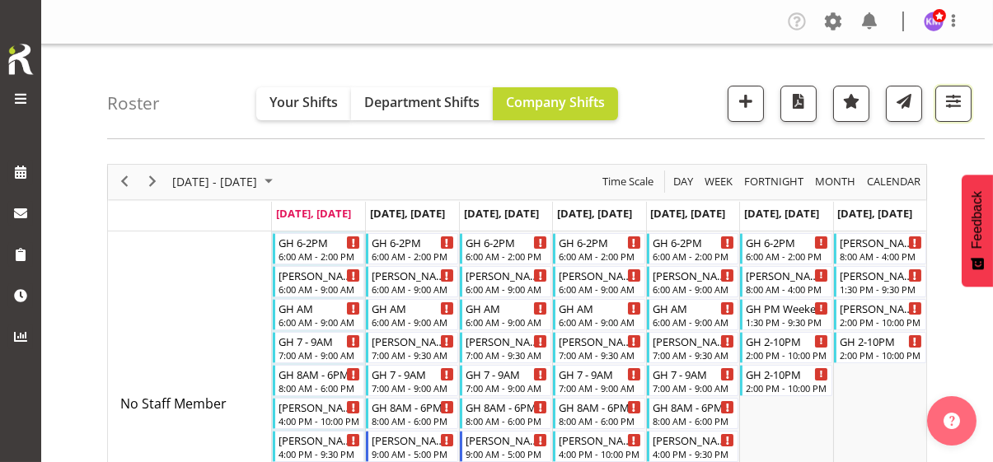
drag, startPoint x: 960, startPoint y: 107, endPoint x: 934, endPoint y: 124, distance: 31.1
click at [960, 107] on span "button" at bounding box center [953, 101] width 21 height 21
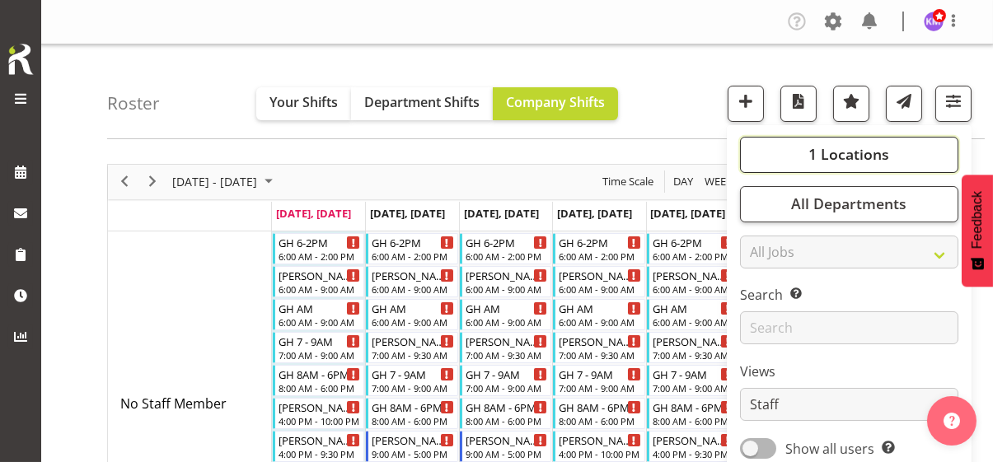
click at [884, 156] on span "1 Locations" at bounding box center [848, 154] width 81 height 20
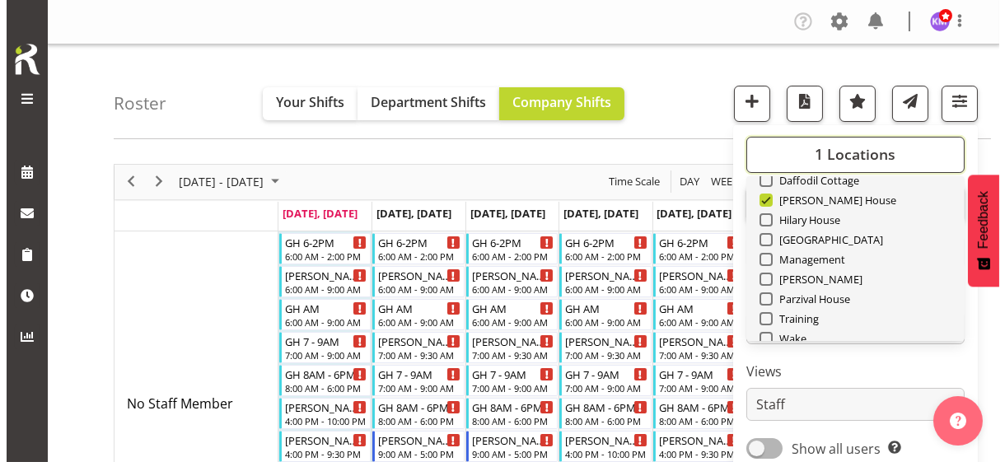
scroll to position [157, 0]
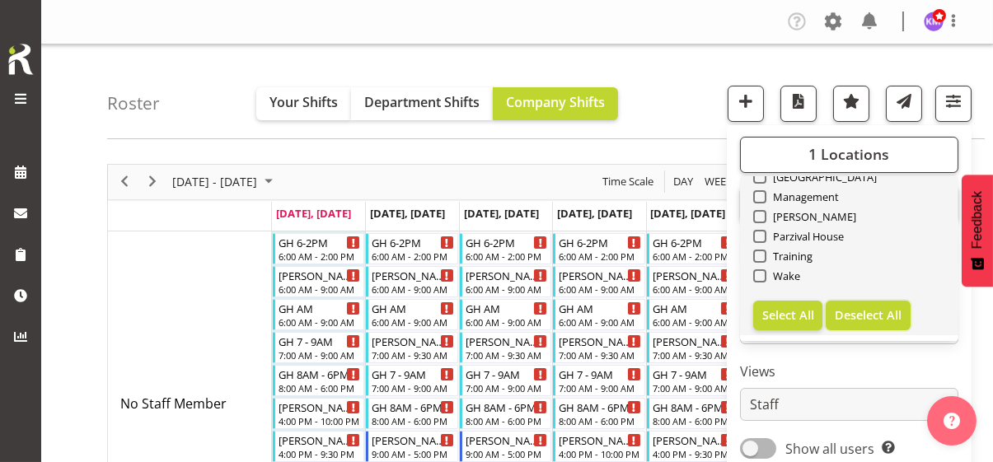
click at [853, 308] on span "Deselect All" at bounding box center [868, 315] width 67 height 16
checkbox input "false"
click at [759, 231] on span at bounding box center [759, 236] width 13 height 13
click at [759, 231] on input "Parzival House" at bounding box center [758, 236] width 11 height 11
checkbox input "true"
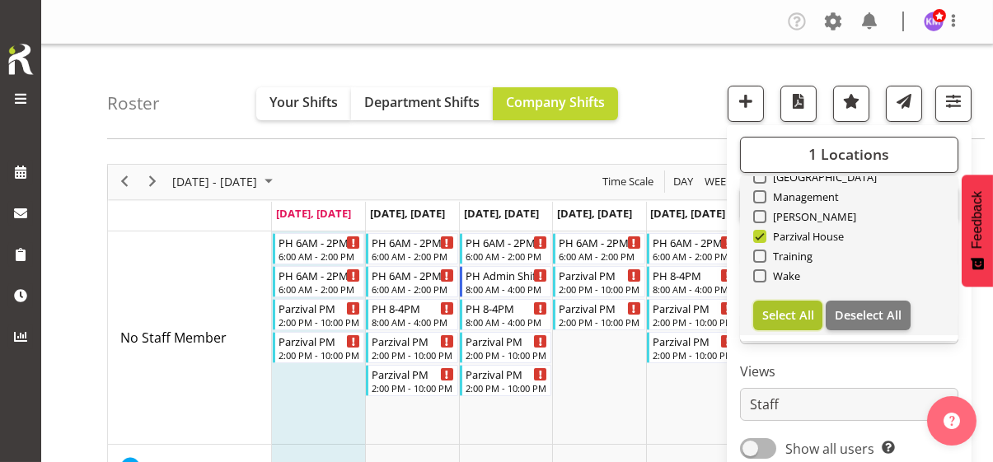
click at [782, 322] on span "Select All" at bounding box center [788, 315] width 52 height 16
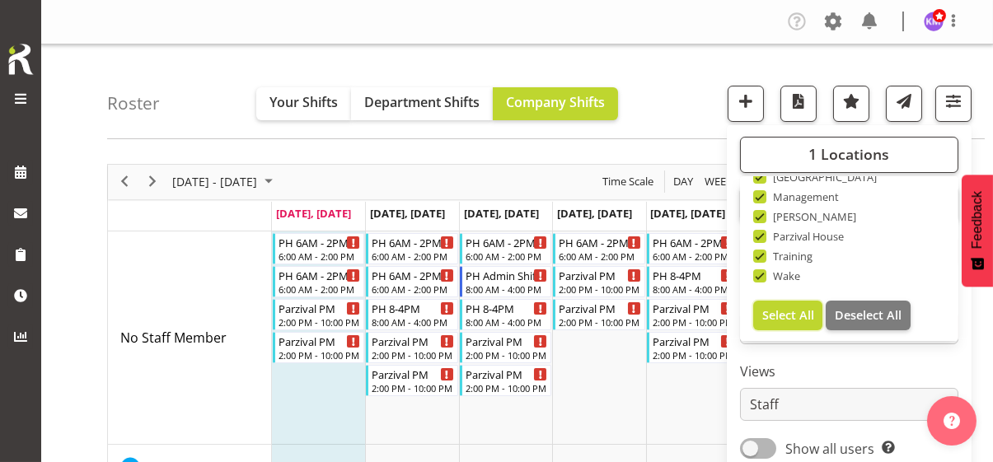
checkbox input "true"
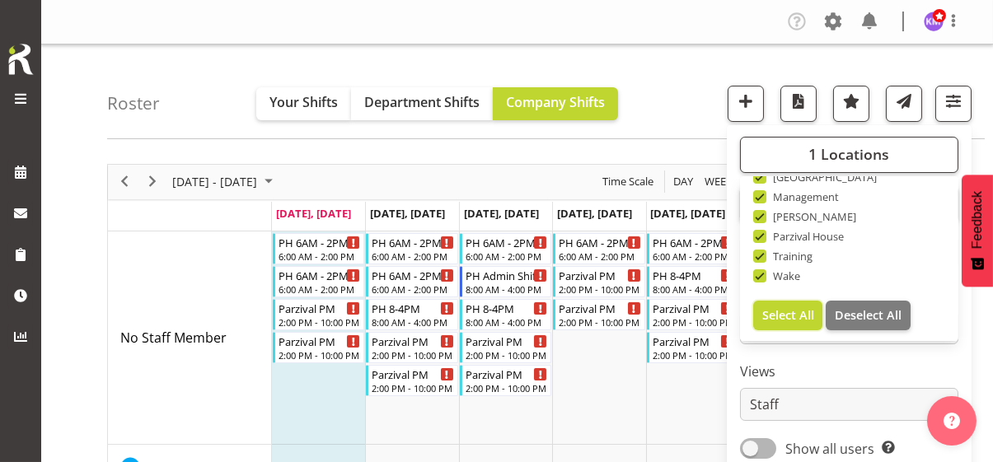
checkbox input "true"
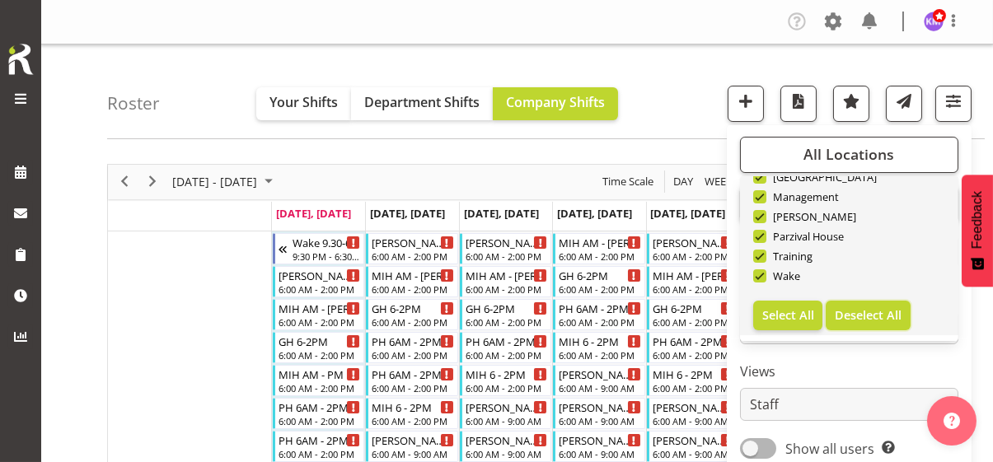
click at [852, 312] on span "Deselect All" at bounding box center [868, 315] width 67 height 16
checkbox input "false"
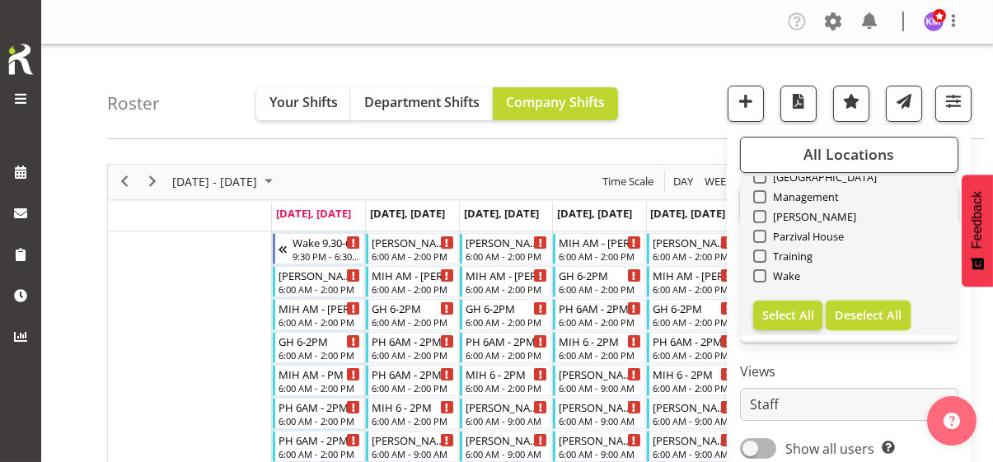
checkbox input "false"
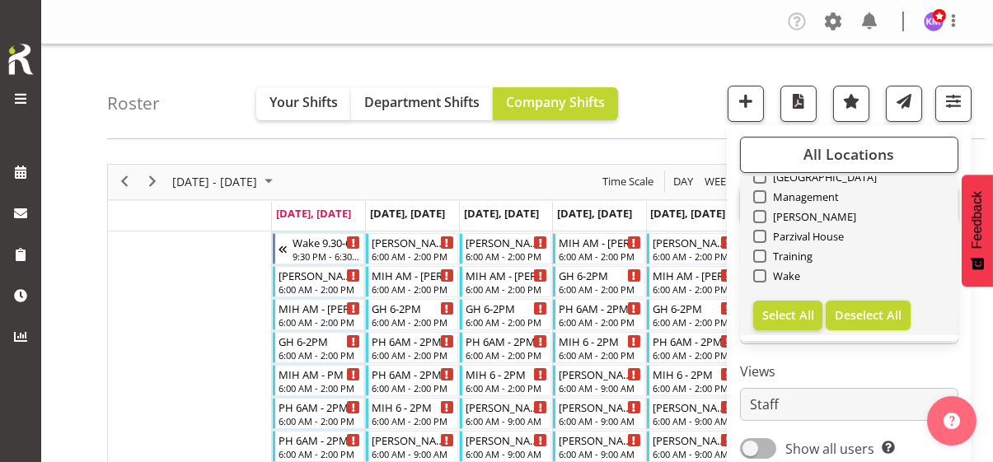
checkbox input "false"
click at [759, 239] on span at bounding box center [759, 236] width 13 height 13
click at [759, 239] on input "Parzival House" at bounding box center [758, 236] width 11 height 11
checkbox input "true"
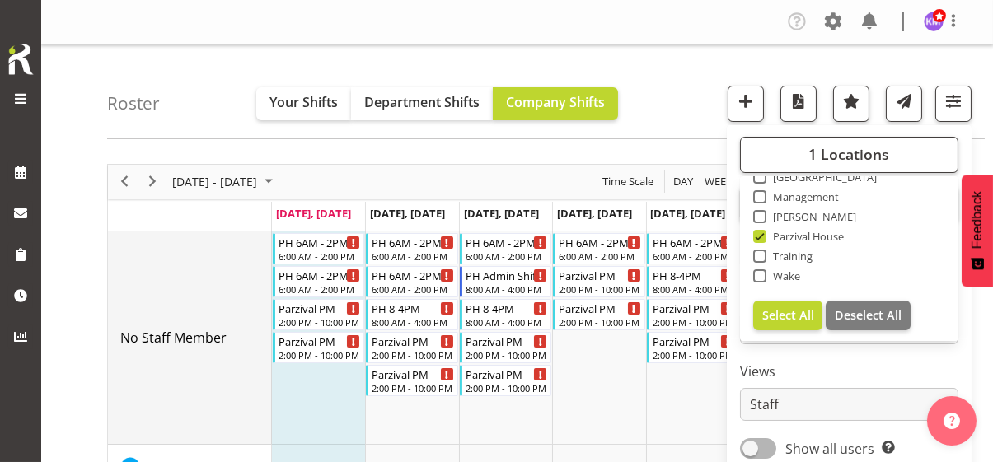
click at [186, 232] on td "No Staff Member" at bounding box center [190, 338] width 164 height 213
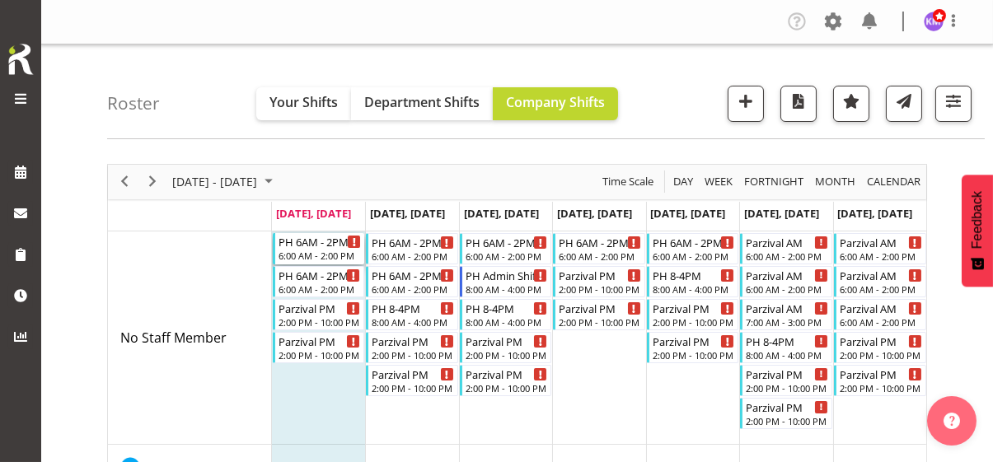
click at [316, 257] on div "6:00 AM - 2:00 PM" at bounding box center [320, 255] width 83 height 13
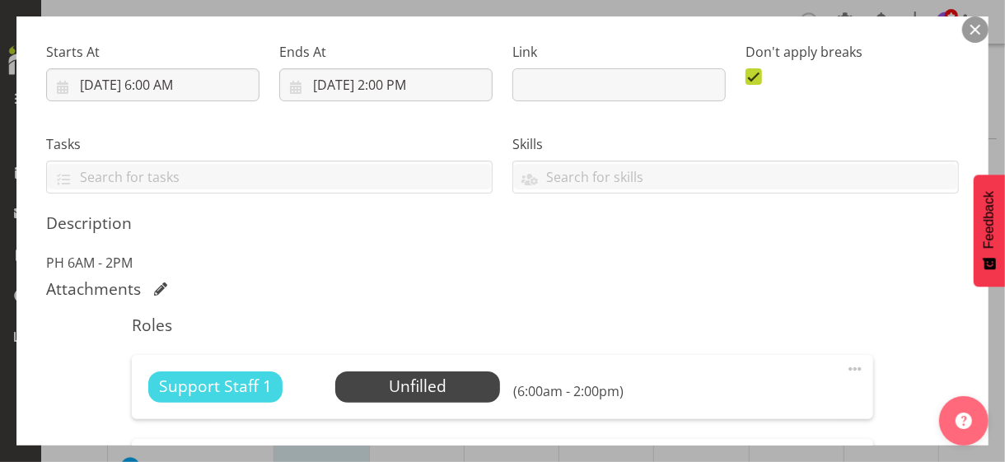
scroll to position [247, 0]
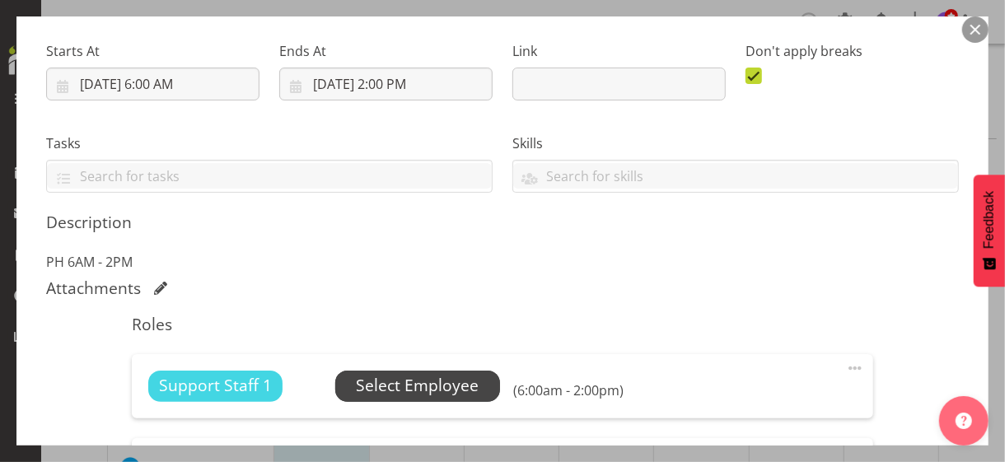
click at [382, 388] on span "Select Employee" at bounding box center [417, 386] width 123 height 24
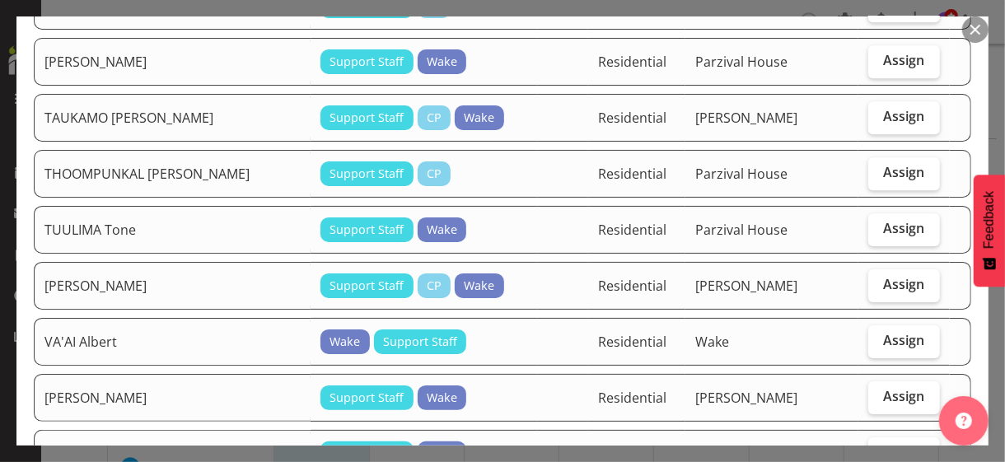
scroll to position [2555, 0]
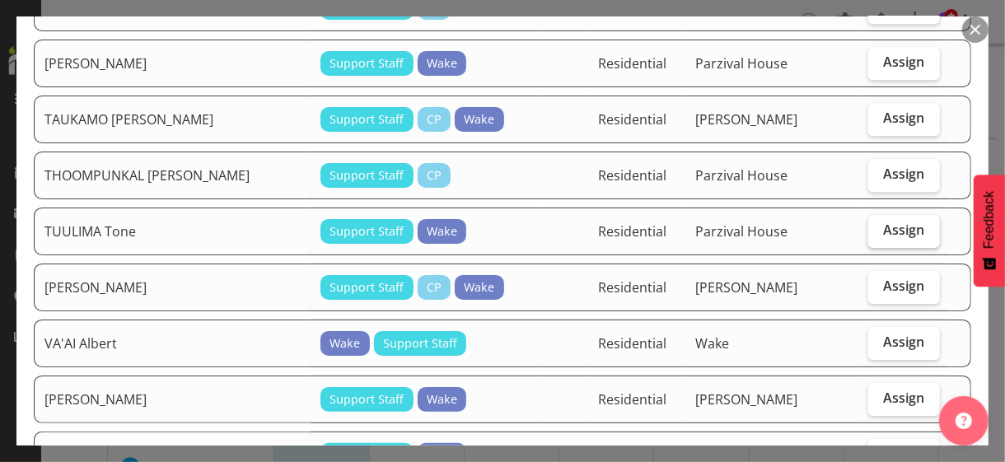
click at [888, 222] on span "Assign" at bounding box center [903, 230] width 41 height 16
click at [879, 225] on input "Assign" at bounding box center [874, 230] width 11 height 11
checkbox input "true"
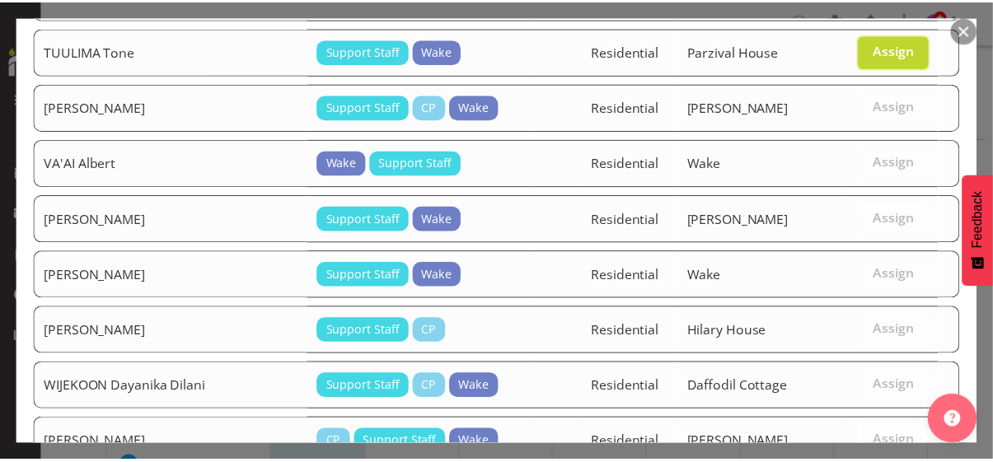
scroll to position [2803, 0]
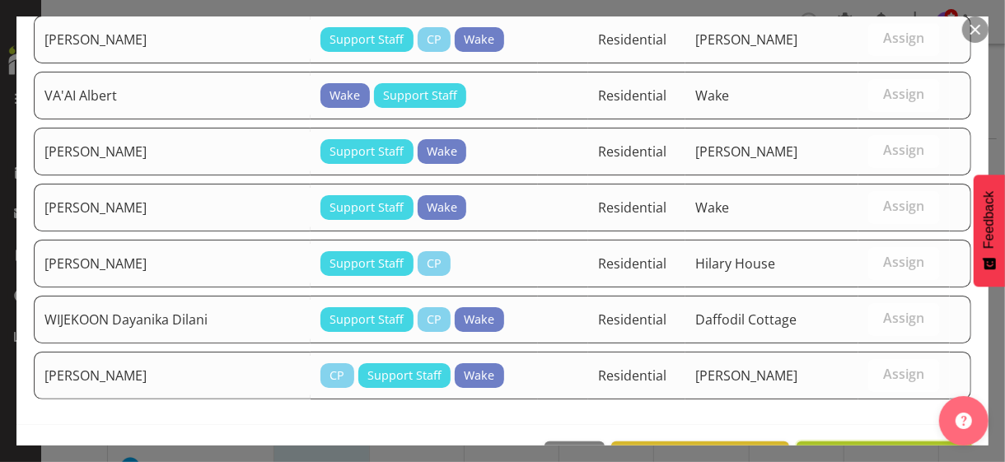
click at [850, 450] on span "Assign TUULIMA Tone" at bounding box center [885, 460] width 154 height 20
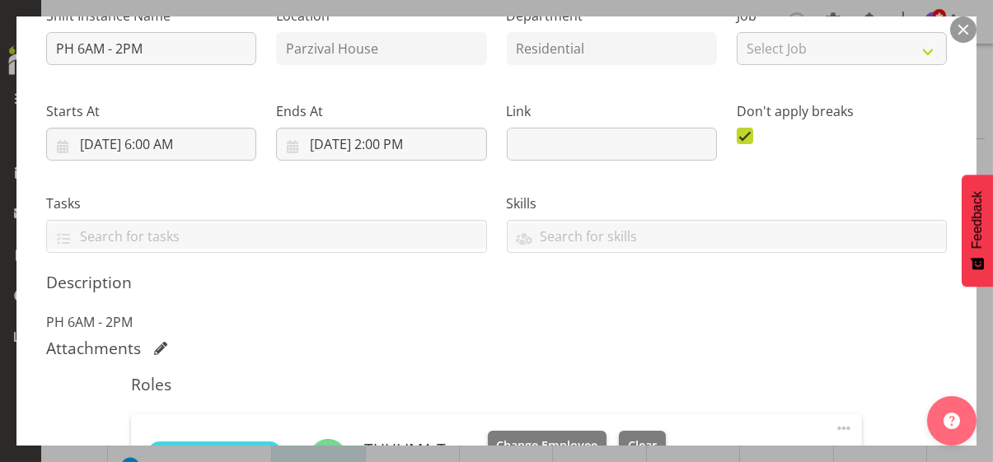
scroll to position [165, 0]
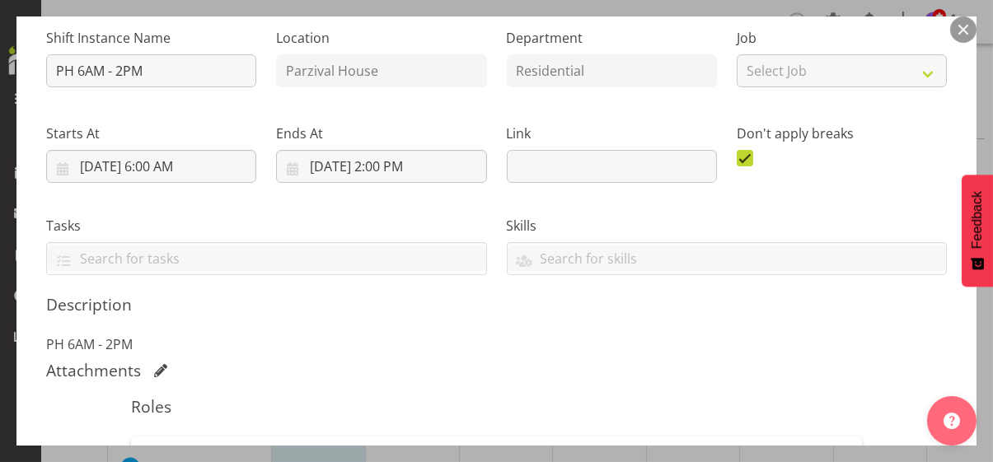
click at [751, 305] on h5 "Description" at bounding box center [496, 305] width 901 height 20
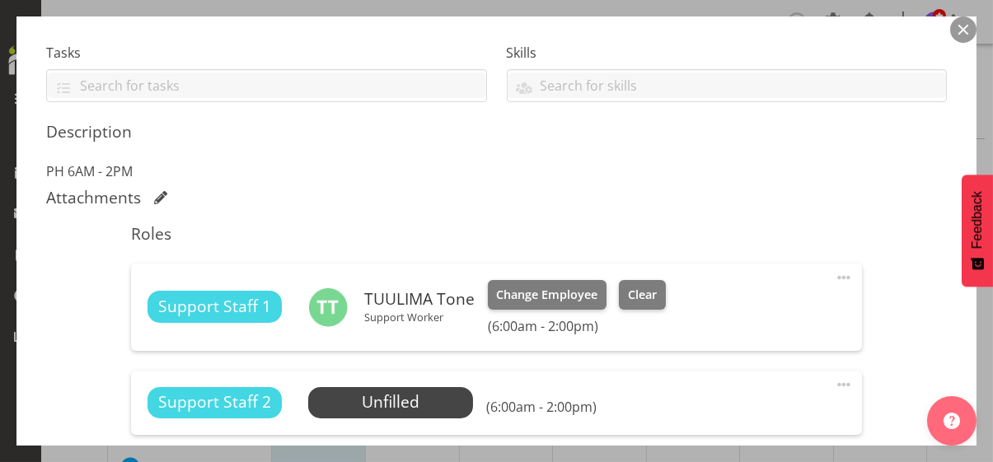
scroll to position [547, 0]
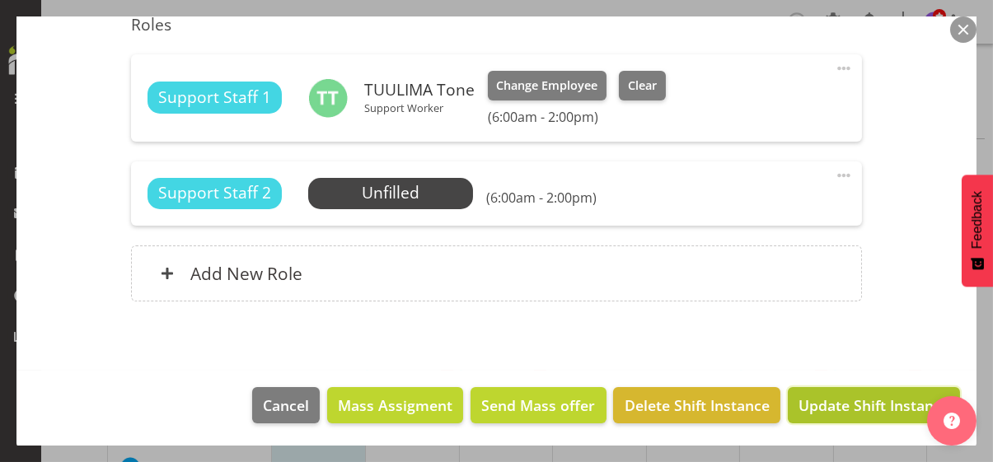
click at [828, 402] on span "Update Shift Instance" at bounding box center [874, 405] width 151 height 21
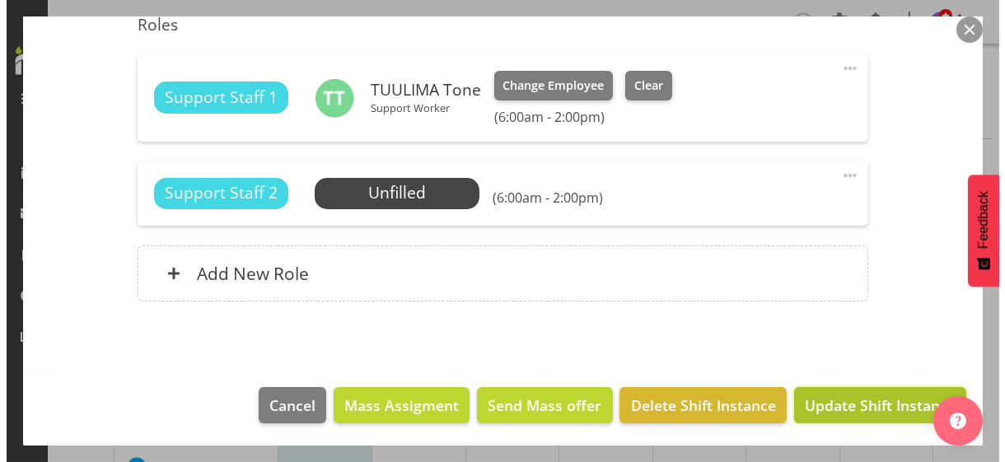
scroll to position [481, 0]
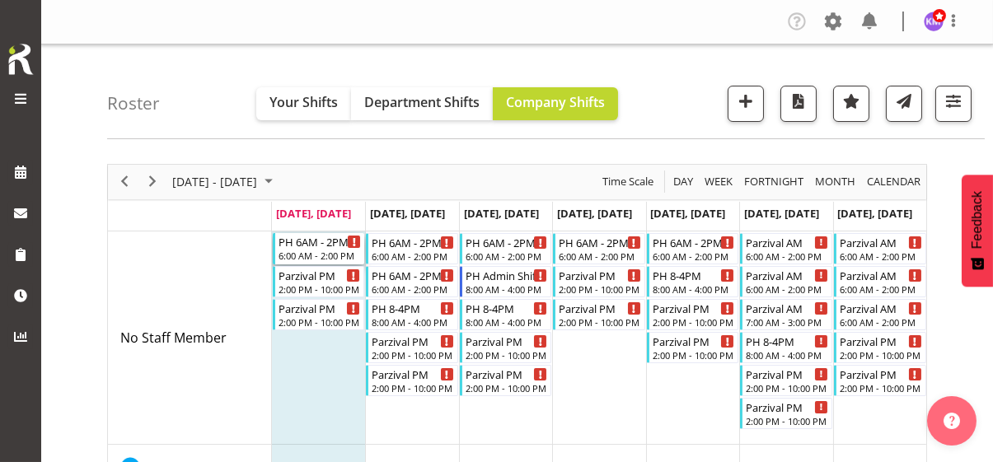
click at [317, 252] on div "6:00 AM - 2:00 PM" at bounding box center [320, 255] width 83 height 13
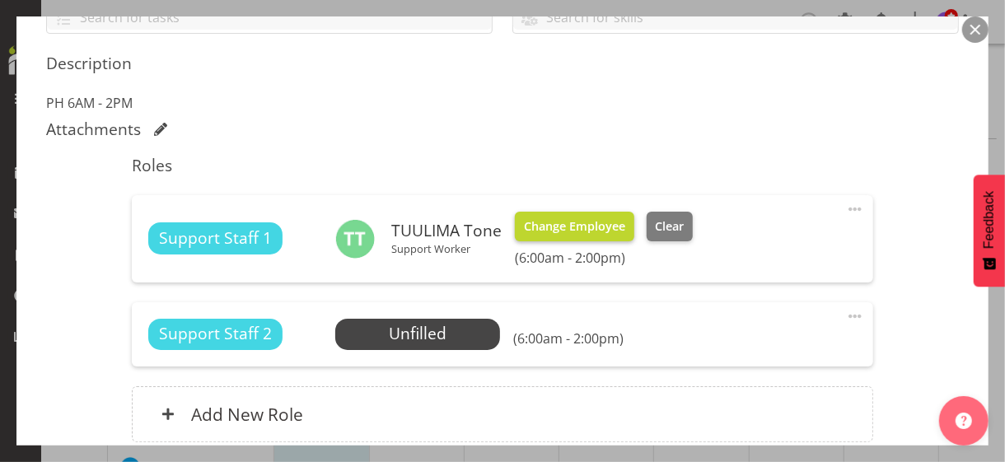
scroll to position [412, 0]
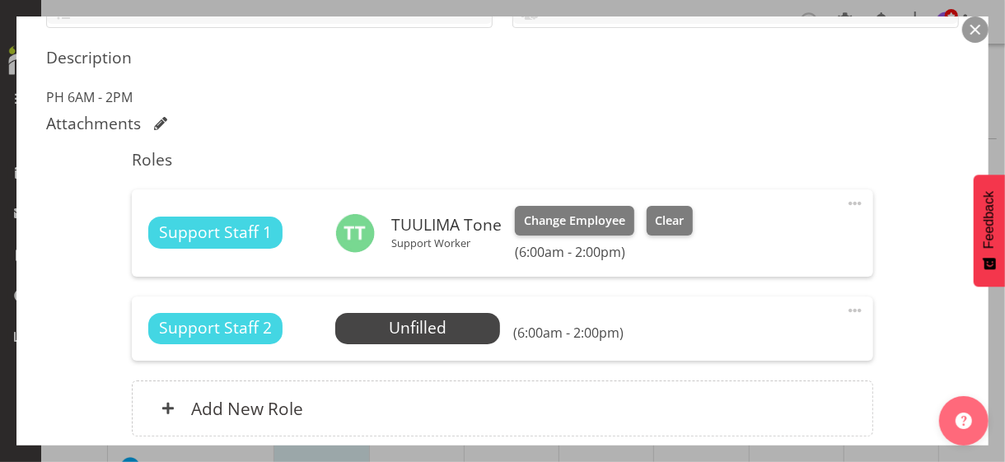
drag, startPoint x: 850, startPoint y: 307, endPoint x: 802, endPoint y: 319, distance: 49.2
click at [846, 307] on span at bounding box center [855, 311] width 20 height 20
click at [732, 350] on link "Edit" at bounding box center [786, 347] width 158 height 30
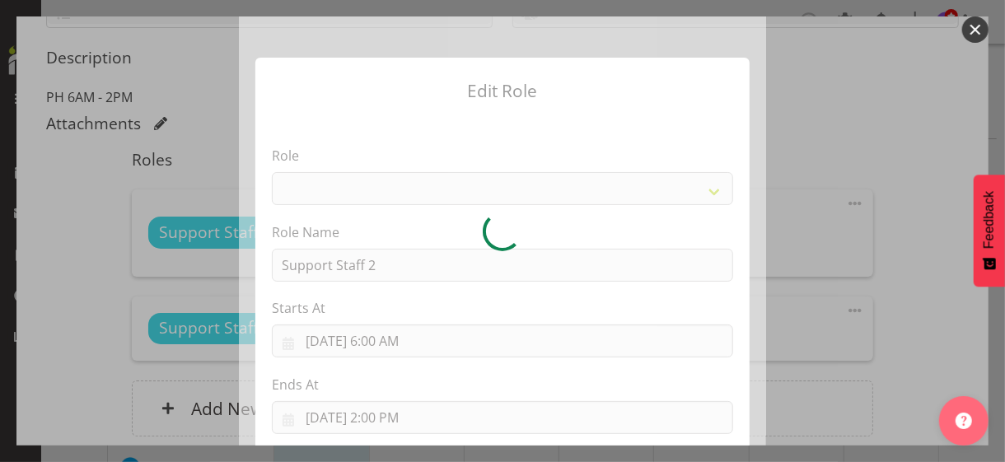
select select "1091"
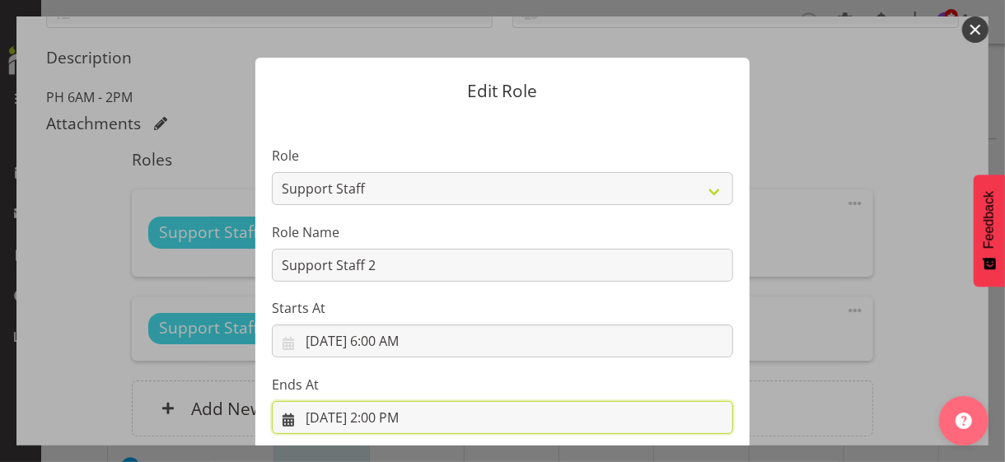
click at [390, 414] on input "[DATE] 2:00 PM" at bounding box center [502, 417] width 461 height 33
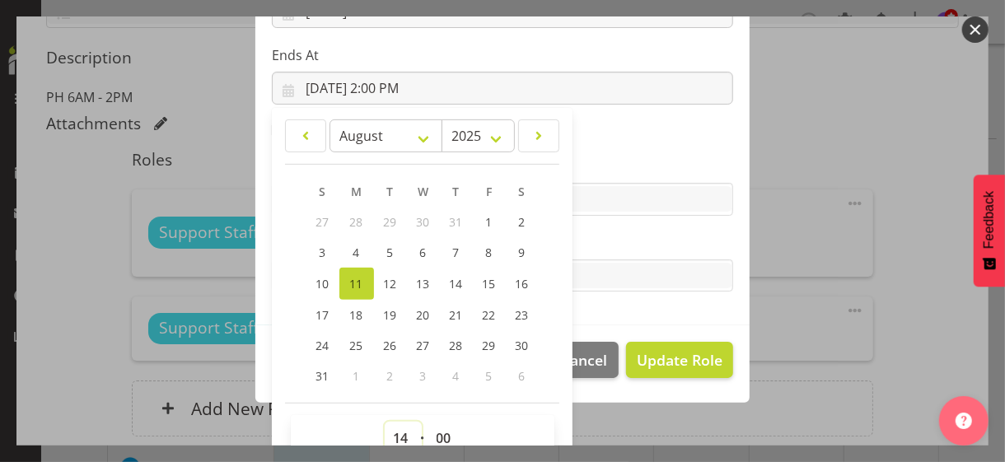
drag, startPoint x: 393, startPoint y: 429, endPoint x: 395, endPoint y: 415, distance: 14.1
click at [395, 422] on select "00 01 02 03 04 05 06 07 08 09 10 11 12 13 14 15 16 17 18 19 20 21 22 23" at bounding box center [403, 438] width 37 height 33
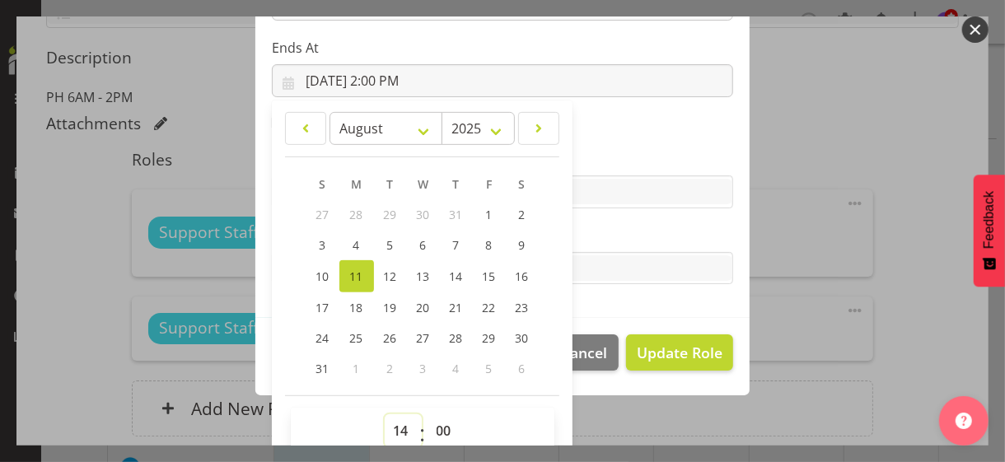
select select "9"
click at [385, 414] on select "00 01 02 03 04 05 06 07 08 09 10 11 12 13 14 15 16 17 18 19 20 21 22 23" at bounding box center [403, 430] width 37 height 33
click at [616, 232] on label "Tasks" at bounding box center [502, 236] width 461 height 20
type input "[DATE] 9:00 AM"
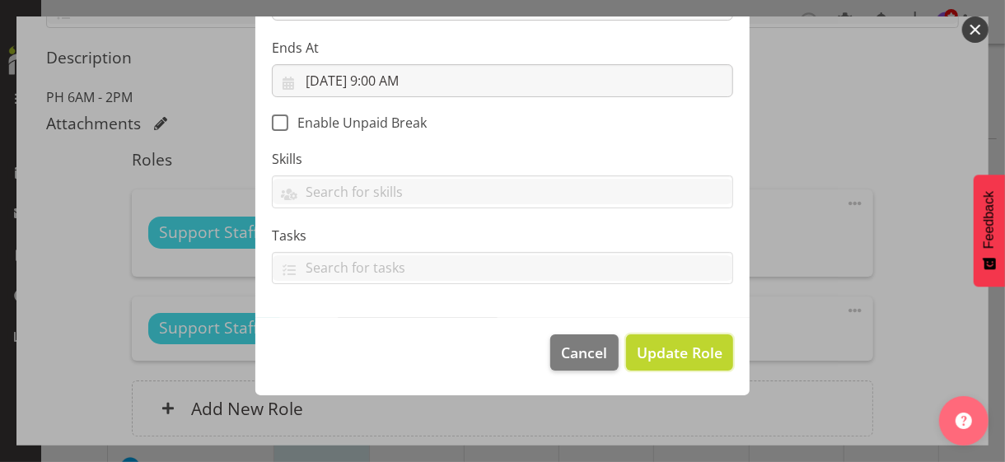
drag, startPoint x: 667, startPoint y: 358, endPoint x: 632, endPoint y: 365, distance: 36.2
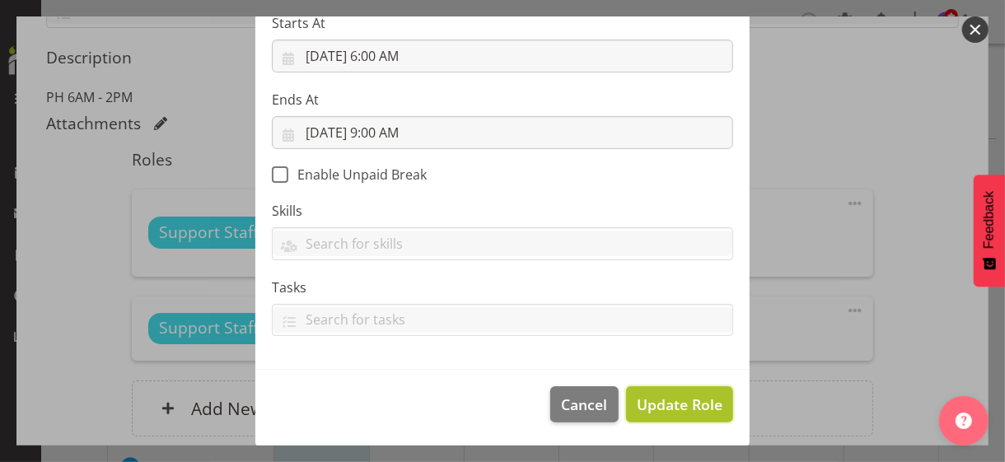
click at [664, 399] on span "Update Role" at bounding box center [680, 404] width 86 height 21
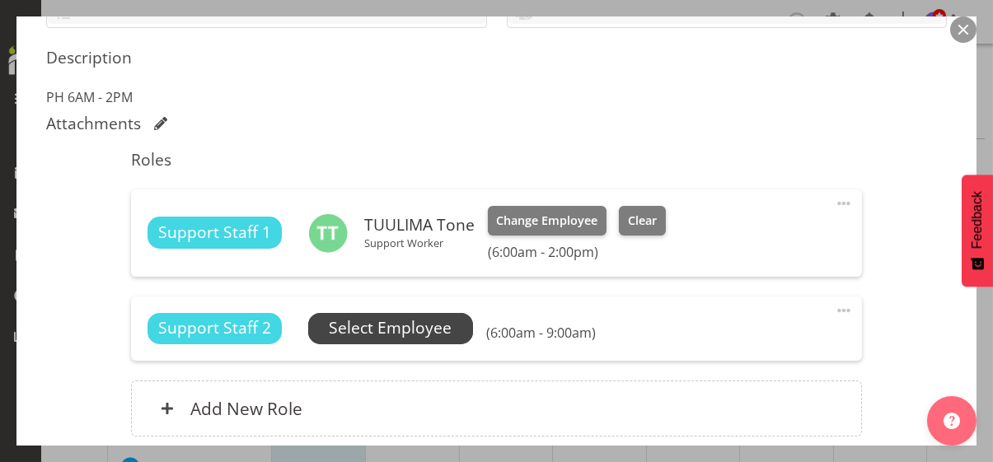
click at [417, 332] on span "Select Employee" at bounding box center [390, 328] width 123 height 24
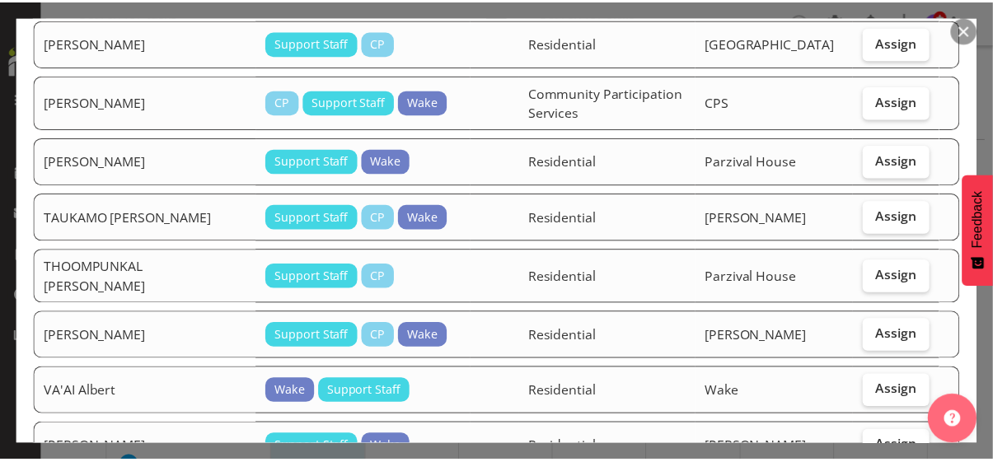
scroll to position [2986, 0]
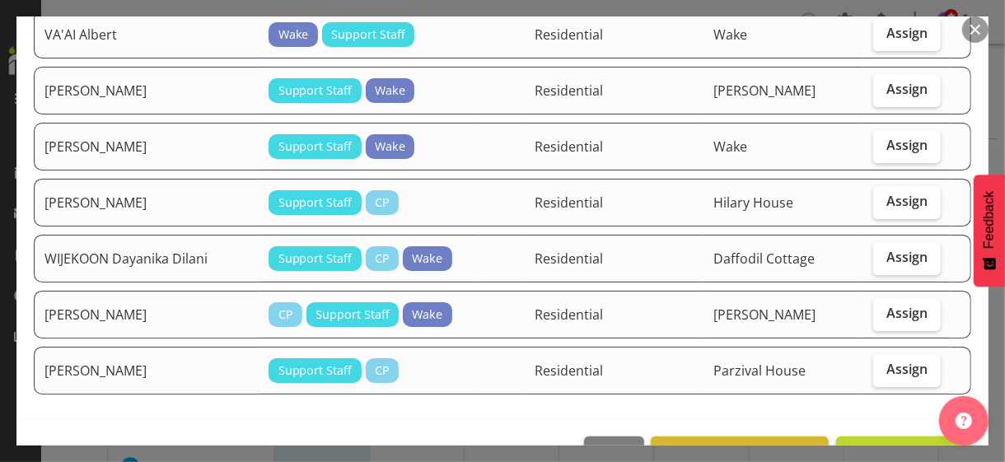
drag, startPoint x: 917, startPoint y: 321, endPoint x: 901, endPoint y: 373, distance: 55.3
click at [916, 354] on label "Assign" at bounding box center [907, 370] width 68 height 33
click at [884, 364] on input "Assign" at bounding box center [878, 369] width 11 height 11
checkbox input "true"
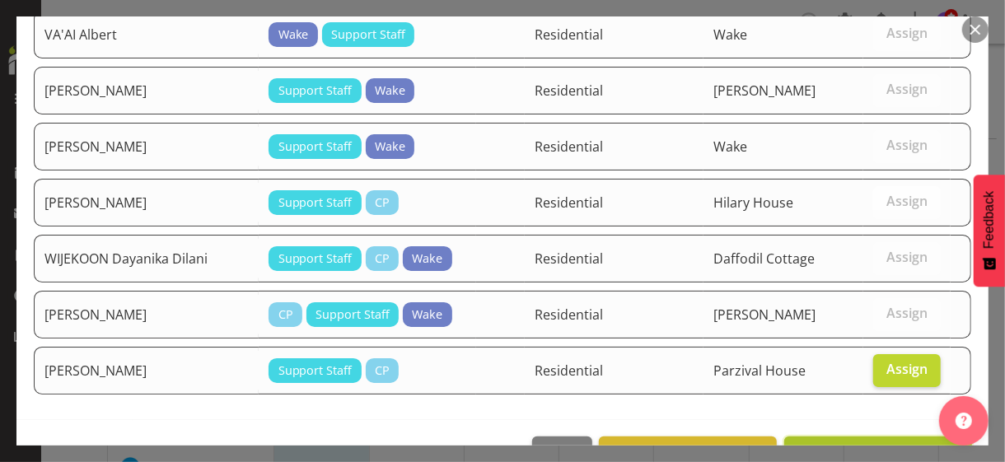
click at [888, 445] on span "Assign [PERSON_NAME]" at bounding box center [878, 455] width 166 height 20
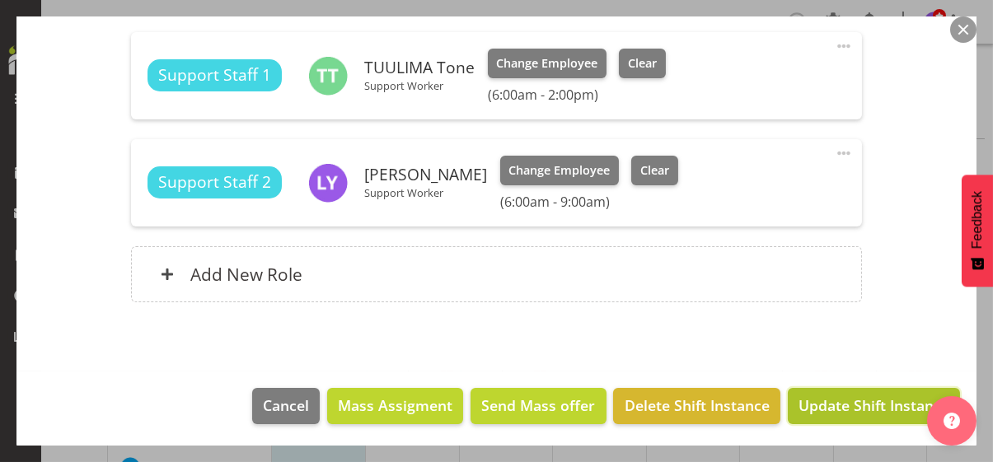
click at [867, 406] on span "Update Shift Instance" at bounding box center [874, 405] width 151 height 21
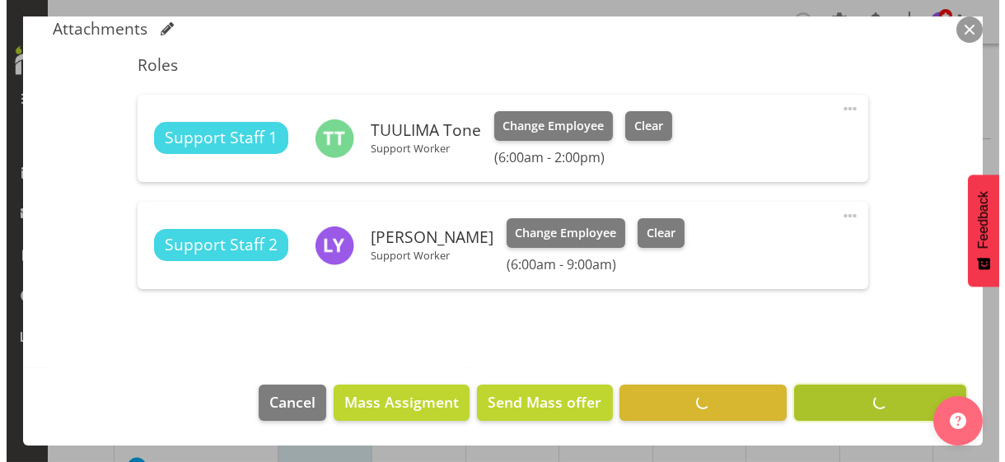
scroll to position [504, 0]
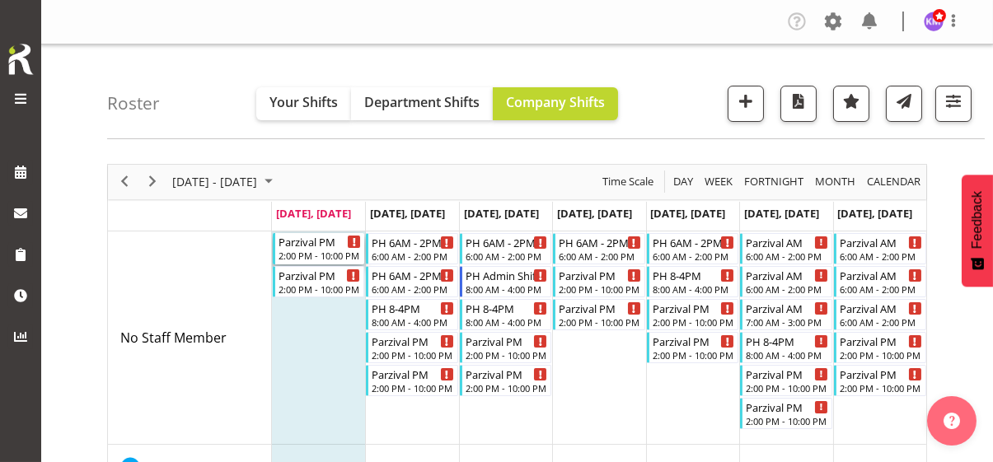
click at [318, 252] on div "2:00 PM - 10:00 PM" at bounding box center [320, 255] width 83 height 13
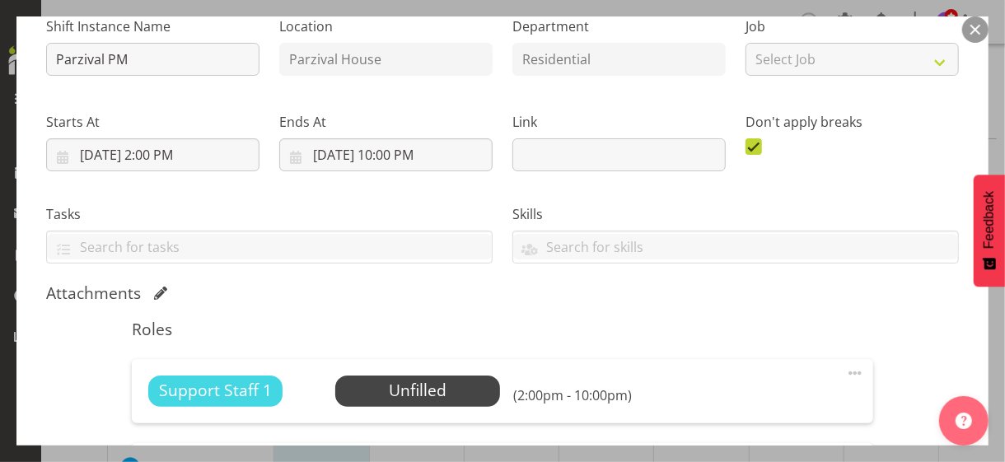
scroll to position [330, 0]
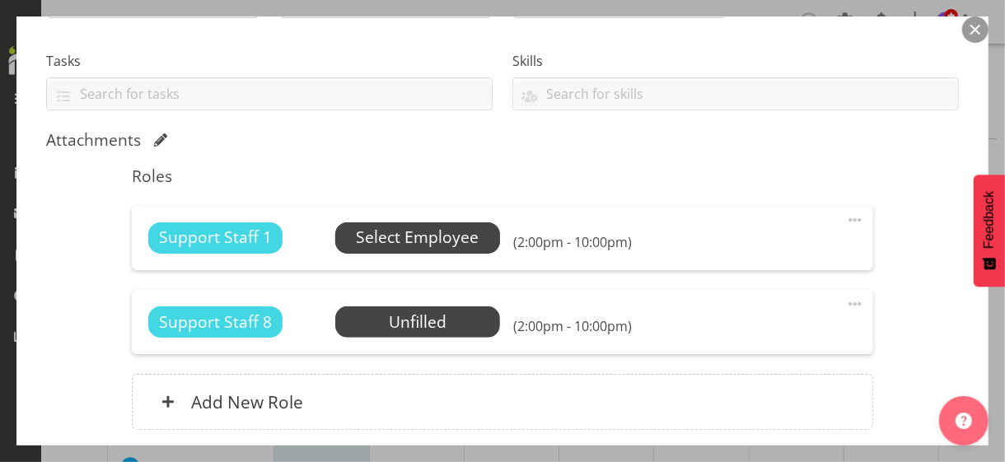
click at [386, 236] on span "Select Employee" at bounding box center [417, 238] width 123 height 24
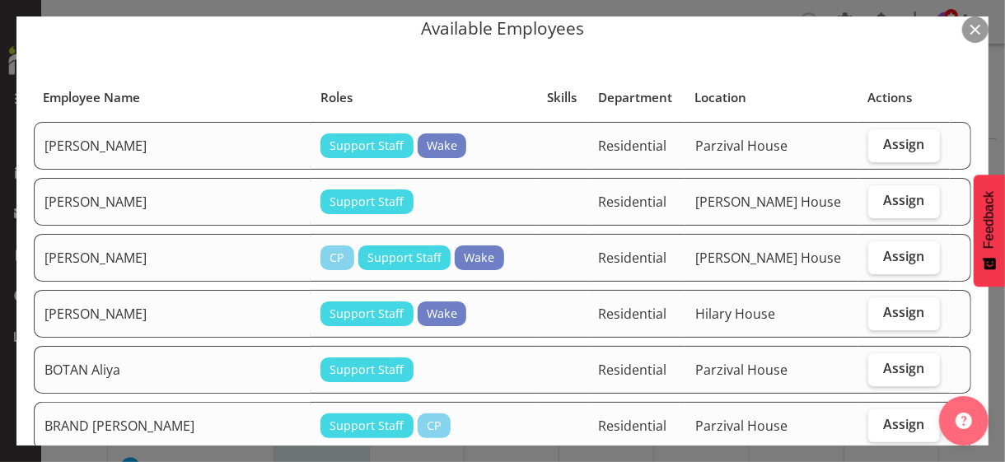
scroll to position [82, 0]
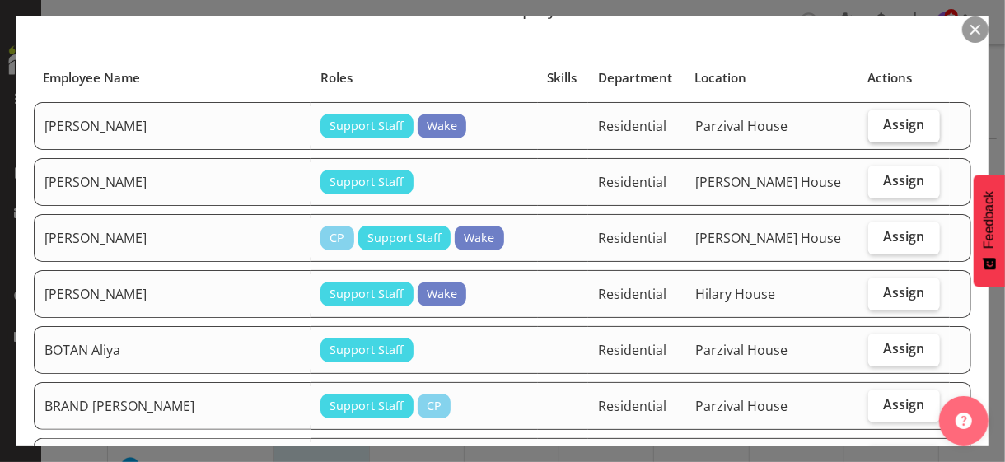
click at [869, 133] on label "Assign" at bounding box center [905, 126] width 72 height 33
click at [869, 130] on input "Assign" at bounding box center [874, 124] width 11 height 11
checkbox input "true"
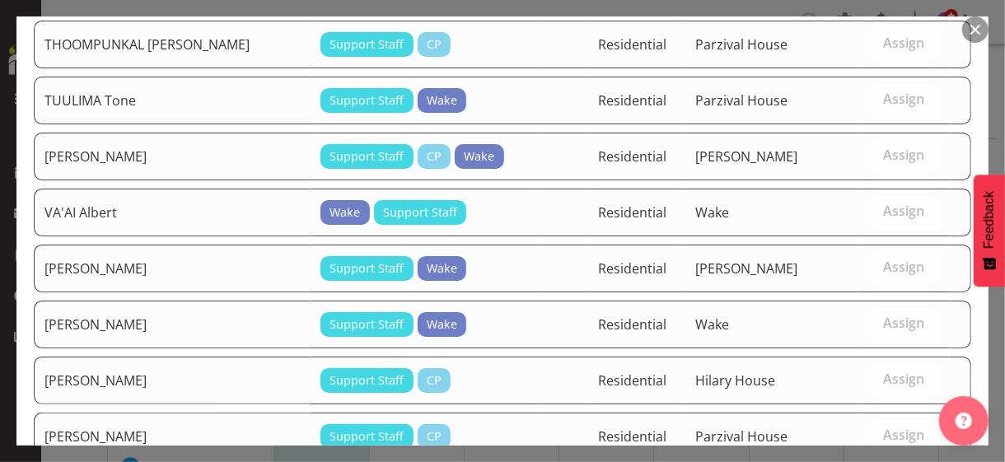
scroll to position [2858, 0]
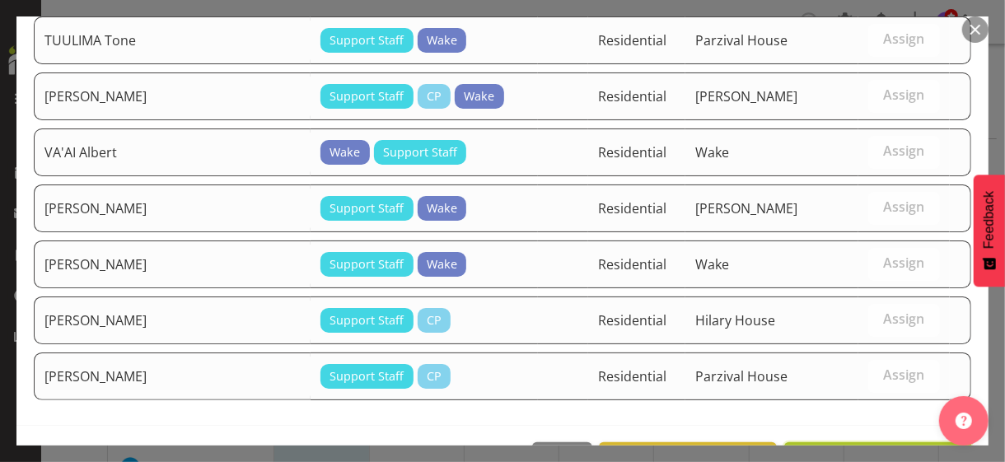
click at [873, 451] on span "Assign [PERSON_NAME]" at bounding box center [878, 461] width 166 height 20
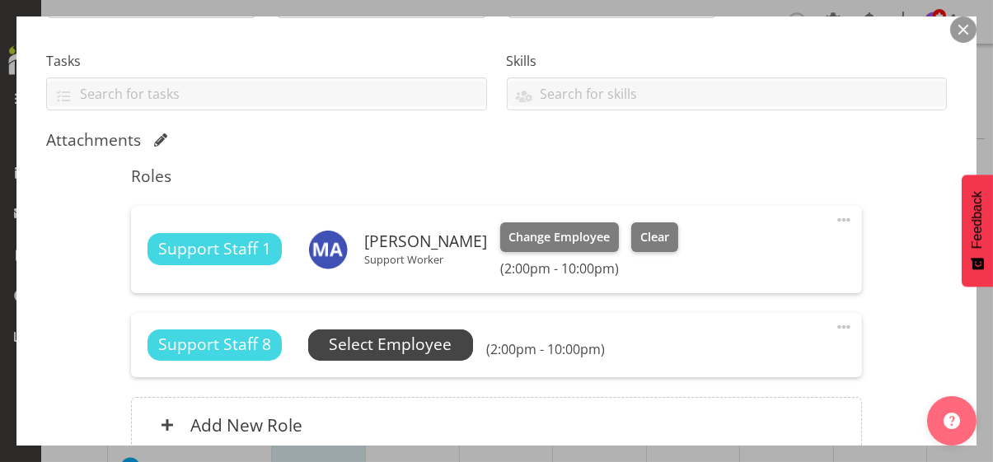
click at [419, 352] on span "Select Employee" at bounding box center [390, 345] width 123 height 24
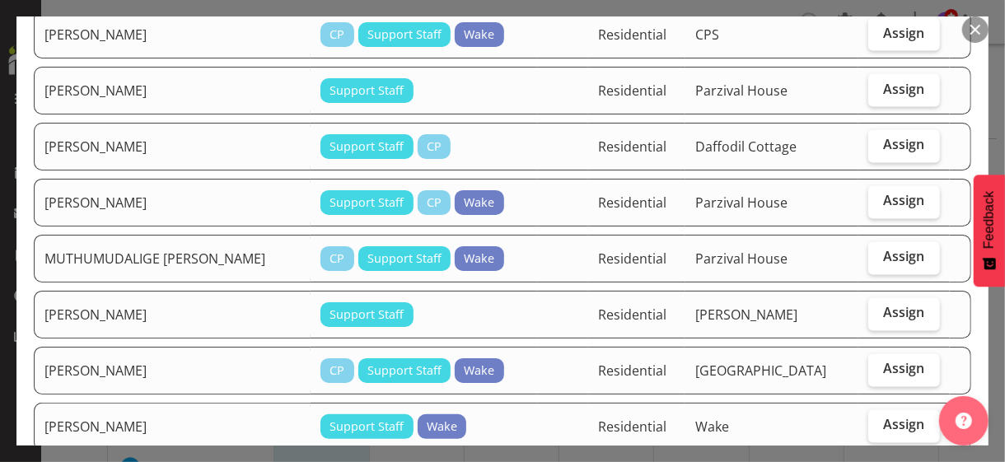
scroll to position [1483, 0]
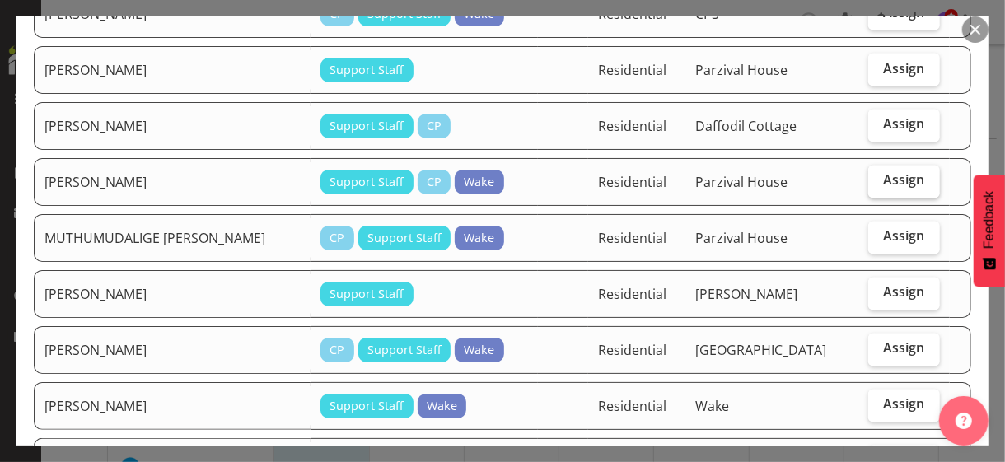
click at [887, 172] on span "Assign" at bounding box center [903, 180] width 41 height 16
click at [879, 176] on input "Assign" at bounding box center [874, 181] width 11 height 11
checkbox input "true"
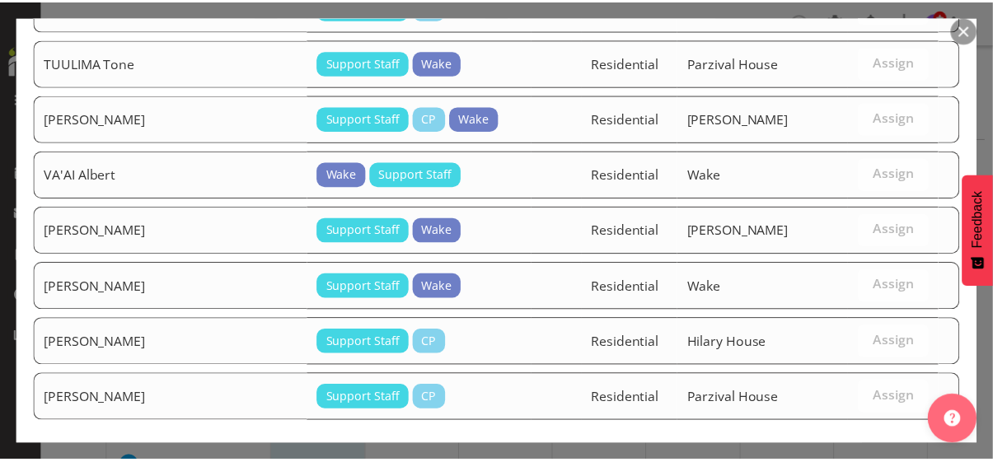
scroll to position [2803, 0]
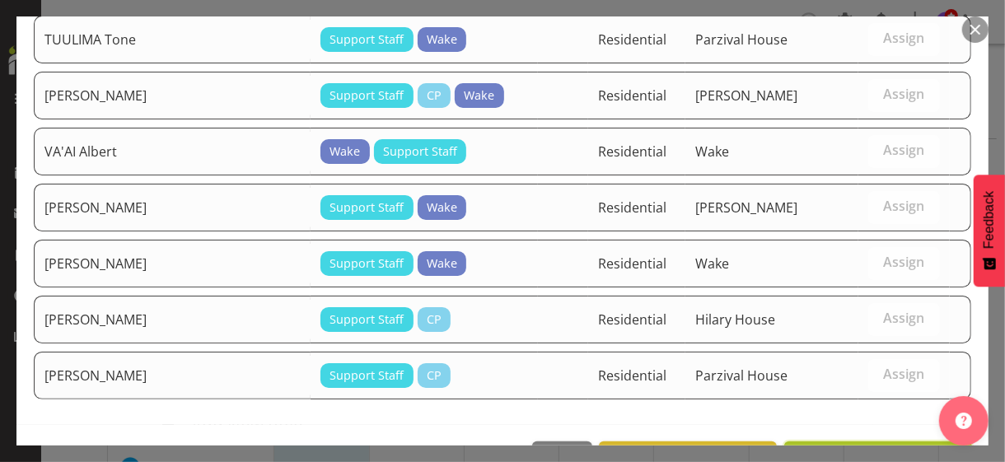
click at [865, 450] on span "Assign [PERSON_NAME]" at bounding box center [878, 460] width 166 height 20
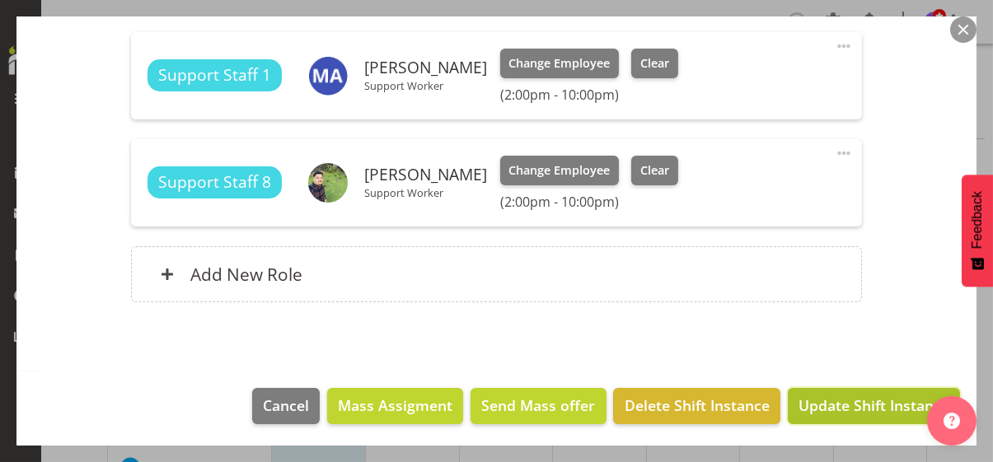
click at [846, 405] on span "Update Shift Instance" at bounding box center [874, 405] width 151 height 21
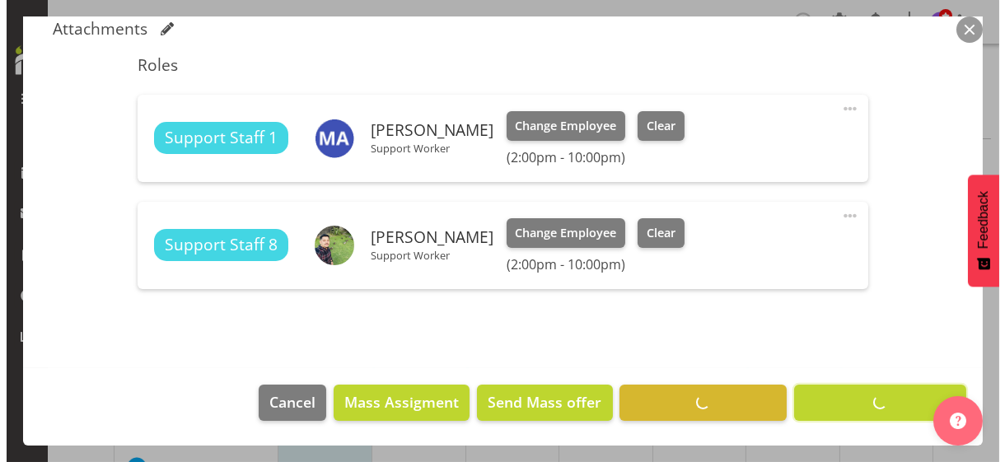
scroll to position [438, 0]
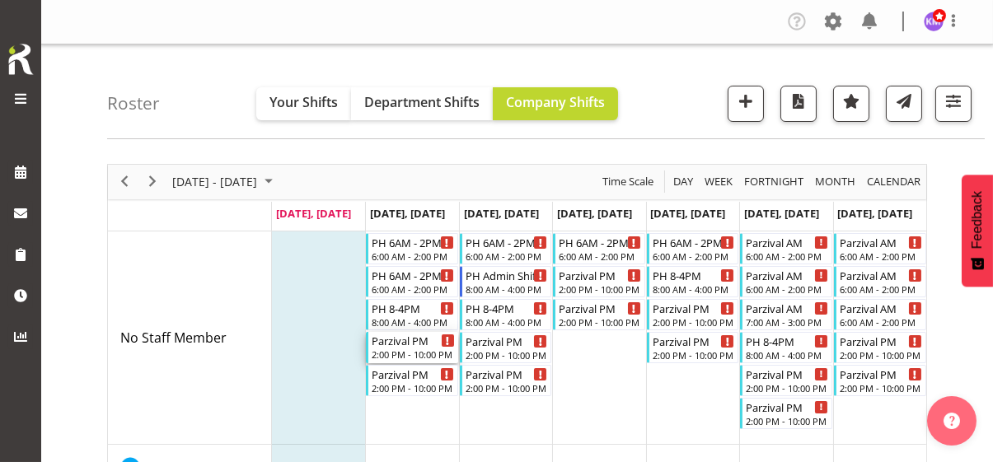
click at [410, 354] on div "2:00 PM - 10:00 PM" at bounding box center [413, 354] width 83 height 13
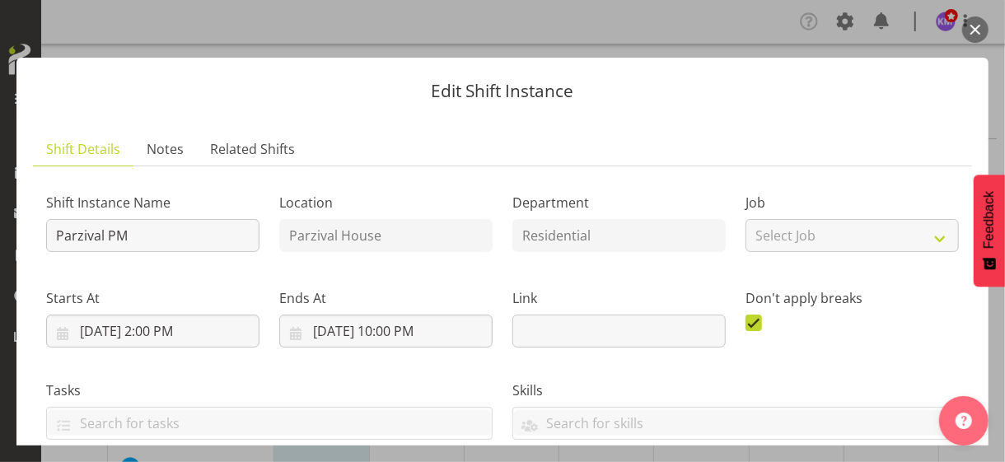
scroll to position [412, 0]
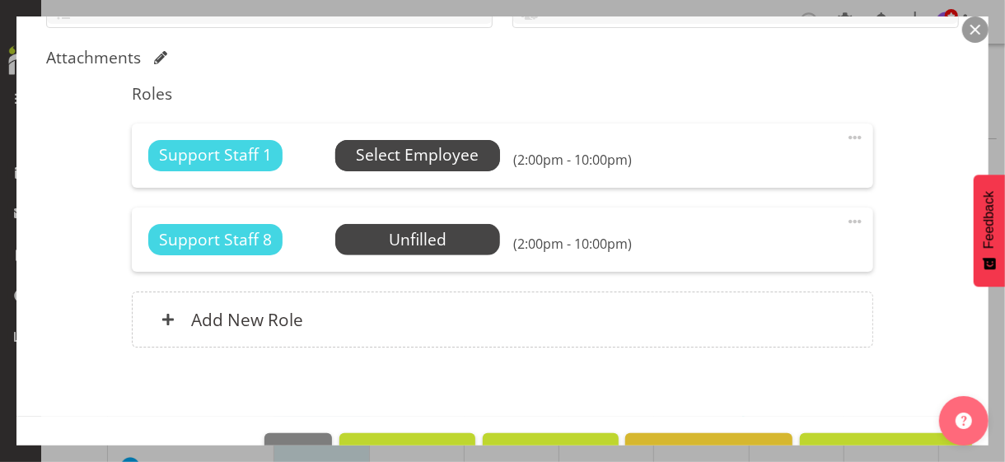
click at [419, 159] on span "Select Employee" at bounding box center [417, 155] width 123 height 24
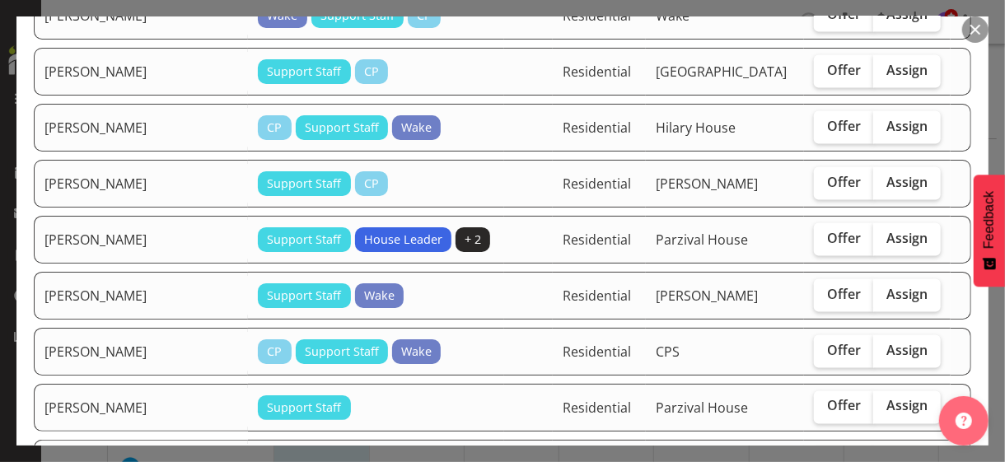
scroll to position [1401, 0]
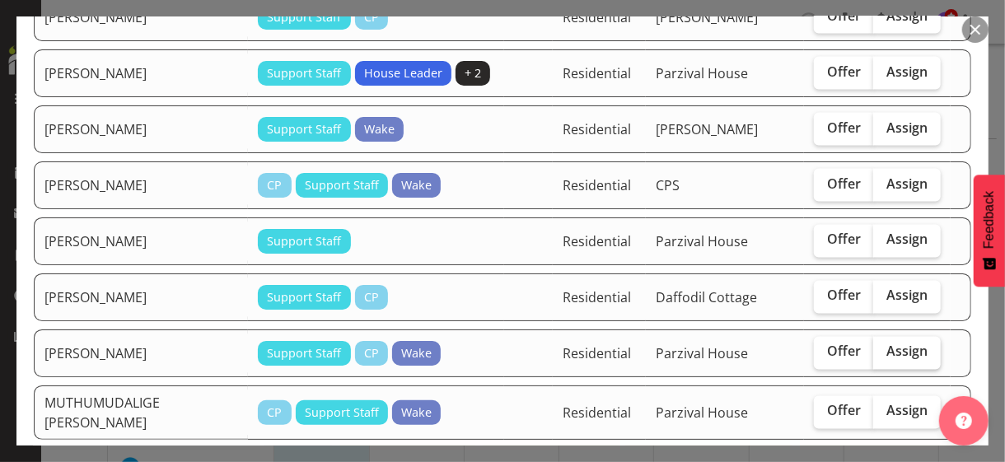
click at [903, 344] on span "Assign" at bounding box center [907, 352] width 41 height 16
click at [884, 347] on input "Assign" at bounding box center [878, 352] width 11 height 11
checkbox input "true"
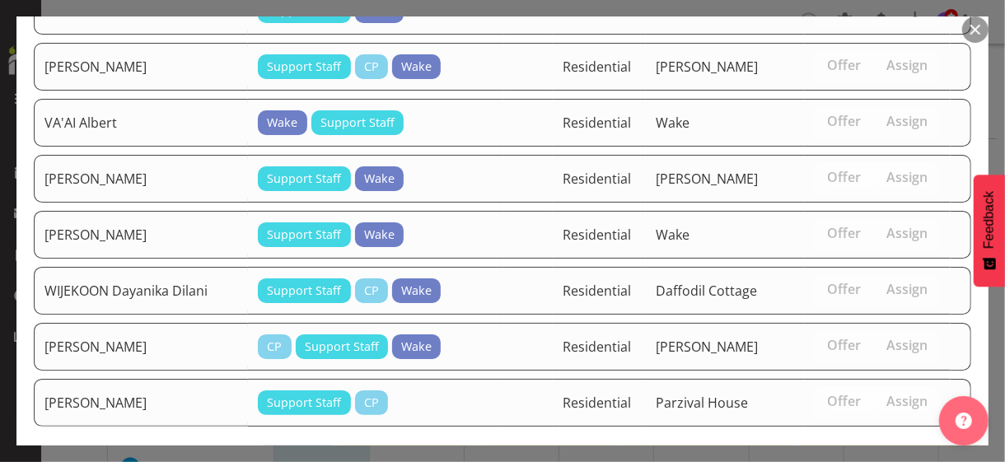
scroll to position [2856, 0]
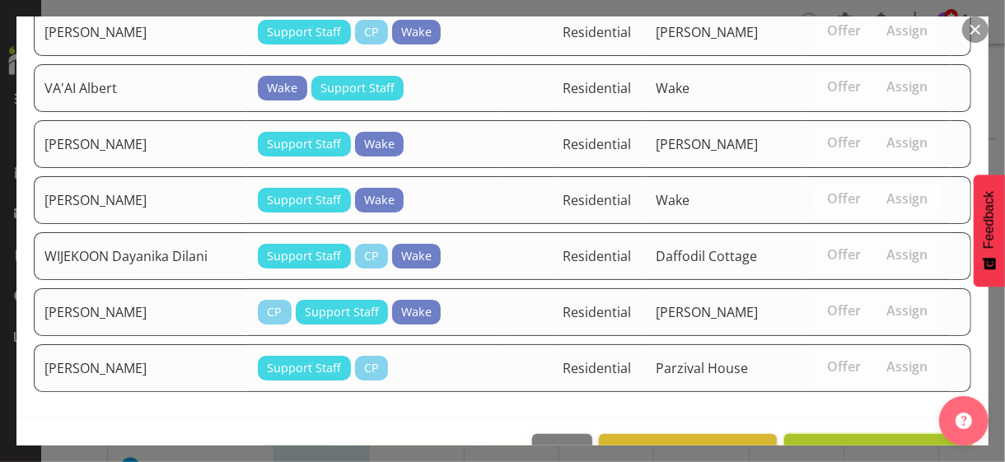
click at [858, 443] on span "Assign [PERSON_NAME]" at bounding box center [878, 453] width 166 height 20
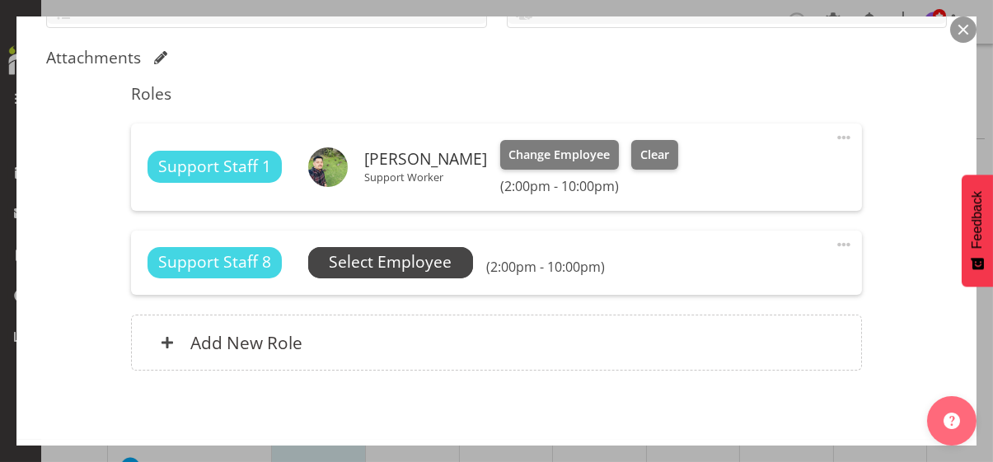
click at [420, 272] on span "Select Employee" at bounding box center [390, 263] width 123 height 24
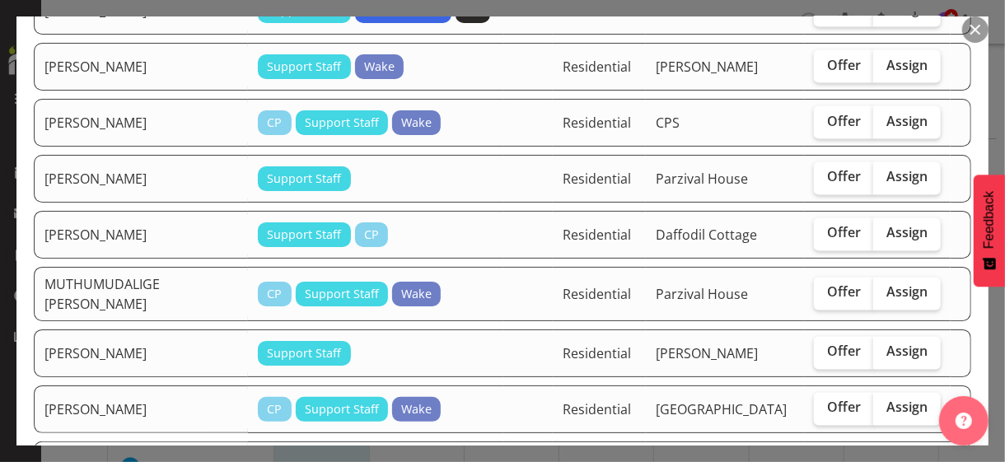
scroll to position [1483, 0]
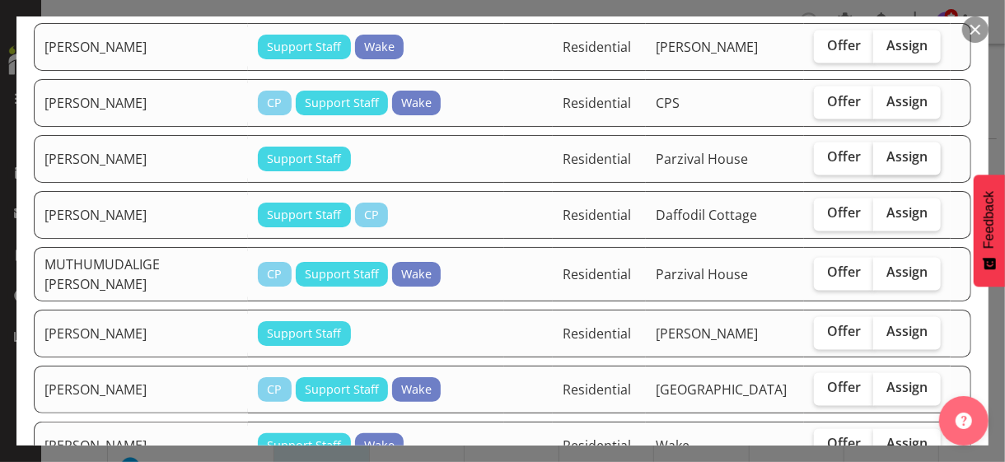
click at [888, 149] on span "Assign" at bounding box center [907, 157] width 41 height 16
click at [884, 152] on input "Assign" at bounding box center [878, 157] width 11 height 11
checkbox input "true"
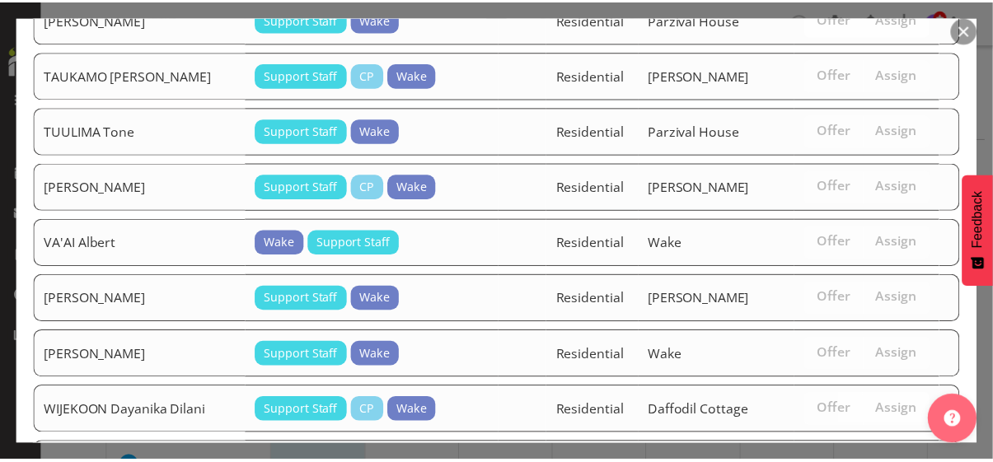
scroll to position [2801, 0]
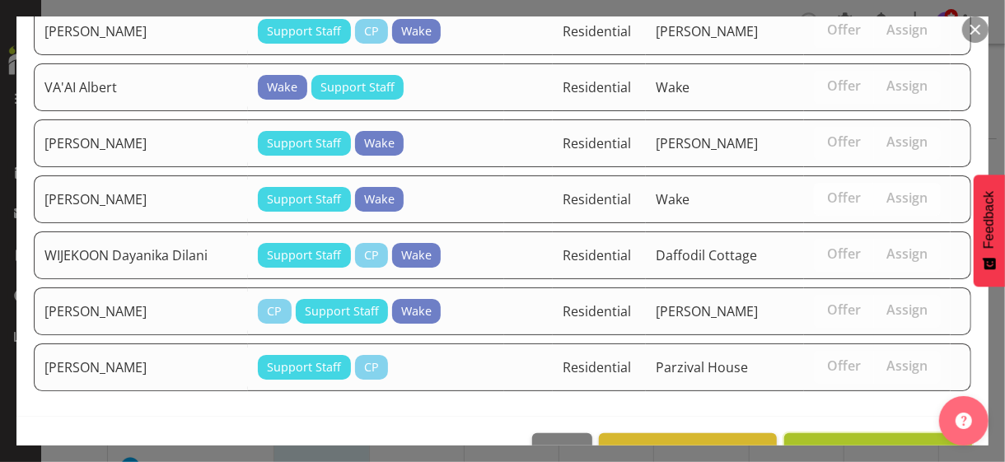
click at [851, 442] on span "Assign MANI Karishma" at bounding box center [878, 452] width 166 height 20
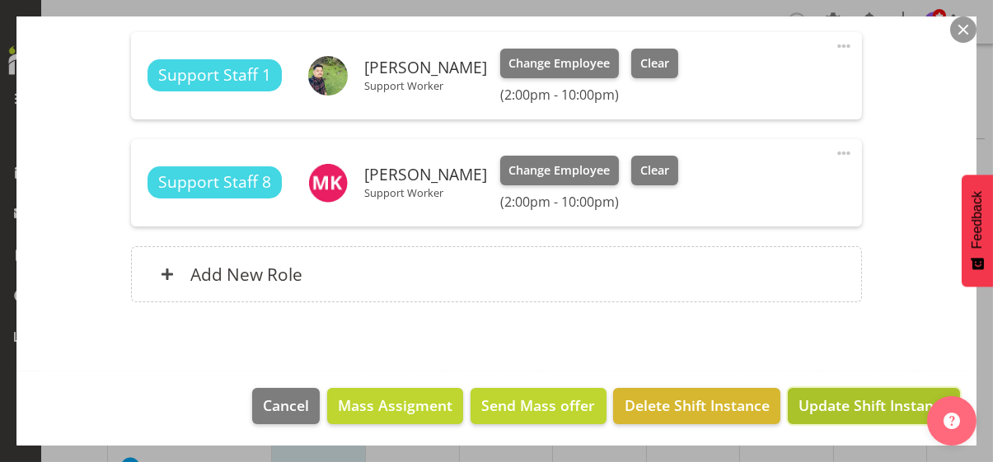
click at [852, 406] on span "Update Shift Instance" at bounding box center [874, 405] width 151 height 21
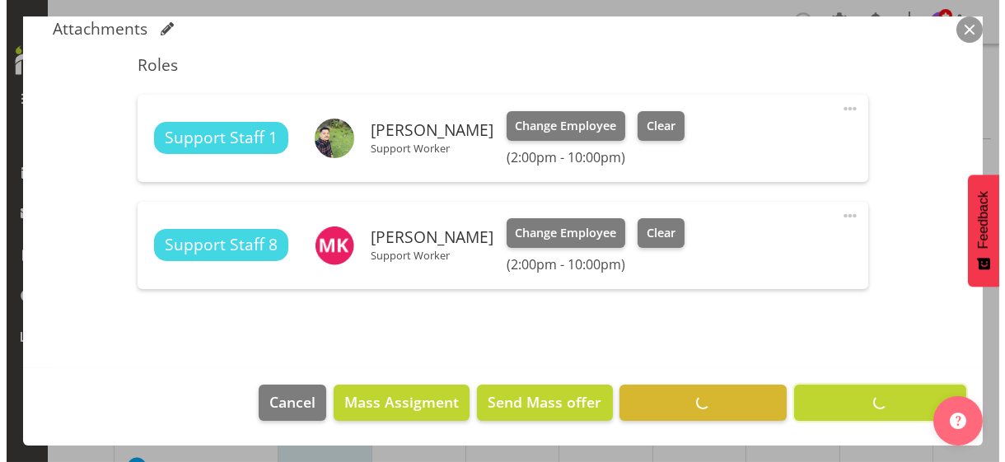
scroll to position [438, 0]
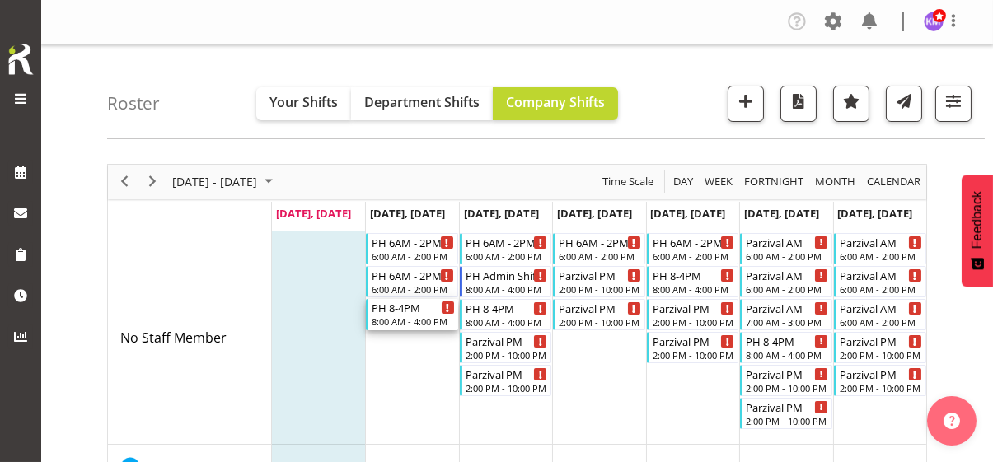
click at [408, 318] on div "8:00 AM - 4:00 PM" at bounding box center [413, 321] width 83 height 13
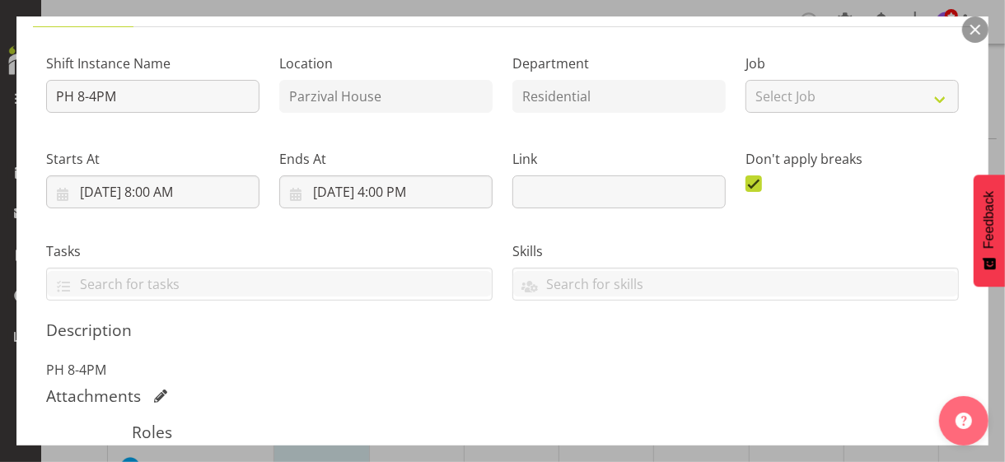
scroll to position [439, 0]
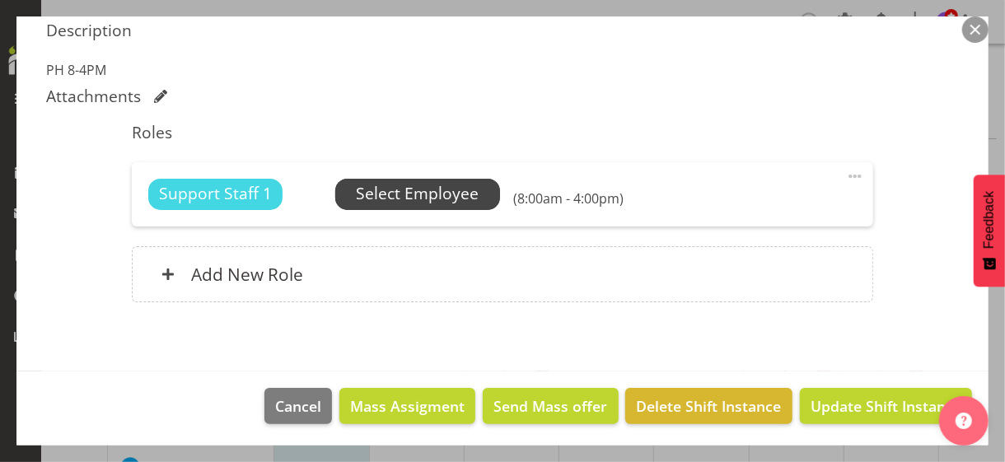
click at [396, 197] on span "Select Employee" at bounding box center [417, 194] width 123 height 24
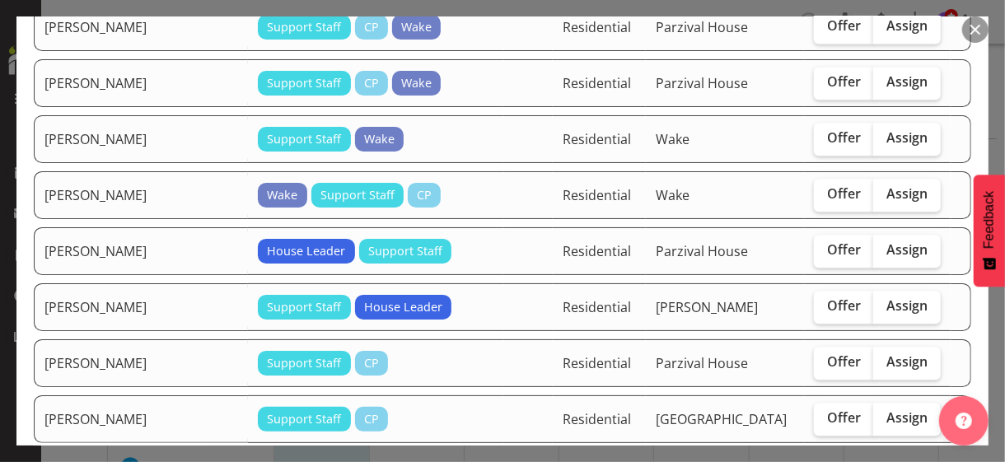
scroll to position [2060, 0]
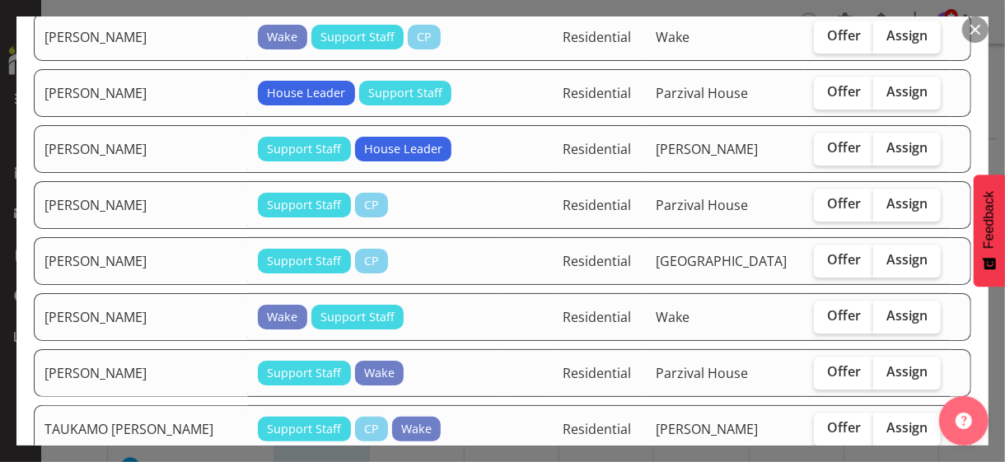
click at [896, 83] on span "Assign" at bounding box center [907, 91] width 41 height 16
click at [884, 87] on input "Assign" at bounding box center [878, 92] width 11 height 11
checkbox input "true"
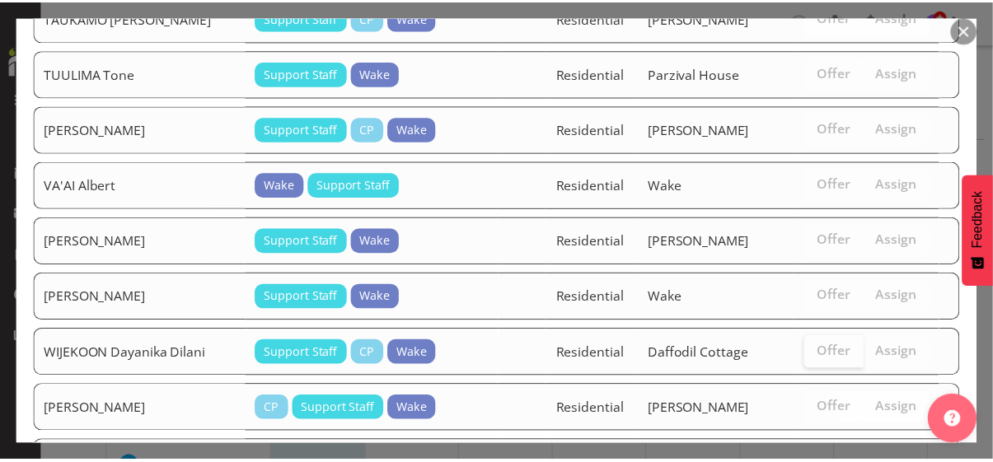
scroll to position [2581, 0]
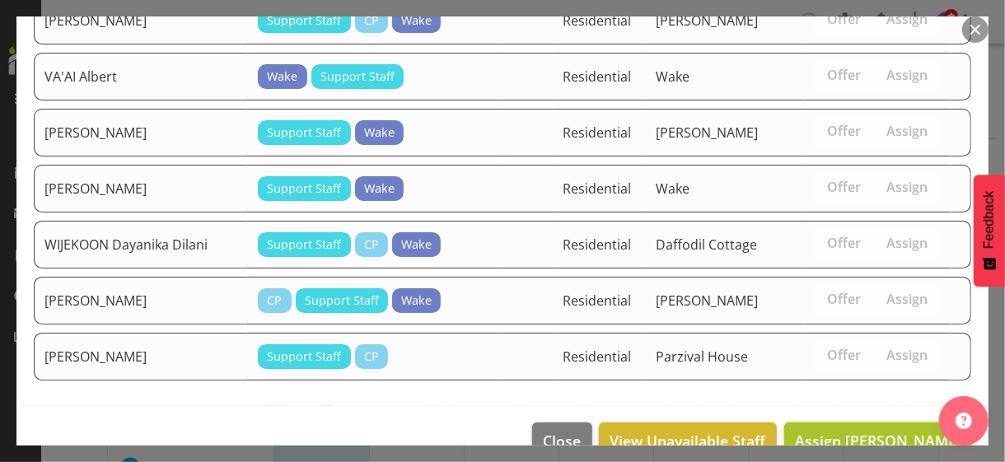
click at [864, 431] on span "Assign SANGEETA Shalini" at bounding box center [878, 441] width 166 height 20
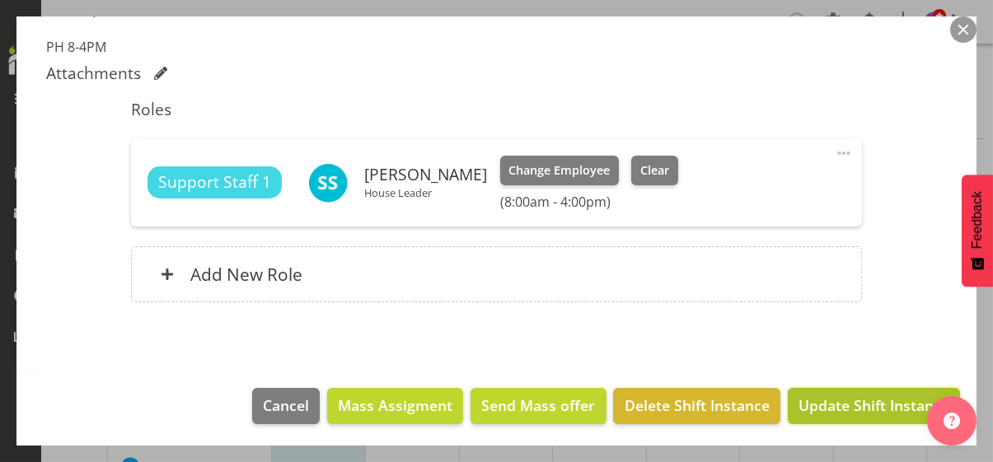
click at [857, 396] on span "Update Shift Instance" at bounding box center [874, 405] width 151 height 21
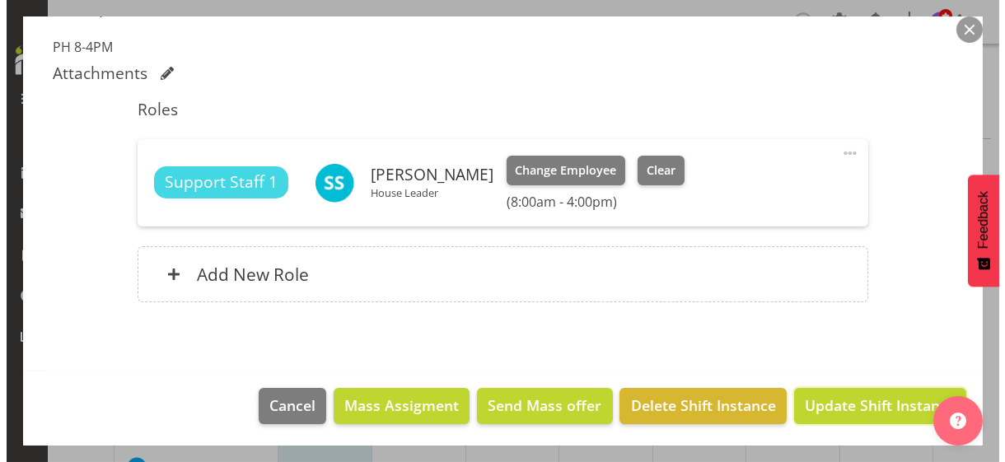
scroll to position [397, 0]
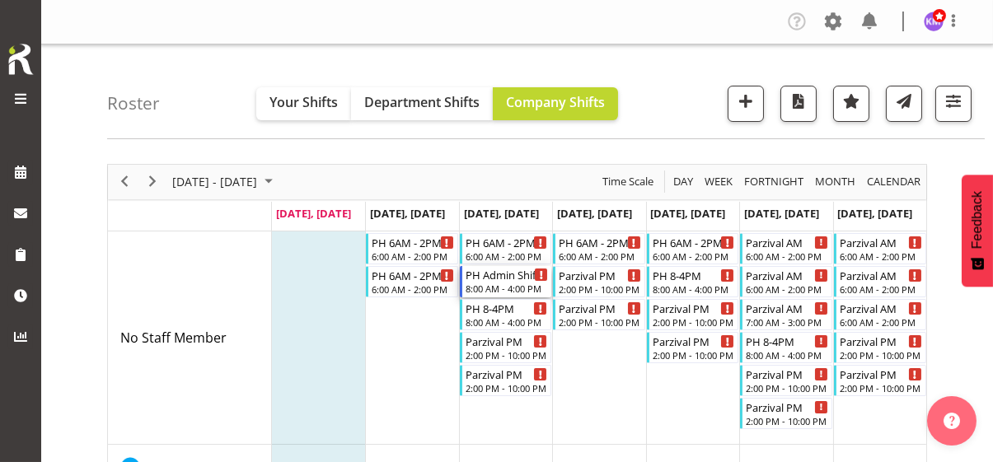
click at [503, 287] on div "8:00 AM - 4:00 PM" at bounding box center [507, 288] width 83 height 13
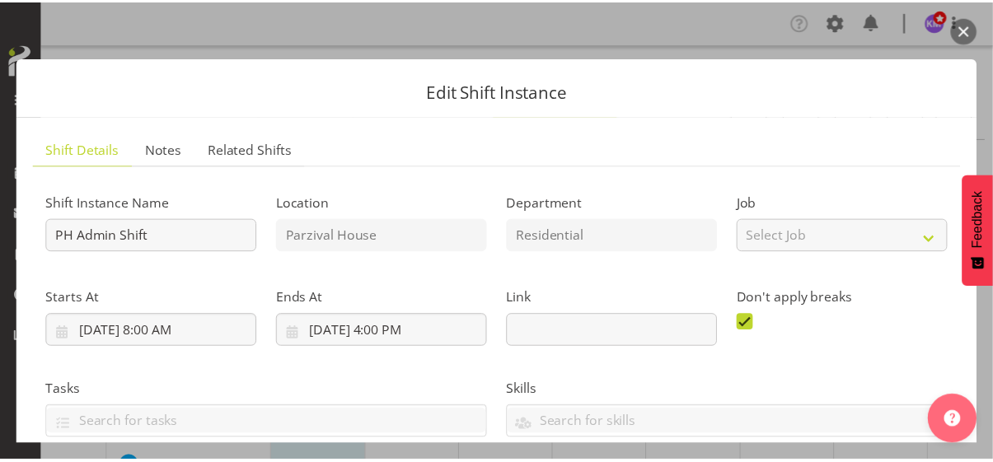
scroll to position [330, 0]
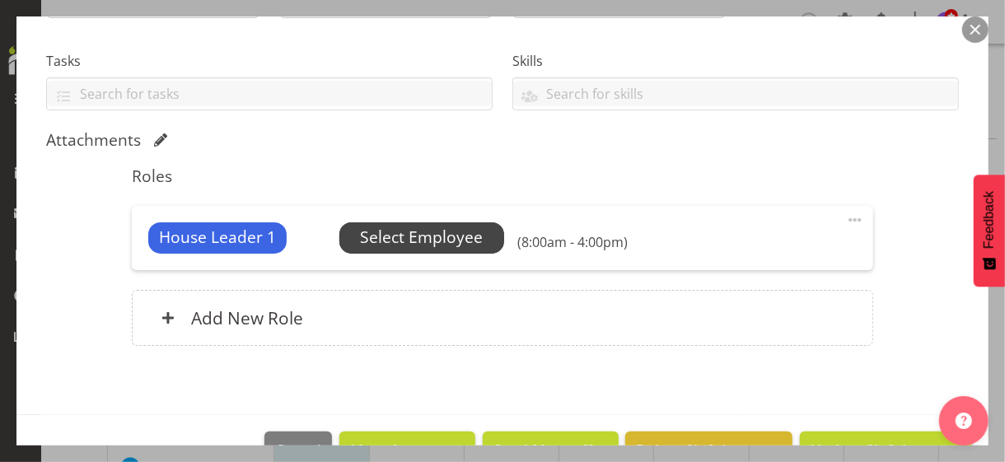
click at [392, 246] on span "Select Employee" at bounding box center [421, 238] width 123 height 24
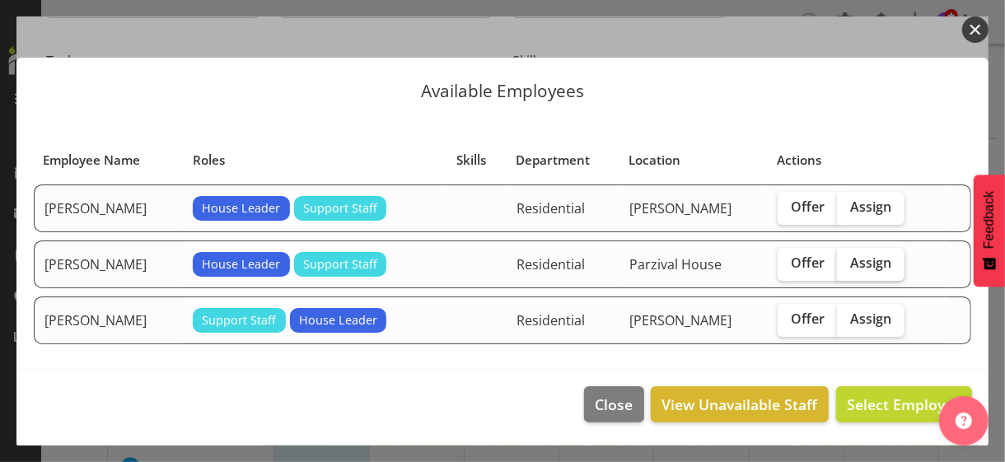
click at [892, 263] on span "Assign" at bounding box center [870, 263] width 41 height 16
click at [848, 263] on input "Assign" at bounding box center [842, 263] width 11 height 11
checkbox input "true"
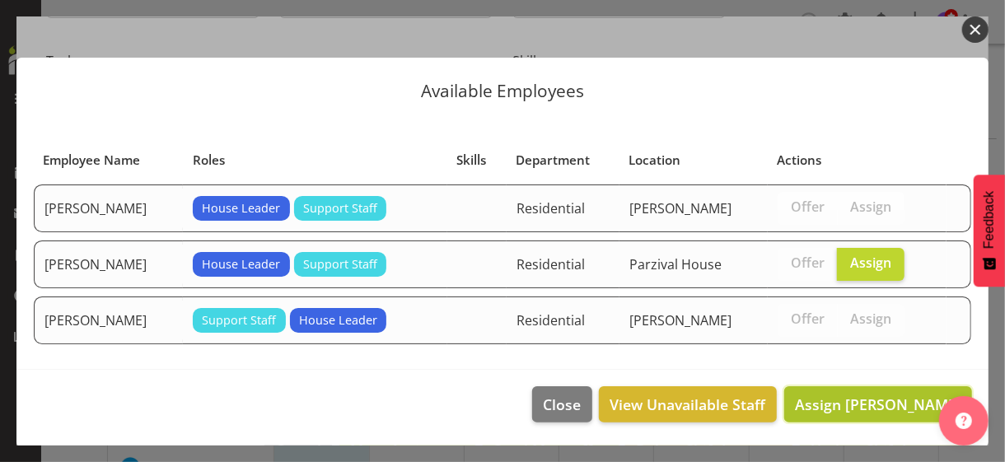
click at [868, 395] on span "Assign SANGEETA Shalini" at bounding box center [878, 405] width 166 height 20
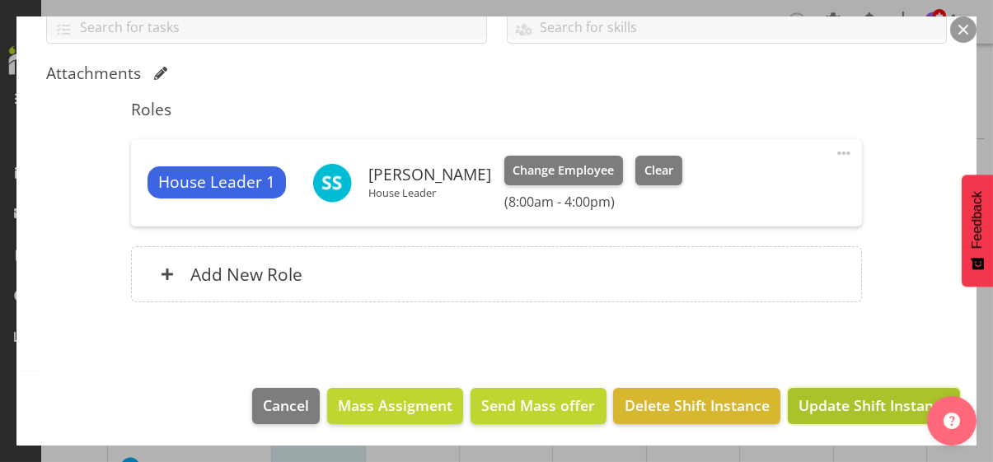
click at [859, 402] on span "Update Shift Instance" at bounding box center [874, 405] width 151 height 21
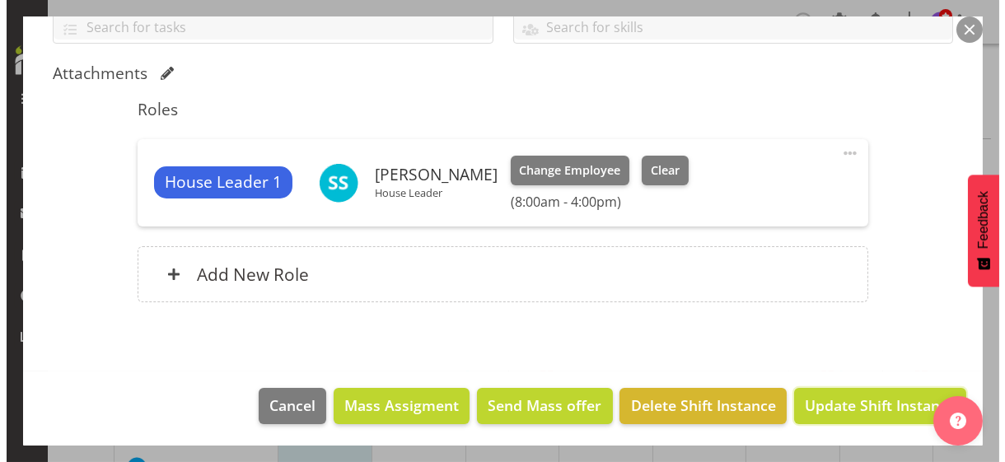
scroll to position [331, 0]
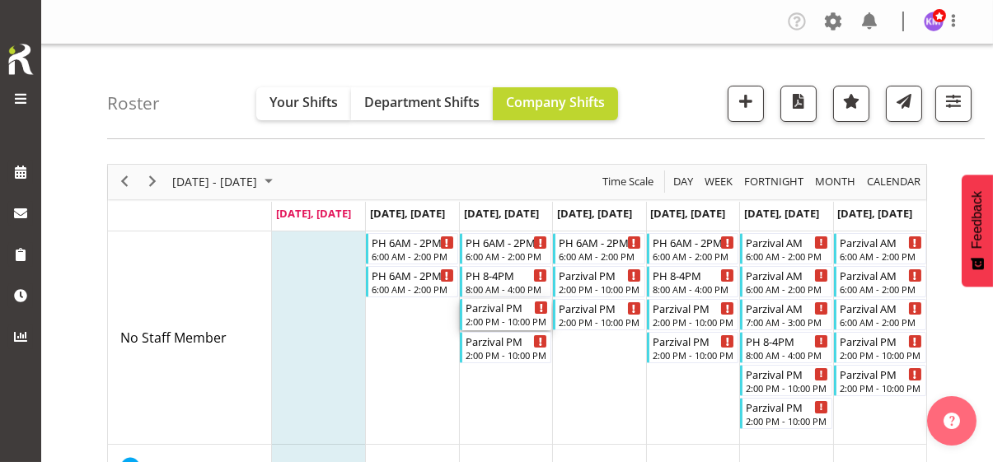
click at [507, 320] on div "2:00 PM - 10:00 PM" at bounding box center [507, 321] width 83 height 13
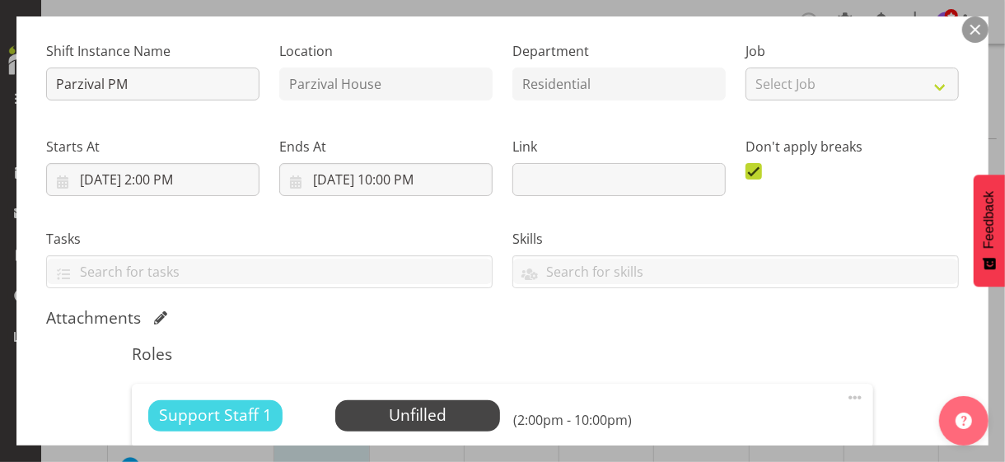
scroll to position [247, 0]
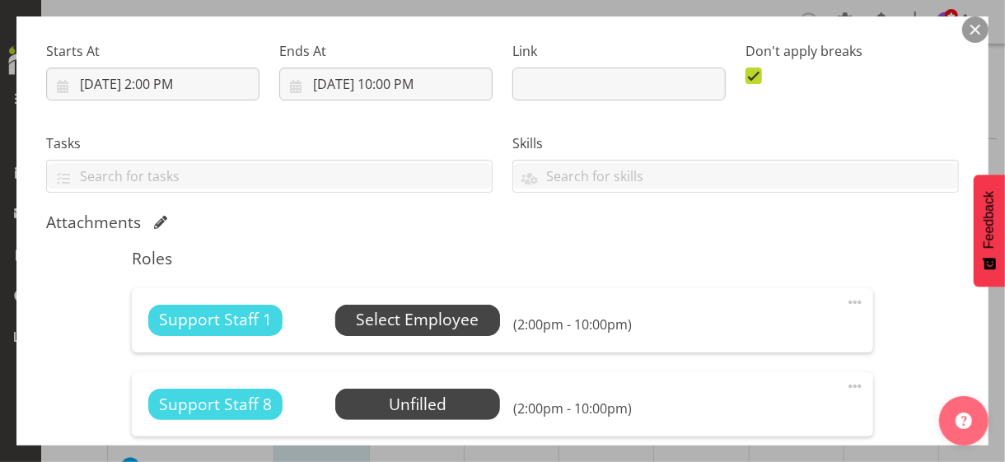
click at [378, 325] on span "Select Employee" at bounding box center [417, 320] width 123 height 24
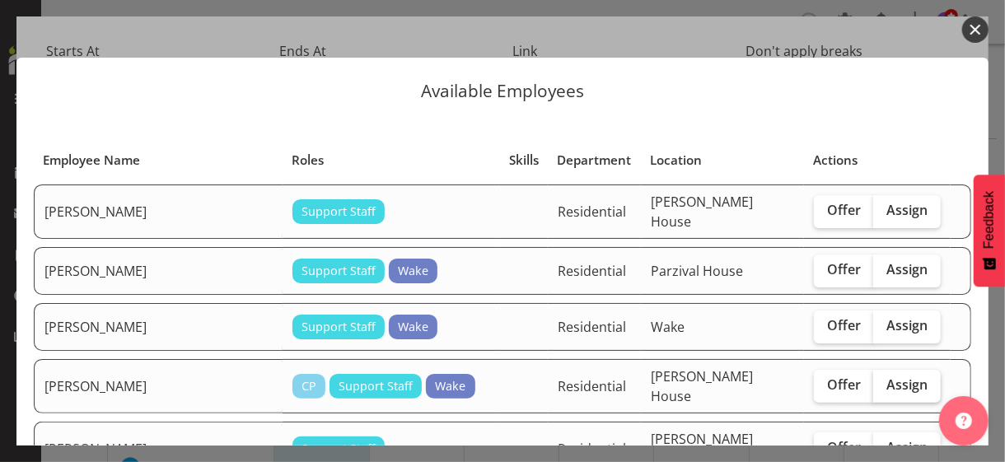
click at [890, 377] on span "Assign" at bounding box center [907, 385] width 41 height 16
click at [884, 380] on input "Assign" at bounding box center [878, 385] width 11 height 11
checkbox input "true"
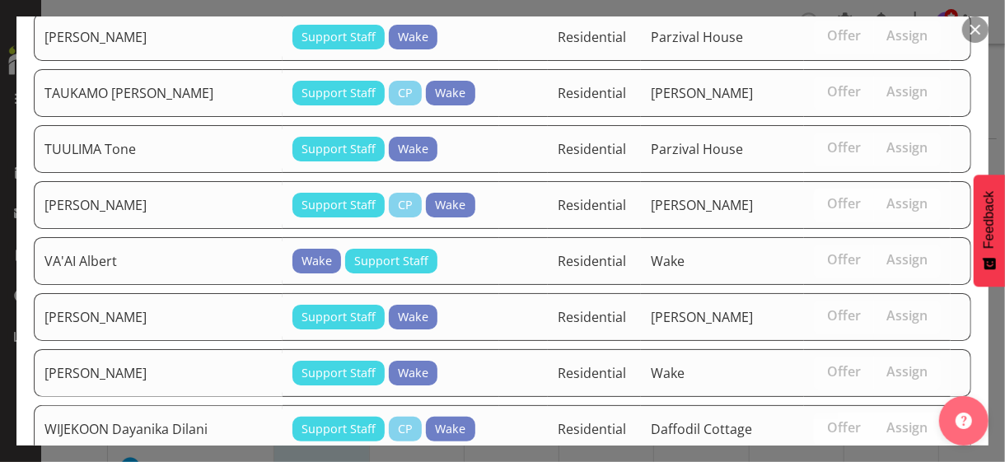
scroll to position [2638, 0]
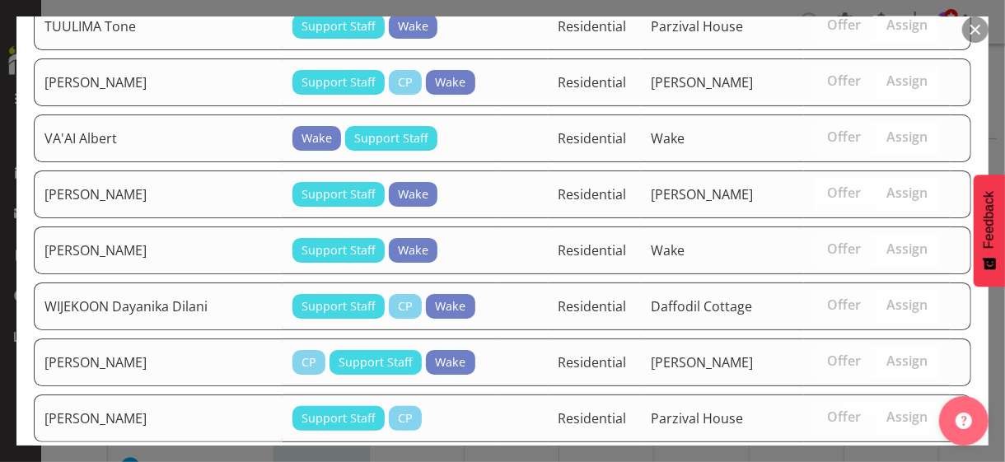
drag, startPoint x: 841, startPoint y: 405, endPoint x: 755, endPoint y: 417, distance: 86.5
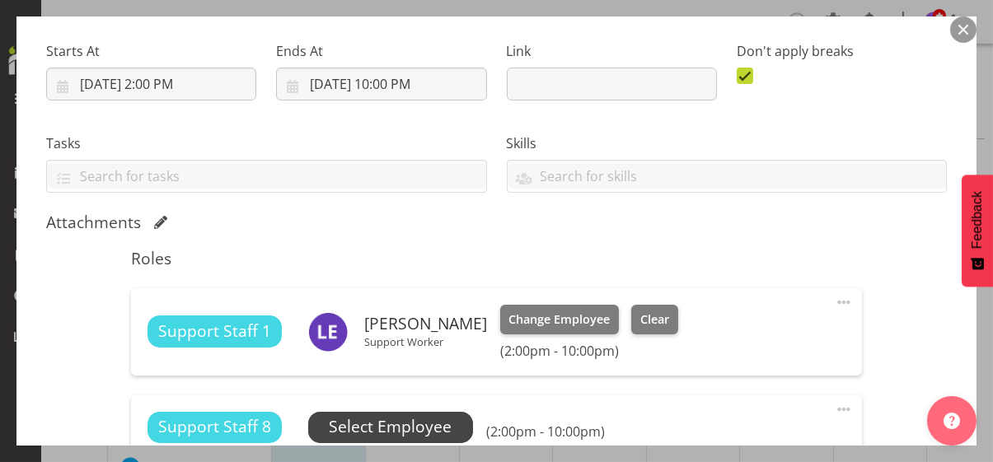
click at [411, 420] on span "Select Employee" at bounding box center [390, 427] width 123 height 24
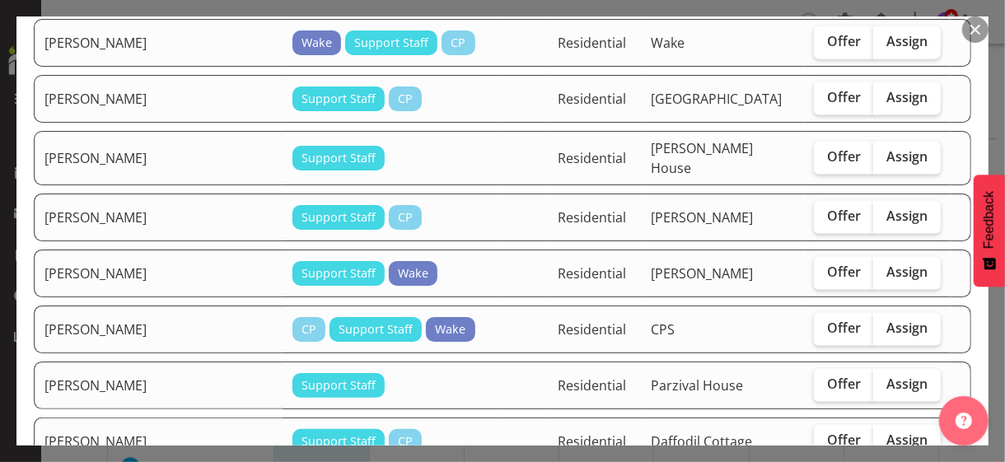
scroll to position [1236, 0]
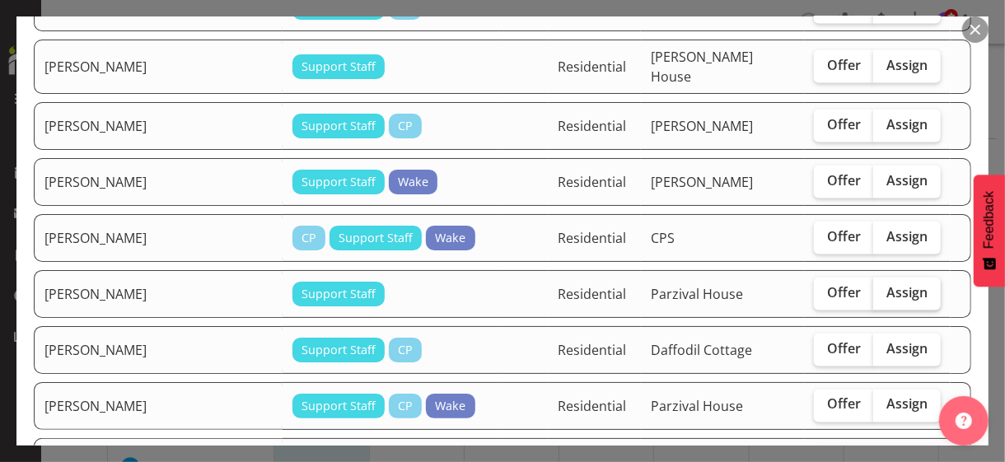
drag, startPoint x: 875, startPoint y: 239, endPoint x: 854, endPoint y: 257, distance: 28.1
click at [887, 284] on span "Assign" at bounding box center [907, 292] width 41 height 16
click at [876, 288] on input "Assign" at bounding box center [878, 293] width 11 height 11
checkbox input "true"
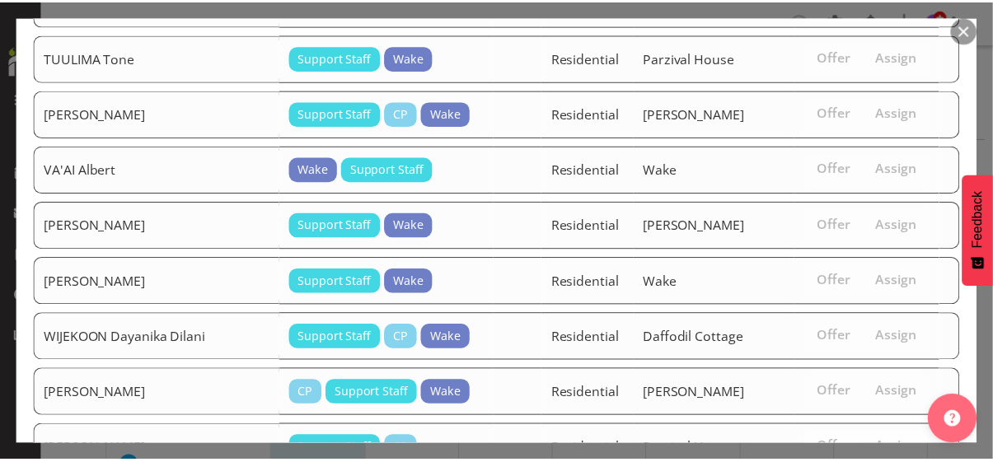
scroll to position [2583, 0]
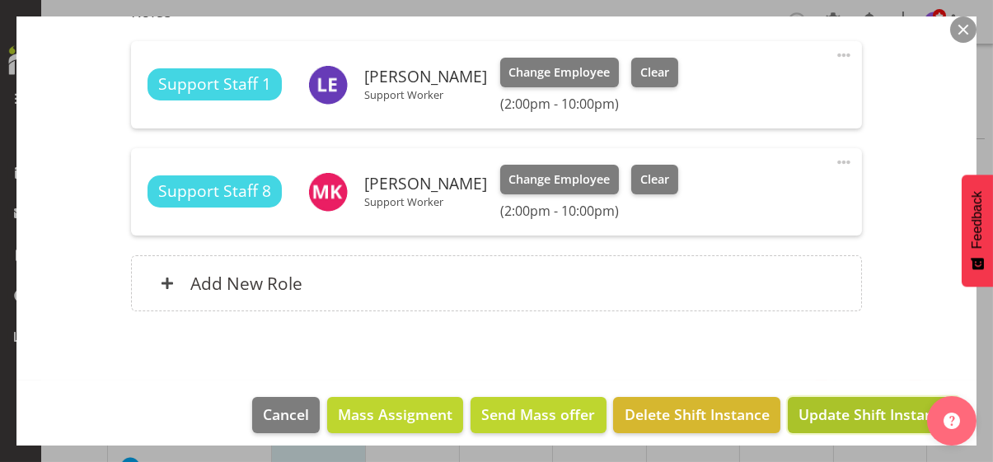
click at [831, 410] on span "Update Shift Instance" at bounding box center [874, 414] width 151 height 21
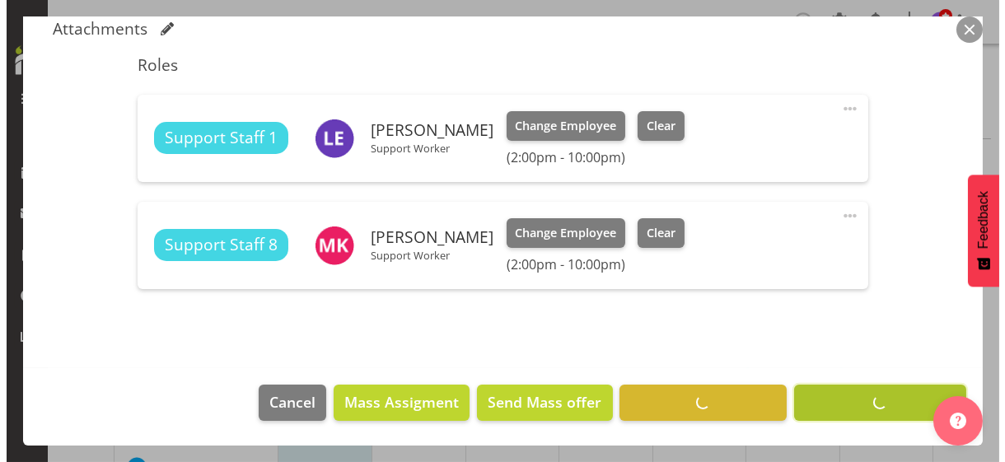
scroll to position [438, 0]
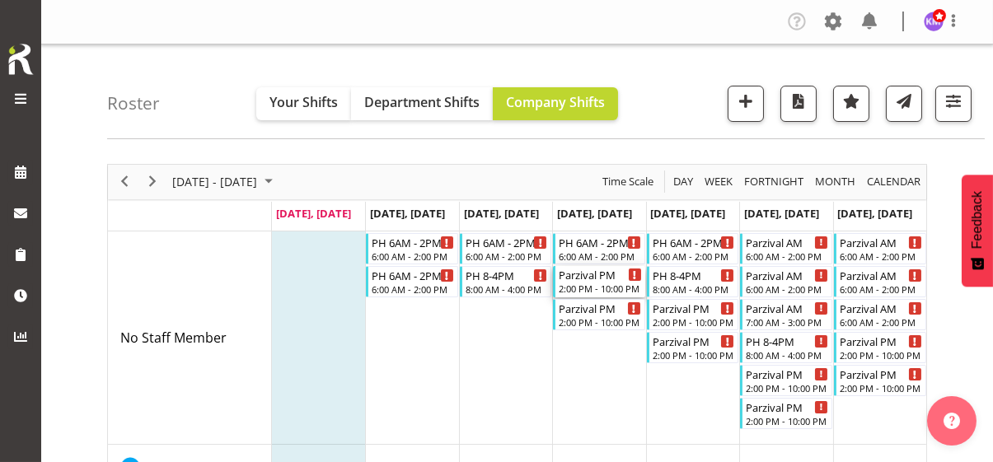
click at [602, 280] on div "Parzival PM" at bounding box center [600, 274] width 83 height 16
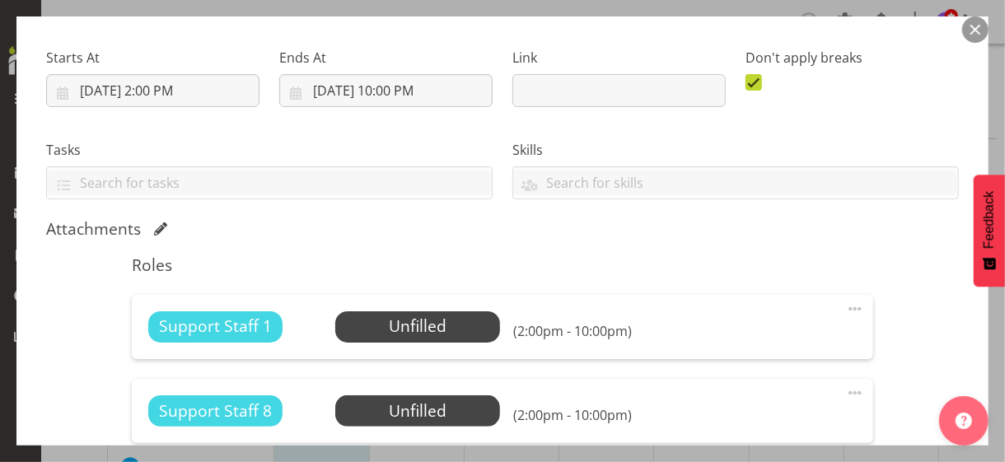
scroll to position [247, 0]
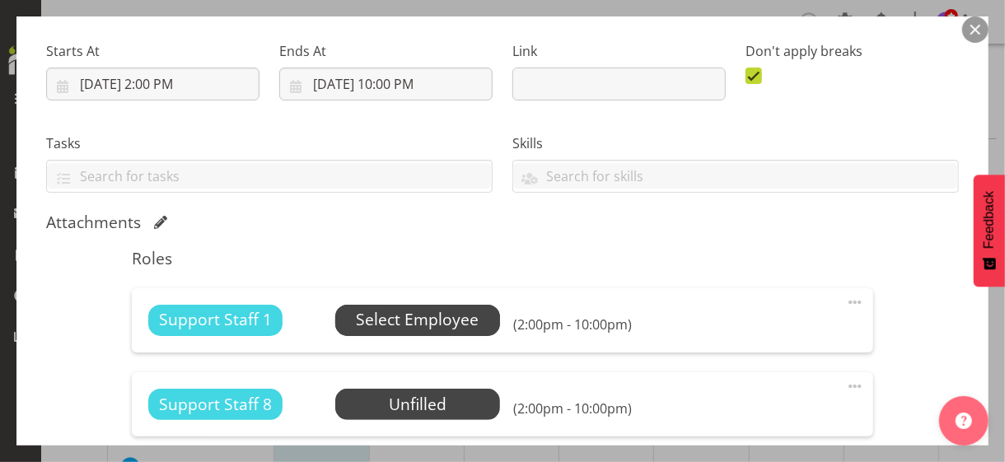
click at [405, 321] on span "Select Employee" at bounding box center [417, 320] width 123 height 24
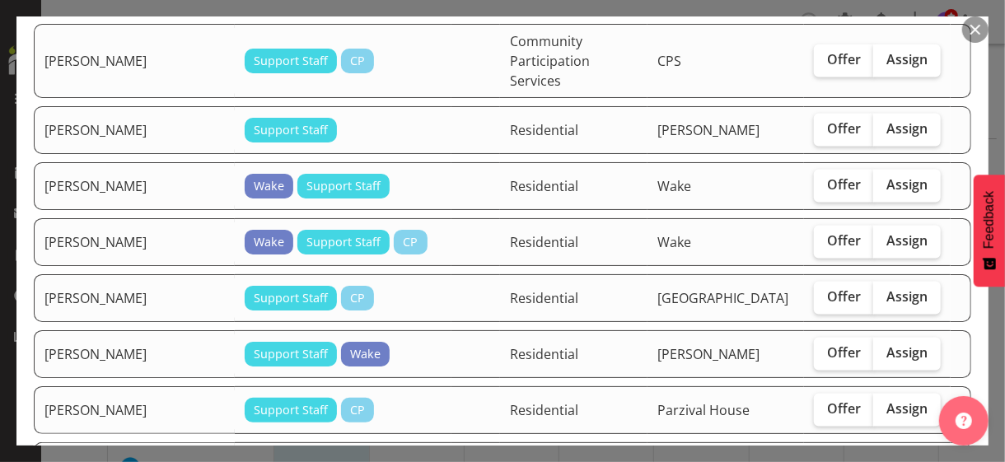
scroll to position [1236, 0]
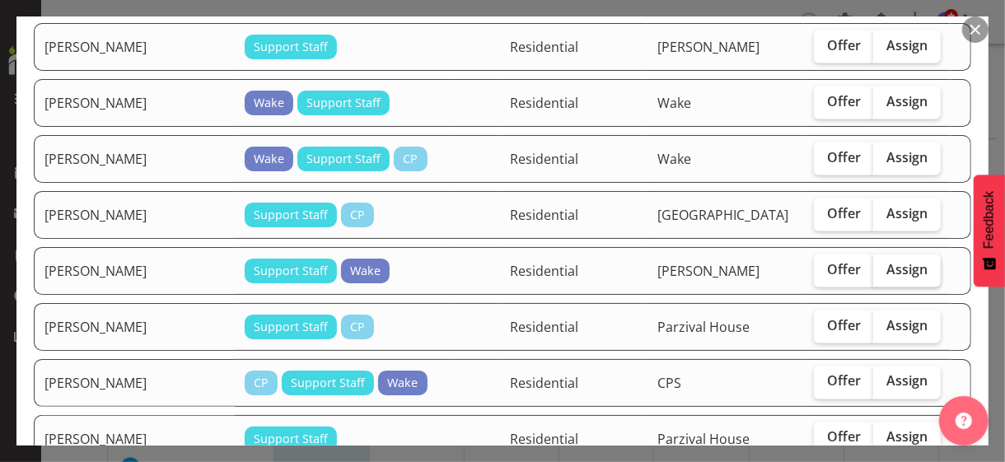
click at [894, 261] on span "Assign" at bounding box center [907, 269] width 41 height 16
click at [884, 265] on input "Assign" at bounding box center [878, 270] width 11 height 11
checkbox input "true"
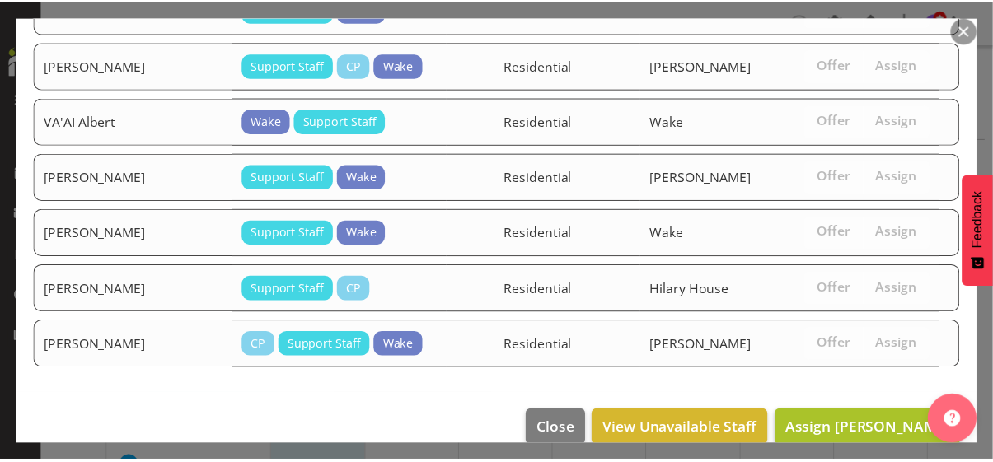
scroll to position [3051, 0]
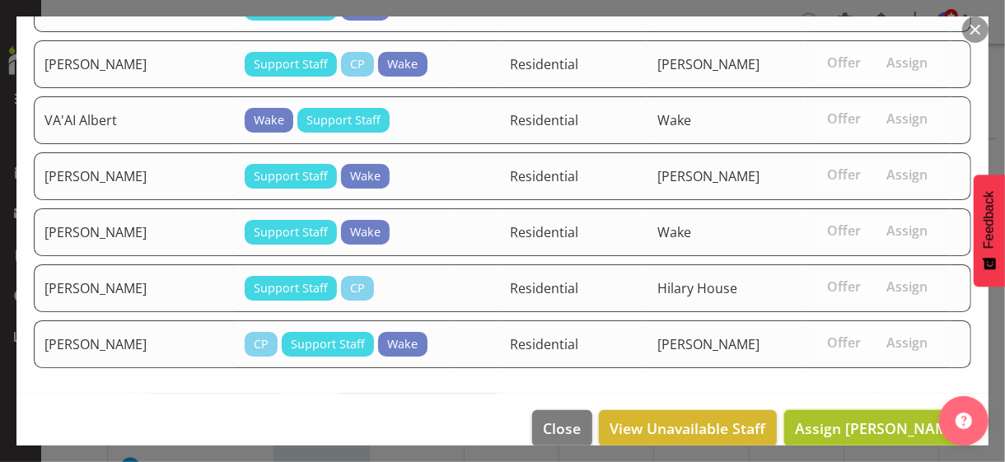
click at [863, 419] on span "Assign KUNJADIA Pratik" at bounding box center [878, 429] width 166 height 20
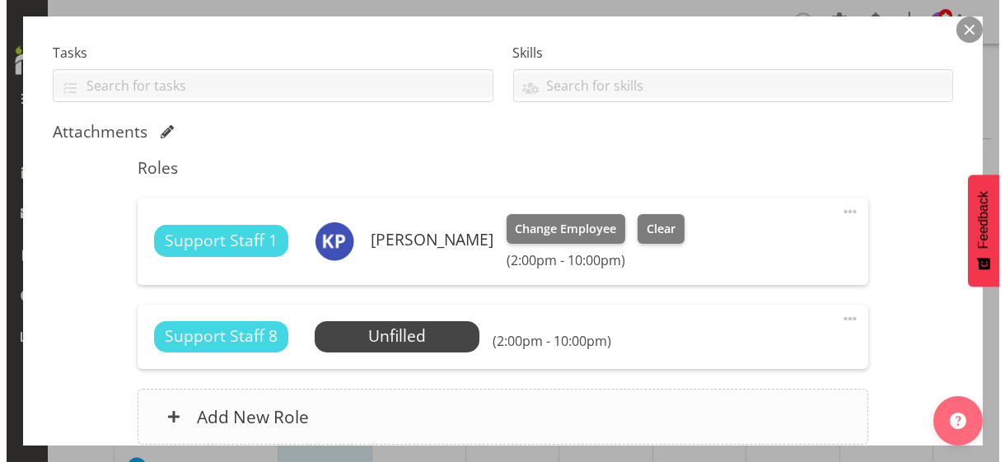
scroll to position [412, 0]
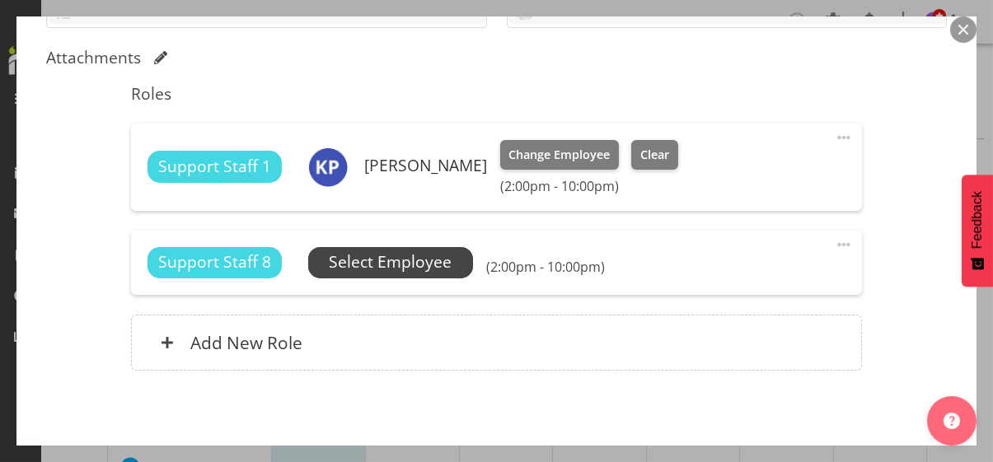
click at [408, 260] on span "Select Employee" at bounding box center [390, 263] width 123 height 24
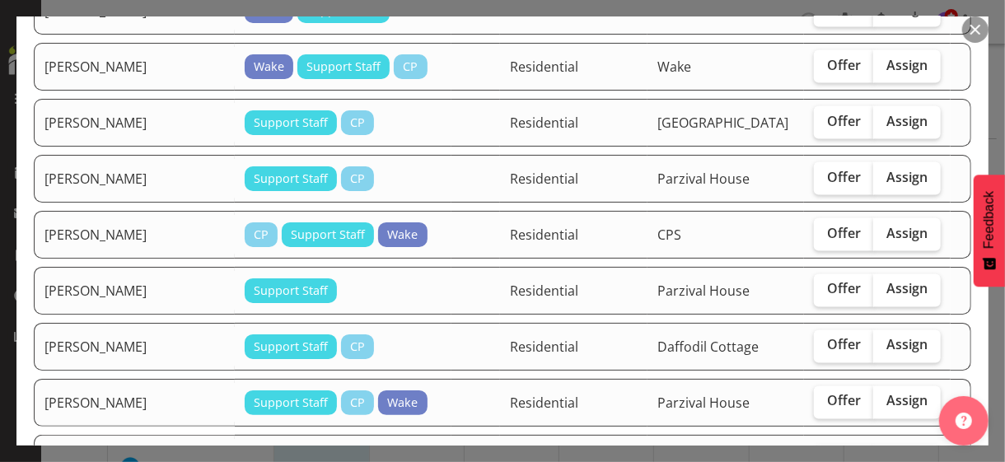
scroll to position [1483, 0]
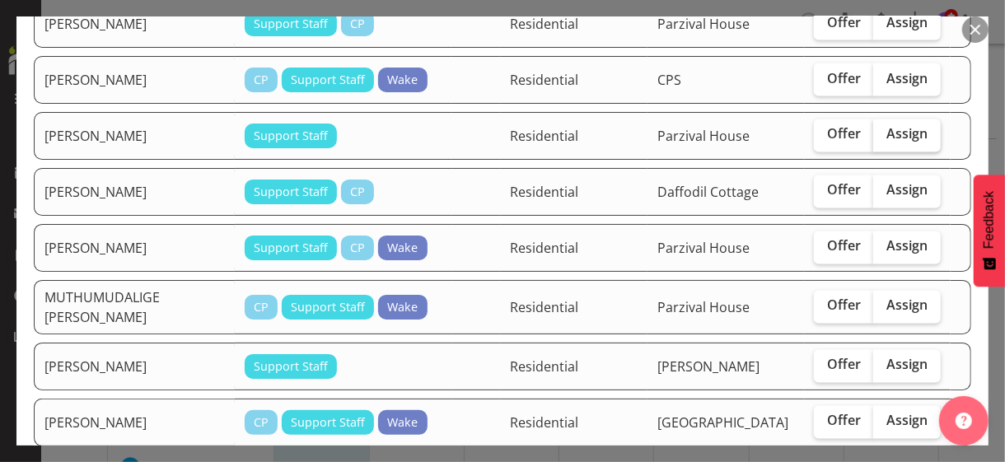
click at [887, 126] on span "Assign" at bounding box center [907, 134] width 41 height 16
click at [884, 129] on input "Assign" at bounding box center [878, 134] width 11 height 11
checkbox input "true"
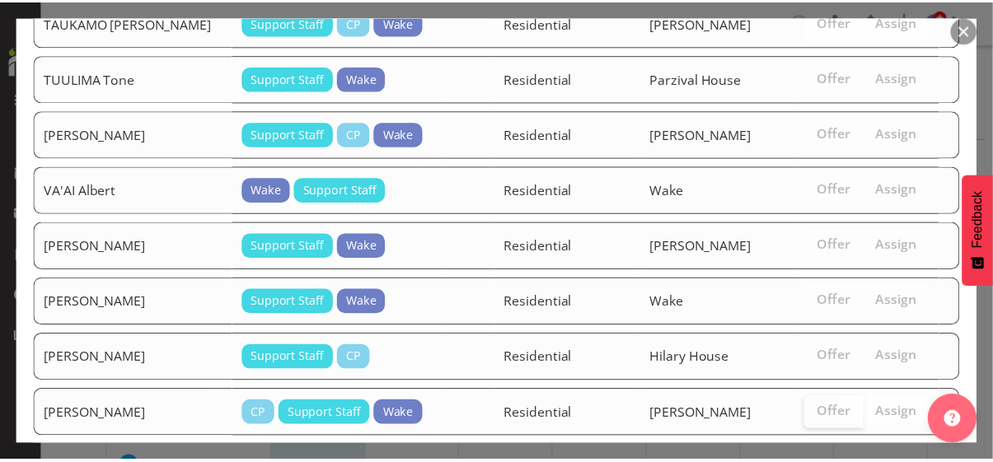
scroll to position [2990, 0]
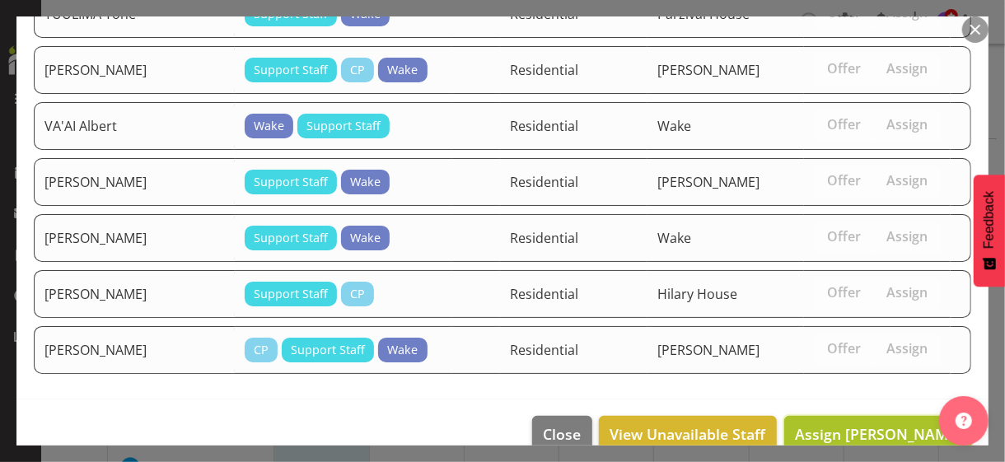
click at [889, 424] on span "Assign MANI Karishma" at bounding box center [878, 434] width 166 height 20
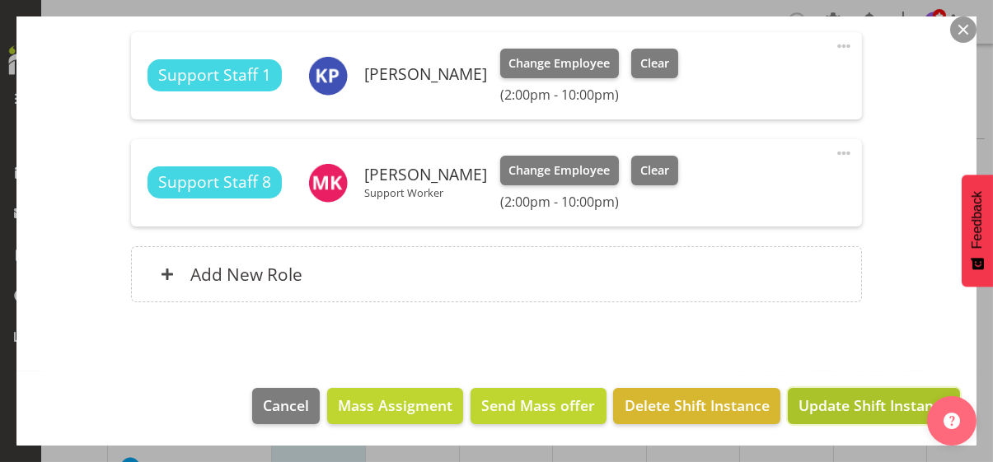
click at [862, 406] on span "Update Shift Instance" at bounding box center [874, 405] width 151 height 21
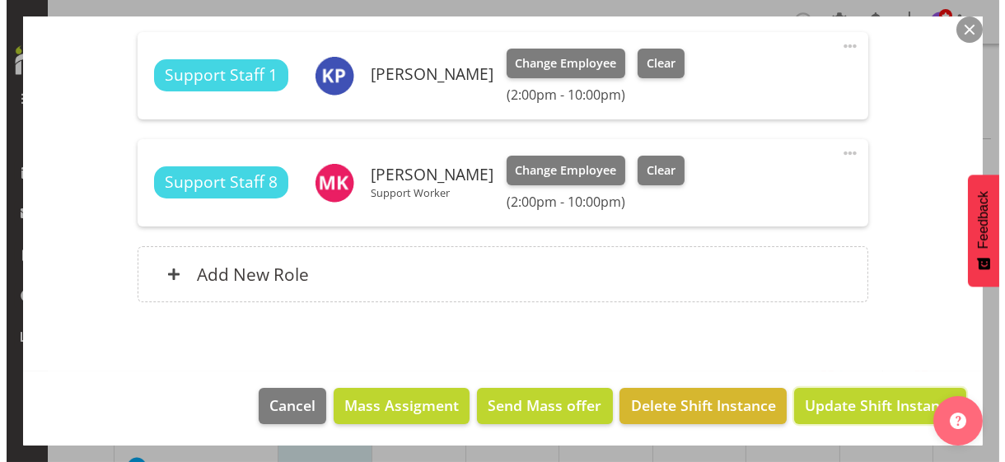
scroll to position [438, 0]
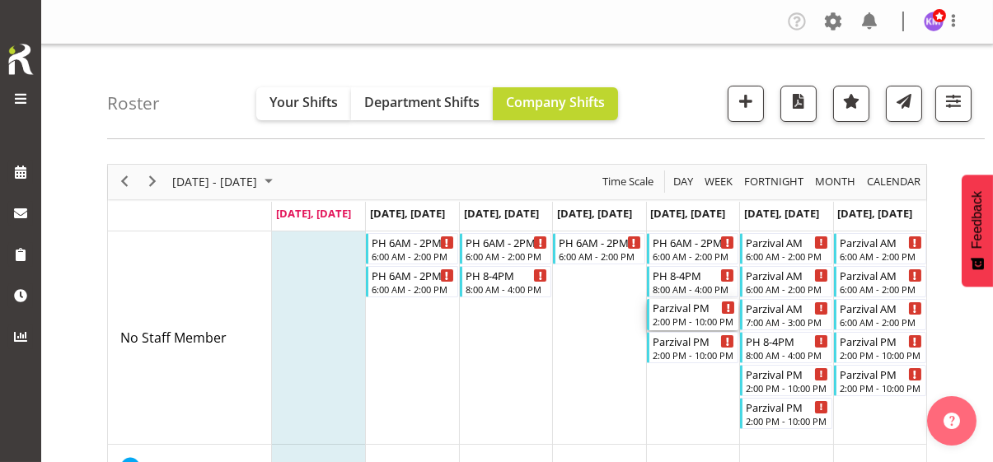
click at [677, 315] on div "2:00 PM - 10:00 PM" at bounding box center [694, 321] width 83 height 13
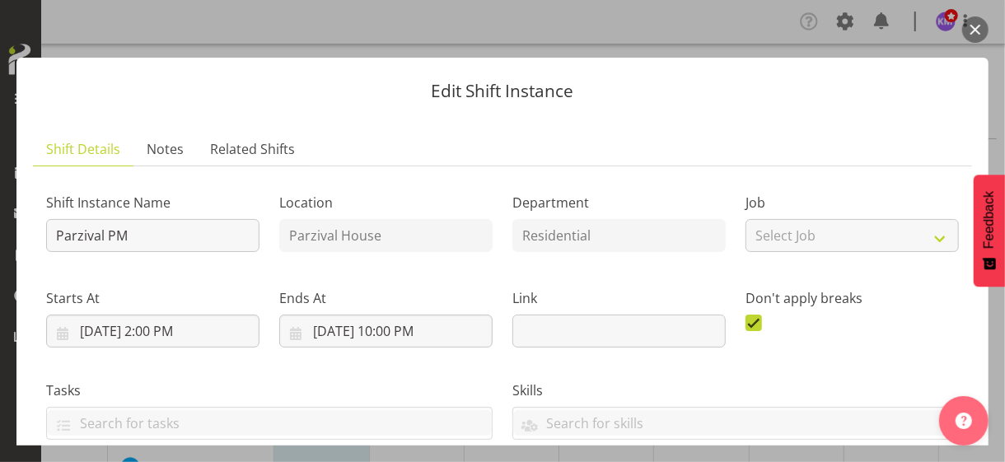
scroll to position [330, 0]
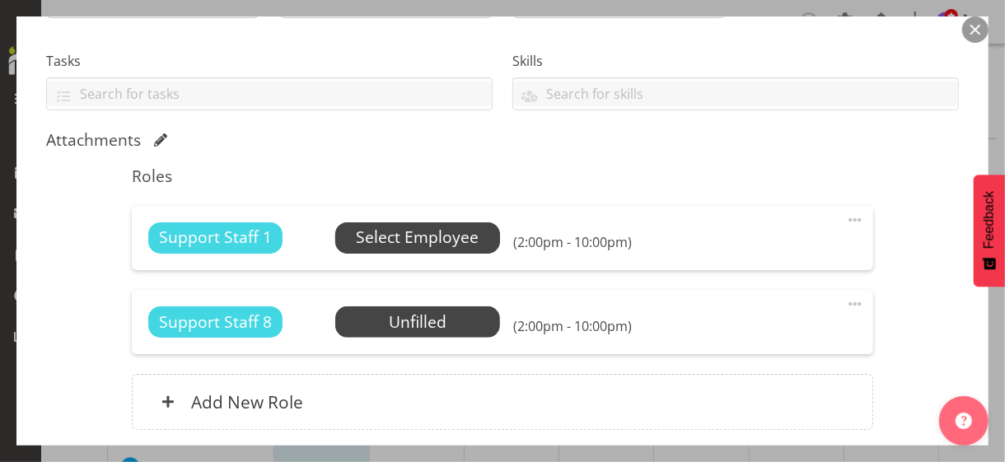
click at [410, 246] on span "Select Employee" at bounding box center [417, 238] width 123 height 24
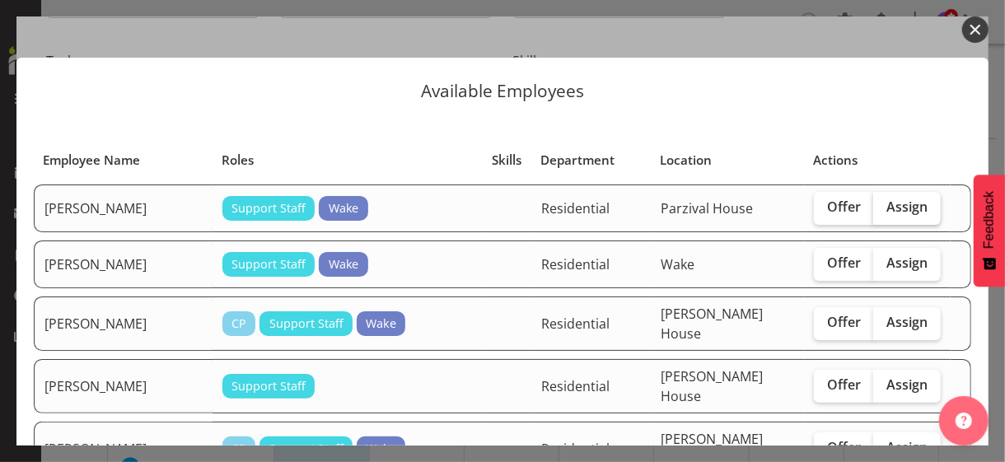
click at [891, 211] on span "Assign" at bounding box center [907, 207] width 41 height 16
click at [884, 211] on input "Assign" at bounding box center [878, 207] width 11 height 11
checkbox input "true"
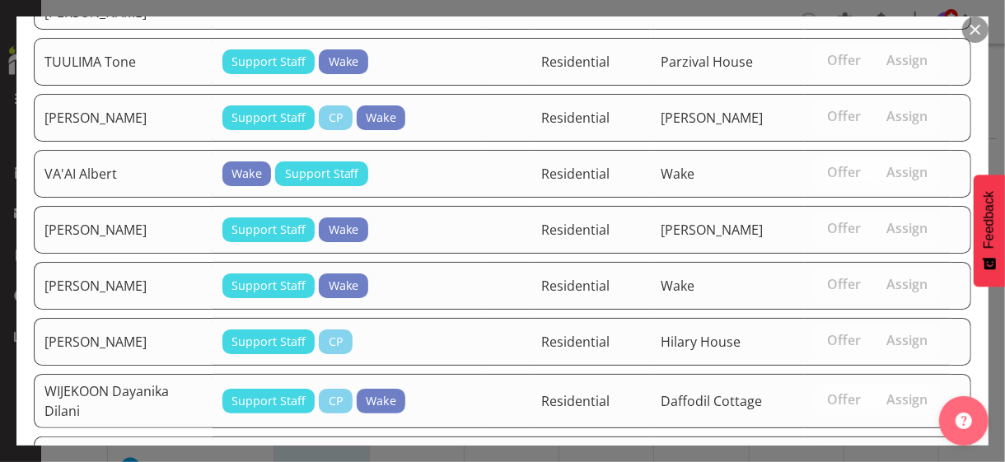
scroll to position [3168, 0]
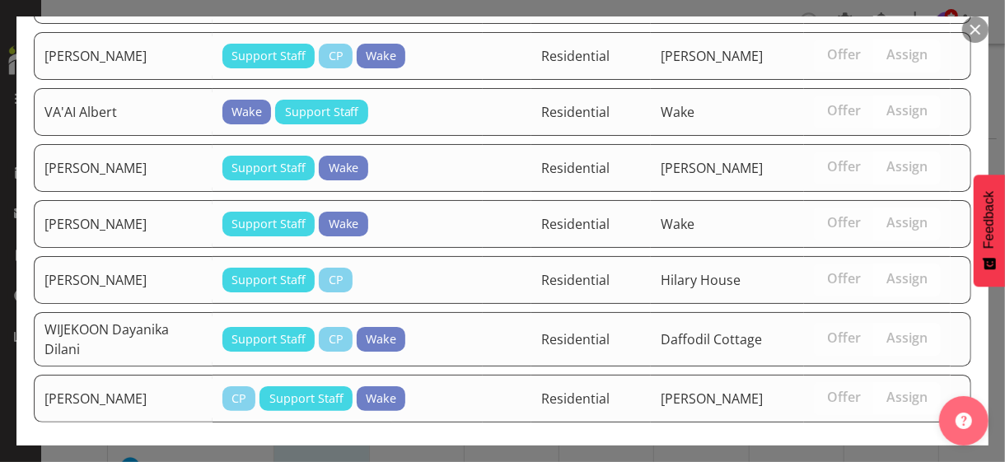
drag, startPoint x: 871, startPoint y: 403, endPoint x: 735, endPoint y: 415, distance: 136.5
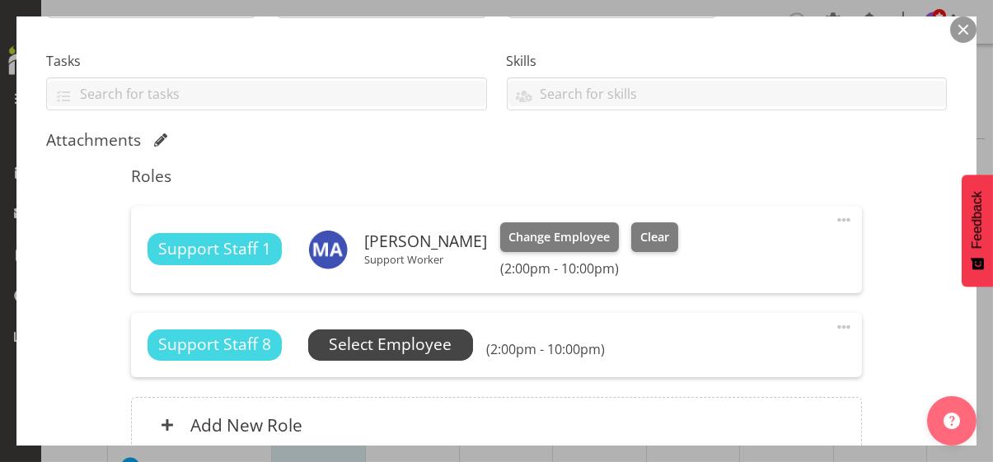
click at [422, 351] on span "Select Employee" at bounding box center [390, 345] width 123 height 24
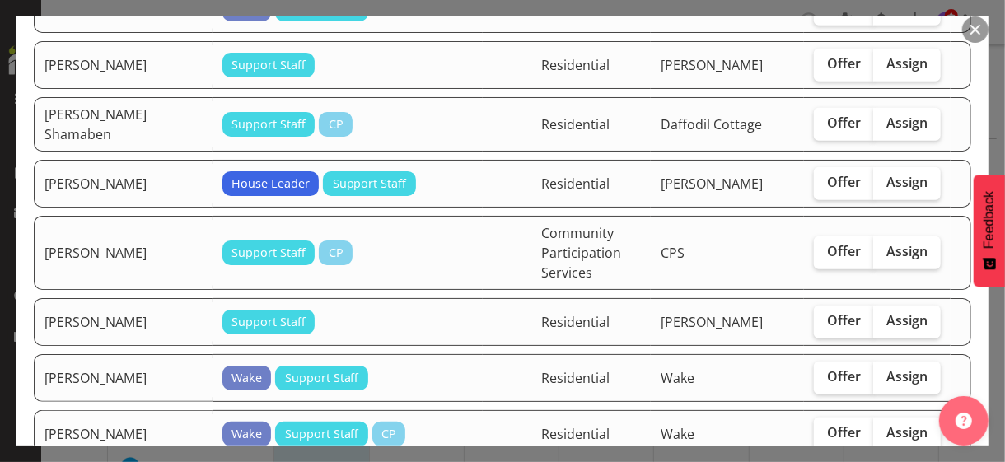
scroll to position [824, 0]
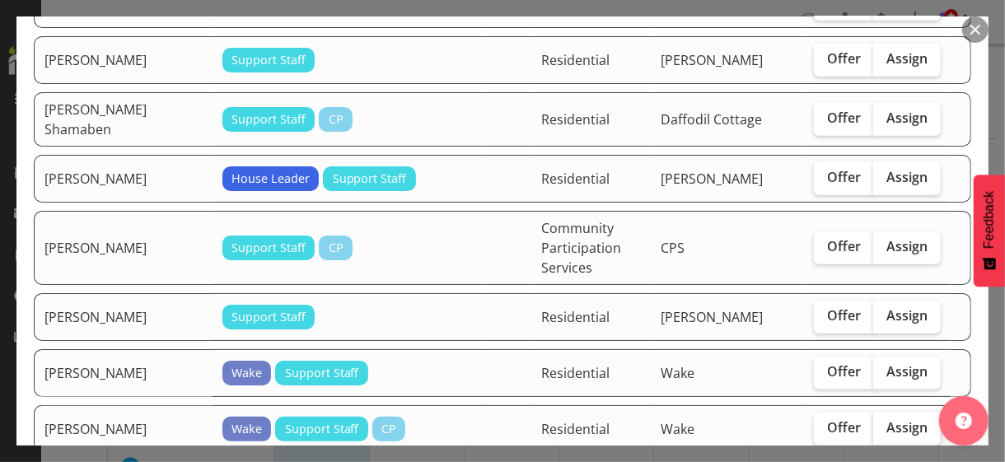
click at [887, 419] on span "Assign" at bounding box center [907, 427] width 41 height 16
click at [884, 423] on input "Assign" at bounding box center [878, 428] width 11 height 11
checkbox input "true"
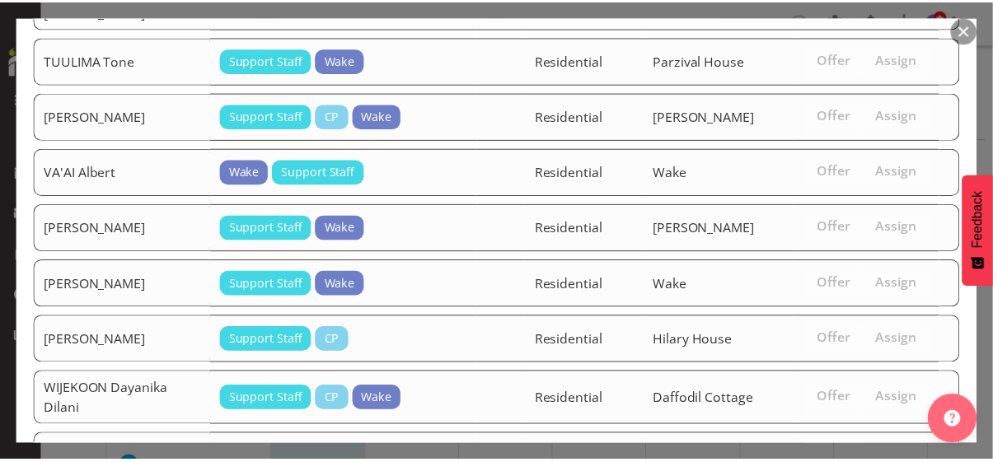
scroll to position [3113, 0]
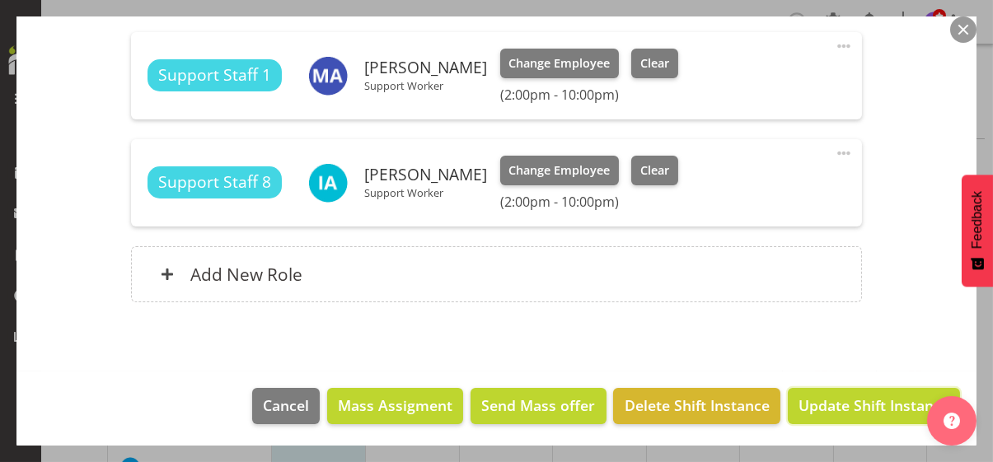
click at [867, 405] on span "Update Shift Instance" at bounding box center [874, 405] width 151 height 21
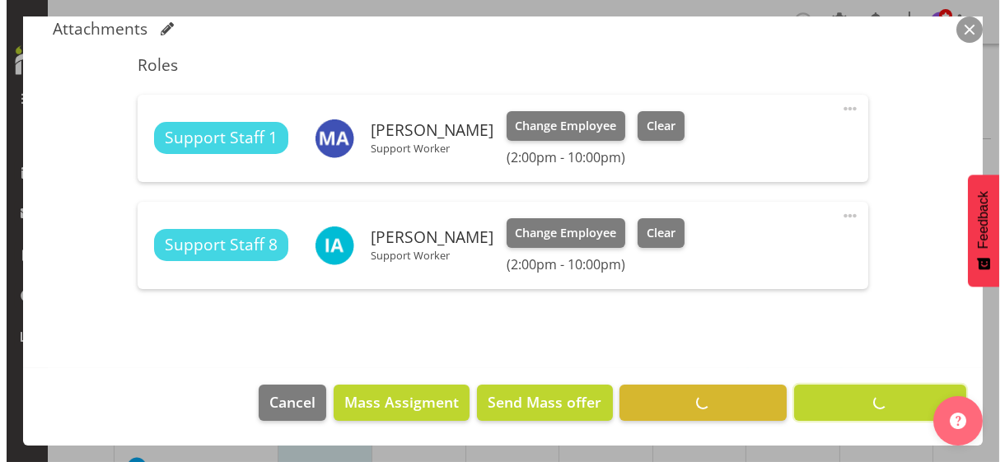
scroll to position [438, 0]
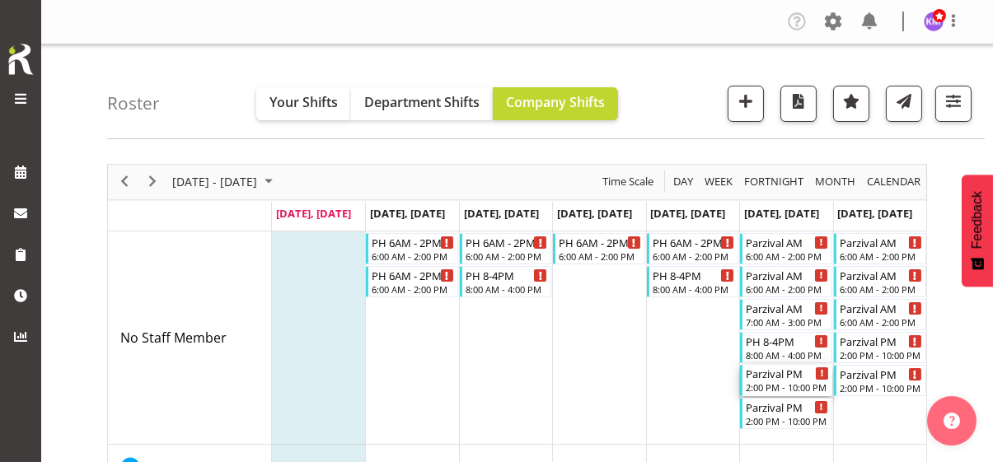
click at [782, 378] on div "Parzival PM" at bounding box center [787, 373] width 83 height 16
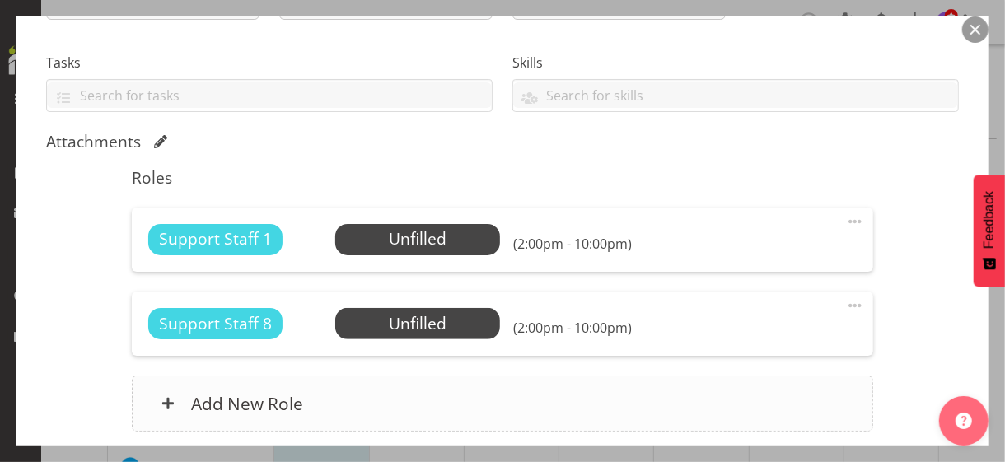
scroll to position [330, 0]
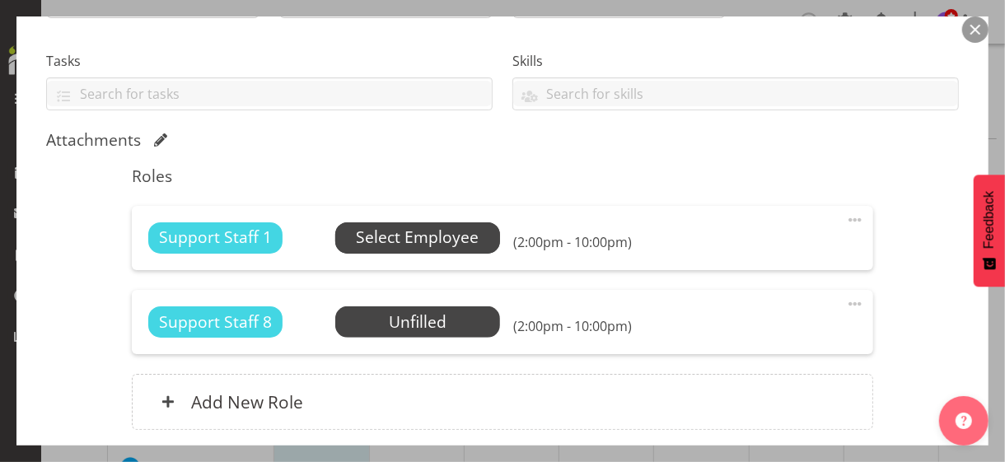
click at [402, 240] on span "Select Employee" at bounding box center [417, 238] width 123 height 24
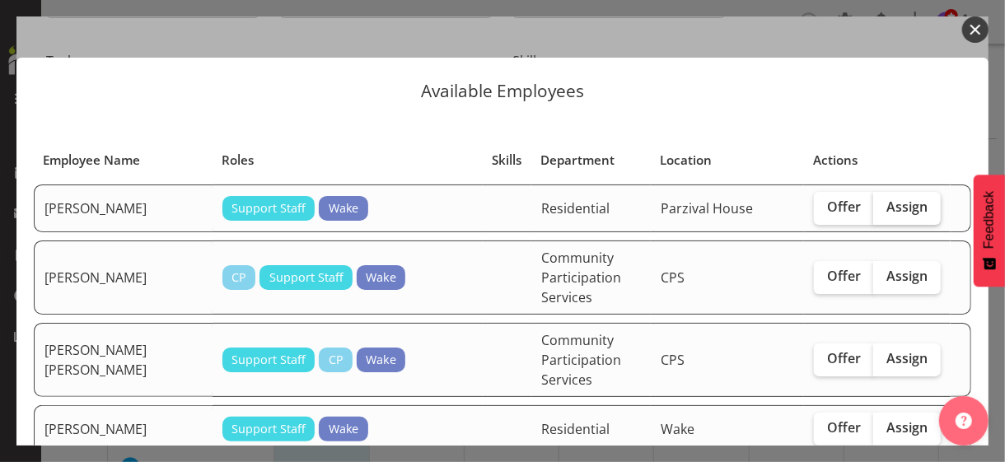
click at [887, 208] on span "Assign" at bounding box center [907, 207] width 41 height 16
click at [881, 208] on input "Assign" at bounding box center [878, 207] width 11 height 11
checkbox input "true"
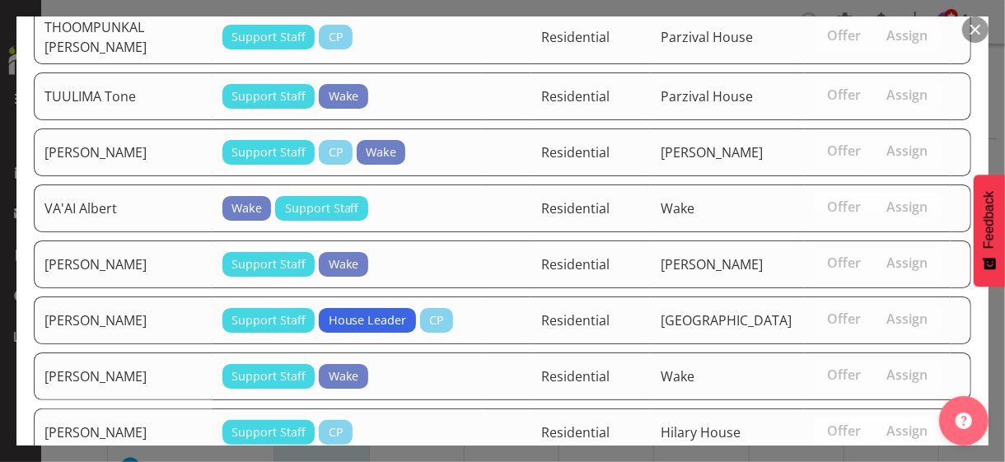
scroll to position [3904, 0]
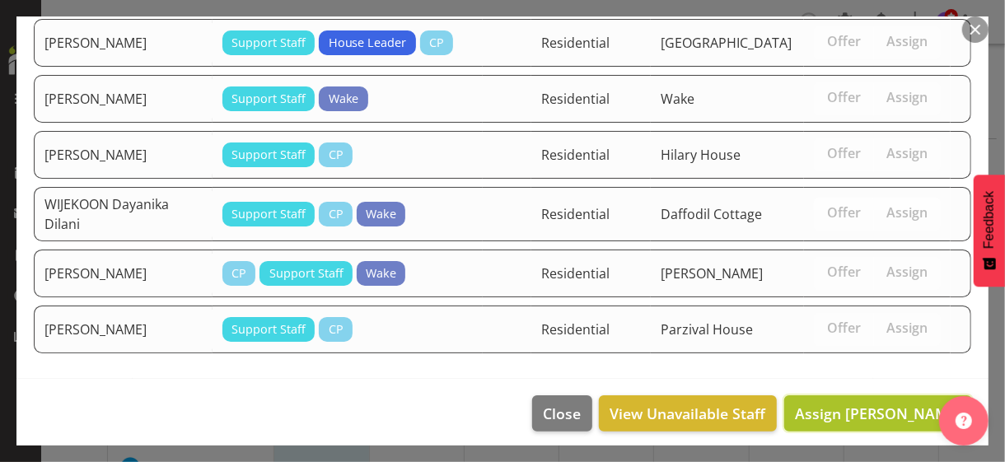
click at [845, 406] on span "Assign [PERSON_NAME]" at bounding box center [878, 414] width 166 height 20
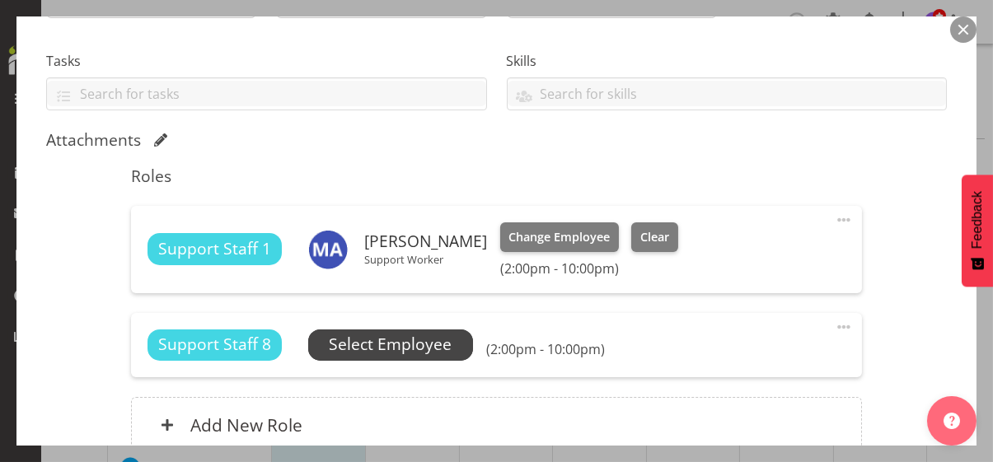
click at [432, 349] on span "Select Employee" at bounding box center [390, 345] width 123 height 24
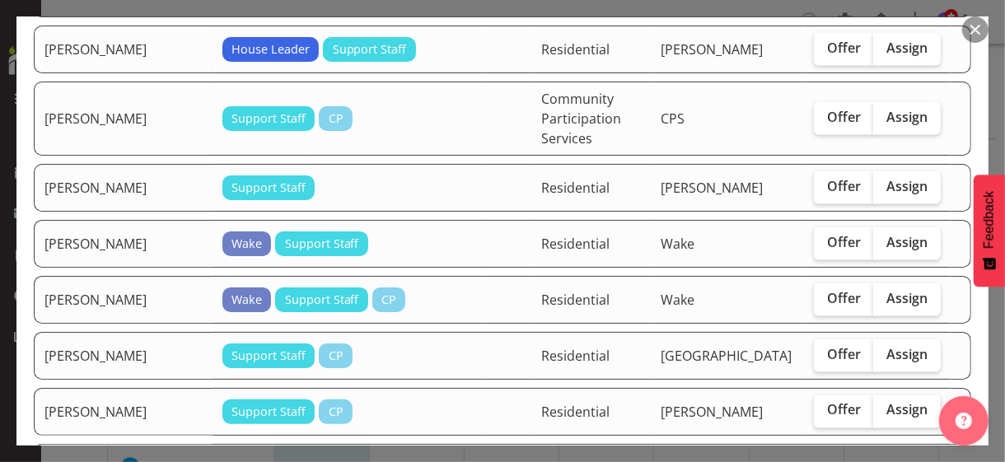
scroll to position [1236, 0]
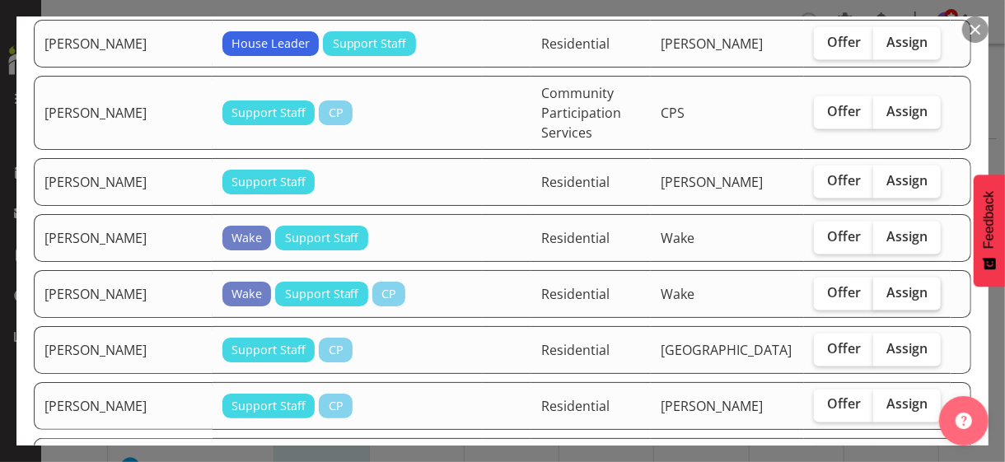
click at [891, 284] on span "Assign" at bounding box center [907, 292] width 41 height 16
click at [884, 288] on input "Assign" at bounding box center [878, 293] width 11 height 11
checkbox input "true"
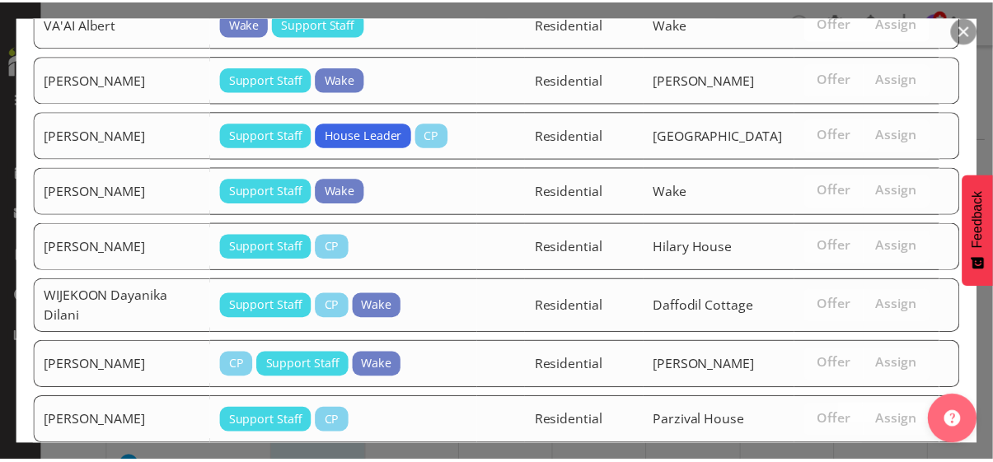
scroll to position [3848, 0]
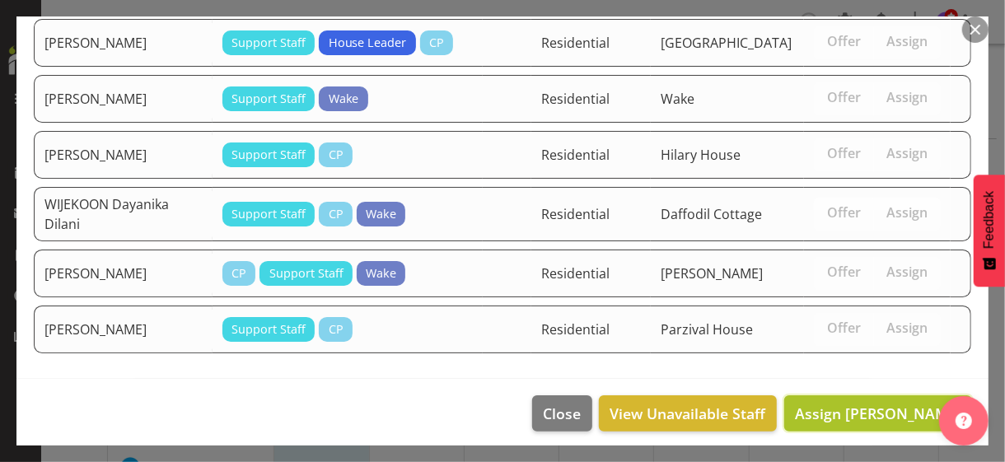
click at [867, 404] on span "Assign [PERSON_NAME]" at bounding box center [878, 414] width 166 height 20
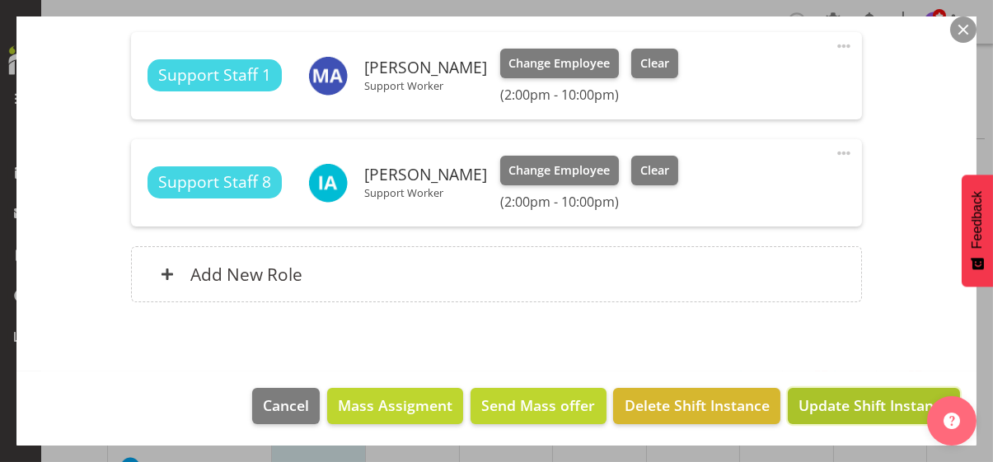
click at [866, 403] on span "Update Shift Instance" at bounding box center [874, 405] width 151 height 21
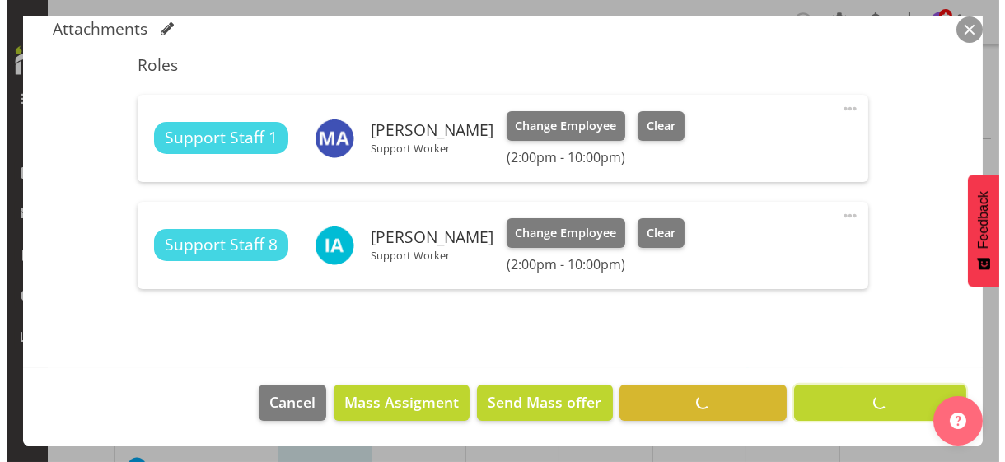
scroll to position [438, 0]
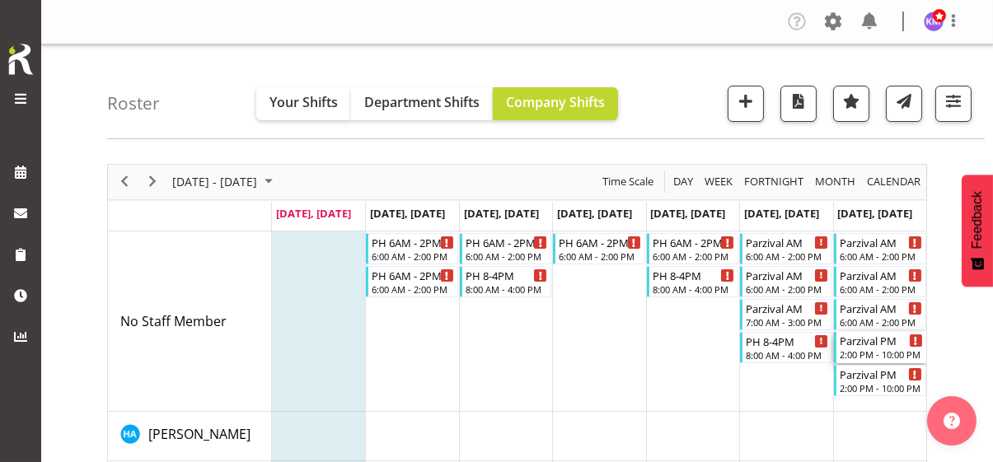
click at [866, 342] on div "Parzival PM" at bounding box center [881, 340] width 83 height 16
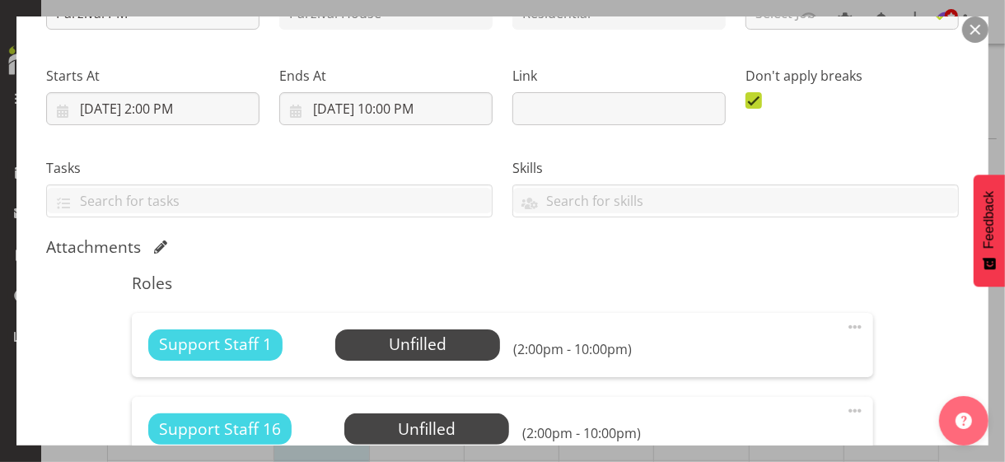
scroll to position [330, 0]
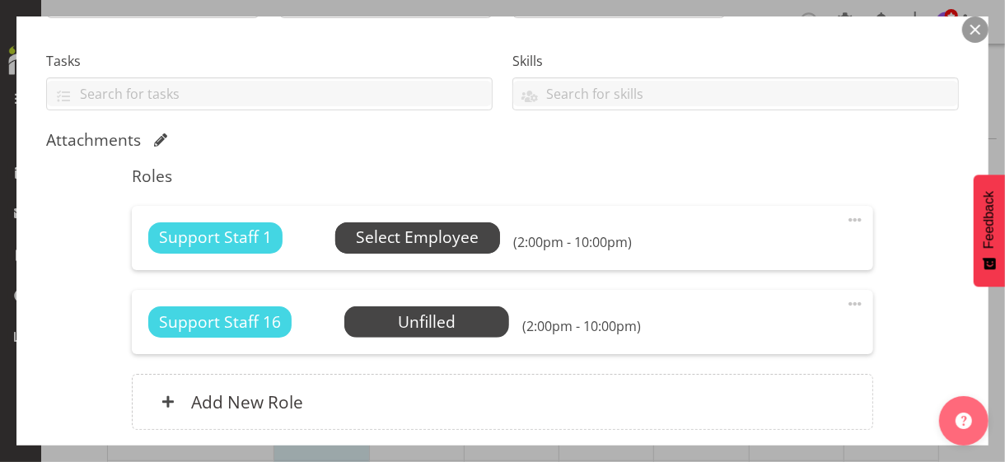
click at [418, 239] on span "Select Employee" at bounding box center [417, 238] width 123 height 24
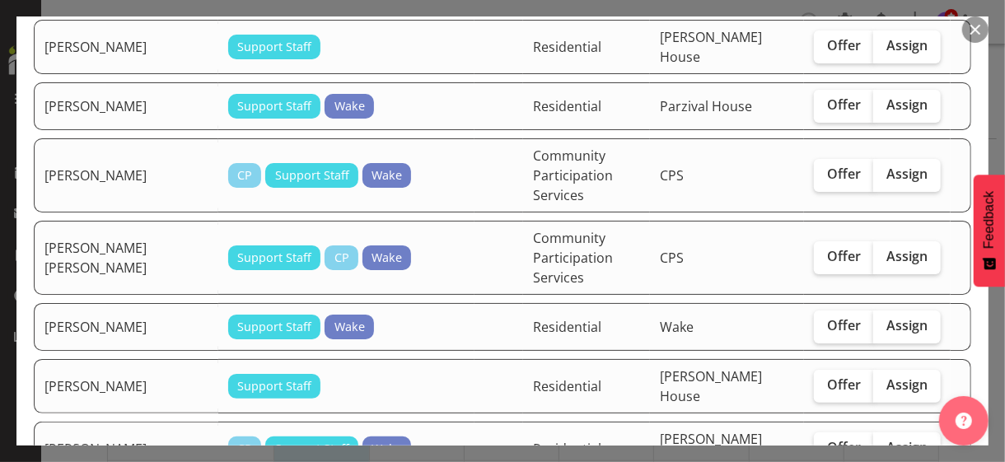
scroll to position [247, 0]
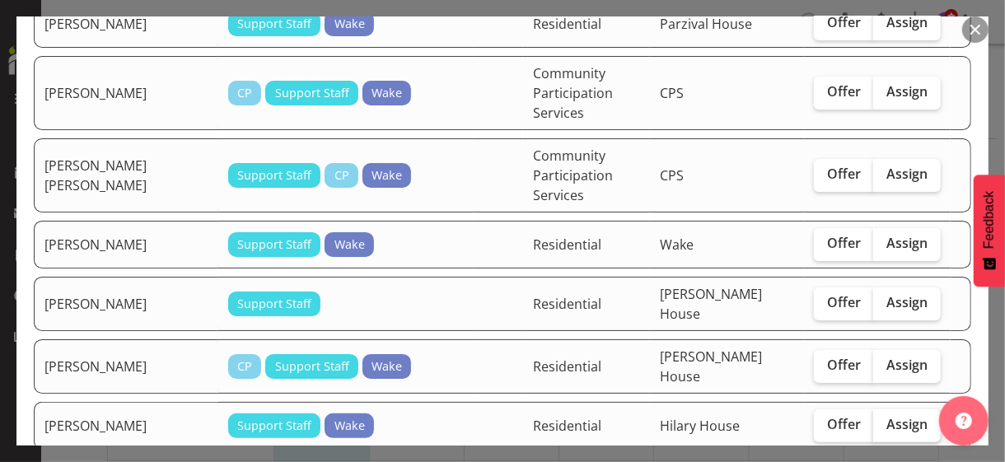
drag, startPoint x: 901, startPoint y: 359, endPoint x: 895, endPoint y: 351, distance: 10.1
click at [900, 416] on span "Assign" at bounding box center [907, 424] width 41 height 16
click at [884, 419] on input "Assign" at bounding box center [878, 424] width 11 height 11
checkbox input "true"
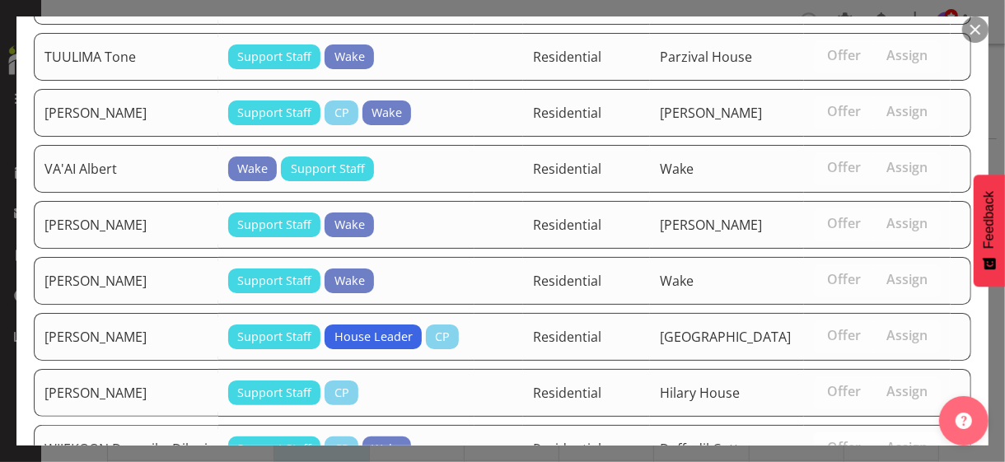
scroll to position [3819, 0]
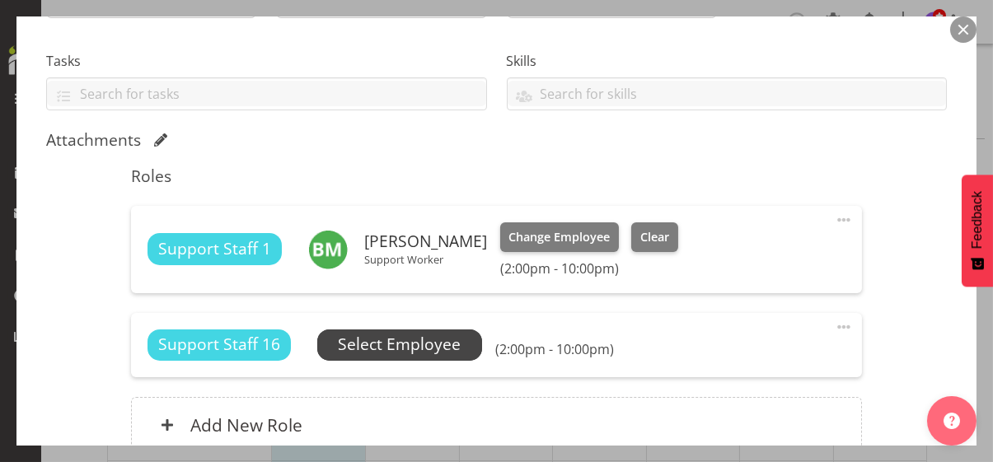
click at [459, 351] on span "Select Employee" at bounding box center [399, 345] width 123 height 24
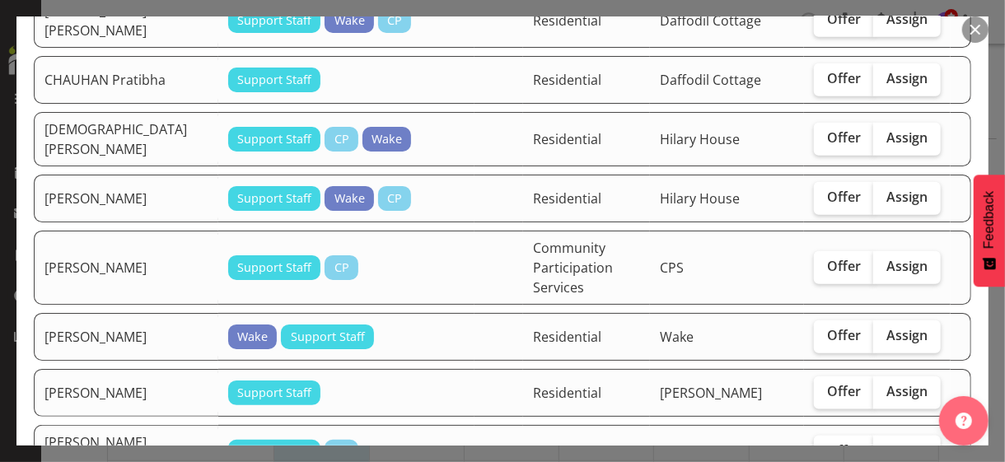
scroll to position [1154, 0]
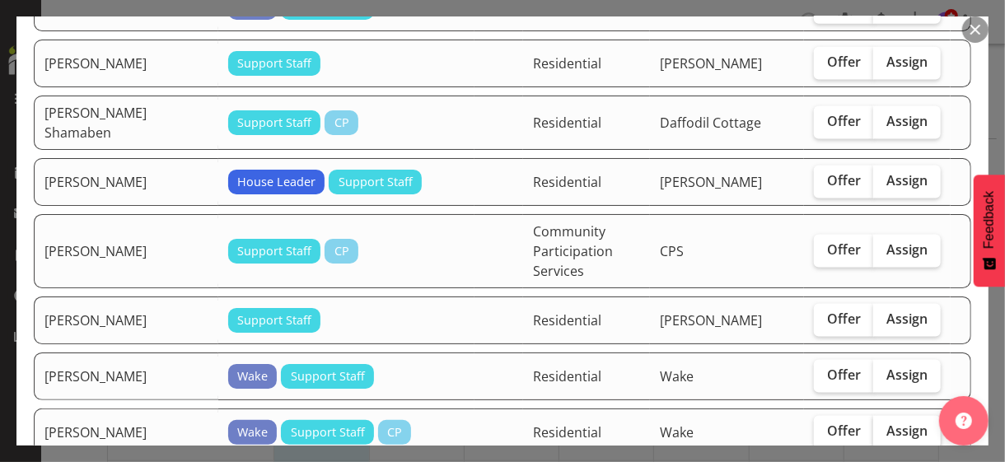
click at [898, 423] on span "Assign" at bounding box center [907, 431] width 41 height 16
click at [884, 426] on input "Assign" at bounding box center [878, 431] width 11 height 11
checkbox input "true"
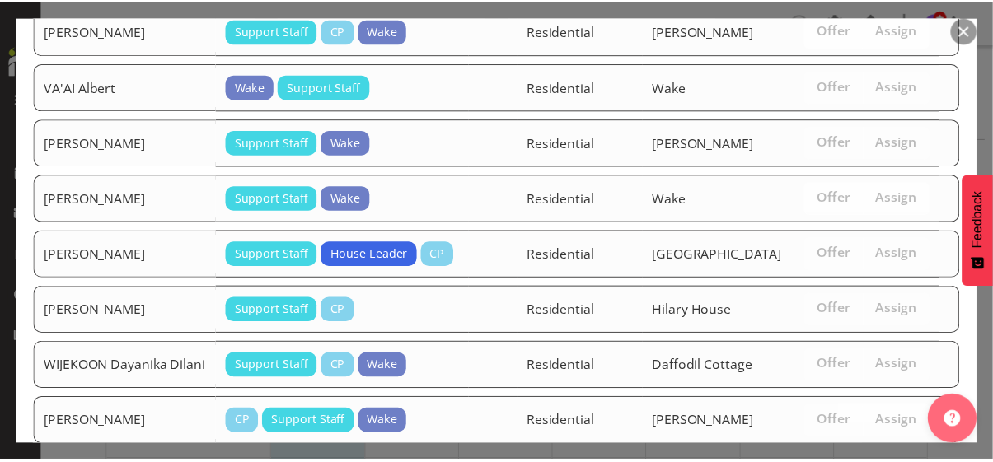
scroll to position [3764, 0]
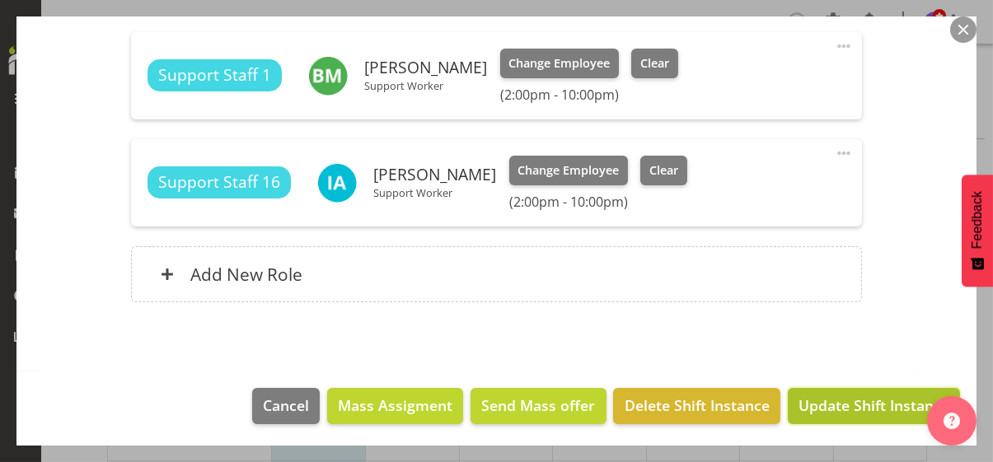
click at [881, 402] on span "Update Shift Instance" at bounding box center [874, 405] width 151 height 21
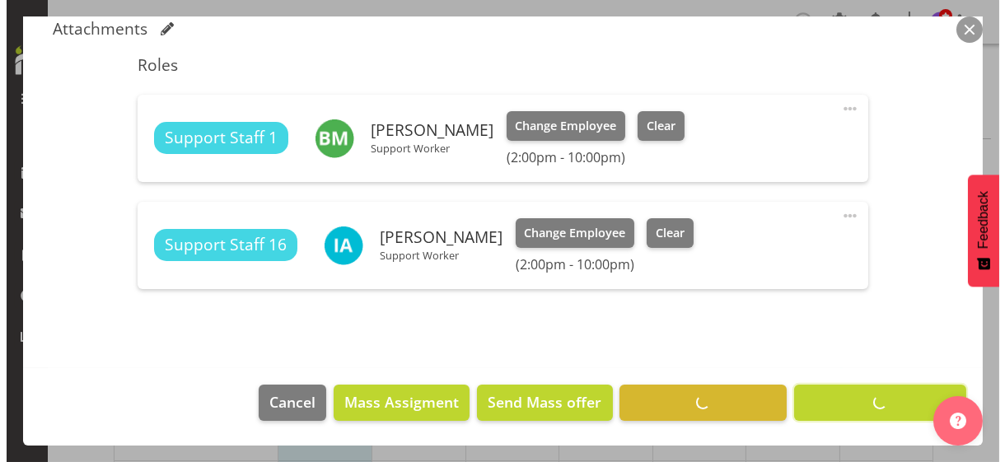
scroll to position [438, 0]
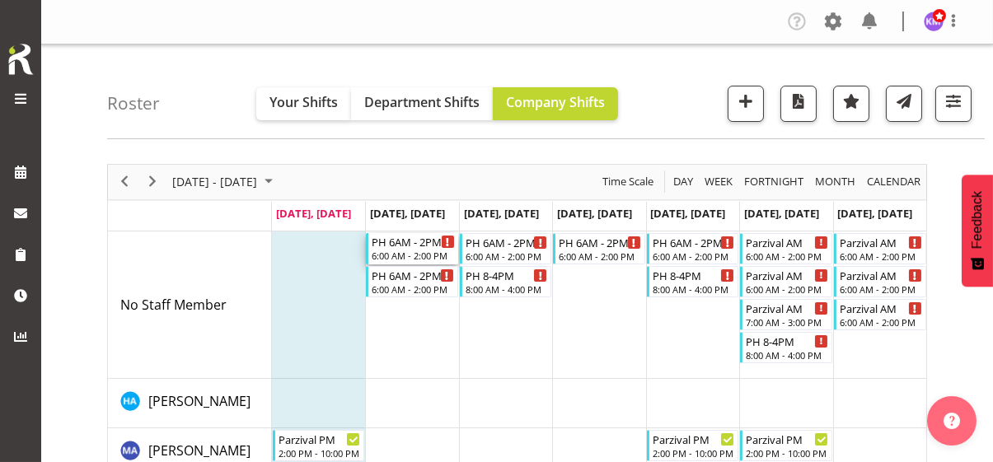
click at [411, 255] on div "6:00 AM - 2:00 PM" at bounding box center [413, 255] width 83 height 13
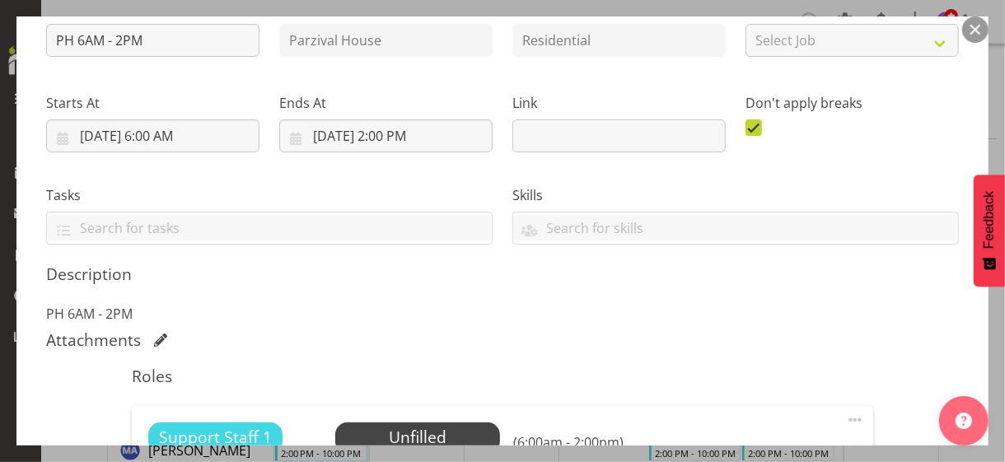
scroll to position [330, 0]
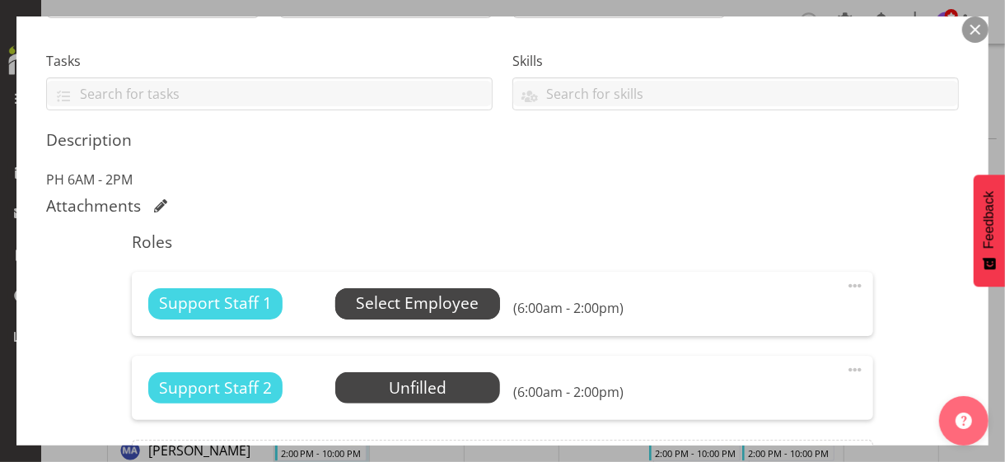
click at [404, 301] on span "Select Employee" at bounding box center [417, 304] width 123 height 24
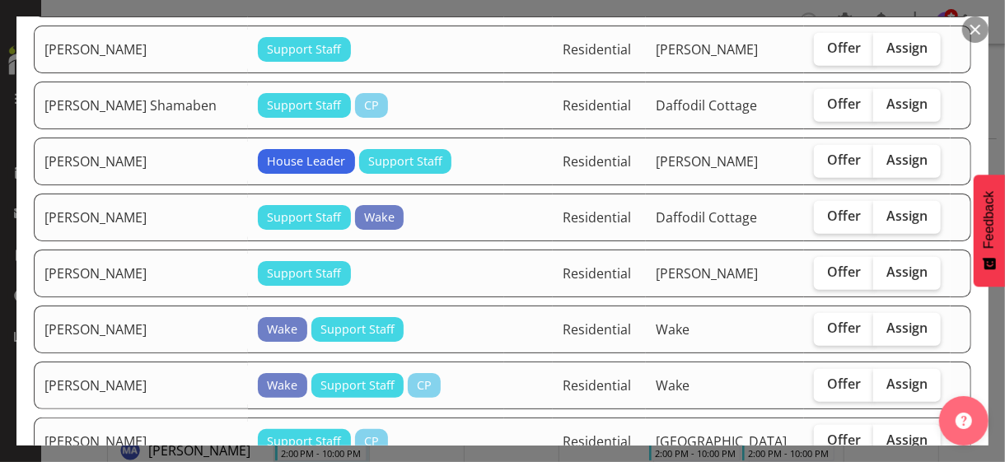
scroll to position [906, 0]
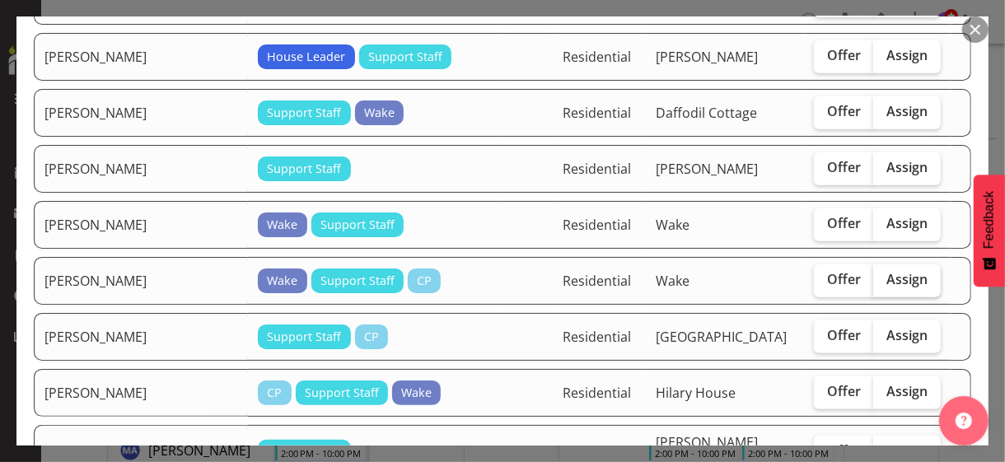
click at [910, 271] on span "Assign" at bounding box center [907, 279] width 41 height 16
click at [884, 274] on input "Assign" at bounding box center [878, 279] width 11 height 11
checkbox input "true"
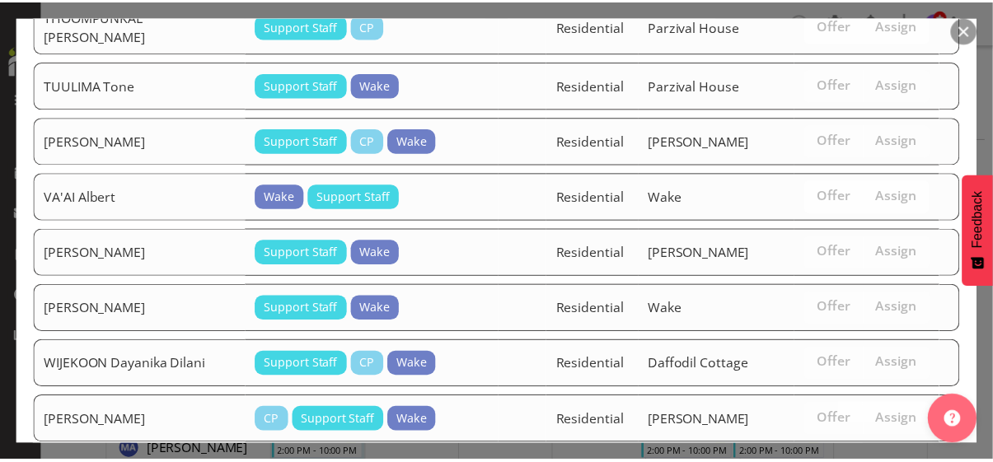
scroll to position [3034, 0]
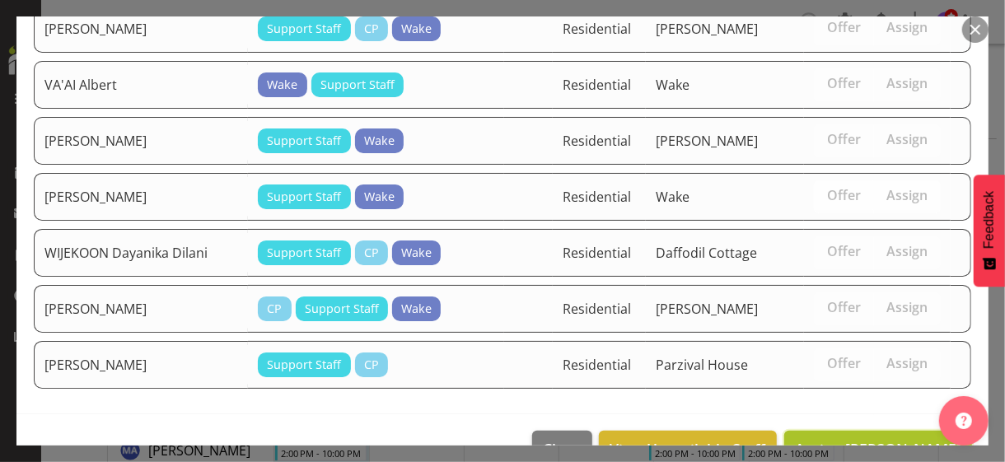
click at [868, 439] on span "Assign [PERSON_NAME]" at bounding box center [878, 449] width 166 height 20
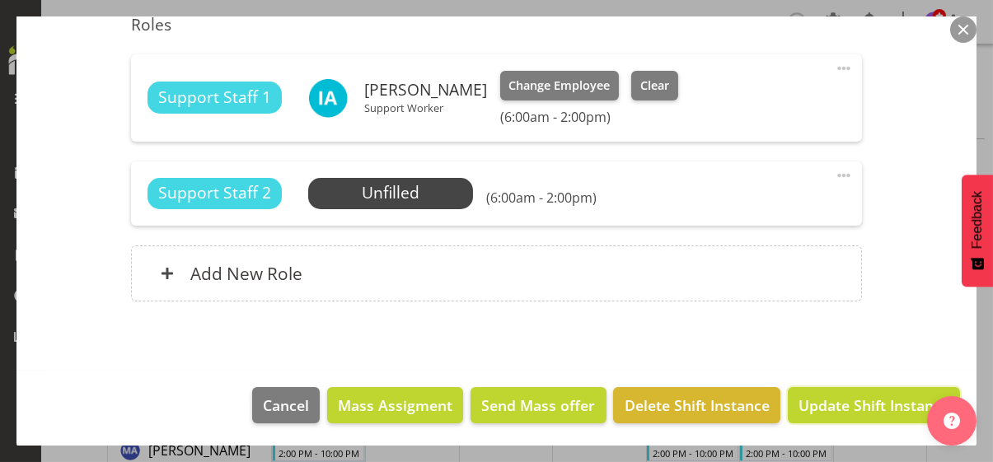
drag, startPoint x: 867, startPoint y: 396, endPoint x: 912, endPoint y: 331, distance: 79.3
click at [867, 397] on span "Update Shift Instance" at bounding box center [874, 405] width 151 height 21
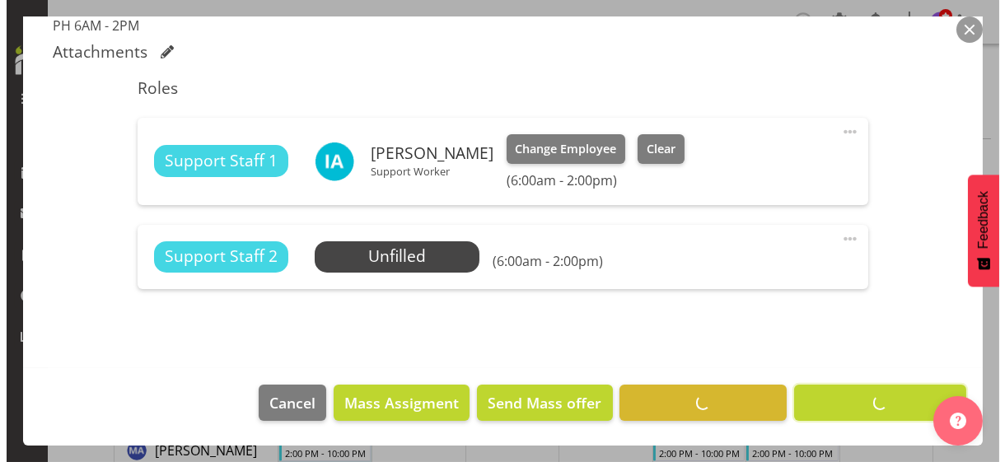
scroll to position [481, 0]
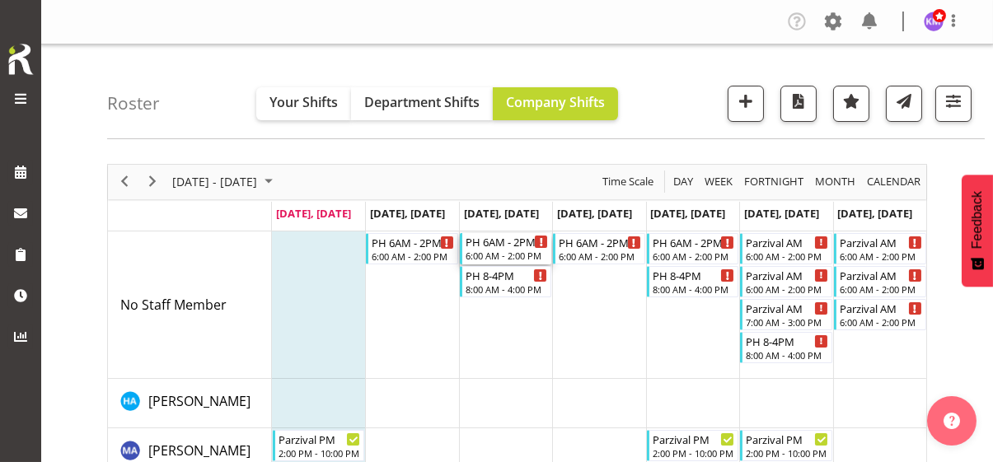
click at [504, 251] on div "6:00 AM - 2:00 PM" at bounding box center [507, 255] width 83 height 13
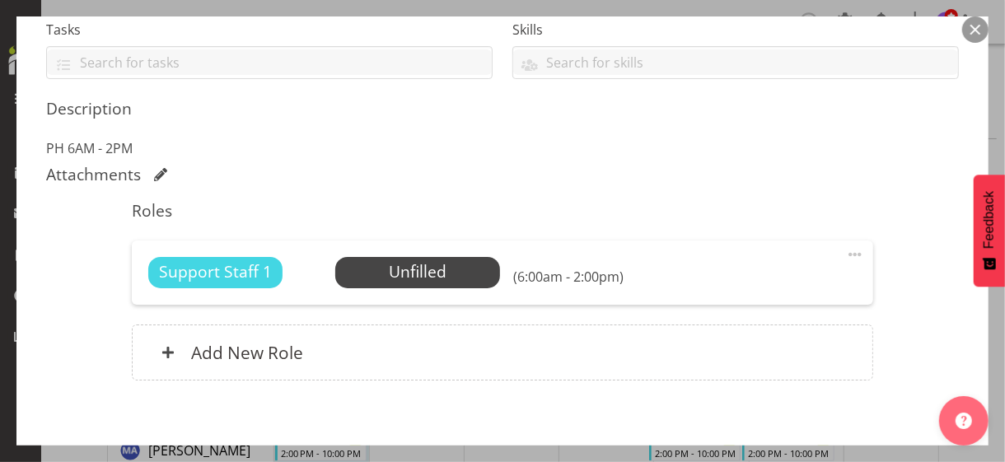
scroll to position [412, 0]
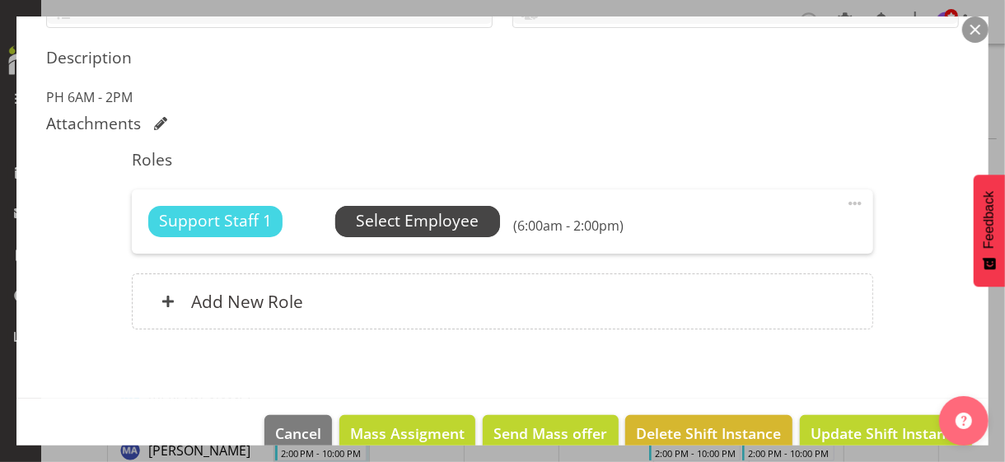
click at [401, 223] on span "Select Employee" at bounding box center [417, 221] width 123 height 24
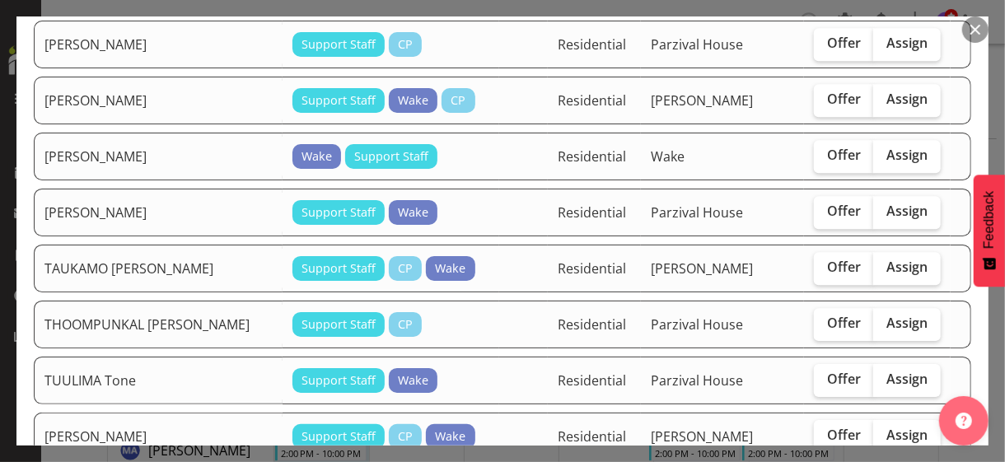
scroll to position [2472, 0]
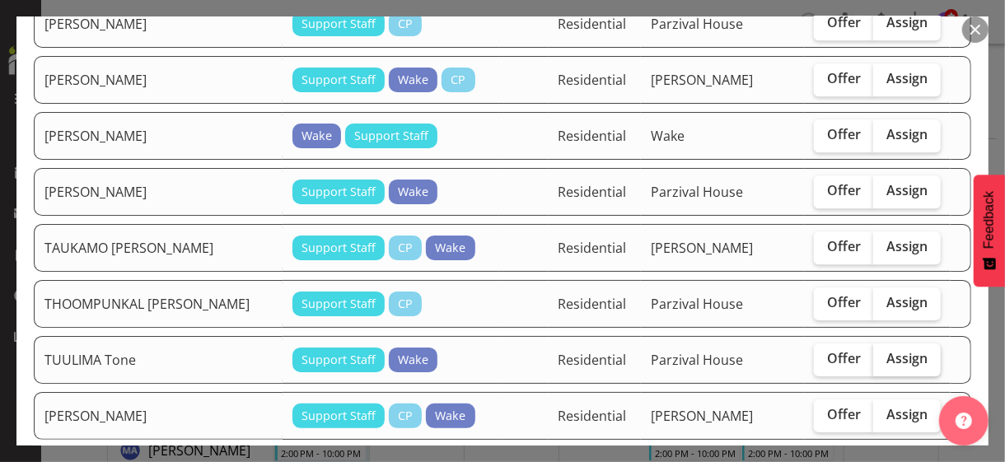
click at [891, 350] on span "Assign" at bounding box center [907, 358] width 41 height 16
click at [884, 354] on input "Assign" at bounding box center [878, 359] width 11 height 11
checkbox input "true"
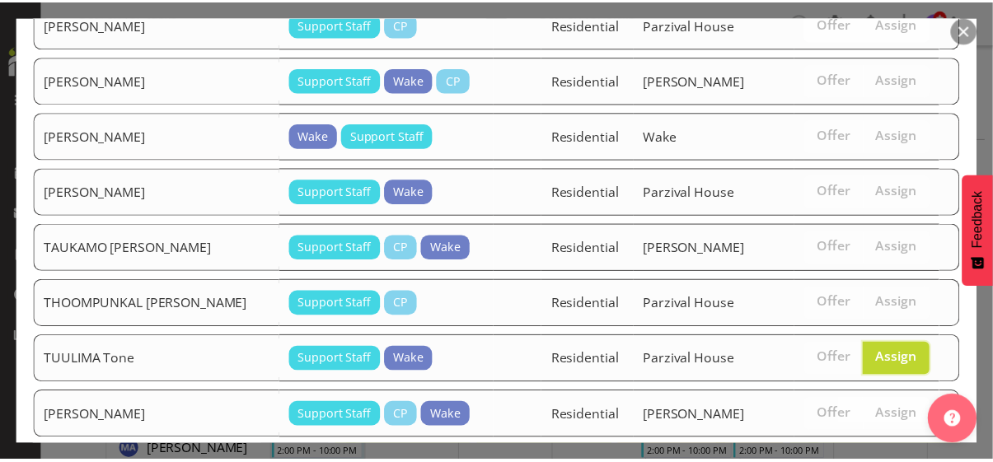
scroll to position [2803, 0]
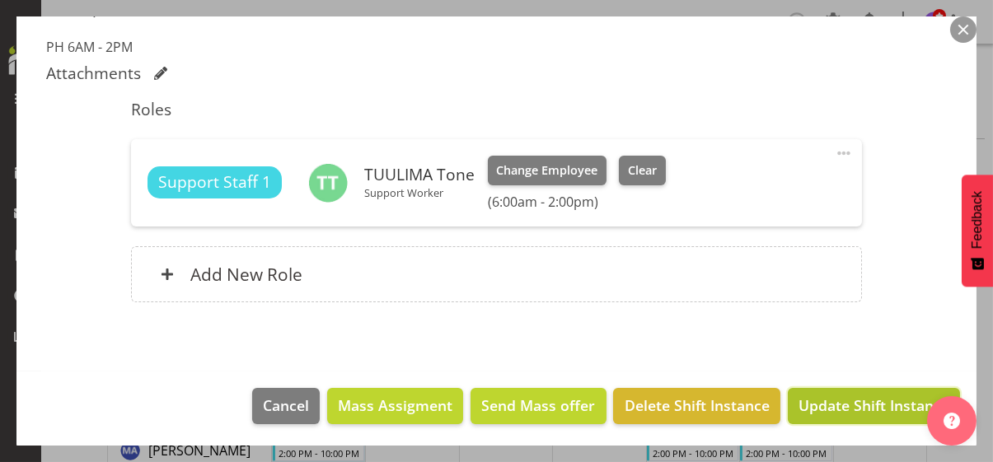
click at [855, 398] on span "Update Shift Instance" at bounding box center [874, 405] width 151 height 21
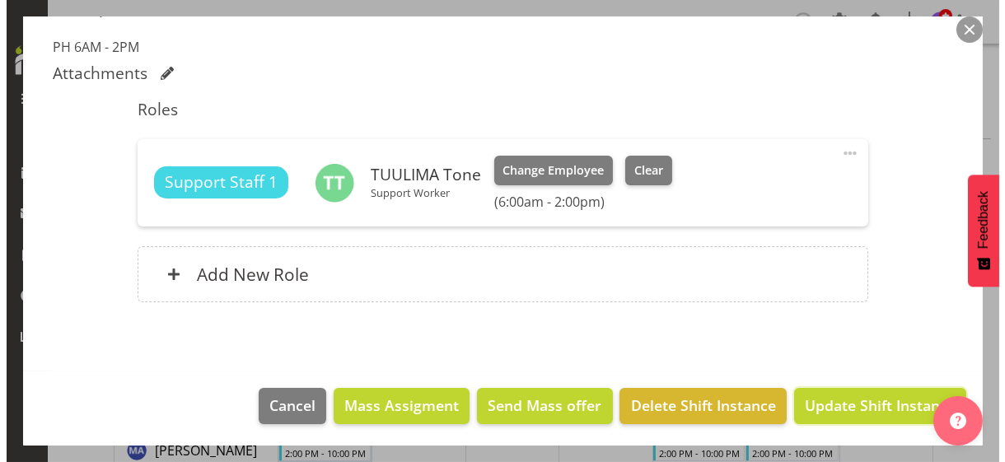
scroll to position [397, 0]
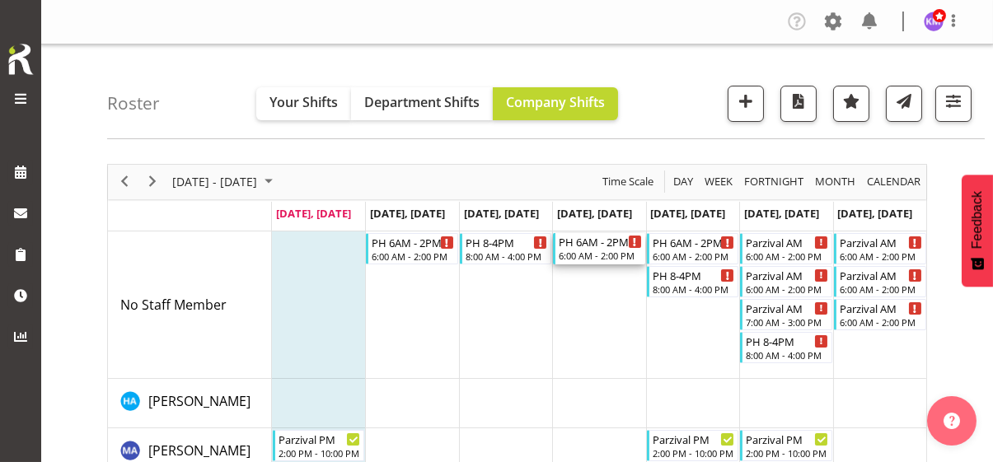
click at [602, 248] on div "PH 6AM - 2PM 6:00 AM - 2:00 PM" at bounding box center [600, 248] width 83 height 31
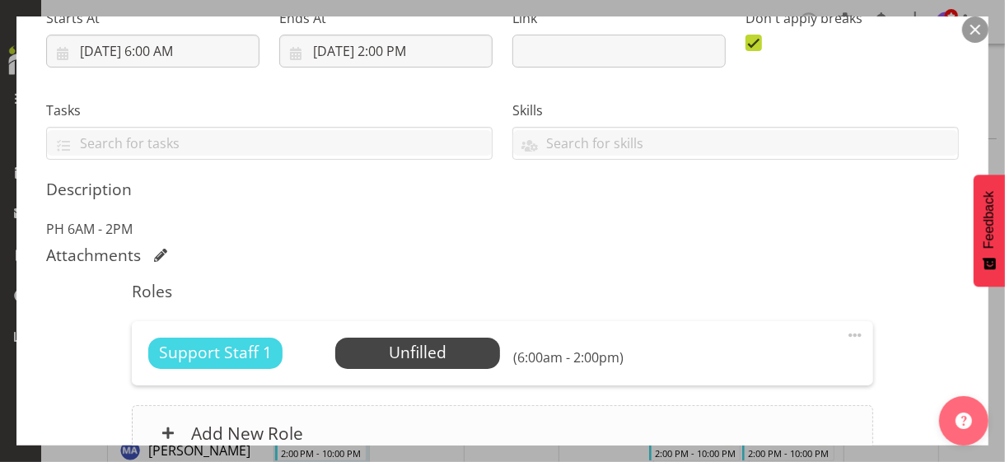
scroll to position [439, 0]
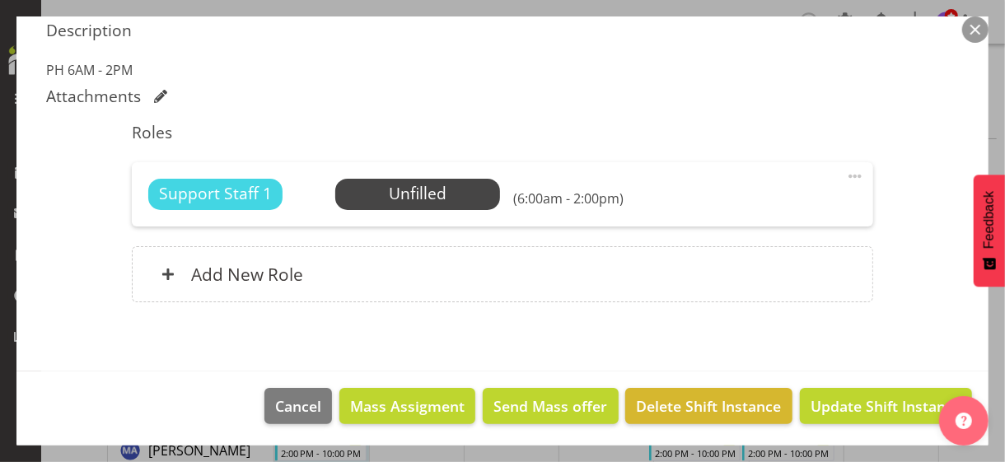
drag, startPoint x: 844, startPoint y: 173, endPoint x: 766, endPoint y: 199, distance: 81.8
click at [845, 173] on span at bounding box center [855, 176] width 20 height 20
click at [735, 212] on link "Edit" at bounding box center [786, 213] width 158 height 30
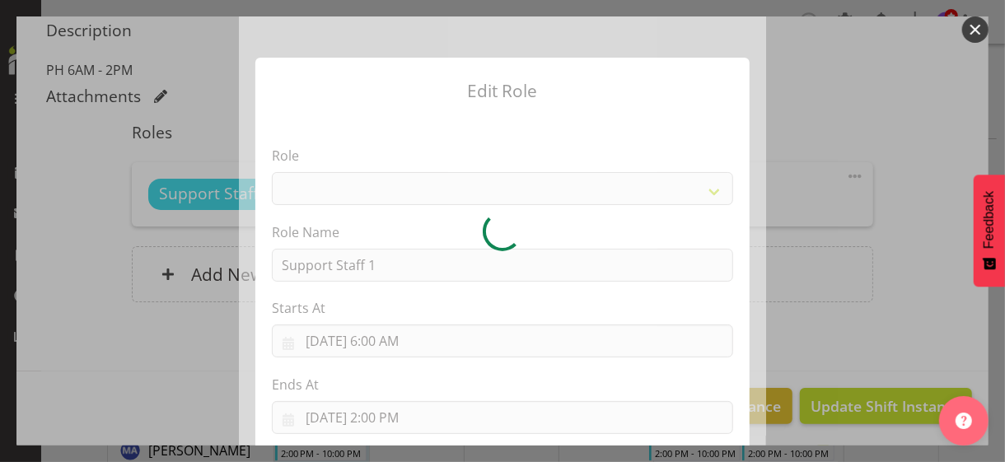
select select "1091"
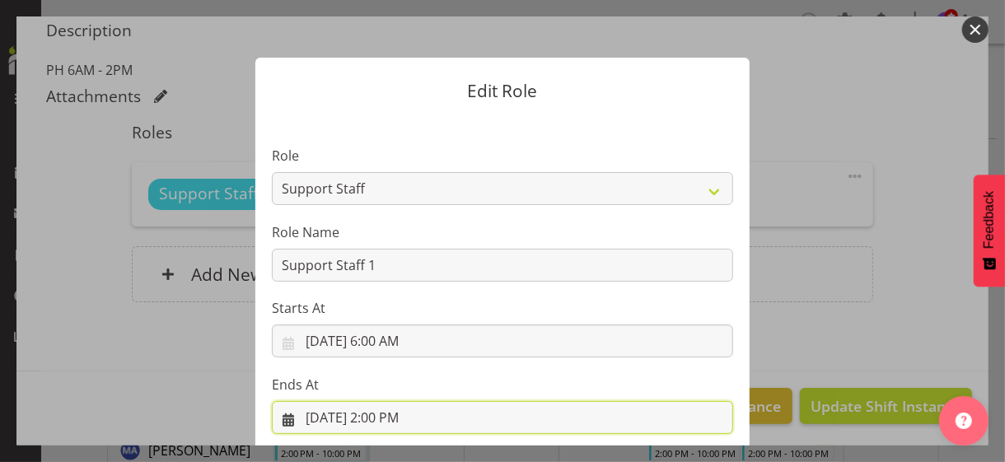
click at [388, 412] on input "[DATE] 2:00 PM" at bounding box center [502, 417] width 461 height 33
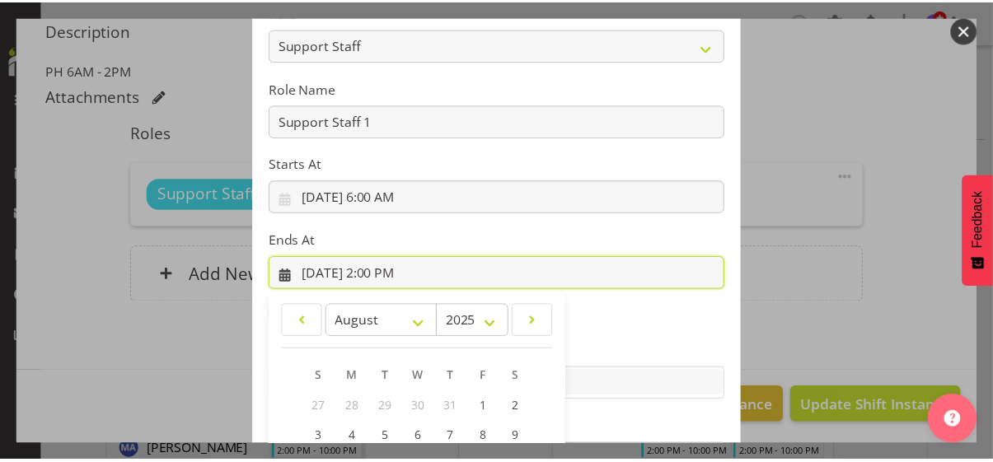
scroll to position [363, 0]
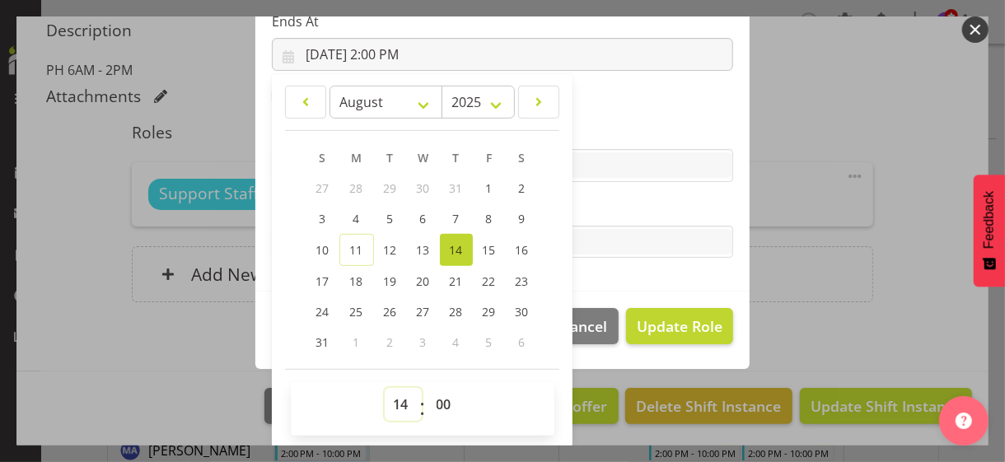
drag, startPoint x: 396, startPoint y: 406, endPoint x: 400, endPoint y: 388, distance: 18.6
click at [400, 395] on select "00 01 02 03 04 05 06 07 08 09 10 11 12 13 14 15 16 17 18 19 20 21 22 23" at bounding box center [403, 404] width 37 height 33
select select "9"
click at [385, 388] on select "00 01 02 03 04 05 06 07 08 09 10 11 12 13 14 15 16 17 18 19 20 21 22 23" at bounding box center [403, 404] width 37 height 33
click at [575, 197] on section "Role CP House Leader Support Staff Wake Role Name Support Staff 1 Starts At 8/1…" at bounding box center [502, 22] width 494 height 539
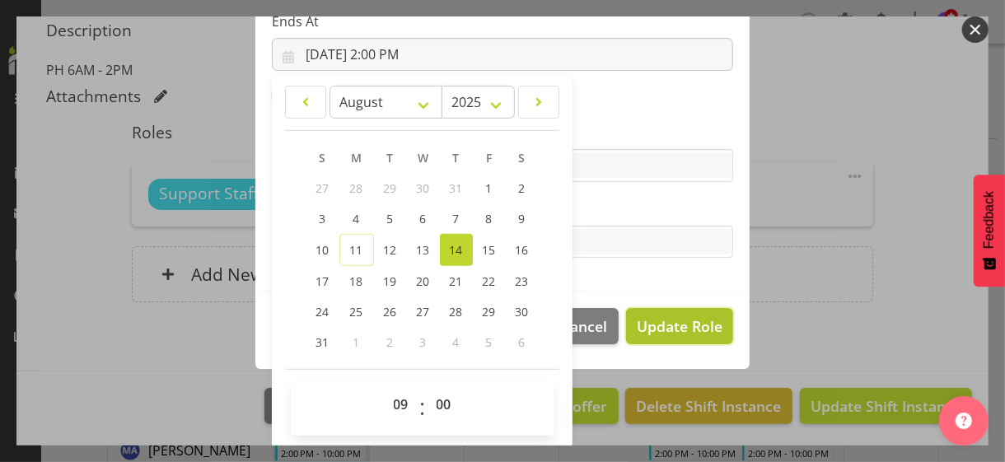
click at [679, 332] on span "Update Role" at bounding box center [680, 326] width 86 height 21
select select
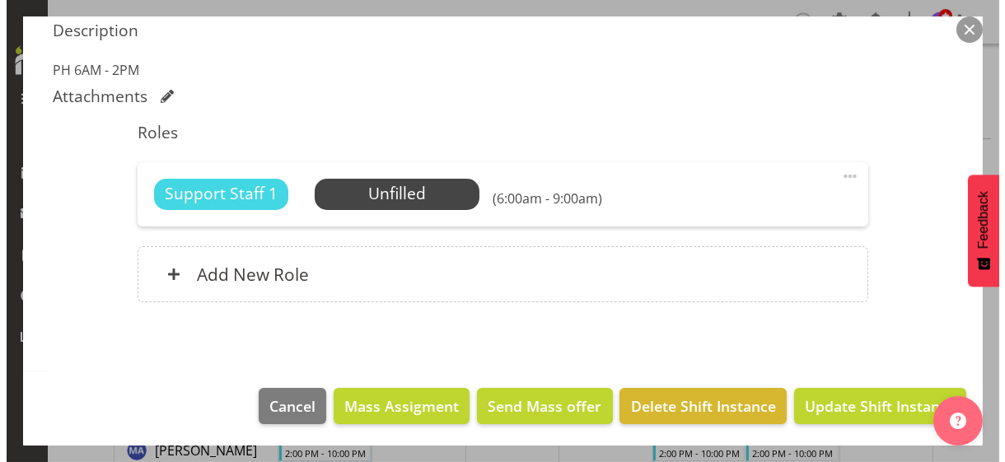
scroll to position [363, 0]
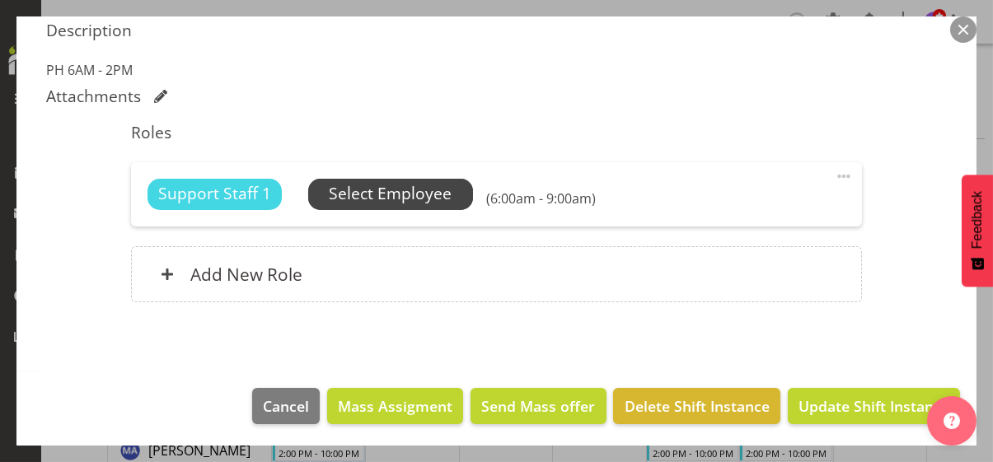
click at [399, 194] on span "Select Employee" at bounding box center [390, 194] width 123 height 24
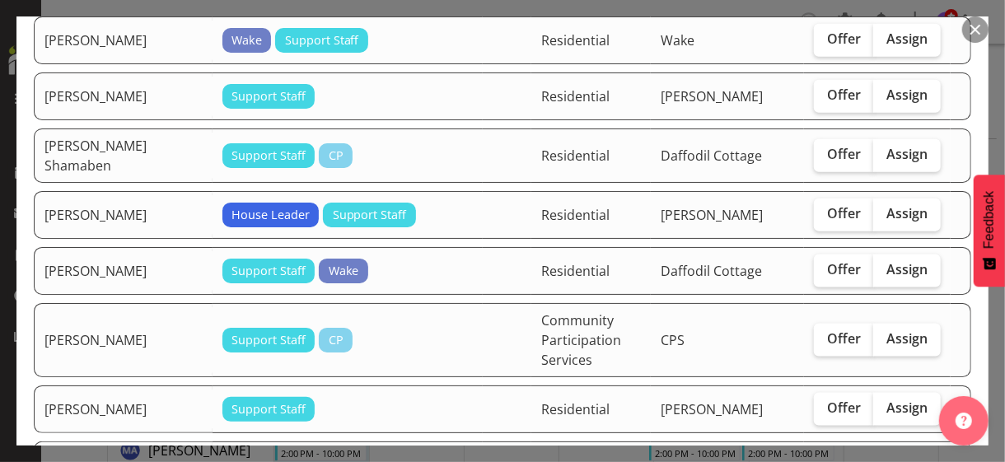
scroll to position [1154, 0]
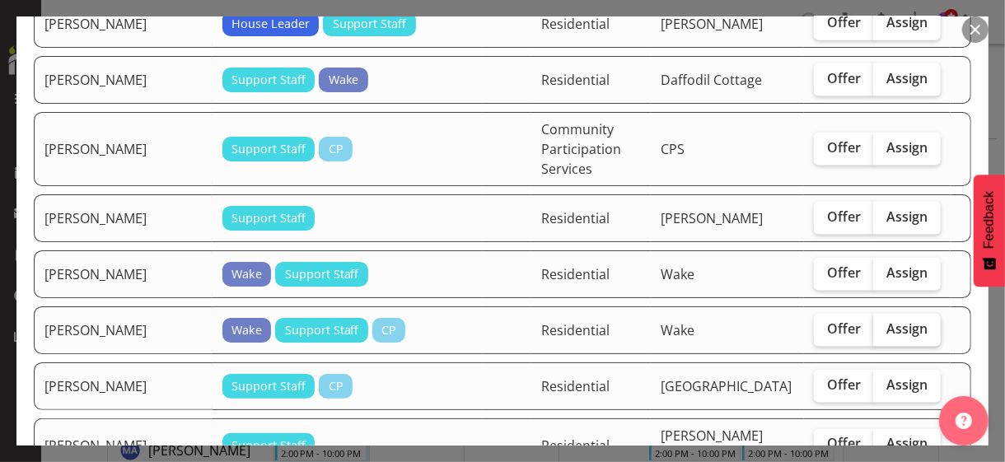
click at [897, 321] on span "Assign" at bounding box center [907, 329] width 41 height 16
click at [884, 324] on input "Assign" at bounding box center [878, 329] width 11 height 11
checkbox input "true"
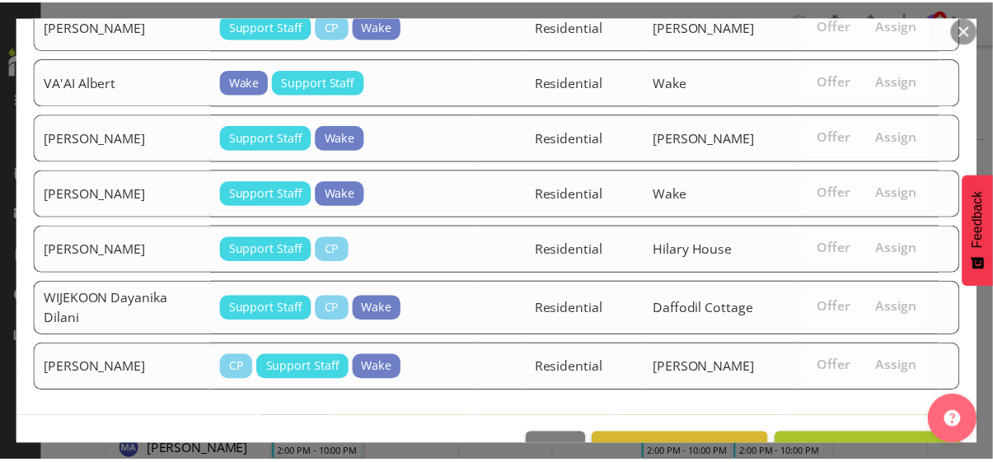
scroll to position [3515, 0]
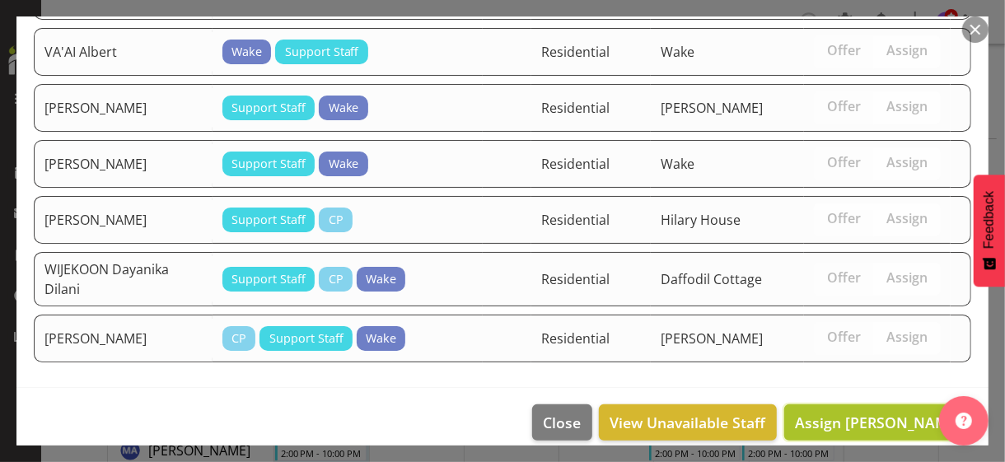
click at [864, 413] on span "Assign [PERSON_NAME]" at bounding box center [878, 423] width 166 height 20
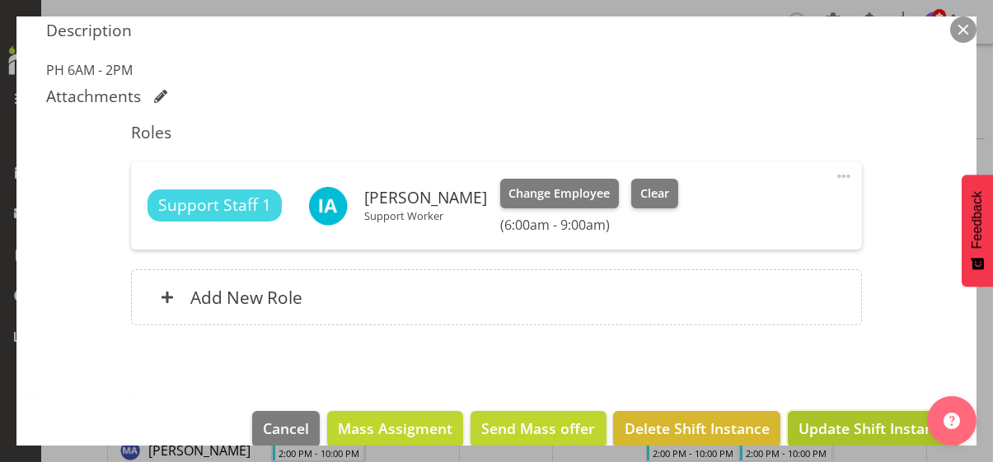
click at [850, 420] on span "Update Shift Instance" at bounding box center [874, 428] width 151 height 21
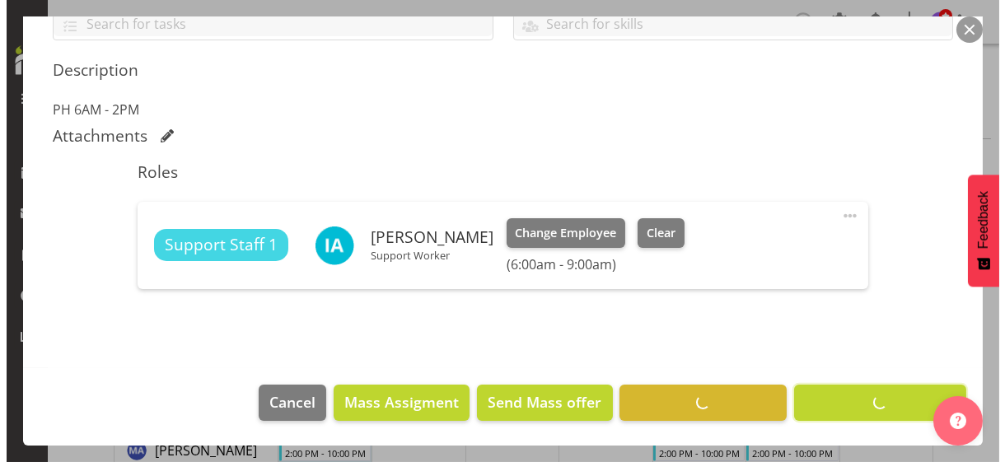
scroll to position [397, 0]
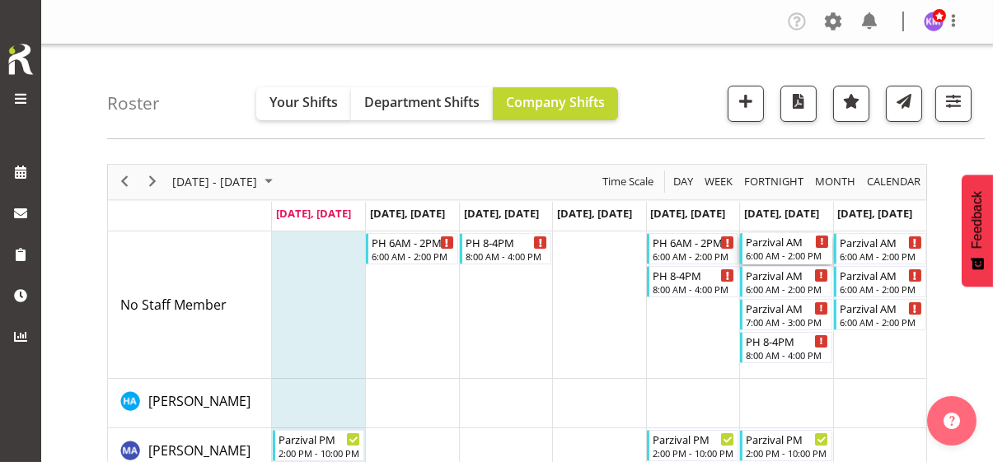
click at [778, 252] on div "6:00 AM - 2:00 PM" at bounding box center [787, 255] width 83 height 13
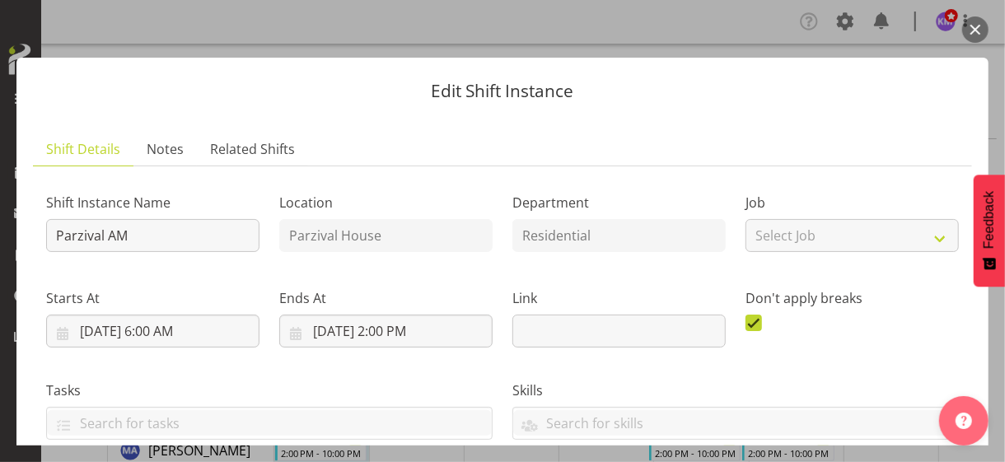
click at [981, 30] on button "button" at bounding box center [975, 29] width 26 height 26
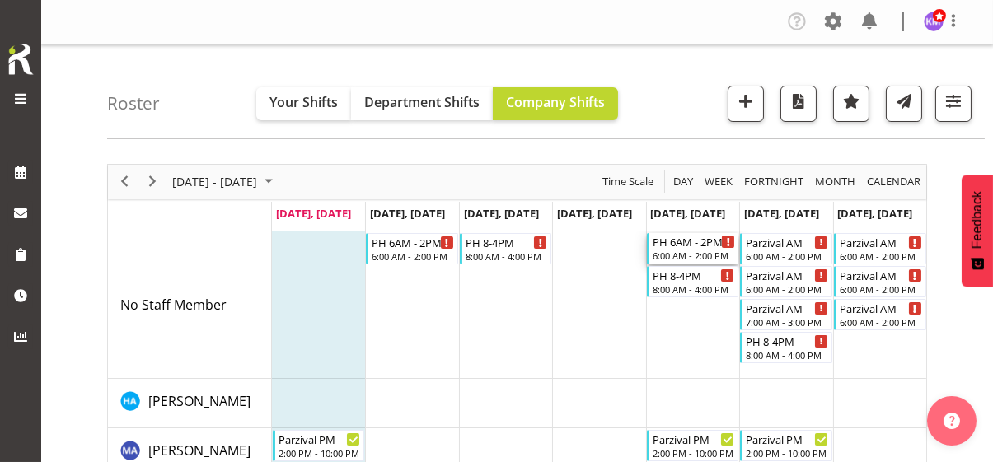
click at [673, 251] on div "6:00 AM - 2:00 PM" at bounding box center [694, 255] width 83 height 13
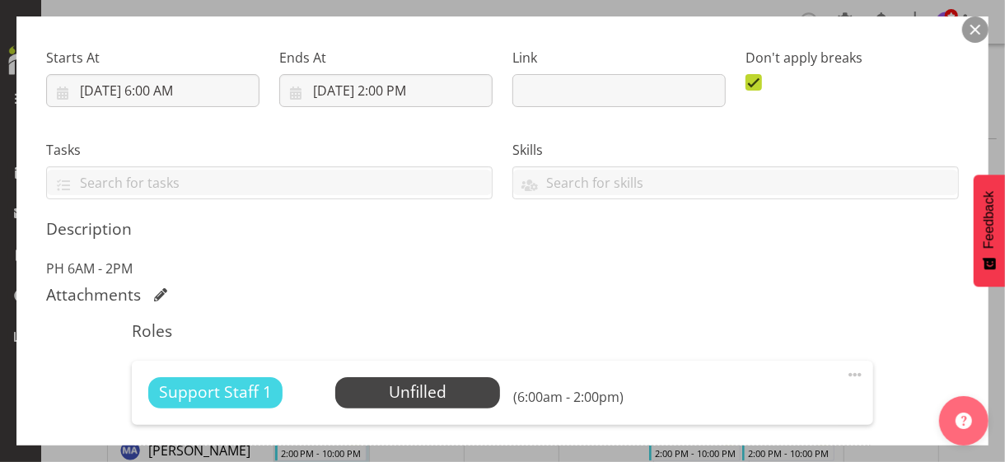
scroll to position [330, 0]
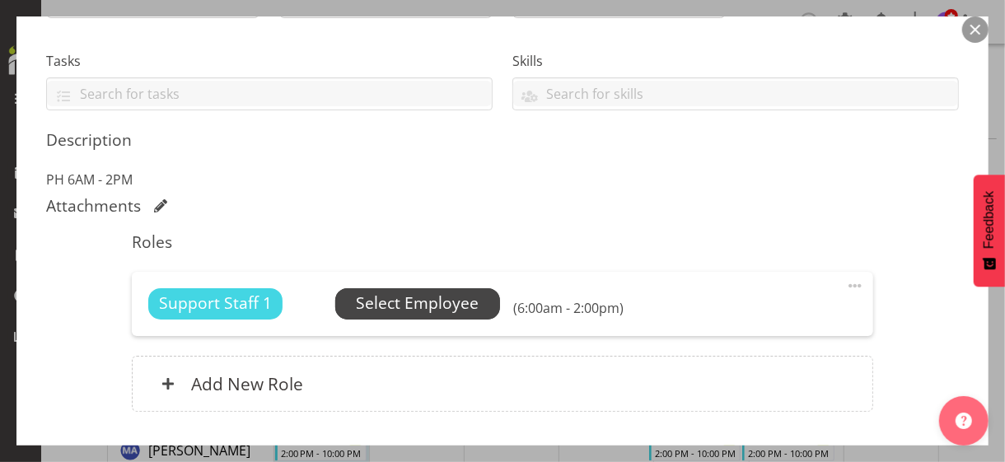
click at [425, 307] on span "Select Employee" at bounding box center [417, 304] width 123 height 24
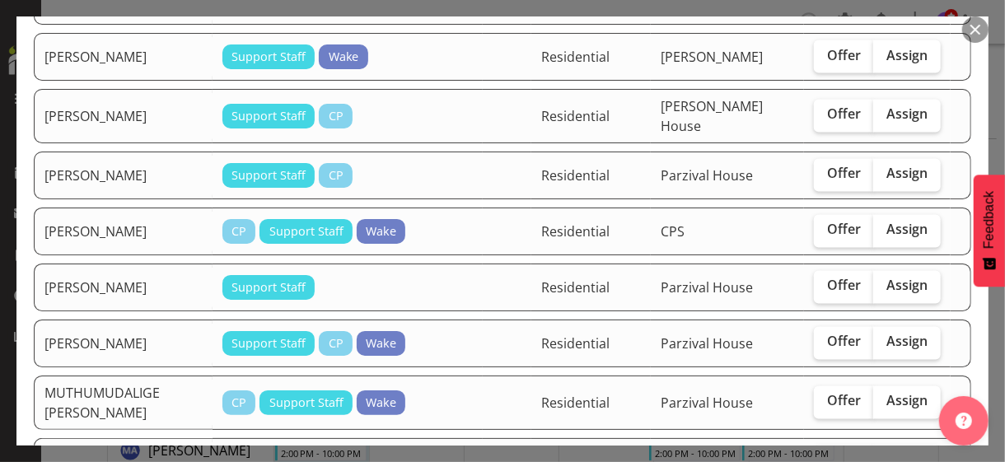
scroll to position [1401, 0]
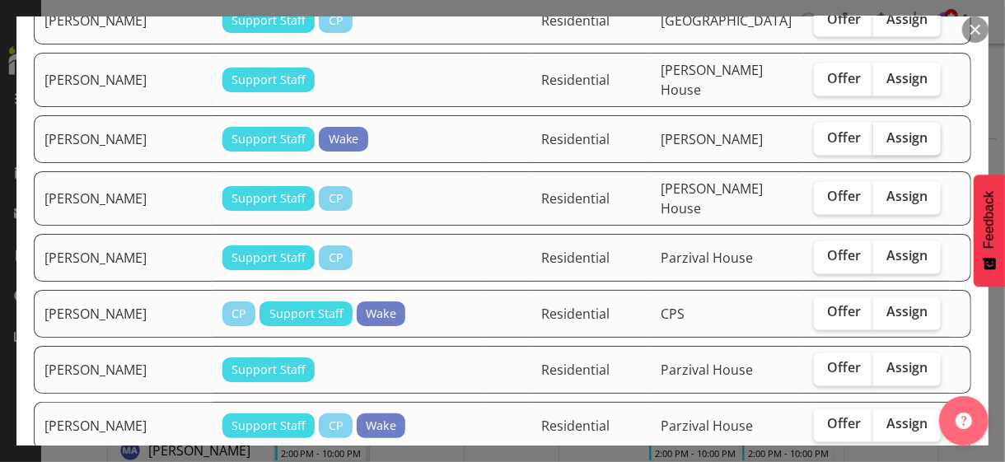
click at [898, 124] on label "Assign" at bounding box center [907, 139] width 68 height 33
click at [884, 133] on input "Assign" at bounding box center [878, 138] width 11 height 11
checkbox input "true"
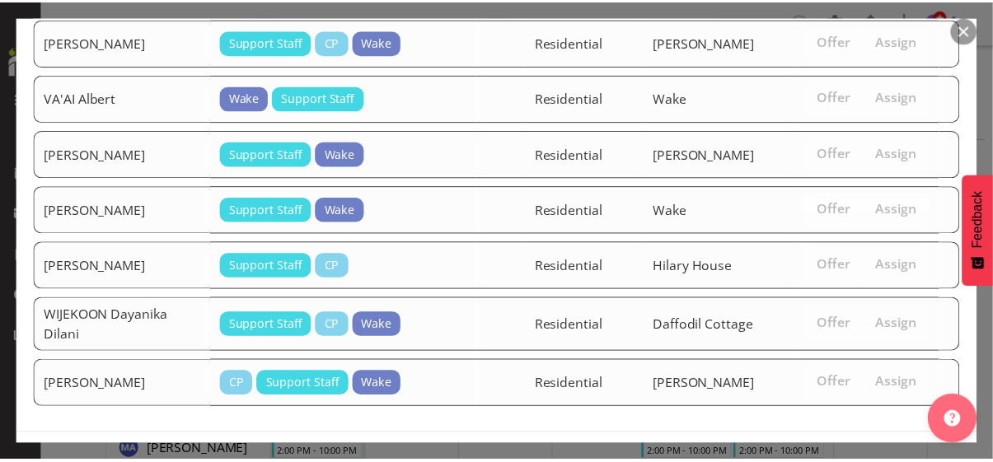
scroll to position [3256, 0]
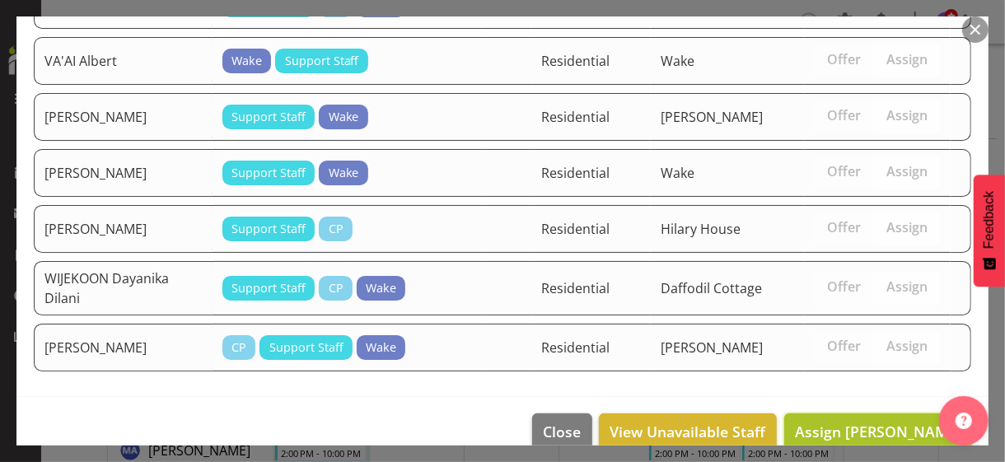
click at [856, 422] on span "Assign KUNJADIA Pratik" at bounding box center [878, 432] width 166 height 20
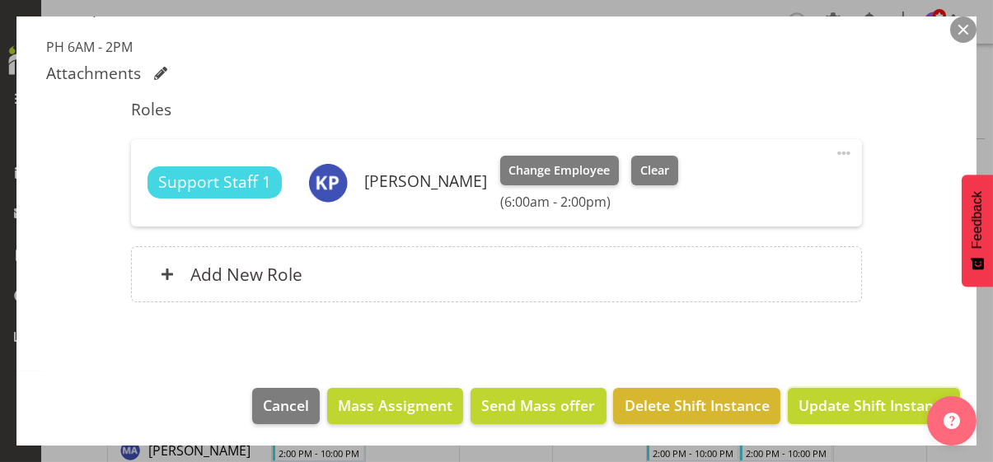
drag, startPoint x: 855, startPoint y: 400, endPoint x: 994, endPoint y: 314, distance: 163.5
click at [855, 400] on span "Update Shift Instance" at bounding box center [874, 405] width 151 height 21
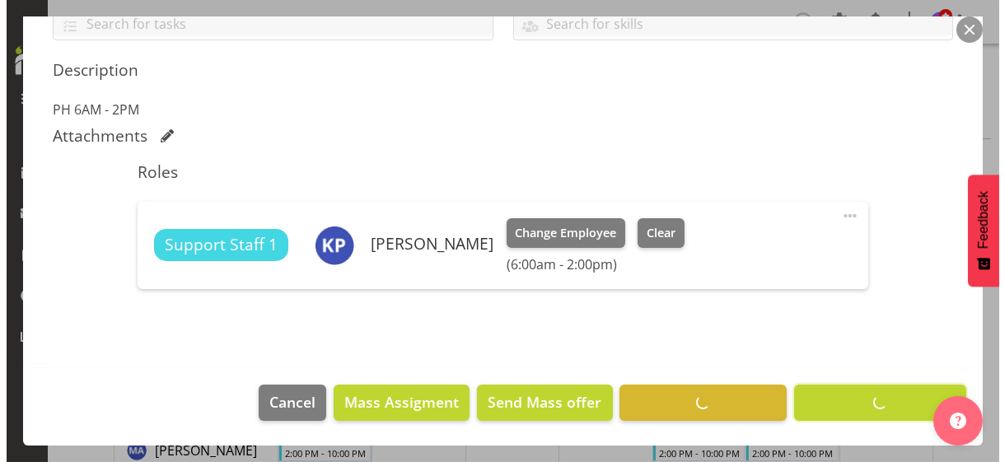
scroll to position [397, 0]
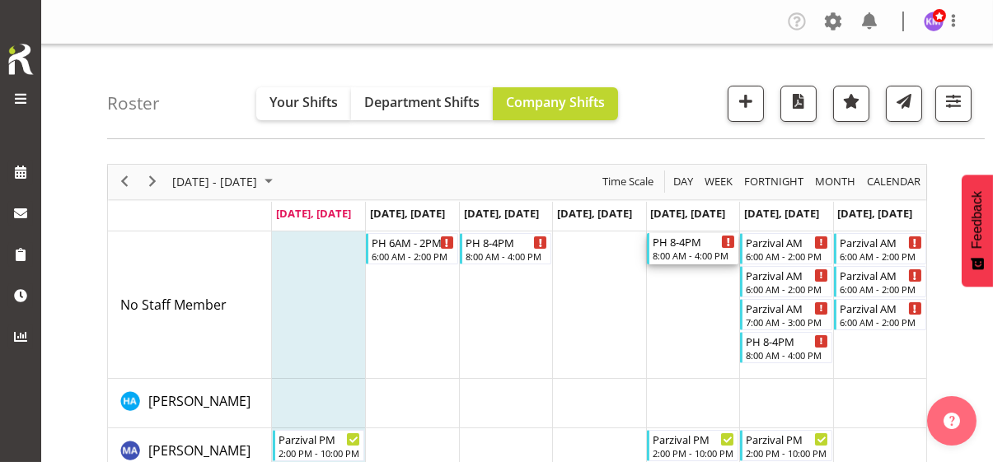
click at [689, 257] on div "8:00 AM - 4:00 PM" at bounding box center [694, 255] width 83 height 13
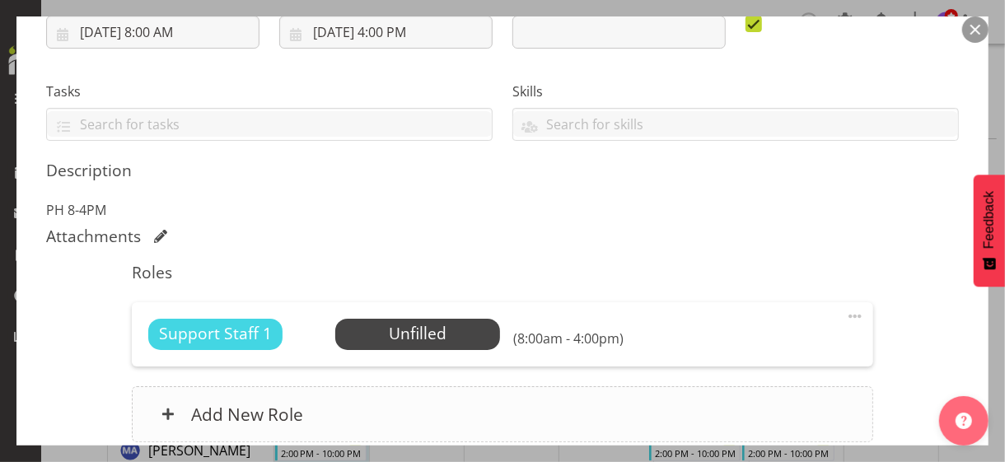
scroll to position [412, 0]
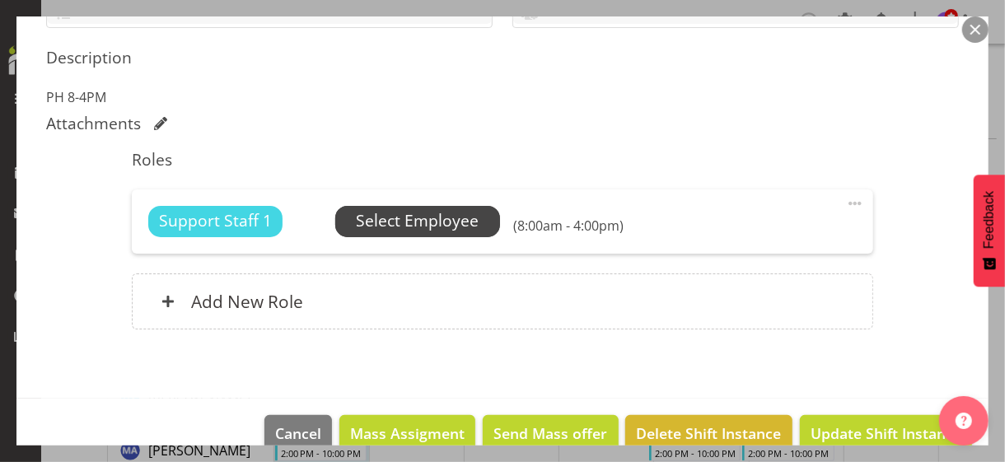
click at [401, 223] on span "Select Employee" at bounding box center [417, 221] width 123 height 24
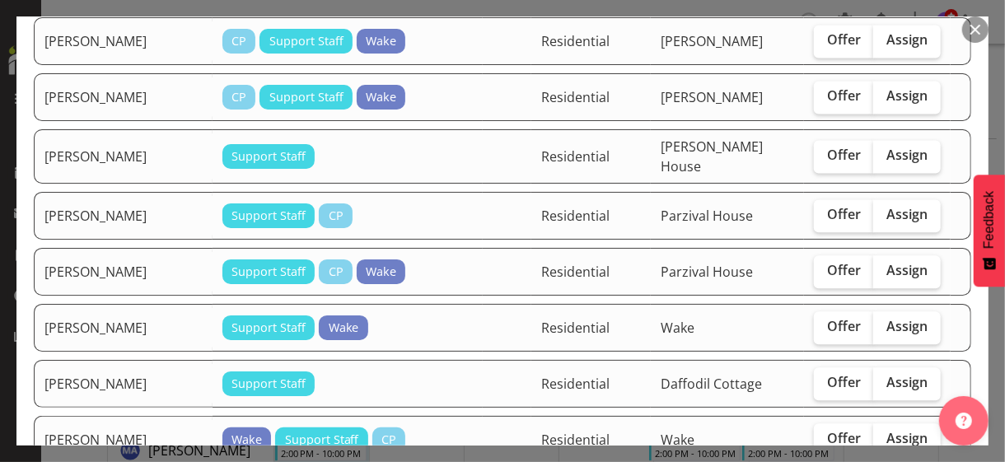
scroll to position [1813, 0]
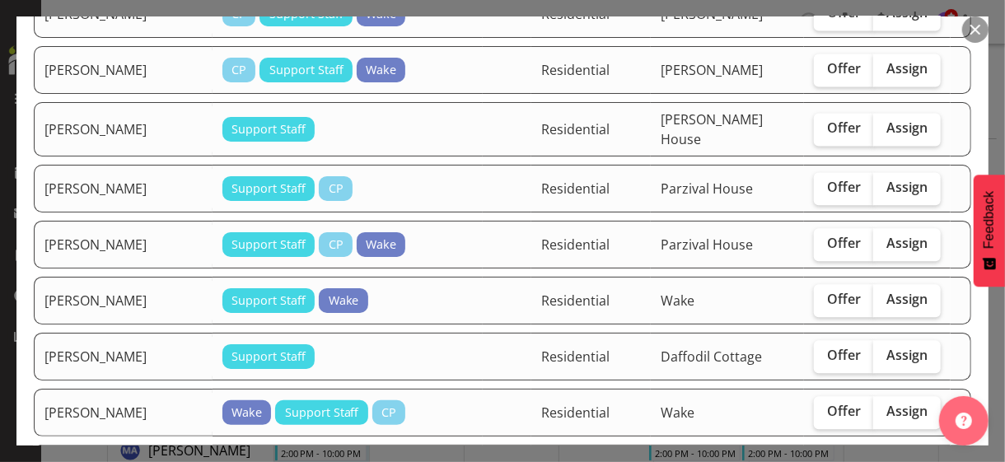
click at [873, 452] on label "Assign" at bounding box center [907, 468] width 68 height 33
click at [873, 461] on input "Assign" at bounding box center [878, 467] width 11 height 11
checkbox input "true"
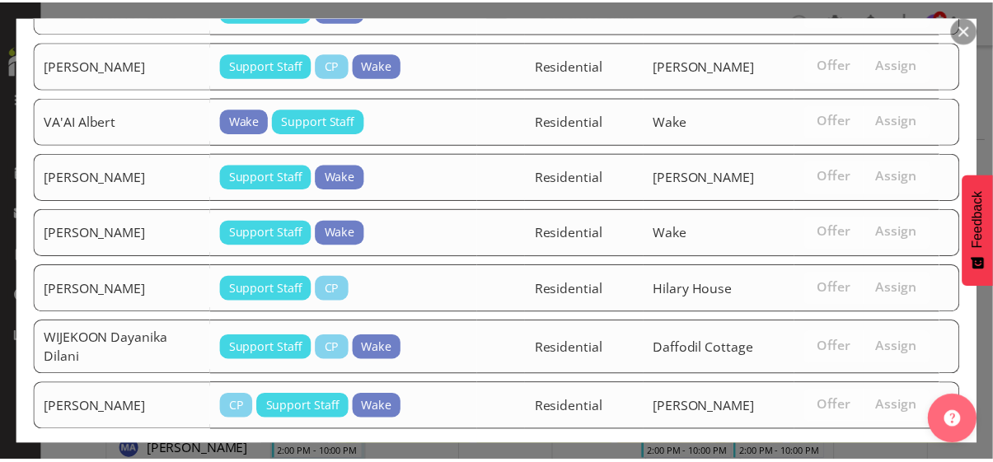
scroll to position [2756, 0]
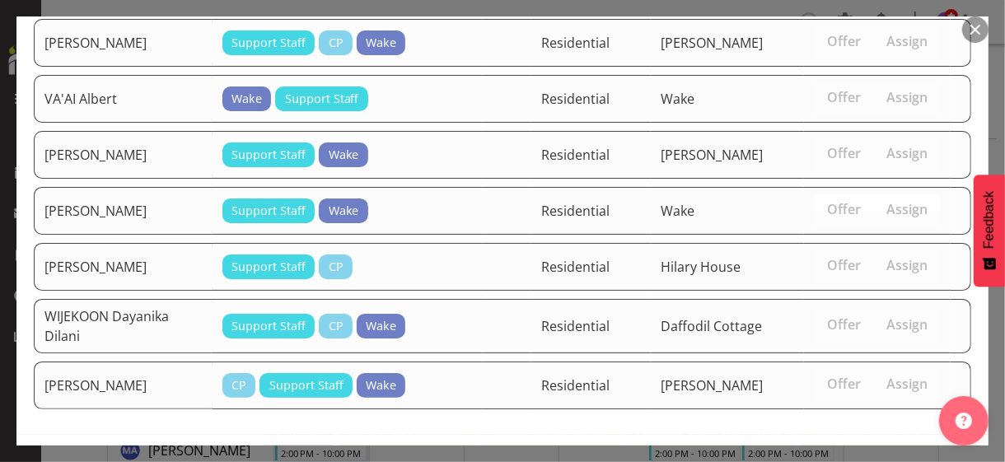
click at [867, 460] on span "Assign SANGEETA Shalini" at bounding box center [878, 470] width 166 height 20
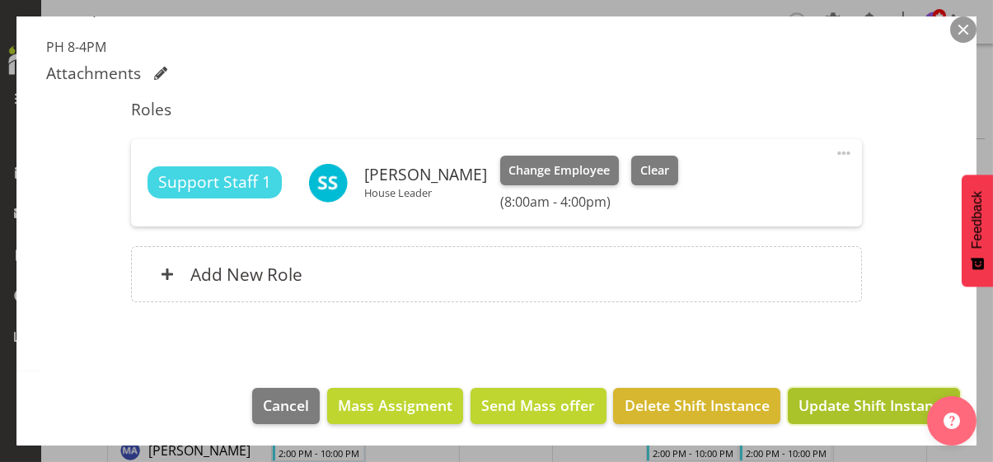
click at [857, 402] on span "Update Shift Instance" at bounding box center [874, 405] width 151 height 21
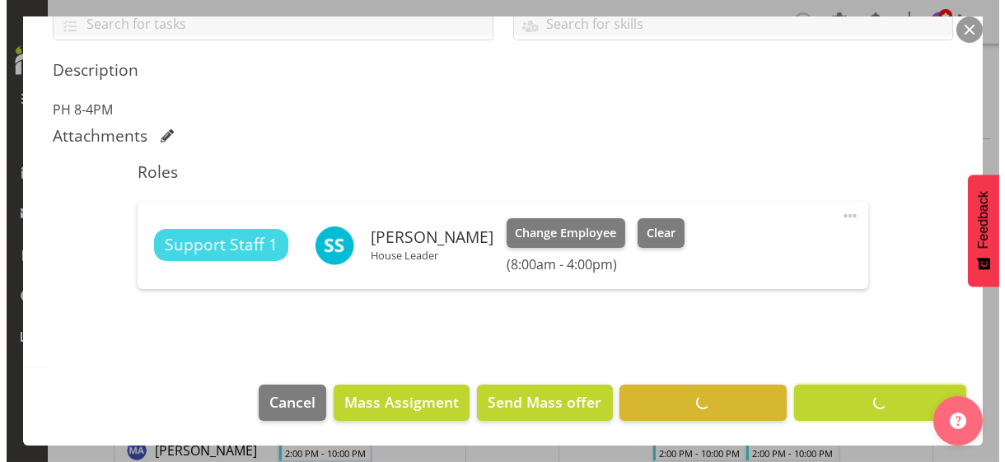
scroll to position [397, 0]
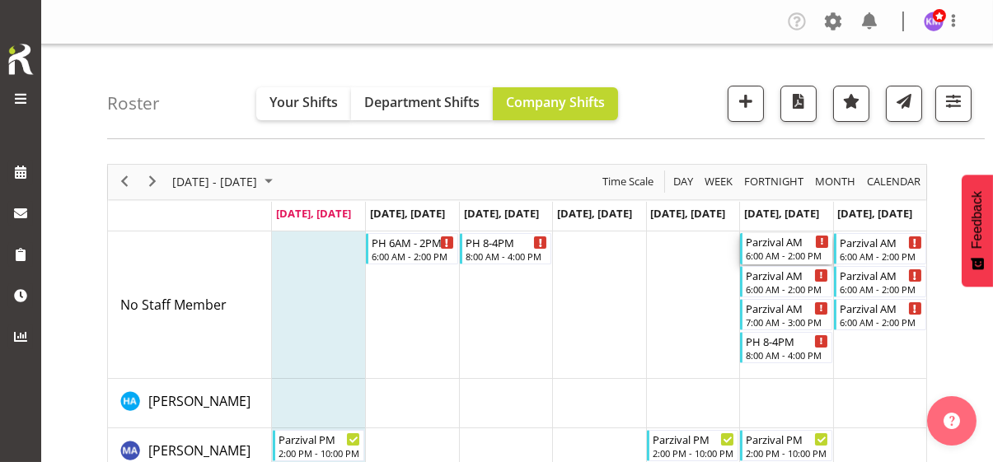
click at [775, 253] on div "6:00 AM - 2:00 PM" at bounding box center [787, 255] width 83 height 13
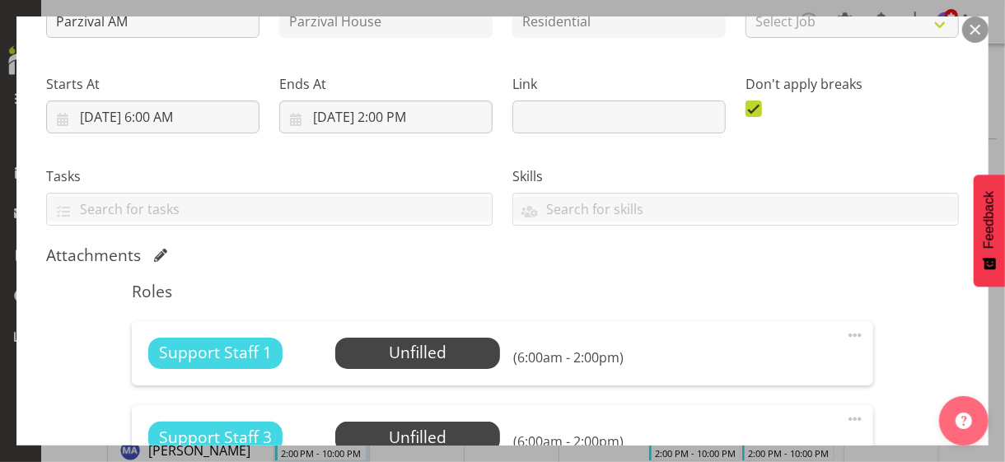
scroll to position [412, 0]
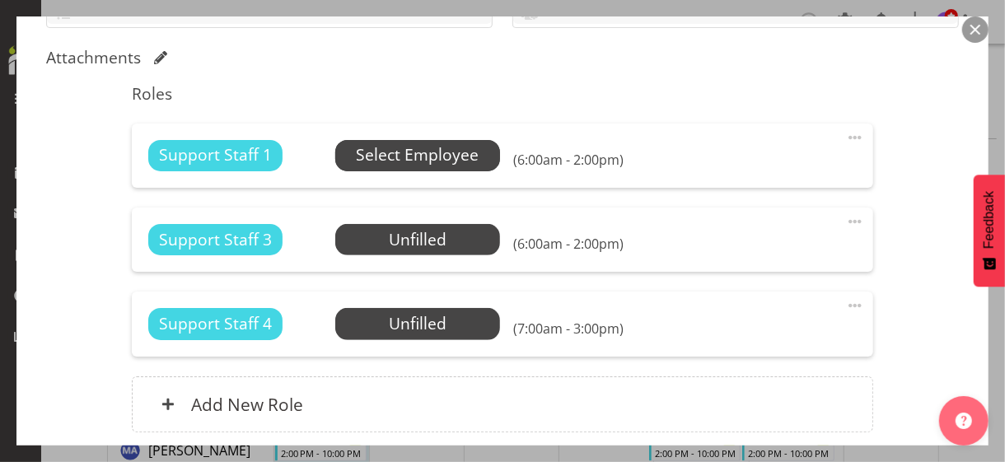
click at [414, 162] on span "Select Employee" at bounding box center [417, 155] width 123 height 24
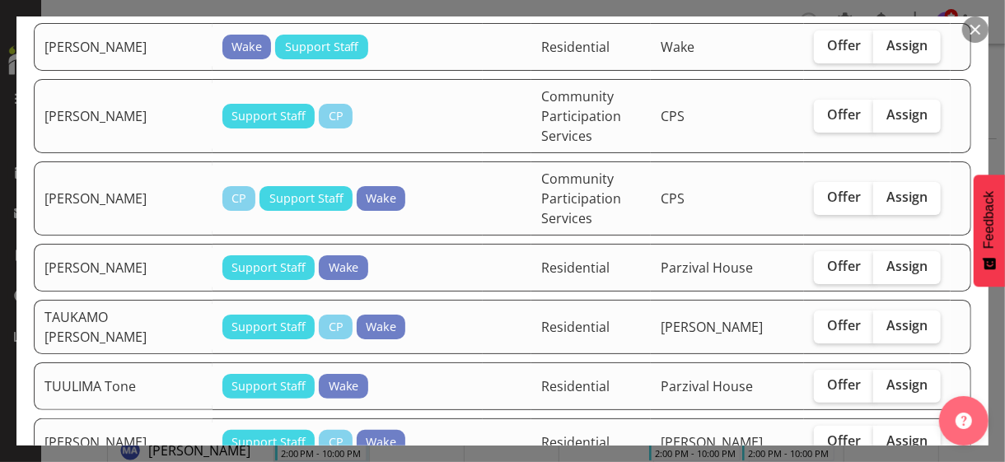
scroll to position [3873, 0]
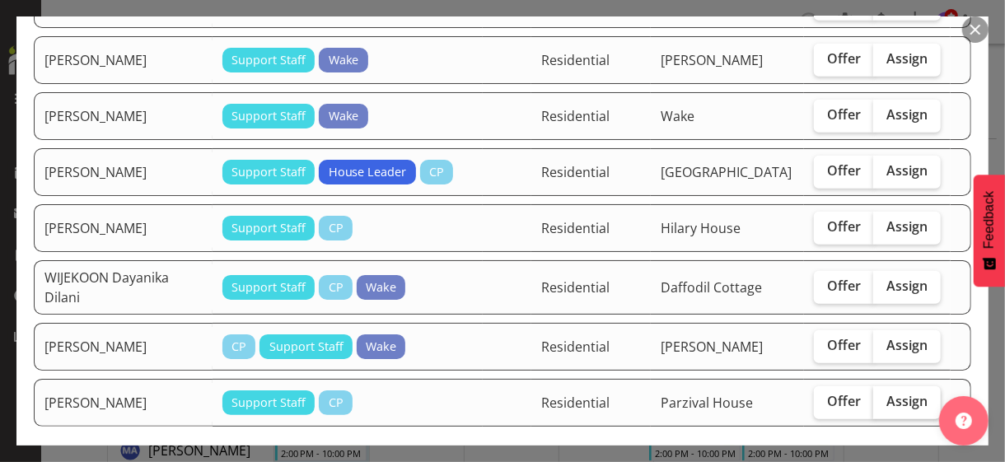
click at [896, 399] on span "Assign" at bounding box center [907, 401] width 41 height 16
click at [884, 399] on input "Assign" at bounding box center [878, 401] width 11 height 11
checkbox input "true"
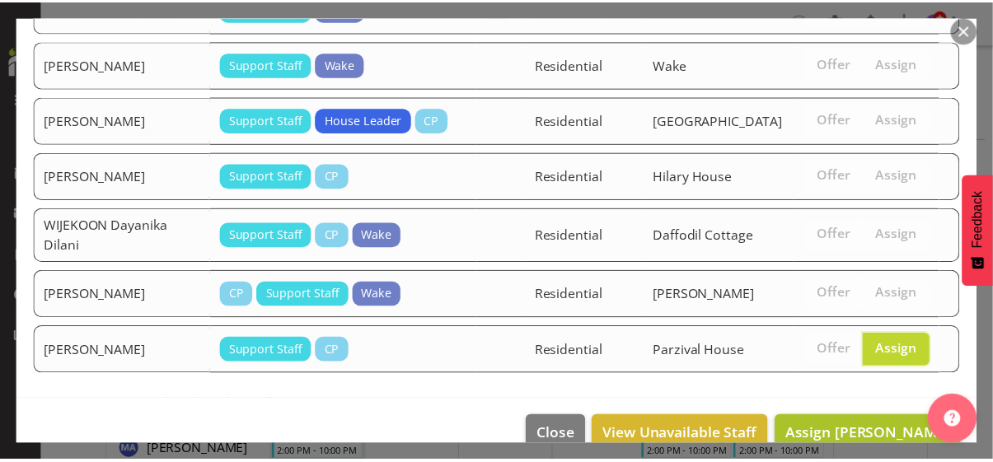
scroll to position [3945, 0]
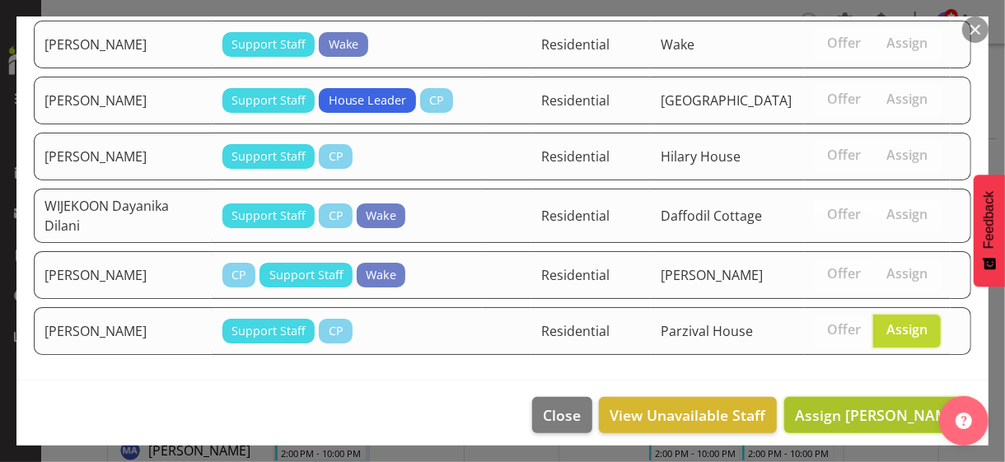
click at [872, 405] on span "Assign [PERSON_NAME]" at bounding box center [878, 415] width 166 height 20
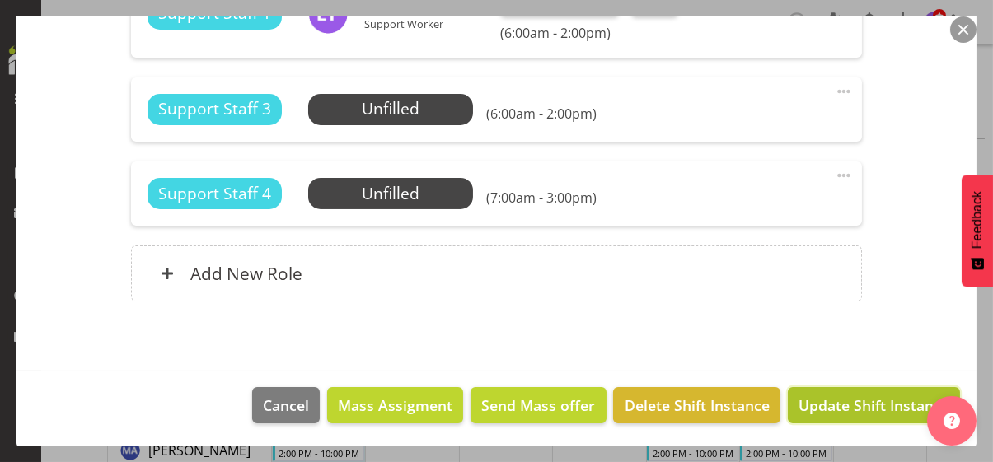
click at [868, 404] on span "Update Shift Instance" at bounding box center [874, 405] width 151 height 21
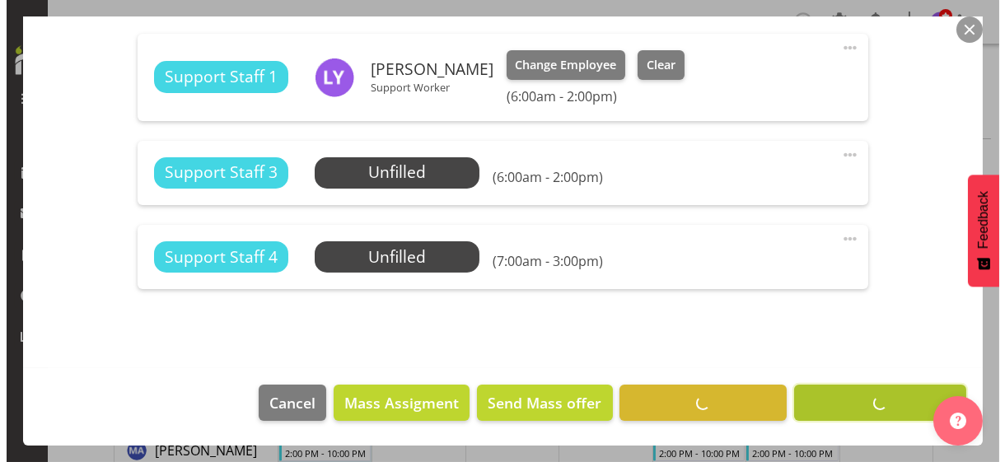
scroll to position [500, 0]
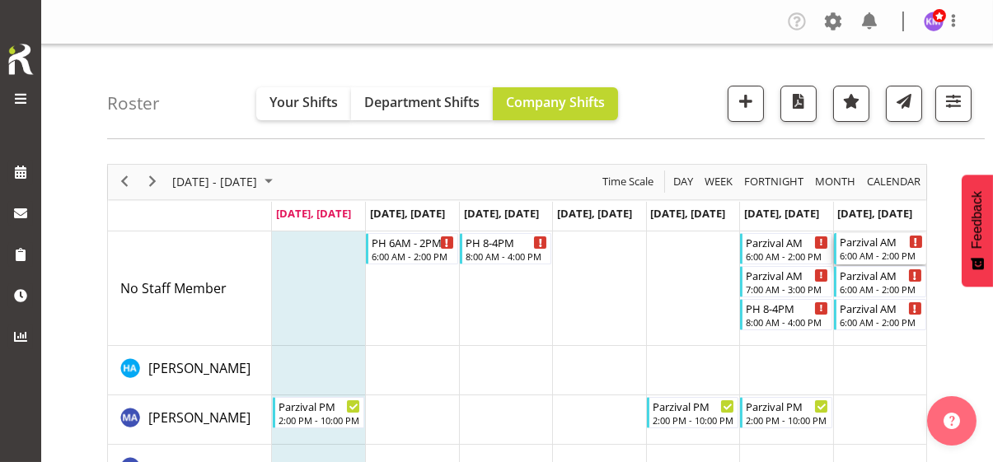
click at [871, 249] on div "6:00 AM - 2:00 PM" at bounding box center [881, 255] width 83 height 13
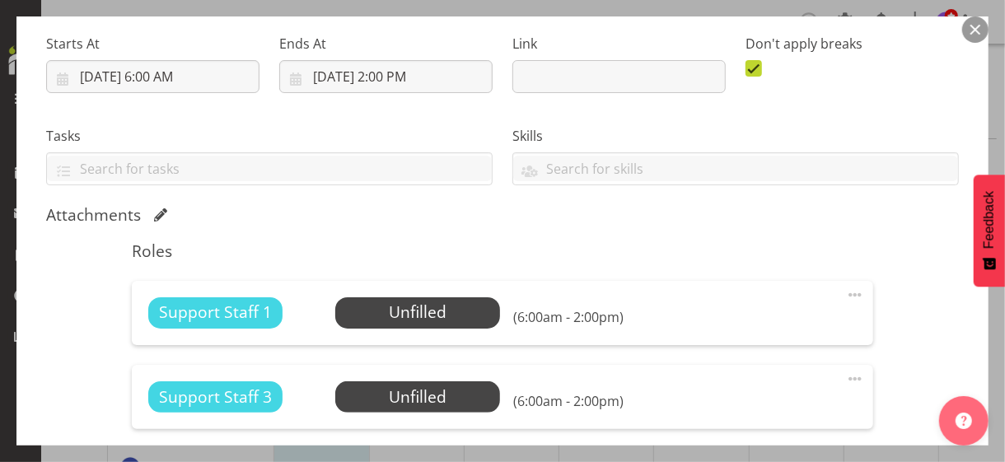
scroll to position [330, 0]
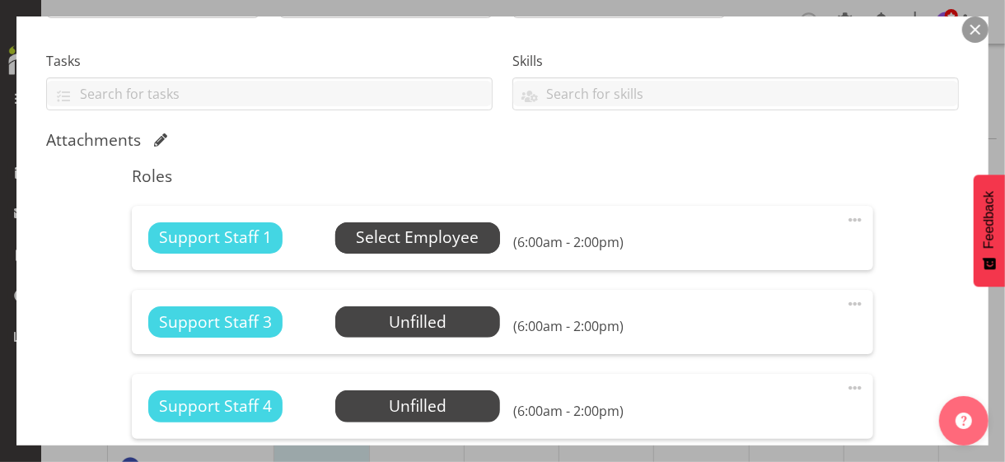
click at [432, 243] on span "Select Employee" at bounding box center [417, 238] width 123 height 24
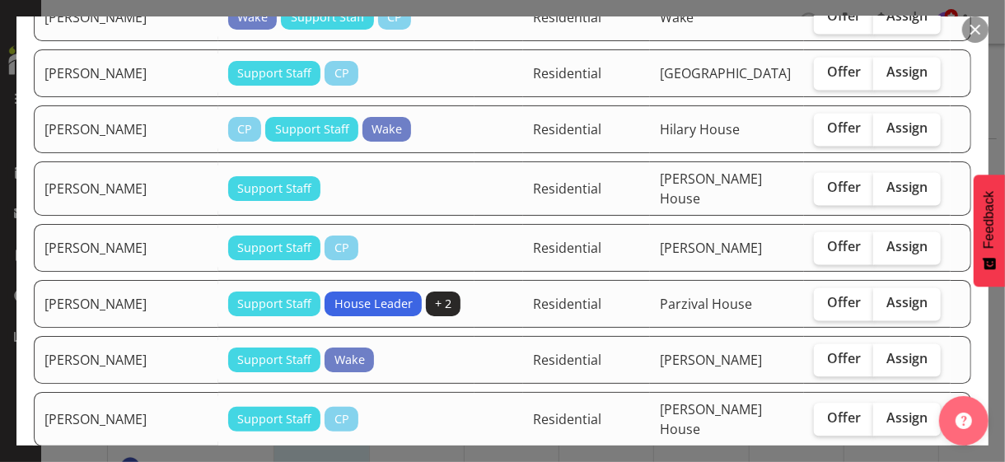
scroll to position [1648, 0]
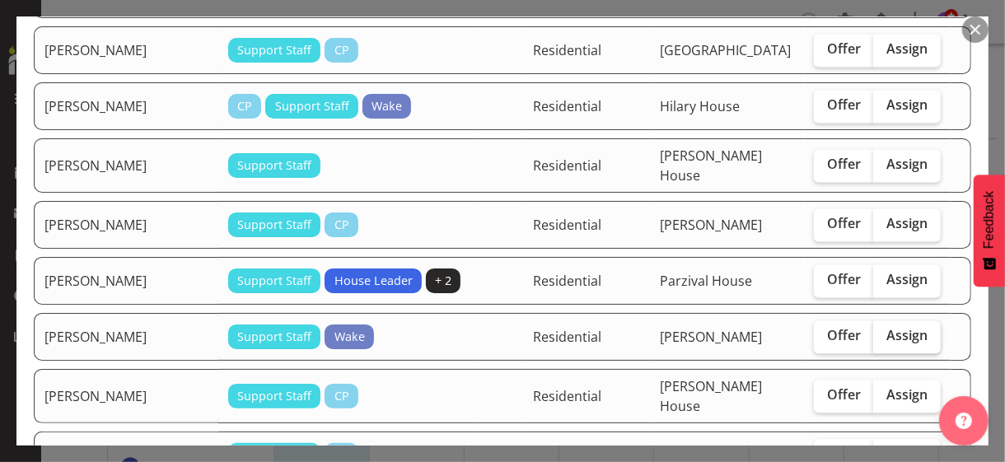
click at [899, 327] on span "Assign" at bounding box center [907, 335] width 41 height 16
click at [884, 330] on input "Assign" at bounding box center [878, 335] width 11 height 11
checkbox input "true"
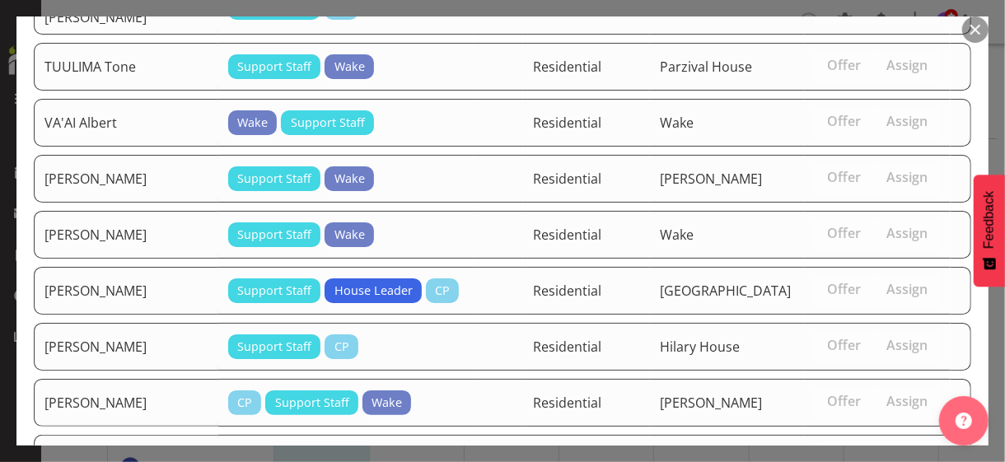
scroll to position [3875, 0]
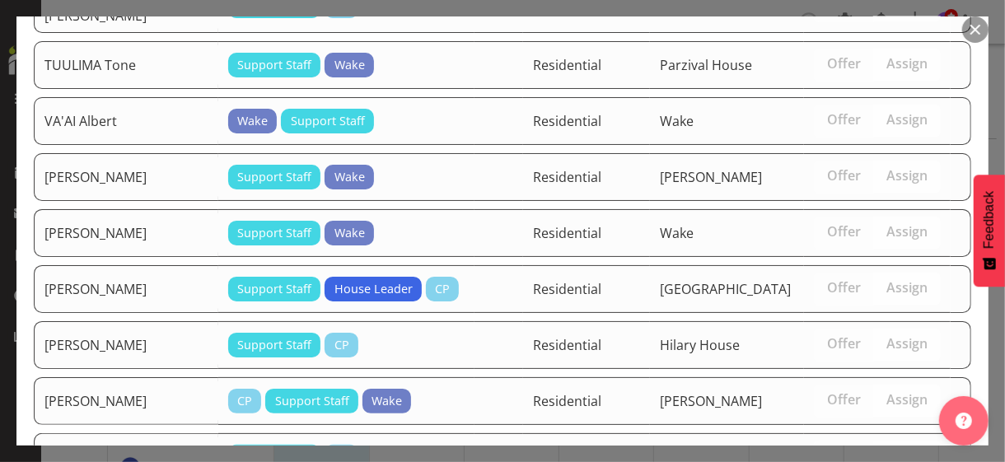
drag, startPoint x: 858, startPoint y: 400, endPoint x: 842, endPoint y: 387, distance: 19.9
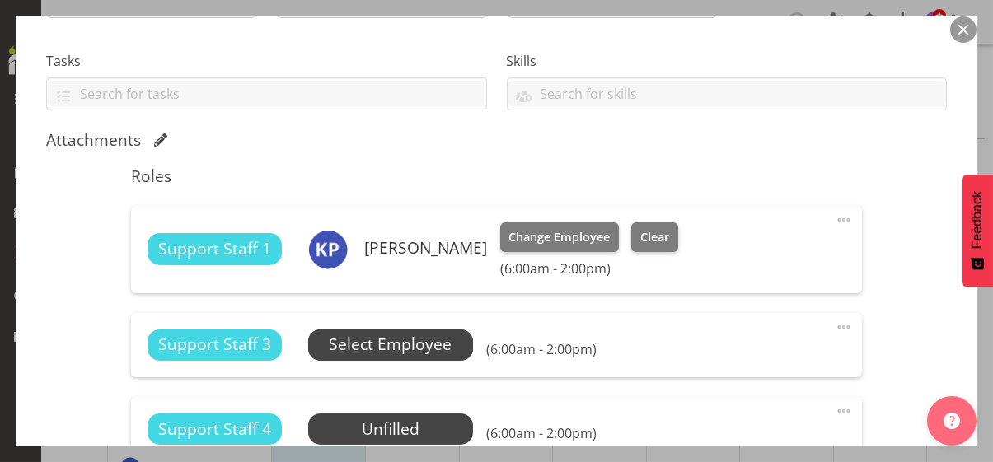
click at [423, 344] on span "Select Employee" at bounding box center [390, 345] width 123 height 24
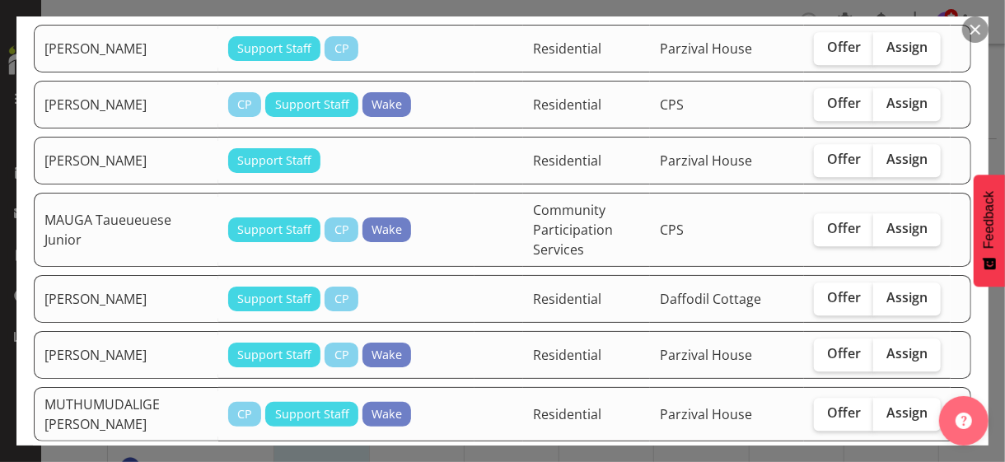
scroll to position [2060, 0]
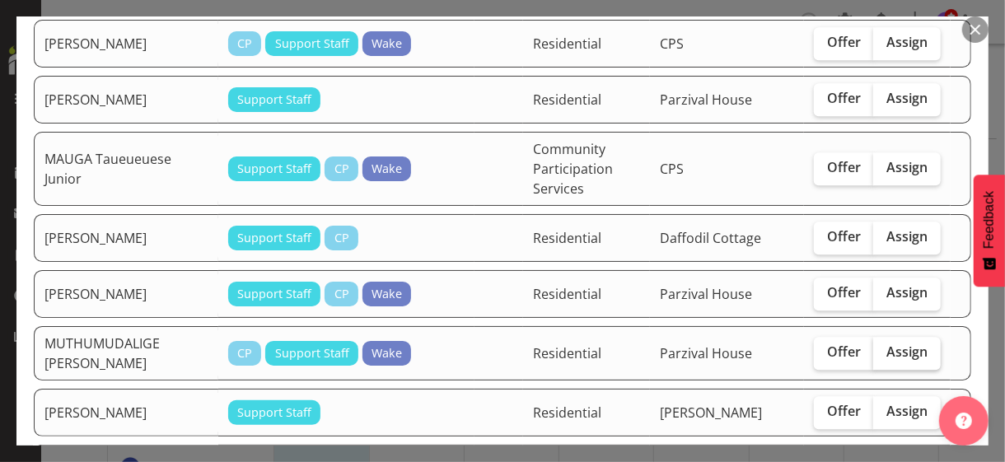
click at [900, 344] on span "Assign" at bounding box center [907, 352] width 41 height 16
click at [884, 347] on input "Assign" at bounding box center [878, 352] width 11 height 11
checkbox input "true"
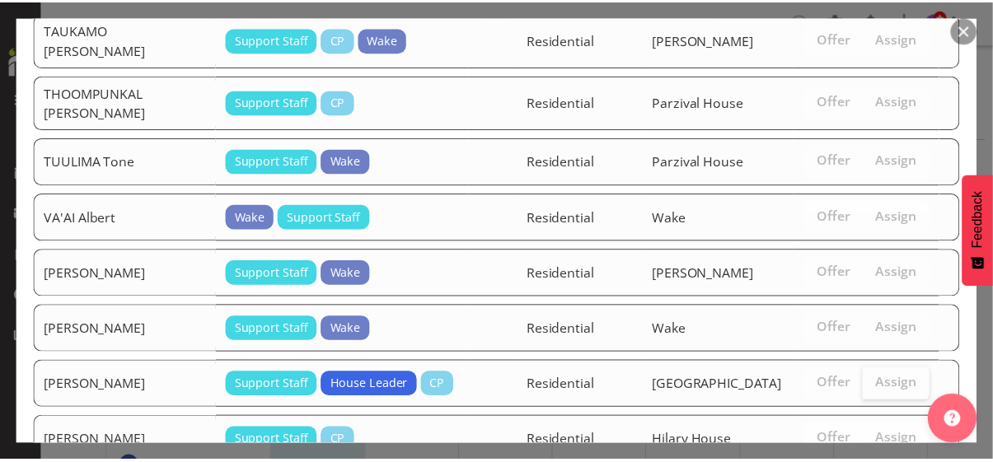
scroll to position [3813, 0]
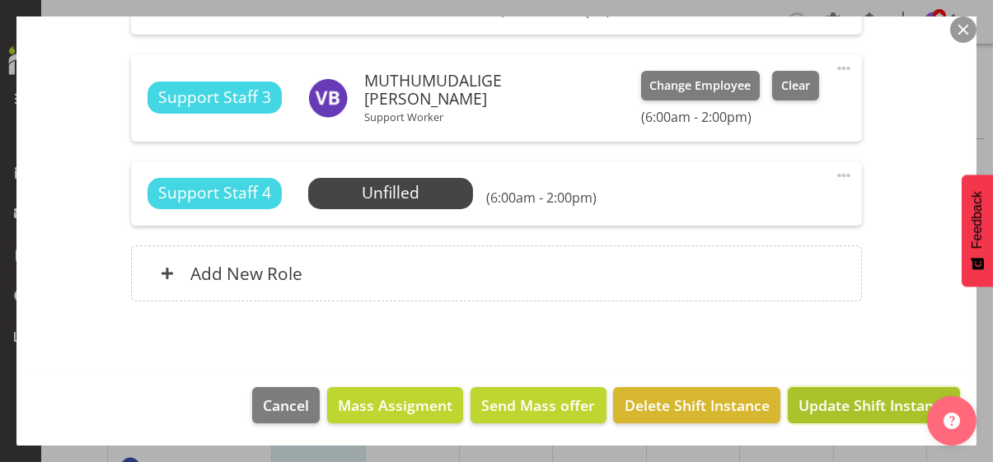
click at [850, 401] on span "Update Shift Instance" at bounding box center [874, 405] width 151 height 21
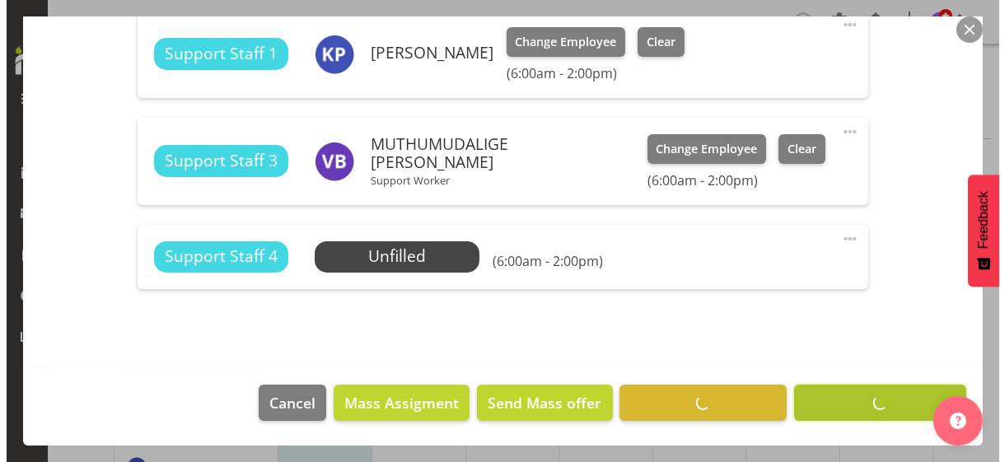
scroll to position [522, 0]
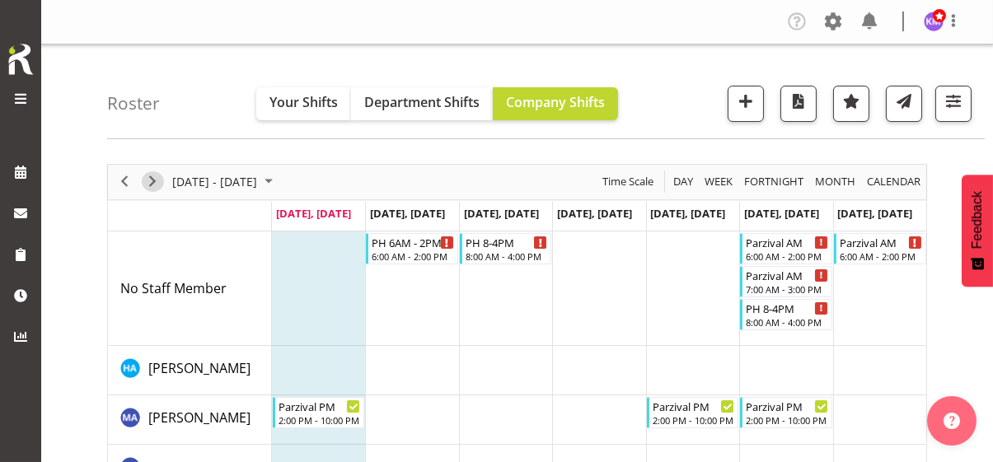
click at [157, 181] on span "Next" at bounding box center [153, 181] width 20 height 21
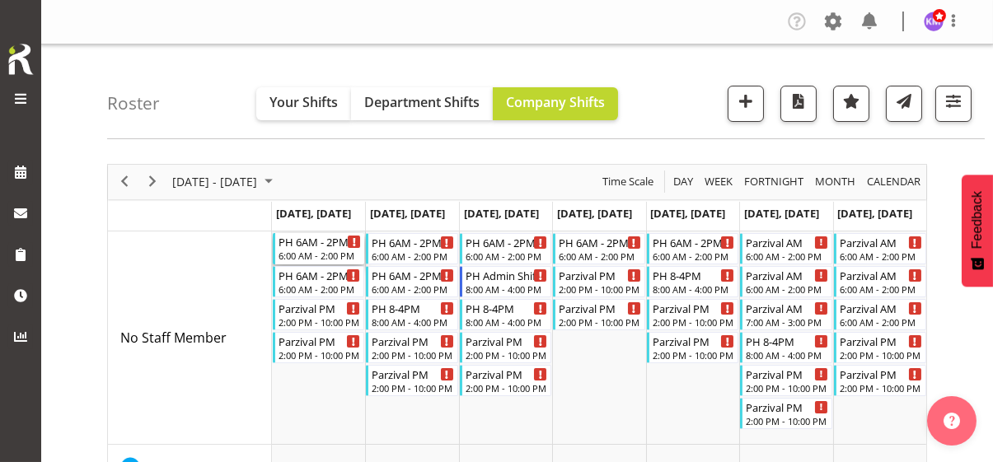
click at [320, 251] on div "6:00 AM - 2:00 PM" at bounding box center [320, 255] width 83 height 13
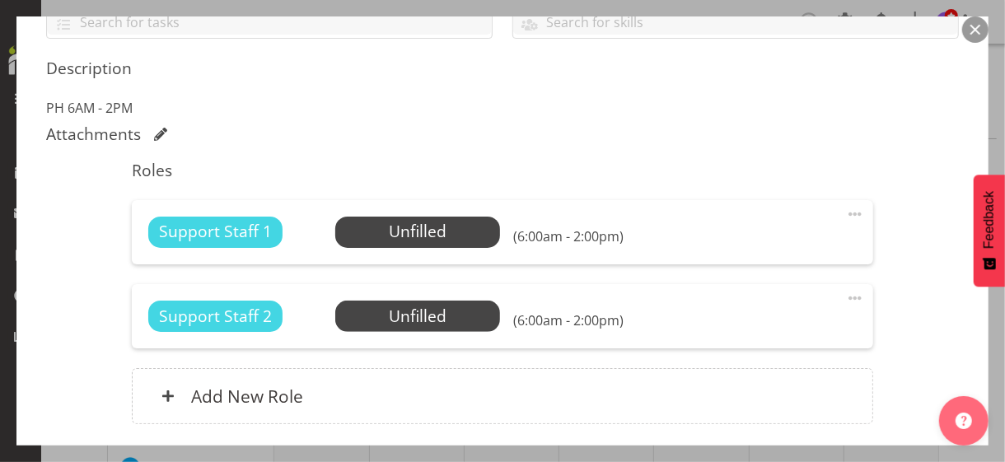
scroll to position [412, 0]
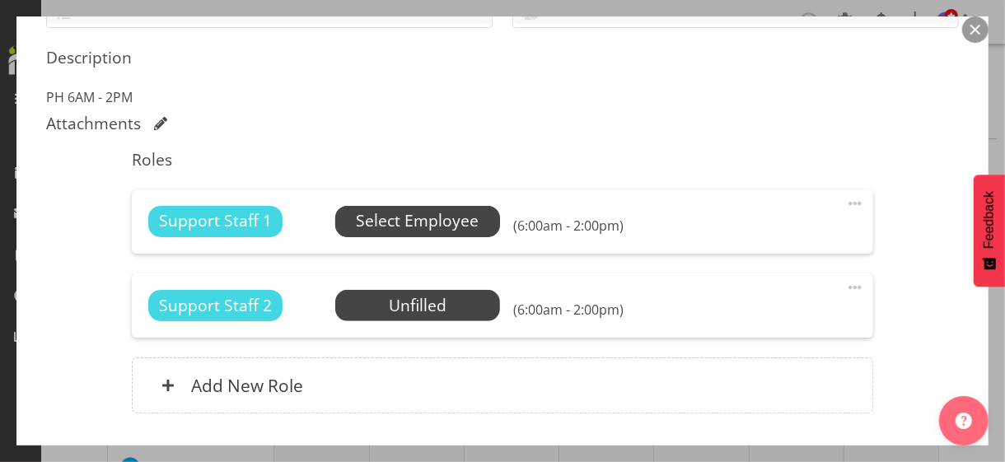
click at [391, 227] on span "Select Employee" at bounding box center [417, 221] width 123 height 24
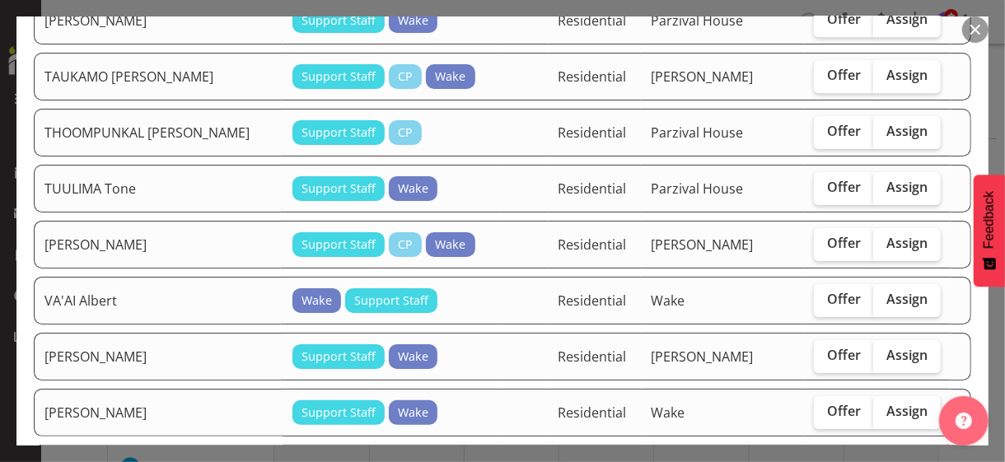
scroll to position [2611, 0]
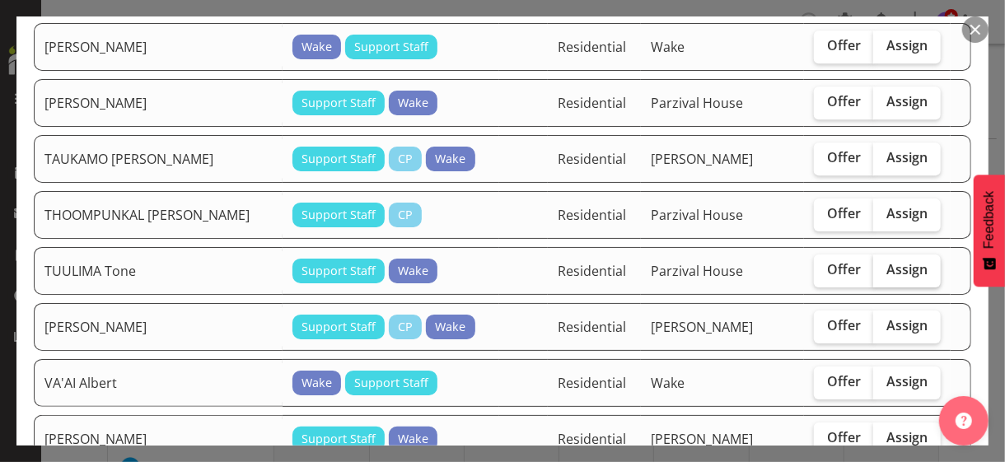
click at [888, 255] on label "Assign" at bounding box center [907, 271] width 68 height 33
click at [884, 265] on input "Assign" at bounding box center [878, 270] width 11 height 11
checkbox input "true"
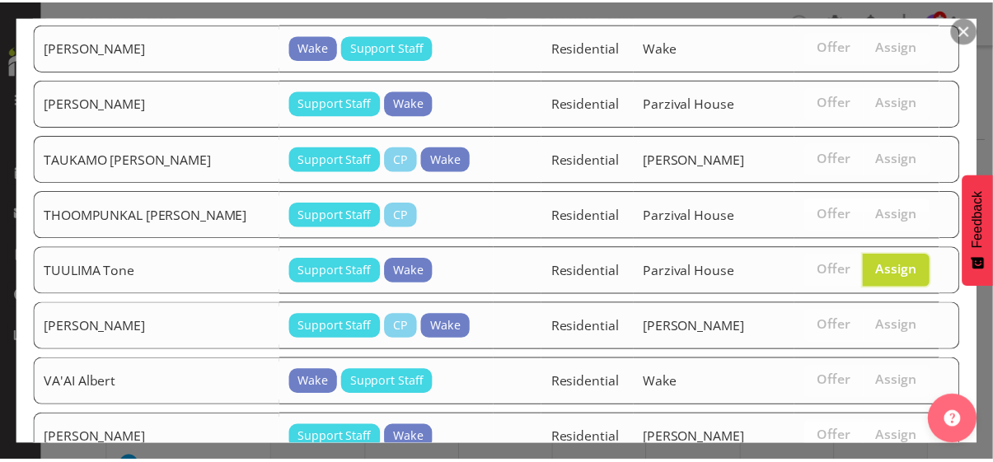
scroll to position [2858, 0]
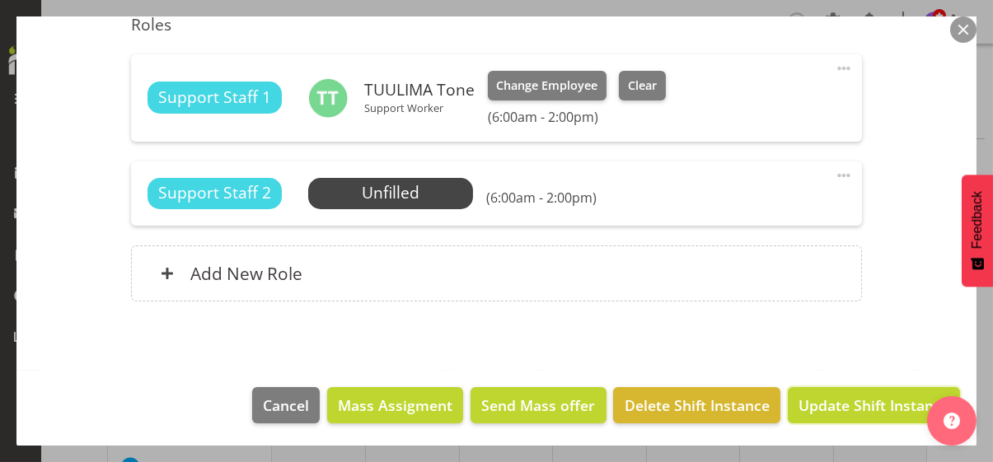
click at [861, 405] on span "Update Shift Instance" at bounding box center [874, 405] width 151 height 21
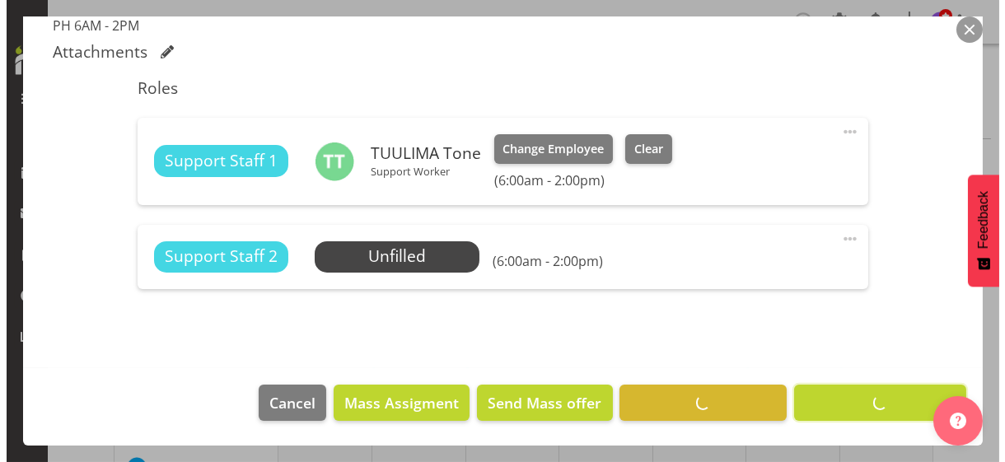
scroll to position [481, 0]
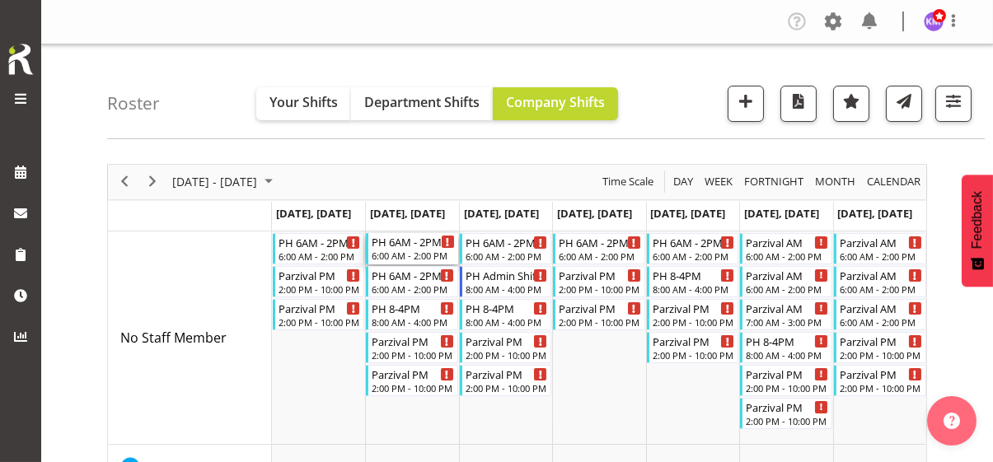
click at [407, 254] on div "6:00 AM - 2:00 PM" at bounding box center [413, 255] width 83 height 13
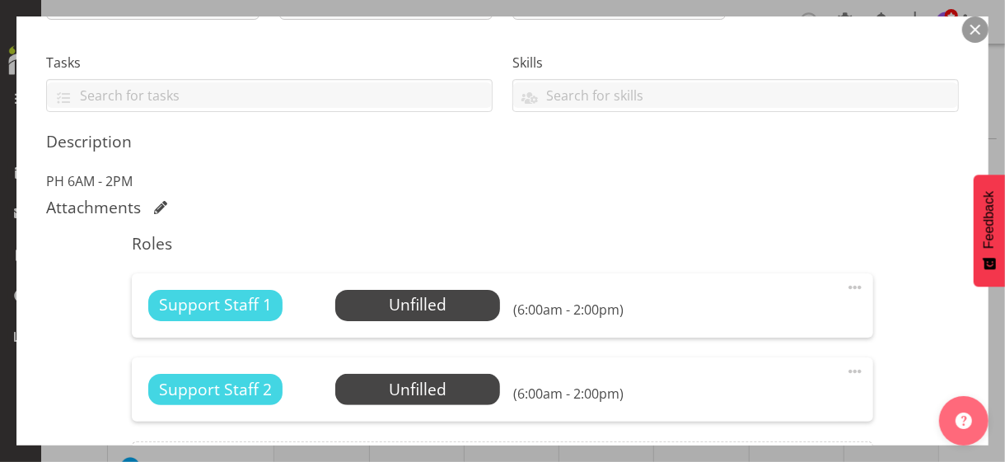
scroll to position [330, 0]
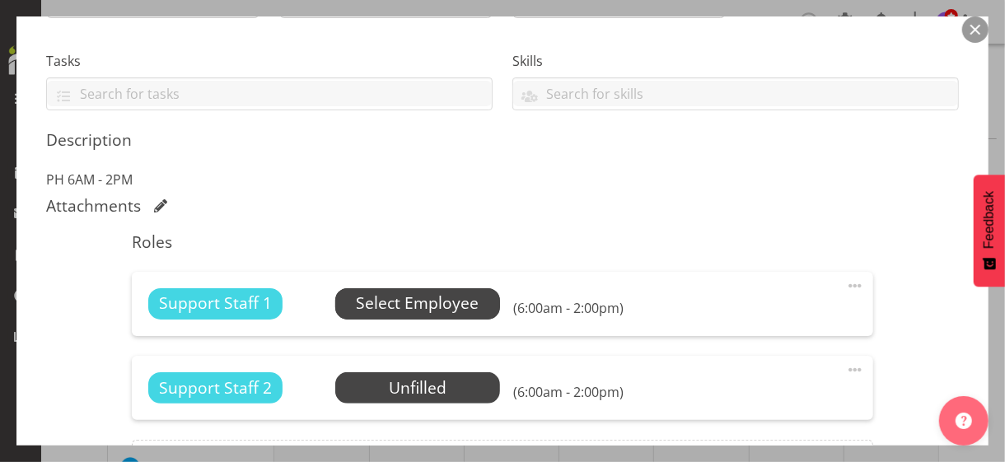
click at [404, 298] on span "Select Employee" at bounding box center [417, 304] width 123 height 24
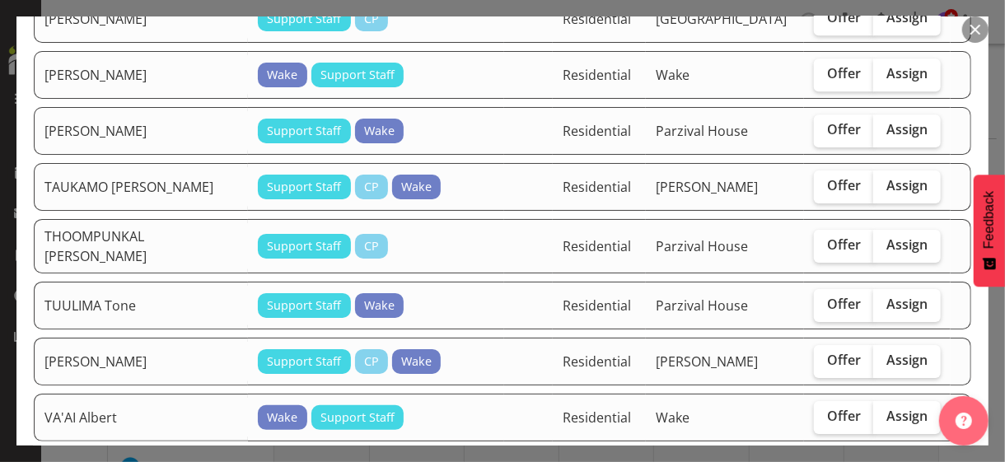
scroll to position [2719, 0]
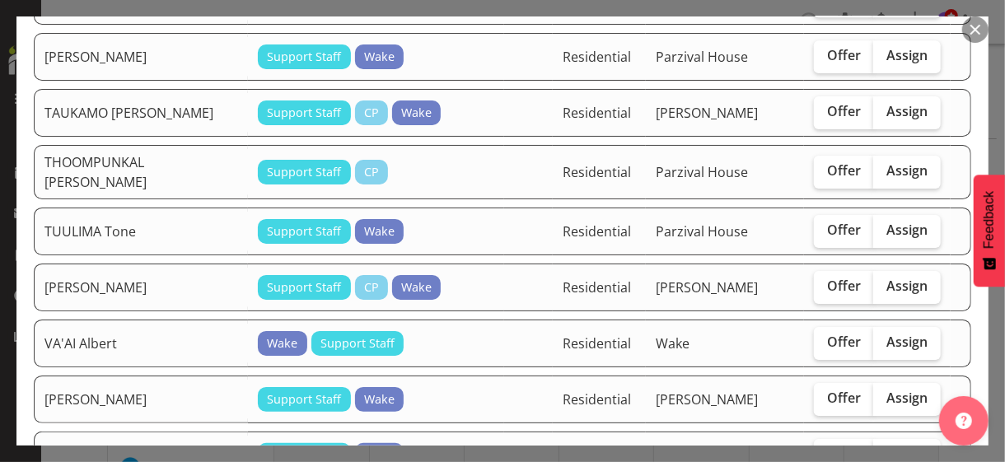
click at [887, 222] on span "Assign" at bounding box center [907, 230] width 41 height 16
click at [883, 225] on input "Assign" at bounding box center [878, 230] width 11 height 11
checkbox input "true"
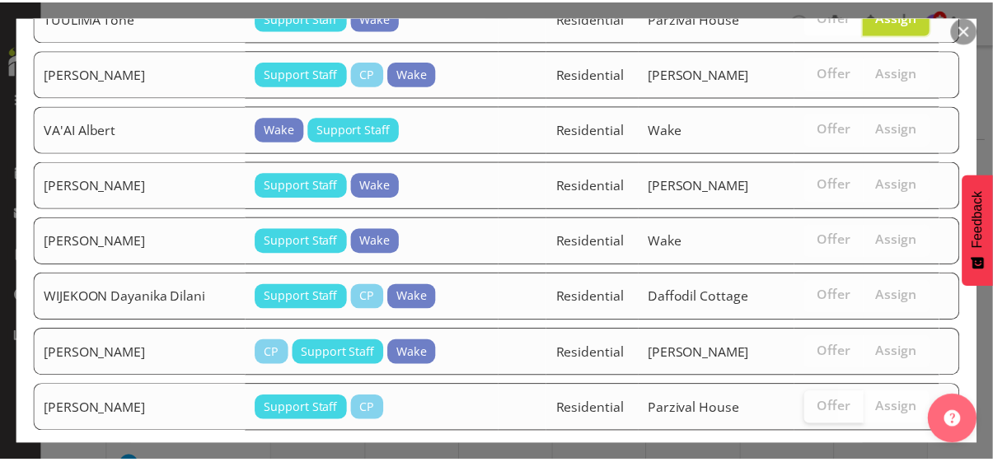
scroll to position [2979, 0]
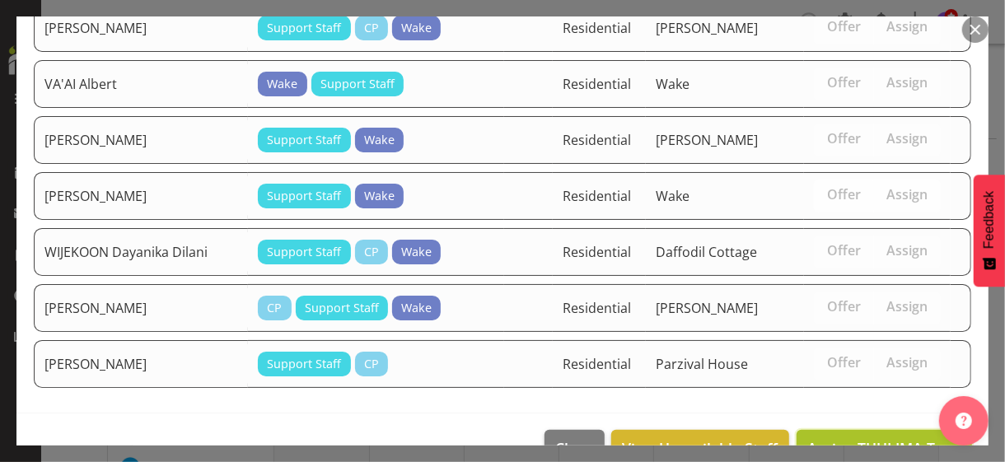
click at [861, 438] on span "Assign TUULIMA Tone" at bounding box center [885, 448] width 154 height 20
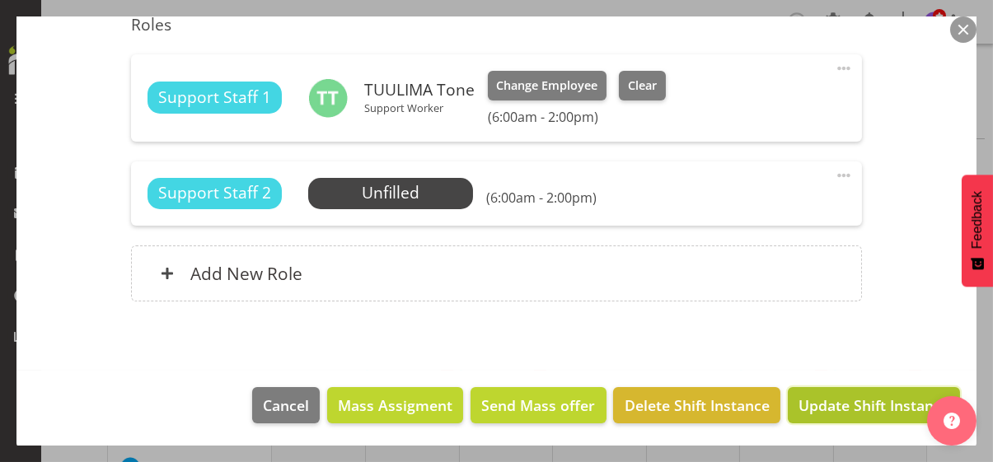
click at [851, 398] on span "Update Shift Instance" at bounding box center [874, 405] width 151 height 21
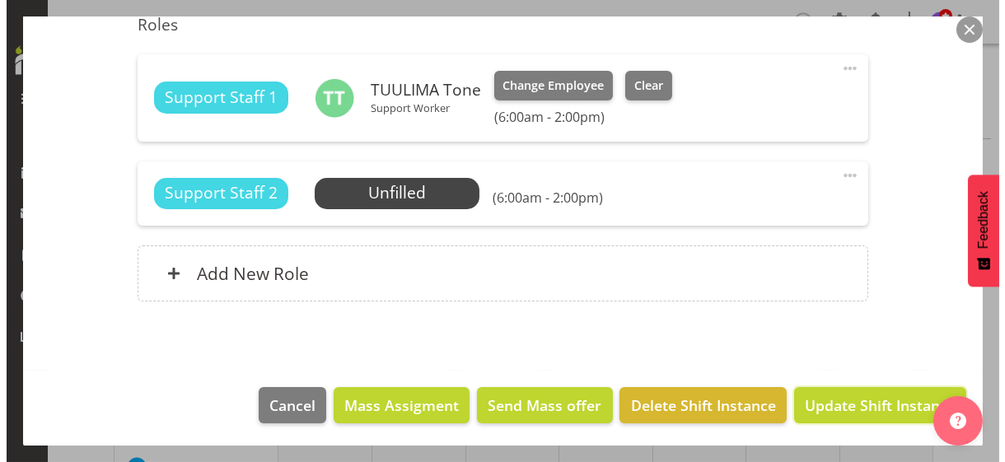
scroll to position [481, 0]
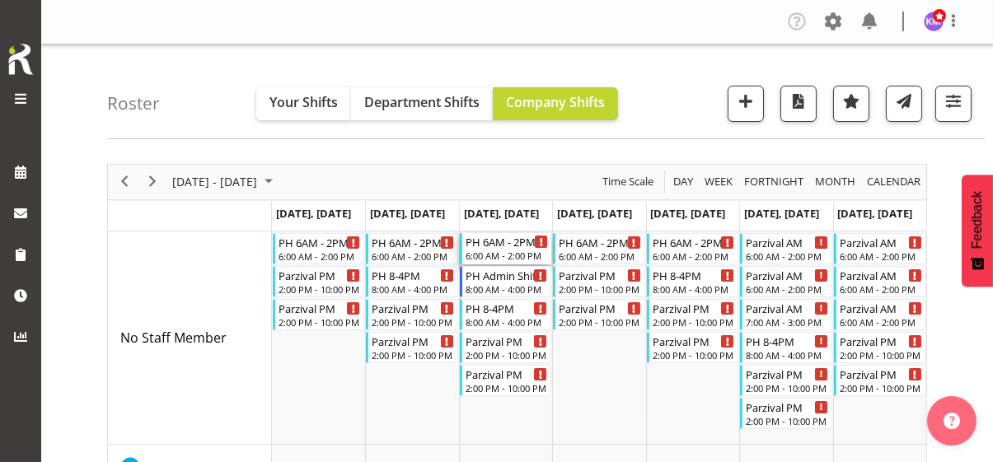
click at [512, 246] on div "PH 6AM - 2PM" at bounding box center [507, 241] width 83 height 16
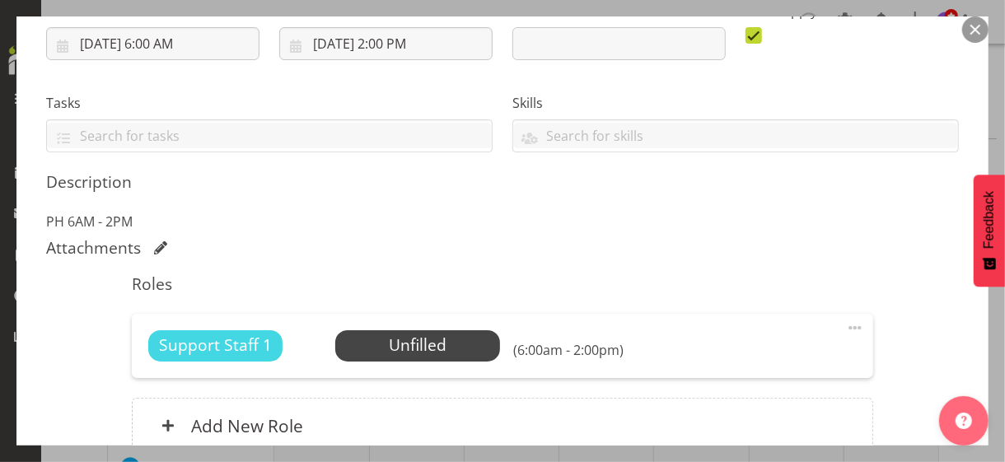
scroll to position [412, 0]
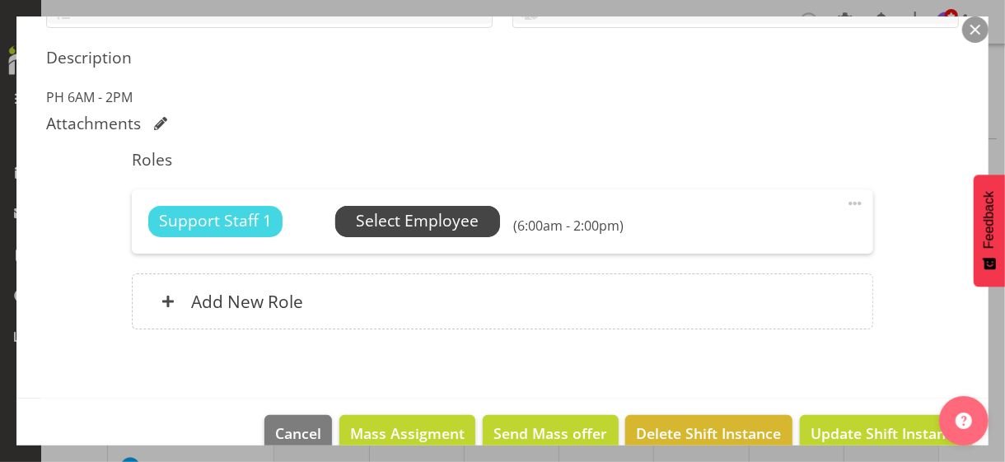
click at [402, 223] on span "Select Employee" at bounding box center [417, 221] width 123 height 24
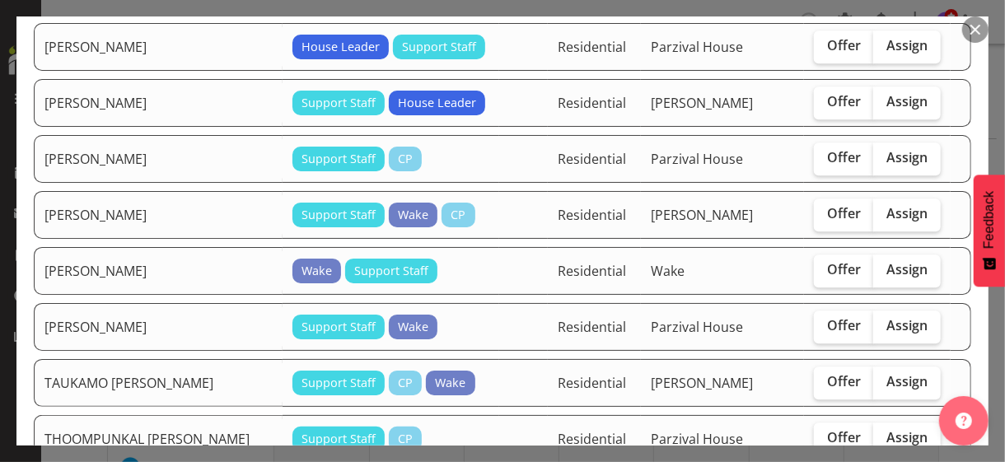
scroll to position [2390, 0]
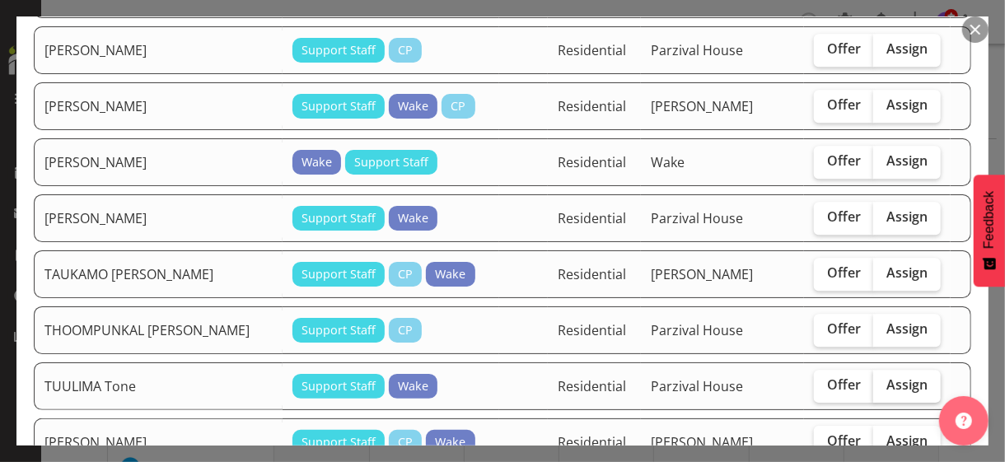
click at [887, 377] on span "Assign" at bounding box center [907, 385] width 41 height 16
click at [884, 380] on input "Assign" at bounding box center [878, 385] width 11 height 11
checkbox input "true"
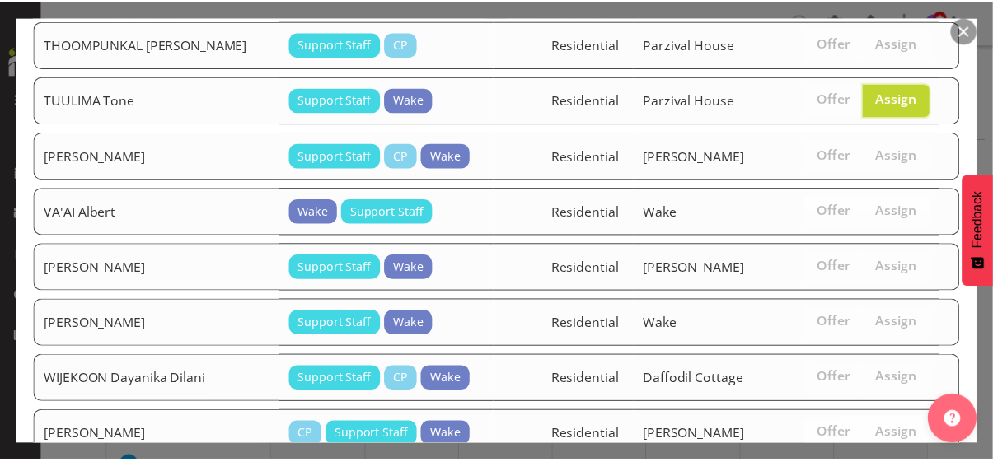
scroll to position [2748, 0]
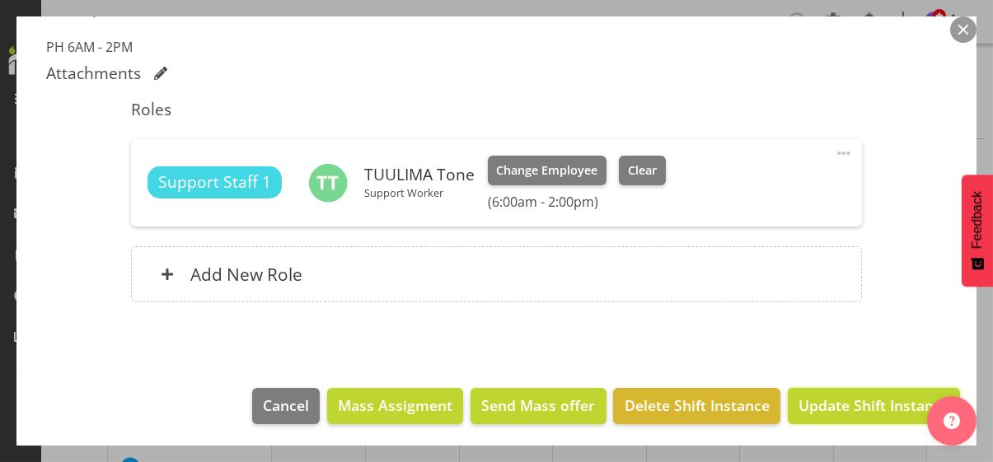
click at [864, 398] on span "Update Shift Instance" at bounding box center [874, 405] width 151 height 21
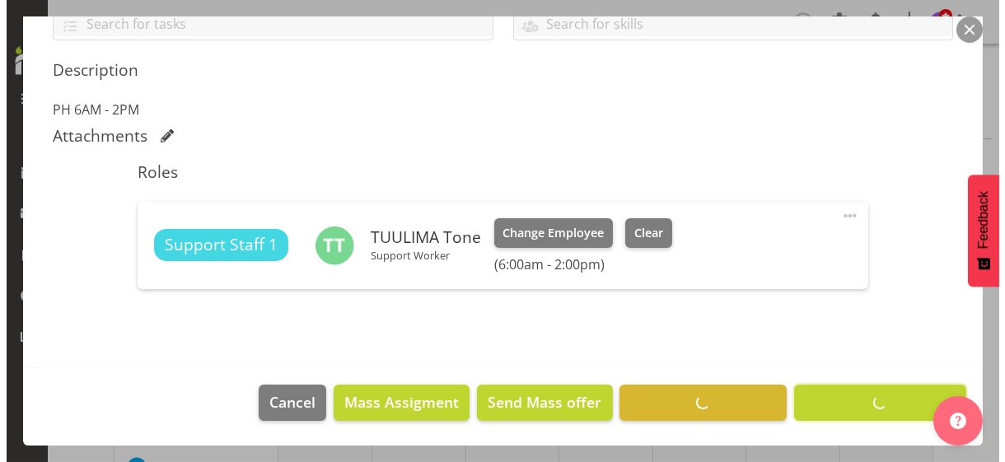
scroll to position [397, 0]
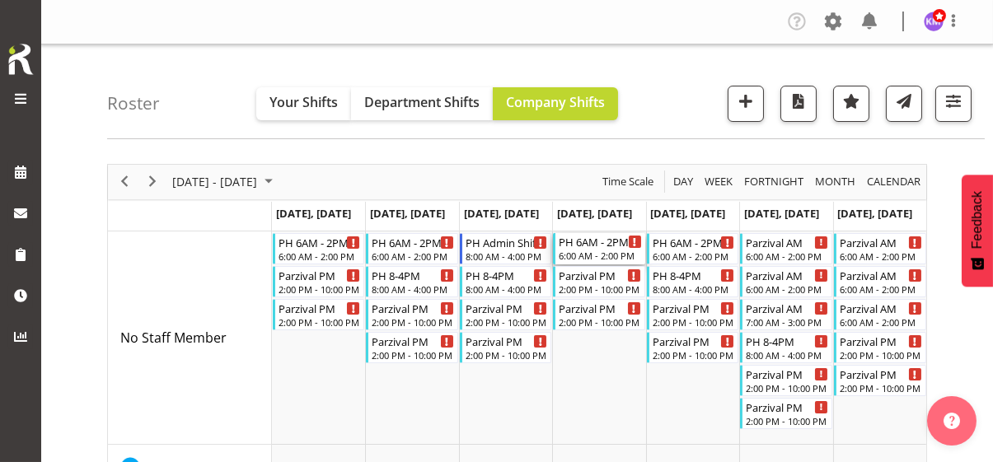
click at [592, 252] on div "6:00 AM - 2:00 PM" at bounding box center [600, 255] width 83 height 13
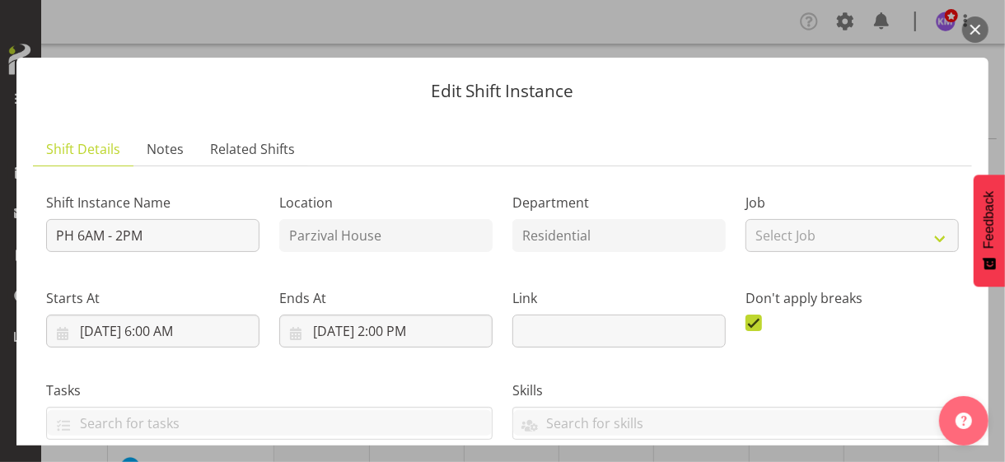
scroll to position [330, 0]
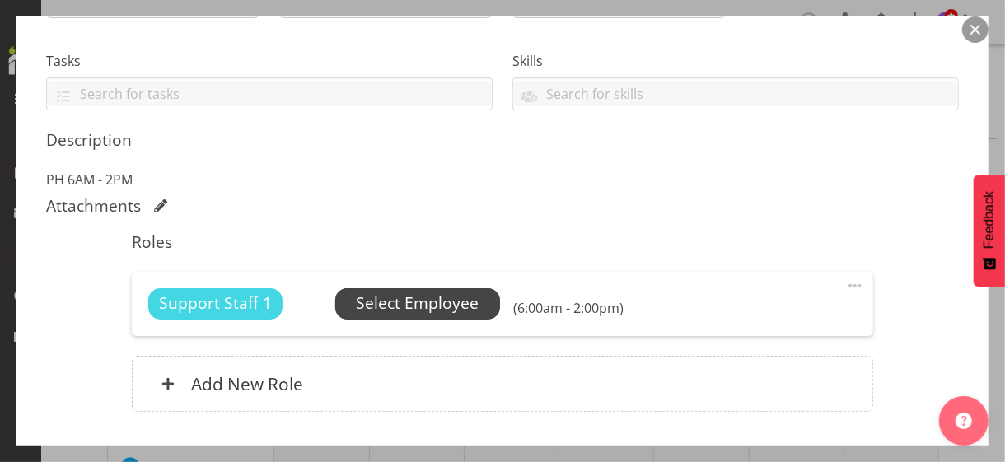
click at [424, 299] on span "Select Employee" at bounding box center [417, 304] width 123 height 24
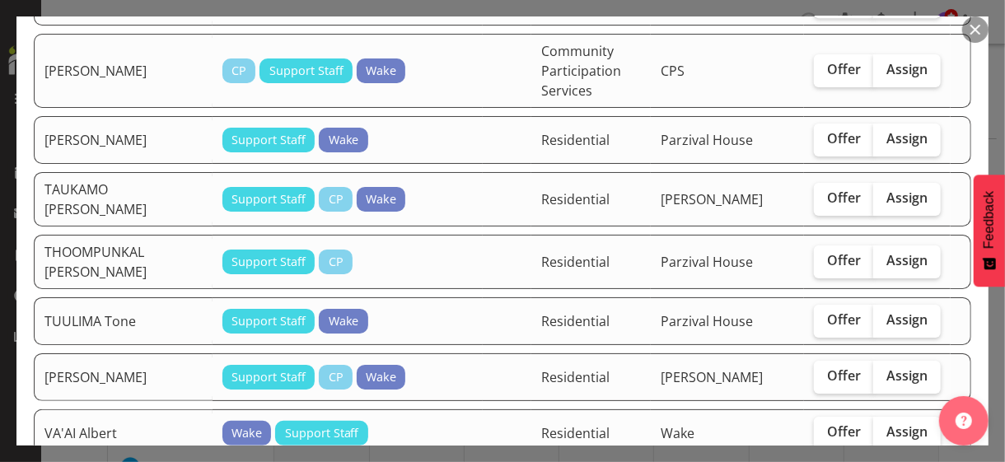
scroll to position [2802, 0]
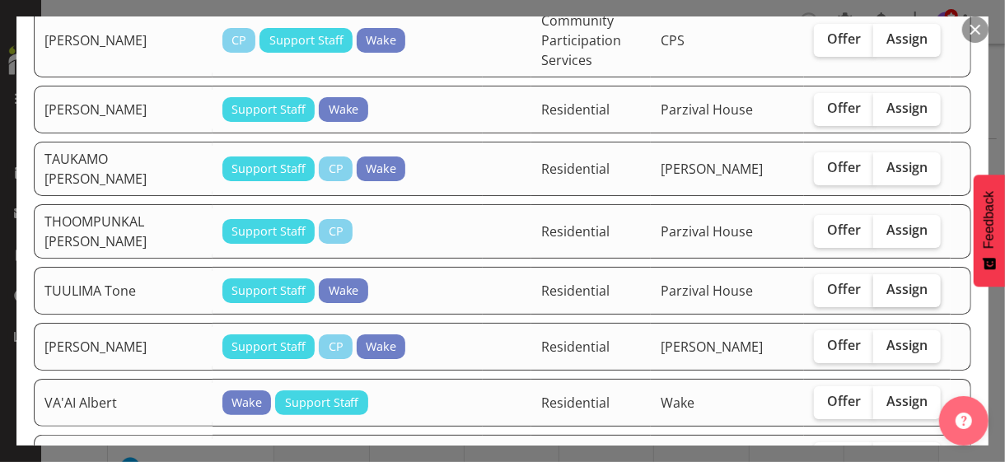
click at [894, 283] on span "Assign" at bounding box center [907, 289] width 41 height 16
click at [884, 284] on input "Assign" at bounding box center [878, 289] width 11 height 11
checkbox input "true"
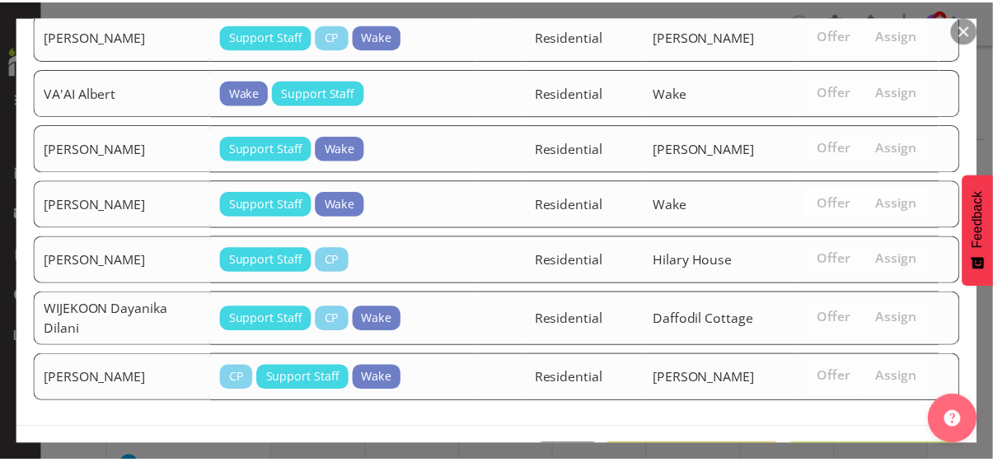
scroll to position [3153, 0]
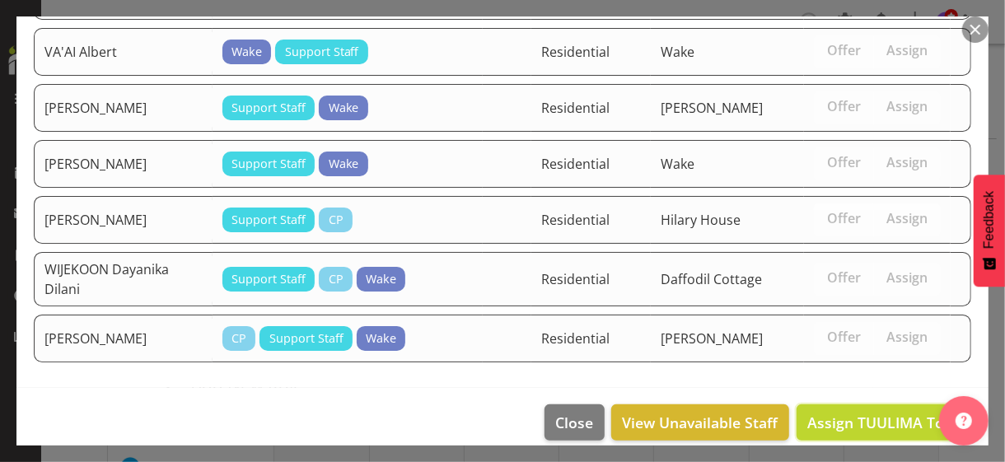
click at [873, 413] on span "Assign TUULIMA Tone" at bounding box center [885, 423] width 154 height 20
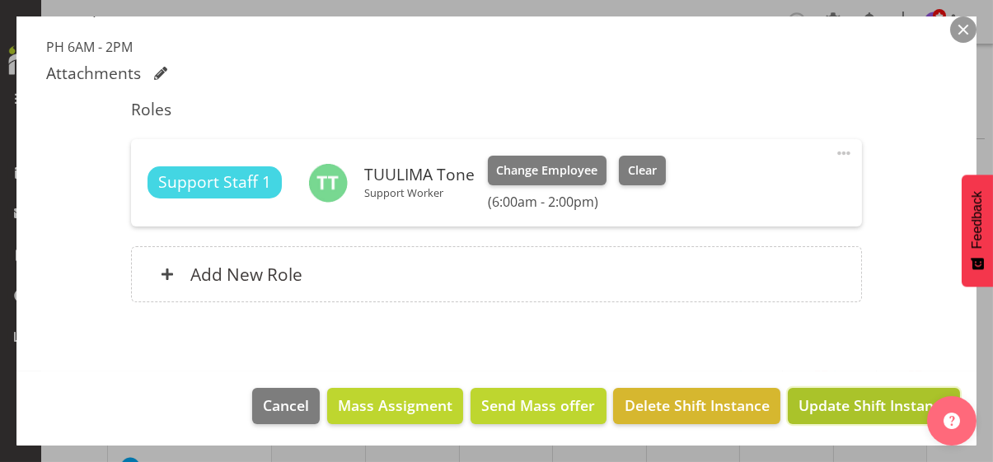
click at [863, 405] on span "Update Shift Instance" at bounding box center [874, 405] width 151 height 21
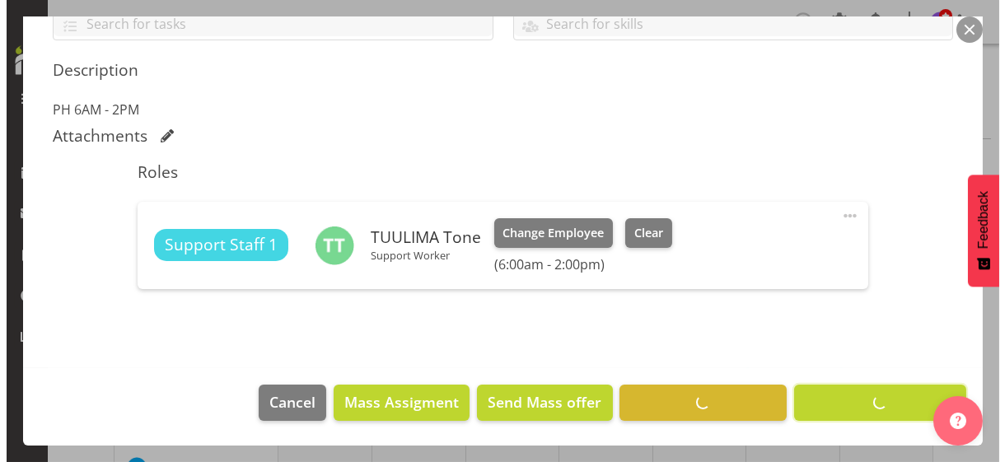
scroll to position [397, 0]
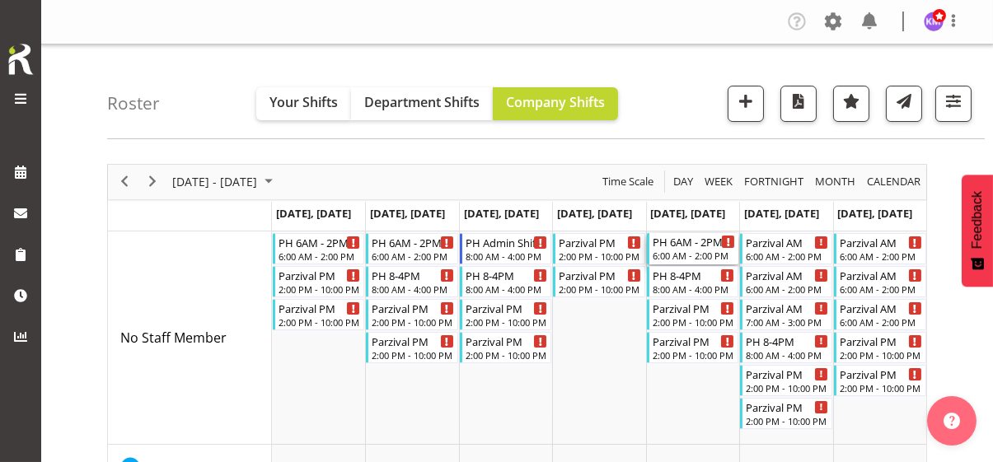
click at [695, 253] on div "6:00 AM - 2:00 PM" at bounding box center [694, 255] width 83 height 13
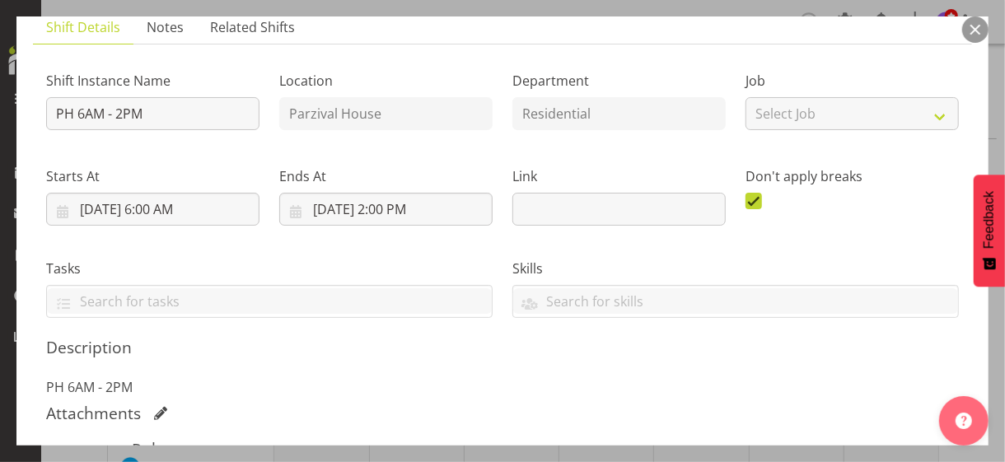
scroll to position [330, 0]
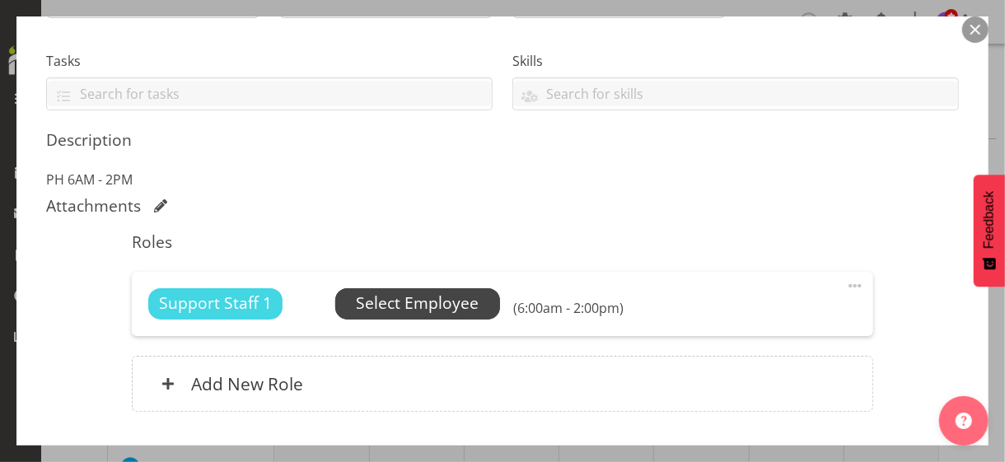
click at [431, 303] on span "Select Employee" at bounding box center [417, 304] width 123 height 24
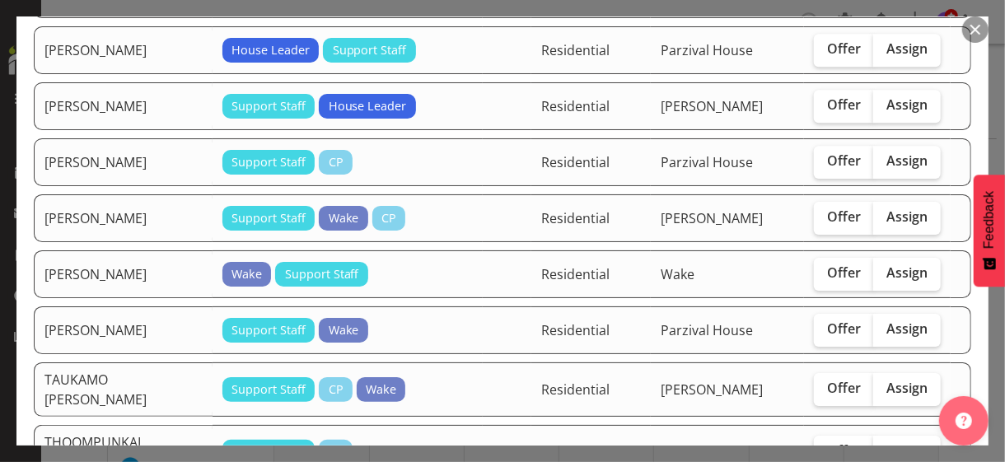
scroll to position [2884, 0]
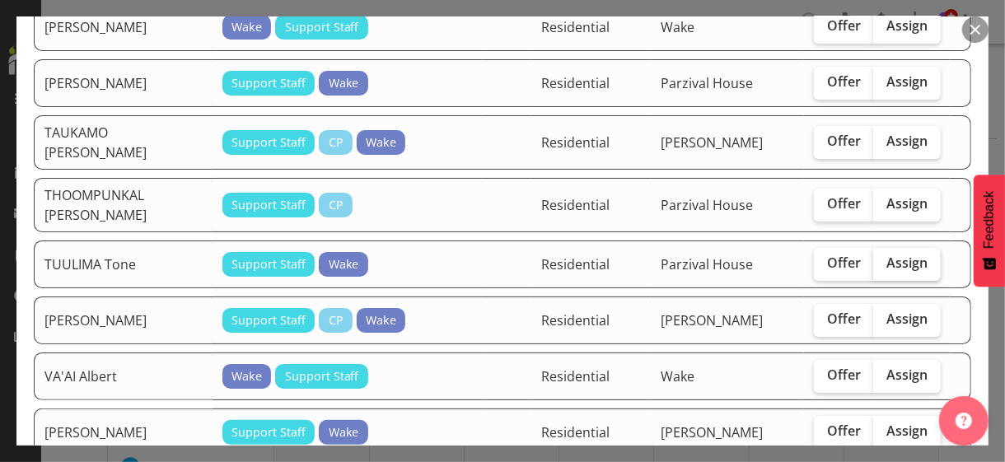
click at [887, 255] on span "Assign" at bounding box center [907, 263] width 41 height 16
click at [884, 258] on input "Assign" at bounding box center [878, 263] width 11 height 11
checkbox input "true"
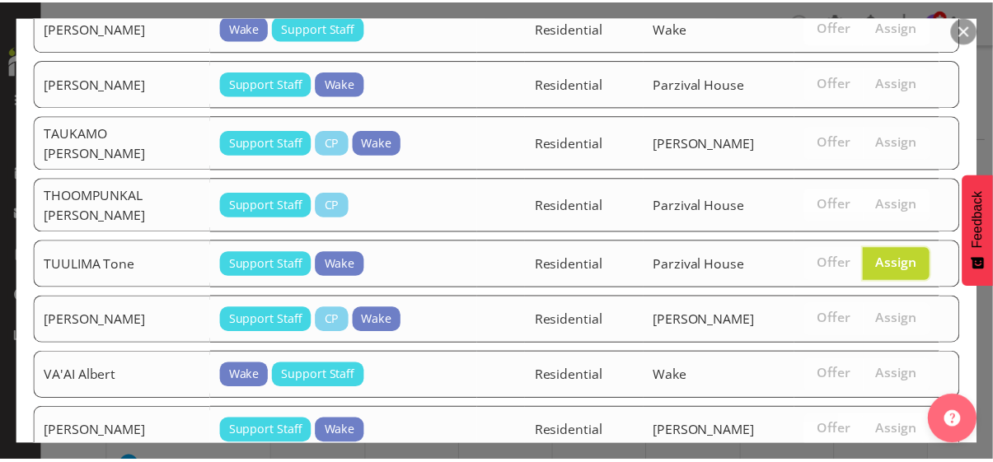
scroll to position [3194, 0]
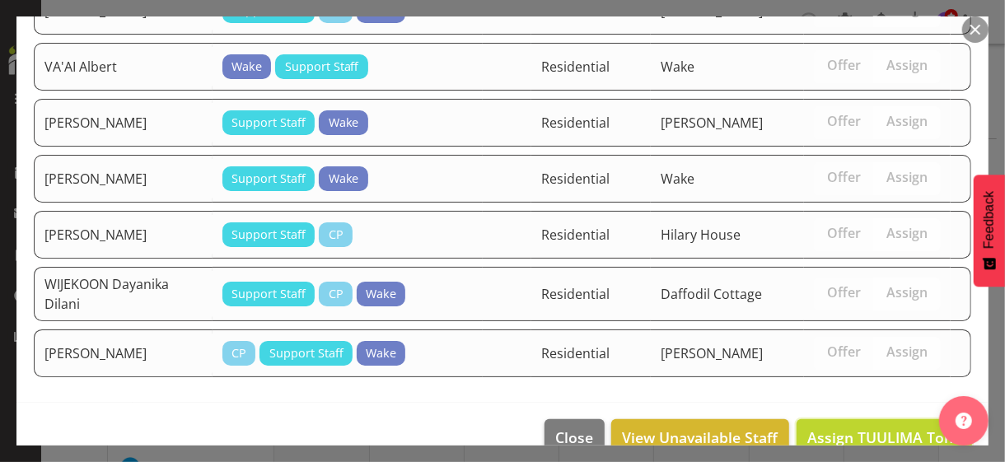
click at [875, 427] on span "Assign TUULIMA Tone" at bounding box center [885, 437] width 154 height 21
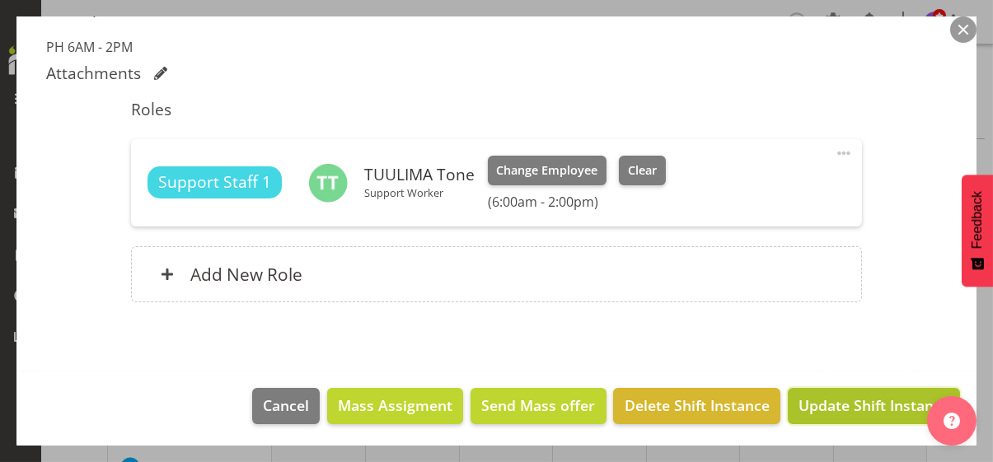
click at [844, 402] on span "Update Shift Instance" at bounding box center [874, 405] width 151 height 21
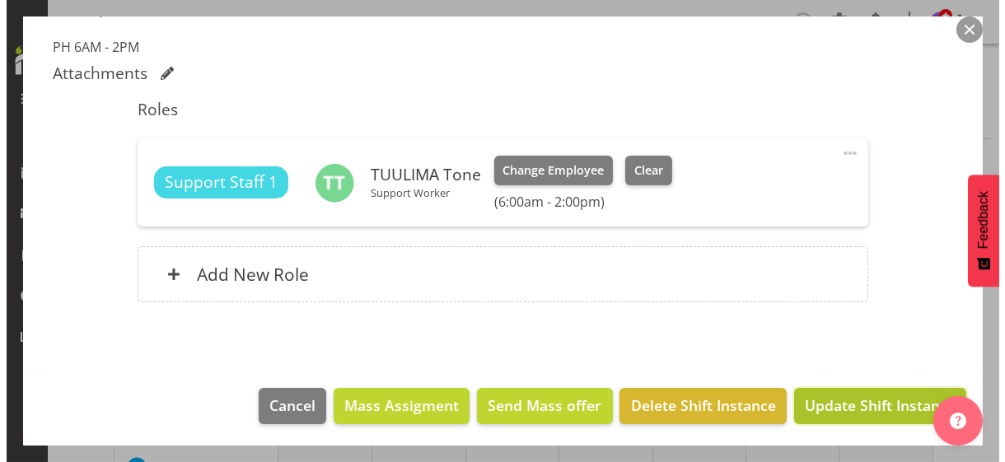
scroll to position [397, 0]
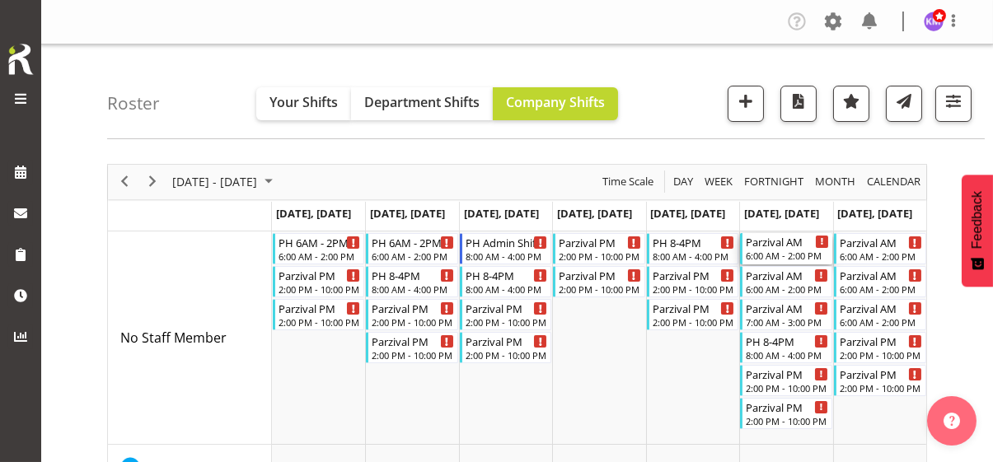
click at [784, 251] on div "6:00 AM - 2:00 PM" at bounding box center [787, 255] width 83 height 13
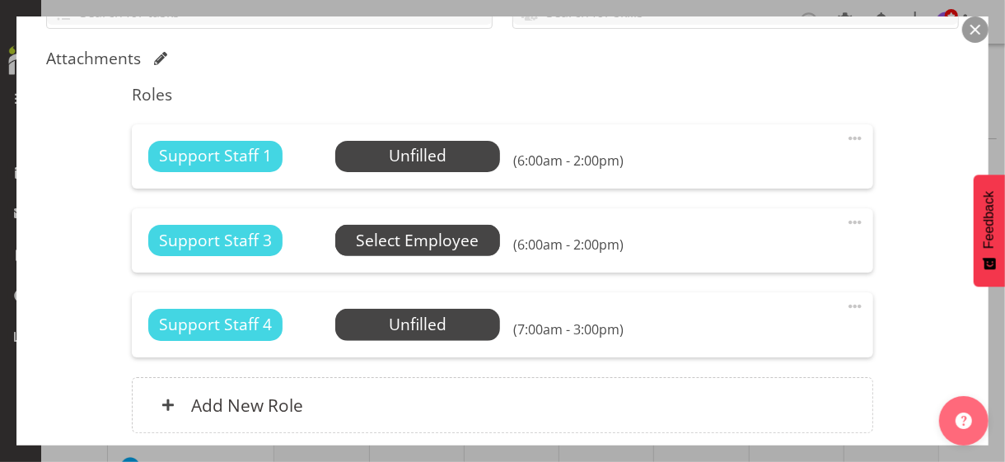
scroll to position [412, 0]
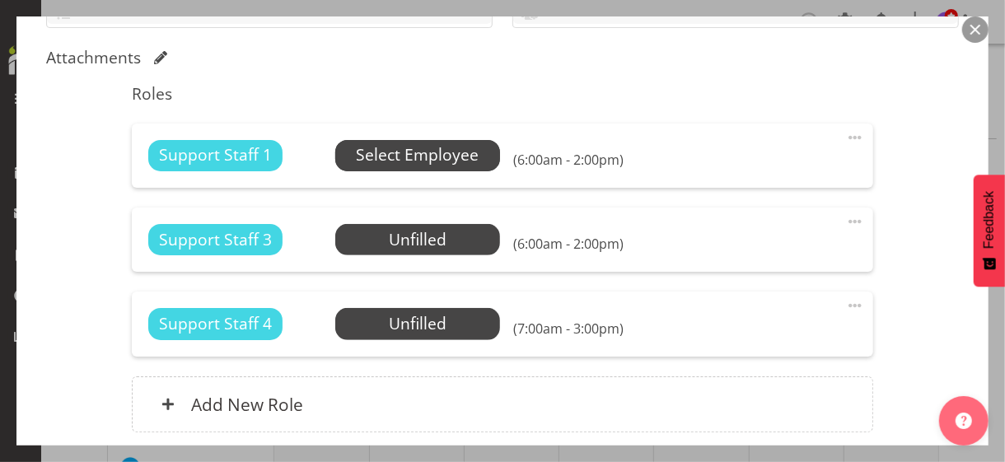
click at [400, 155] on span "Select Employee" at bounding box center [417, 155] width 123 height 24
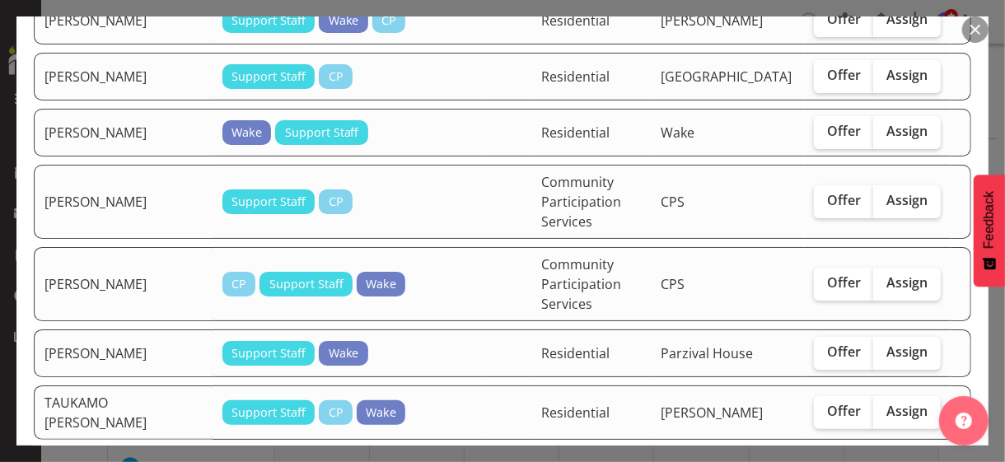
scroll to position [3461, 0]
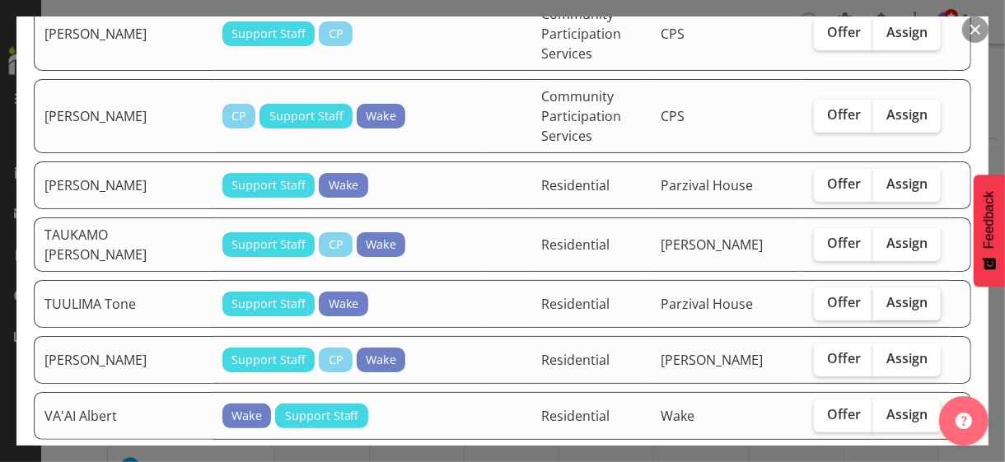
click at [902, 298] on span "Assign" at bounding box center [907, 302] width 41 height 16
click at [884, 298] on input "Assign" at bounding box center [878, 302] width 11 height 11
checkbox input "true"
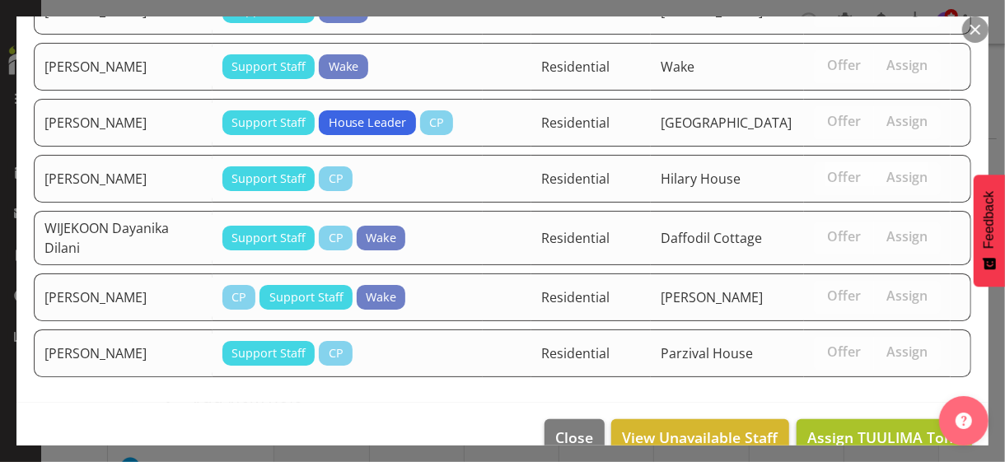
scroll to position [3945, 0]
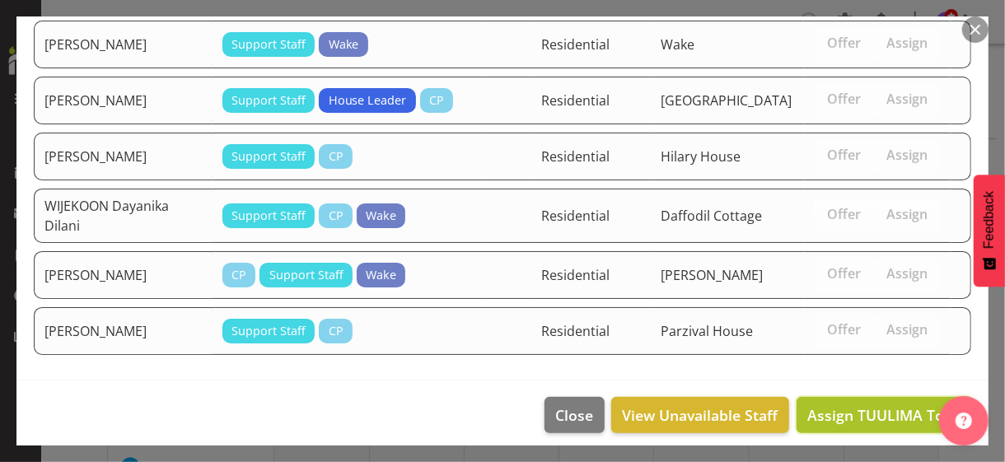
click at [873, 406] on span "Assign TUULIMA Tone" at bounding box center [885, 415] width 154 height 20
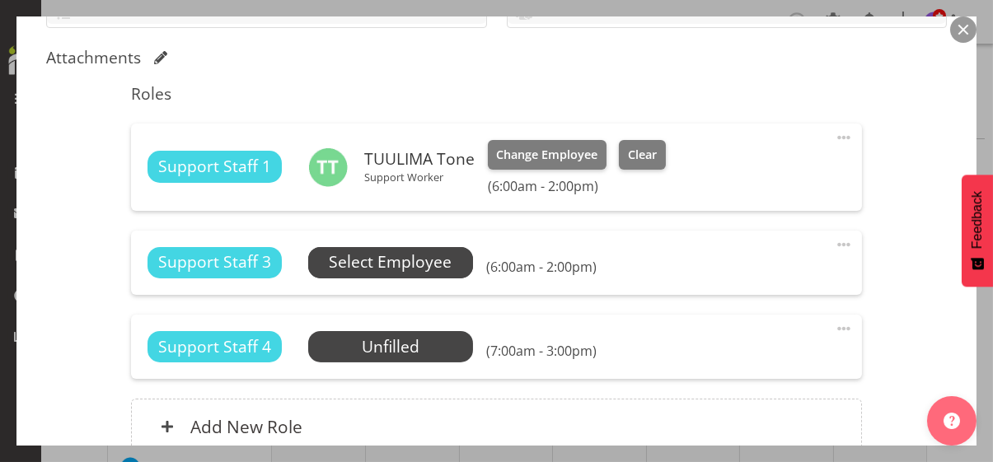
click at [424, 263] on span "Select Employee" at bounding box center [390, 263] width 123 height 24
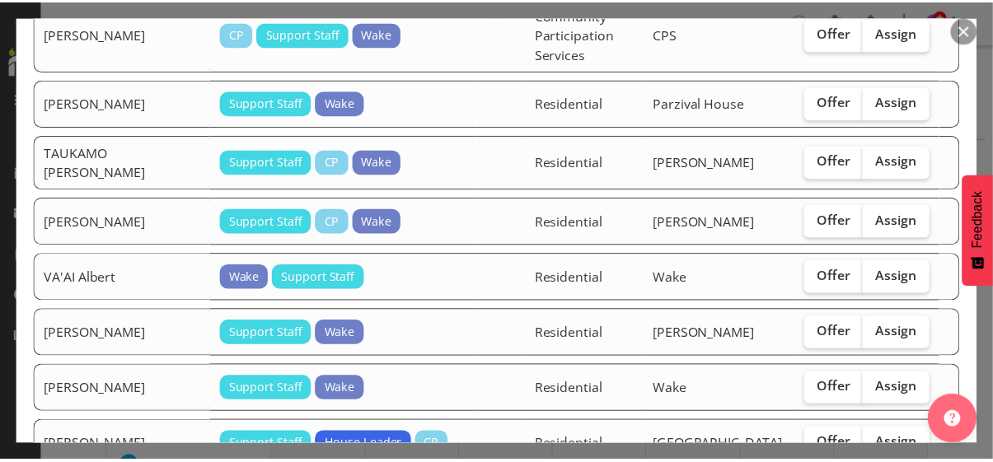
scroll to position [3890, 0]
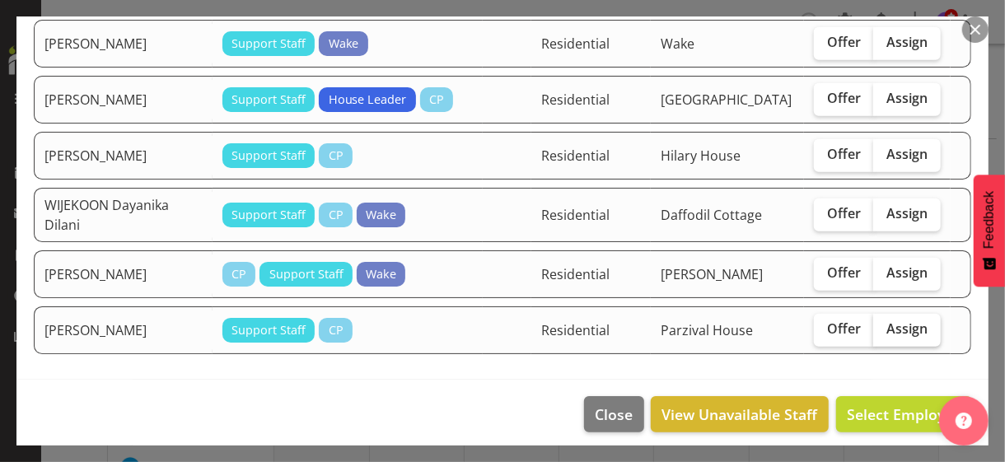
click at [906, 327] on span "Assign" at bounding box center [907, 329] width 41 height 16
click at [884, 327] on input "Assign" at bounding box center [878, 329] width 11 height 11
checkbox input "true"
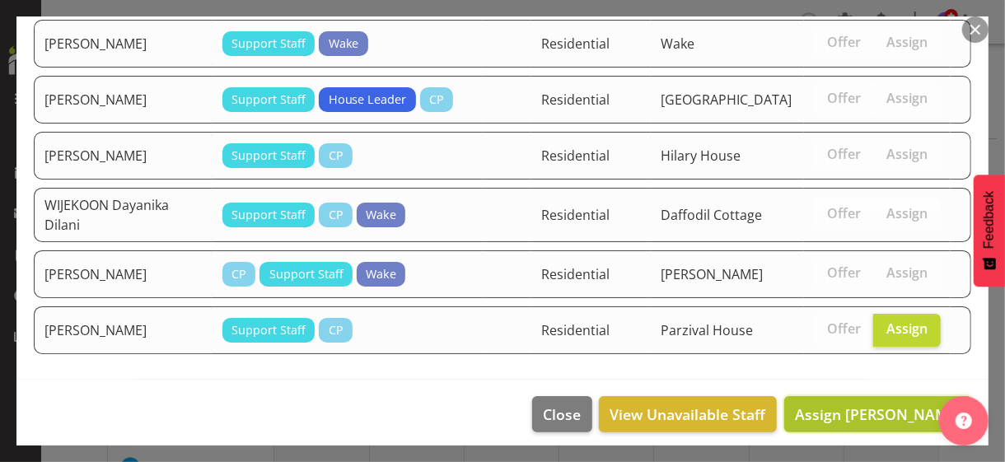
click at [881, 405] on span "Assign [PERSON_NAME]" at bounding box center [878, 415] width 166 height 20
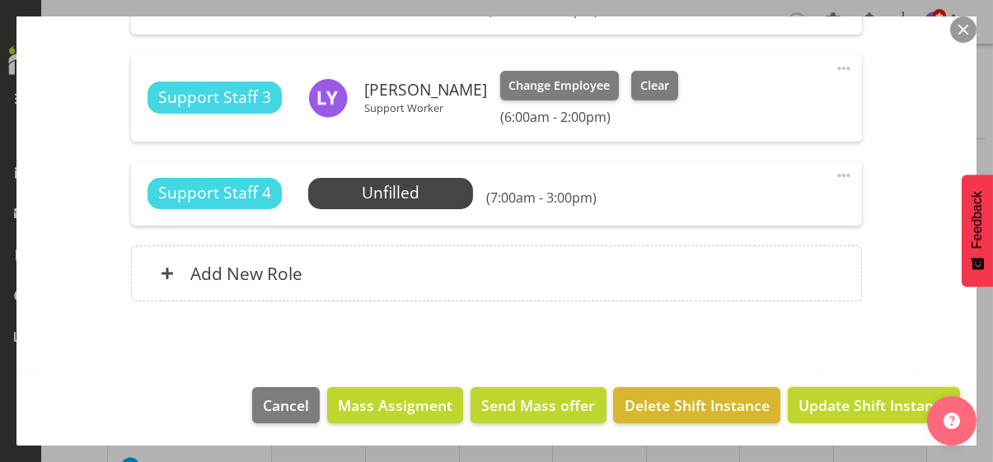
drag, startPoint x: 875, startPoint y: 409, endPoint x: 883, endPoint y: 400, distance: 11.7
click at [875, 408] on span "Update Shift Instance" at bounding box center [874, 405] width 151 height 21
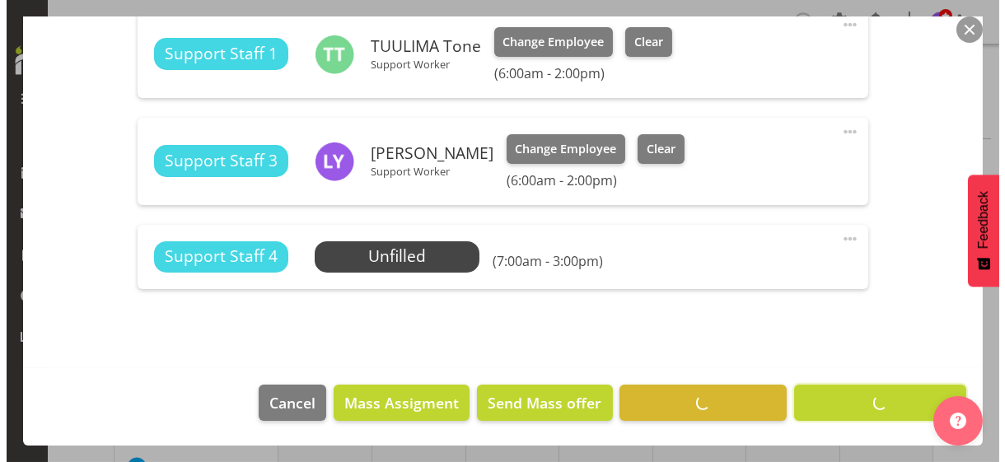
scroll to position [522, 0]
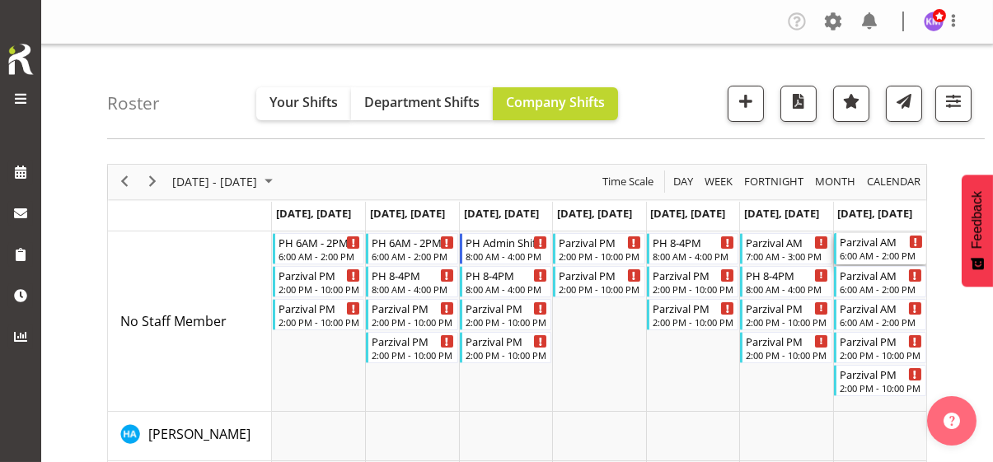
click at [863, 249] on div "6:00 AM - 2:00 PM" at bounding box center [881, 255] width 83 height 13
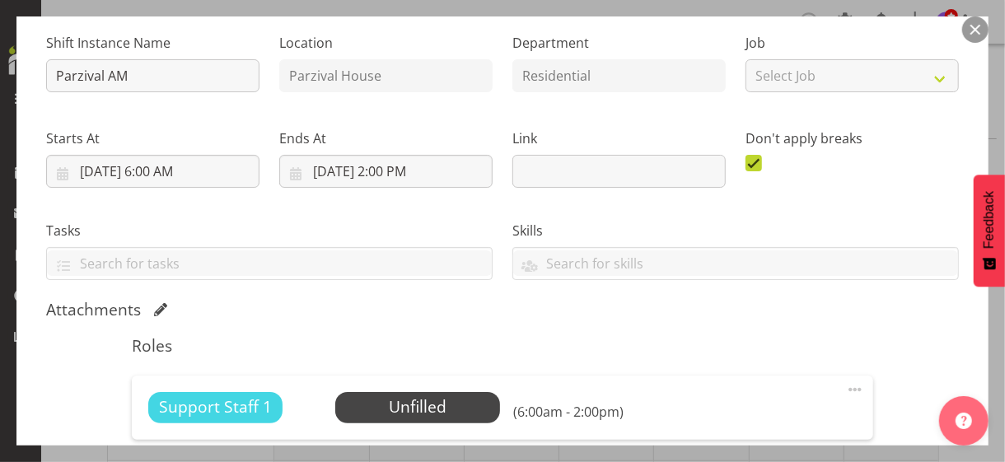
scroll to position [247, 0]
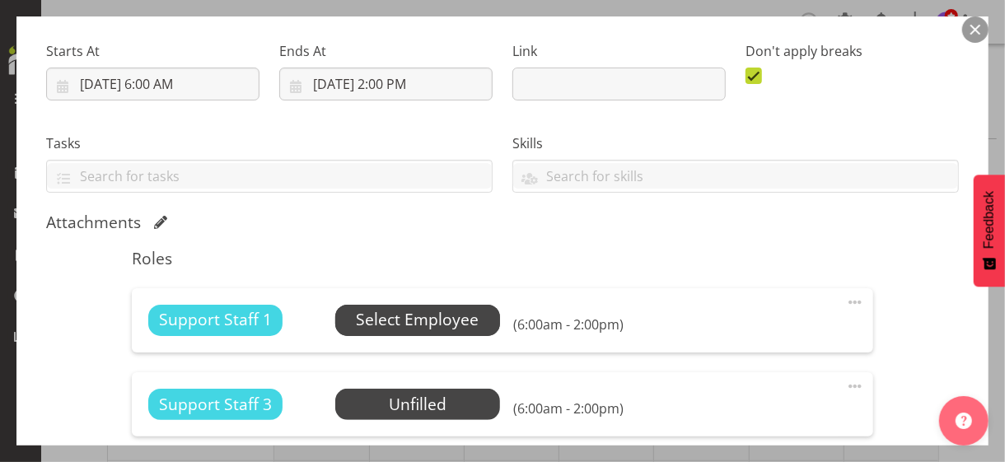
click at [406, 317] on span "Select Employee" at bounding box center [417, 320] width 123 height 24
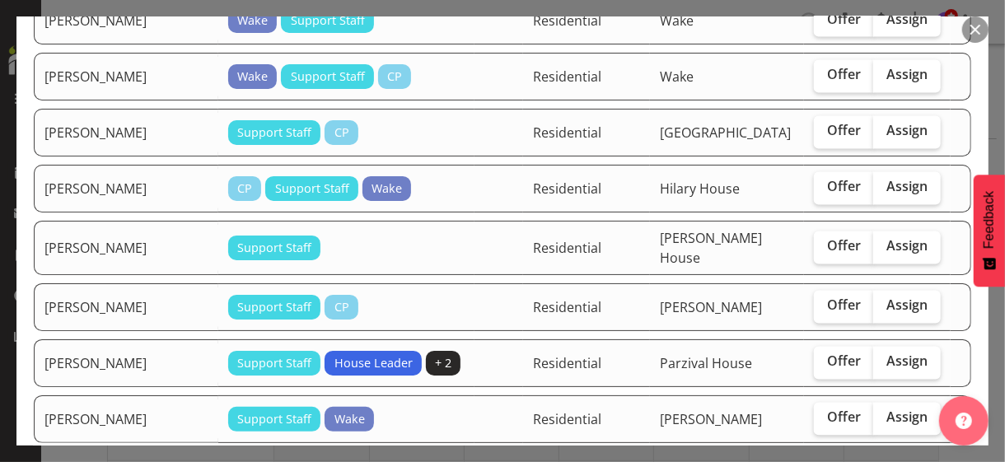
scroll to position [1731, 0]
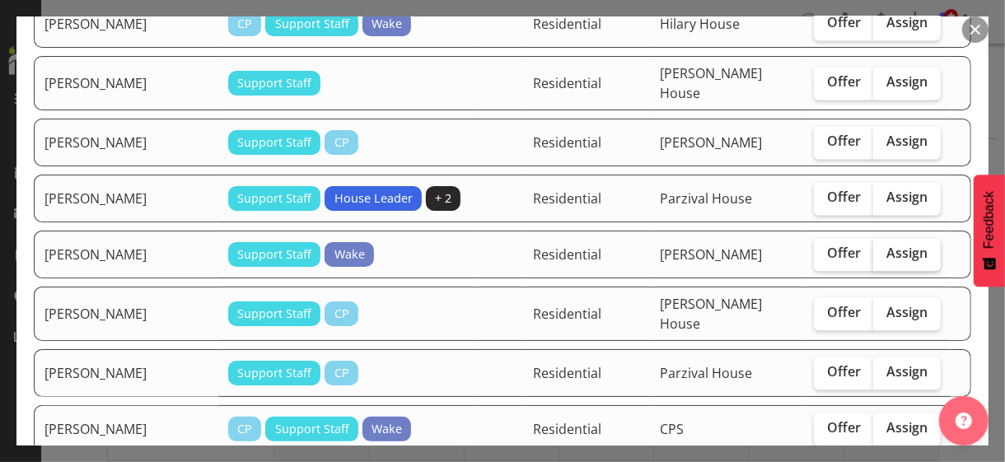
drag, startPoint x: 902, startPoint y: 145, endPoint x: 879, endPoint y: 166, distance: 30.9
click at [902, 245] on span "Assign" at bounding box center [907, 253] width 41 height 16
click at [884, 248] on input "Assign" at bounding box center [878, 253] width 11 height 11
checkbox input "true"
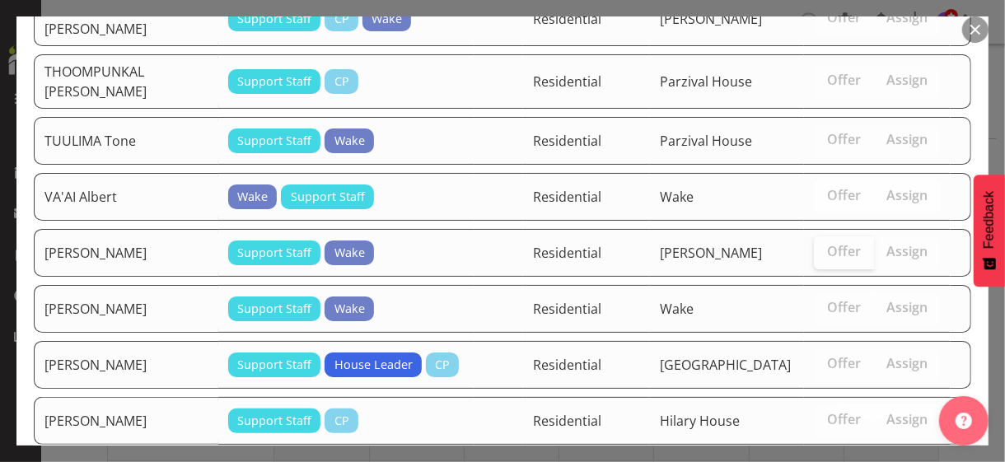
scroll to position [3875, 0]
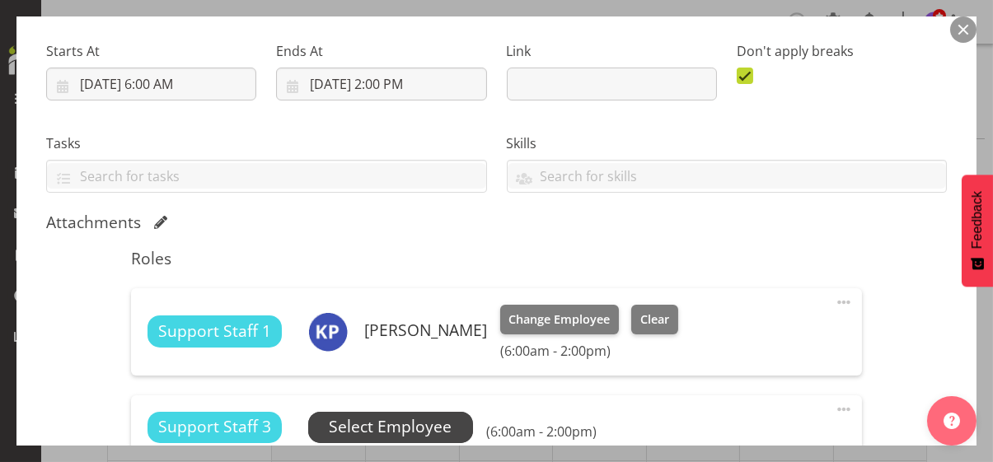
click at [429, 422] on span "Select Employee" at bounding box center [390, 427] width 123 height 24
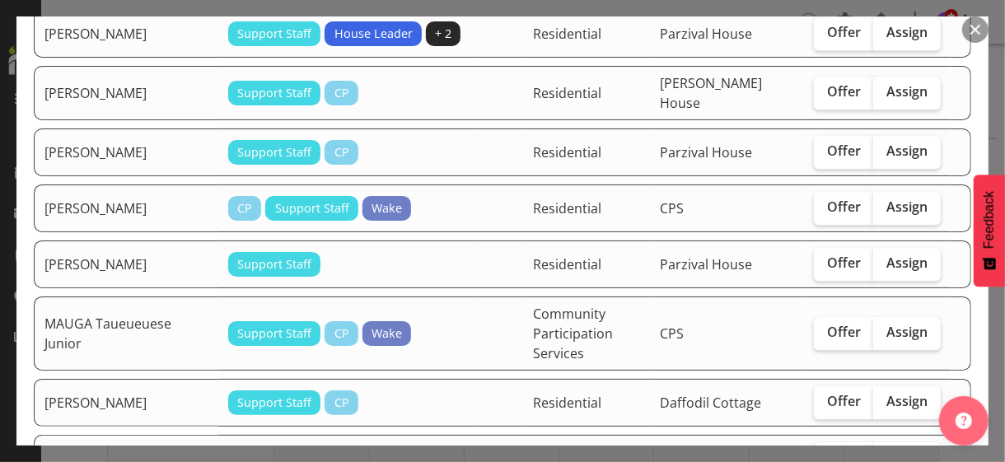
scroll to position [2143, 0]
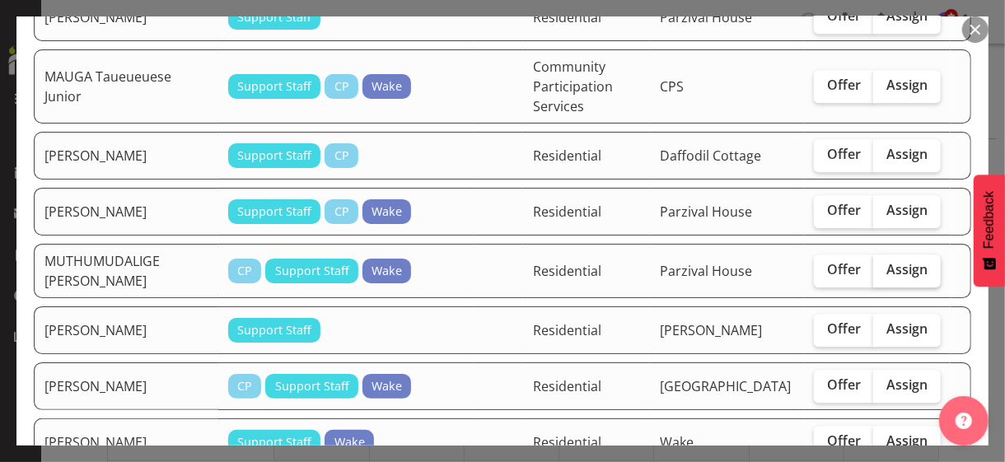
click at [902, 255] on label "Assign" at bounding box center [907, 271] width 68 height 33
click at [884, 265] on input "Assign" at bounding box center [878, 270] width 11 height 11
checkbox input "true"
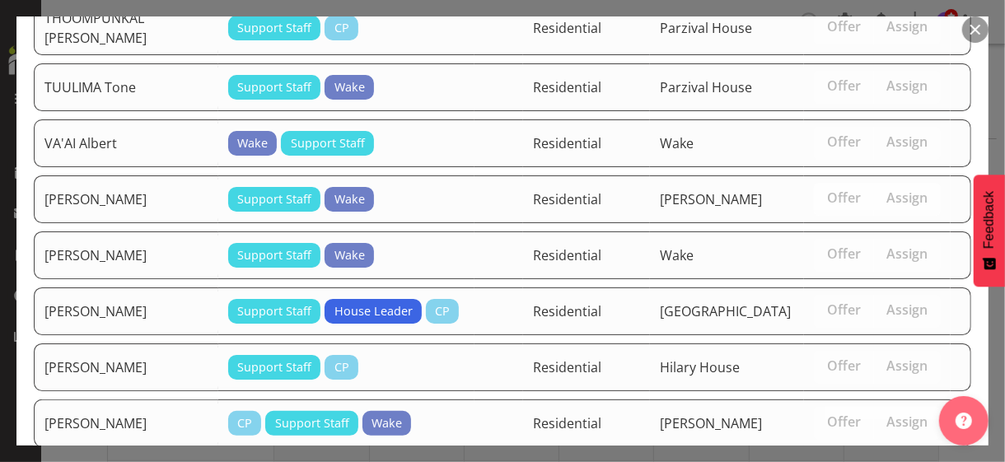
scroll to position [3813, 0]
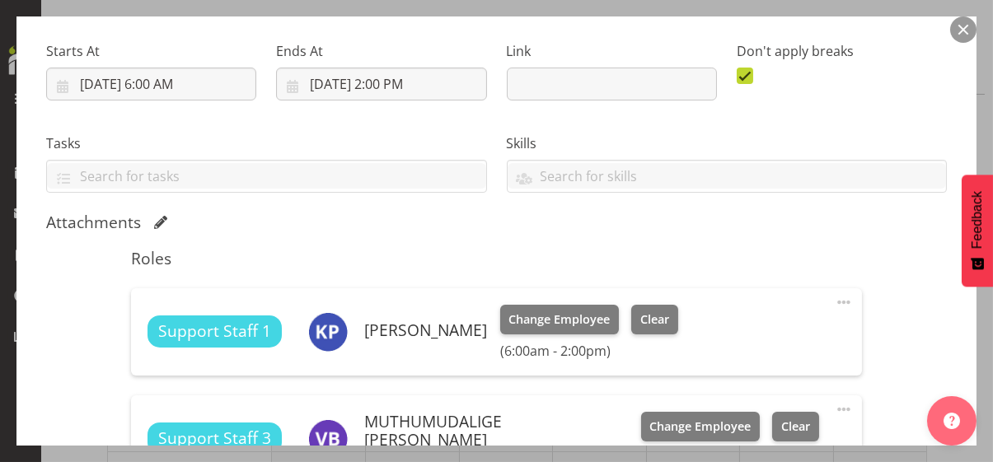
scroll to position [412, 0]
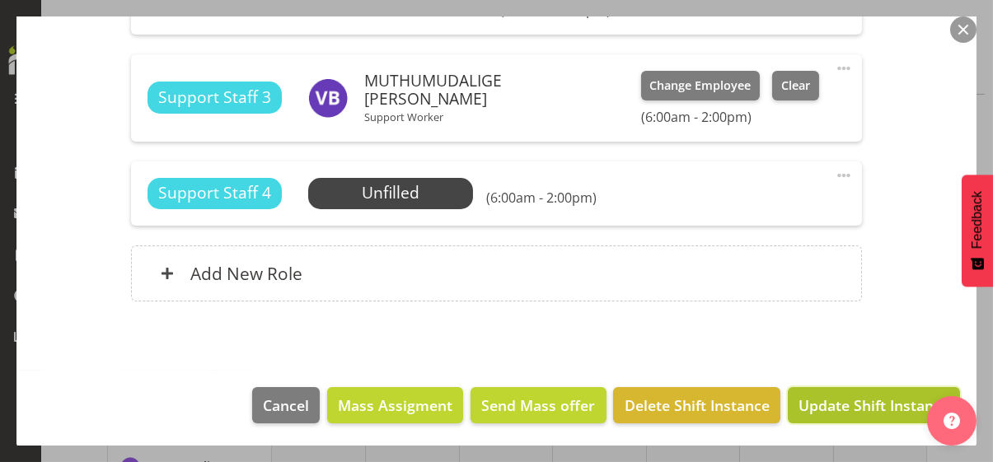
click at [846, 402] on span "Update Shift Instance" at bounding box center [874, 405] width 151 height 21
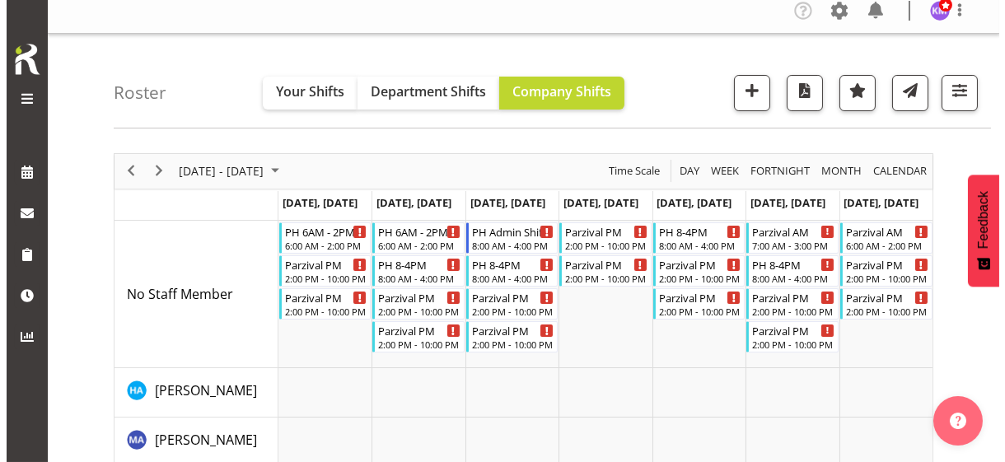
scroll to position [0, 0]
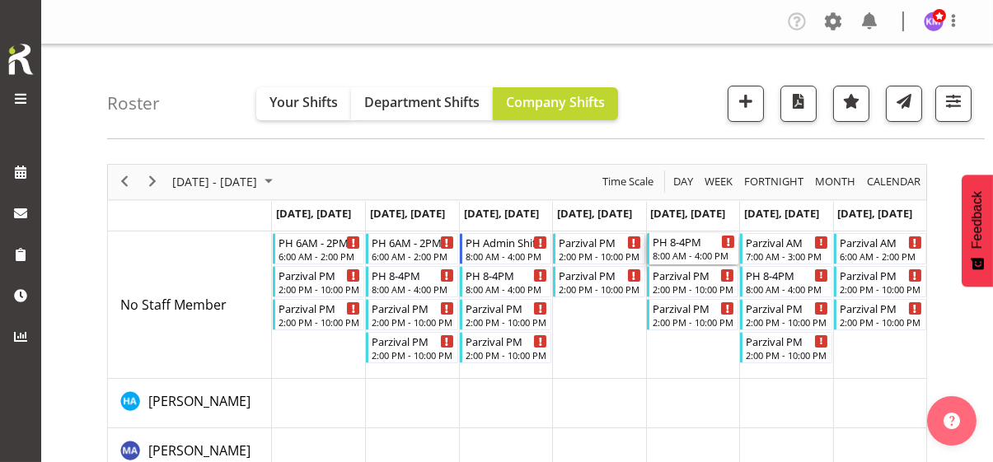
click at [684, 252] on div "8:00 AM - 4:00 PM" at bounding box center [694, 255] width 83 height 13
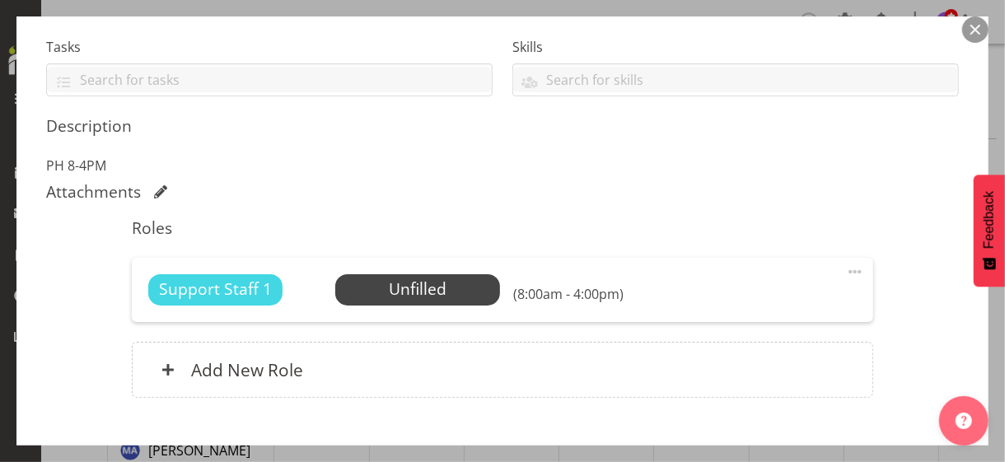
scroll to position [412, 0]
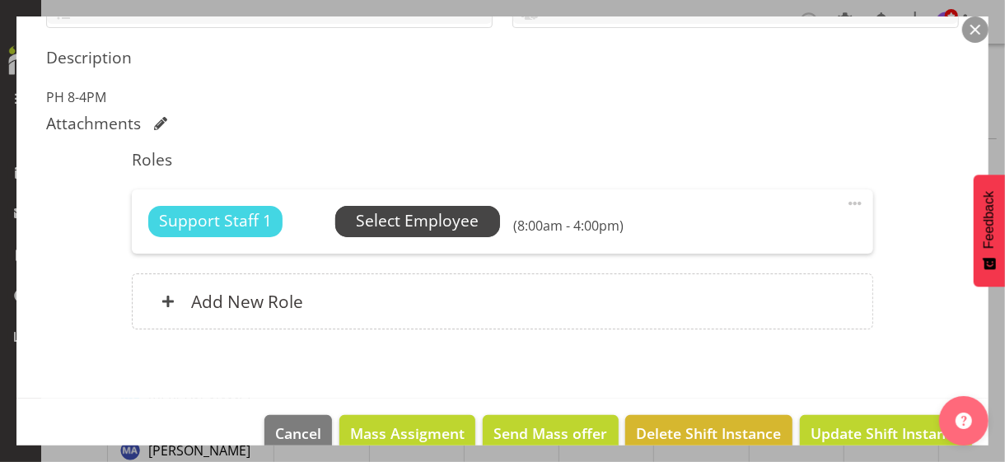
click at [451, 228] on span "Select Employee" at bounding box center [417, 221] width 123 height 24
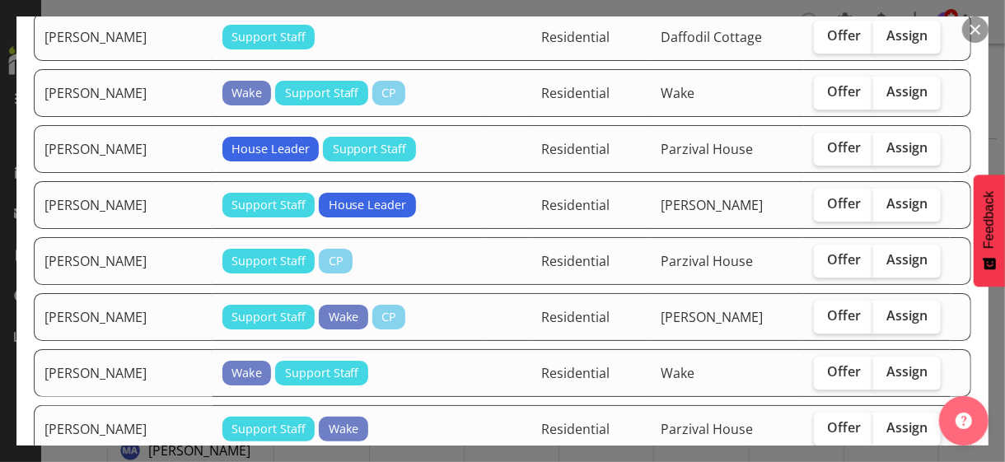
scroll to position [2225, 0]
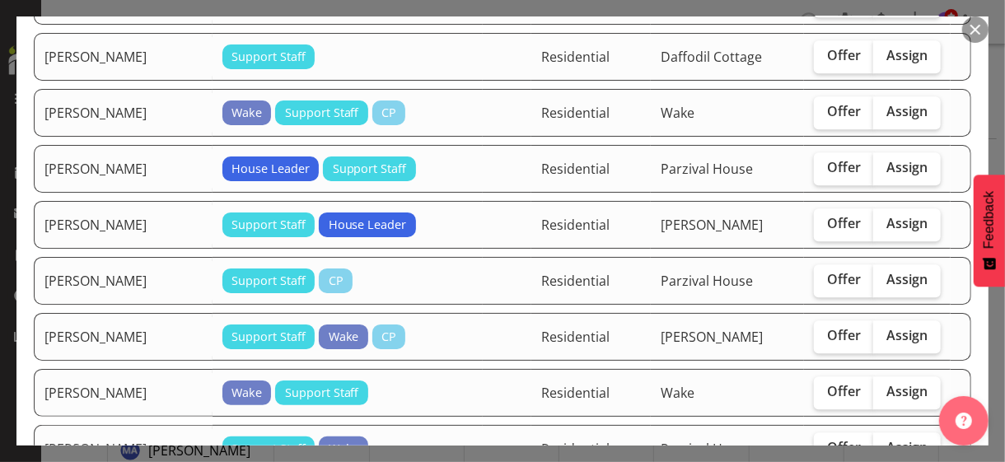
drag, startPoint x: 873, startPoint y: 117, endPoint x: 865, endPoint y: 129, distance: 14.2
click at [873, 152] on label "Assign" at bounding box center [907, 168] width 68 height 33
click at [873, 162] on input "Assign" at bounding box center [878, 167] width 11 height 11
checkbox input "true"
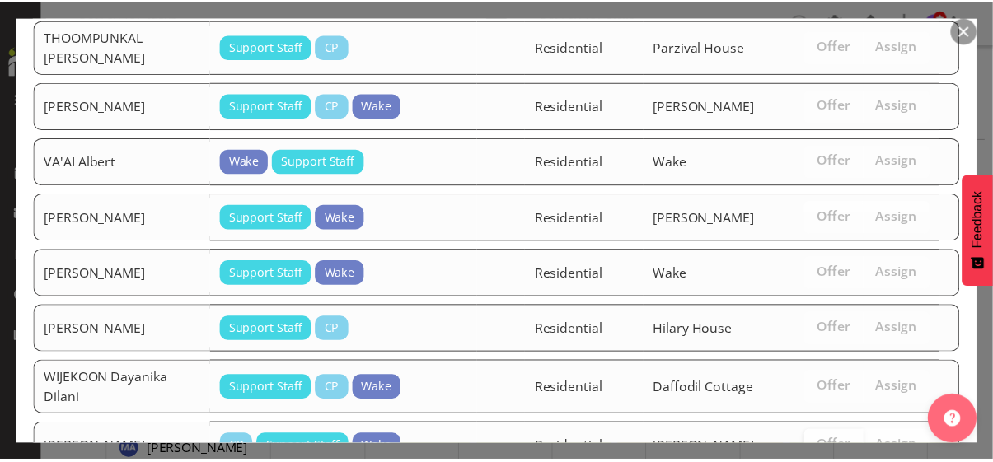
scroll to position [2812, 0]
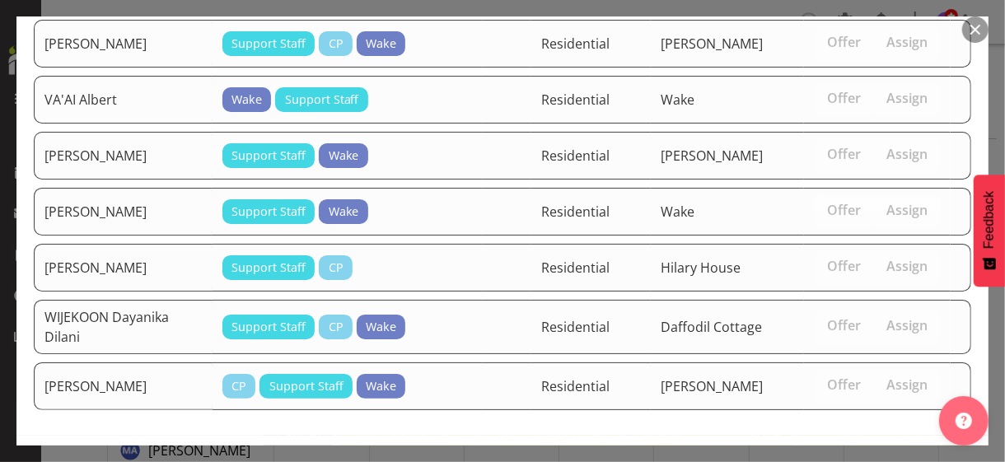
click at [844, 461] on span "Assign SANGEETA Shalini" at bounding box center [878, 471] width 166 height 20
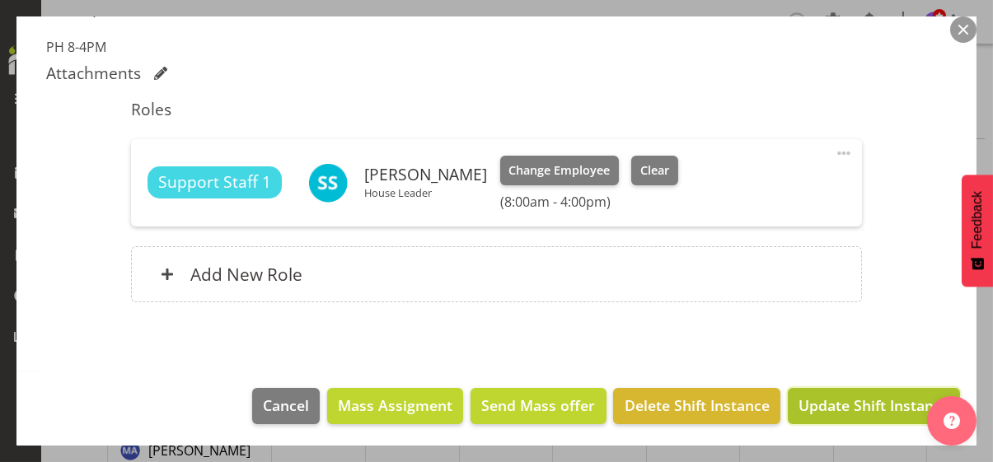
click at [840, 398] on span "Update Shift Instance" at bounding box center [874, 405] width 151 height 21
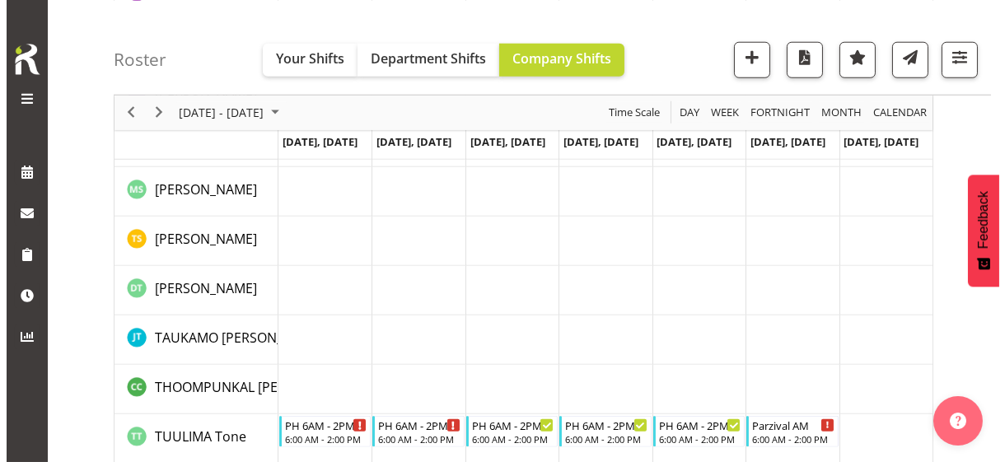
scroll to position [3296, 0]
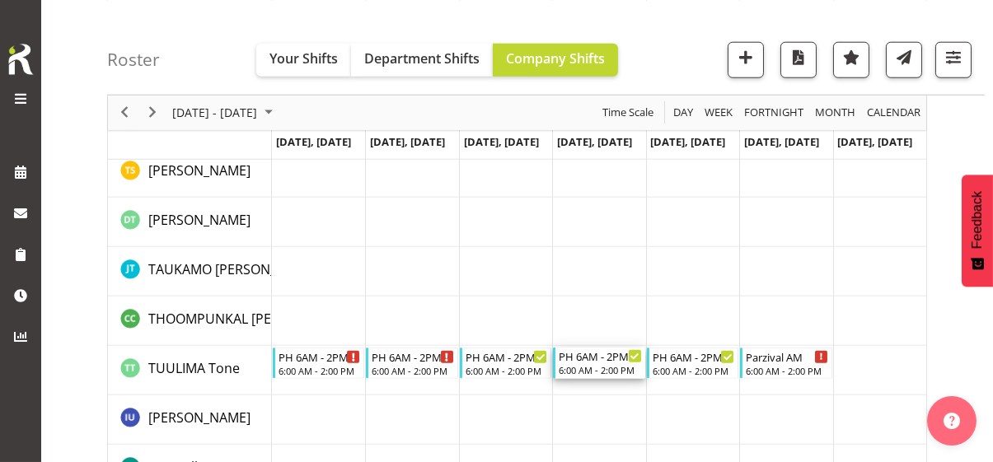
click at [617, 362] on div "PH 6AM - 2PM" at bounding box center [600, 356] width 83 height 16
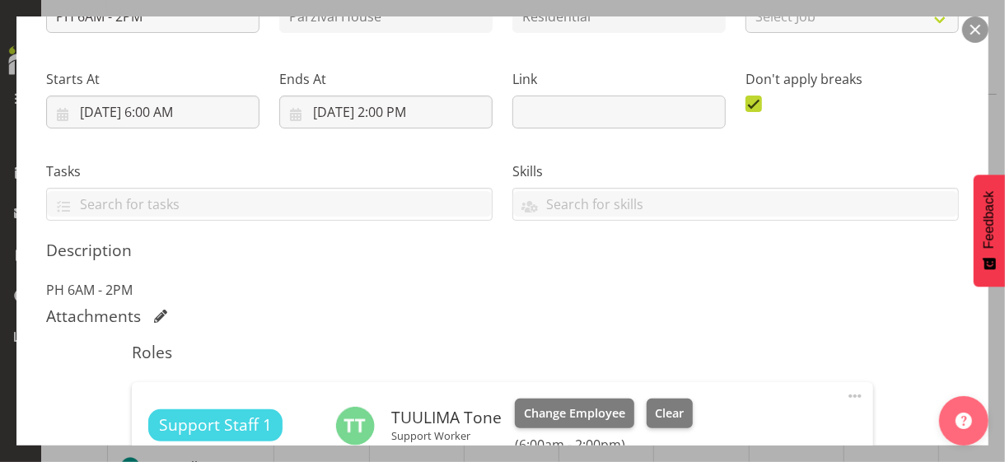
scroll to position [462, 0]
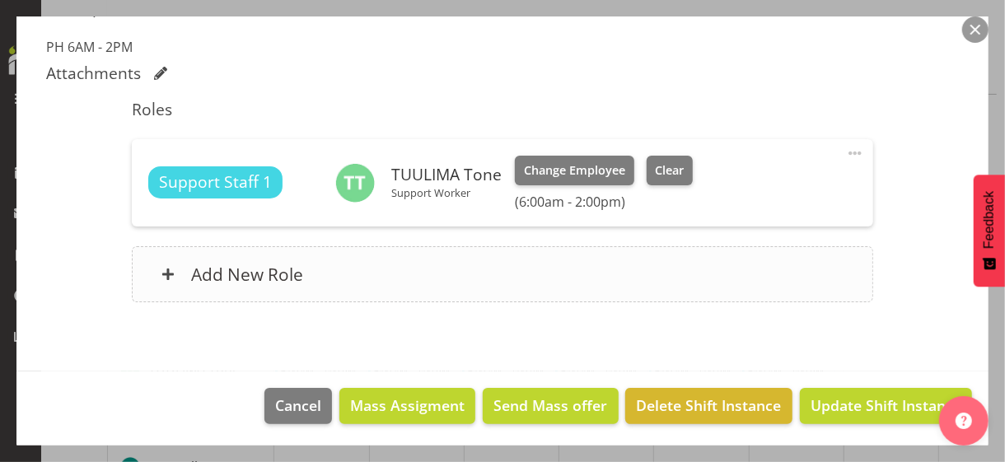
click at [513, 289] on div "Add New Role" at bounding box center [502, 274] width 741 height 56
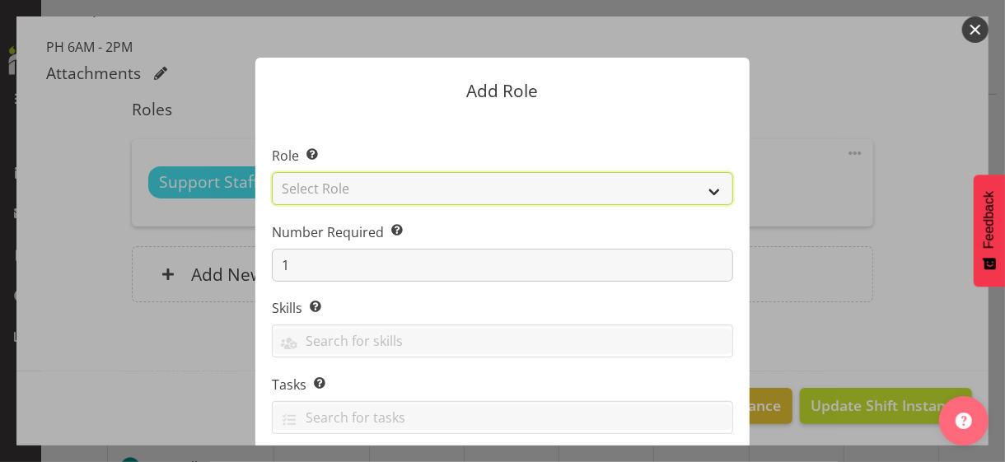
click at [412, 199] on select "Select Role CP House Leader Support Staff Wake" at bounding box center [502, 188] width 461 height 33
select select "1091"
click at [272, 172] on select "Select Role CP House Leader Support Staff Wake" at bounding box center [502, 188] width 461 height 33
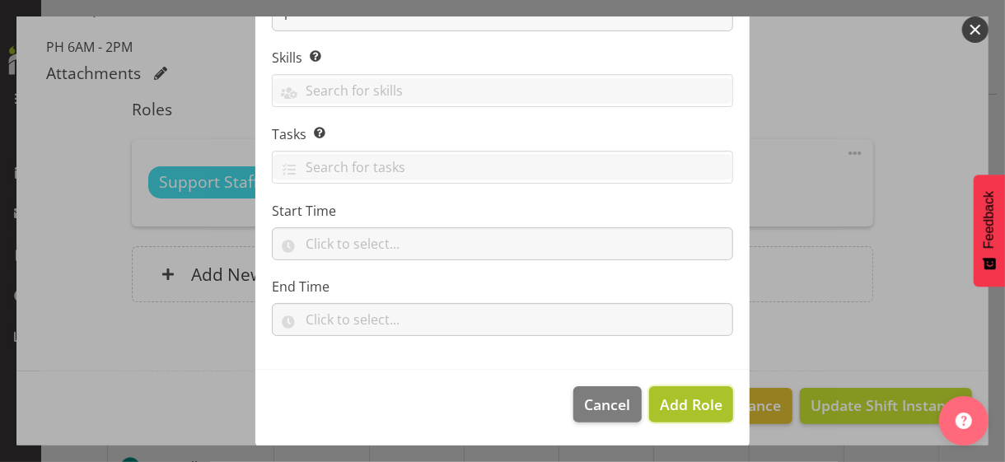
click at [665, 398] on span "Add Role" at bounding box center [691, 405] width 63 height 20
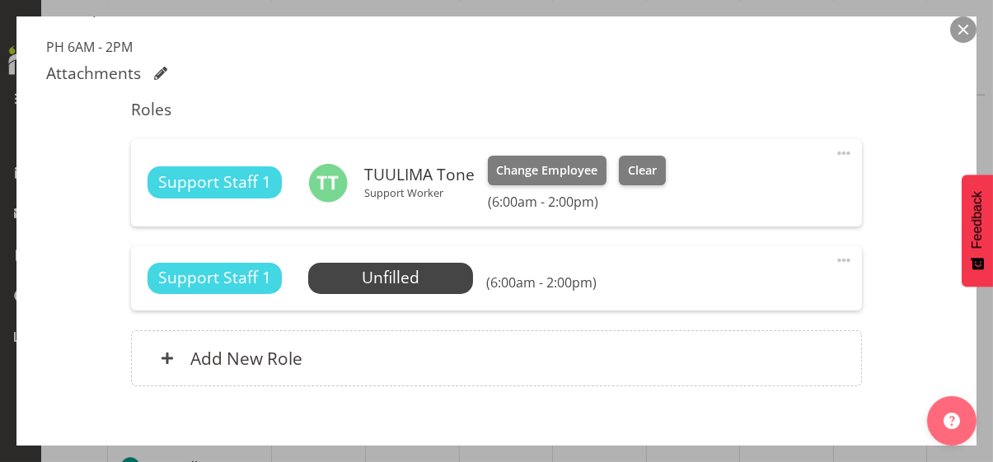
drag, startPoint x: 835, startPoint y: 253, endPoint x: 806, endPoint y: 278, distance: 38.0
click at [834, 253] on span at bounding box center [844, 261] width 20 height 20
click at [739, 297] on link "Edit" at bounding box center [775, 297] width 158 height 30
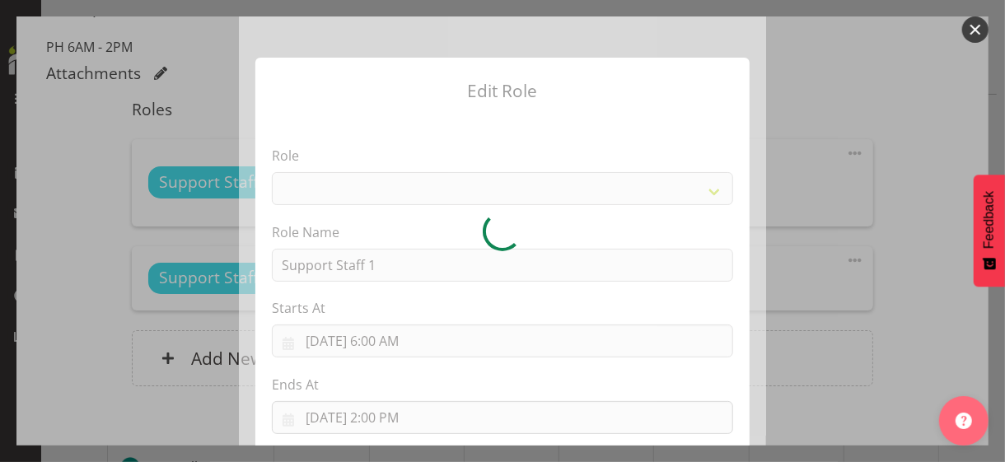
select select "1091"
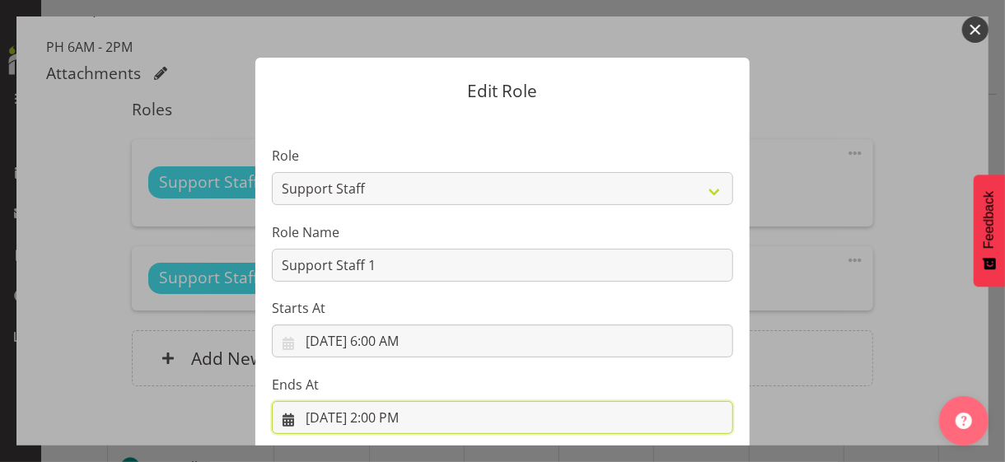
click at [387, 411] on input "8/21/2025, 2:00 PM" at bounding box center [502, 417] width 461 height 33
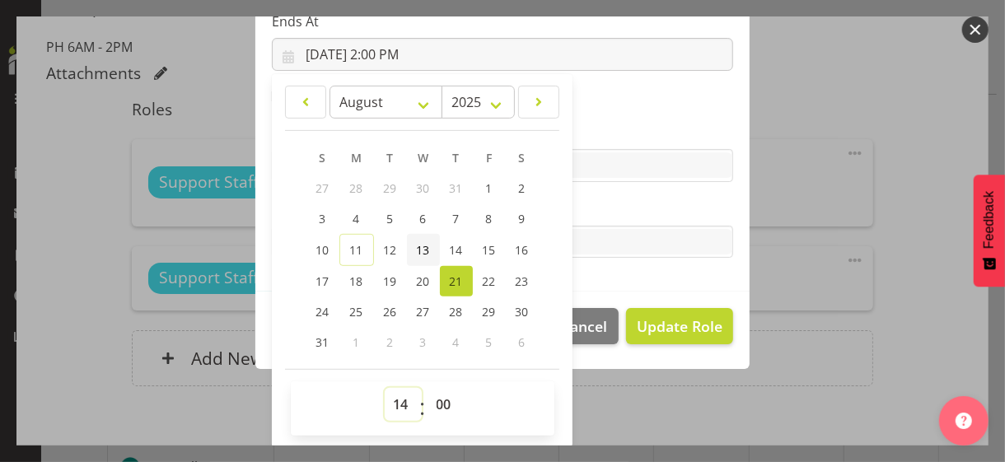
drag, startPoint x: 395, startPoint y: 396, endPoint x: 411, endPoint y: 262, distance: 135.3
click at [395, 396] on select "00 01 02 03 04 05 06 07 08 09 10 11 12 13 14 15 16 17 18 19 20 21 22 23" at bounding box center [403, 404] width 37 height 33
click at [398, 388] on select "00 01 02 03 04 05 06 07 08 09 10 11 12 13 14 15 16 17 18 19 20 21 22 23" at bounding box center [403, 404] width 37 height 33
select select "9"
click at [385, 388] on select "00 01 02 03 04 05 06 07 08 09 10 11 12 13 14 15 16 17 18 19 20 21 22 23" at bounding box center [403, 404] width 37 height 33
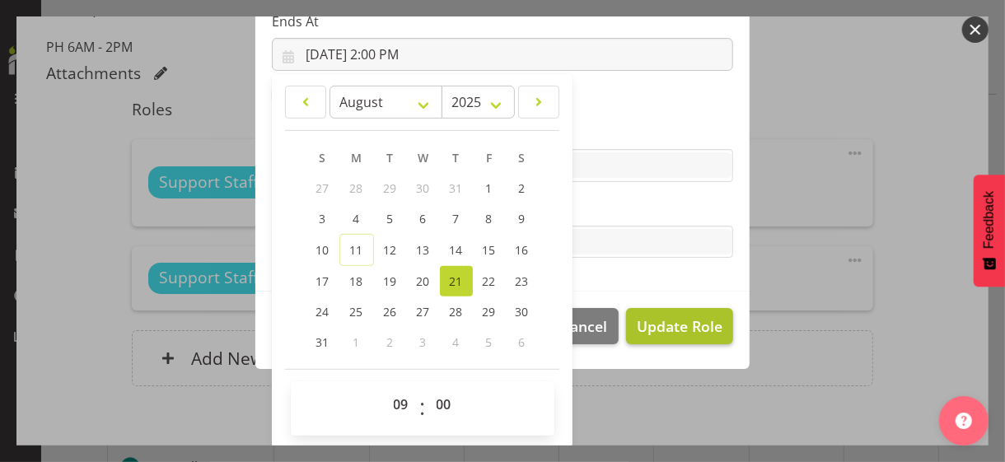
click at [608, 217] on label "Tasks" at bounding box center [502, 209] width 461 height 20
type input "[DATE] 9:00 AM"
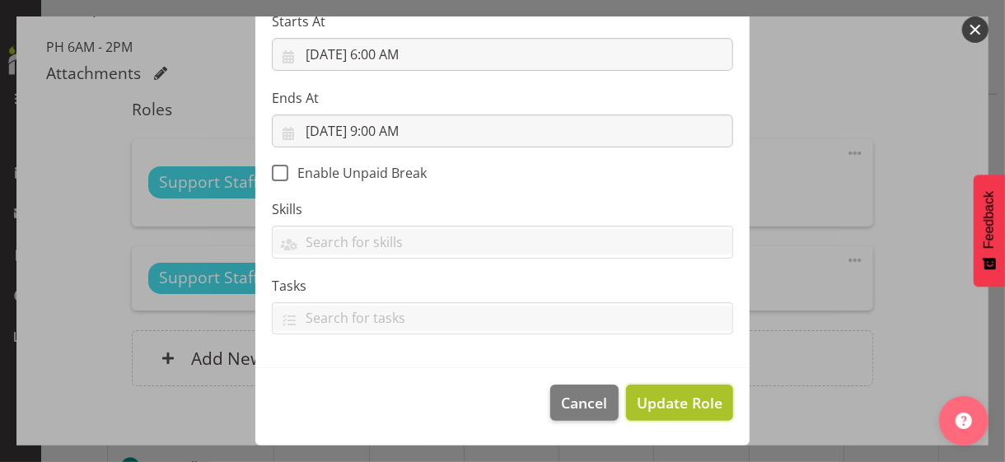
scroll to position [285, 0]
click at [679, 398] on span "Update Role" at bounding box center [680, 404] width 86 height 21
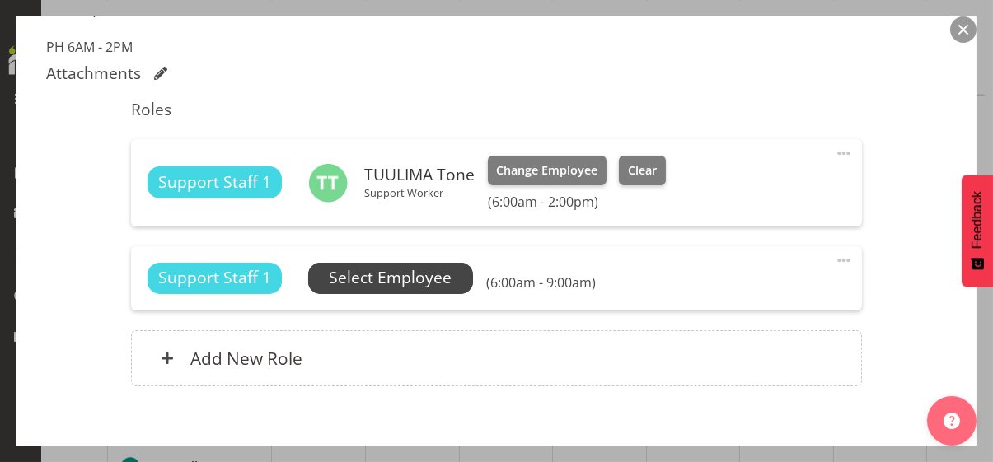
click at [426, 274] on span "Select Employee" at bounding box center [390, 278] width 123 height 24
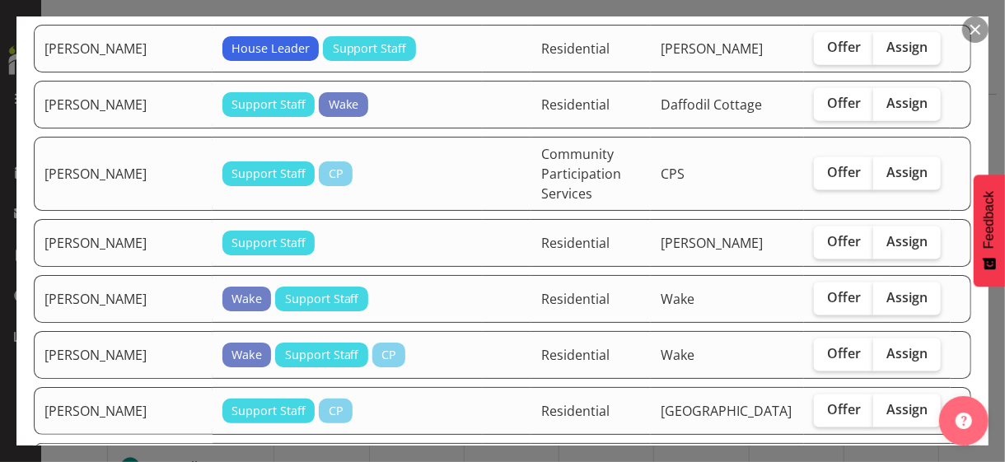
scroll to position [1154, 0]
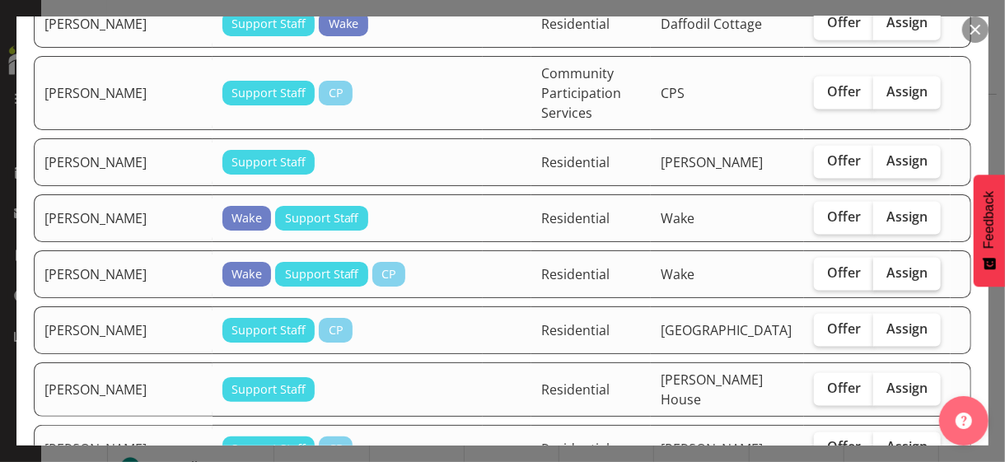
click at [889, 265] on span "Assign" at bounding box center [907, 273] width 41 height 16
click at [884, 268] on input "Assign" at bounding box center [878, 273] width 11 height 11
checkbox input "true"
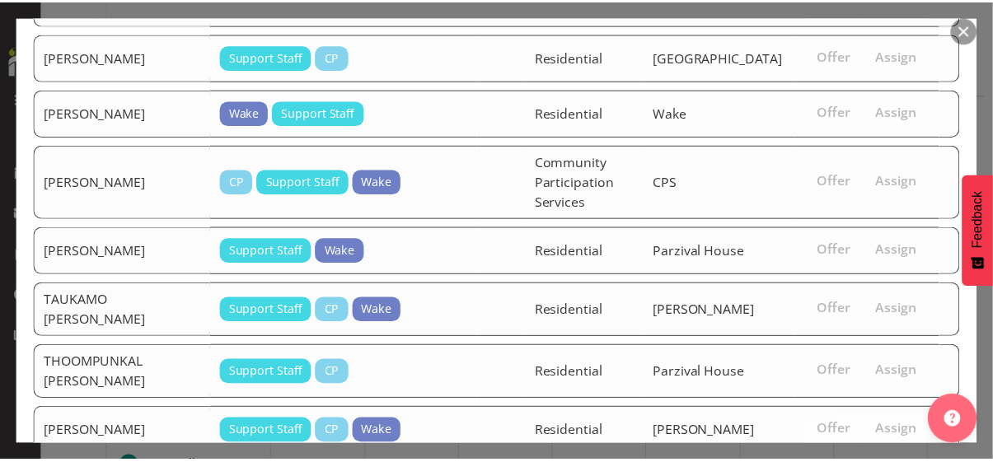
scroll to position [3399, 0]
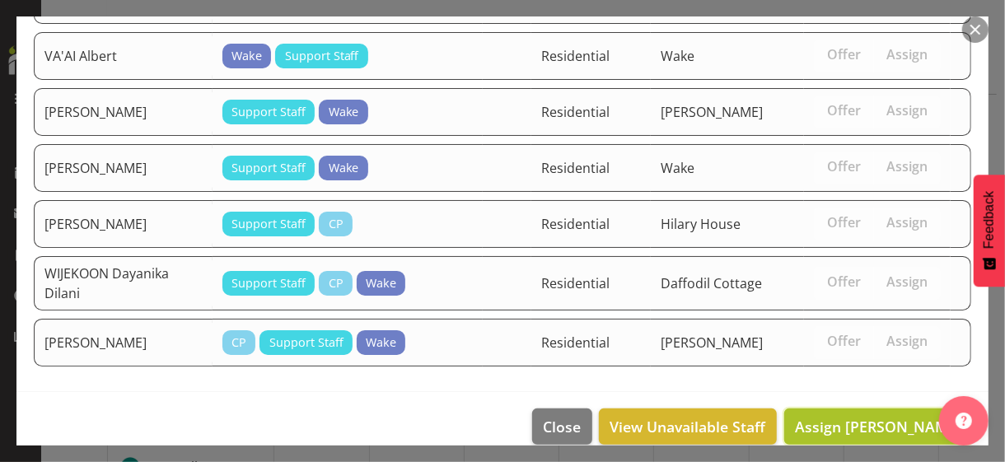
click at [845, 417] on span "Assign [PERSON_NAME]" at bounding box center [878, 427] width 166 height 20
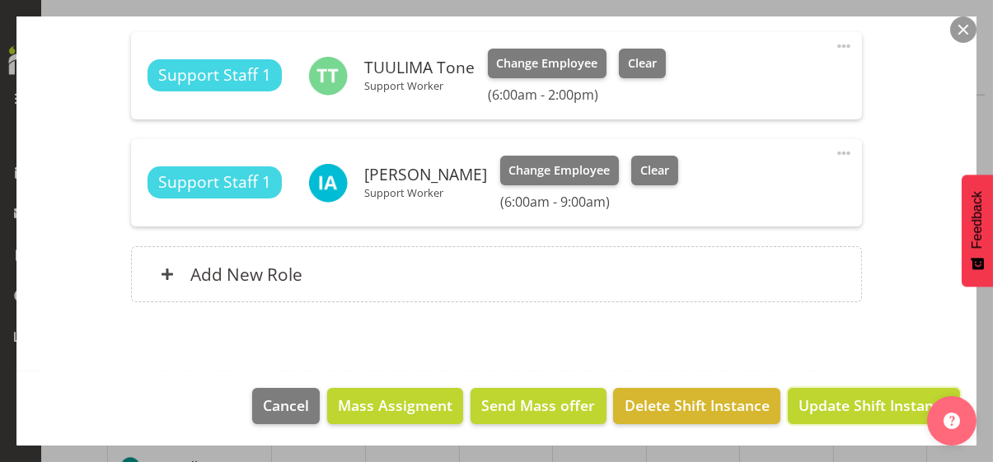
click at [845, 403] on span "Update Shift Instance" at bounding box center [874, 405] width 151 height 21
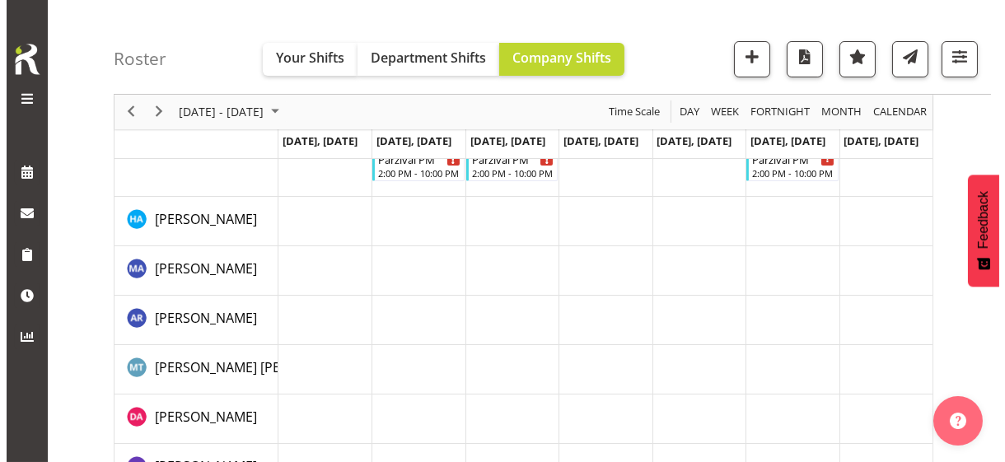
scroll to position [0, 0]
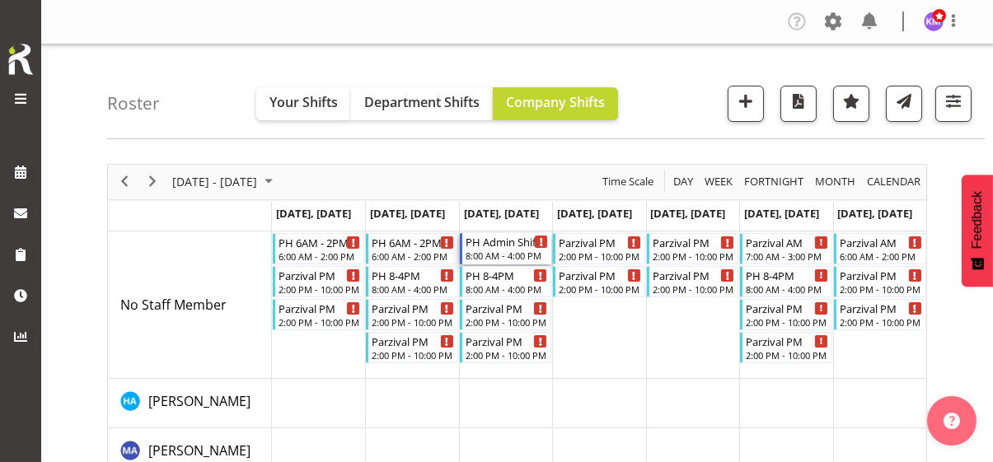
click at [500, 253] on div "8:00 AM - 4:00 PM" at bounding box center [507, 255] width 83 height 13
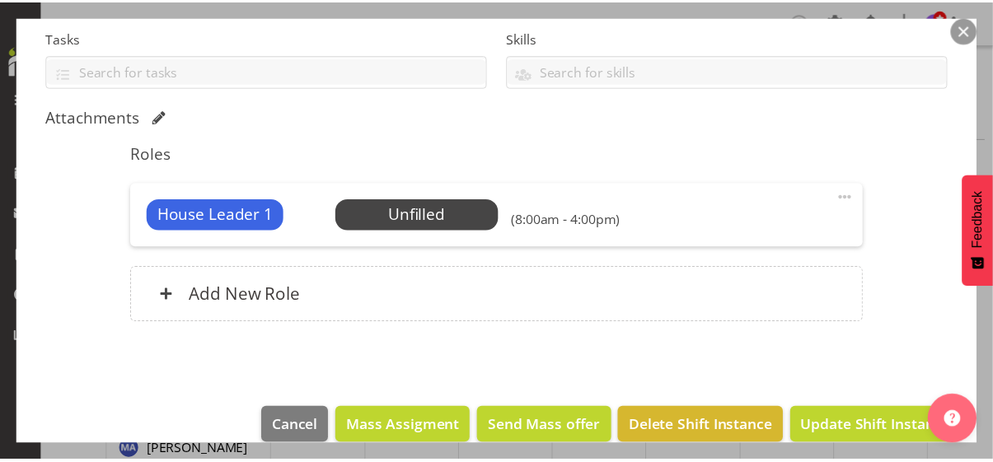
scroll to position [373, 0]
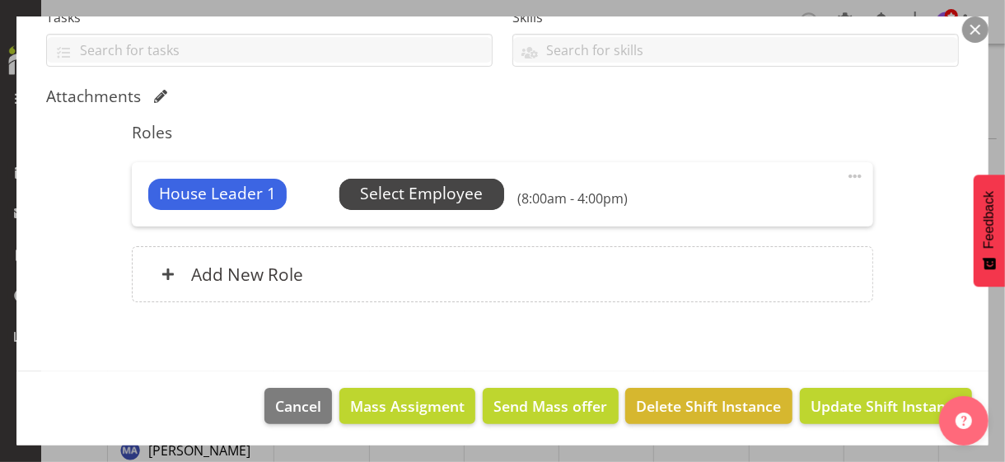
click at [418, 193] on span "Select Employee" at bounding box center [421, 194] width 123 height 24
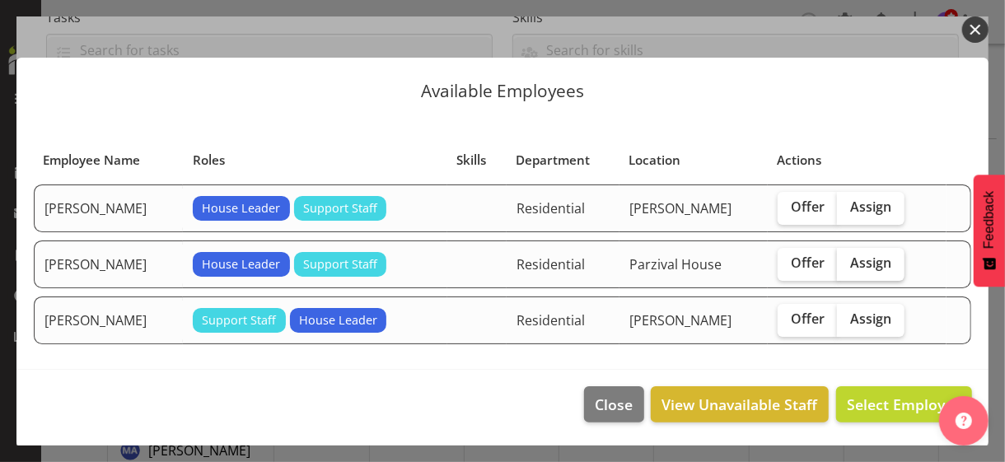
click at [883, 270] on label "Assign" at bounding box center [871, 264] width 68 height 33
click at [848, 269] on input "Assign" at bounding box center [842, 263] width 11 height 11
checkbox input "true"
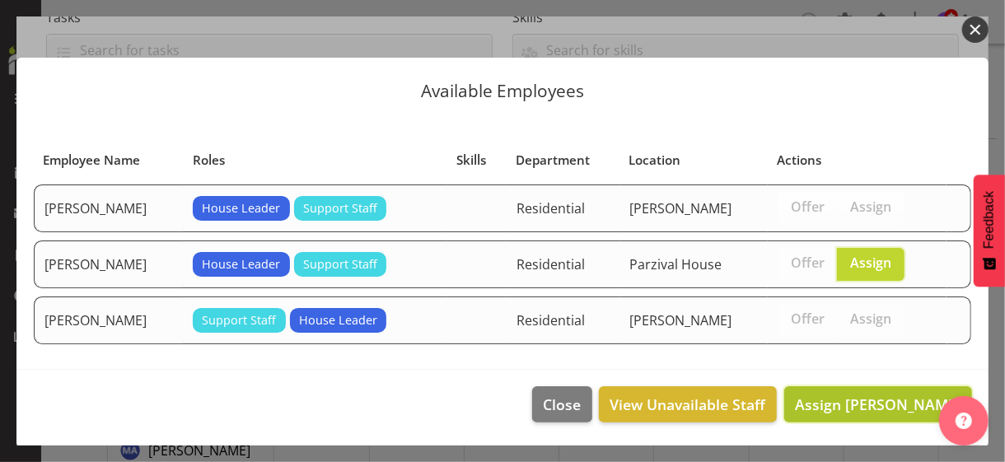
click at [869, 396] on span "Assign SANGEETA Shalini" at bounding box center [878, 405] width 166 height 20
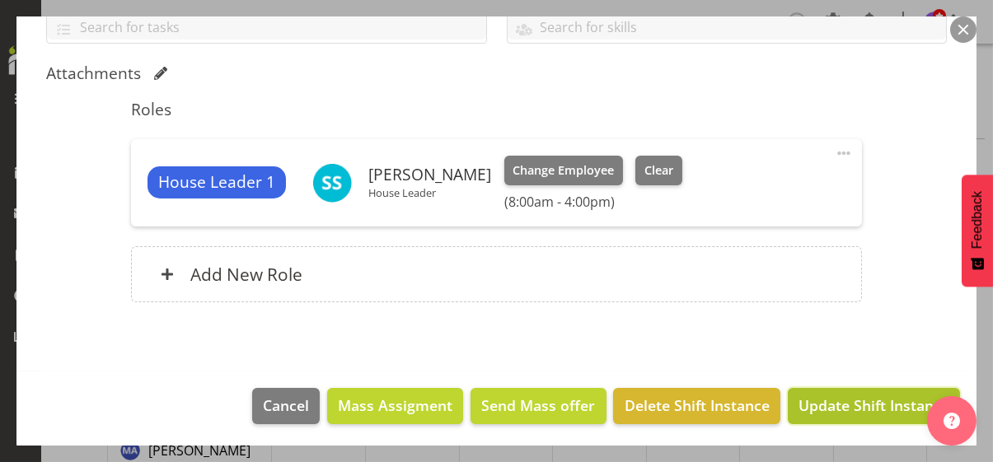
click at [864, 400] on span "Update Shift Instance" at bounding box center [874, 405] width 151 height 21
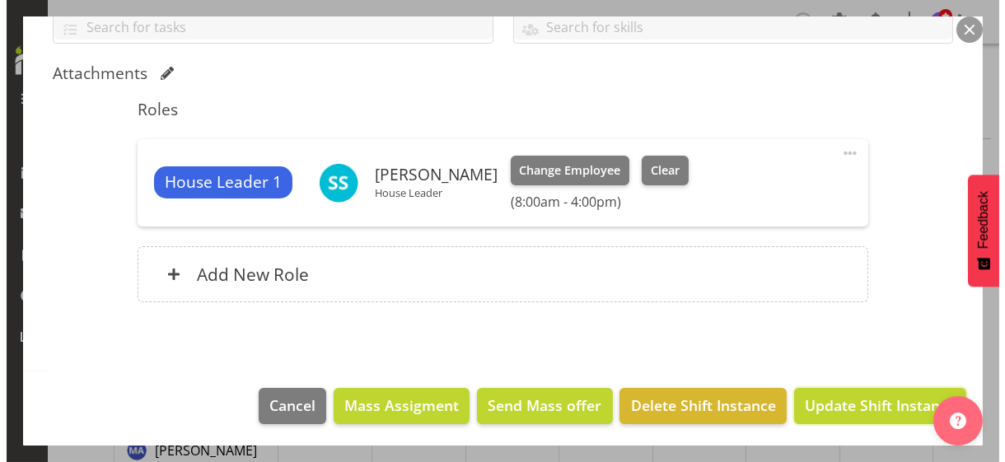
scroll to position [331, 0]
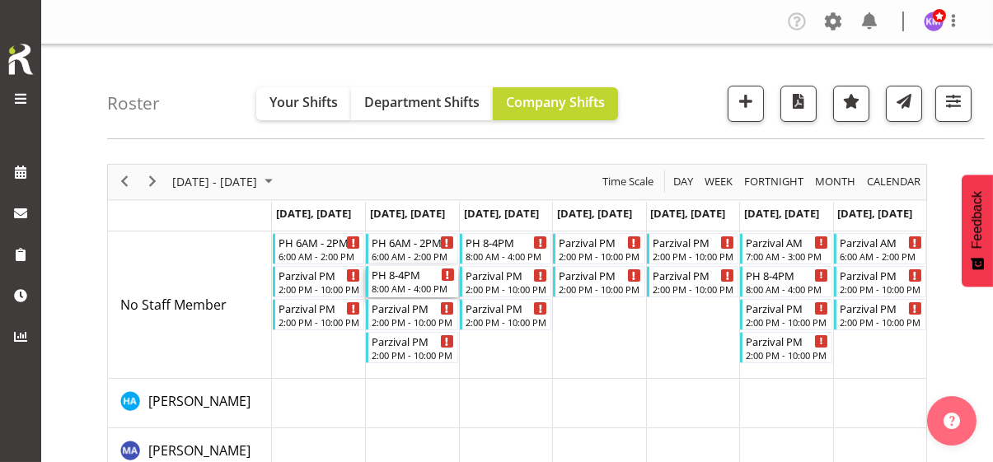
click at [412, 282] on div "8:00 AM - 4:00 PM" at bounding box center [413, 288] width 83 height 13
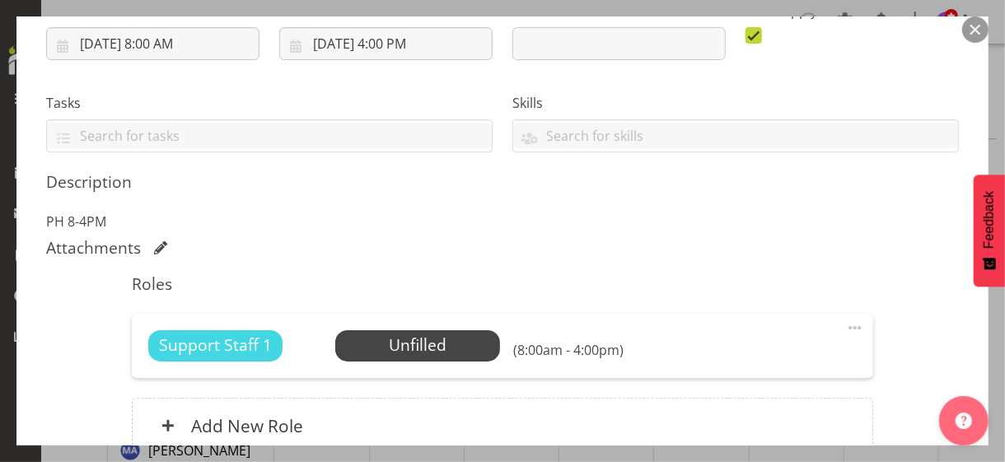
scroll to position [412, 0]
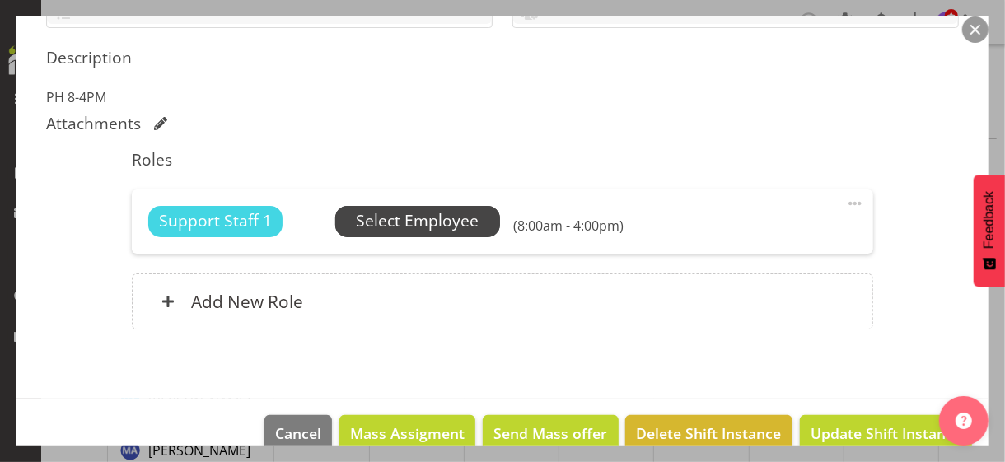
click at [388, 219] on span "Select Employee" at bounding box center [417, 221] width 123 height 24
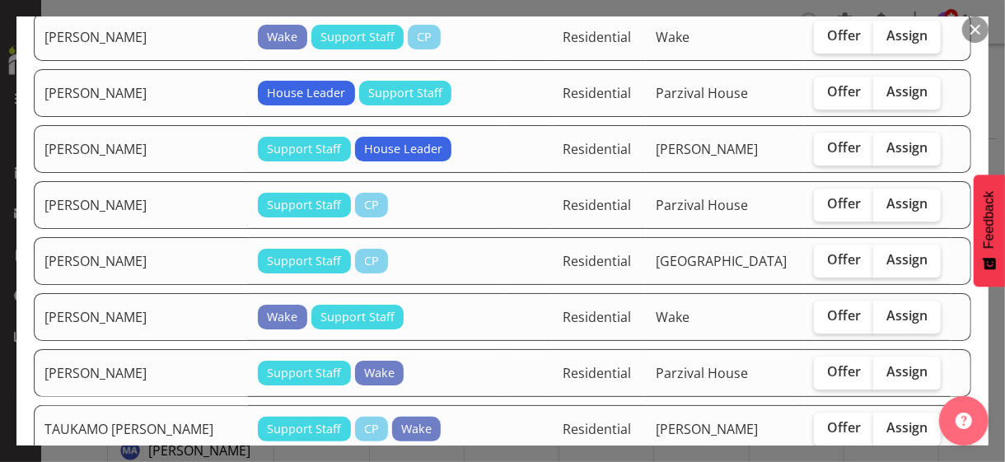
scroll to position [1978, 0]
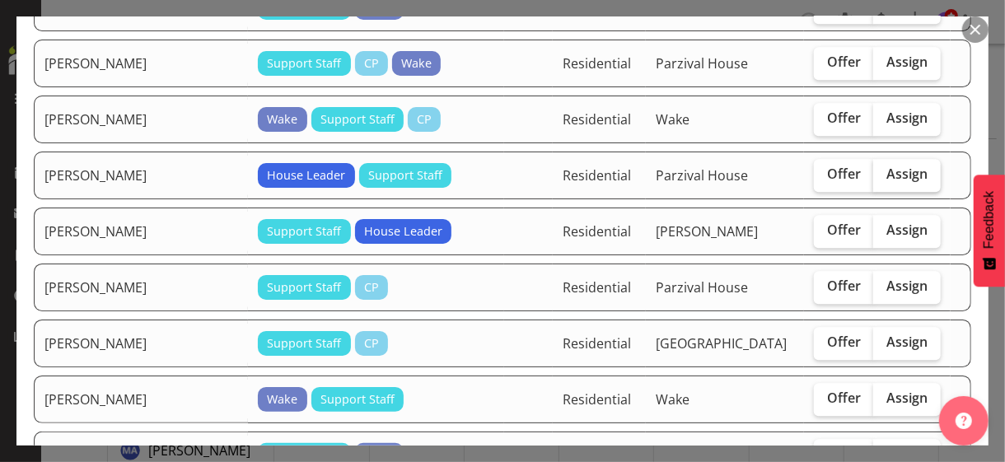
click at [892, 159] on label "Assign" at bounding box center [907, 175] width 68 height 33
click at [884, 169] on input "Assign" at bounding box center [878, 174] width 11 height 11
checkbox input "true"
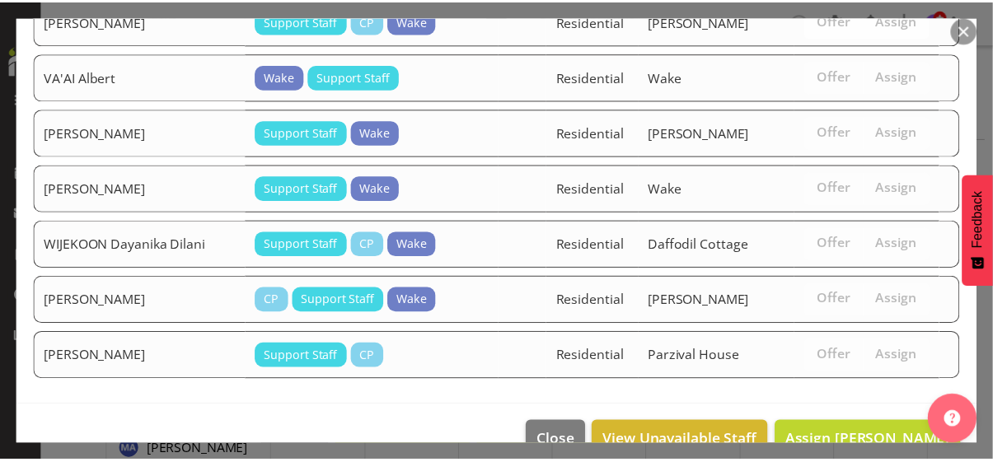
scroll to position [2526, 0]
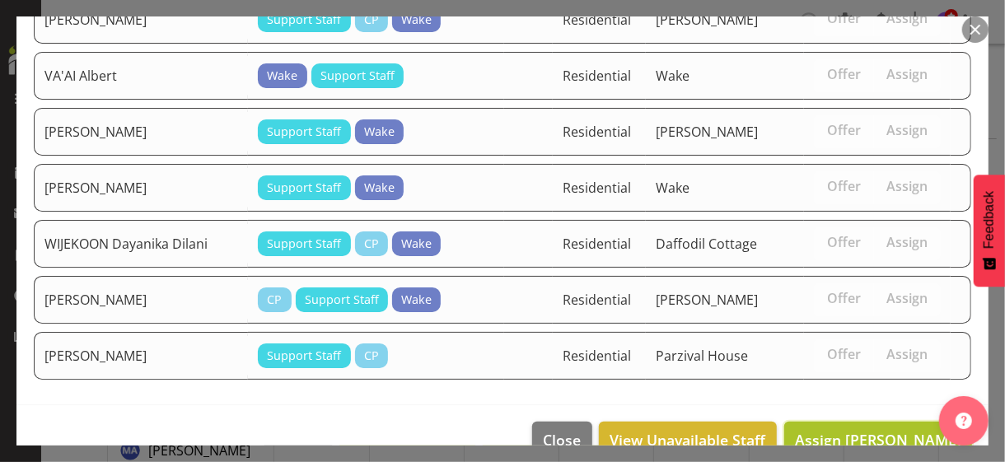
click at [854, 430] on span "Assign SANGEETA Shalini" at bounding box center [878, 440] width 166 height 20
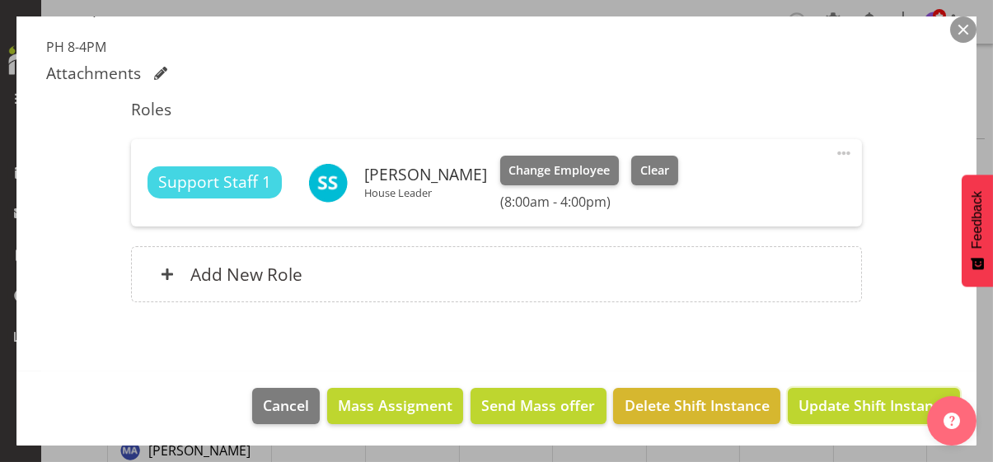
click at [845, 403] on span "Update Shift Instance" at bounding box center [874, 405] width 151 height 21
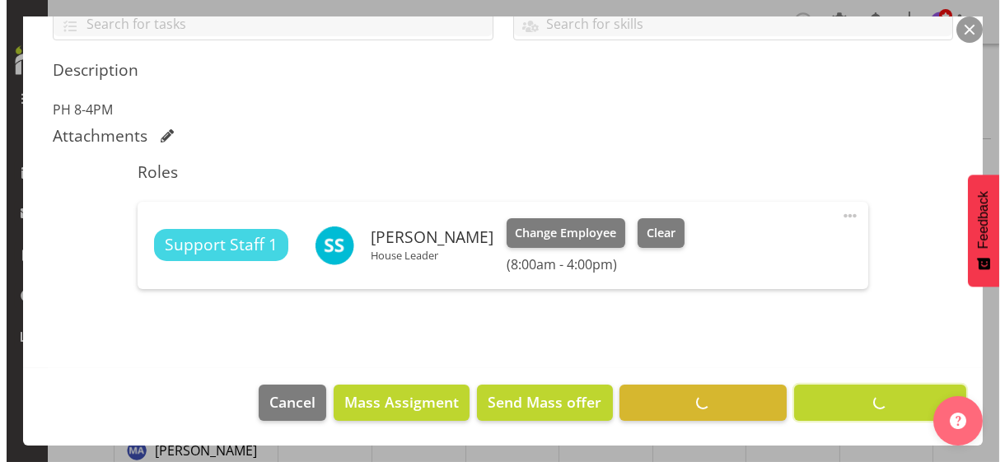
scroll to position [397, 0]
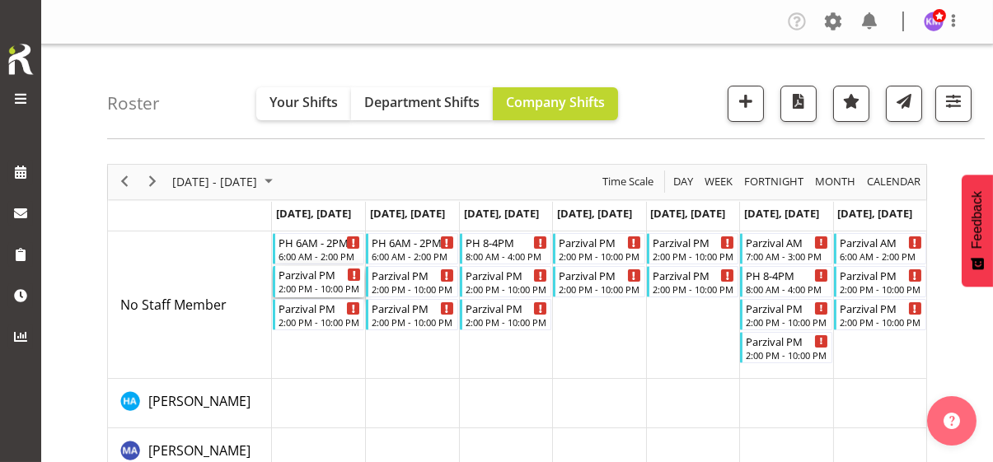
click at [319, 286] on div "2:00 PM - 10:00 PM" at bounding box center [320, 288] width 83 height 13
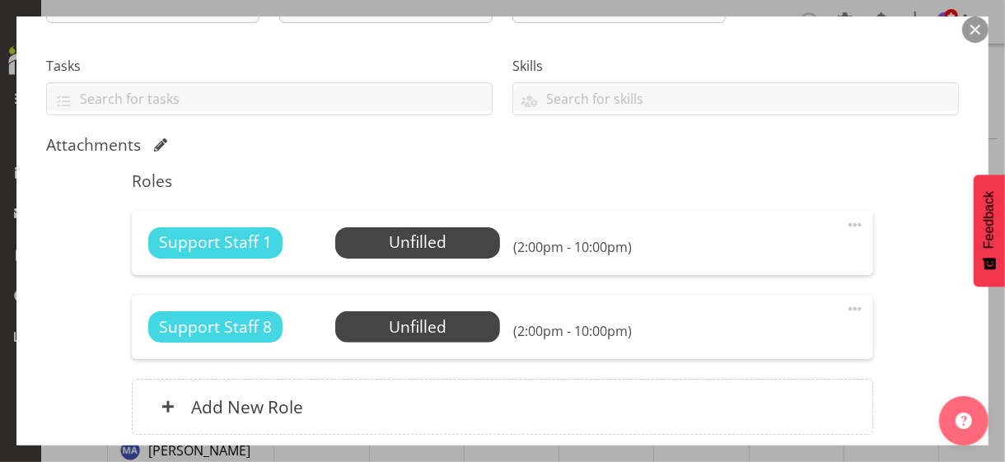
scroll to position [330, 0]
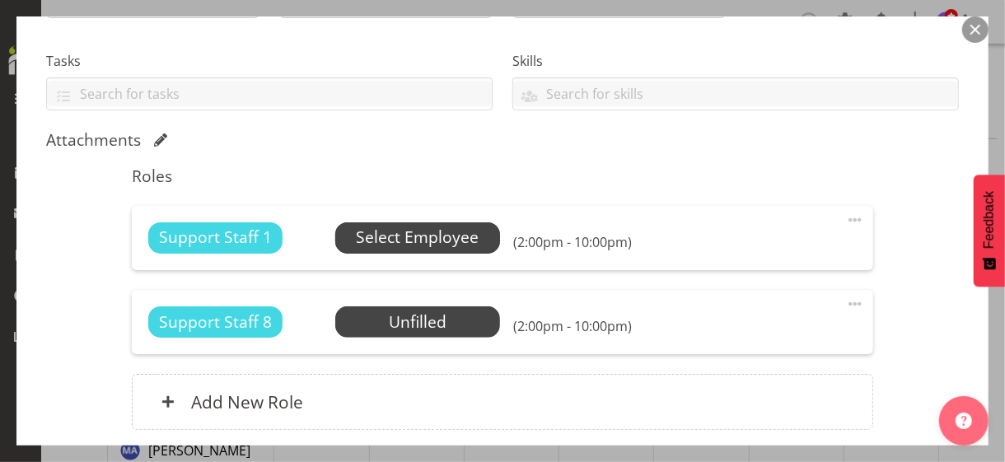
click at [371, 245] on span "Select Employee" at bounding box center [417, 238] width 123 height 24
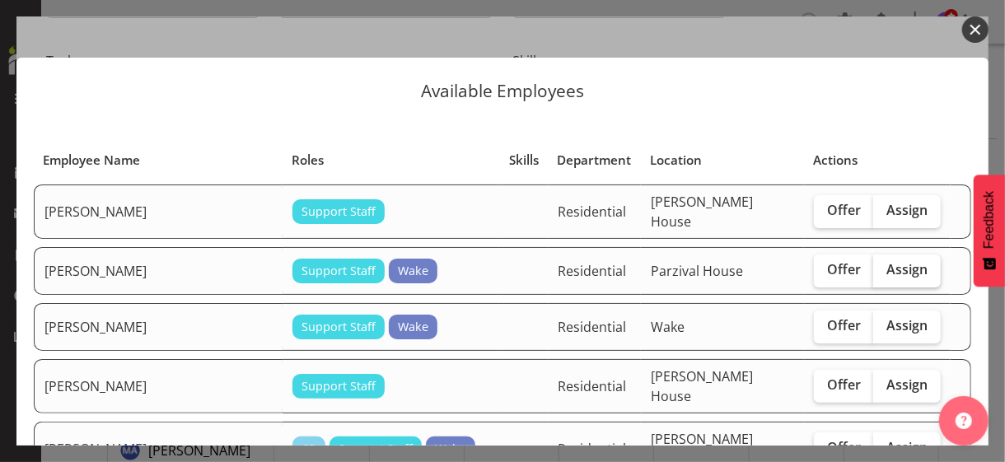
click at [892, 264] on span "Assign" at bounding box center [907, 269] width 41 height 16
click at [884, 265] on input "Assign" at bounding box center [878, 270] width 11 height 11
checkbox input "true"
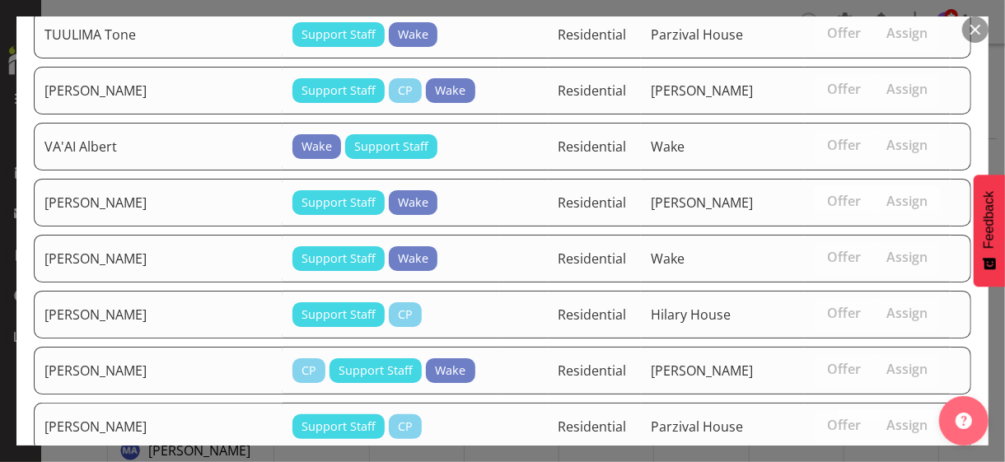
scroll to position [2858, 0]
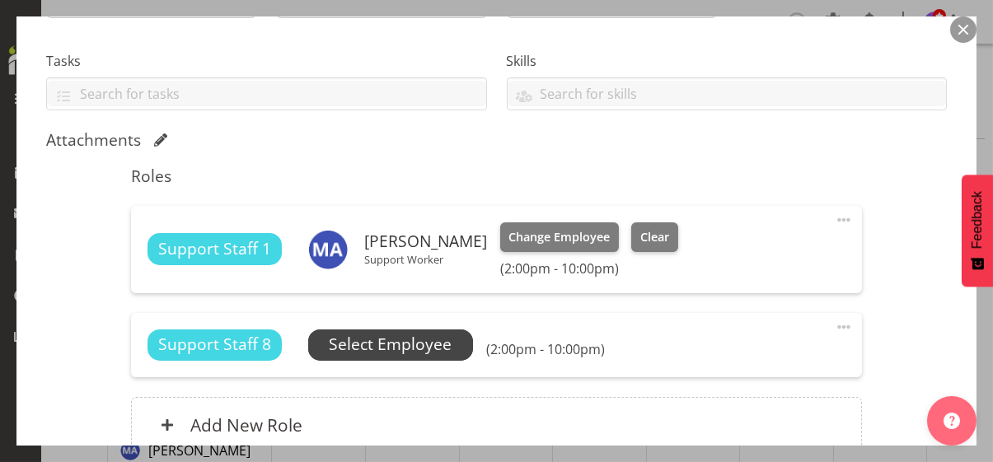
click at [417, 342] on span "Select Employee" at bounding box center [390, 345] width 123 height 24
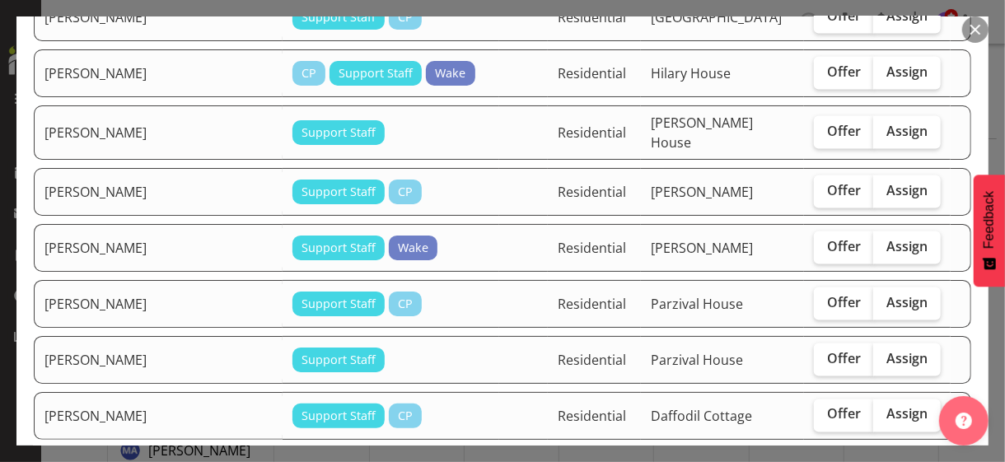
scroll to position [1401, 0]
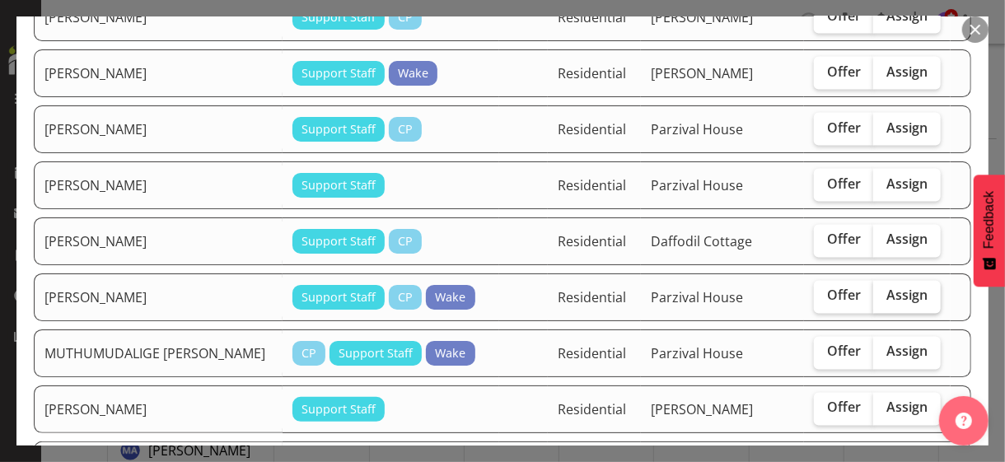
click at [887, 288] on span "Assign" at bounding box center [907, 296] width 41 height 16
click at [884, 291] on input "Assign" at bounding box center [878, 296] width 11 height 11
checkbox input "true"
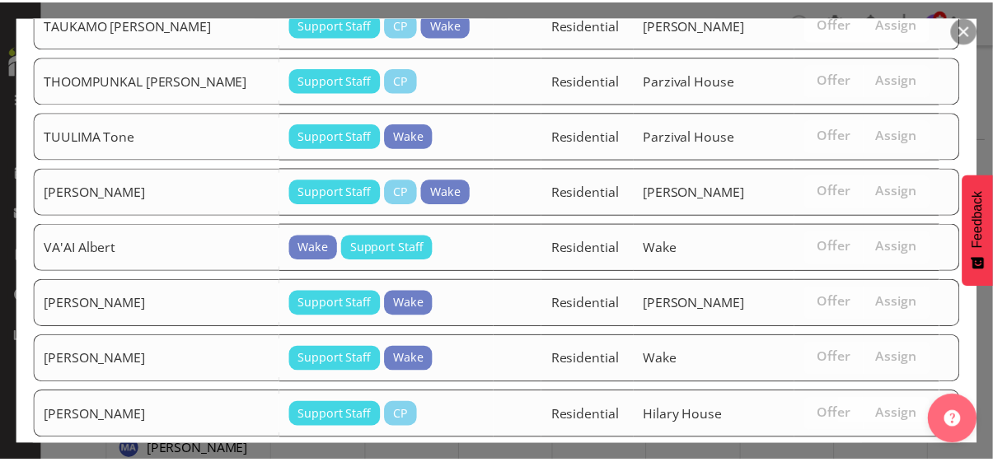
scroll to position [2803, 0]
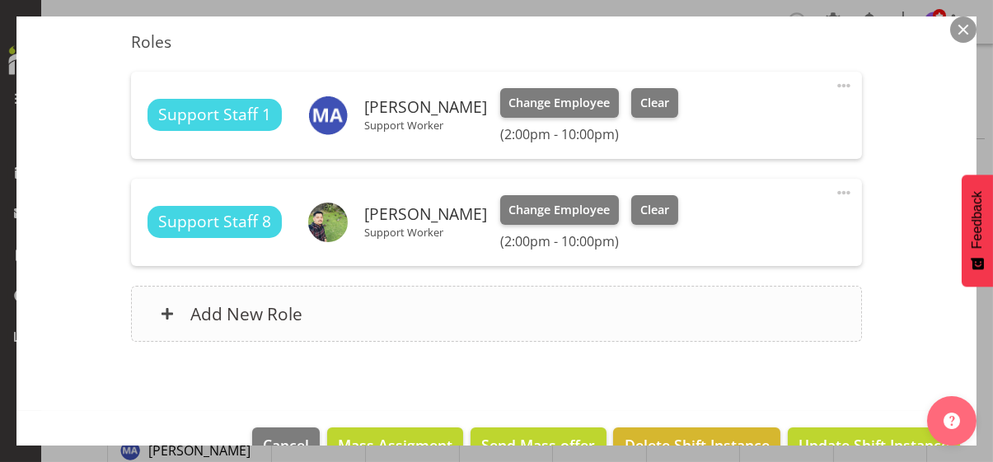
scroll to position [503, 0]
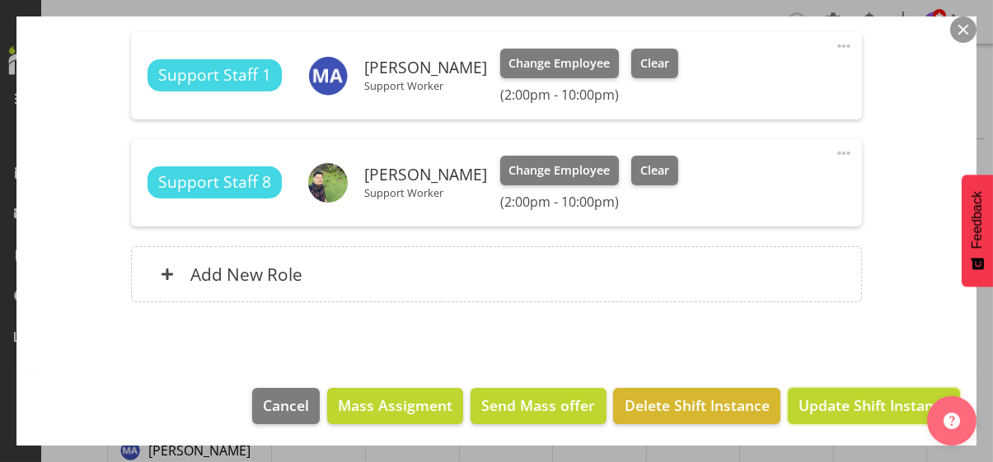
drag, startPoint x: 850, startPoint y: 403, endPoint x: 887, endPoint y: 349, distance: 65.1
click at [851, 403] on span "Update Shift Instance" at bounding box center [874, 405] width 151 height 21
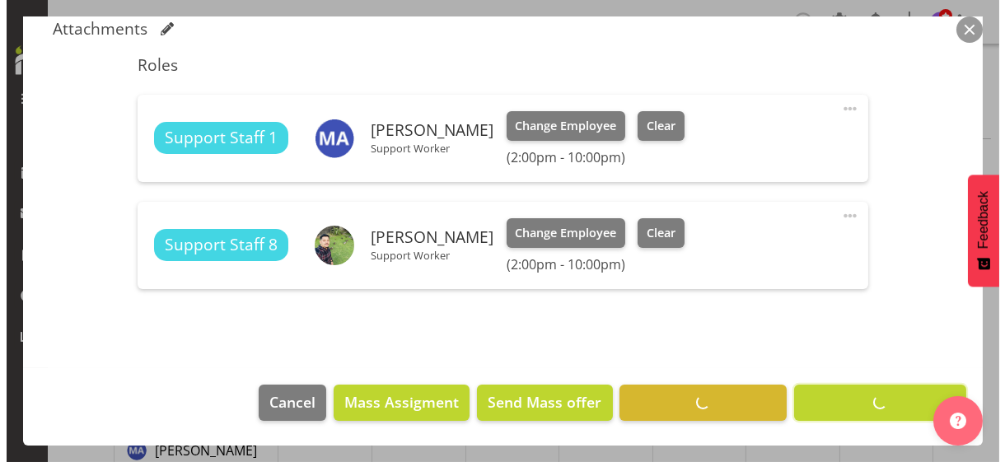
scroll to position [438, 0]
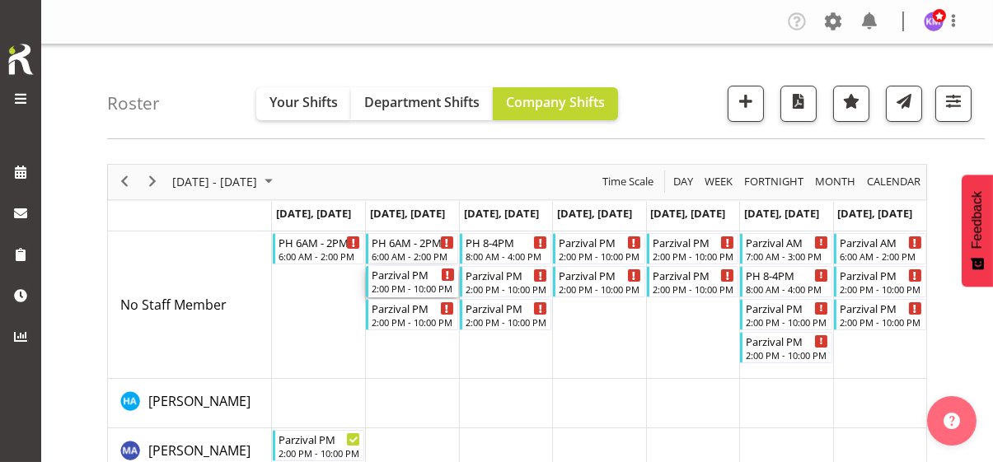
click at [408, 282] on div "2:00 PM - 10:00 PM" at bounding box center [413, 288] width 83 height 13
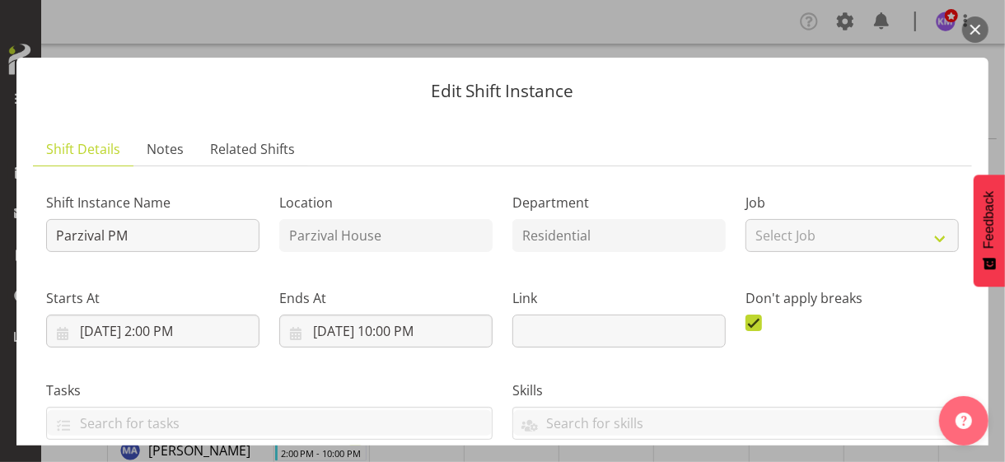
scroll to position [330, 0]
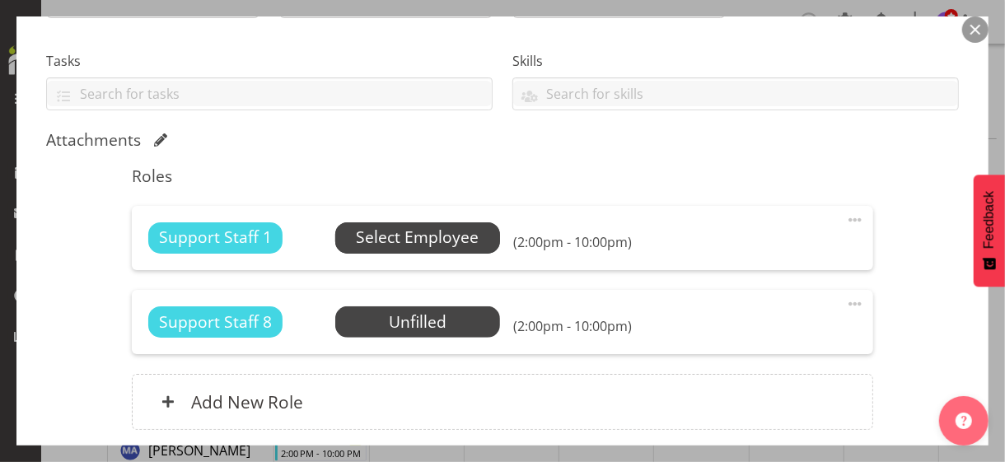
click at [405, 243] on span "Select Employee" at bounding box center [417, 238] width 123 height 24
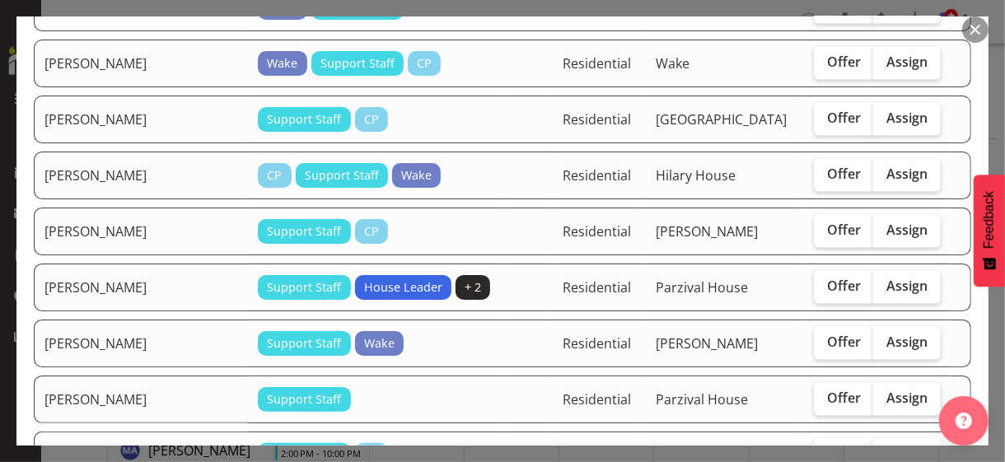
scroll to position [1236, 0]
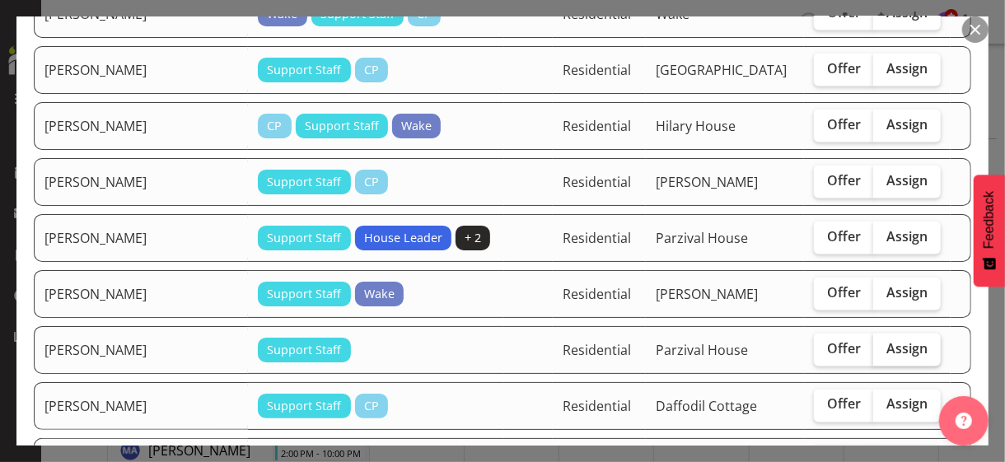
click at [889, 334] on label "Assign" at bounding box center [907, 350] width 68 height 33
click at [884, 344] on input "Assign" at bounding box center [878, 349] width 11 height 11
checkbox input "true"
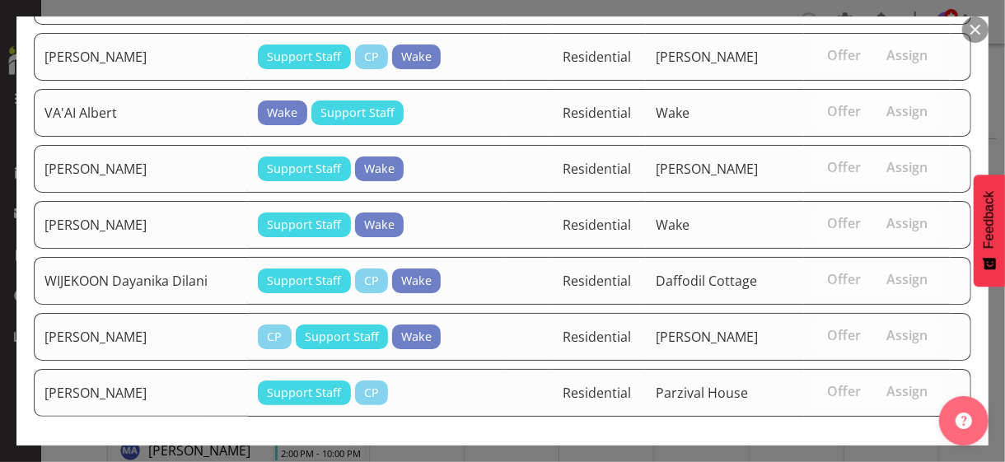
scroll to position [2746, 0]
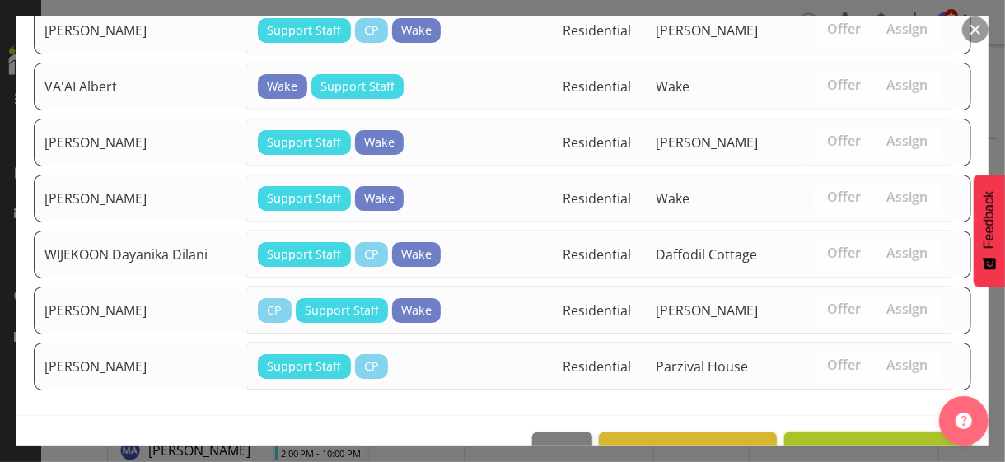
click at [873, 441] on span "Assign MANI Karishma" at bounding box center [878, 451] width 166 height 20
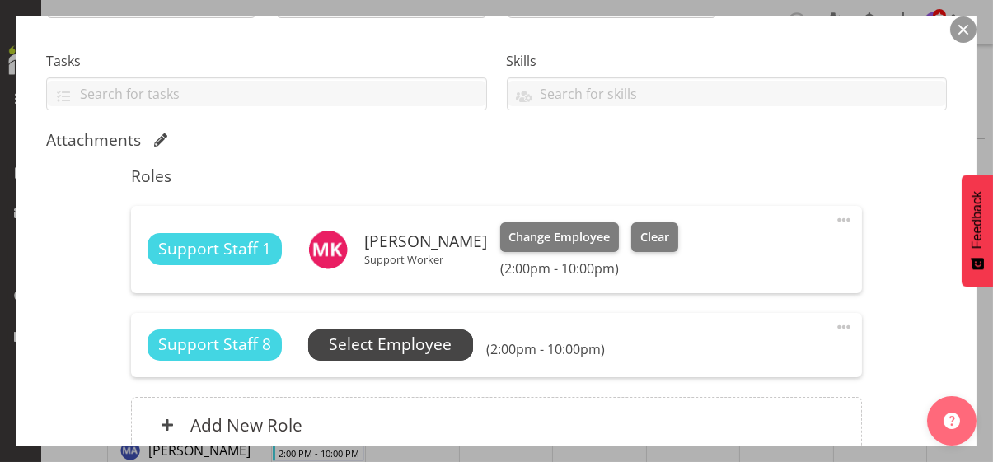
click at [410, 349] on span "Select Employee" at bounding box center [390, 345] width 123 height 24
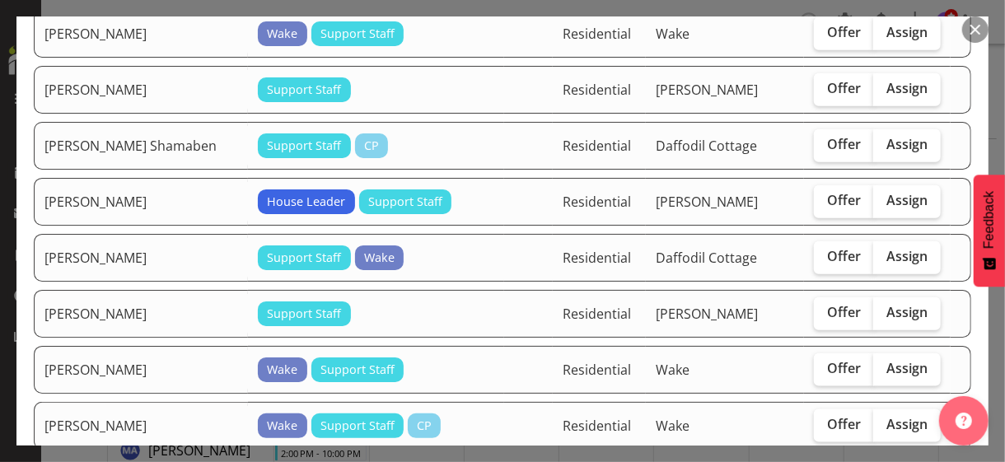
scroll to position [1236, 0]
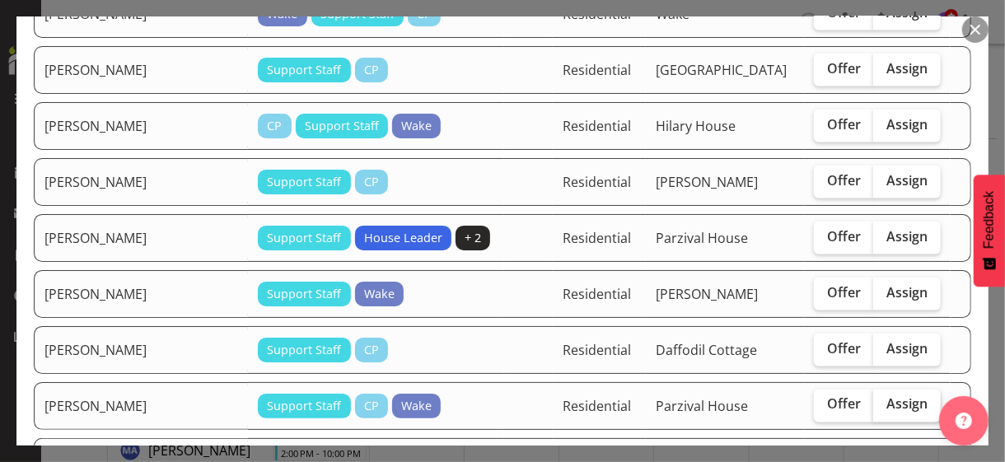
click at [901, 396] on span "Assign" at bounding box center [907, 404] width 41 height 16
click at [884, 400] on input "Assign" at bounding box center [878, 405] width 11 height 11
checkbox input "true"
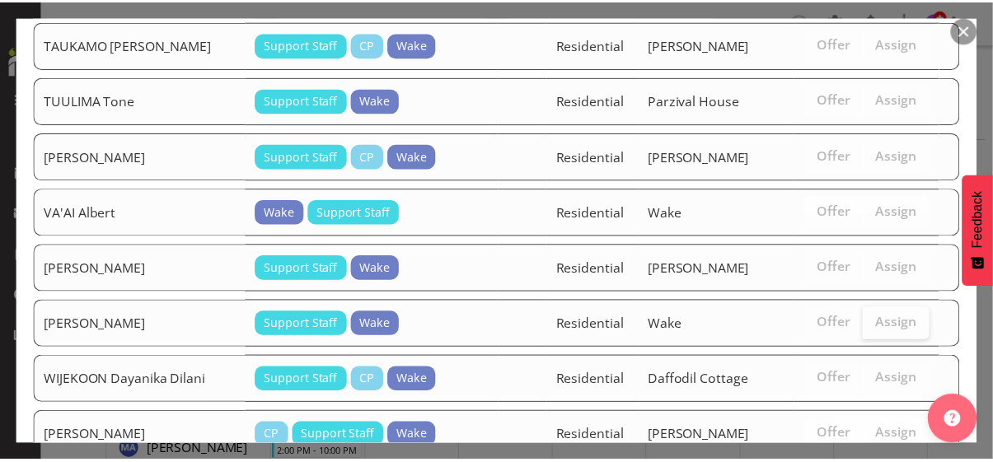
scroll to position [2691, 0]
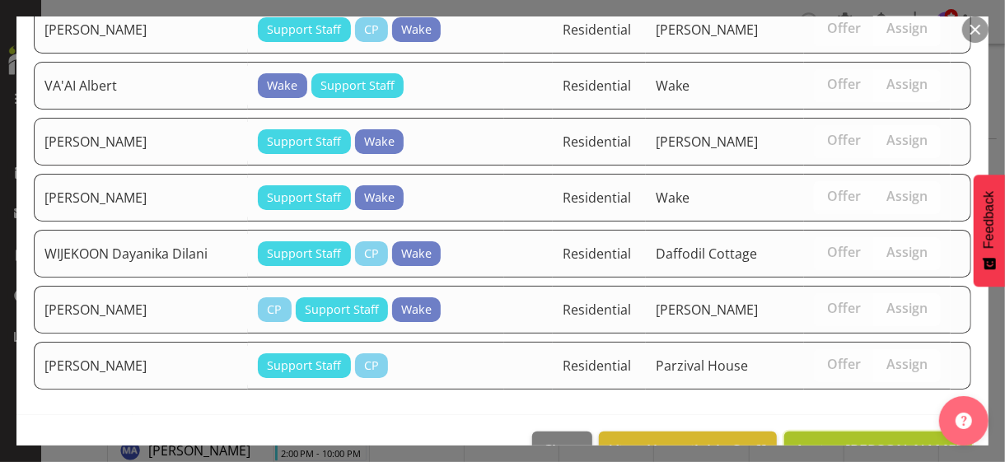
click at [855, 440] on span "Assign [PERSON_NAME]" at bounding box center [878, 450] width 166 height 20
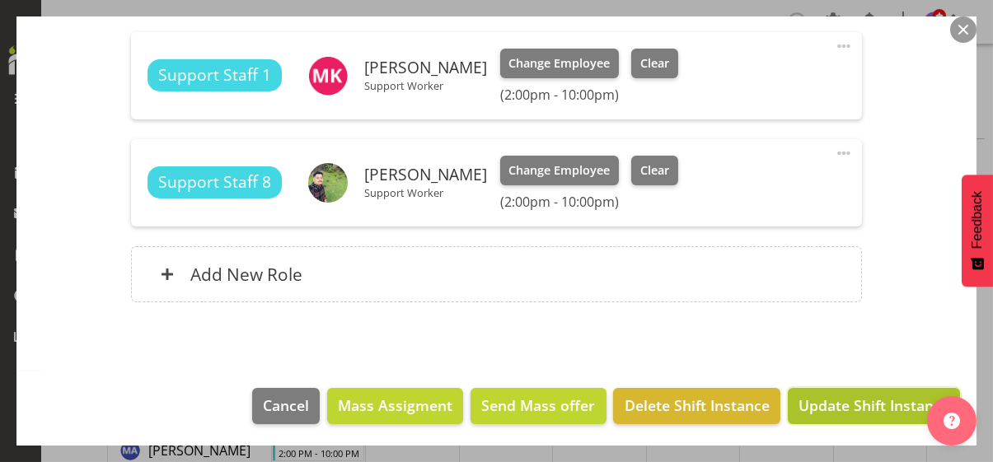
click at [854, 402] on span "Update Shift Instance" at bounding box center [874, 405] width 151 height 21
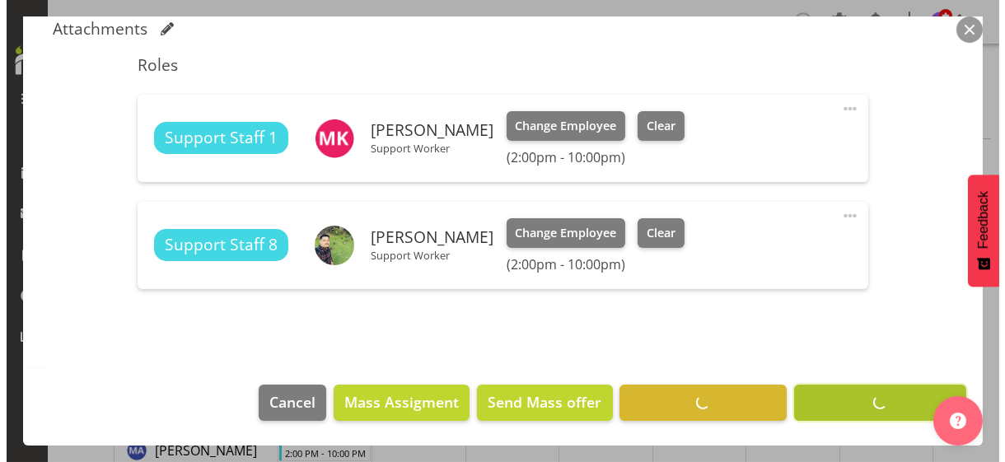
scroll to position [438, 0]
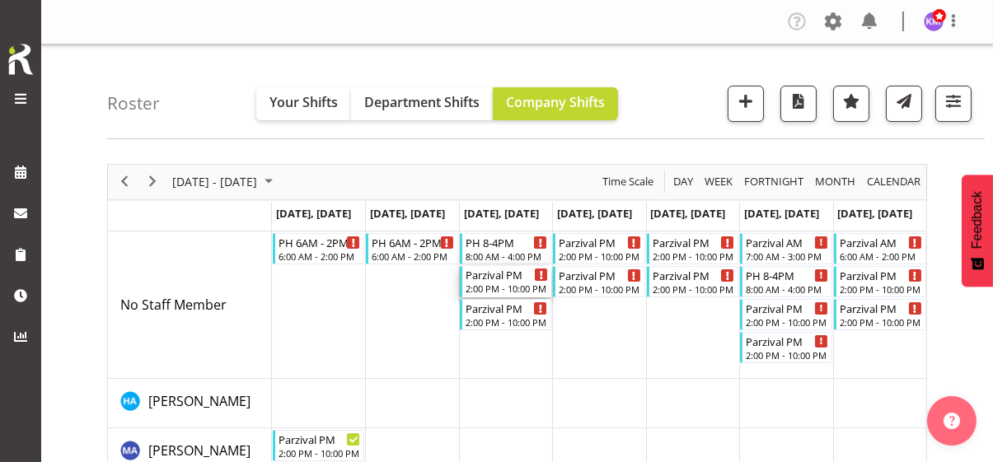
click at [499, 285] on div "2:00 PM - 10:00 PM" at bounding box center [507, 288] width 83 height 13
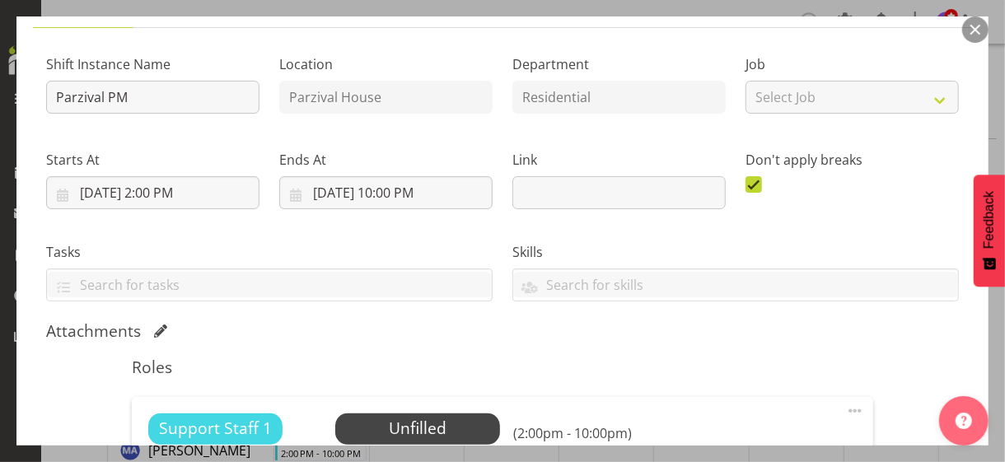
scroll to position [330, 0]
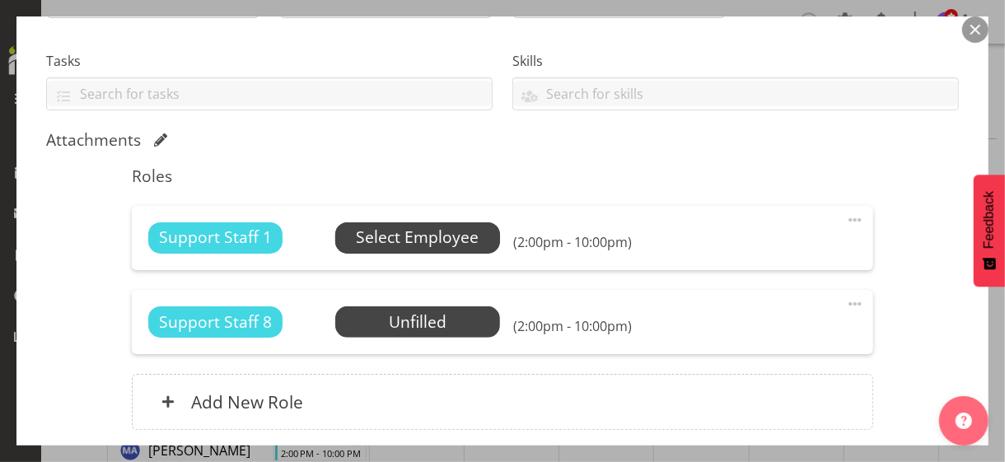
click at [386, 237] on span "Select Employee" at bounding box center [417, 238] width 123 height 24
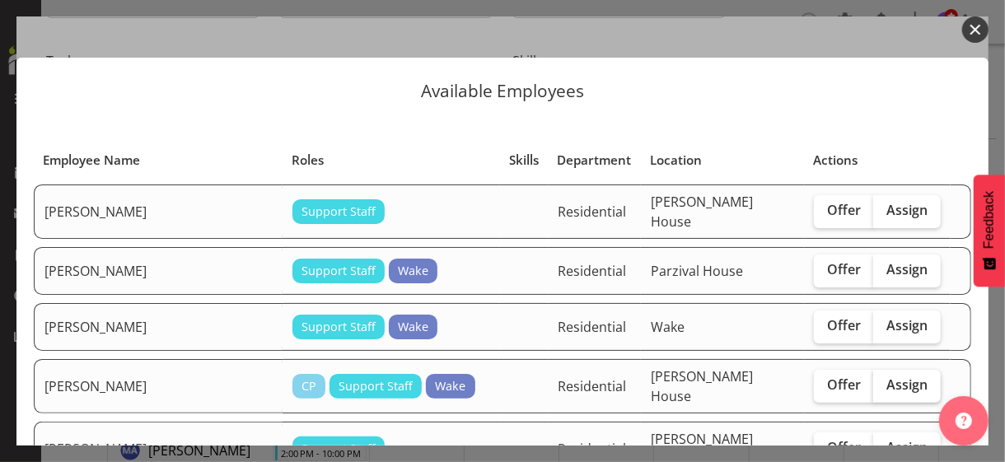
click at [905, 377] on span "Assign" at bounding box center [907, 385] width 41 height 16
click at [884, 380] on input "Assign" at bounding box center [878, 385] width 11 height 11
checkbox input "true"
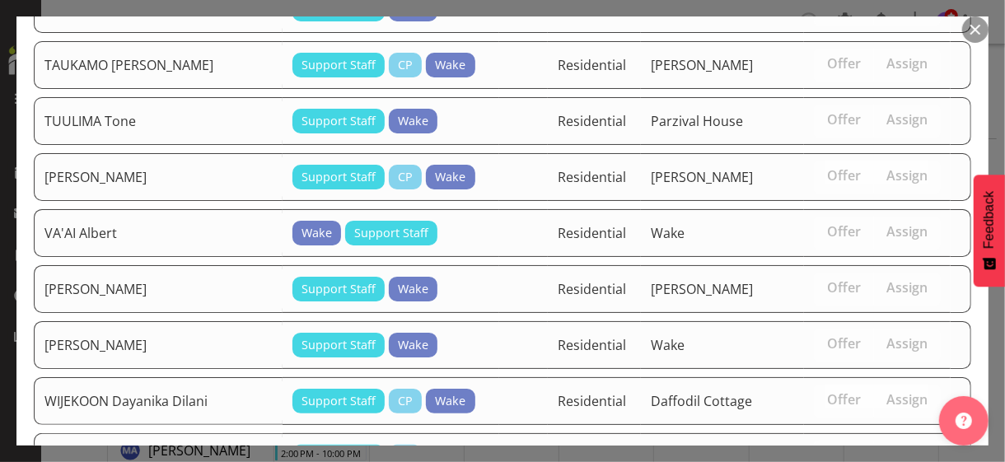
scroll to position [2583, 0]
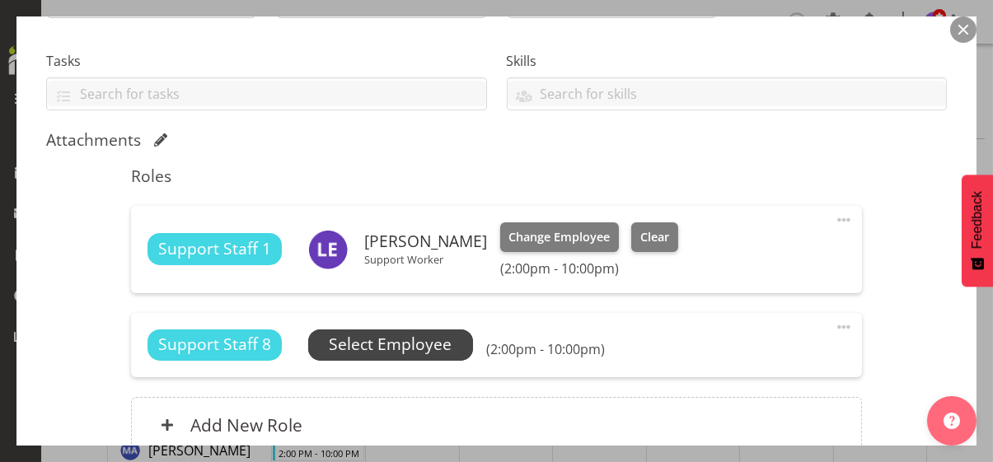
click at [412, 354] on span "Select Employee" at bounding box center [390, 345] width 123 height 24
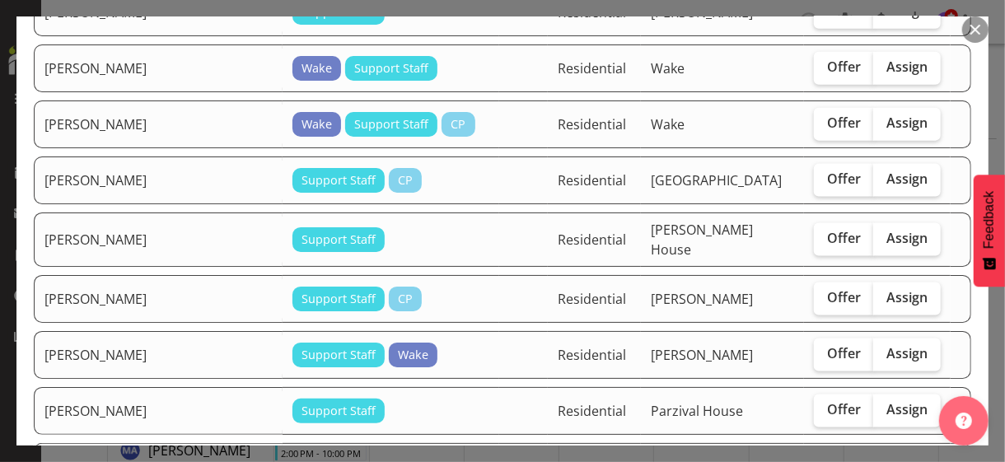
scroll to position [1318, 0]
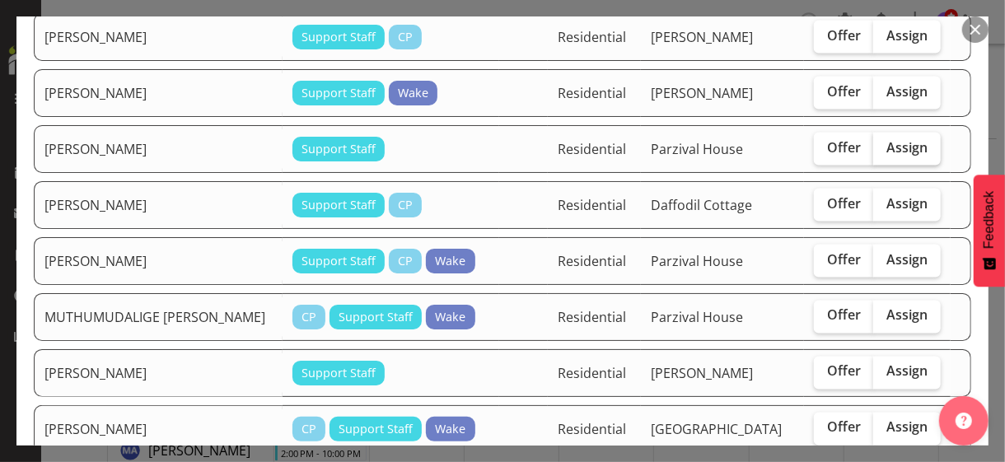
drag, startPoint x: 892, startPoint y: 98, endPoint x: 894, endPoint y: 114, distance: 15.9
click at [892, 139] on span "Assign" at bounding box center [907, 147] width 41 height 16
click at [884, 143] on input "Assign" at bounding box center [878, 148] width 11 height 11
checkbox input "true"
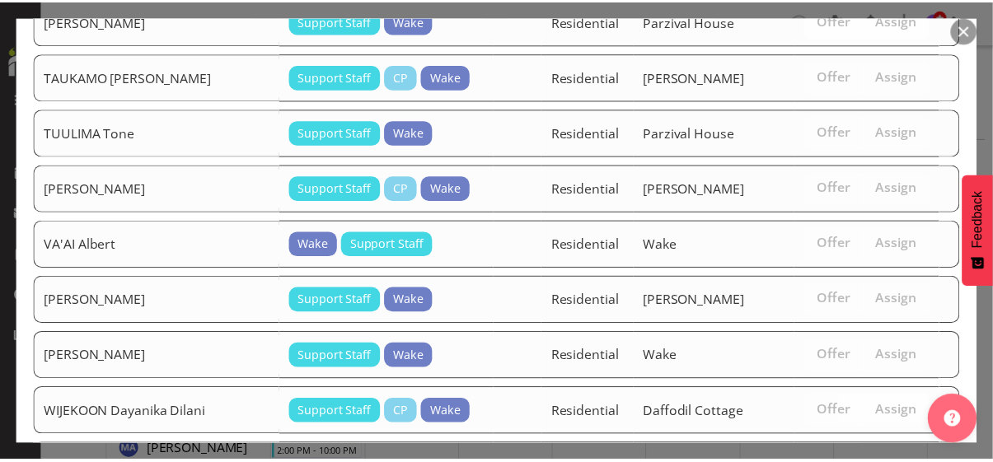
scroll to position [2527, 0]
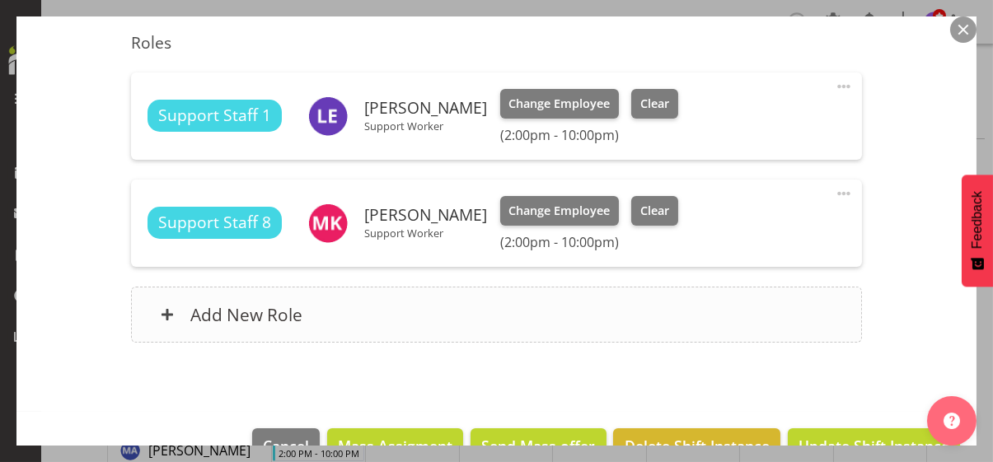
scroll to position [503, 0]
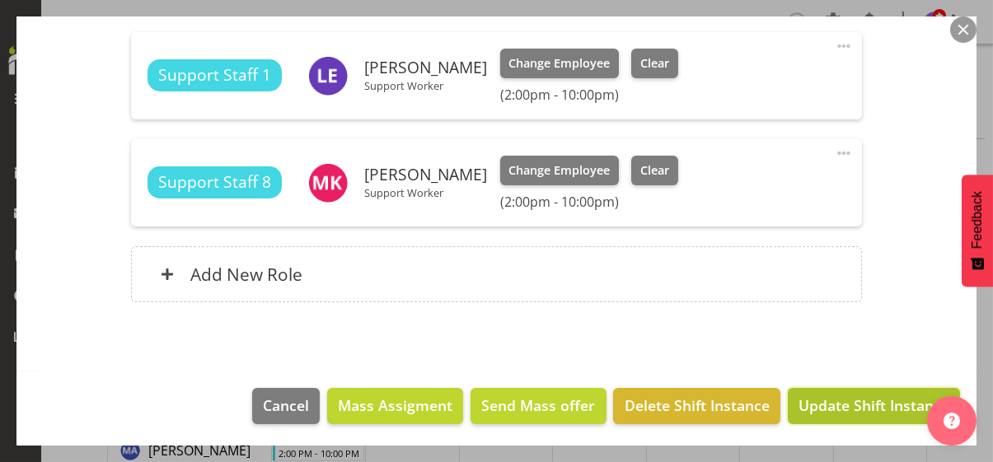
click at [841, 403] on span "Update Shift Instance" at bounding box center [874, 405] width 151 height 21
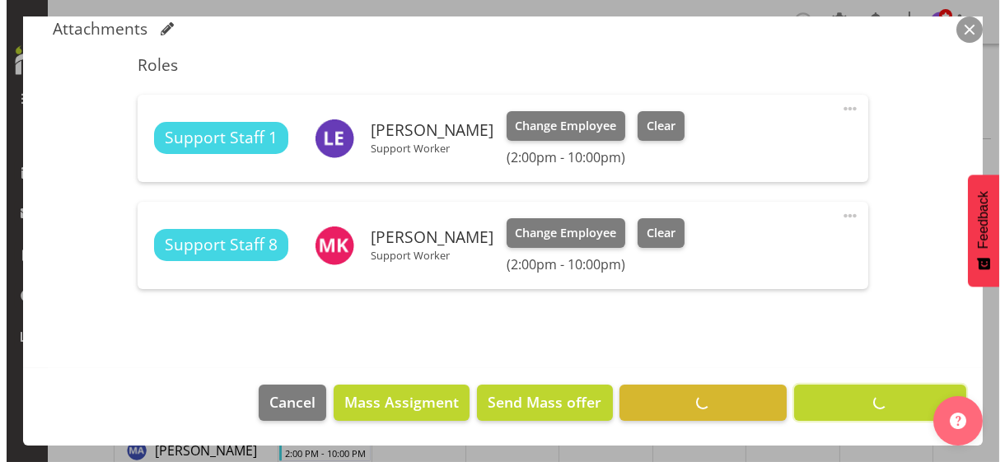
scroll to position [438, 0]
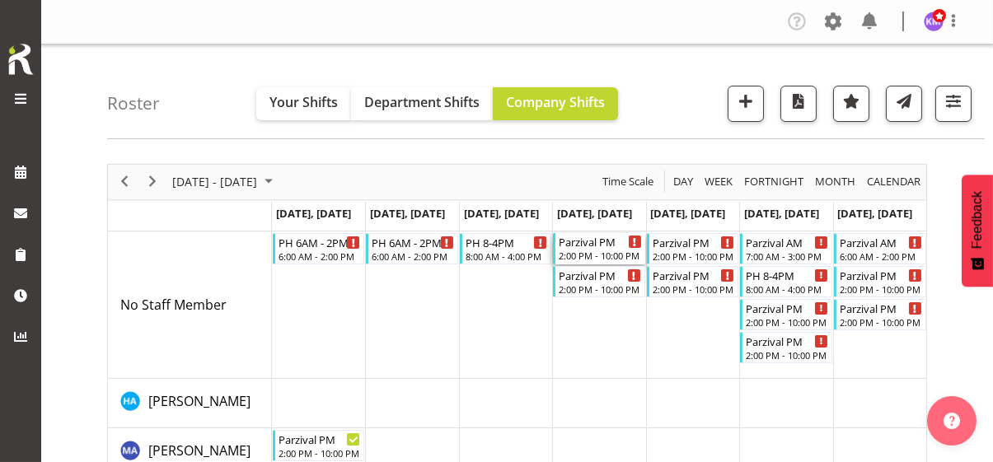
click at [609, 253] on div "2:00 PM - 10:00 PM" at bounding box center [600, 255] width 83 height 13
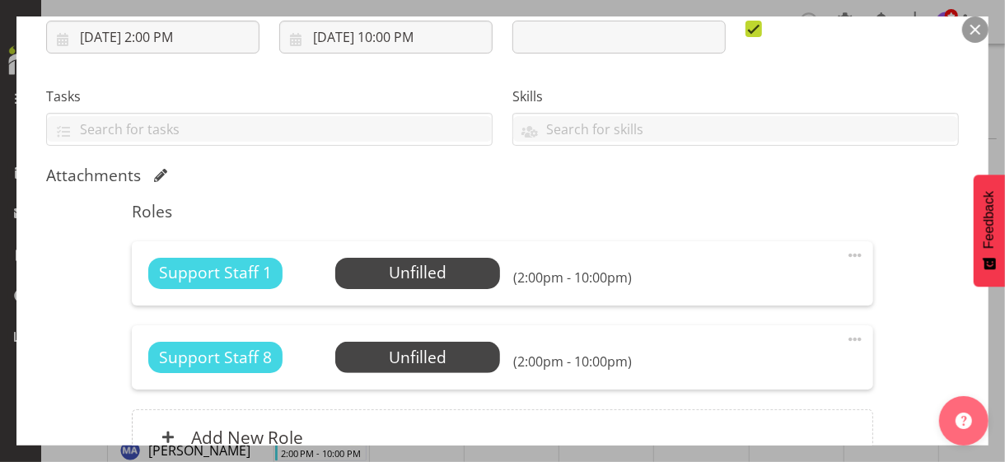
scroll to position [330, 0]
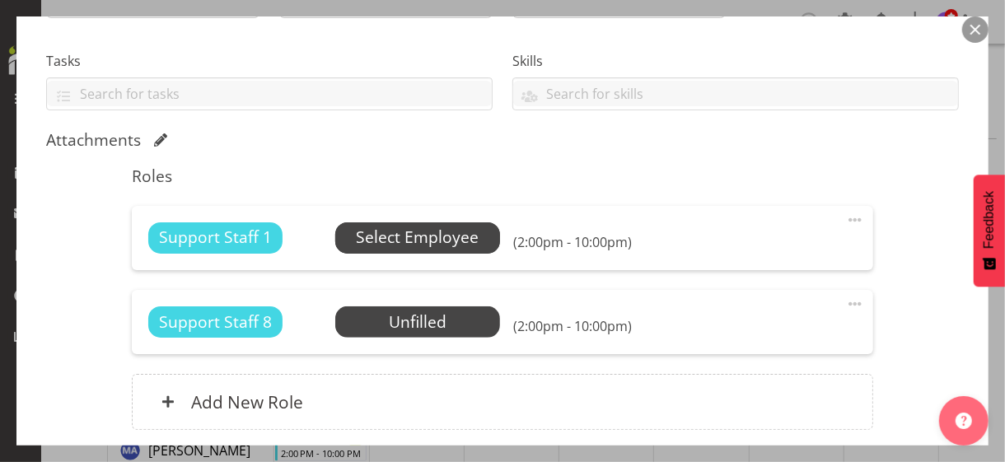
click at [402, 244] on span "Select Employee" at bounding box center [417, 238] width 123 height 24
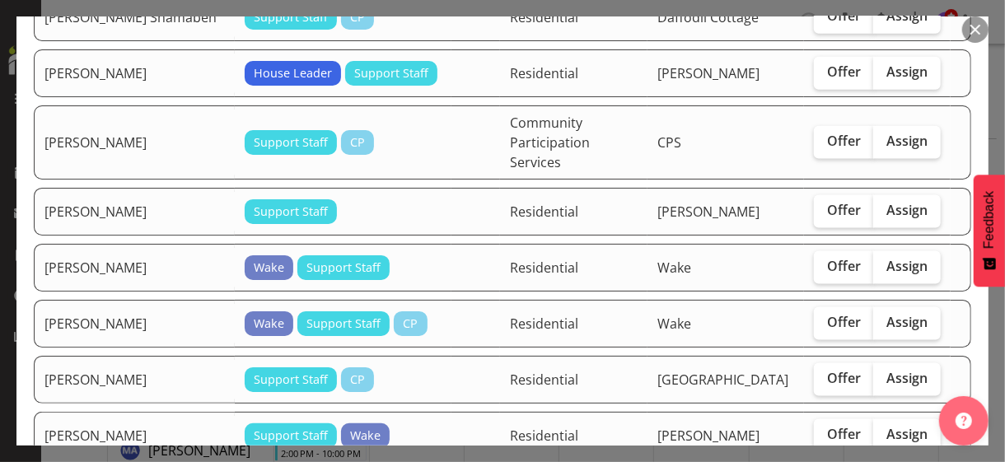
scroll to position [1154, 0]
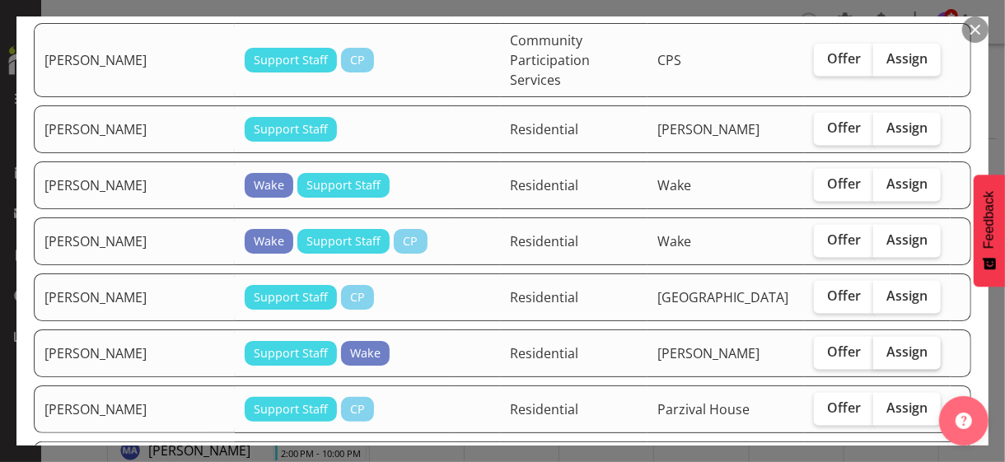
click at [910, 344] on span "Assign" at bounding box center [907, 352] width 41 height 16
click at [884, 347] on input "Assign" at bounding box center [878, 352] width 11 height 11
checkbox input "true"
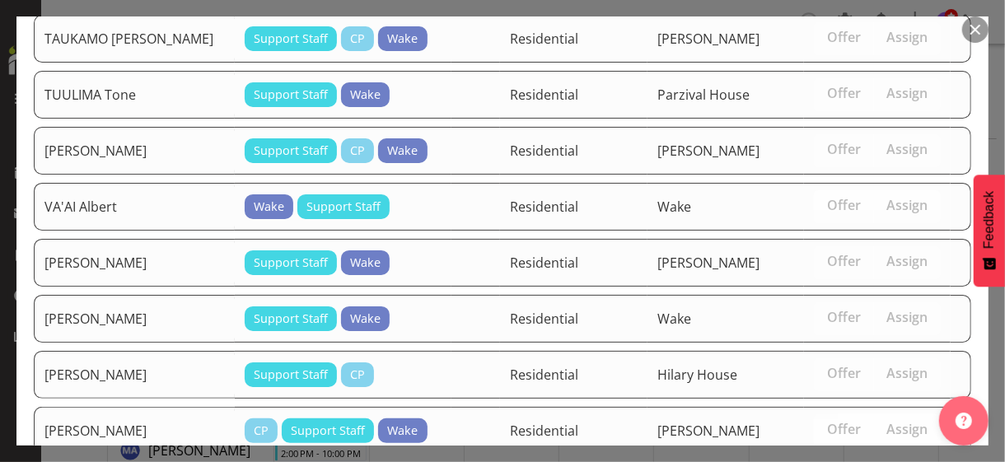
scroll to position [2996, 0]
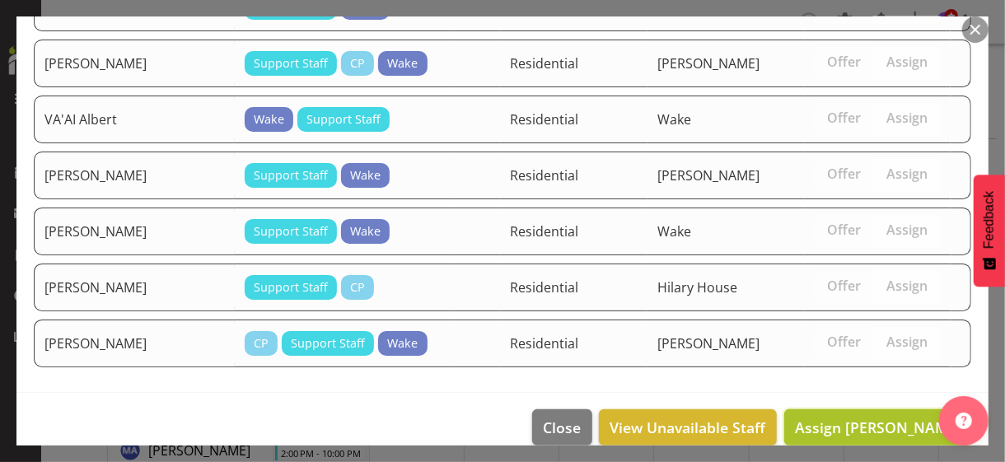
click at [865, 418] on span "Assign KUNJADIA Pratik" at bounding box center [878, 428] width 166 height 20
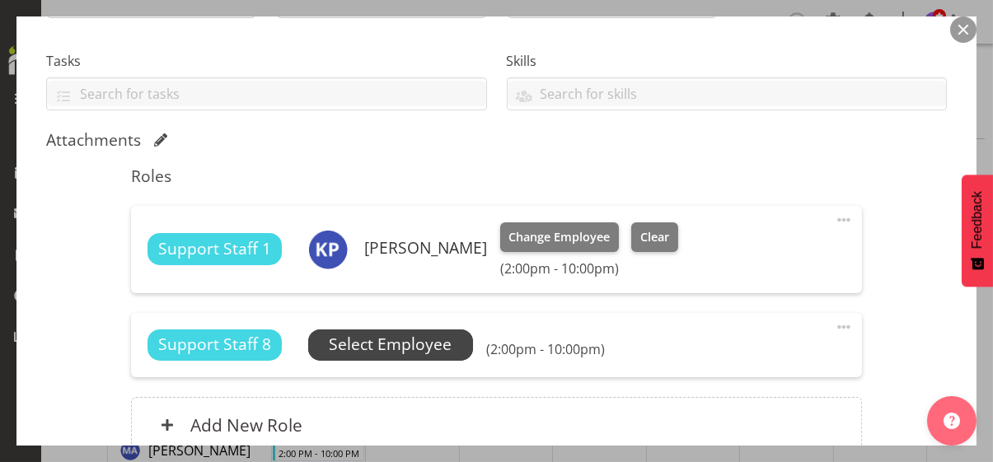
click at [424, 345] on span "Select Employee" at bounding box center [390, 345] width 123 height 24
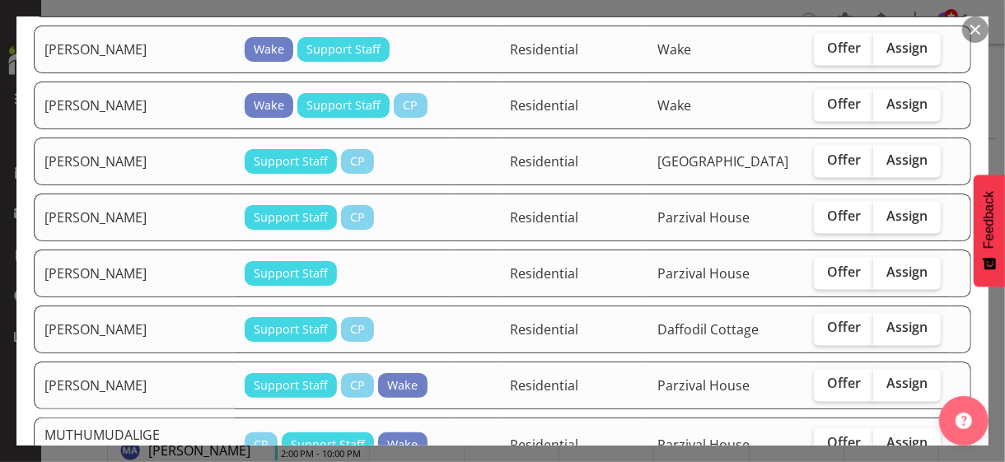
scroll to position [1401, 0]
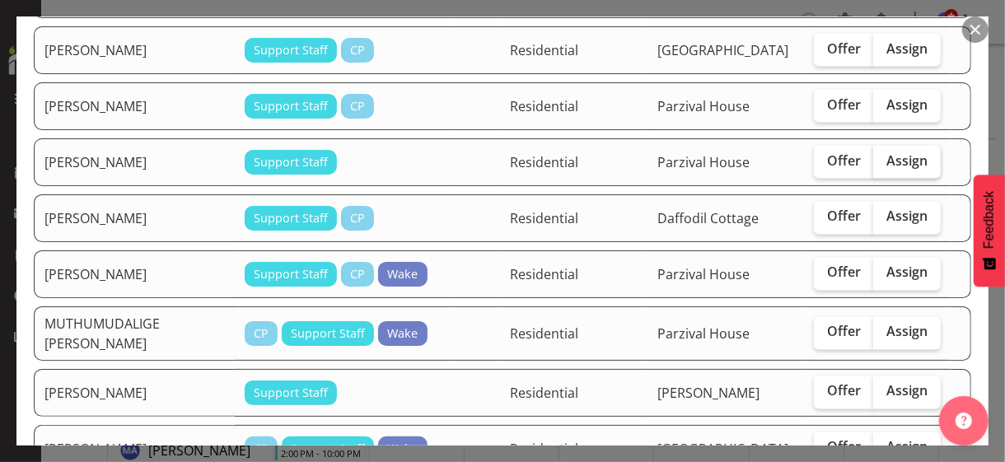
drag, startPoint x: 897, startPoint y: 120, endPoint x: 848, endPoint y: 180, distance: 77.2
click at [897, 152] on span "Assign" at bounding box center [907, 160] width 41 height 16
click at [884, 156] on input "Assign" at bounding box center [878, 161] width 11 height 11
checkbox input "true"
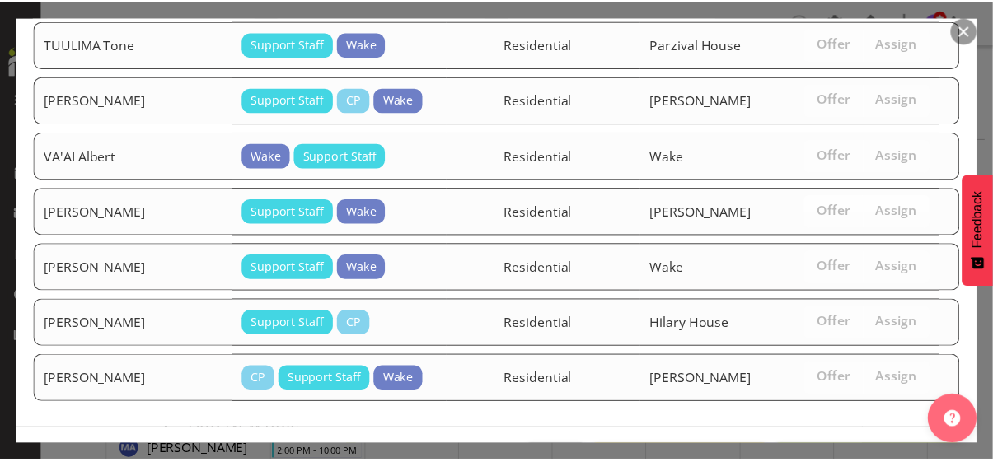
scroll to position [2934, 0]
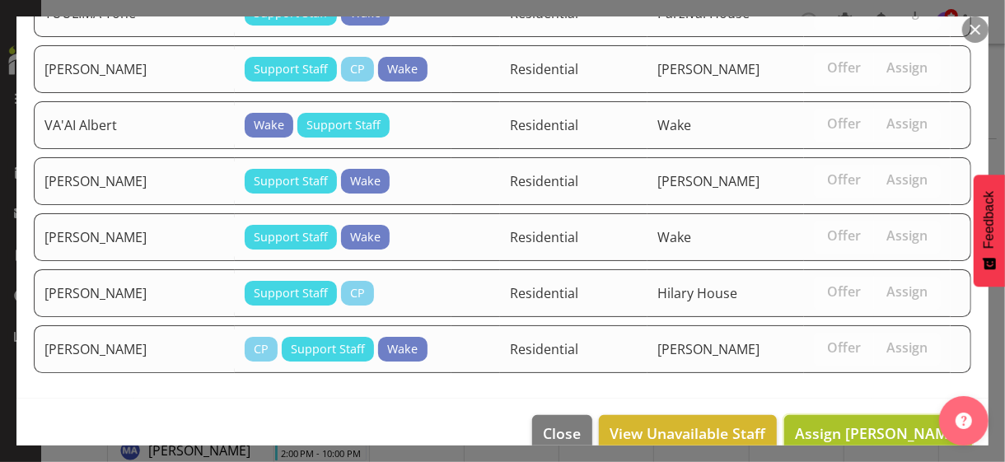
click at [854, 424] on span "Assign MANI Karishma" at bounding box center [878, 434] width 166 height 20
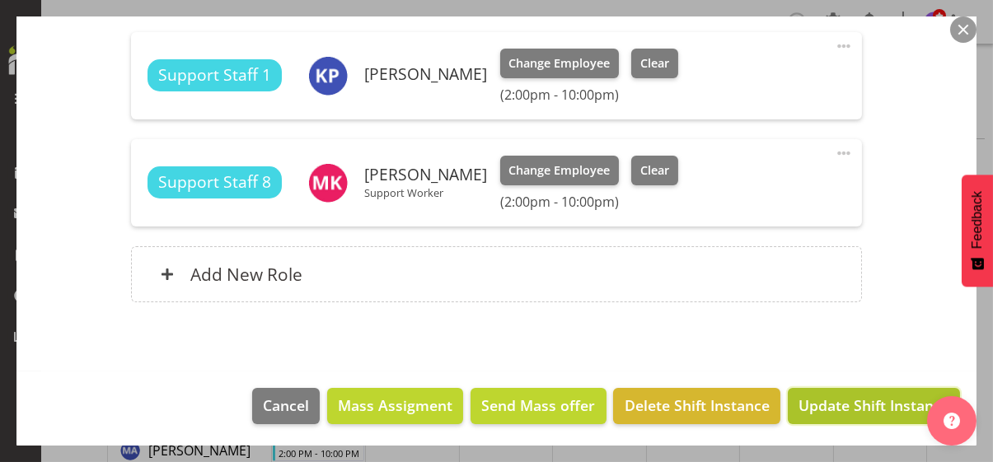
click at [845, 402] on span "Update Shift Instance" at bounding box center [874, 405] width 151 height 21
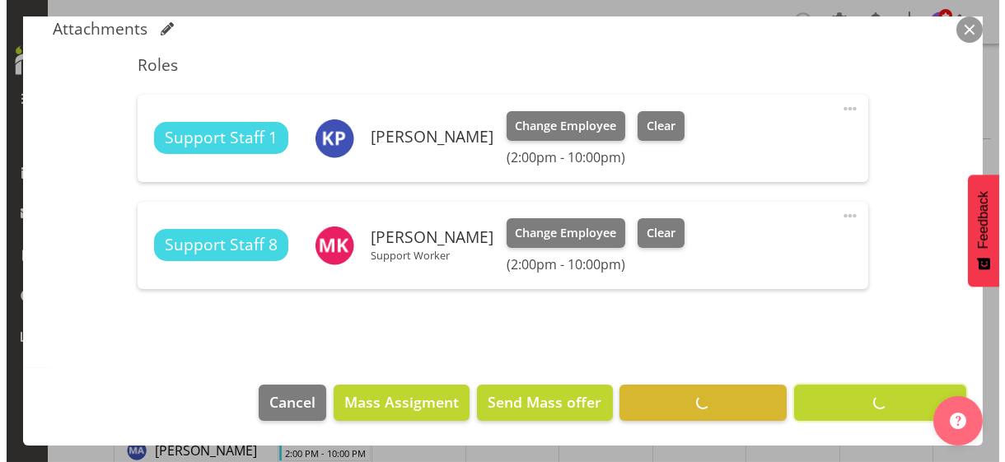
scroll to position [438, 0]
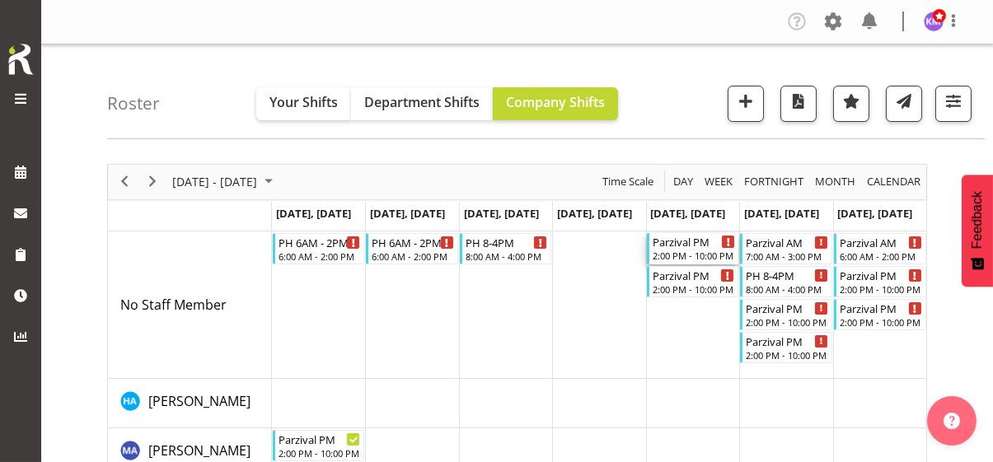
click at [691, 251] on div "2:00 PM - 10:00 PM" at bounding box center [694, 255] width 83 height 13
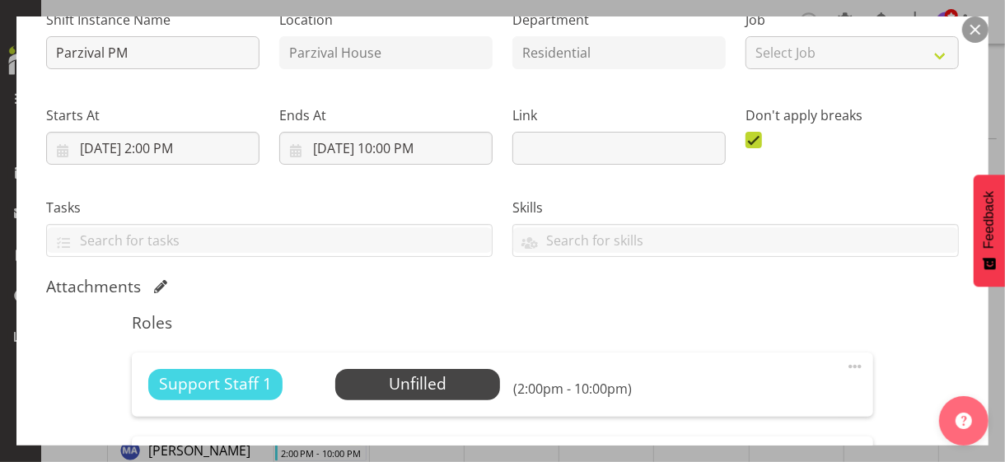
scroll to position [330, 0]
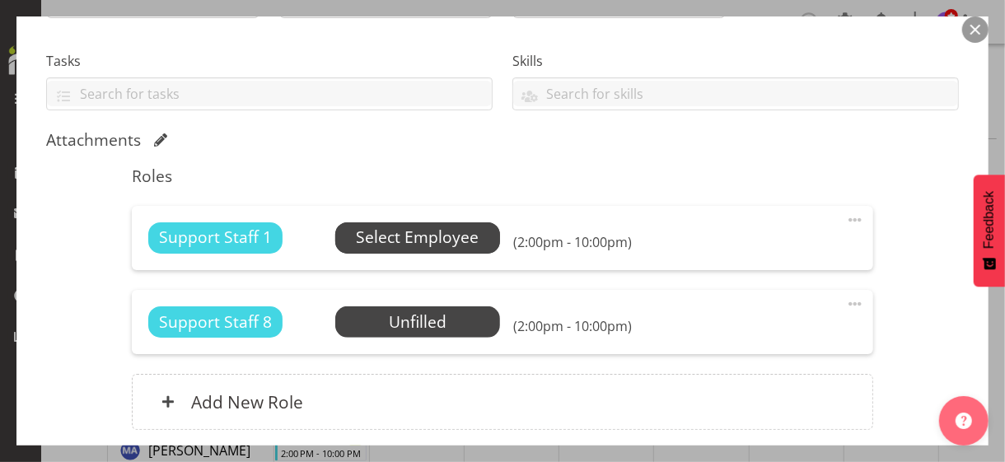
click at [428, 241] on span "Select Employee" at bounding box center [417, 238] width 123 height 24
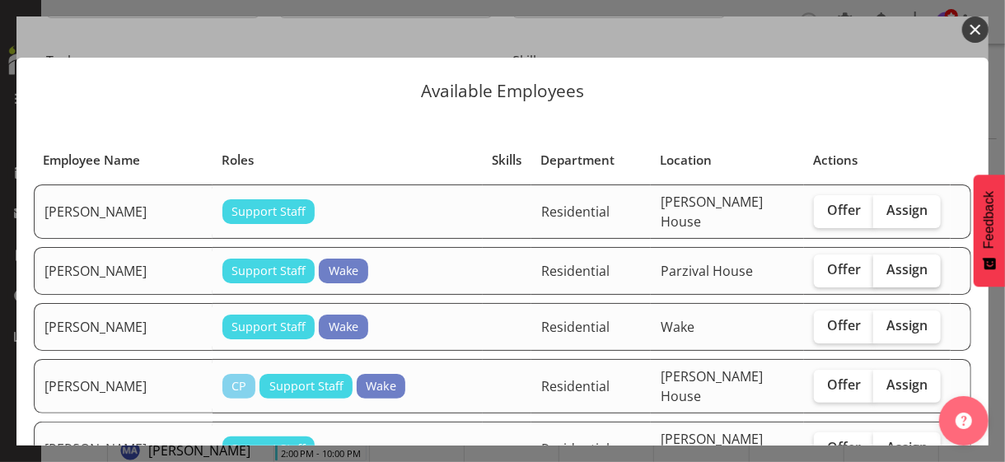
click at [899, 269] on span "Assign" at bounding box center [907, 269] width 41 height 16
click at [884, 269] on input "Assign" at bounding box center [878, 270] width 11 height 11
checkbox input "true"
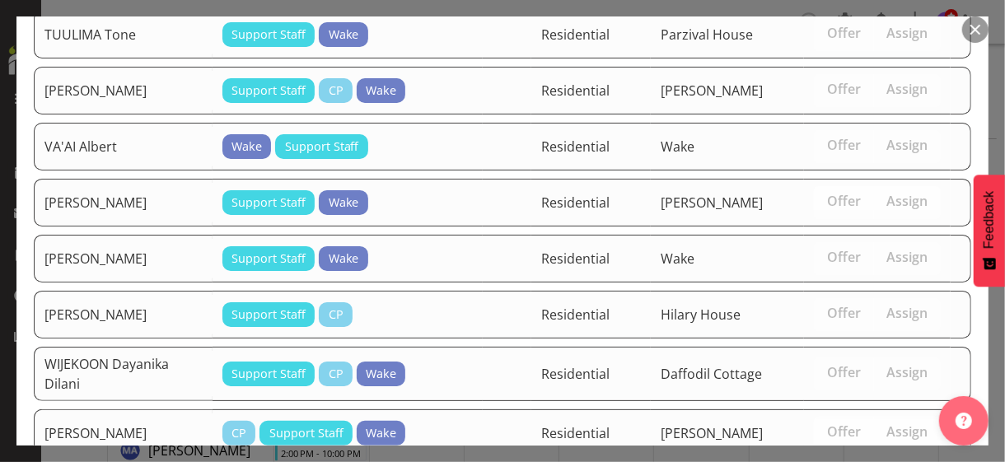
scroll to position [3113, 0]
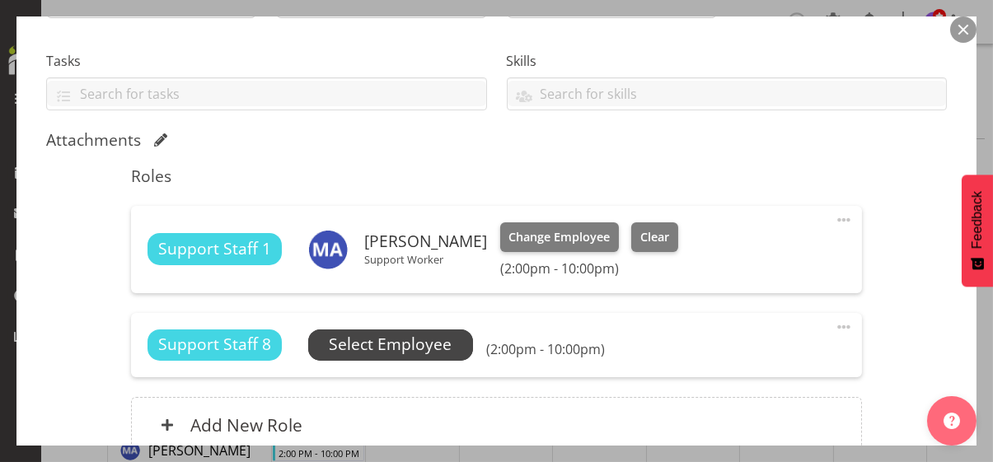
click at [422, 346] on span "Select Employee" at bounding box center [390, 345] width 123 height 24
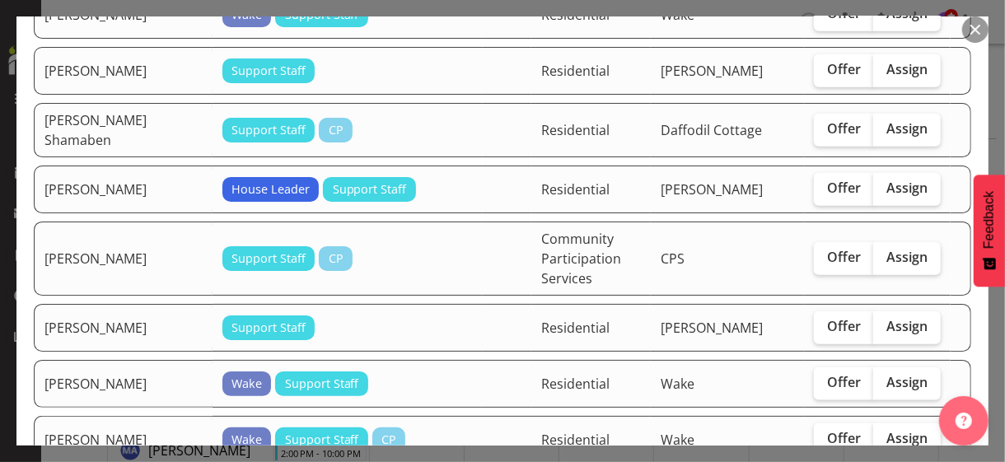
scroll to position [906, 0]
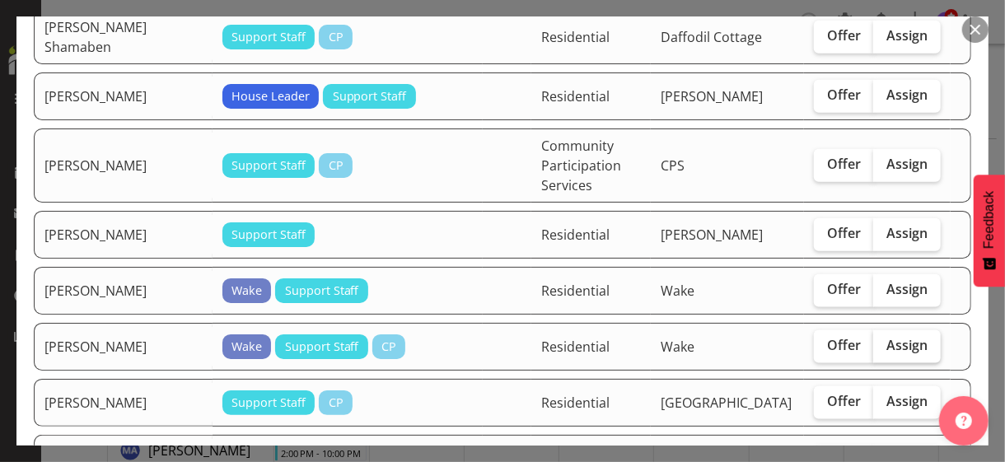
click at [906, 337] on span "Assign" at bounding box center [907, 345] width 41 height 16
click at [884, 340] on input "Assign" at bounding box center [878, 345] width 11 height 11
checkbox input "true"
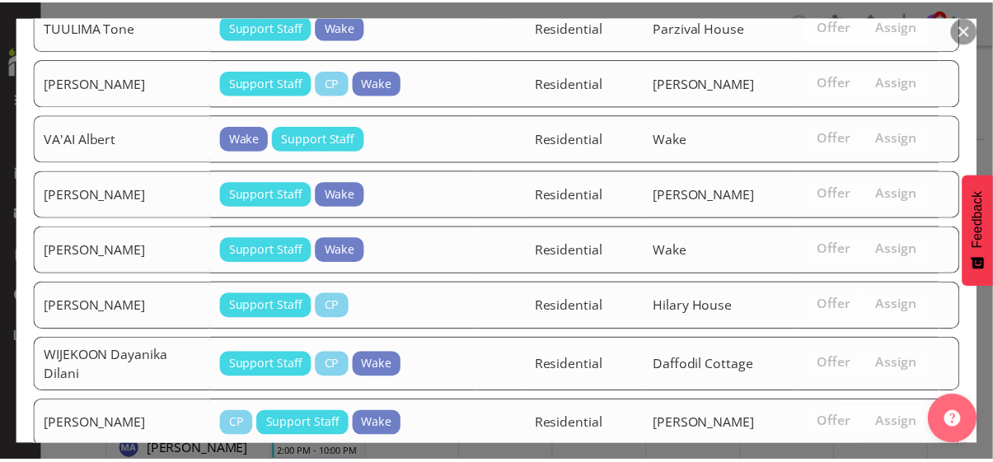
scroll to position [3058, 0]
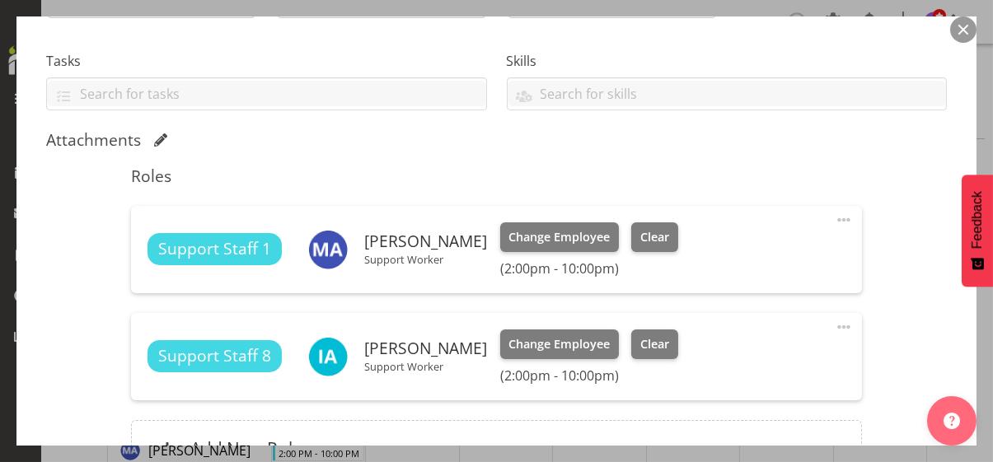
scroll to position [494, 0]
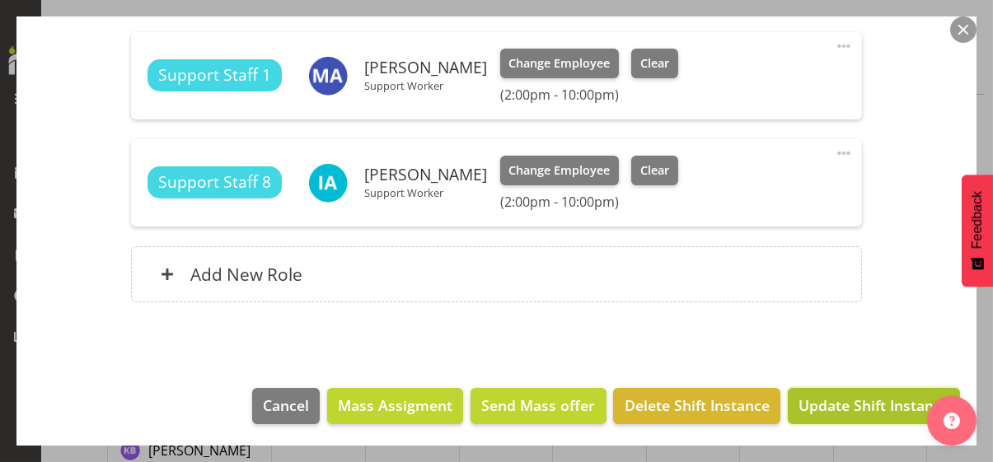
drag, startPoint x: 854, startPoint y: 399, endPoint x: 865, endPoint y: 389, distance: 15.2
click at [855, 399] on span "Update Shift Instance" at bounding box center [874, 405] width 151 height 21
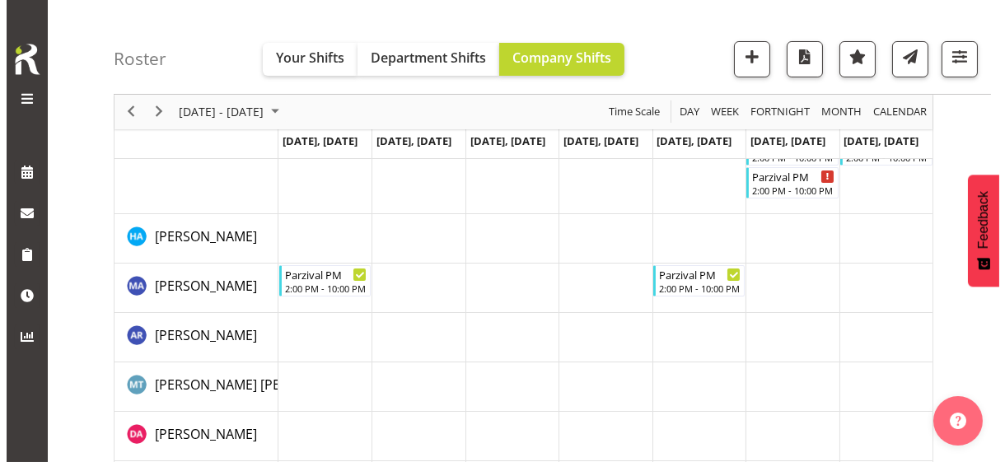
scroll to position [0, 0]
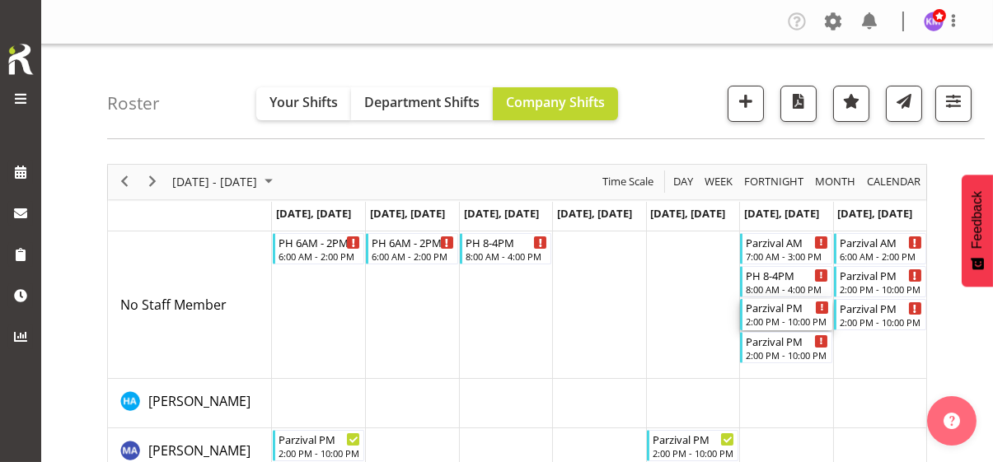
click at [785, 318] on div "2:00 PM - 10:00 PM" at bounding box center [787, 321] width 83 height 13
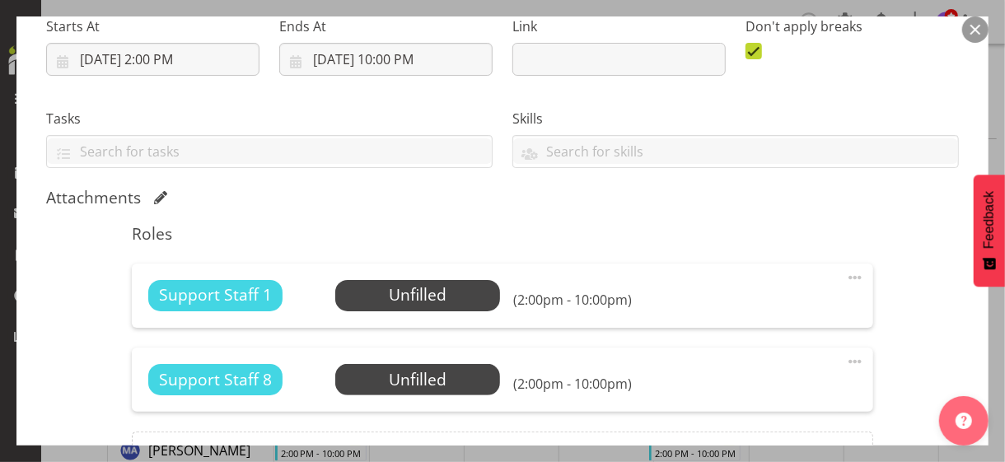
scroll to position [412, 0]
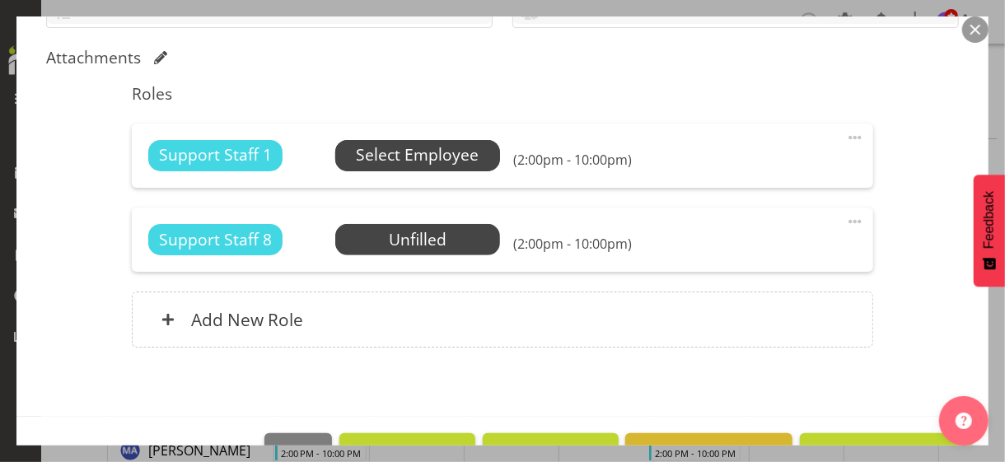
click at [407, 155] on span "Select Employee" at bounding box center [417, 155] width 123 height 24
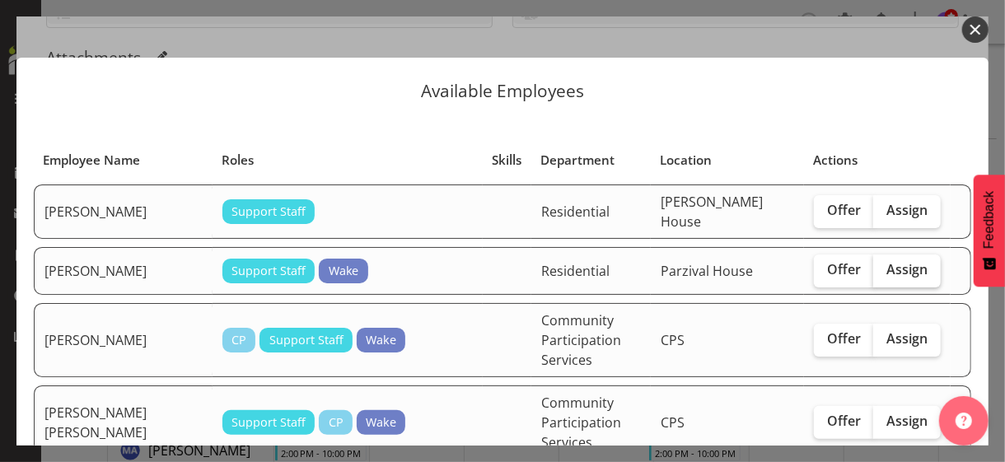
click at [902, 269] on span "Assign" at bounding box center [907, 269] width 41 height 16
click at [884, 269] on input "Assign" at bounding box center [878, 270] width 11 height 11
checkbox input "true"
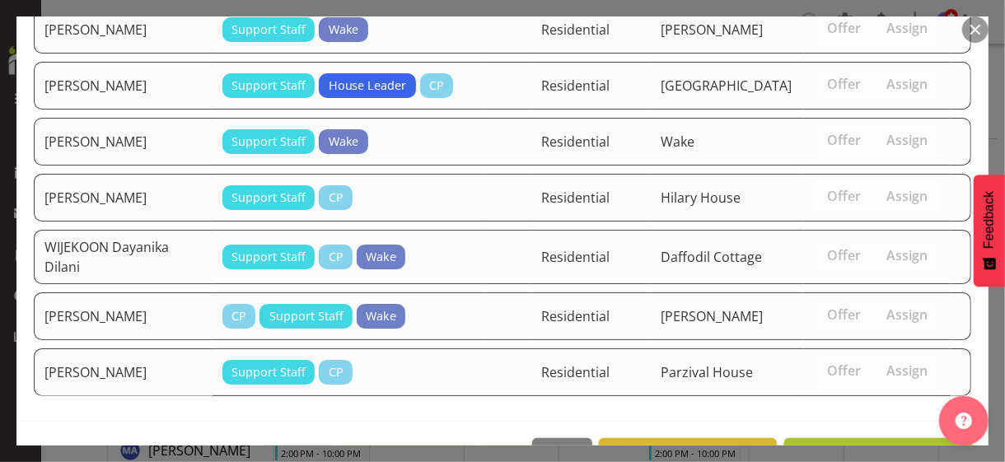
scroll to position [3904, 0]
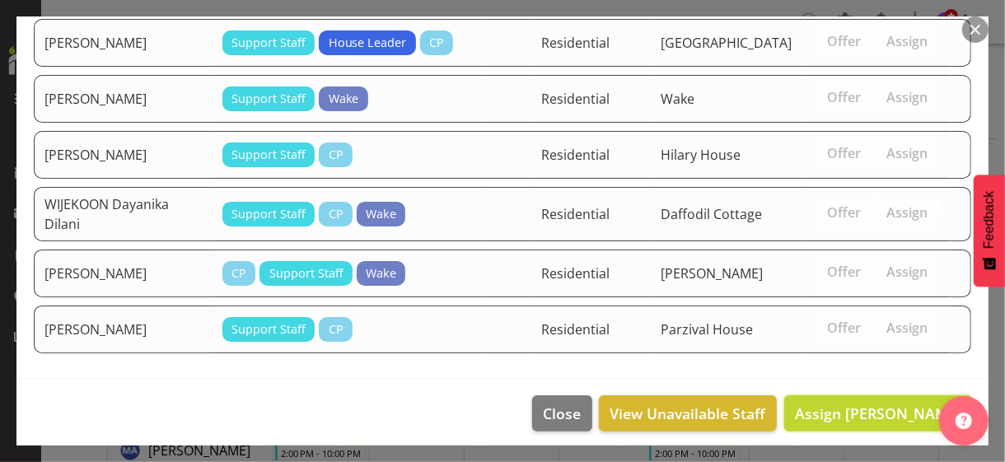
click at [858, 404] on span "Assign [PERSON_NAME]" at bounding box center [878, 414] width 166 height 20
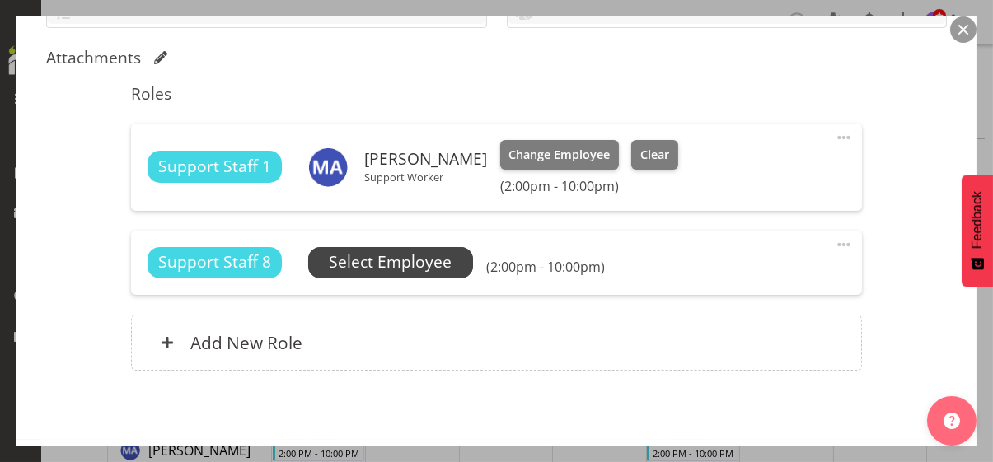
click at [430, 260] on span "Select Employee" at bounding box center [390, 263] width 123 height 24
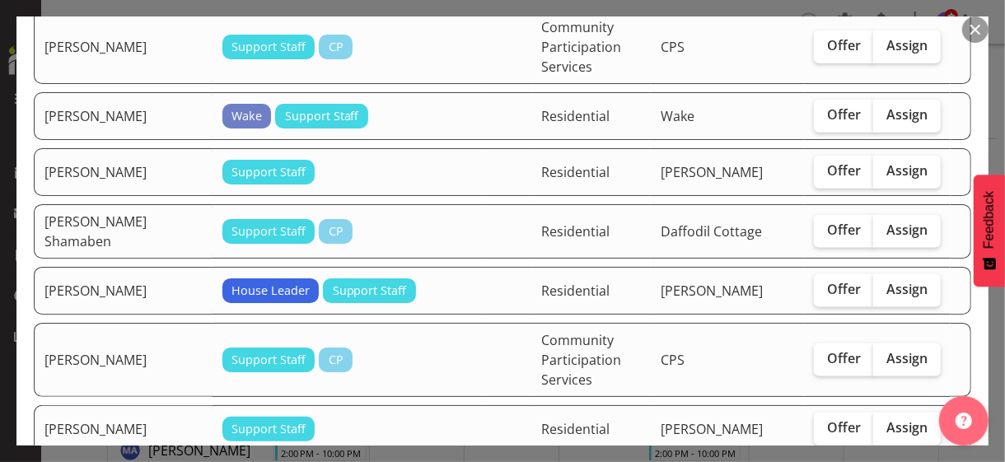
scroll to position [1236, 0]
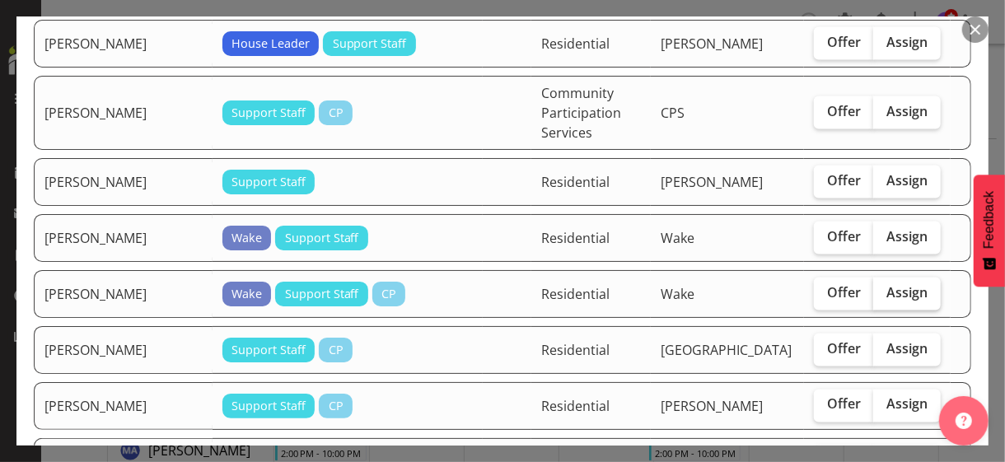
click at [889, 284] on span "Assign" at bounding box center [907, 292] width 41 height 16
click at [884, 288] on input "Assign" at bounding box center [878, 293] width 11 height 11
checkbox input "true"
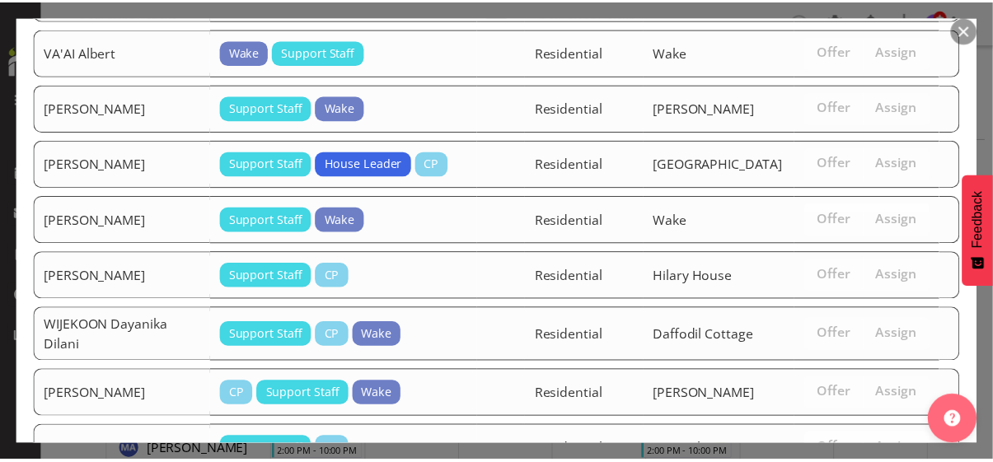
scroll to position [3848, 0]
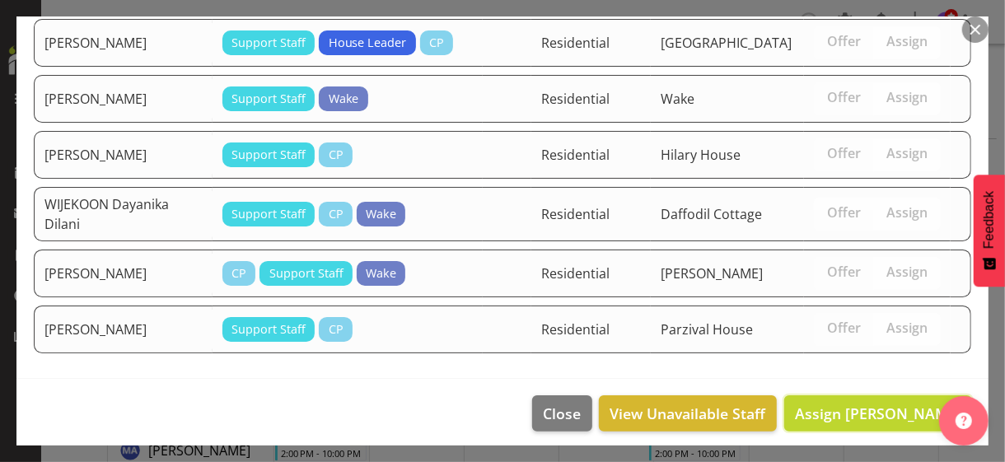
click at [864, 407] on span "Assign [PERSON_NAME]" at bounding box center [878, 414] width 166 height 20
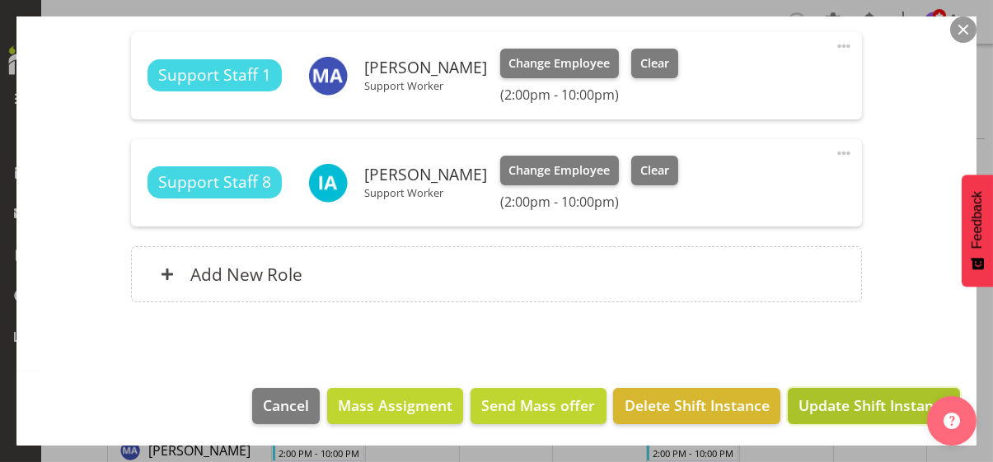
click at [861, 408] on span "Update Shift Instance" at bounding box center [874, 405] width 151 height 21
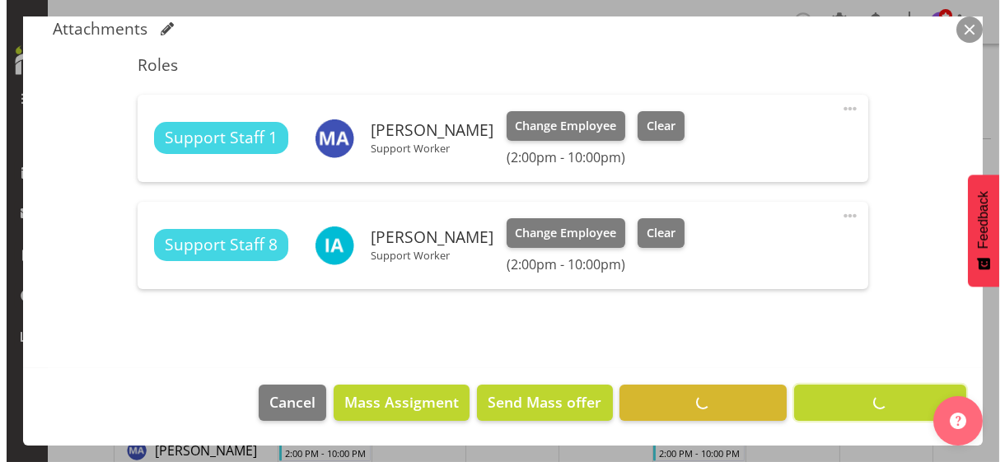
scroll to position [438, 0]
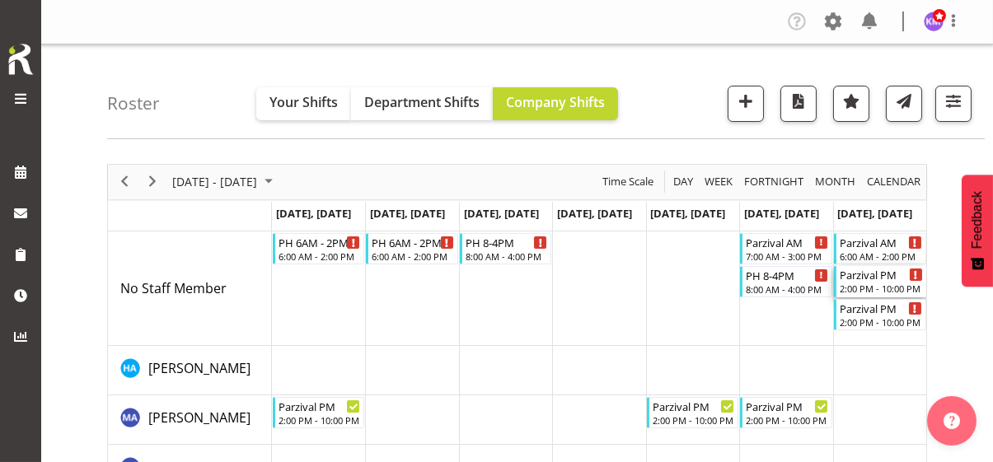
click at [880, 285] on div "2:00 PM - 10:00 PM" at bounding box center [881, 288] width 83 height 13
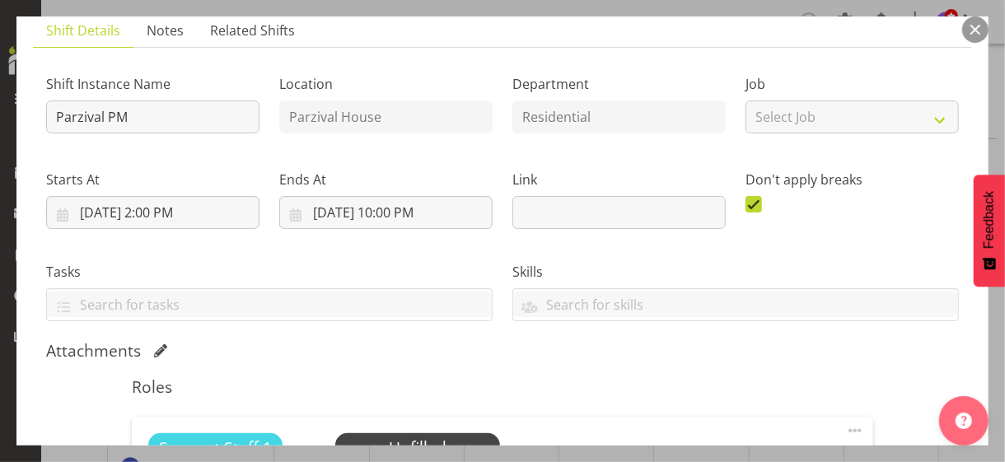
scroll to position [412, 0]
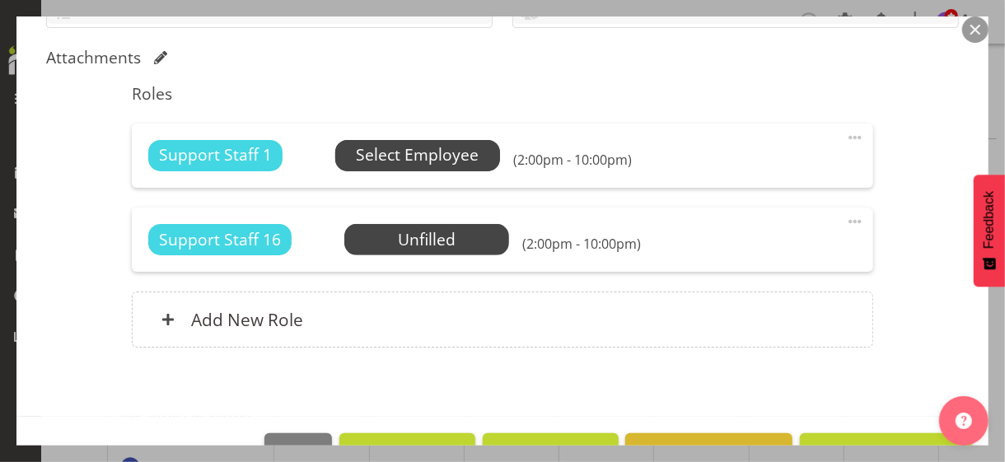
click at [416, 156] on span "Select Employee" at bounding box center [417, 155] width 123 height 24
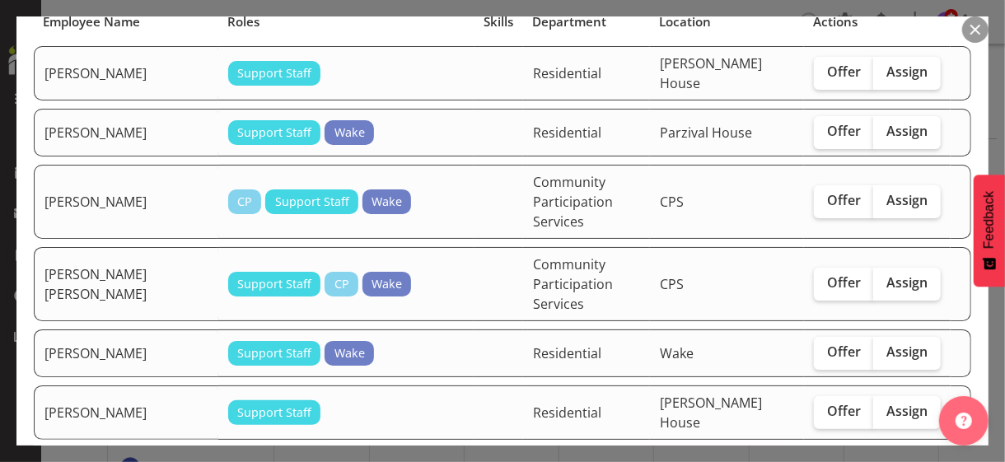
scroll to position [247, 0]
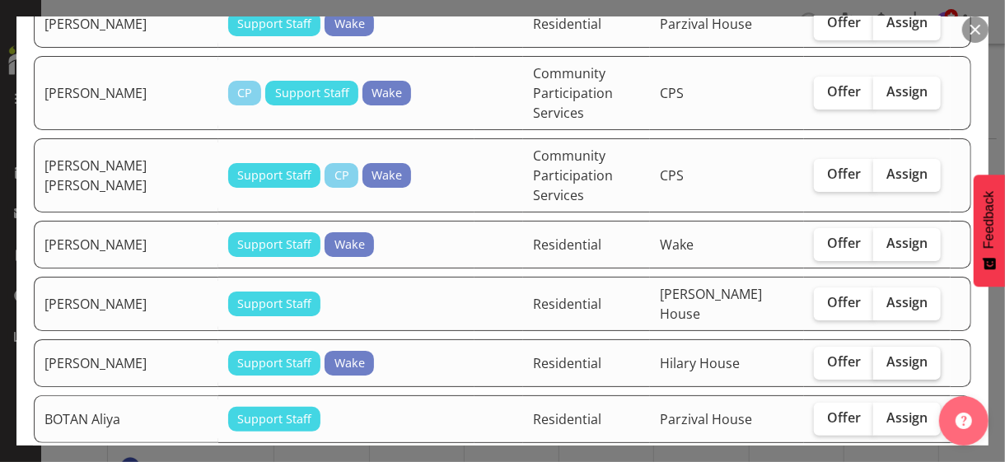
click at [887, 354] on span "Assign" at bounding box center [907, 362] width 41 height 16
click at [884, 357] on input "Assign" at bounding box center [878, 362] width 11 height 11
checkbox input "true"
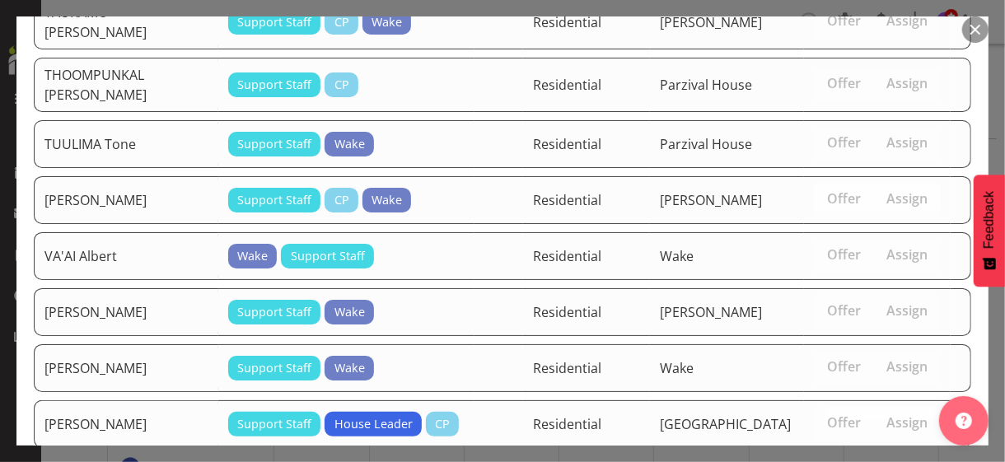
scroll to position [3764, 0]
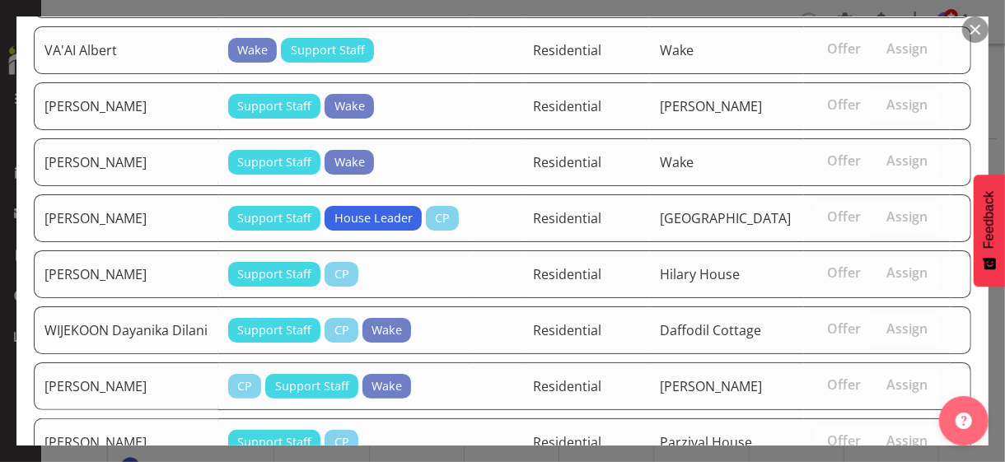
drag, startPoint x: 873, startPoint y: 405, endPoint x: 621, endPoint y: 365, distance: 255.4
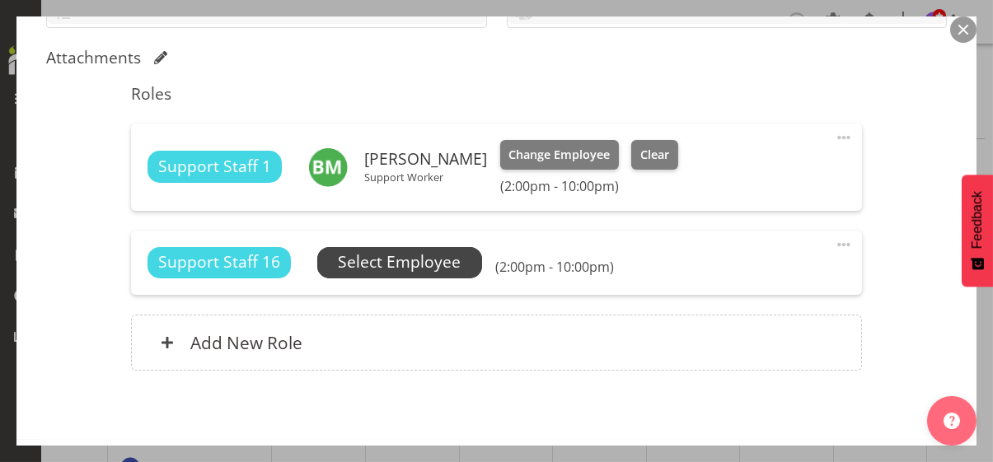
click at [415, 265] on span "Select Employee" at bounding box center [399, 263] width 123 height 24
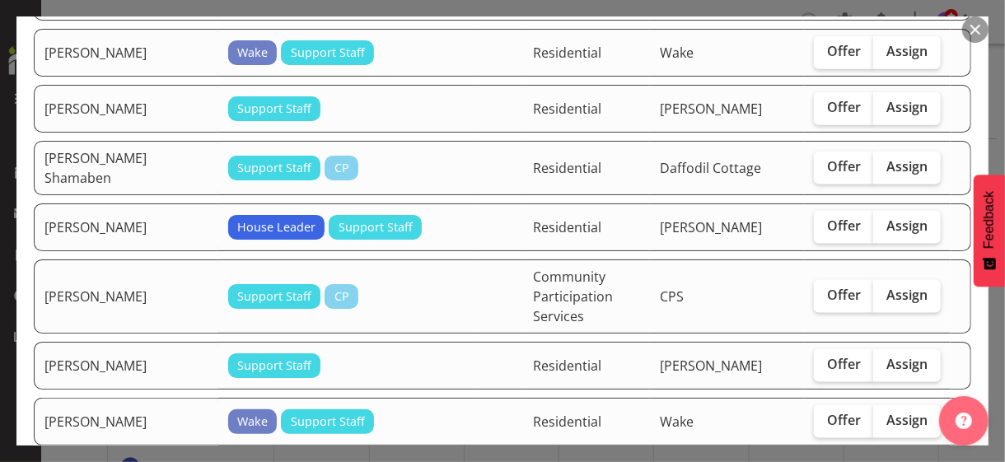
scroll to position [1154, 0]
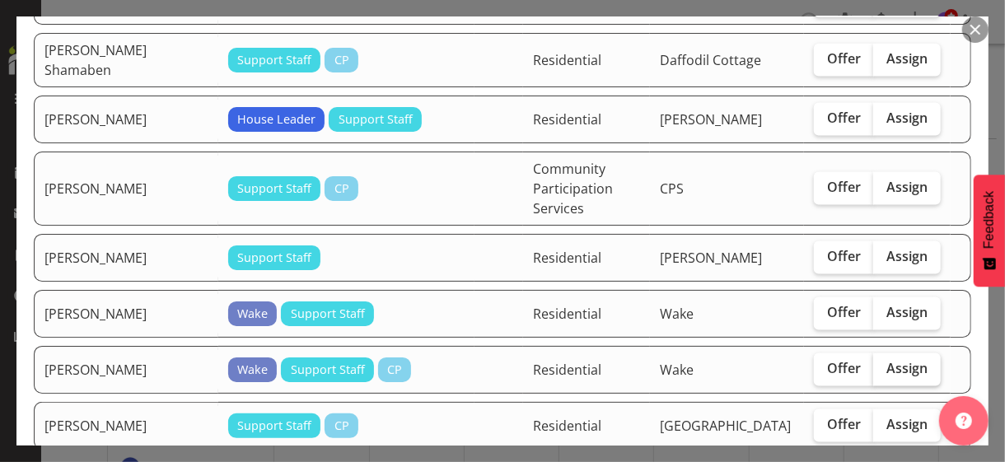
click at [890, 360] on span "Assign" at bounding box center [907, 368] width 41 height 16
click at [884, 363] on input "Assign" at bounding box center [878, 368] width 11 height 11
checkbox input "true"
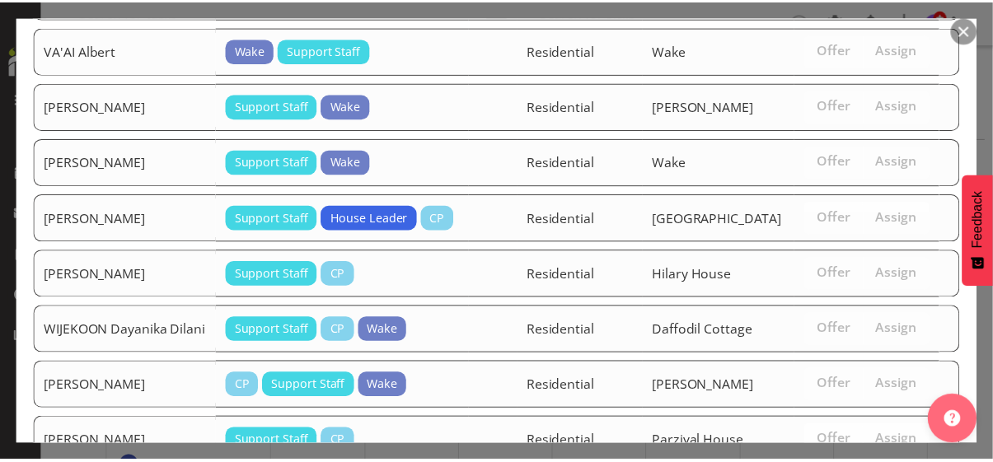
scroll to position [3710, 0]
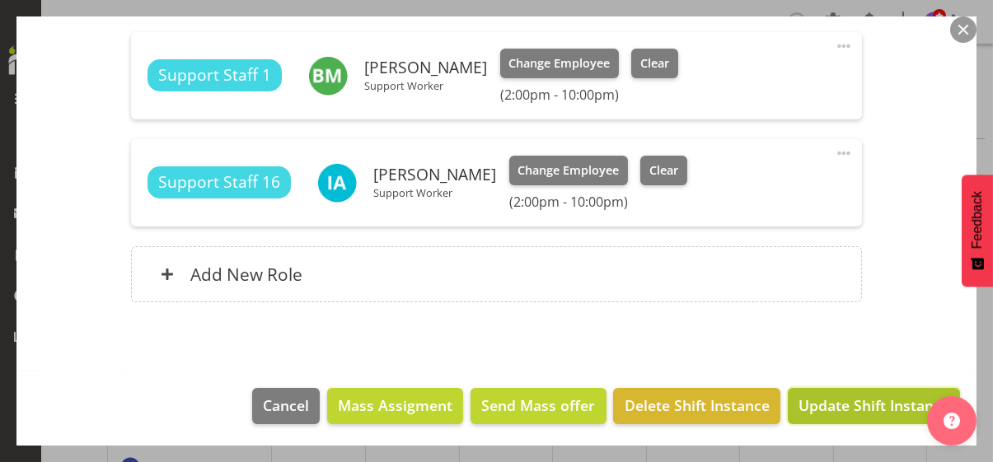
click at [868, 396] on span "Update Shift Instance" at bounding box center [874, 405] width 151 height 21
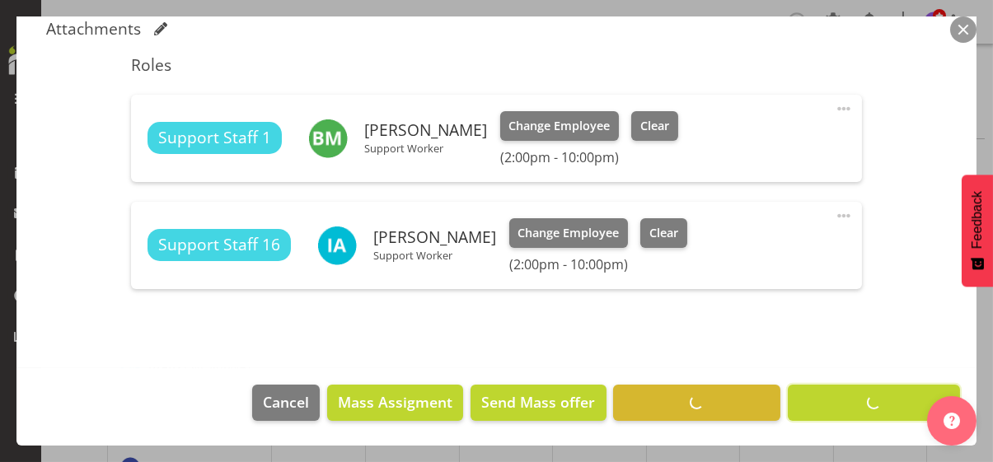
scroll to position [438, 0]
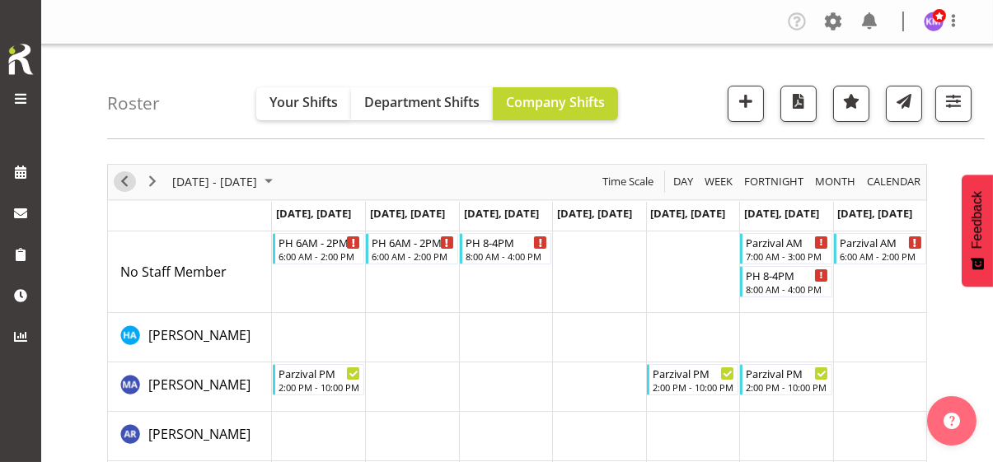
drag, startPoint x: 125, startPoint y: 181, endPoint x: 572, endPoint y: 167, distance: 446.9
click at [125, 181] on span "Previous" at bounding box center [125, 181] width 20 height 21
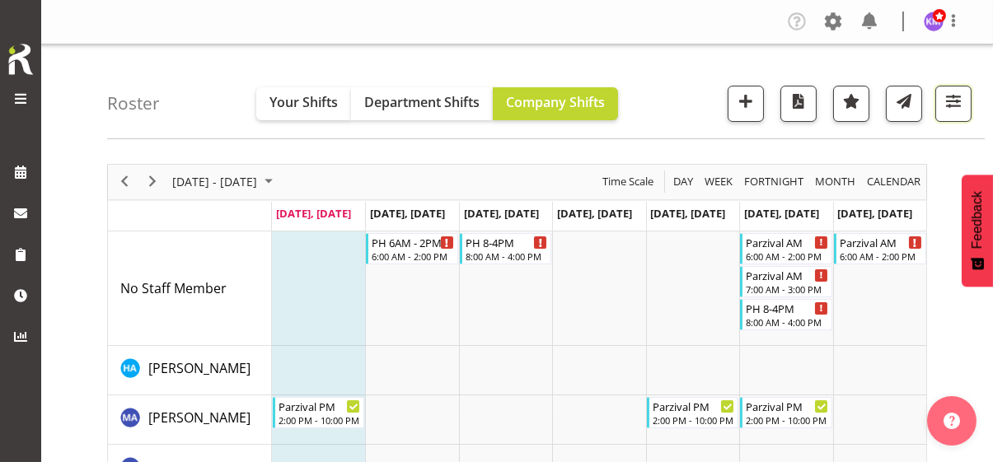
drag, startPoint x: 954, startPoint y: 110, endPoint x: 925, endPoint y: 115, distance: 30.1
click at [953, 110] on span "button" at bounding box center [953, 101] width 21 height 21
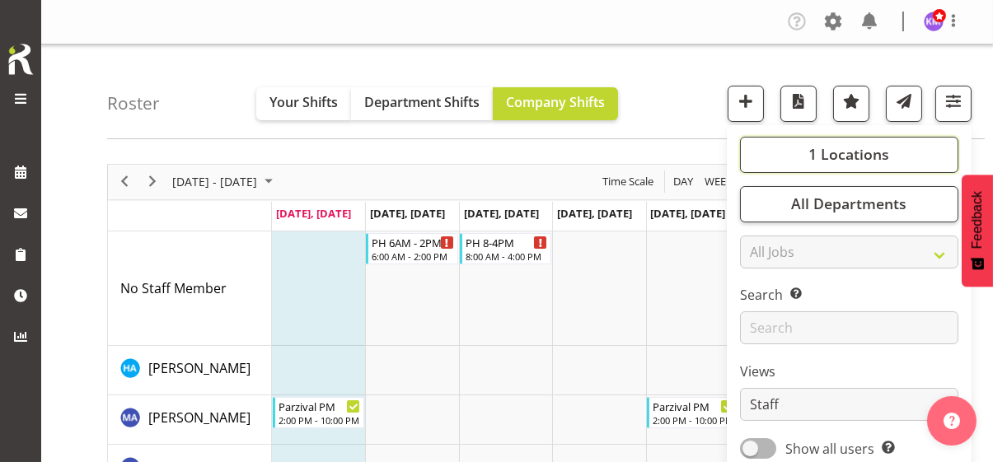
drag, startPoint x: 852, startPoint y: 149, endPoint x: 897, endPoint y: 221, distance: 84.4
click at [855, 151] on span "1 Locations" at bounding box center [848, 154] width 81 height 20
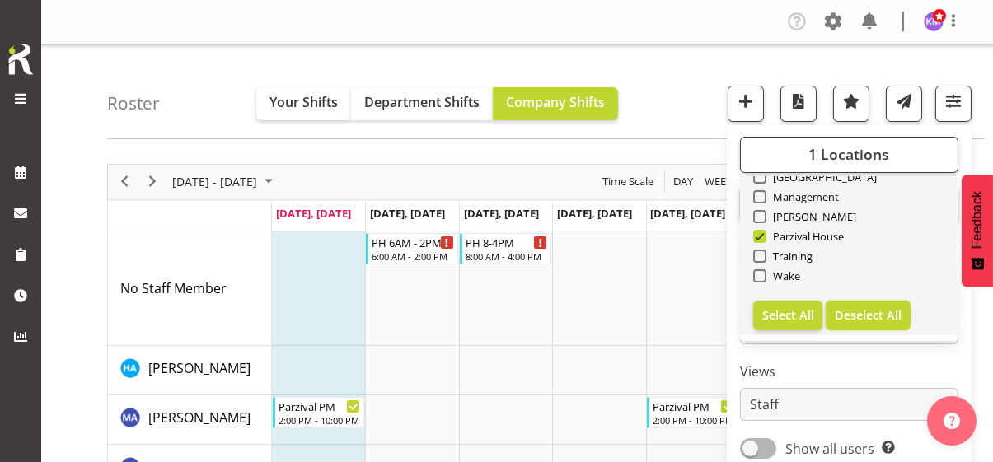
click at [876, 309] on span "Deselect All" at bounding box center [868, 315] width 67 height 16
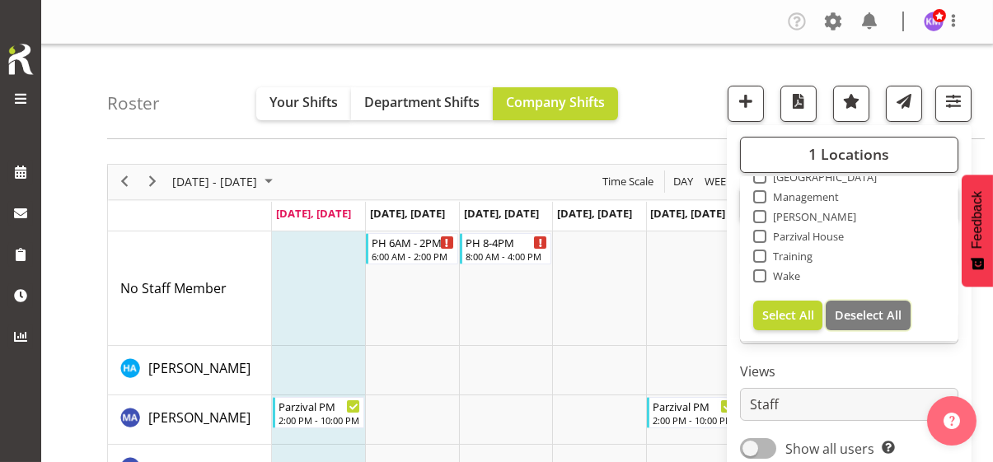
checkbox input "false"
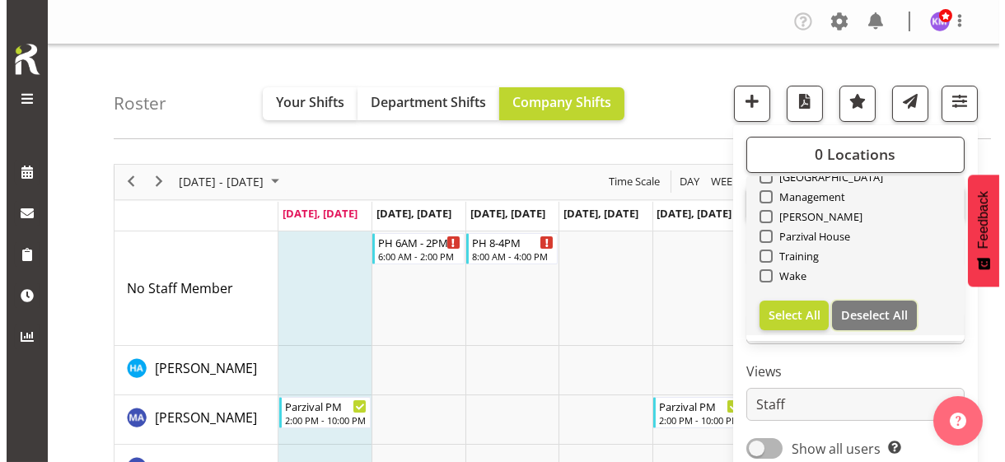
scroll to position [76, 0]
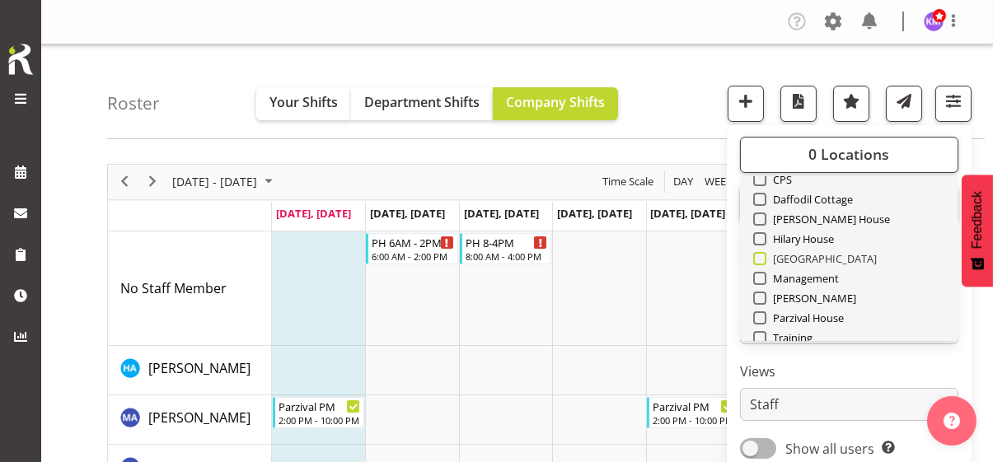
click at [759, 256] on span at bounding box center [759, 258] width 13 height 13
click at [759, 256] on input "[GEOGRAPHIC_DATA]" at bounding box center [758, 258] width 11 height 11
checkbox input "true"
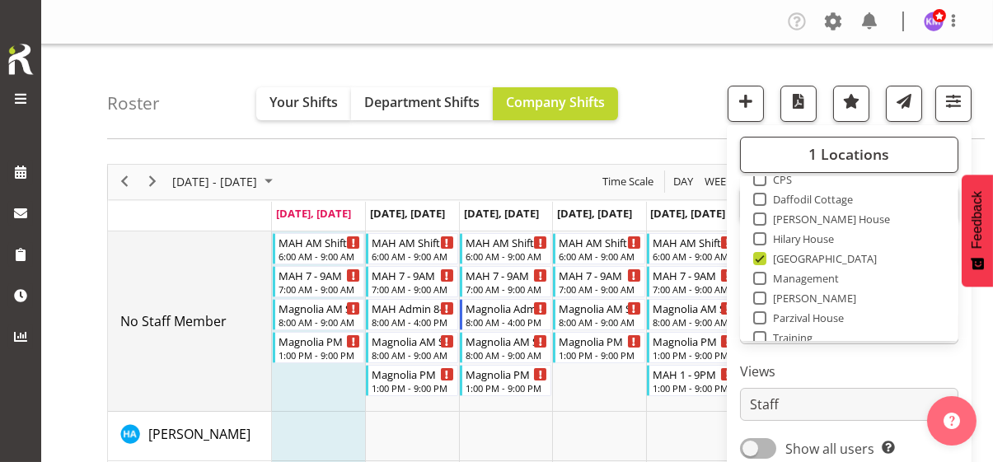
click at [166, 259] on td "No Staff Member" at bounding box center [190, 322] width 164 height 180
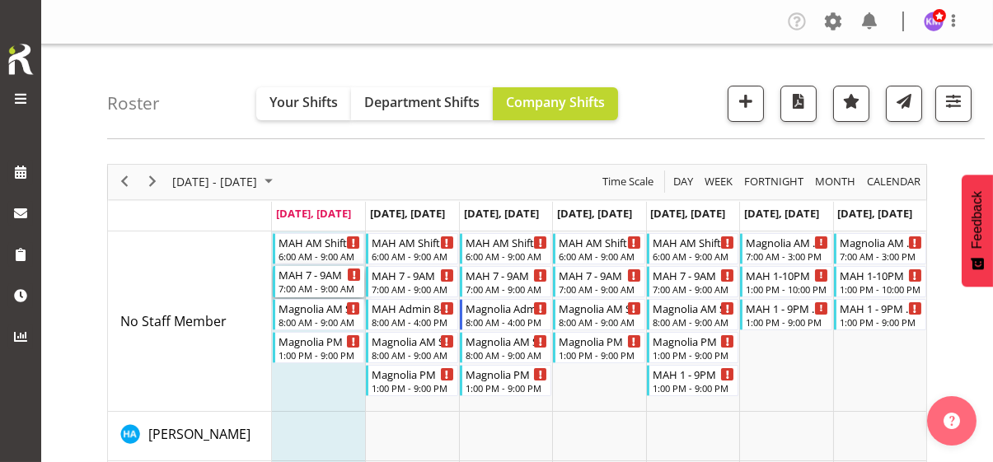
click at [315, 288] on div "7:00 AM - 9:00 AM" at bounding box center [320, 288] width 83 height 13
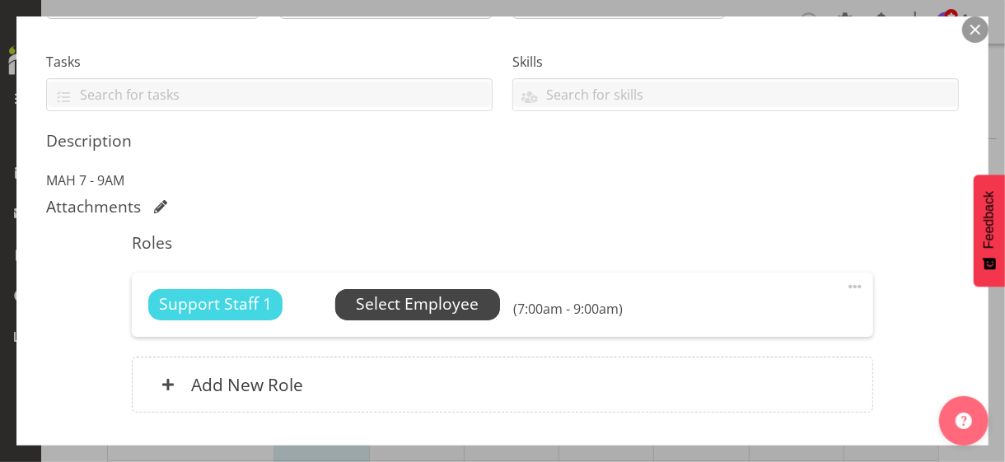
scroll to position [330, 0]
click at [371, 297] on span "Select Employee" at bounding box center [417, 304] width 123 height 24
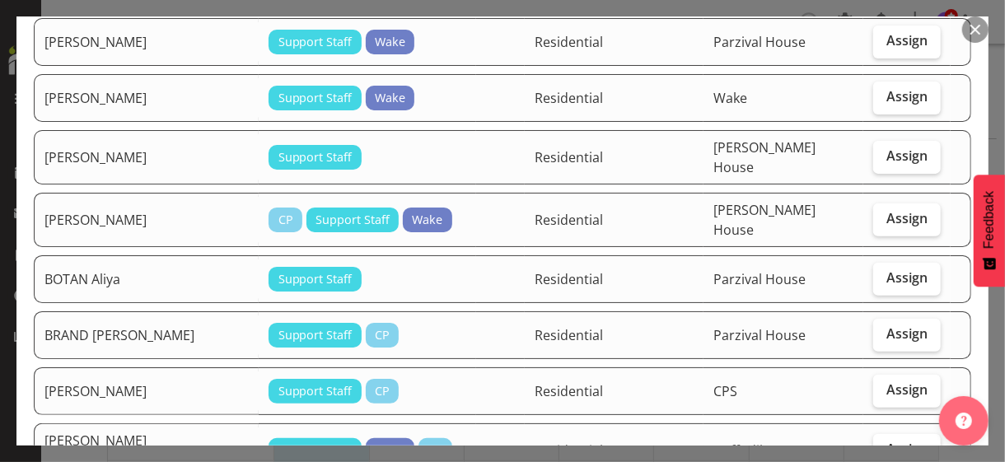
scroll to position [247, 0]
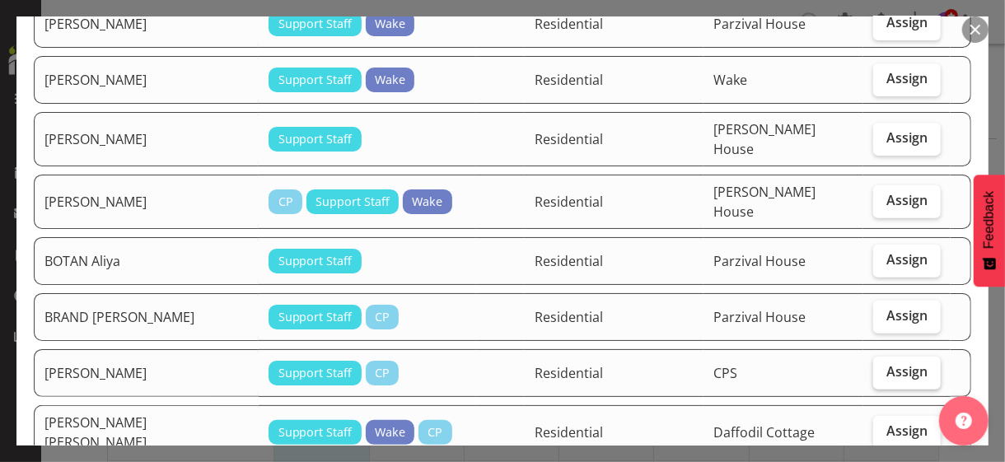
click at [885, 357] on label "Assign" at bounding box center [907, 373] width 68 height 33
click at [884, 367] on input "Assign" at bounding box center [878, 372] width 11 height 11
checkbox input "true"
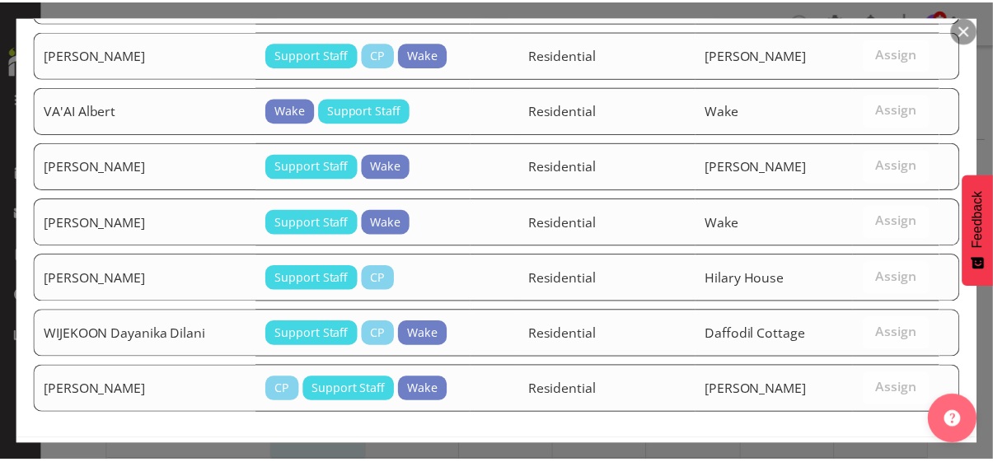
scroll to position [2924, 0]
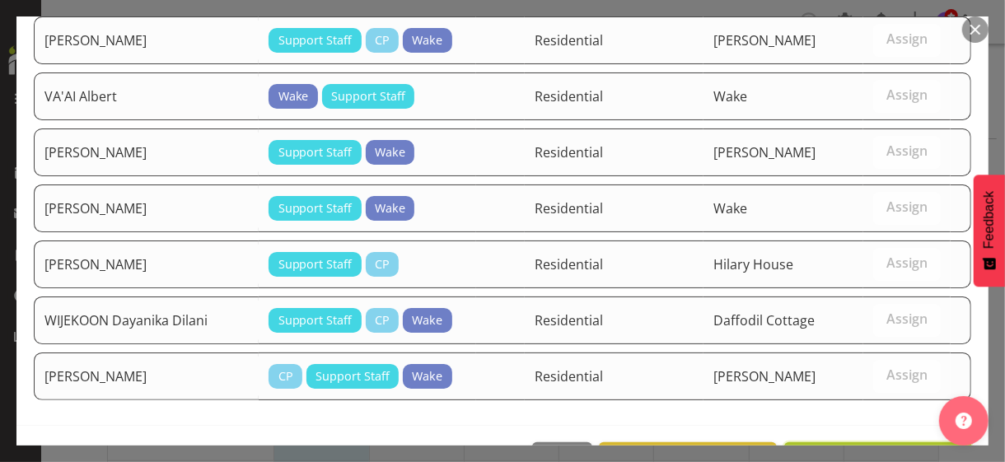
click at [865, 451] on span "Assign [PERSON_NAME]" at bounding box center [878, 461] width 166 height 20
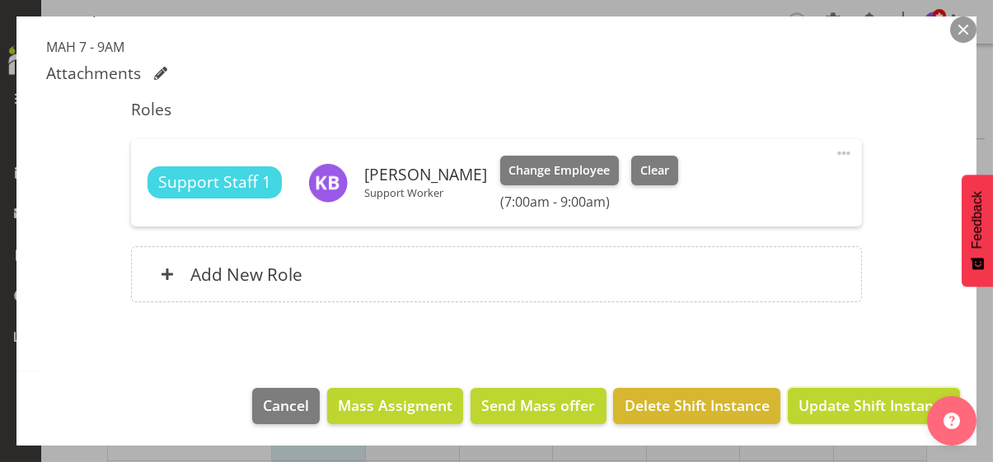
drag, startPoint x: 859, startPoint y: 400, endPoint x: 857, endPoint y: 384, distance: 16.7
click at [858, 400] on span "Update Shift Instance" at bounding box center [874, 405] width 151 height 21
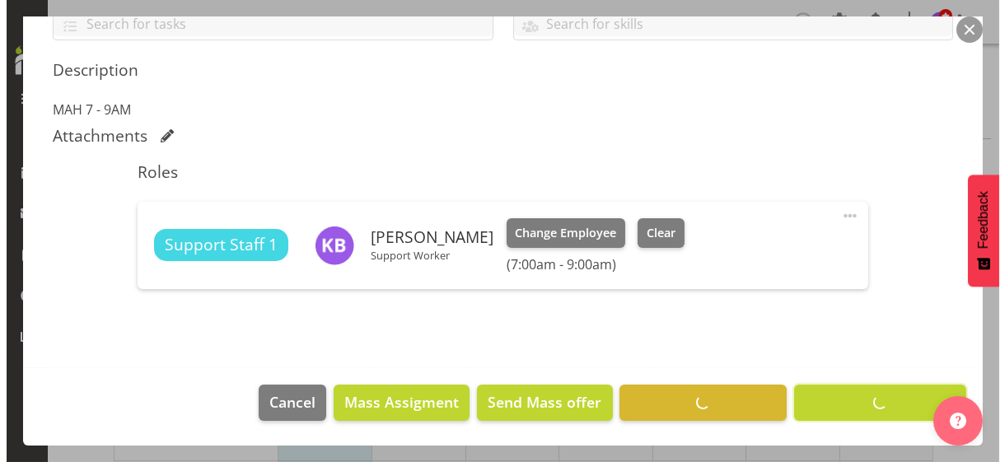
scroll to position [397, 0]
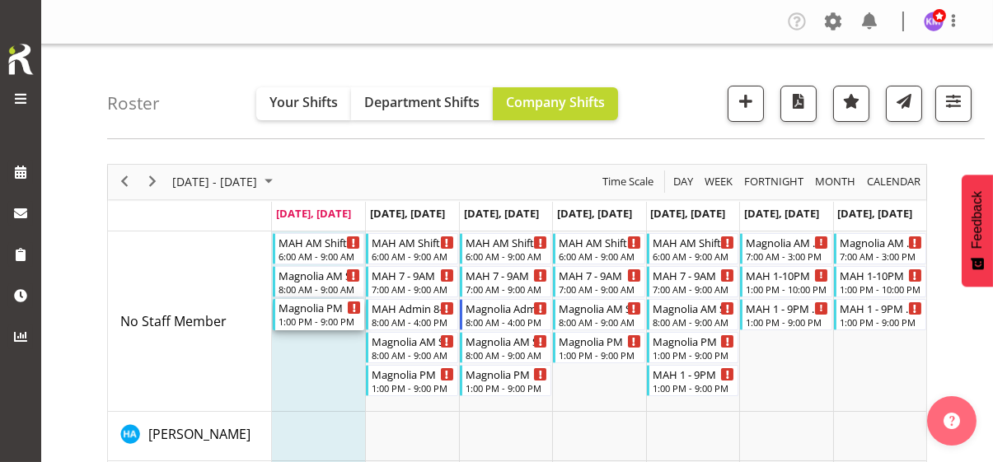
click at [316, 323] on div "1:00 PM - 9:00 PM" at bounding box center [320, 321] width 83 height 13
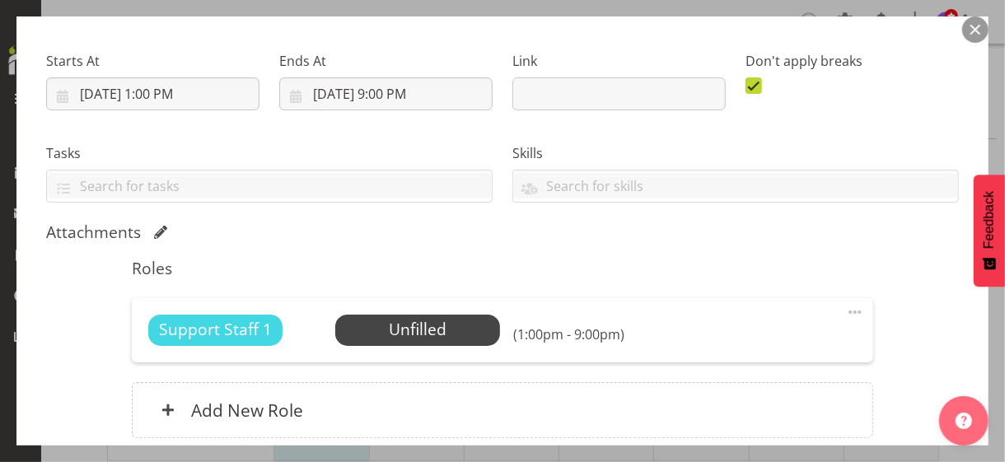
scroll to position [247, 0]
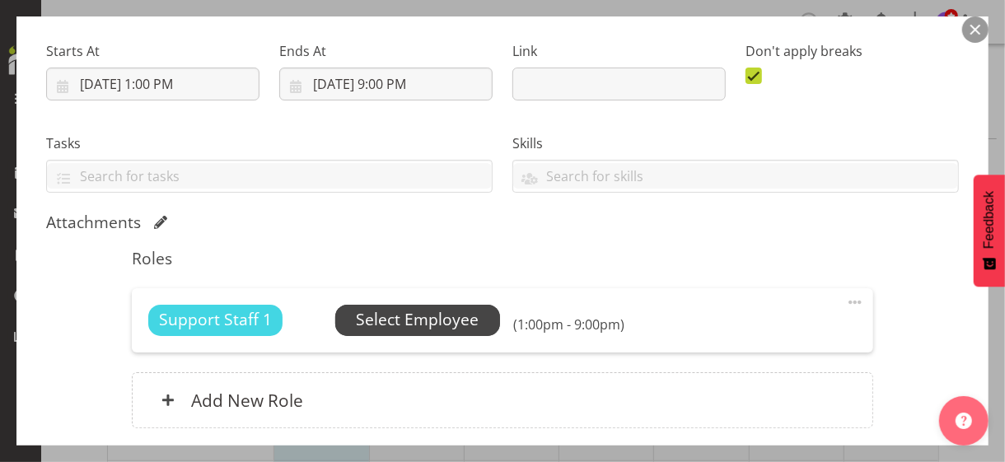
click at [396, 321] on span "Select Employee" at bounding box center [417, 320] width 123 height 24
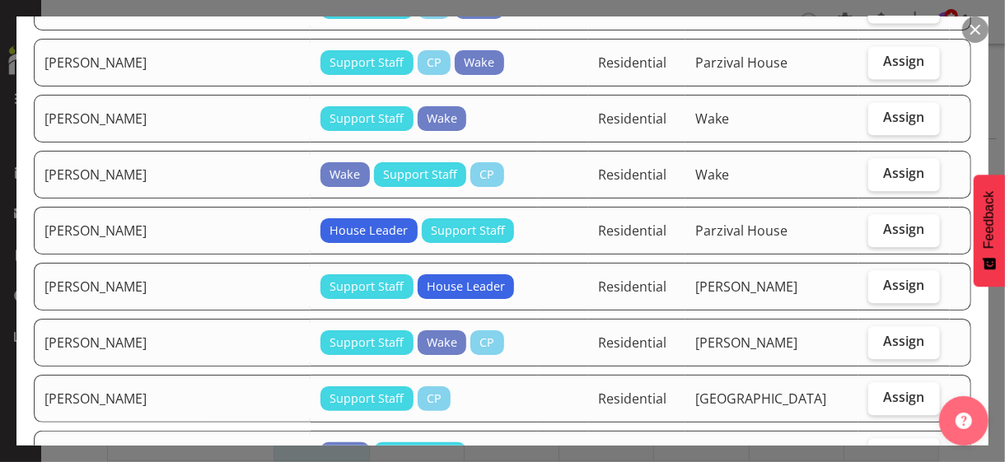
scroll to position [1895, 0]
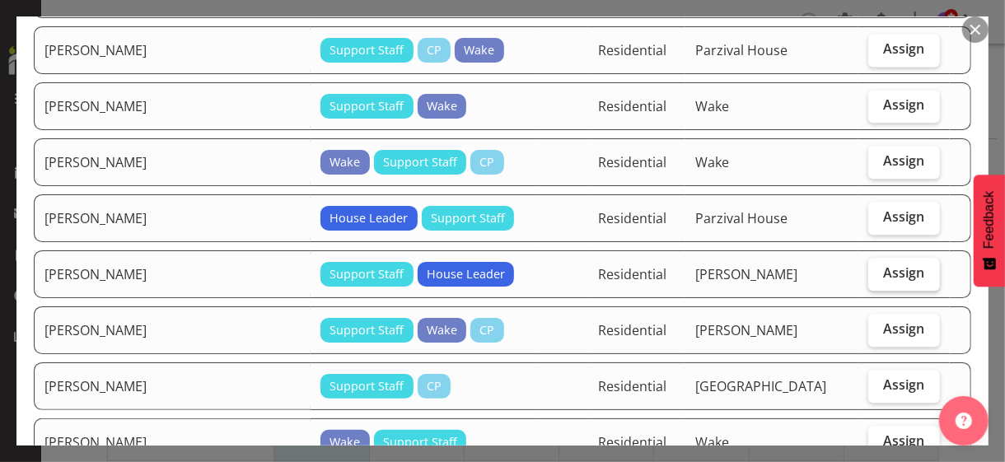
click at [883, 258] on label "Assign" at bounding box center [905, 274] width 72 height 33
click at [879, 268] on input "Assign" at bounding box center [874, 273] width 11 height 11
checkbox input "true"
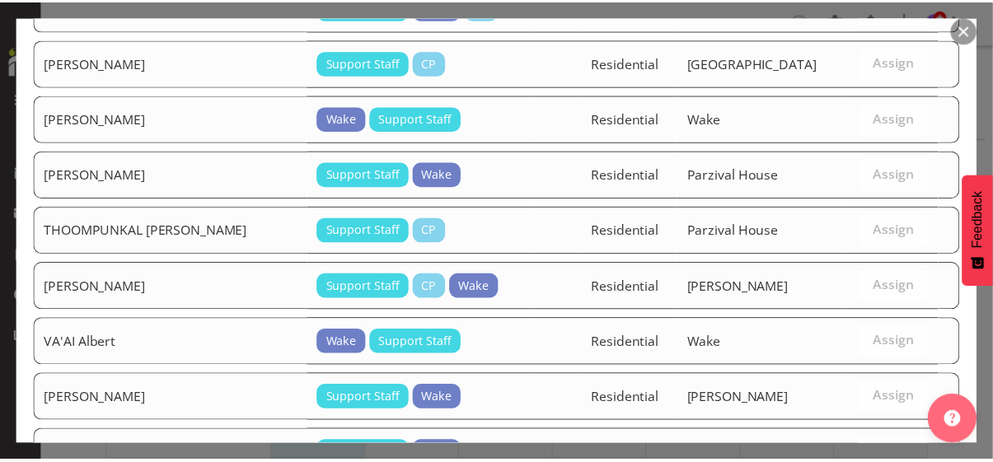
scroll to position [2363, 0]
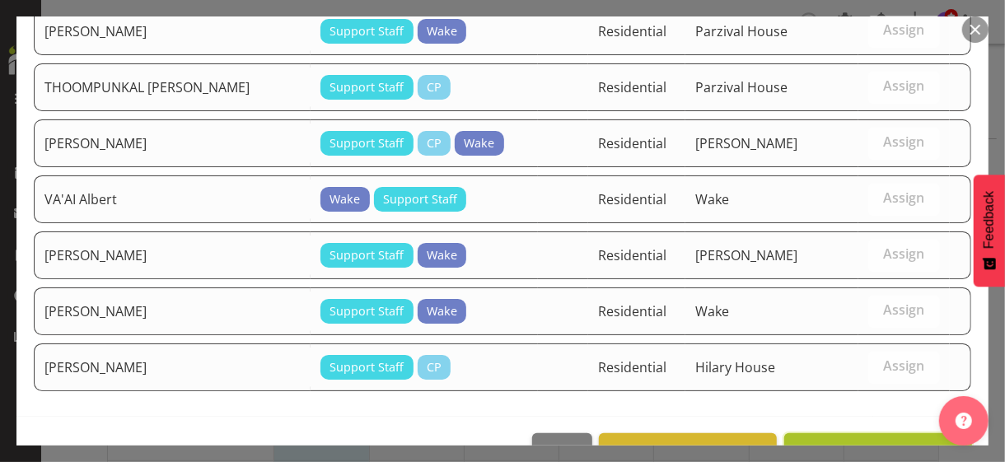
click at [840, 442] on span "Assign SELAUSO Dovy" at bounding box center [878, 452] width 166 height 20
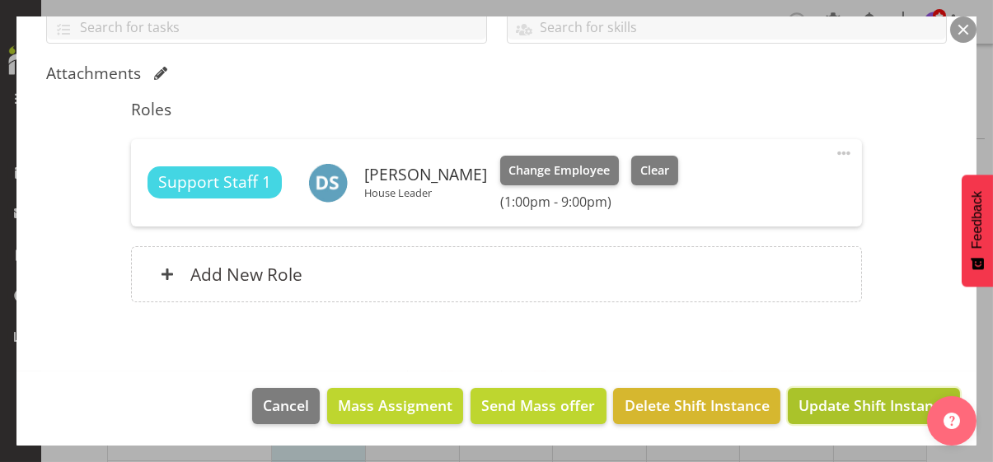
click at [845, 405] on span "Update Shift Instance" at bounding box center [874, 405] width 151 height 21
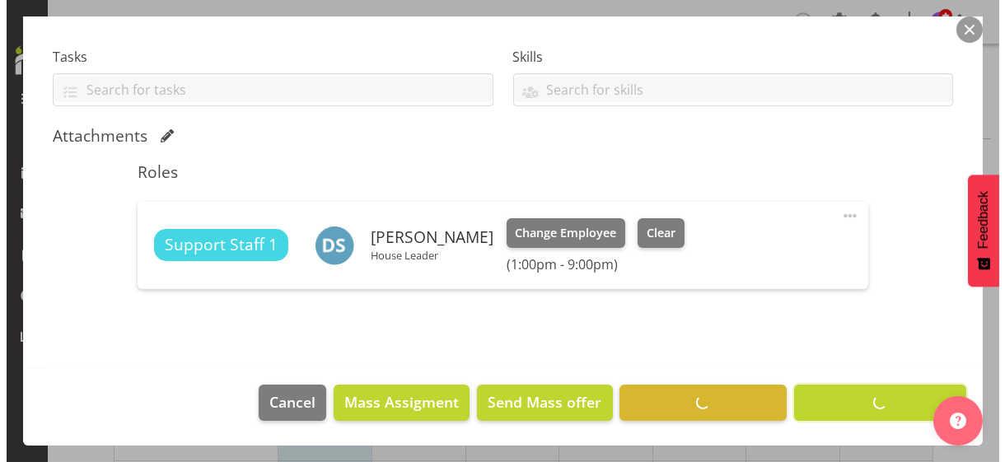
scroll to position [331, 0]
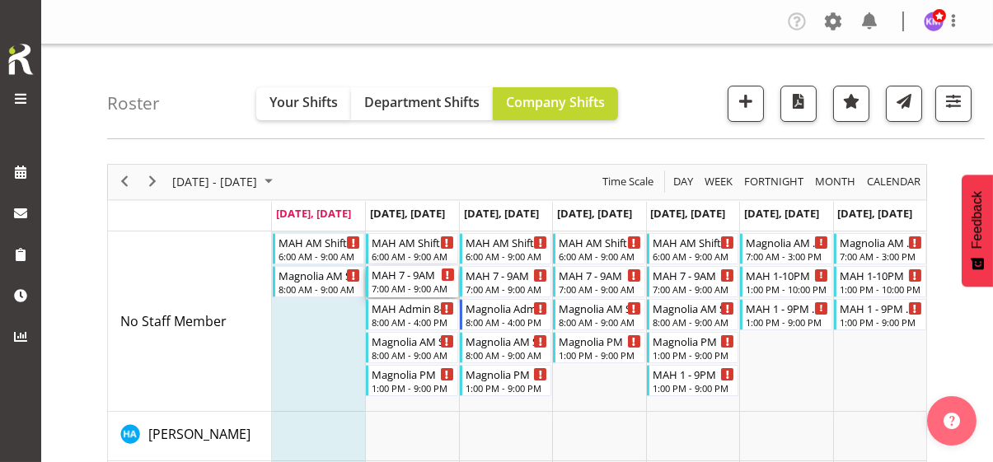
click at [401, 282] on div "7:00 AM - 9:00 AM" at bounding box center [413, 288] width 83 height 13
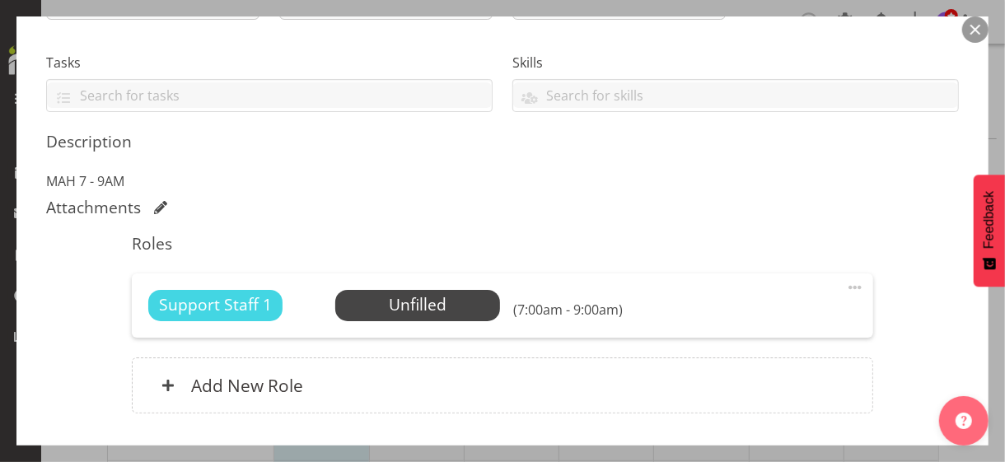
scroll to position [330, 0]
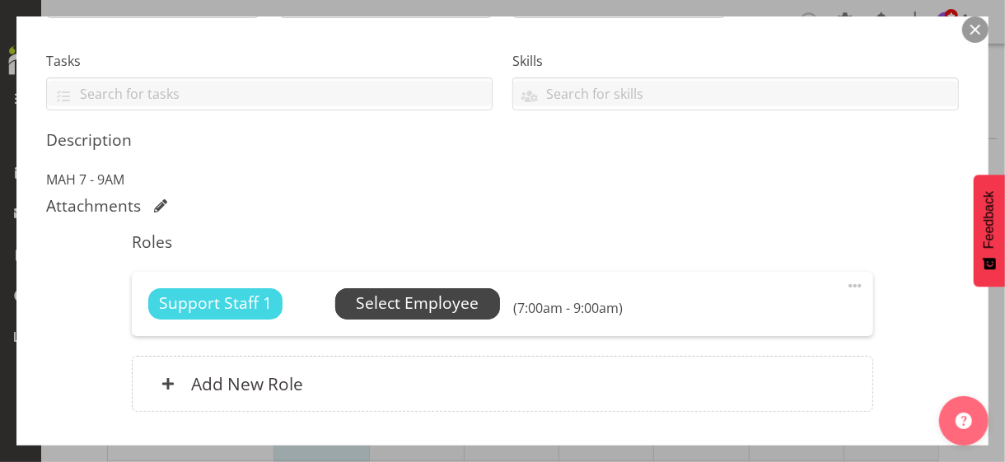
click at [391, 302] on span "Select Employee" at bounding box center [417, 304] width 123 height 24
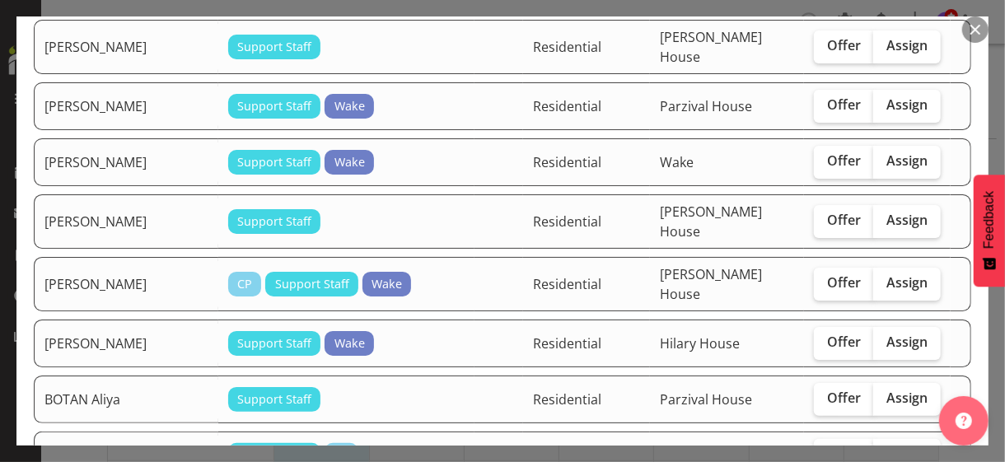
scroll to position [247, 0]
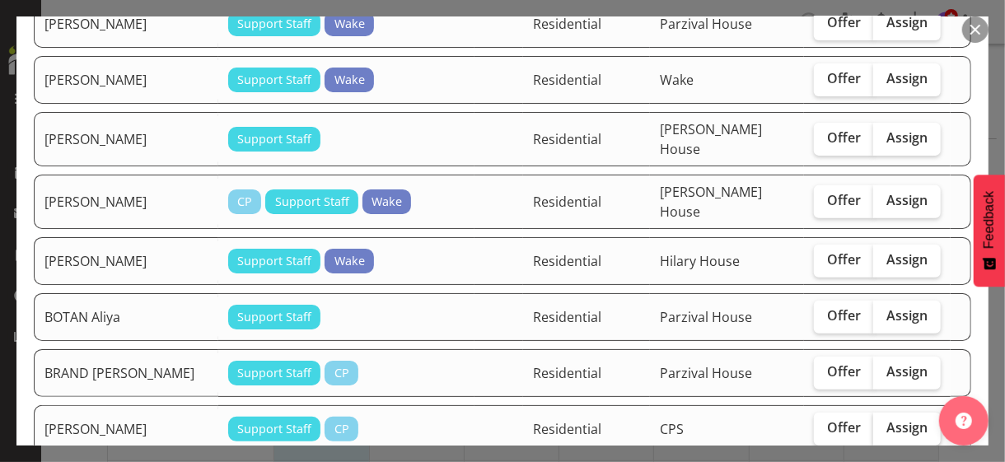
click at [893, 419] on span "Assign" at bounding box center [907, 427] width 41 height 16
click at [884, 423] on input "Assign" at bounding box center [878, 428] width 11 height 11
checkbox input "true"
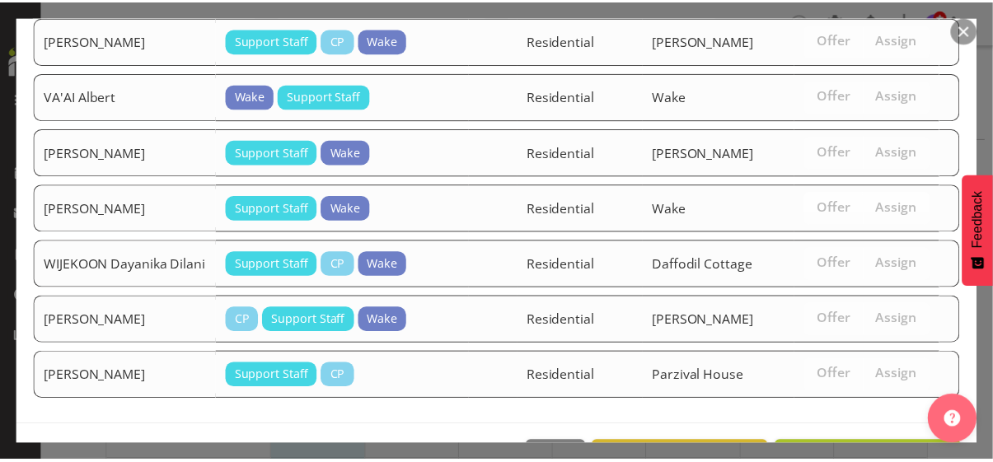
scroll to position [2990, 0]
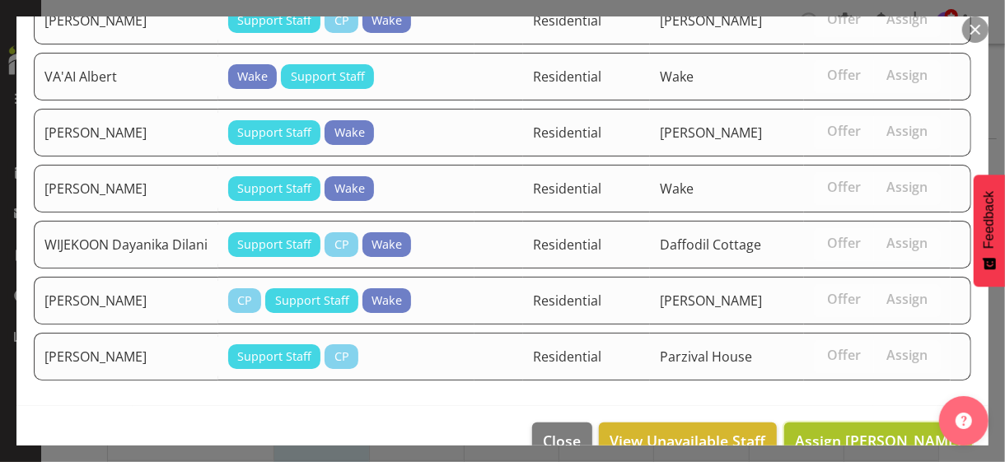
click at [866, 431] on span "Assign [PERSON_NAME]" at bounding box center [878, 441] width 166 height 20
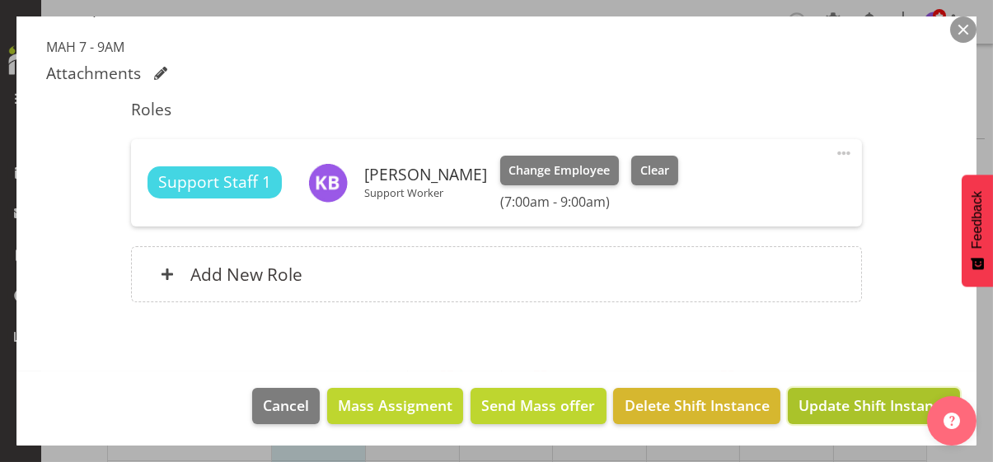
click at [862, 404] on span "Update Shift Instance" at bounding box center [874, 405] width 151 height 21
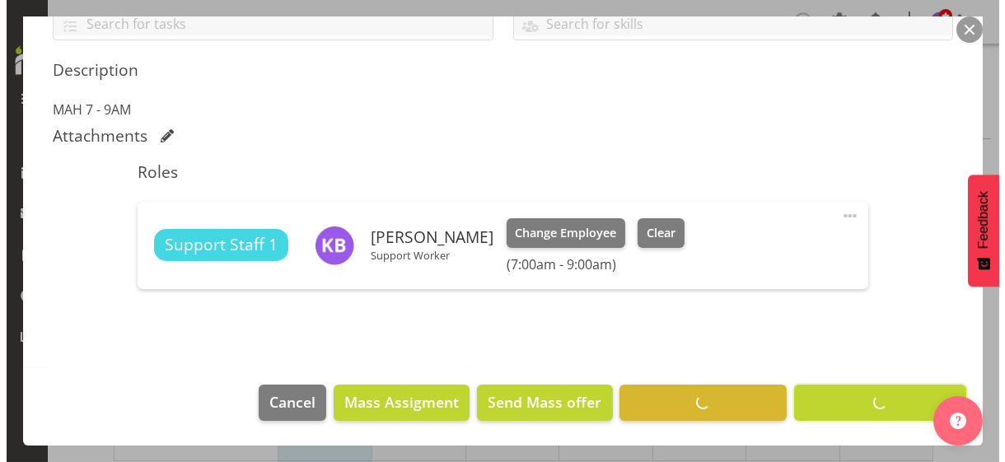
scroll to position [397, 0]
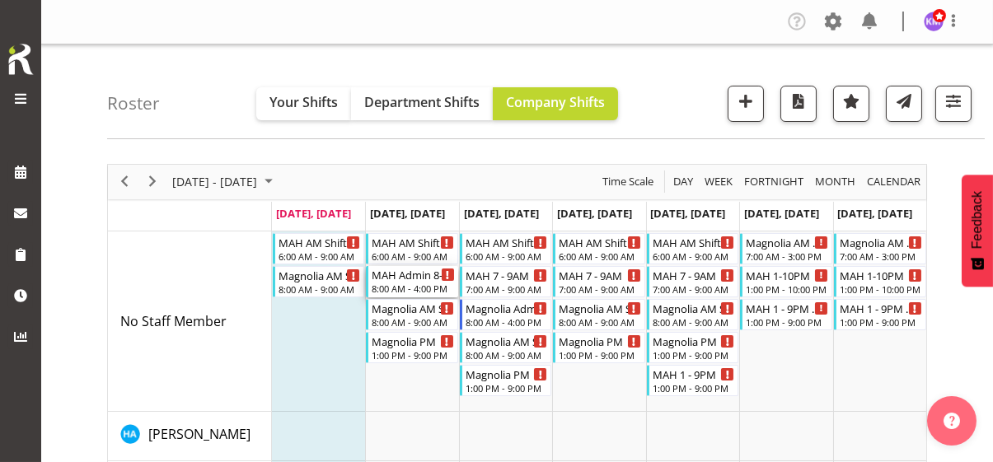
click at [406, 279] on div "MAH Admin 8-4pm" at bounding box center [413, 274] width 83 height 16
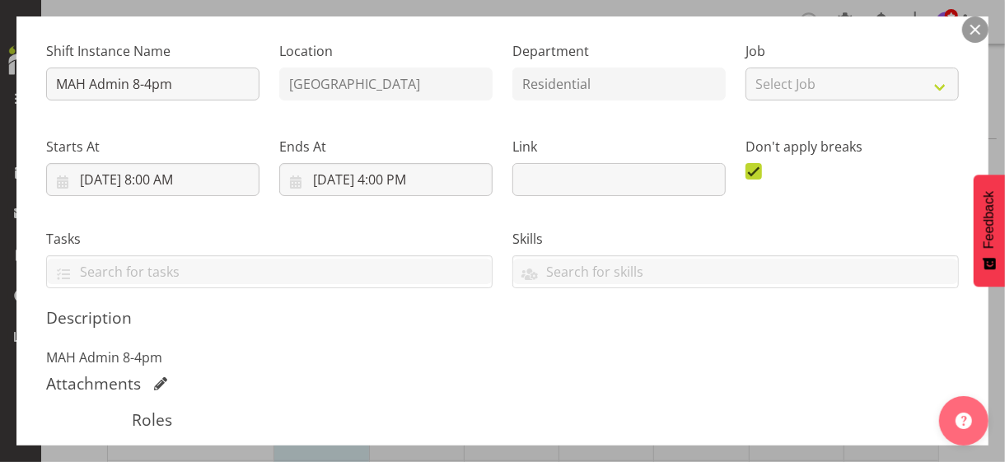
scroll to position [247, 0]
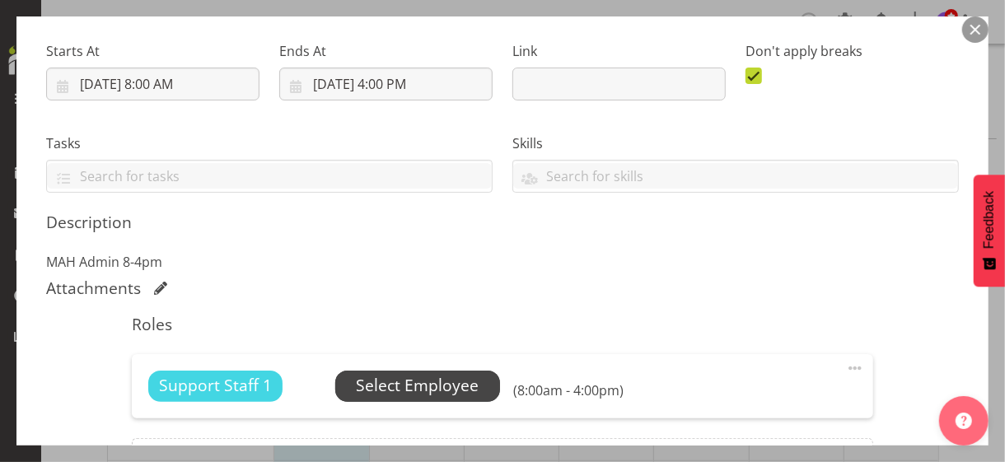
click at [402, 387] on span "Select Employee" at bounding box center [417, 386] width 123 height 24
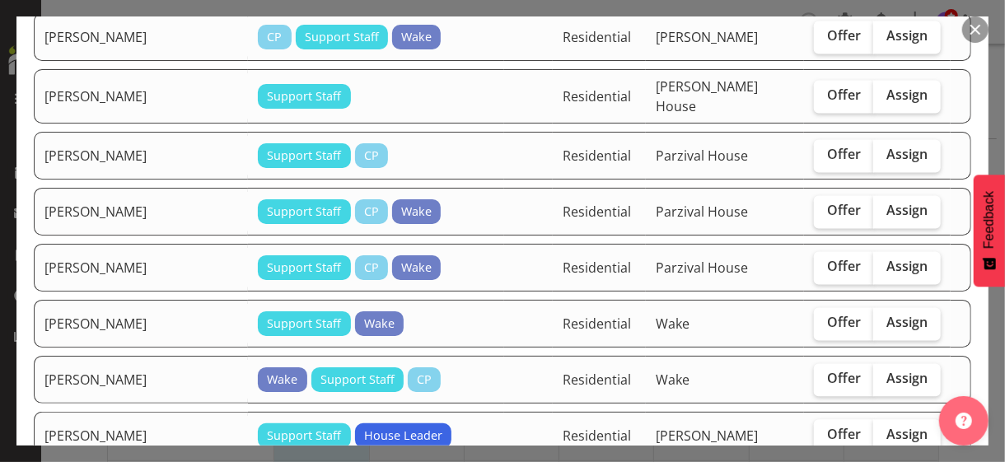
scroll to position [1731, 0]
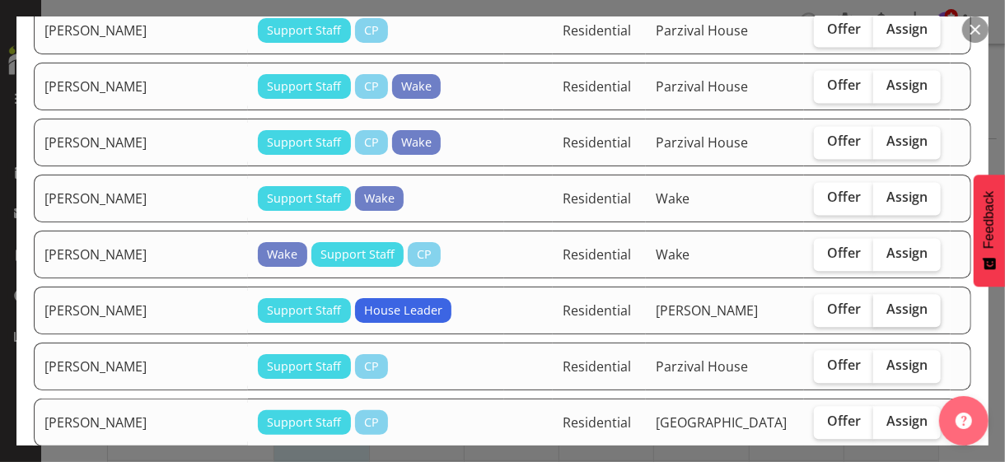
click at [888, 301] on span "Assign" at bounding box center [907, 309] width 41 height 16
click at [884, 304] on input "Assign" at bounding box center [878, 309] width 11 height 11
checkbox input "true"
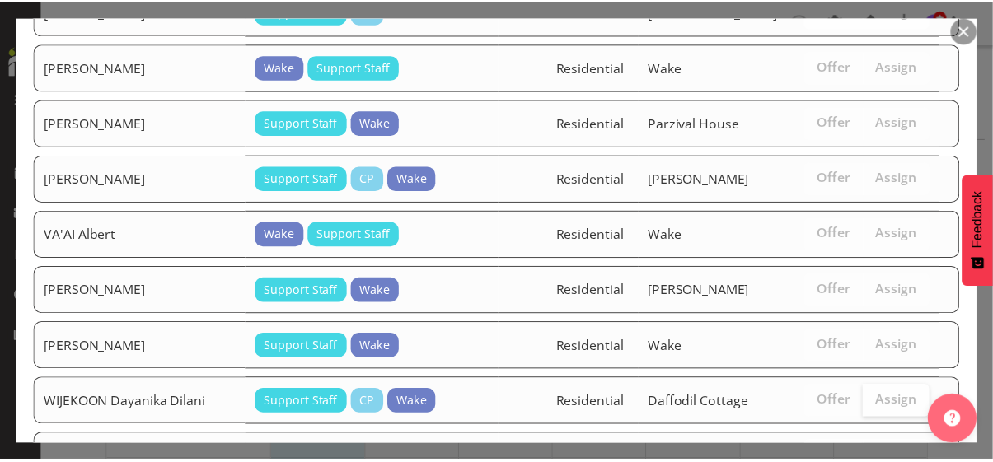
scroll to position [2298, 0]
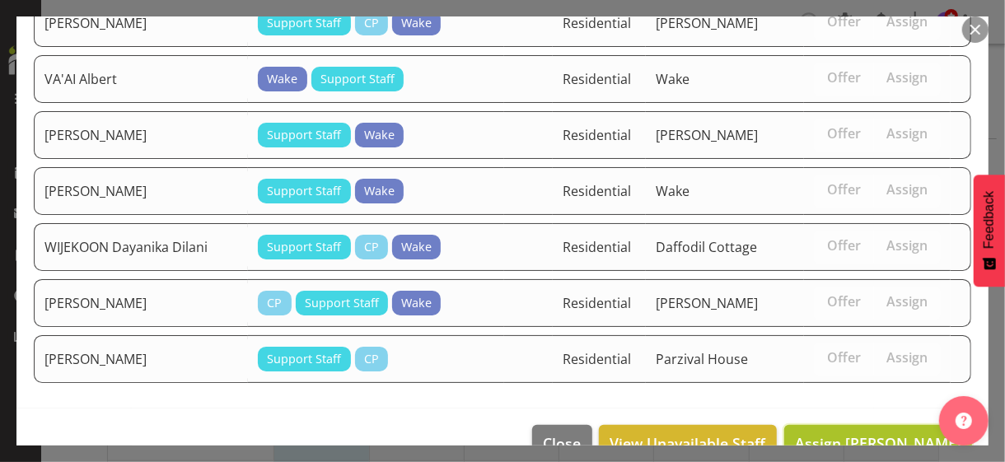
click at [878, 433] on span "Assign SELAUSO Dovy" at bounding box center [878, 443] width 166 height 20
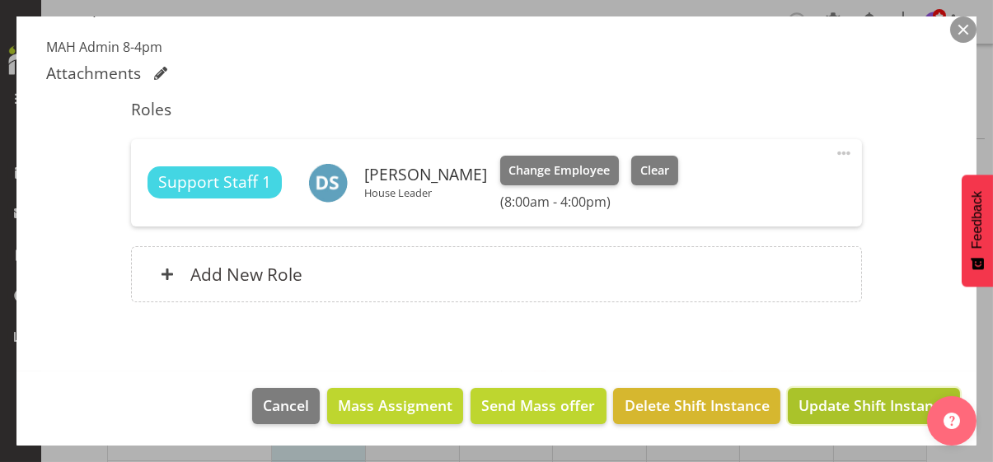
click at [855, 403] on span "Update Shift Instance" at bounding box center [874, 405] width 151 height 21
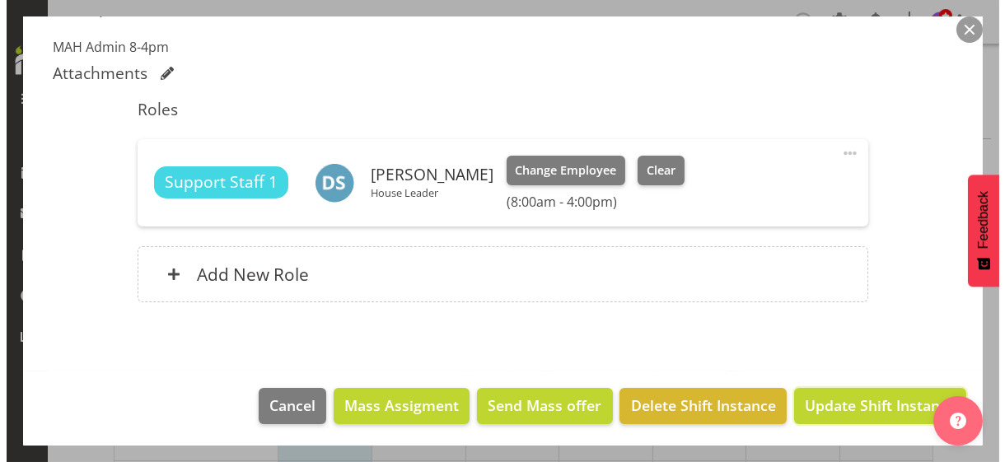
scroll to position [397, 0]
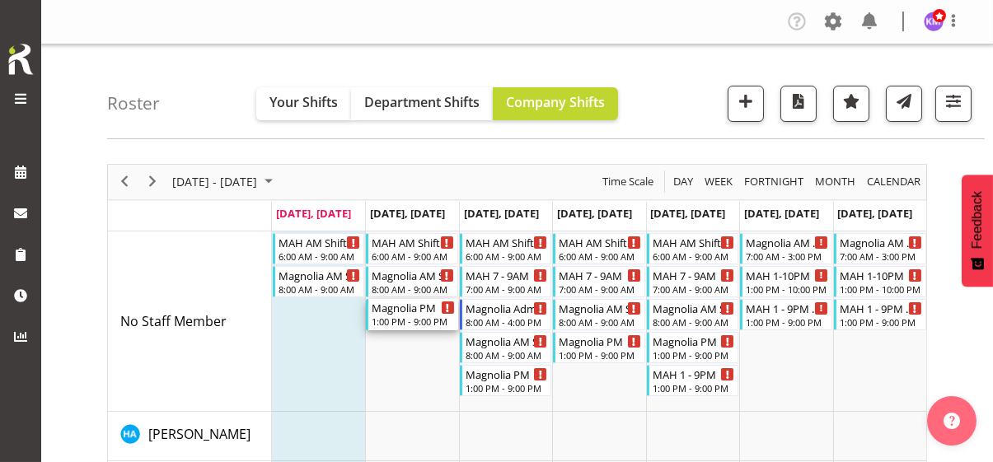
click at [411, 316] on div "1:00 PM - 9:00 PM" at bounding box center [413, 321] width 83 height 13
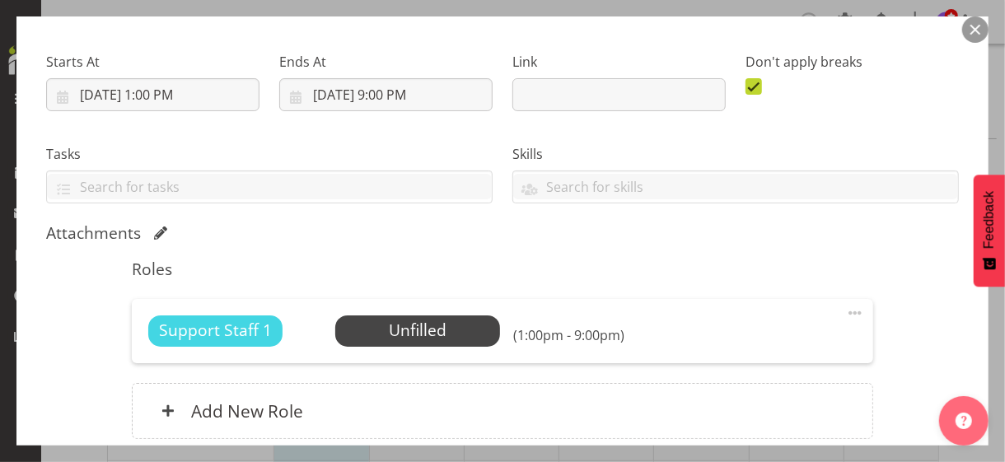
scroll to position [247, 0]
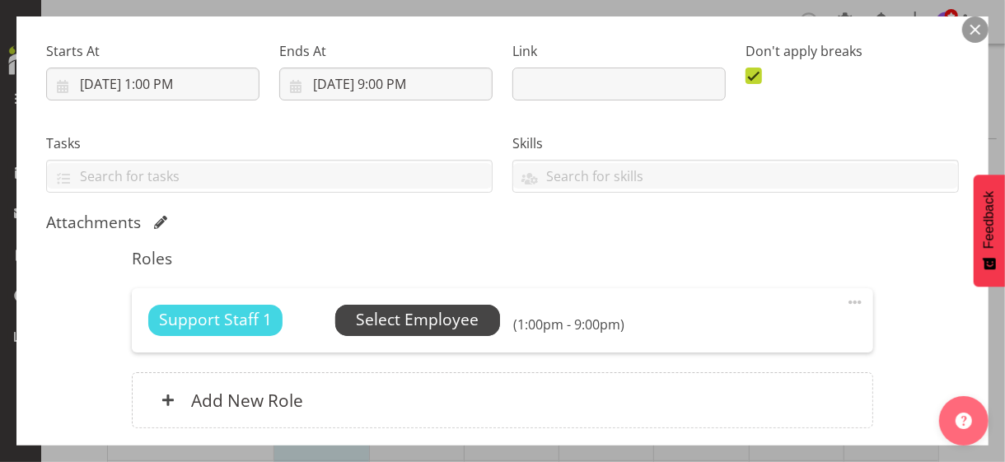
click at [397, 322] on span "Select Employee" at bounding box center [417, 320] width 123 height 24
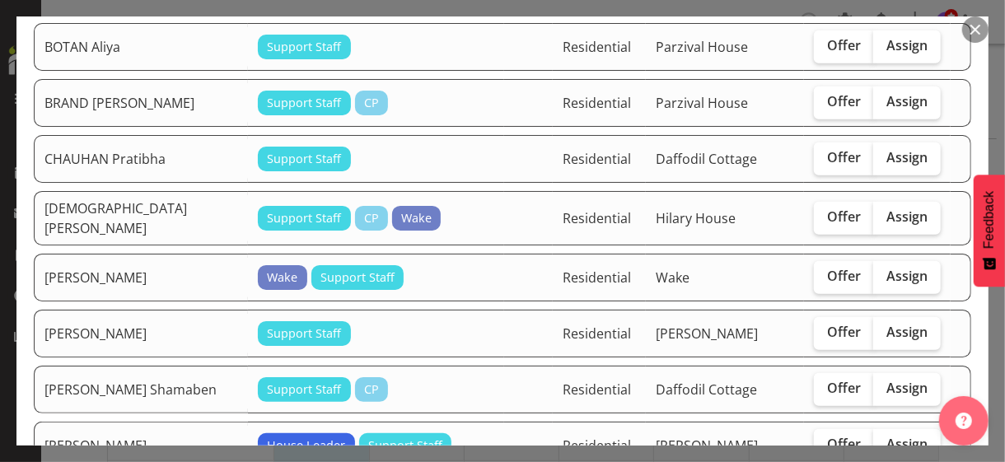
scroll to position [494, 0]
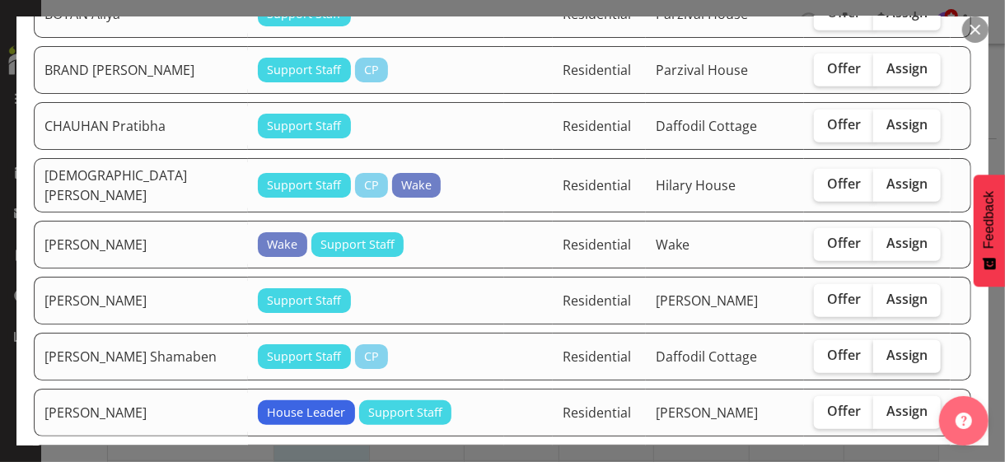
click at [888, 347] on span "Assign" at bounding box center [907, 355] width 41 height 16
click at [884, 350] on input "Assign" at bounding box center [878, 355] width 11 height 11
checkbox input "true"
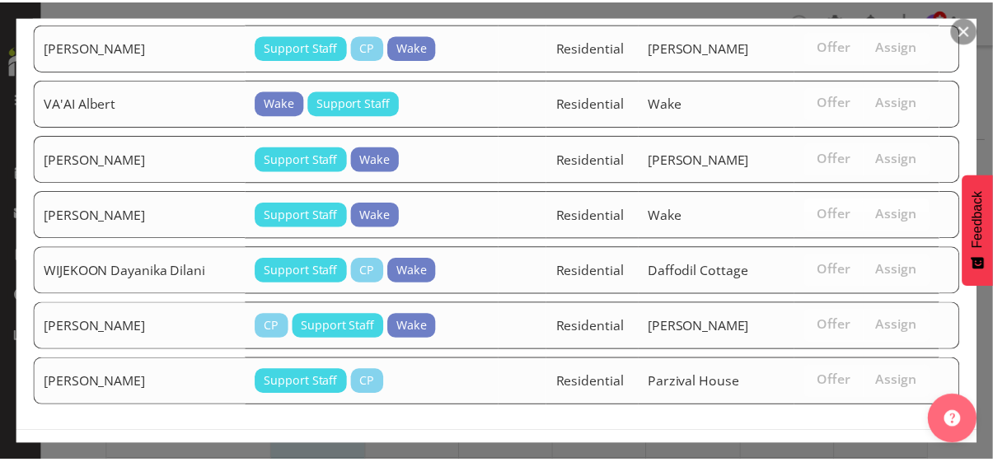
scroll to position [2244, 0]
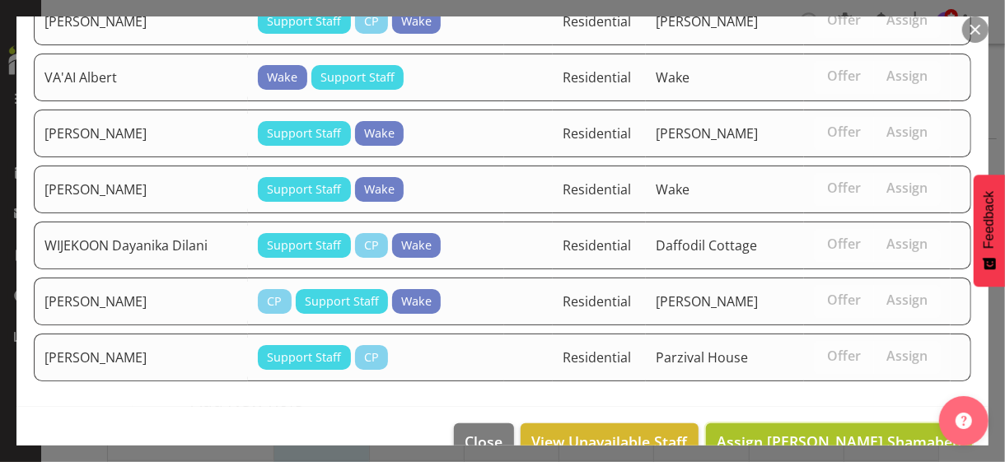
click at [868, 432] on span "Assign [PERSON_NAME] Shamaben" at bounding box center [839, 442] width 245 height 20
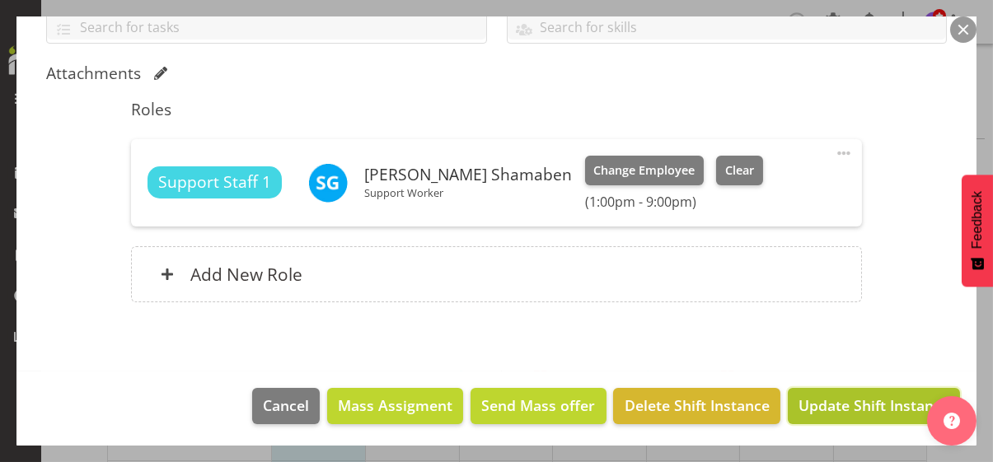
drag, startPoint x: 864, startPoint y: 398, endPoint x: 997, endPoint y: 235, distance: 210.8
click at [864, 396] on span "Update Shift Instance" at bounding box center [874, 405] width 151 height 21
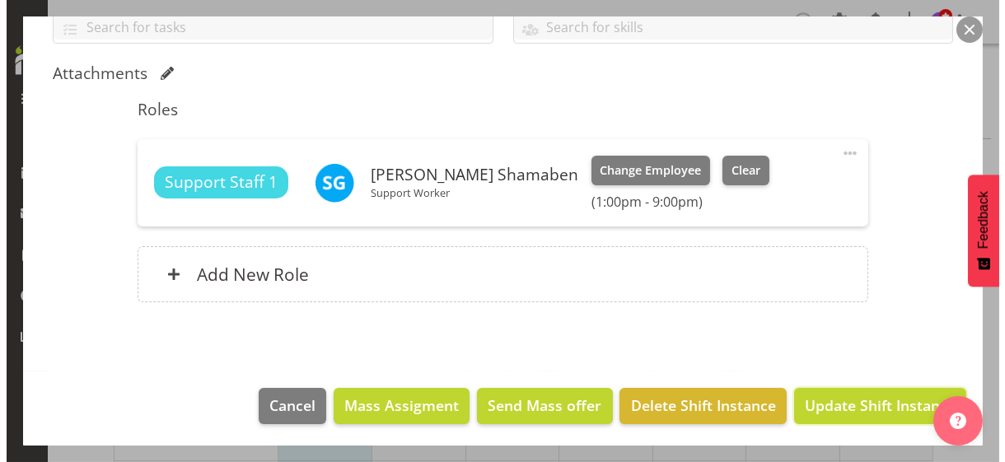
scroll to position [331, 0]
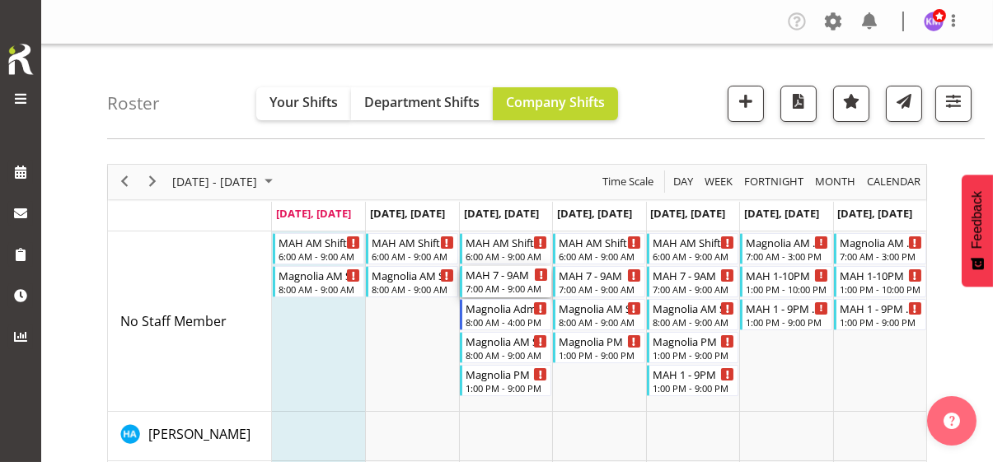
click at [497, 284] on div "7:00 AM - 9:00 AM" at bounding box center [507, 288] width 83 height 13
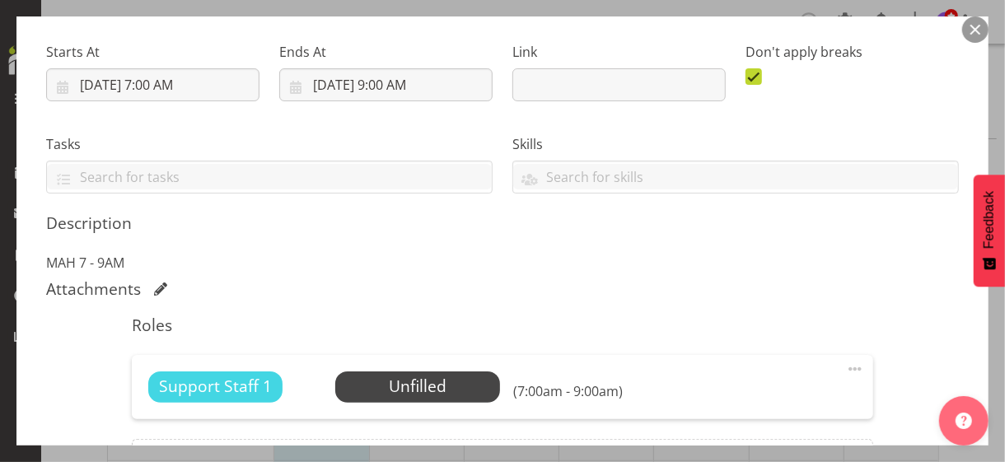
scroll to position [247, 0]
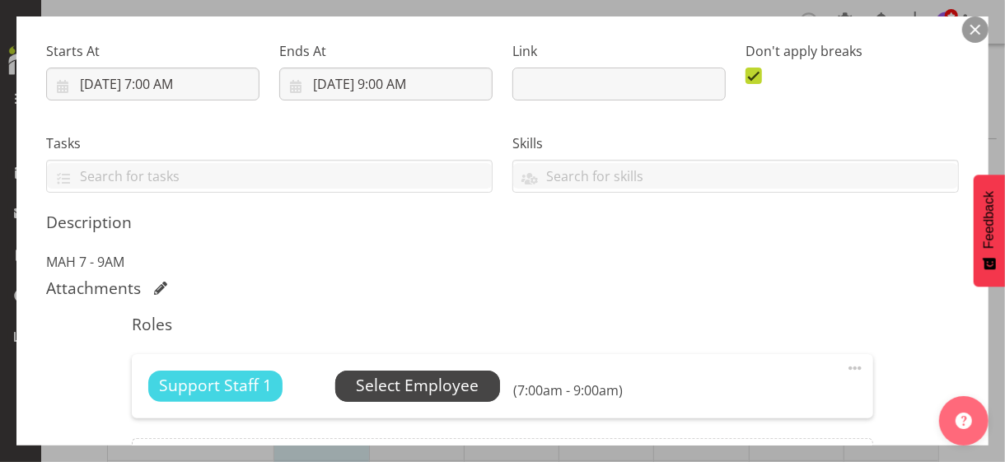
click at [402, 386] on span "Select Employee" at bounding box center [417, 386] width 123 height 24
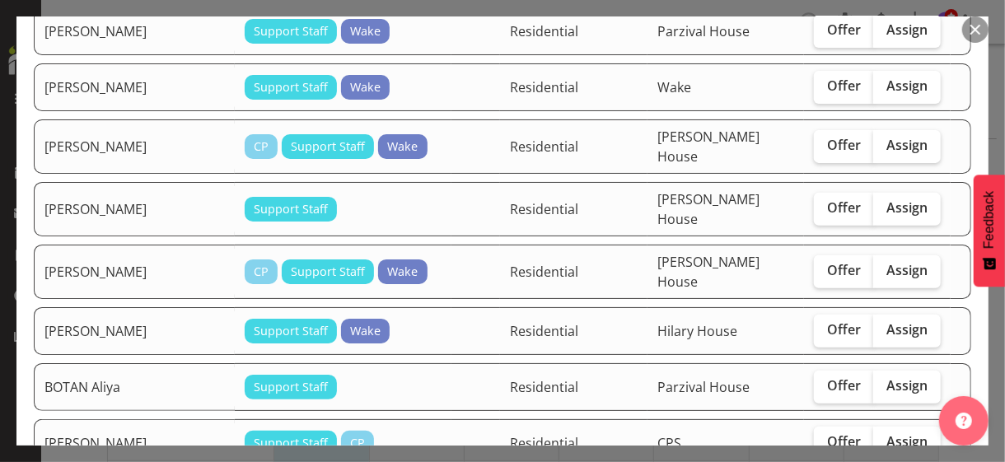
scroll to position [330, 0]
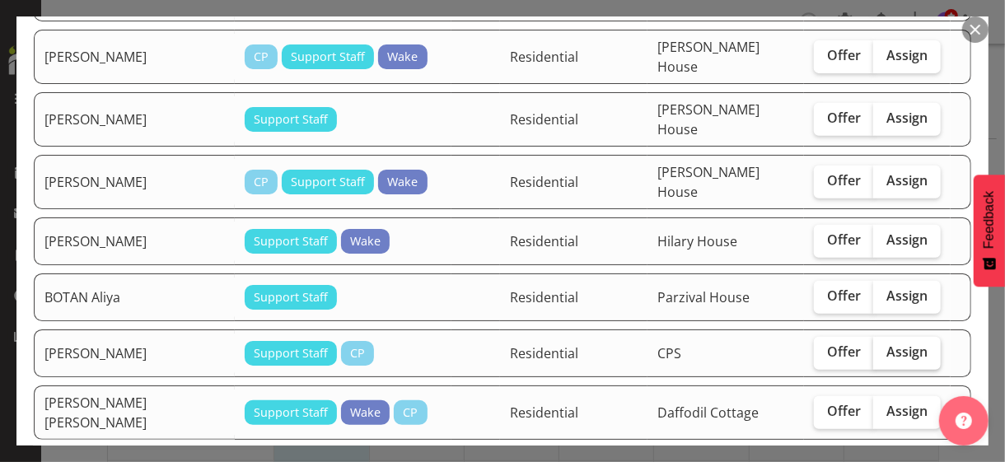
click at [888, 337] on label "Assign" at bounding box center [907, 353] width 68 height 33
click at [884, 347] on input "Assign" at bounding box center [878, 352] width 11 height 11
checkbox input "true"
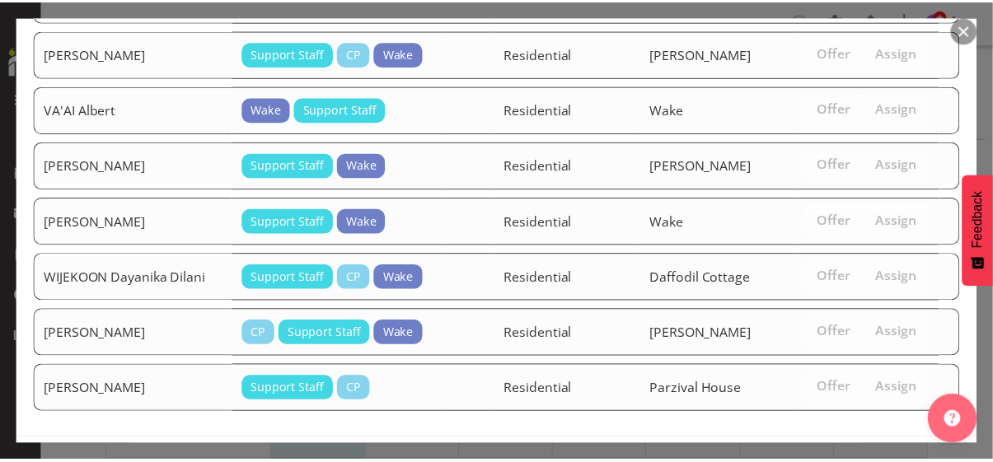
scroll to position [2805, 0]
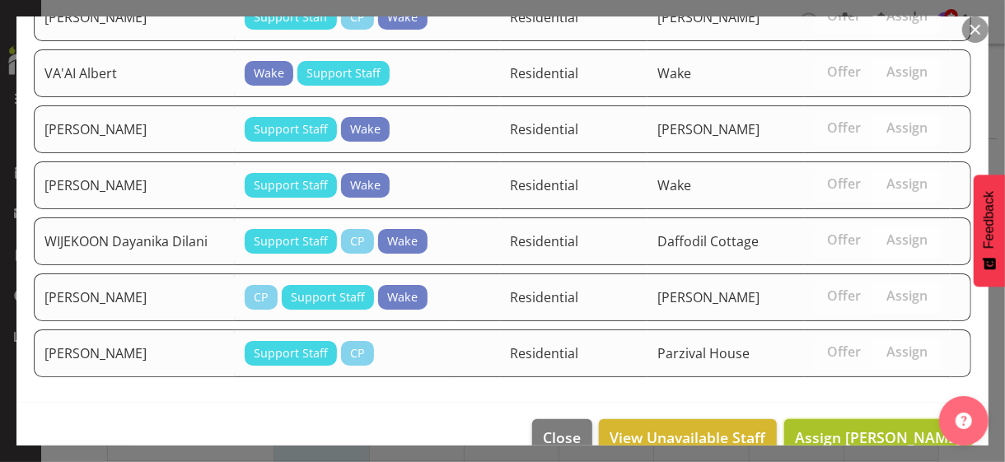
click at [864, 428] on span "Assign [PERSON_NAME]" at bounding box center [878, 438] width 166 height 20
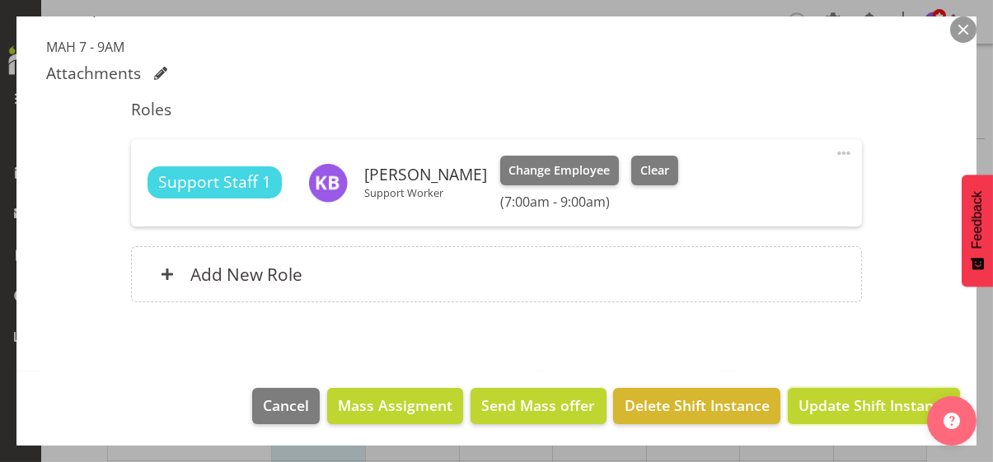
click at [837, 403] on span "Update Shift Instance" at bounding box center [874, 405] width 151 height 21
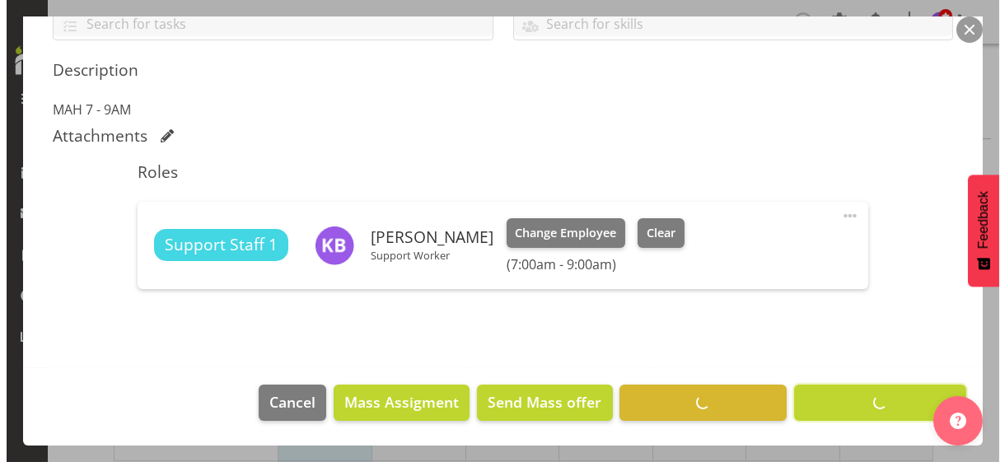
scroll to position [397, 0]
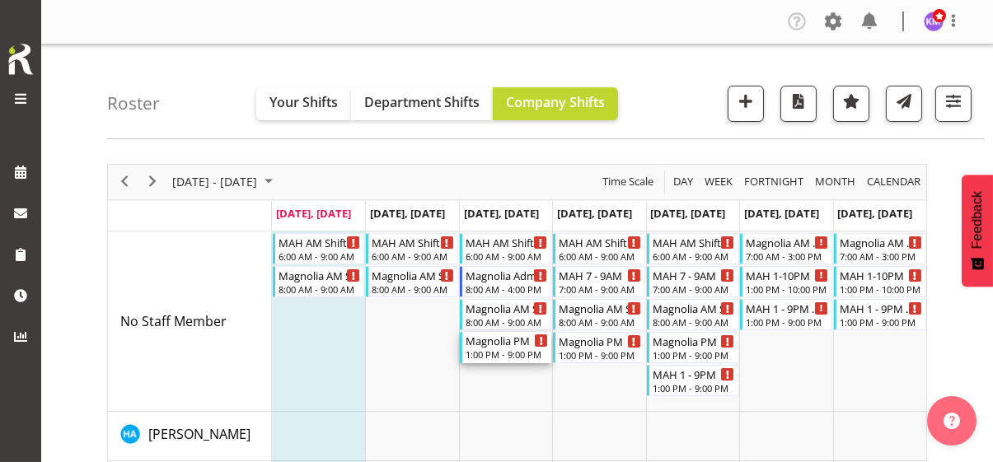
click at [503, 346] on div "Magnolia PM" at bounding box center [507, 340] width 83 height 16
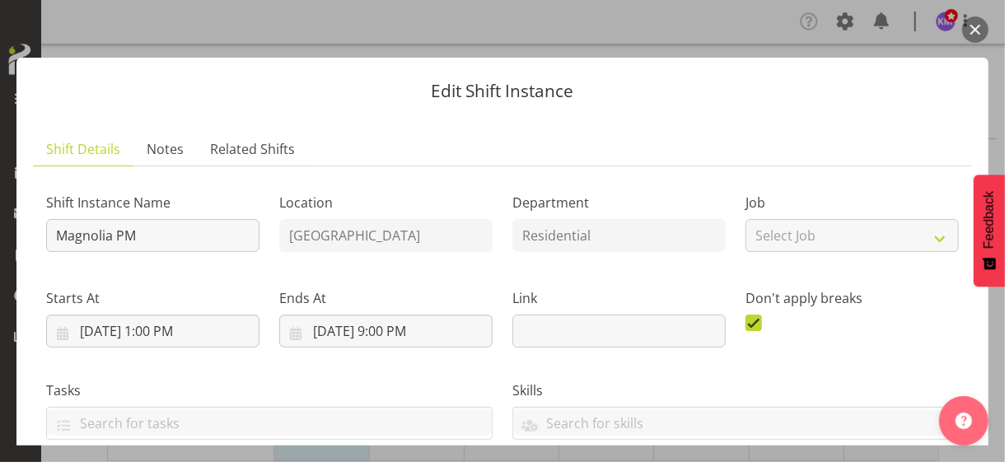
scroll to position [330, 0]
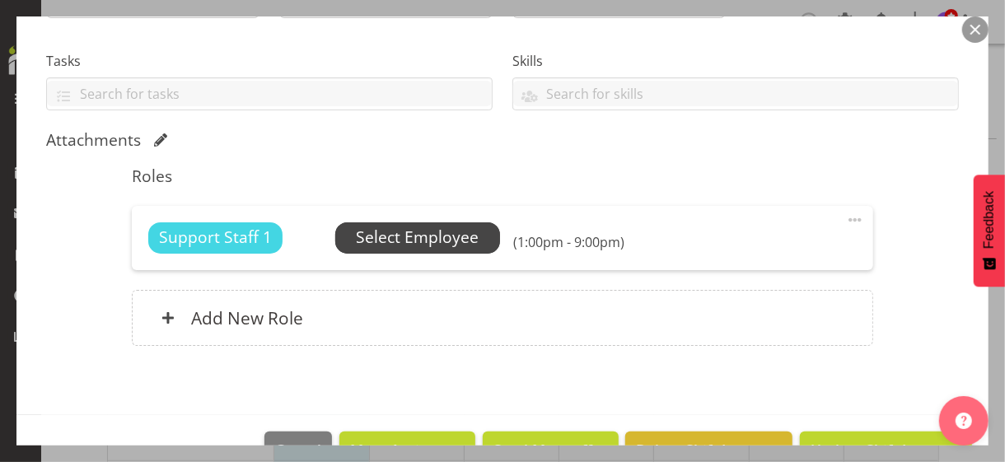
click at [410, 241] on span "Select Employee" at bounding box center [417, 238] width 123 height 24
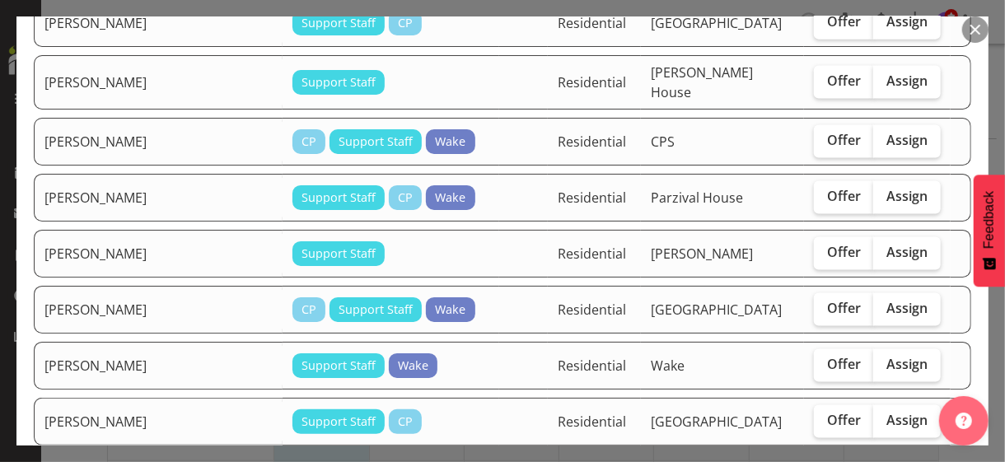
scroll to position [1236, 0]
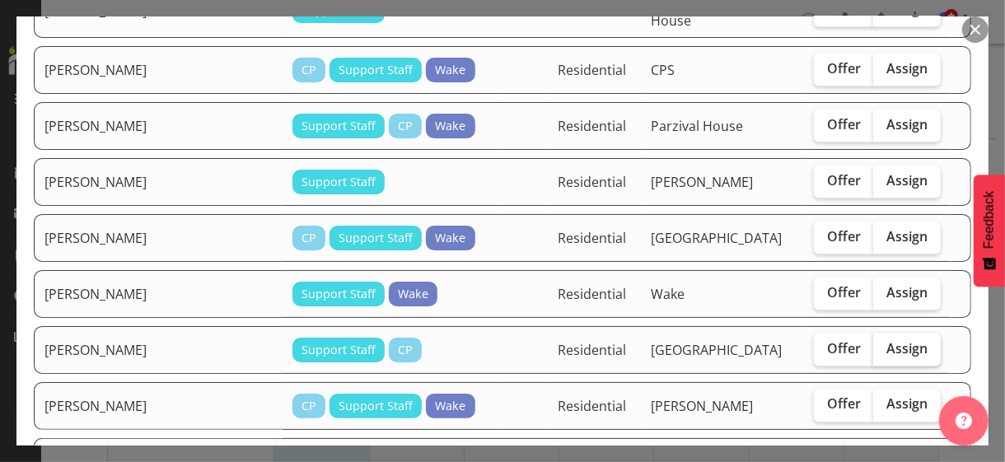
drag, startPoint x: 869, startPoint y: 290, endPoint x: 856, endPoint y: 301, distance: 17.0
click at [887, 340] on span "Assign" at bounding box center [907, 348] width 41 height 16
click at [873, 344] on input "Assign" at bounding box center [878, 349] width 11 height 11
checkbox input "true"
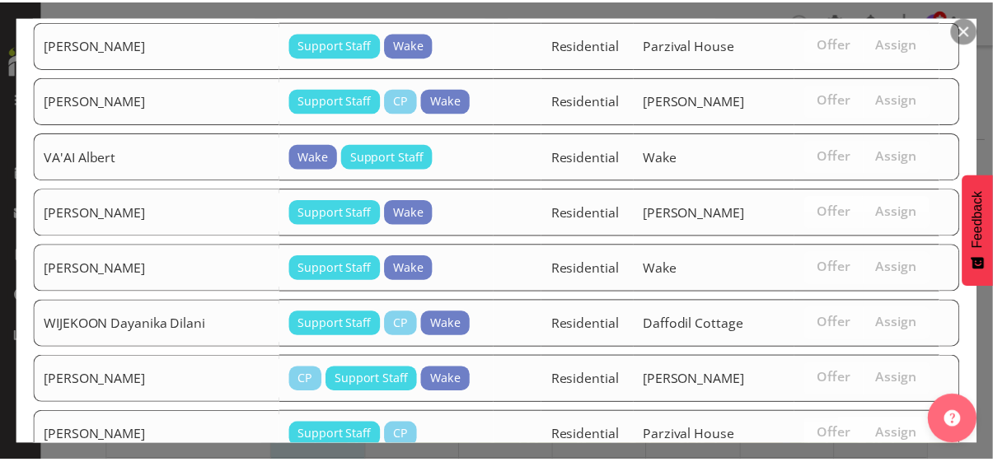
scroll to position [2198, 0]
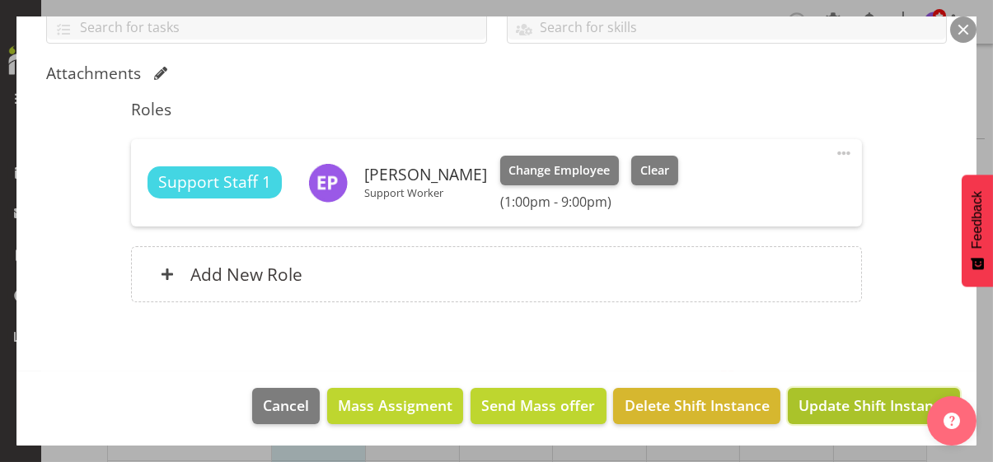
click at [846, 402] on span "Update Shift Instance" at bounding box center [874, 405] width 151 height 21
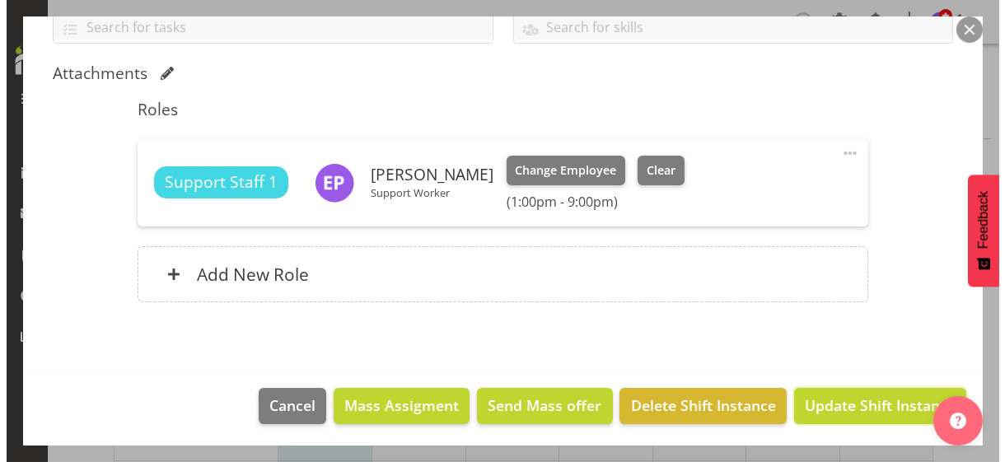
scroll to position [331, 0]
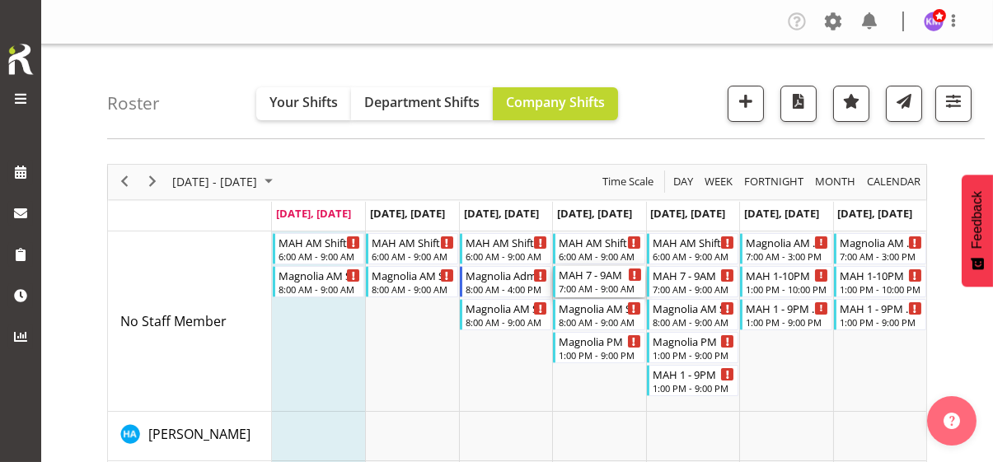
click at [588, 280] on div "MAH 7 - 9AM" at bounding box center [600, 274] width 83 height 16
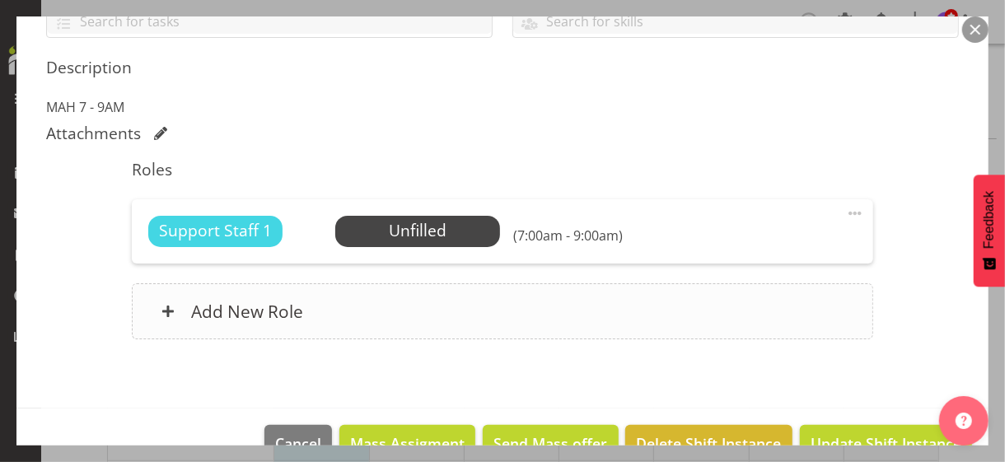
scroll to position [412, 0]
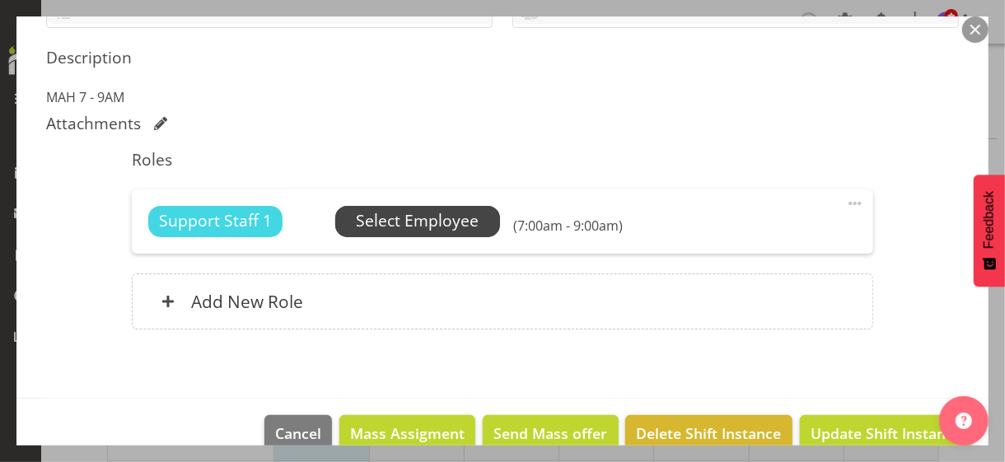
click at [398, 221] on span "Select Employee" at bounding box center [417, 221] width 123 height 24
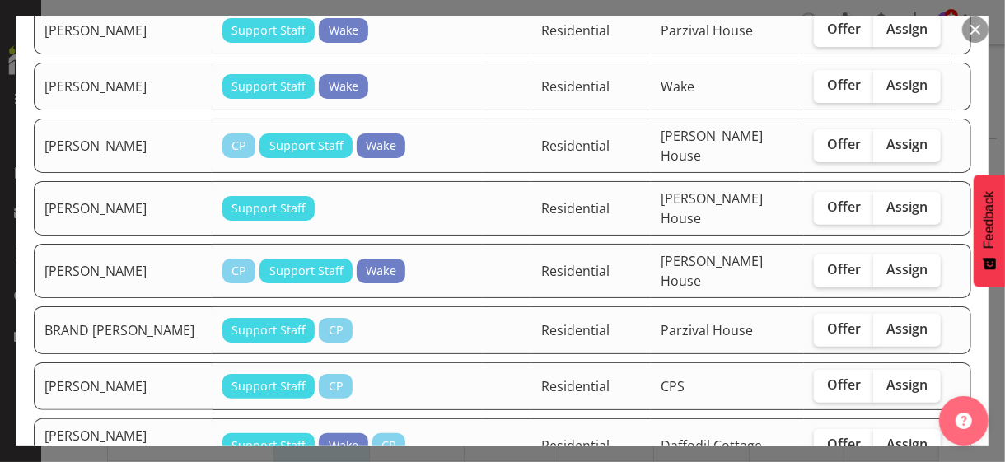
scroll to position [330, 0]
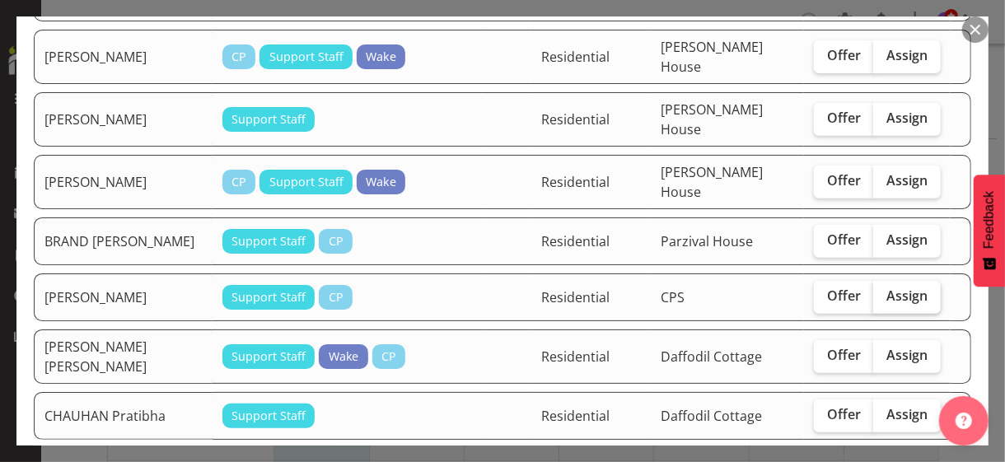
click at [889, 288] on span "Assign" at bounding box center [907, 296] width 41 height 16
click at [884, 291] on input "Assign" at bounding box center [878, 296] width 11 height 11
checkbox input "true"
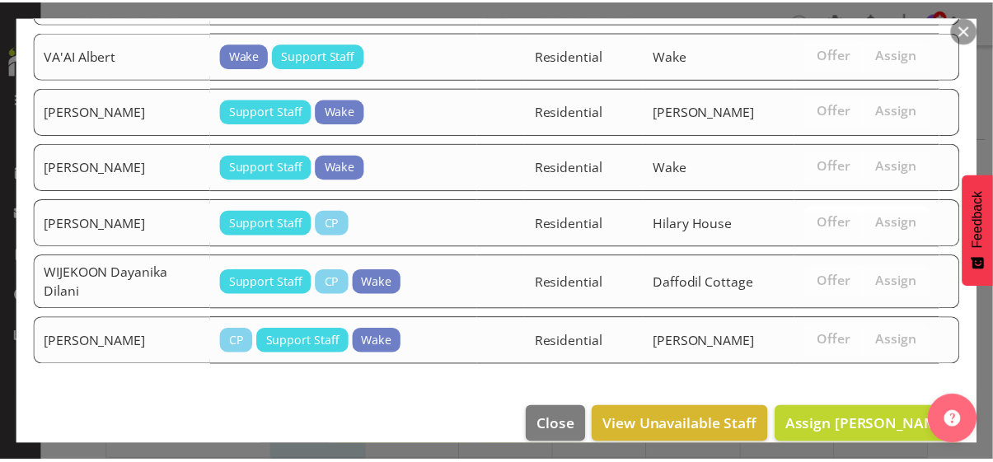
scroll to position [3146, 0]
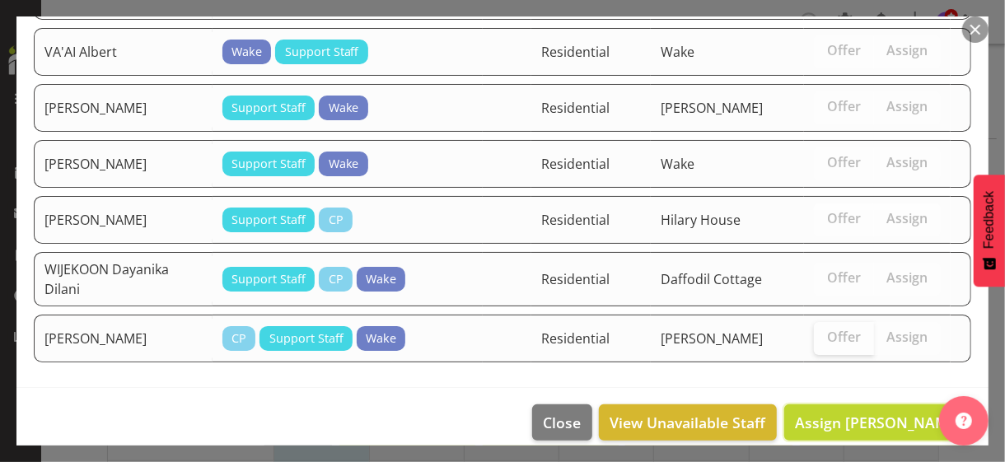
click at [848, 413] on span "Assign [PERSON_NAME]" at bounding box center [878, 423] width 166 height 20
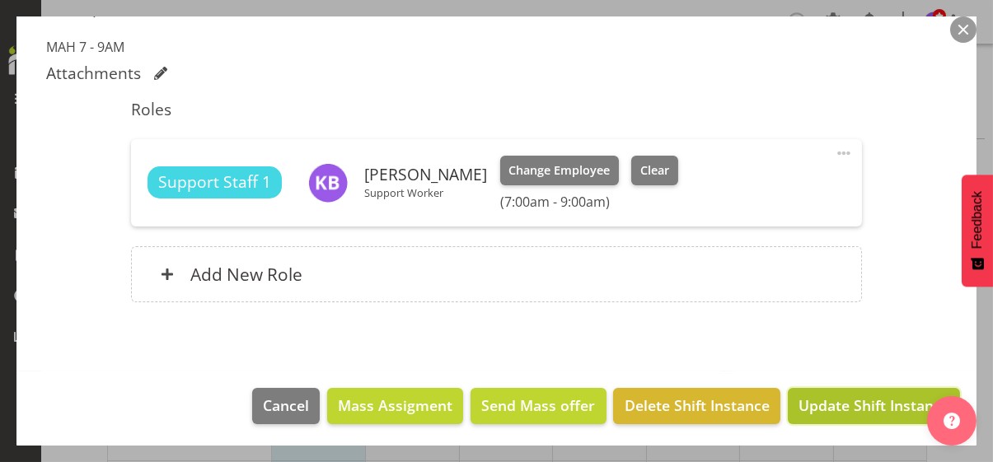
drag, startPoint x: 840, startPoint y: 403, endPoint x: 897, endPoint y: 344, distance: 82.2
click at [840, 402] on span "Update Shift Instance" at bounding box center [874, 405] width 151 height 21
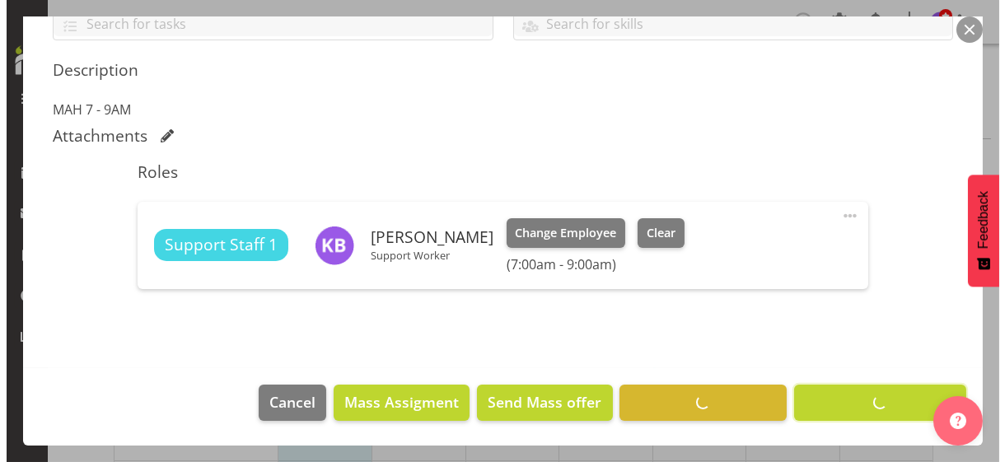
scroll to position [397, 0]
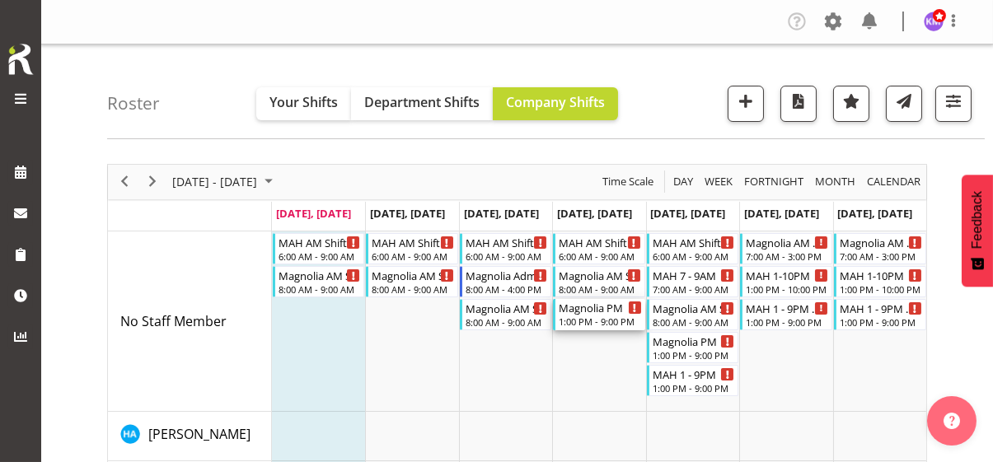
click at [598, 315] on div "1:00 PM - 9:00 PM" at bounding box center [600, 321] width 83 height 13
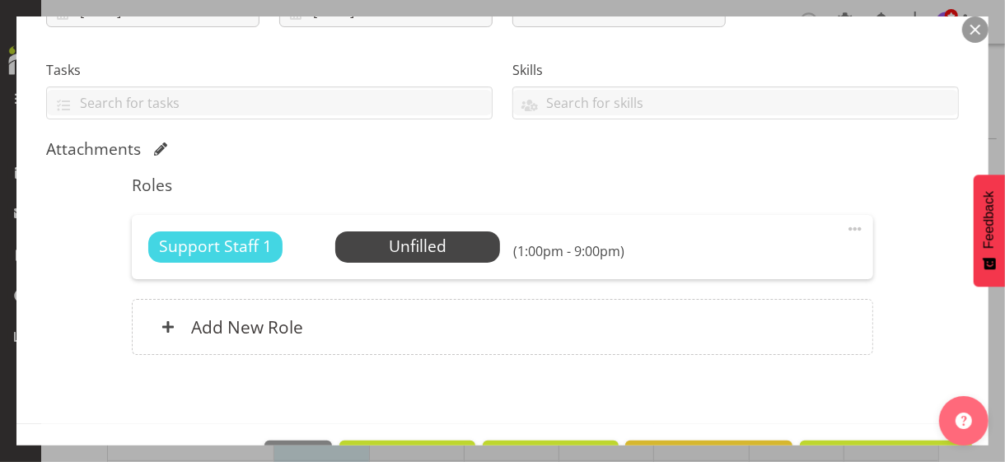
scroll to position [330, 0]
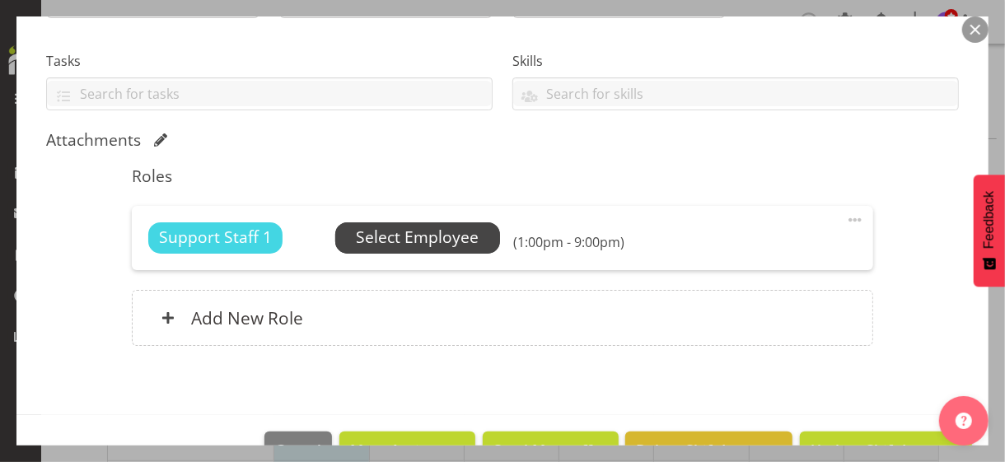
click at [394, 244] on span "Select Employee" at bounding box center [417, 238] width 123 height 24
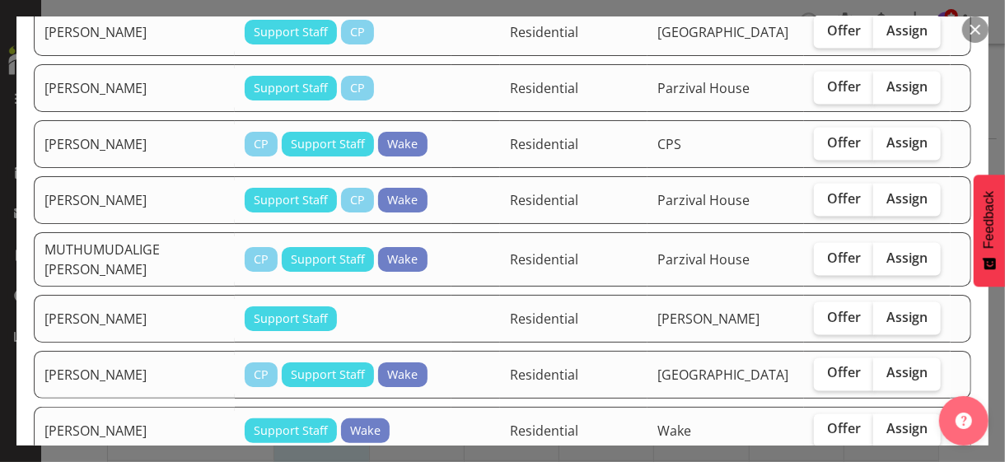
scroll to position [1401, 0]
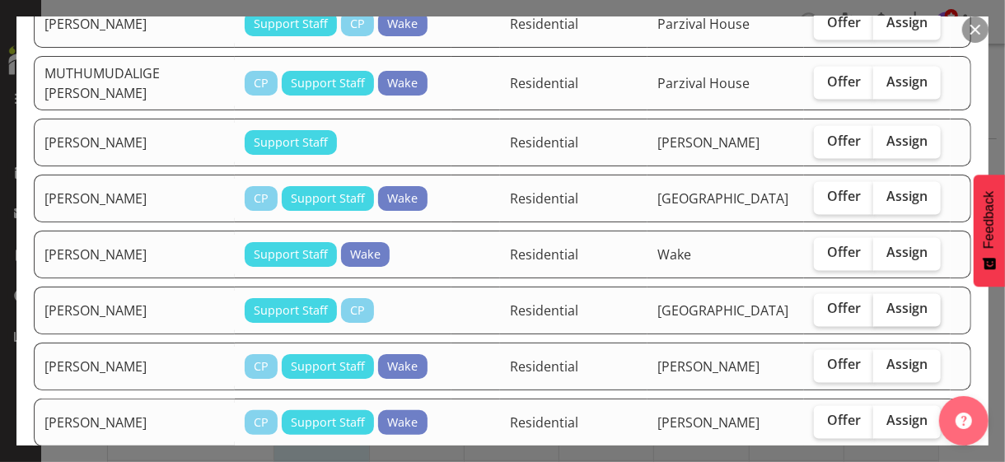
click at [888, 308] on span "Assign" at bounding box center [907, 309] width 41 height 16
click at [884, 308] on input "Assign" at bounding box center [878, 309] width 11 height 11
checkbox input "true"
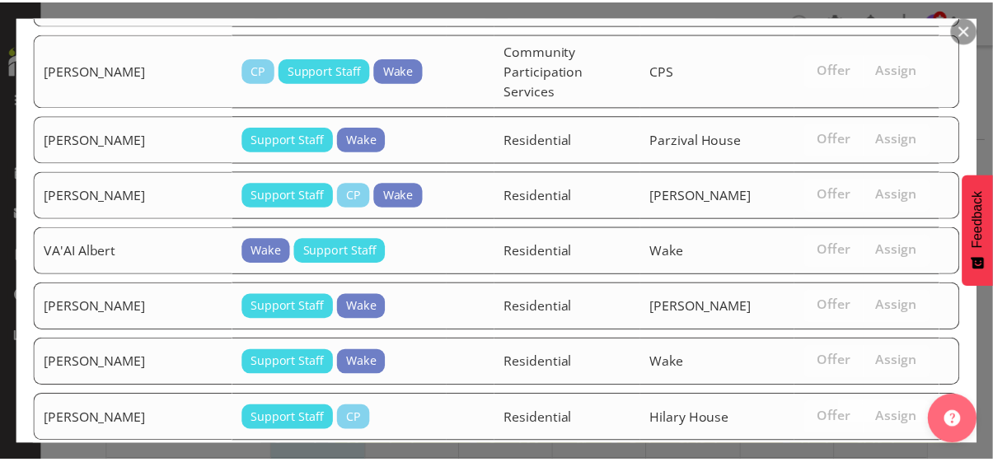
scroll to position [2523, 0]
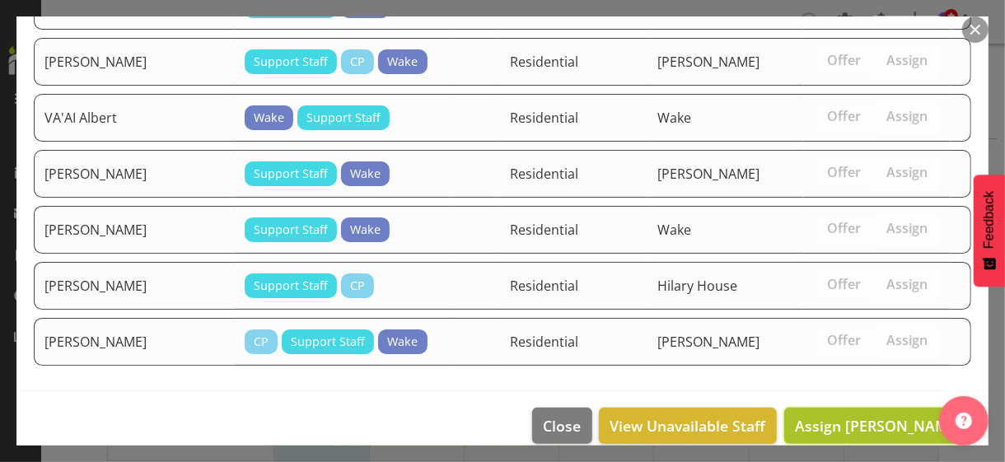
click at [874, 416] on span "Assign [PERSON_NAME]" at bounding box center [878, 426] width 166 height 20
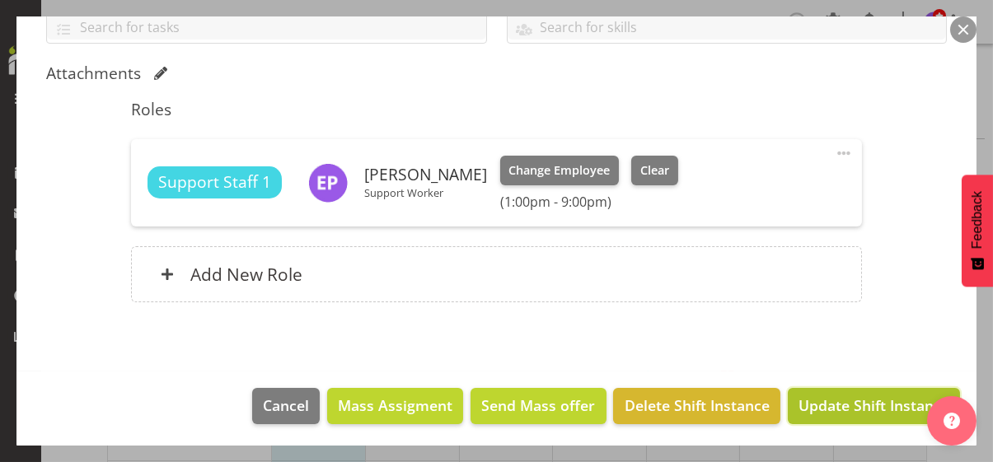
click at [873, 404] on span "Update Shift Instance" at bounding box center [874, 405] width 151 height 21
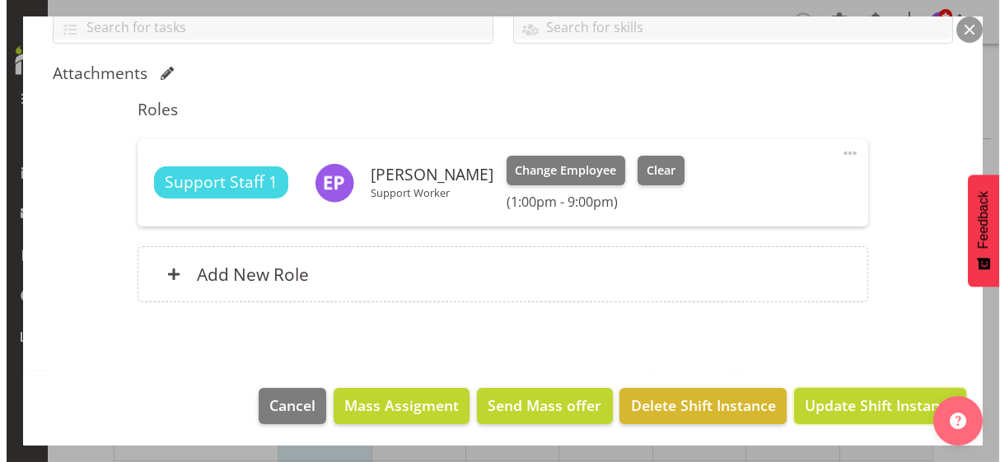
scroll to position [331, 0]
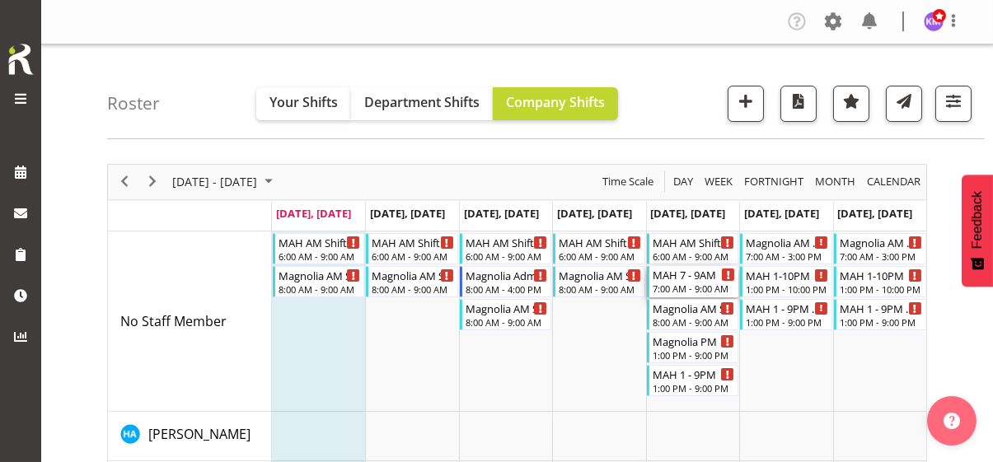
click at [700, 284] on div "7:00 AM - 9:00 AM" at bounding box center [694, 288] width 83 height 13
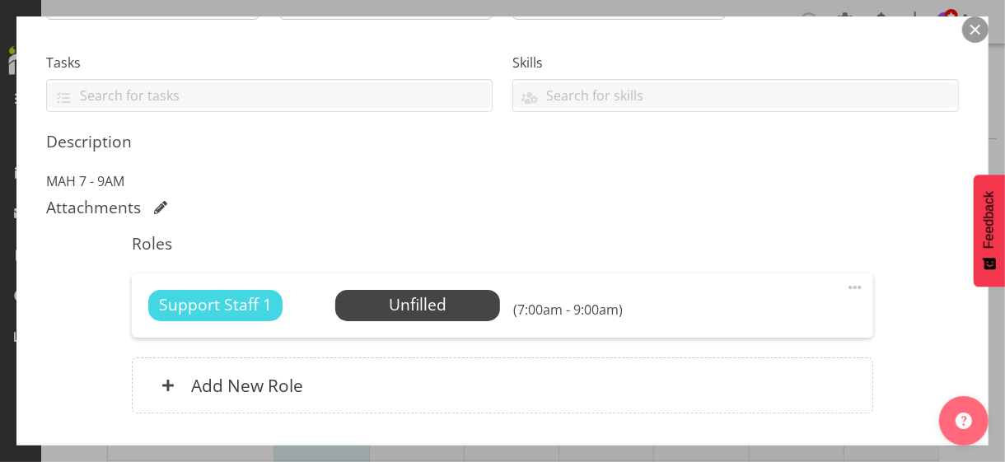
scroll to position [330, 0]
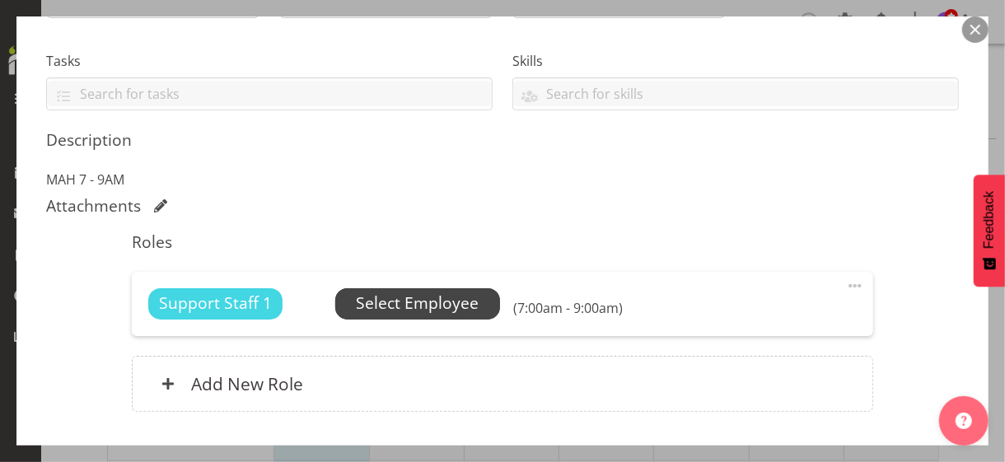
click at [395, 310] on span "Select Employee" at bounding box center [417, 304] width 123 height 24
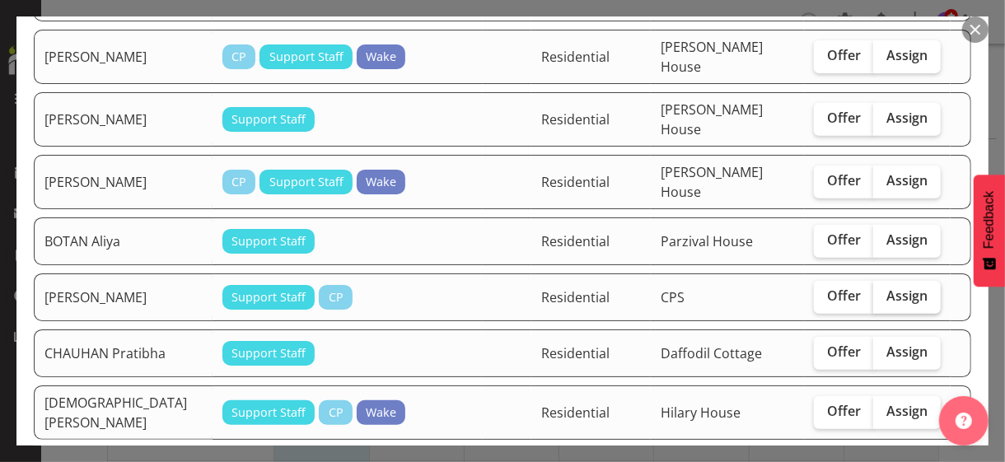
click at [891, 288] on span "Assign" at bounding box center [907, 296] width 41 height 16
click at [884, 291] on input "Assign" at bounding box center [878, 296] width 11 height 11
checkbox input "true"
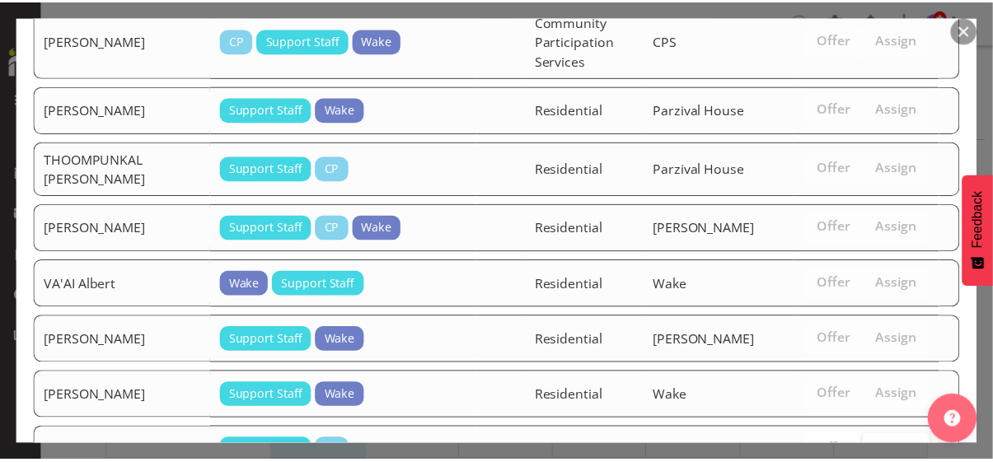
scroll to position [3016, 0]
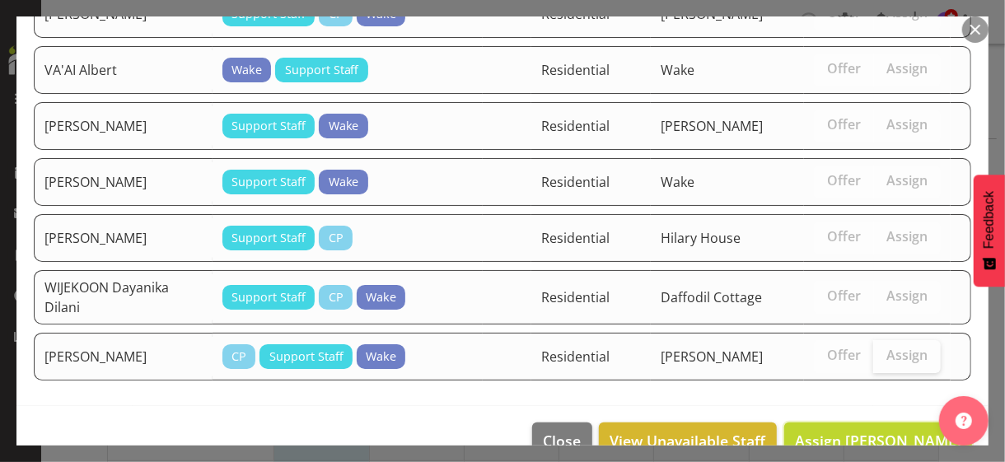
click at [869, 431] on span "Assign [PERSON_NAME]" at bounding box center [878, 441] width 166 height 20
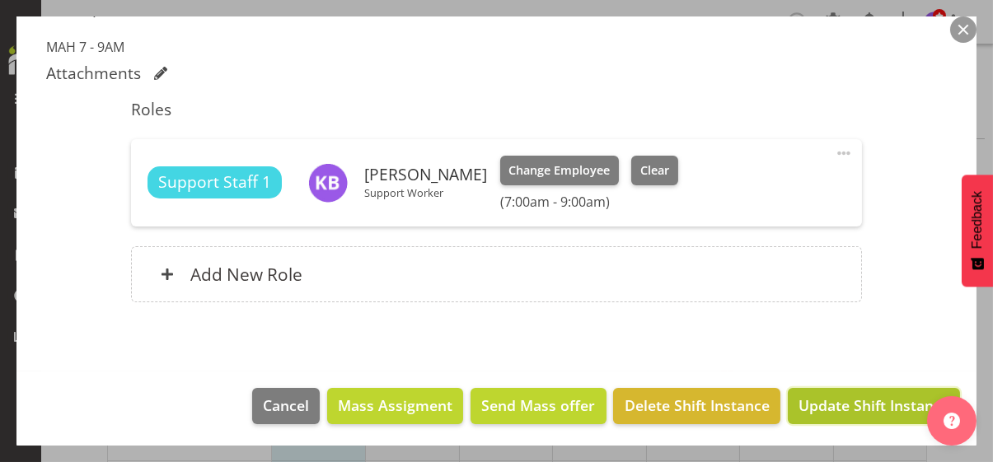
click at [861, 402] on span "Update Shift Instance" at bounding box center [874, 405] width 151 height 21
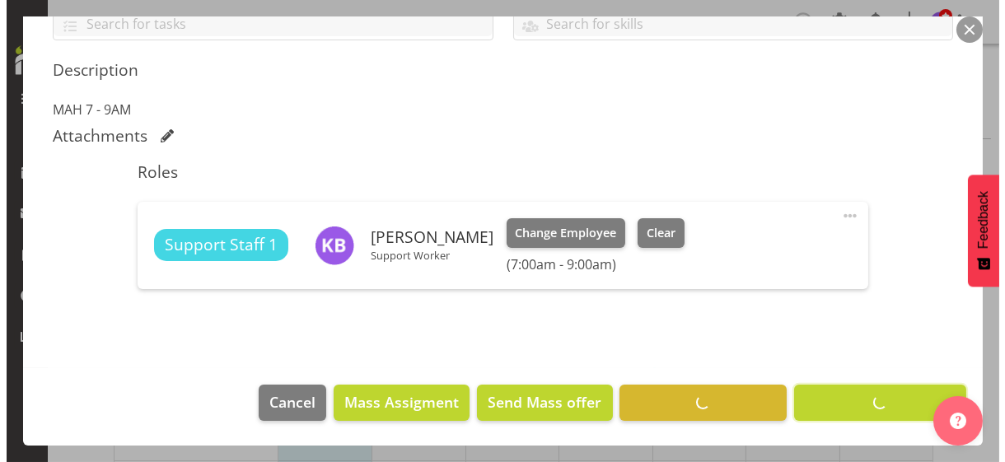
scroll to position [397, 0]
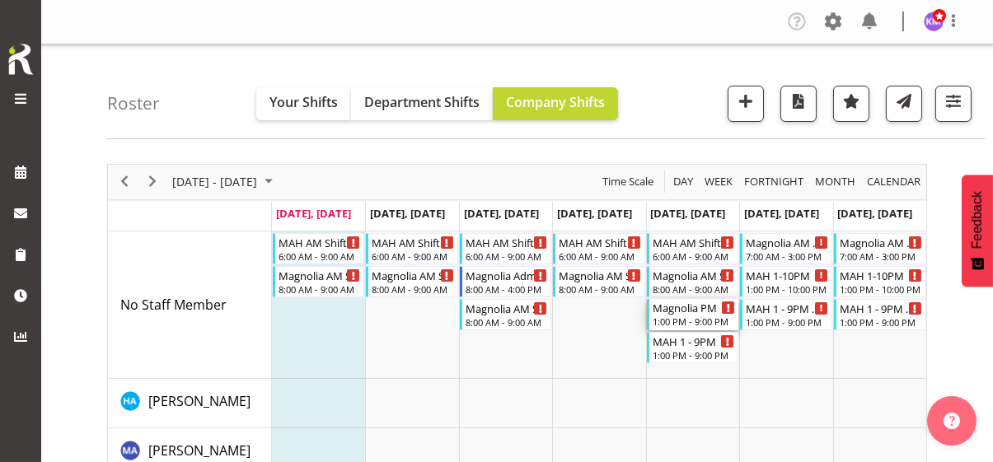
click at [686, 318] on div "1:00 PM - 9:00 PM" at bounding box center [694, 321] width 83 height 13
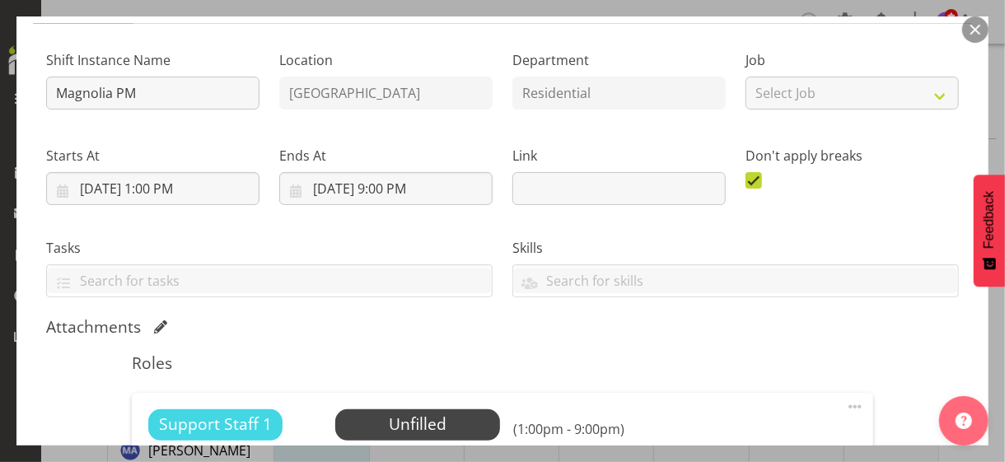
scroll to position [330, 0]
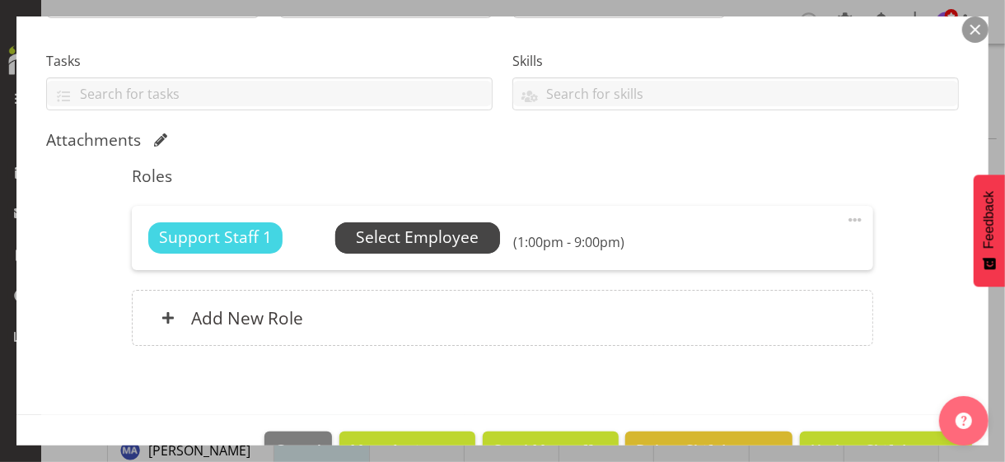
click at [425, 235] on span "Select Employee" at bounding box center [417, 238] width 123 height 24
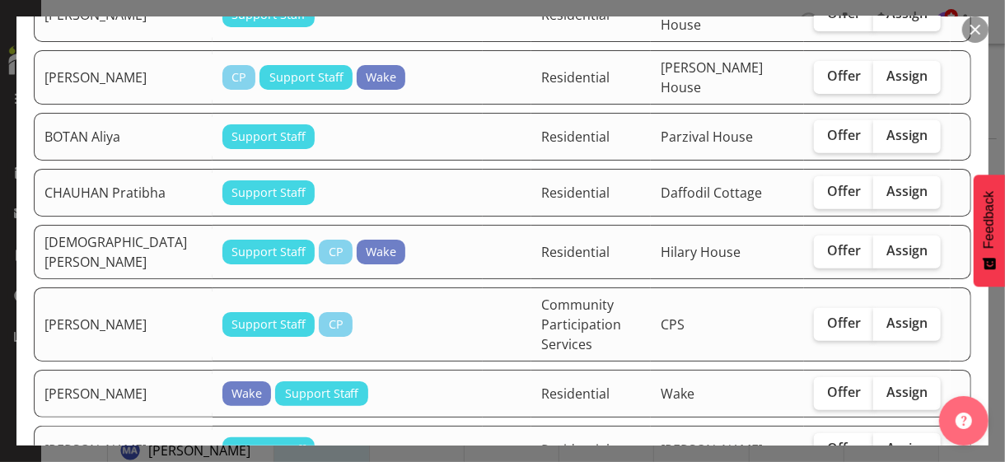
scroll to position [412, 0]
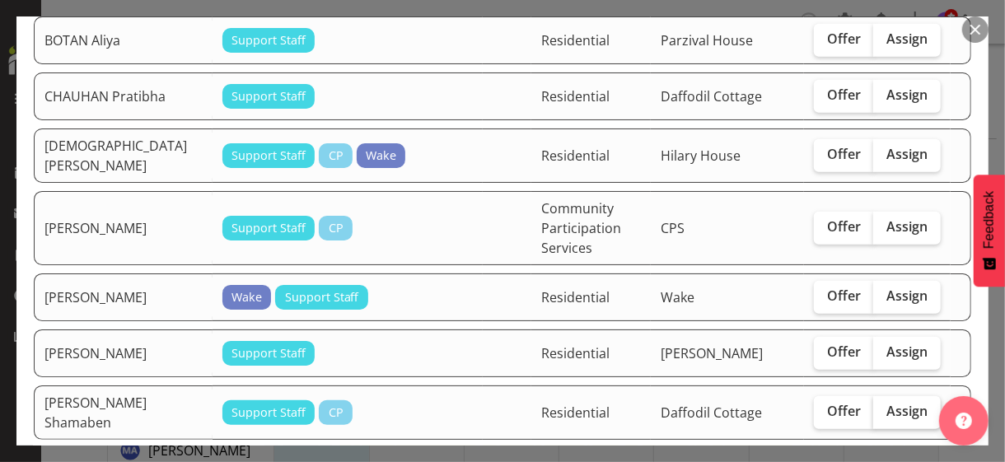
click at [887, 403] on span "Assign" at bounding box center [907, 411] width 41 height 16
click at [884, 406] on input "Assign" at bounding box center [878, 411] width 11 height 11
checkbox input "true"
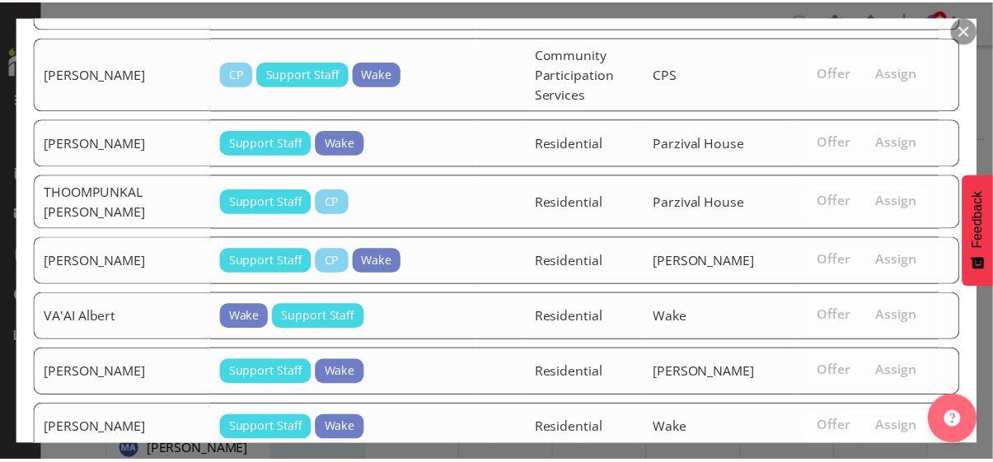
scroll to position [2523, 0]
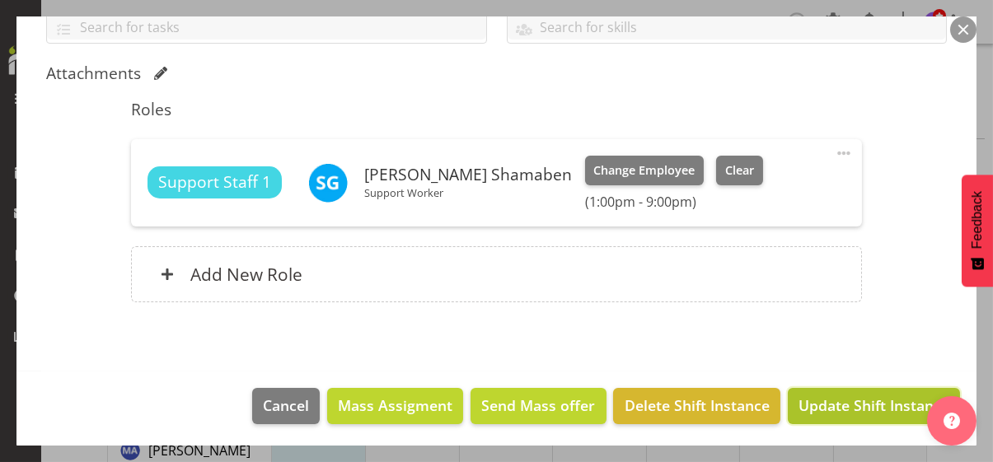
click at [822, 401] on span "Update Shift Instance" at bounding box center [874, 405] width 151 height 21
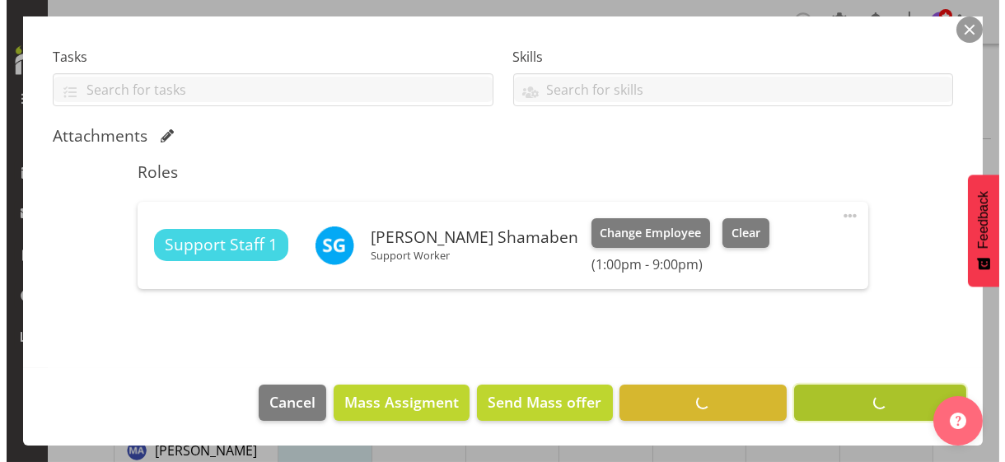
scroll to position [331, 0]
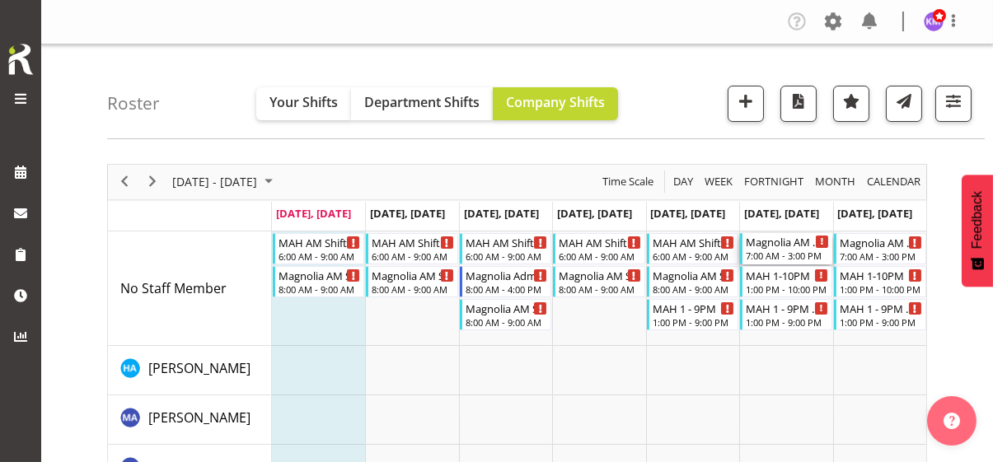
click at [784, 253] on div "7:00 AM - 3:00 PM" at bounding box center [787, 255] width 83 height 13
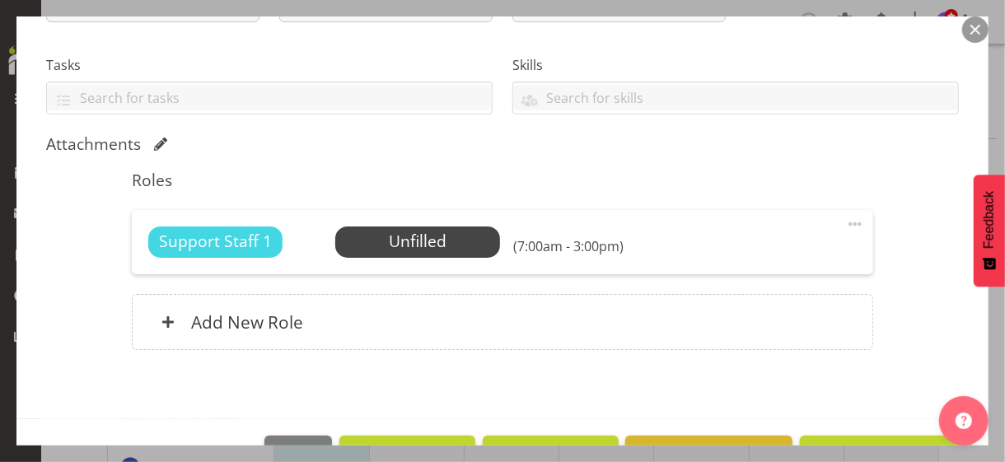
scroll to position [330, 0]
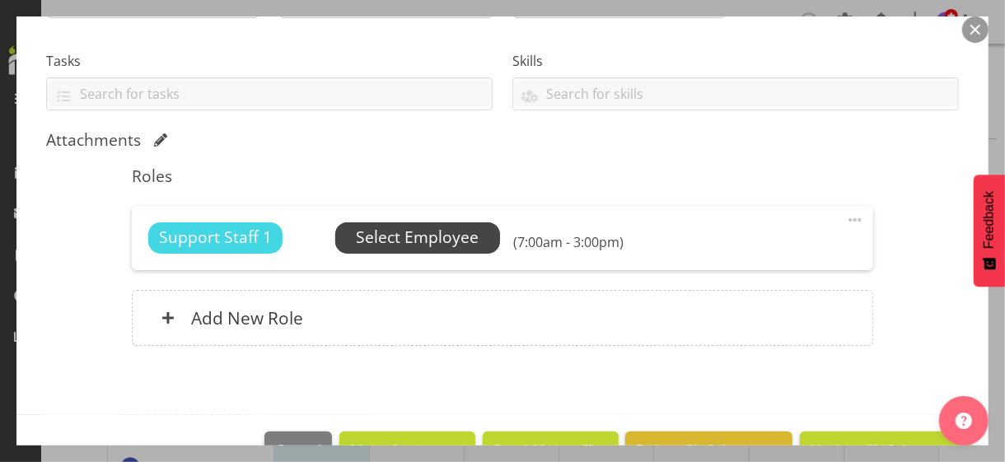
click at [419, 241] on span "Select Employee" at bounding box center [417, 238] width 123 height 24
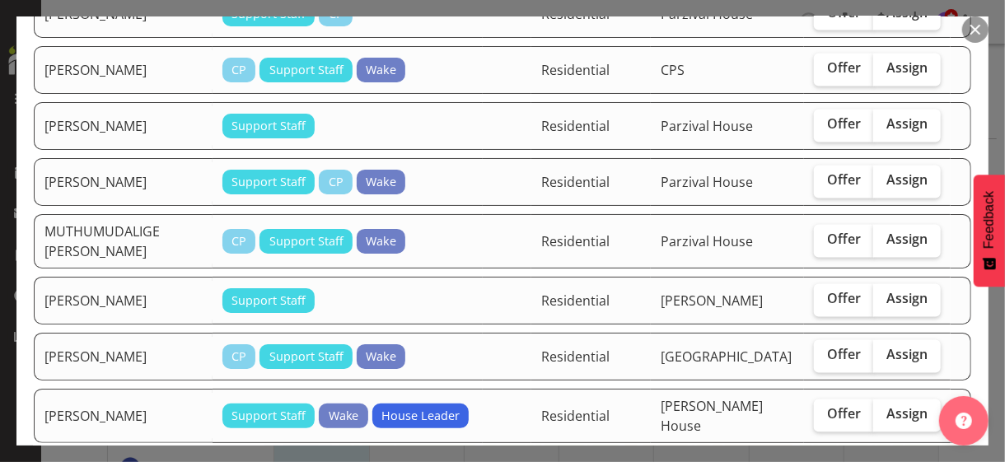
scroll to position [1731, 0]
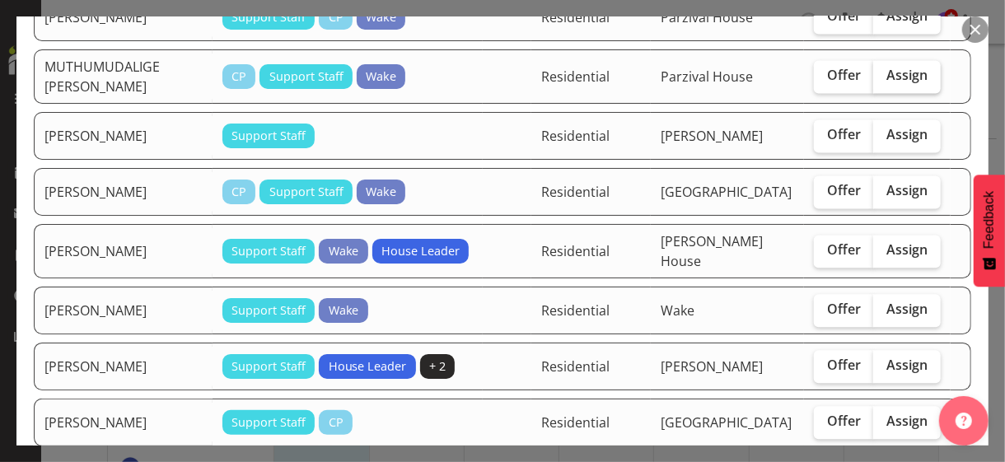
click at [887, 67] on span "Assign" at bounding box center [907, 75] width 41 height 16
click at [883, 70] on input "Assign" at bounding box center [878, 75] width 11 height 11
checkbox input "true"
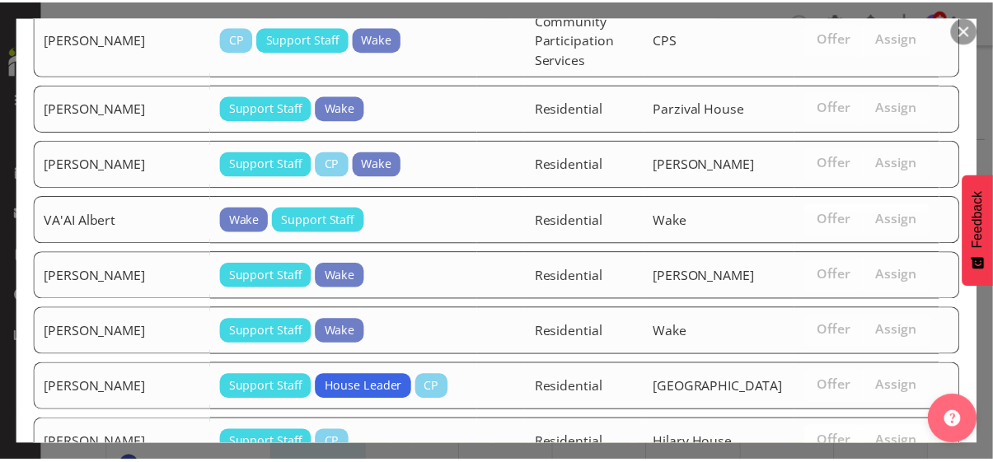
scroll to position [3258, 0]
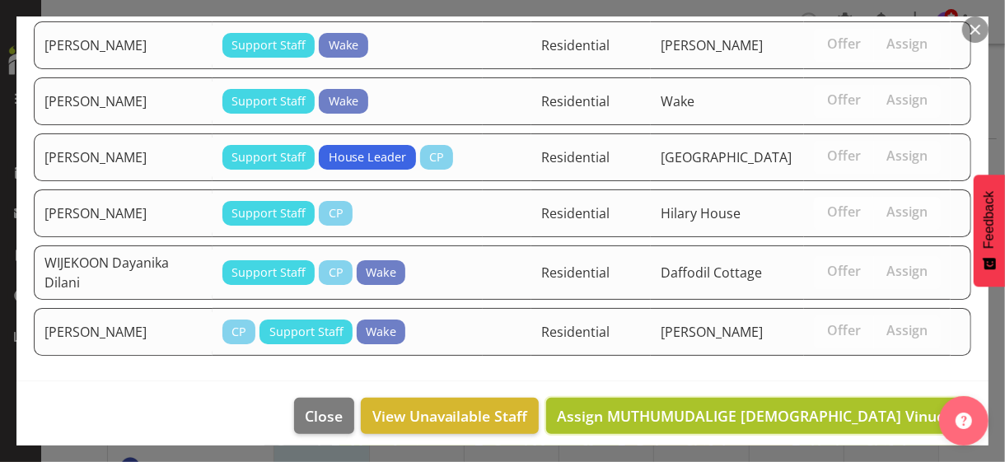
click at [842, 406] on span "Assign MUTHUMUDALIGE [DEMOGRAPHIC_DATA] Vinudya" at bounding box center [759, 416] width 405 height 20
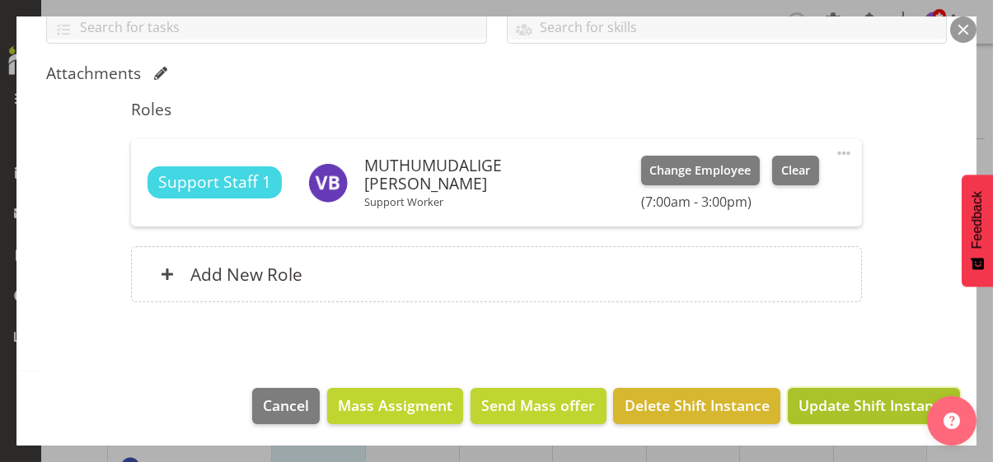
click at [835, 402] on span "Update Shift Instance" at bounding box center [874, 405] width 151 height 21
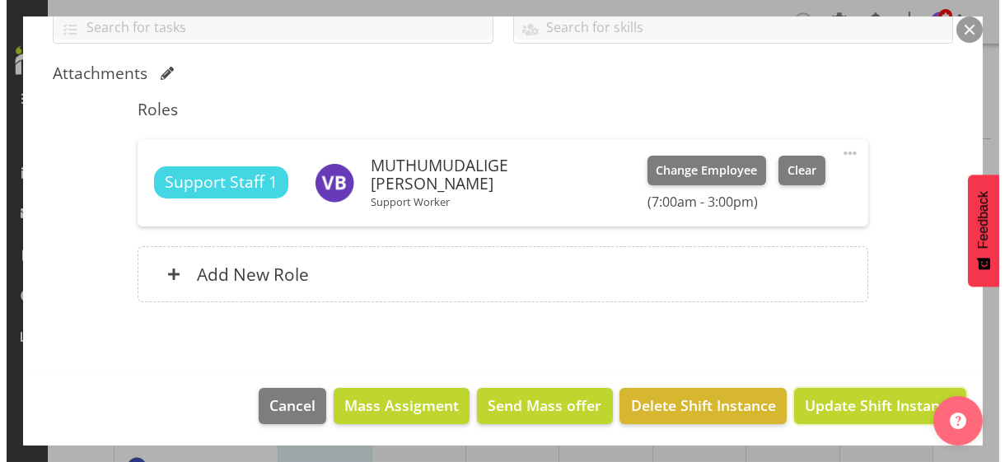
scroll to position [331, 0]
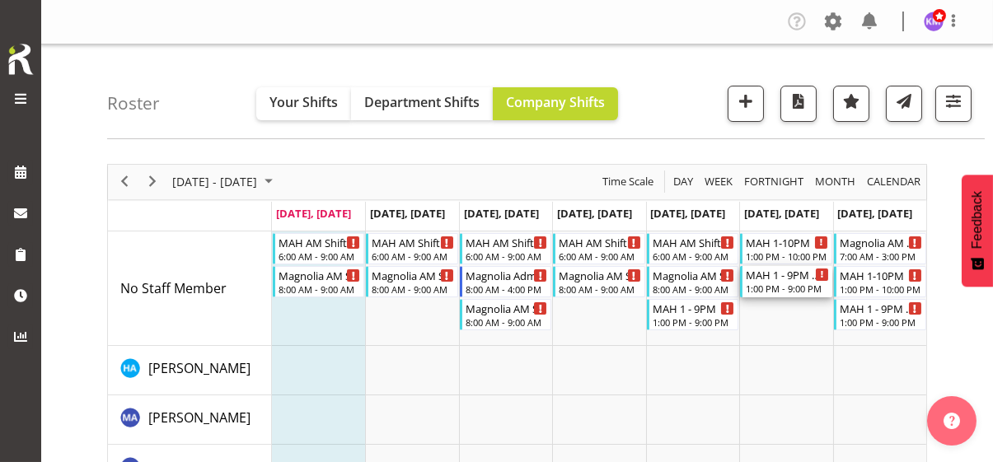
click at [778, 281] on div "MAH 1 - 9PM Weekend 1:00 PM - 9:00 PM" at bounding box center [787, 281] width 83 height 31
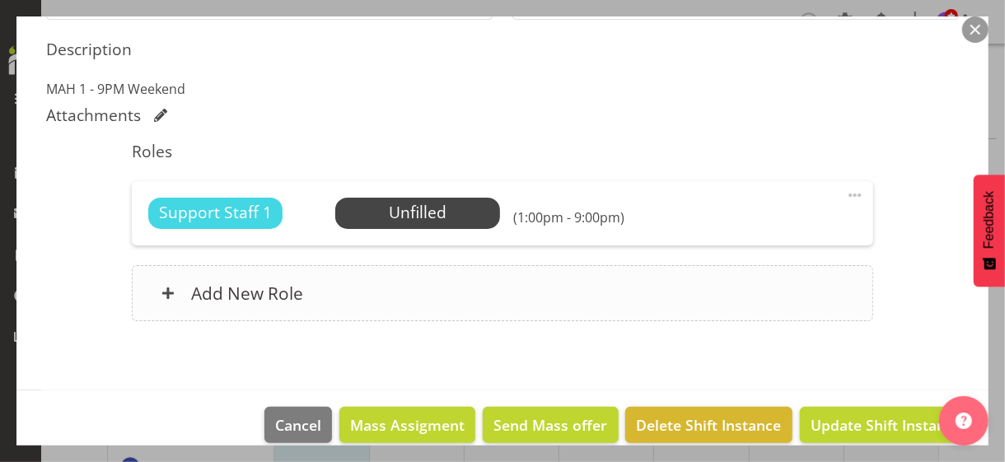
scroll to position [439, 0]
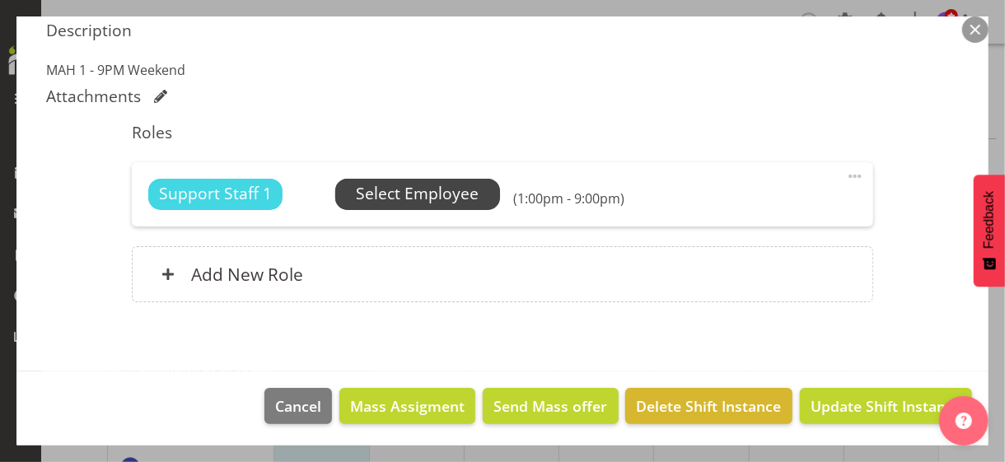
click at [414, 199] on span "Select Employee" at bounding box center [417, 194] width 123 height 24
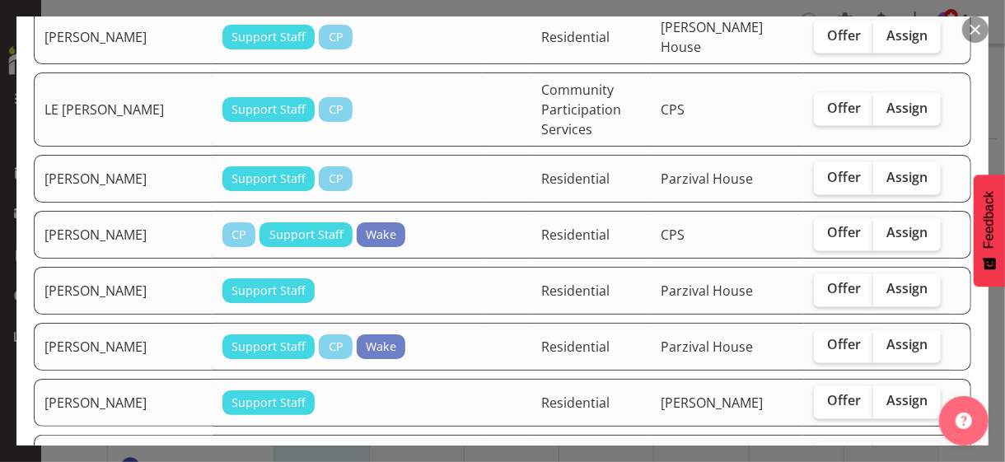
scroll to position [1483, 0]
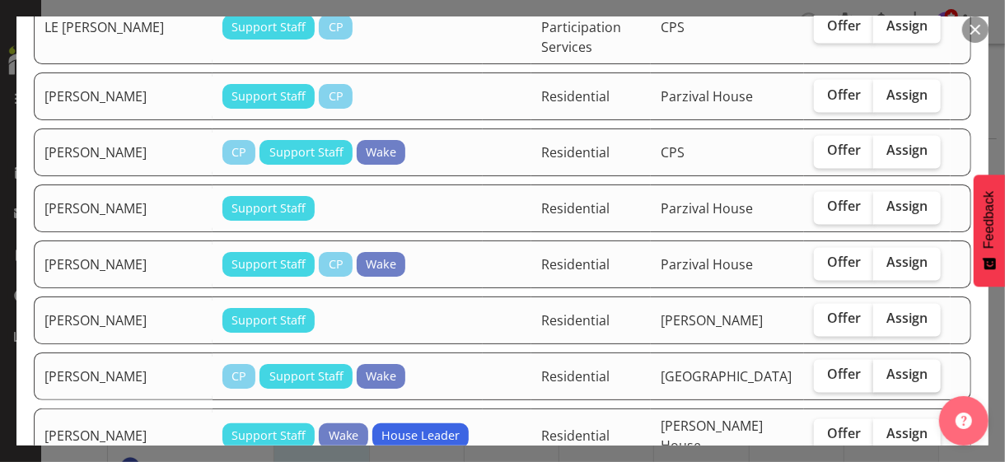
click at [887, 367] on span "Assign" at bounding box center [907, 375] width 41 height 16
click at [884, 370] on input "Assign" at bounding box center [878, 375] width 11 height 11
checkbox input "true"
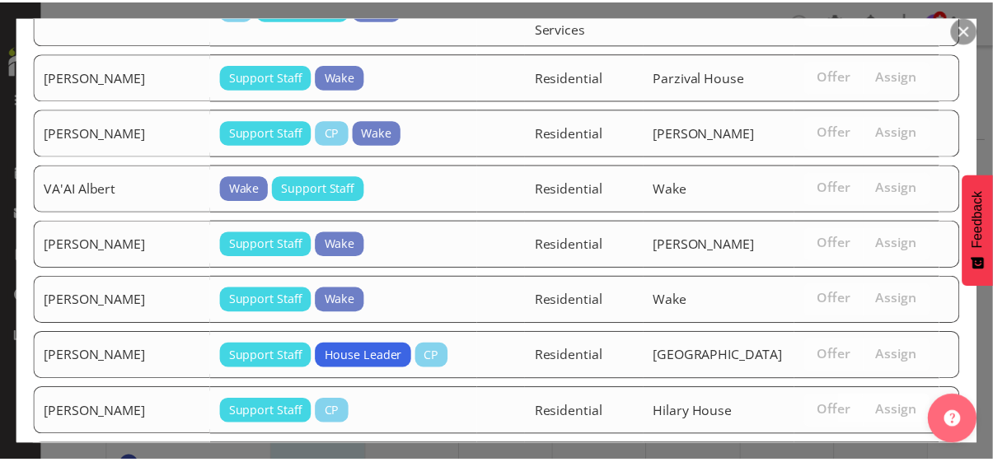
scroll to position [3065, 0]
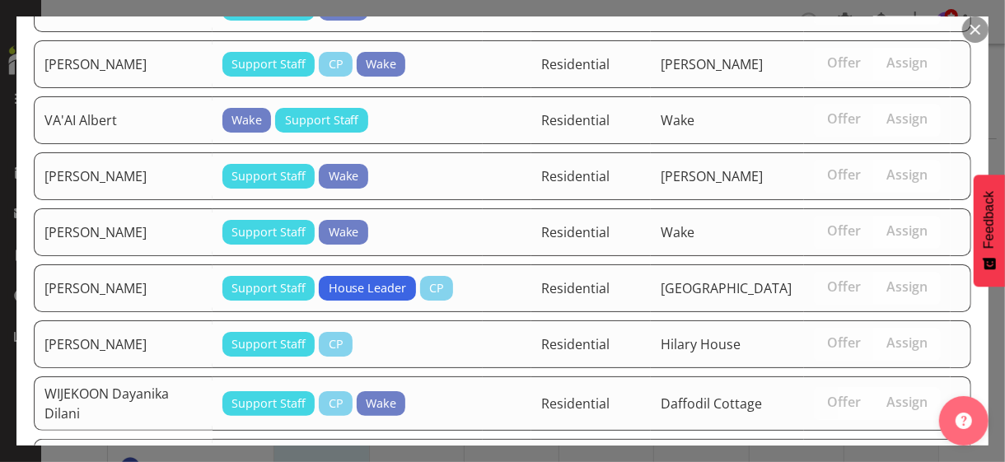
drag, startPoint x: 866, startPoint y: 399, endPoint x: 865, endPoint y: 389, distance: 9.9
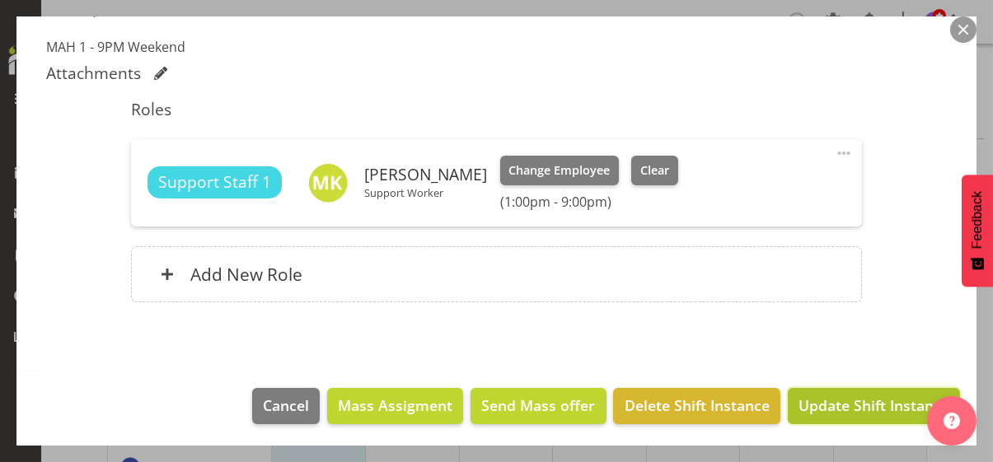
click at [845, 399] on span "Update Shift Instance" at bounding box center [874, 405] width 151 height 21
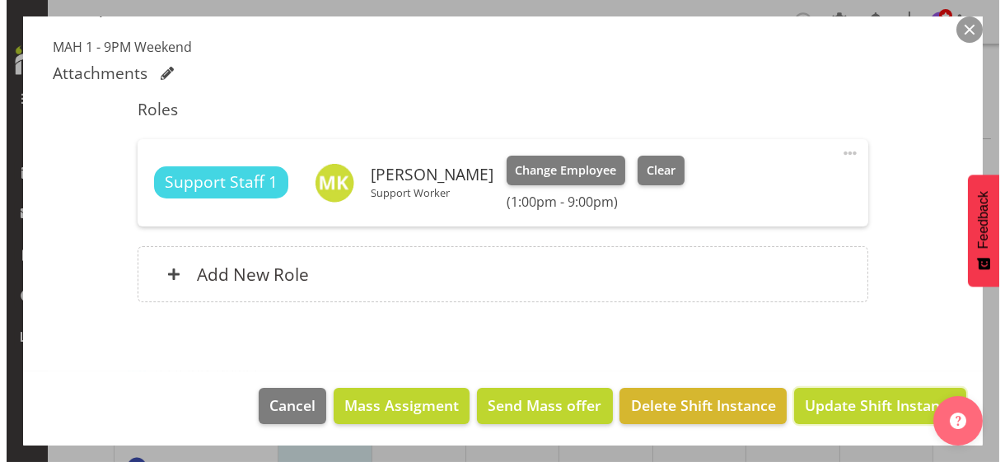
scroll to position [397, 0]
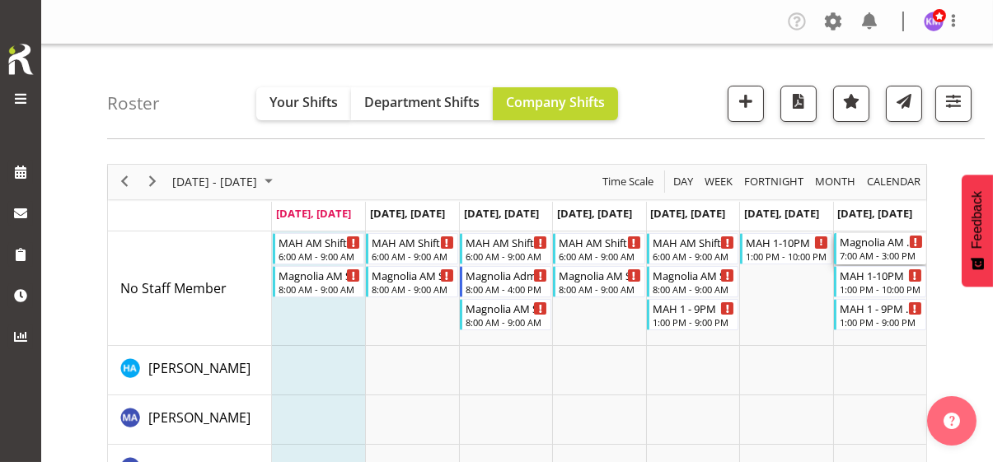
click at [881, 252] on div "7:00 AM - 3:00 PM" at bounding box center [881, 255] width 83 height 13
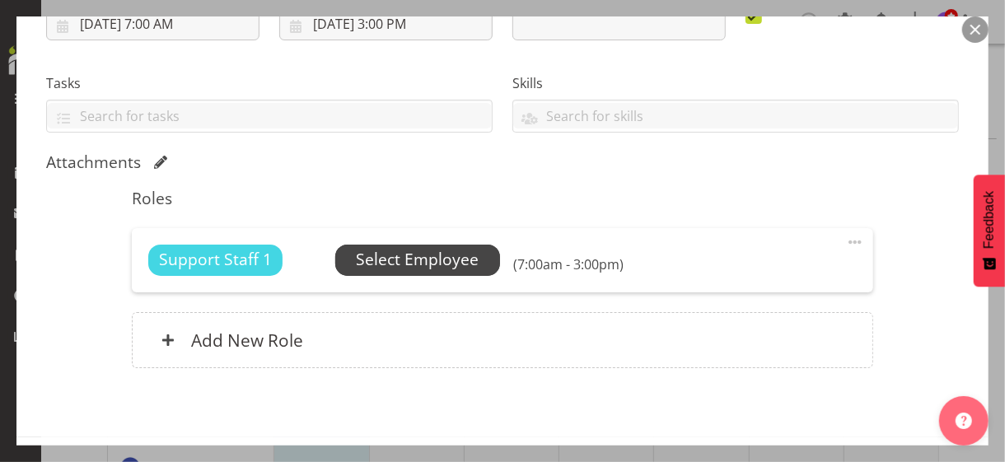
scroll to position [330, 0]
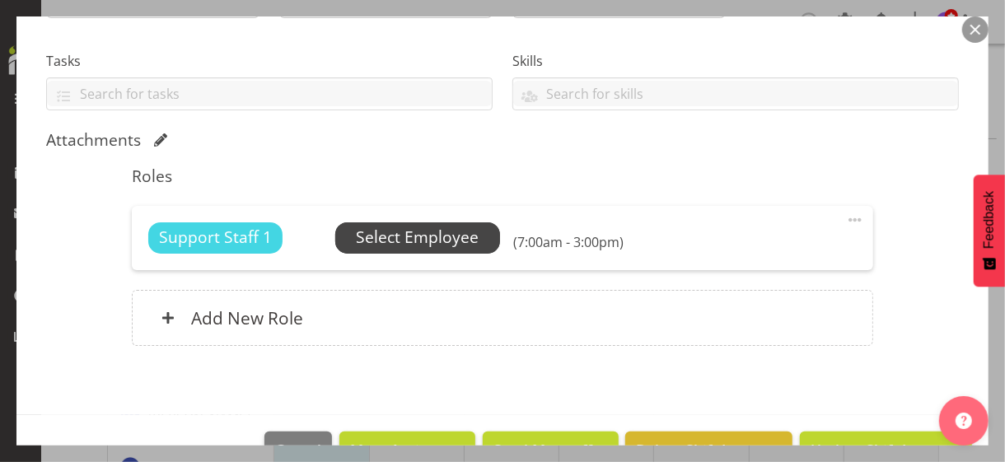
click at [408, 241] on span "Select Employee" at bounding box center [417, 238] width 123 height 24
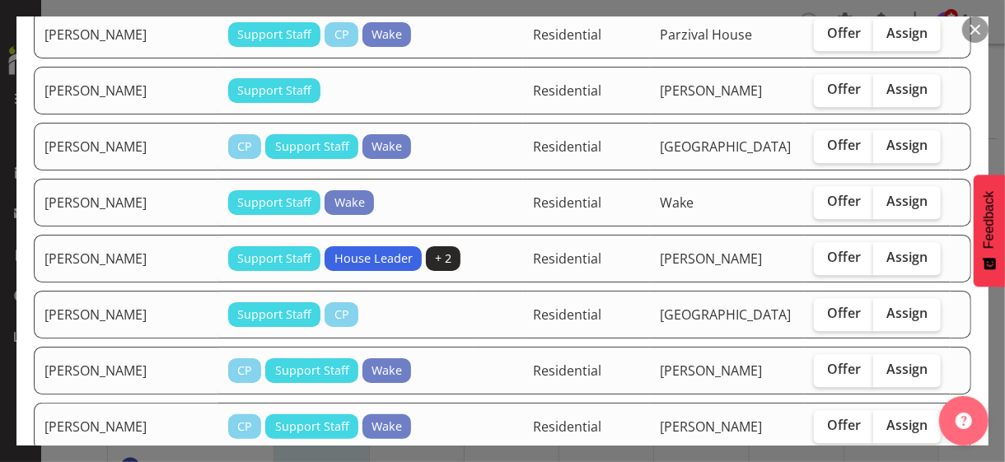
scroll to position [2060, 0]
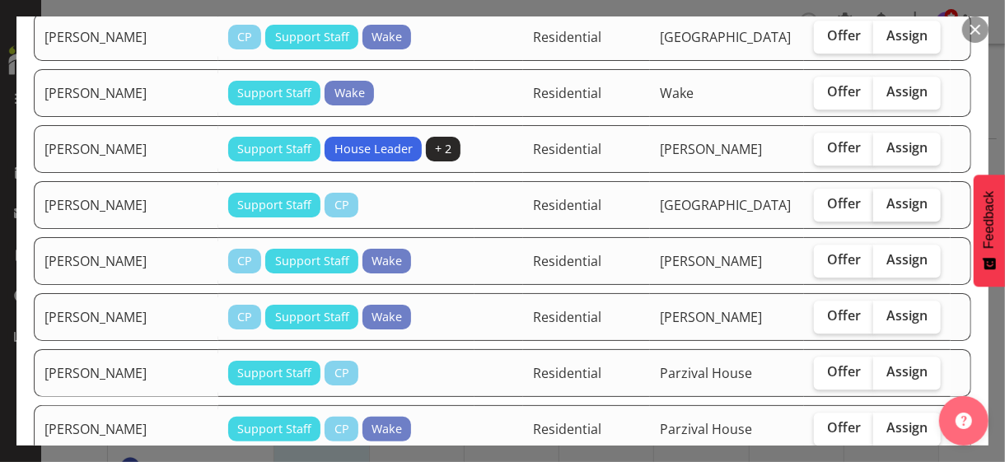
click at [887, 195] on span "Assign" at bounding box center [907, 203] width 41 height 16
click at [881, 199] on input "Assign" at bounding box center [878, 204] width 11 height 11
checkbox input "true"
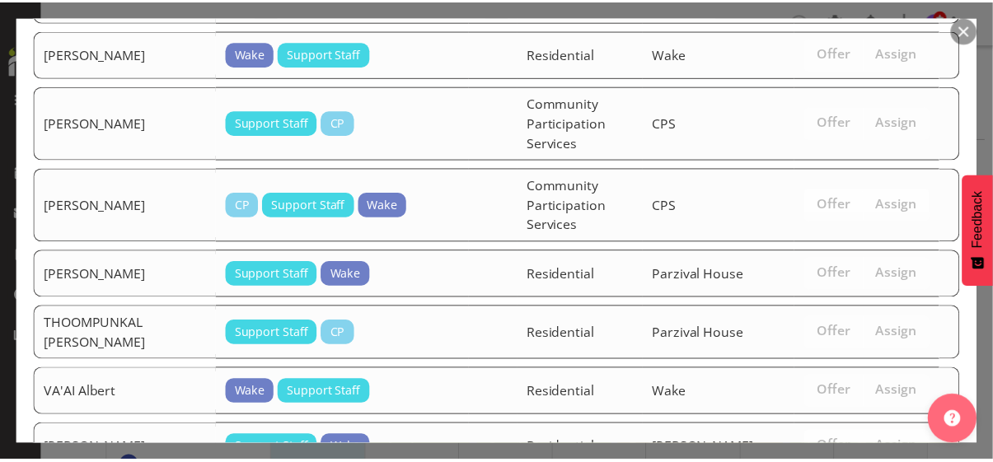
scroll to position [3236, 0]
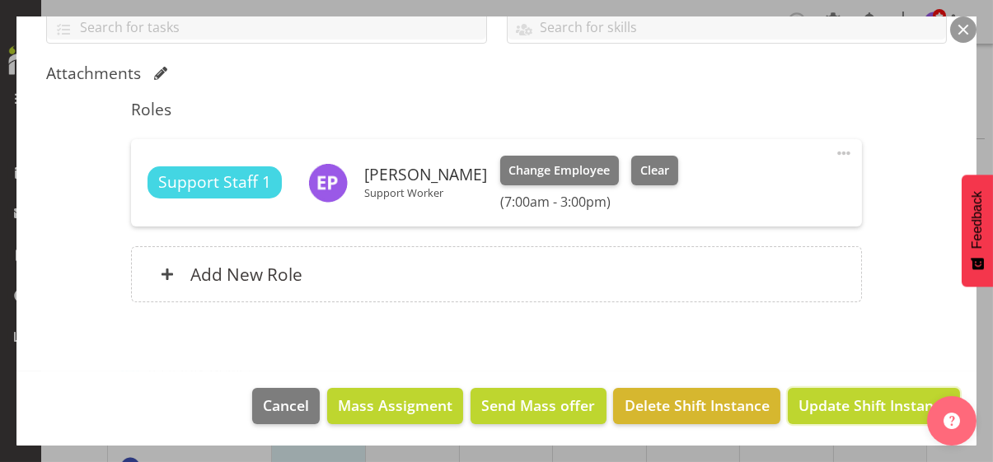
click at [873, 402] on span "Update Shift Instance" at bounding box center [874, 405] width 151 height 21
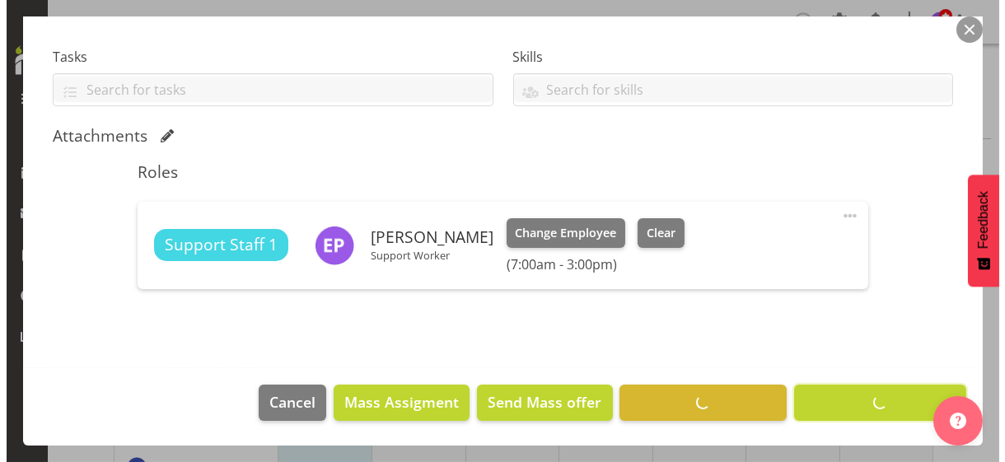
scroll to position [331, 0]
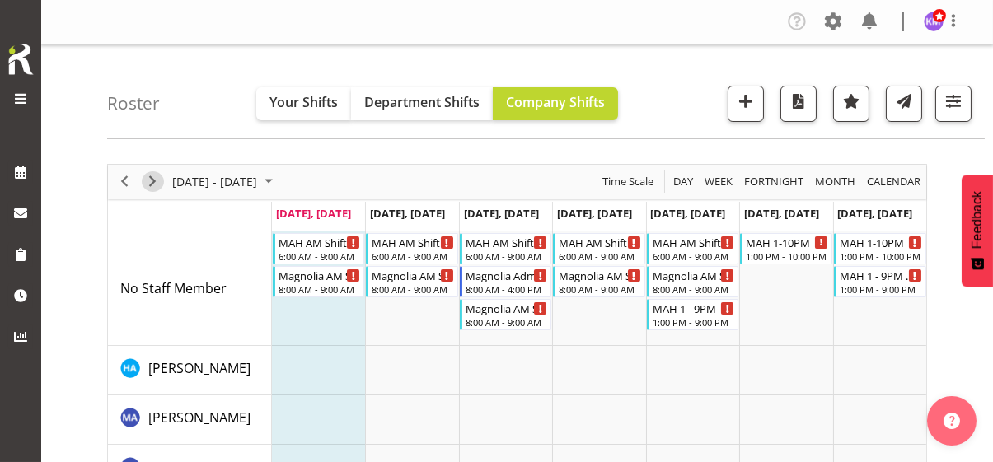
click at [148, 177] on span "Next" at bounding box center [153, 181] width 20 height 21
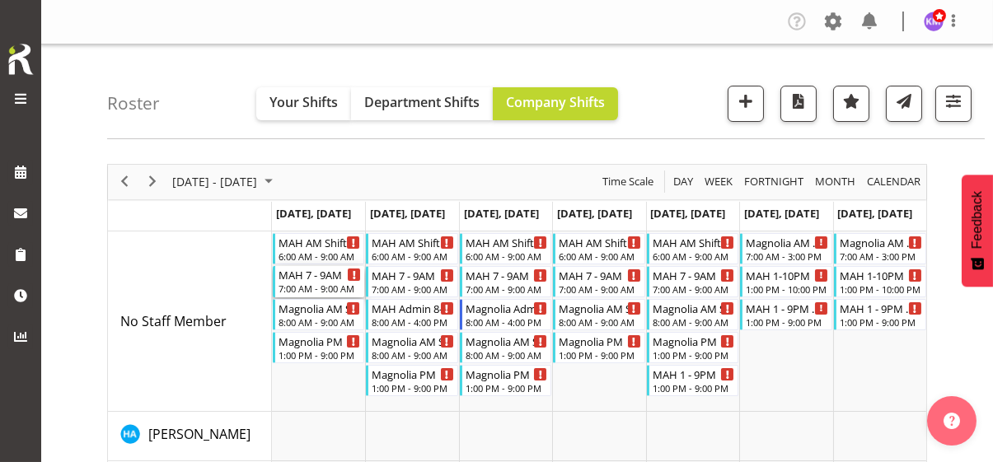
click at [312, 282] on div "7:00 AM - 9:00 AM" at bounding box center [320, 288] width 83 height 13
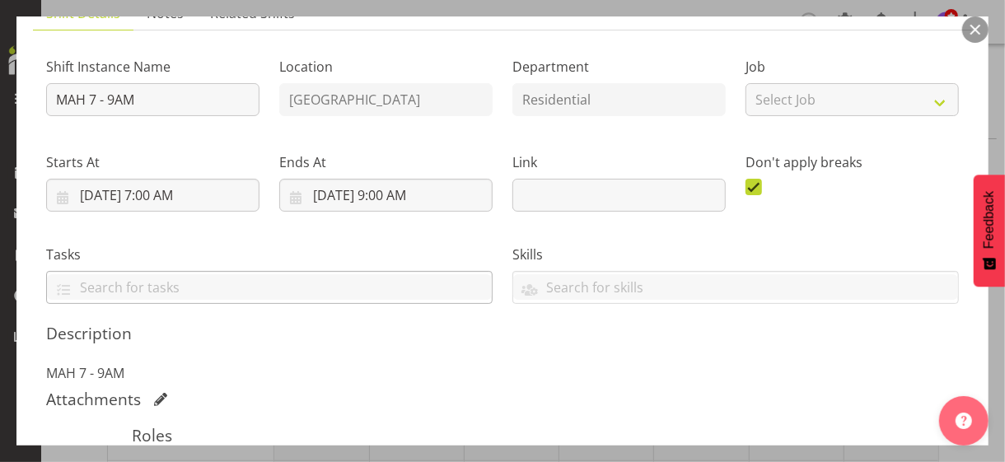
scroll to position [330, 0]
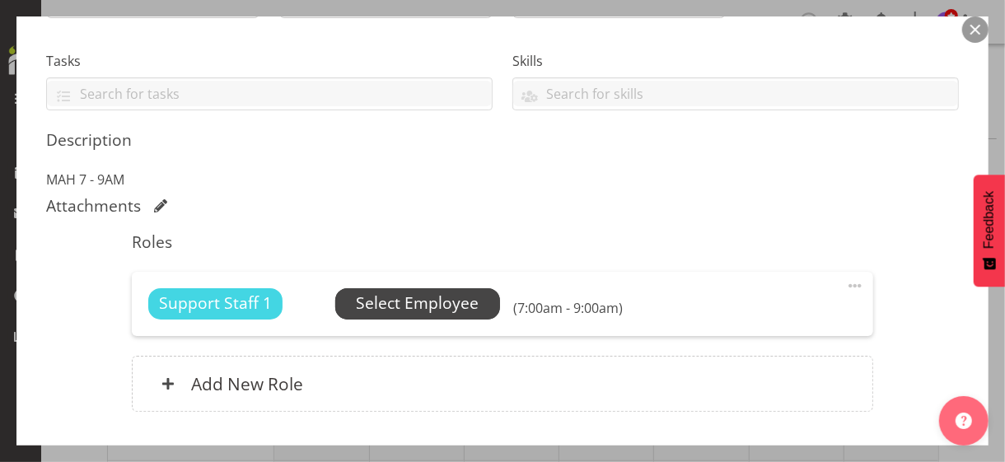
click at [377, 299] on span "Select Employee" at bounding box center [417, 304] width 123 height 24
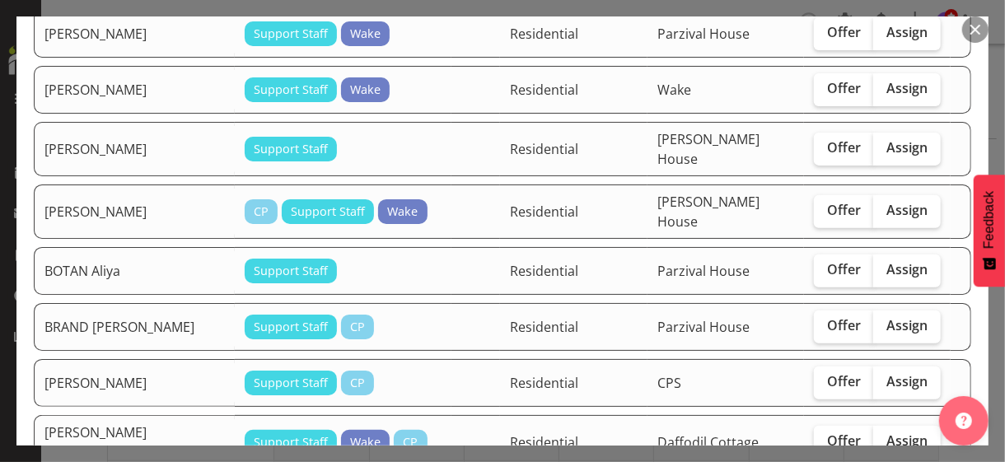
scroll to position [247, 0]
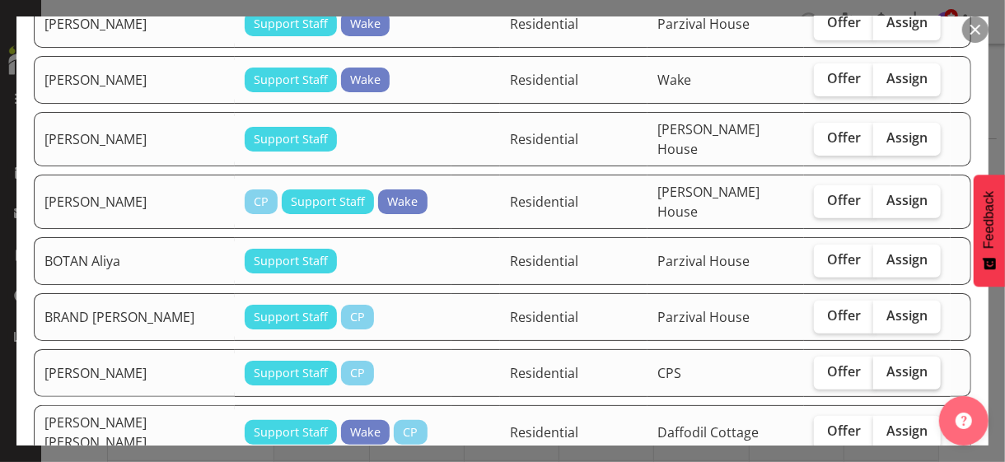
click at [902, 363] on span "Assign" at bounding box center [907, 371] width 41 height 16
click at [884, 367] on input "Assign" at bounding box center [878, 372] width 11 height 11
checkbox input "true"
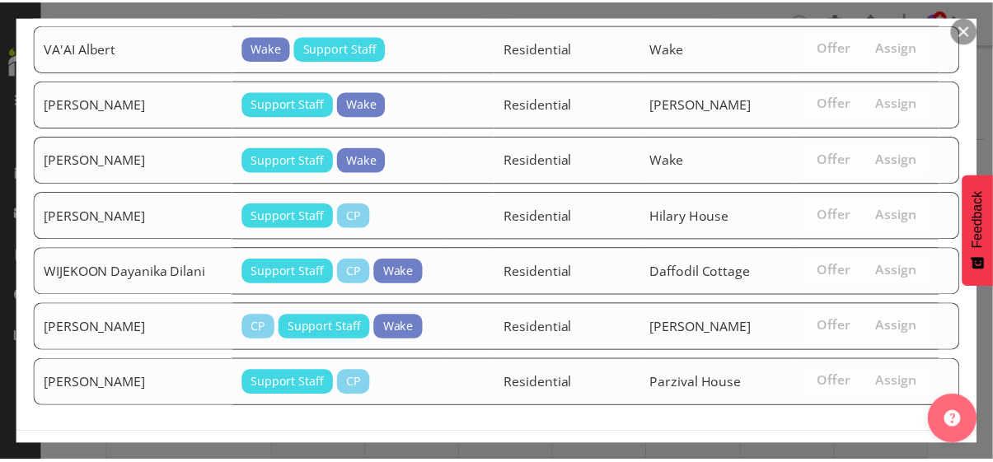
scroll to position [2976, 0]
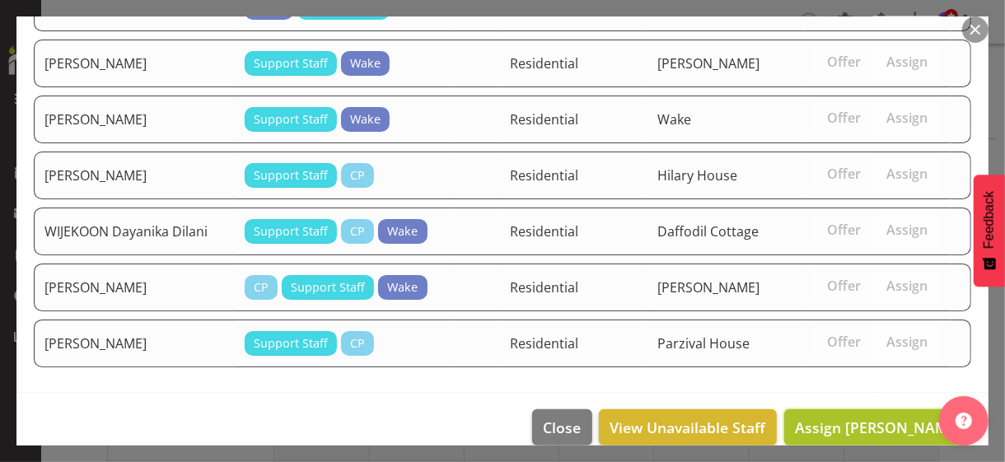
click at [873, 418] on span "Assign [PERSON_NAME]" at bounding box center [878, 428] width 166 height 20
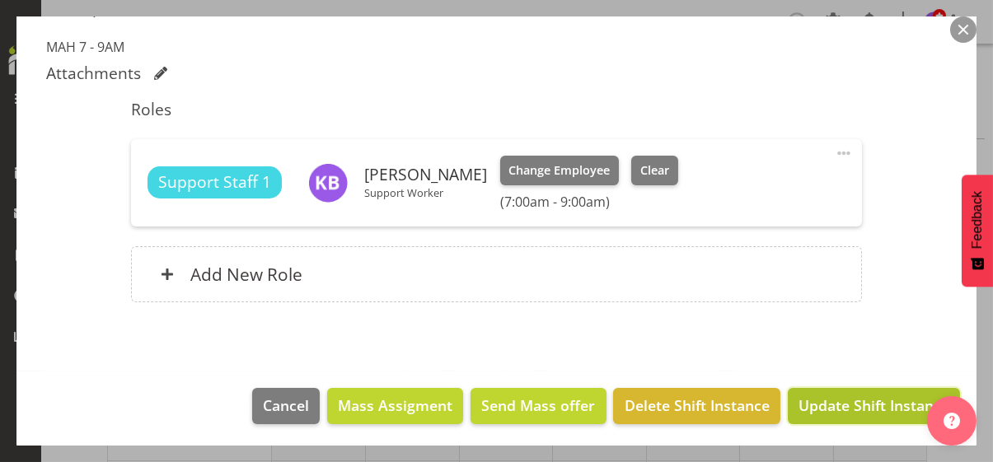
click at [868, 402] on span "Update Shift Instance" at bounding box center [874, 405] width 151 height 21
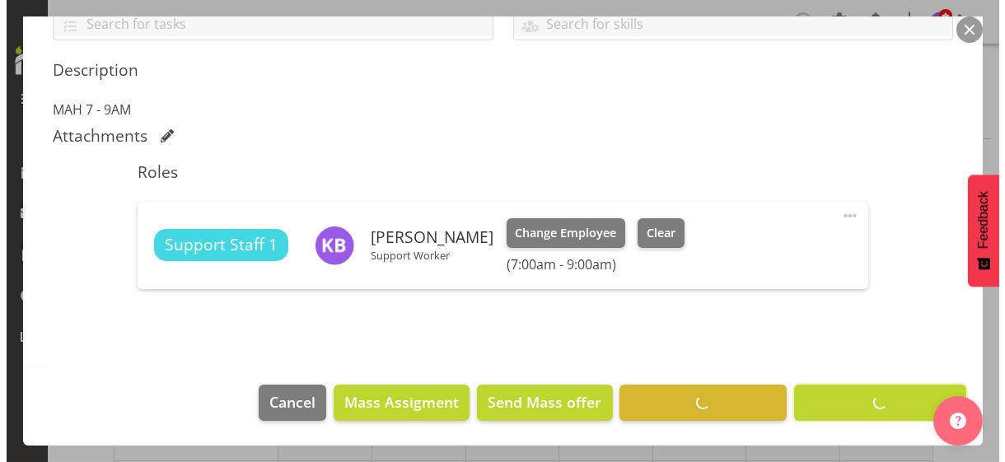
scroll to position [397, 0]
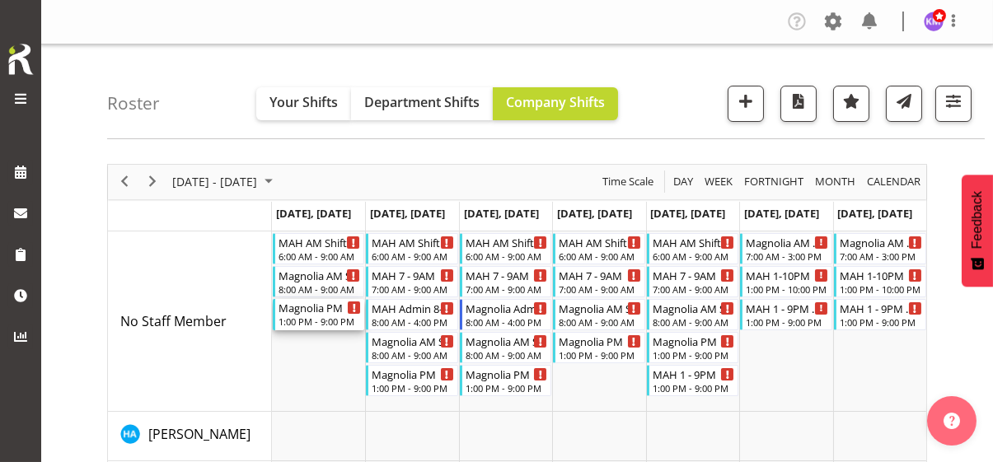
click at [312, 313] on div "Magnolia PM" at bounding box center [320, 307] width 83 height 16
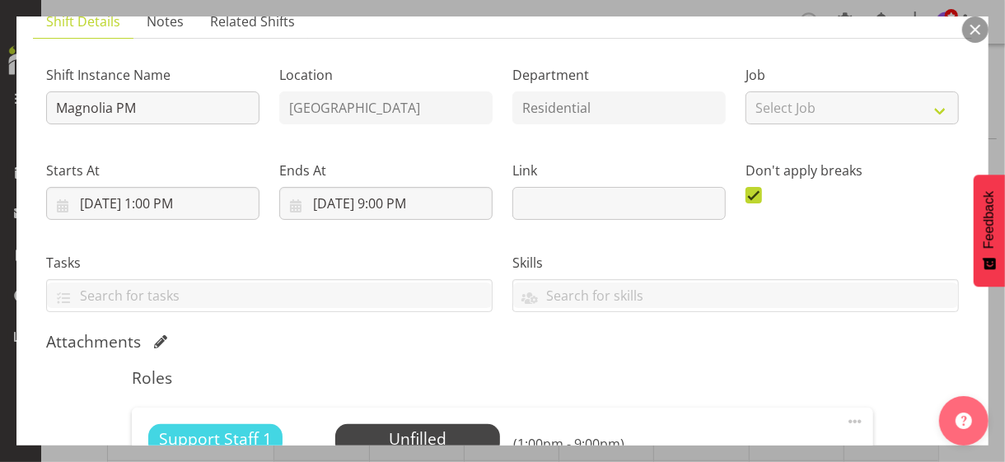
scroll to position [247, 0]
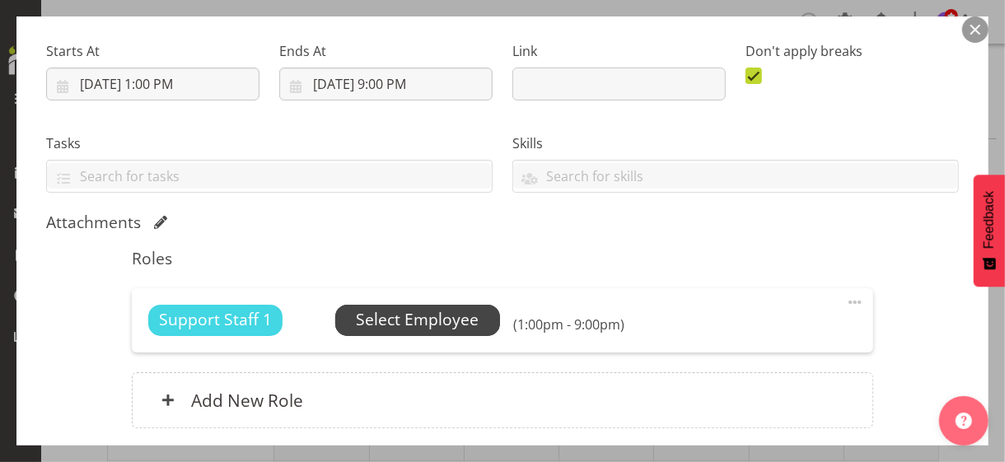
click at [411, 319] on span "Select Employee" at bounding box center [417, 320] width 123 height 24
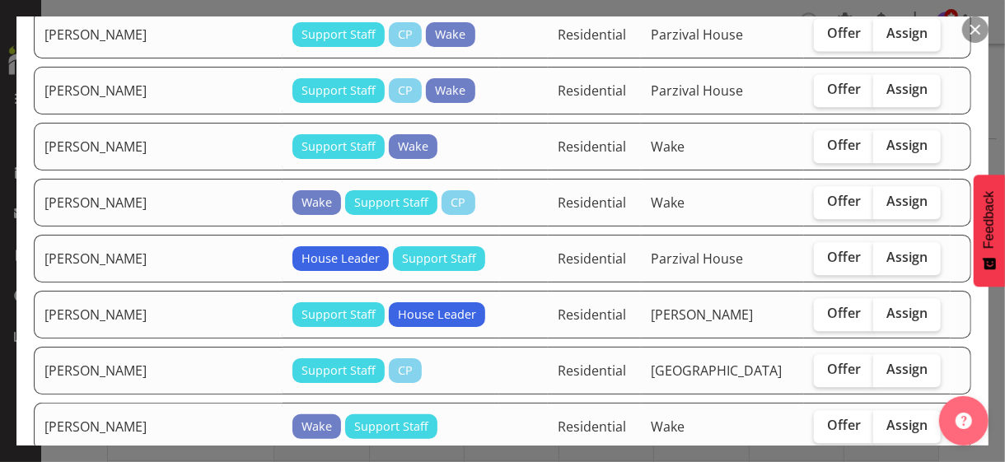
scroll to position [1895, 0]
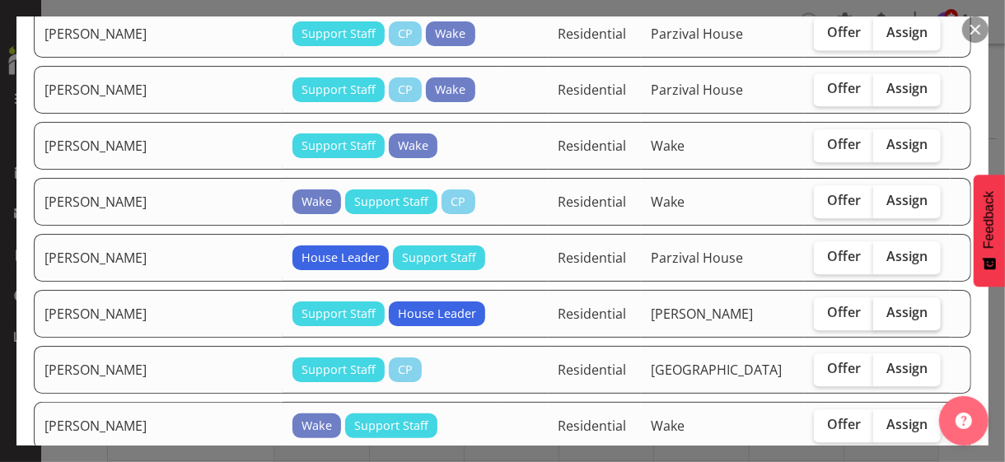
click at [885, 297] on label "Assign" at bounding box center [907, 313] width 68 height 33
click at [884, 307] on input "Assign" at bounding box center [878, 312] width 11 height 11
checkbox input "true"
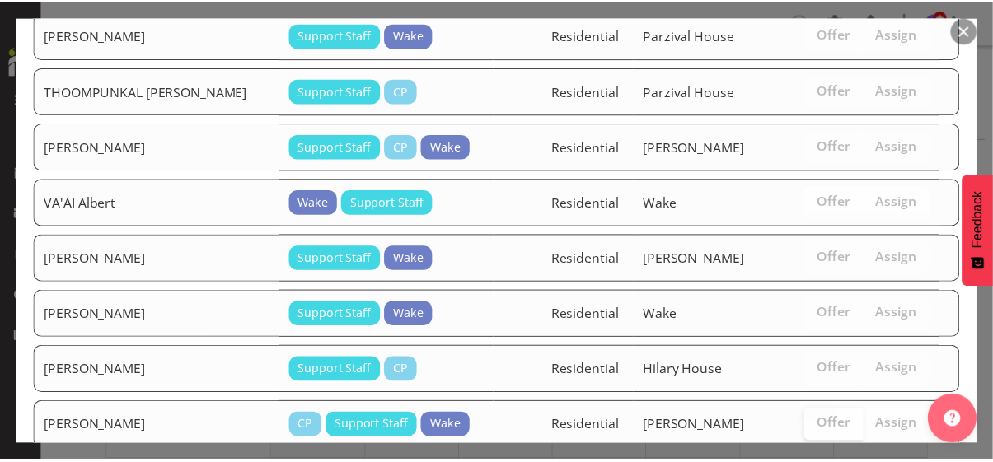
scroll to position [2363, 0]
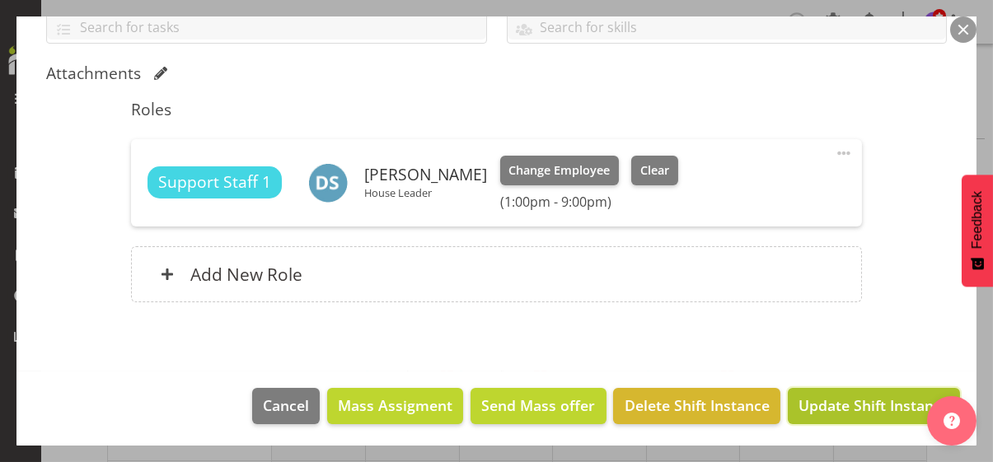
click at [863, 400] on span "Update Shift Instance" at bounding box center [874, 405] width 151 height 21
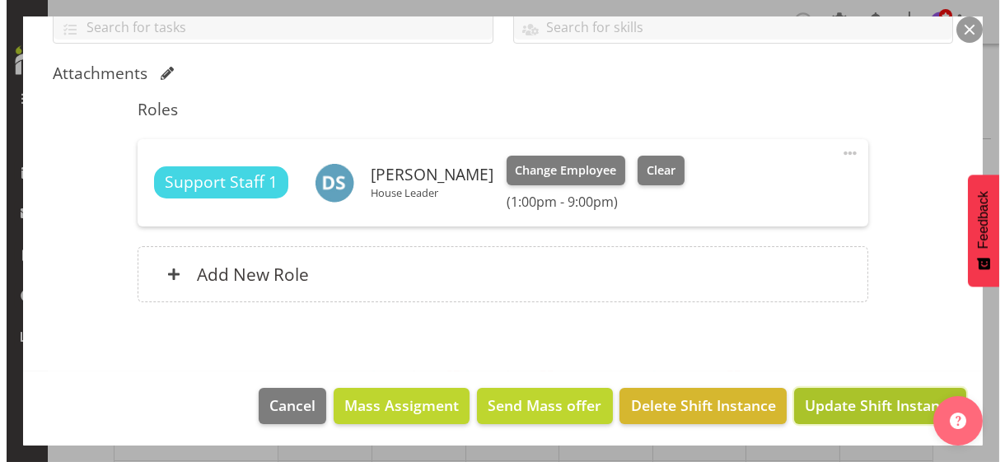
scroll to position [331, 0]
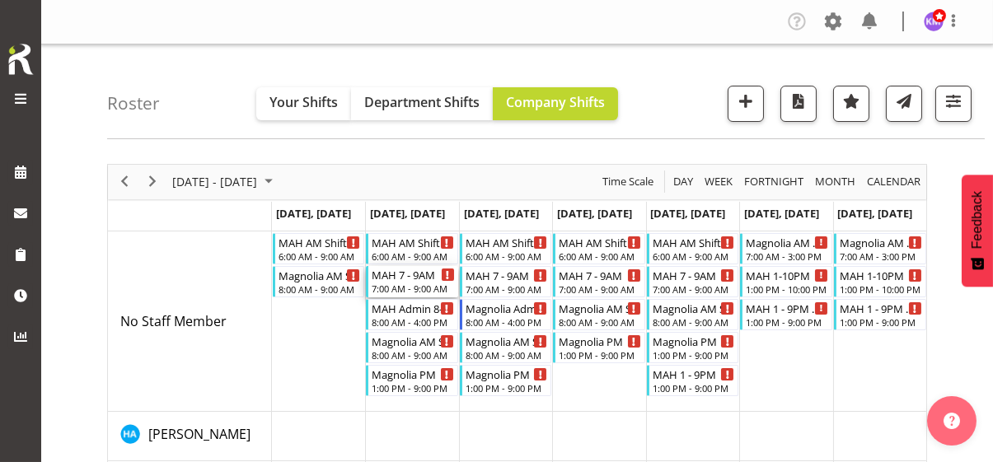
click at [418, 278] on div "MAH 7 - 9AM" at bounding box center [413, 274] width 83 height 16
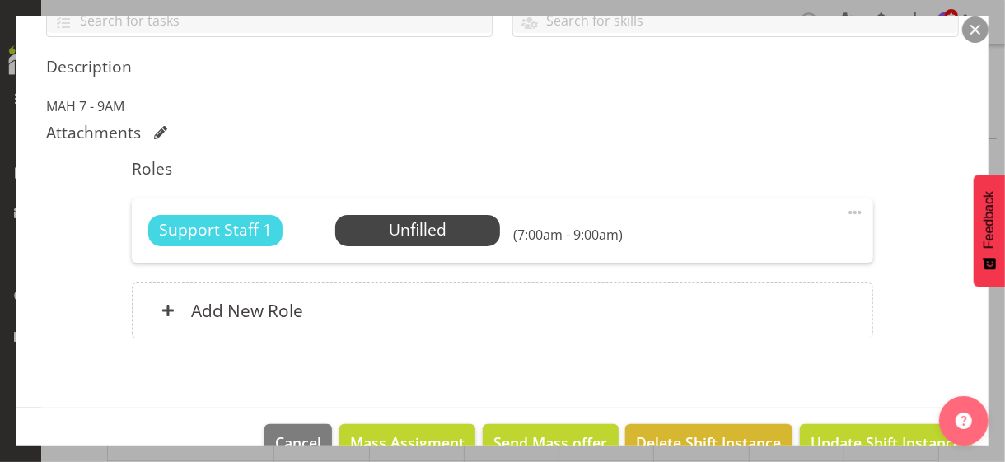
scroll to position [412, 0]
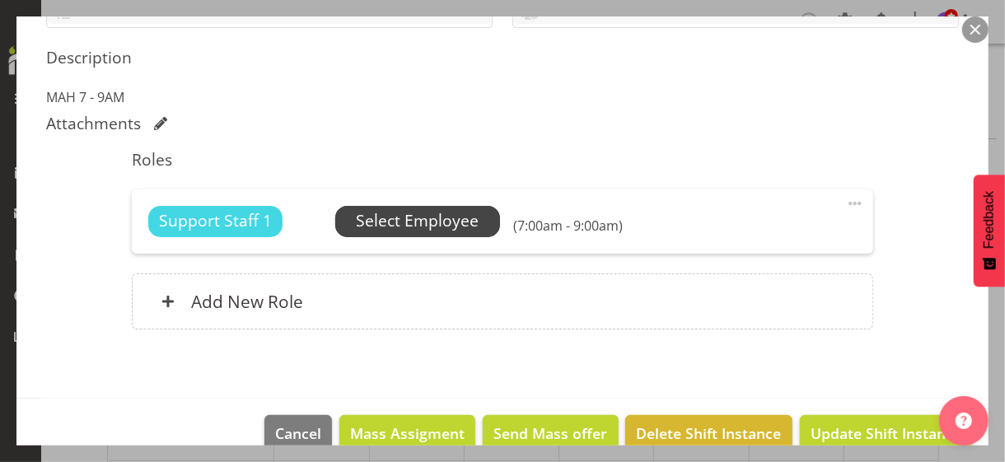
click at [406, 221] on span "Select Employee" at bounding box center [417, 221] width 123 height 24
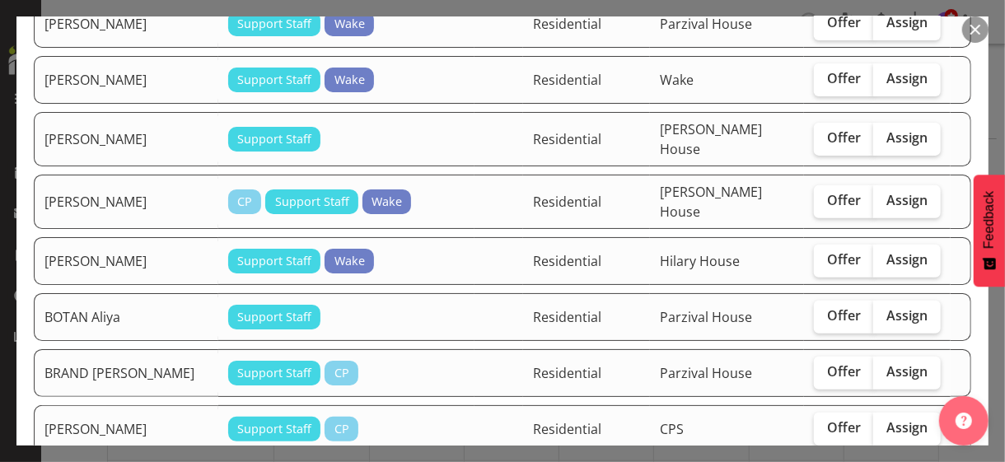
scroll to position [330, 0]
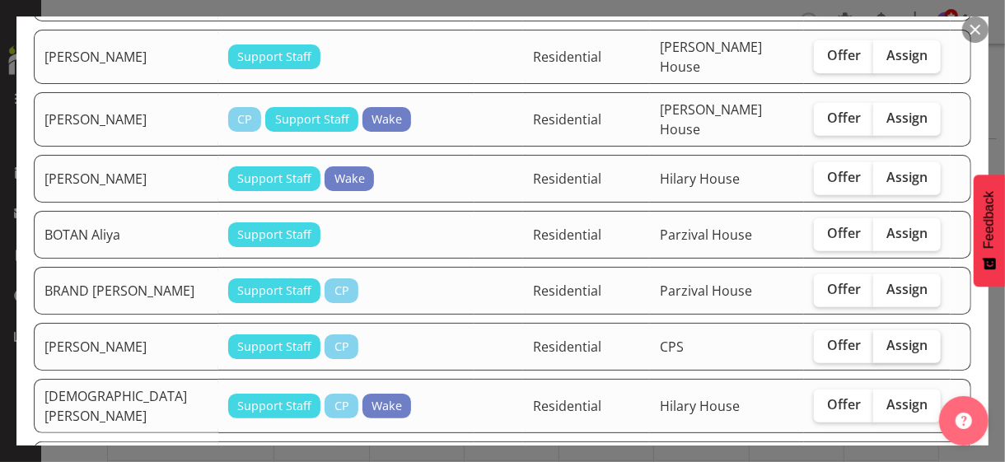
click at [892, 337] on span "Assign" at bounding box center [907, 345] width 41 height 16
click at [884, 340] on input "Assign" at bounding box center [878, 345] width 11 height 11
checkbox input "true"
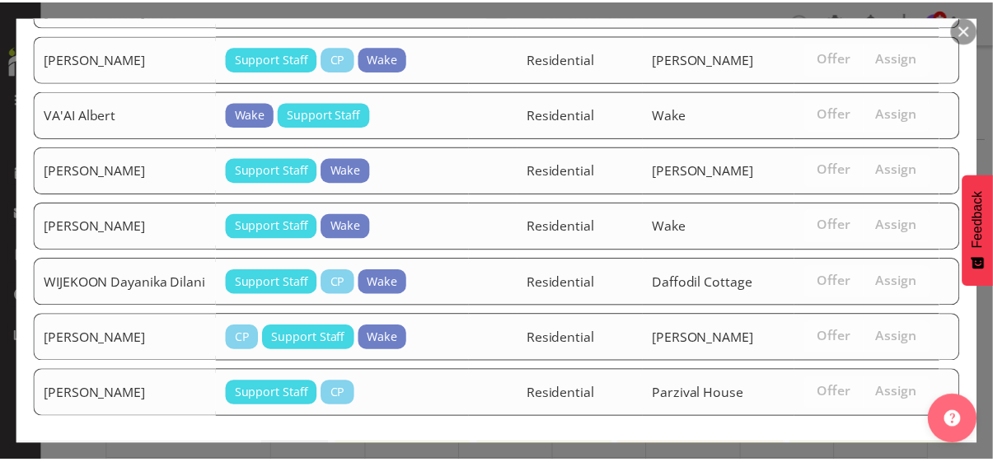
scroll to position [2983, 0]
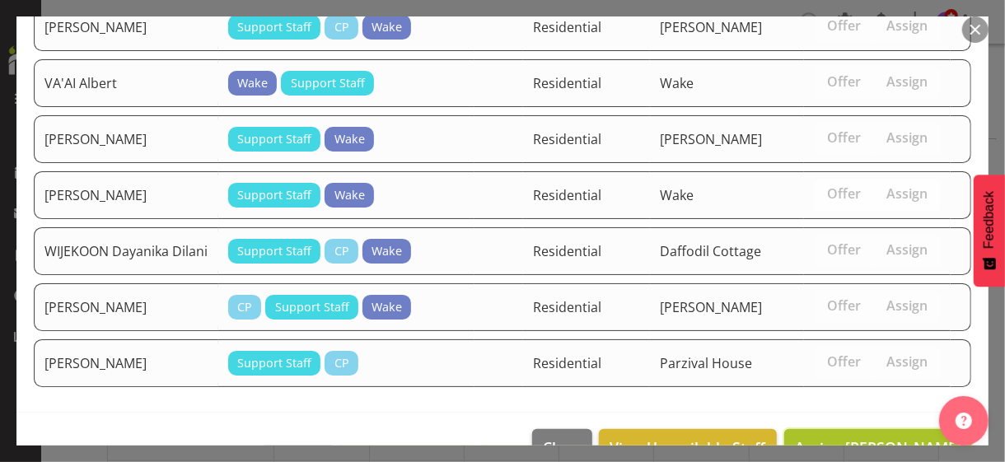
click at [846, 438] on span "Assign [PERSON_NAME]" at bounding box center [878, 448] width 166 height 20
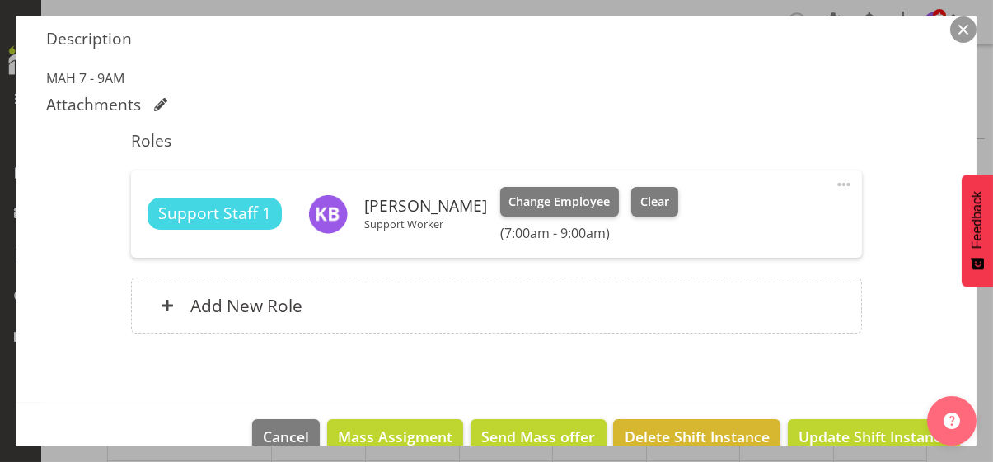
scroll to position [462, 0]
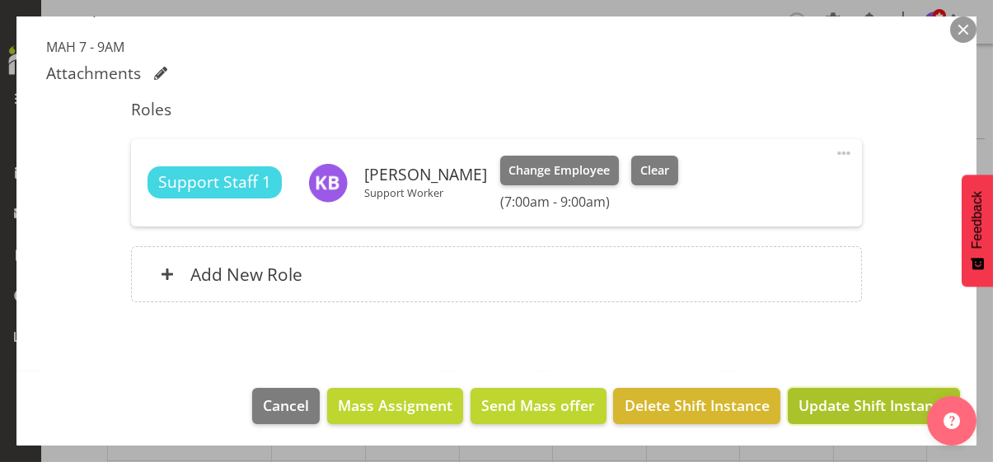
click at [837, 397] on span "Update Shift Instance" at bounding box center [874, 405] width 151 height 21
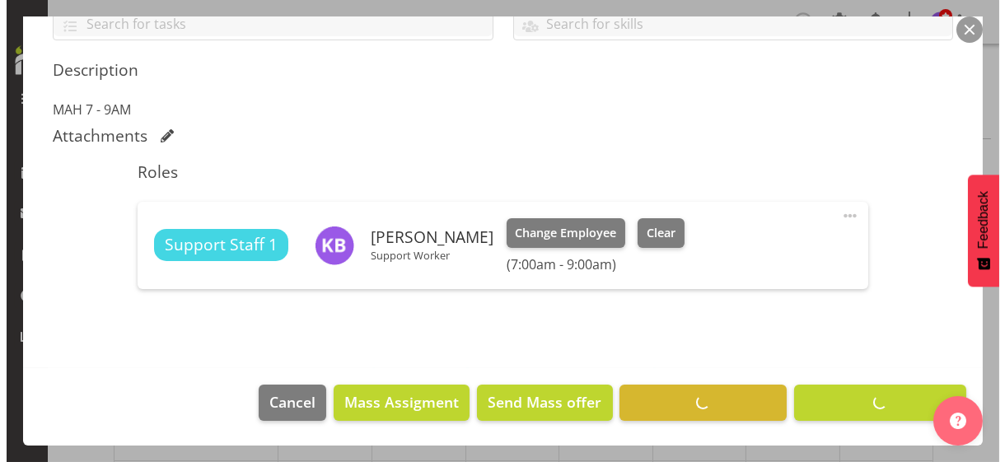
scroll to position [397, 0]
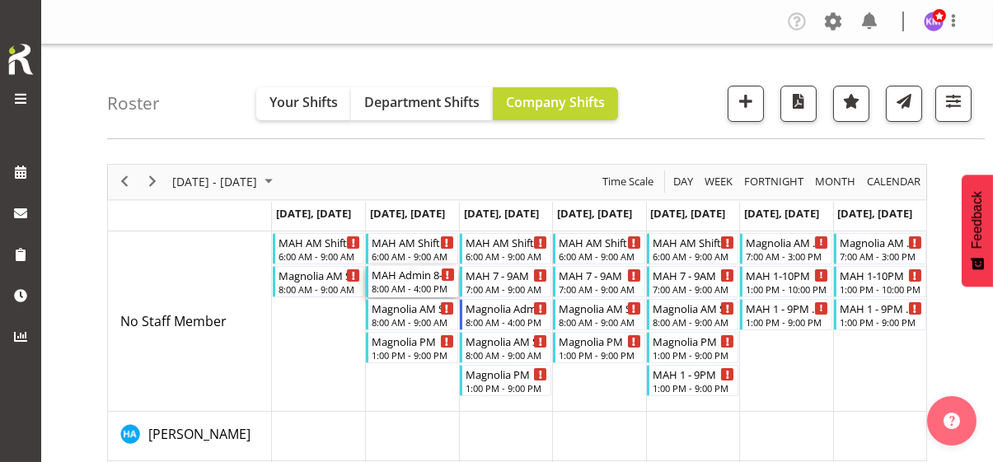
click at [415, 286] on div "8:00 AM - 4:00 PM" at bounding box center [413, 288] width 83 height 13
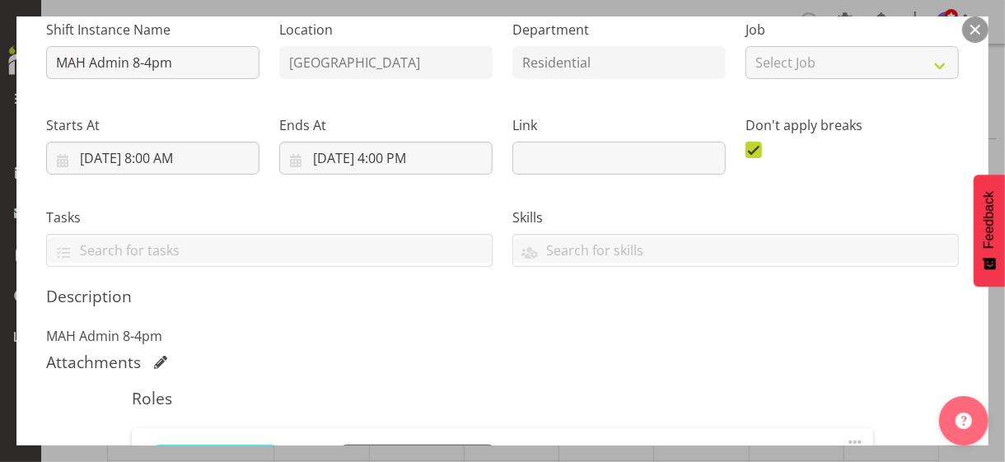
scroll to position [330, 0]
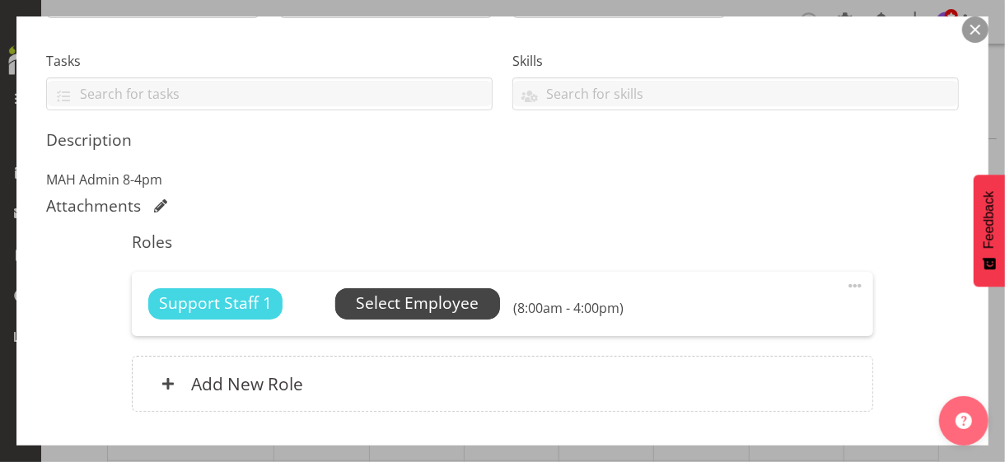
click at [406, 303] on span "Select Employee" at bounding box center [417, 304] width 123 height 24
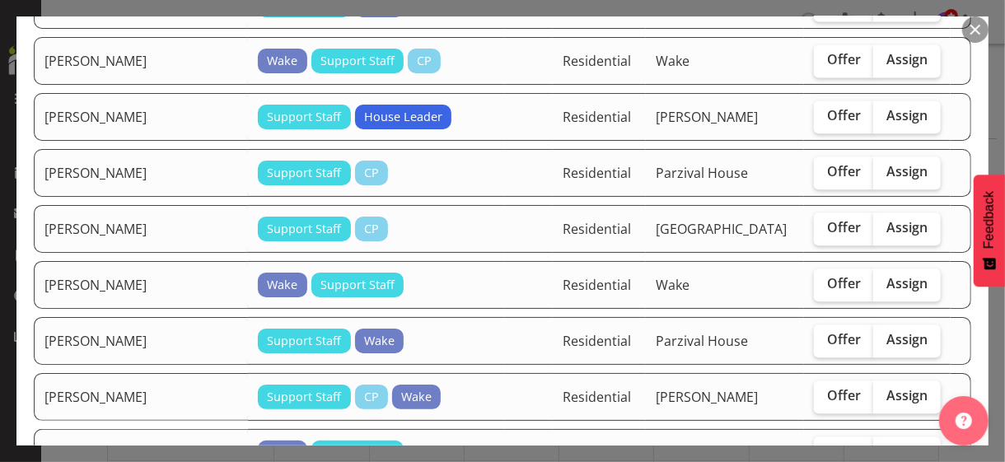
scroll to position [1813, 0]
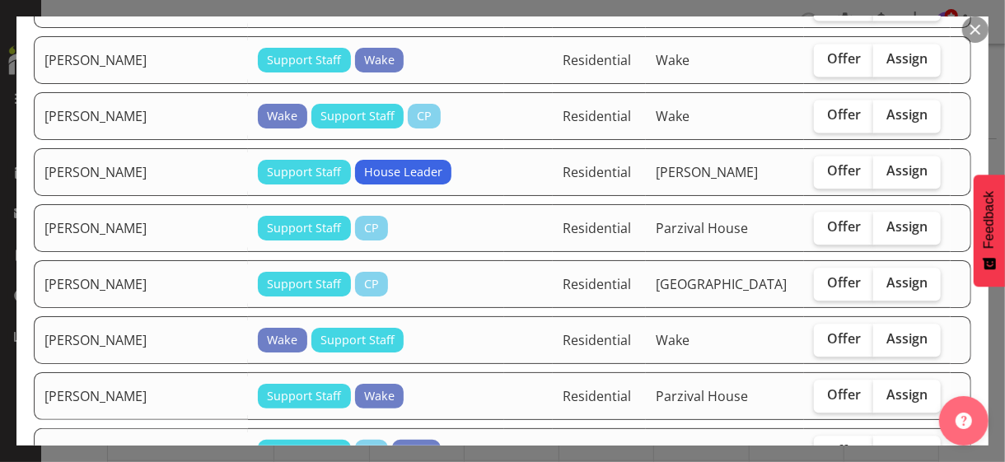
drag, startPoint x: 885, startPoint y: 146, endPoint x: 875, endPoint y: 170, distance: 25.9
click at [887, 162] on span "Assign" at bounding box center [907, 170] width 41 height 16
click at [884, 166] on input "Assign" at bounding box center [878, 171] width 11 height 11
checkbox input "true"
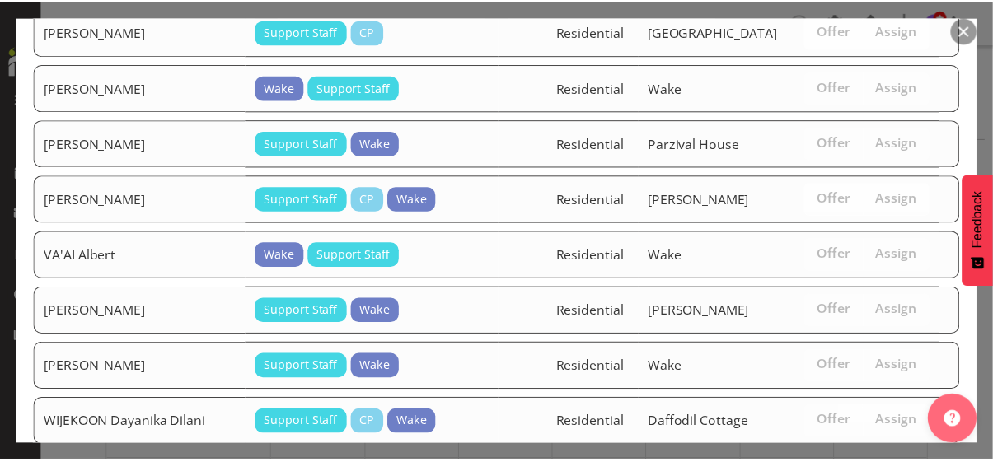
scroll to position [2244, 0]
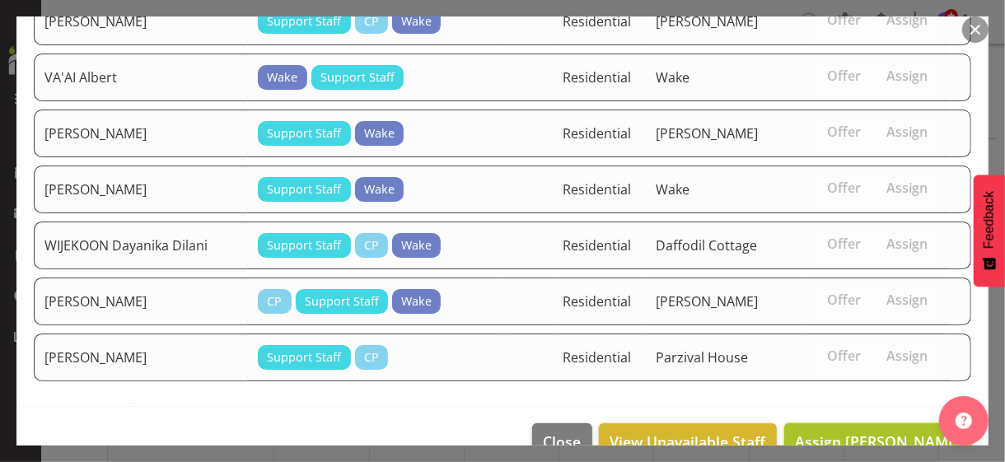
click at [856, 432] on span "Assign SELAUSO Dovy" at bounding box center [878, 442] width 166 height 20
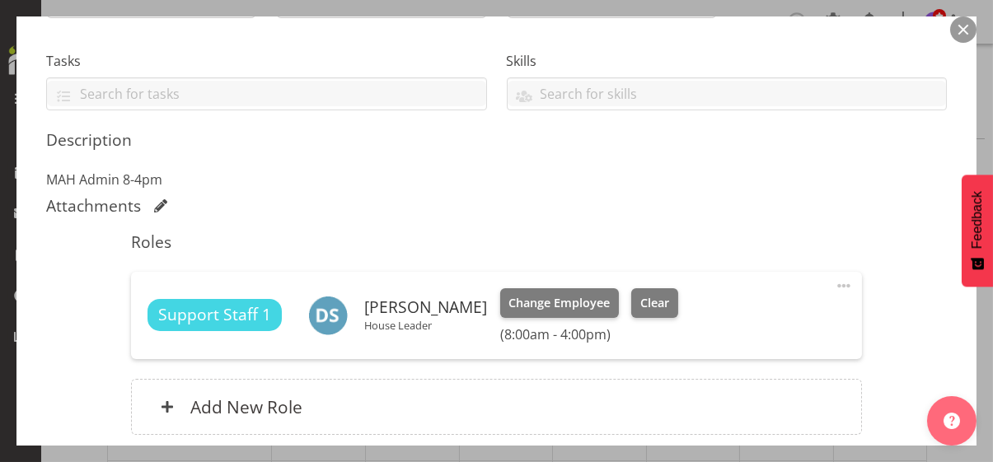
scroll to position [462, 0]
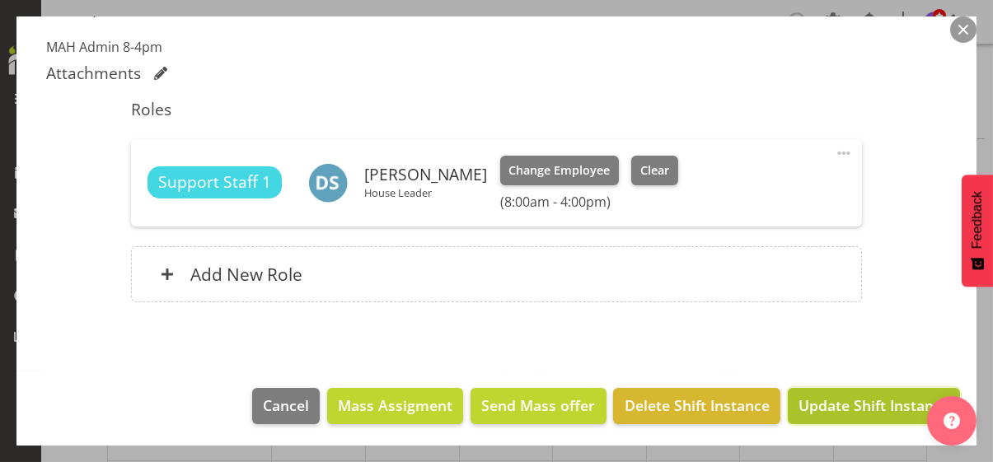
click at [850, 401] on span "Update Shift Instance" at bounding box center [874, 405] width 151 height 21
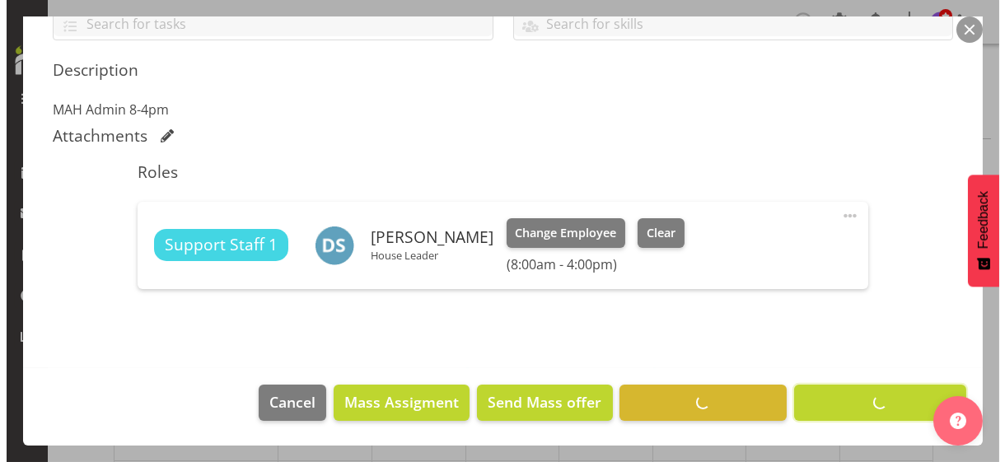
scroll to position [397, 0]
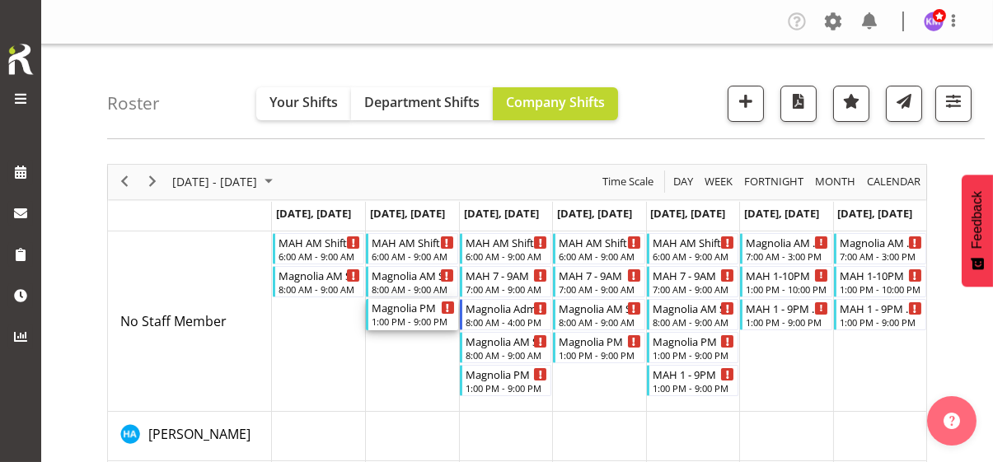
click at [402, 316] on div "1:00 PM - 9:00 PM" at bounding box center [413, 321] width 83 height 13
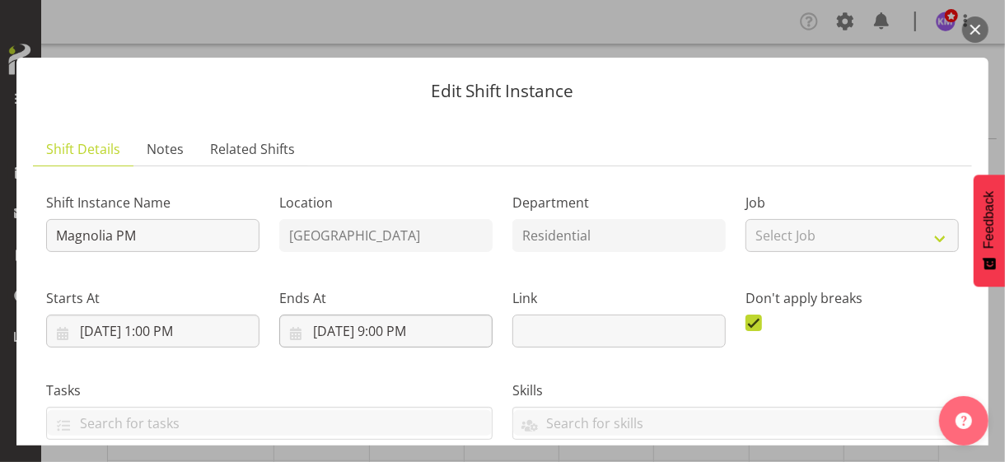
scroll to position [373, 0]
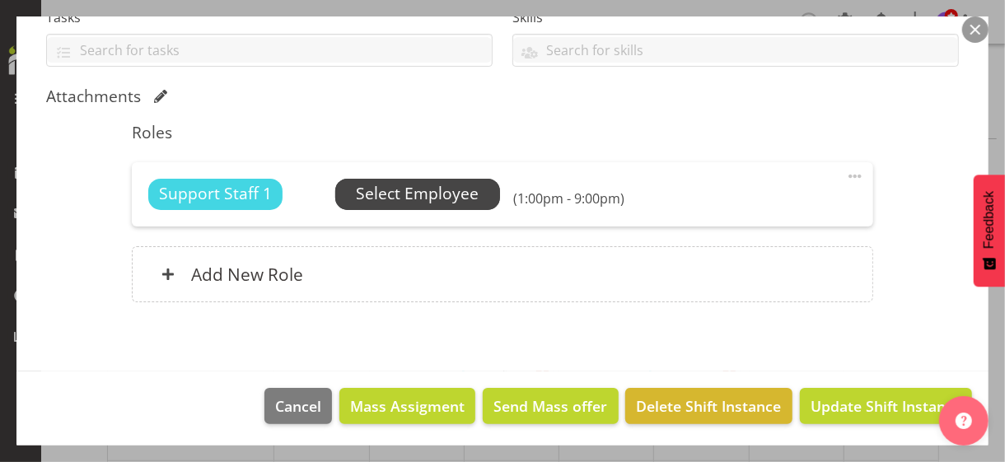
click at [410, 200] on span "Select Employee" at bounding box center [417, 194] width 123 height 24
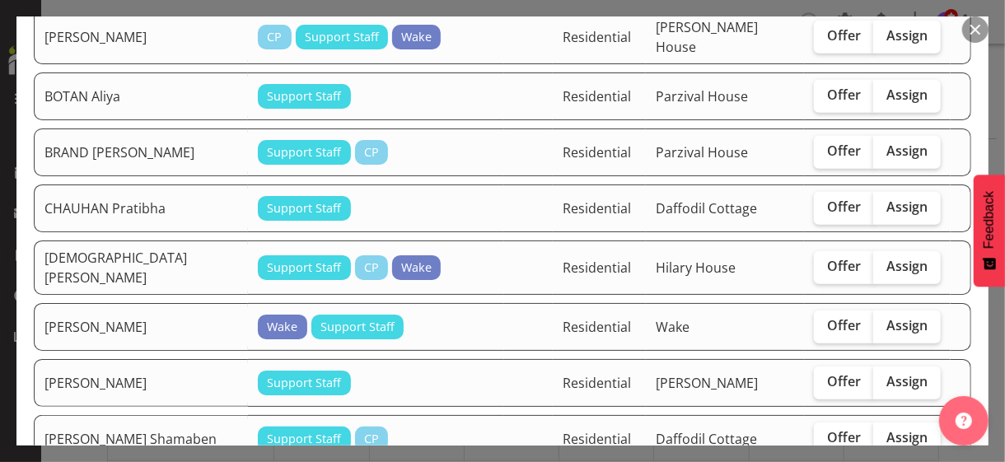
scroll to position [494, 0]
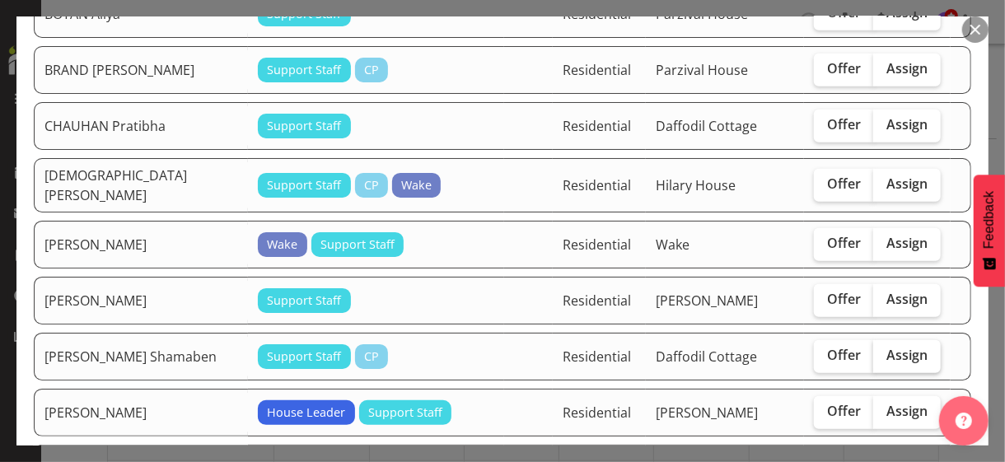
drag, startPoint x: 900, startPoint y: 323, endPoint x: 885, endPoint y: 336, distance: 19.8
click at [901, 347] on span "Assign" at bounding box center [907, 355] width 41 height 16
click at [884, 350] on input "Assign" at bounding box center [878, 355] width 11 height 11
checkbox input "true"
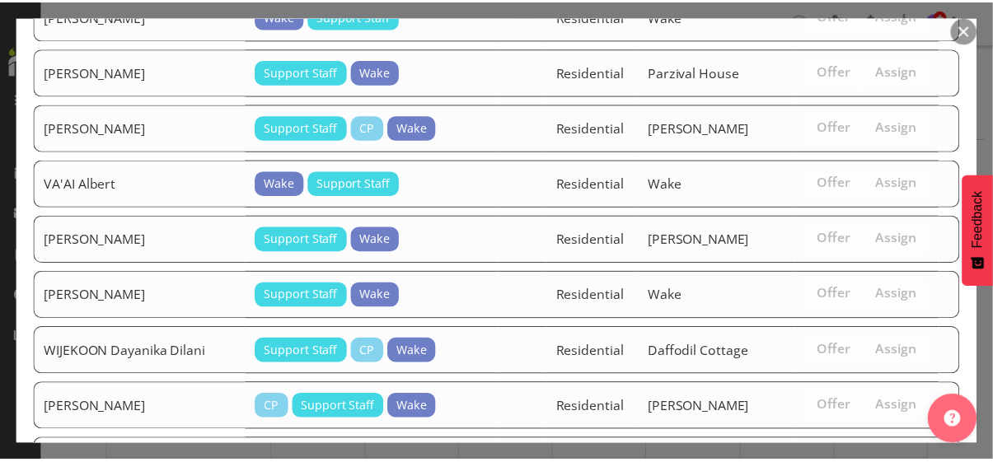
scroll to position [2244, 0]
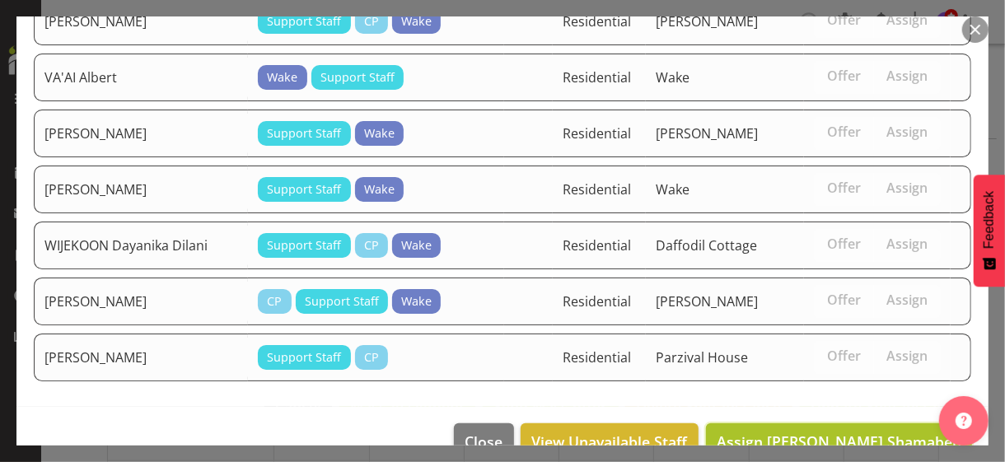
click at [878, 432] on span "Assign [PERSON_NAME] Shamaben" at bounding box center [839, 442] width 245 height 20
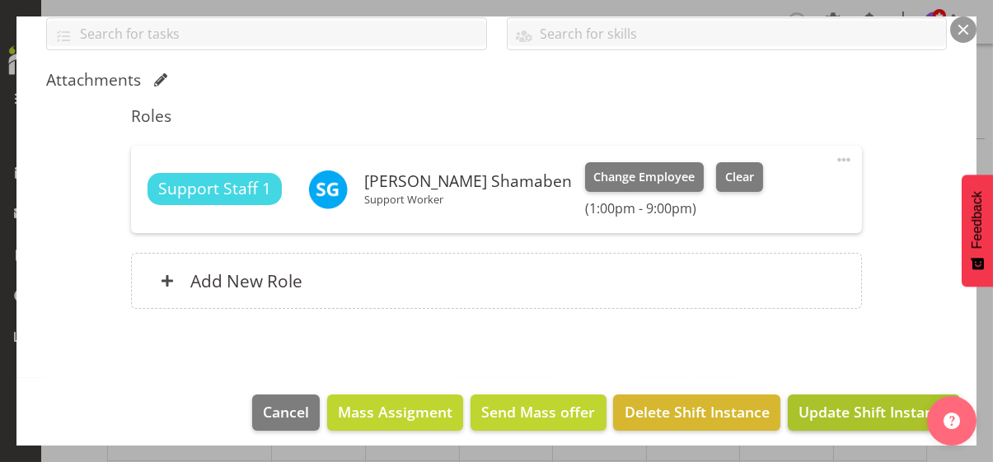
scroll to position [396, 0]
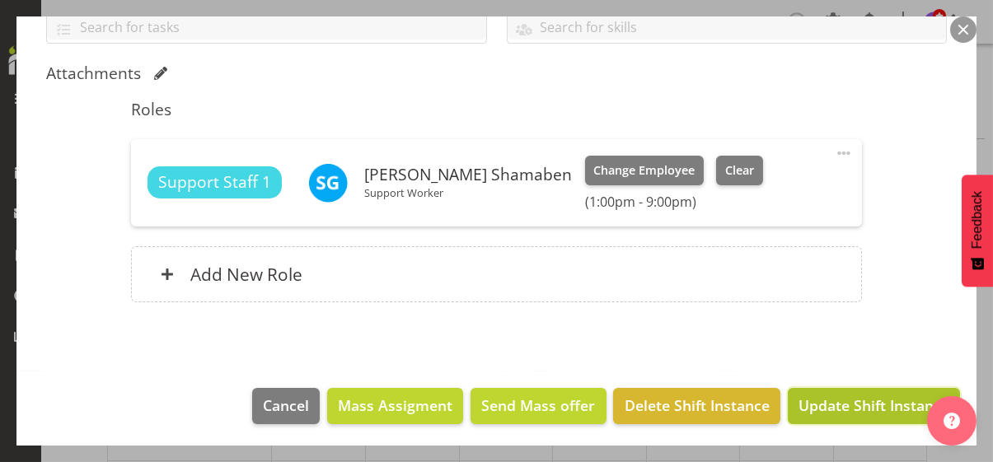
click at [864, 414] on span "Update Shift Instance" at bounding box center [874, 405] width 151 height 21
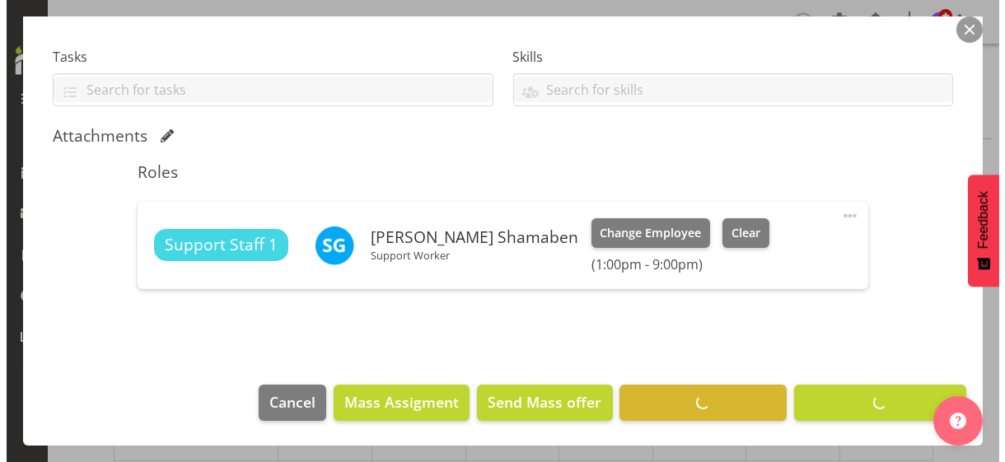
scroll to position [331, 0]
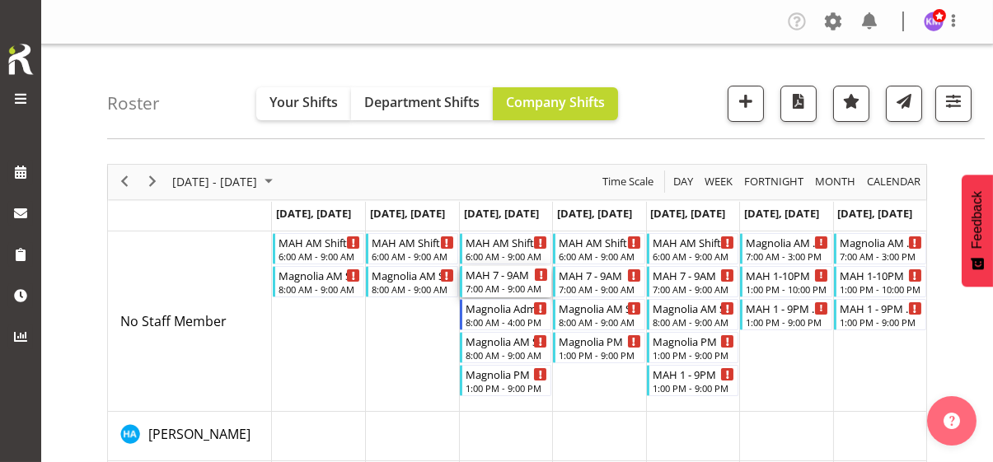
click at [510, 280] on div "MAH 7 - 9AM" at bounding box center [507, 274] width 83 height 16
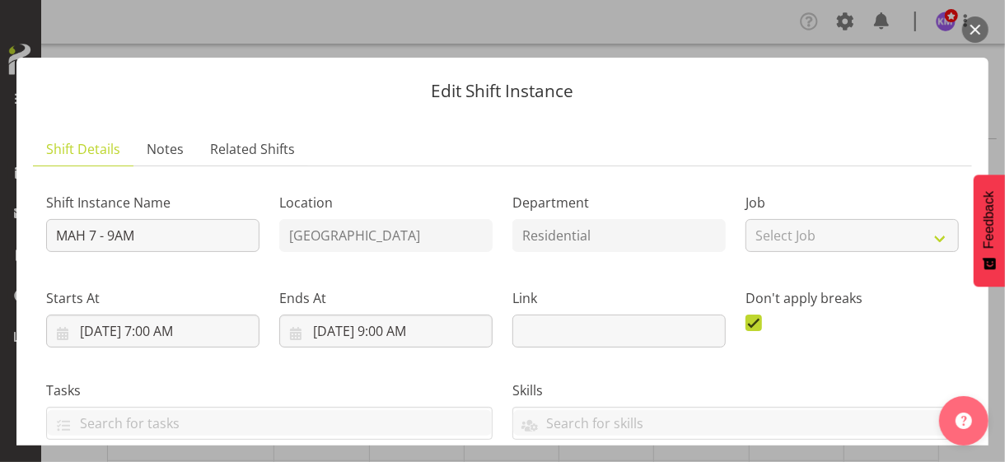
scroll to position [330, 0]
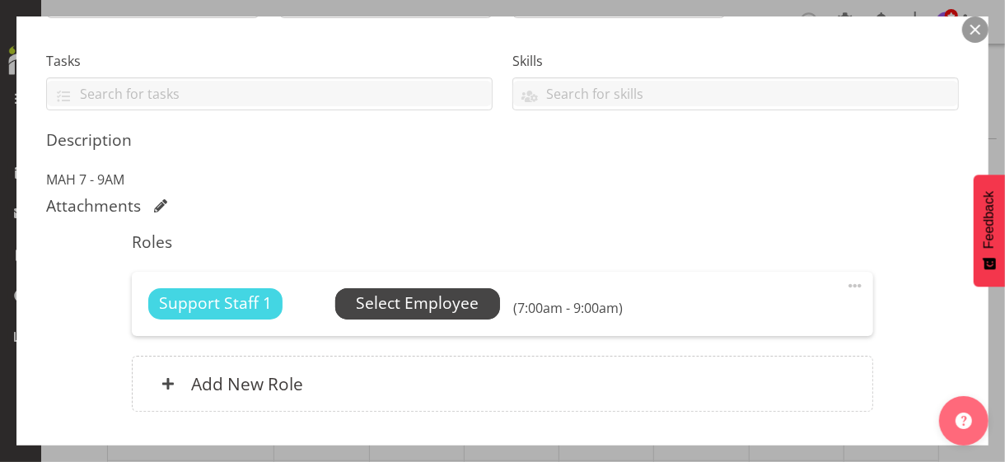
click at [414, 301] on span "Select Employee" at bounding box center [417, 304] width 123 height 24
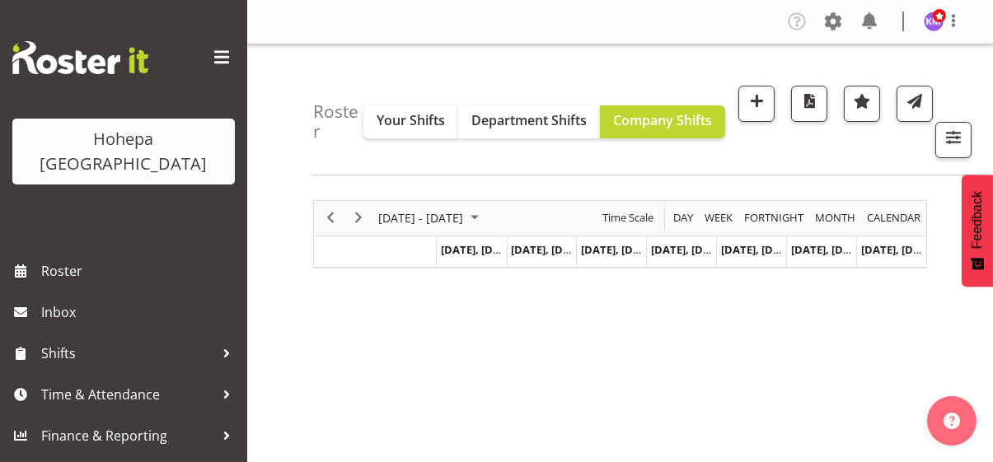
click at [218, 59] on span at bounding box center [221, 57] width 26 height 26
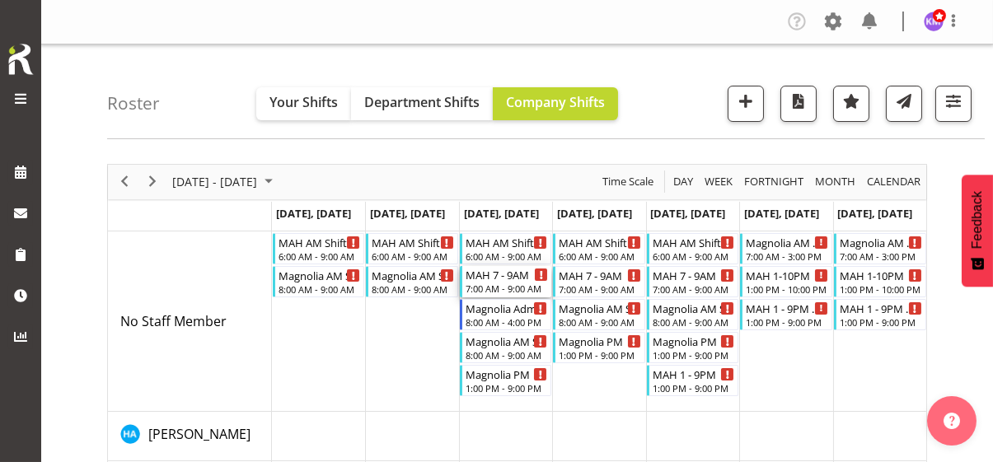
click at [508, 279] on div "MAH 7 - 9AM" at bounding box center [507, 274] width 83 height 16
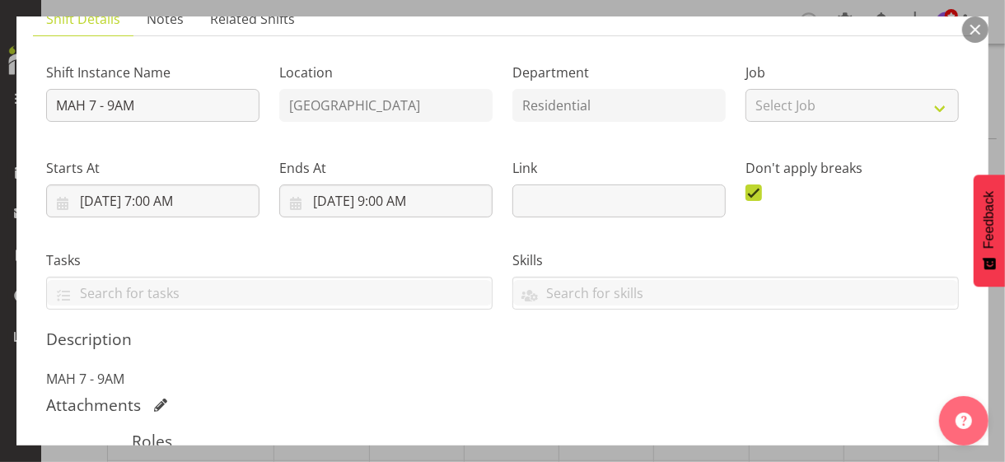
scroll to position [330, 0]
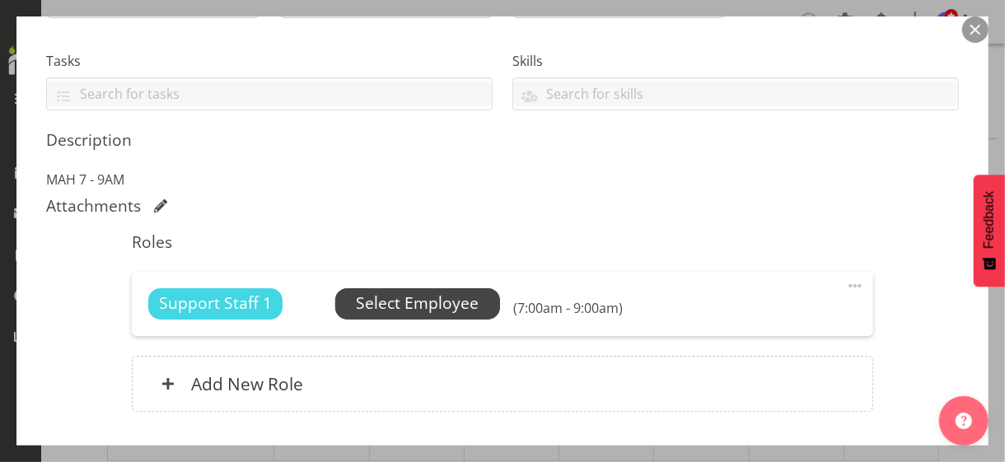
click at [437, 297] on span "Select Employee" at bounding box center [417, 304] width 123 height 24
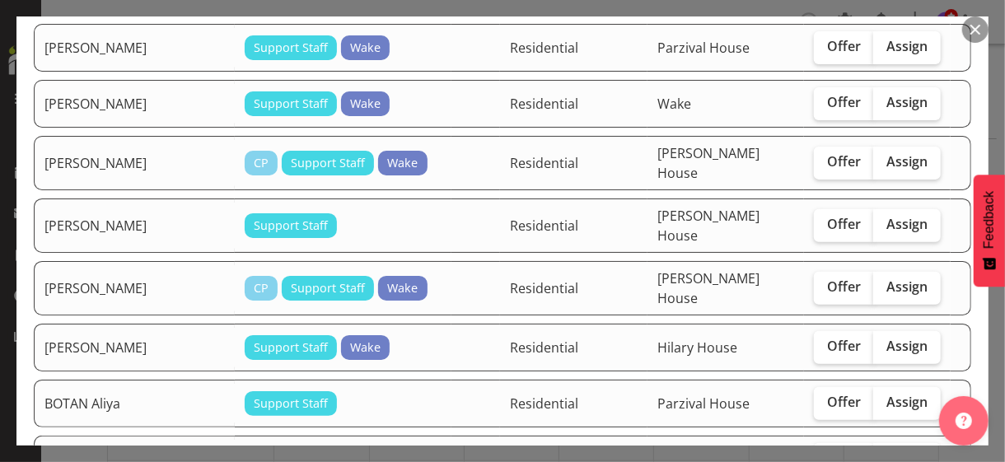
scroll to position [247, 0]
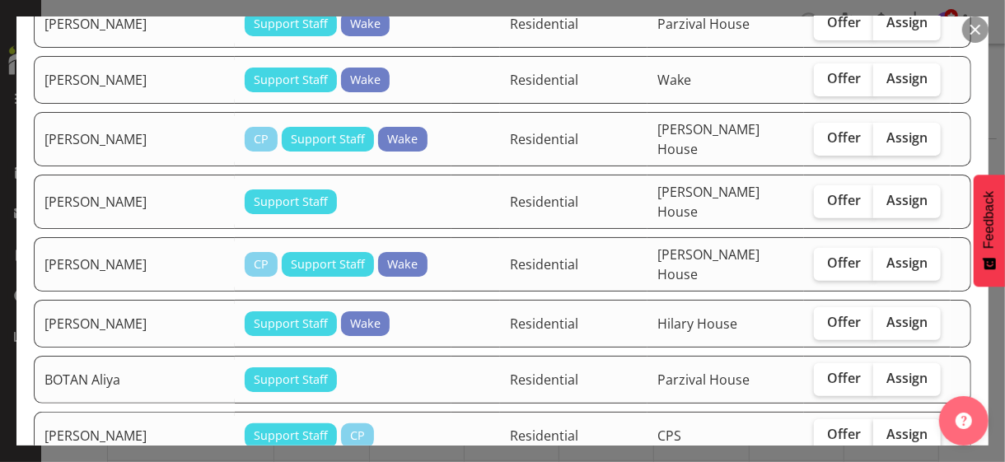
click at [901, 419] on label "Assign" at bounding box center [907, 435] width 68 height 33
click at [884, 429] on input "Assign" at bounding box center [878, 434] width 11 height 11
checkbox input "true"
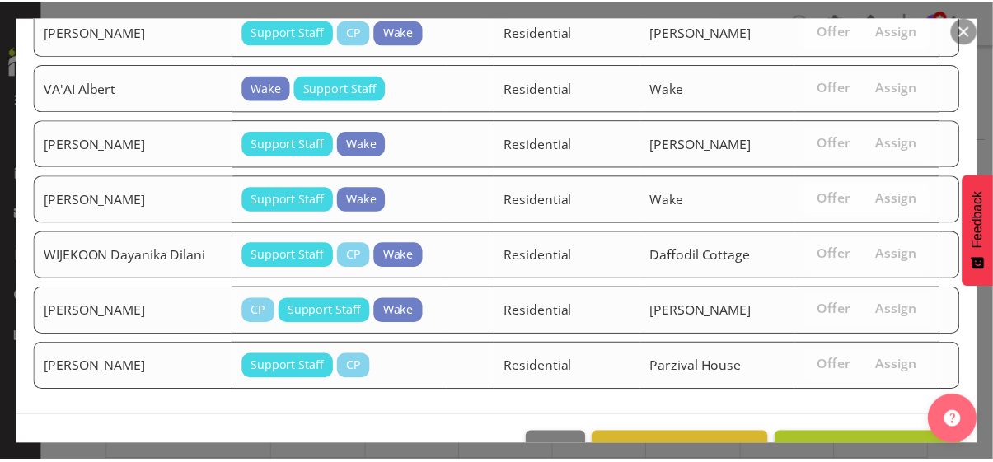
scroll to position [2743, 0]
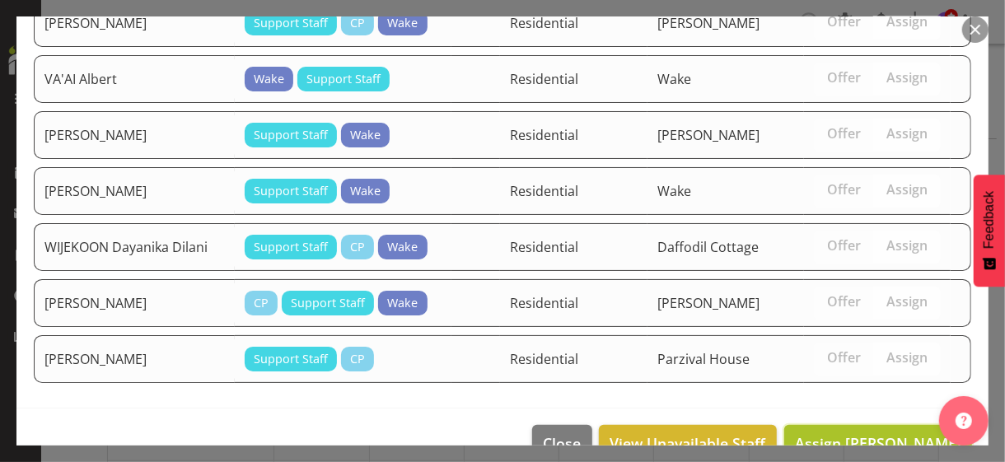
click at [855, 433] on span "Assign [PERSON_NAME]" at bounding box center [878, 443] width 166 height 20
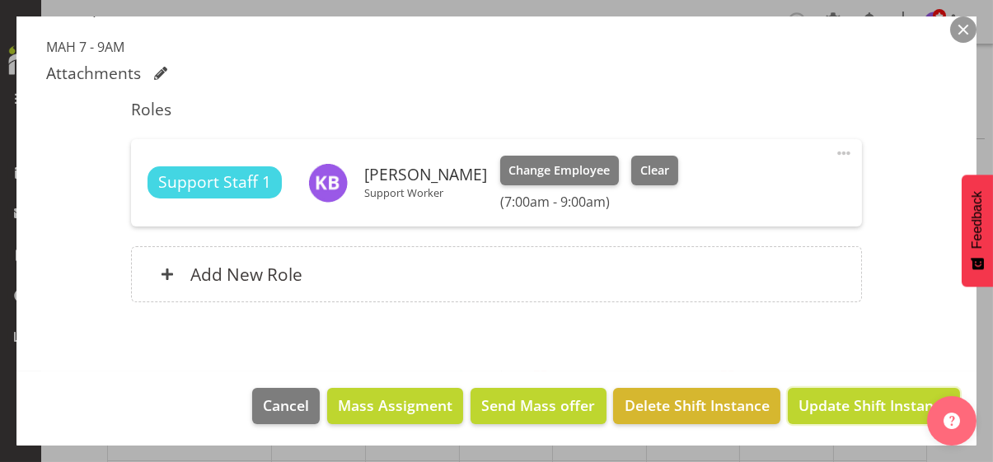
click at [848, 404] on span "Update Shift Instance" at bounding box center [874, 405] width 151 height 21
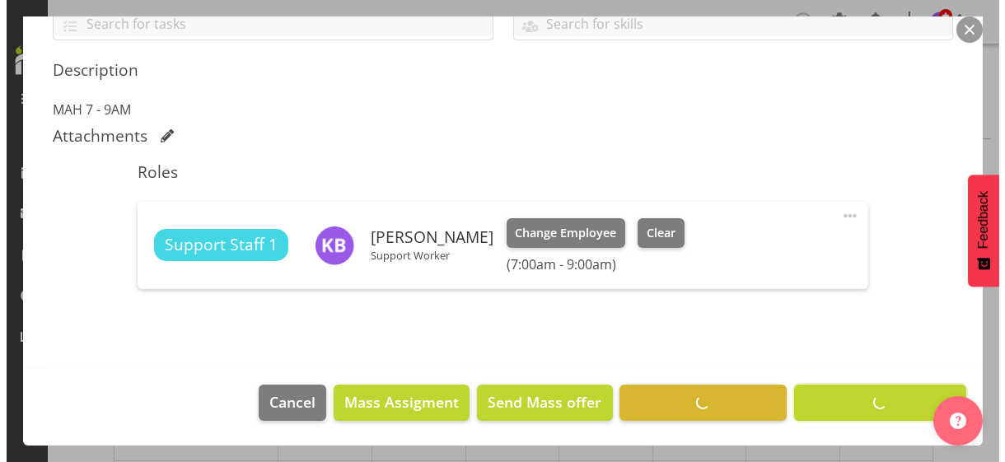
scroll to position [397, 0]
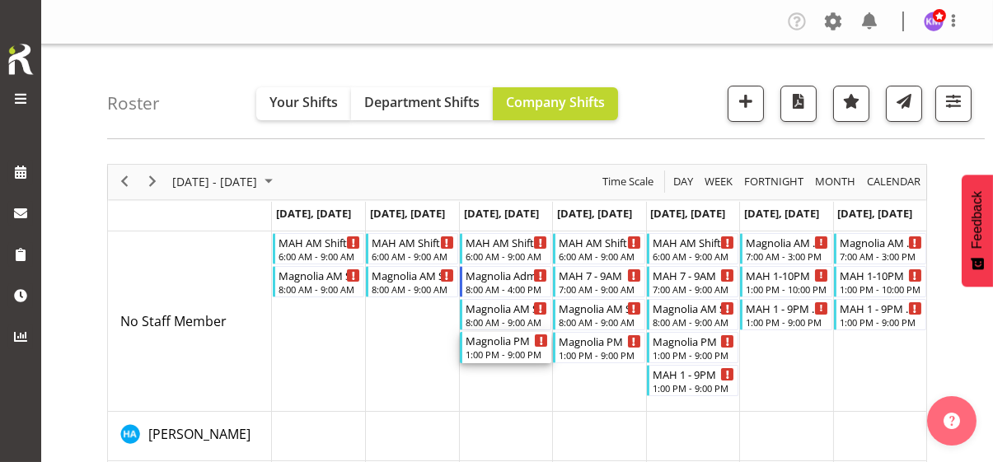
click at [509, 347] on div "Magnolia PM 1:00 PM - 9:00 PM" at bounding box center [507, 347] width 83 height 31
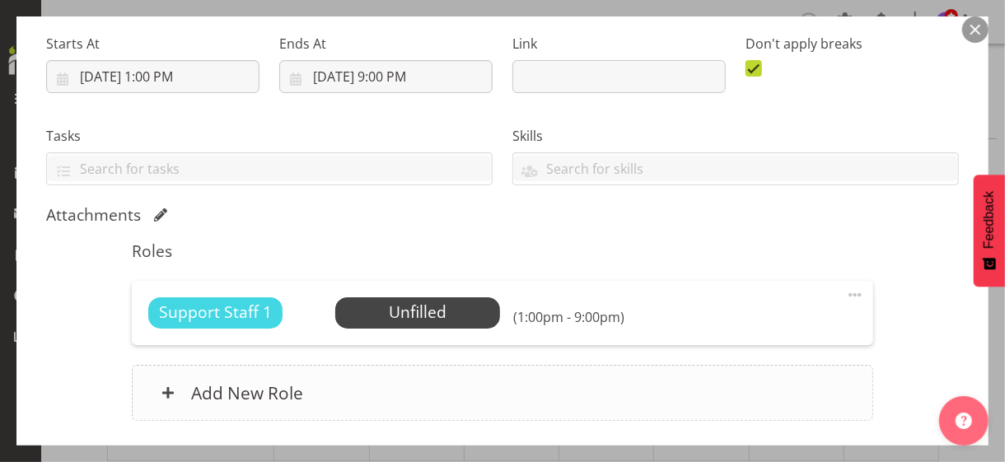
scroll to position [330, 0]
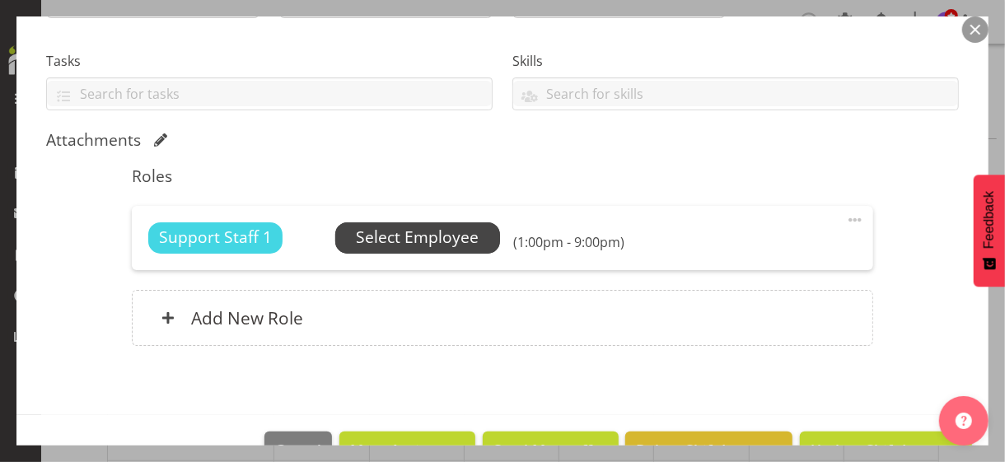
click at [382, 246] on span "Select Employee" at bounding box center [417, 238] width 123 height 24
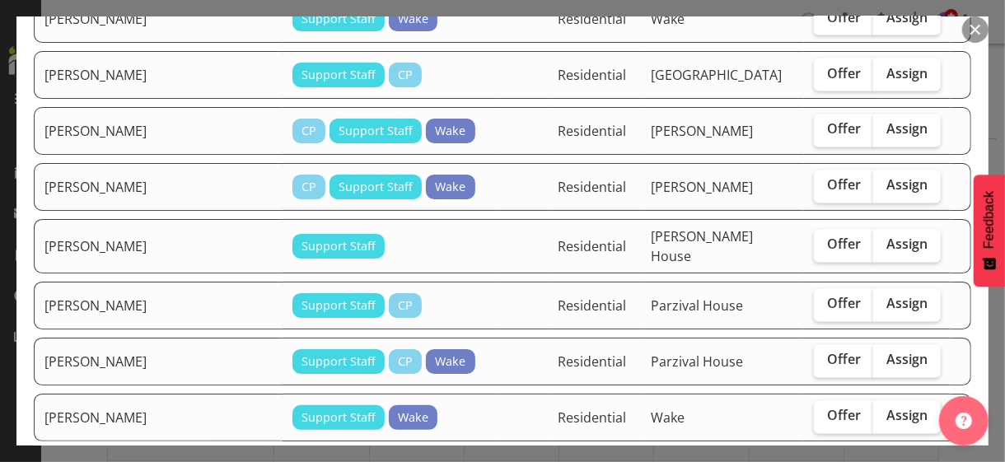
scroll to position [1483, 0]
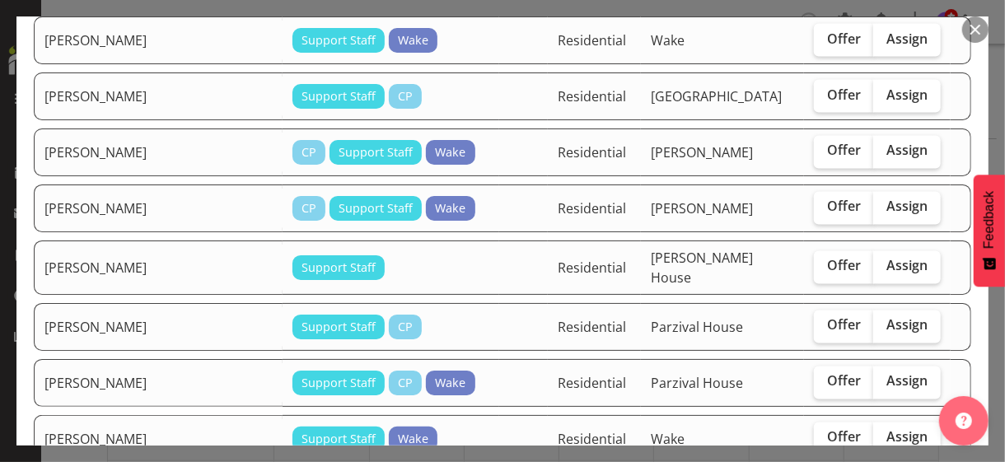
drag, startPoint x: 879, startPoint y: 47, endPoint x: 876, endPoint y: 68, distance: 21.7
click at [887, 87] on span "Assign" at bounding box center [907, 95] width 41 height 16
click at [881, 90] on input "Assign" at bounding box center [878, 95] width 11 height 11
checkbox input "true"
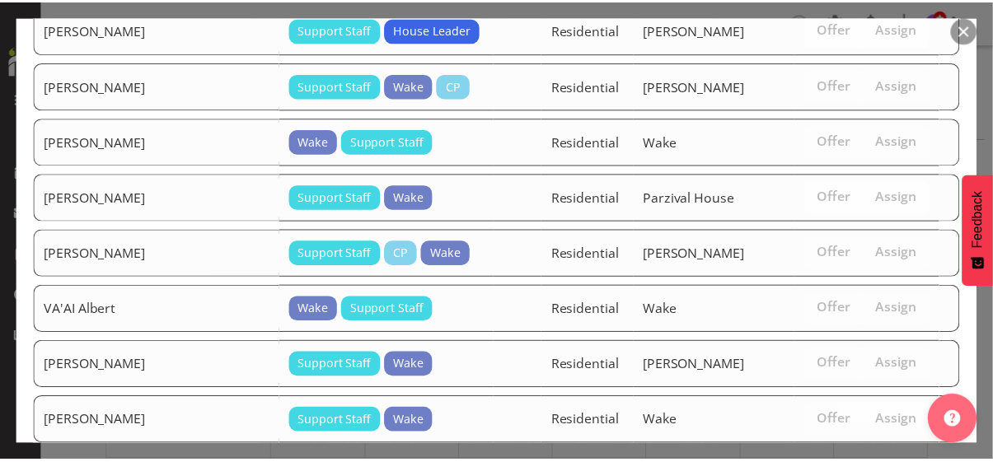
scroll to position [2143, 0]
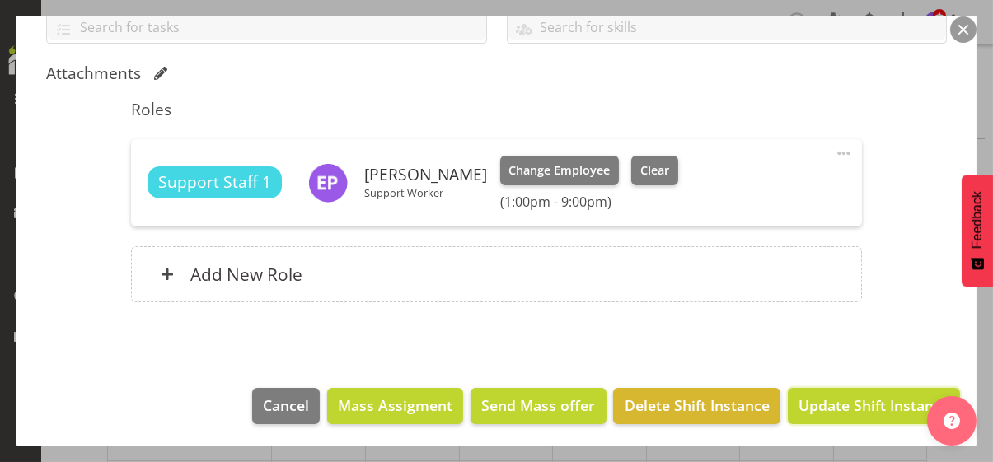
click at [862, 405] on span "Update Shift Instance" at bounding box center [874, 405] width 151 height 21
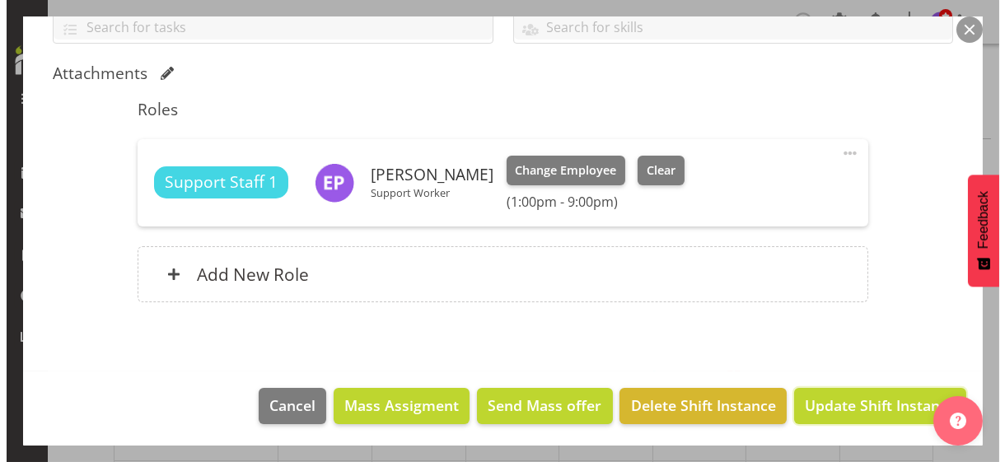
scroll to position [331, 0]
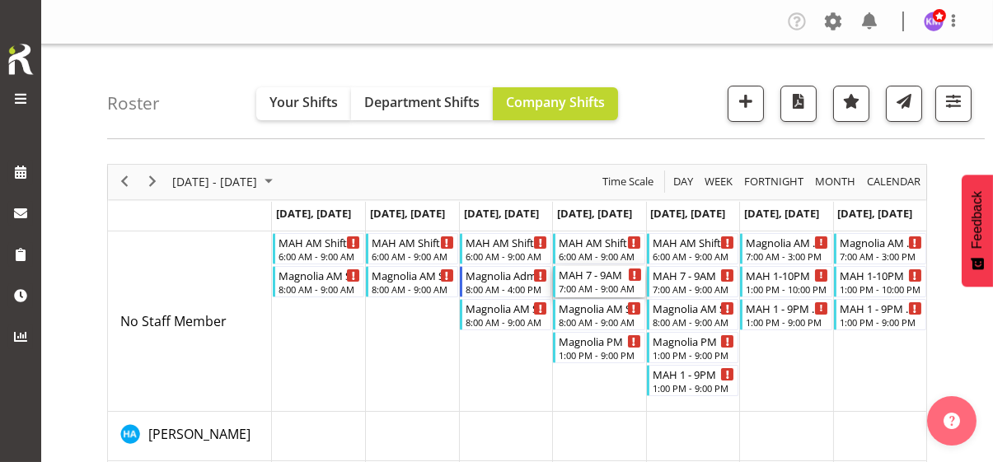
click at [598, 288] on div "7:00 AM - 9:00 AM" at bounding box center [600, 288] width 83 height 13
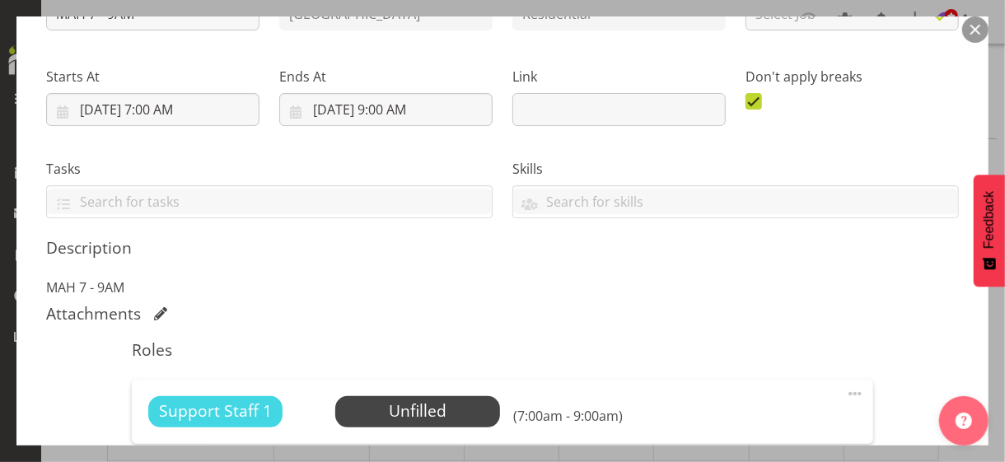
scroll to position [330, 0]
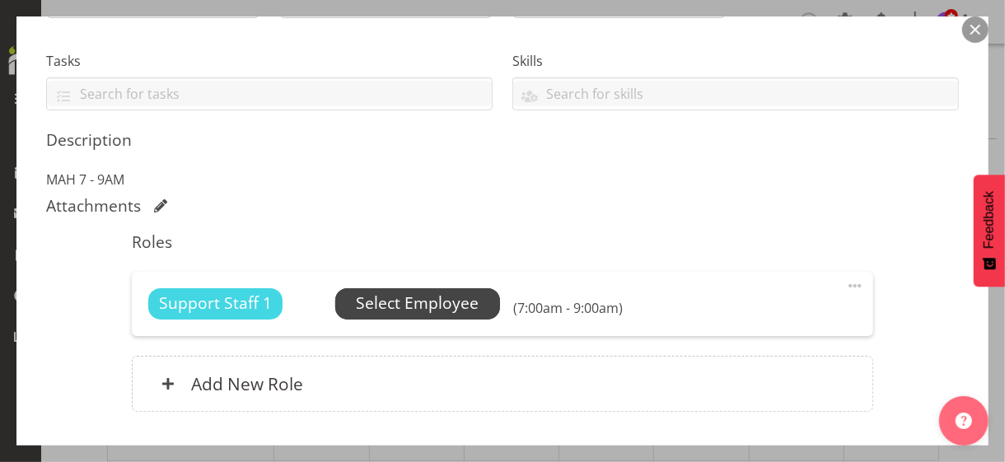
click at [411, 302] on span "Select Employee" at bounding box center [417, 304] width 123 height 24
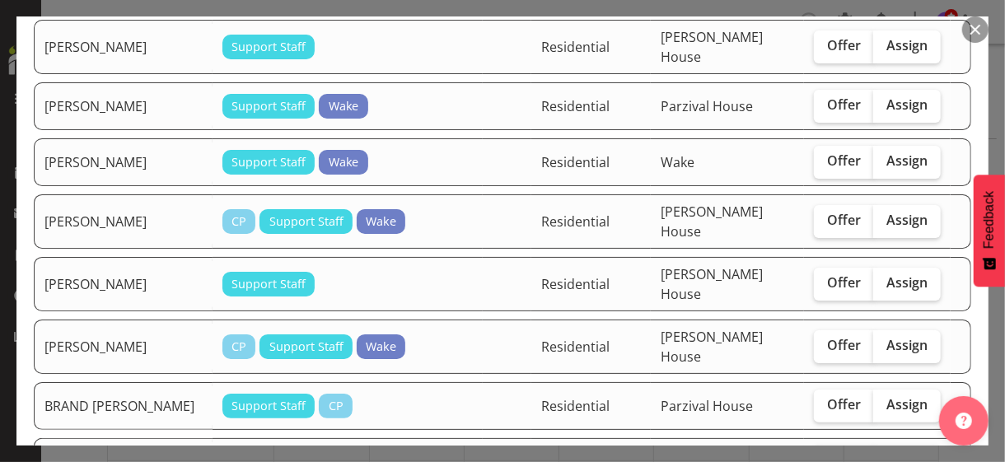
scroll to position [247, 0]
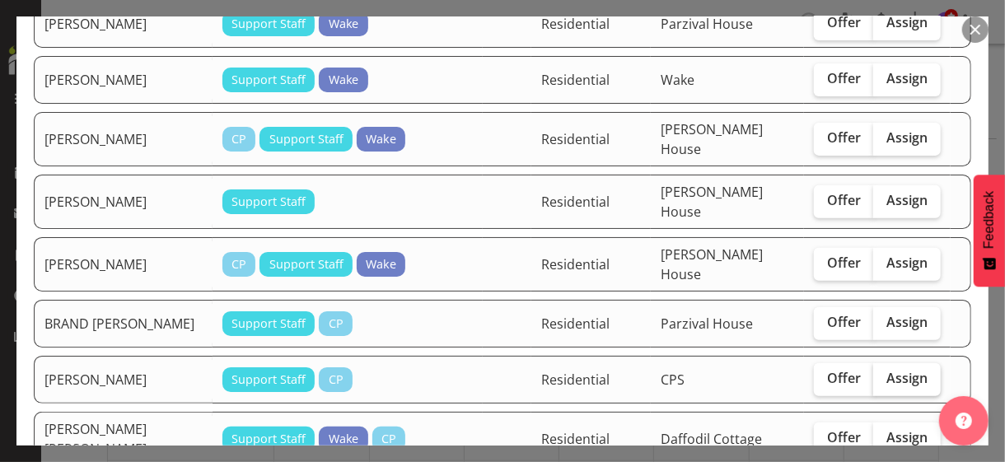
click at [912, 370] on span "Assign" at bounding box center [907, 378] width 41 height 16
click at [884, 373] on input "Assign" at bounding box center [878, 378] width 11 height 11
checkbox input "true"
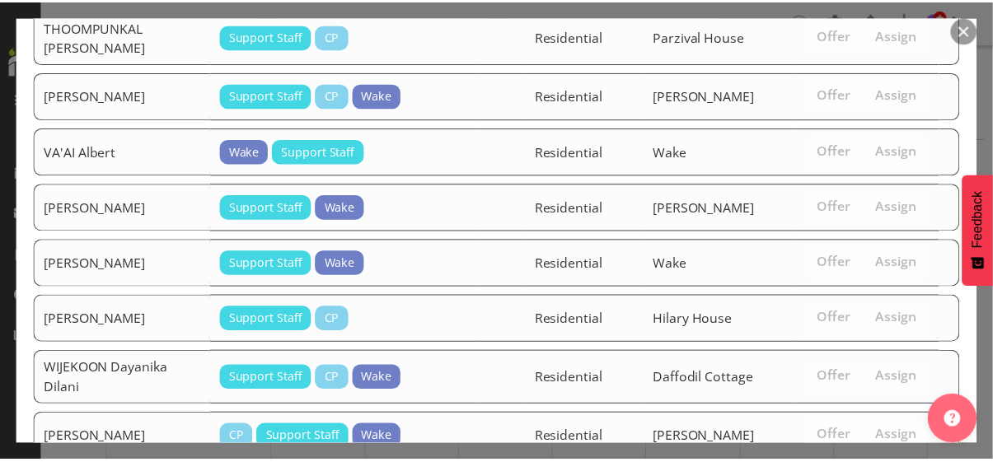
scroll to position [3084, 0]
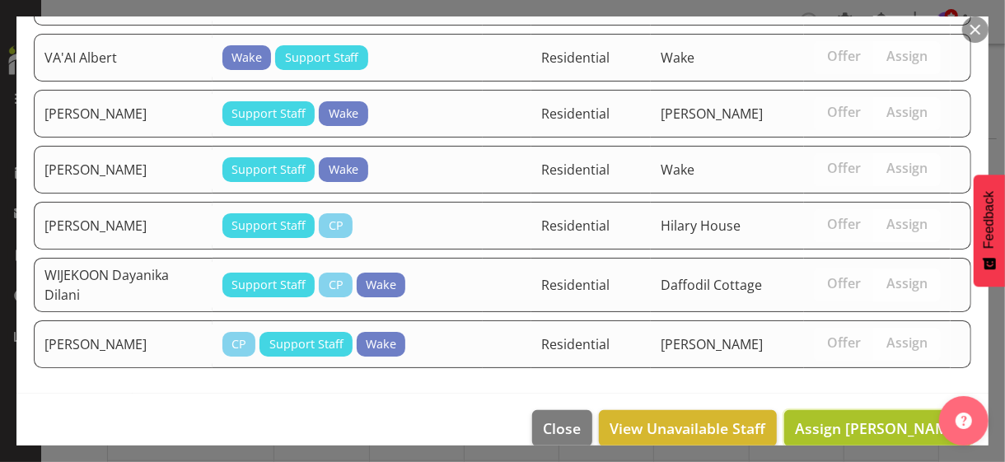
click at [873, 419] on span "Assign [PERSON_NAME]" at bounding box center [878, 429] width 166 height 20
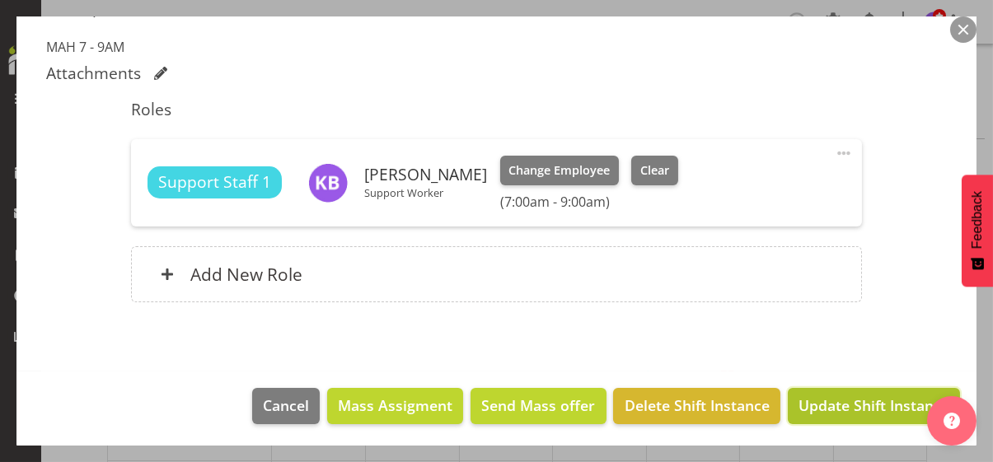
click at [872, 396] on span "Update Shift Instance" at bounding box center [874, 405] width 151 height 21
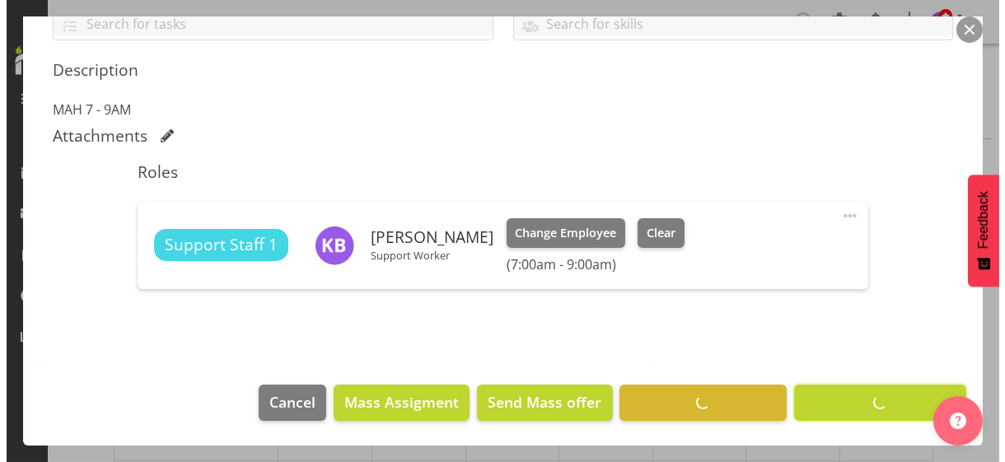
scroll to position [397, 0]
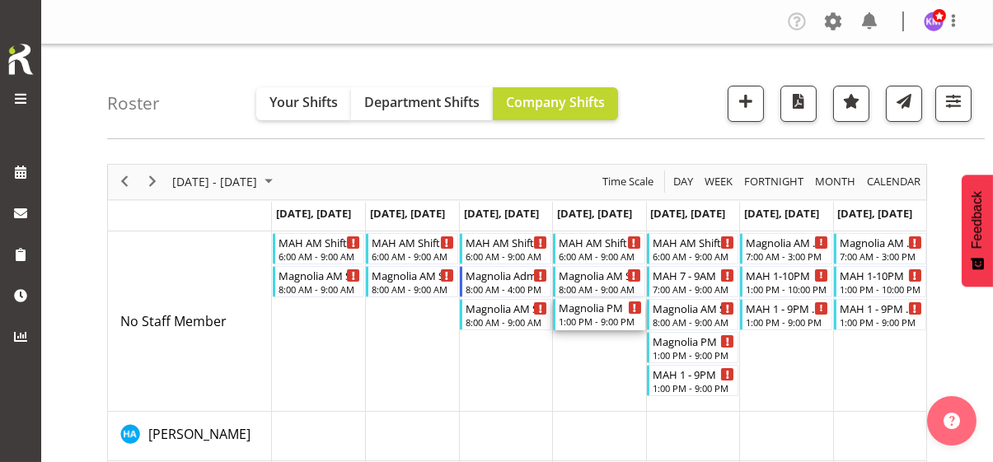
click at [598, 316] on div "1:00 PM - 9:00 PM" at bounding box center [600, 321] width 83 height 13
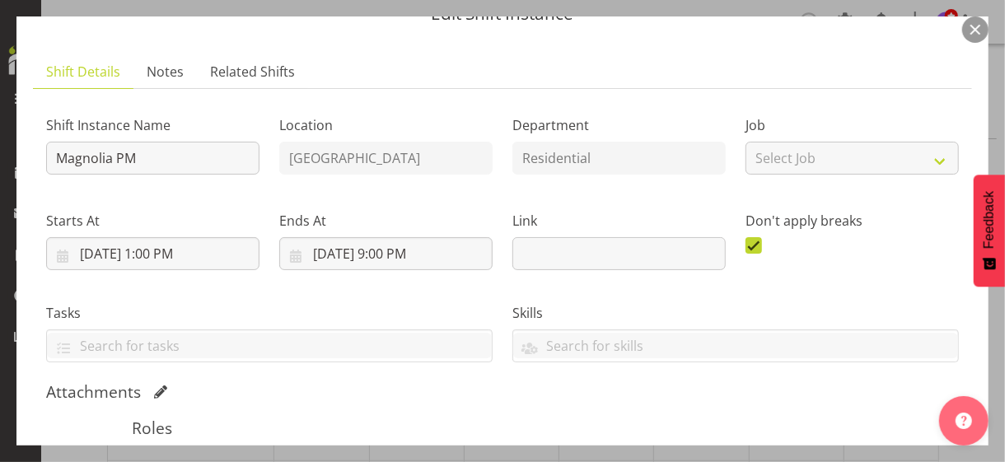
scroll to position [330, 0]
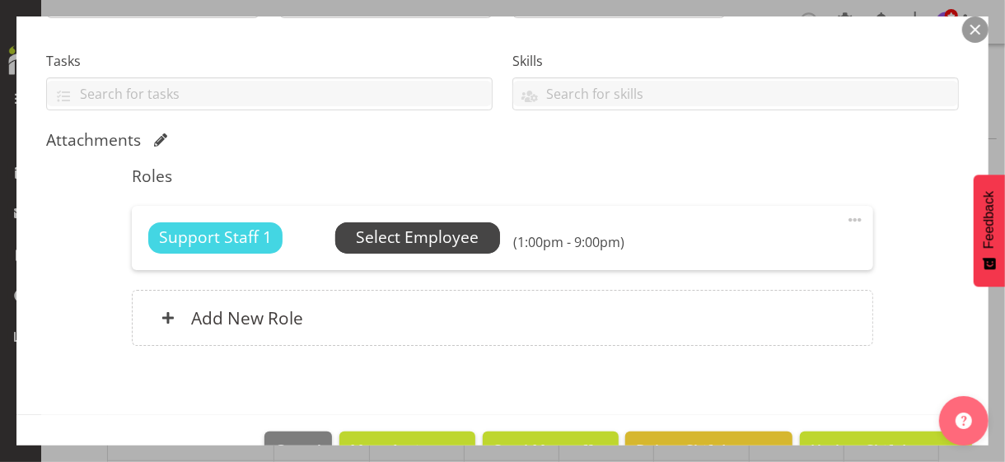
click at [393, 242] on span "Select Employee" at bounding box center [417, 238] width 123 height 24
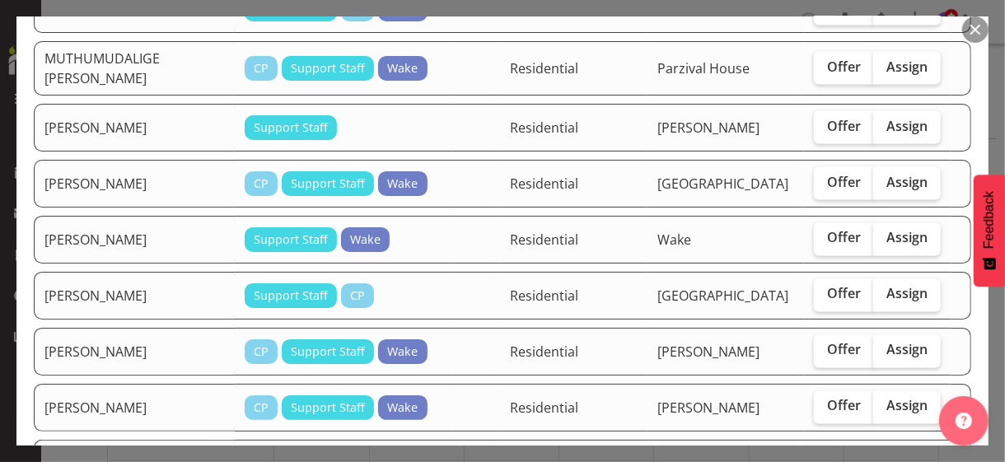
scroll to position [1401, 0]
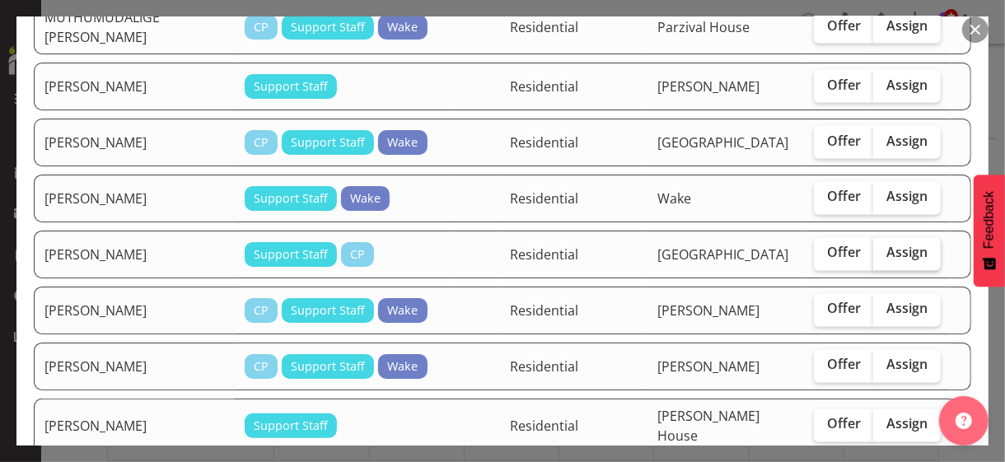
click at [911, 256] on span "Assign" at bounding box center [907, 253] width 41 height 16
click at [884, 256] on input "Assign" at bounding box center [878, 253] width 11 height 11
checkbox input "true"
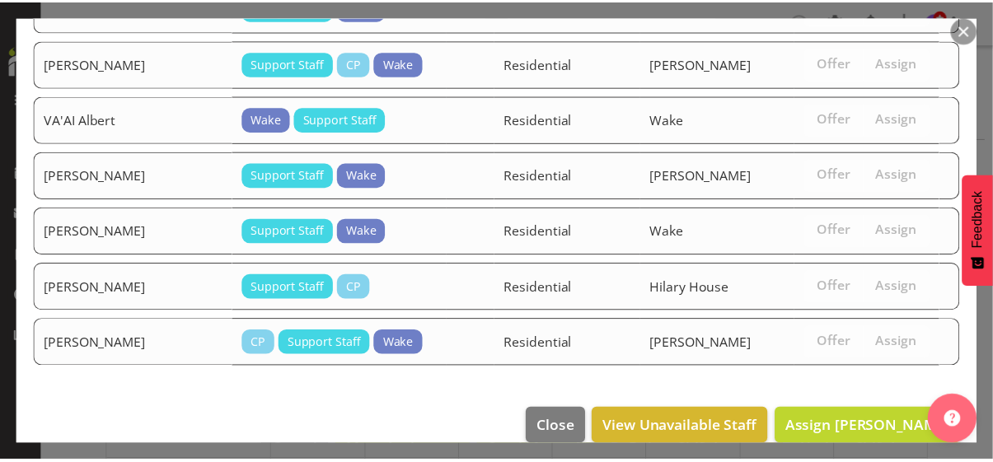
scroll to position [2468, 0]
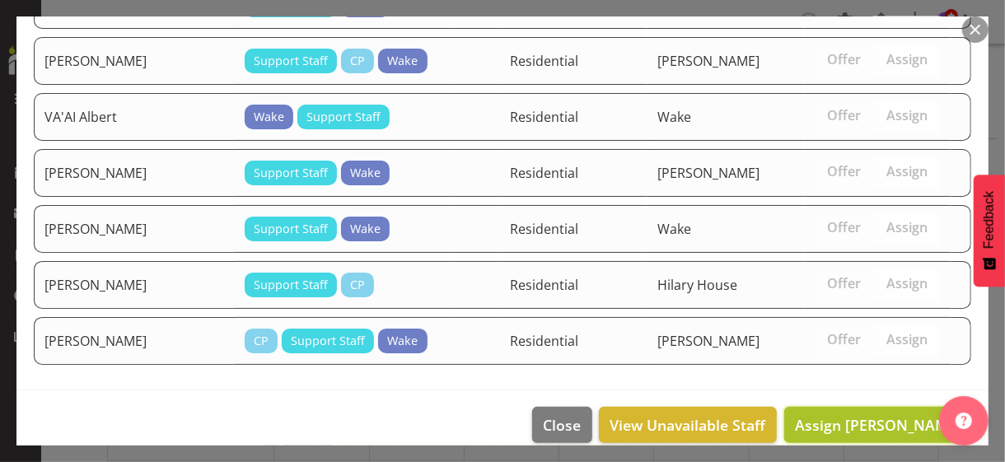
click at [899, 415] on span "Assign [PERSON_NAME]" at bounding box center [878, 425] width 166 height 20
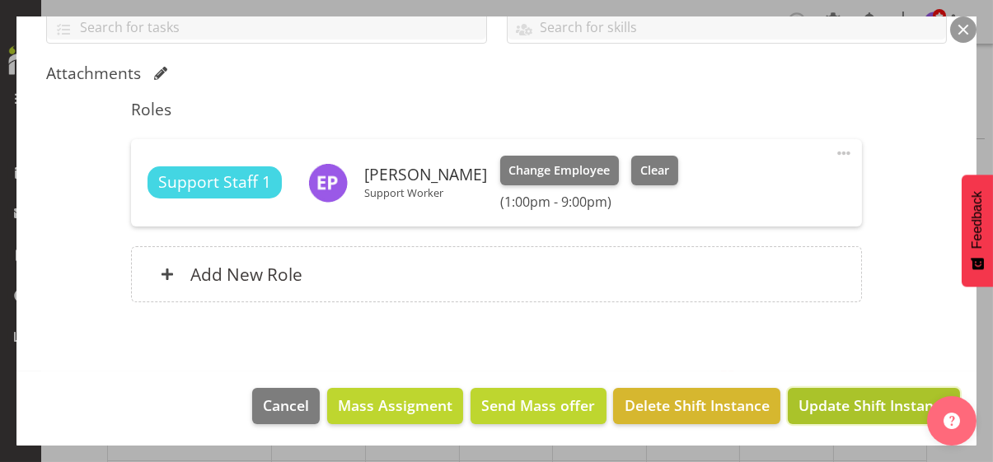
click at [871, 400] on span "Update Shift Instance" at bounding box center [874, 405] width 151 height 21
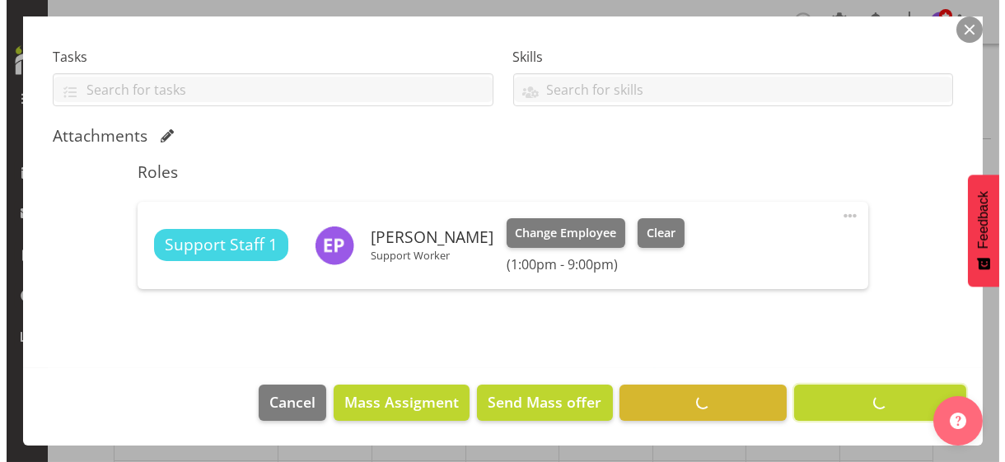
scroll to position [331, 0]
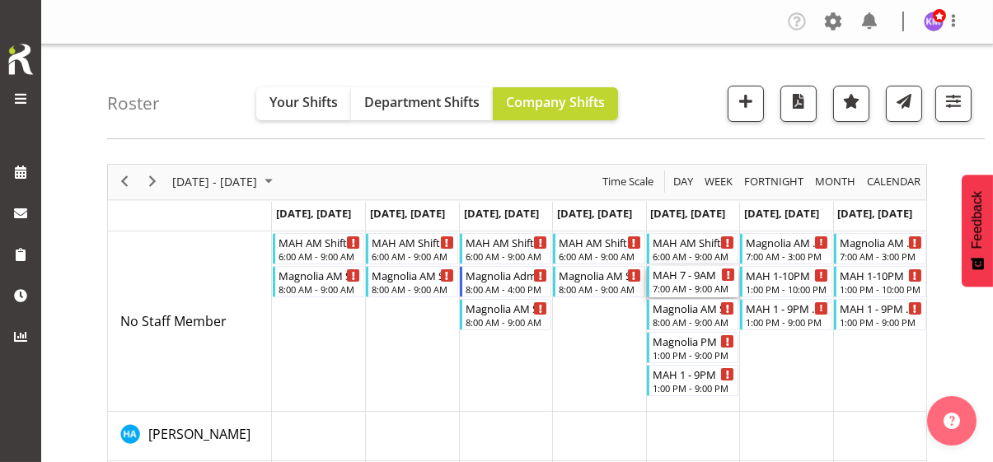
click at [691, 283] on div "7:00 AM - 9:00 AM" at bounding box center [694, 288] width 83 height 13
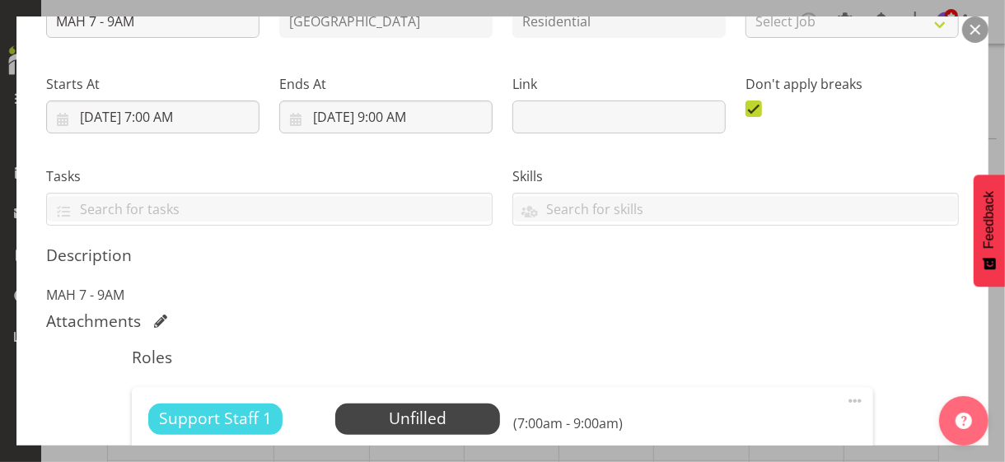
scroll to position [330, 0]
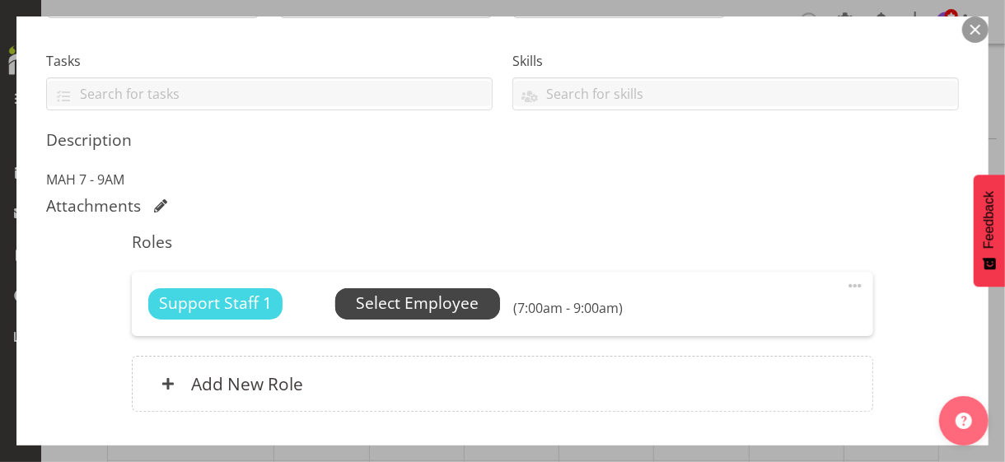
click at [433, 303] on span "Select Employee" at bounding box center [417, 304] width 123 height 24
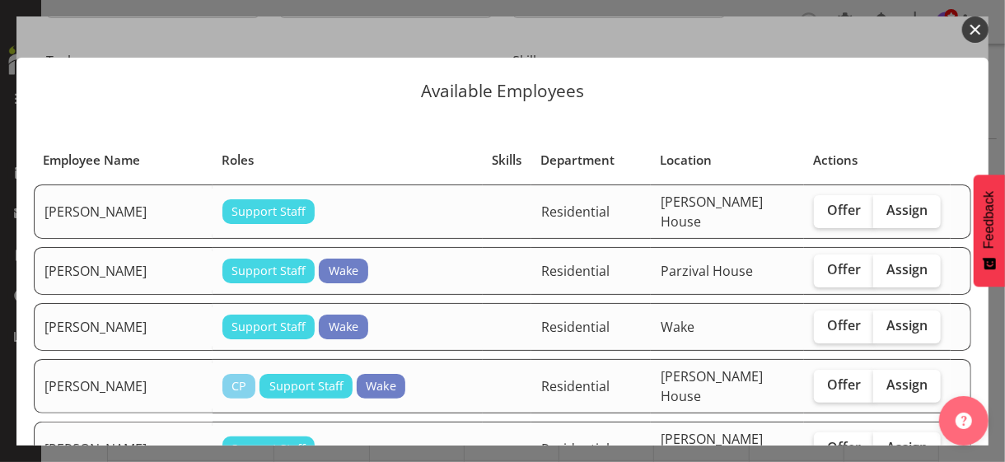
scroll to position [247, 0]
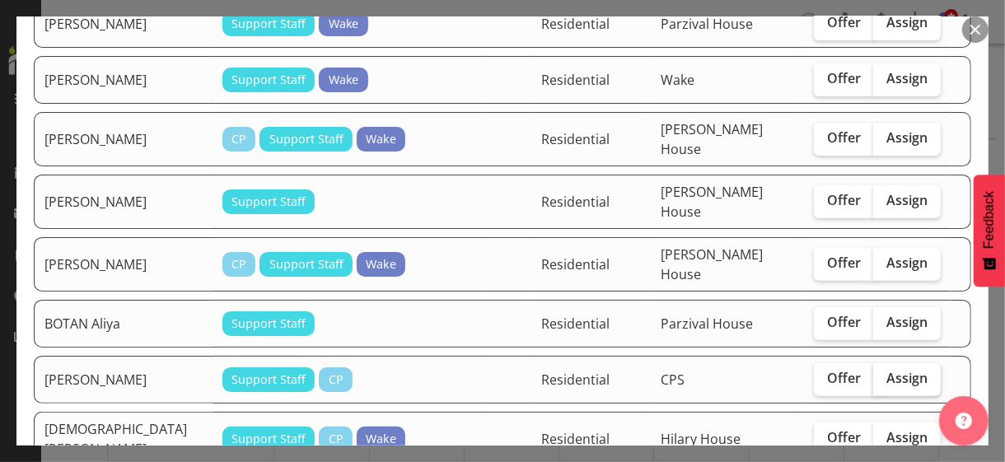
click at [875, 363] on label "Assign" at bounding box center [907, 379] width 68 height 33
click at [875, 373] on input "Assign" at bounding box center [878, 378] width 11 height 11
checkbox input "true"
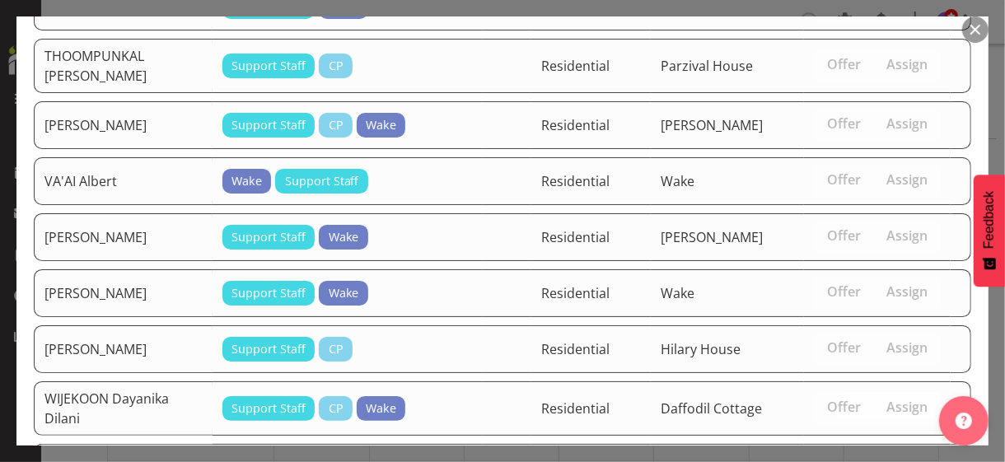
scroll to position [3016, 0]
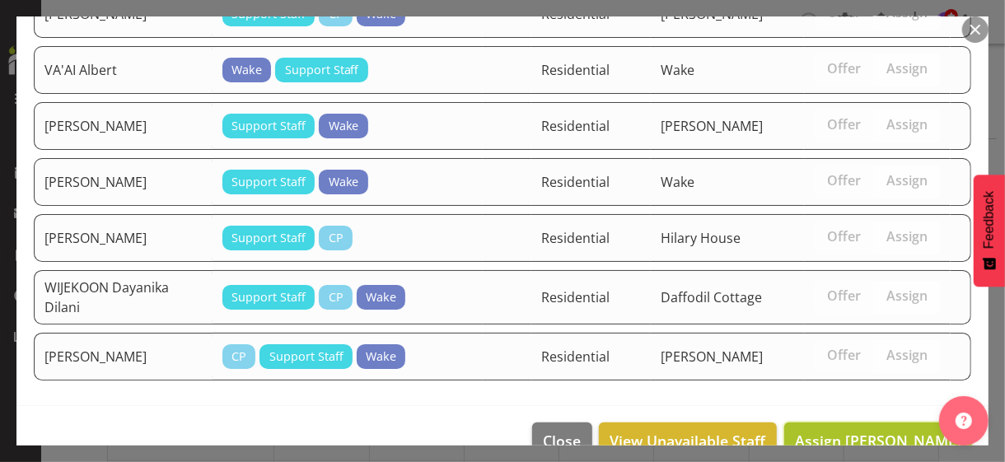
click at [879, 431] on span "Assign [PERSON_NAME]" at bounding box center [878, 441] width 166 height 20
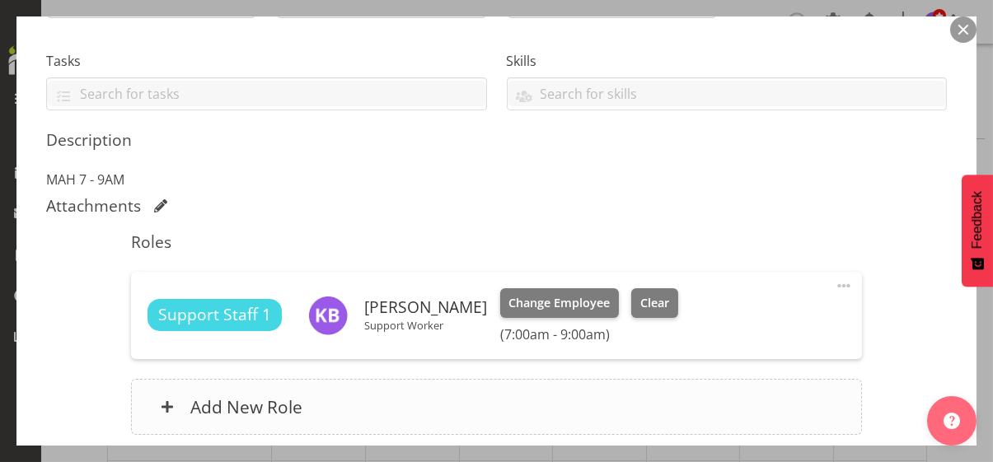
click at [842, 383] on div "Add New Role" at bounding box center [496, 407] width 731 height 56
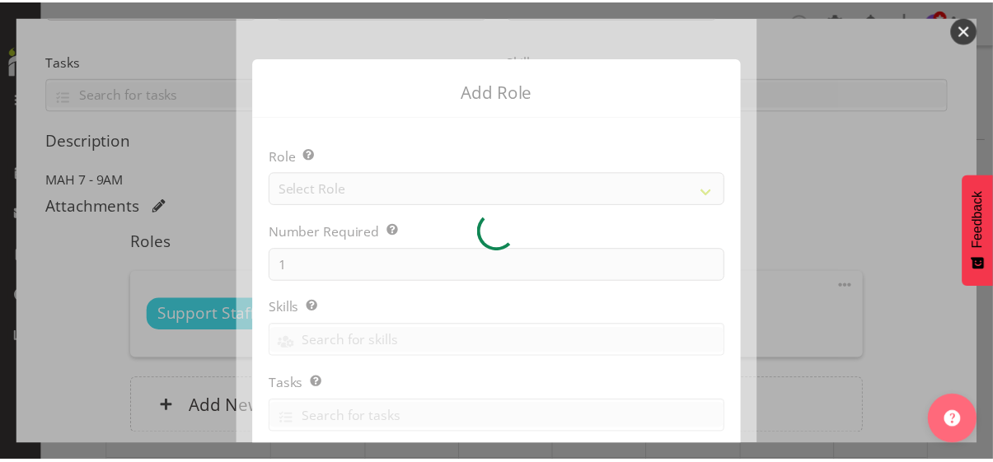
scroll to position [165, 0]
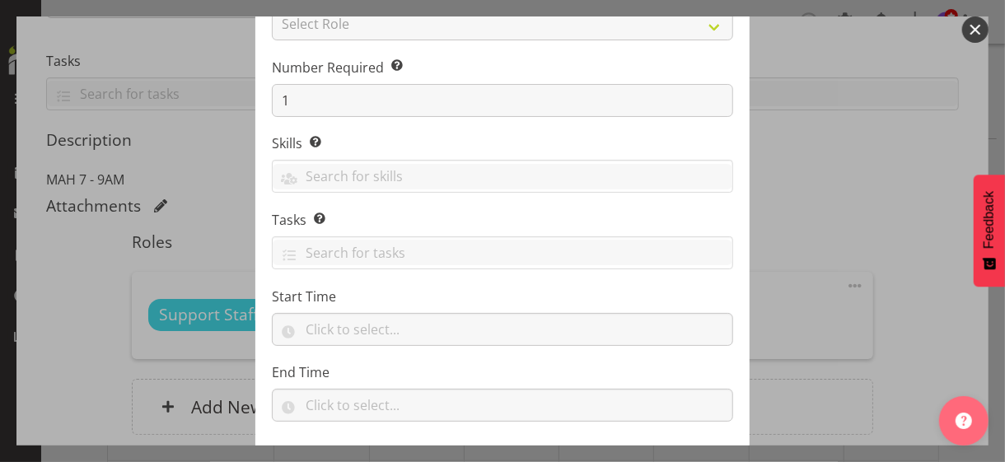
click at [964, 35] on button "button" at bounding box center [975, 29] width 26 height 26
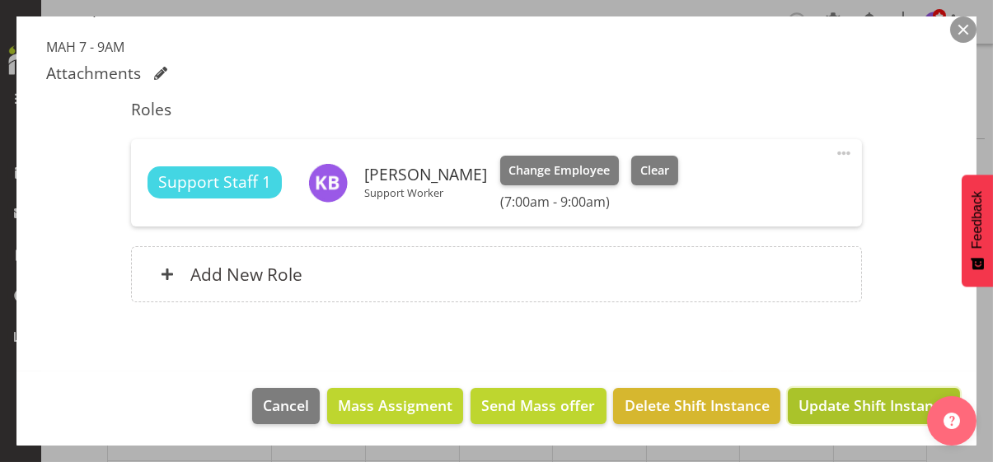
click at [850, 405] on span "Update Shift Instance" at bounding box center [874, 405] width 151 height 21
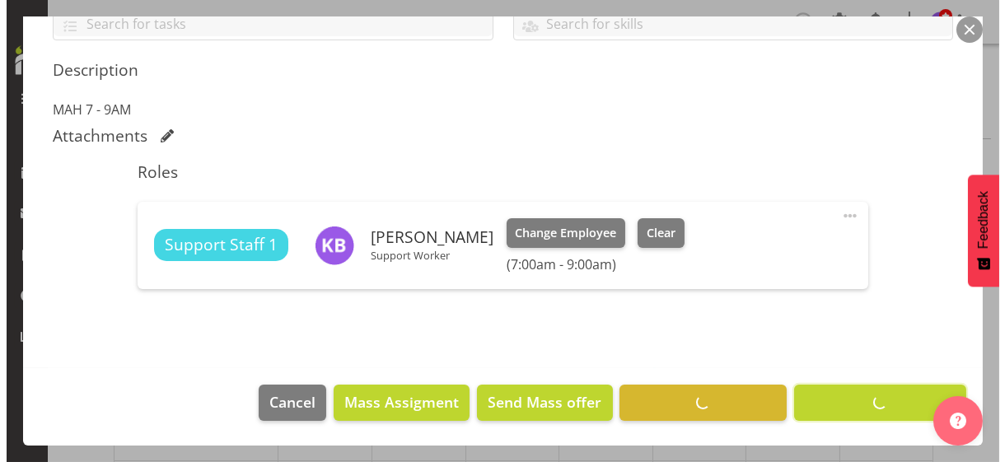
scroll to position [397, 0]
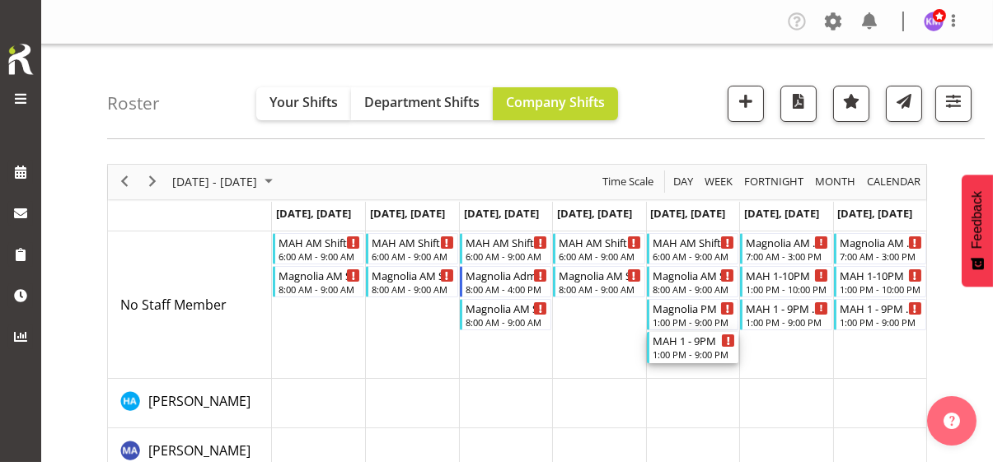
click at [681, 346] on div "MAH 1 - 9PM" at bounding box center [694, 340] width 83 height 16
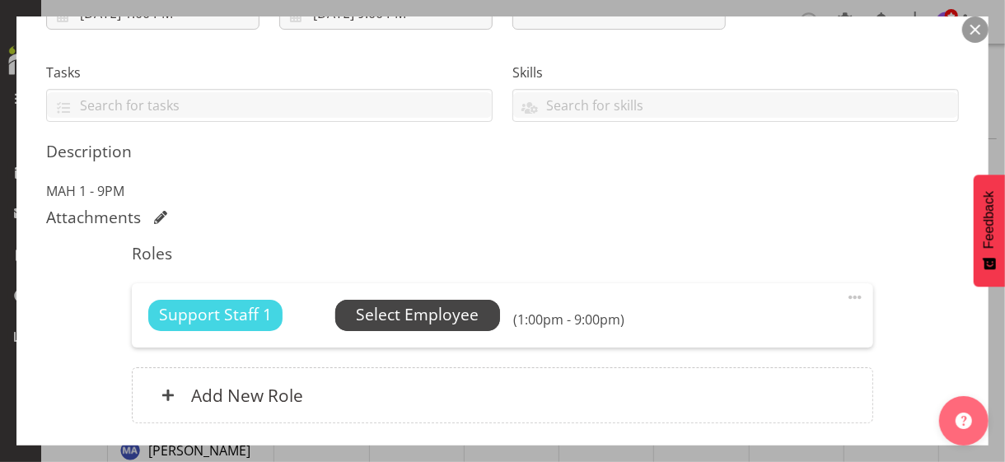
scroll to position [330, 0]
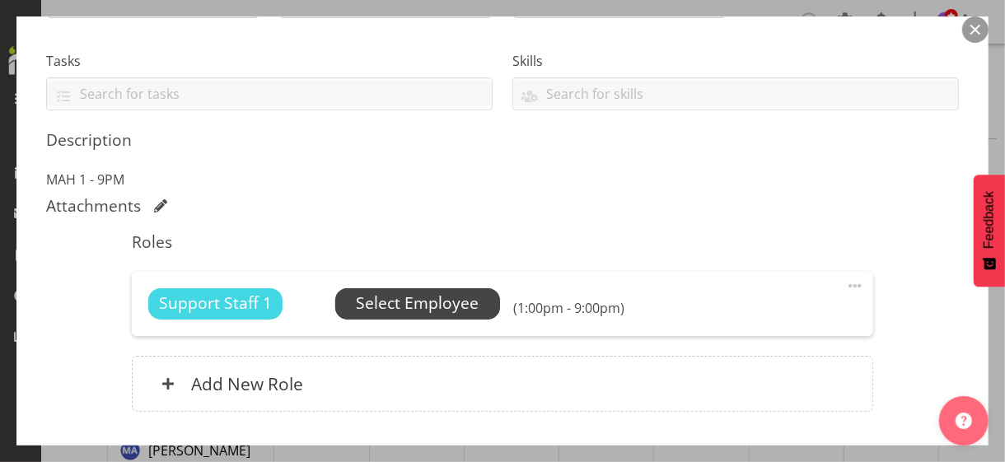
click at [382, 300] on span "Select Employee" at bounding box center [417, 304] width 123 height 24
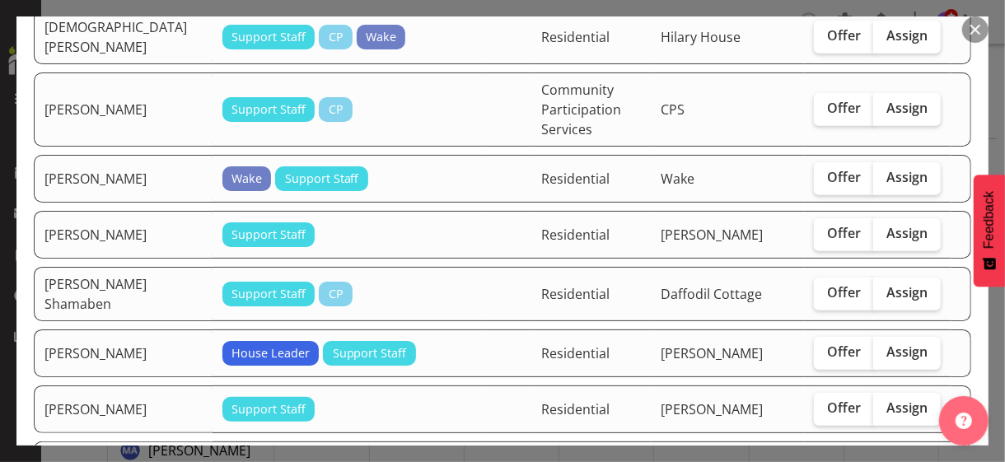
scroll to position [494, 0]
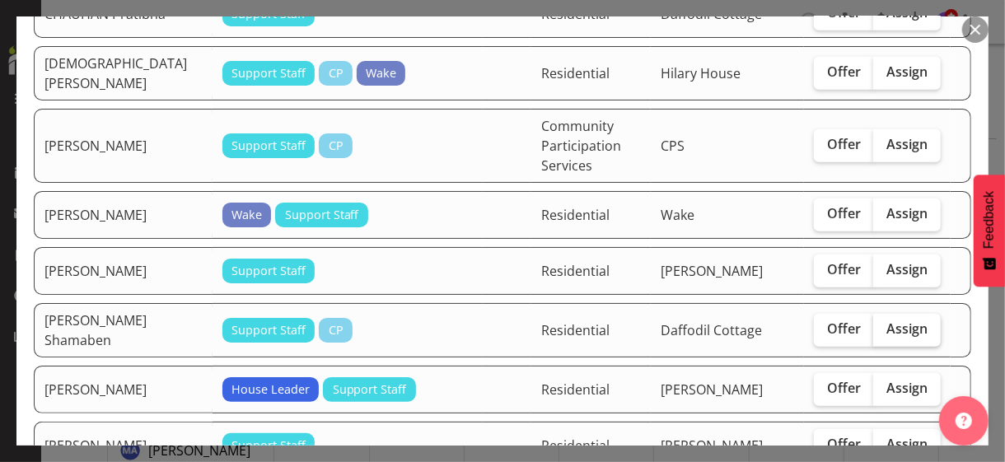
click at [887, 321] on span "Assign" at bounding box center [907, 329] width 41 height 16
click at [884, 324] on input "Assign" at bounding box center [878, 329] width 11 height 11
checkbox input "true"
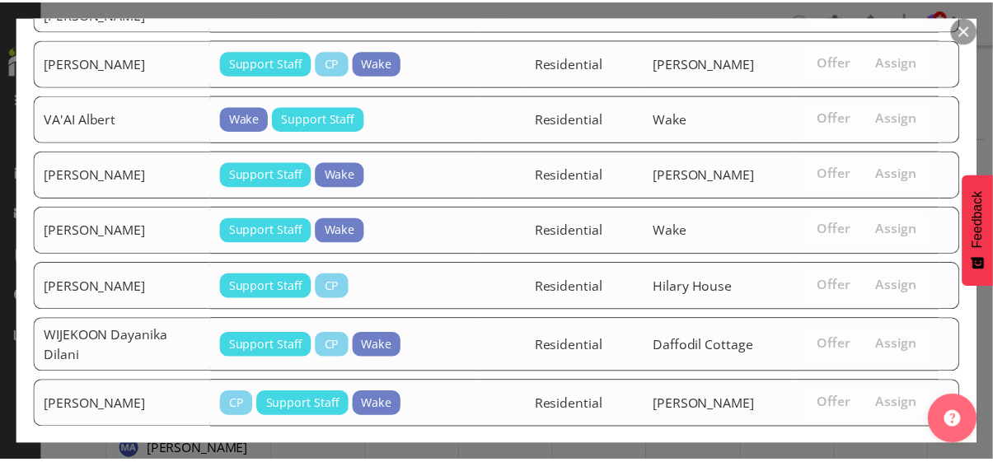
scroll to position [2585, 0]
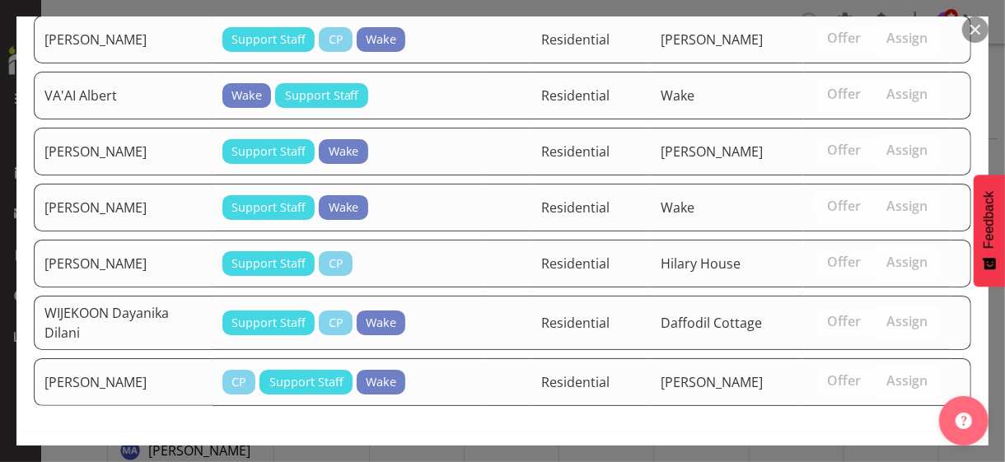
click at [858, 457] on span "Assign [PERSON_NAME] Shamaben" at bounding box center [839, 467] width 245 height 20
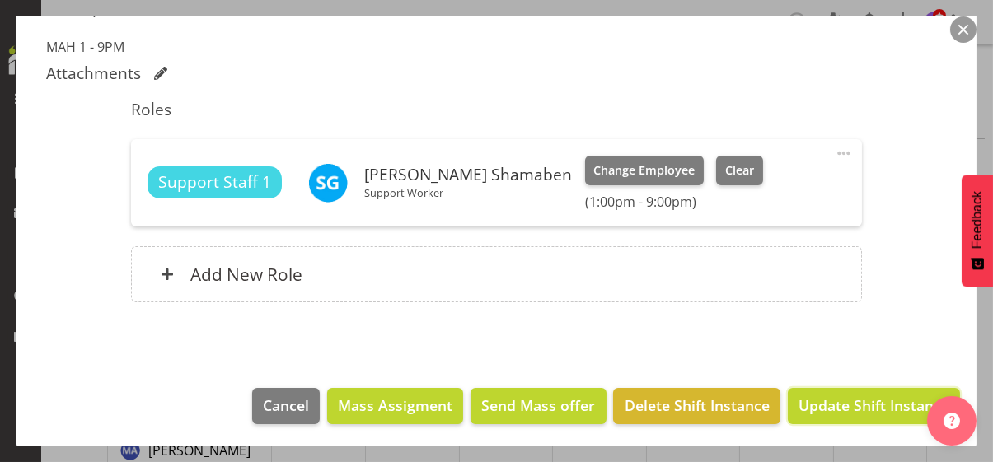
click at [857, 404] on span "Update Shift Instance" at bounding box center [874, 405] width 151 height 21
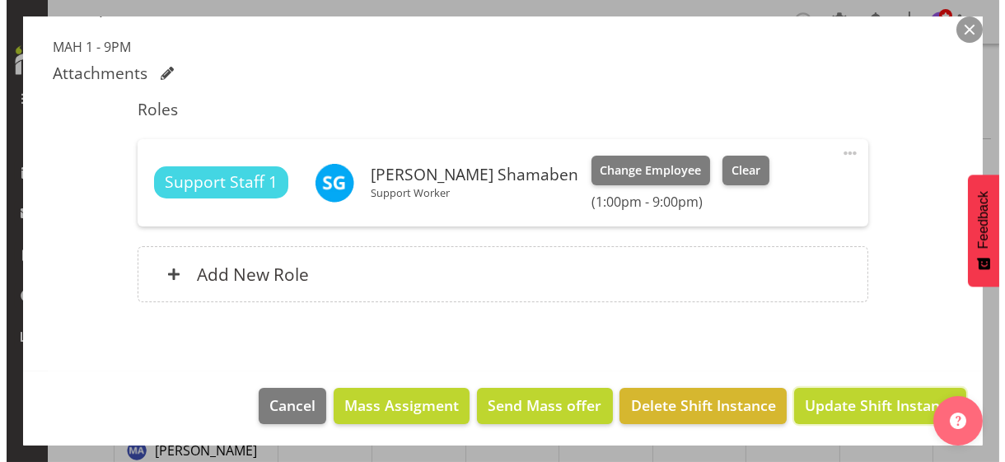
scroll to position [397, 0]
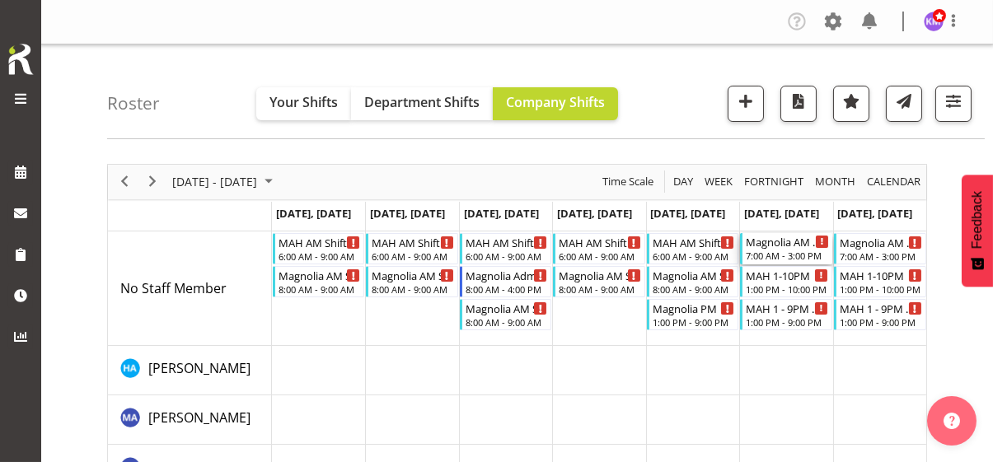
click at [788, 251] on div "7:00 AM - 3:00 PM" at bounding box center [787, 255] width 83 height 13
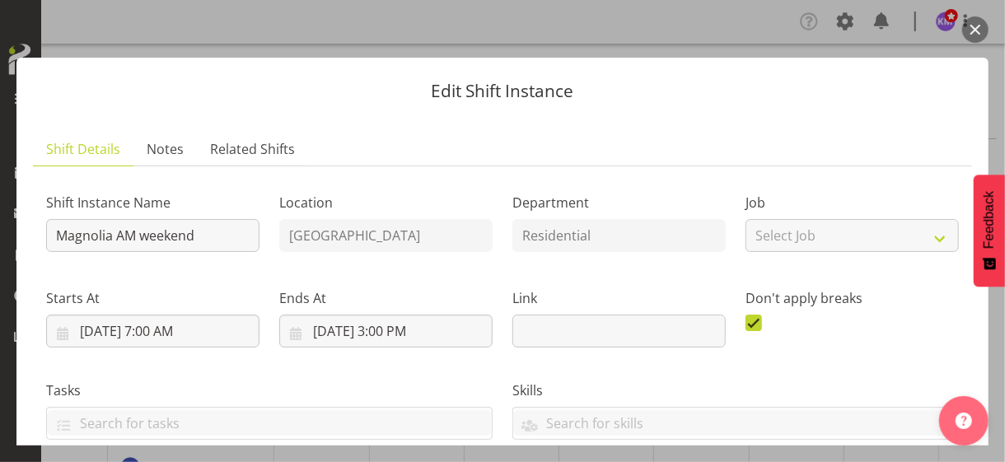
scroll to position [373, 0]
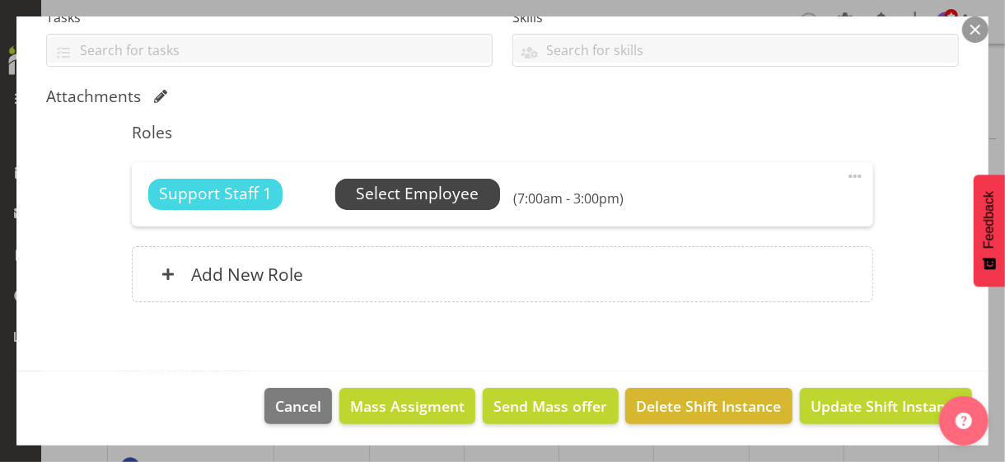
click at [418, 193] on span "Select Employee" at bounding box center [417, 194] width 123 height 24
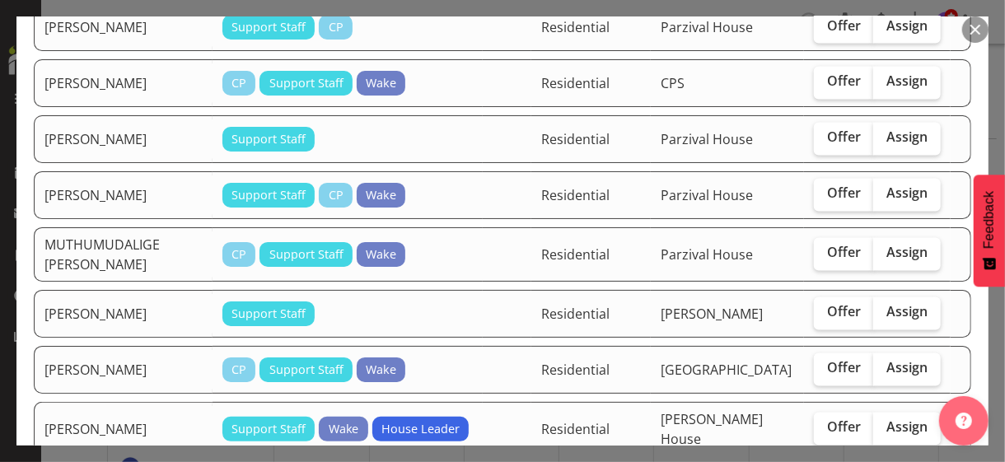
scroll to position [1566, 0]
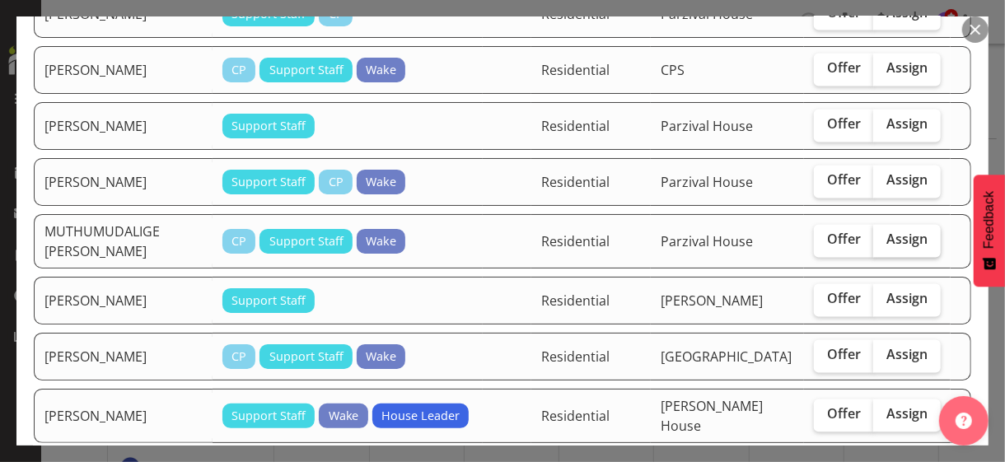
click at [887, 232] on span "Assign" at bounding box center [907, 240] width 41 height 16
click at [882, 235] on input "Assign" at bounding box center [878, 240] width 11 height 11
checkbox input "true"
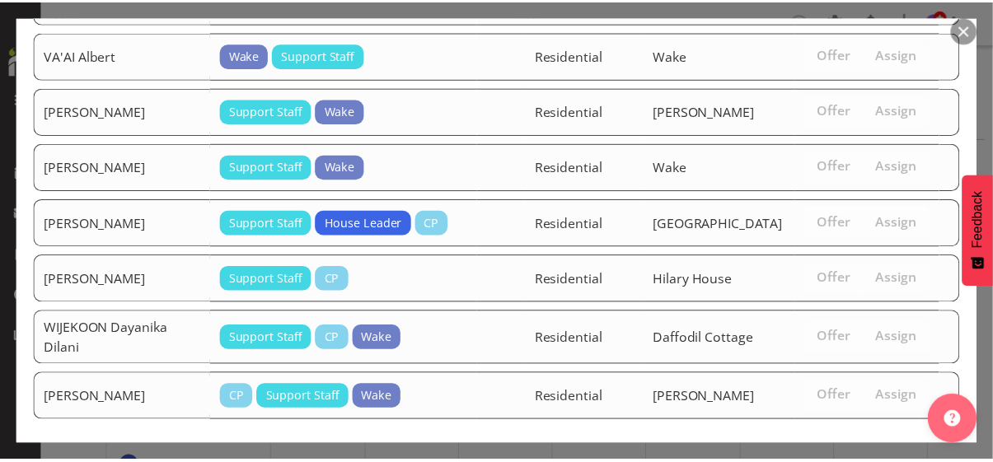
scroll to position [3258, 0]
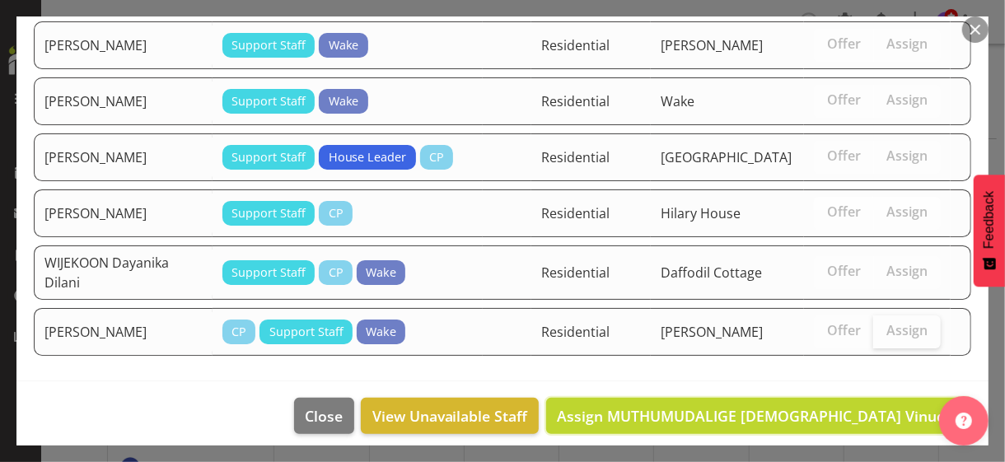
click at [856, 407] on span "Assign MUTHUMUDALIGE [DEMOGRAPHIC_DATA] Vinudya" at bounding box center [759, 416] width 405 height 20
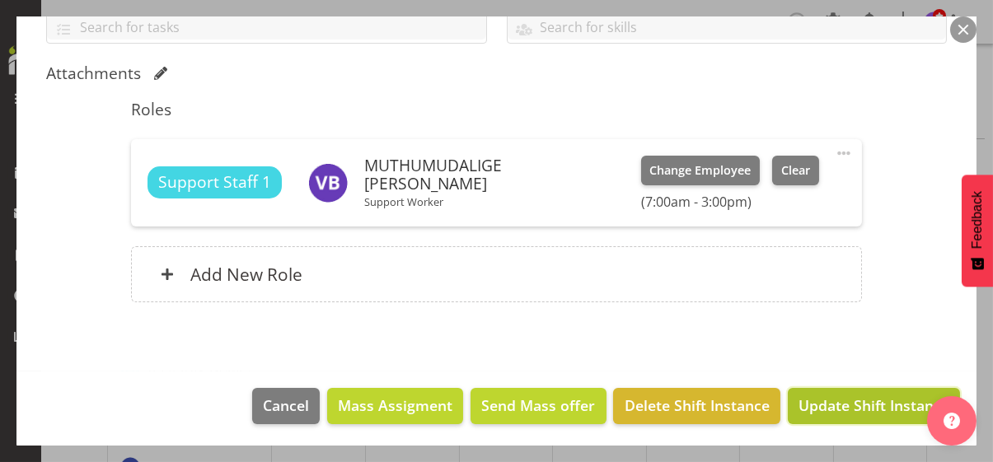
click at [868, 400] on span "Update Shift Instance" at bounding box center [874, 405] width 151 height 21
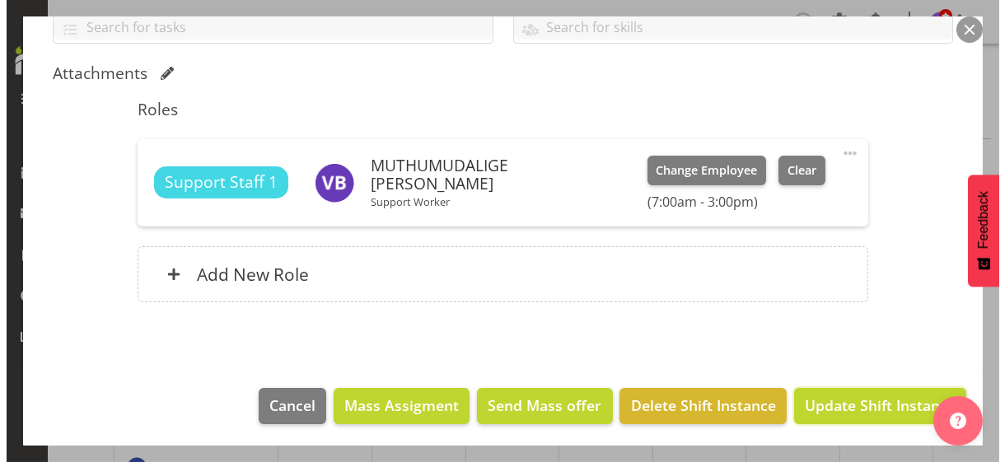
scroll to position [331, 0]
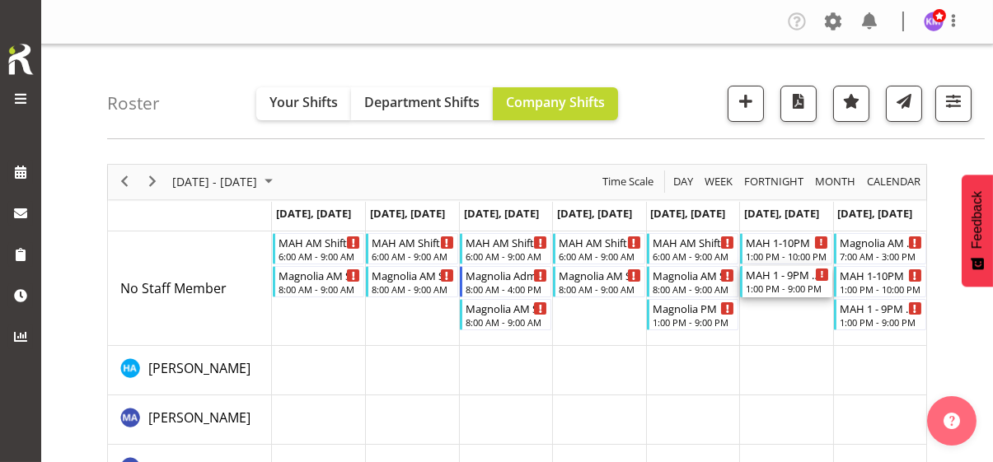
click at [785, 286] on div "1:00 PM - 9:00 PM" at bounding box center [787, 288] width 83 height 13
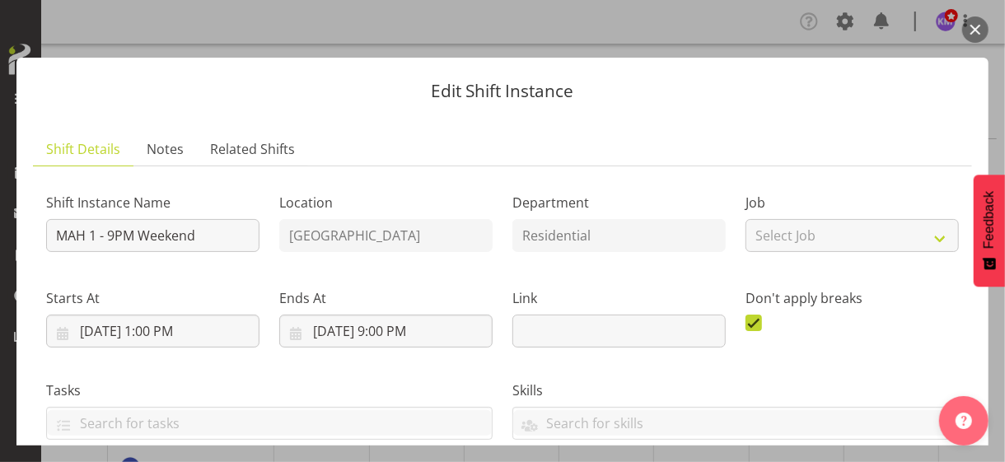
scroll to position [330, 0]
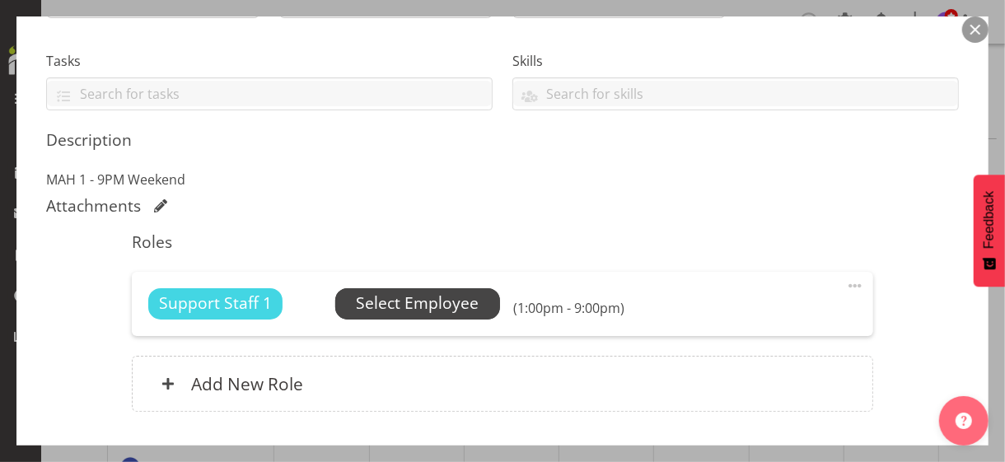
click at [429, 308] on span "Select Employee" at bounding box center [417, 304] width 123 height 24
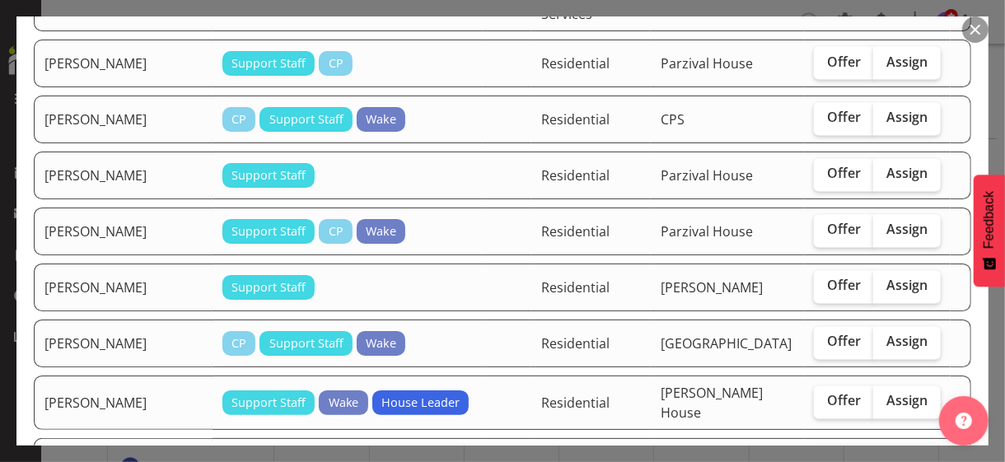
scroll to position [1566, 0]
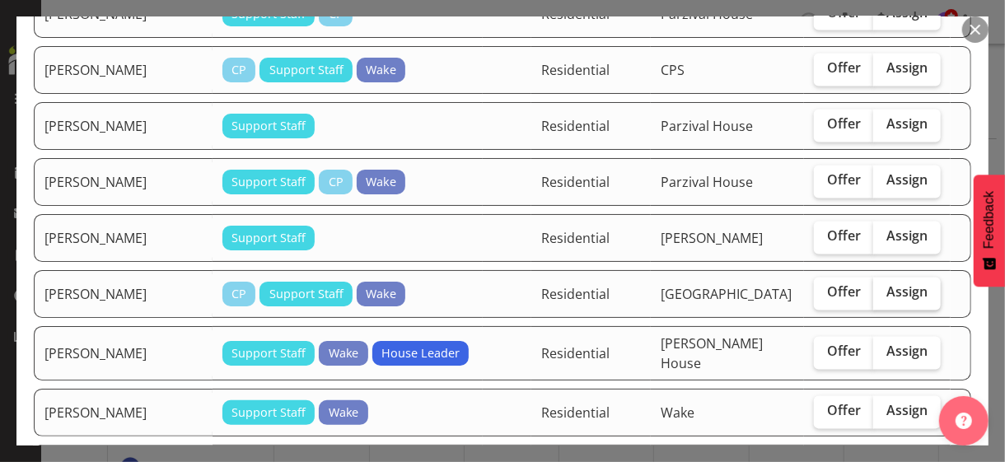
click at [891, 284] on span "Assign" at bounding box center [907, 292] width 41 height 16
click at [884, 288] on input "Assign" at bounding box center [878, 293] width 11 height 11
checkbox input "true"
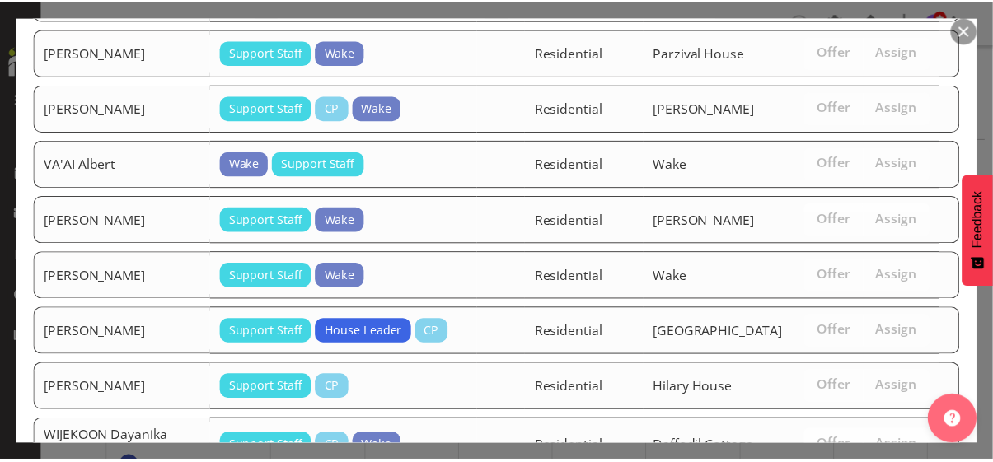
scroll to position [3058, 0]
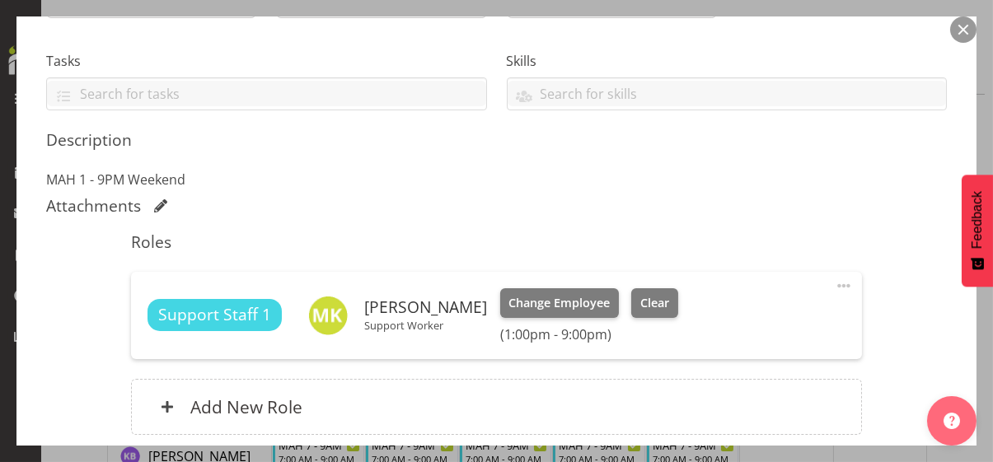
scroll to position [494, 0]
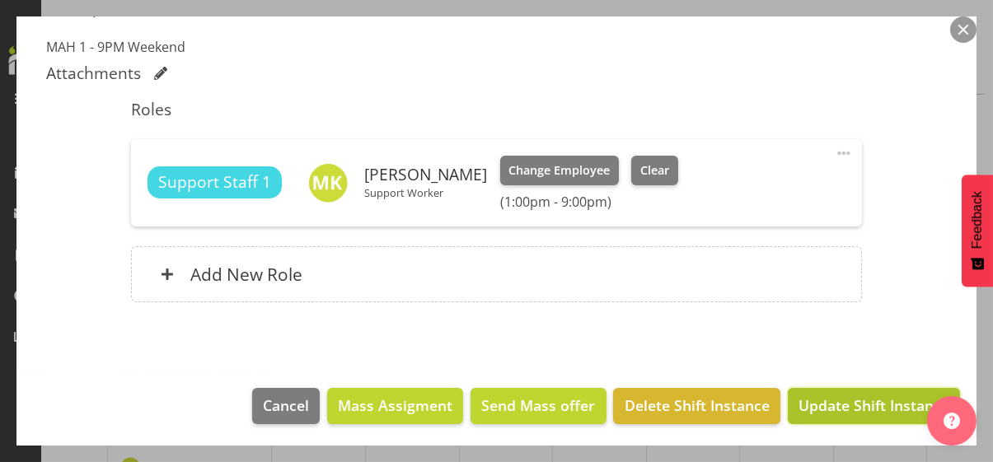
click at [852, 396] on span "Update Shift Instance" at bounding box center [874, 405] width 151 height 21
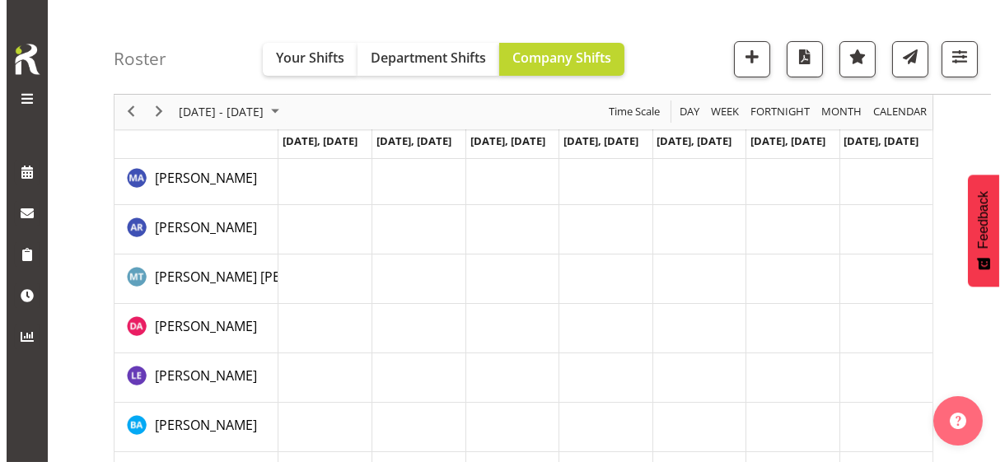
scroll to position [0, 0]
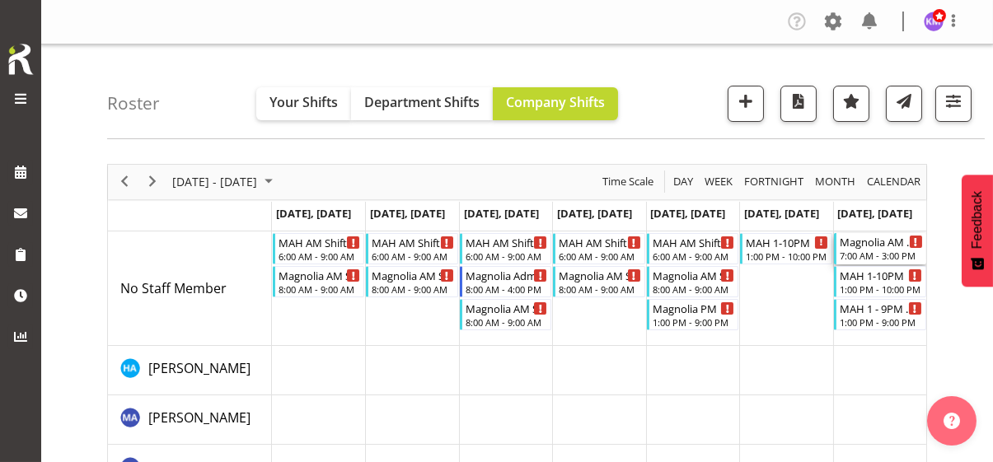
click at [889, 251] on div "7:00 AM - 3:00 PM" at bounding box center [881, 255] width 83 height 13
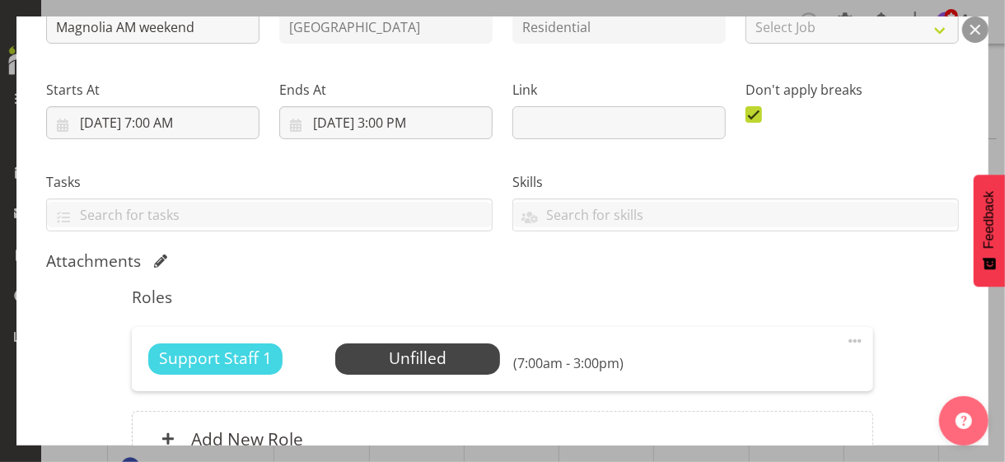
scroll to position [330, 0]
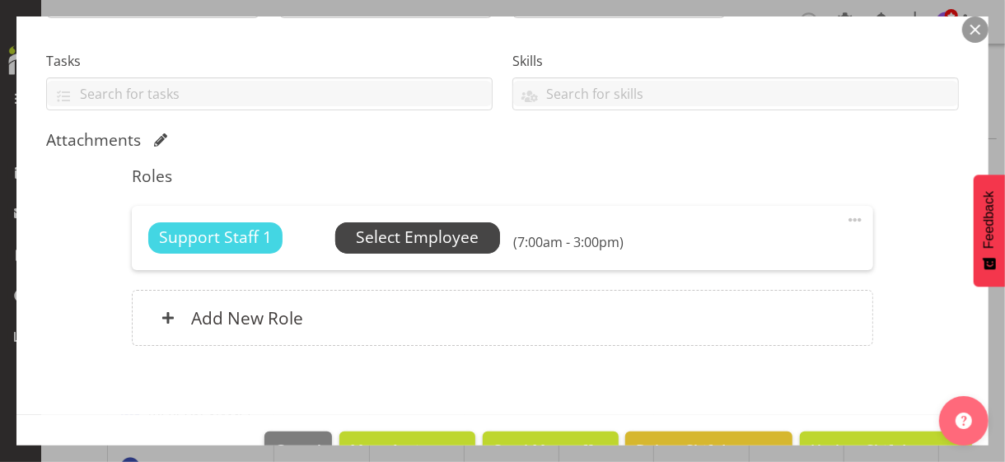
click at [451, 236] on span "Select Employee" at bounding box center [417, 238] width 123 height 24
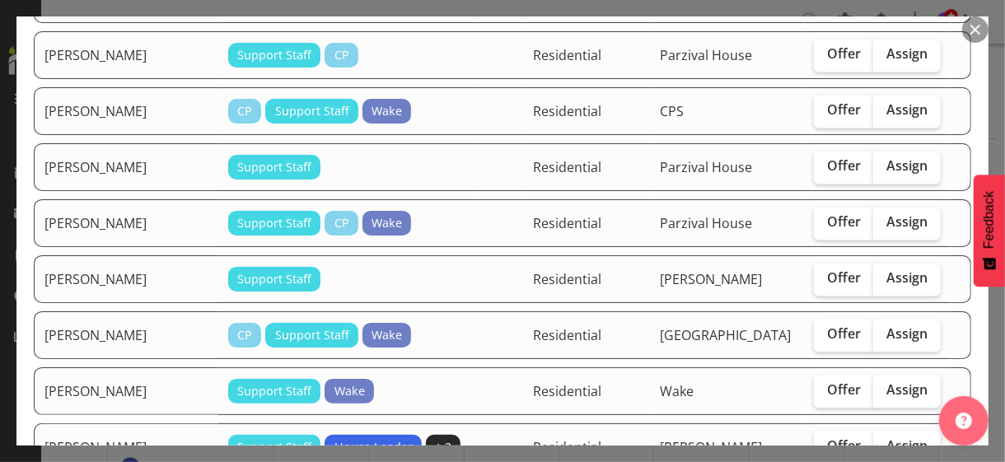
scroll to position [1978, 0]
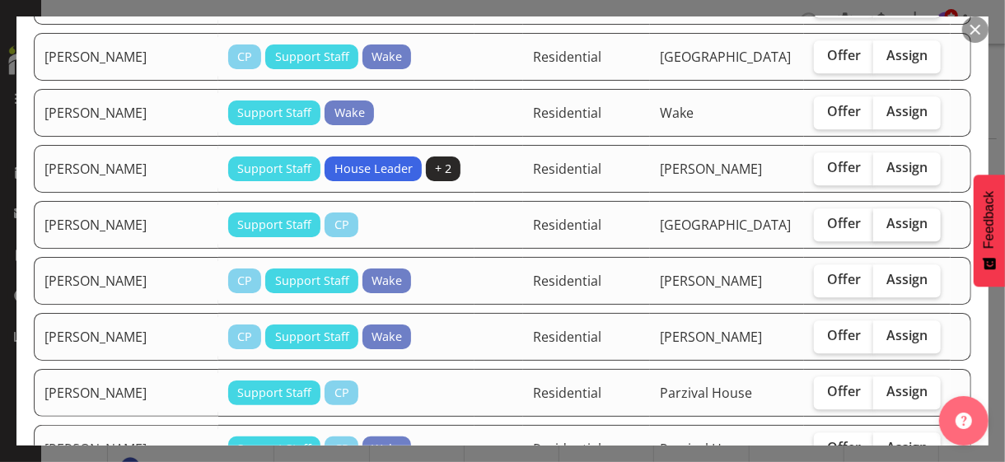
drag, startPoint x: 886, startPoint y: 146, endPoint x: 893, endPoint y: 151, distance: 8.9
click at [887, 215] on span "Assign" at bounding box center [907, 223] width 41 height 16
click at [884, 218] on input "Assign" at bounding box center [878, 223] width 11 height 11
checkbox input "true"
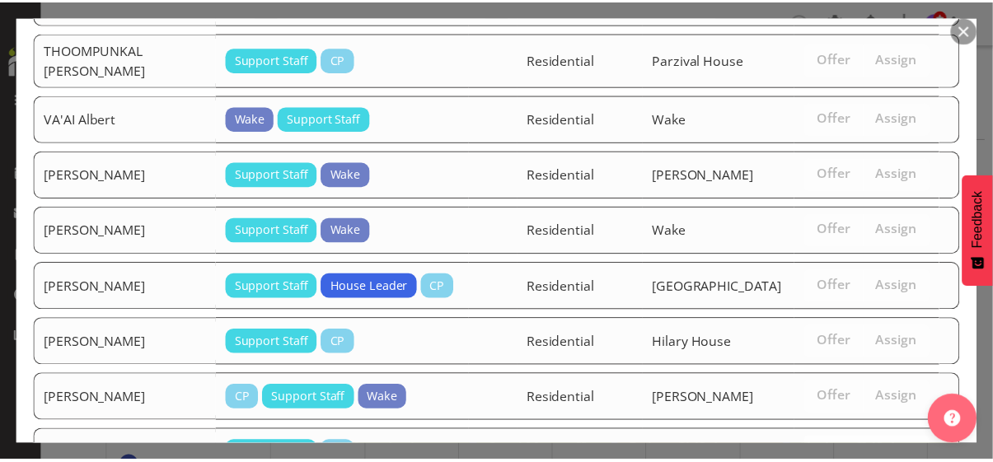
scroll to position [3181, 0]
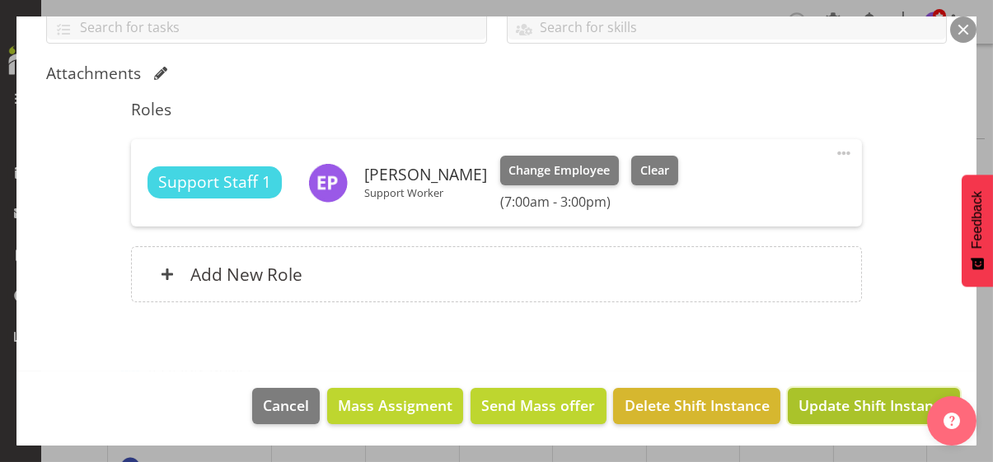
click at [875, 402] on span "Update Shift Instance" at bounding box center [874, 405] width 151 height 21
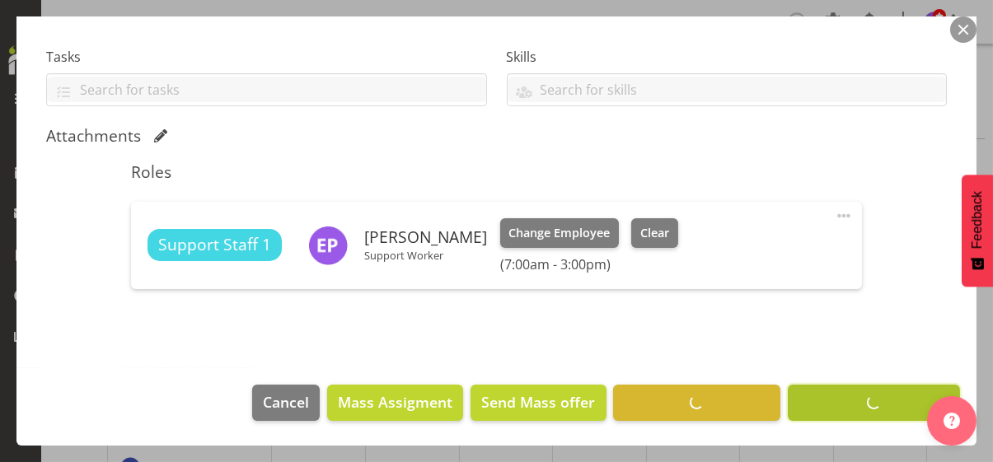
scroll to position [331, 0]
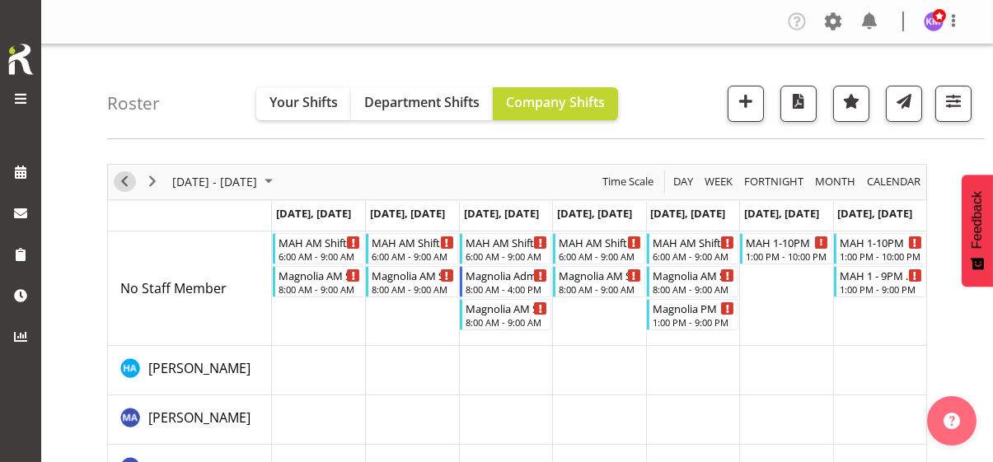
click at [122, 182] on span "Previous" at bounding box center [125, 181] width 20 height 21
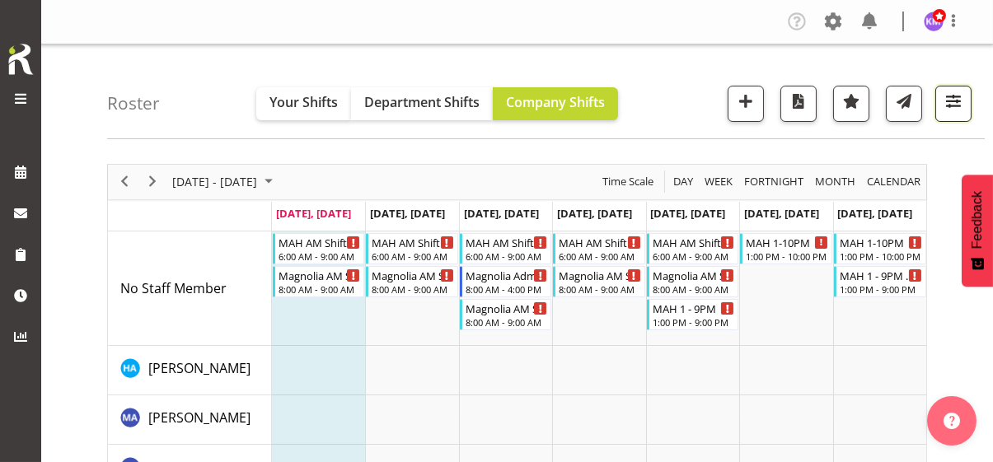
click at [947, 105] on span "button" at bounding box center [953, 101] width 21 height 21
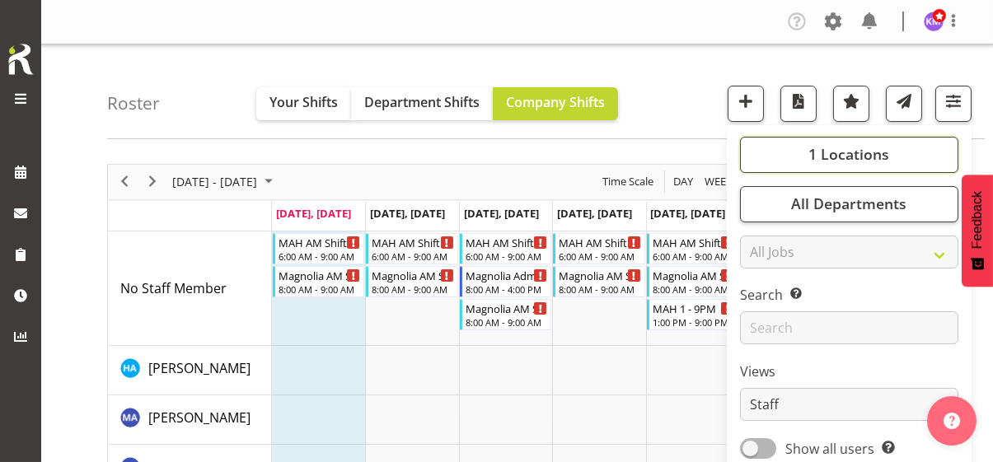
drag, startPoint x: 897, startPoint y: 152, endPoint x: 888, endPoint y: 188, distance: 37.4
click at [897, 152] on button "1 Locations" at bounding box center [849, 155] width 218 height 36
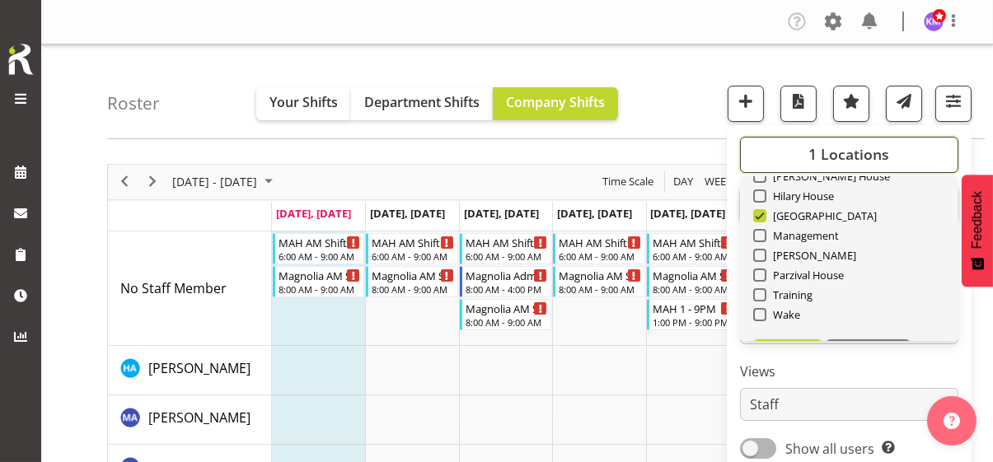
scroll to position [157, 0]
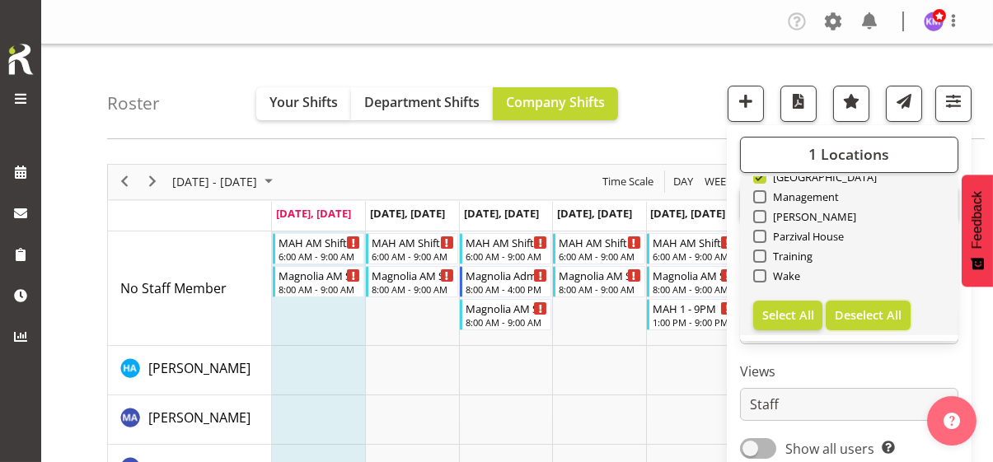
click at [885, 316] on span "Deselect All" at bounding box center [868, 315] width 67 height 16
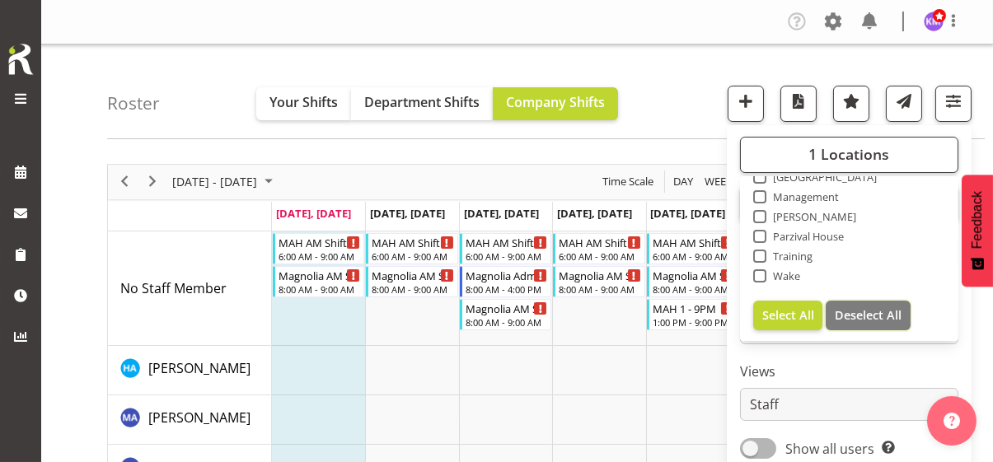
checkbox input "false"
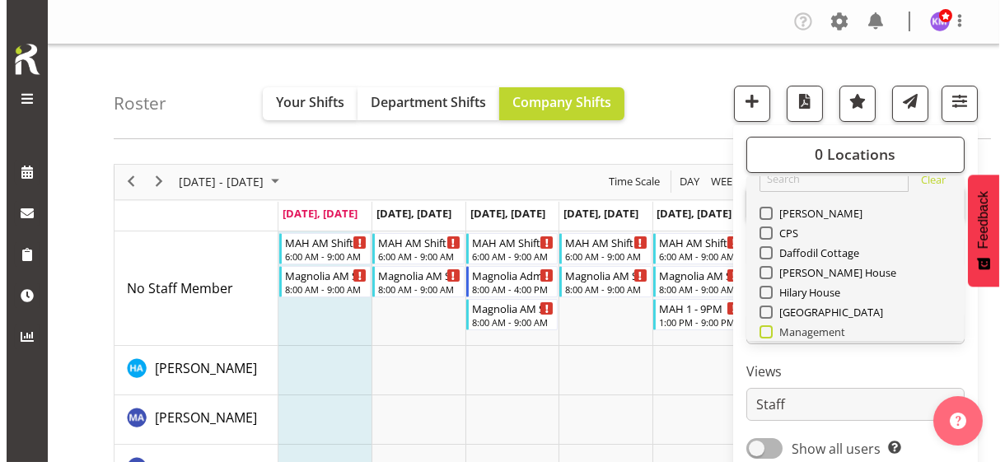
scroll to position [0, 0]
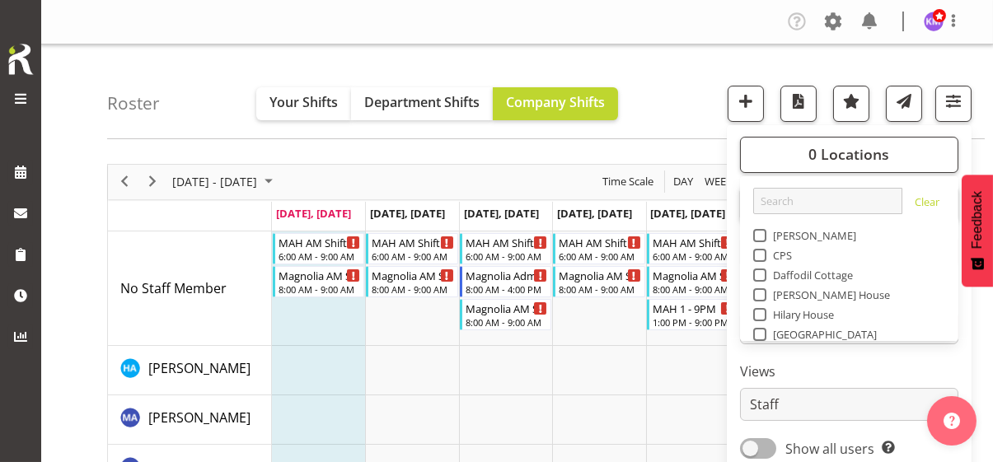
click at [756, 231] on span at bounding box center [759, 235] width 13 height 13
click at [756, 231] on input "[PERSON_NAME]" at bounding box center [758, 235] width 11 height 11
checkbox input "true"
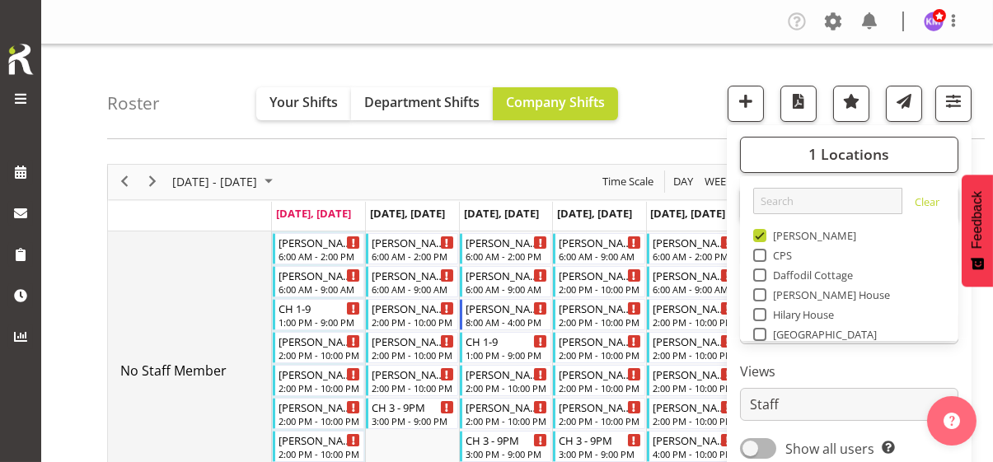
click at [168, 291] on td "No Staff Member" at bounding box center [190, 371] width 164 height 279
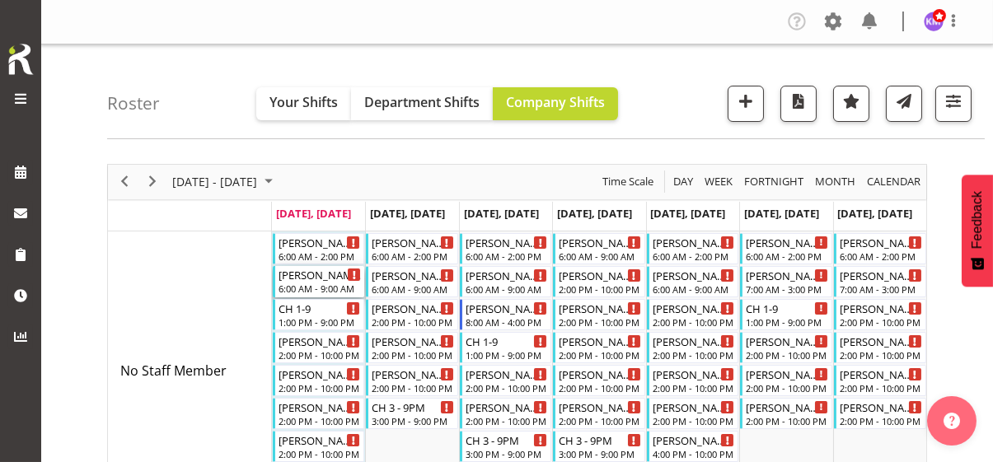
click at [313, 288] on div "6:00 AM - 9:00 AM" at bounding box center [320, 288] width 83 height 13
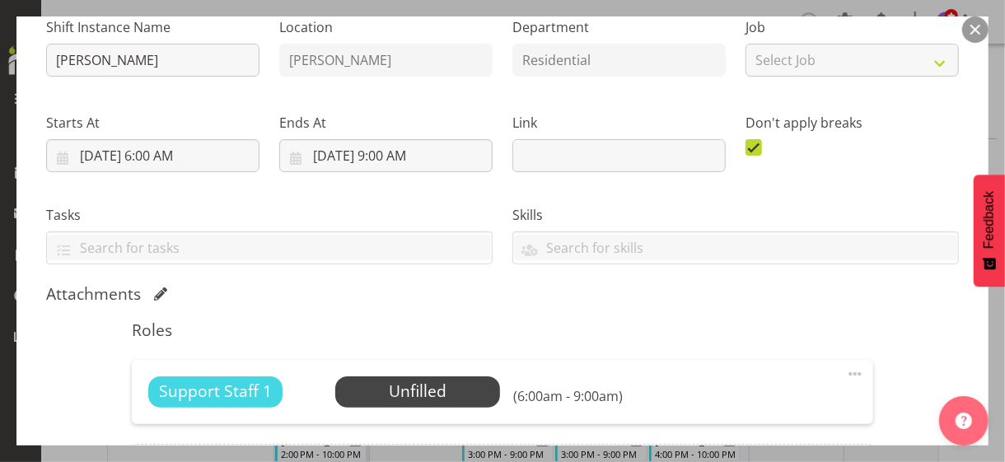
scroll to position [373, 0]
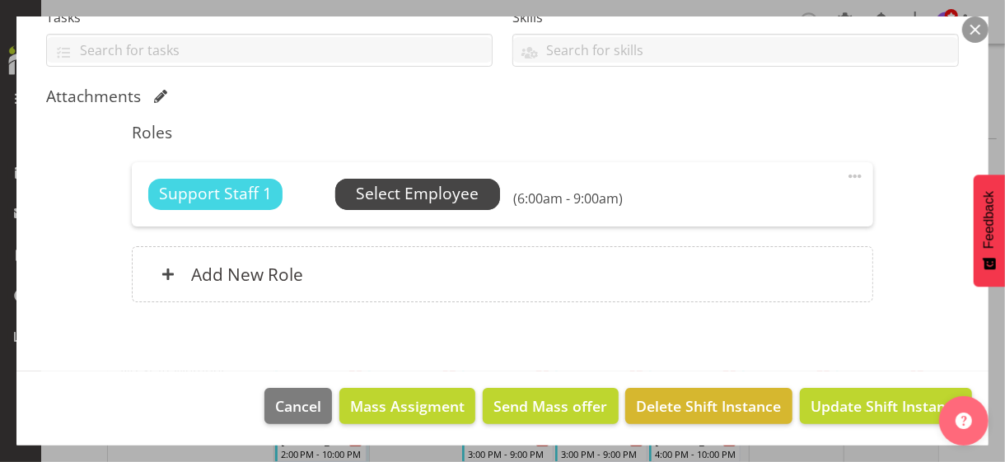
click at [387, 199] on span "Select Employee" at bounding box center [417, 194] width 123 height 24
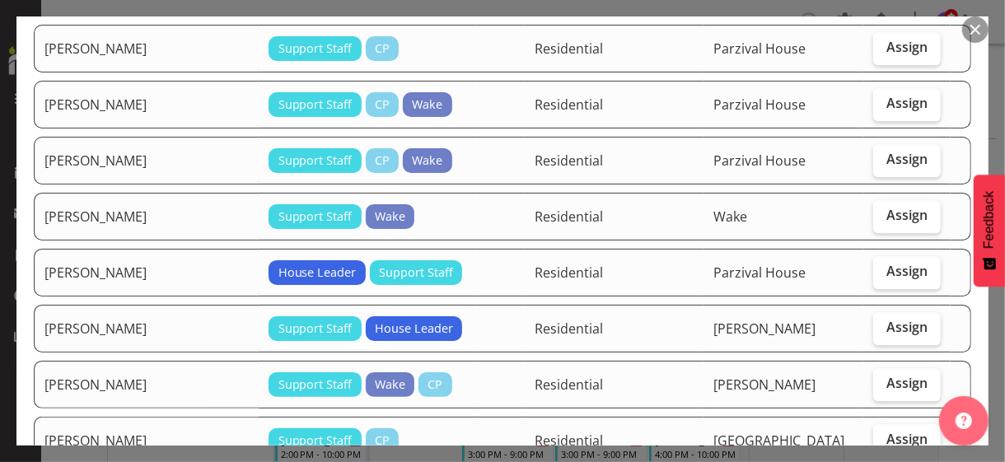
scroll to position [2143, 0]
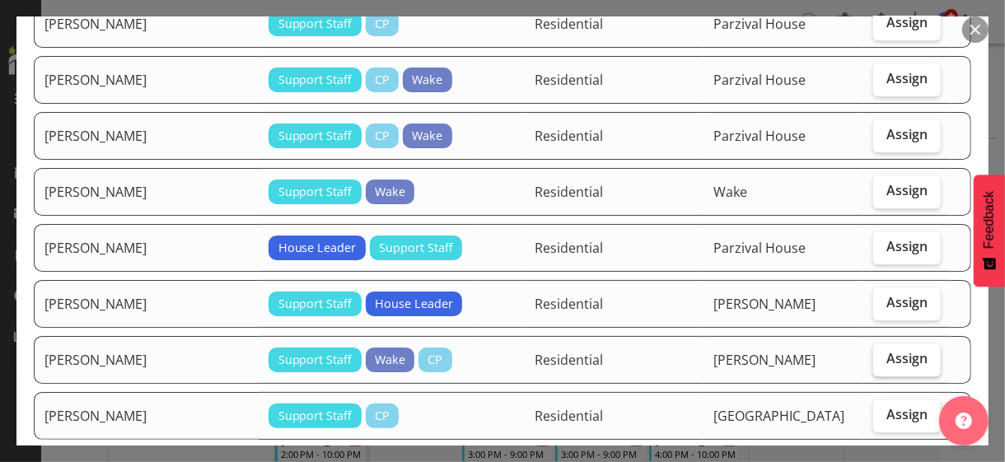
click at [886, 344] on label "Assign" at bounding box center [907, 360] width 68 height 33
click at [884, 354] on input "Assign" at bounding box center [878, 359] width 11 height 11
checkbox input "true"
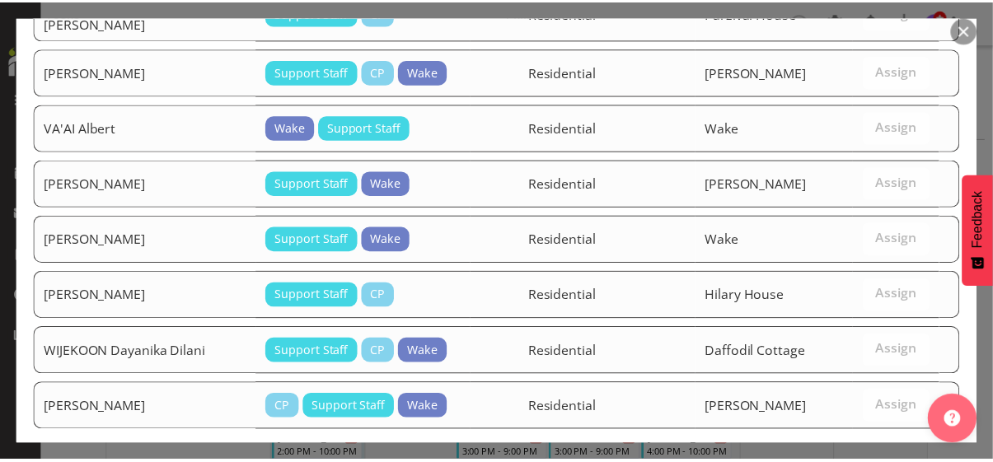
scroll to position [2820, 0]
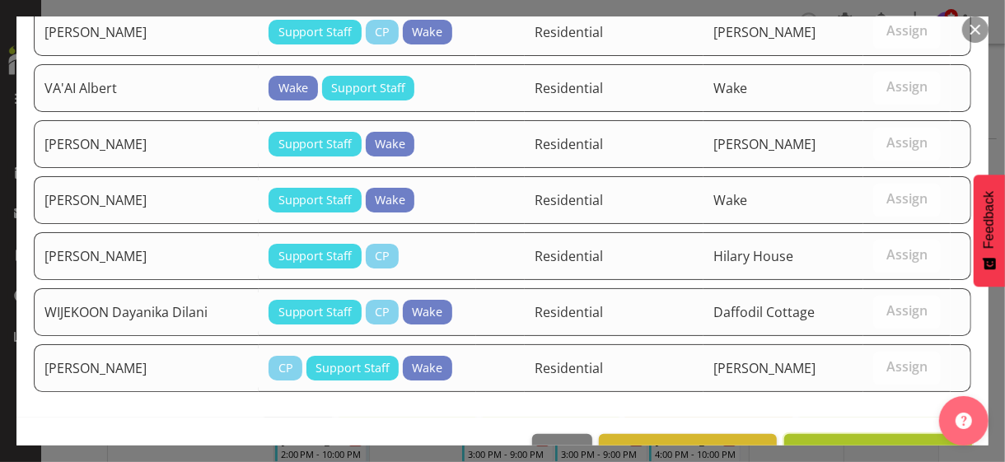
click at [871, 443] on span "Assign [PERSON_NAME]" at bounding box center [878, 453] width 166 height 20
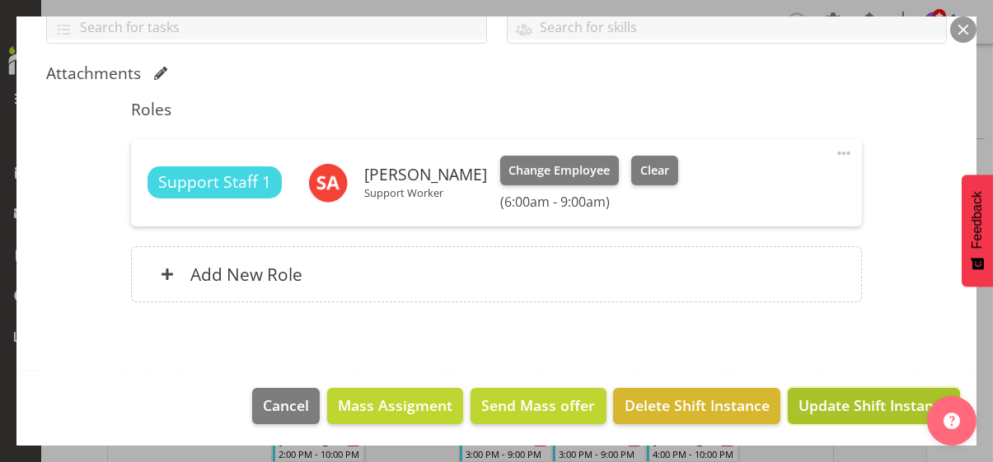
click at [869, 401] on span "Update Shift Instance" at bounding box center [874, 405] width 151 height 21
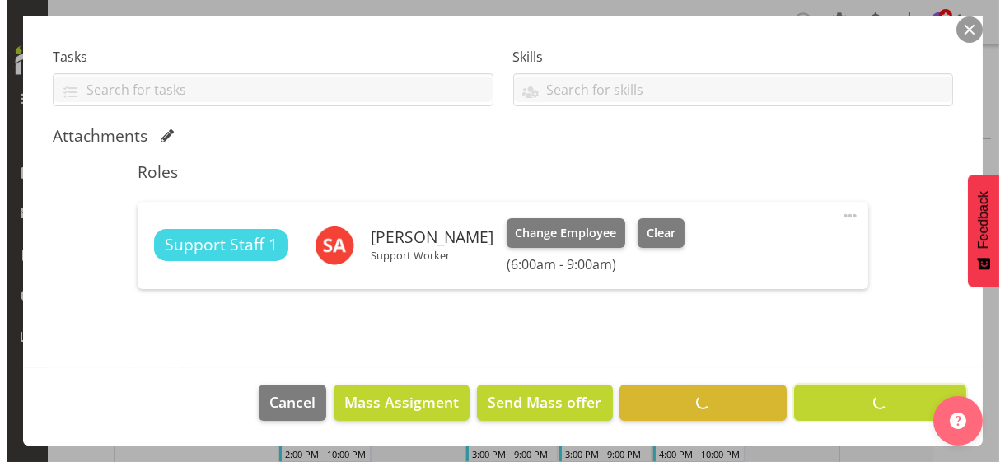
scroll to position [331, 0]
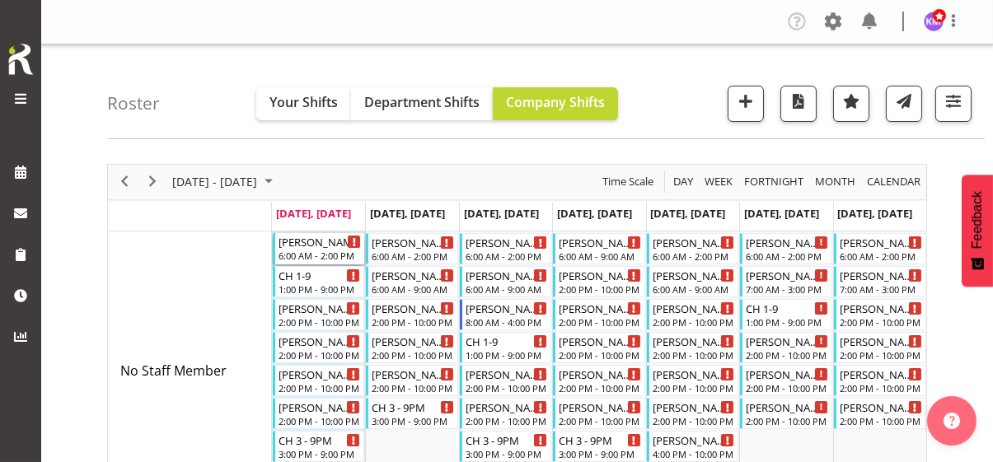
click at [314, 253] on div "6:00 AM - 2:00 PM" at bounding box center [320, 255] width 83 height 13
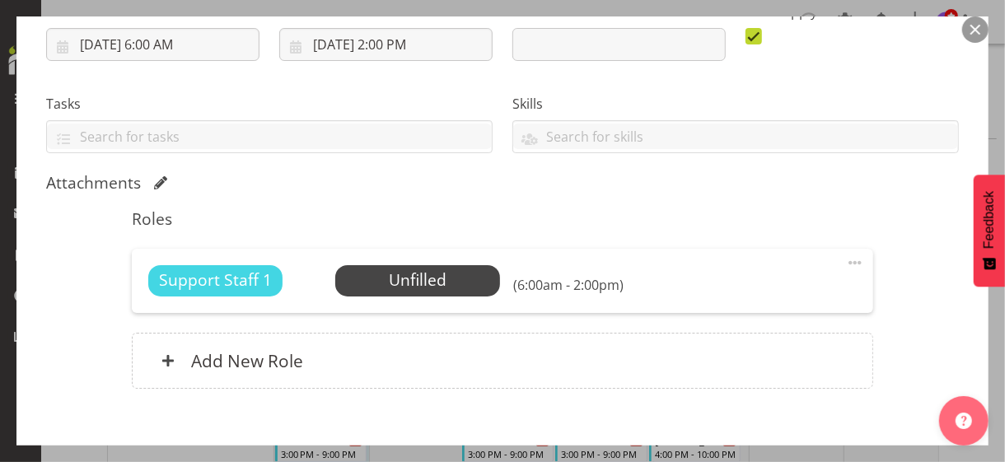
scroll to position [330, 0]
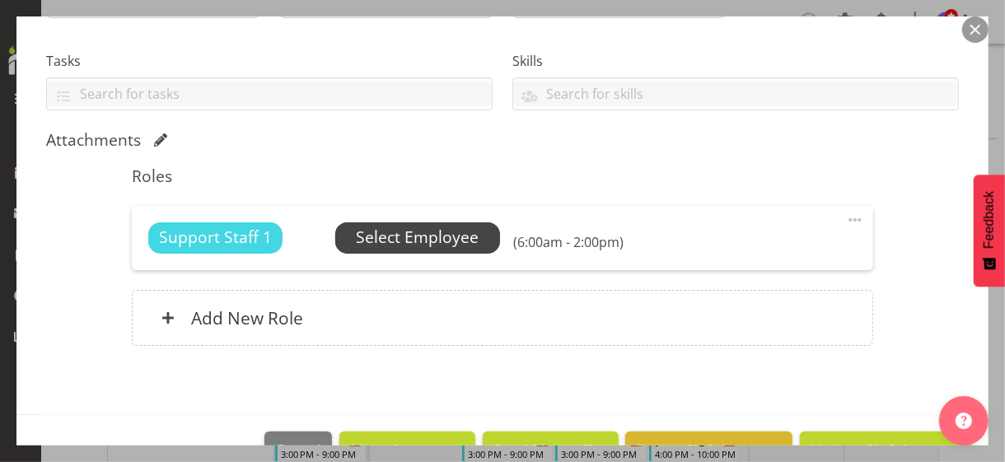
click at [362, 234] on span "Select Employee" at bounding box center [417, 238] width 123 height 24
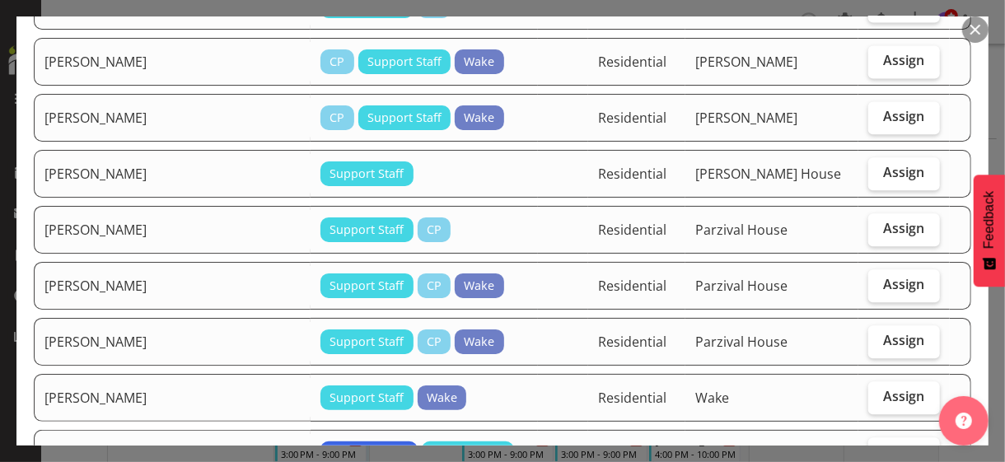
scroll to position [1895, 0]
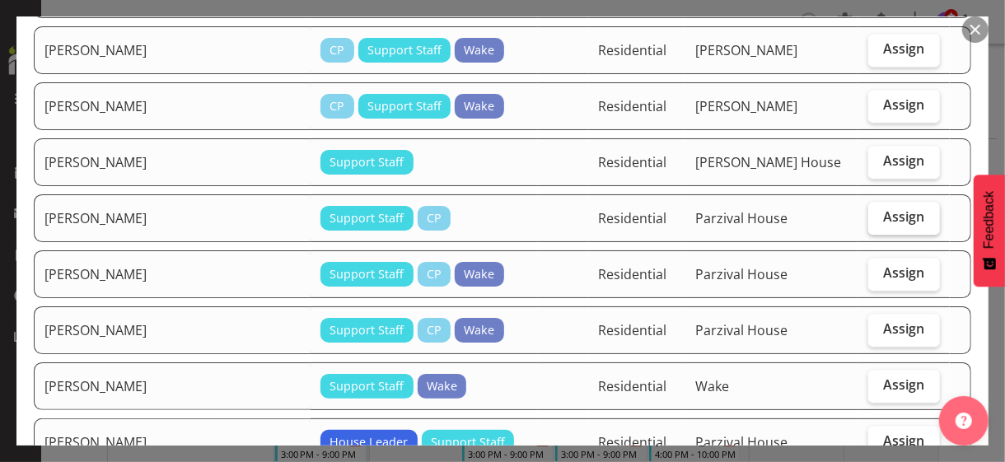
click at [883, 202] on label "Assign" at bounding box center [905, 218] width 72 height 33
click at [879, 212] on input "Assign" at bounding box center [874, 217] width 11 height 11
checkbox input "true"
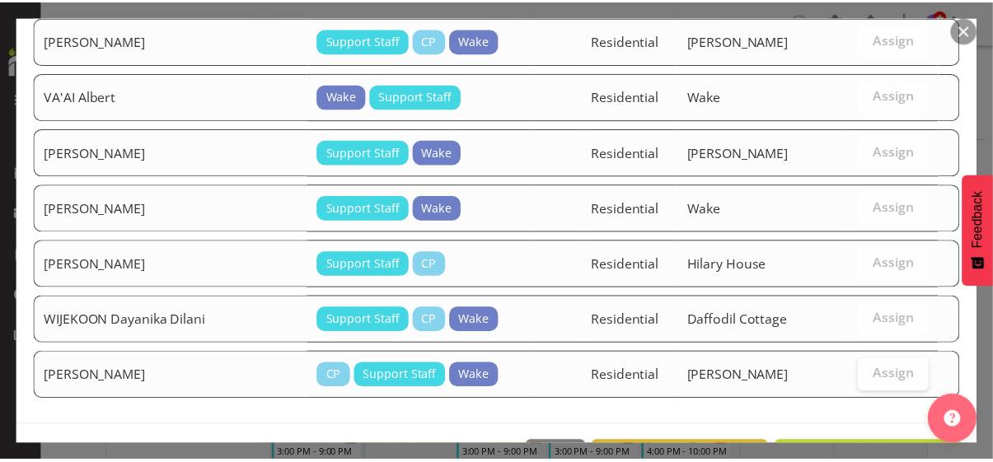
scroll to position [2583, 0]
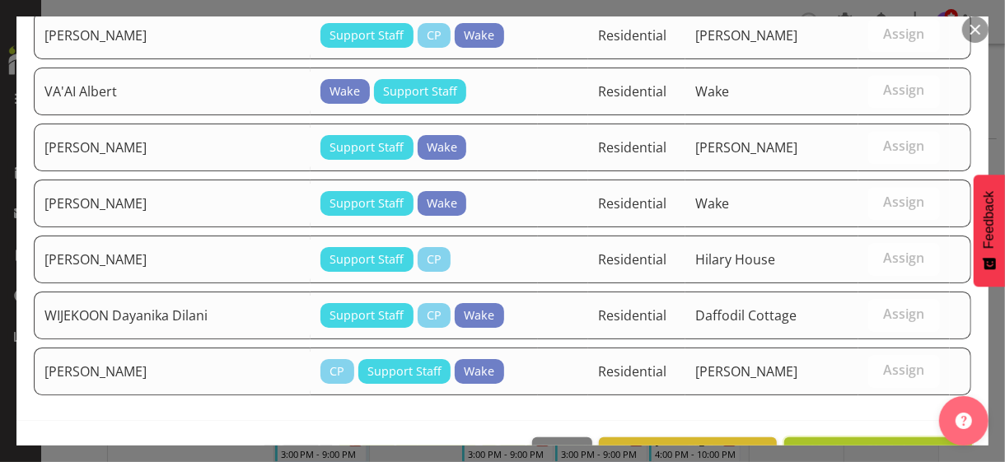
click at [860, 446] on span "Assign [PERSON_NAME]" at bounding box center [878, 456] width 166 height 20
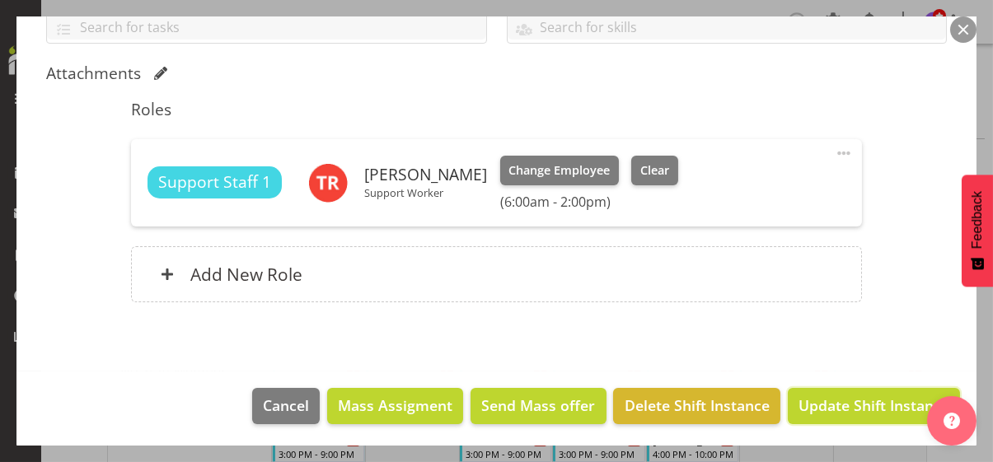
click at [852, 405] on span "Update Shift Instance" at bounding box center [874, 405] width 151 height 21
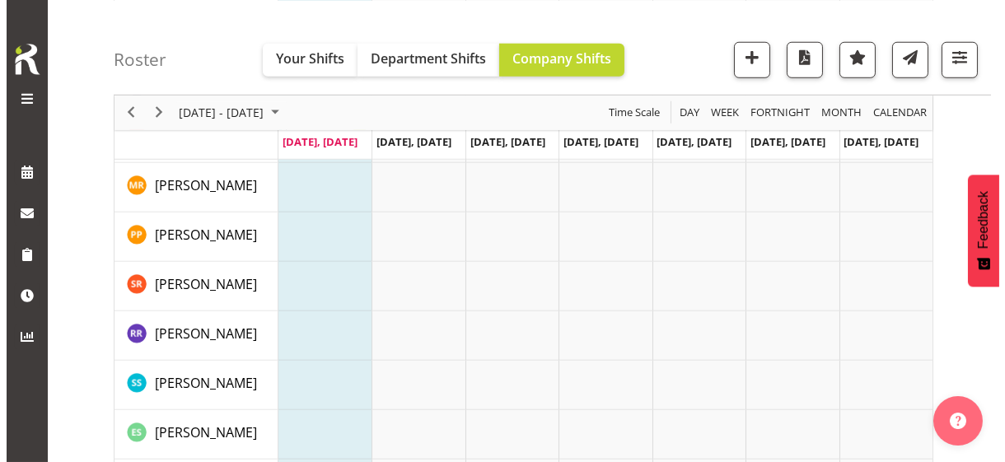
scroll to position [2637, 0]
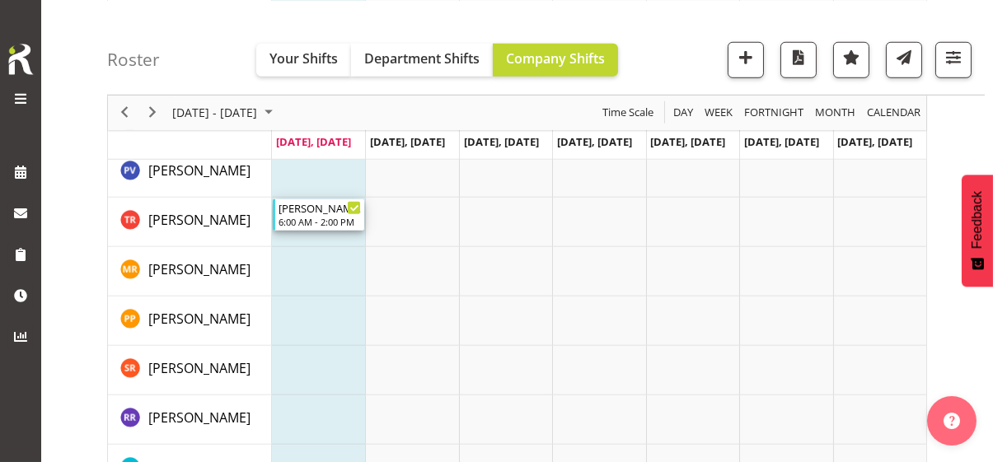
click at [316, 222] on div "6:00 AM - 2:00 PM" at bounding box center [320, 221] width 83 height 13
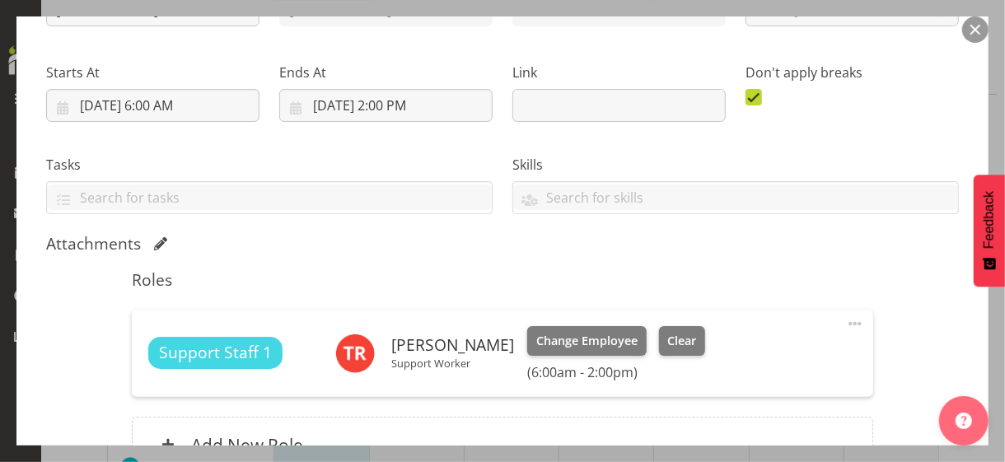
scroll to position [396, 0]
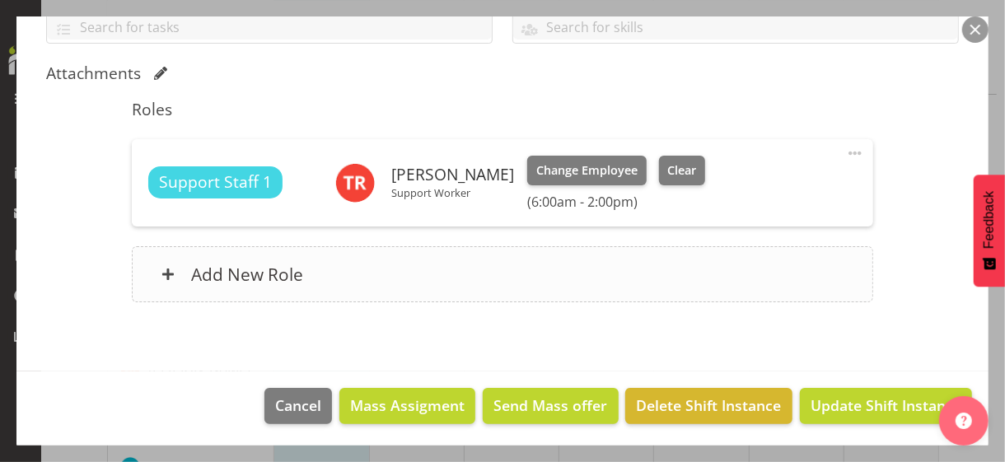
click at [353, 274] on div "Add New Role" at bounding box center [502, 274] width 741 height 56
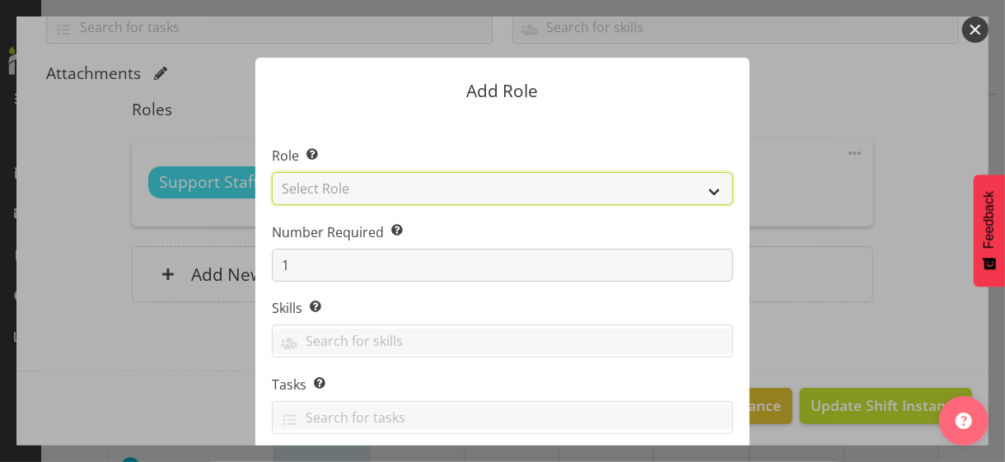
click at [337, 185] on select "Select Role CP House Leader Support Staff Wake" at bounding box center [502, 188] width 461 height 33
select select "1091"
click at [272, 172] on select "Select Role CP House Leader Support Staff Wake" at bounding box center [502, 188] width 461 height 33
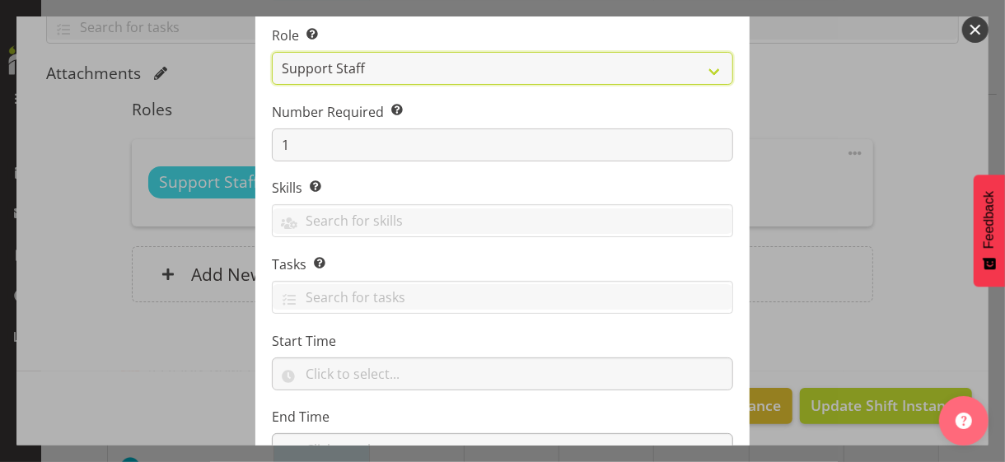
scroll to position [251, 0]
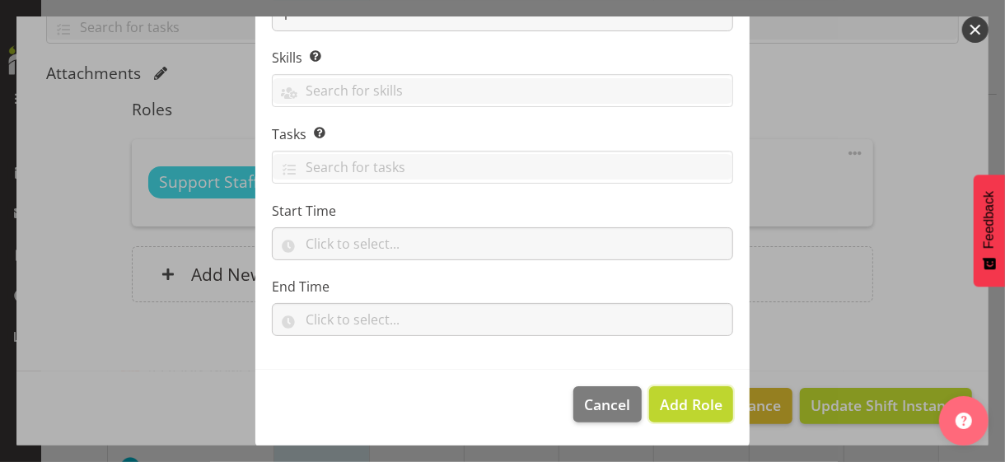
drag, startPoint x: 661, startPoint y: 397, endPoint x: 714, endPoint y: 336, distance: 80.6
click at [666, 395] on span "Add Role" at bounding box center [691, 405] width 63 height 20
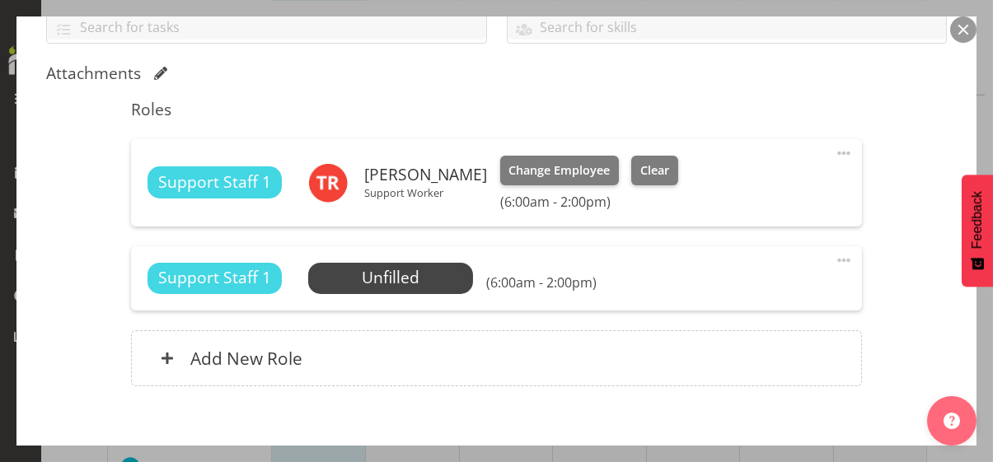
click at [836, 258] on span at bounding box center [844, 261] width 20 height 20
click at [739, 290] on link "Edit" at bounding box center [775, 297] width 158 height 30
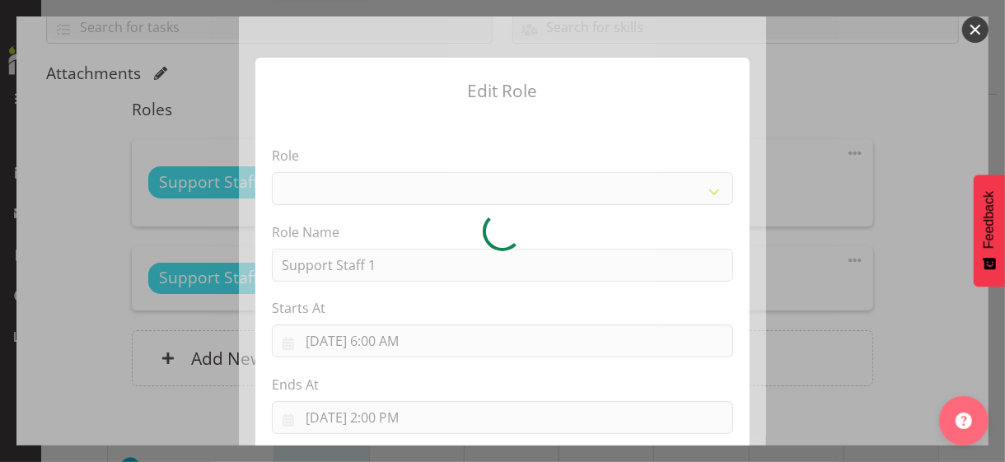
select select "1091"
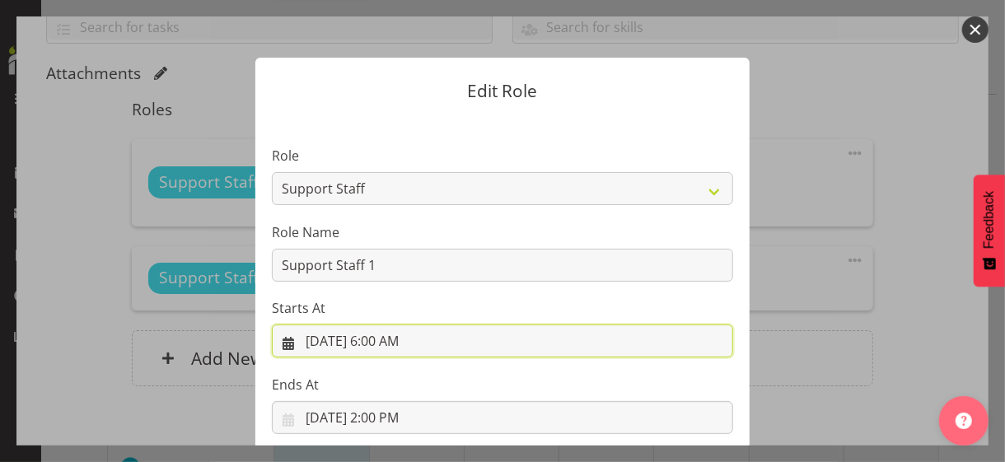
click at [380, 342] on input "[DATE] 6:00 AM" at bounding box center [502, 341] width 461 height 33
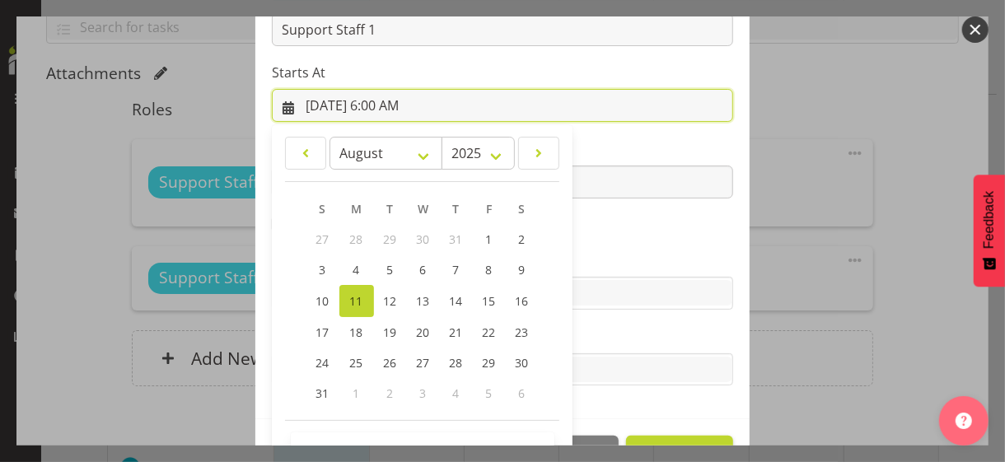
scroll to position [286, 0]
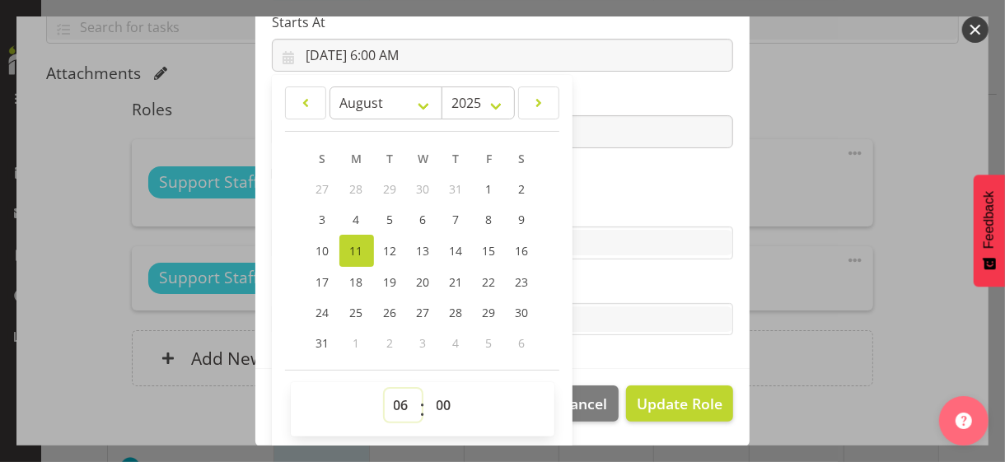
drag, startPoint x: 392, startPoint y: 400, endPoint x: 394, endPoint y: 388, distance: 12.5
click at [394, 392] on select "00 01 02 03 04 05 06 07 08 09 10 11 12 13 14 15 16 17 18 19 20 21 22 23" at bounding box center [403, 405] width 37 height 33
select select "7"
click at [385, 389] on select "00 01 02 03 04 05 06 07 08 09 10 11 12 13 14 15 16 17 18 19 20 21 22 23" at bounding box center [403, 405] width 37 height 33
type input "[DATE] 7:00 AM"
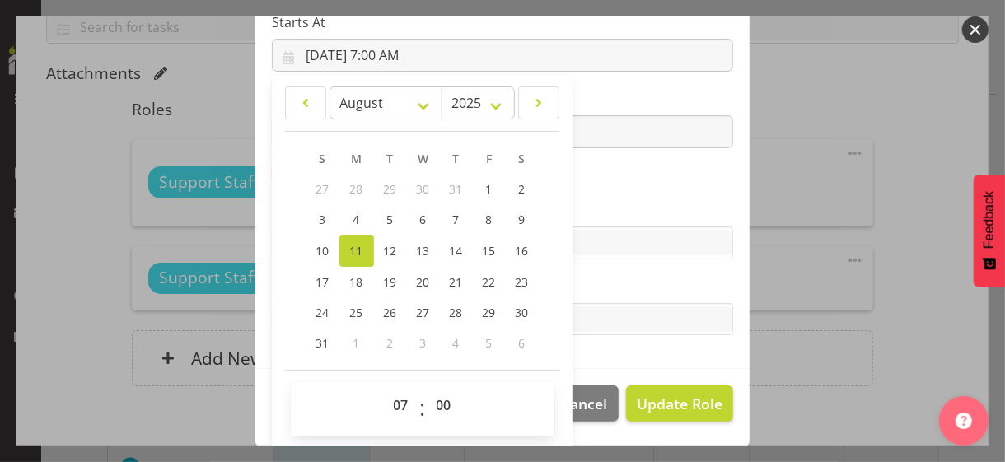
drag, startPoint x: 626, startPoint y: 196, endPoint x: 464, endPoint y: 166, distance: 165.0
click at [625, 196] on section "Role CP House Leader Support Staff Wake Role Name Support Staff 1 Starts At [DA…" at bounding box center [502, 99] width 494 height 539
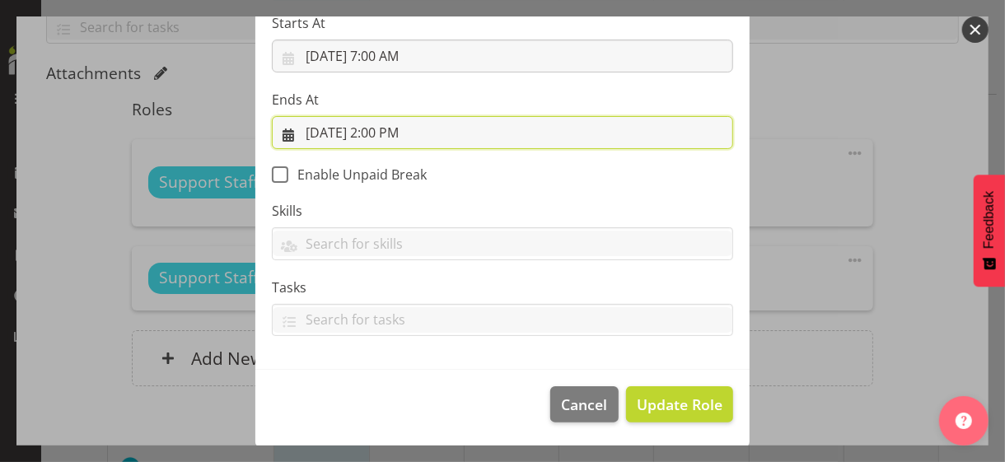
click at [390, 132] on input "[DATE] 2:00 PM" at bounding box center [502, 132] width 461 height 33
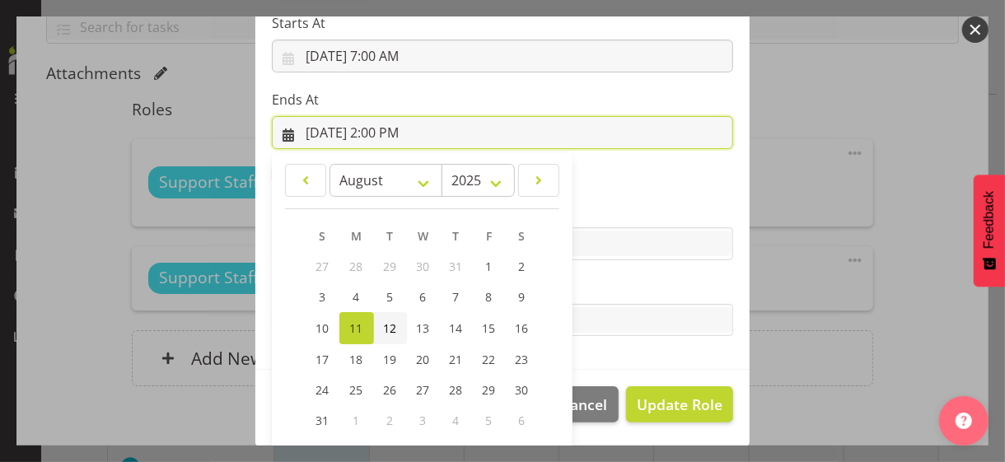
scroll to position [363, 0]
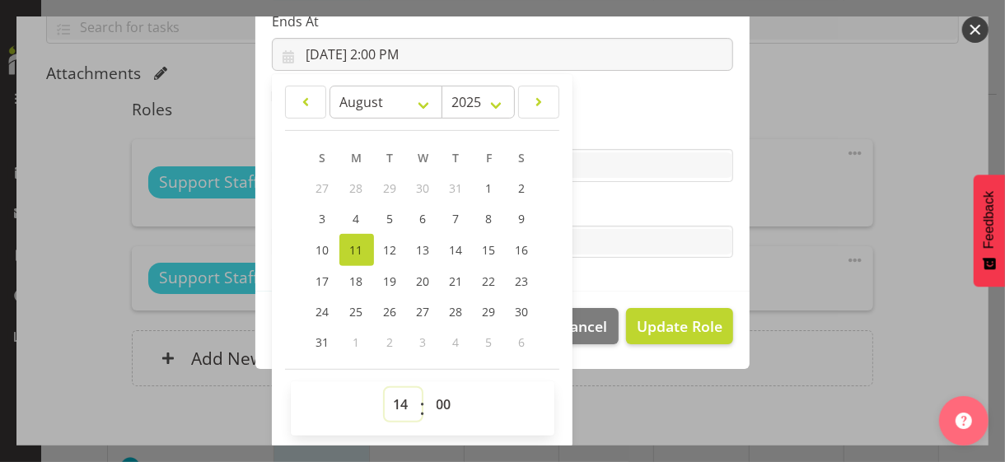
click at [392, 395] on select "00 01 02 03 04 05 06 07 08 09 10 11 12 13 14 15 16 17 18 19 20 21 22 23" at bounding box center [403, 404] width 37 height 33
select select "16"
click at [385, 388] on select "00 01 02 03 04 05 06 07 08 09 10 11 12 13 14 15 16 17 18 19 20 21 22 23" at bounding box center [403, 404] width 37 height 33
type input "[DATE] 4:00 PM"
drag, startPoint x: 591, startPoint y: 213, endPoint x: 635, endPoint y: 266, distance: 68.5
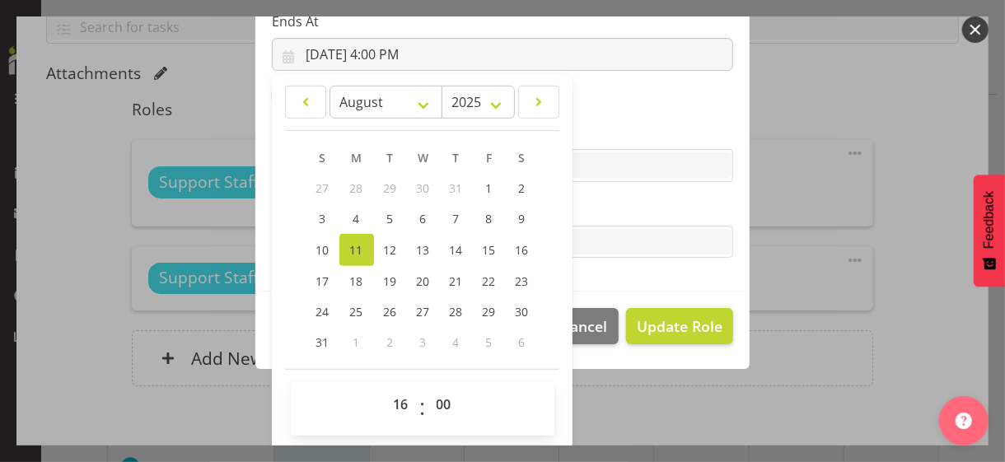
click at [592, 213] on label "Tasks" at bounding box center [502, 209] width 461 height 20
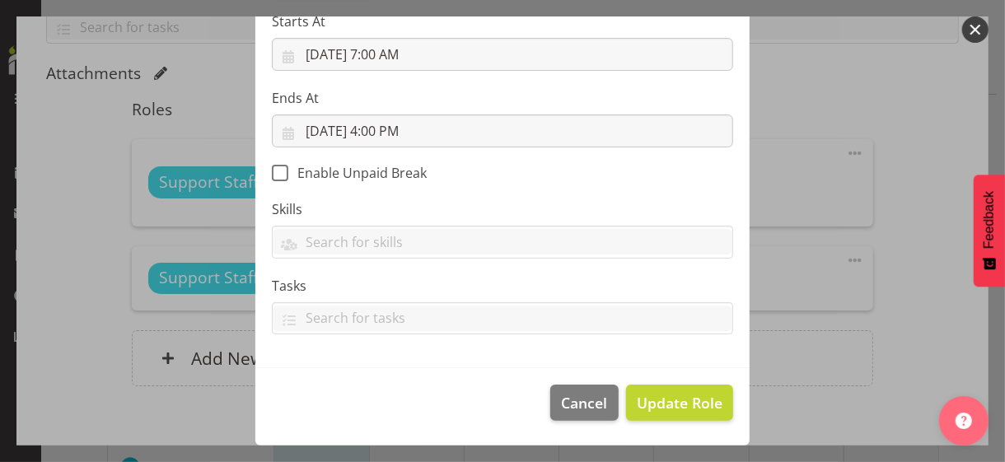
scroll to position [285, 0]
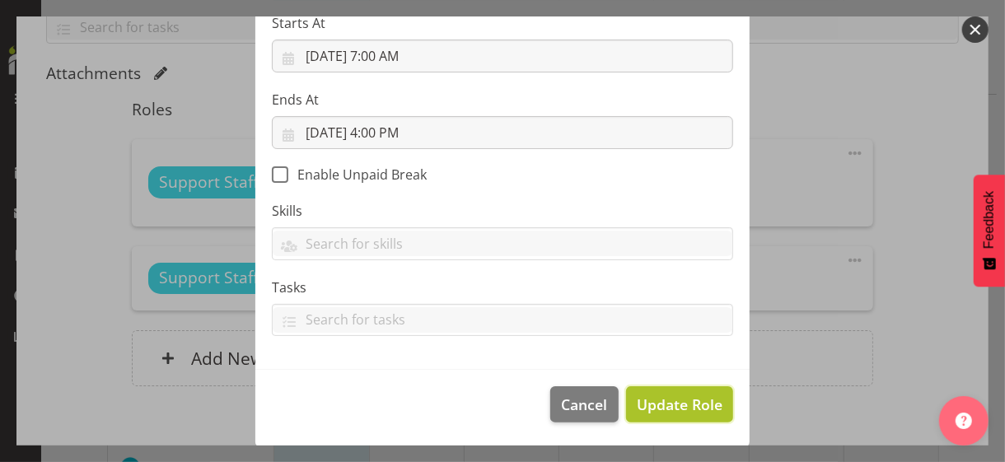
click at [673, 400] on span "Update Role" at bounding box center [680, 404] width 86 height 21
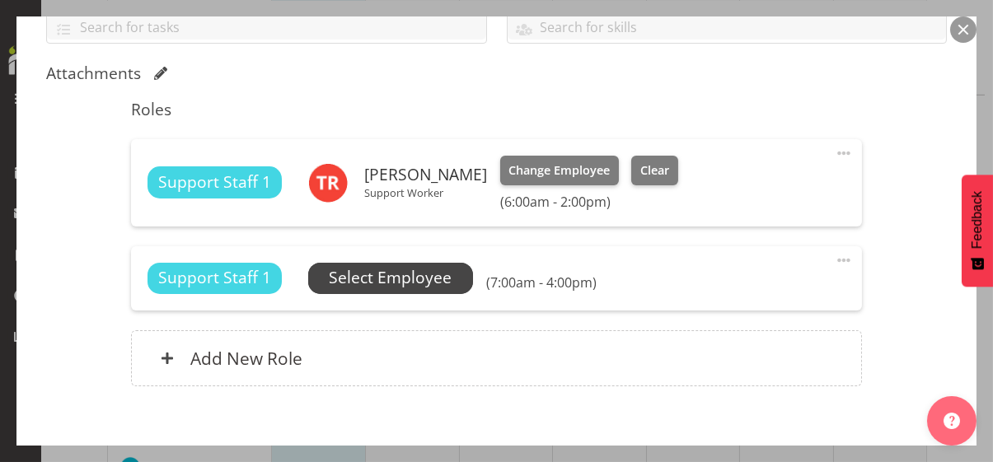
click at [390, 276] on span "Select Employee" at bounding box center [390, 278] width 123 height 24
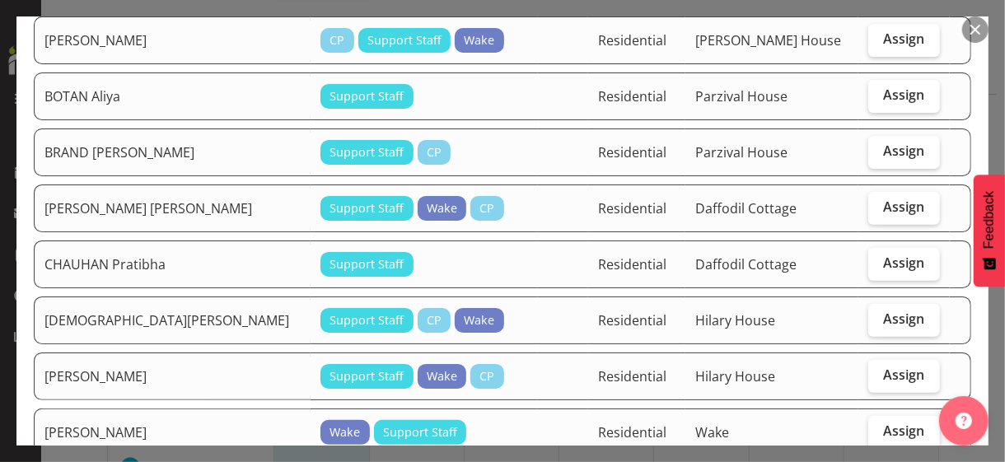
scroll to position [577, 0]
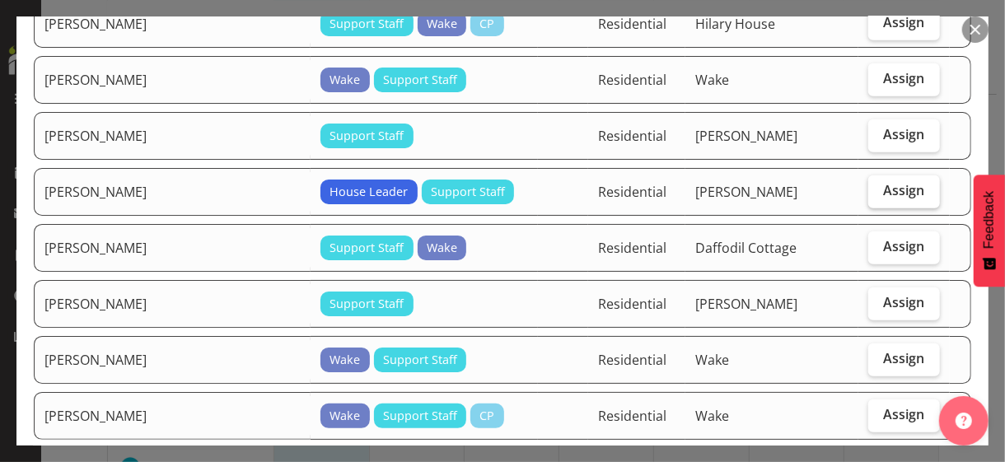
click at [883, 190] on label "Assign" at bounding box center [905, 192] width 72 height 33
click at [879, 190] on input "Assign" at bounding box center [874, 190] width 11 height 11
checkbox input "true"
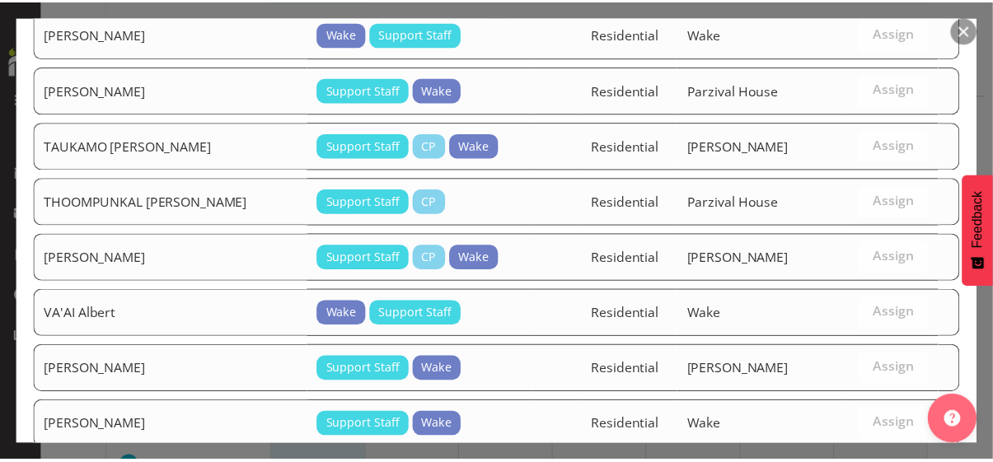
scroll to position [2307, 0]
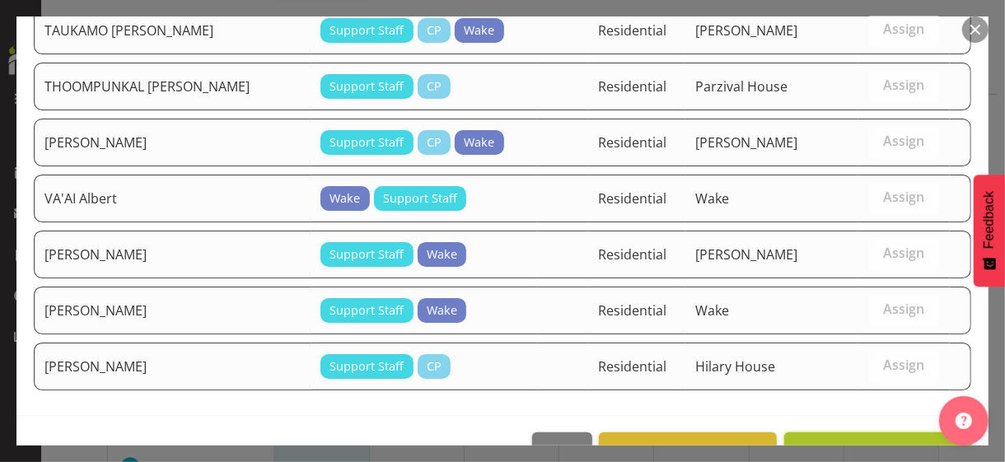
click at [877, 441] on span "Assign [PERSON_NAME]" at bounding box center [878, 451] width 166 height 20
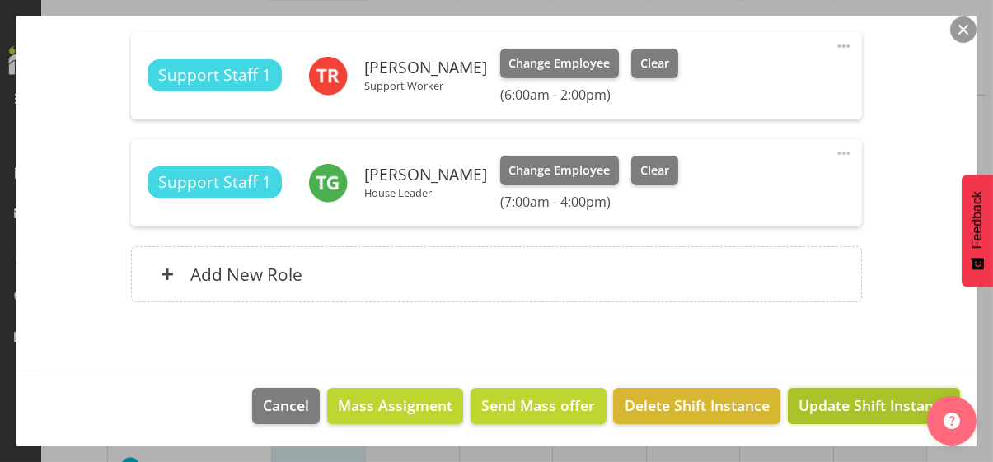
click at [852, 402] on span "Update Shift Instance" at bounding box center [874, 405] width 151 height 21
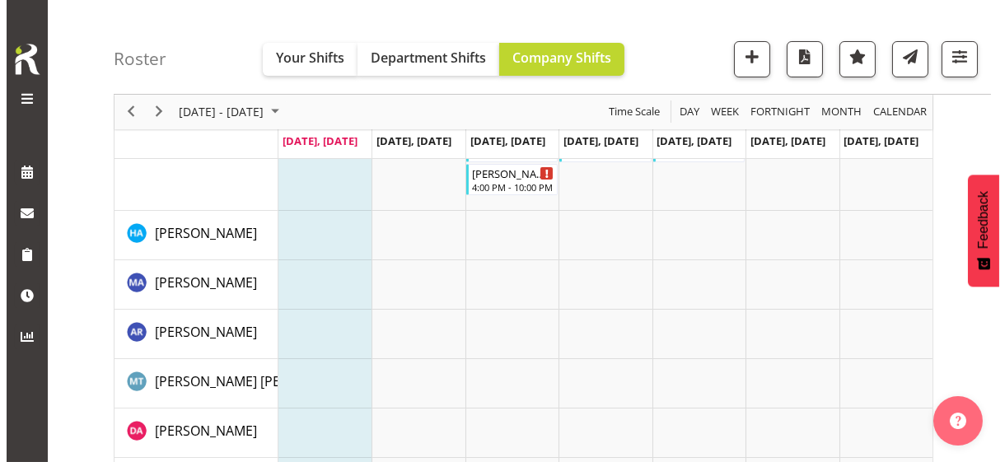
scroll to position [0, 0]
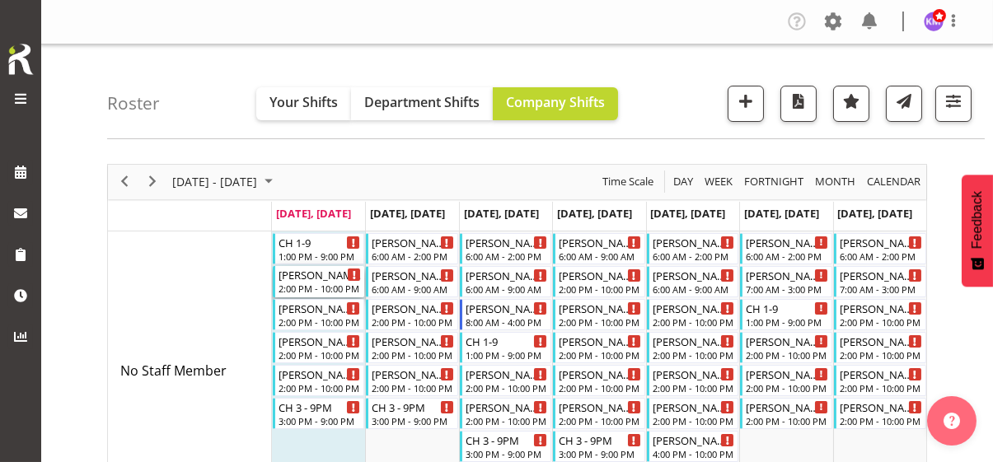
click at [319, 286] on div "2:00 PM - 10:00 PM" at bounding box center [320, 288] width 83 height 13
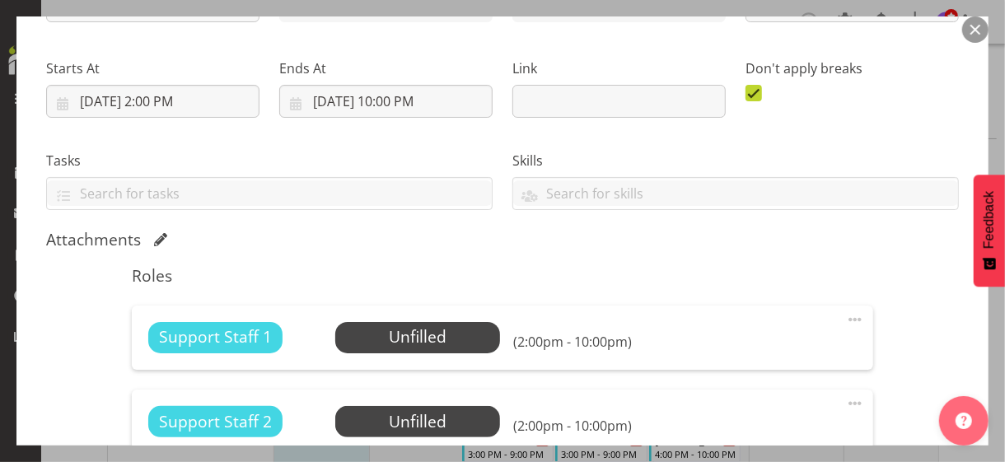
scroll to position [330, 0]
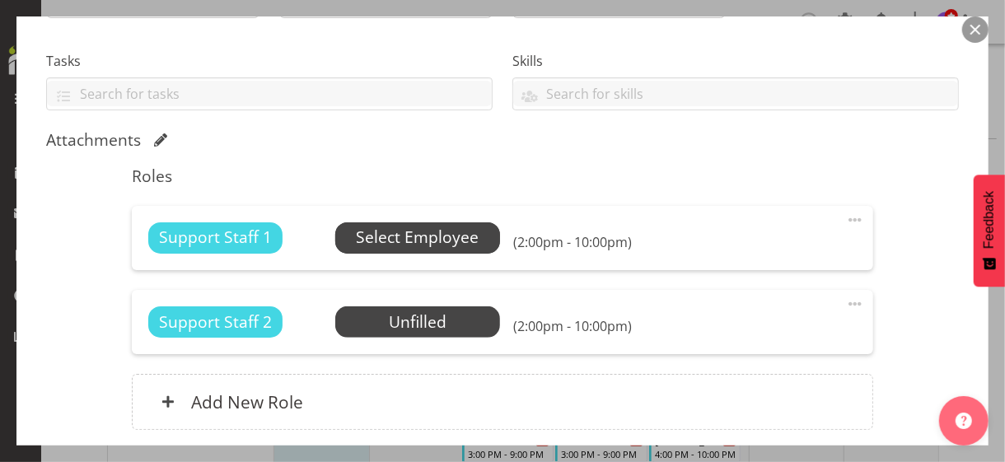
click at [373, 239] on span "Select Employee" at bounding box center [417, 238] width 123 height 24
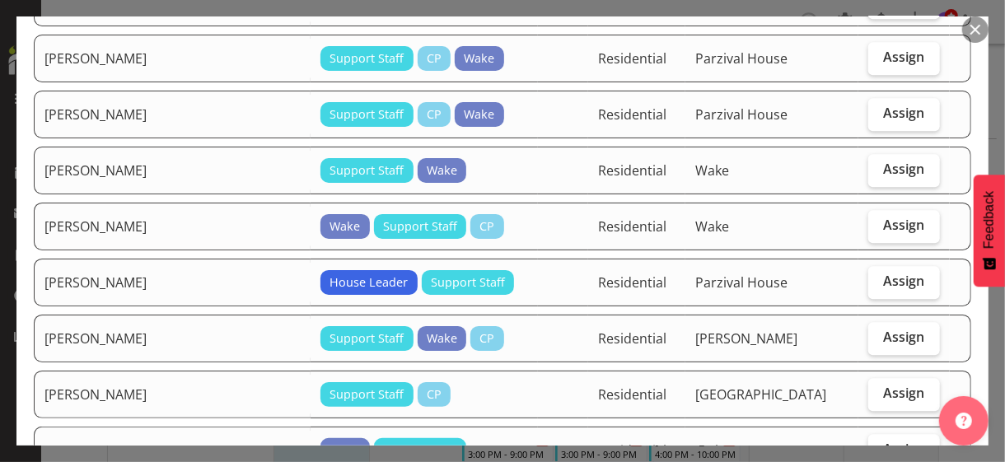
scroll to position [2060, 0]
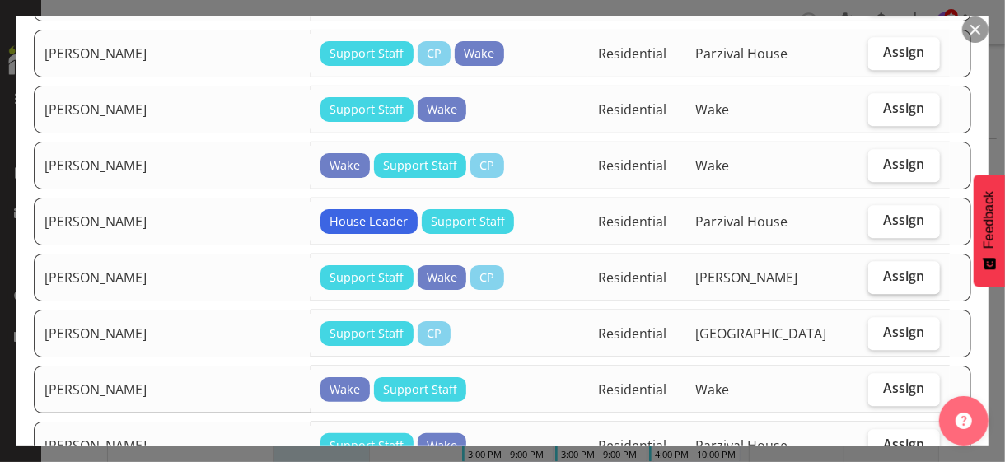
click at [886, 261] on label "Assign" at bounding box center [905, 277] width 72 height 33
click at [879, 271] on input "Assign" at bounding box center [874, 276] width 11 height 11
checkbox input "true"
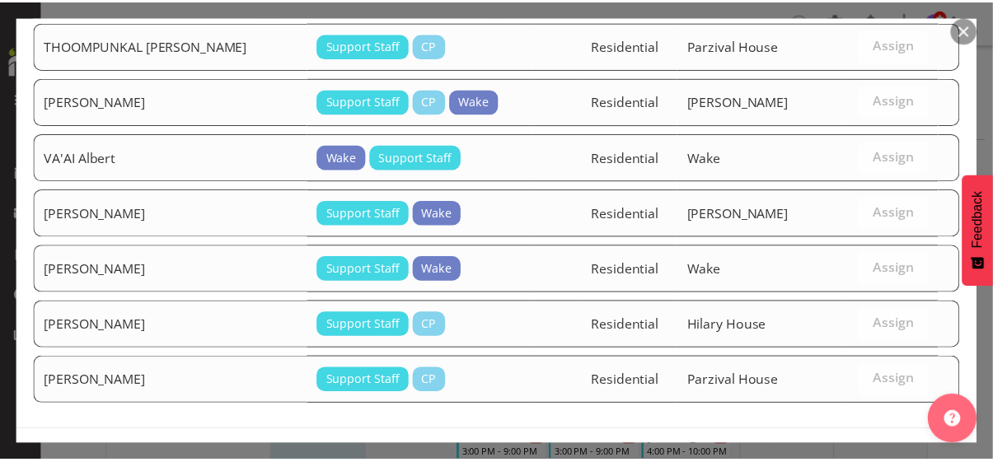
scroll to position [2583, 0]
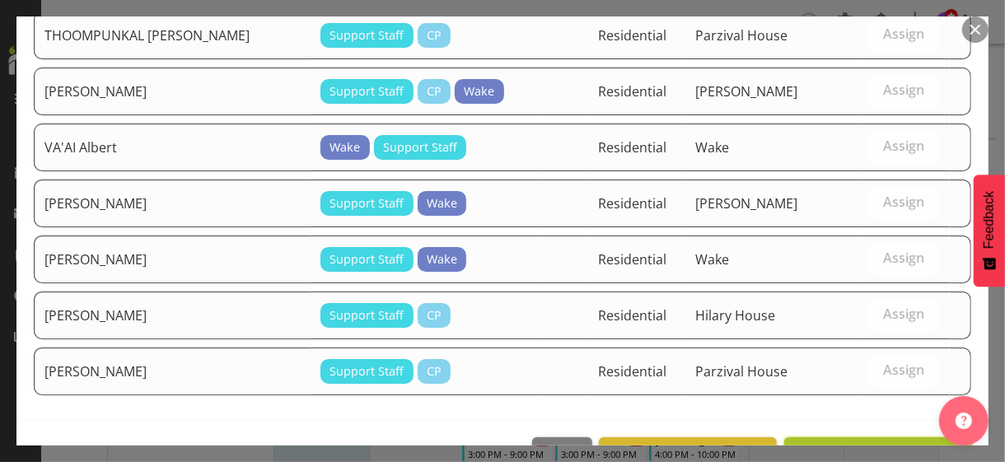
click at [868, 446] on span "Assign [PERSON_NAME]" at bounding box center [878, 456] width 166 height 20
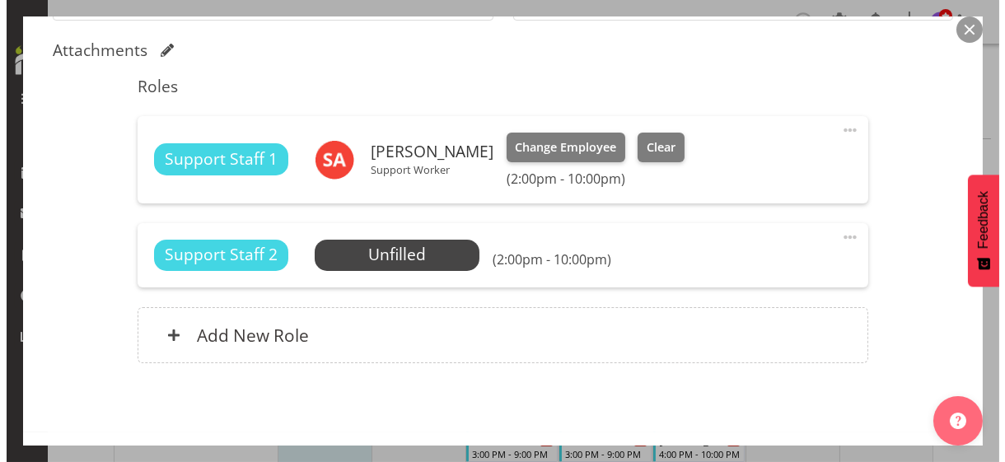
scroll to position [481, 0]
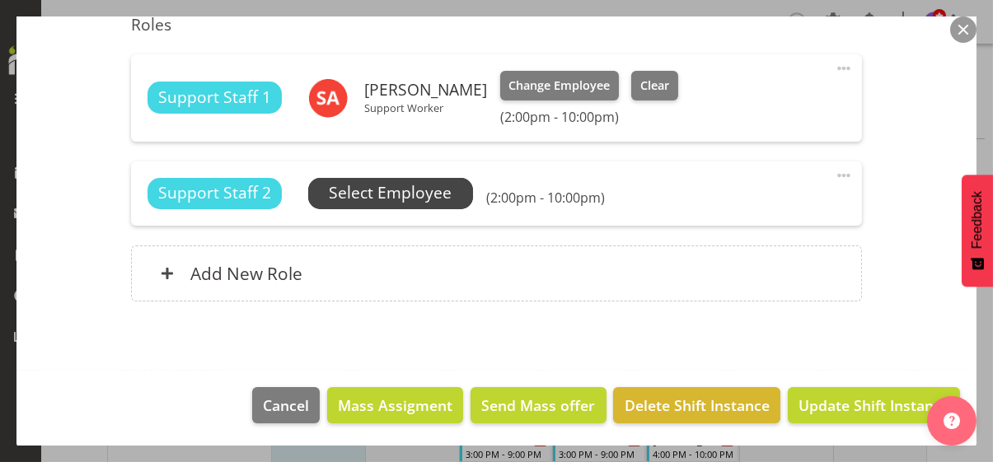
click at [419, 197] on span "Select Employee" at bounding box center [390, 193] width 123 height 24
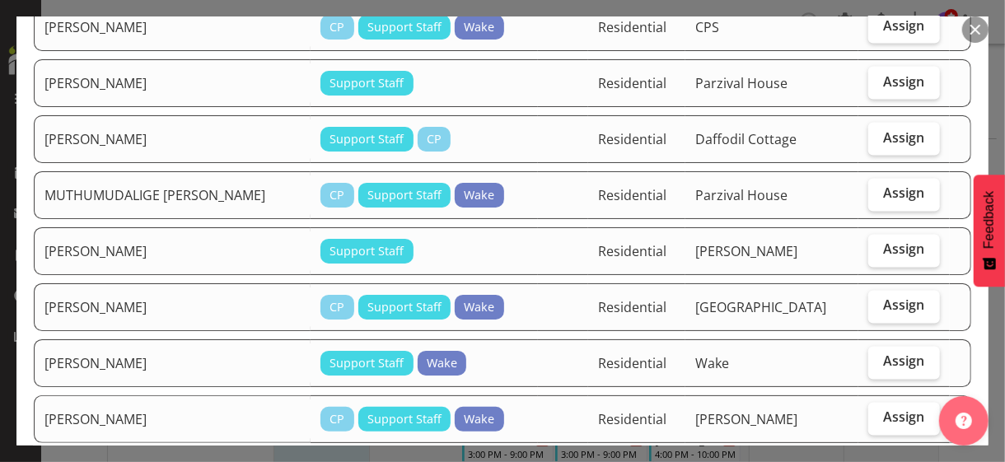
scroll to position [1483, 0]
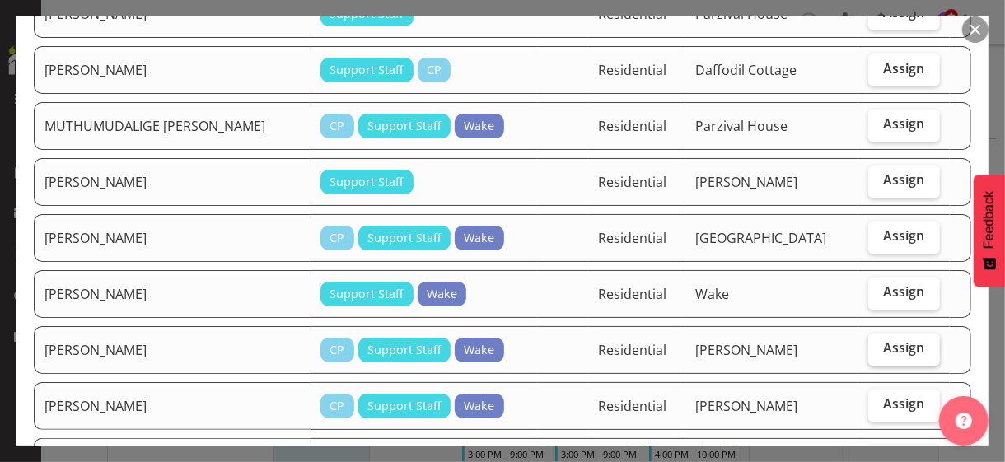
click at [903, 340] on span "Assign" at bounding box center [903, 348] width 41 height 16
click at [879, 344] on input "Assign" at bounding box center [874, 349] width 11 height 11
checkbox input "true"
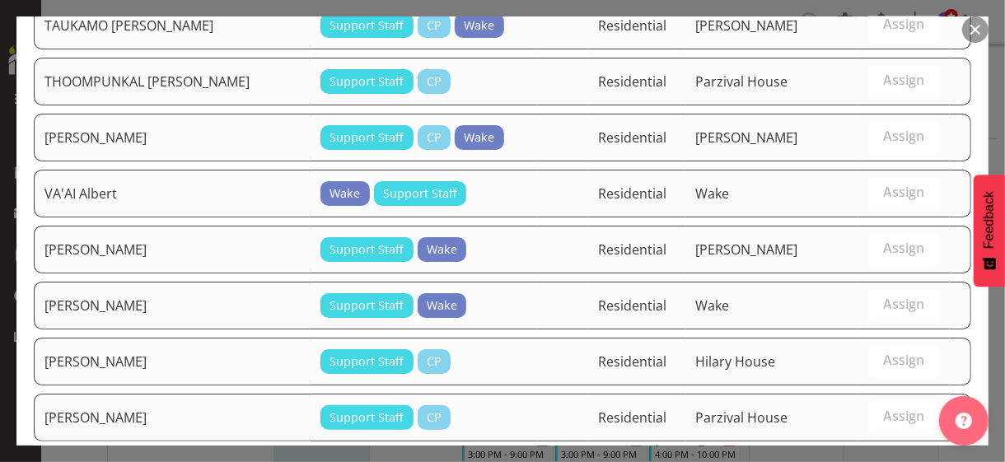
scroll to position [2527, 0]
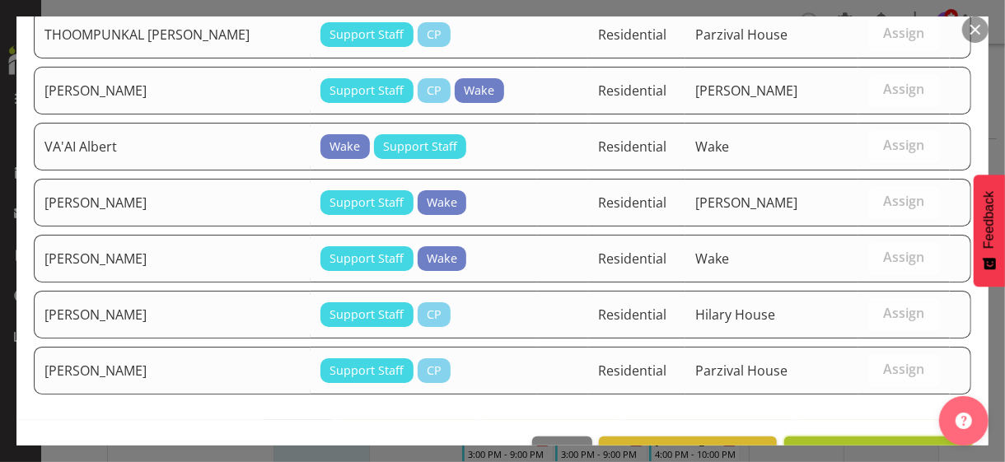
drag, startPoint x: 898, startPoint y: 410, endPoint x: 770, endPoint y: 384, distance: 131.2
click at [897, 445] on span "Assign [PERSON_NAME]" at bounding box center [878, 455] width 166 height 20
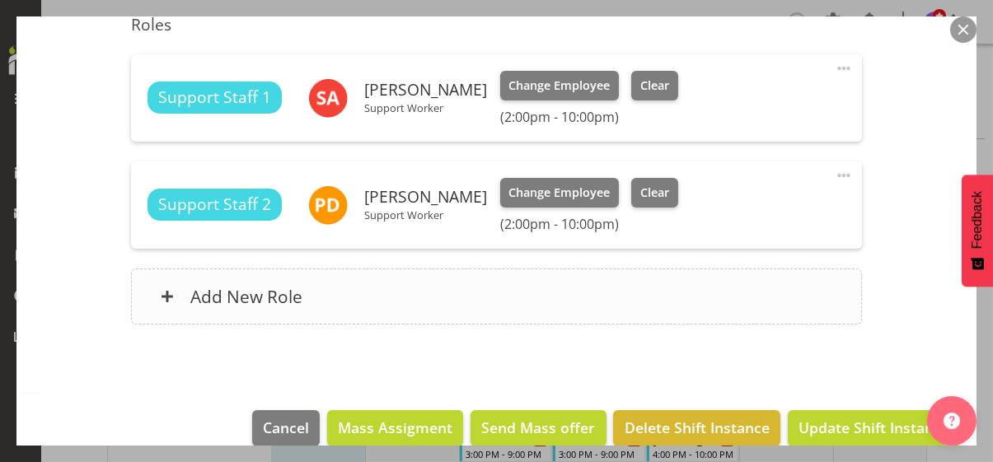
click at [424, 303] on div "Add New Role" at bounding box center [496, 297] width 731 height 56
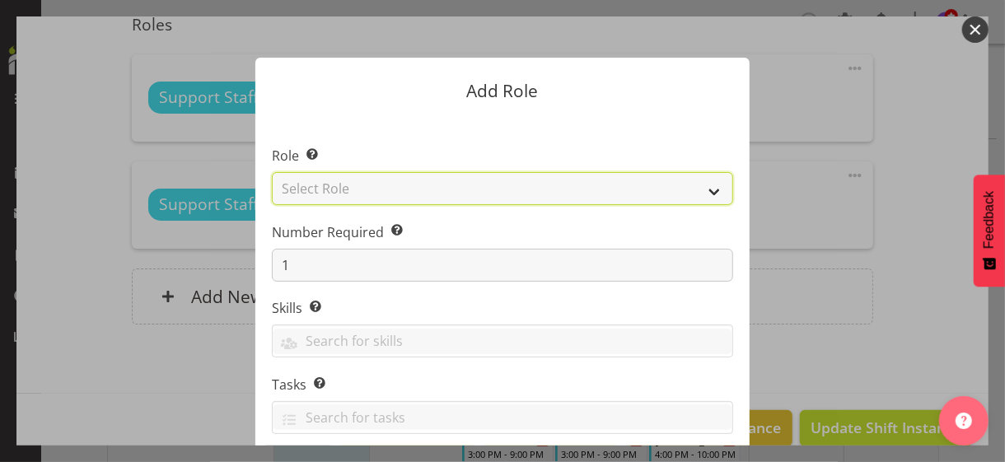
click at [345, 189] on select "Select Role CP House Leader Support Staff Wake" at bounding box center [502, 188] width 461 height 33
select select "1091"
click at [272, 172] on select "Select Role CP House Leader Support Staff Wake" at bounding box center [502, 188] width 461 height 33
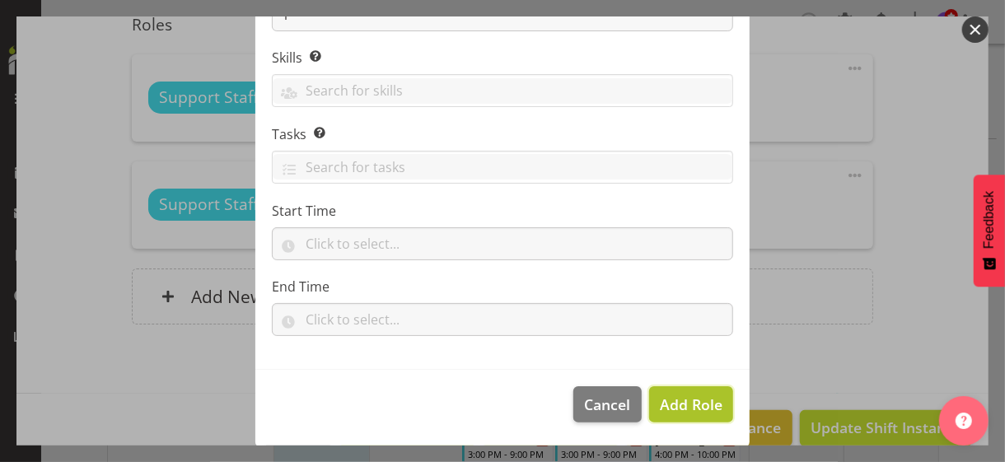
click at [668, 400] on span "Add Role" at bounding box center [691, 405] width 63 height 20
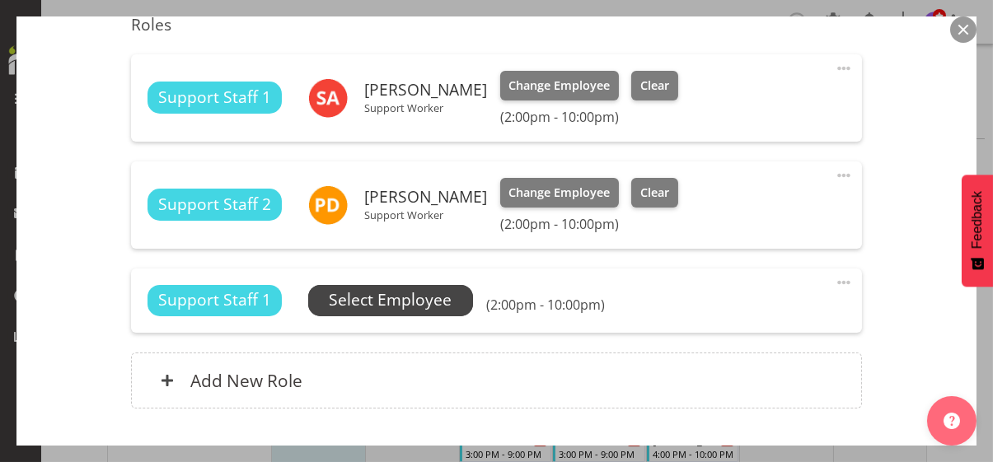
click at [382, 299] on span "Select Employee" at bounding box center [390, 300] width 123 height 24
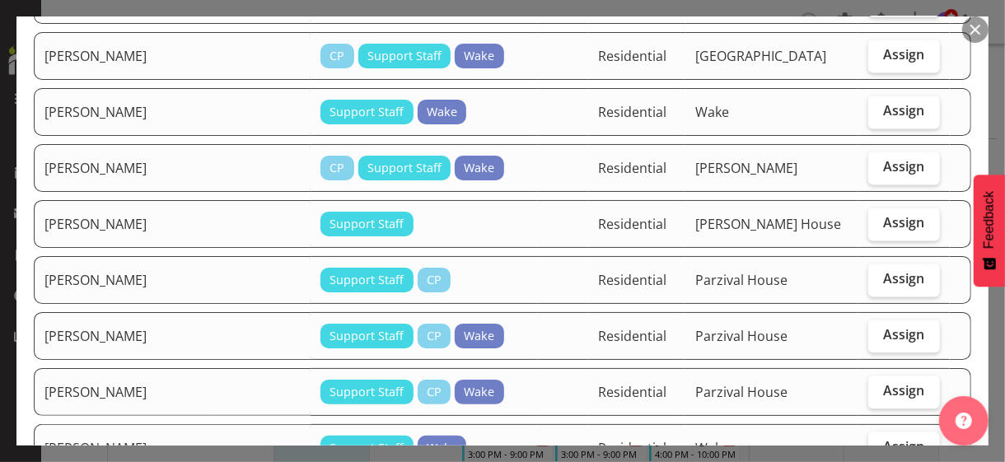
scroll to position [1648, 0]
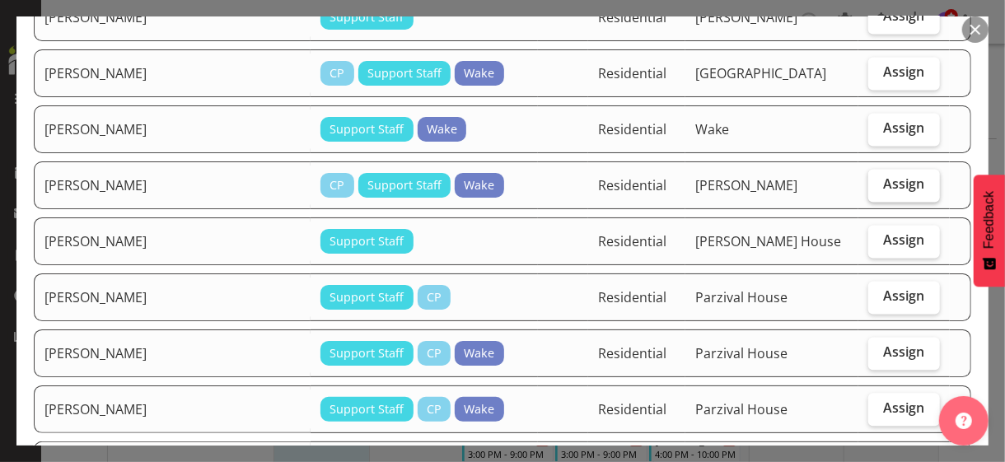
click at [883, 176] on span "Assign" at bounding box center [903, 184] width 41 height 16
click at [879, 179] on input "Assign" at bounding box center [874, 184] width 11 height 11
checkbox input "true"
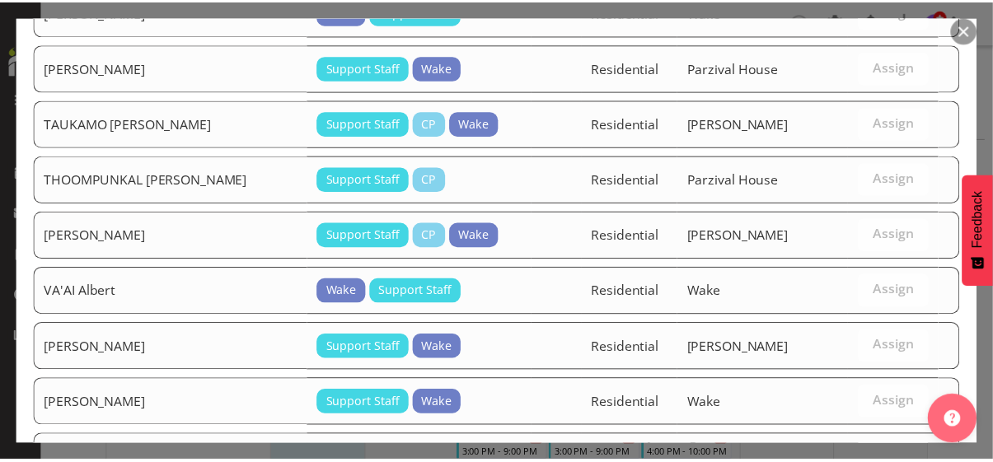
scroll to position [2473, 0]
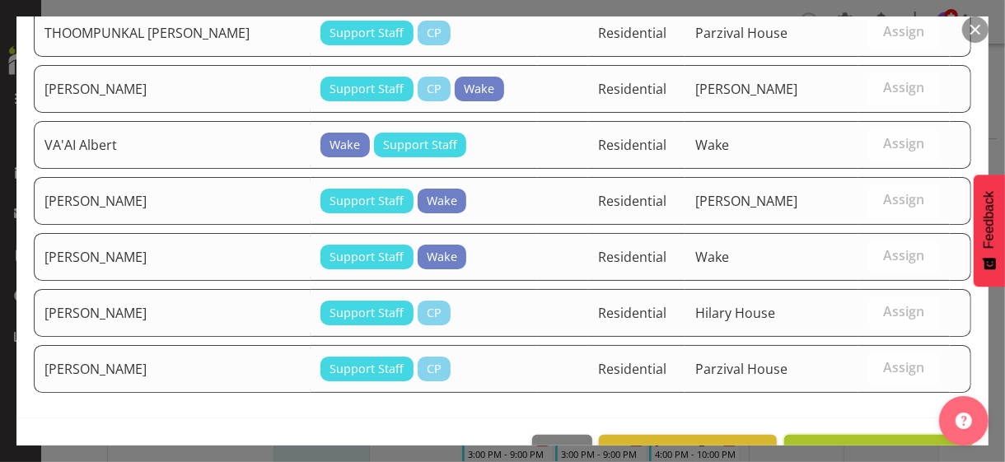
click at [888, 443] on span "Assign [PERSON_NAME]" at bounding box center [878, 453] width 166 height 20
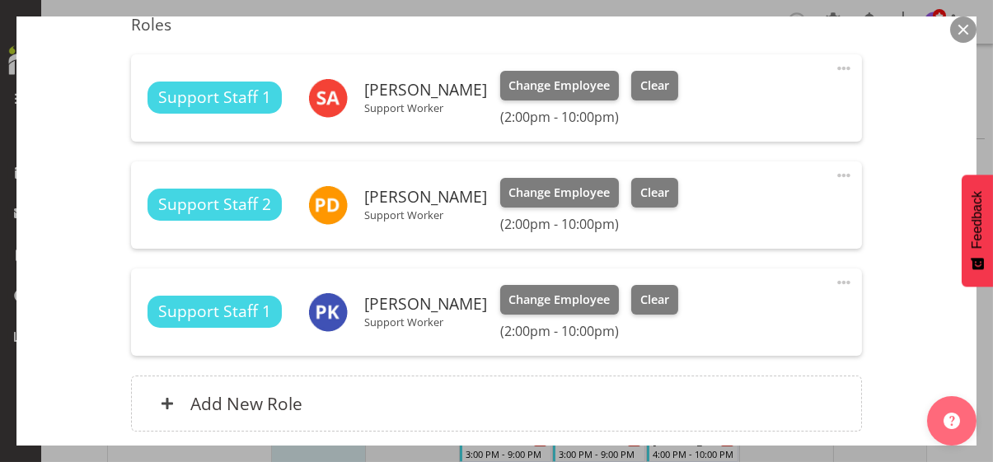
scroll to position [611, 0]
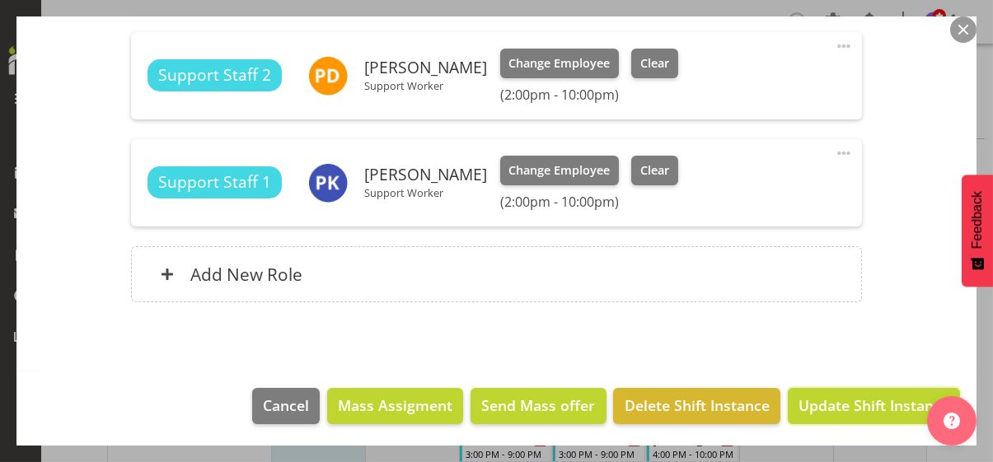
click at [859, 400] on span "Update Shift Instance" at bounding box center [874, 405] width 151 height 21
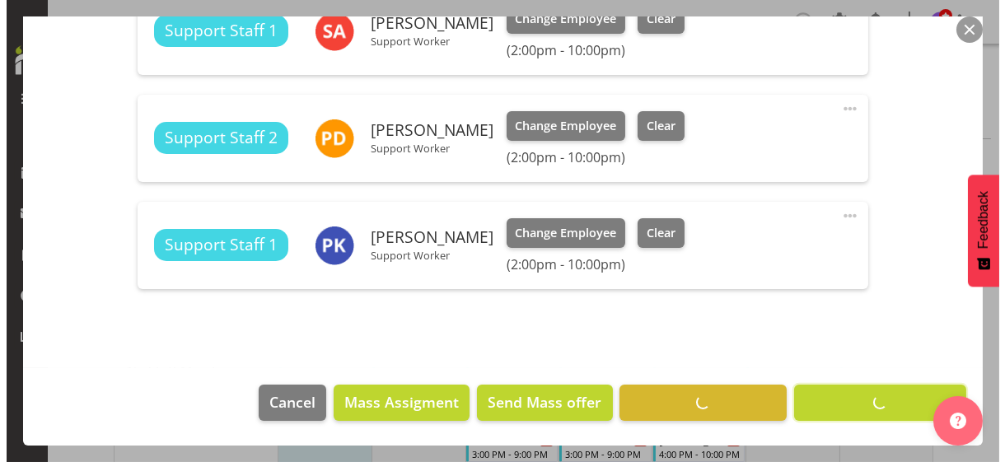
scroll to position [546, 0]
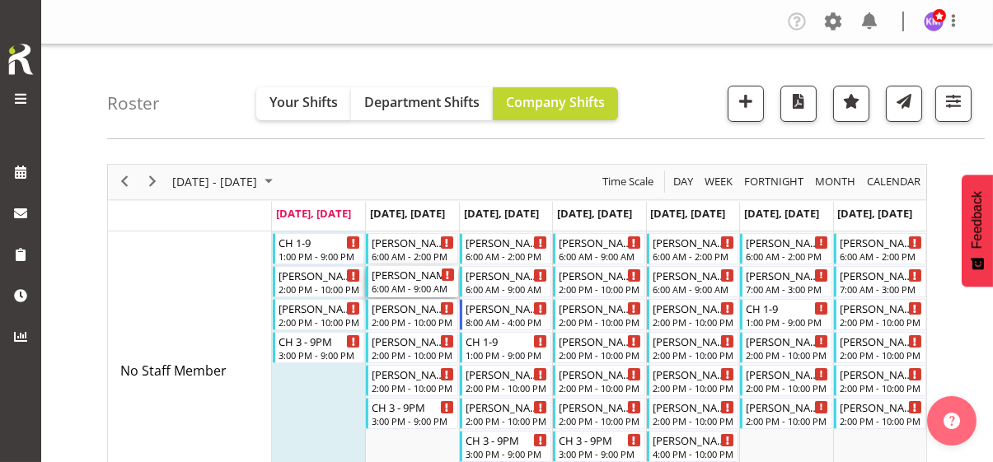
click at [417, 288] on div "6:00 AM - 9:00 AM" at bounding box center [413, 288] width 83 height 13
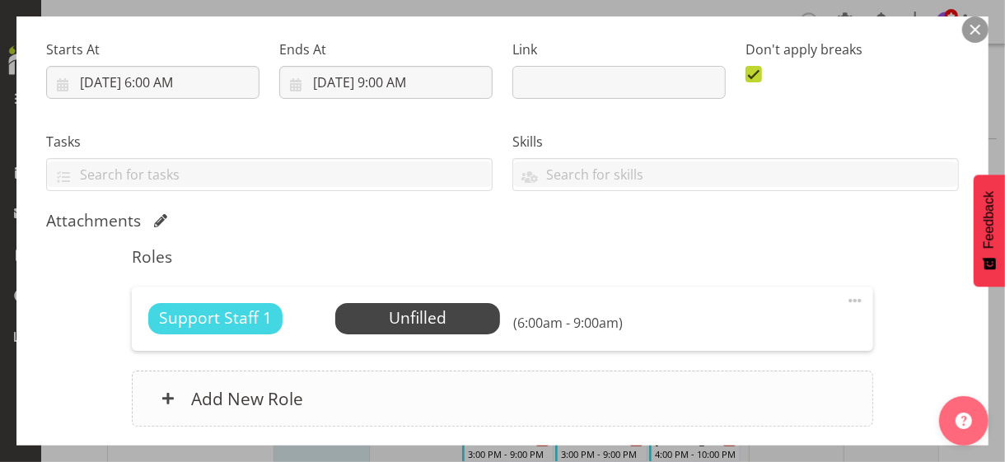
scroll to position [373, 0]
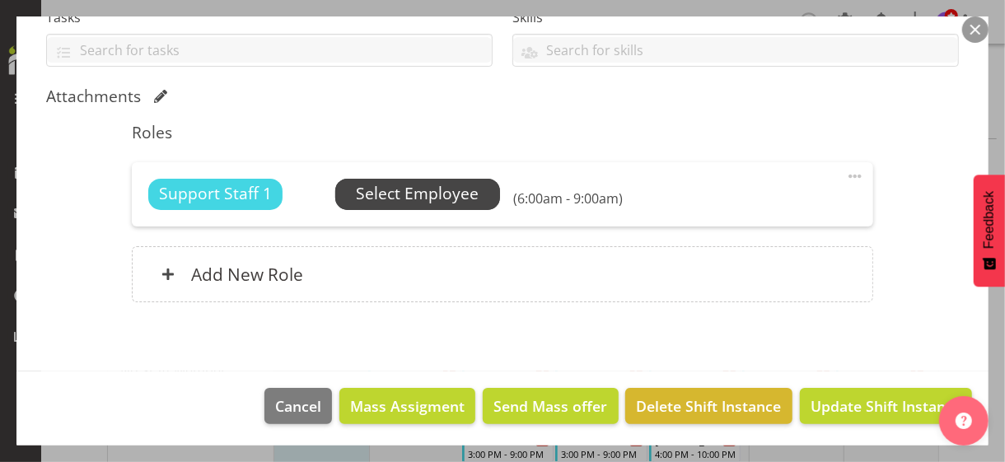
click at [413, 202] on span "Select Employee" at bounding box center [417, 194] width 123 height 24
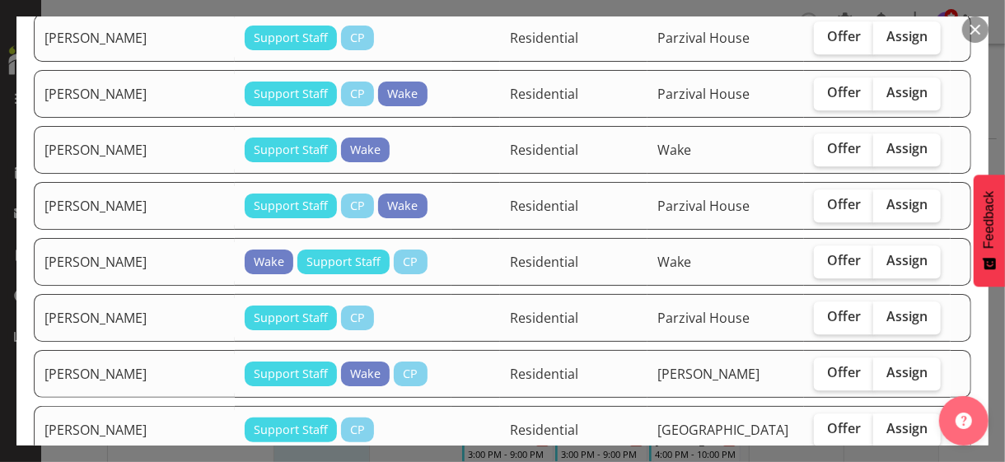
scroll to position [2225, 0]
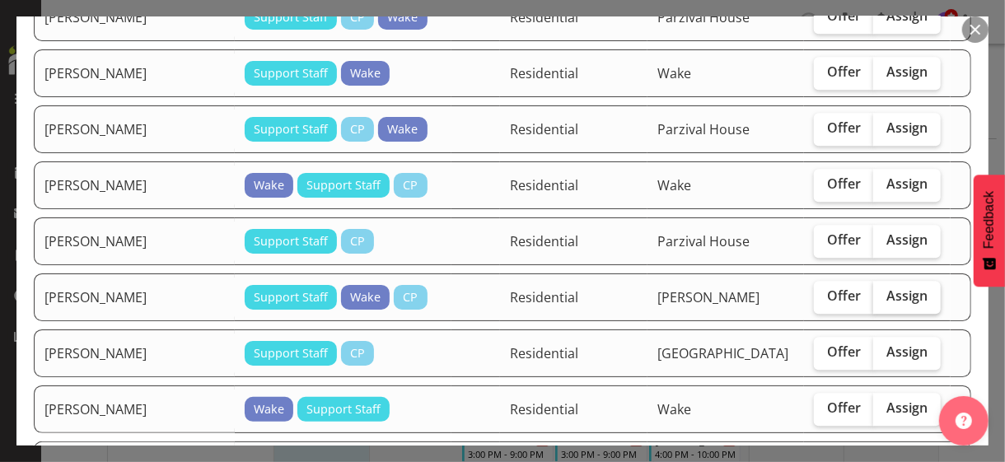
click at [882, 296] on label "Assign" at bounding box center [907, 297] width 68 height 33
click at [882, 296] on input "Assign" at bounding box center [878, 296] width 11 height 11
checkbox input "true"
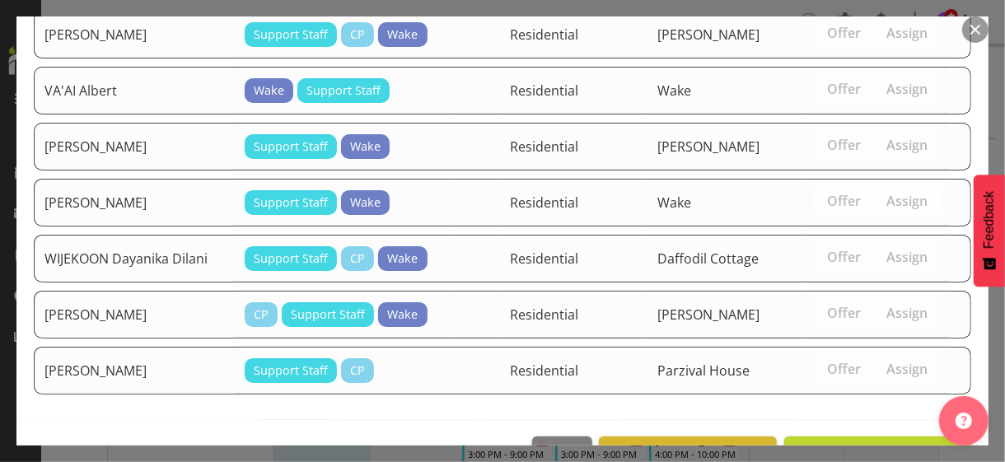
scroll to position [2942, 0]
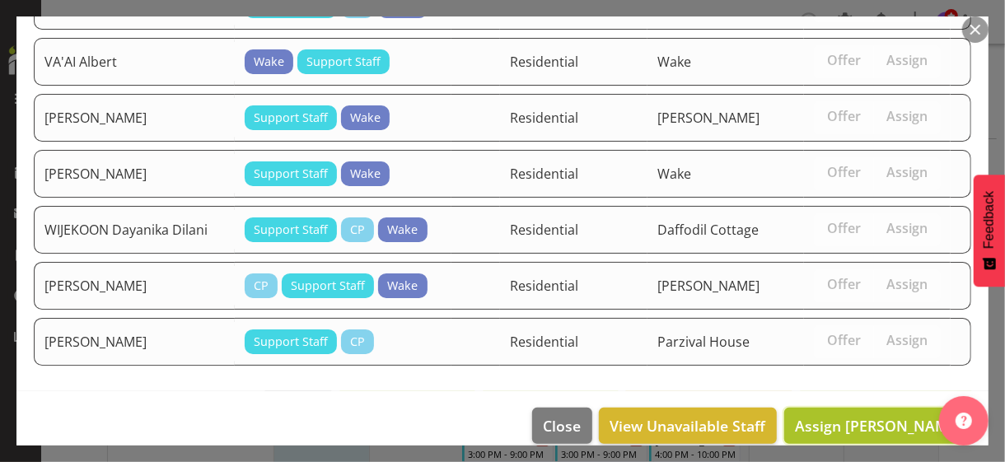
drag, startPoint x: 877, startPoint y: 407, endPoint x: 805, endPoint y: 389, distance: 73.9
click at [876, 416] on span "Assign [PERSON_NAME]" at bounding box center [878, 426] width 166 height 20
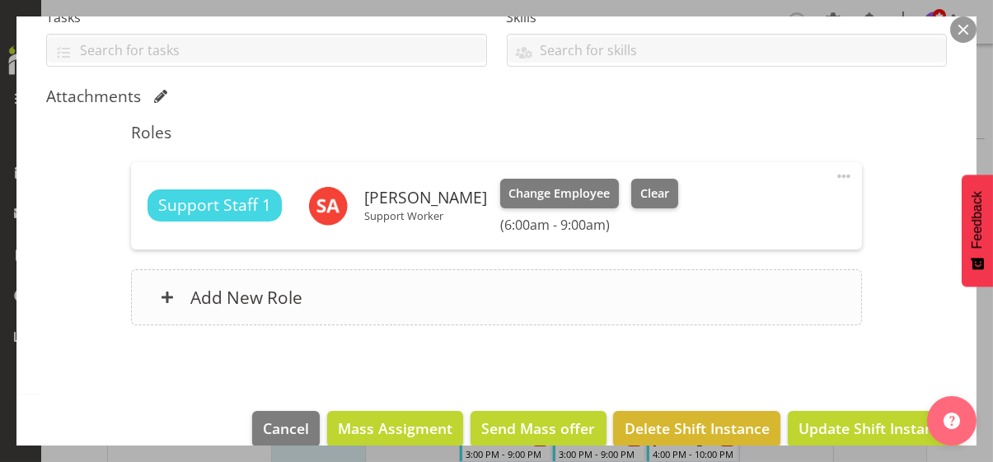
click at [440, 289] on div "Add New Role" at bounding box center [496, 297] width 731 height 56
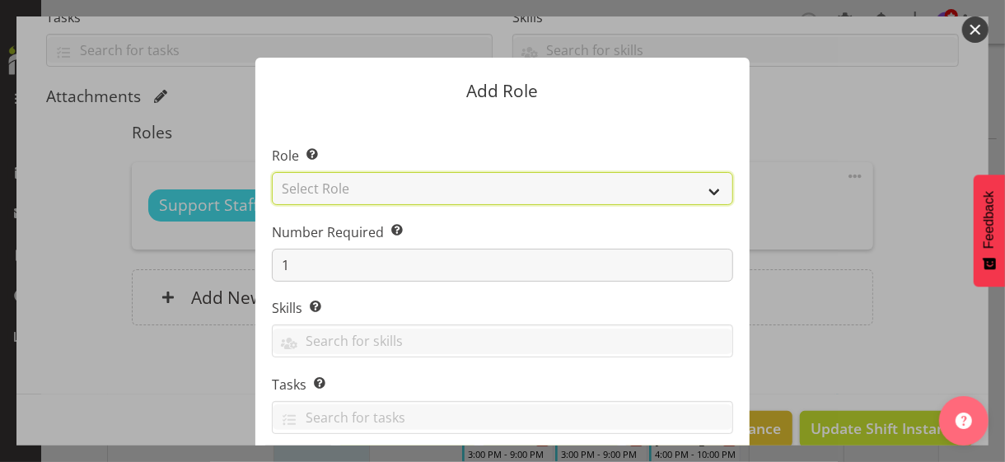
click at [358, 177] on select "Select Role CP House Leader Support Staff Wake" at bounding box center [502, 188] width 461 height 33
select select "1091"
click at [272, 172] on select "Select Role CP House Leader Support Staff Wake" at bounding box center [502, 188] width 461 height 33
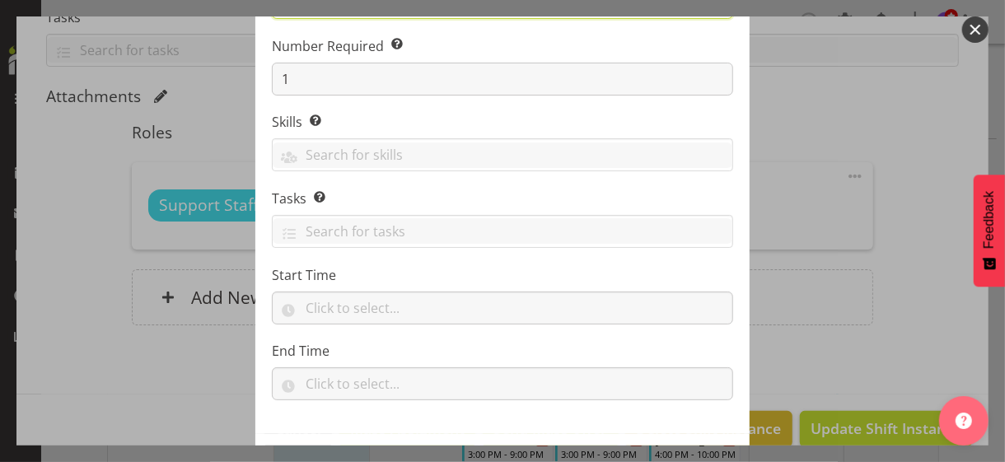
scroll to position [251, 0]
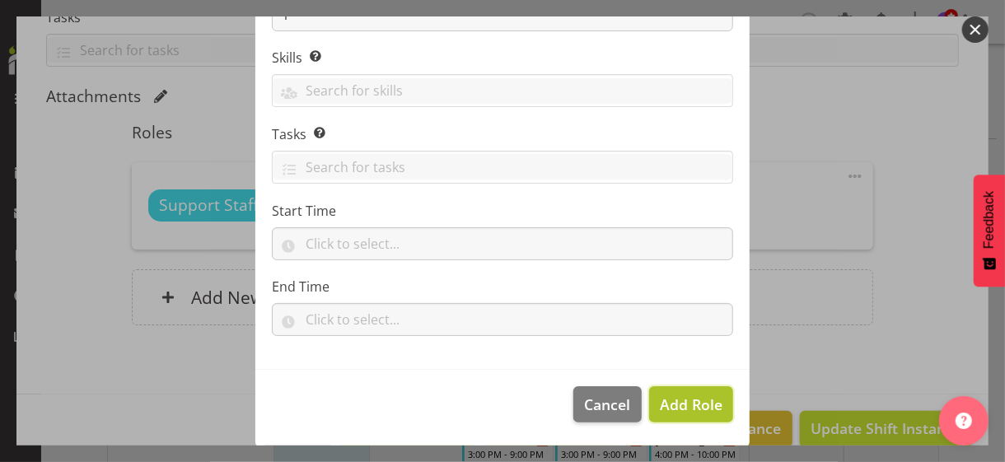
drag, startPoint x: 673, startPoint y: 391, endPoint x: 658, endPoint y: 385, distance: 16.7
click at [677, 391] on button "Add Role" at bounding box center [691, 404] width 84 height 36
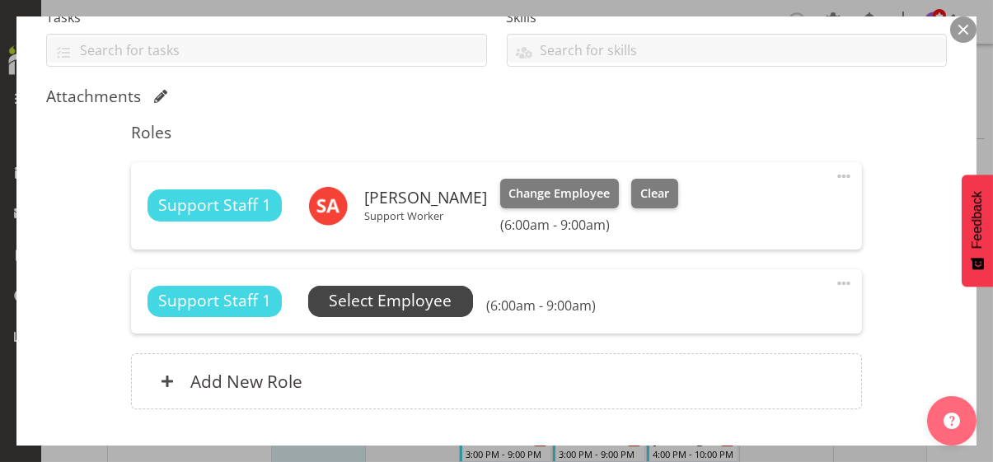
click at [412, 290] on span "Select Employee" at bounding box center [390, 301] width 123 height 24
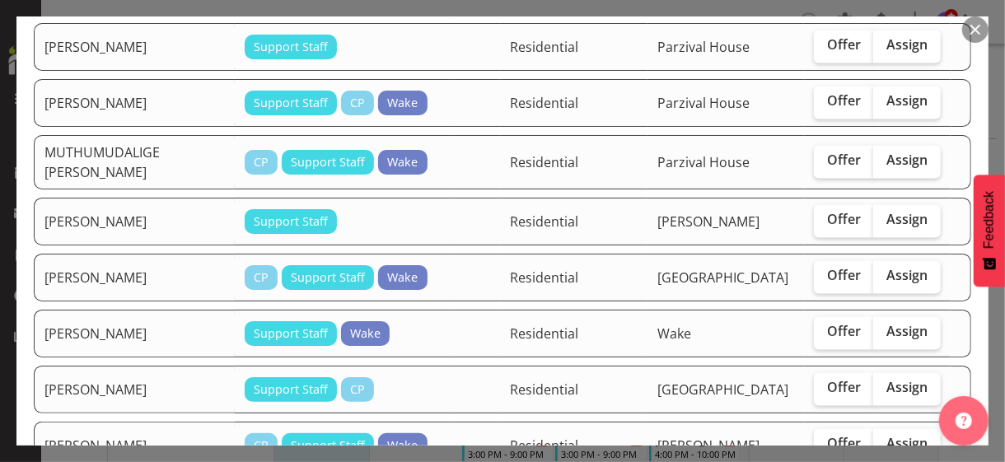
scroll to position [1731, 0]
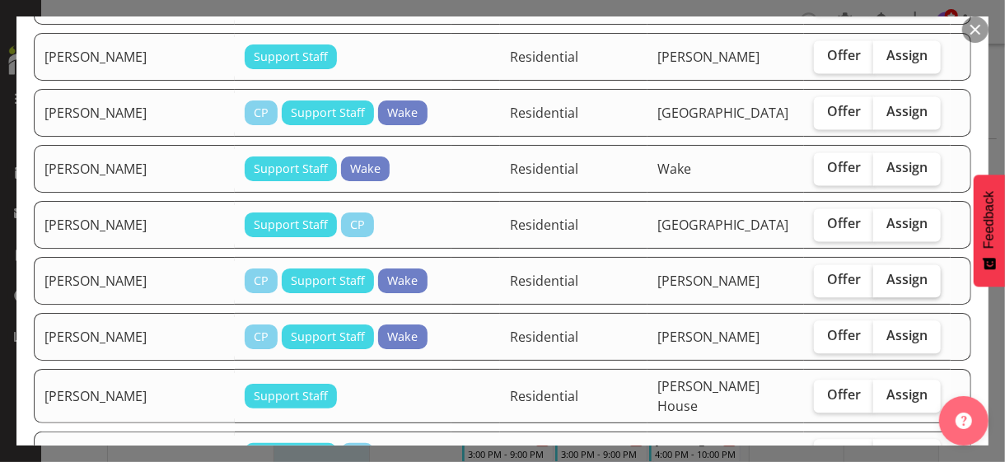
click at [887, 279] on label "Assign" at bounding box center [907, 281] width 68 height 33
click at [884, 279] on input "Assign" at bounding box center [878, 279] width 11 height 11
checkbox input "true"
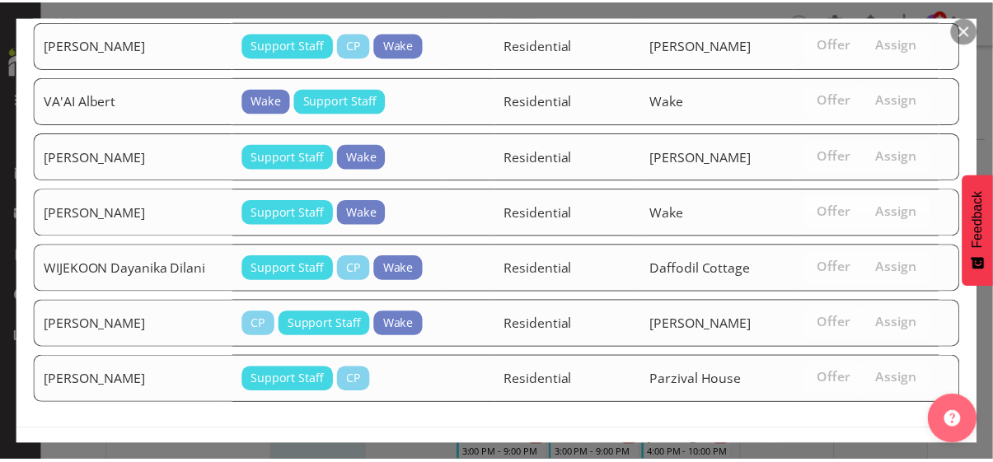
scroll to position [2880, 0]
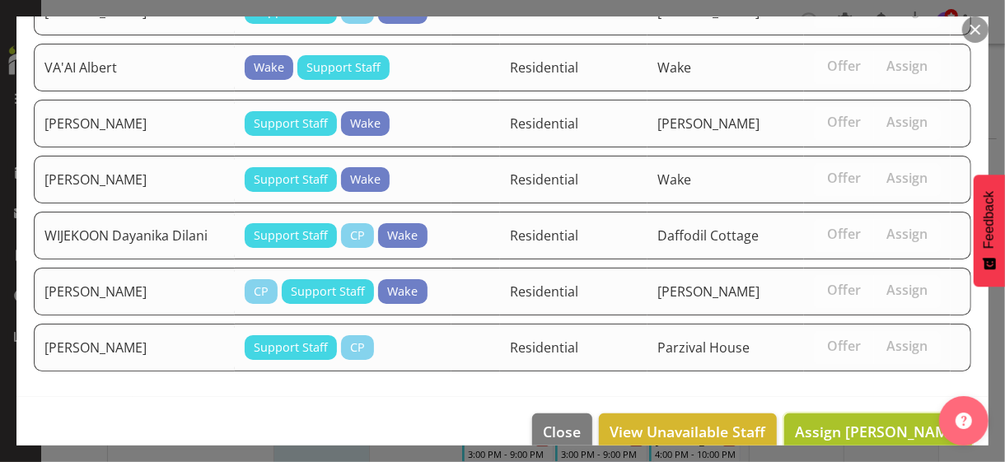
click at [873, 422] on span "Assign [PERSON_NAME]" at bounding box center [878, 432] width 166 height 20
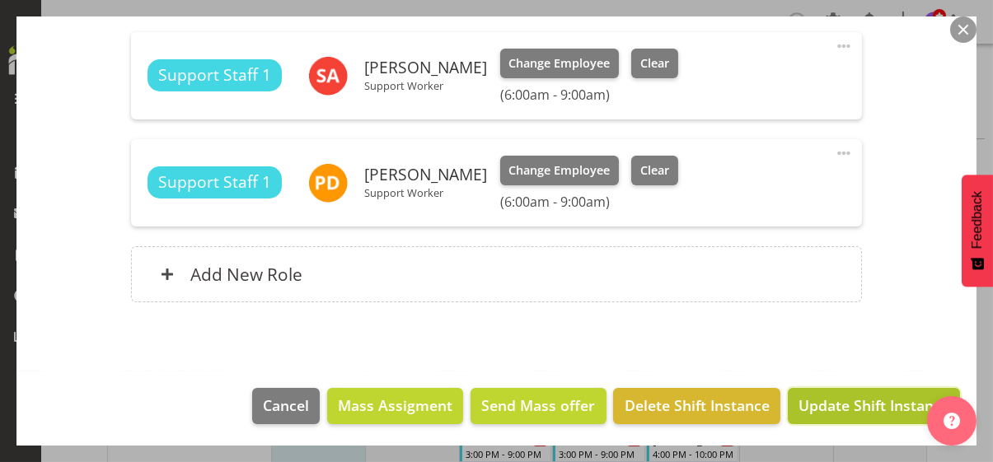
click at [868, 399] on span "Update Shift Instance" at bounding box center [874, 405] width 151 height 21
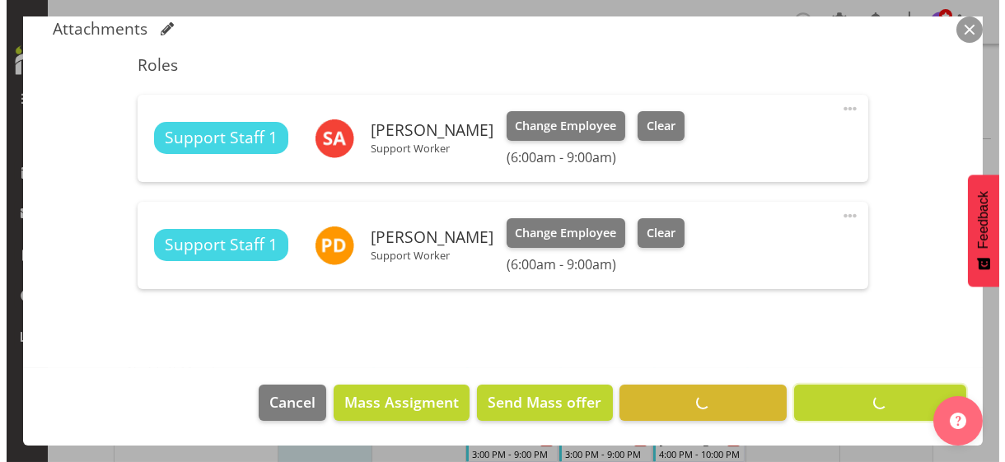
scroll to position [438, 0]
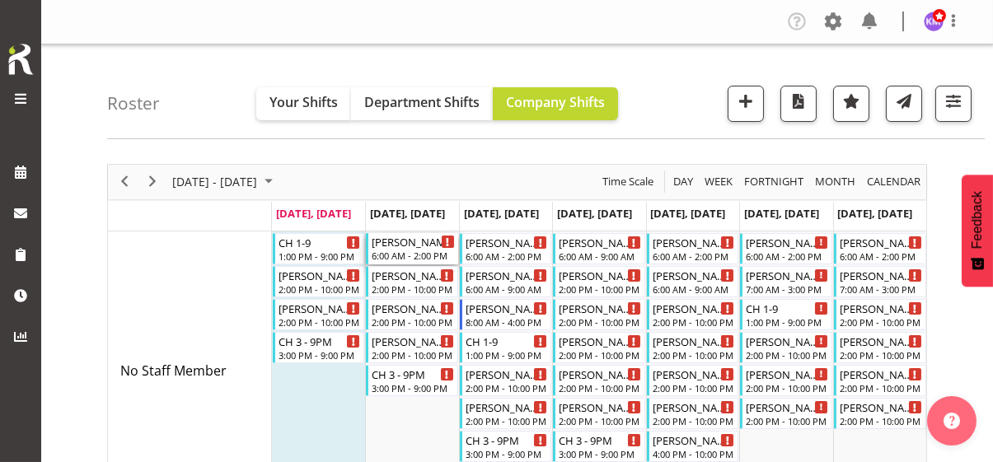
click at [411, 253] on div "6:00 AM - 2:00 PM" at bounding box center [413, 255] width 83 height 13
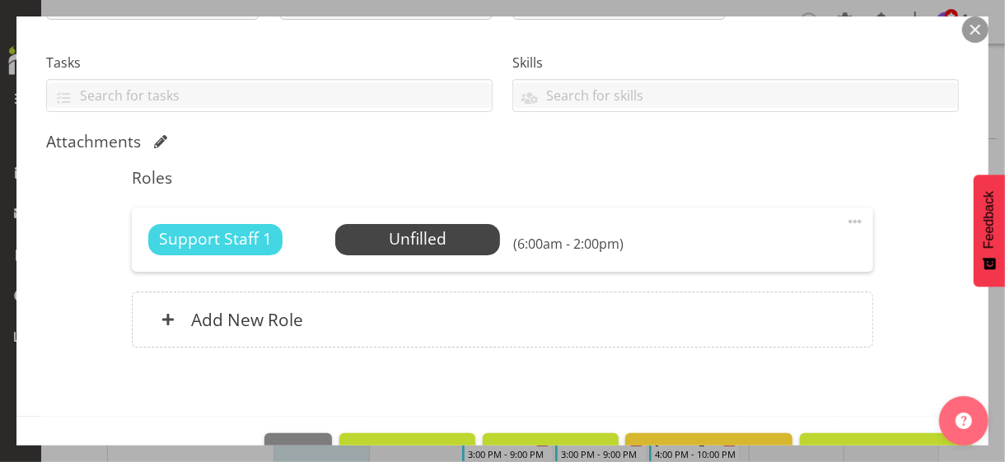
scroll to position [330, 0]
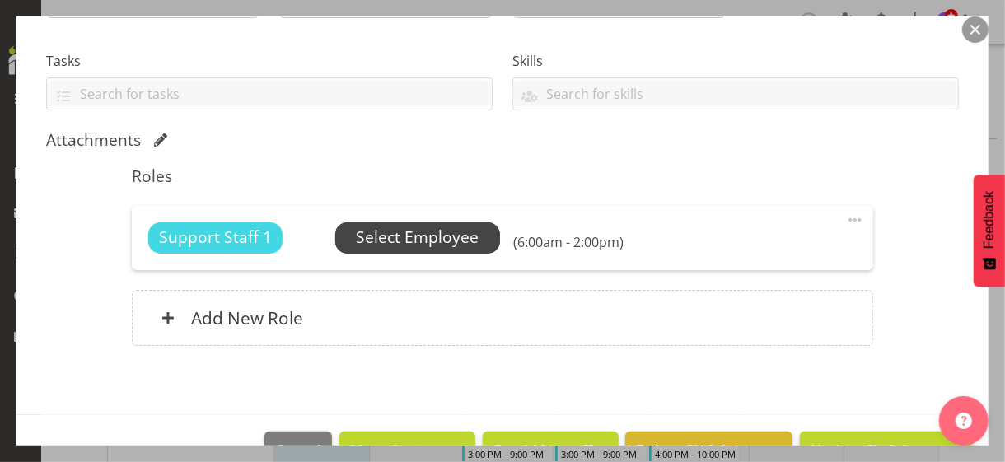
click at [405, 244] on span "Select Employee" at bounding box center [417, 238] width 123 height 24
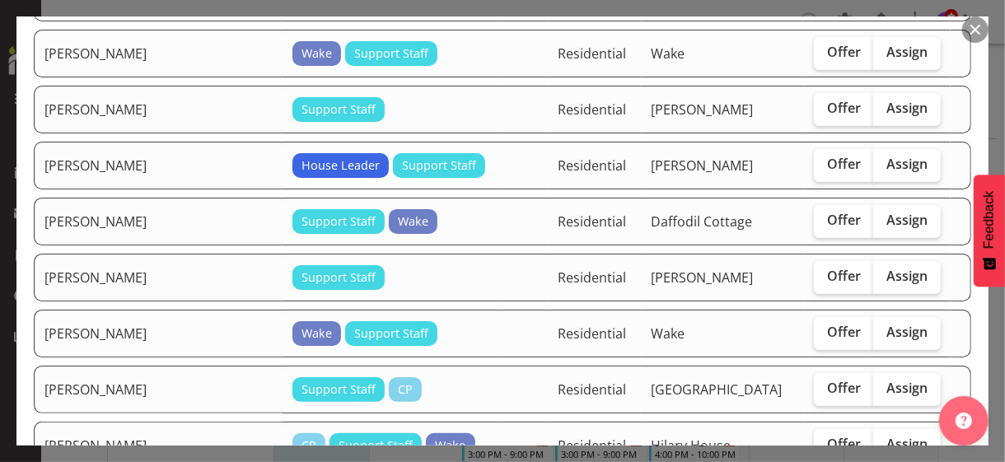
scroll to position [659, 0]
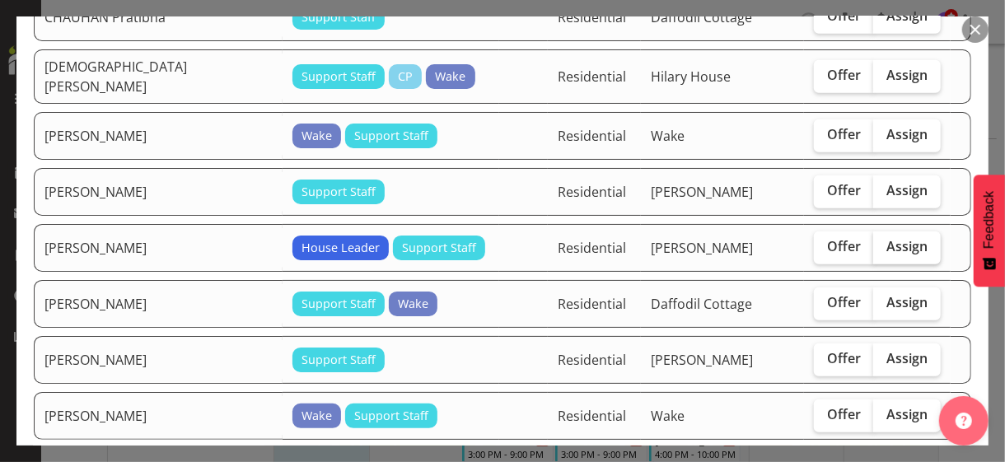
click at [890, 238] on span "Assign" at bounding box center [907, 246] width 41 height 16
click at [884, 241] on input "Assign" at bounding box center [878, 246] width 11 height 11
checkbox input "true"
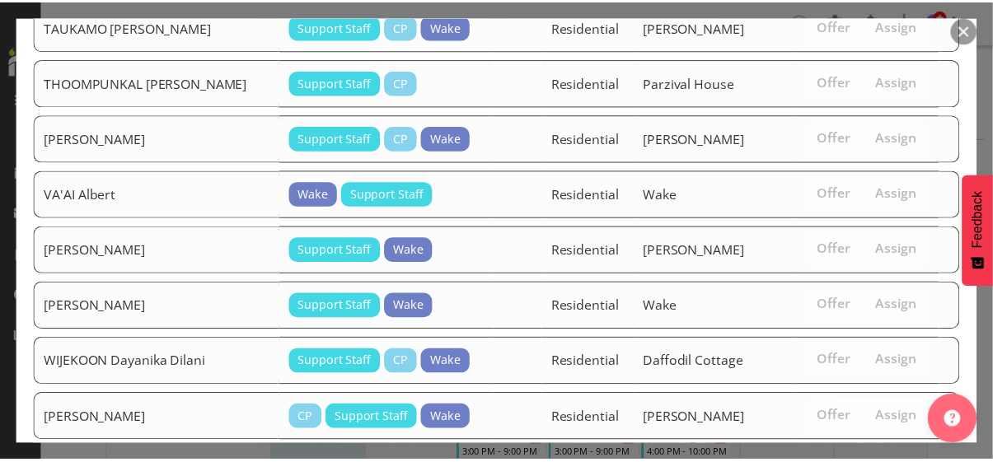
scroll to position [2527, 0]
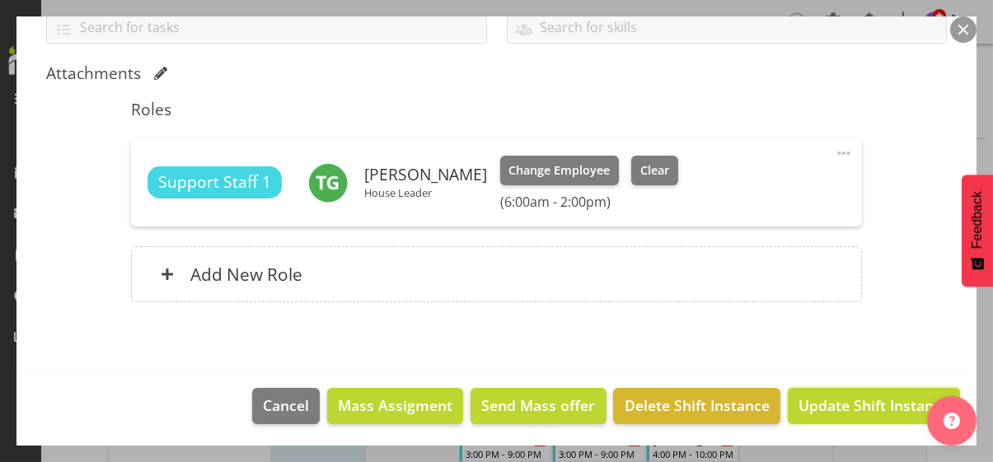
drag, startPoint x: 865, startPoint y: 399, endPoint x: 887, endPoint y: 372, distance: 34.0
click at [865, 400] on span "Update Shift Instance" at bounding box center [874, 405] width 151 height 21
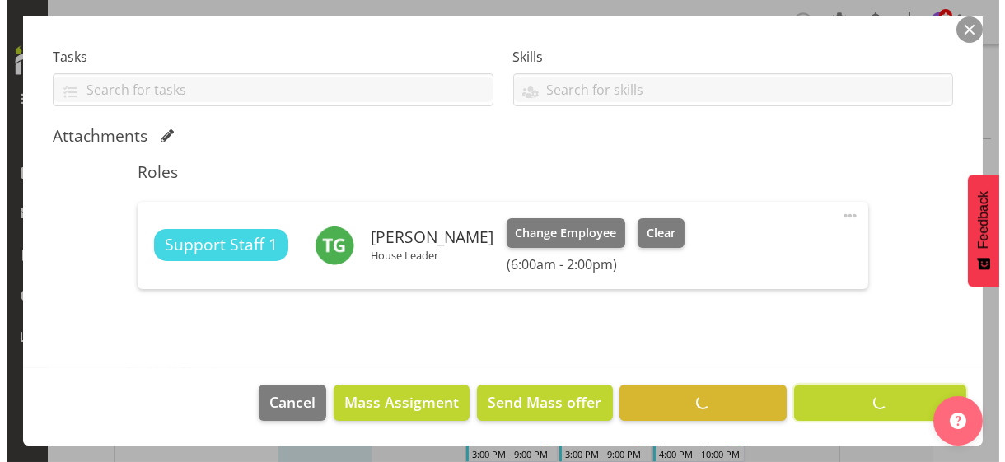
scroll to position [331, 0]
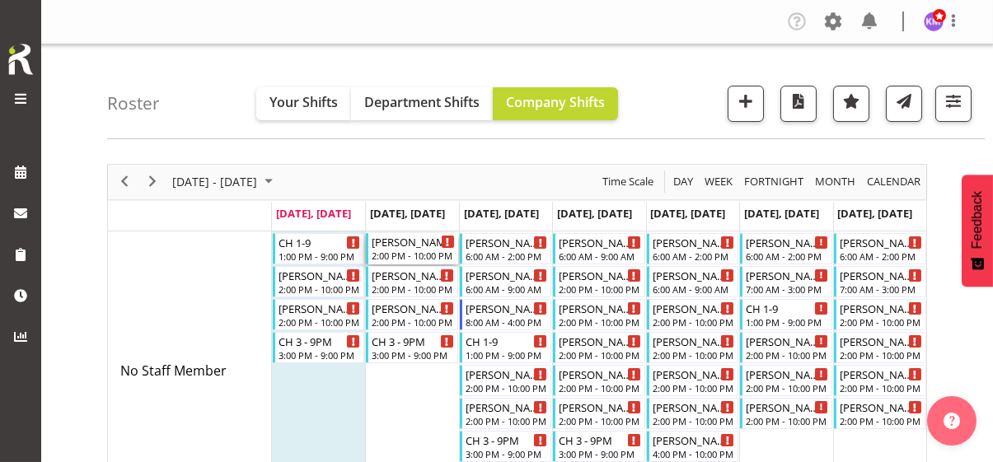
click at [408, 252] on div "2:00 PM - 10:00 PM" at bounding box center [413, 255] width 83 height 13
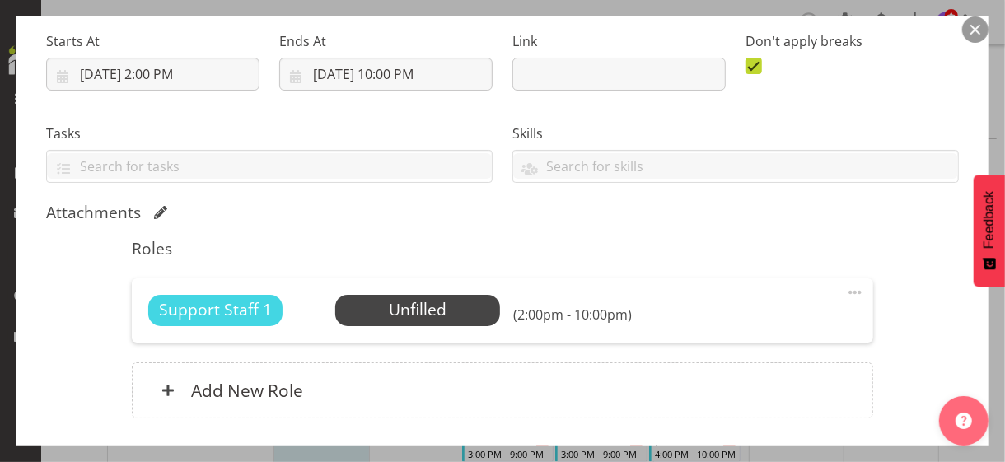
scroll to position [330, 0]
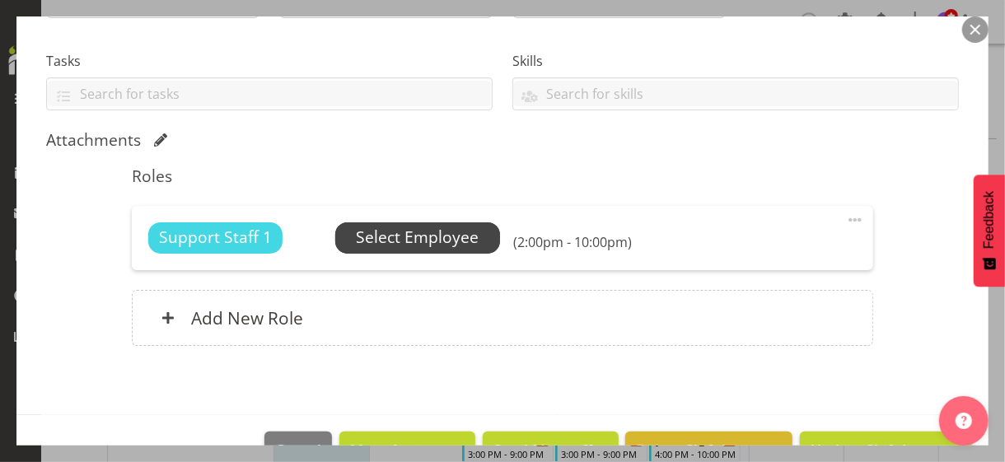
click at [404, 239] on span "Select Employee" at bounding box center [417, 238] width 123 height 24
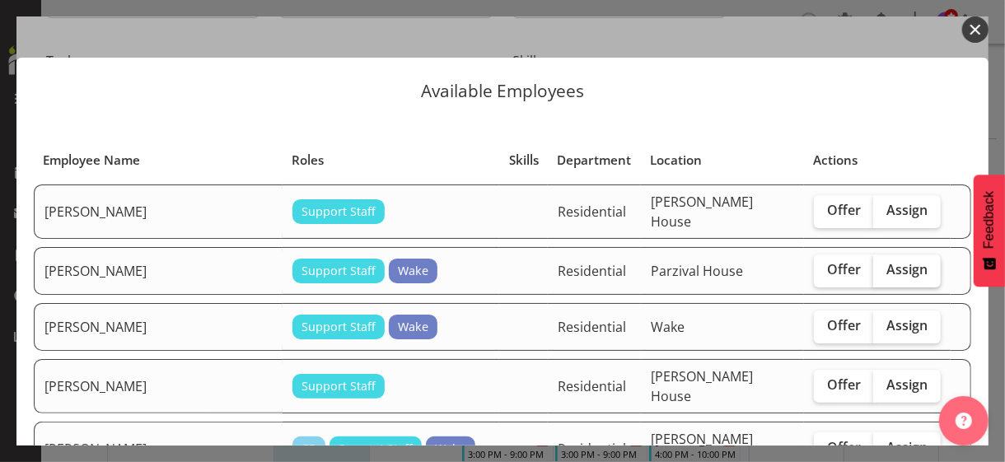
click at [887, 263] on span "Assign" at bounding box center [907, 269] width 41 height 16
click at [873, 265] on input "Assign" at bounding box center [878, 270] width 11 height 11
checkbox input "true"
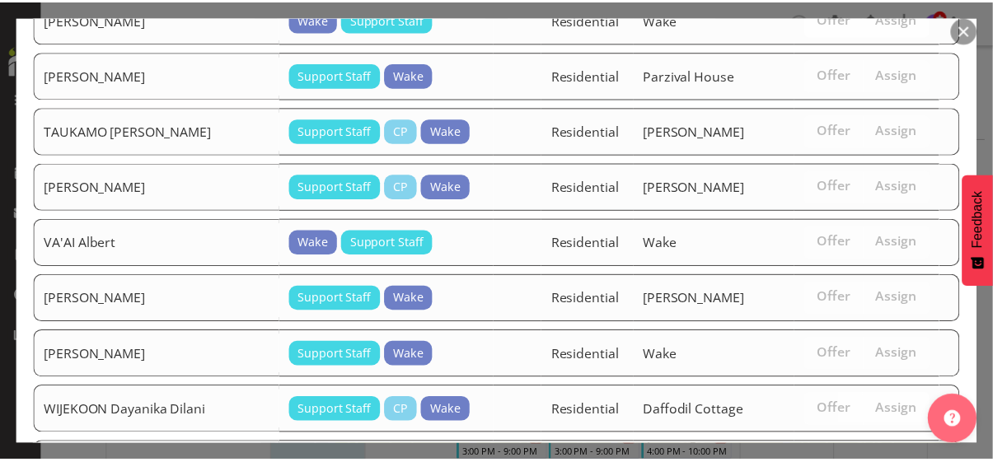
scroll to position [2390, 0]
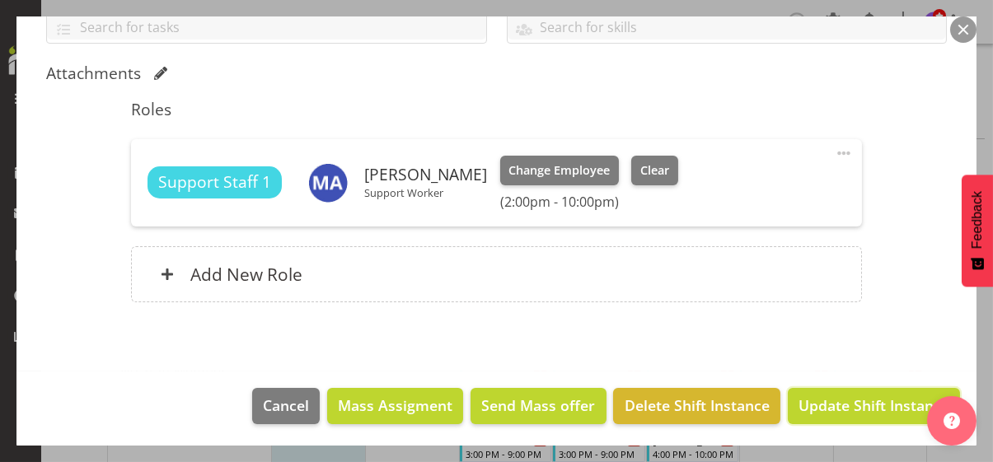
click at [852, 406] on span "Update Shift Instance" at bounding box center [874, 405] width 151 height 21
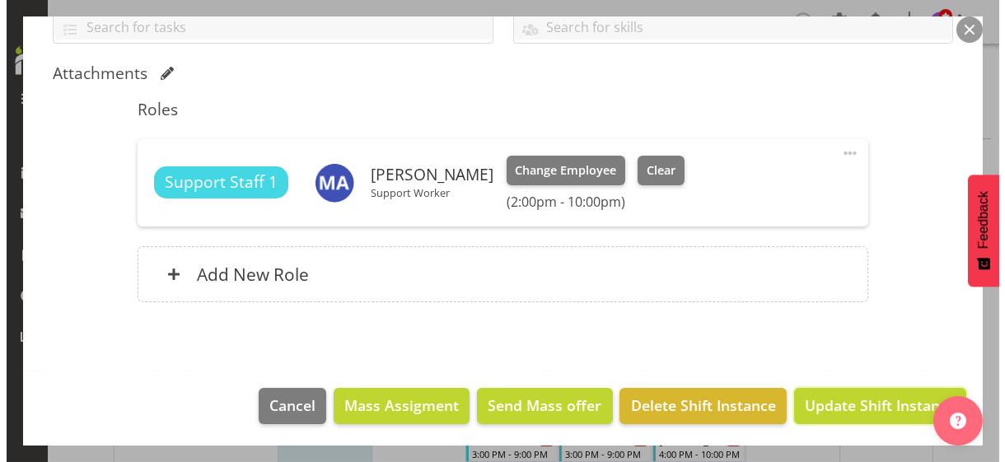
scroll to position [331, 0]
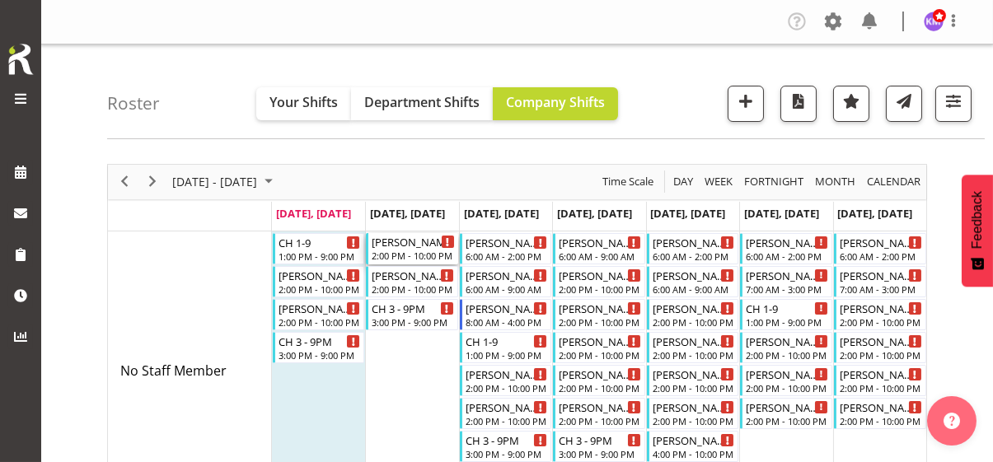
click at [405, 249] on div "2:00 PM - 10:00 PM" at bounding box center [413, 255] width 83 height 13
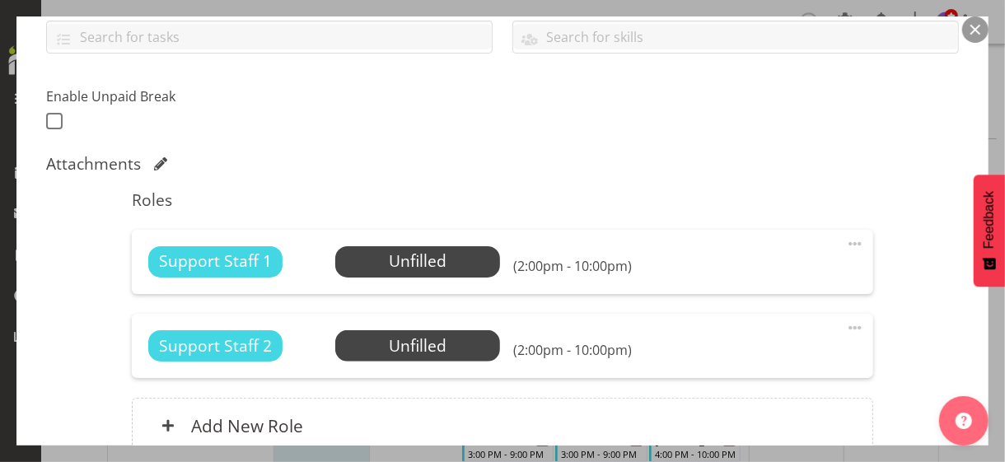
scroll to position [539, 0]
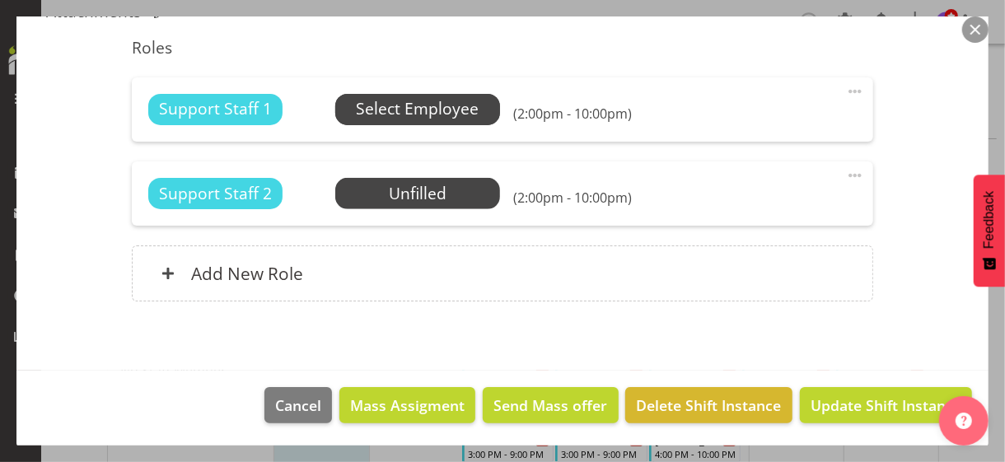
click at [402, 115] on span "Select Employee" at bounding box center [417, 109] width 123 height 24
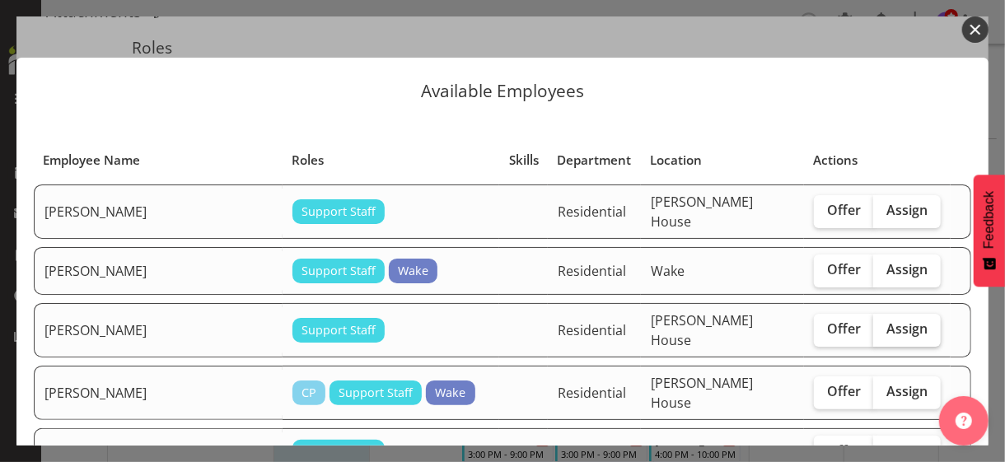
click at [885, 324] on label "Assign" at bounding box center [907, 330] width 68 height 33
click at [884, 324] on input "Assign" at bounding box center [878, 329] width 11 height 11
checkbox input "true"
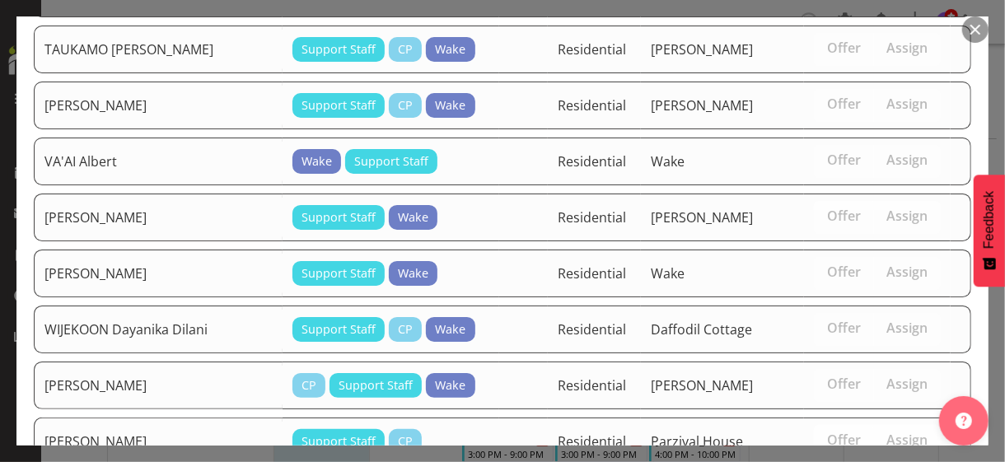
scroll to position [2363, 0]
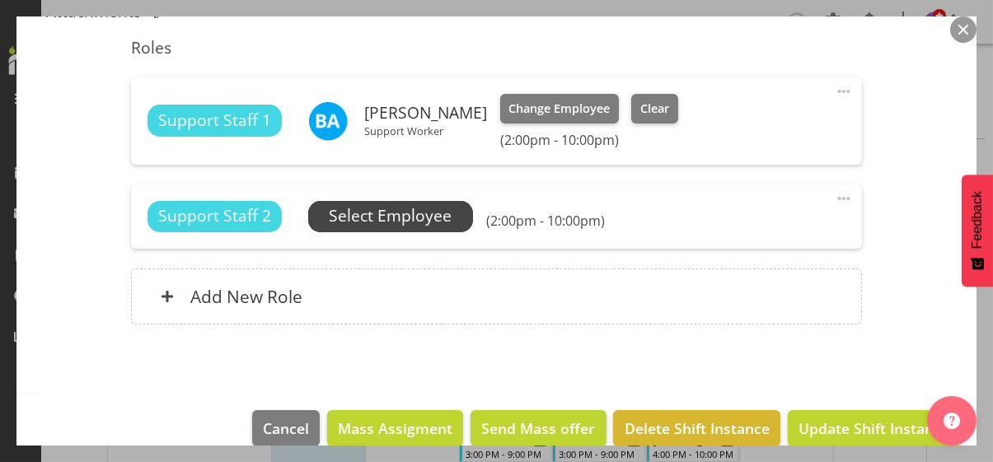
click at [437, 223] on span "Select Employee" at bounding box center [390, 216] width 123 height 24
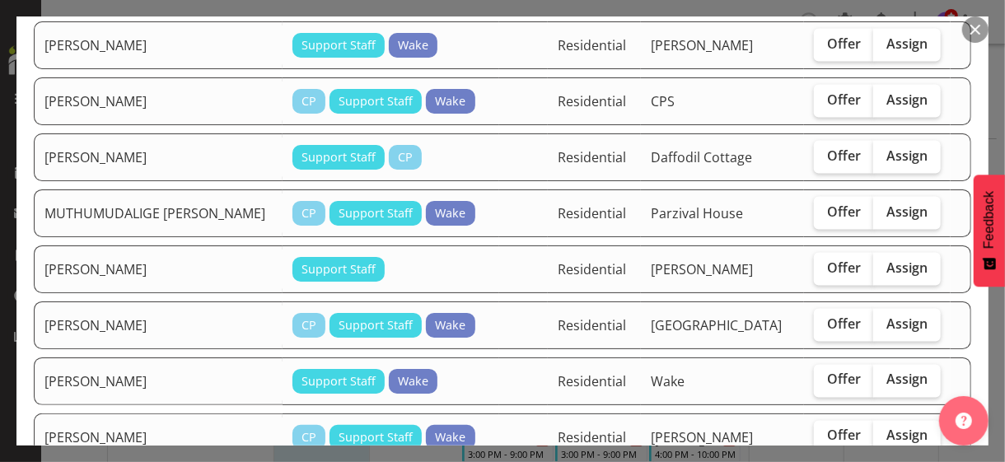
scroll to position [1401, 0]
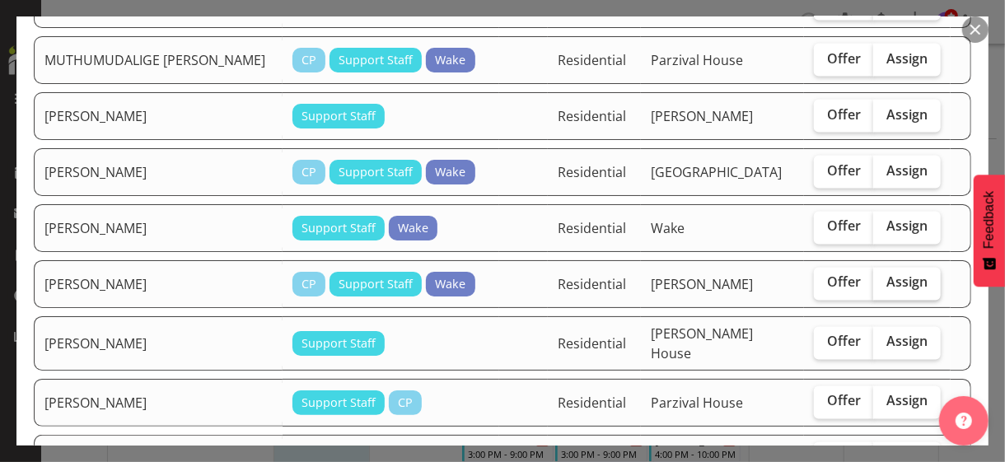
click at [892, 274] on span "Assign" at bounding box center [907, 282] width 41 height 16
click at [884, 278] on input "Assign" at bounding box center [878, 283] width 11 height 11
checkbox input "true"
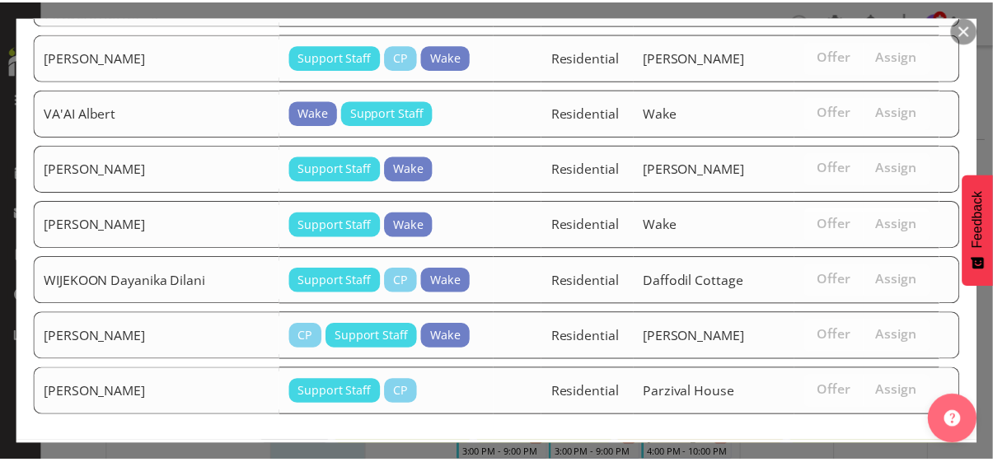
scroll to position [2307, 0]
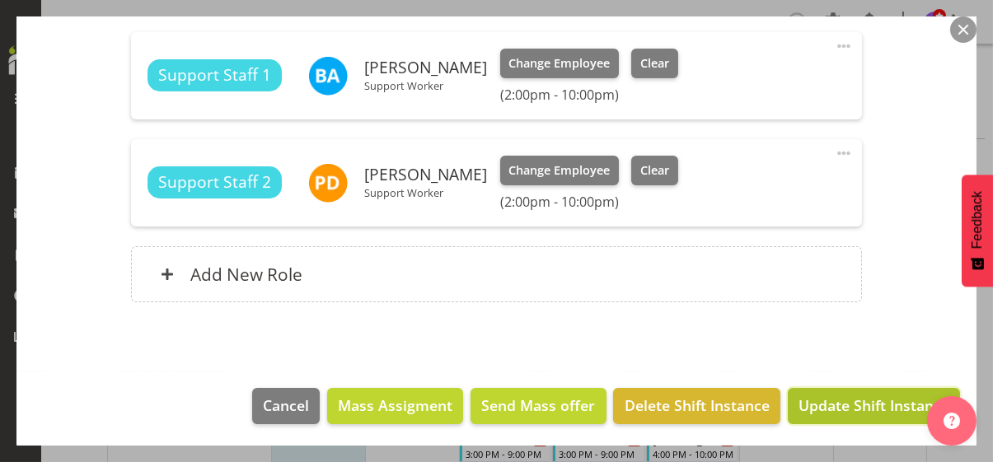
click at [868, 398] on span "Update Shift Instance" at bounding box center [874, 405] width 151 height 21
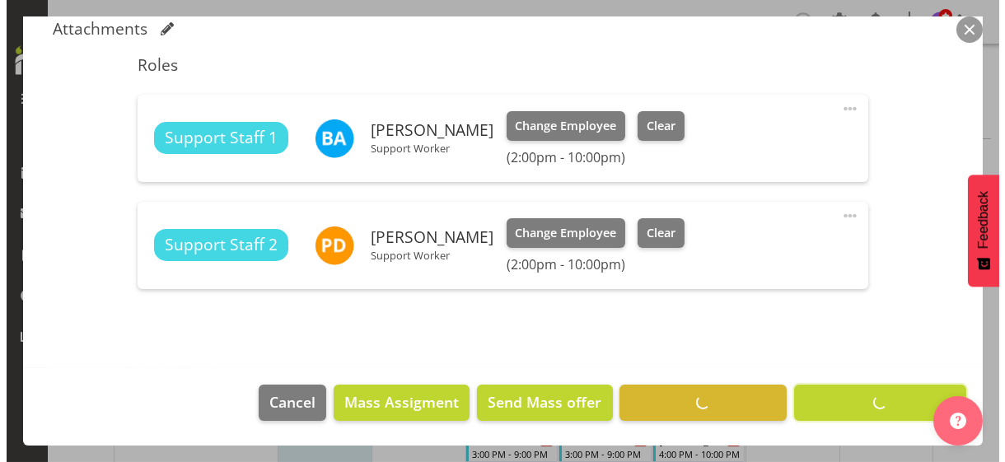
scroll to position [520, 0]
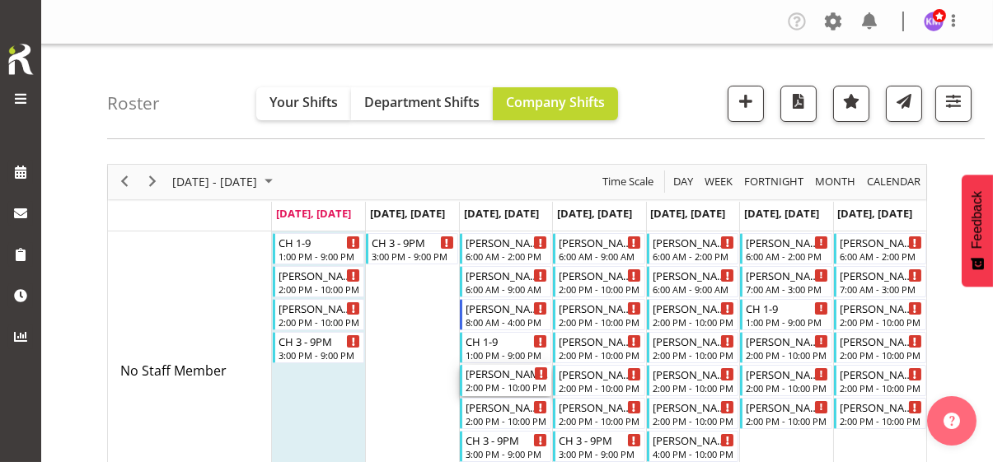
click at [511, 381] on div "2:00 PM - 10:00 PM" at bounding box center [507, 387] width 83 height 13
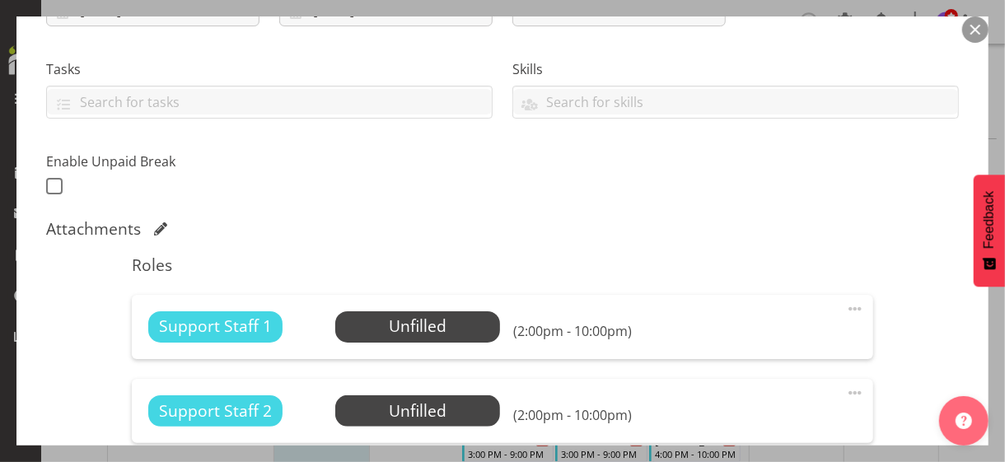
scroll to position [494, 0]
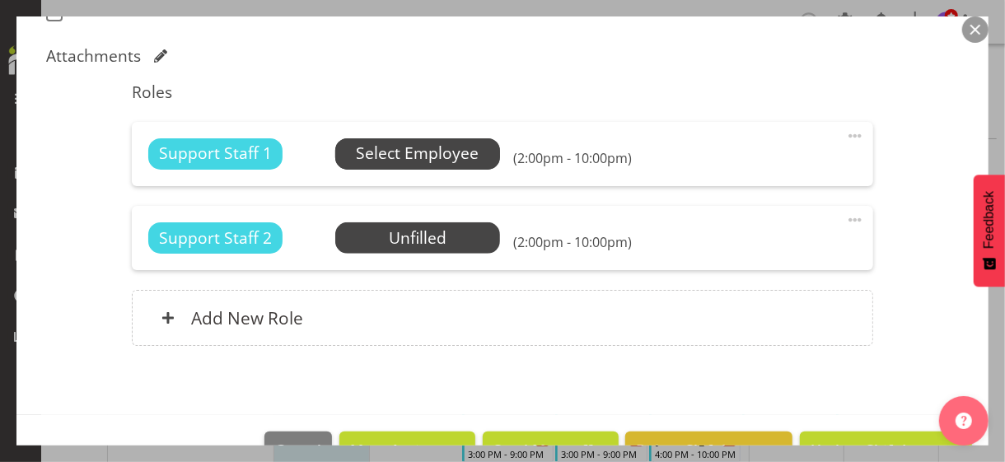
click at [386, 160] on span "Select Employee" at bounding box center [417, 154] width 123 height 24
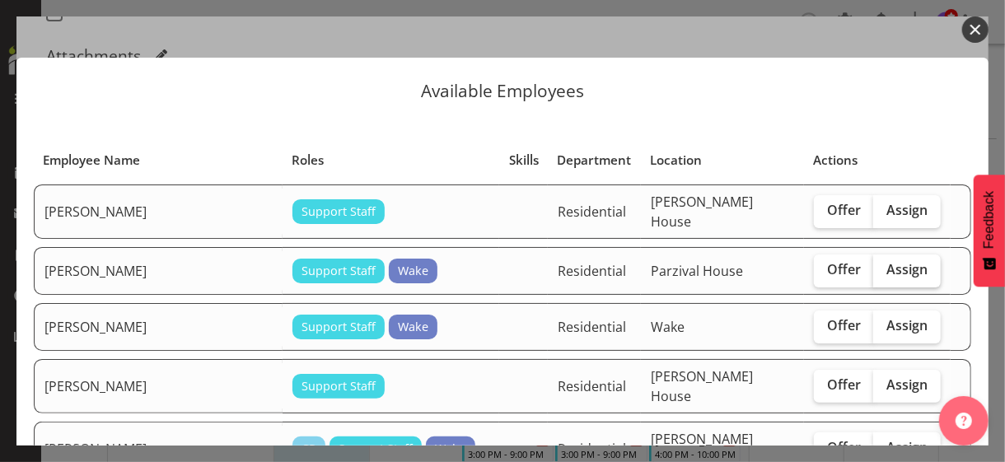
drag, startPoint x: 897, startPoint y: 266, endPoint x: 880, endPoint y: 269, distance: 17.6
click at [897, 266] on span "Assign" at bounding box center [907, 269] width 41 height 16
click at [884, 266] on input "Assign" at bounding box center [878, 270] width 11 height 11
checkbox input "true"
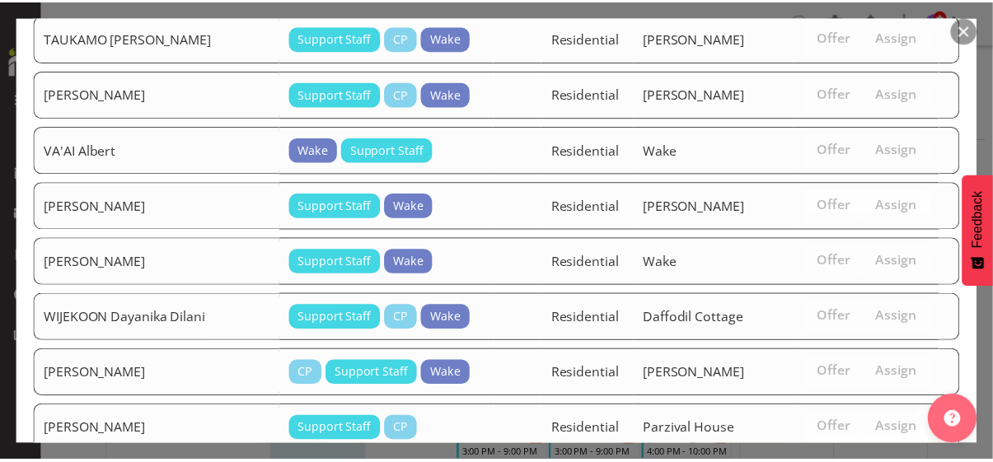
scroll to position [2418, 0]
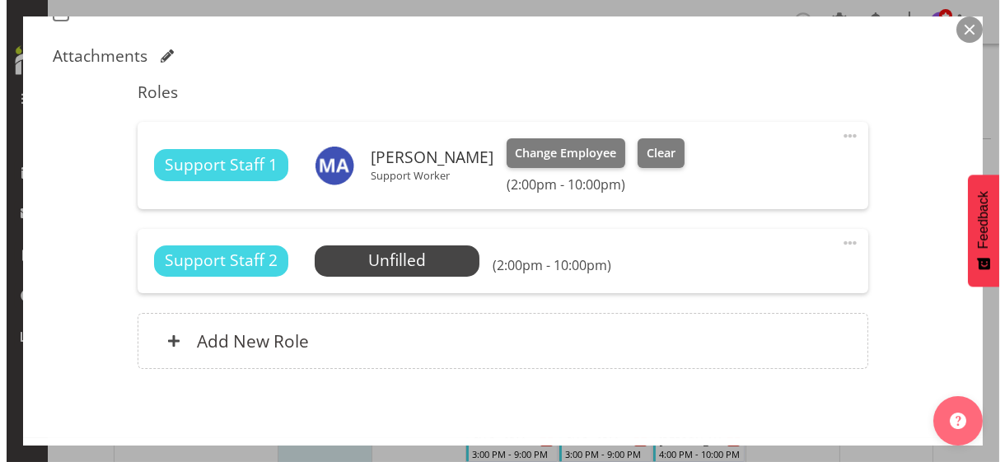
scroll to position [562, 0]
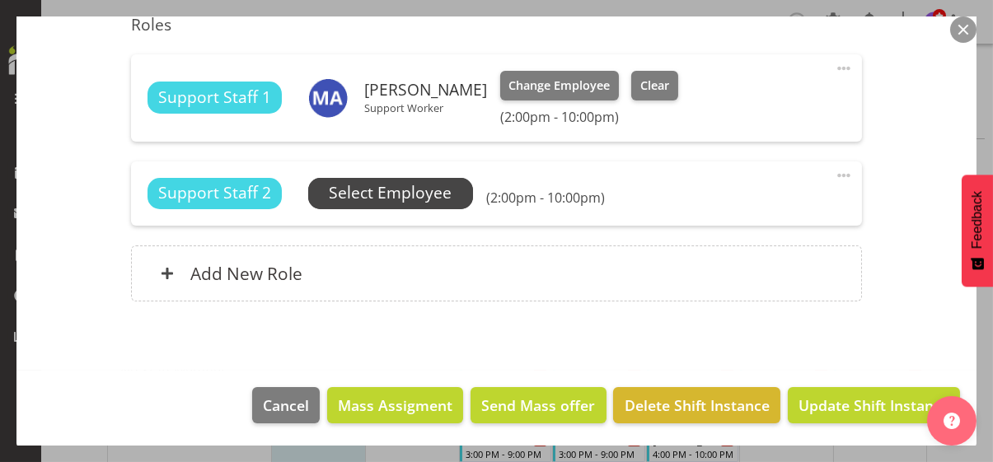
click at [414, 191] on span "Select Employee" at bounding box center [390, 193] width 123 height 24
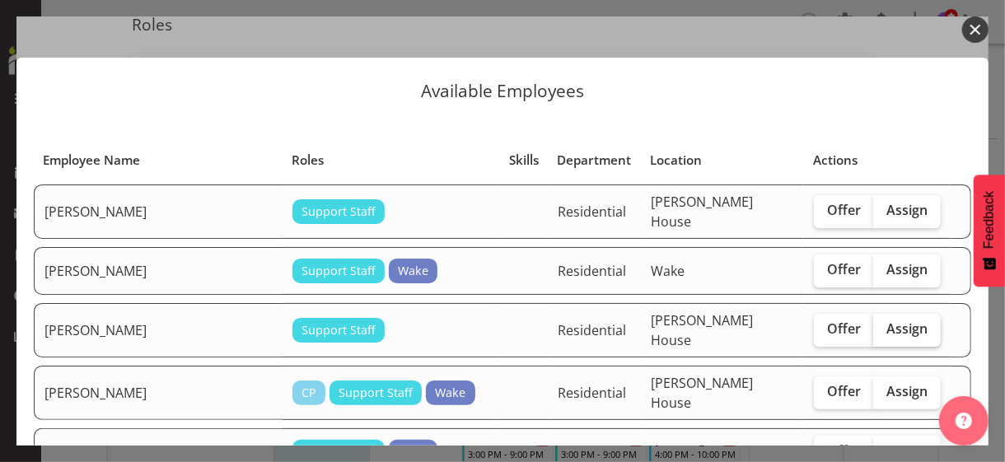
click at [887, 322] on span "Assign" at bounding box center [907, 329] width 41 height 16
click at [884, 324] on input "Assign" at bounding box center [878, 329] width 11 height 11
checkbox input "true"
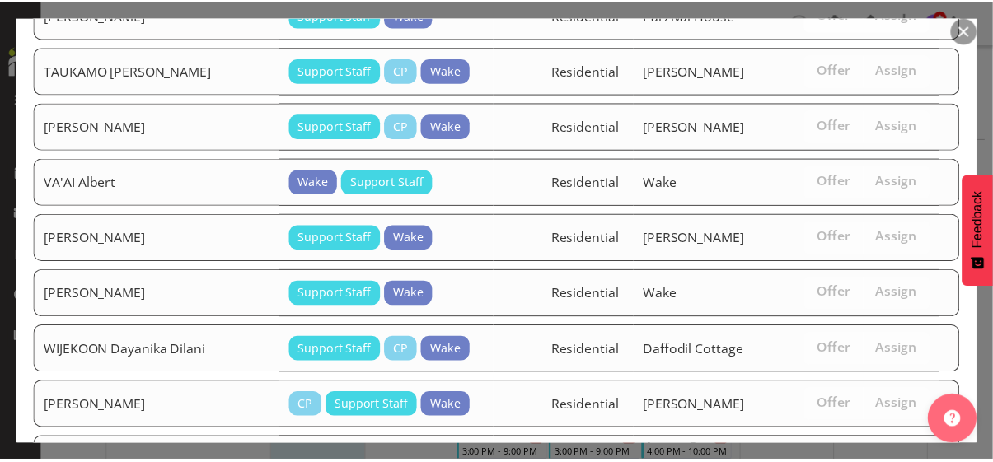
scroll to position [2363, 0]
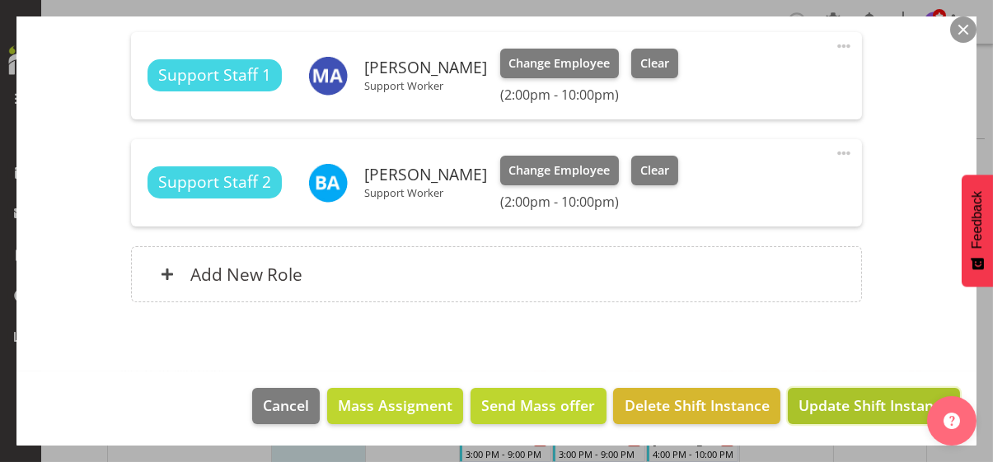
click at [848, 400] on span "Update Shift Instance" at bounding box center [874, 405] width 151 height 21
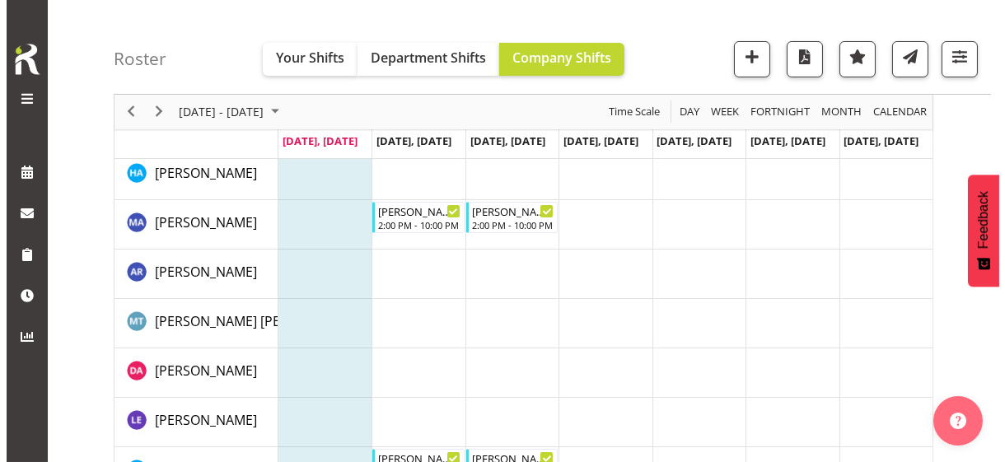
scroll to position [330, 0]
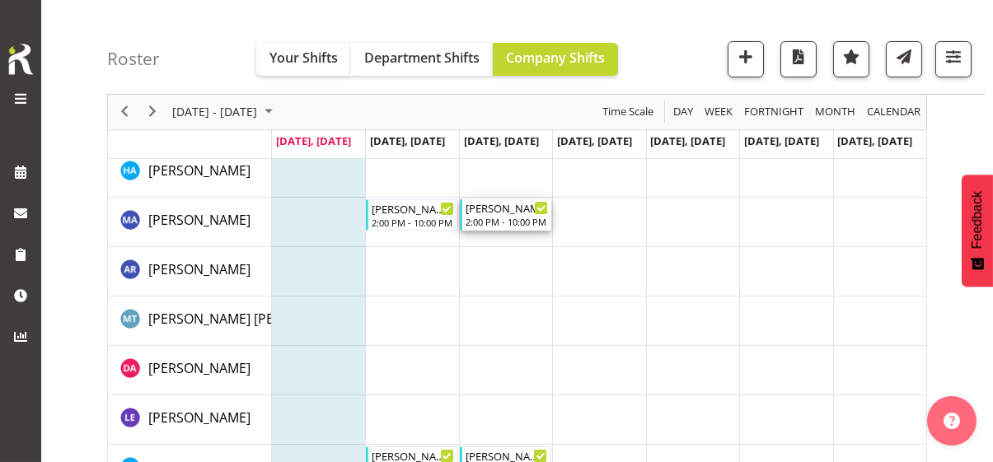
click at [503, 219] on div "2:00 PM - 10:00 PM" at bounding box center [507, 221] width 83 height 13
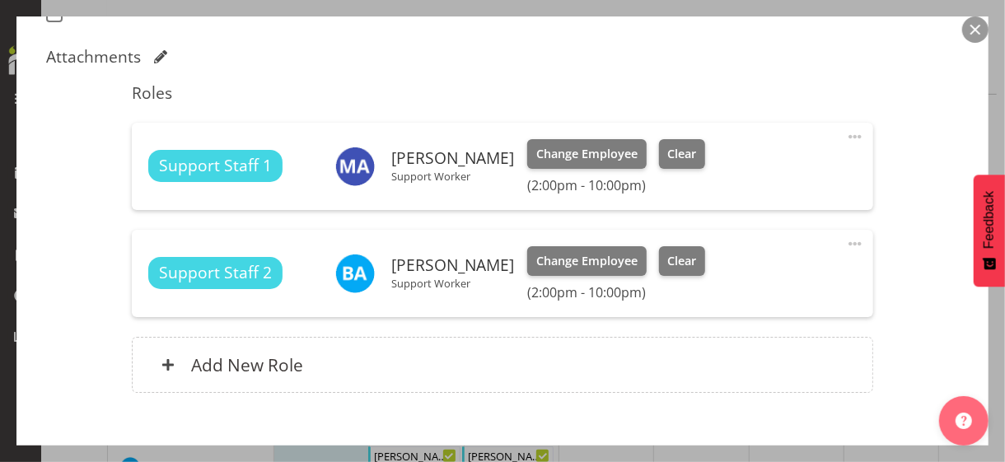
scroll to position [494, 0]
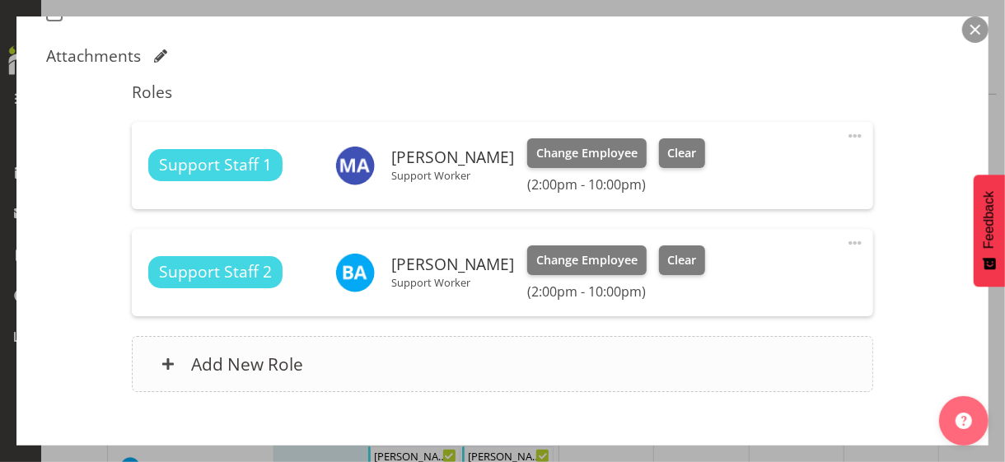
click at [460, 370] on div "Add New Role" at bounding box center [502, 364] width 741 height 56
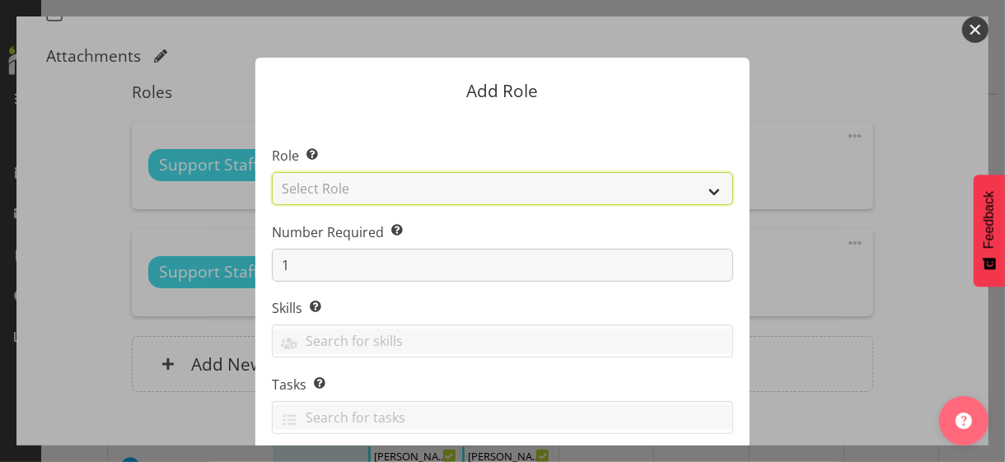
click at [322, 187] on select "Select Role CP House Leader Support Staff Wake" at bounding box center [502, 188] width 461 height 33
select select "1091"
click at [272, 172] on select "Select Role CP House Leader Support Staff Wake" at bounding box center [502, 188] width 461 height 33
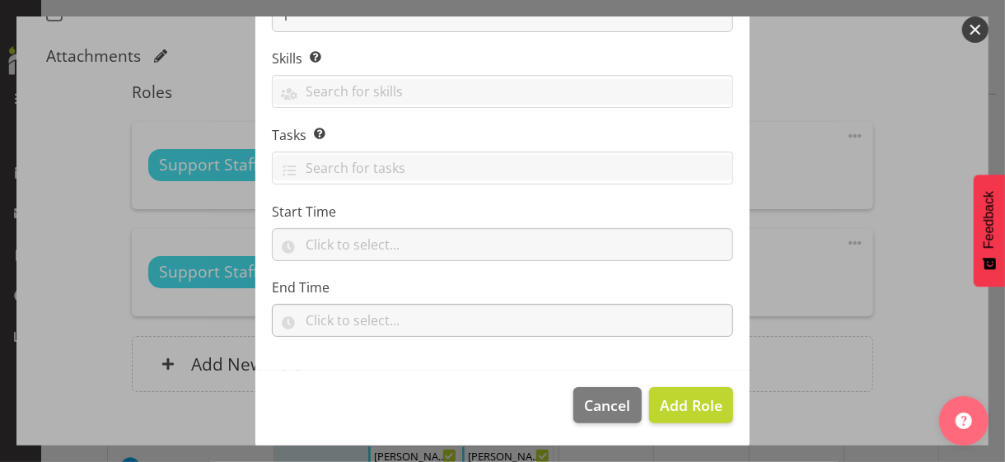
scroll to position [251, 0]
drag, startPoint x: 685, startPoint y: 404, endPoint x: 639, endPoint y: 391, distance: 48.0
click at [686, 405] on span "Add Role" at bounding box center [691, 405] width 63 height 20
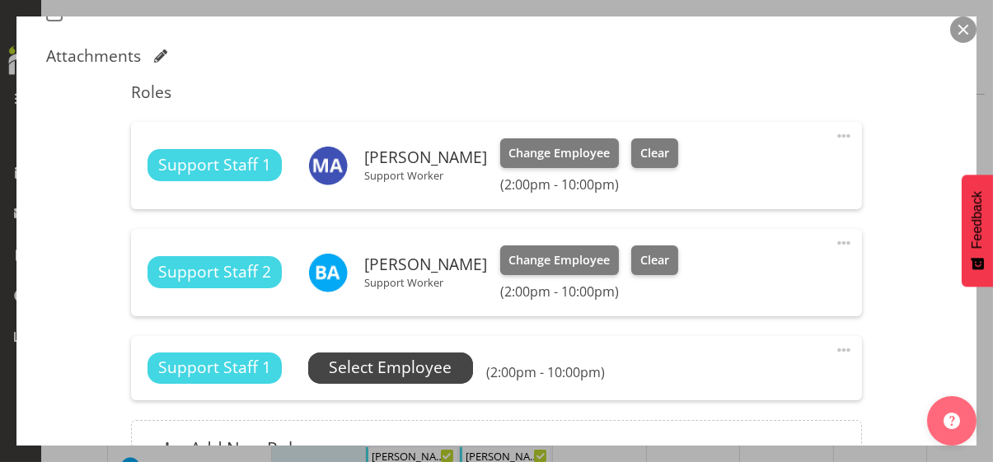
click at [452, 373] on span "Select Employee" at bounding box center [390, 368] width 123 height 24
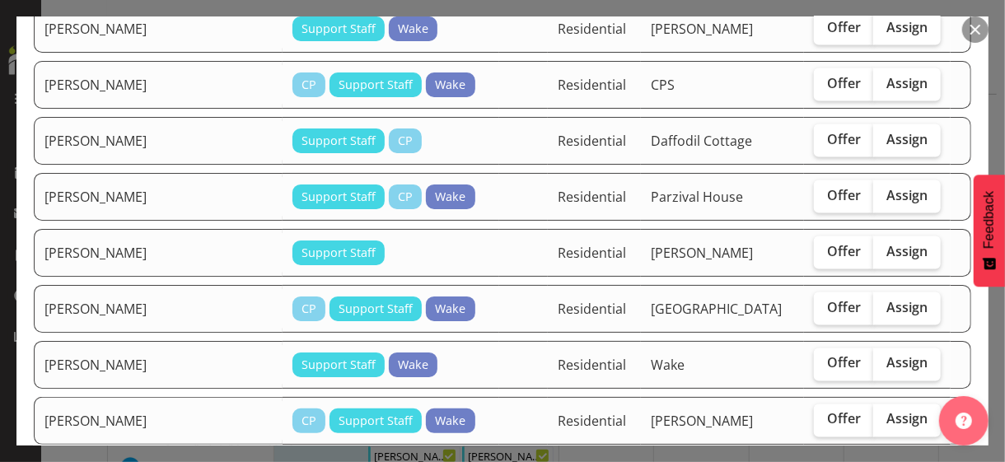
scroll to position [1566, 0]
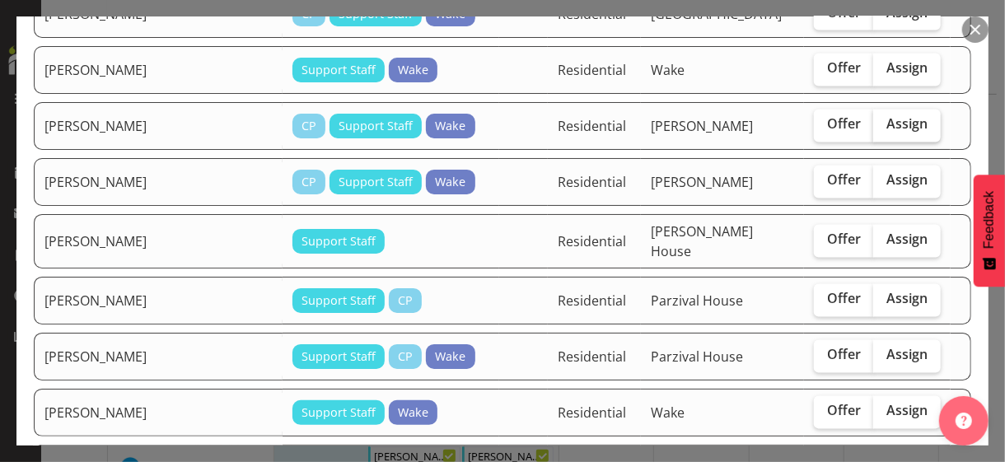
click at [876, 110] on label "Assign" at bounding box center [907, 126] width 68 height 33
click at [876, 119] on input "Assign" at bounding box center [878, 124] width 11 height 11
checkbox input "true"
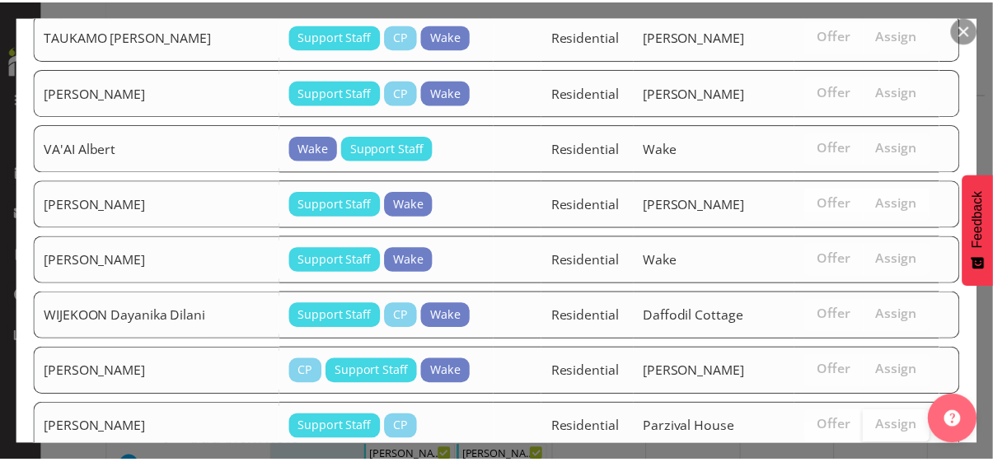
scroll to position [2307, 0]
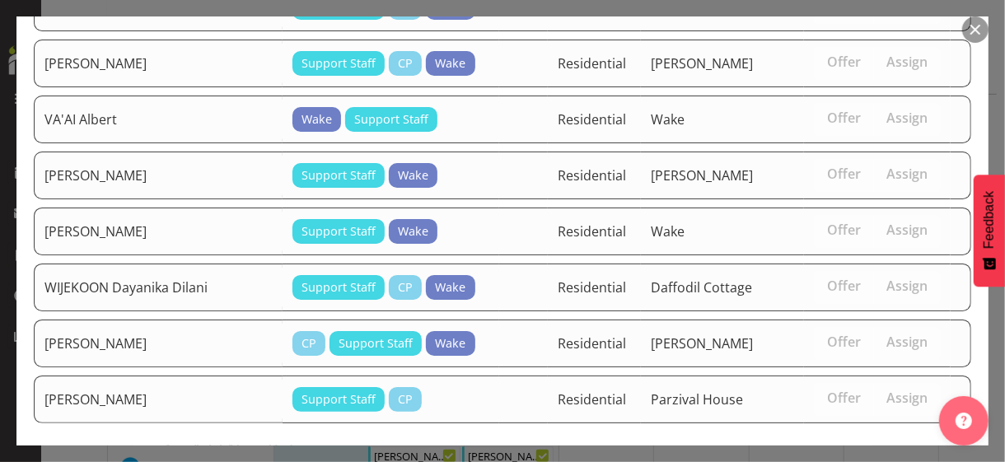
drag, startPoint x: 885, startPoint y: 421, endPoint x: 883, endPoint y: 411, distance: 10.2
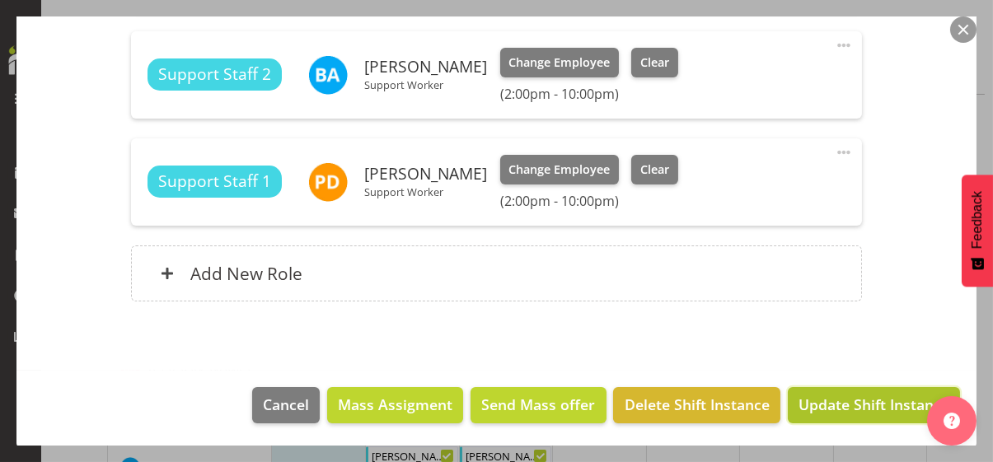
click at [868, 400] on span "Update Shift Instance" at bounding box center [874, 404] width 151 height 21
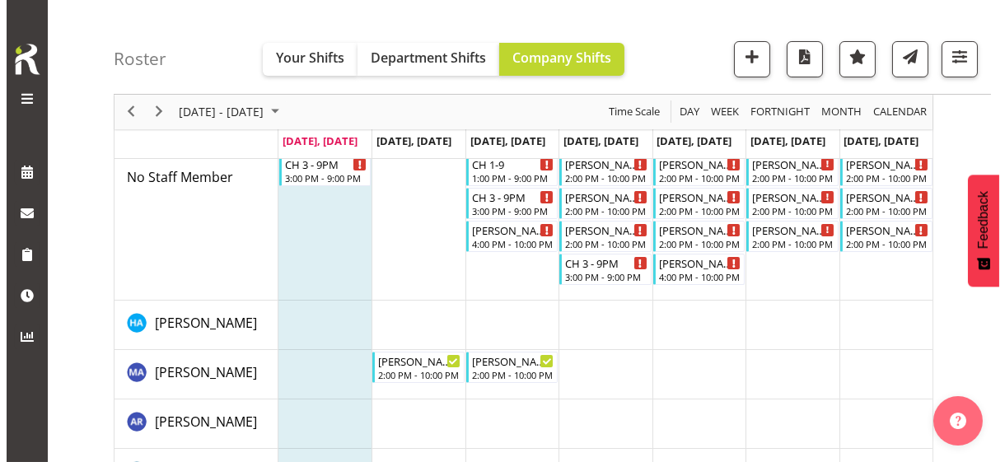
scroll to position [0, 0]
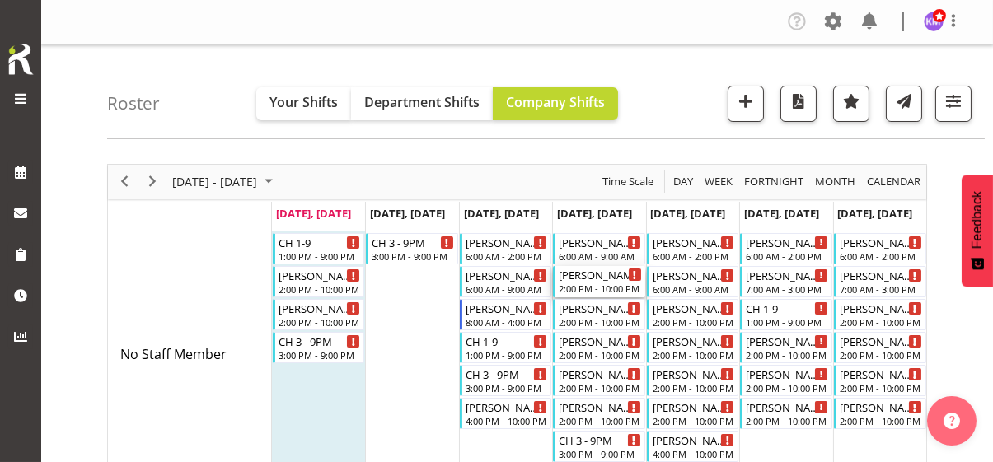
click at [597, 279] on div "[PERSON_NAME] 2-10" at bounding box center [600, 274] width 83 height 16
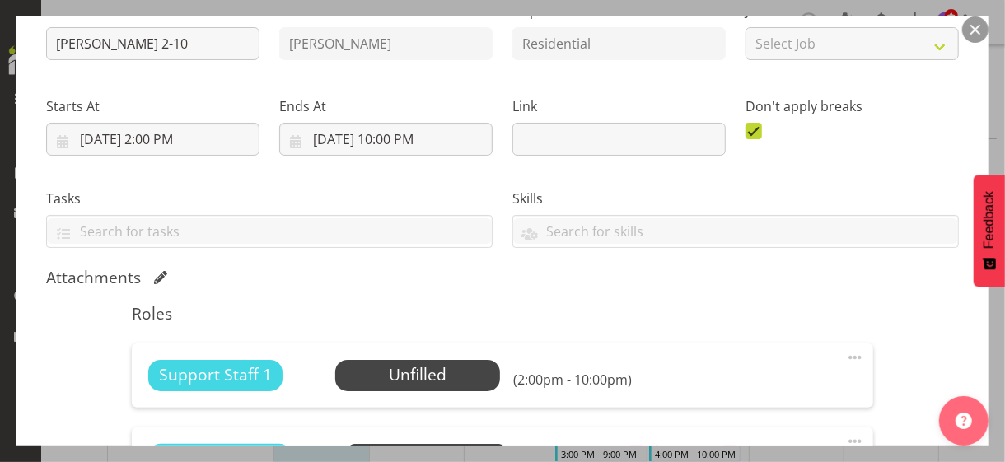
scroll to position [330, 0]
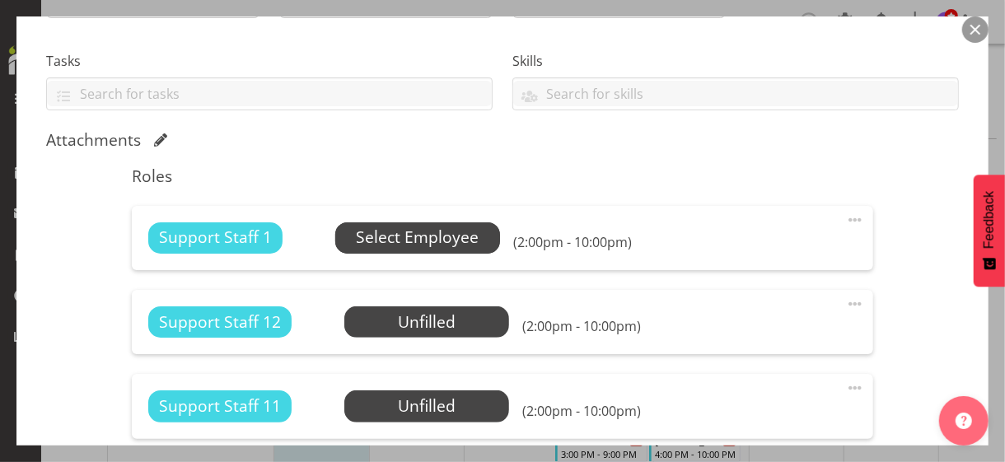
click at [429, 230] on span "Select Employee" at bounding box center [417, 238] width 123 height 24
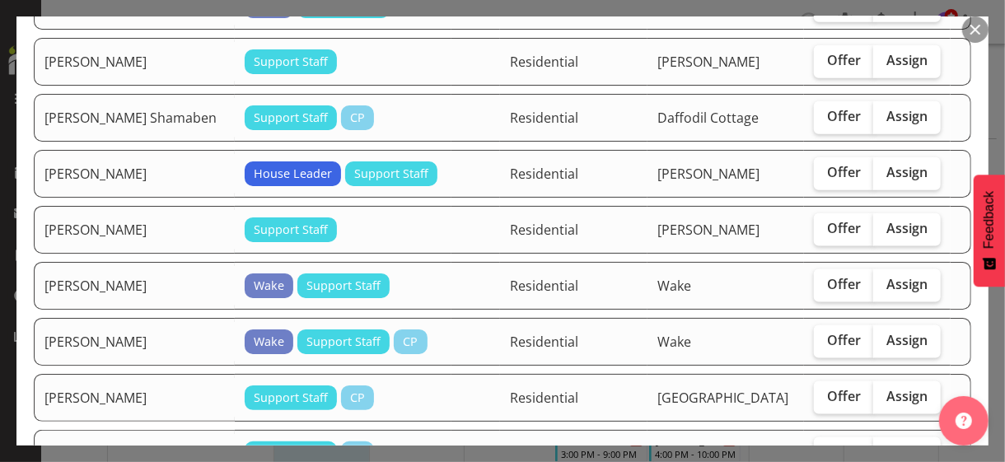
scroll to position [989, 0]
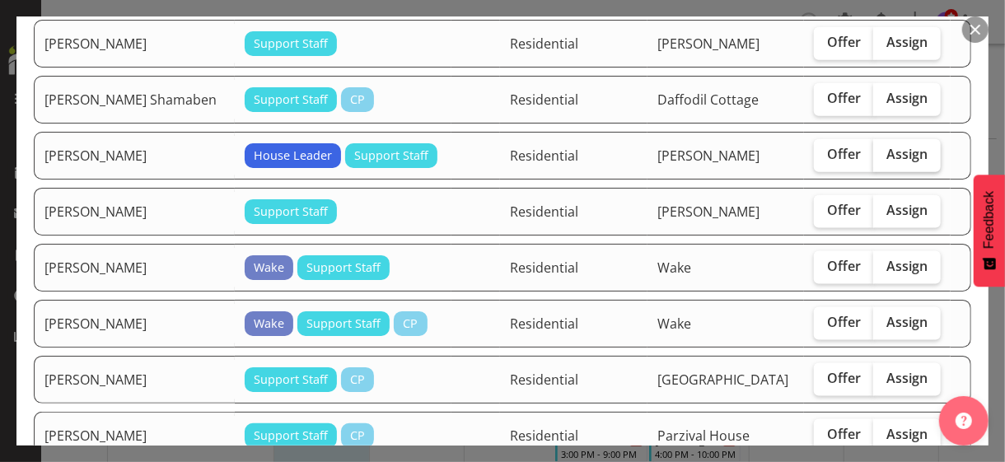
click at [901, 146] on span "Assign" at bounding box center [907, 154] width 41 height 16
click at [884, 149] on input "Assign" at bounding box center [878, 154] width 11 height 11
checkbox input "true"
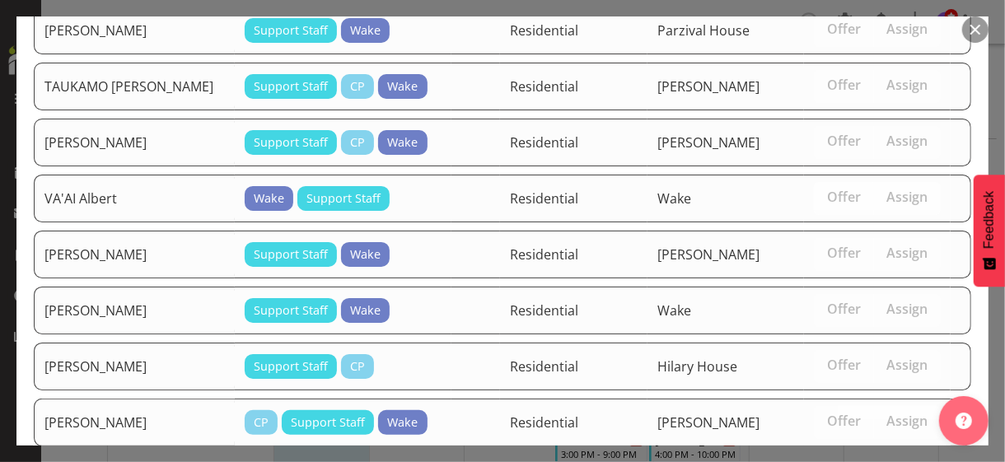
scroll to position [2695, 0]
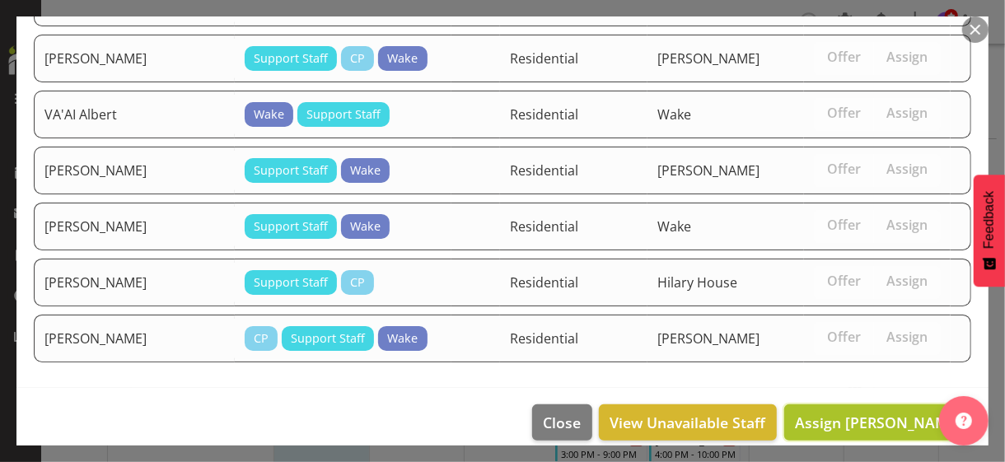
drag, startPoint x: 885, startPoint y: 410, endPoint x: 862, endPoint y: 400, distance: 25.1
click at [880, 413] on span "Assign [PERSON_NAME]" at bounding box center [878, 423] width 166 height 20
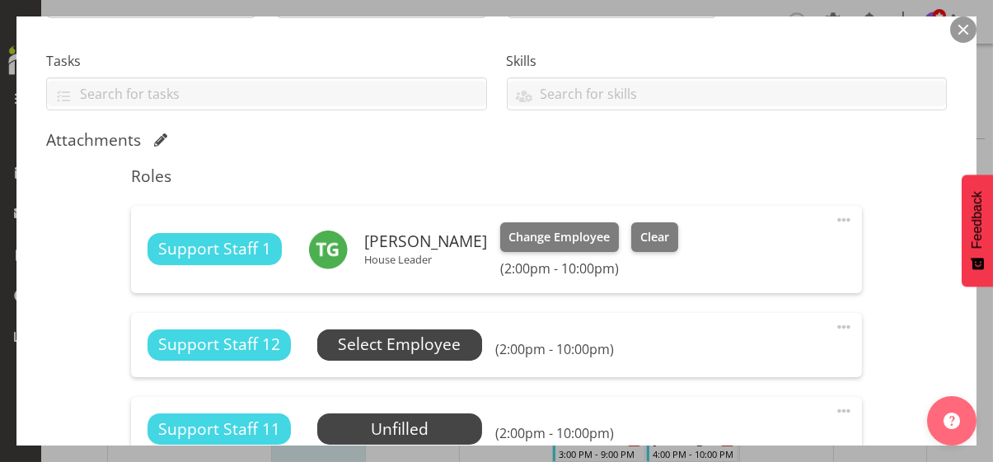
click at [461, 343] on span "Select Employee" at bounding box center [399, 345] width 123 height 24
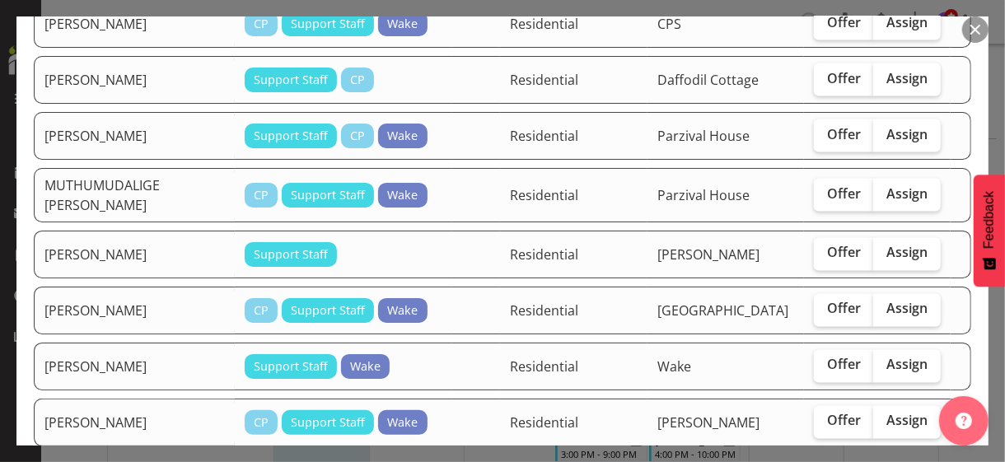
scroll to position [1483, 0]
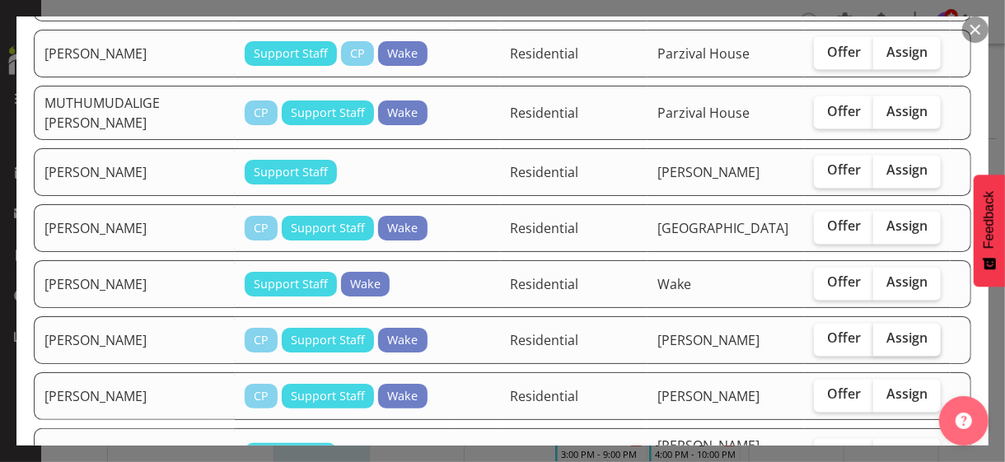
click at [888, 341] on label "Assign" at bounding box center [907, 340] width 68 height 33
click at [884, 341] on input "Assign" at bounding box center [878, 339] width 11 height 11
checkbox input "true"
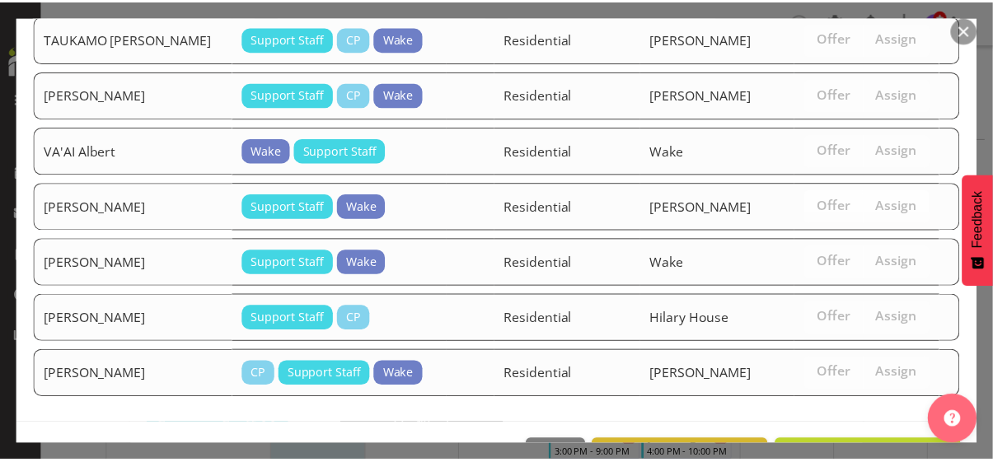
scroll to position [2634, 0]
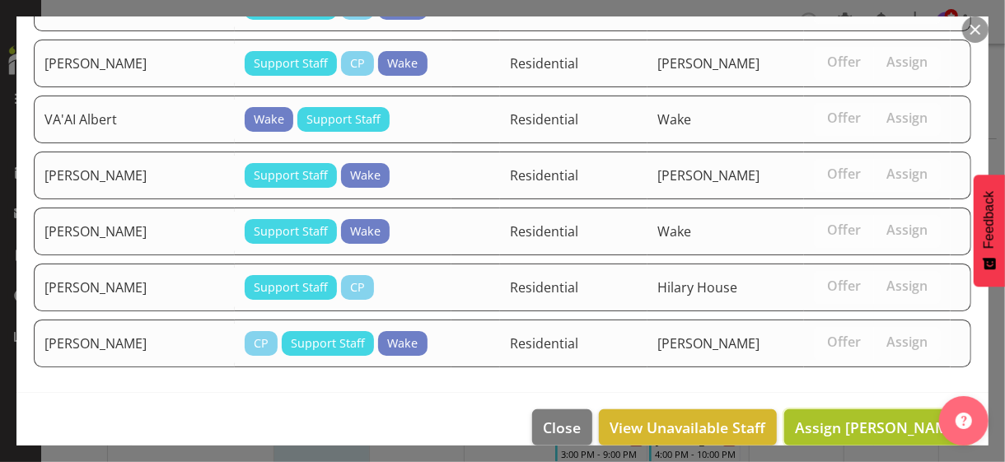
click at [876, 418] on span "Assign [PERSON_NAME]" at bounding box center [878, 428] width 166 height 20
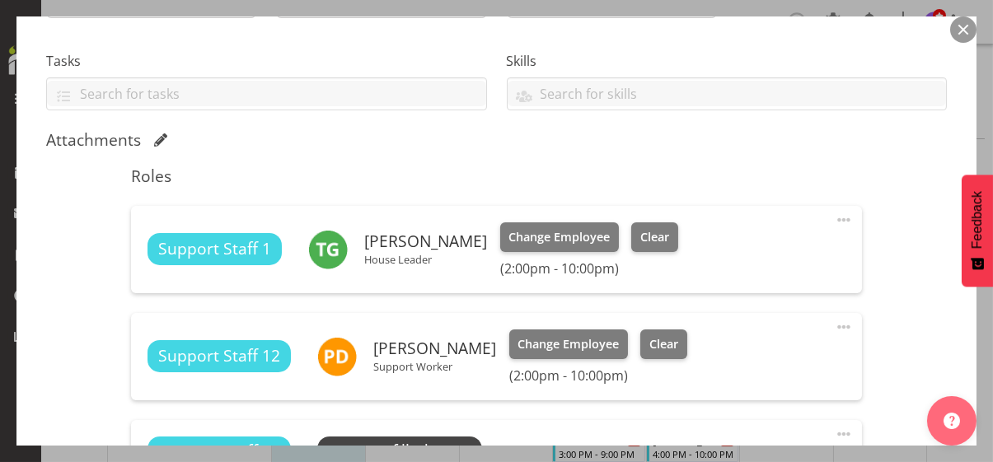
scroll to position [588, 0]
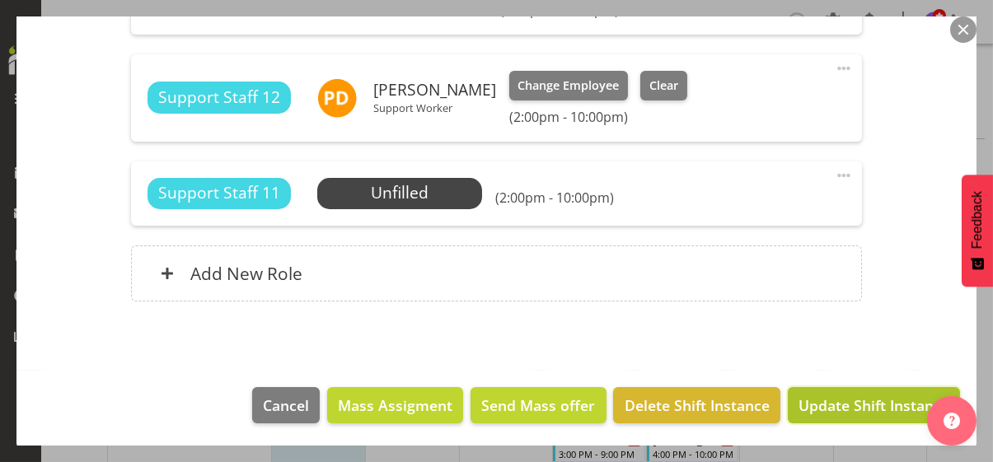
click at [858, 408] on span "Update Shift Instance" at bounding box center [874, 405] width 151 height 21
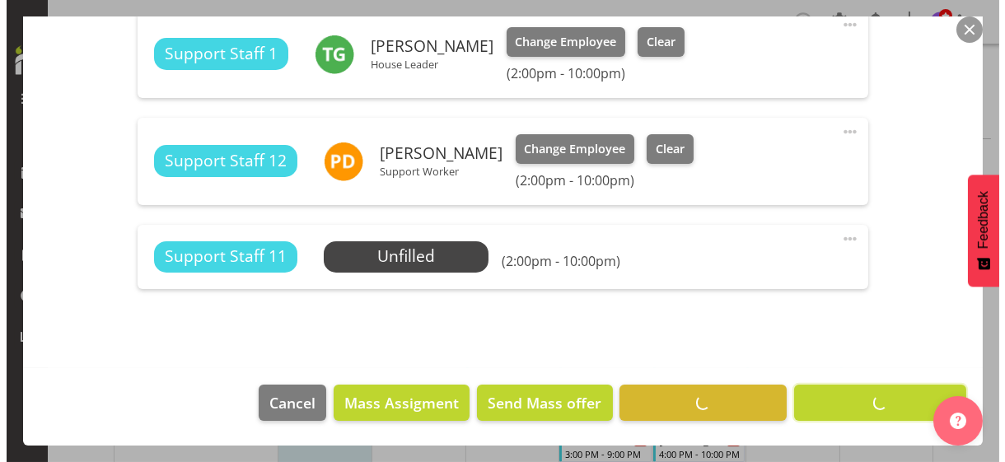
scroll to position [522, 0]
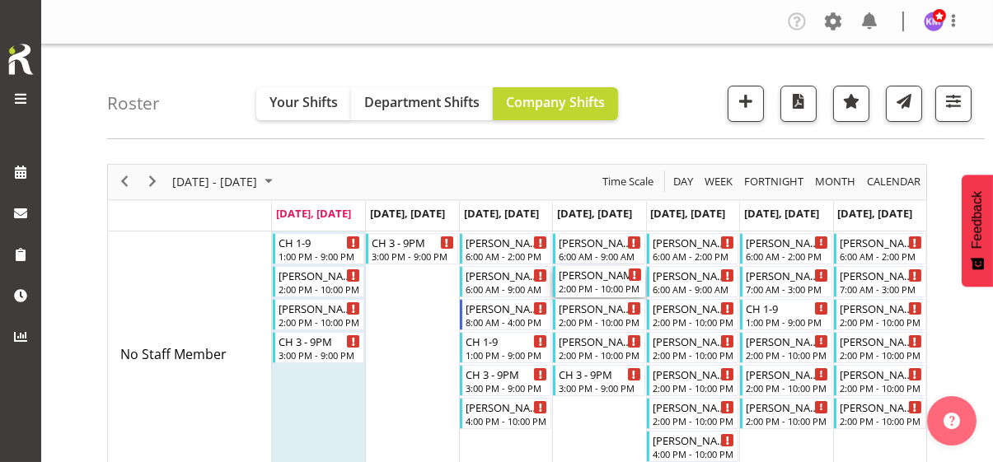
click at [595, 280] on div "[PERSON_NAME] 2-10" at bounding box center [600, 274] width 83 height 16
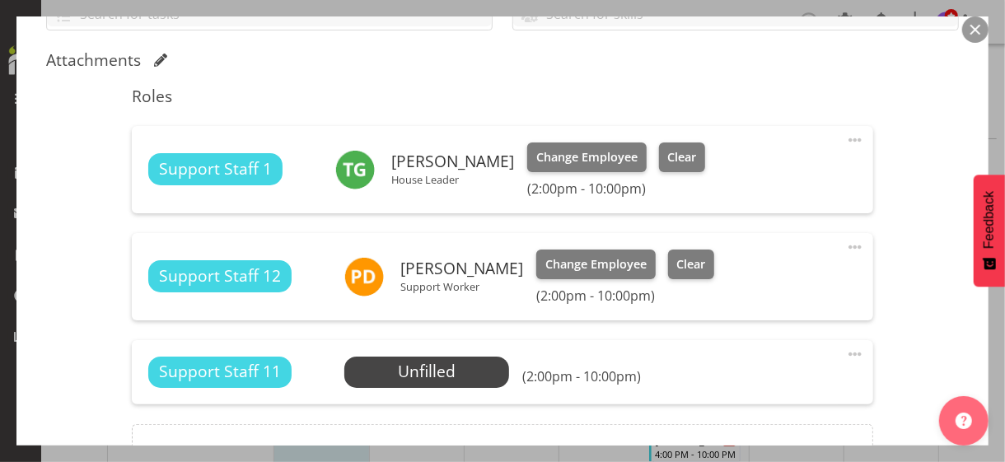
scroll to position [412, 0]
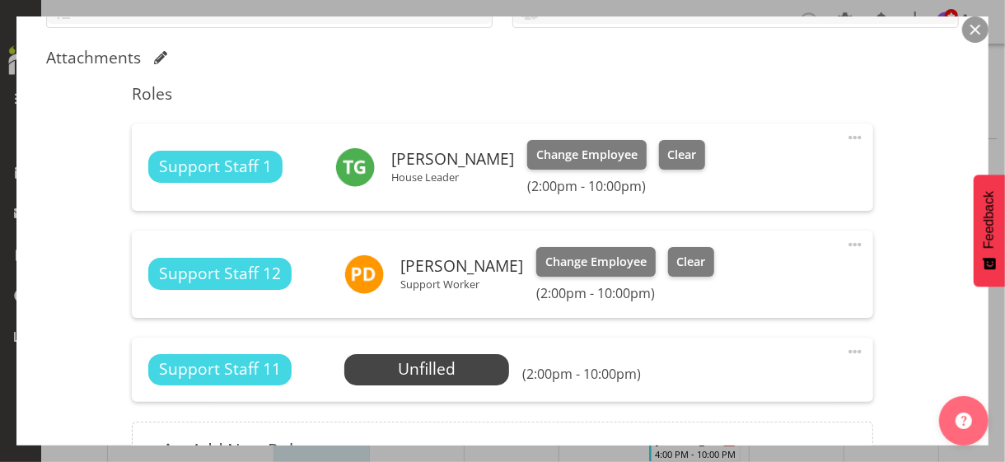
click at [976, 26] on button "button" at bounding box center [975, 29] width 26 height 26
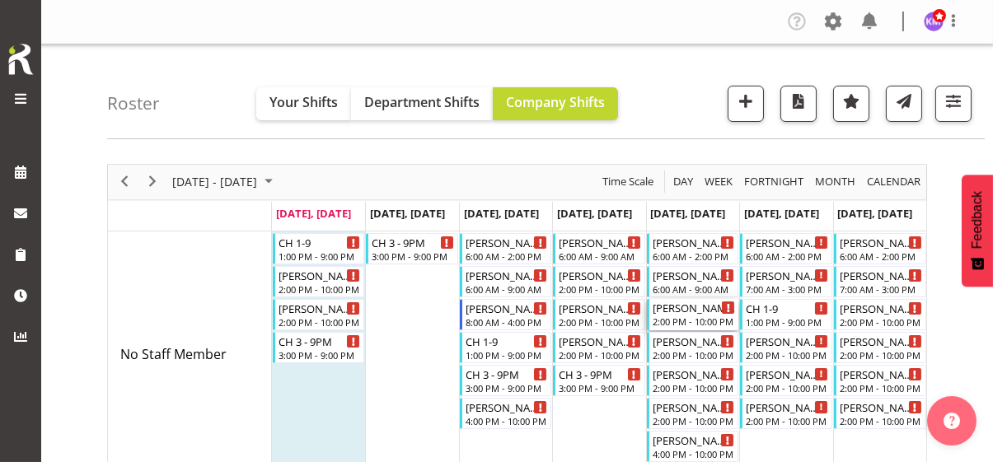
click at [687, 311] on div "[PERSON_NAME] 2-10" at bounding box center [694, 307] width 83 height 16
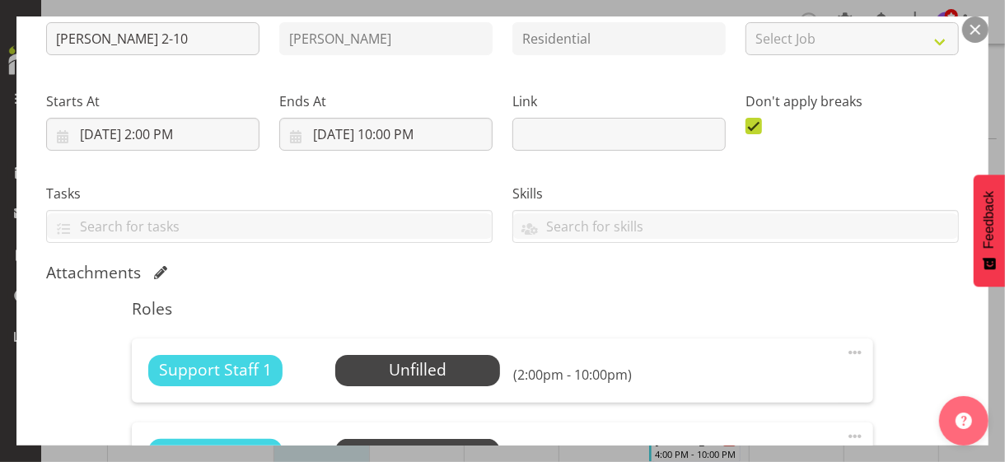
scroll to position [330, 0]
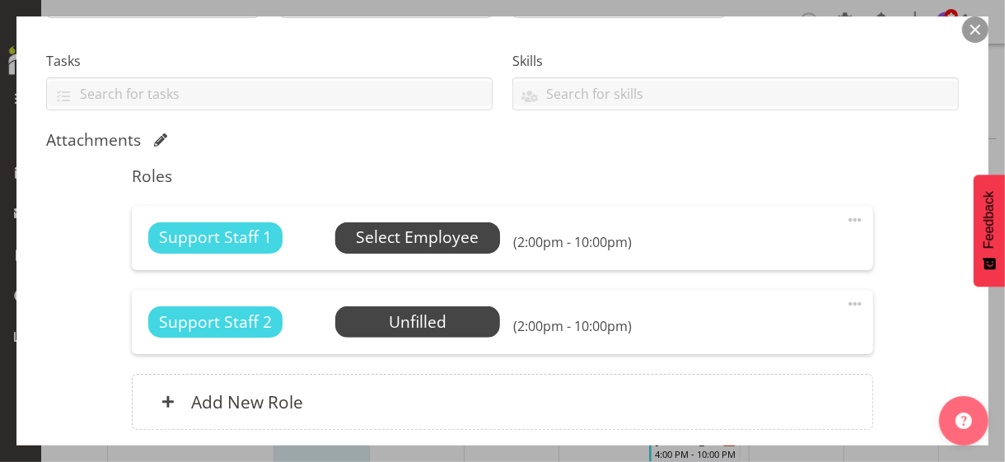
click at [440, 241] on span "Select Employee" at bounding box center [417, 238] width 123 height 24
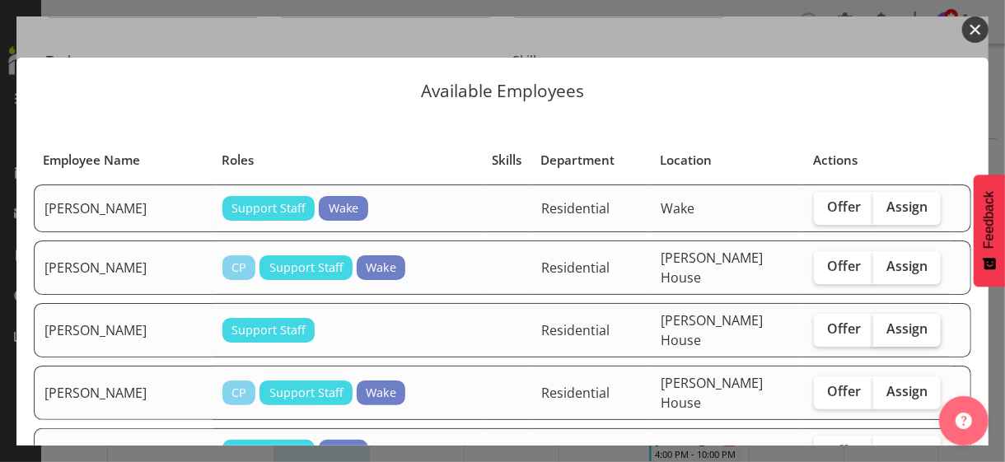
drag, startPoint x: 897, startPoint y: 325, endPoint x: 891, endPoint y: 318, distance: 8.8
click at [897, 324] on label "Assign" at bounding box center [907, 330] width 68 height 33
click at [884, 324] on input "Assign" at bounding box center [878, 329] width 11 height 11
checkbox input "true"
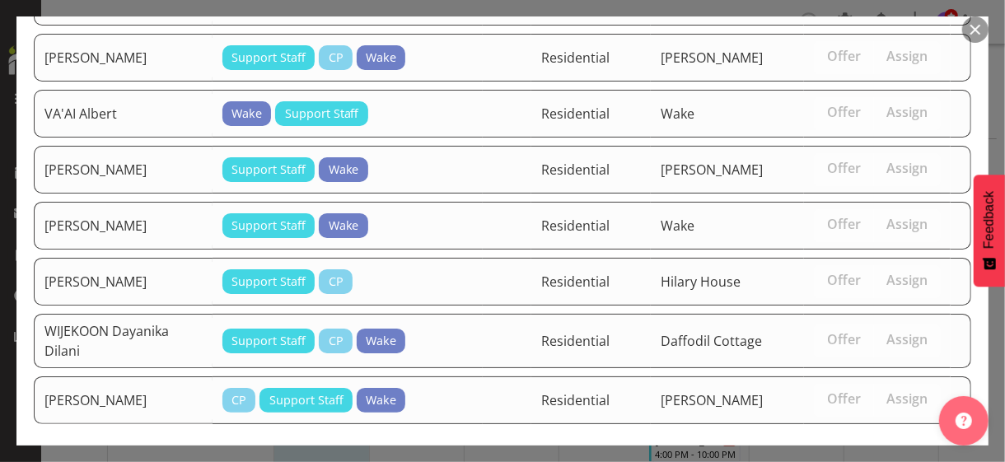
scroll to position [2763, 0]
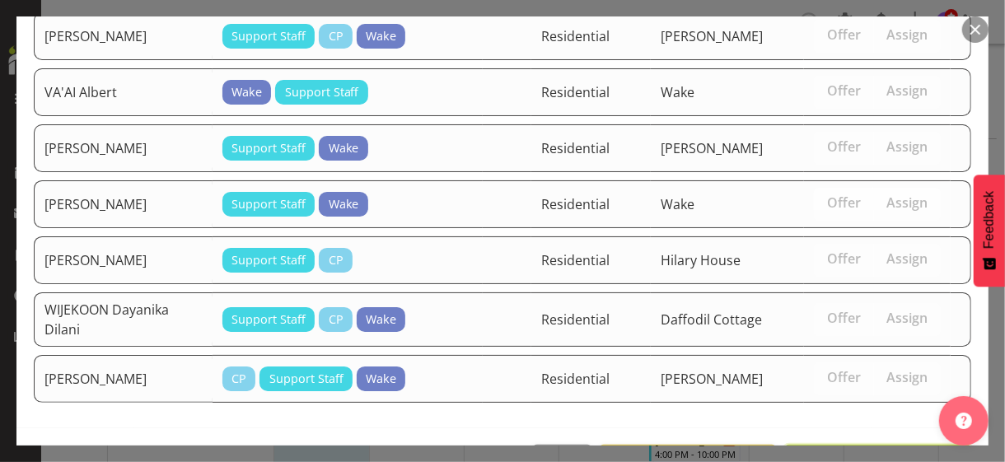
click at [856, 453] on span "Assign [PERSON_NAME]" at bounding box center [878, 463] width 166 height 20
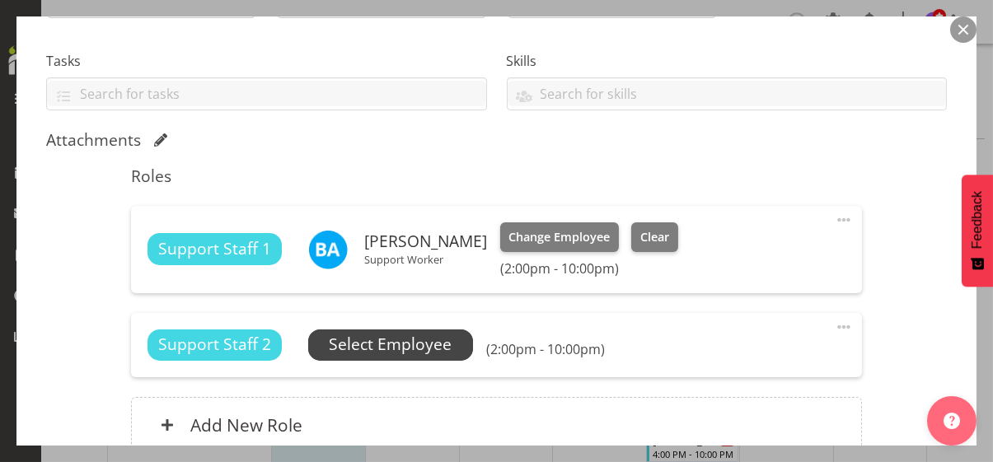
click at [424, 348] on span "Select Employee" at bounding box center [390, 345] width 123 height 24
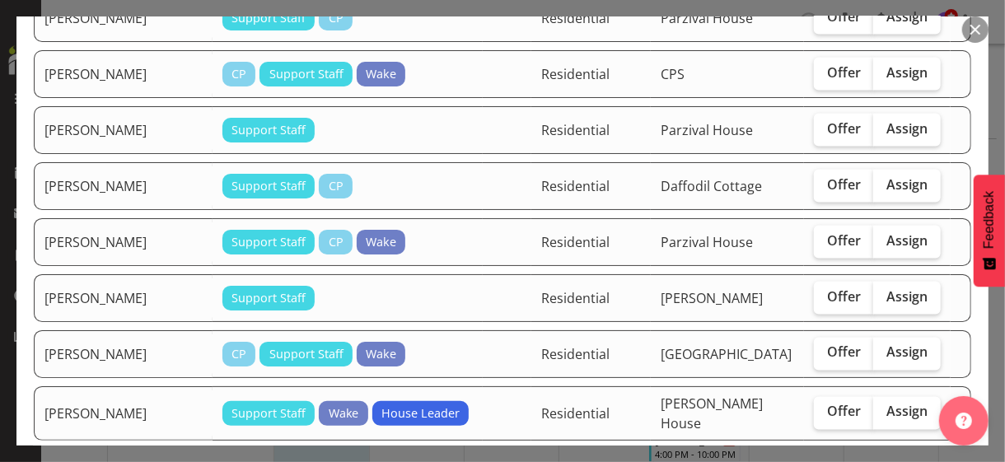
scroll to position [1318, 0]
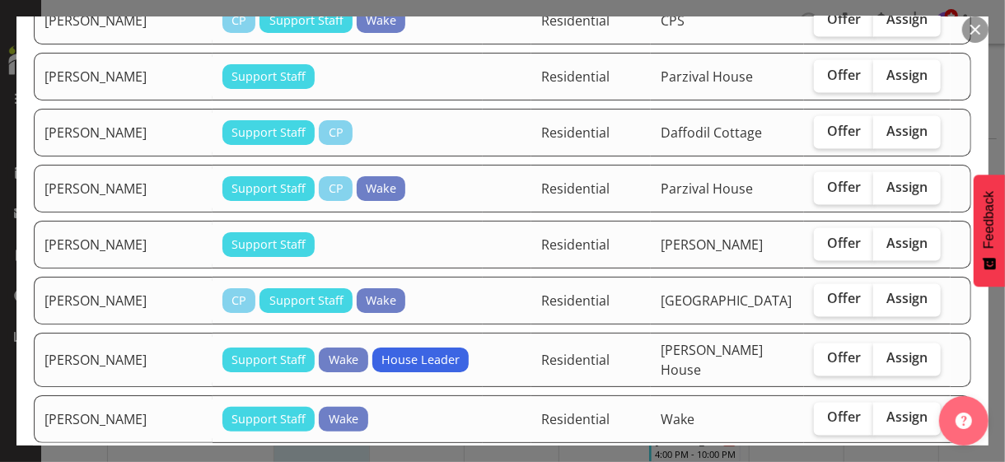
drag, startPoint x: 883, startPoint y: 165, endPoint x: 885, endPoint y: 180, distance: 15.7
click at [887, 172] on label "Assign" at bounding box center [907, 188] width 68 height 33
click at [884, 182] on input "Assign" at bounding box center [878, 187] width 11 height 11
checkbox input "true"
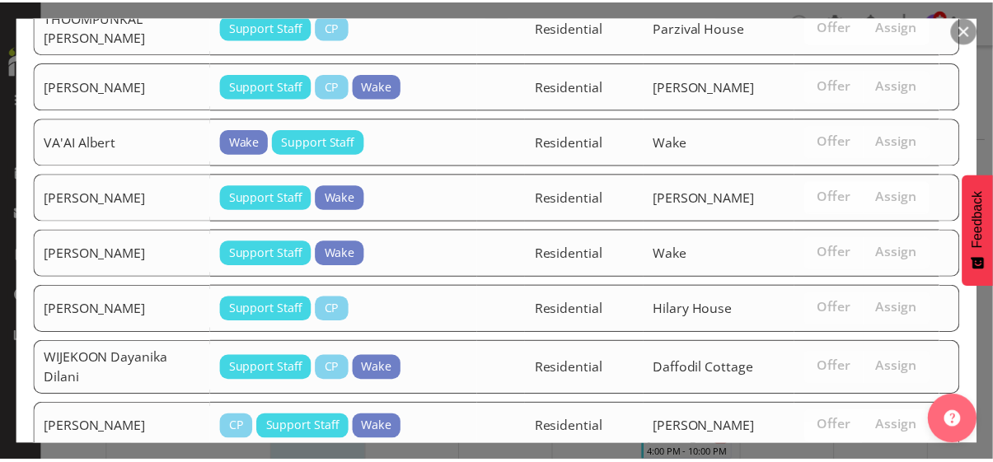
scroll to position [2708, 0]
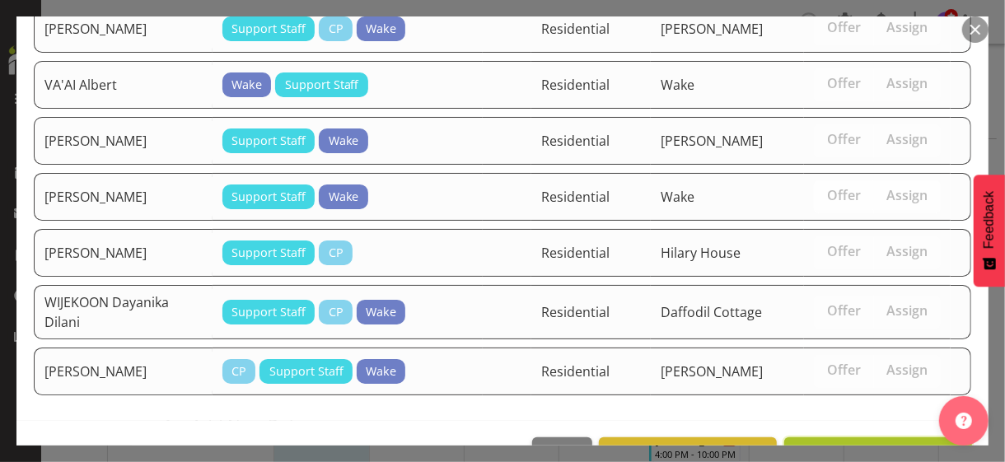
drag, startPoint x: 870, startPoint y: 404, endPoint x: 847, endPoint y: 396, distance: 24.2
click at [868, 446] on span "Assign [PERSON_NAME]" at bounding box center [878, 456] width 166 height 20
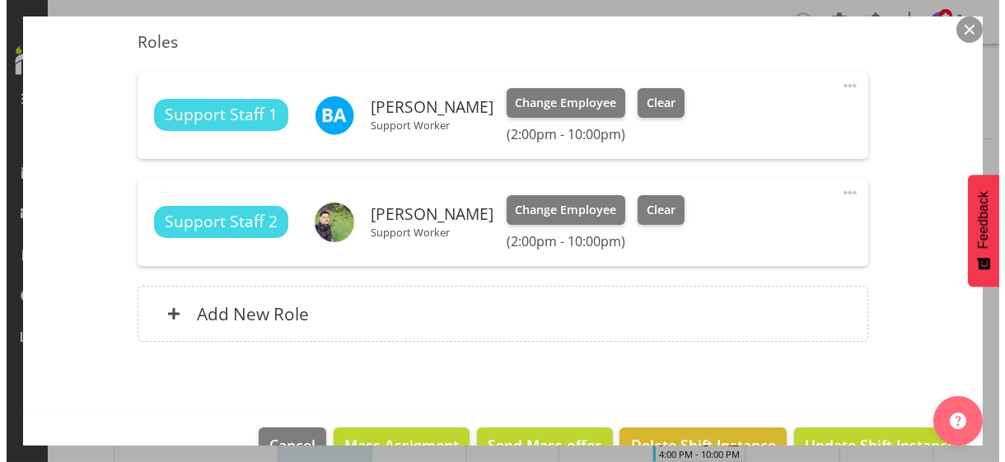
scroll to position [503, 0]
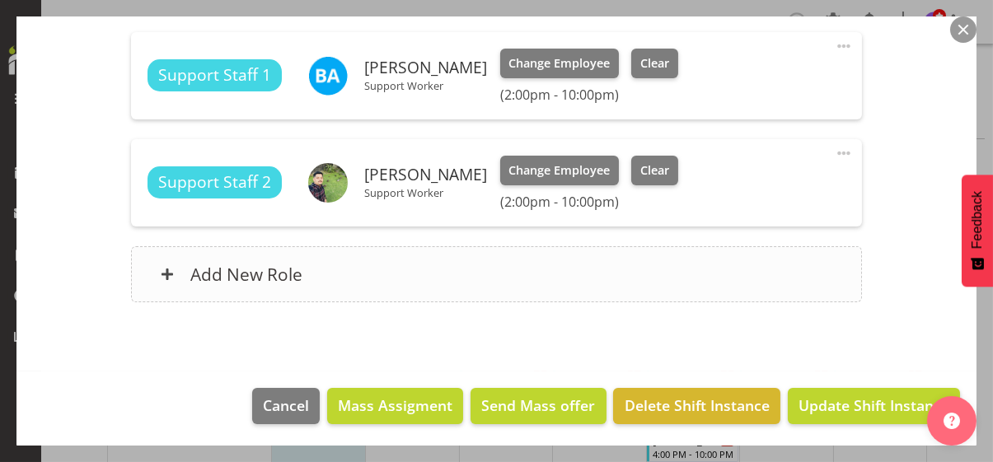
click at [487, 280] on div "Add New Role" at bounding box center [496, 274] width 731 height 56
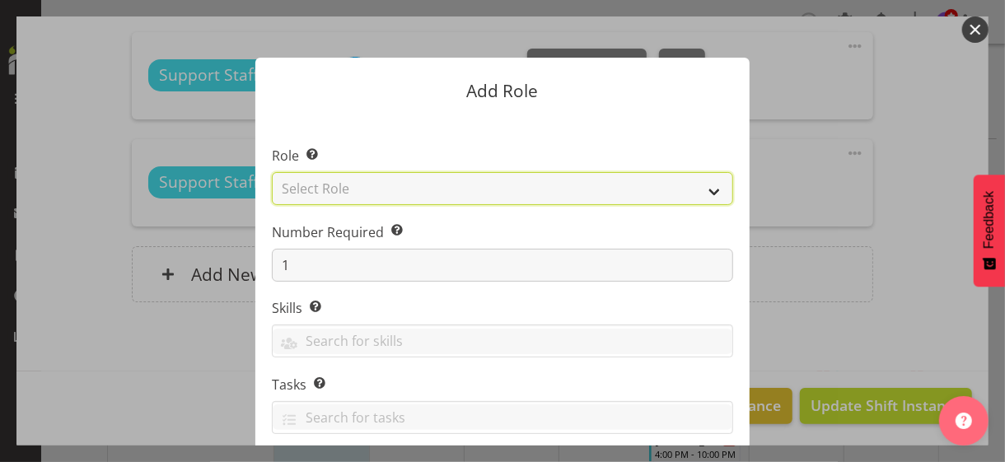
click at [358, 189] on select "Select Role CP House Leader Support Staff Wake" at bounding box center [502, 188] width 461 height 33
select select "1091"
click at [272, 172] on select "Select Role CP House Leader Support Staff Wake" at bounding box center [502, 188] width 461 height 33
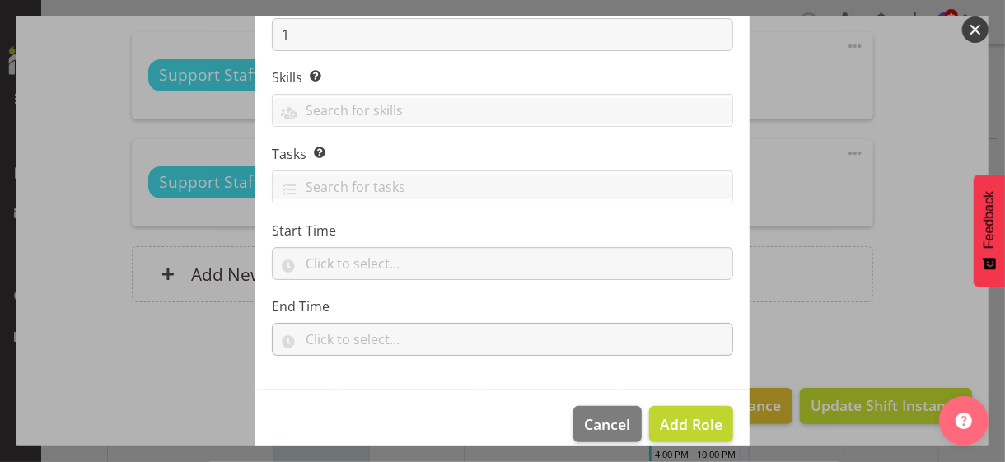
scroll to position [251, 0]
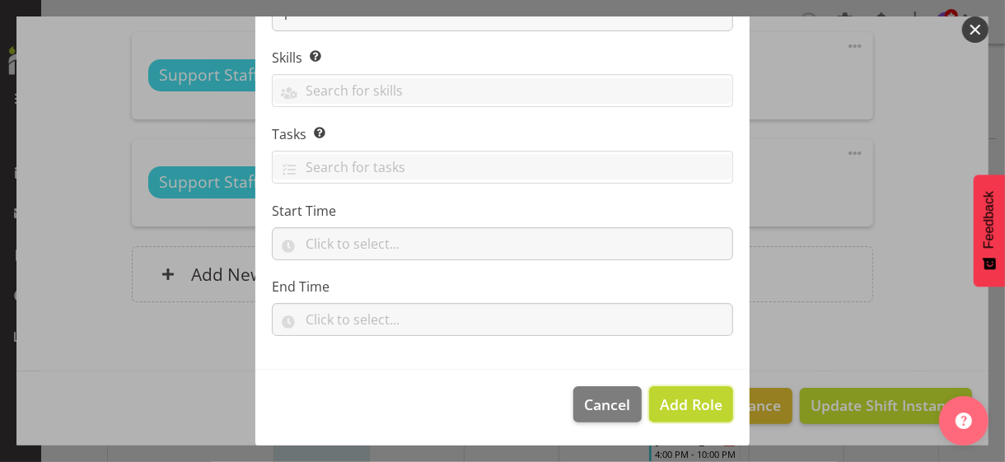
drag, startPoint x: 701, startPoint y: 404, endPoint x: 608, endPoint y: 368, distance: 99.9
click at [698, 403] on span "Add Role" at bounding box center [691, 405] width 63 height 20
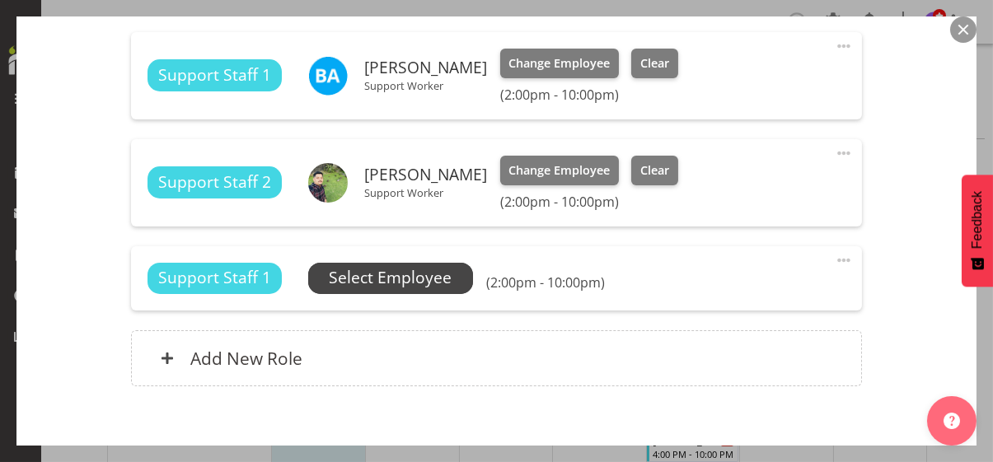
click at [438, 274] on span "Select Employee" at bounding box center [390, 278] width 123 height 24
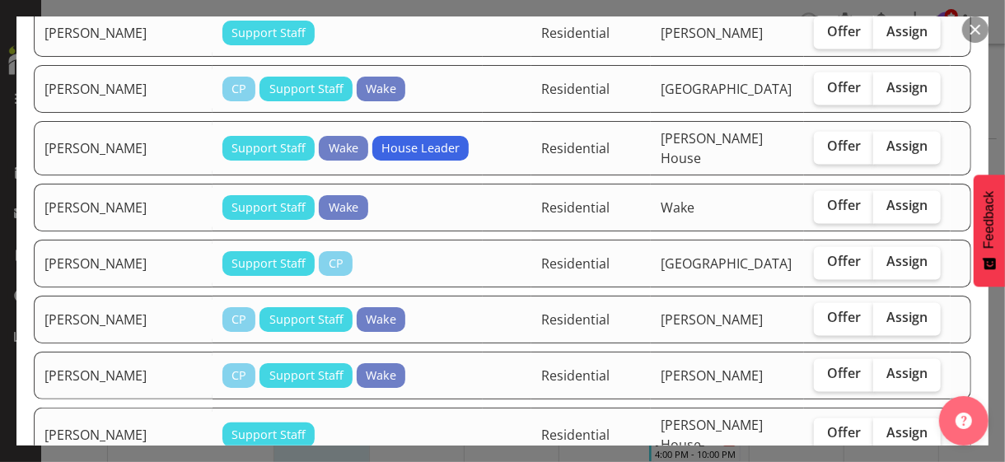
scroll to position [1483, 0]
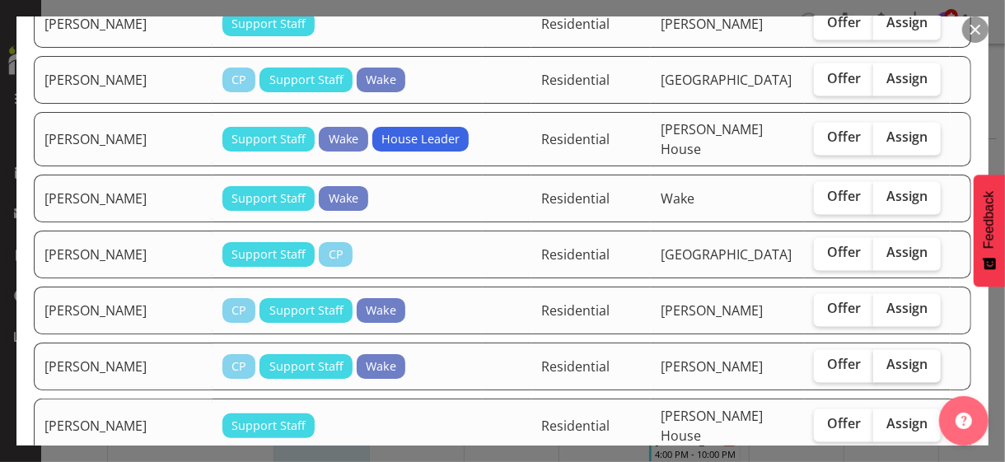
click at [891, 358] on span "Assign" at bounding box center [907, 365] width 41 height 16
click at [884, 360] on input "Assign" at bounding box center [878, 365] width 11 height 11
checkbox input "true"
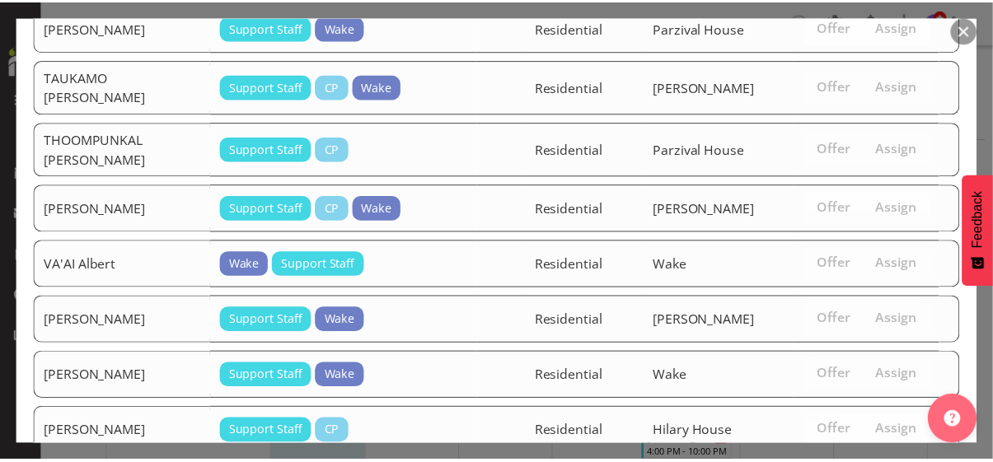
scroll to position [2653, 0]
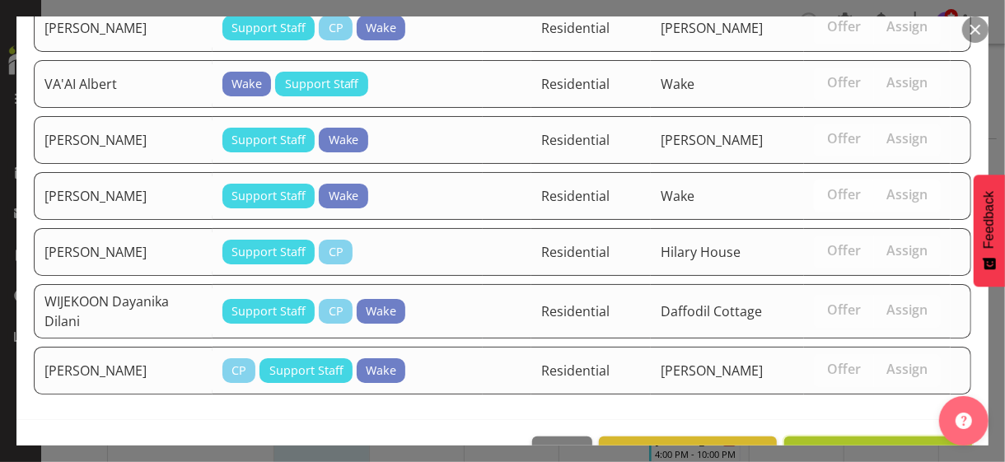
click at [868, 445] on span "Assign [PERSON_NAME]" at bounding box center [878, 455] width 166 height 20
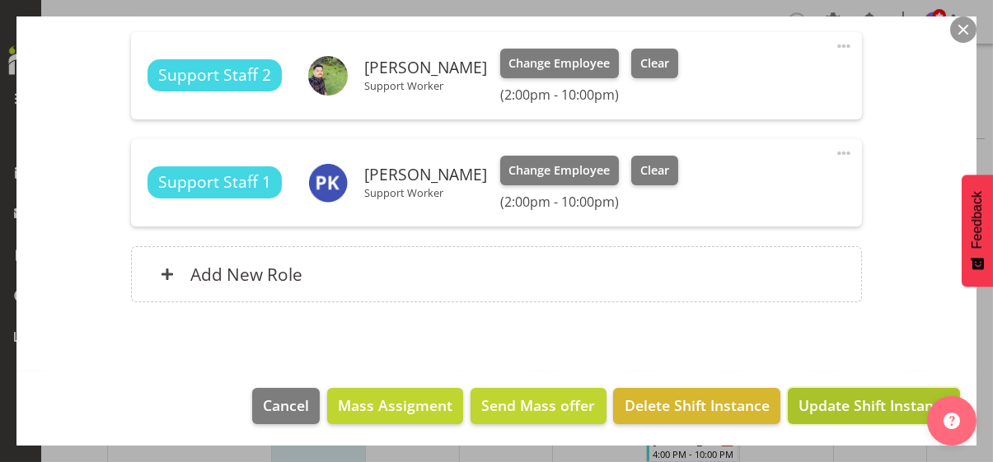
click at [865, 400] on span "Update Shift Instance" at bounding box center [874, 405] width 151 height 21
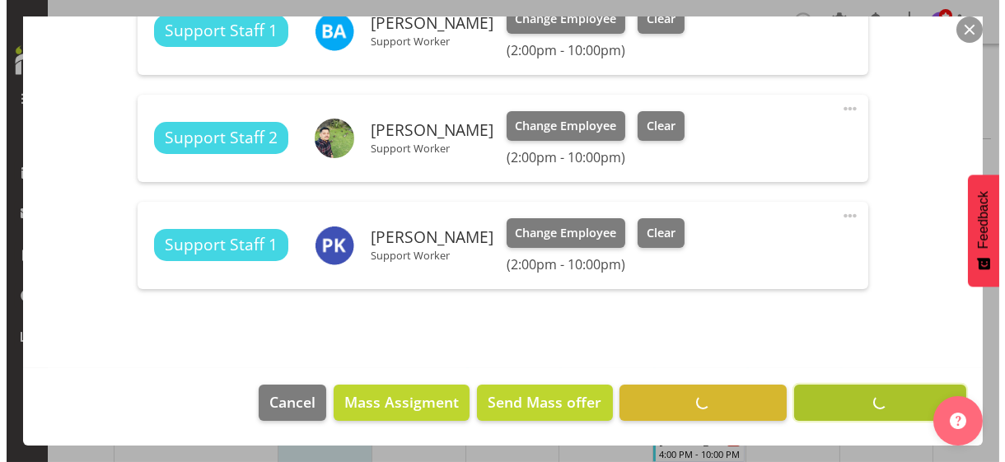
scroll to position [546, 0]
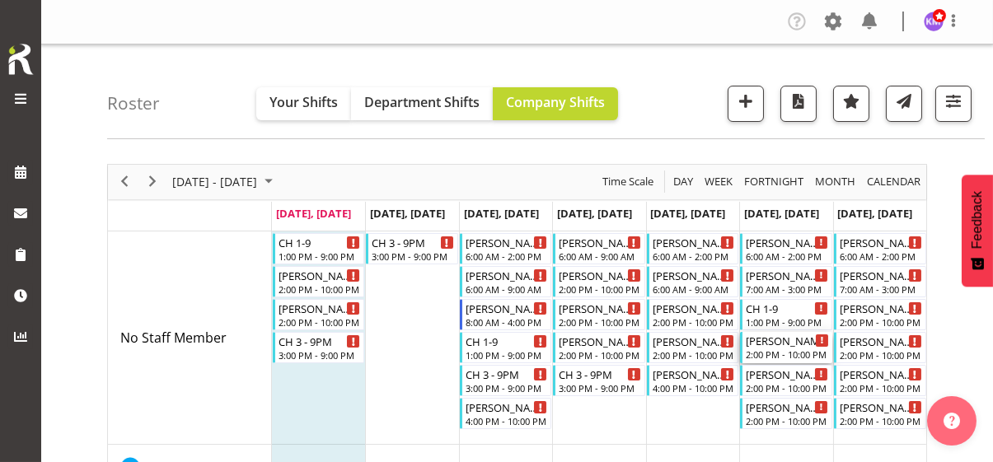
click at [785, 352] on div "2:00 PM - 10:00 PM" at bounding box center [787, 354] width 83 height 13
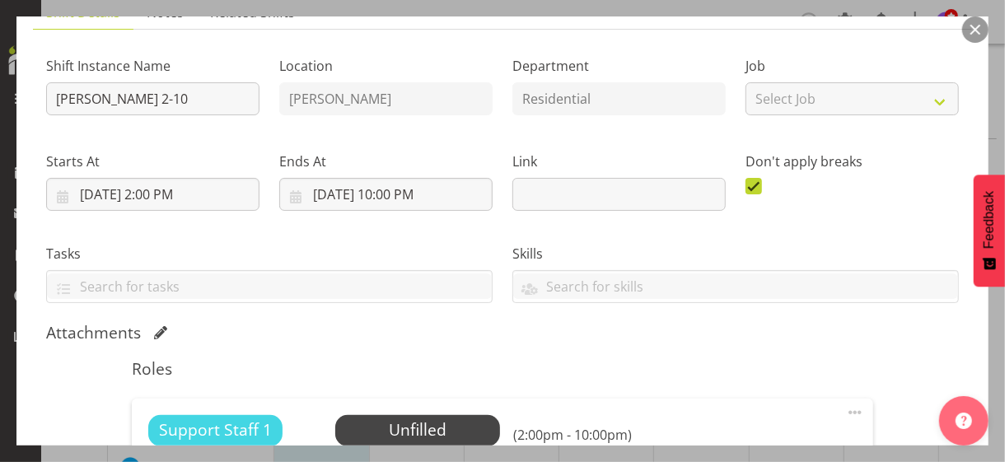
scroll to position [330, 0]
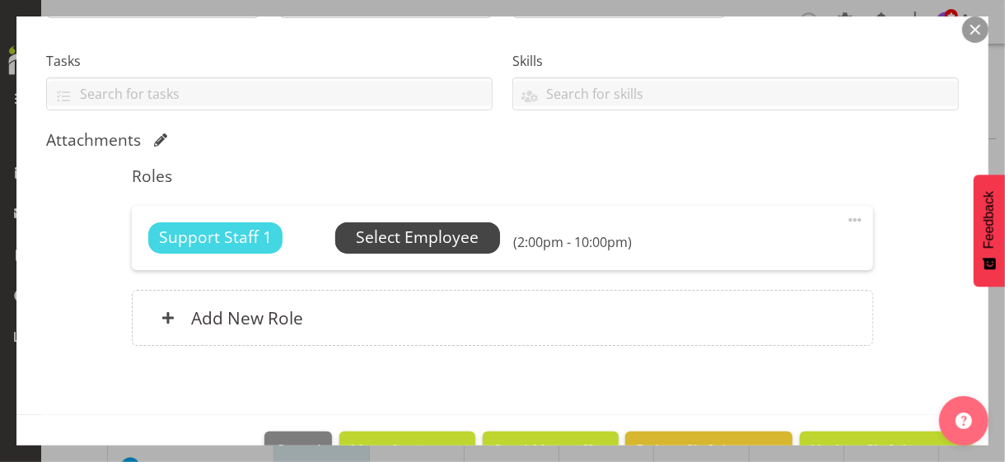
click at [434, 237] on span "Select Employee" at bounding box center [417, 238] width 123 height 24
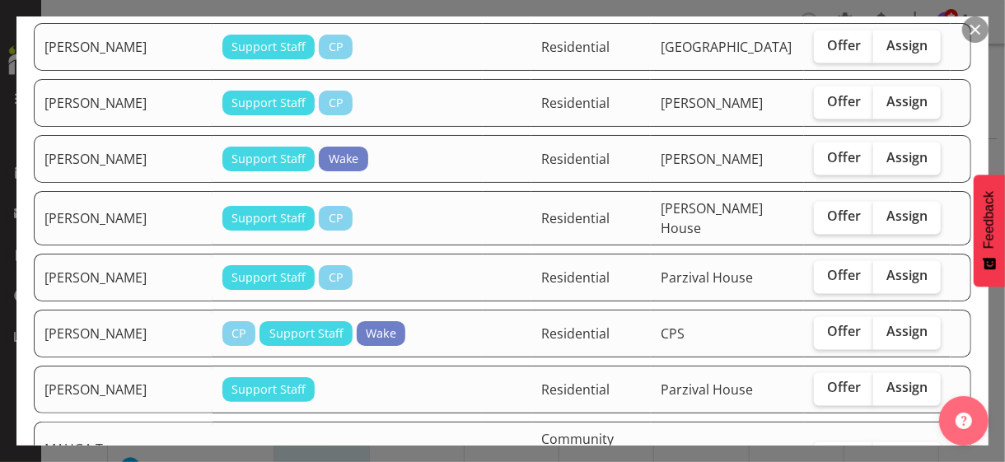
scroll to position [1566, 0]
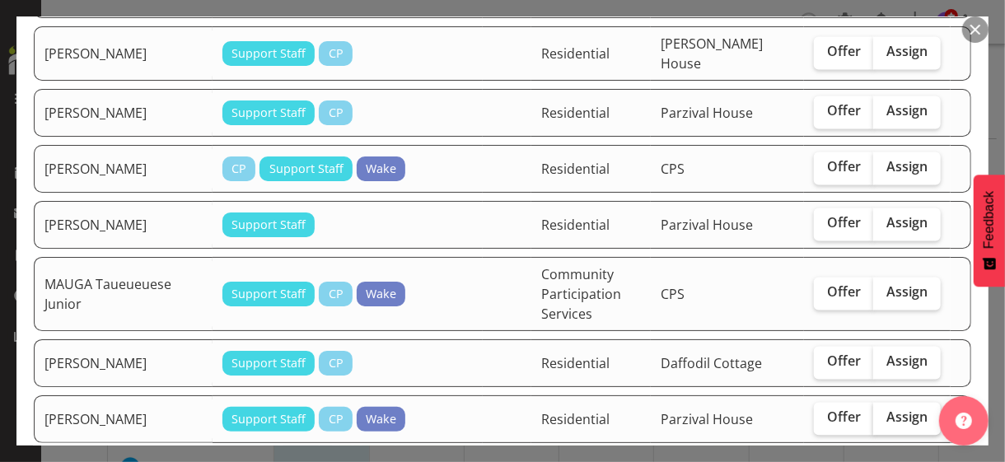
click at [887, 410] on span "Assign" at bounding box center [907, 418] width 41 height 16
click at [878, 413] on input "Assign" at bounding box center [878, 418] width 11 height 11
checkbox input "true"
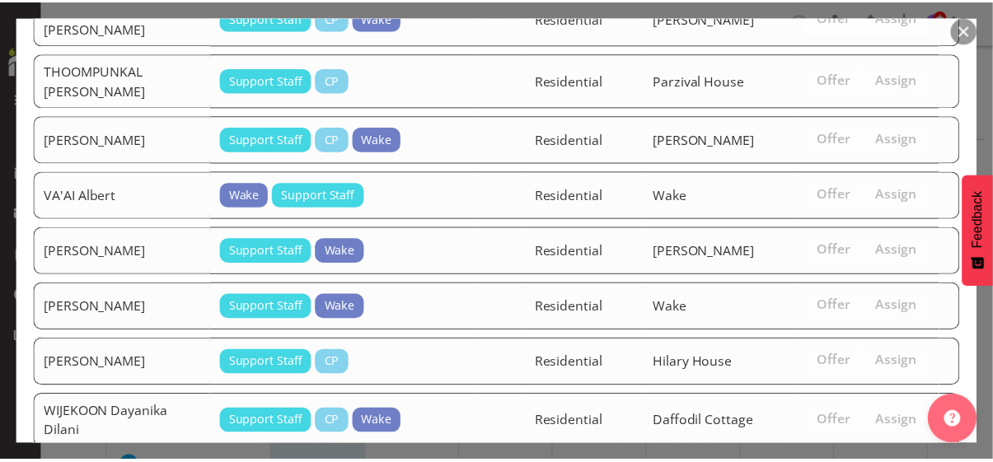
scroll to position [3353, 0]
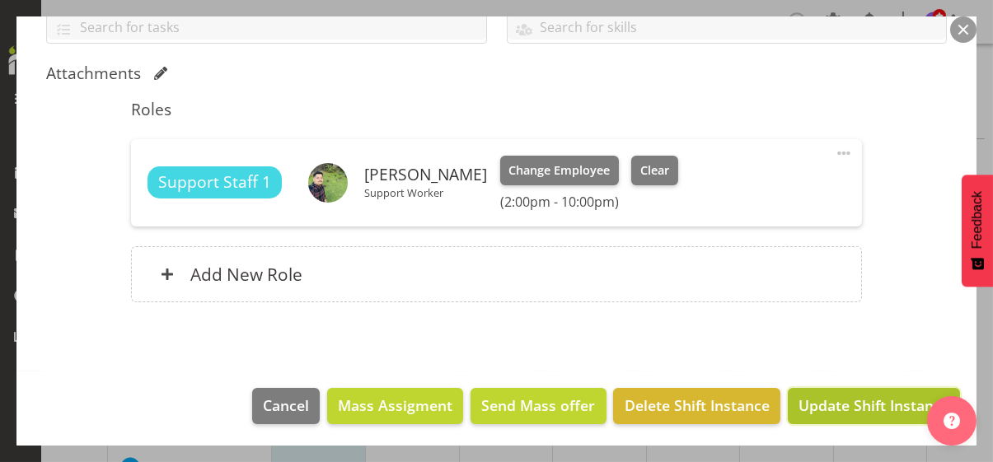
click at [866, 408] on span "Update Shift Instance" at bounding box center [874, 405] width 151 height 21
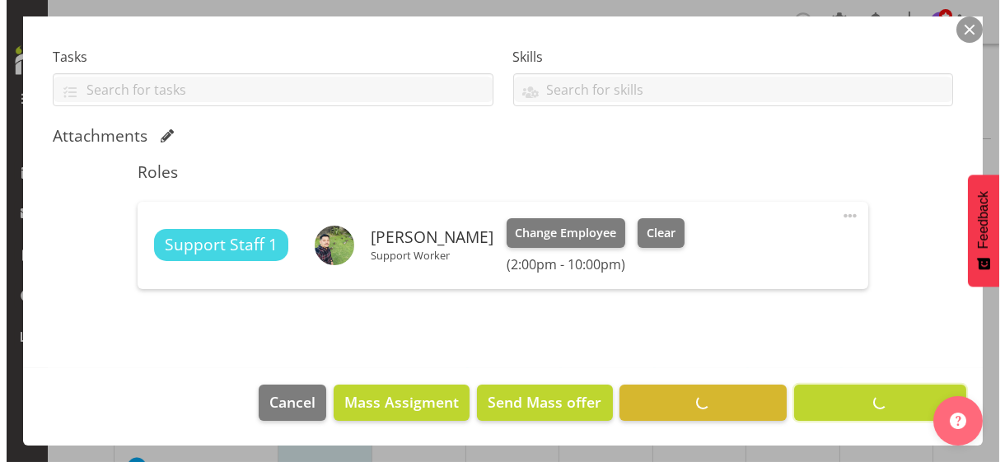
scroll to position [331, 0]
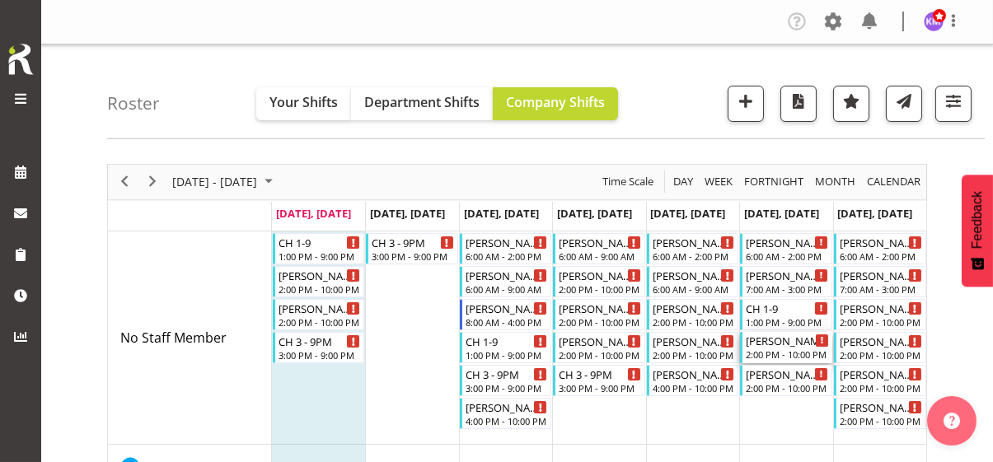
click at [793, 353] on div "2:00 PM - 10:00 PM" at bounding box center [787, 354] width 83 height 13
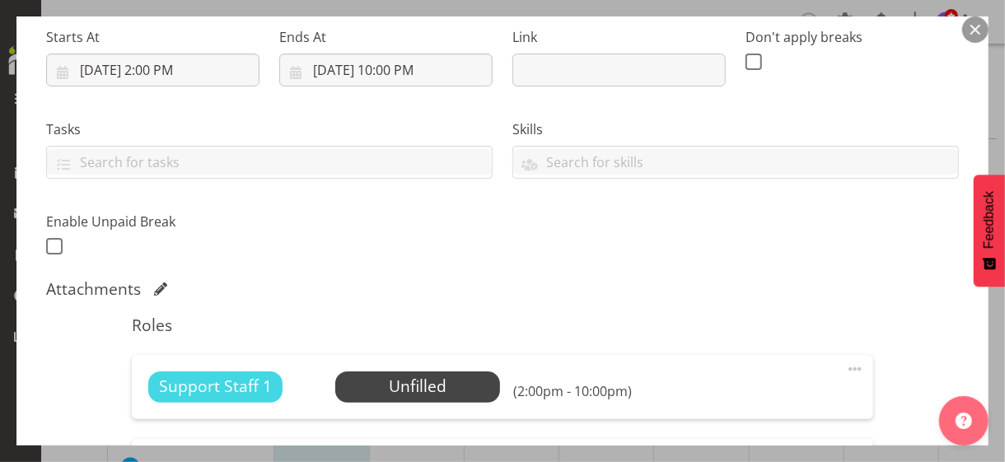
scroll to position [412, 0]
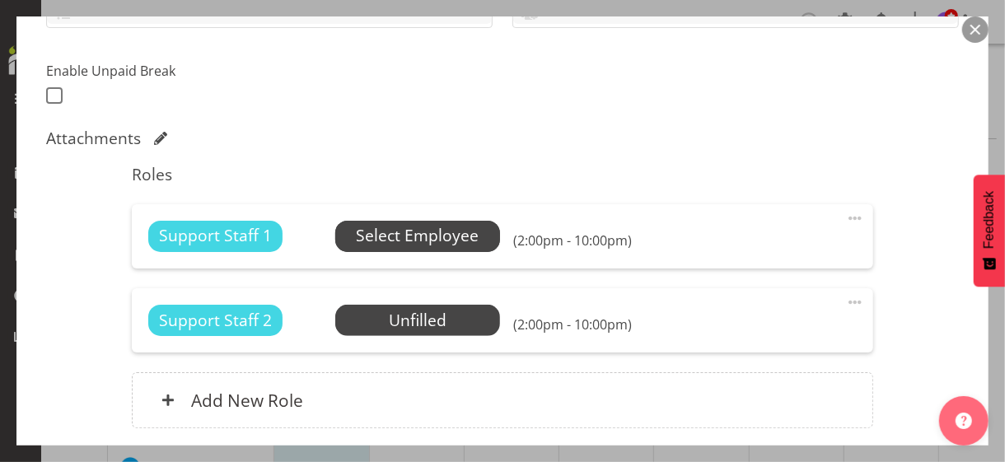
click at [433, 245] on span "Select Employee" at bounding box center [417, 236] width 123 height 24
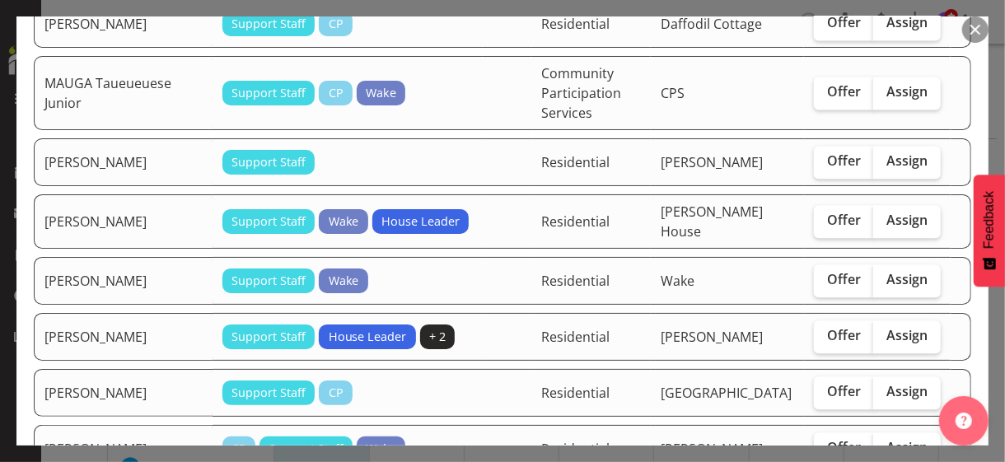
scroll to position [1978, 0]
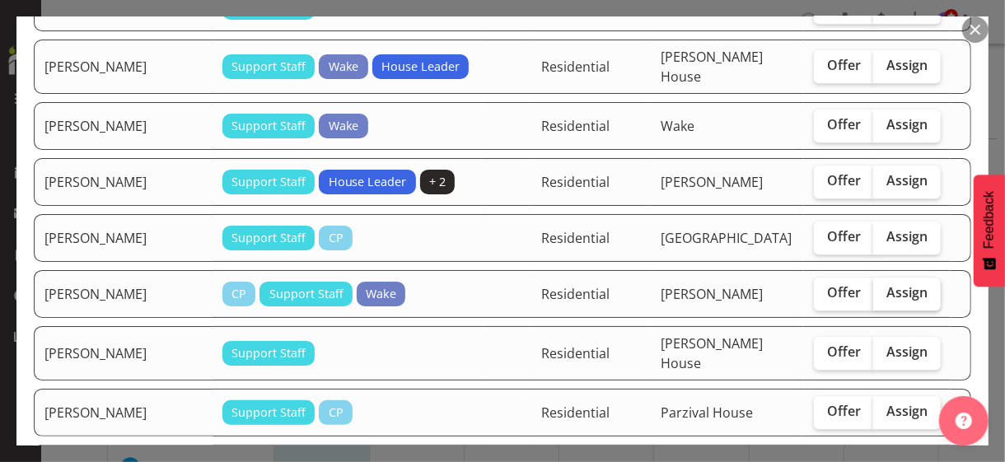
drag, startPoint x: 885, startPoint y: 218, endPoint x: 881, endPoint y: 238, distance: 21.0
click at [885, 278] on label "Assign" at bounding box center [907, 294] width 68 height 33
click at [884, 288] on input "Assign" at bounding box center [878, 293] width 11 height 11
checkbox input "true"
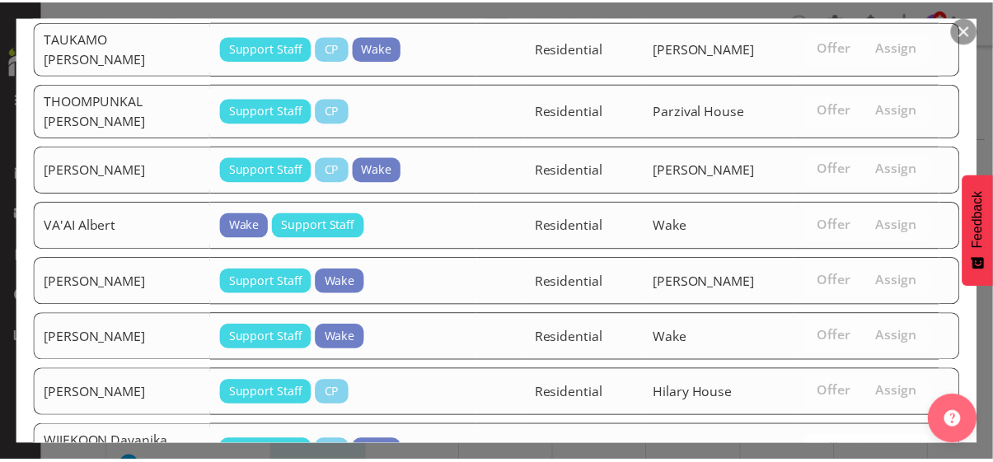
scroll to position [3296, 0]
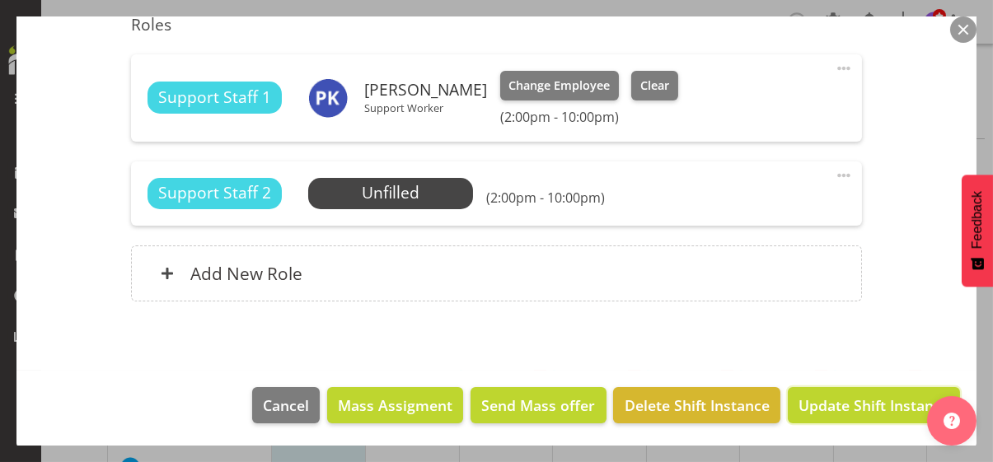
click at [861, 400] on span "Update Shift Instance" at bounding box center [874, 405] width 151 height 21
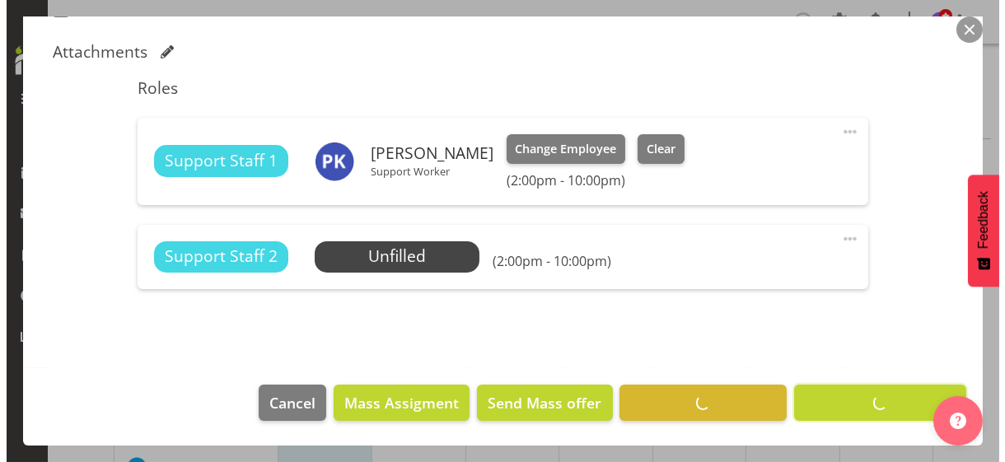
scroll to position [497, 0]
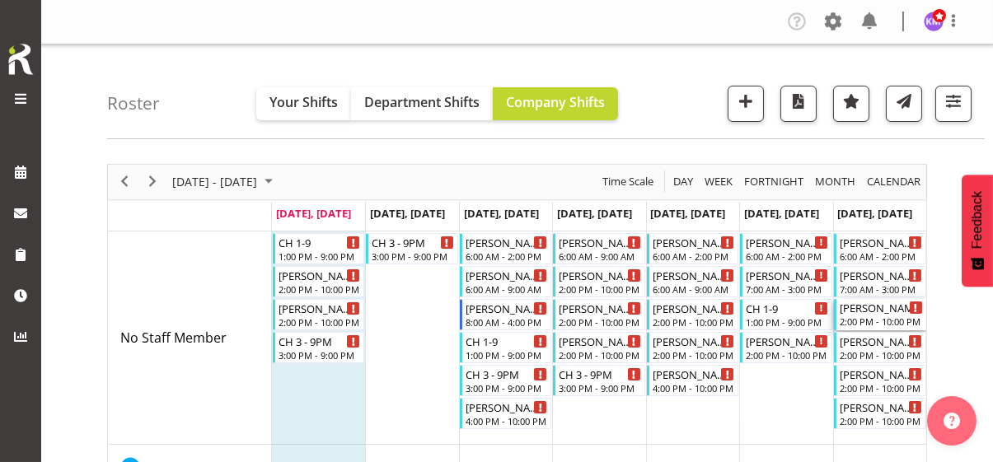
click at [868, 315] on div "2:00 PM - 10:00 PM" at bounding box center [881, 321] width 83 height 13
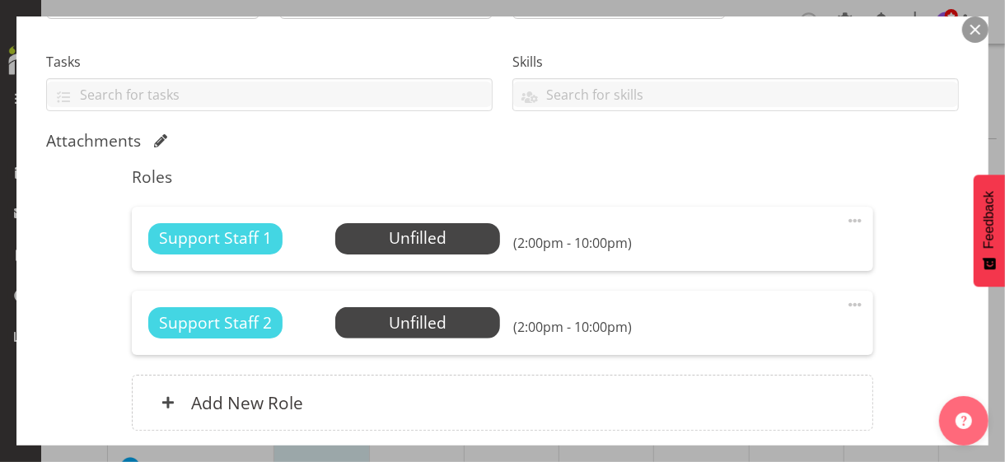
scroll to position [330, 0]
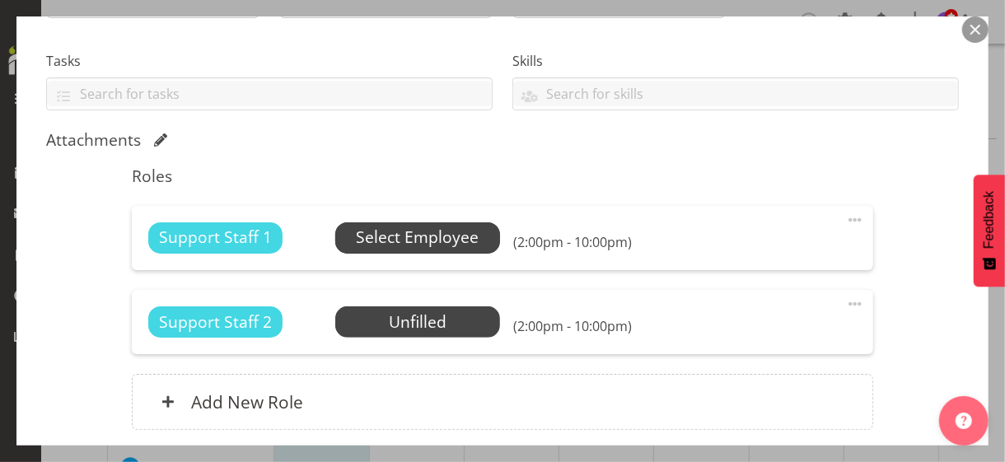
click at [438, 244] on span "Select Employee" at bounding box center [417, 238] width 123 height 24
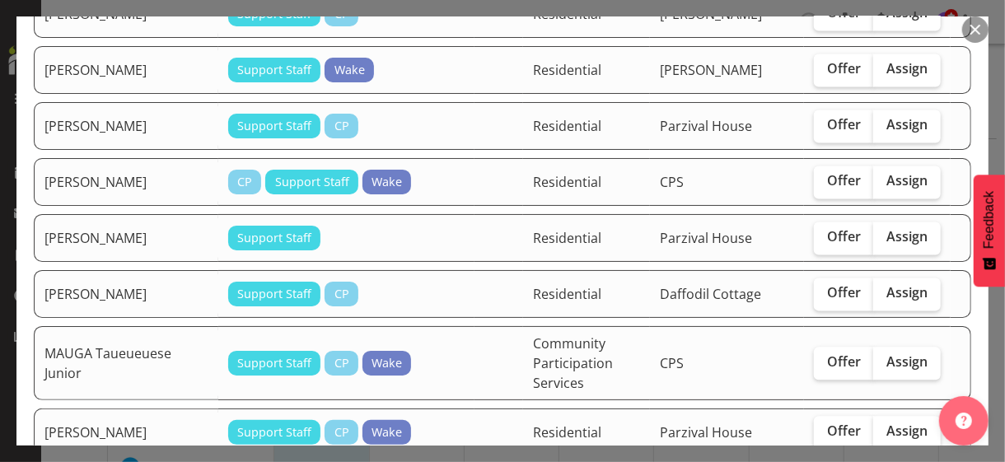
scroll to position [1731, 0]
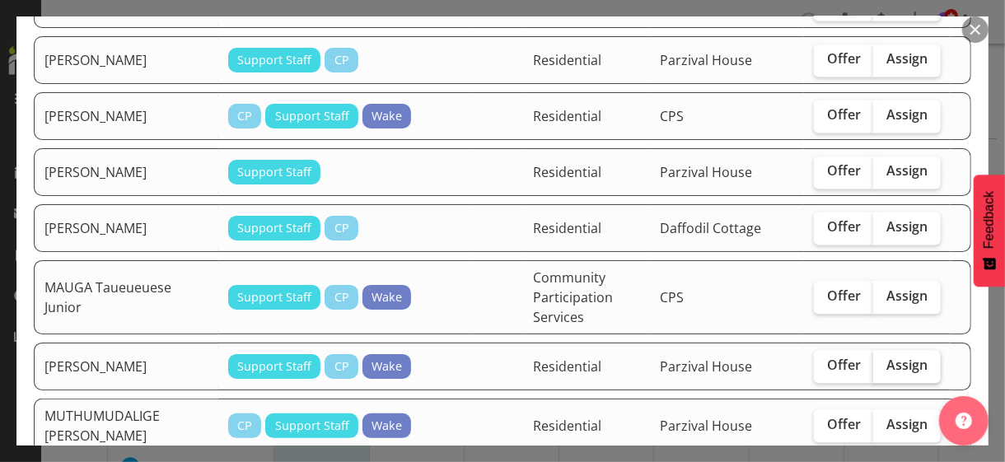
drag, startPoint x: 901, startPoint y: 272, endPoint x: 897, endPoint y: 283, distance: 12.3
click at [902, 357] on span "Assign" at bounding box center [907, 365] width 41 height 16
click at [884, 360] on input "Assign" at bounding box center [878, 365] width 11 height 11
checkbox input "true"
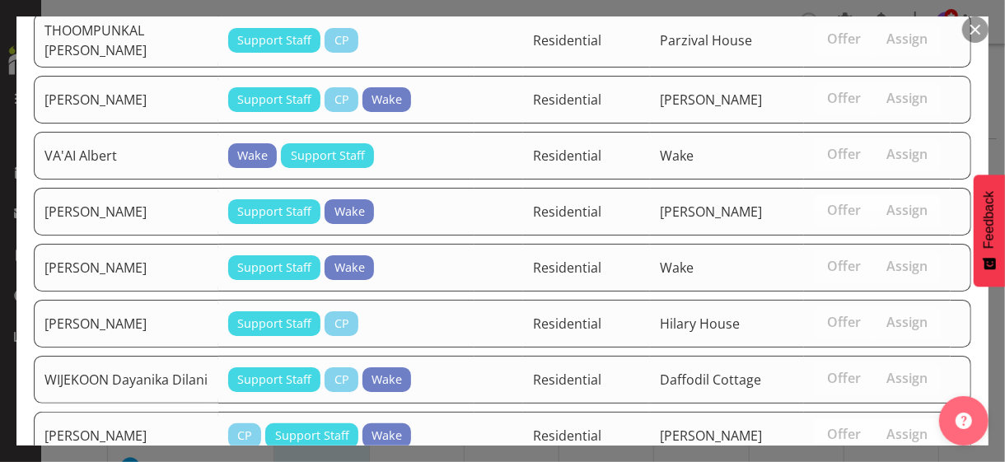
scroll to position [3477, 0]
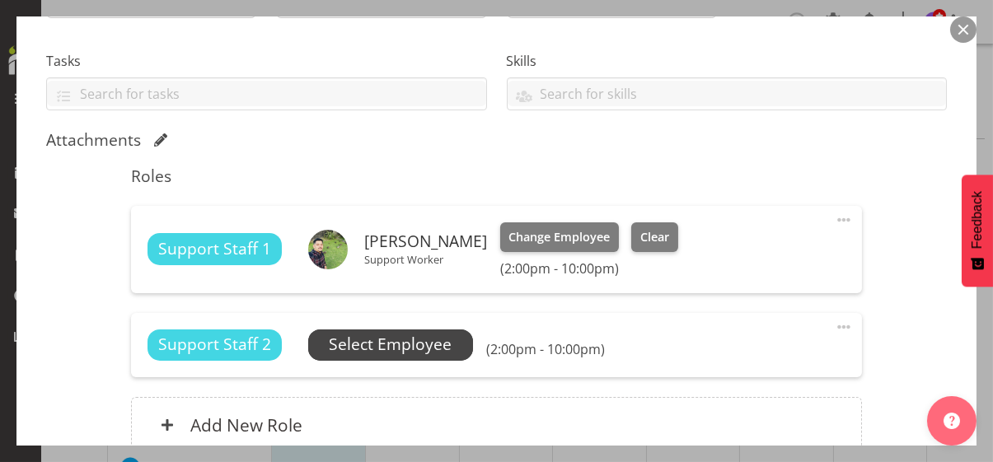
click at [448, 345] on span "Select Employee" at bounding box center [390, 345] width 123 height 24
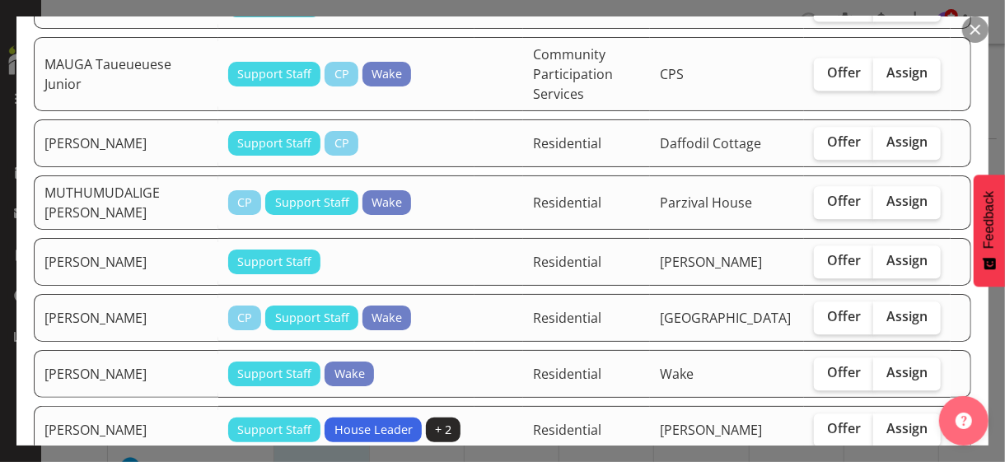
scroll to position [2060, 0]
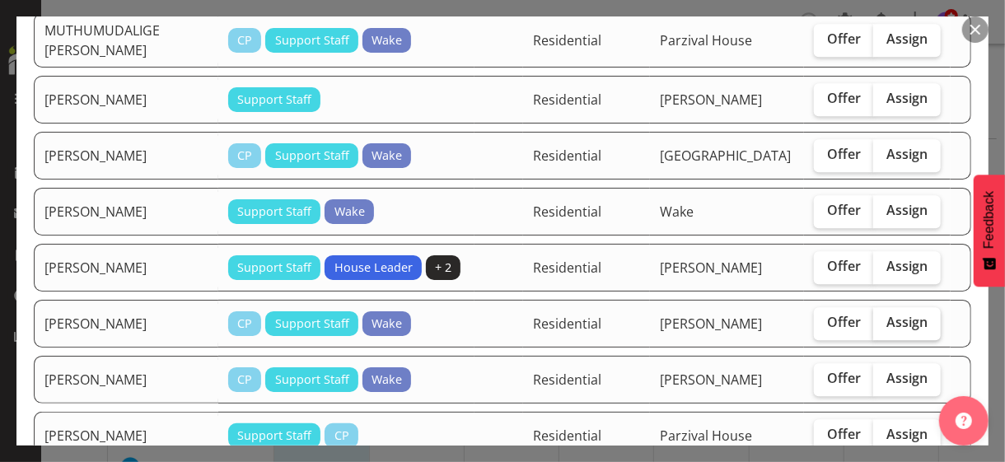
click at [899, 314] on span "Assign" at bounding box center [907, 322] width 41 height 16
click at [884, 317] on input "Assign" at bounding box center [878, 322] width 11 height 11
checkbox input "true"
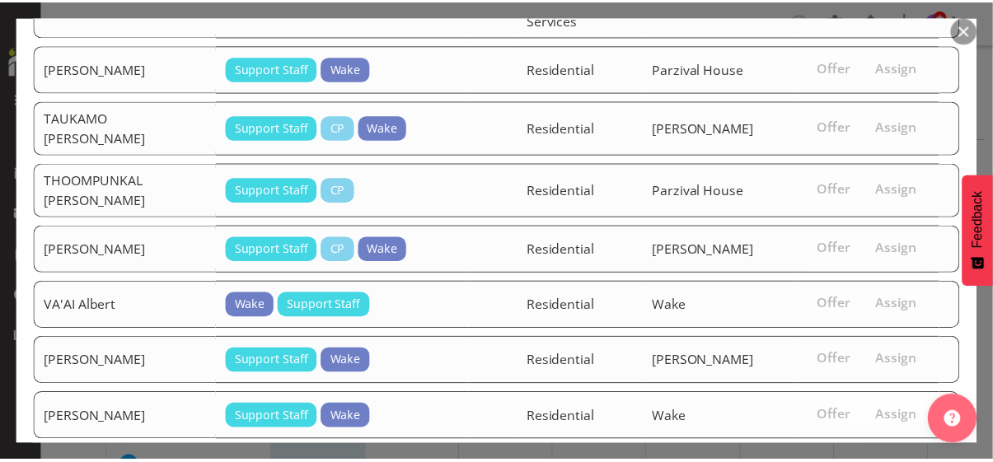
scroll to position [3421, 0]
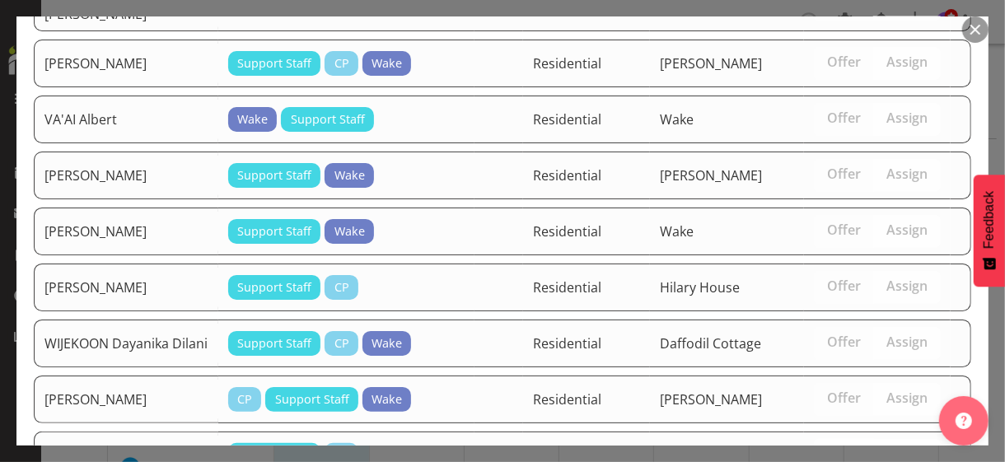
drag, startPoint x: 874, startPoint y: 402, endPoint x: 746, endPoint y: 386, distance: 129.6
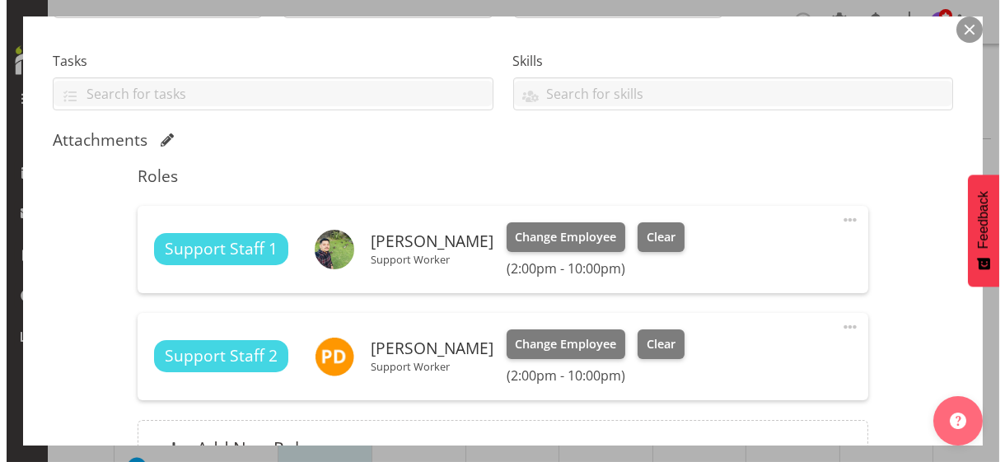
scroll to position [503, 0]
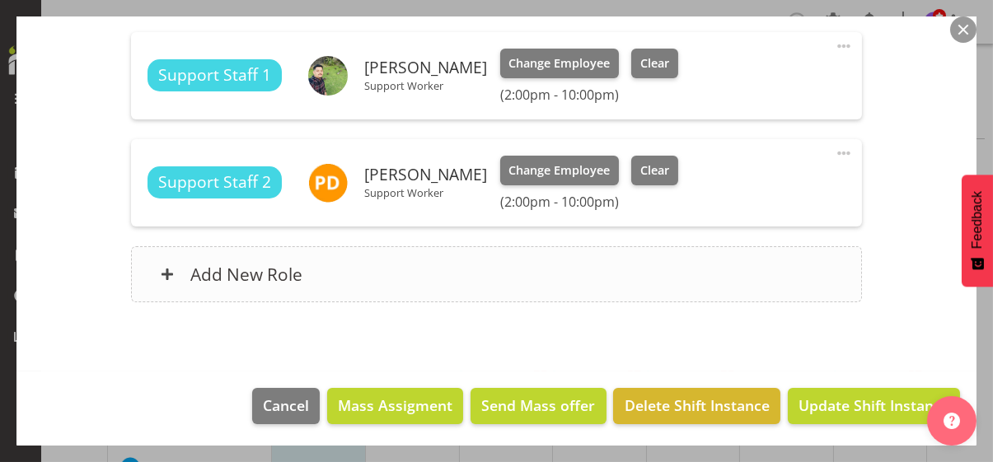
click at [452, 288] on div "Add New Role" at bounding box center [496, 274] width 731 height 56
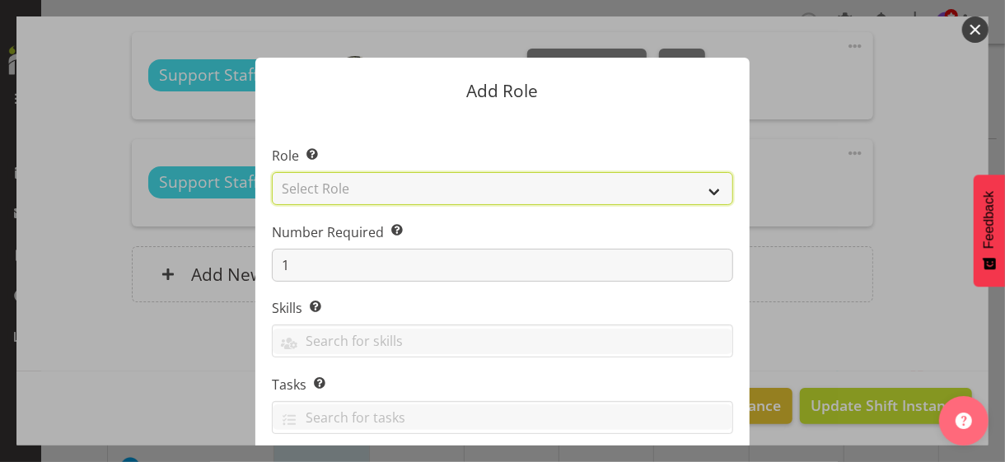
click at [406, 183] on select "Select Role CP House Leader Support Staff Wake" at bounding box center [502, 188] width 461 height 33
select select "1091"
click at [272, 172] on select "Select Role CP House Leader Support Staff Wake" at bounding box center [502, 188] width 461 height 33
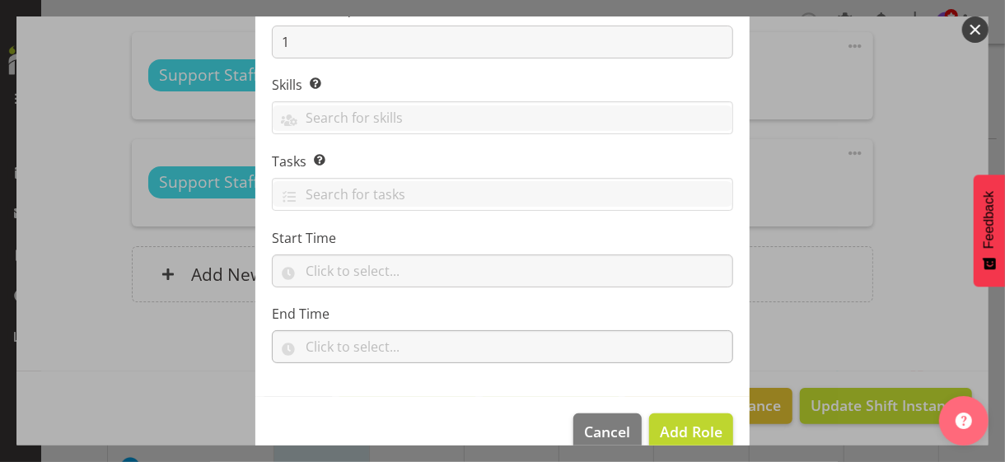
scroll to position [251, 0]
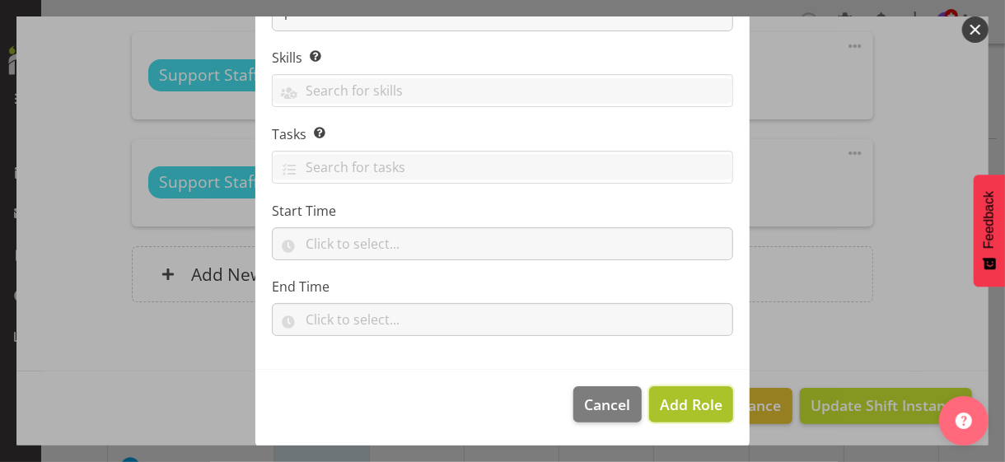
drag, startPoint x: 710, startPoint y: 415, endPoint x: 660, endPoint y: 386, distance: 57.7
click at [702, 410] on button "Add Role" at bounding box center [691, 404] width 84 height 36
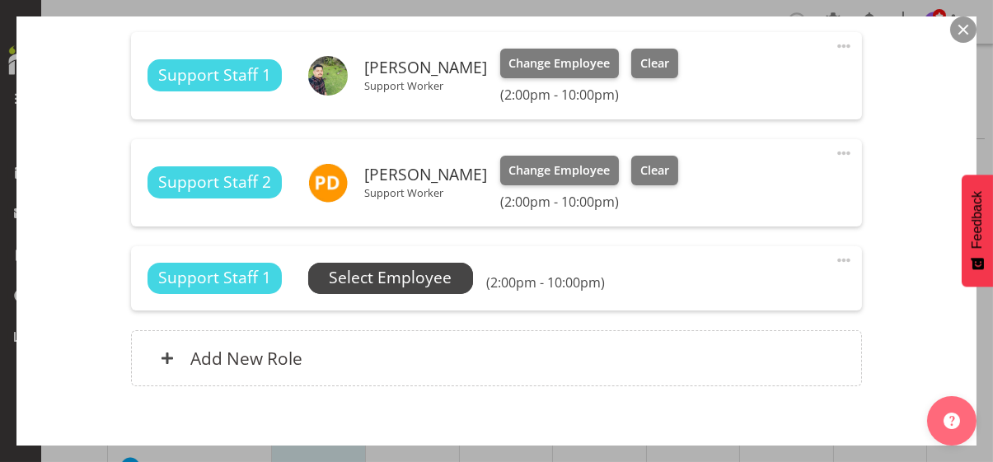
click at [428, 280] on span "Select Employee" at bounding box center [390, 278] width 123 height 24
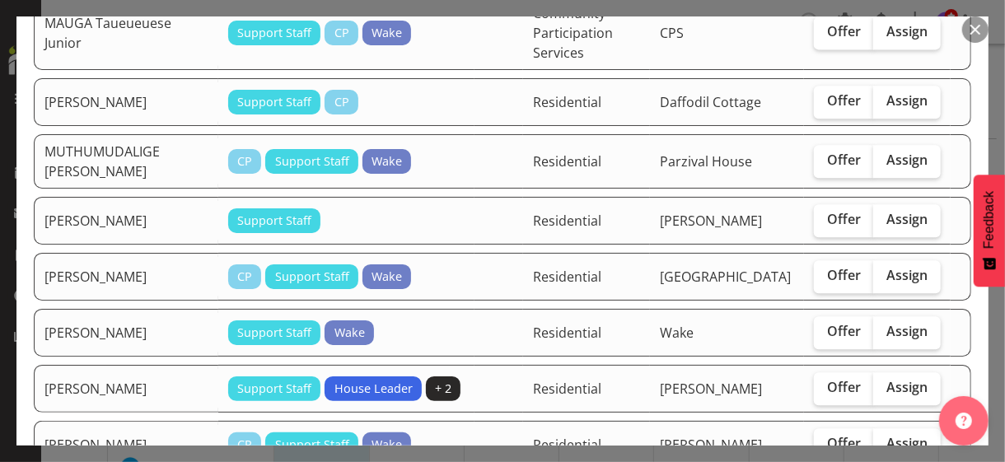
scroll to position [2060, 0]
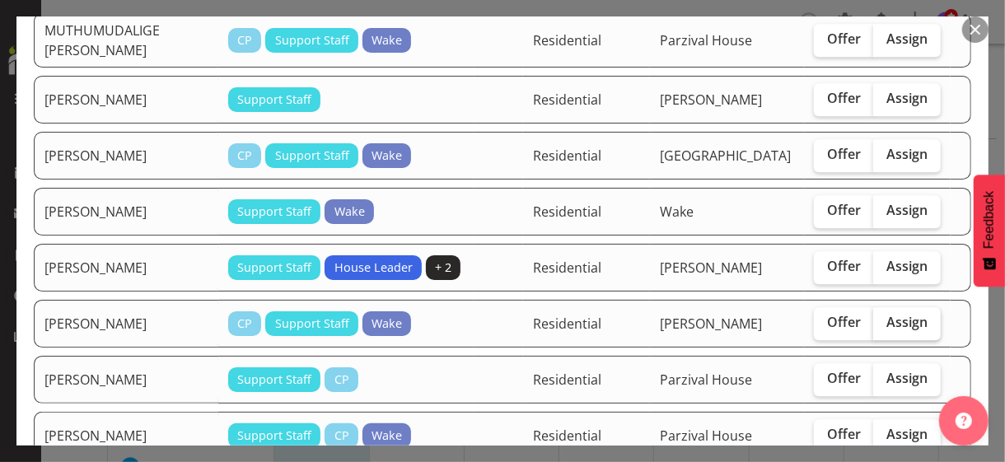
click at [888, 314] on span "Assign" at bounding box center [907, 322] width 41 height 16
click at [884, 317] on input "Assign" at bounding box center [878, 322] width 11 height 11
checkbox input "true"
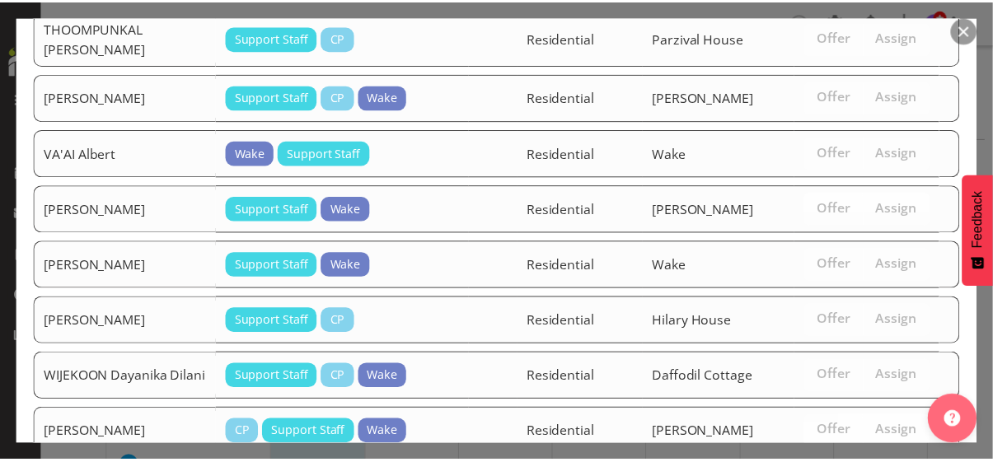
scroll to position [3360, 0]
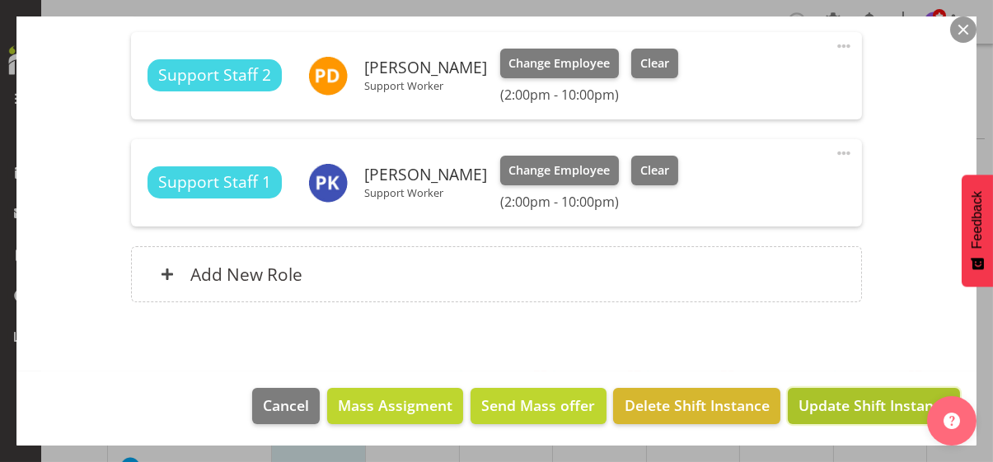
click at [874, 408] on span "Update Shift Instance" at bounding box center [874, 405] width 151 height 21
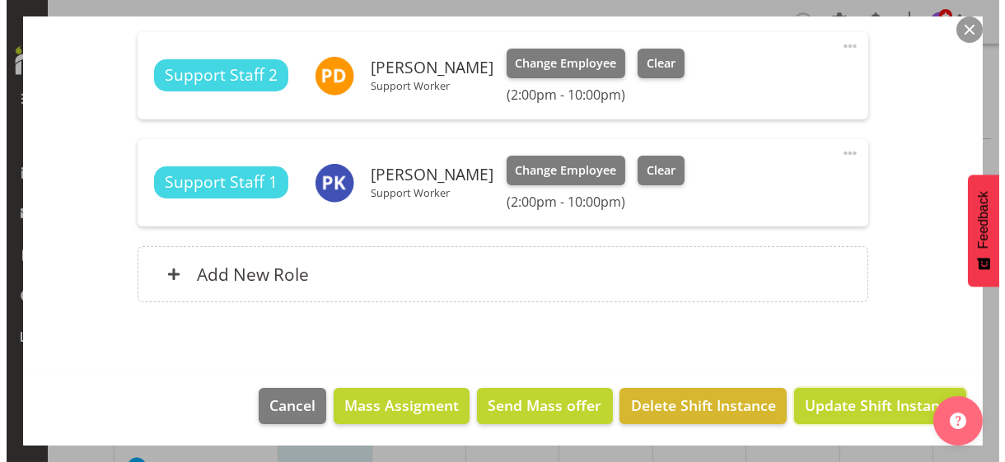
scroll to position [546, 0]
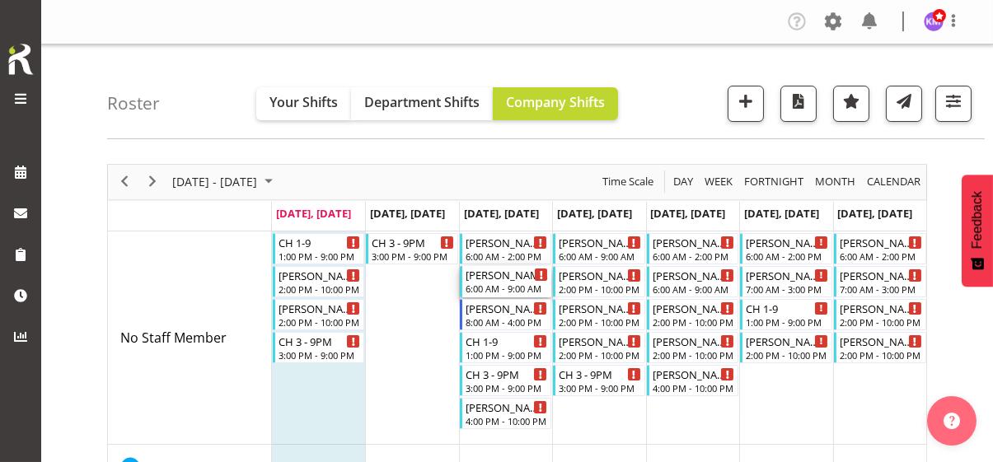
click at [516, 288] on div "6:00 AM - 9:00 AM" at bounding box center [507, 288] width 83 height 13
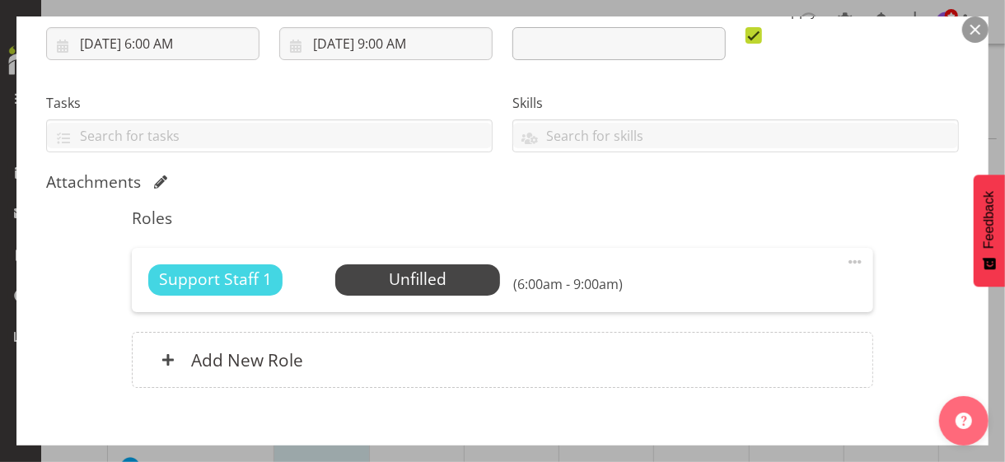
scroll to position [373, 0]
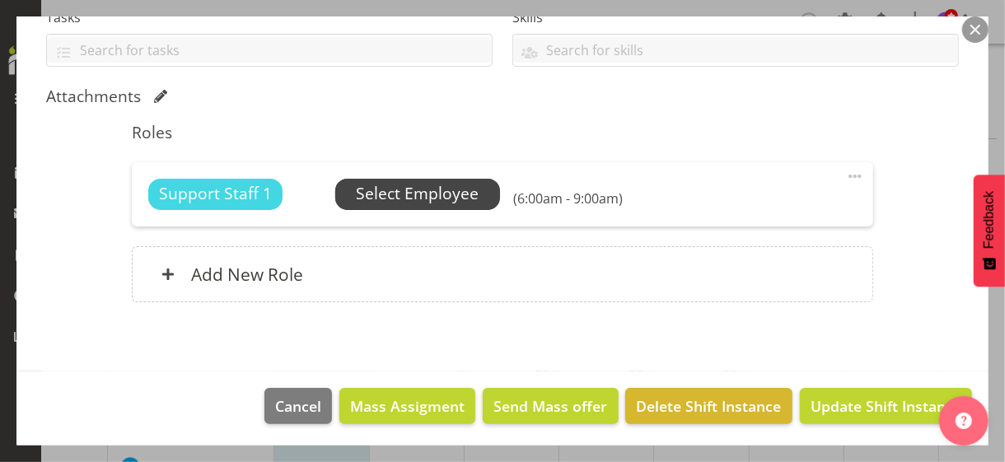
click at [408, 194] on span "Select Employee" at bounding box center [417, 194] width 123 height 24
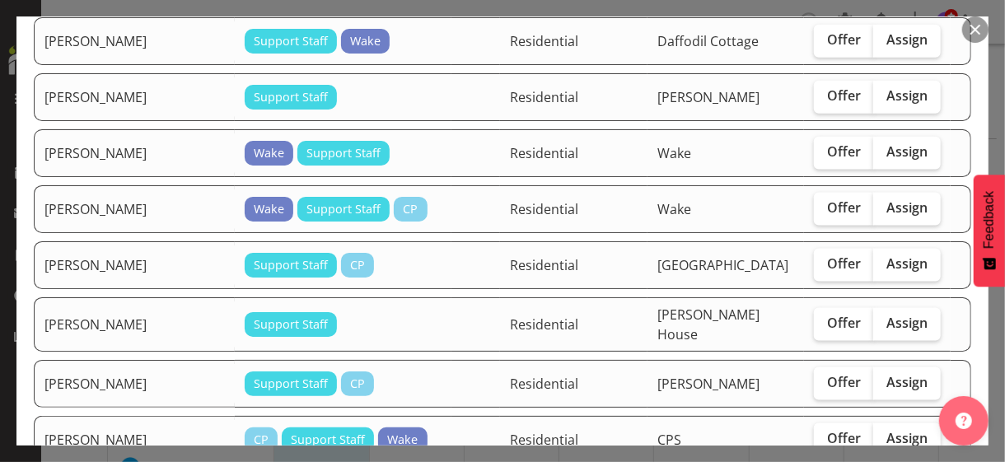
scroll to position [1071, 0]
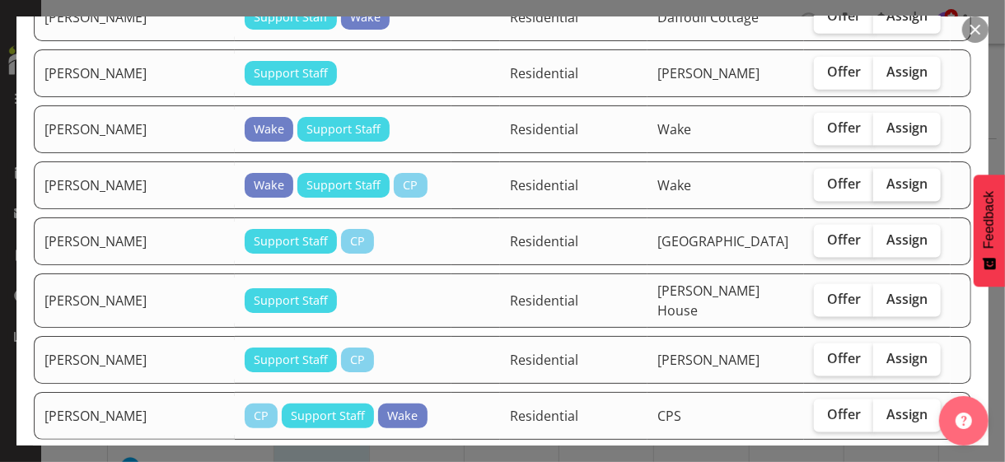
click at [887, 176] on span "Assign" at bounding box center [907, 184] width 41 height 16
click at [884, 179] on input "Assign" at bounding box center [878, 184] width 11 height 11
checkbox input "true"
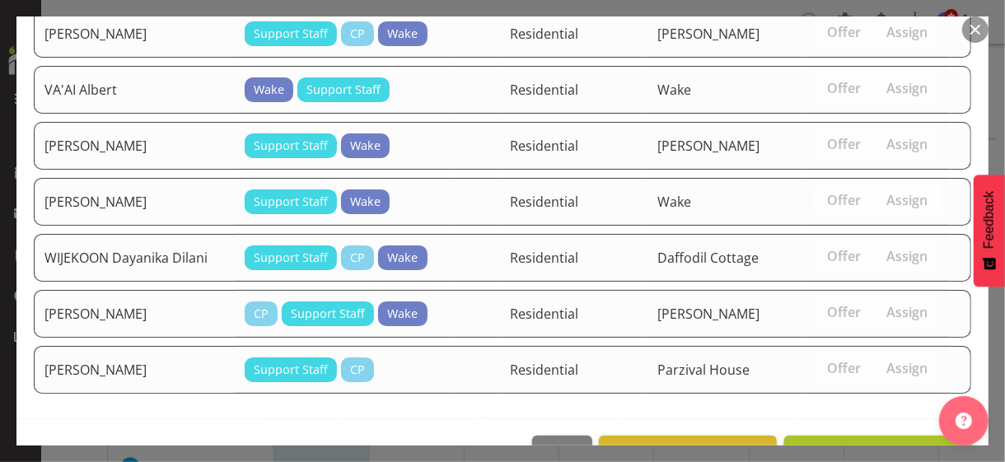
scroll to position [2867, 0]
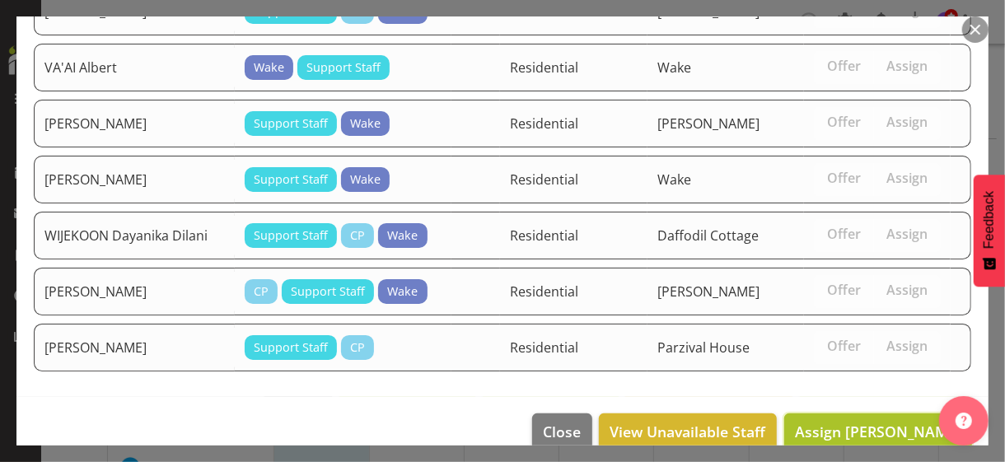
click at [860, 422] on span "Assign [PERSON_NAME]" at bounding box center [878, 432] width 166 height 20
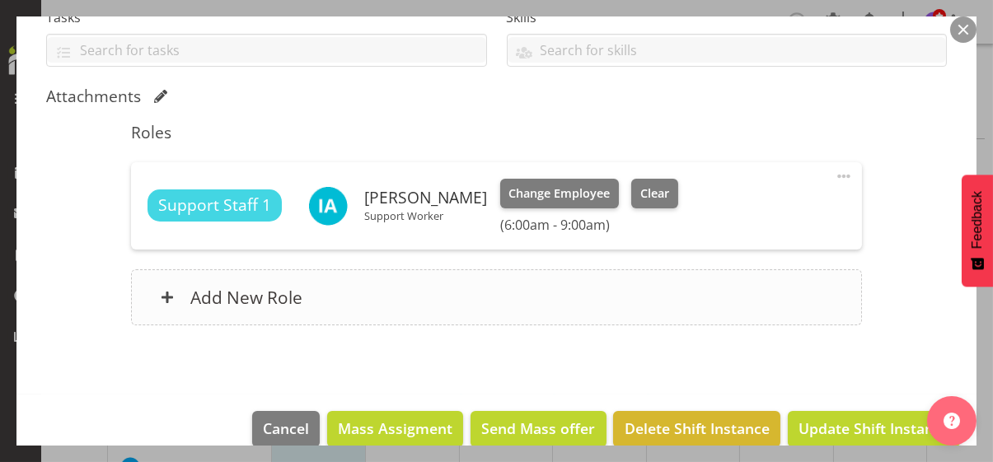
click at [408, 308] on div "Add New Role" at bounding box center [496, 297] width 731 height 56
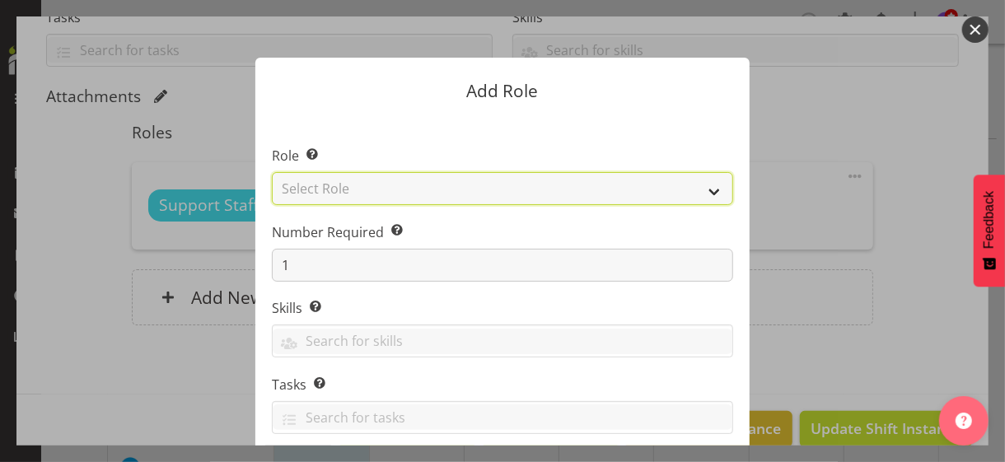
drag, startPoint x: 343, startPoint y: 189, endPoint x: 347, endPoint y: 202, distance: 13.8
click at [344, 191] on select "Select Role CP House Leader Support Staff Wake" at bounding box center [502, 188] width 461 height 33
select select "1091"
click at [272, 172] on select "Select Role CP House Leader Support Staff Wake" at bounding box center [502, 188] width 461 height 33
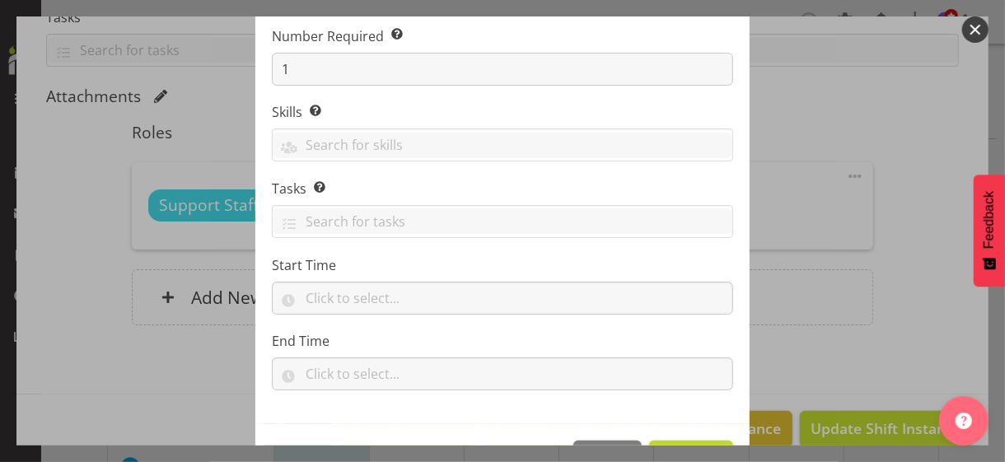
scroll to position [251, 0]
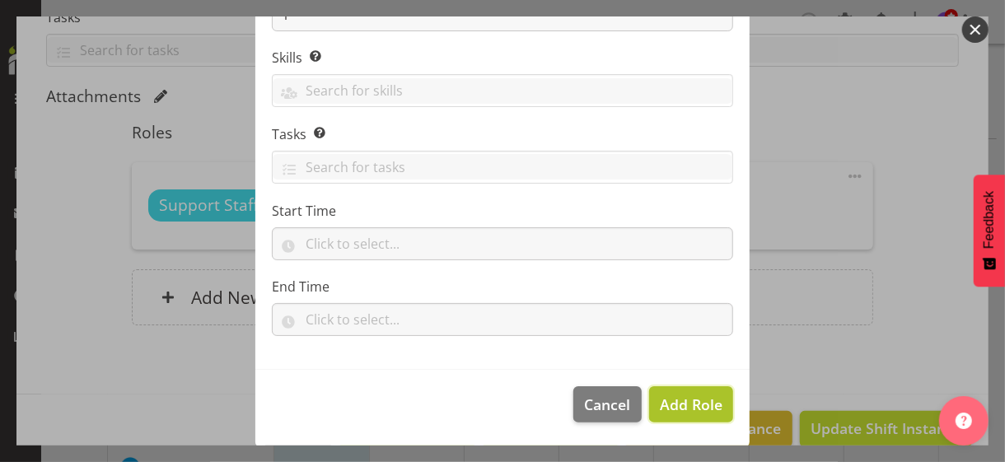
click at [675, 398] on span "Add Role" at bounding box center [691, 405] width 63 height 20
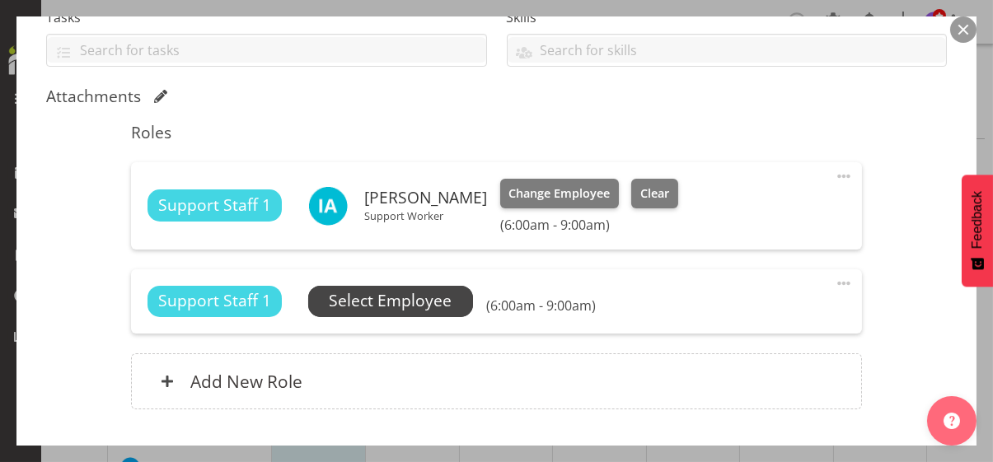
click at [433, 297] on span "Select Employee" at bounding box center [390, 301] width 123 height 24
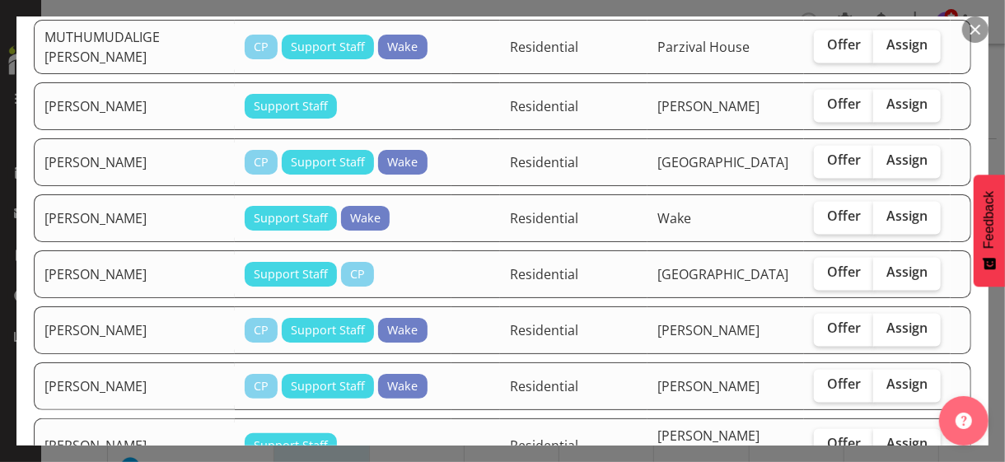
scroll to position [1731, 0]
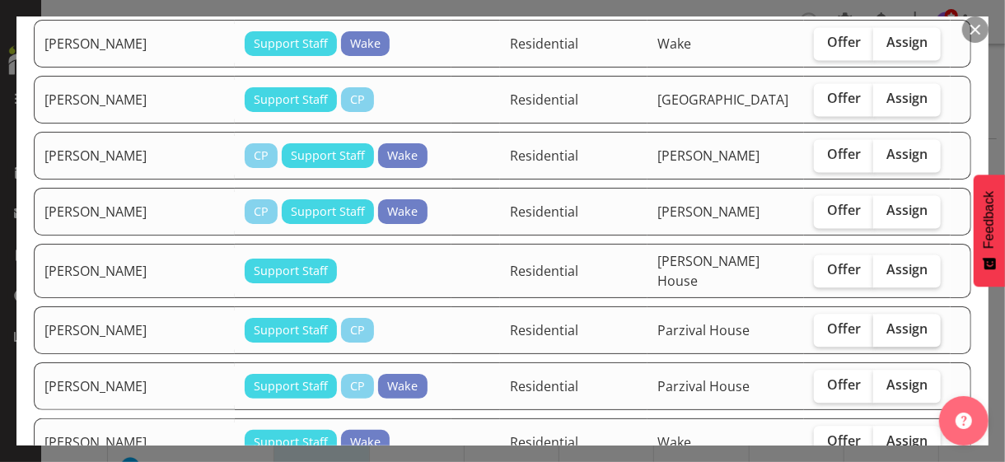
click at [902, 330] on label "Assign" at bounding box center [907, 330] width 68 height 33
click at [884, 330] on input "Assign" at bounding box center [878, 329] width 11 height 11
checkbox input "true"
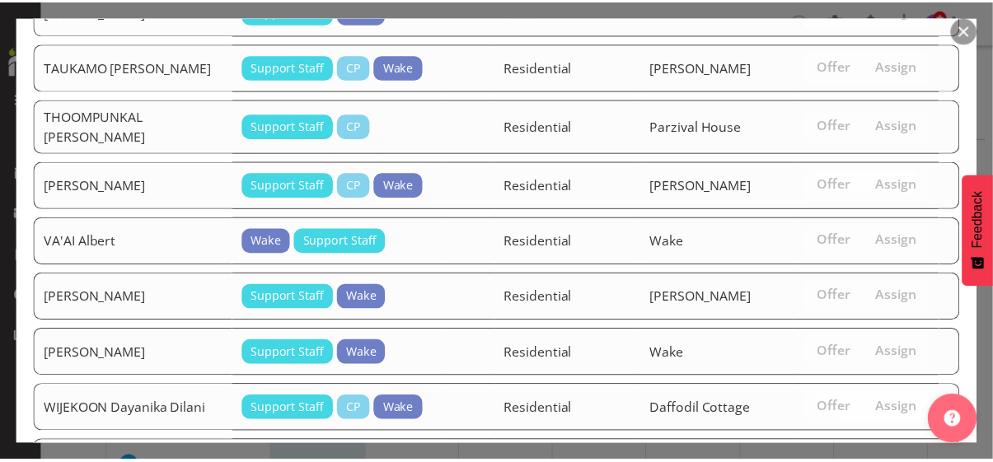
scroll to position [2812, 0]
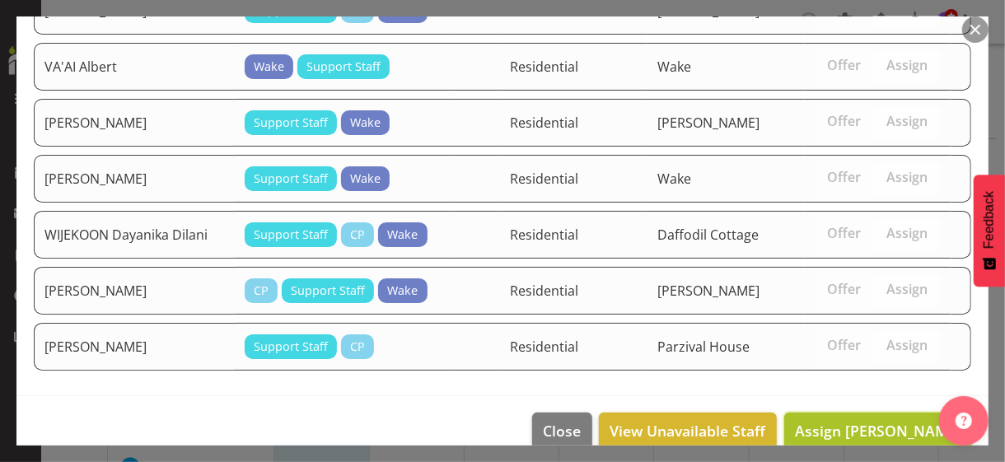
click at [885, 421] on span "Assign [PERSON_NAME]" at bounding box center [878, 431] width 166 height 20
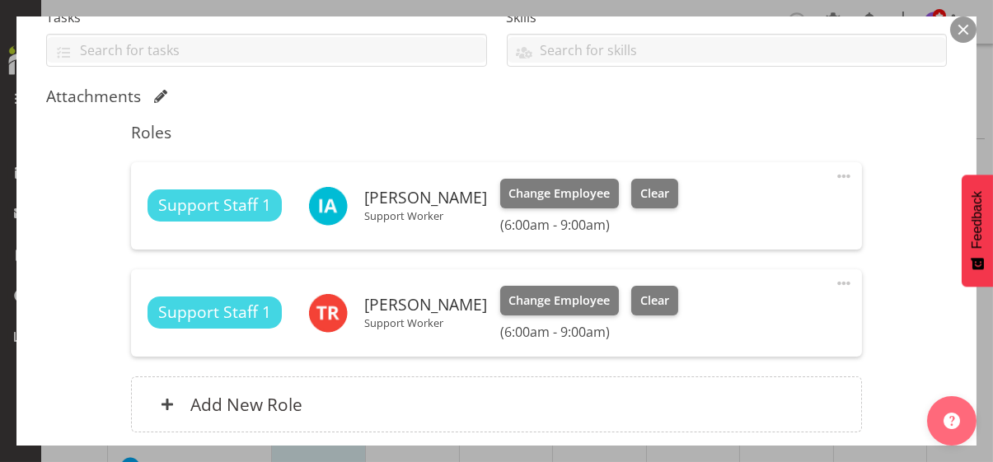
click at [916, 340] on div "Shift Instance Name [PERSON_NAME] AM Location [PERSON_NAME] House Department Re…" at bounding box center [496, 129] width 901 height 646
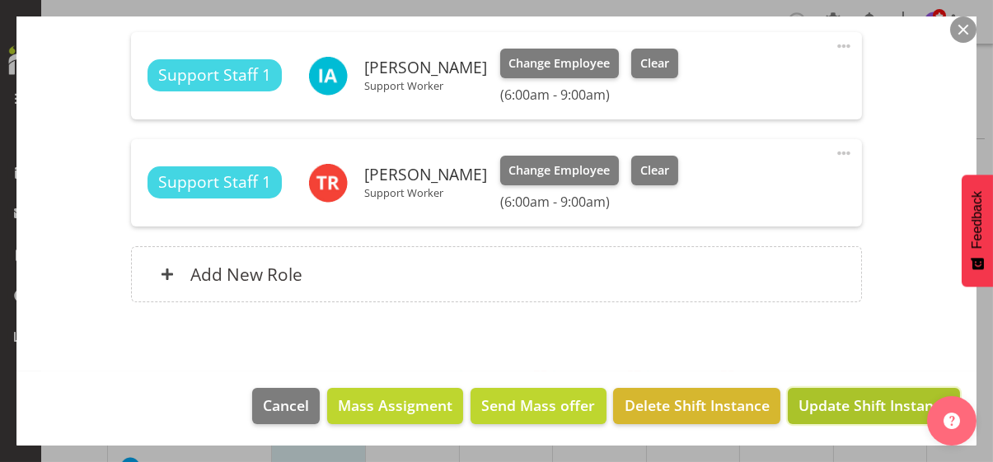
click at [840, 400] on span "Update Shift Instance" at bounding box center [874, 405] width 151 height 21
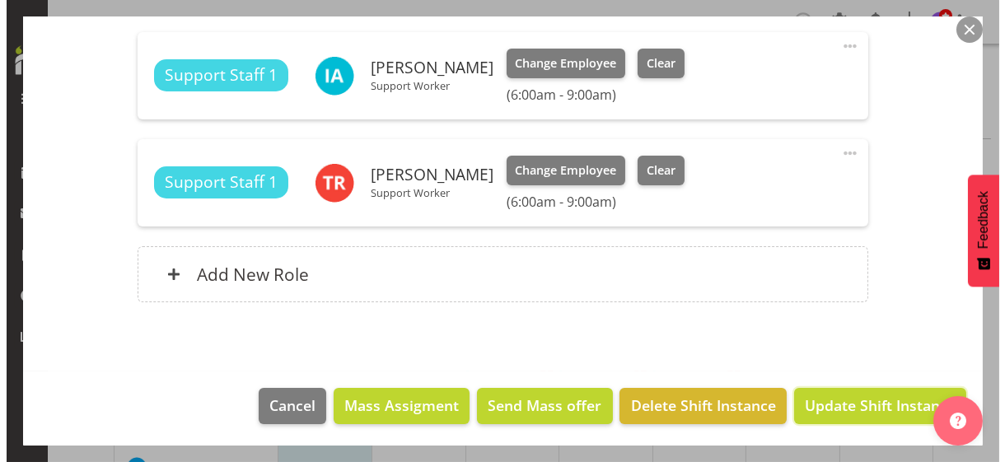
scroll to position [438, 0]
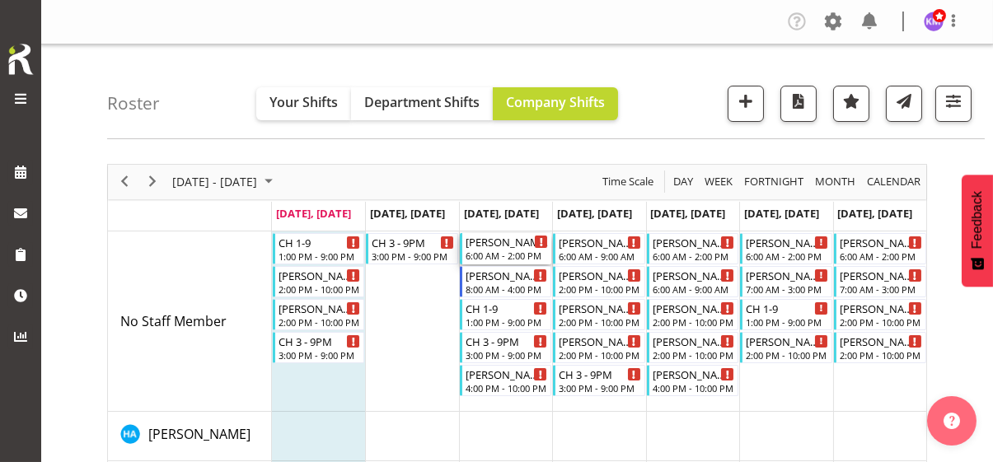
click at [493, 252] on div "6:00 AM - 2:00 PM" at bounding box center [507, 255] width 83 height 13
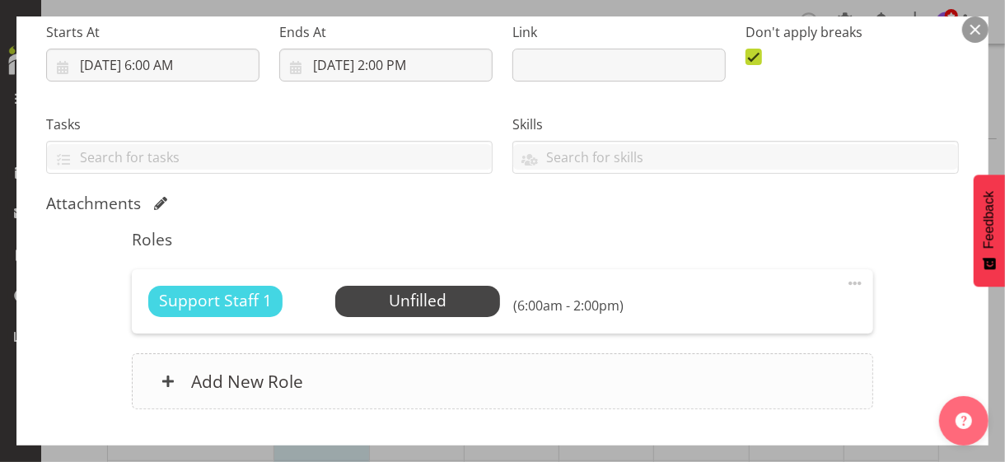
scroll to position [373, 0]
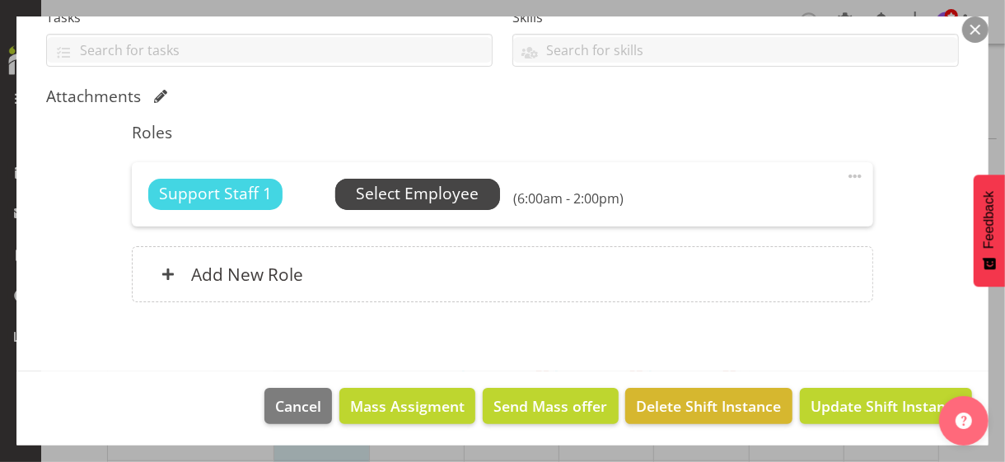
click at [403, 196] on span "Select Employee" at bounding box center [417, 194] width 123 height 24
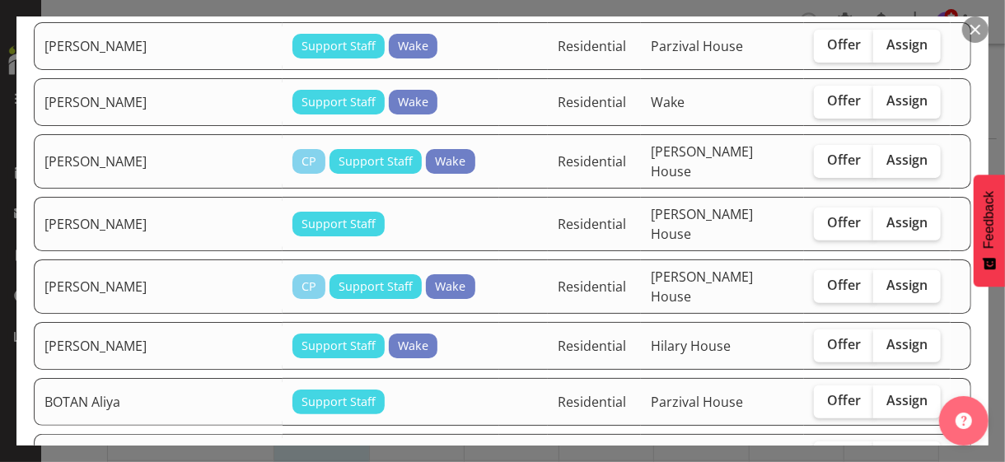
scroll to position [247, 0]
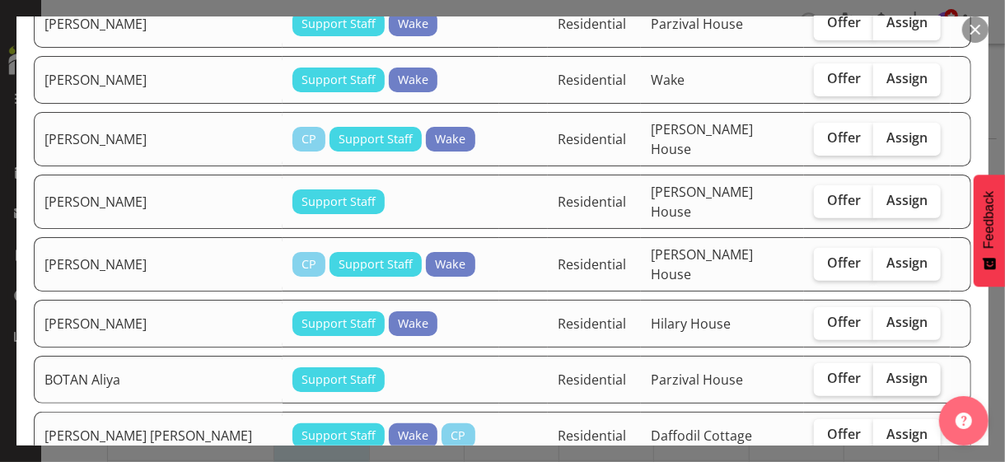
click at [897, 370] on span "Assign" at bounding box center [907, 378] width 41 height 16
click at [884, 373] on input "Assign" at bounding box center [878, 378] width 11 height 11
checkbox input "true"
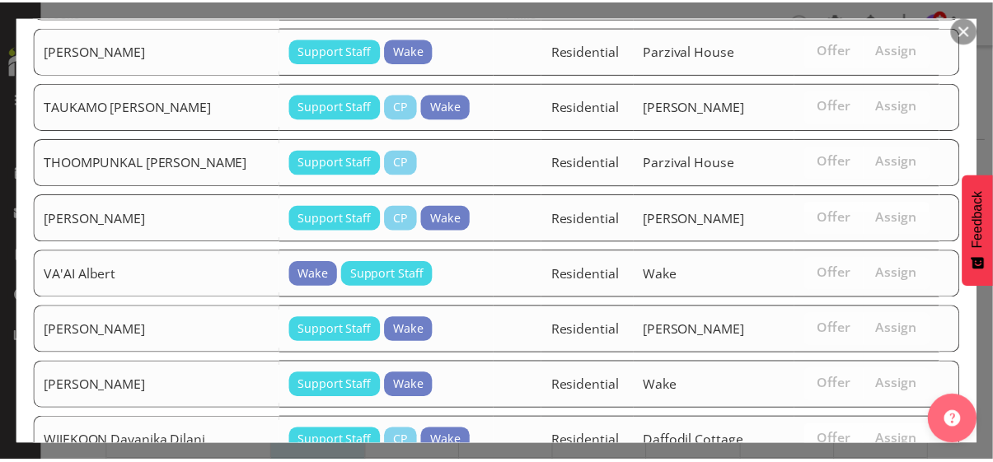
scroll to position [2527, 0]
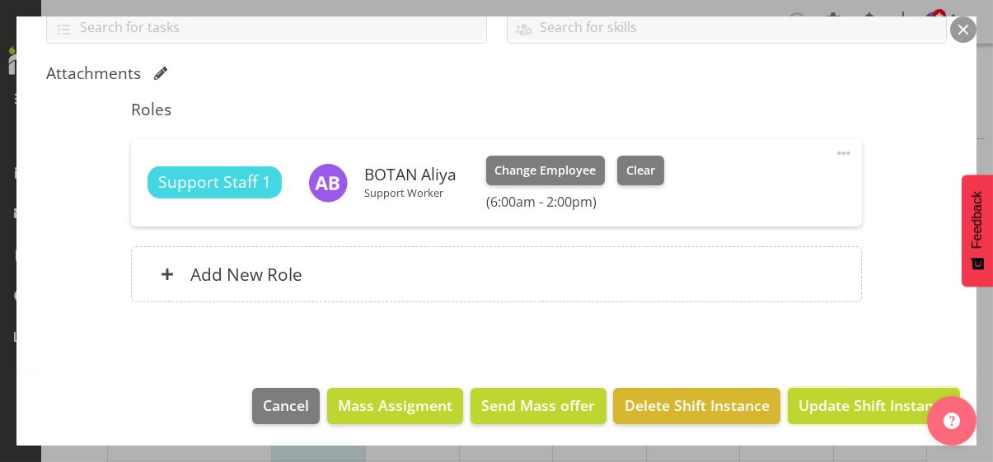
drag, startPoint x: 860, startPoint y: 398, endPoint x: 962, endPoint y: 343, distance: 116.1
click at [862, 398] on span "Update Shift Instance" at bounding box center [874, 405] width 151 height 21
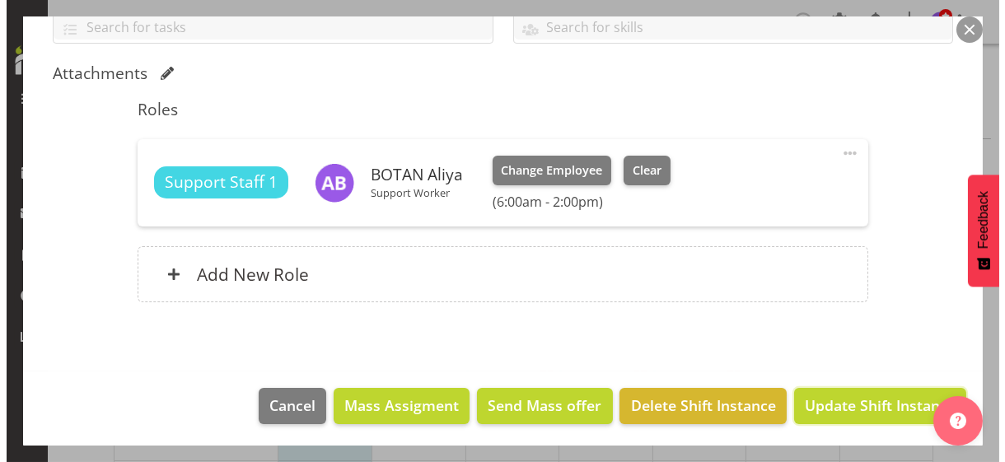
scroll to position [331, 0]
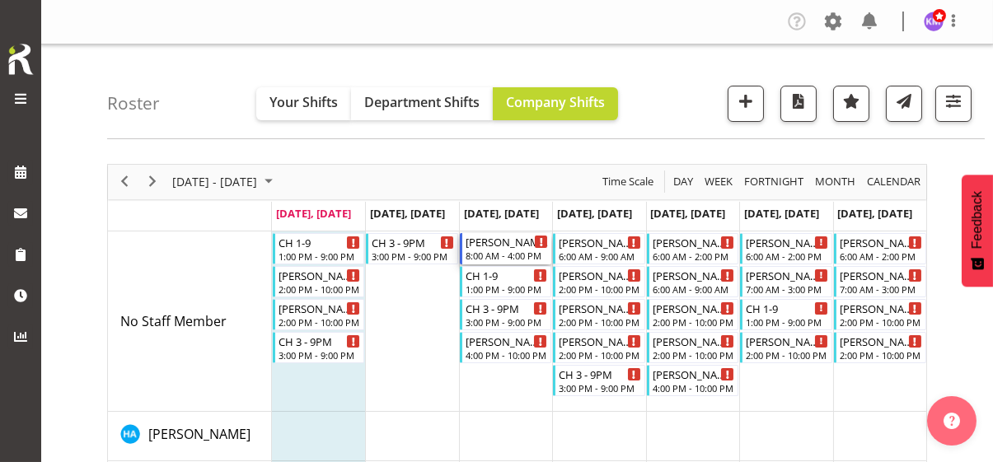
click at [513, 255] on div "8:00 AM - 4:00 PM" at bounding box center [507, 255] width 83 height 13
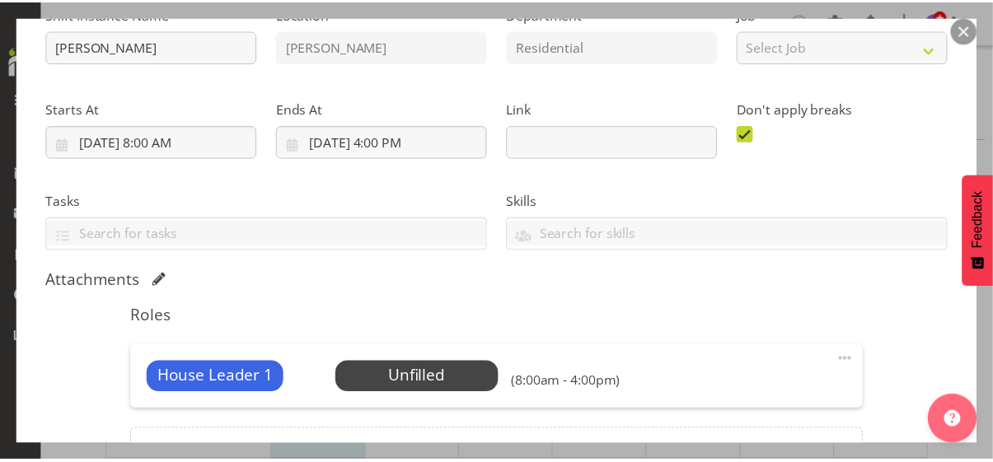
scroll to position [330, 0]
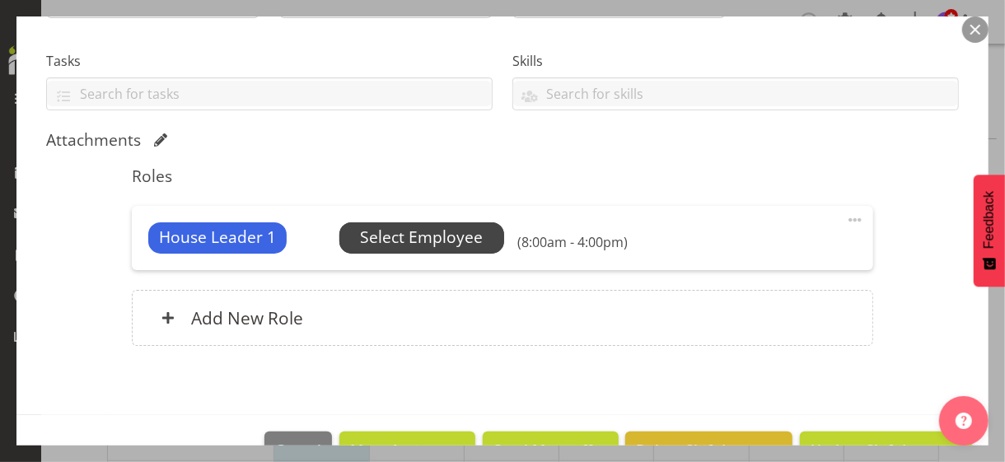
click at [451, 237] on span "Select Employee" at bounding box center [421, 238] width 123 height 24
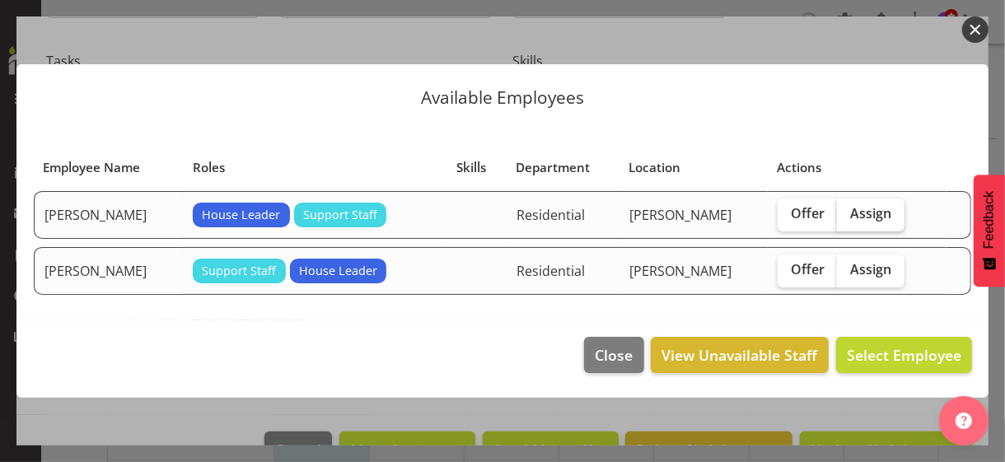
click at [878, 223] on label "Assign" at bounding box center [871, 215] width 68 height 33
click at [848, 219] on input "Assign" at bounding box center [842, 213] width 11 height 11
checkbox input "true"
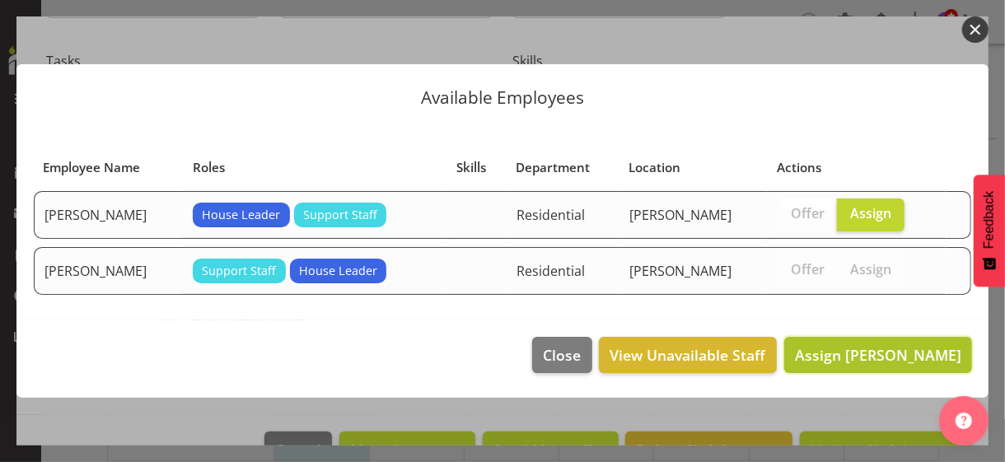
click at [866, 354] on span "Assign [PERSON_NAME]" at bounding box center [878, 355] width 166 height 20
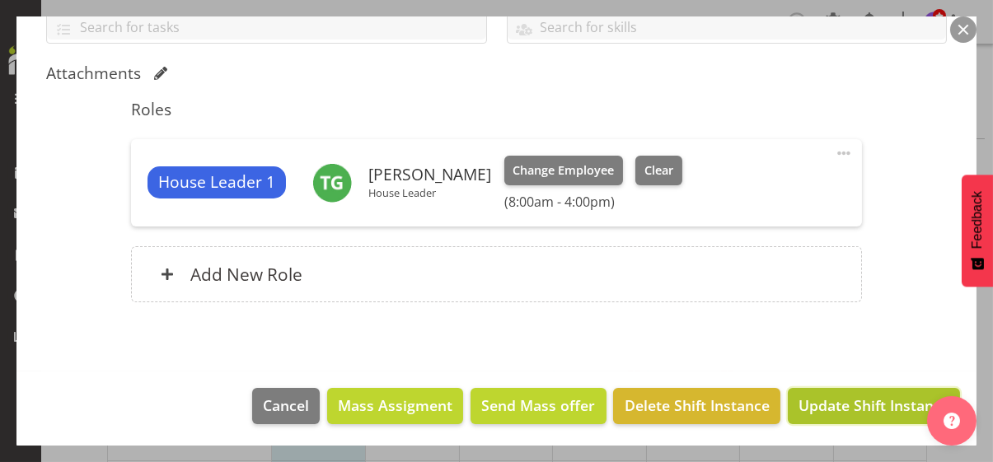
click at [882, 400] on span "Update Shift Instance" at bounding box center [874, 405] width 151 height 21
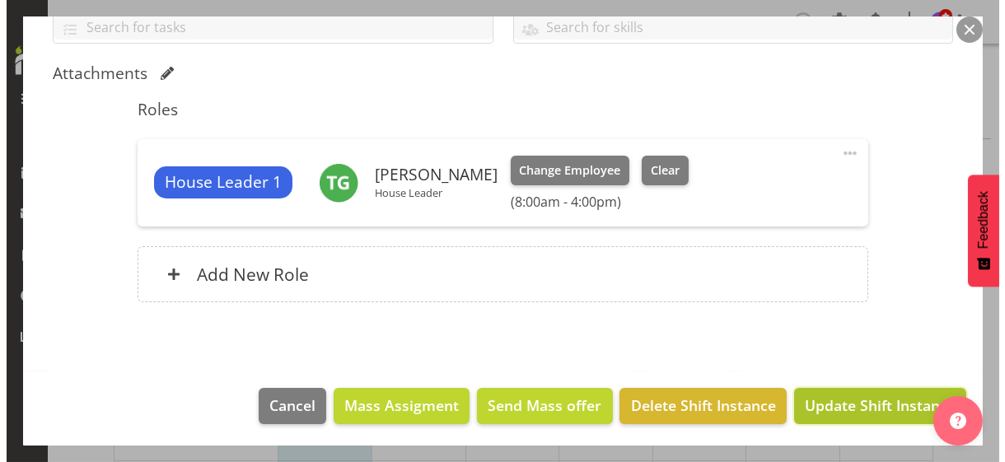
scroll to position [331, 0]
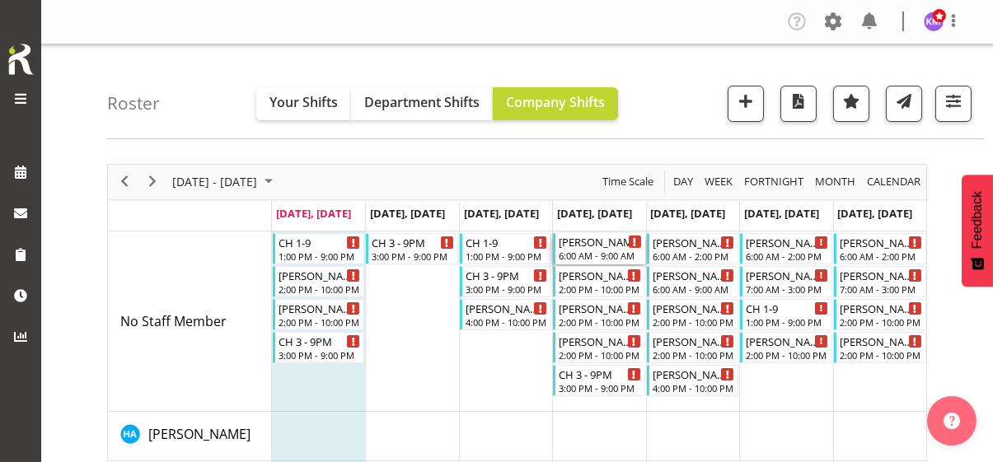
click at [592, 251] on div "6:00 AM - 9:00 AM" at bounding box center [600, 255] width 83 height 13
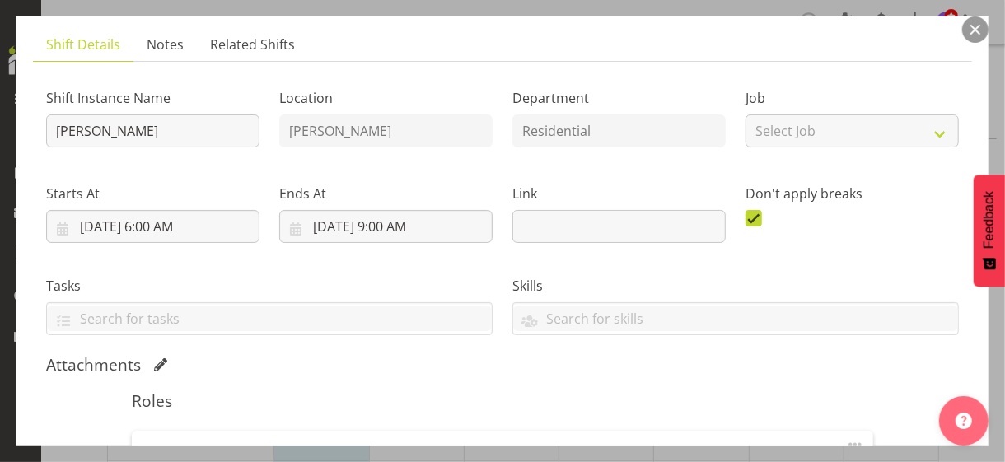
scroll to position [330, 0]
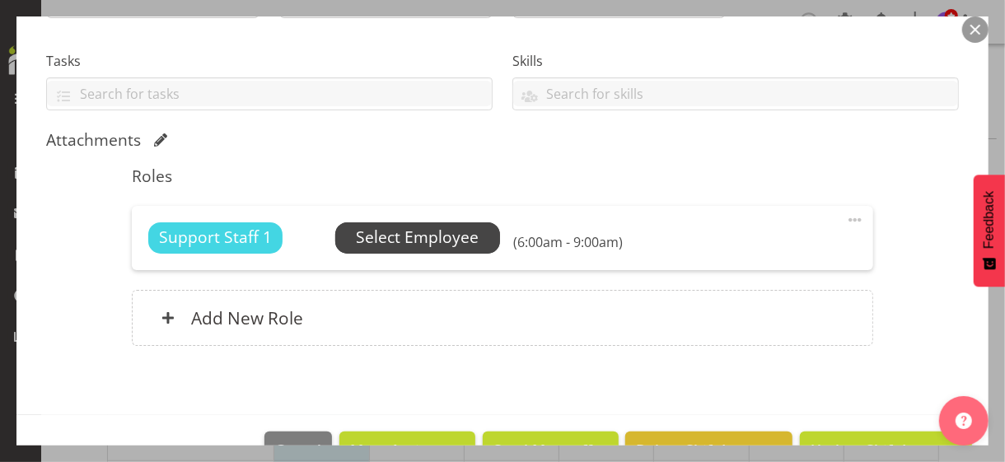
click at [461, 240] on span "Select Employee" at bounding box center [417, 238] width 123 height 24
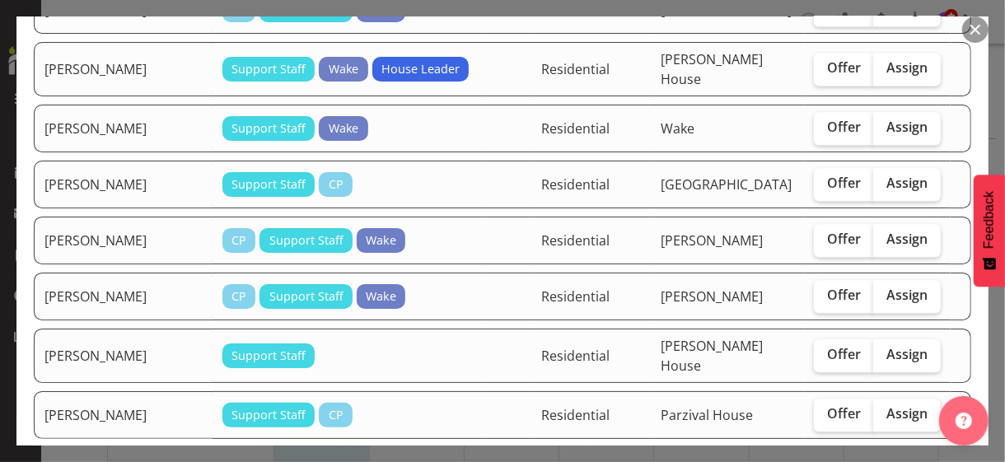
scroll to position [1978, 0]
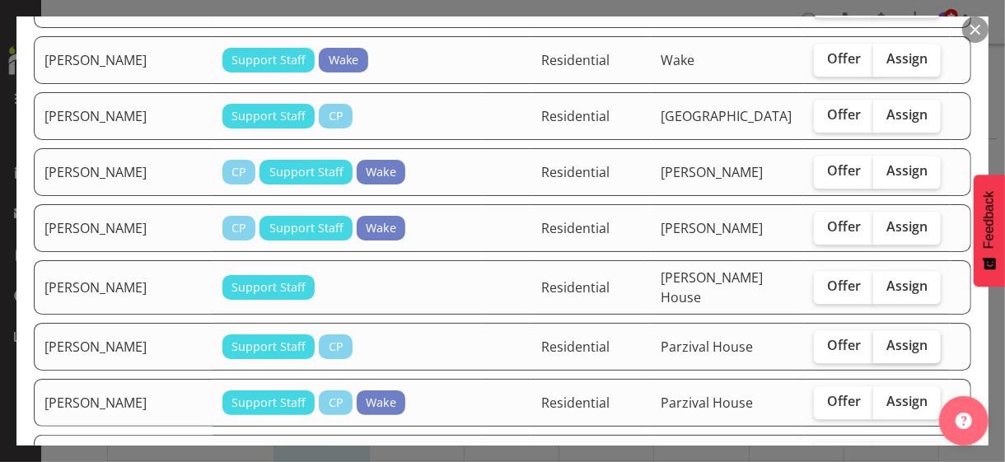
click at [899, 343] on label "Assign" at bounding box center [907, 346] width 68 height 33
click at [884, 343] on input "Assign" at bounding box center [878, 345] width 11 height 11
checkbox input "true"
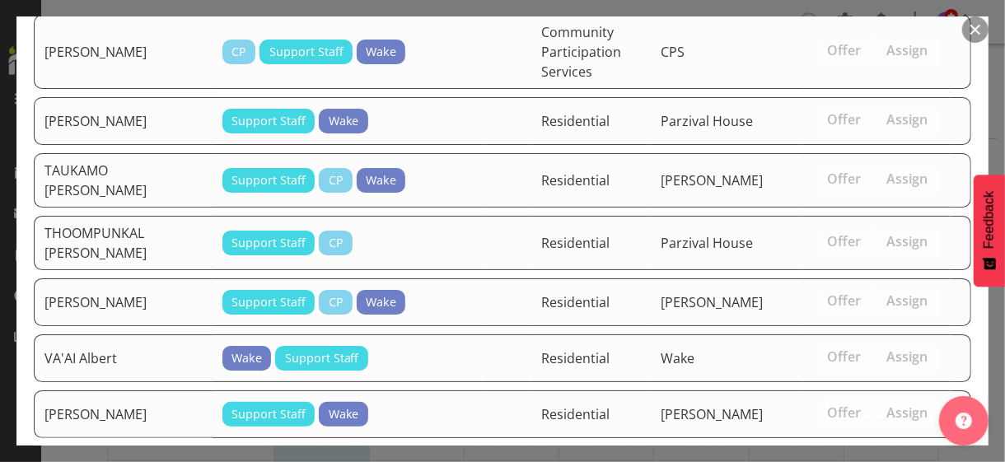
scroll to position [3207, 0]
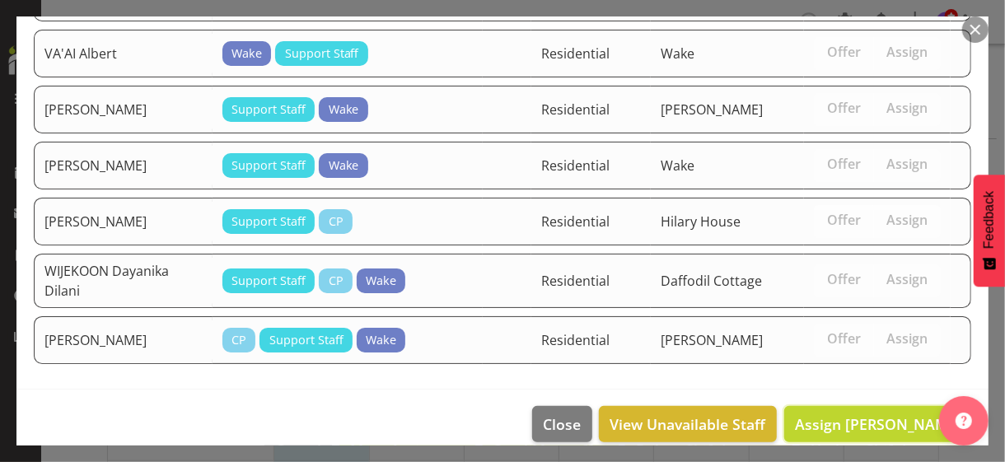
drag, startPoint x: 886, startPoint y: 402, endPoint x: 839, endPoint y: 389, distance: 48.8
click at [884, 414] on span "Assign [PERSON_NAME]" at bounding box center [878, 424] width 166 height 20
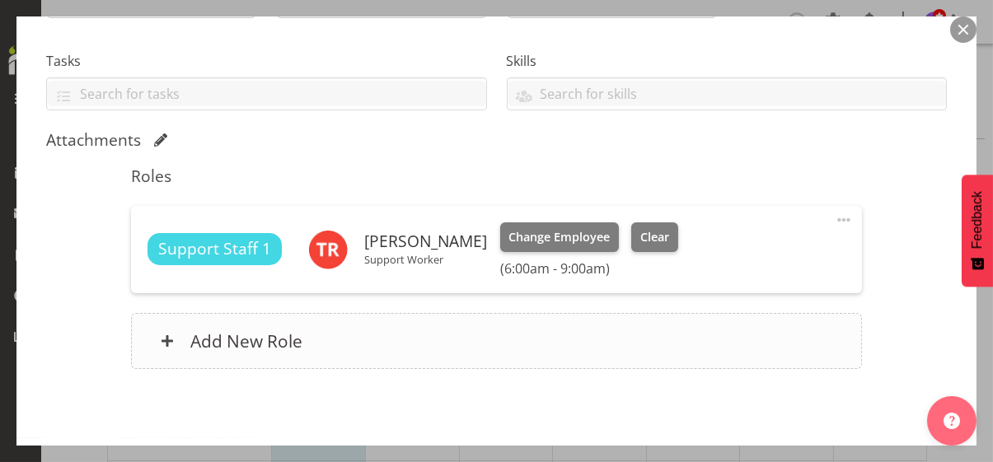
click at [496, 349] on div "Add New Role" at bounding box center [496, 341] width 731 height 56
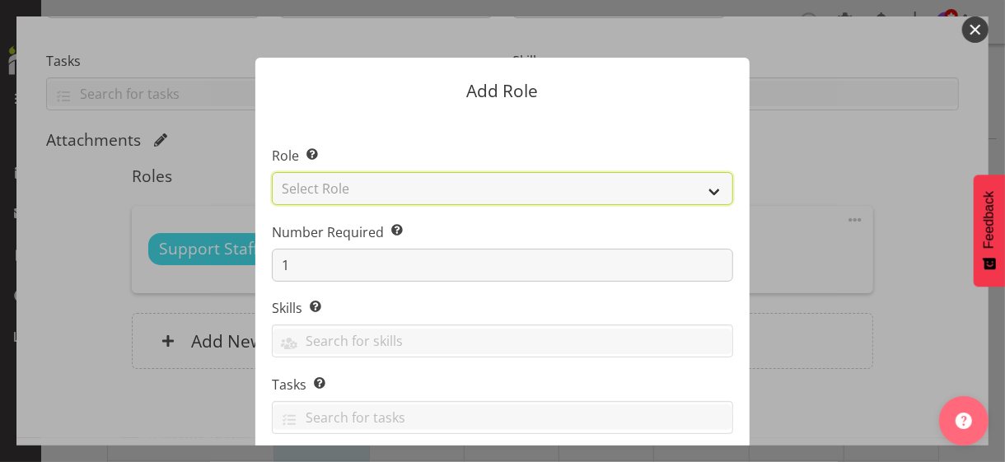
click at [351, 196] on select "Select Role CP House Leader Support Staff Wake" at bounding box center [502, 188] width 461 height 33
select select "1091"
click at [272, 172] on select "Select Role CP House Leader Support Staff Wake" at bounding box center [502, 188] width 461 height 33
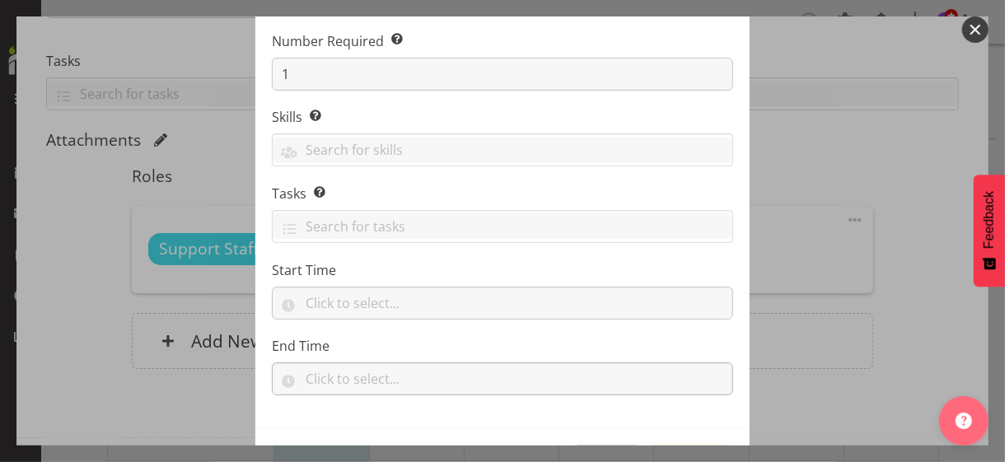
scroll to position [251, 0]
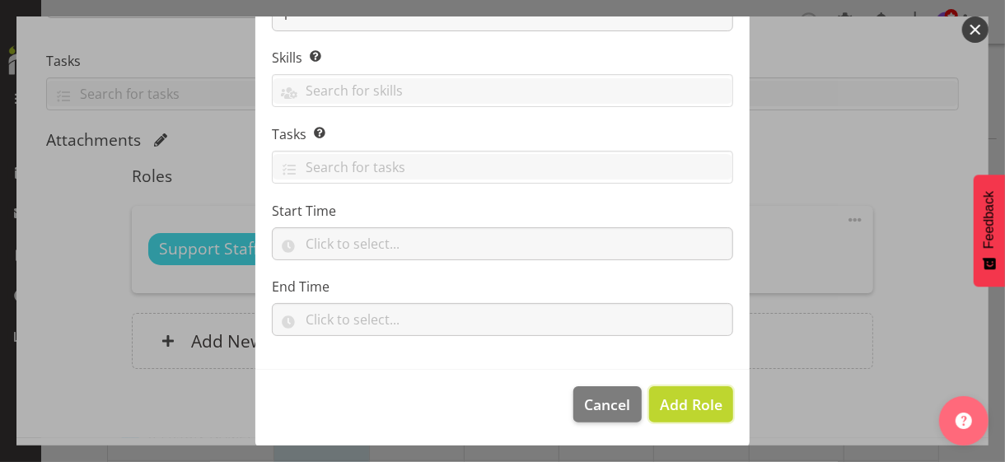
drag, startPoint x: 693, startPoint y: 404, endPoint x: 613, endPoint y: 380, distance: 83.4
click at [691, 402] on span "Add Role" at bounding box center [691, 405] width 63 height 20
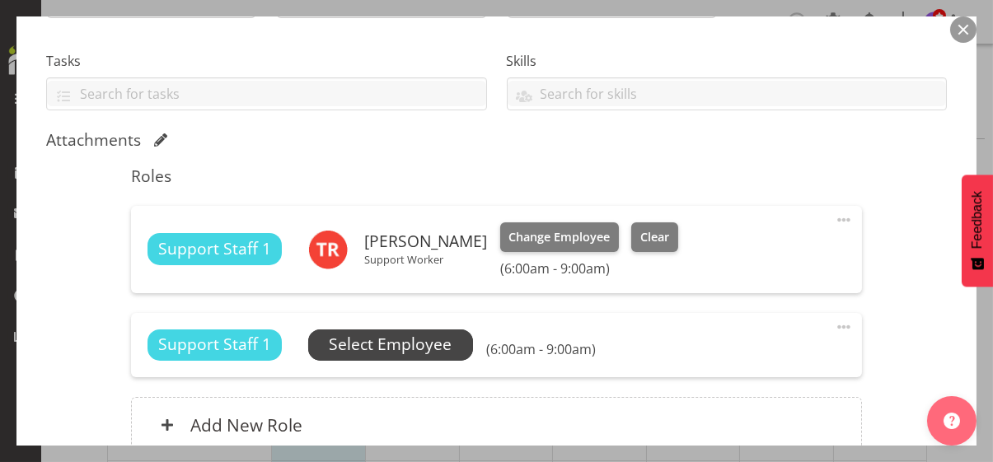
click at [450, 344] on span "Select Employee" at bounding box center [390, 345] width 123 height 24
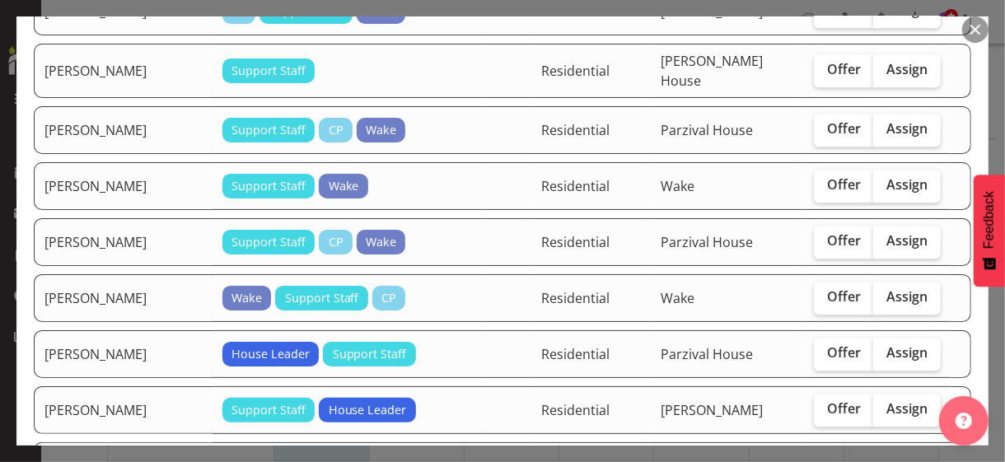
scroll to position [2390, 0]
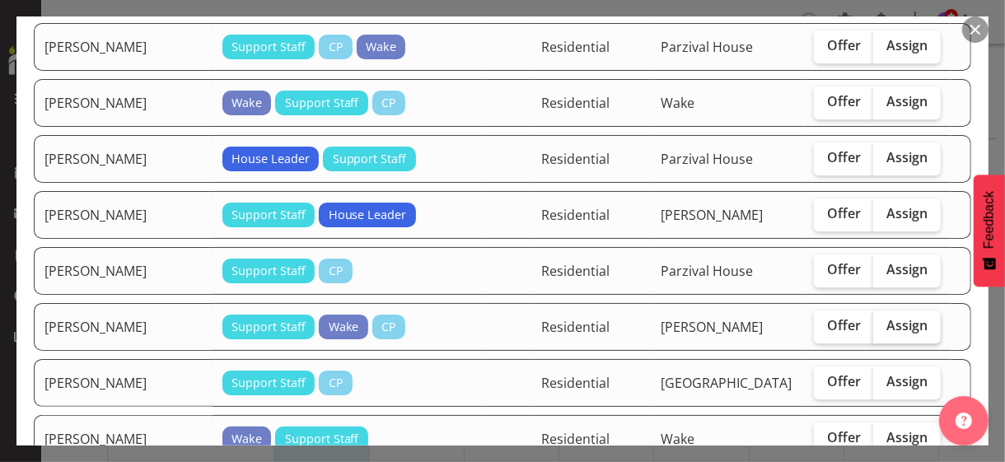
click at [878, 321] on label "Assign" at bounding box center [907, 327] width 68 height 33
click at [878, 321] on input "Assign" at bounding box center [878, 326] width 11 height 11
checkbox input "true"
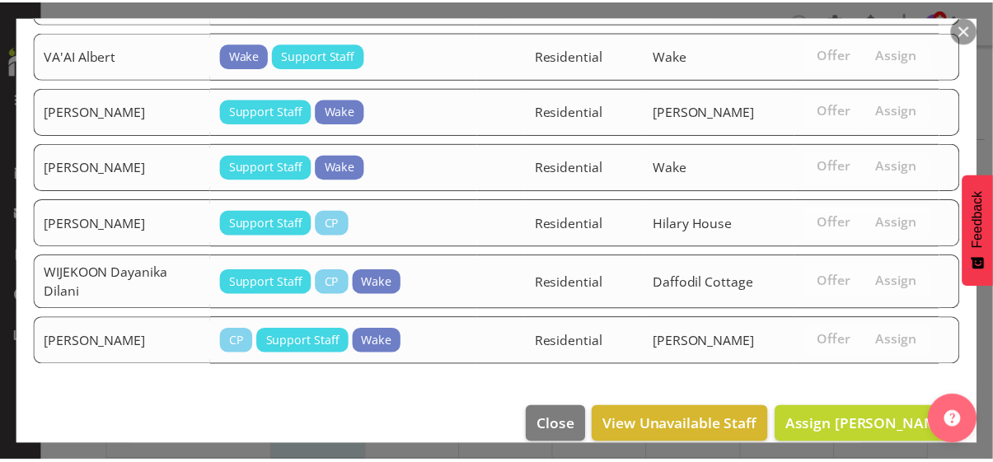
scroll to position [3153, 0]
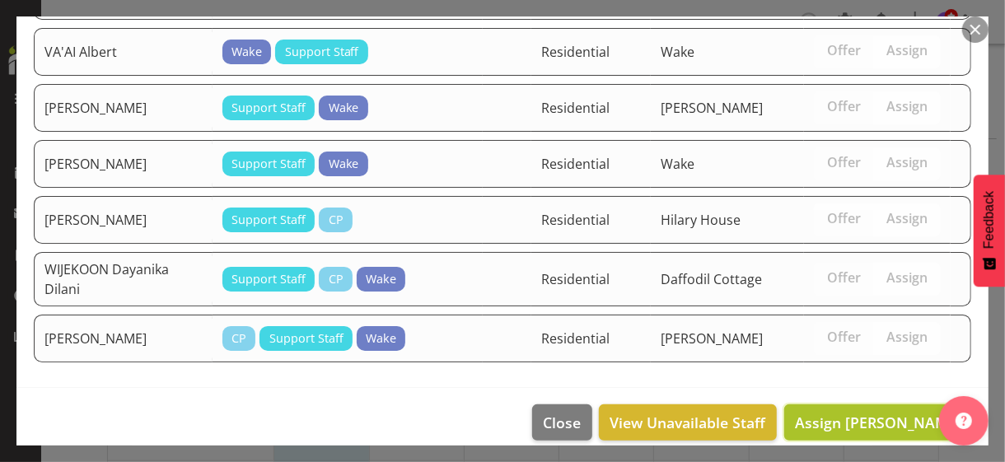
click at [869, 413] on span "Assign [PERSON_NAME]" at bounding box center [878, 423] width 166 height 20
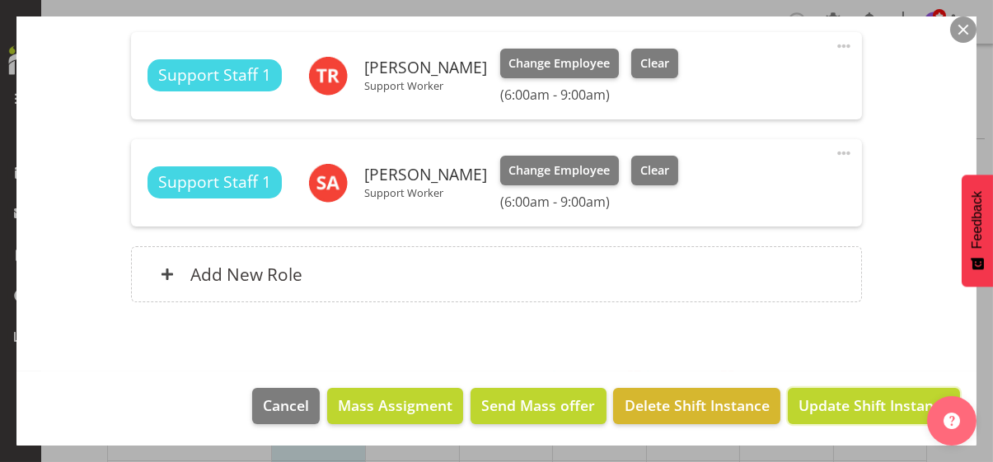
click at [850, 396] on span "Update Shift Instance" at bounding box center [874, 405] width 151 height 21
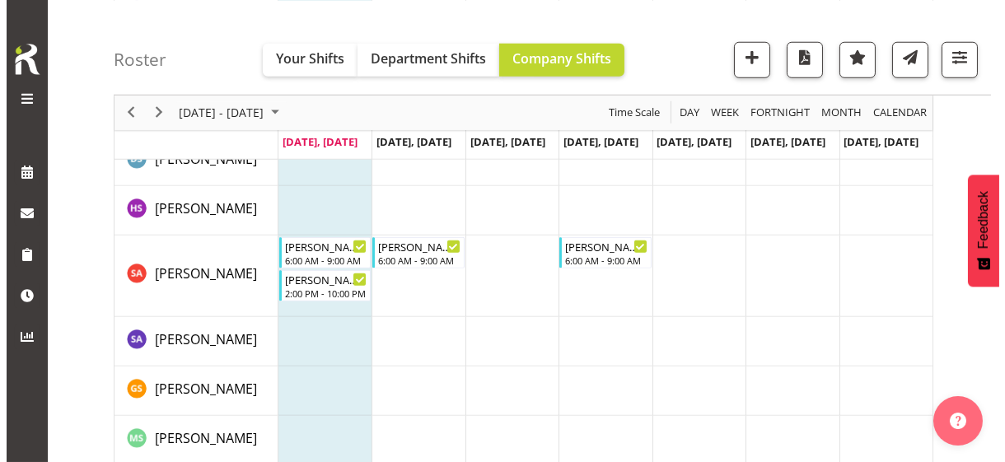
scroll to position [2967, 0]
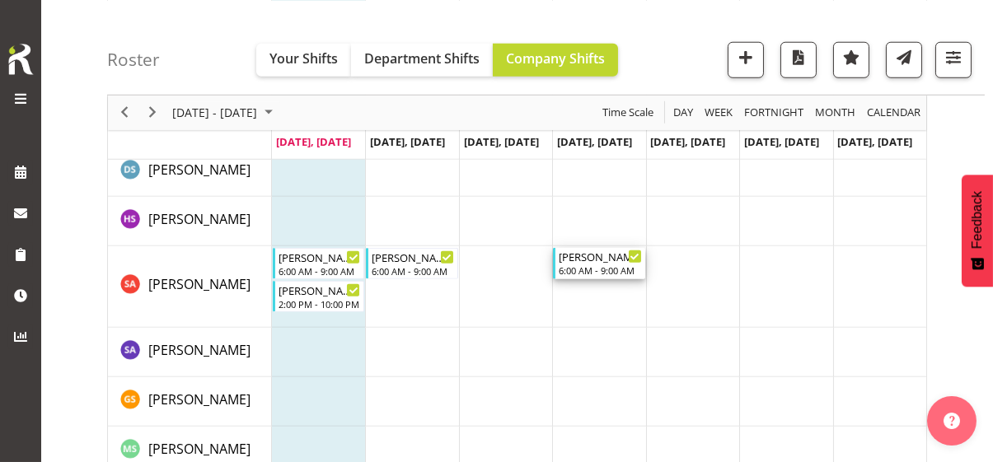
click at [601, 270] on div "6:00 AM - 9:00 AM" at bounding box center [600, 270] width 83 height 13
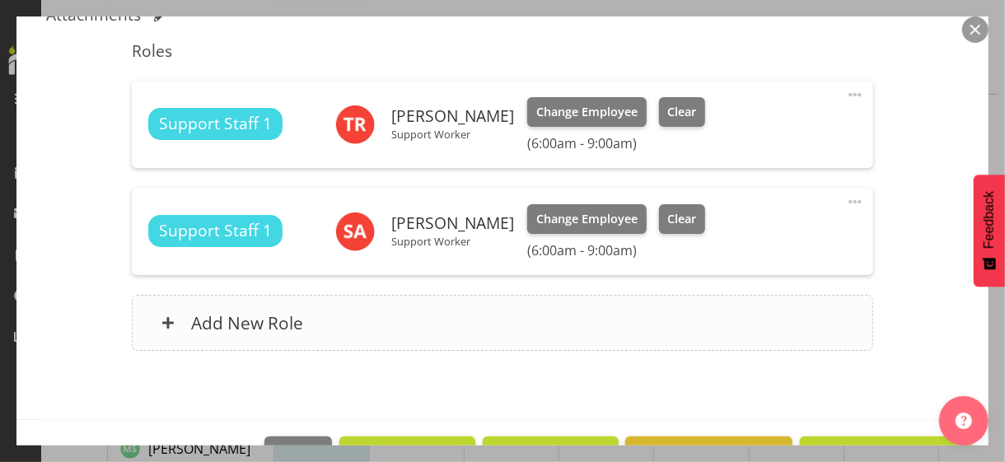
scroll to position [503, 0]
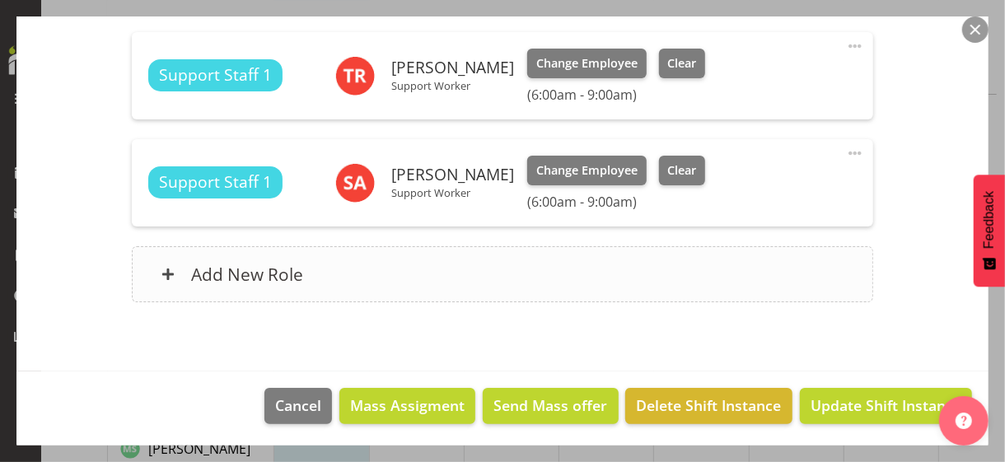
click at [507, 262] on div "Add New Role" at bounding box center [502, 274] width 741 height 56
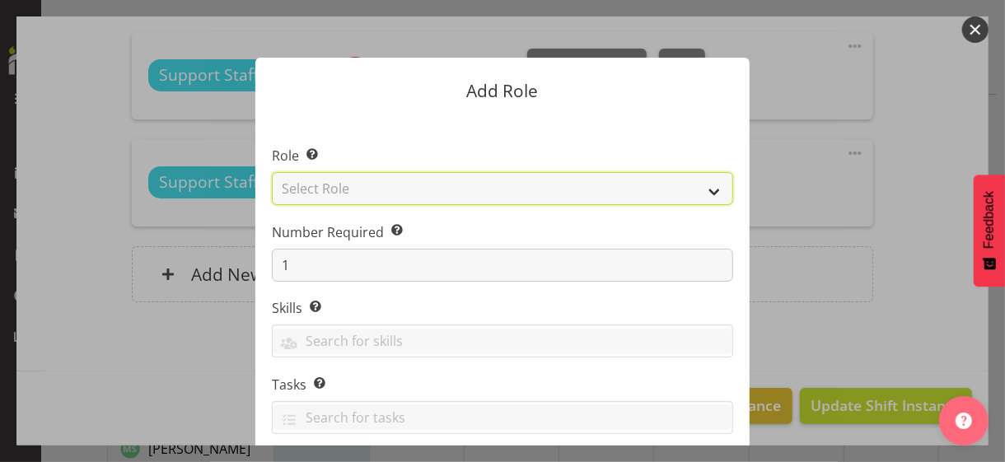
click at [363, 190] on select "Select Role CP House Leader Support Staff Wake" at bounding box center [502, 188] width 461 height 33
select select "1091"
click at [272, 172] on select "Select Role CP House Leader Support Staff Wake" at bounding box center [502, 188] width 461 height 33
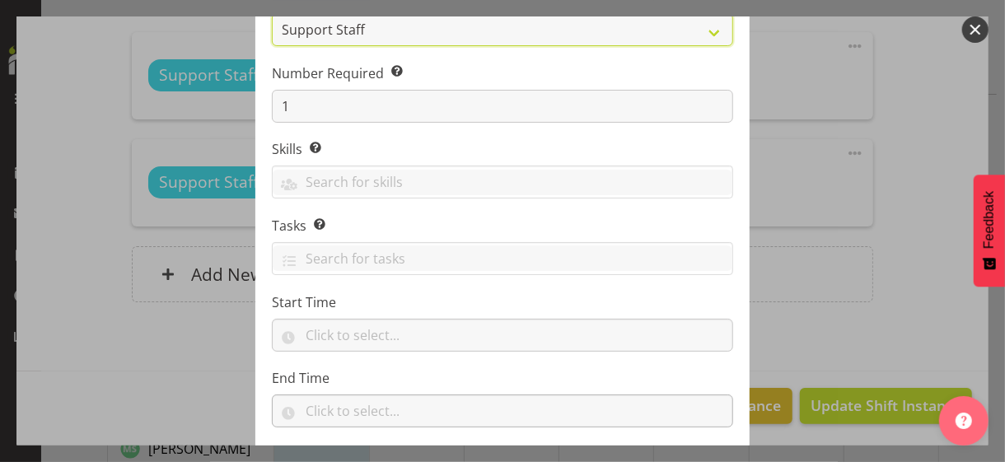
scroll to position [251, 0]
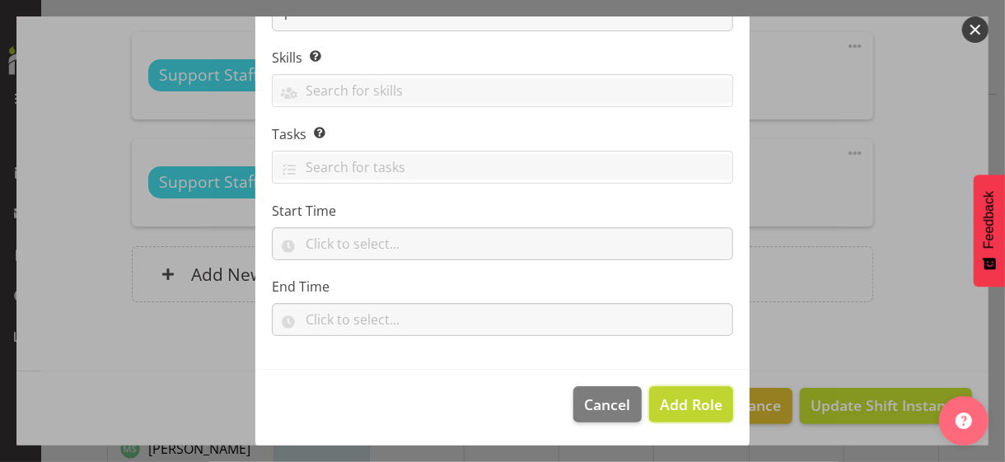
drag, startPoint x: 678, startPoint y: 388, endPoint x: 714, endPoint y: 355, distance: 49.0
click at [682, 388] on button "Add Role" at bounding box center [691, 404] width 84 height 36
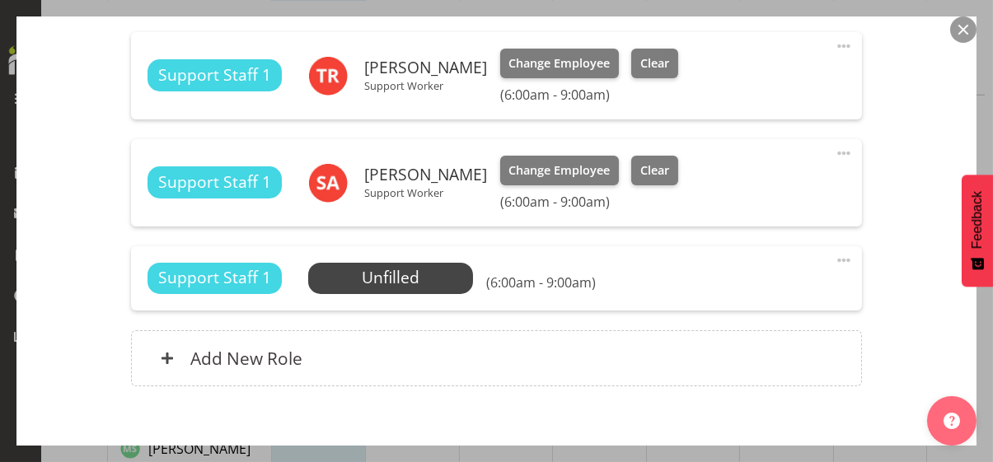
drag, startPoint x: 830, startPoint y: 255, endPoint x: 770, endPoint y: 287, distance: 67.5
click at [834, 256] on span at bounding box center [844, 261] width 20 height 20
click at [738, 290] on link "Edit" at bounding box center [775, 297] width 158 height 30
select select "7"
select select "2025"
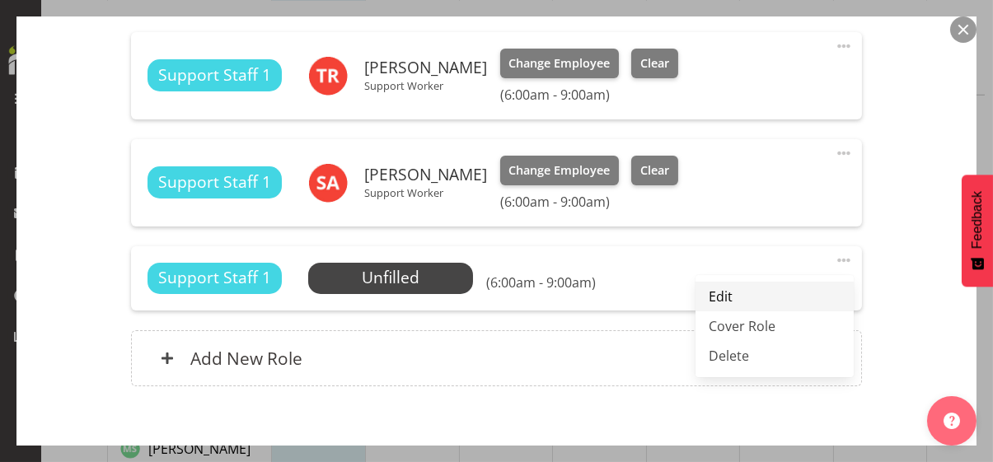
select select "9"
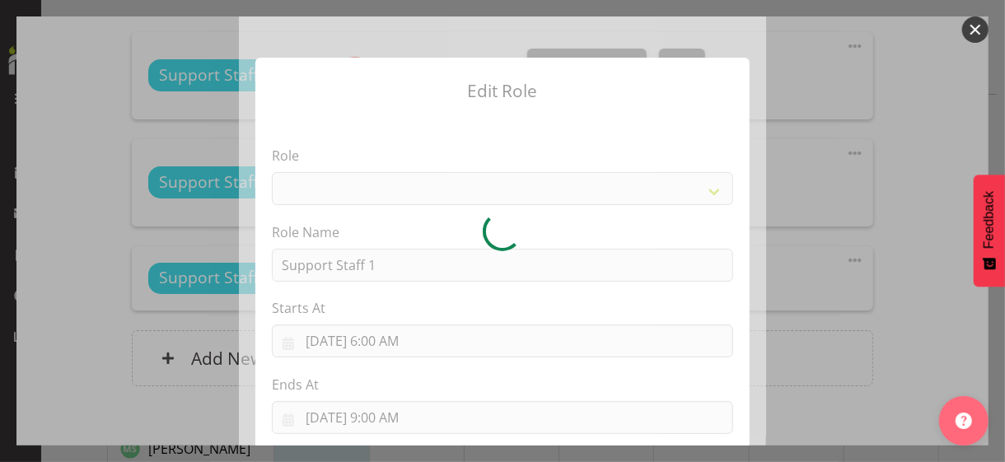
select select "1091"
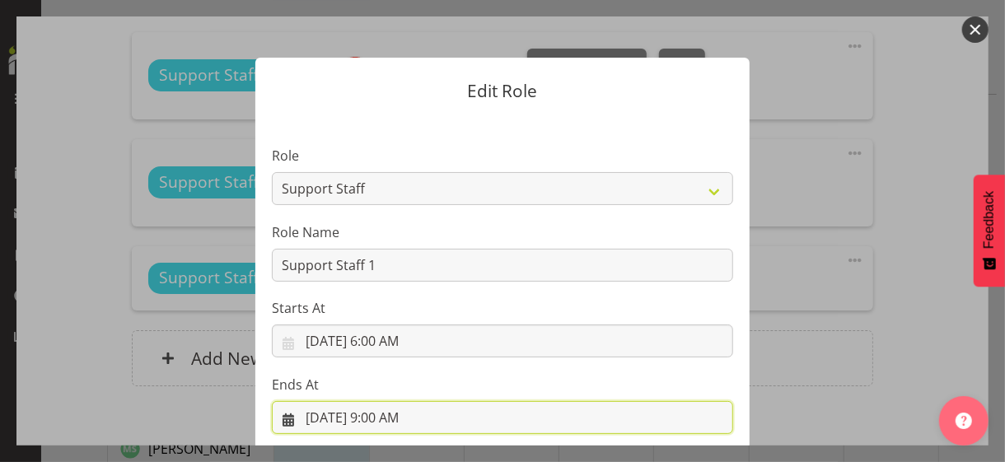
click at [395, 413] on input "[DATE] 9:00 AM" at bounding box center [502, 417] width 461 height 33
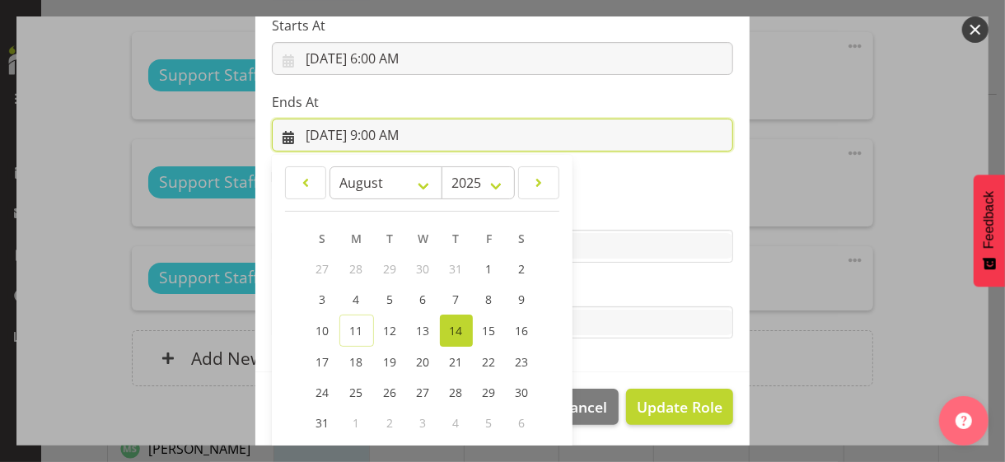
scroll to position [363, 0]
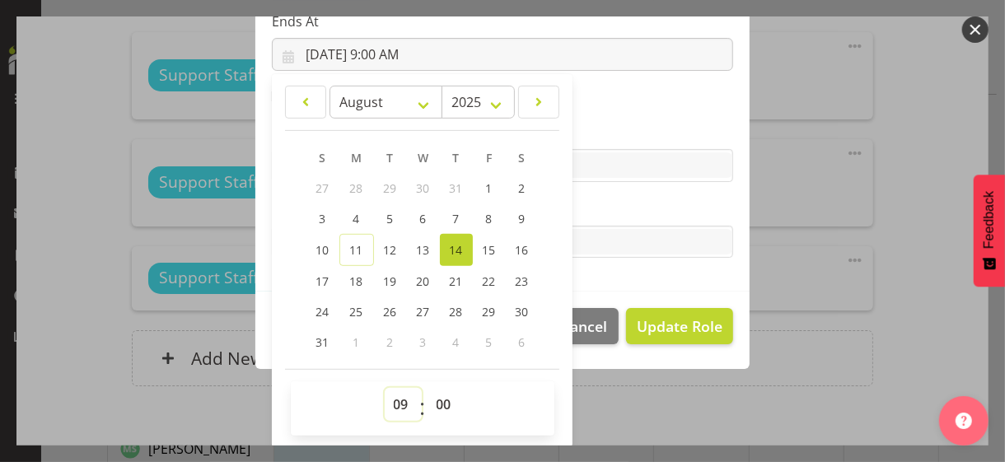
drag, startPoint x: 398, startPoint y: 404, endPoint x: 394, endPoint y: 395, distance: 10.0
click at [398, 404] on select "00 01 02 03 04 05 06 07 08 09 10 11 12 13 14 15 16 17 18 19 20 21 22 23" at bounding box center [403, 404] width 37 height 33
drag, startPoint x: 400, startPoint y: 406, endPoint x: 396, endPoint y: 396, distance: 10.7
click at [400, 405] on select "00 01 02 03 04 05 06 07 08 09 10 11 12 13 14 15 16 17 18 19 20 21 22 23" at bounding box center [403, 404] width 37 height 33
select select "14"
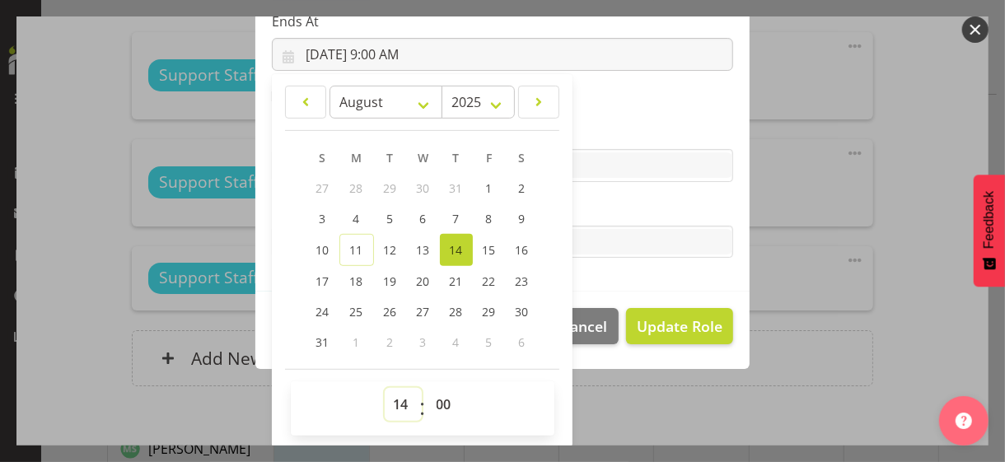
click at [385, 388] on select "00 01 02 03 04 05 06 07 08 09 10 11 12 13 14 15 16 17 18 19 20 21 22 23" at bounding box center [403, 404] width 37 height 33
type input "[DATE] 2:00 PM"
click at [602, 213] on label "Tasks" at bounding box center [502, 209] width 461 height 20
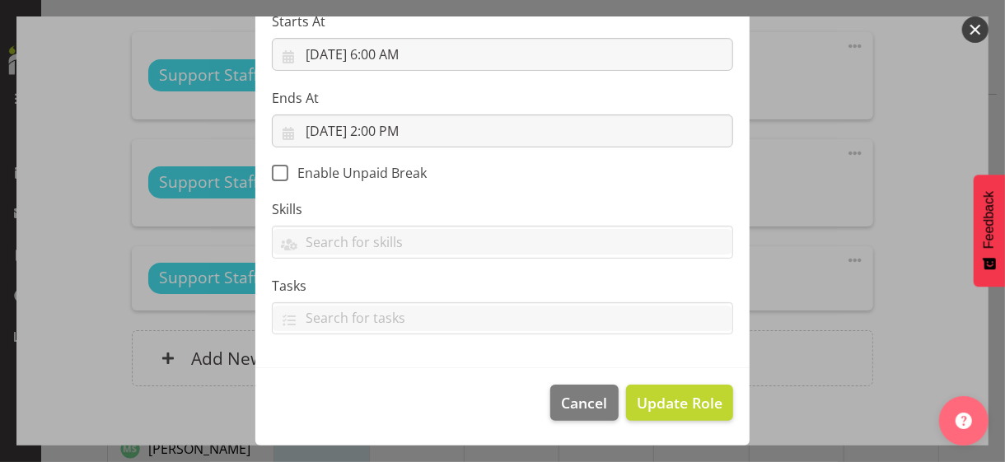
scroll to position [285, 0]
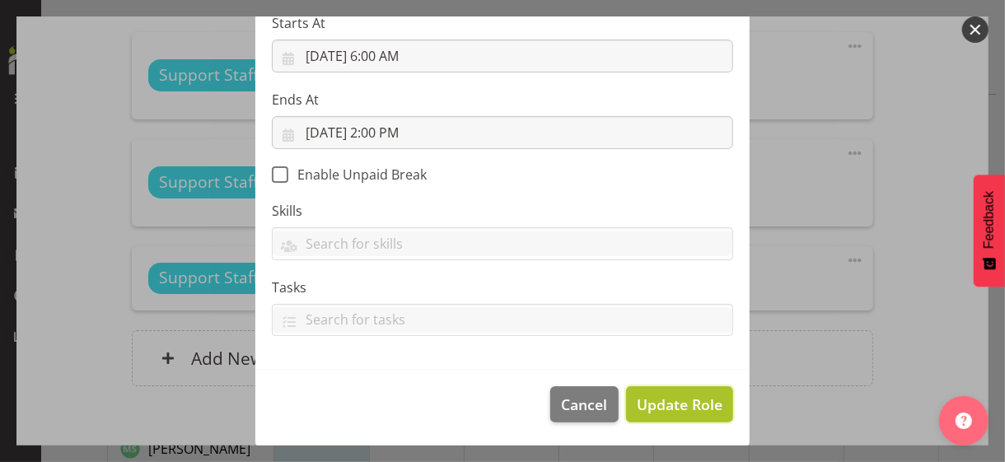
click at [681, 399] on span "Update Role" at bounding box center [680, 404] width 86 height 21
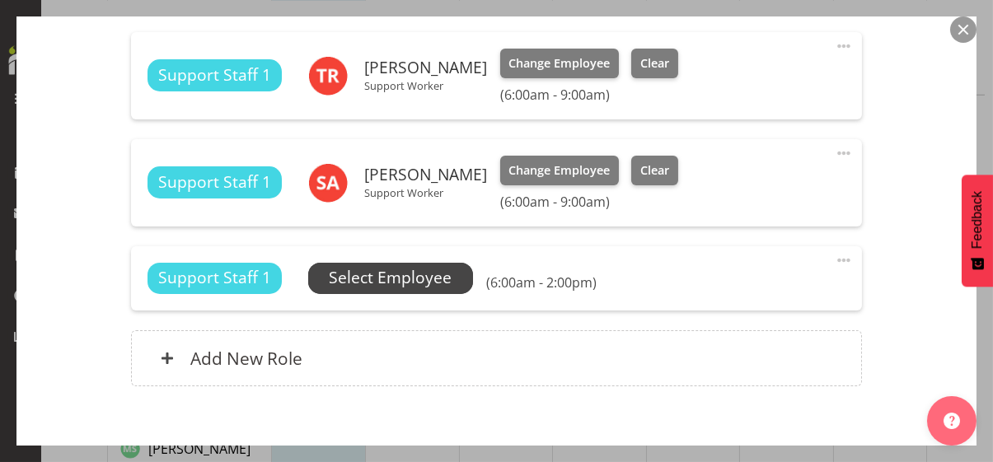
click at [419, 276] on span "Select Employee" at bounding box center [390, 278] width 123 height 24
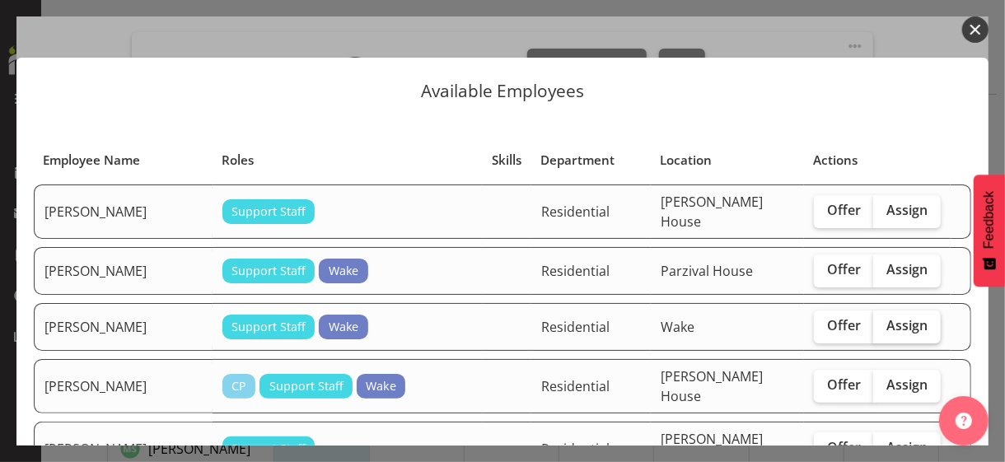
click at [891, 317] on span "Assign" at bounding box center [907, 325] width 41 height 16
click at [884, 321] on input "Assign" at bounding box center [878, 326] width 11 height 11
checkbox input "true"
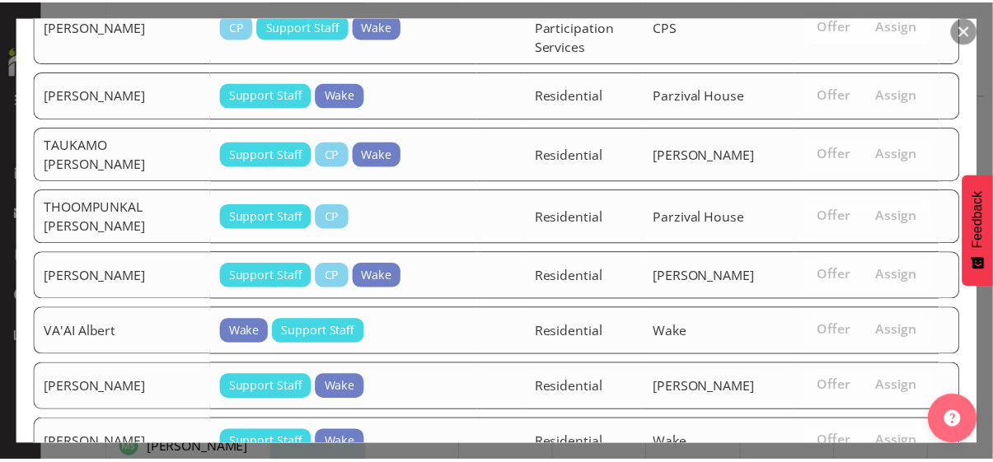
scroll to position [2838, 0]
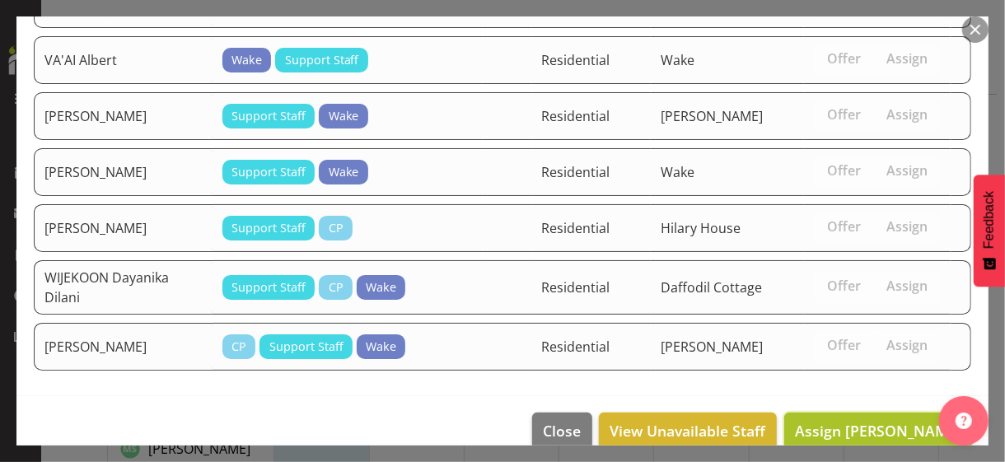
click at [869, 421] on span "Assign [PERSON_NAME]" at bounding box center [878, 431] width 166 height 20
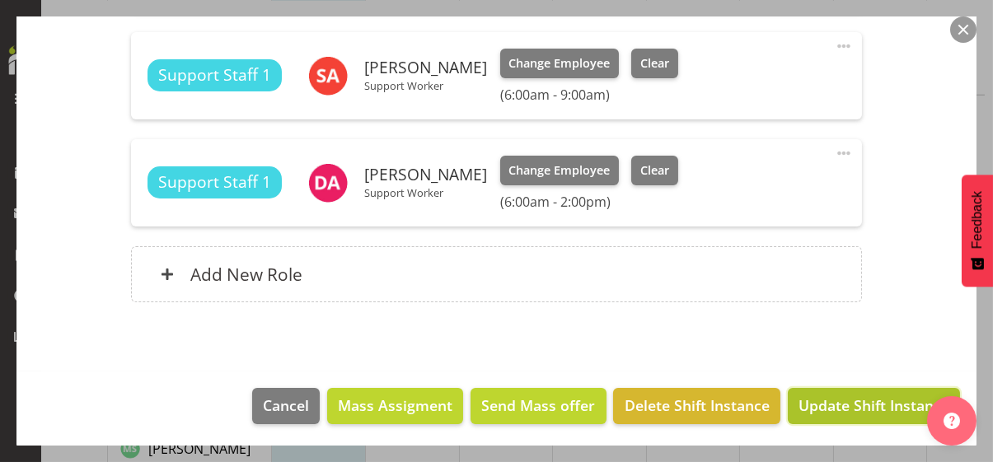
click at [867, 400] on span "Update Shift Instance" at bounding box center [874, 405] width 151 height 21
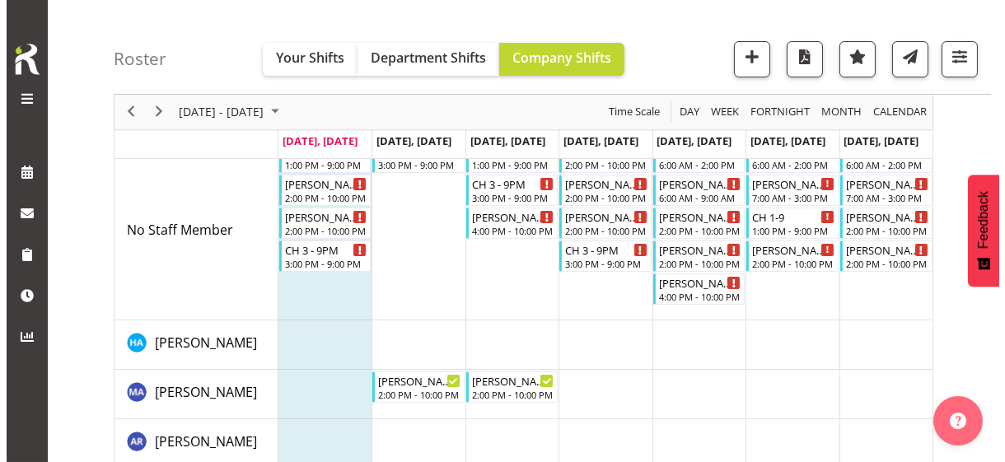
scroll to position [0, 0]
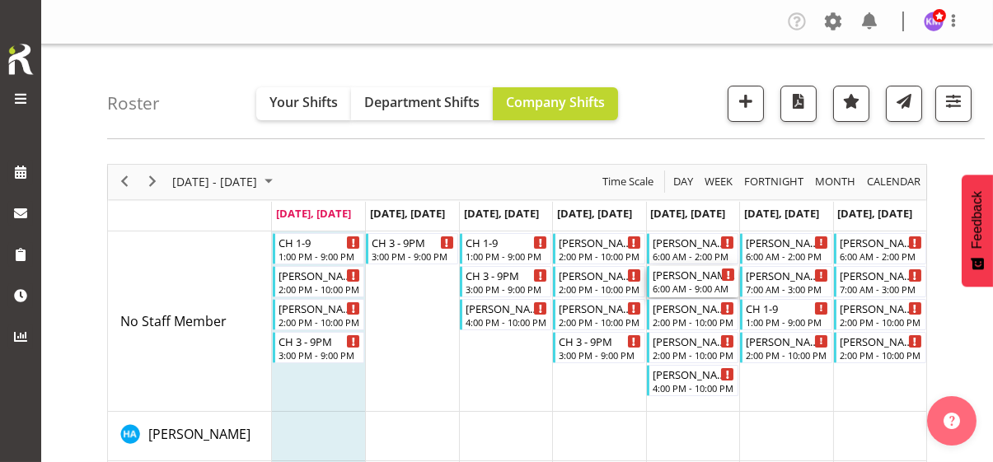
click at [689, 286] on div "6:00 AM - 9:00 AM" at bounding box center [694, 288] width 83 height 13
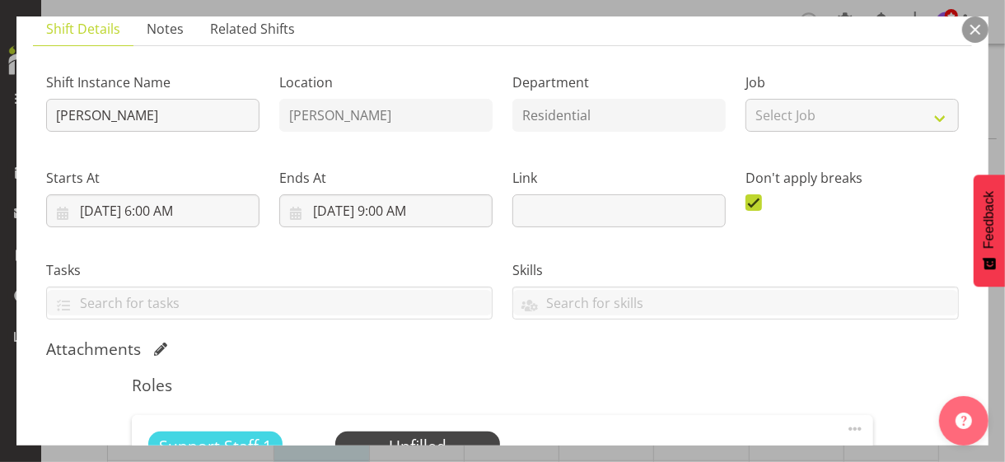
scroll to position [330, 0]
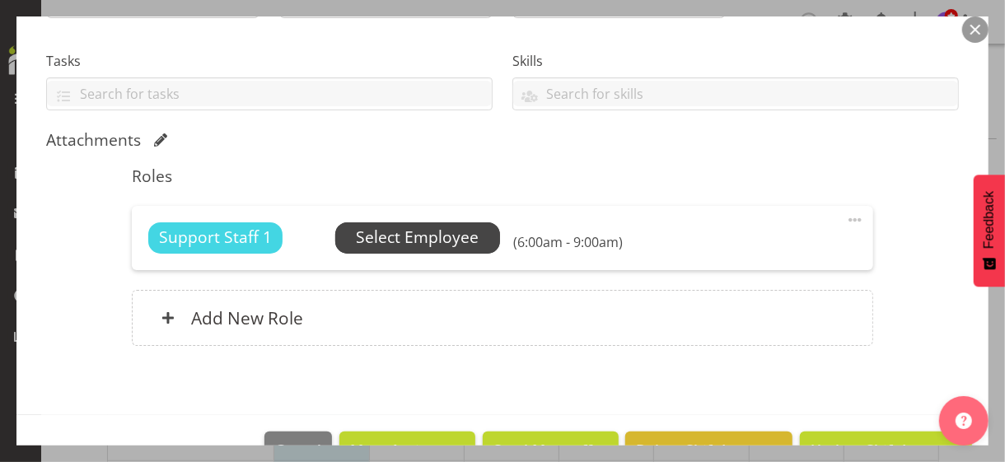
click at [427, 233] on span "Select Employee" at bounding box center [417, 238] width 123 height 24
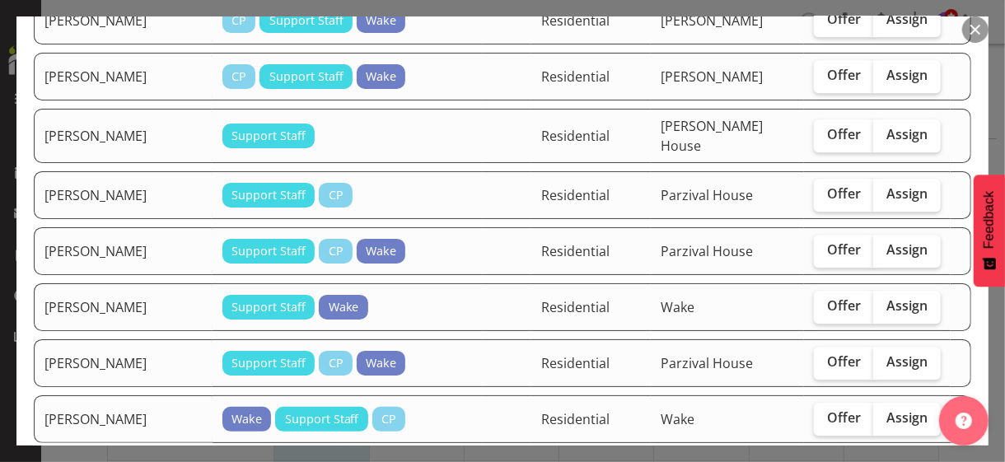
scroll to position [2225, 0]
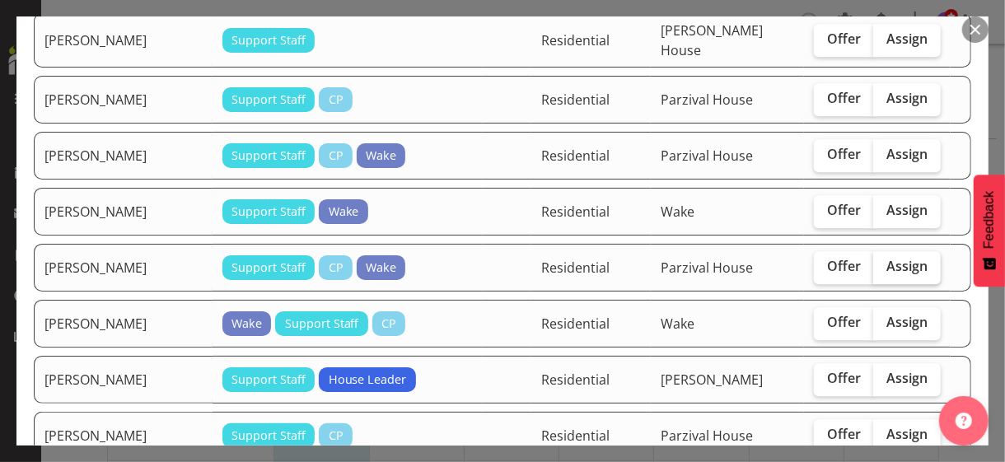
click at [901, 254] on label "Assign" at bounding box center [907, 267] width 68 height 33
click at [884, 261] on input "Assign" at bounding box center [878, 266] width 11 height 11
checkbox input "true"
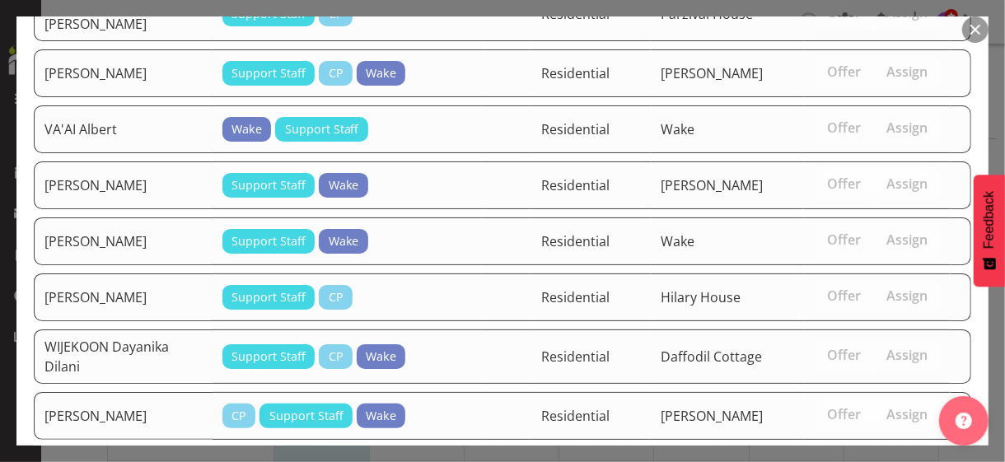
scroll to position [3078, 0]
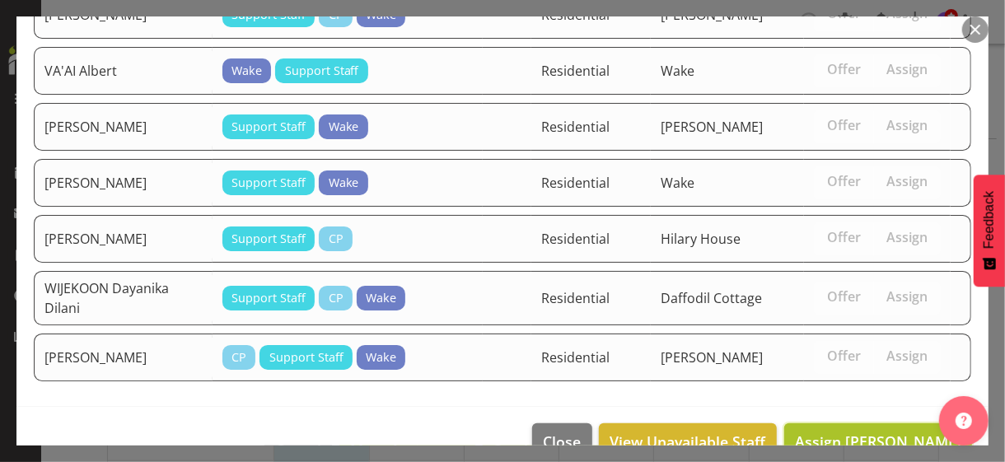
drag, startPoint x: 880, startPoint y: 411, endPoint x: 802, endPoint y: 399, distance: 79.3
click at [877, 432] on span "Assign [PERSON_NAME]" at bounding box center [878, 442] width 166 height 20
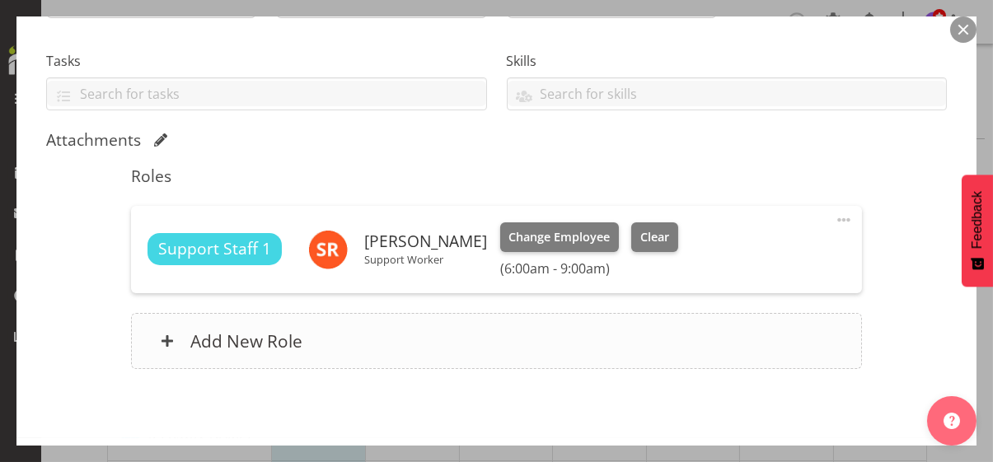
click at [468, 333] on div "Add New Role" at bounding box center [496, 341] width 731 height 56
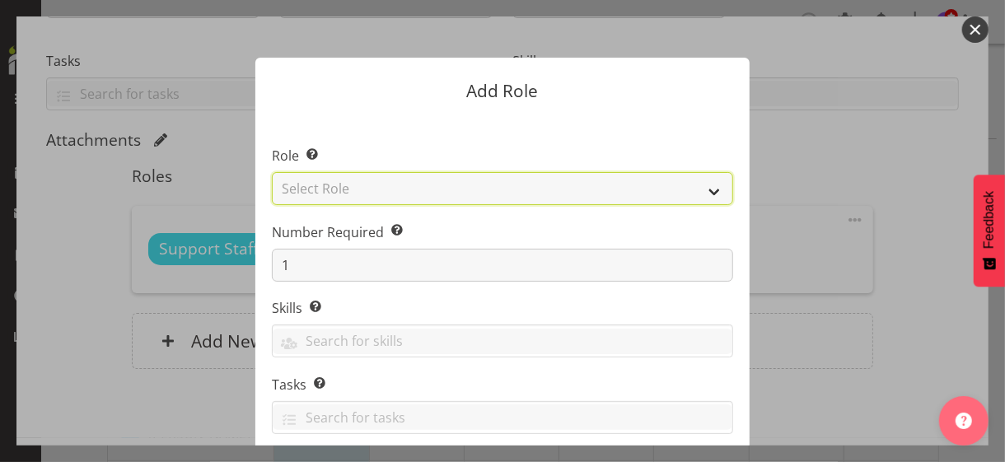
click at [364, 187] on select "Select Role CP House Leader Support Staff Wake" at bounding box center [502, 188] width 461 height 33
select select "1091"
click at [272, 172] on select "Select Role CP House Leader Support Staff Wake" at bounding box center [502, 188] width 461 height 33
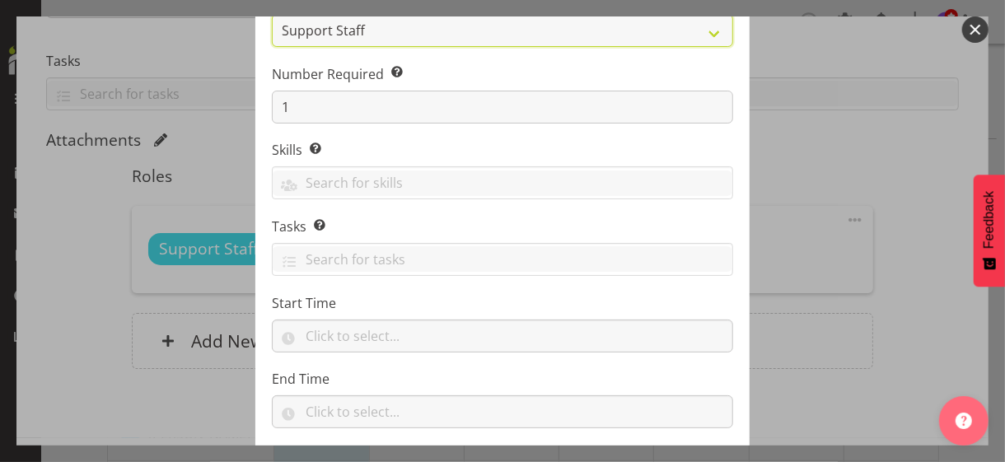
scroll to position [251, 0]
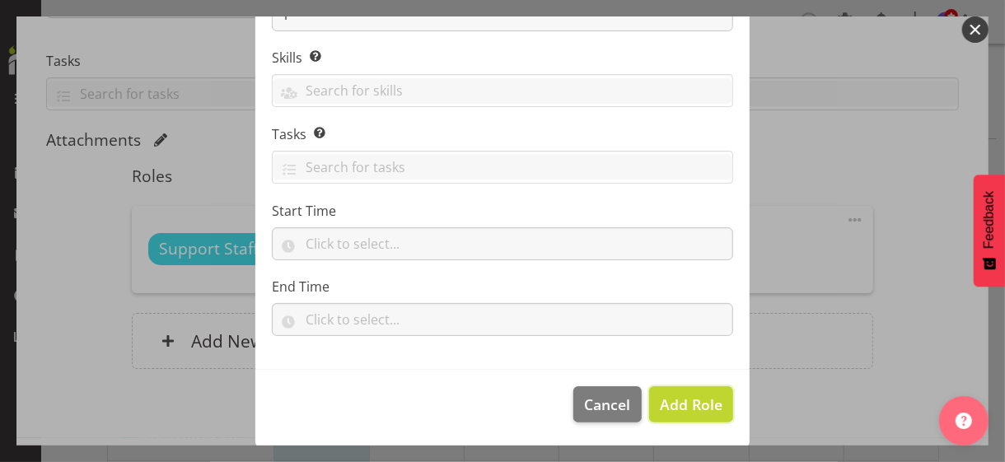
drag, startPoint x: 677, startPoint y: 390, endPoint x: 647, endPoint y: 384, distance: 31.0
click at [677, 392] on button "Add Role" at bounding box center [691, 404] width 84 height 36
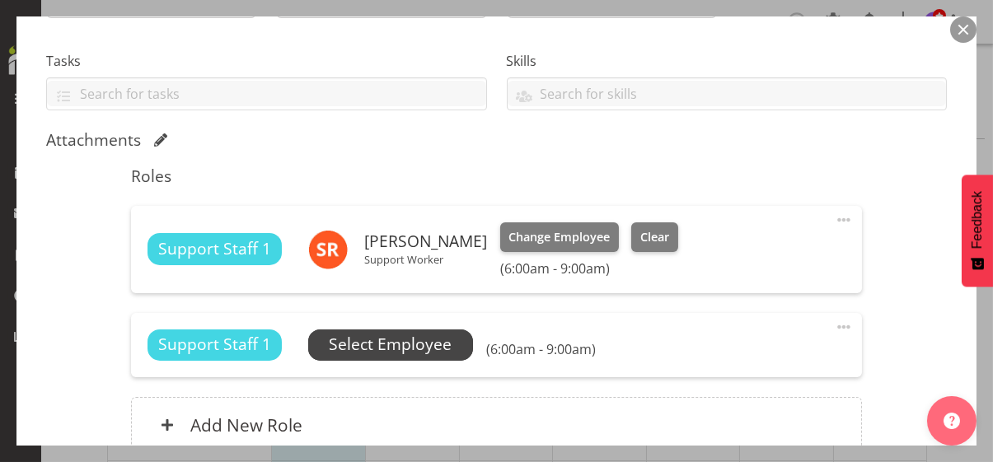
click at [438, 338] on span "Select Employee" at bounding box center [390, 345] width 123 height 24
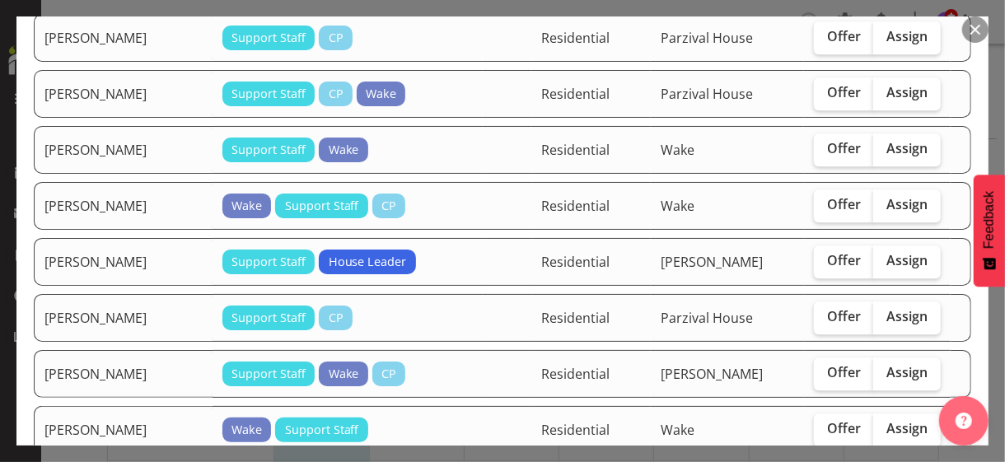
scroll to position [2307, 0]
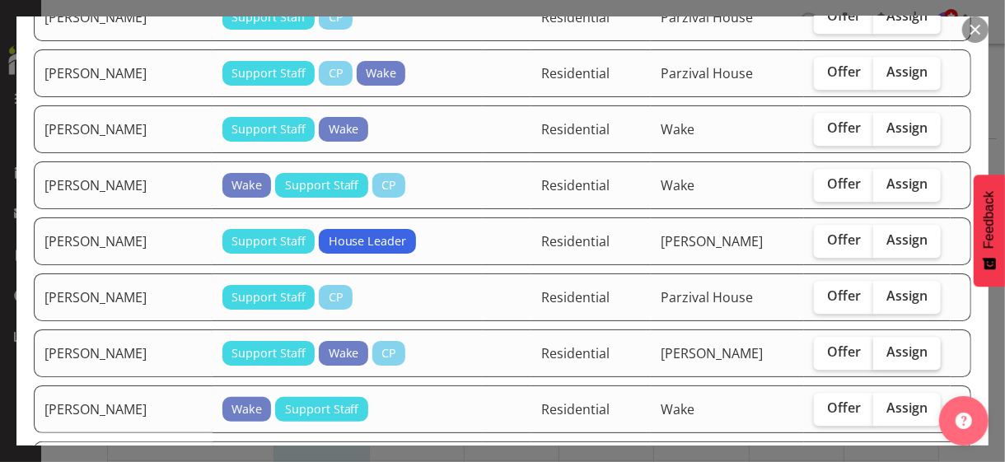
click at [895, 344] on span "Assign" at bounding box center [907, 352] width 41 height 16
click at [884, 347] on input "Assign" at bounding box center [878, 352] width 11 height 11
checkbox input "true"
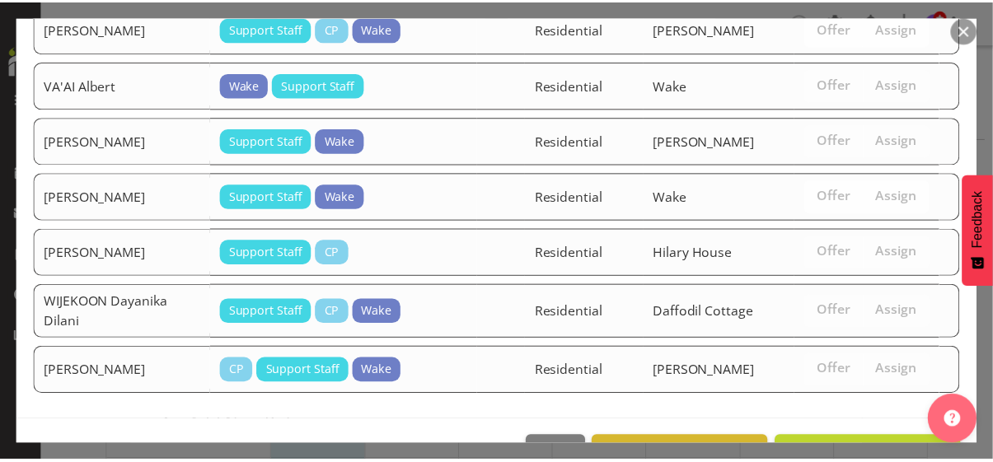
scroll to position [3023, 0]
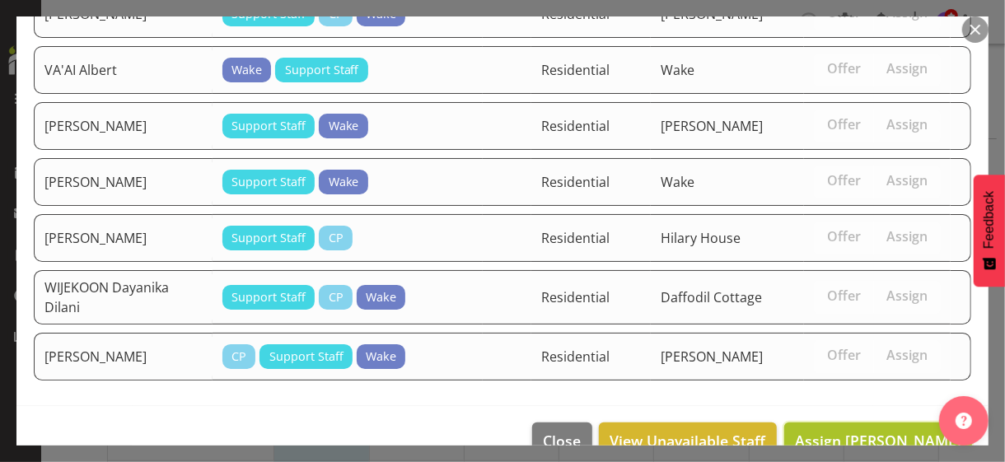
click at [859, 431] on span "Assign [PERSON_NAME]" at bounding box center [878, 441] width 166 height 20
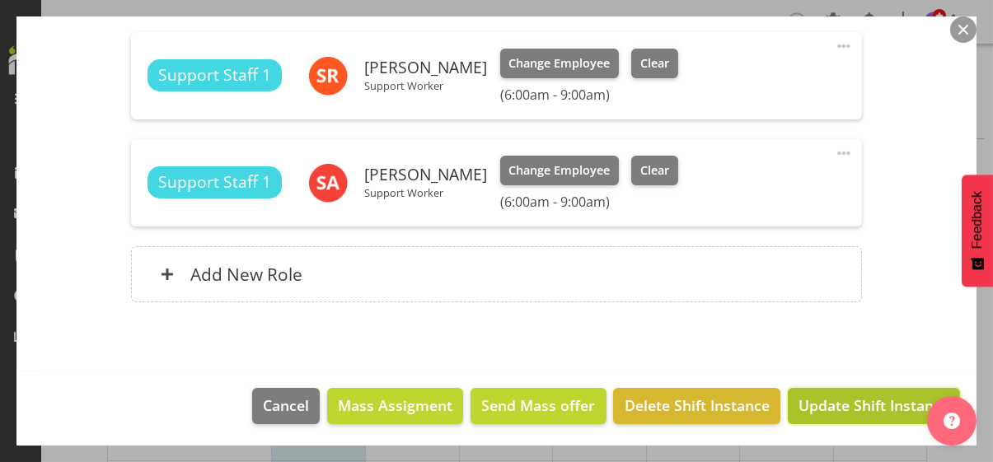
click at [851, 404] on span "Update Shift Instance" at bounding box center [874, 405] width 151 height 21
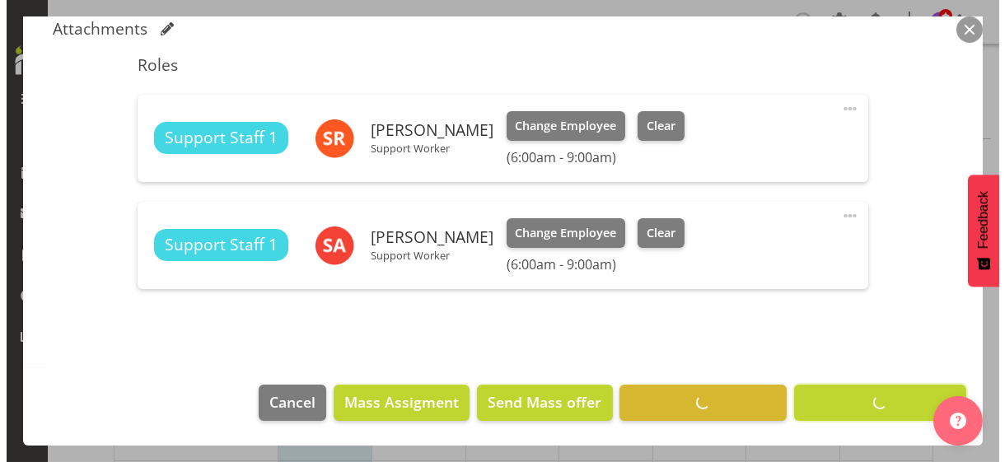
scroll to position [438, 0]
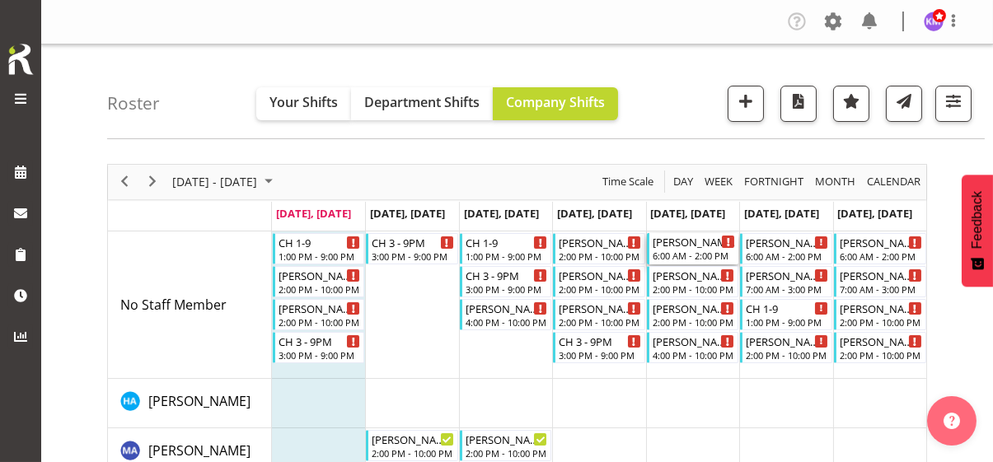
click at [673, 247] on div "[PERSON_NAME]" at bounding box center [694, 241] width 83 height 16
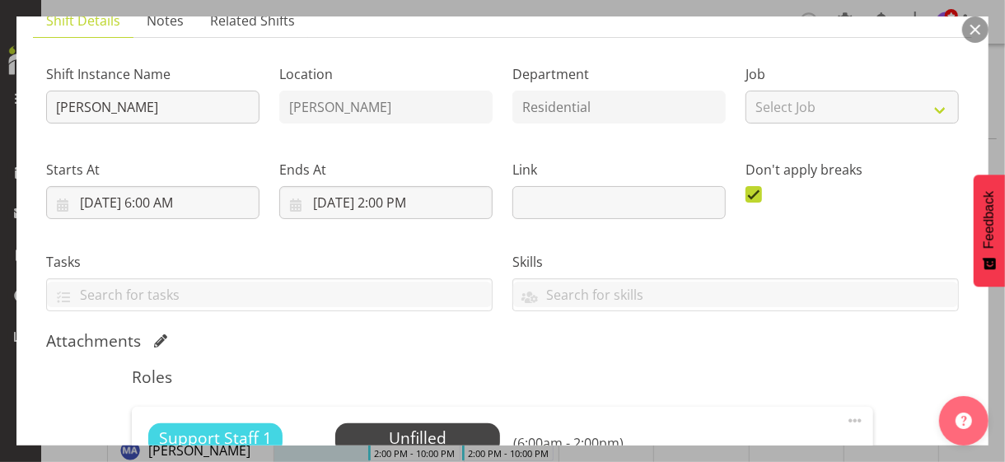
scroll to position [247, 0]
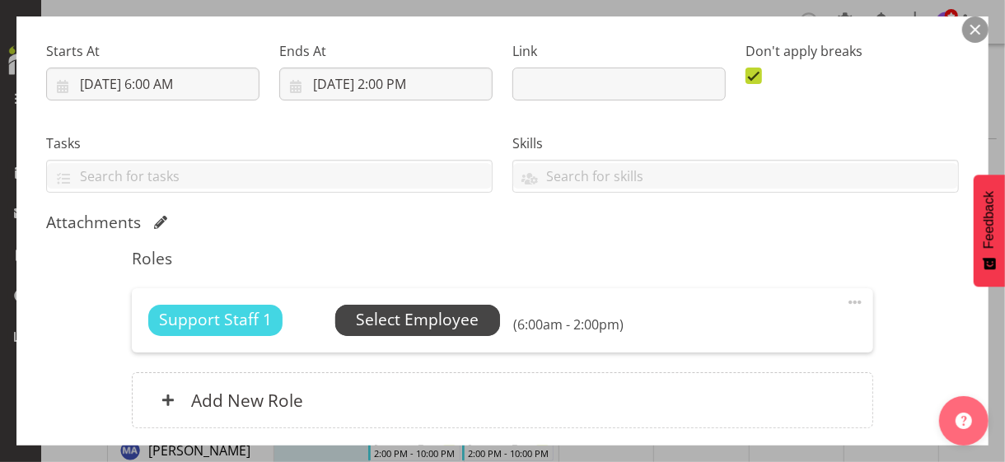
click at [438, 316] on span "Select Employee" at bounding box center [417, 320] width 123 height 24
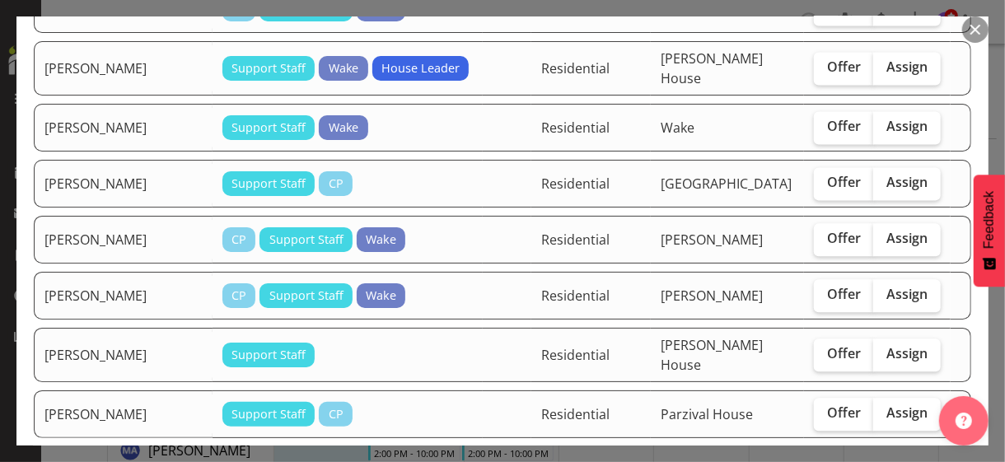
scroll to position [1813, 0]
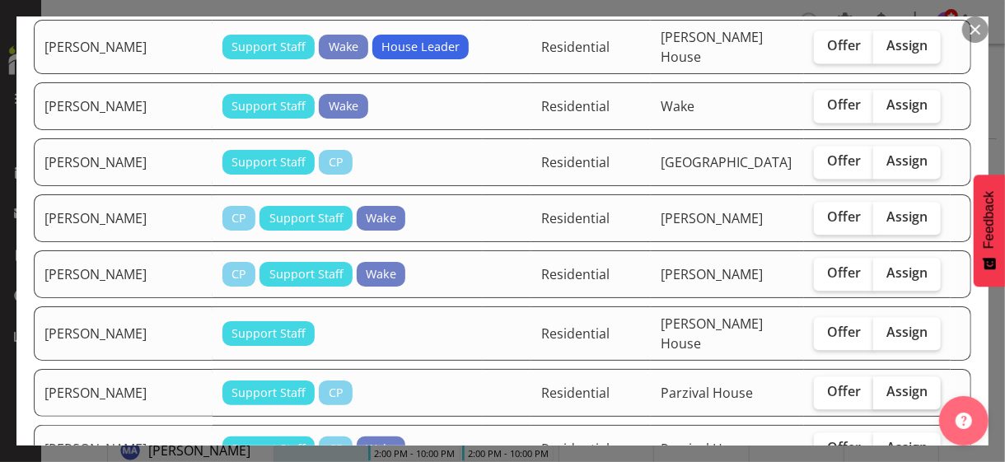
click at [887, 383] on span "Assign" at bounding box center [907, 391] width 41 height 16
click at [883, 386] on input "Assign" at bounding box center [878, 391] width 11 height 11
checkbox input "true"
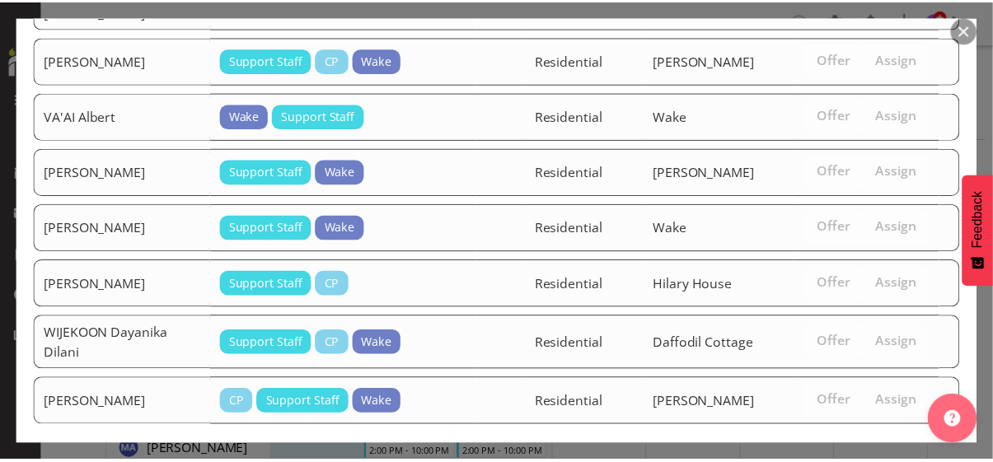
scroll to position [2763, 0]
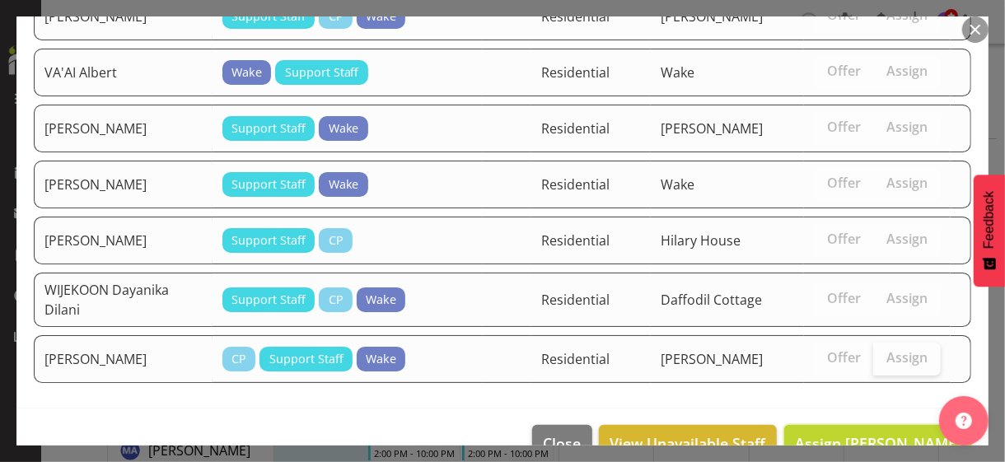
click at [879, 433] on span "Assign [PERSON_NAME]" at bounding box center [878, 443] width 166 height 20
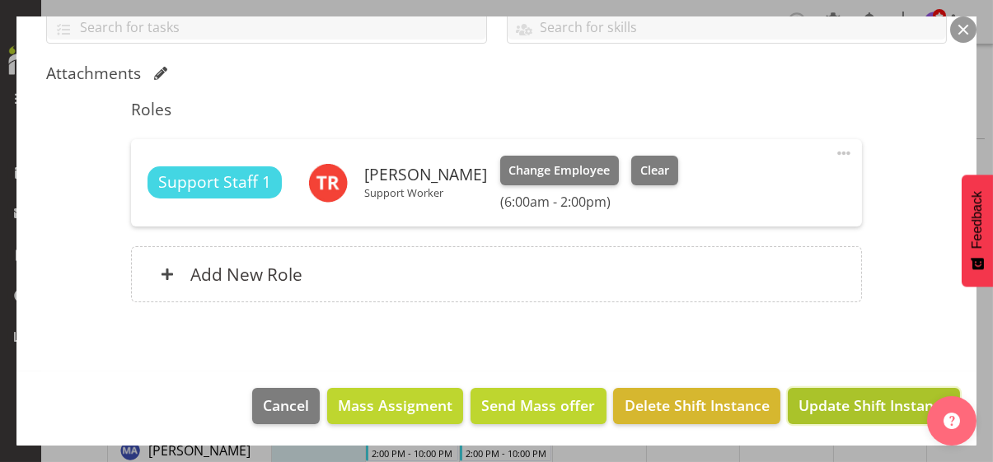
click at [864, 396] on span "Update Shift Instance" at bounding box center [874, 405] width 151 height 21
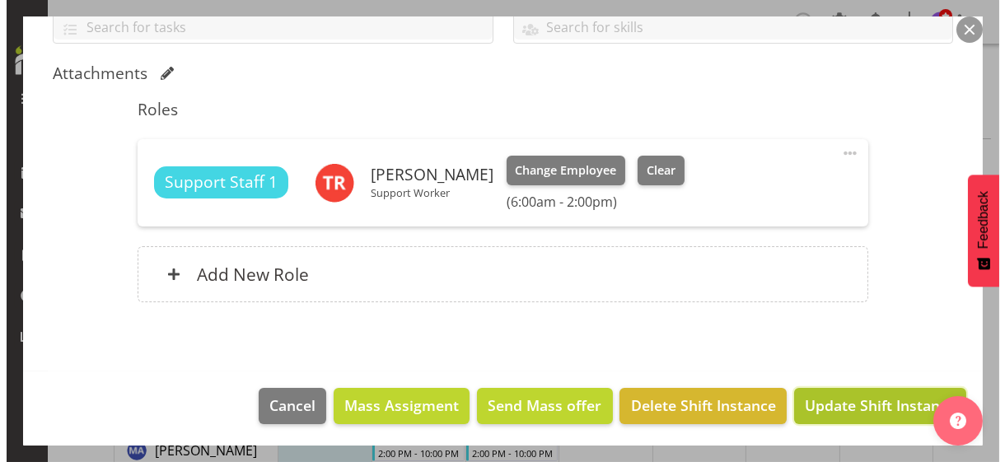
scroll to position [331, 0]
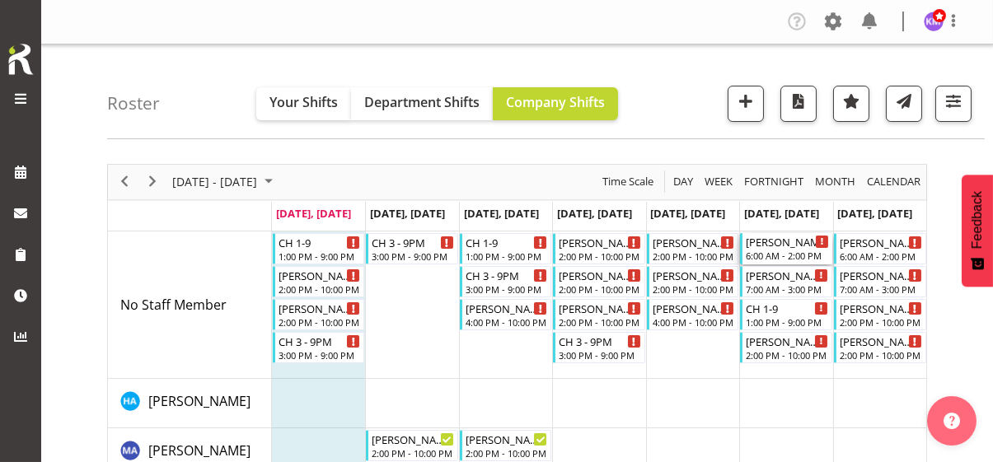
click at [780, 253] on div "6:00 AM - 2:00 PM" at bounding box center [787, 255] width 83 height 13
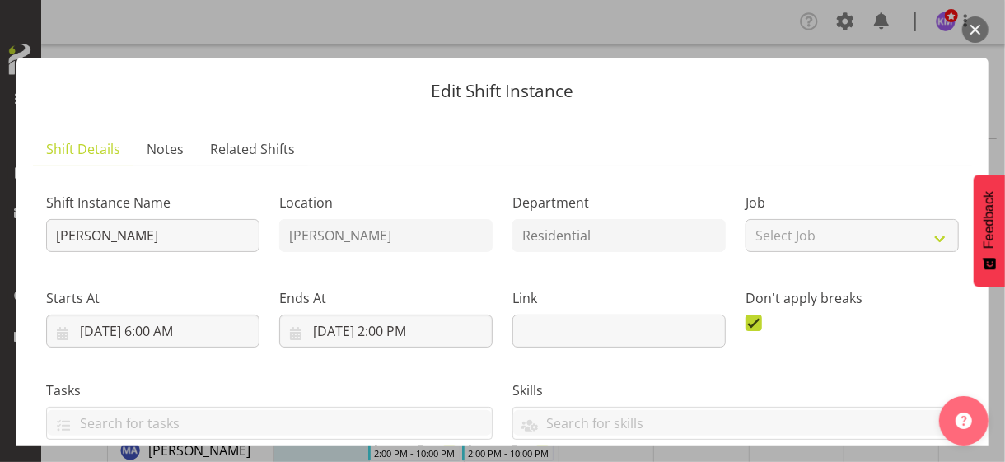
scroll to position [373, 0]
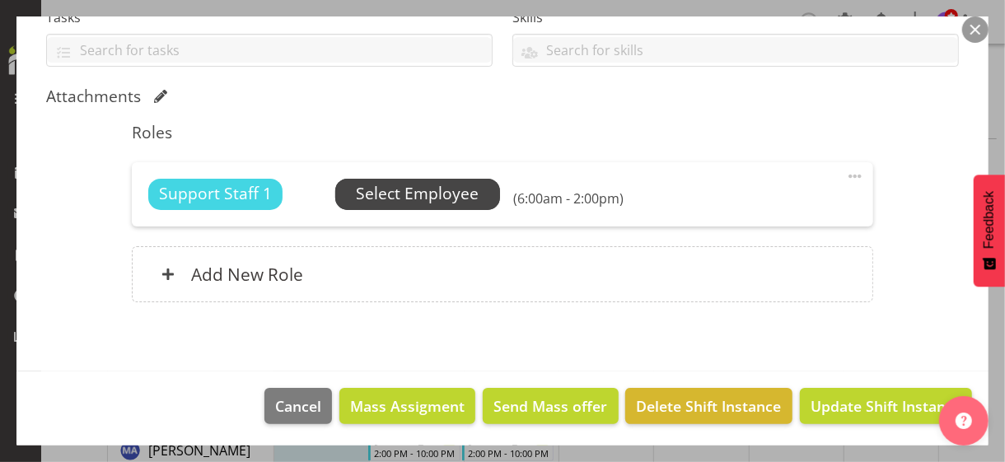
click at [447, 200] on span "Select Employee" at bounding box center [417, 194] width 123 height 24
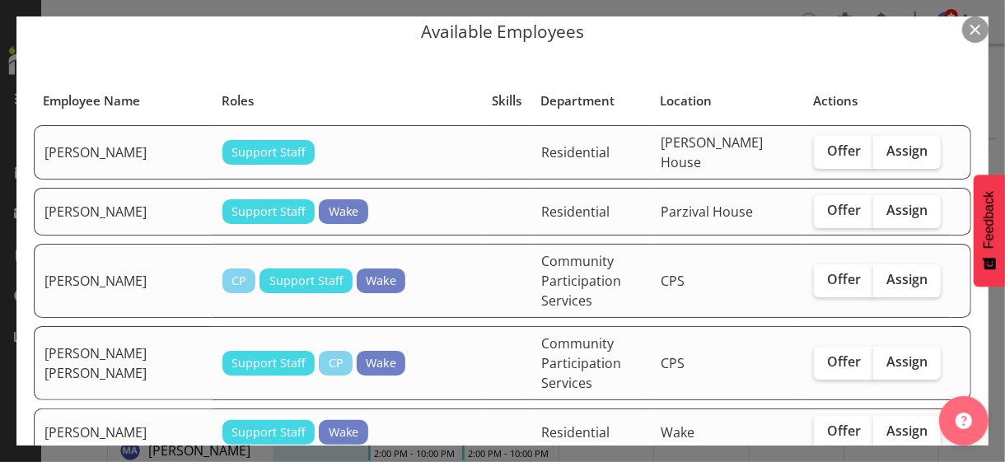
scroll to position [165, 0]
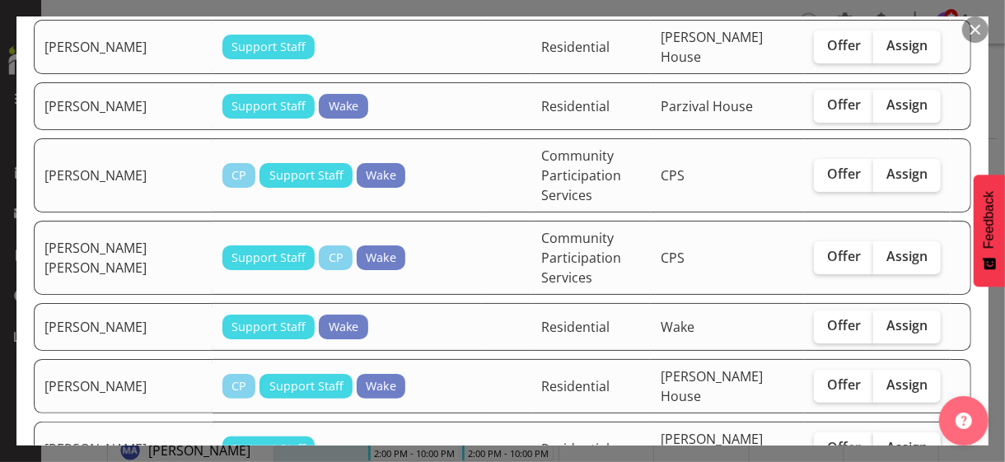
click at [888, 439] on span "Assign" at bounding box center [907, 447] width 41 height 16
click at [884, 443] on input "Assign" at bounding box center [878, 448] width 11 height 11
checkbox input "true"
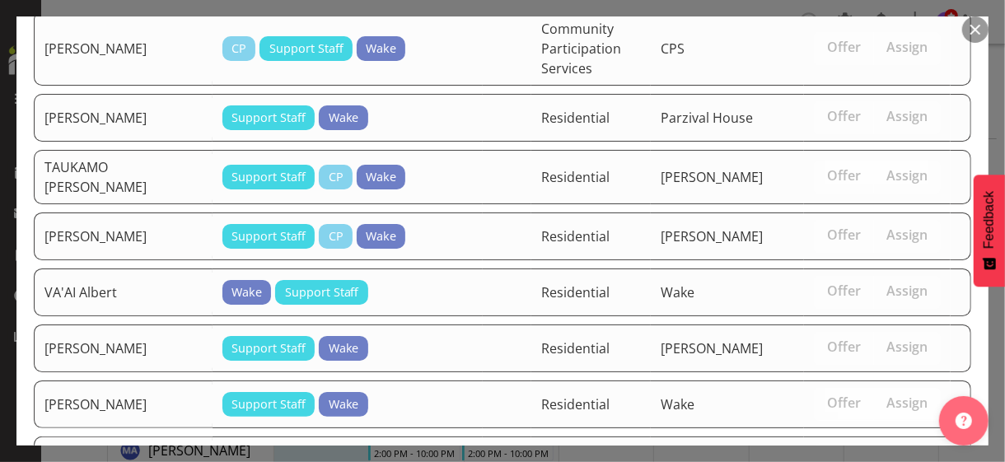
scroll to position [3464, 0]
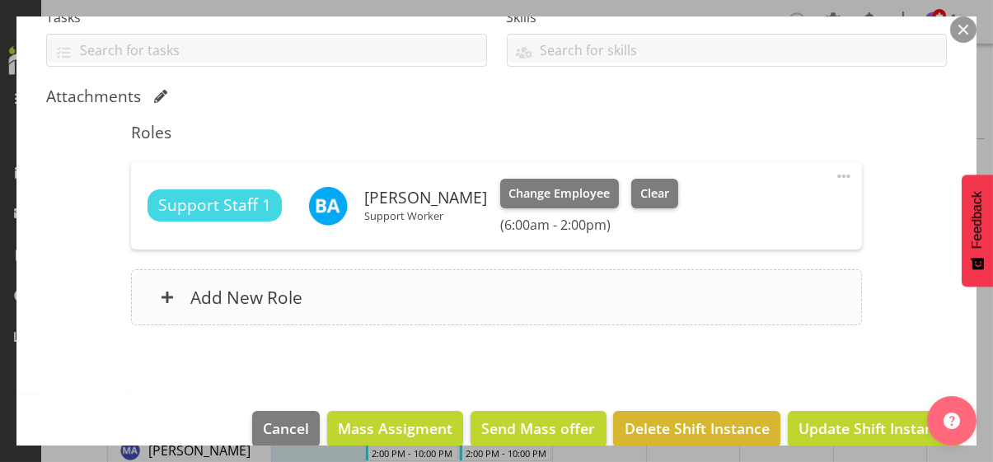
click at [483, 305] on div "Add New Role" at bounding box center [496, 297] width 731 height 56
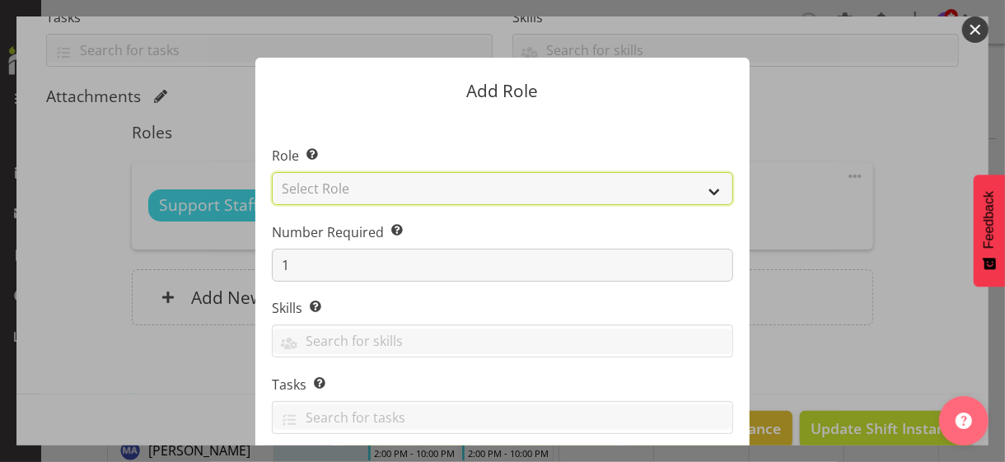
drag, startPoint x: 360, startPoint y: 185, endPoint x: 360, endPoint y: 203, distance: 18.1
click at [360, 187] on select "Select Role CP House Leader Support Staff Wake" at bounding box center [502, 188] width 461 height 33
select select "1091"
click at [272, 172] on select "Select Role CP House Leader Support Staff Wake" at bounding box center [502, 188] width 461 height 33
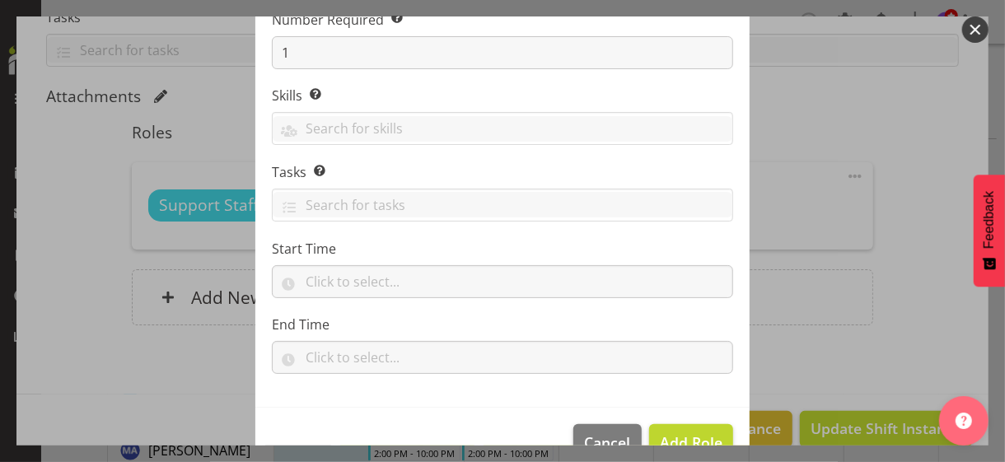
scroll to position [251, 0]
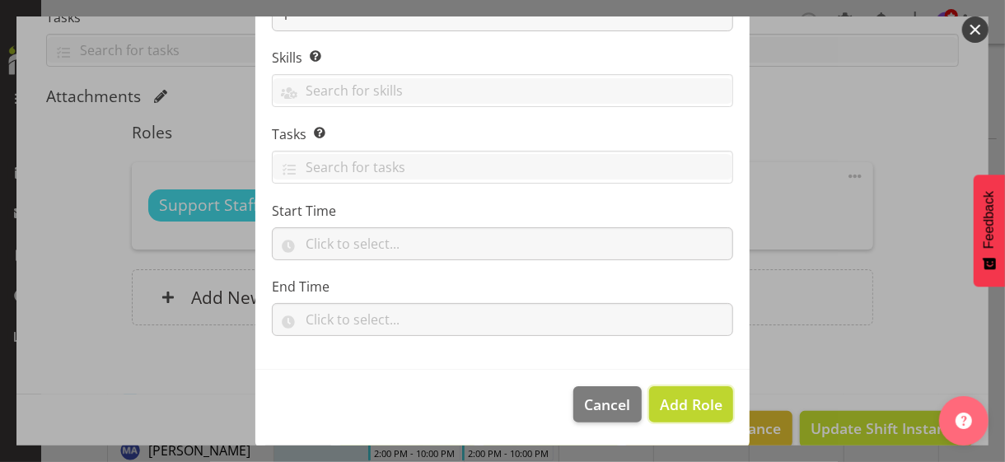
click at [678, 402] on span "Add Role" at bounding box center [691, 405] width 63 height 20
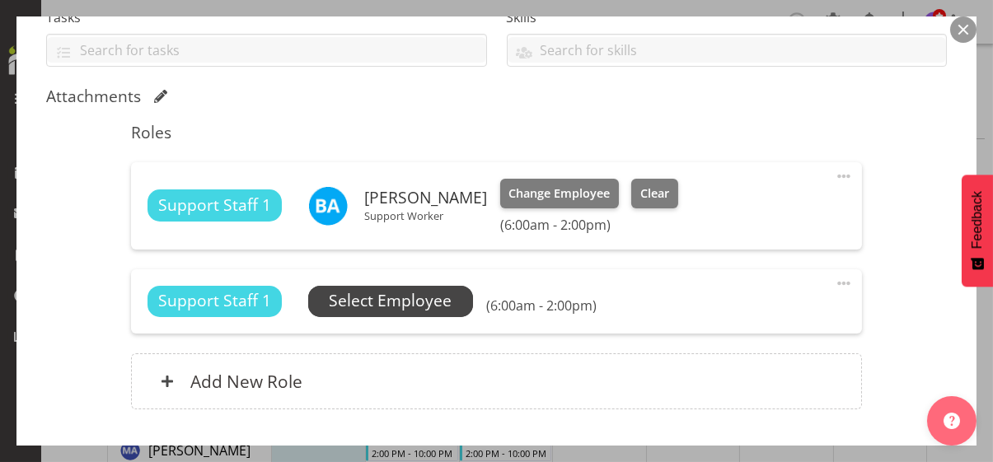
click at [434, 297] on span "Select Employee" at bounding box center [390, 301] width 123 height 24
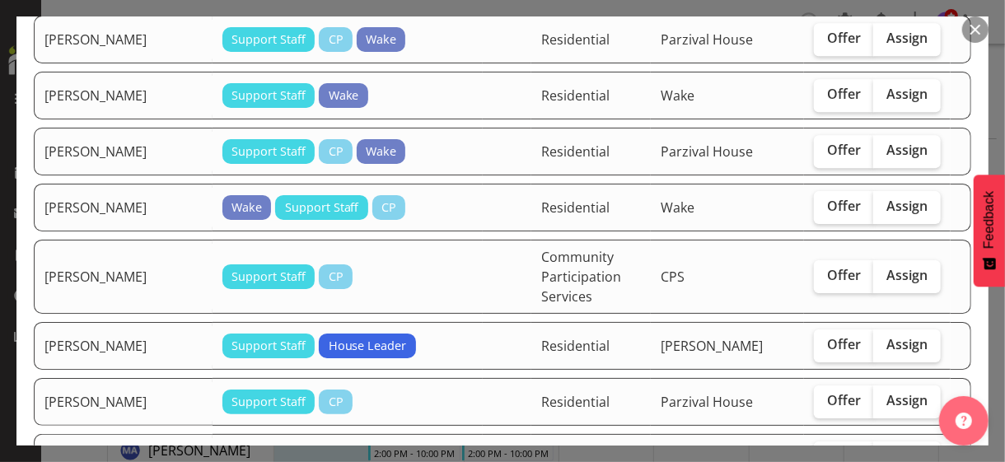
scroll to position [2637, 0]
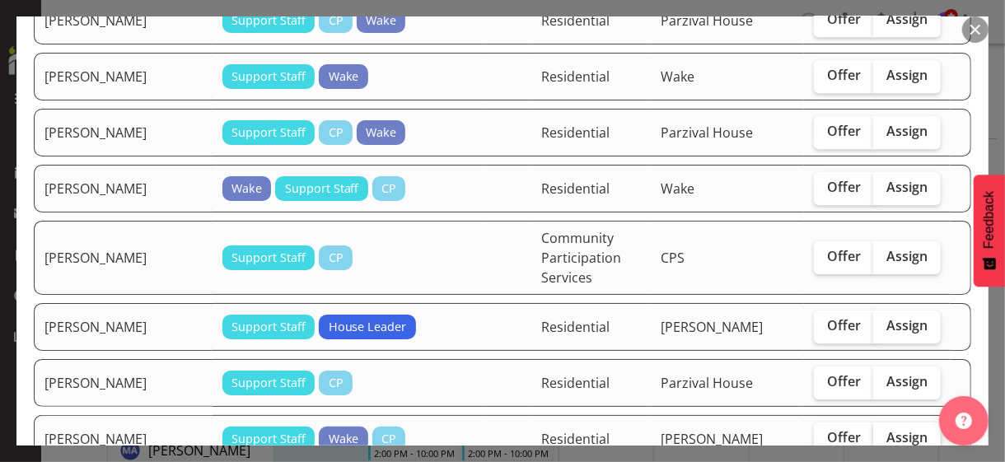
click at [888, 429] on span "Assign" at bounding box center [907, 437] width 41 height 16
click at [884, 433] on input "Assign" at bounding box center [878, 438] width 11 height 11
checkbox input "true"
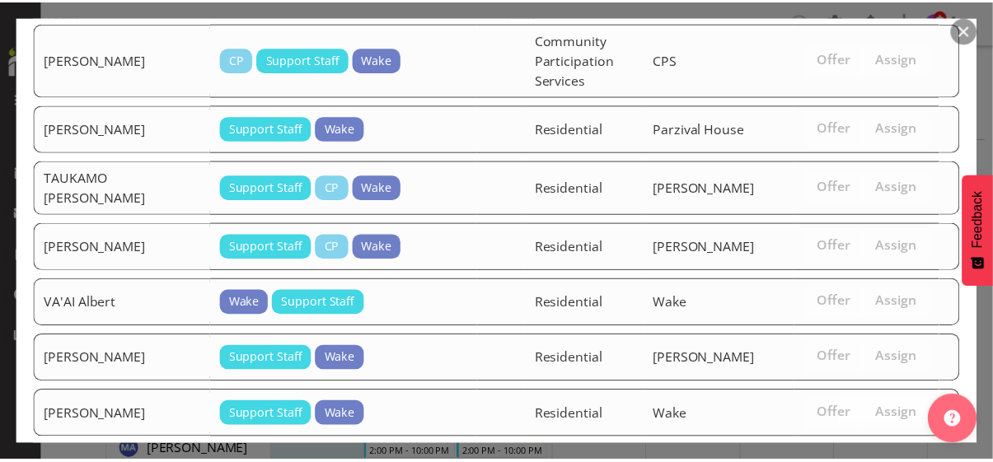
scroll to position [3407, 0]
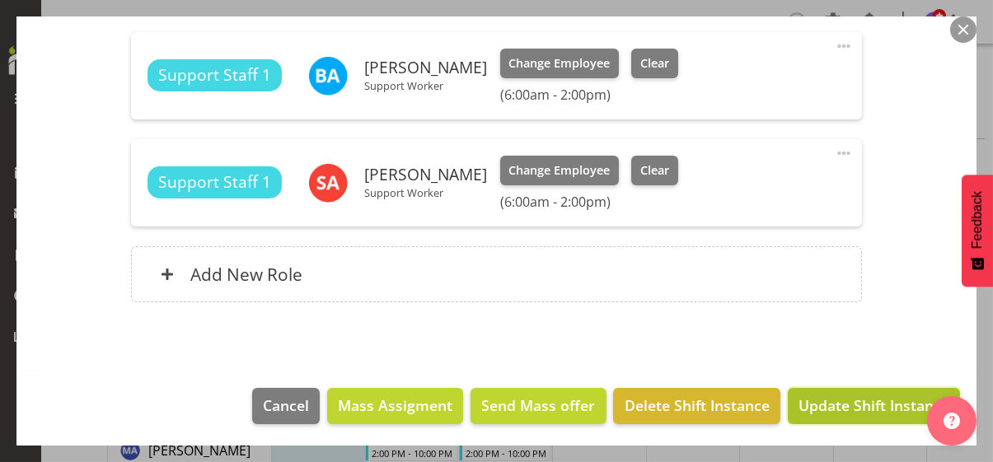
click at [855, 400] on span "Update Shift Instance" at bounding box center [874, 405] width 151 height 21
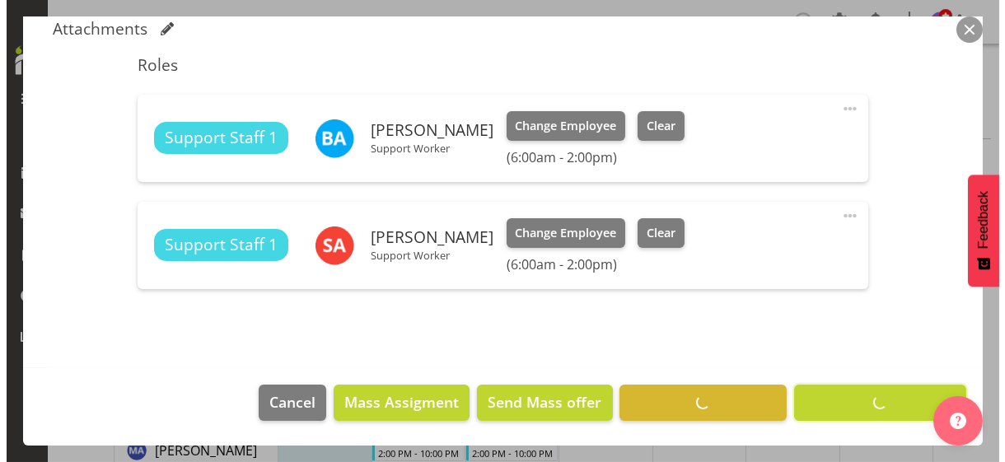
scroll to position [438, 0]
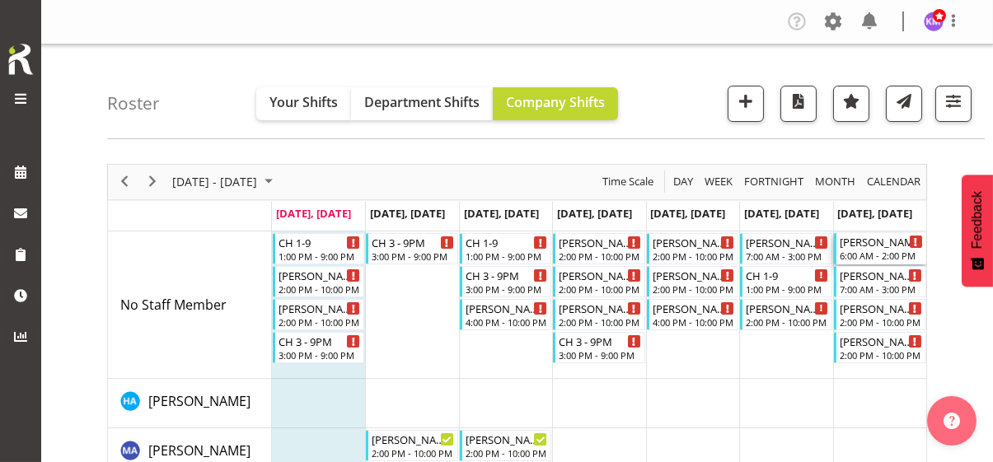
click at [873, 247] on div "[PERSON_NAME]" at bounding box center [881, 241] width 83 height 16
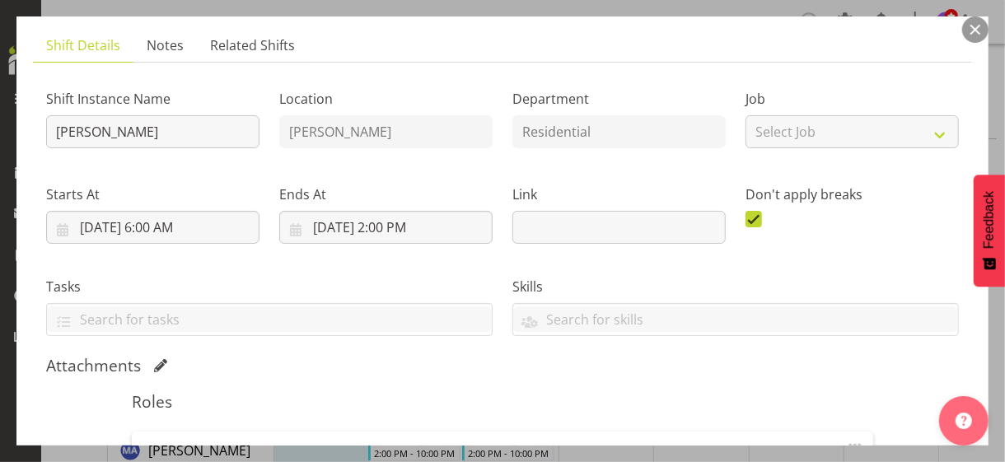
scroll to position [330, 0]
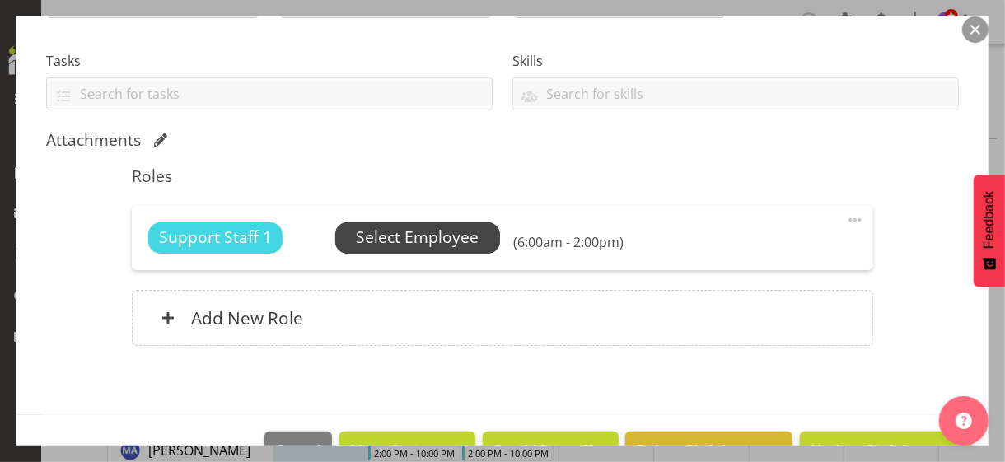
click at [443, 243] on span "Select Employee" at bounding box center [417, 238] width 123 height 24
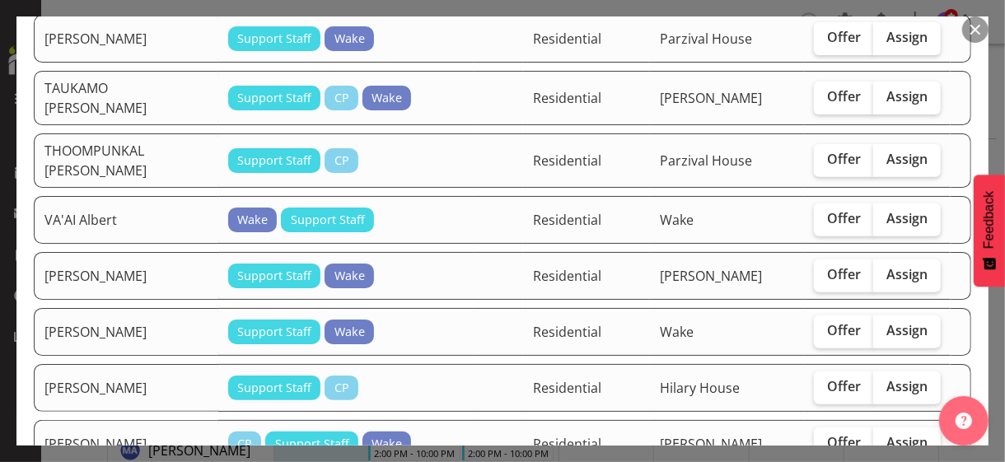
scroll to position [3456, 0]
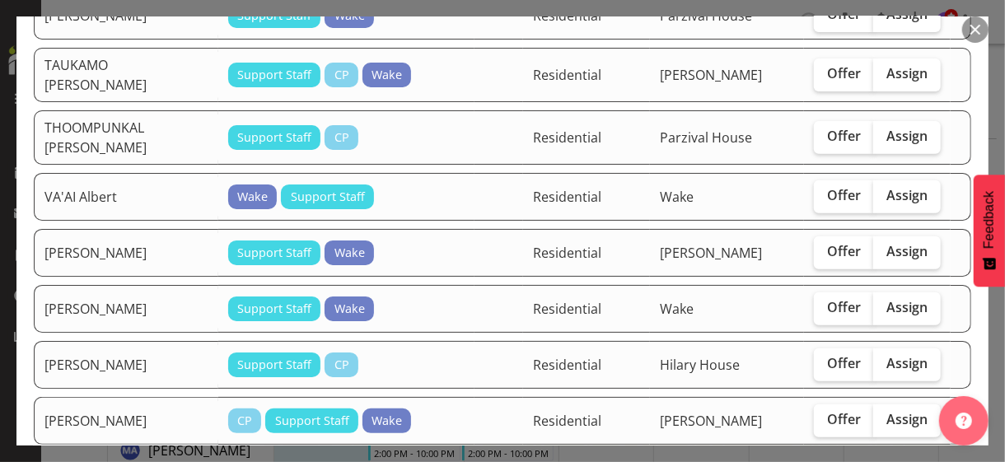
checkbox input "true"
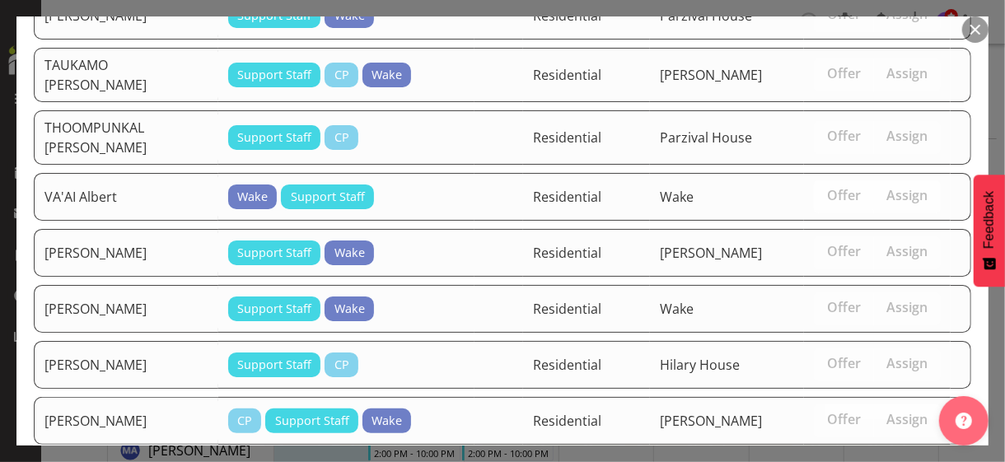
drag, startPoint x: 898, startPoint y: 400, endPoint x: 860, endPoint y: 394, distance: 38.3
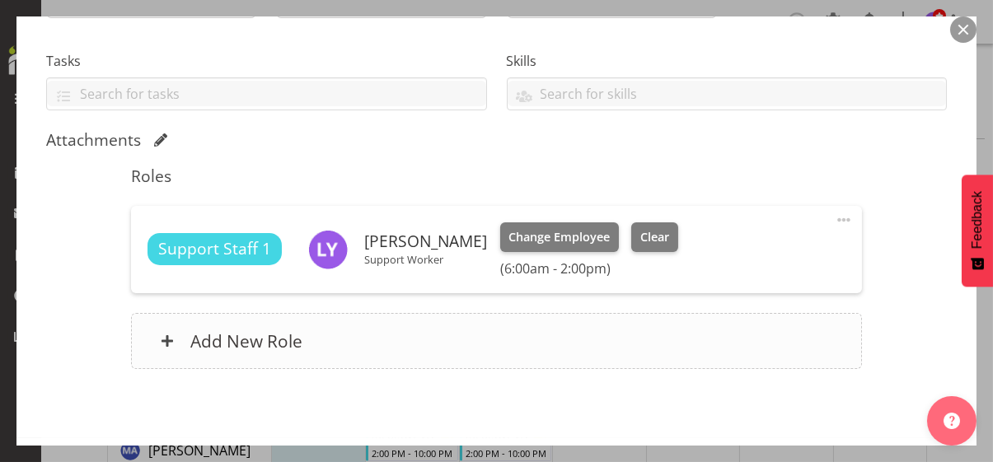
click at [551, 342] on div "Add New Role" at bounding box center [496, 341] width 731 height 56
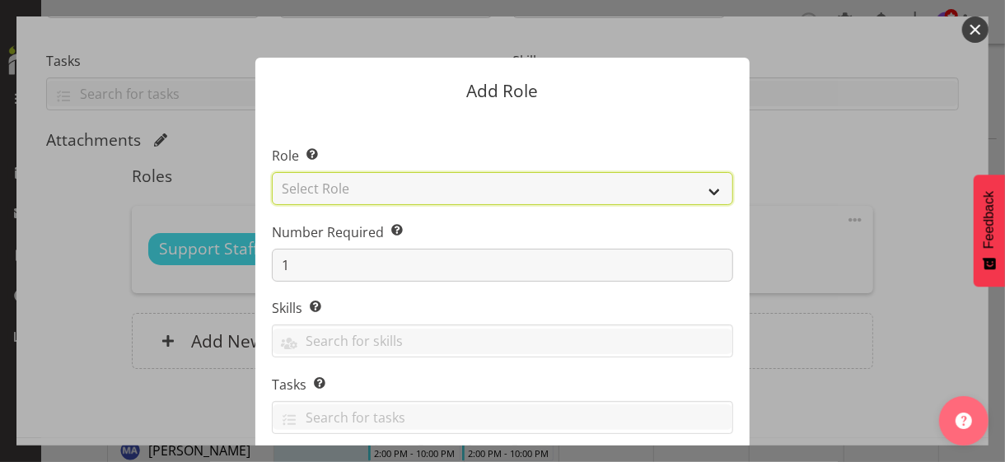
click at [406, 189] on select "Select Role CP House Leader Support Staff Wake" at bounding box center [502, 188] width 461 height 33
select select "1091"
click at [272, 172] on select "Select Role CP House Leader Support Staff Wake" at bounding box center [502, 188] width 461 height 33
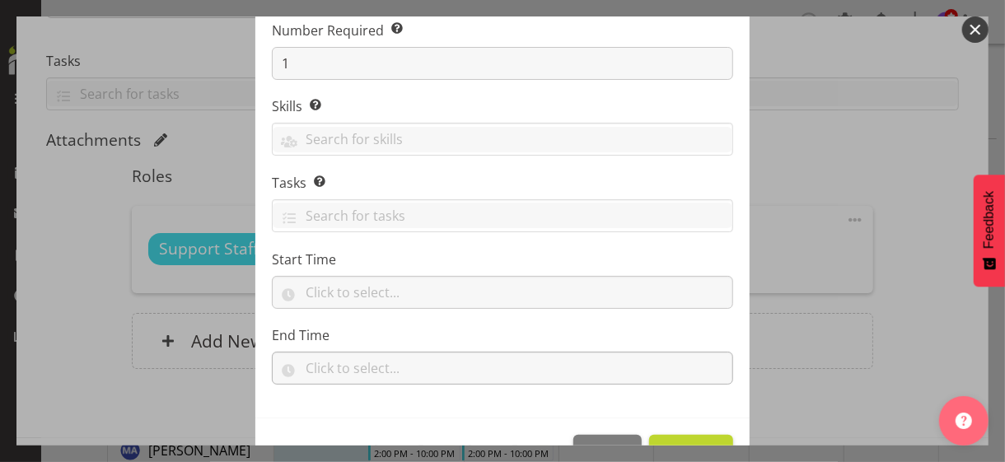
scroll to position [247, 0]
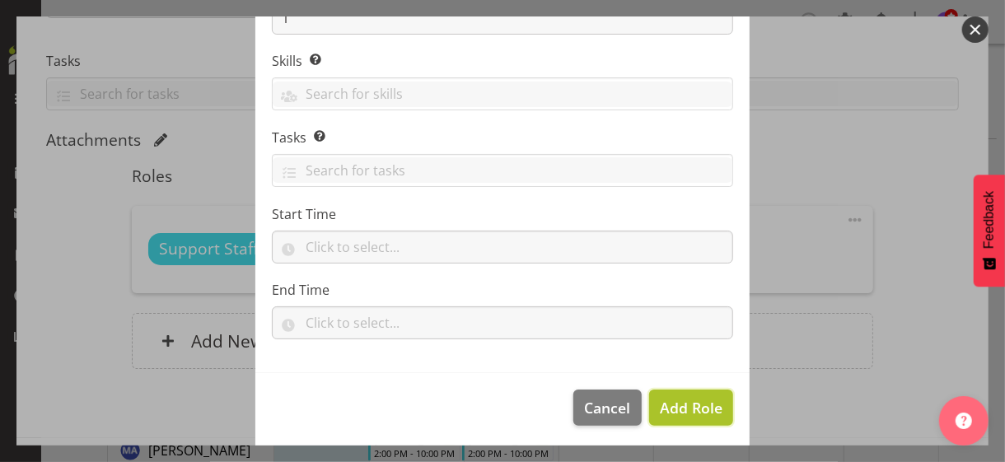
click at [681, 402] on span "Add Role" at bounding box center [691, 408] width 63 height 20
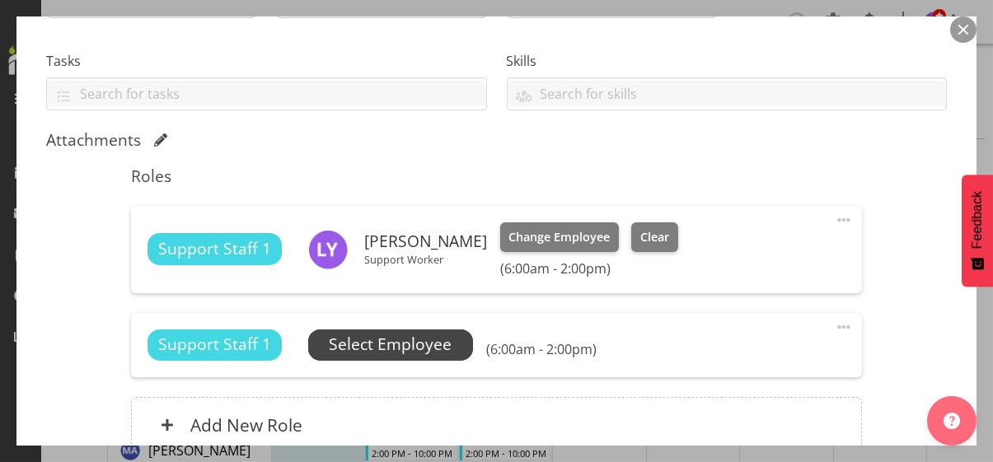
click at [452, 348] on span "Select Employee" at bounding box center [390, 345] width 123 height 24
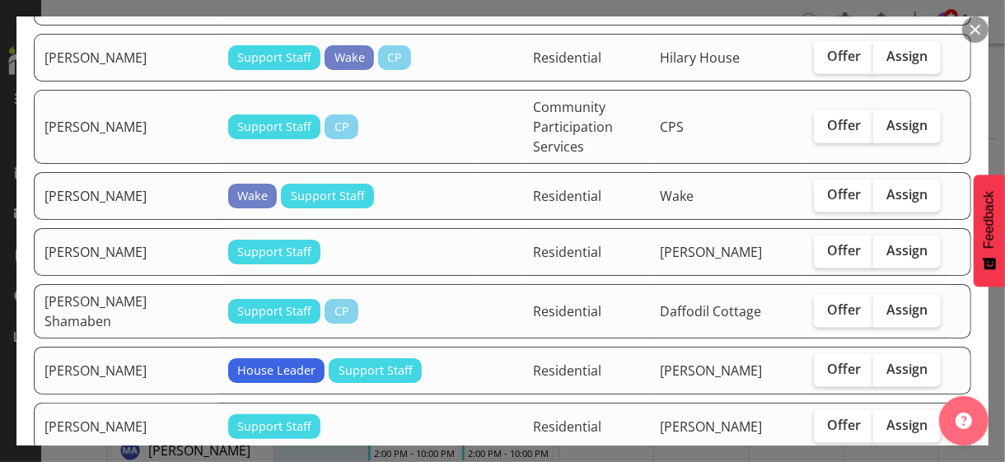
scroll to position [1071, 0]
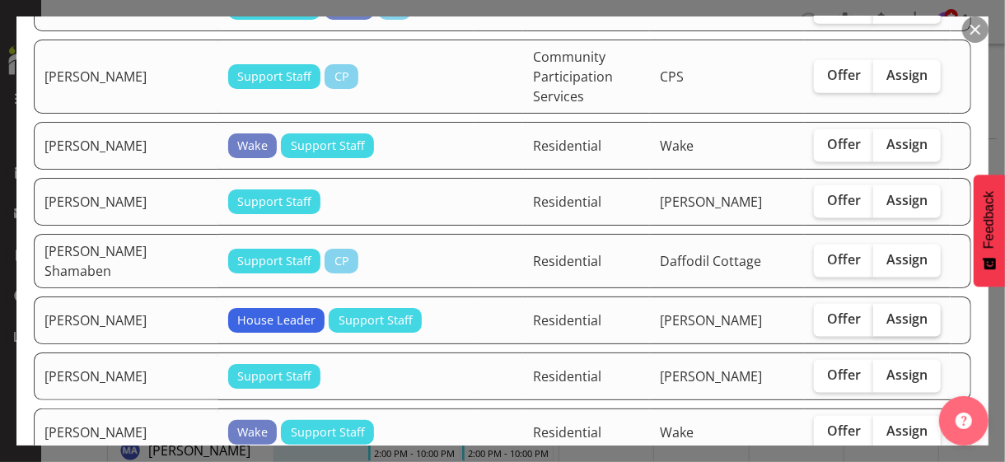
click at [891, 311] on span "Assign" at bounding box center [907, 319] width 41 height 16
click at [884, 314] on input "Assign" at bounding box center [878, 319] width 11 height 11
checkbox input "true"
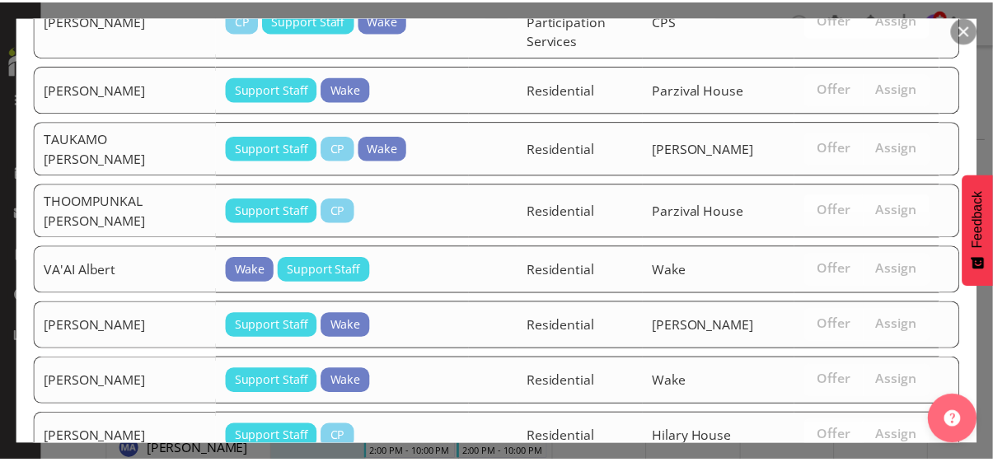
scroll to position [3402, 0]
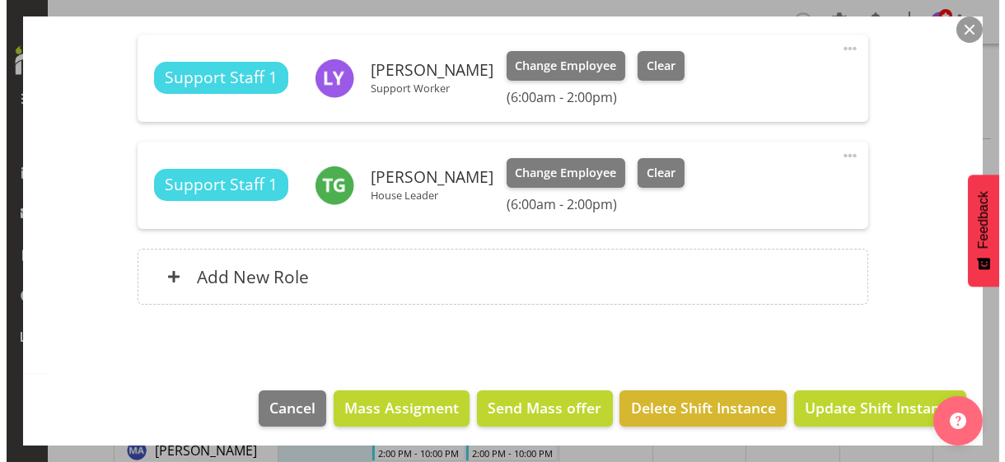
scroll to position [503, 0]
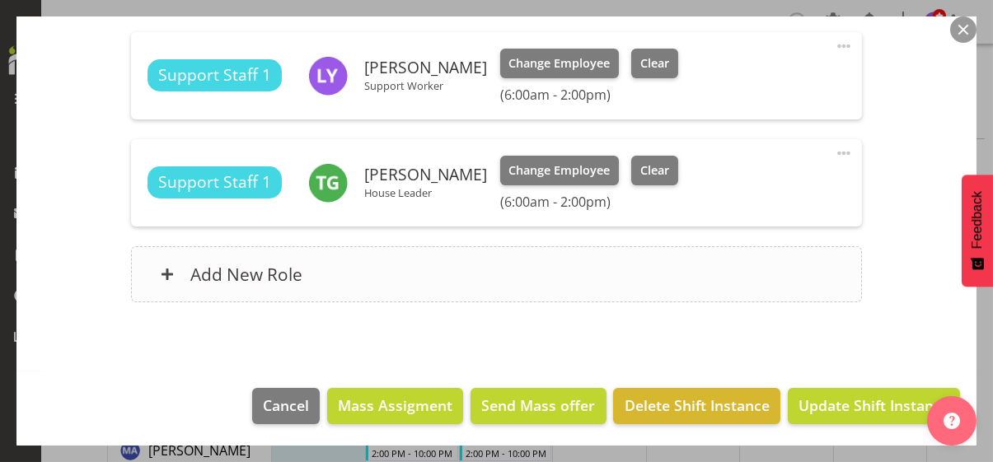
click at [444, 290] on div "Add New Role" at bounding box center [496, 274] width 731 height 56
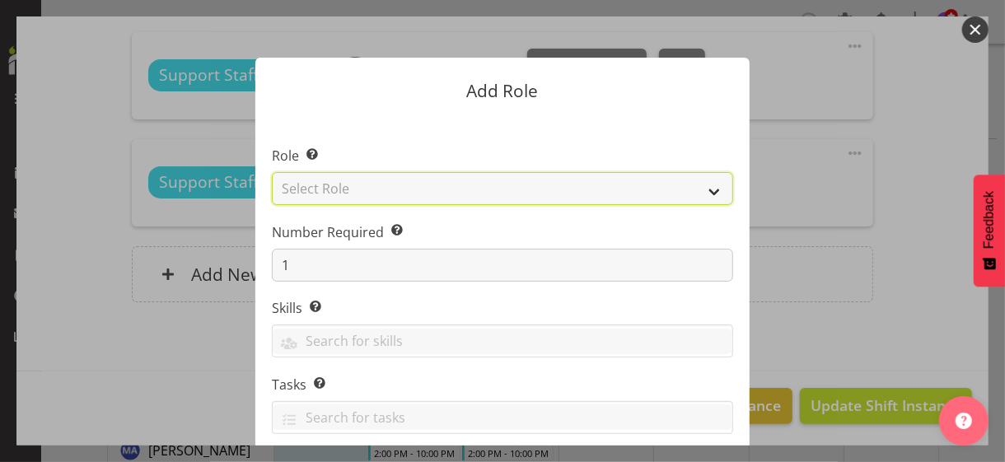
drag, startPoint x: 378, startPoint y: 188, endPoint x: 375, endPoint y: 203, distance: 15.2
click at [378, 188] on select "Select Role CP House Leader Support Staff Wake" at bounding box center [502, 188] width 461 height 33
select select "1091"
click at [272, 172] on select "Select Role CP House Leader Support Staff Wake" at bounding box center [502, 188] width 461 height 33
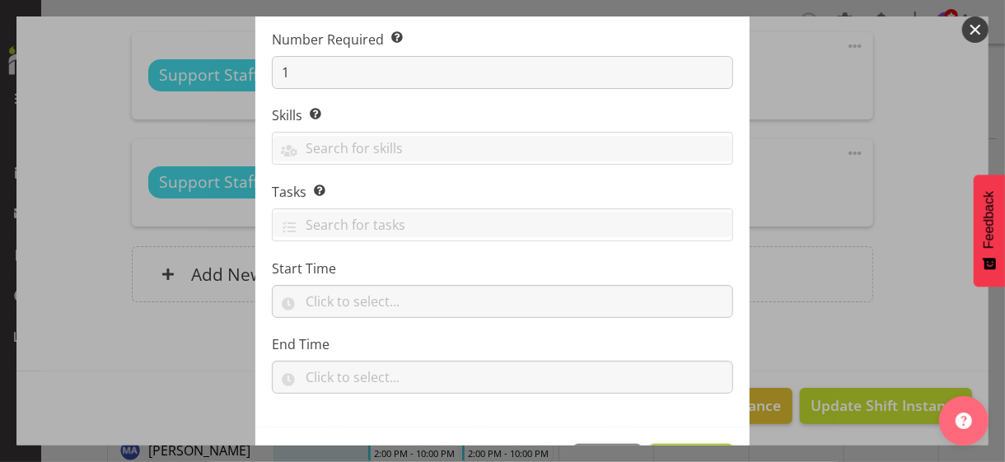
scroll to position [251, 0]
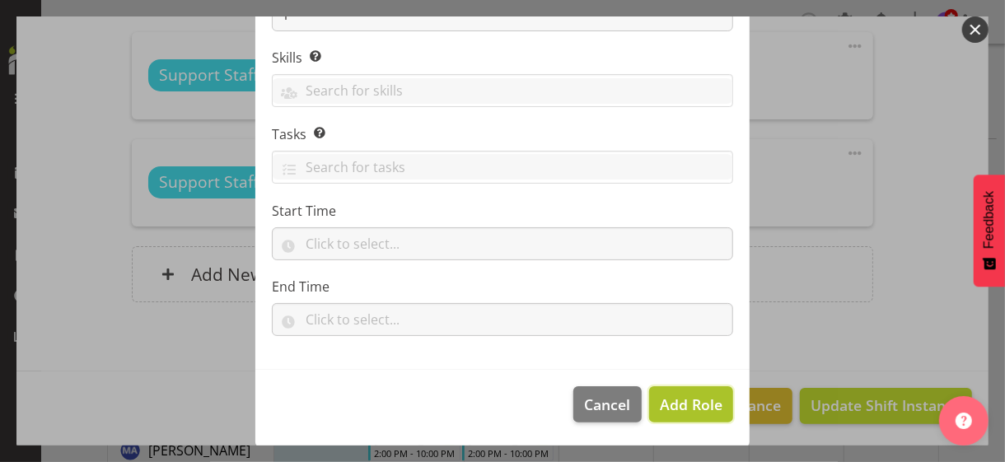
click at [675, 404] on span "Add Role" at bounding box center [691, 405] width 63 height 20
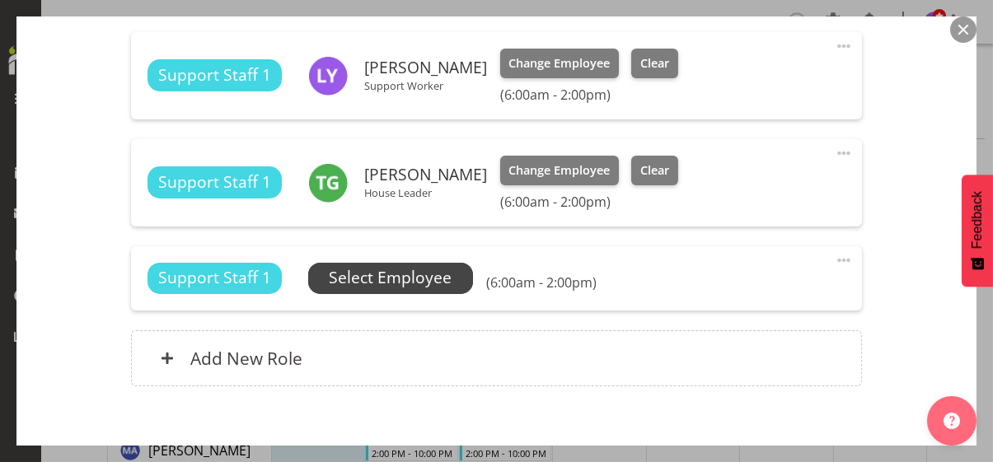
click at [422, 288] on span "Select Employee" at bounding box center [390, 278] width 165 height 31
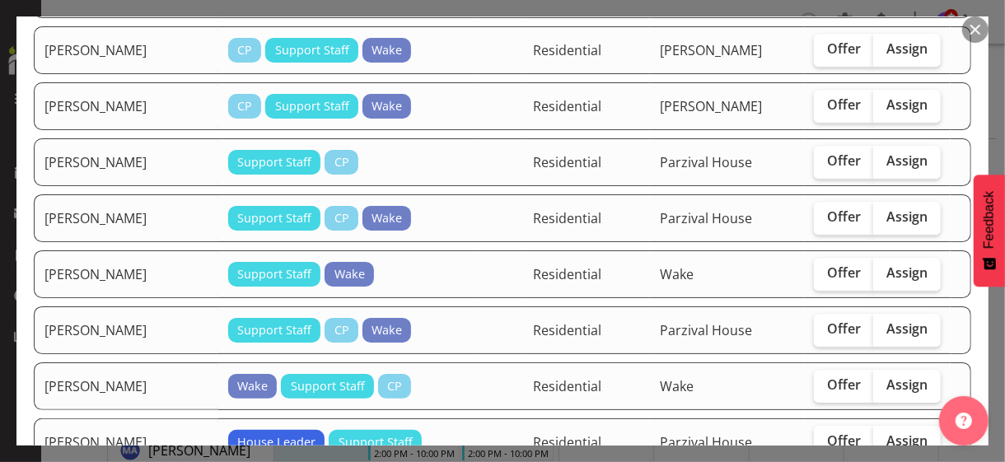
scroll to position [2555, 0]
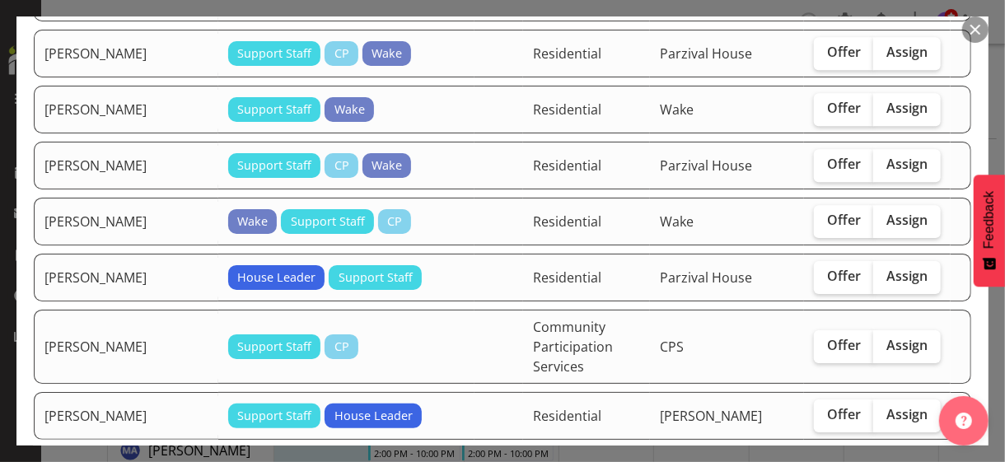
checkbox input "true"
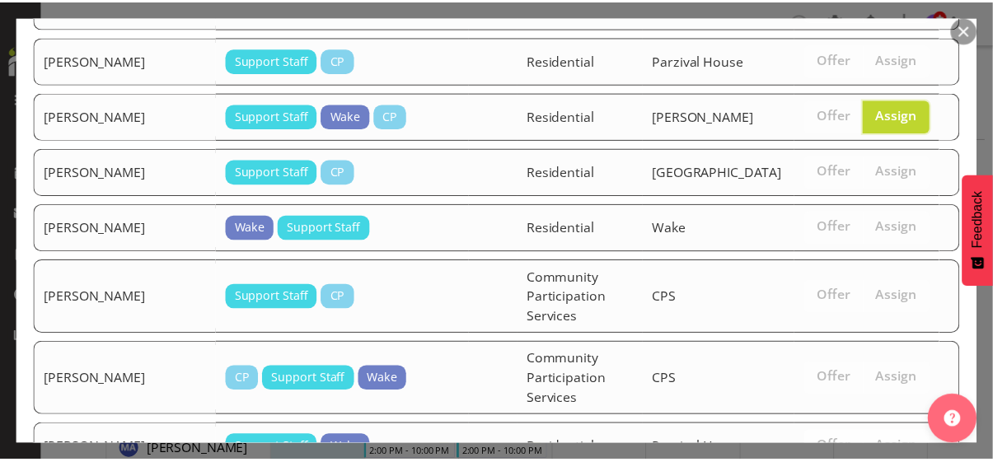
scroll to position [3340, 0]
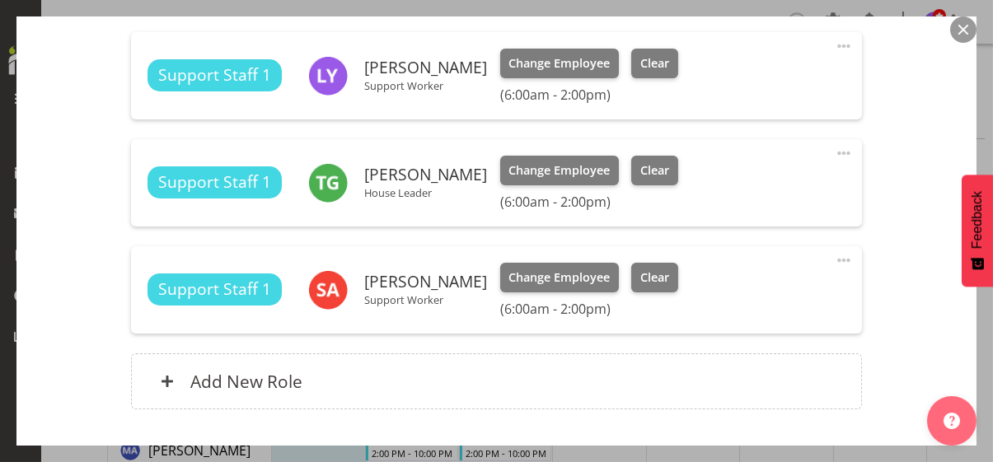
click at [898, 216] on div "Shift Instance Name [PERSON_NAME] AM Location [PERSON_NAME] House Department Re…" at bounding box center [496, 52] width 901 height 753
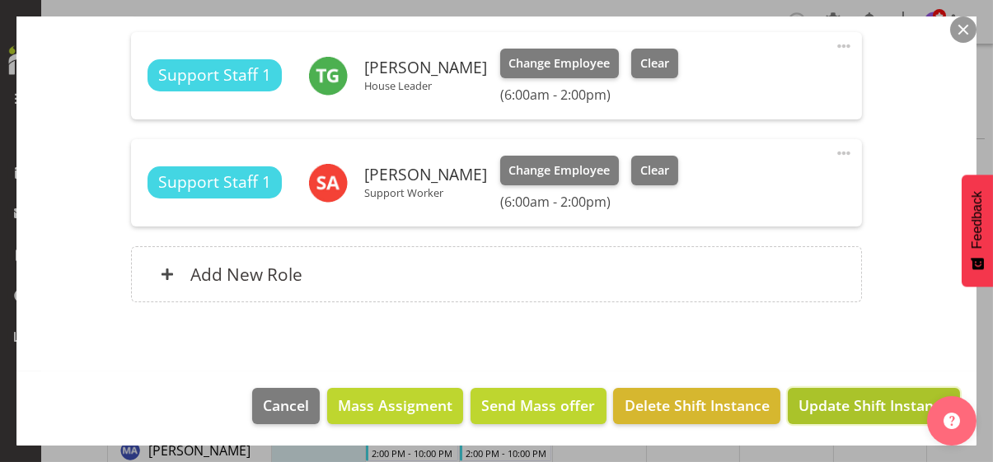
click at [868, 400] on span "Update Shift Instance" at bounding box center [874, 405] width 151 height 21
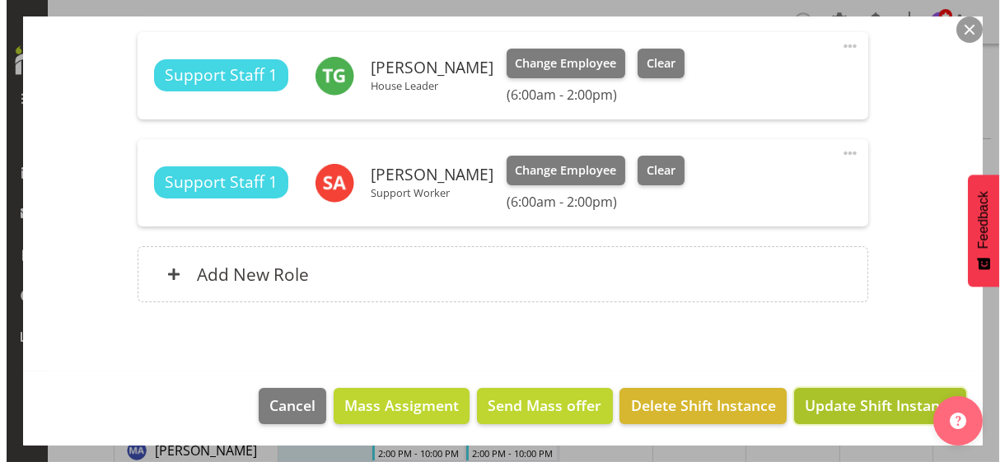
scroll to position [546, 0]
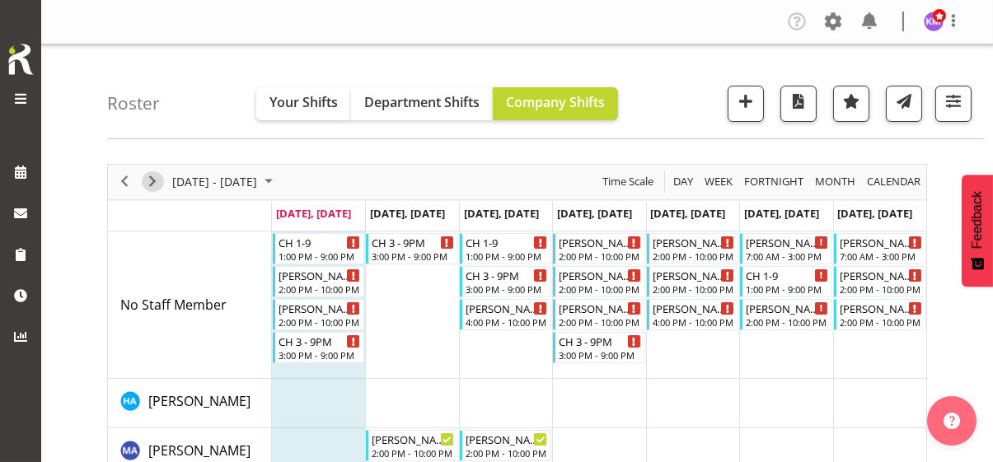
click at [155, 185] on span "Next" at bounding box center [153, 181] width 20 height 21
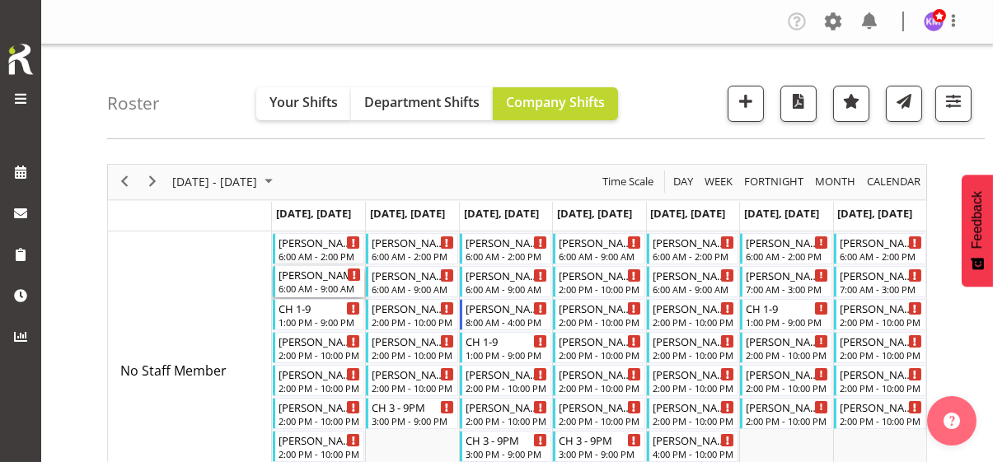
click at [313, 280] on div "[PERSON_NAME]" at bounding box center [320, 274] width 83 height 16
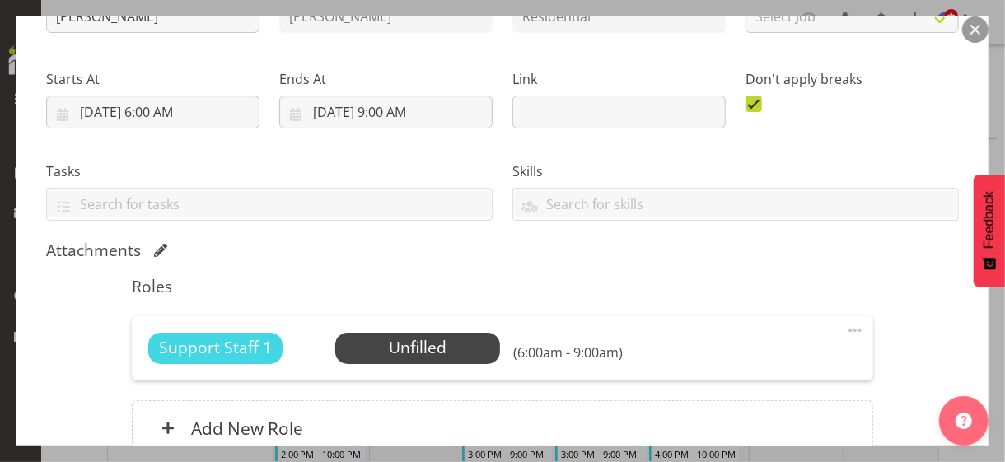
scroll to position [373, 0]
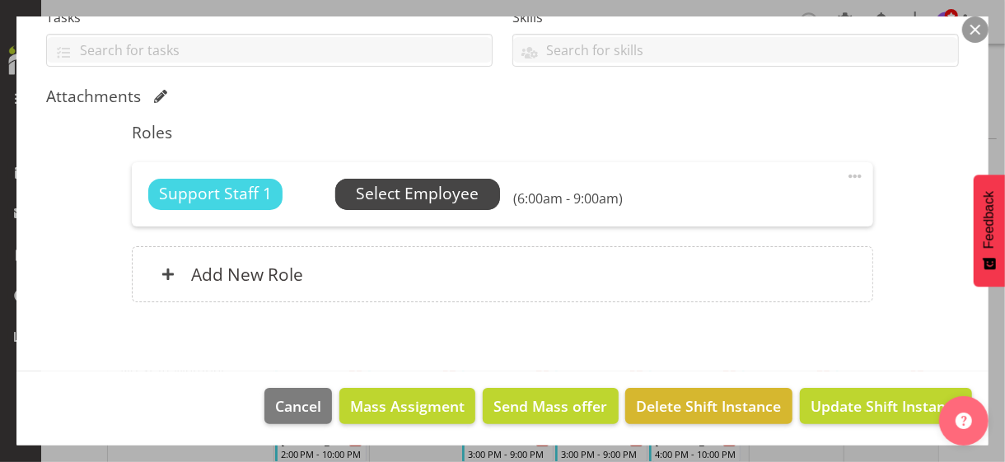
click at [377, 191] on span "Select Employee" at bounding box center [417, 194] width 123 height 24
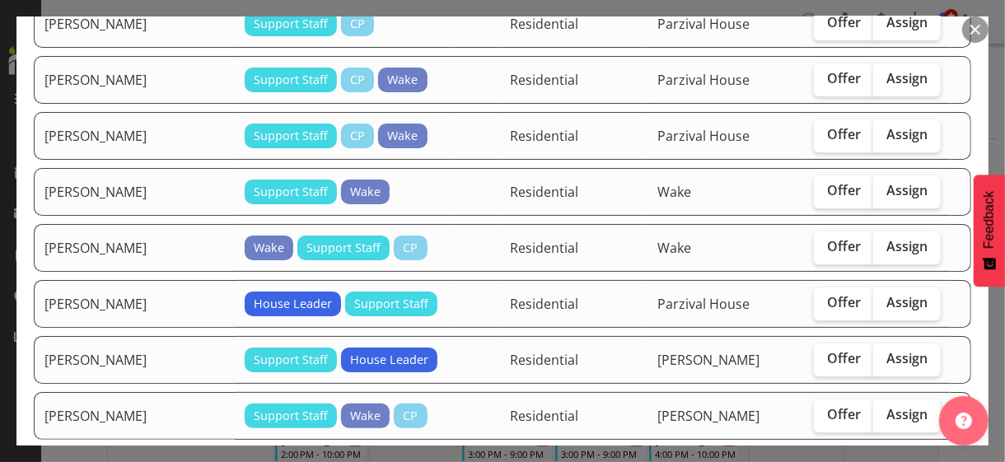
scroll to position [2225, 0]
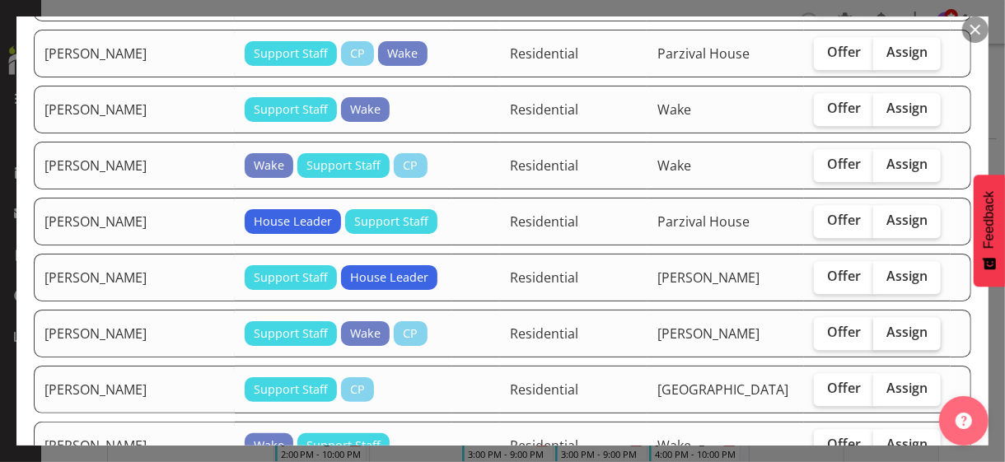
click at [897, 330] on span "Assign" at bounding box center [907, 332] width 41 height 16
click at [884, 330] on input "Assign" at bounding box center [878, 332] width 11 height 11
checkbox input "true"
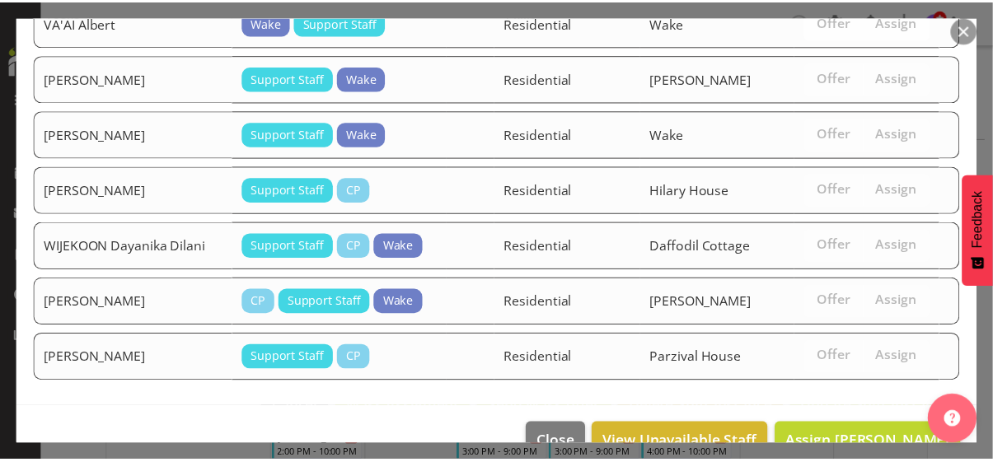
scroll to position [3038, 0]
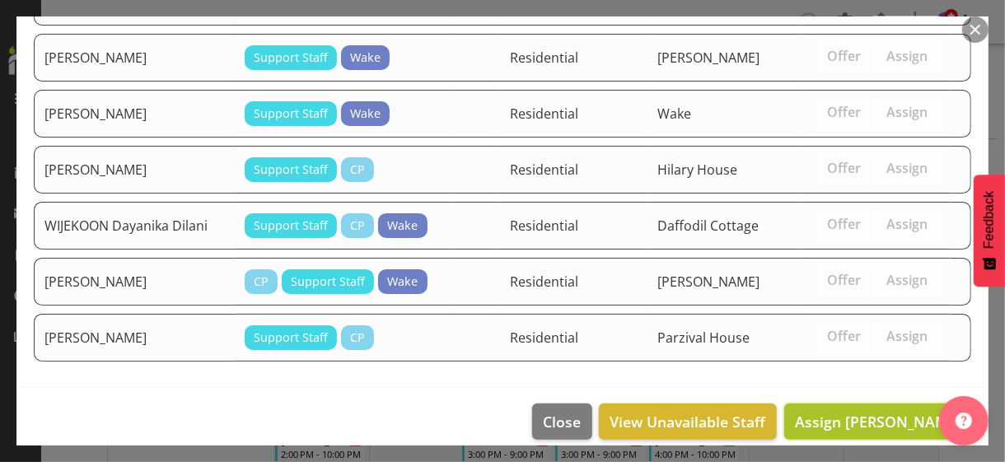
click at [864, 412] on span "Assign [PERSON_NAME]" at bounding box center [878, 422] width 166 height 20
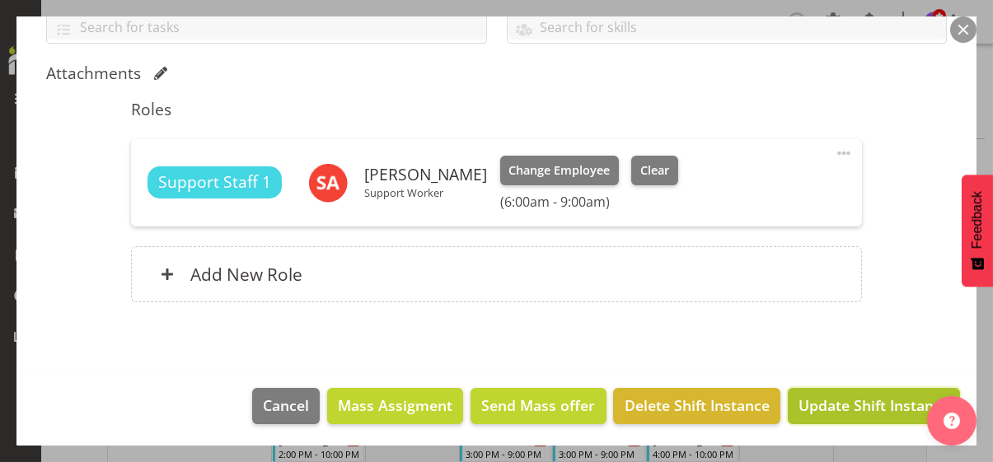
click at [857, 406] on span "Update Shift Instance" at bounding box center [874, 405] width 151 height 21
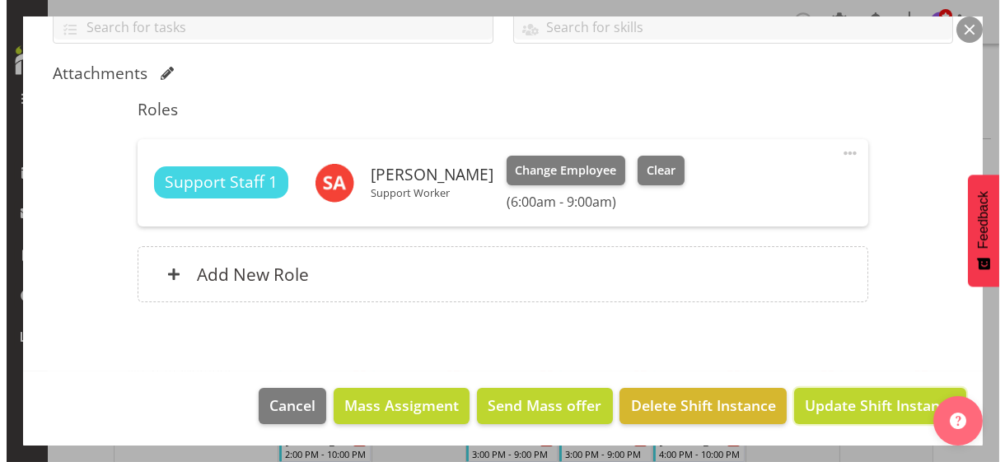
scroll to position [331, 0]
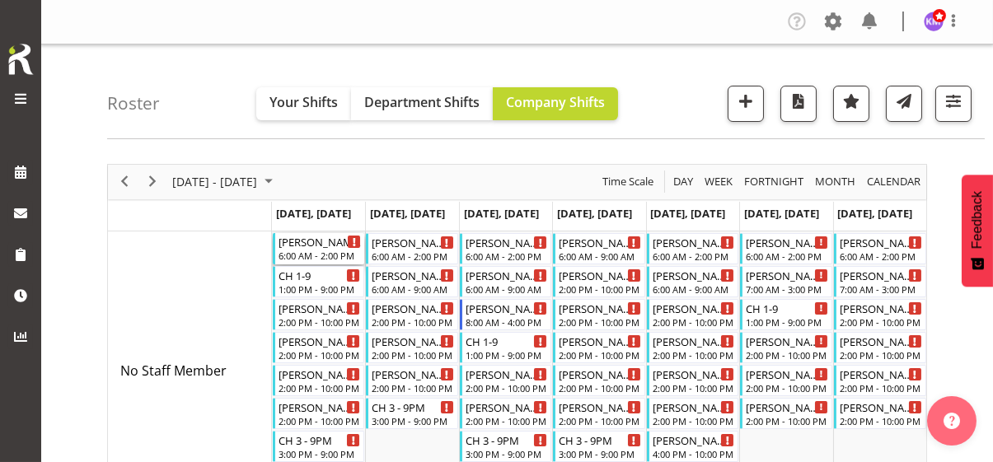
click at [325, 251] on div "6:00 AM - 2:00 PM" at bounding box center [320, 255] width 83 height 13
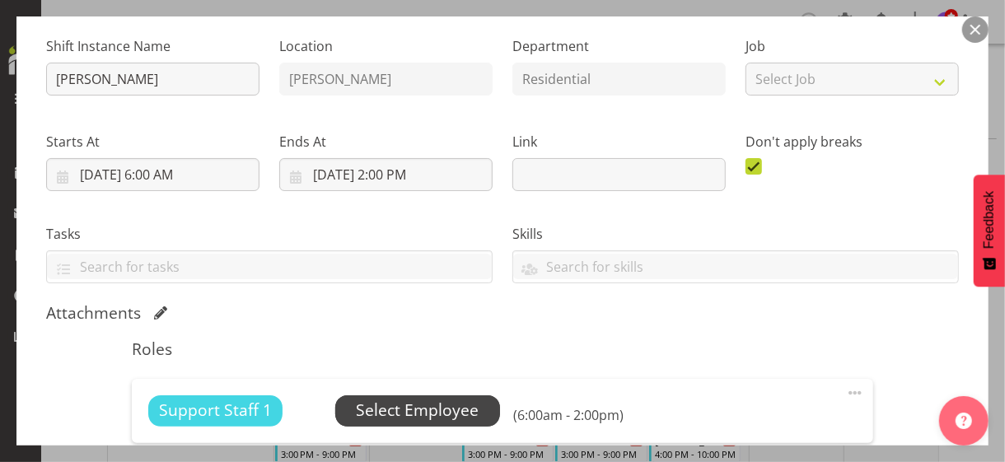
scroll to position [330, 0]
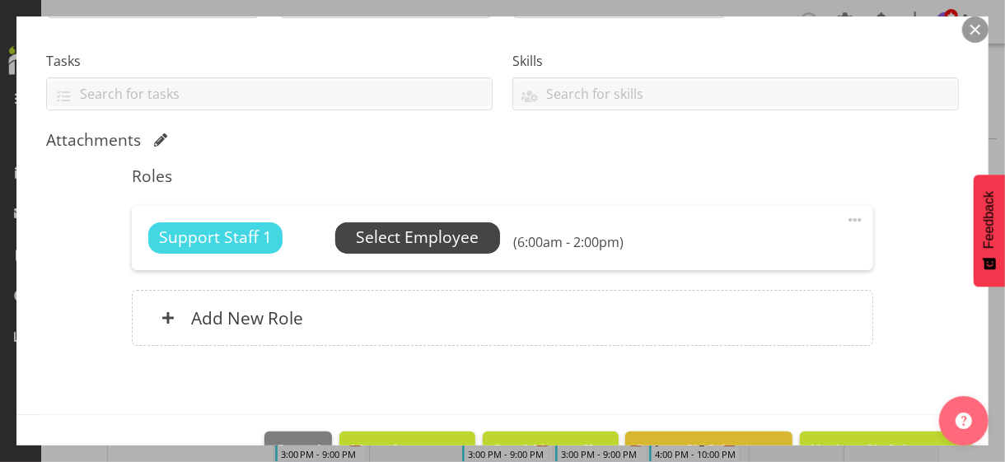
click at [368, 235] on span "Select Employee" at bounding box center [417, 238] width 123 height 24
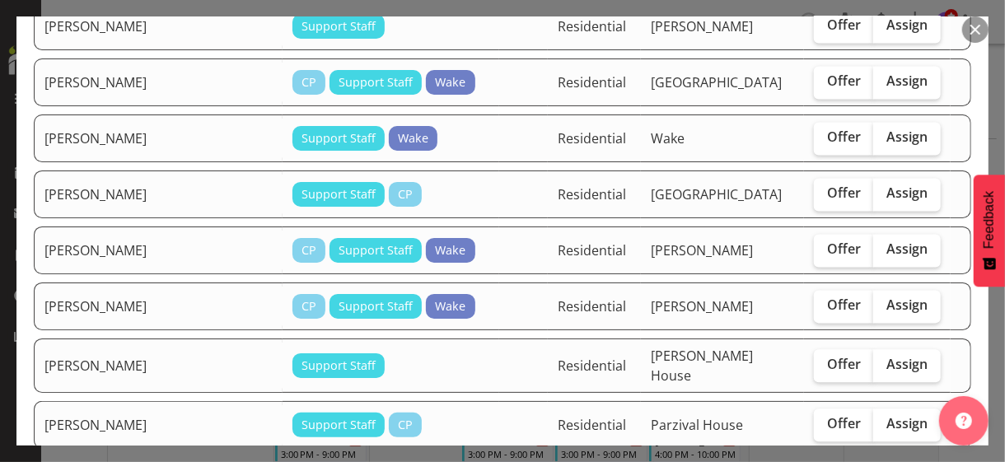
scroll to position [1731, 0]
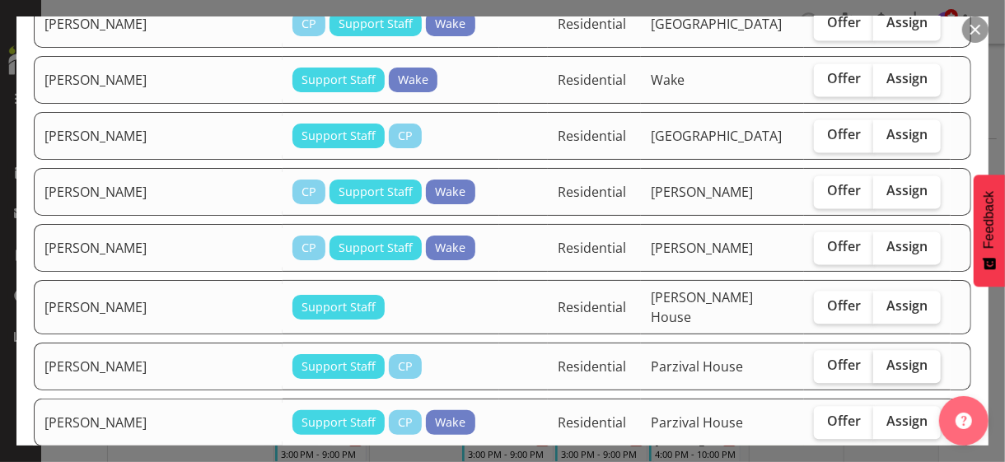
click at [892, 357] on span "Assign" at bounding box center [907, 365] width 41 height 16
click at [884, 360] on input "Assign" at bounding box center [878, 365] width 11 height 11
checkbox input "true"
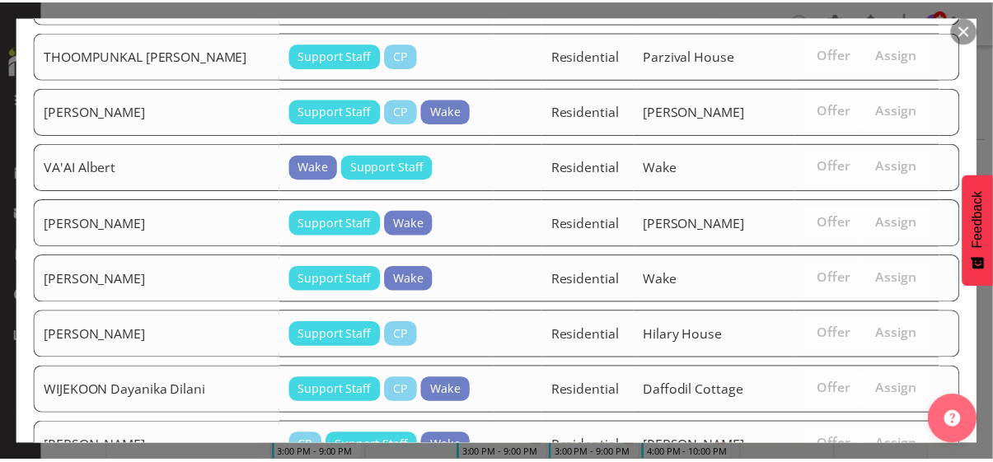
scroll to position [2638, 0]
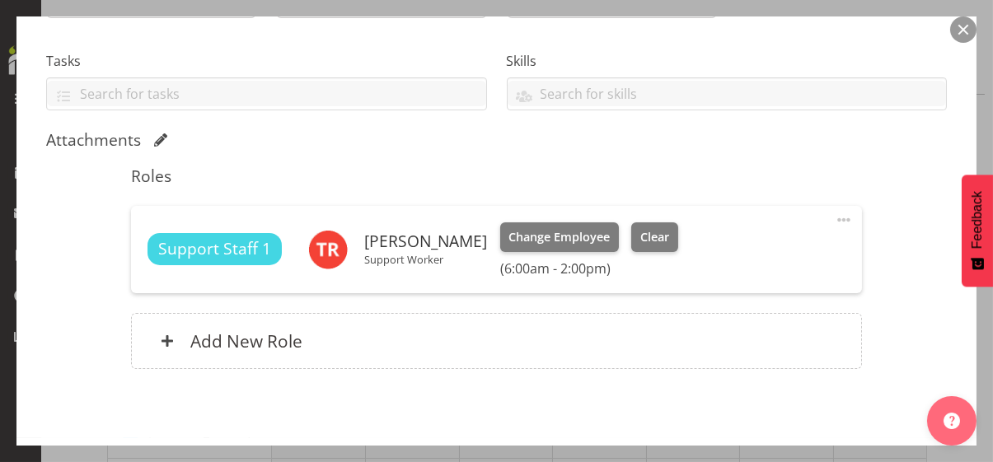
scroll to position [494, 0]
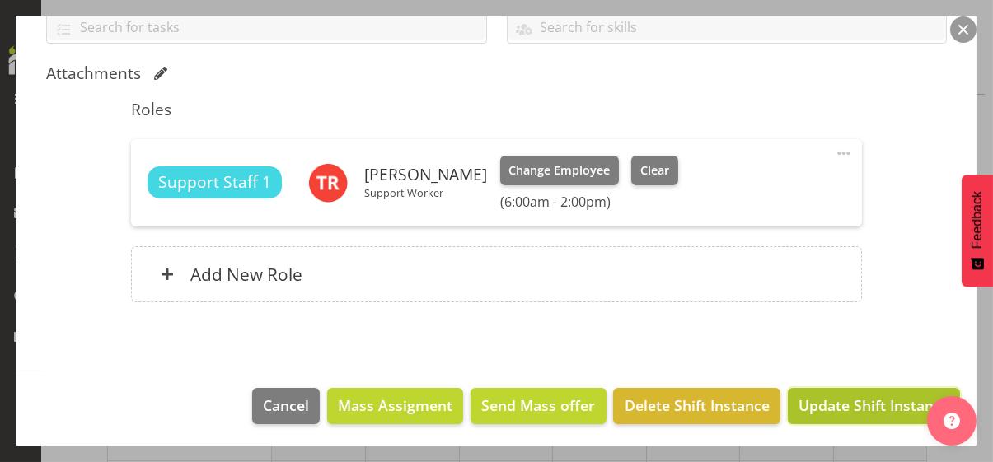
click at [849, 396] on span "Update Shift Instance" at bounding box center [874, 405] width 151 height 21
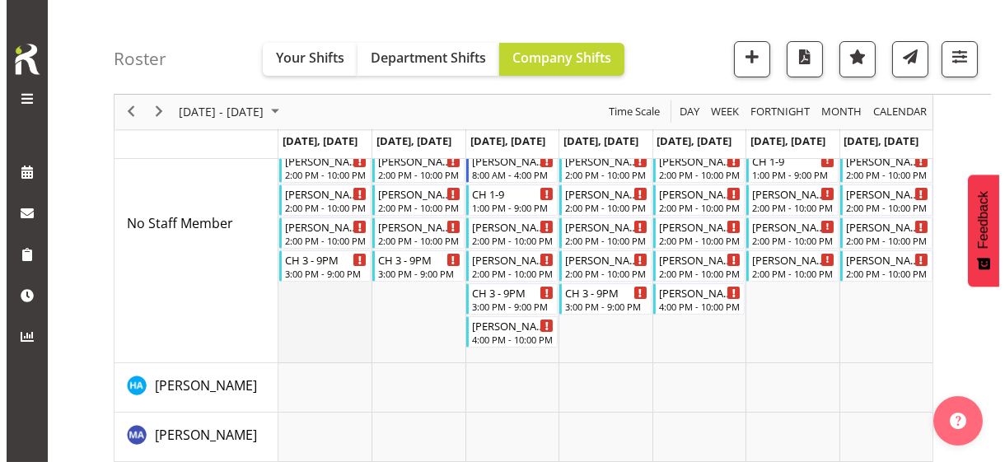
scroll to position [0, 0]
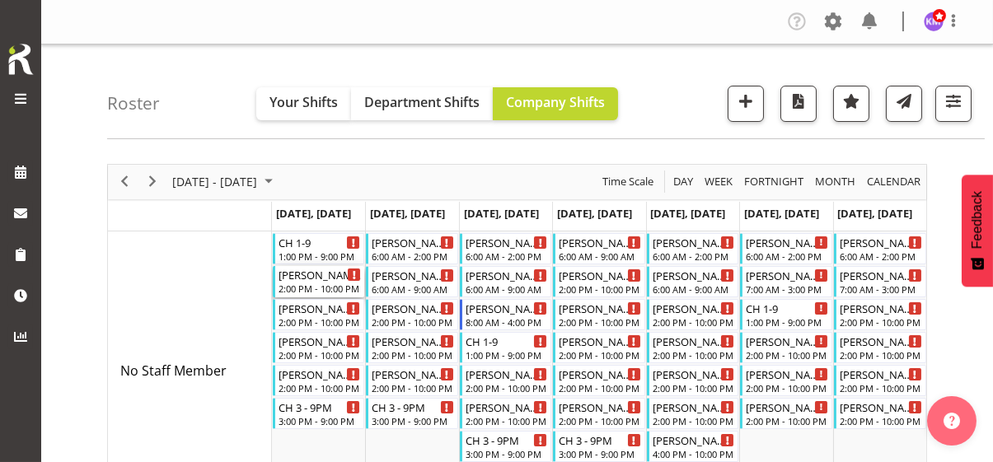
click at [315, 285] on div "2:00 PM - 10:00 PM" at bounding box center [320, 288] width 83 height 13
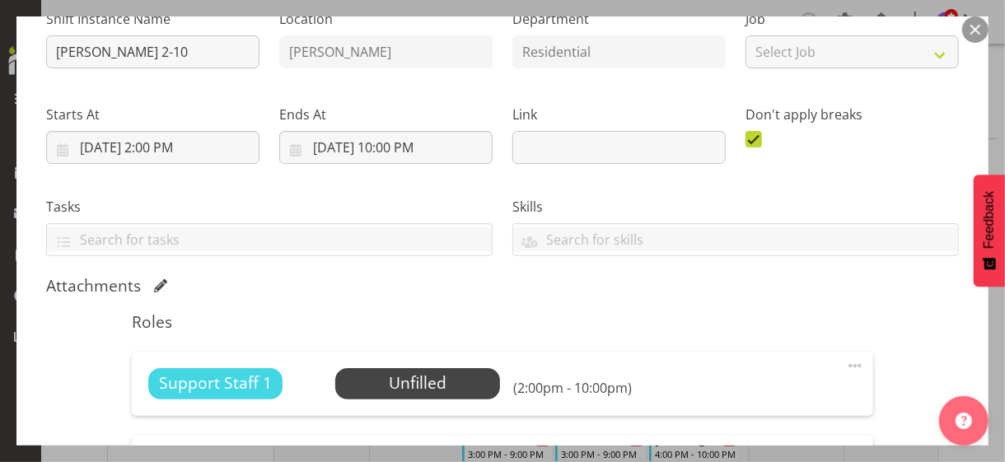
scroll to position [330, 0]
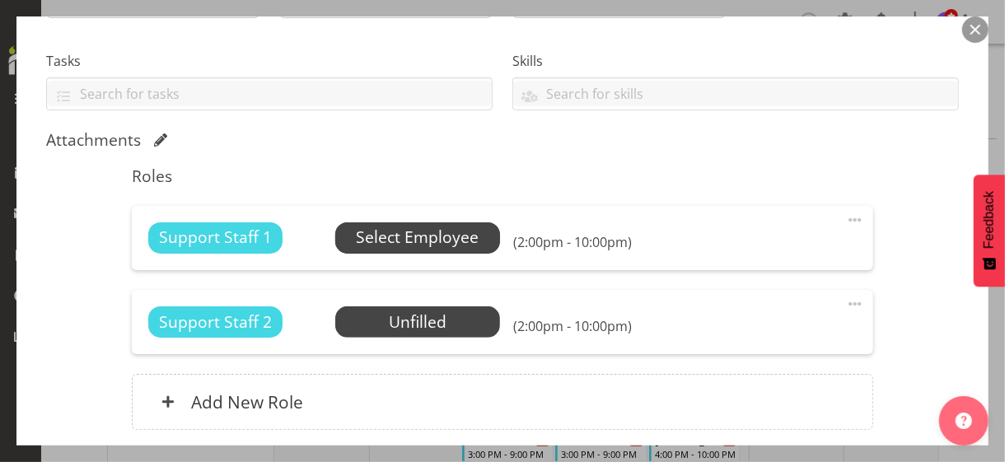
click at [384, 235] on span "Select Employee" at bounding box center [417, 238] width 123 height 24
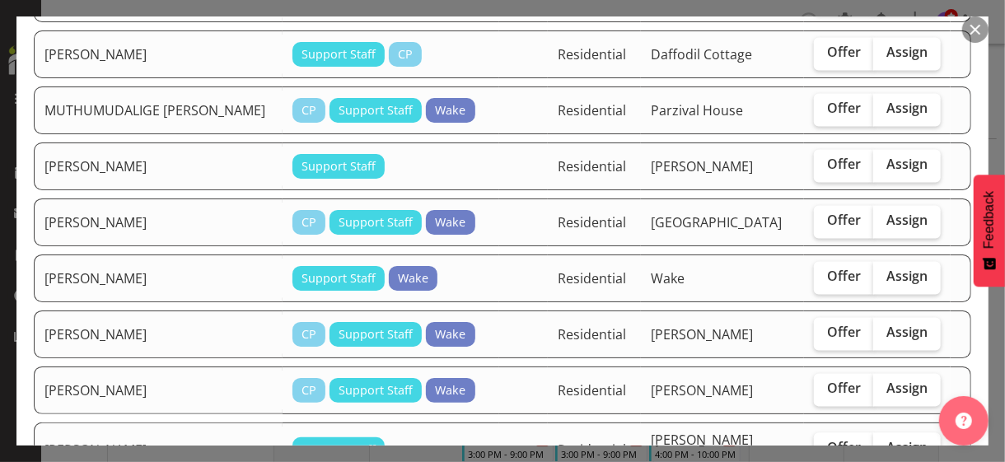
scroll to position [1731, 0]
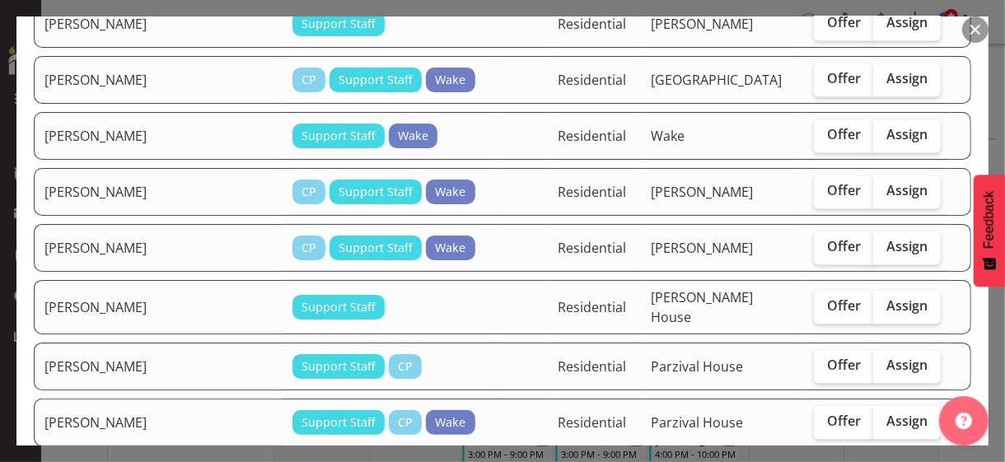
drag, startPoint x: 890, startPoint y: 124, endPoint x: 888, endPoint y: 153, distance: 28.9
click at [891, 182] on span "Assign" at bounding box center [907, 190] width 41 height 16
click at [884, 185] on input "Assign" at bounding box center [878, 190] width 11 height 11
checkbox input "true"
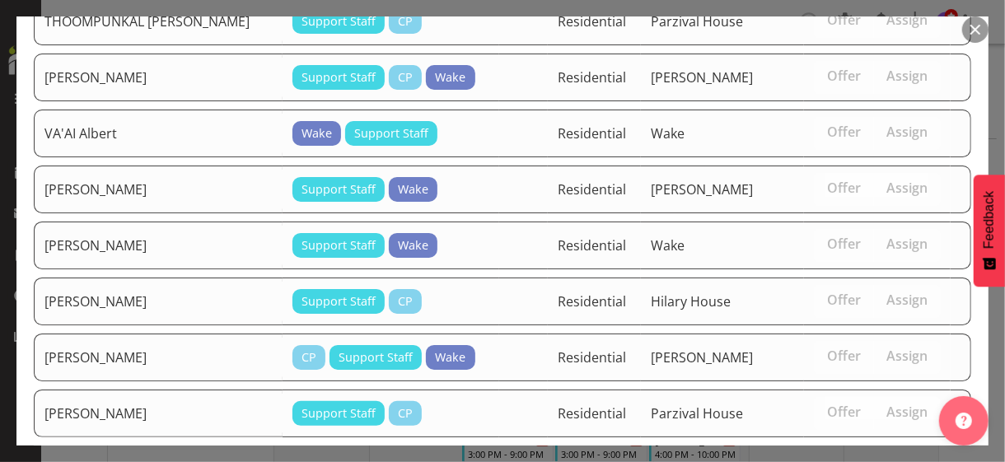
scroll to position [2638, 0]
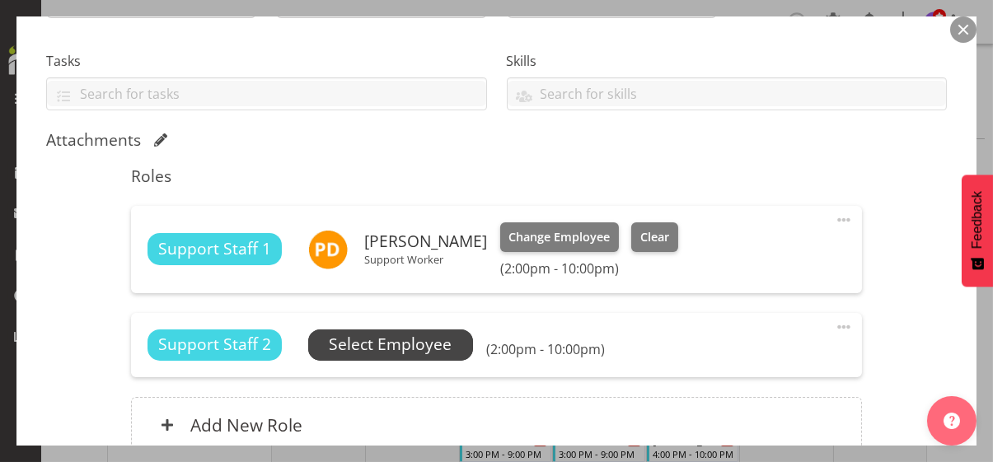
click at [448, 348] on span "Select Employee" at bounding box center [390, 345] width 123 height 24
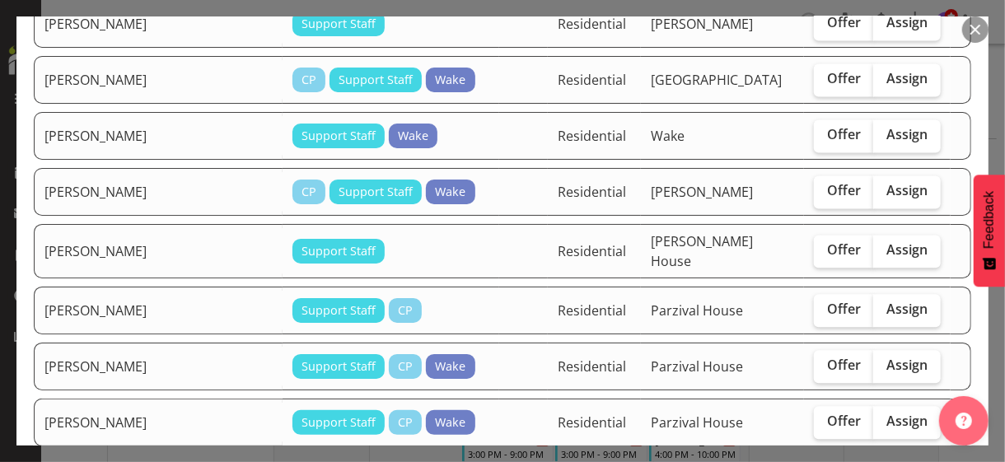
scroll to position [1648, 0]
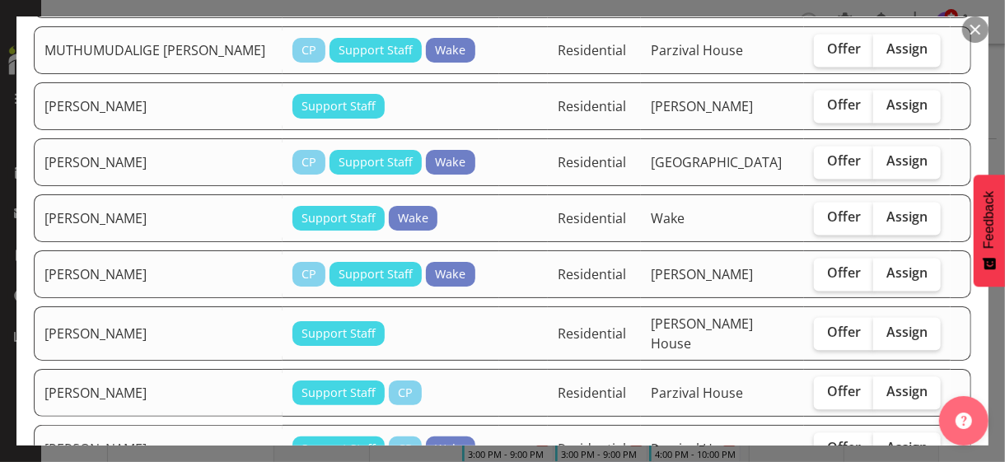
drag, startPoint x: 878, startPoint y: 216, endPoint x: 877, endPoint y: 231, distance: 14.9
click at [887, 265] on span "Assign" at bounding box center [907, 273] width 41 height 16
click at [879, 268] on input "Assign" at bounding box center [878, 273] width 11 height 11
checkbox input "true"
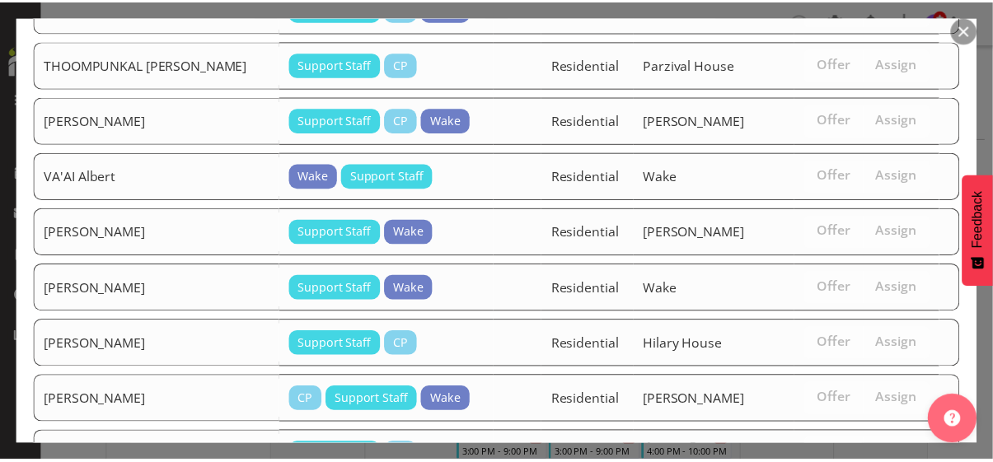
scroll to position [2583, 0]
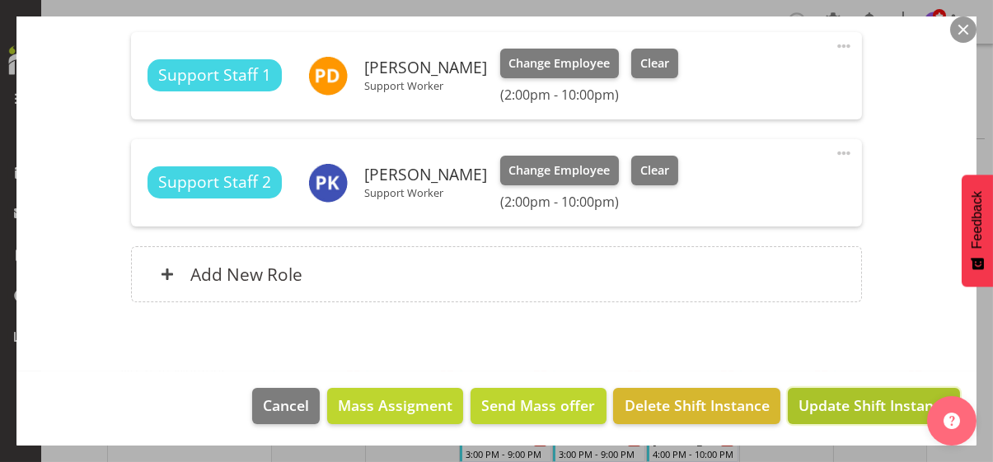
click at [850, 400] on span "Update Shift Instance" at bounding box center [874, 405] width 151 height 21
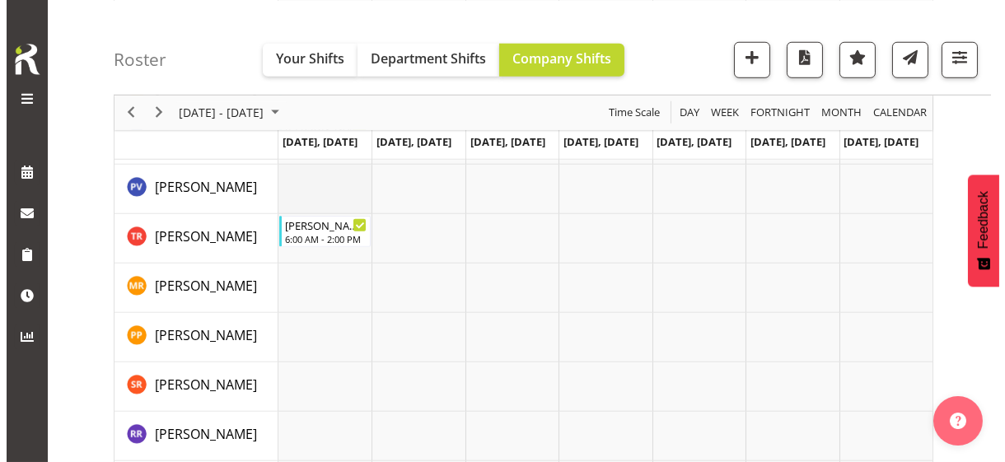
scroll to position [2555, 0]
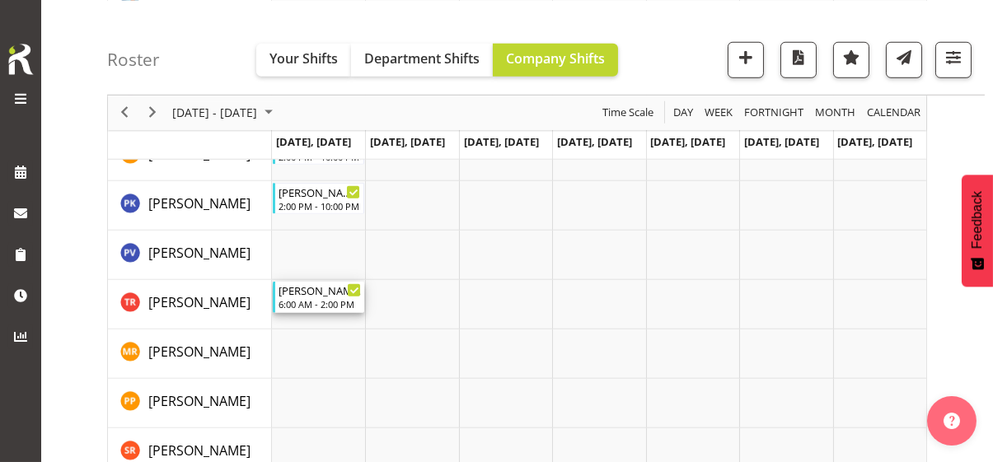
click at [321, 295] on div "[PERSON_NAME]" at bounding box center [320, 290] width 83 height 16
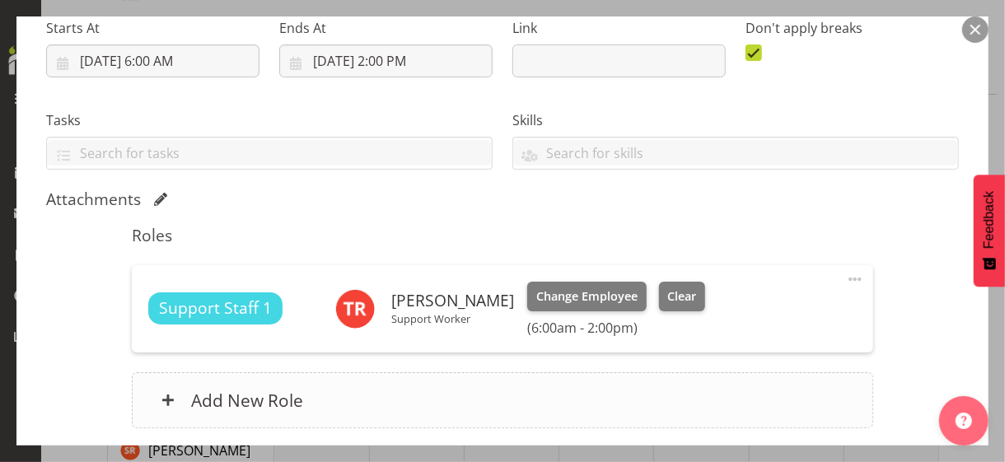
scroll to position [396, 0]
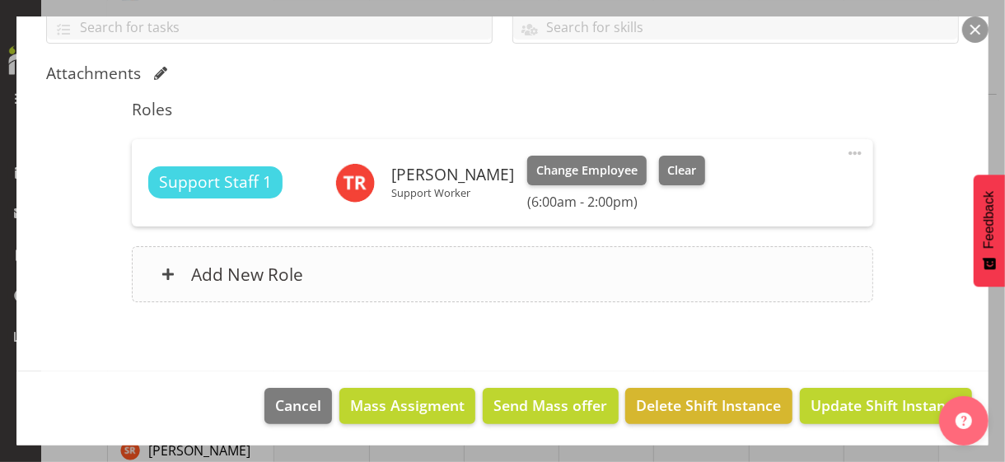
click at [349, 288] on div "Add New Role" at bounding box center [502, 274] width 741 height 56
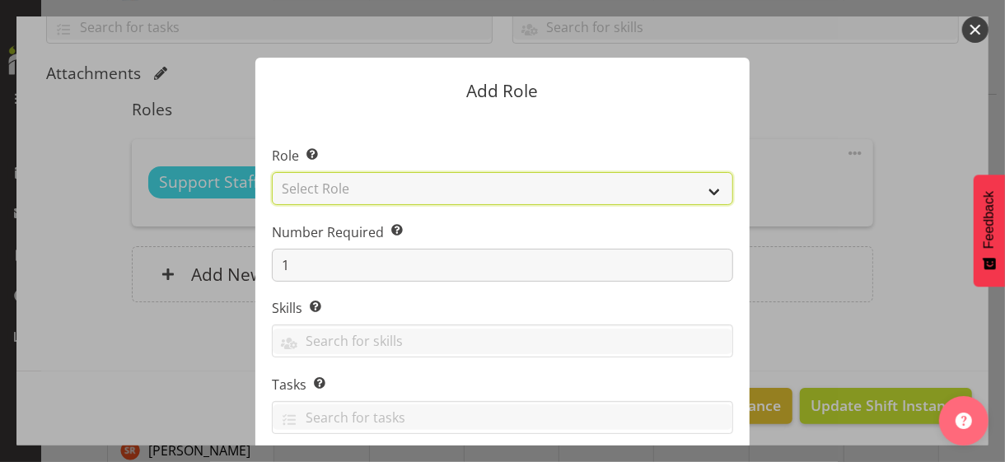
click at [340, 188] on select "Select Role CP House Leader Support Staff Wake" at bounding box center [502, 188] width 461 height 33
select select "1091"
click at [272, 172] on select "Select Role CP House Leader Support Staff Wake" at bounding box center [502, 188] width 461 height 33
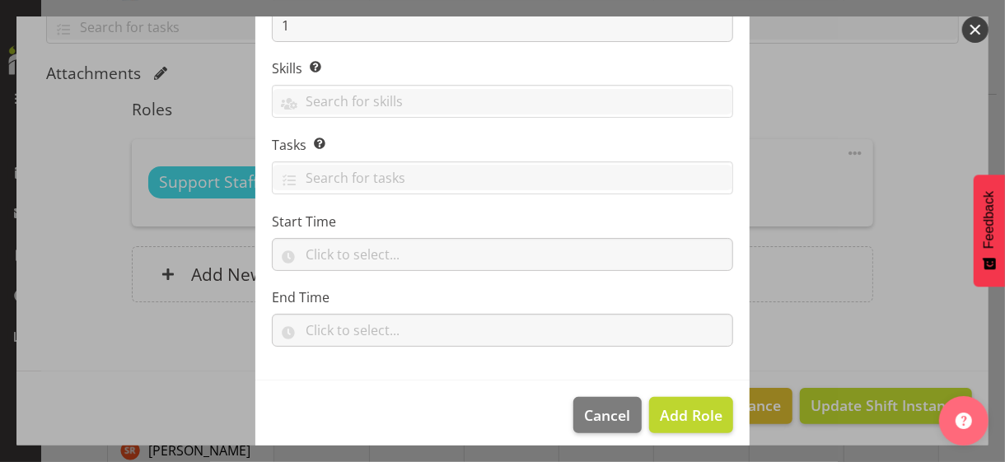
scroll to position [251, 0]
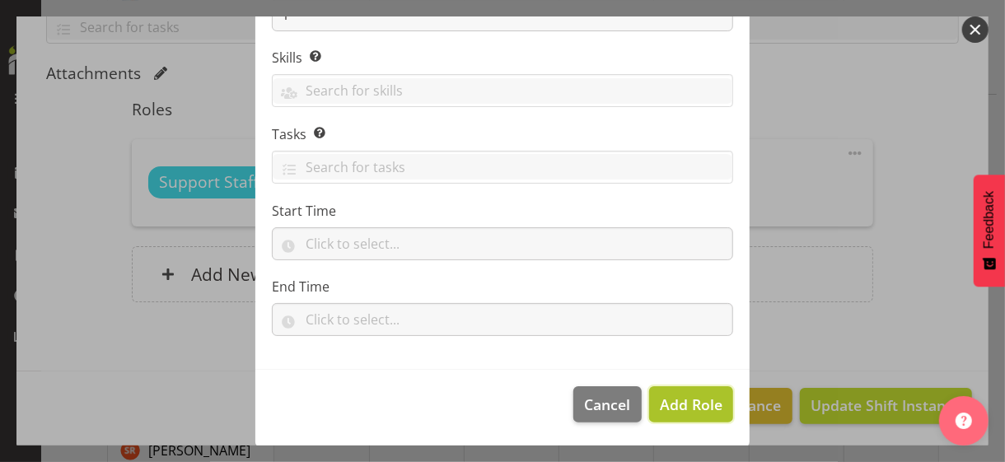
click at [687, 400] on span "Add Role" at bounding box center [691, 405] width 63 height 20
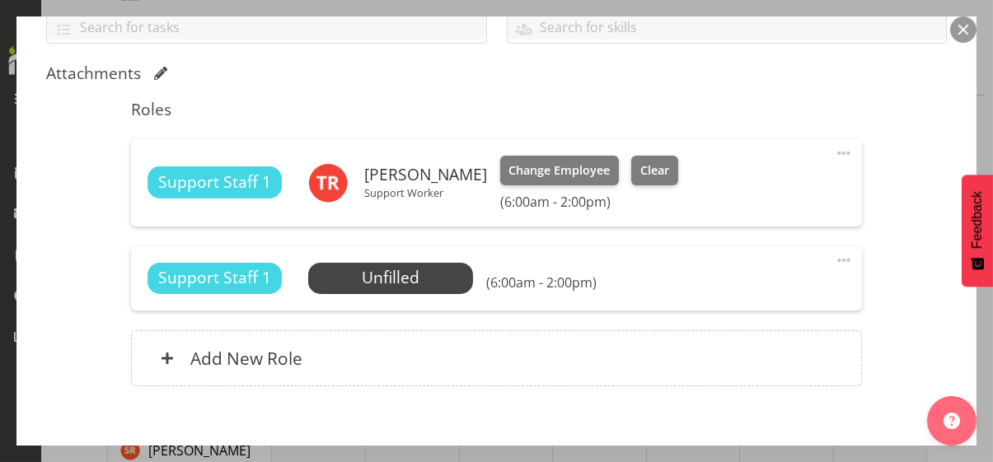
click at [834, 257] on span at bounding box center [844, 261] width 20 height 20
click at [745, 294] on link "Edit" at bounding box center [775, 297] width 158 height 30
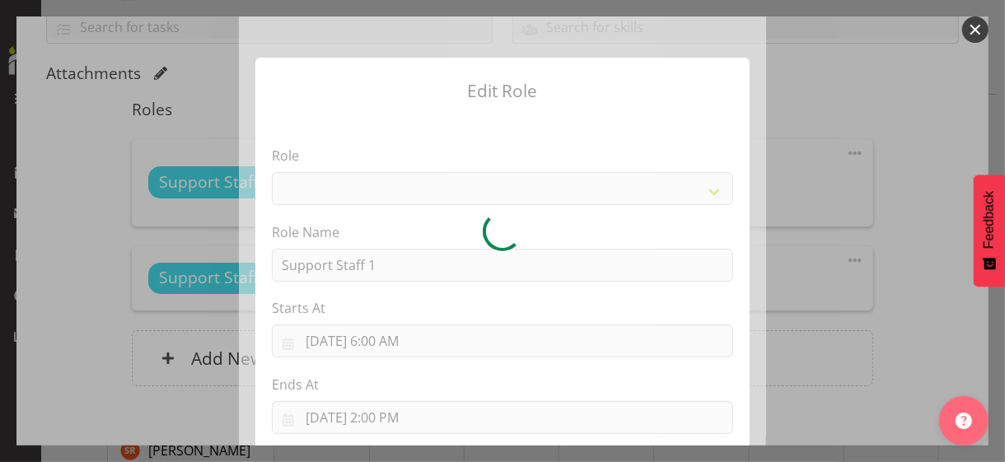
select select "1091"
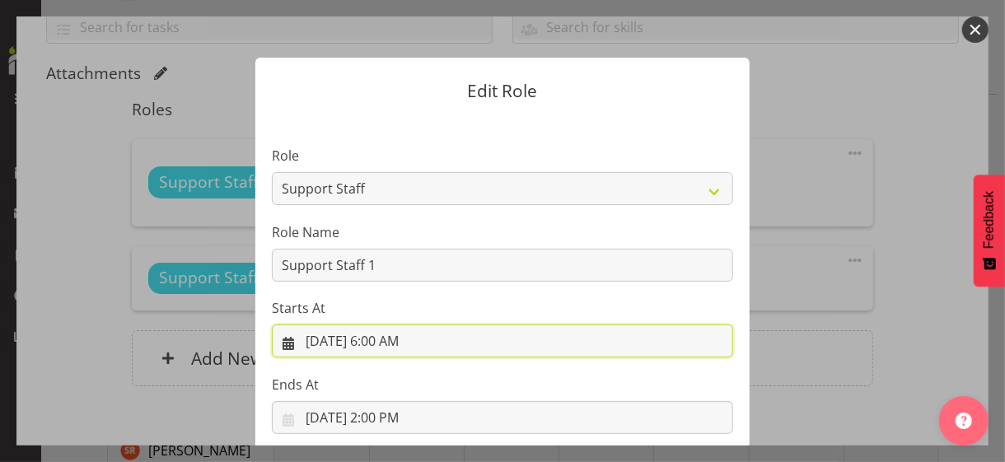
click at [391, 343] on input "[DATE] 6:00 AM" at bounding box center [502, 341] width 461 height 33
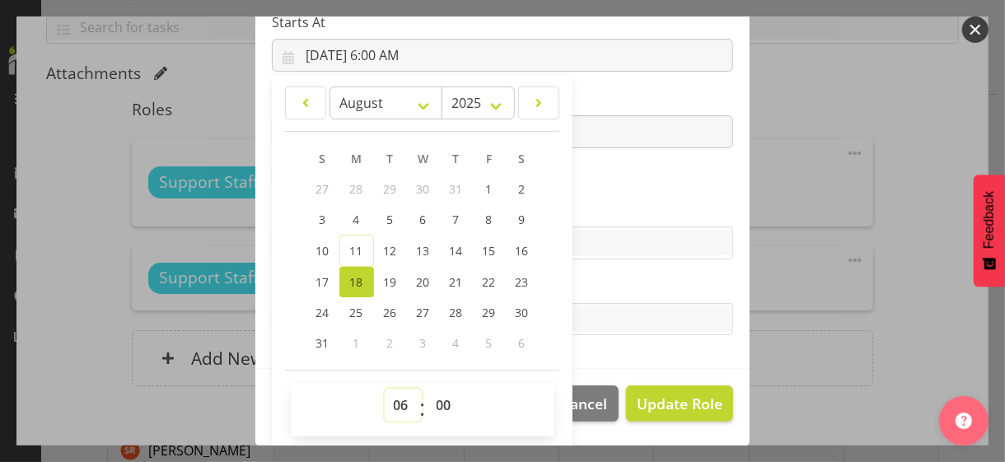
drag, startPoint x: 393, startPoint y: 400, endPoint x: 392, endPoint y: 391, distance: 8.3
click at [392, 398] on select "00 01 02 03 04 05 06 07 08 09 10 11 12 13 14 15 16 17 18 19 20 21 22 23" at bounding box center [403, 405] width 37 height 33
select select "7"
click at [385, 389] on select "00 01 02 03 04 05 06 07 08 09 10 11 12 13 14 15 16 17 18 19 20 21 22 23" at bounding box center [403, 405] width 37 height 33
type input "[DATE] 7:00 AM"
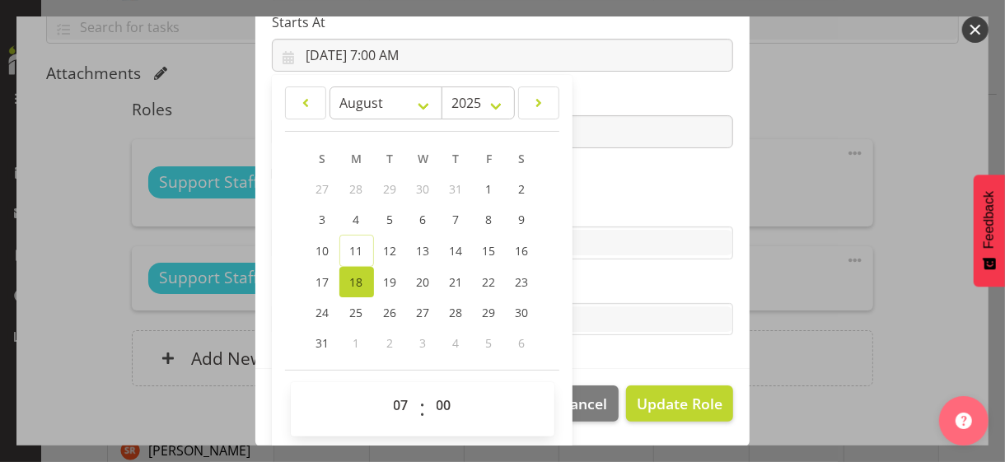
drag, startPoint x: 625, startPoint y: 199, endPoint x: 534, endPoint y: 173, distance: 95.0
click at [625, 197] on section "Role CP House Leader Support Staff Wake Role Name Support Staff 1 Starts At [DA…" at bounding box center [502, 99] width 494 height 539
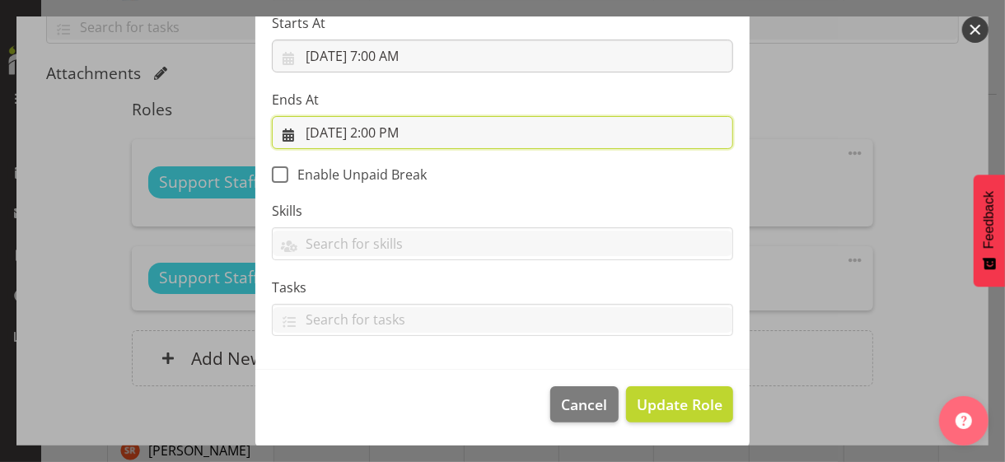
click at [401, 127] on input "[DATE] 2:00 PM" at bounding box center [502, 132] width 461 height 33
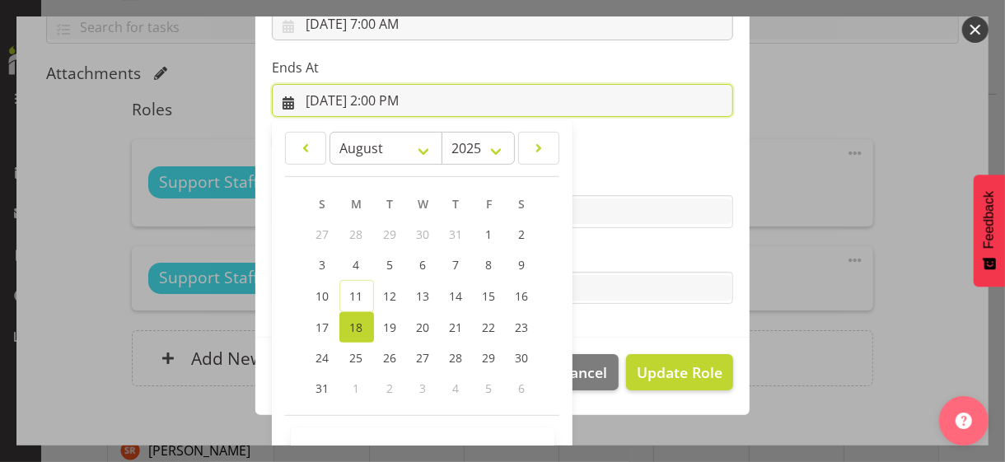
scroll to position [363, 0]
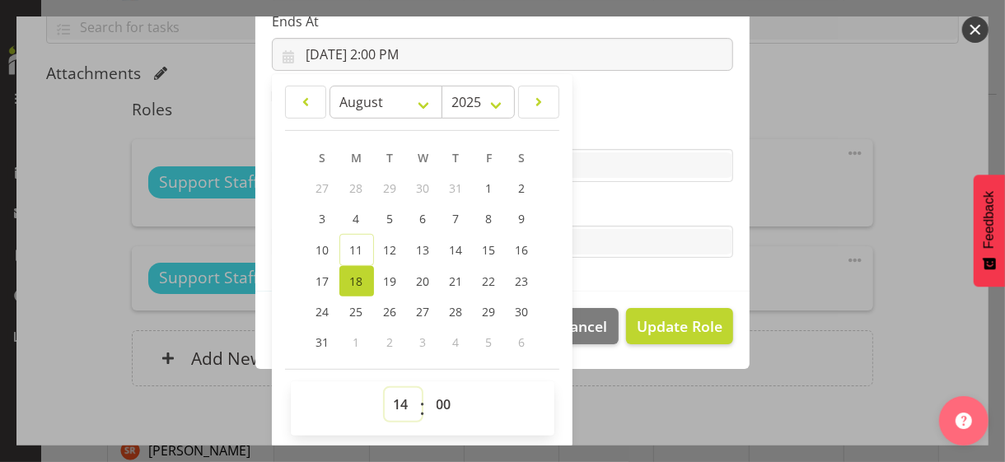
drag, startPoint x: 394, startPoint y: 400, endPoint x: 394, endPoint y: 391, distance: 9.1
click at [394, 400] on select "00 01 02 03 04 05 06 07 08 09 10 11 12 13 14 15 16 17 18 19 20 21 22 23" at bounding box center [403, 404] width 37 height 33
select select "16"
click at [385, 388] on select "00 01 02 03 04 05 06 07 08 09 10 11 12 13 14 15 16 17 18 19 20 21 22 23" at bounding box center [403, 404] width 37 height 33
type input "[DATE] 4:00 PM"
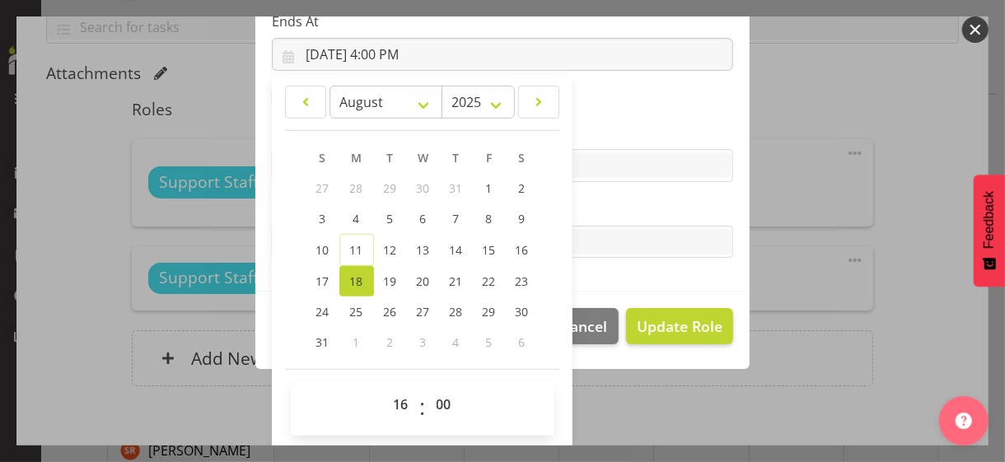
drag, startPoint x: 594, startPoint y: 212, endPoint x: 640, endPoint y: 305, distance: 103.9
click at [596, 212] on label "Tasks" at bounding box center [502, 209] width 461 height 20
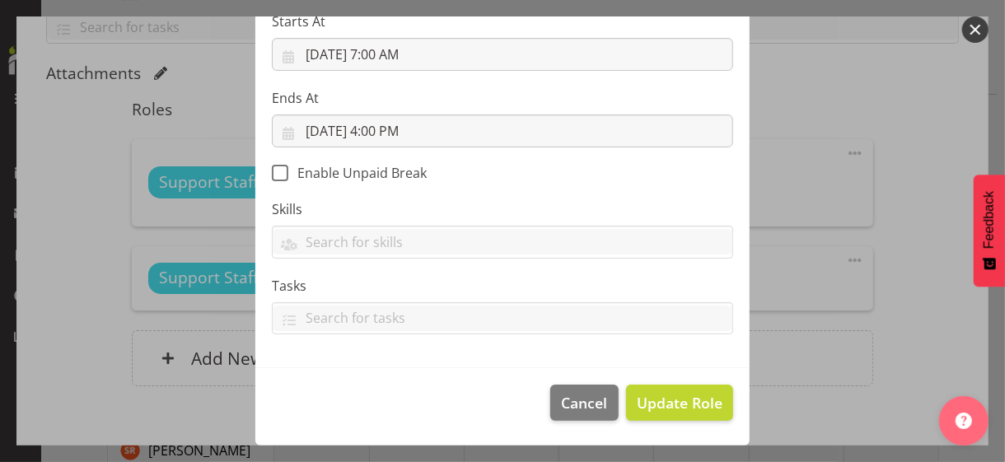
scroll to position [285, 0]
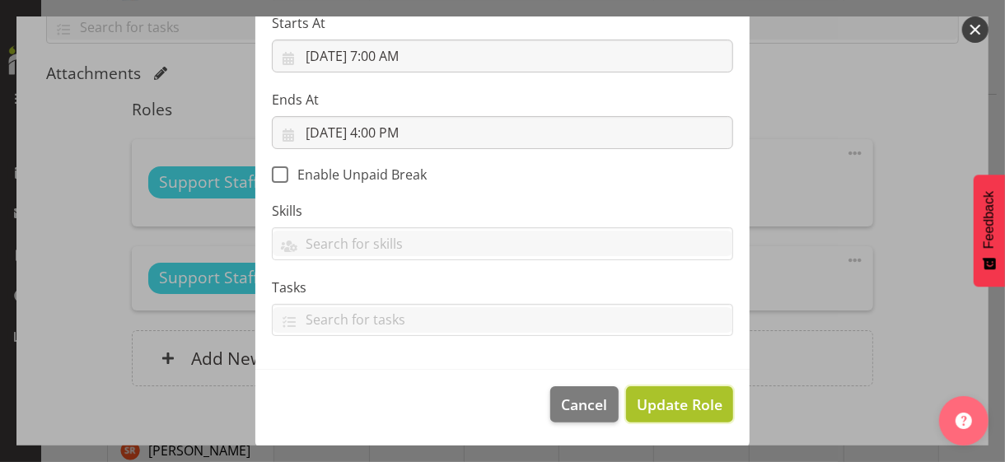
click at [679, 395] on span "Update Role" at bounding box center [680, 404] width 86 height 21
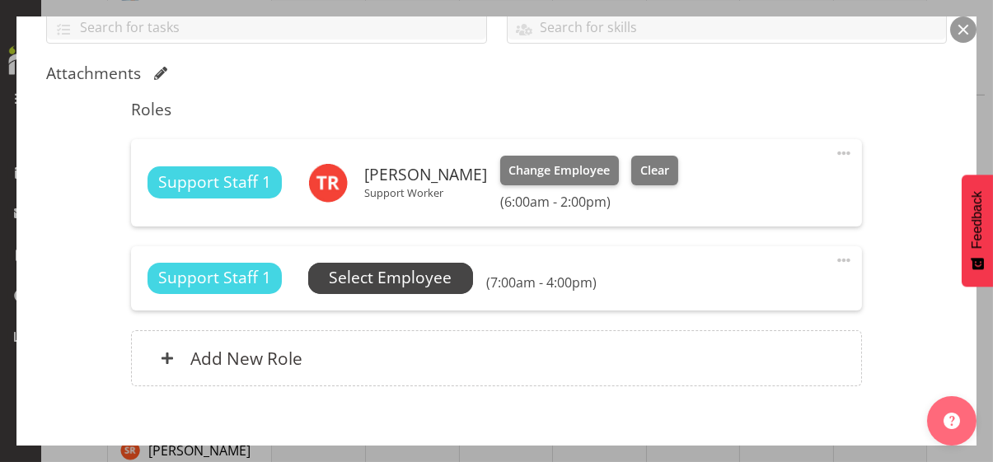
click at [415, 274] on span "Select Employee" at bounding box center [390, 278] width 123 height 24
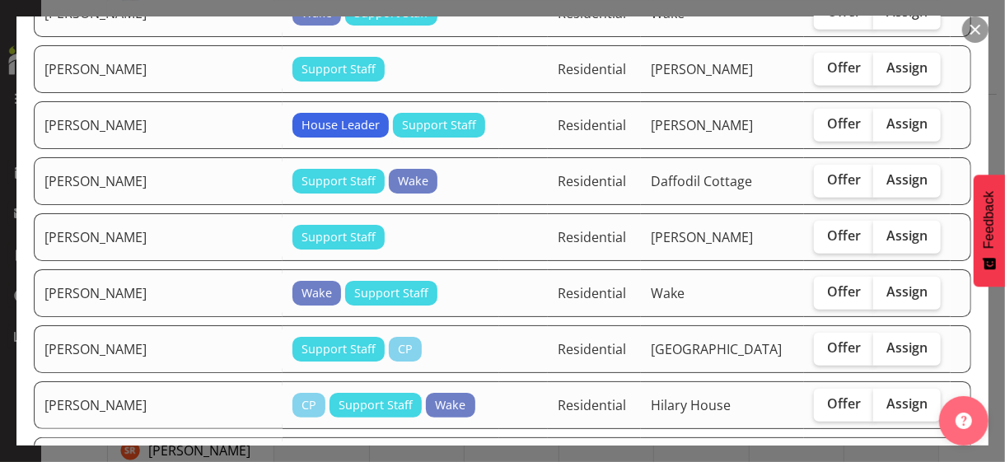
scroll to position [742, 0]
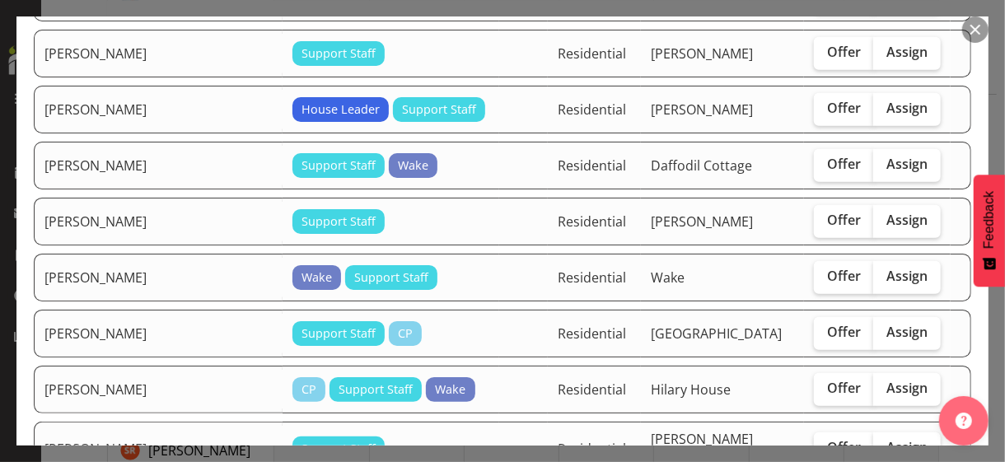
drag, startPoint x: 879, startPoint y: 75, endPoint x: 886, endPoint y: 90, distance: 16.2
click at [887, 100] on span "Assign" at bounding box center [907, 108] width 41 height 16
click at [881, 103] on input "Assign" at bounding box center [878, 108] width 11 height 11
checkbox input "true"
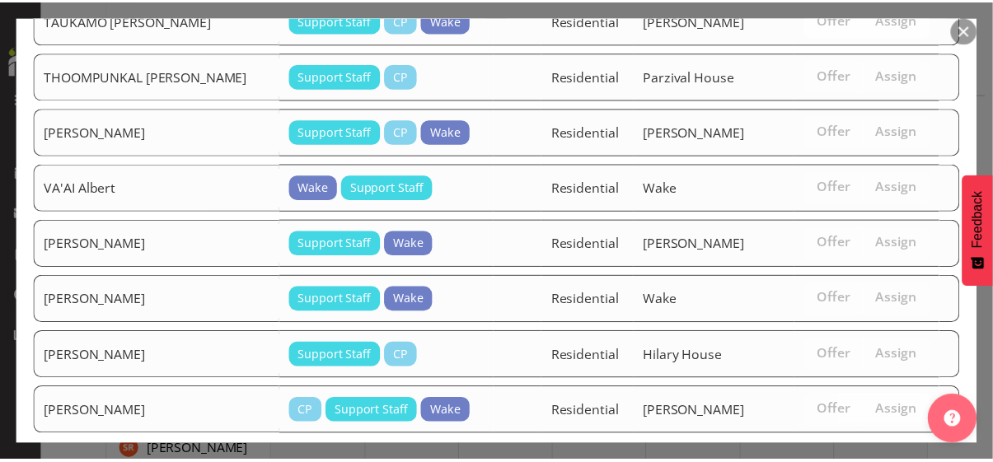
scroll to position [2198, 0]
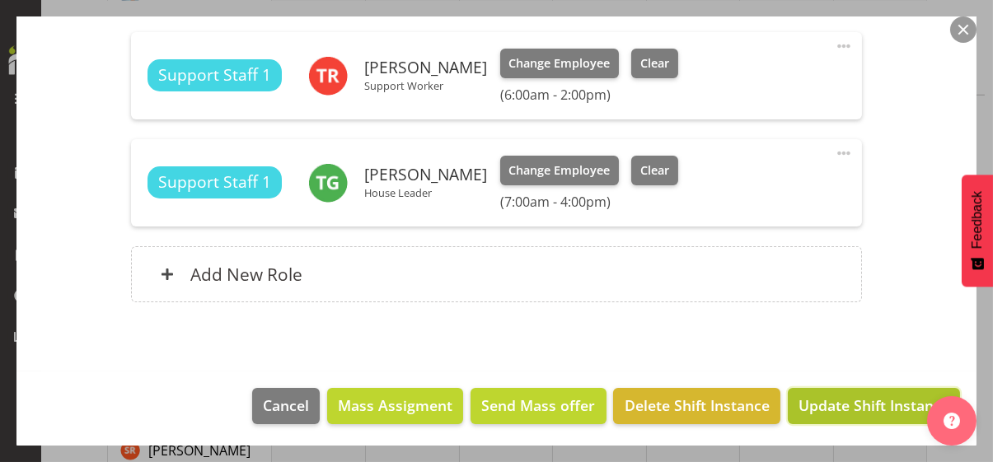
click at [854, 404] on span "Update Shift Instance" at bounding box center [874, 405] width 151 height 21
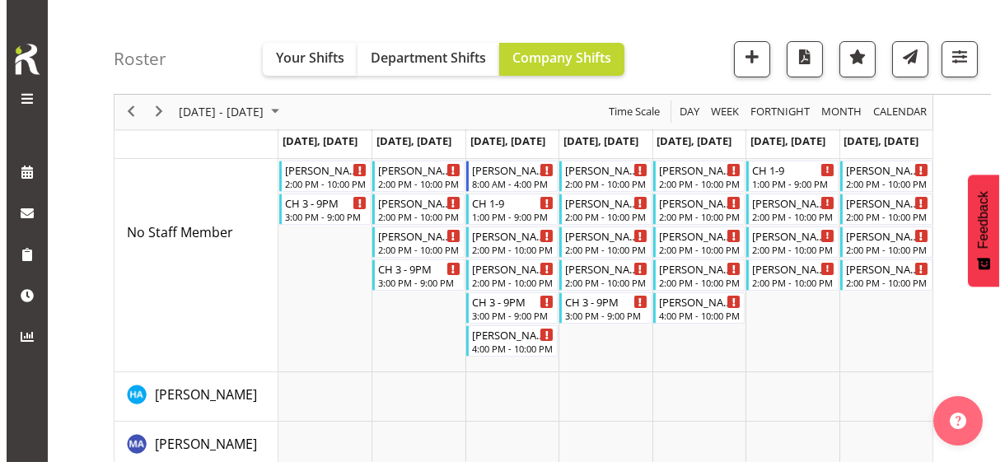
scroll to position [0, 0]
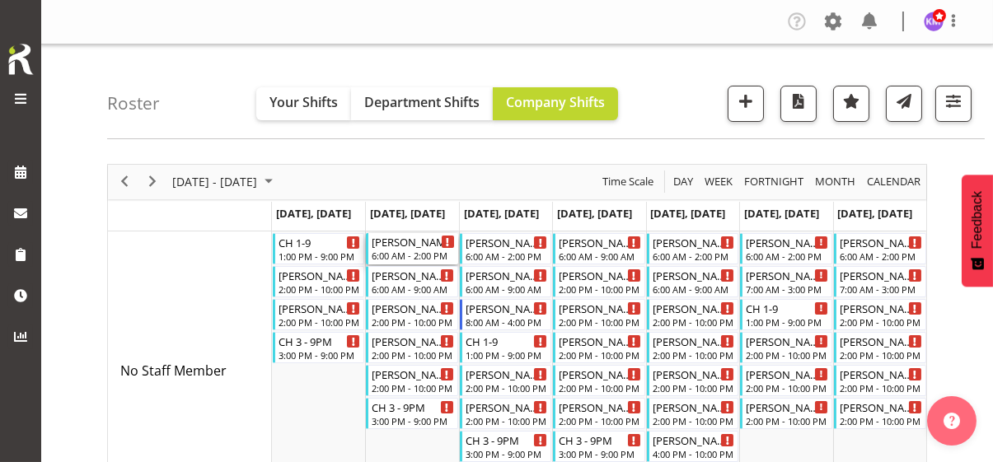
click at [410, 252] on div "6:00 AM - 2:00 PM" at bounding box center [413, 255] width 83 height 13
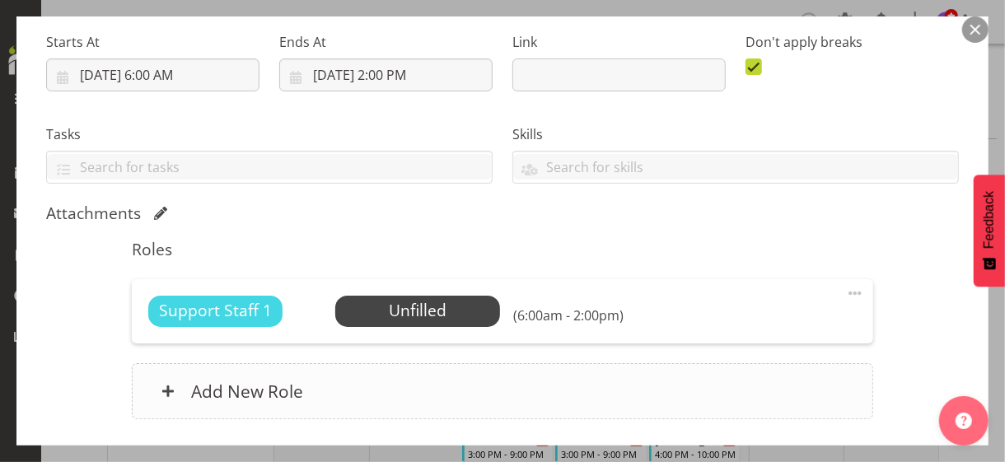
scroll to position [373, 0]
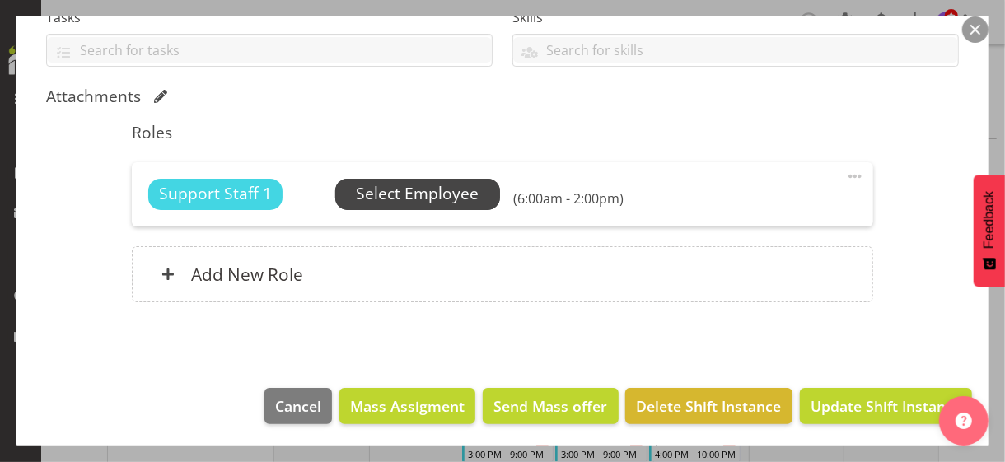
click at [392, 200] on span "Select Employee" at bounding box center [417, 194] width 123 height 24
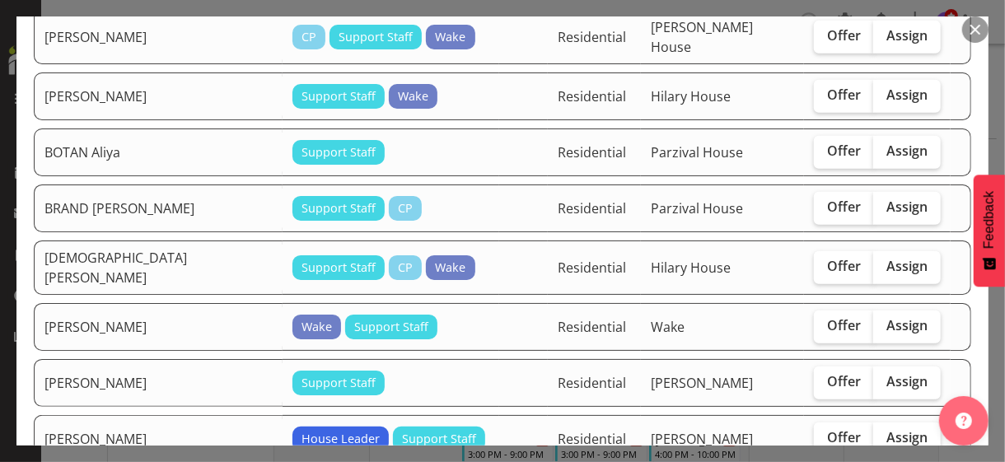
scroll to position [494, 0]
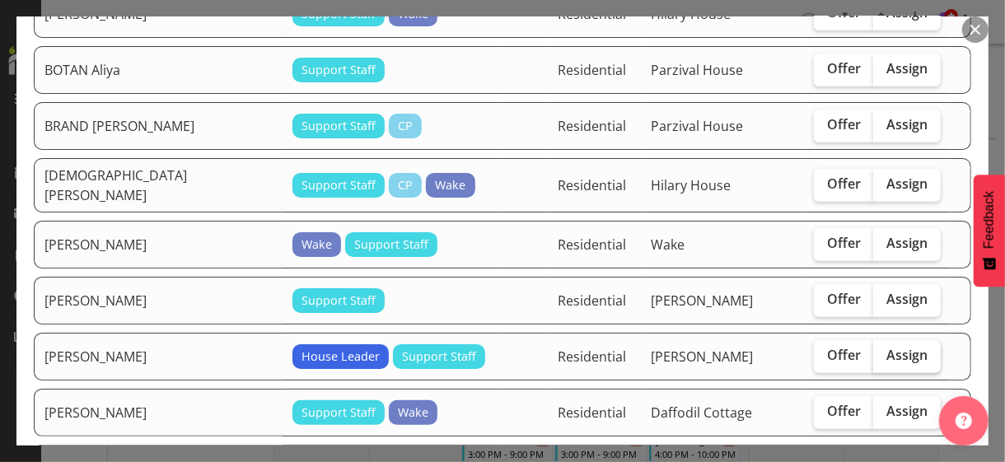
click at [895, 347] on span "Assign" at bounding box center [907, 355] width 41 height 16
click at [884, 350] on input "Assign" at bounding box center [878, 355] width 11 height 11
checkbox input "true"
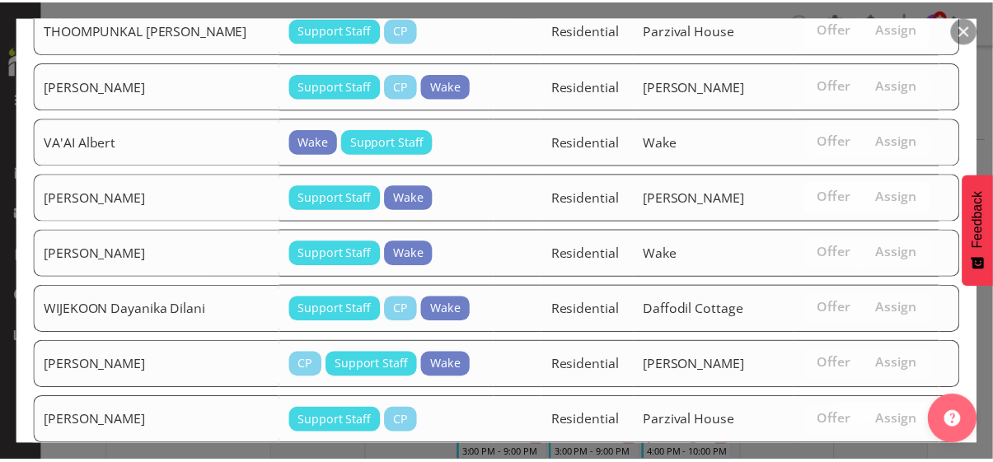
scroll to position [2583, 0]
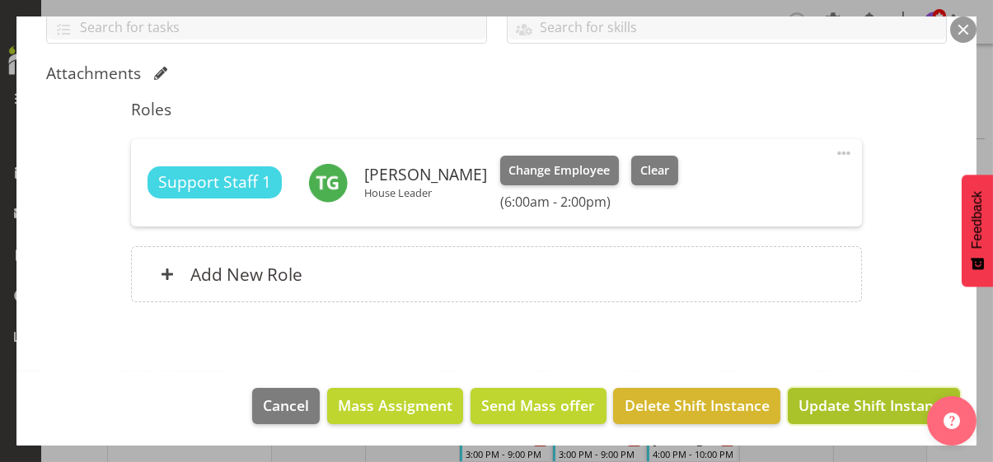
click at [862, 404] on span "Update Shift Instance" at bounding box center [874, 405] width 151 height 21
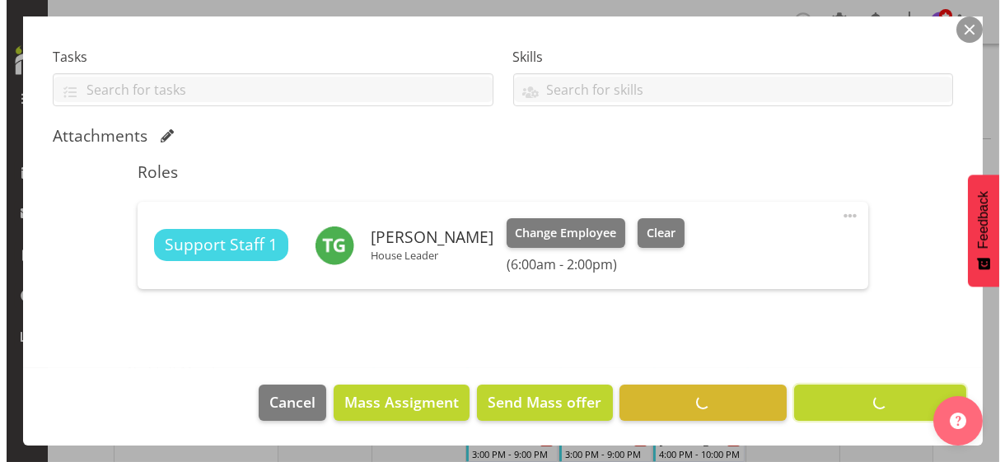
scroll to position [331, 0]
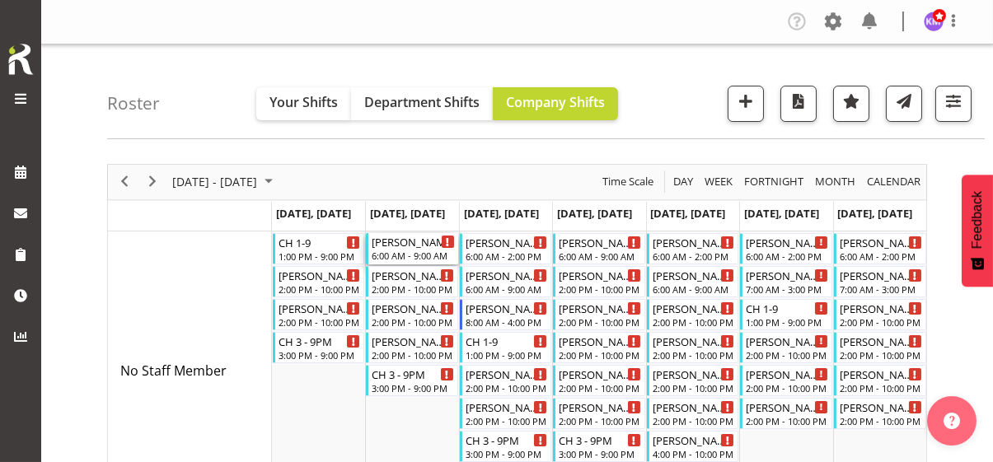
click at [410, 249] on div "6:00 AM - 9:00 AM" at bounding box center [413, 255] width 83 height 13
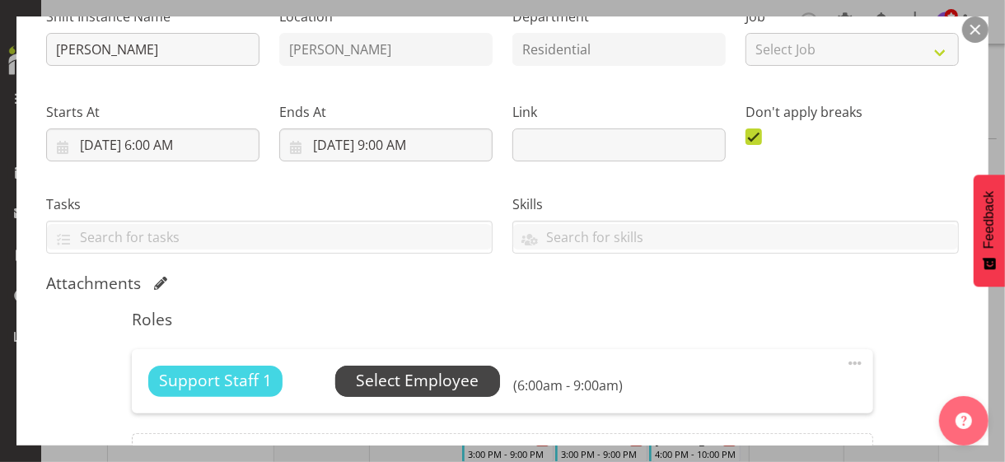
scroll to position [330, 0]
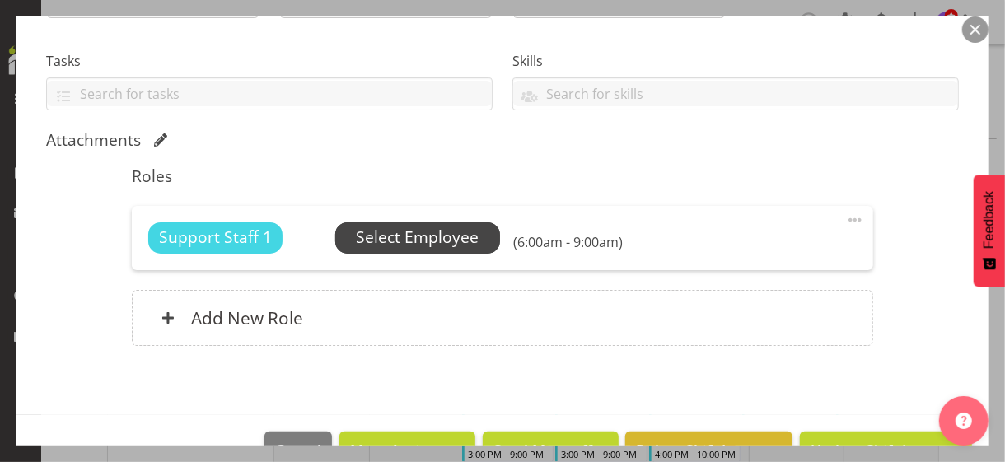
click at [390, 242] on span "Select Employee" at bounding box center [417, 238] width 123 height 24
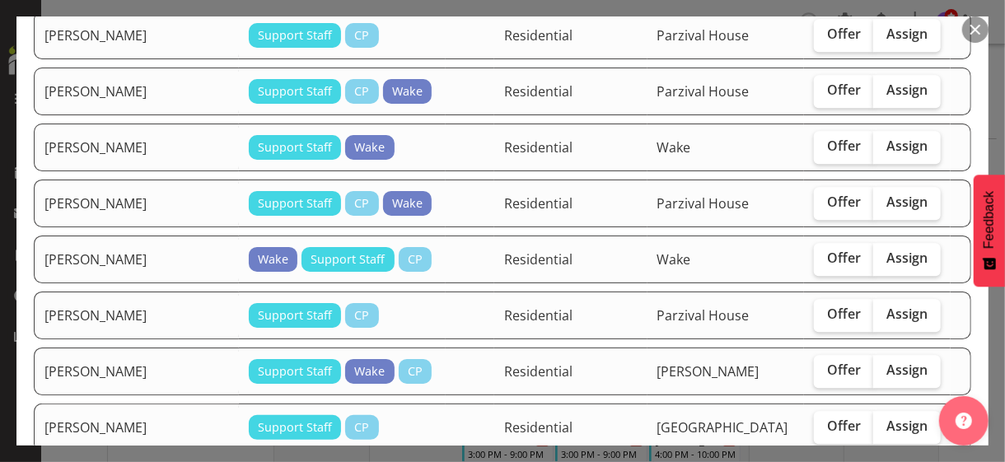
scroll to position [2143, 0]
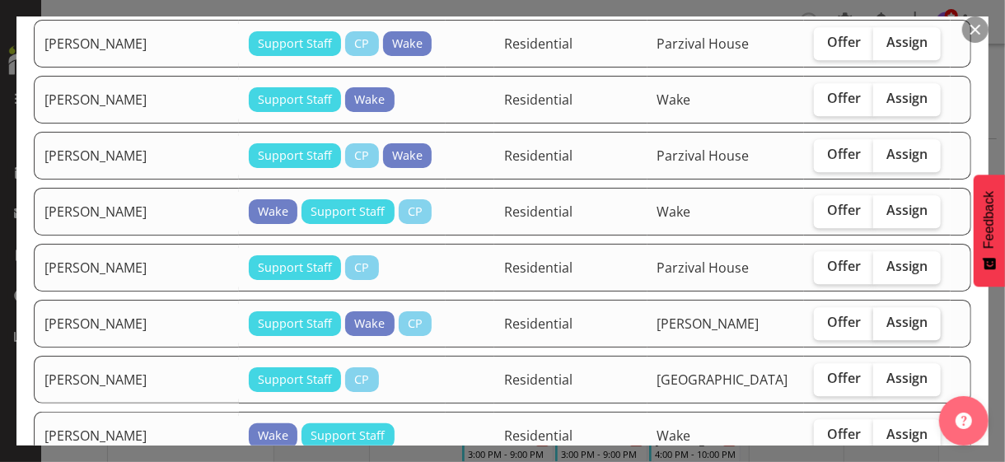
click at [890, 314] on span "Assign" at bounding box center [907, 322] width 41 height 16
click at [884, 317] on input "Assign" at bounding box center [878, 322] width 11 height 11
checkbox input "true"
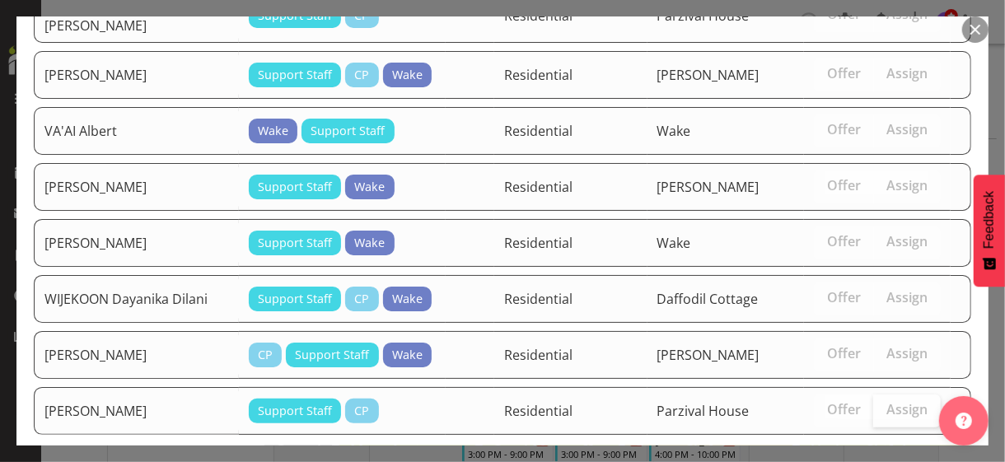
scroll to position [2827, 0]
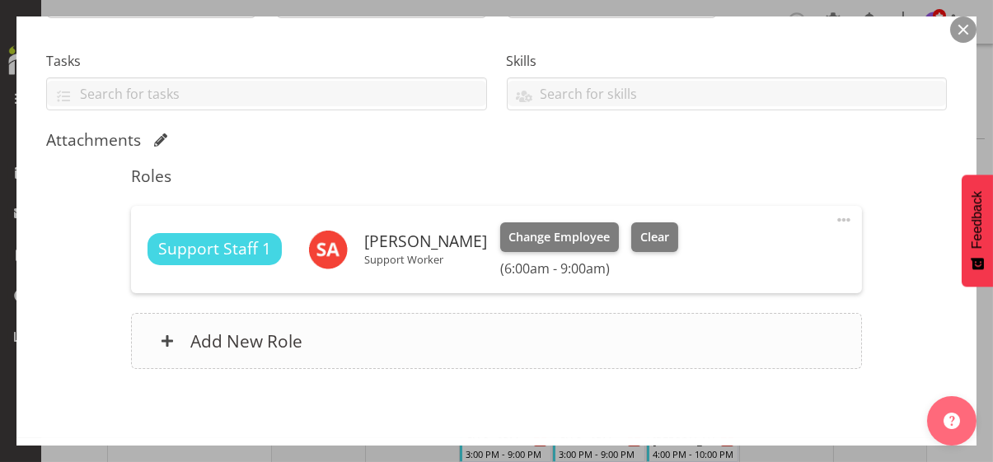
click at [481, 335] on div "Add New Role" at bounding box center [496, 341] width 731 height 56
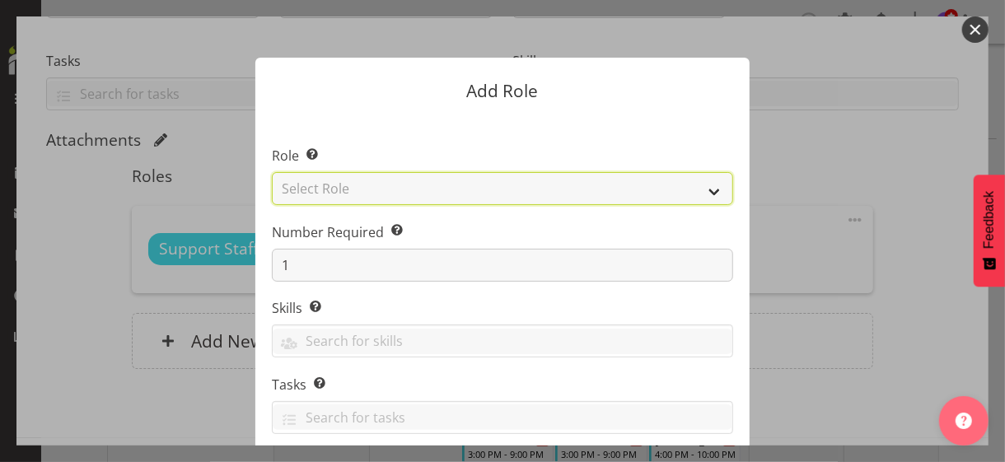
click at [345, 191] on select "Select Role CP House Leader Support Staff Wake" at bounding box center [502, 188] width 461 height 33
select select "1091"
click at [272, 172] on select "Select Role CP House Leader Support Staff Wake" at bounding box center [502, 188] width 461 height 33
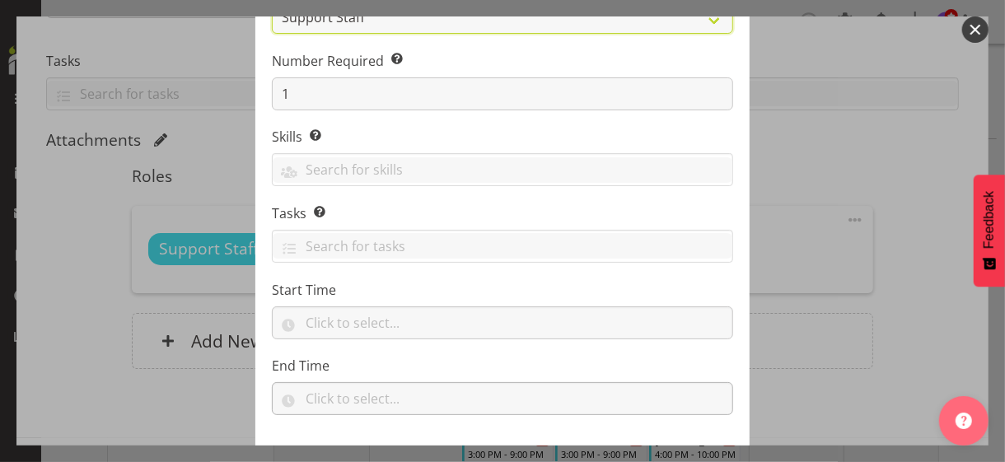
scroll to position [251, 0]
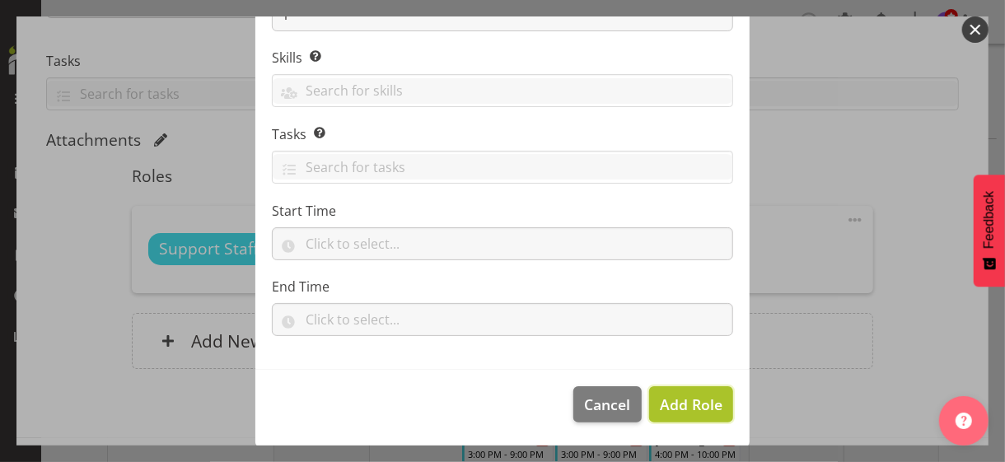
click at [689, 398] on span "Add Role" at bounding box center [691, 405] width 63 height 20
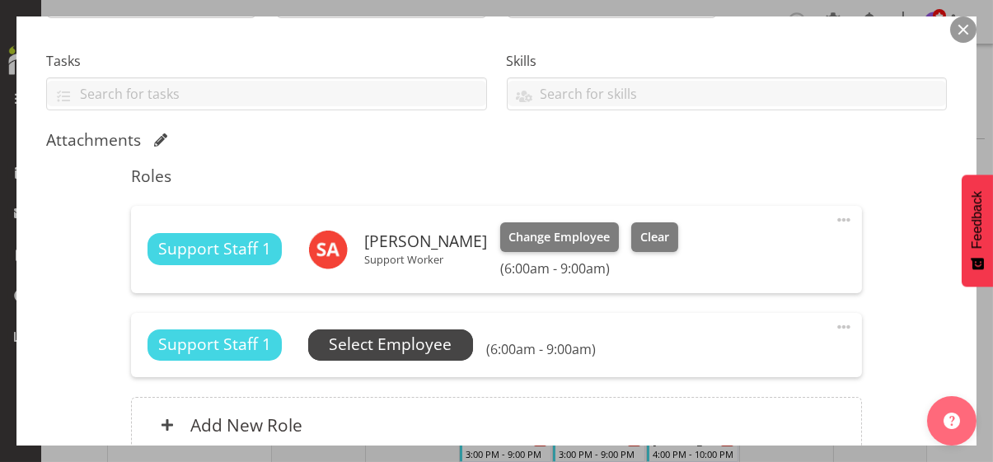
click at [444, 348] on span "Select Employee" at bounding box center [390, 345] width 123 height 24
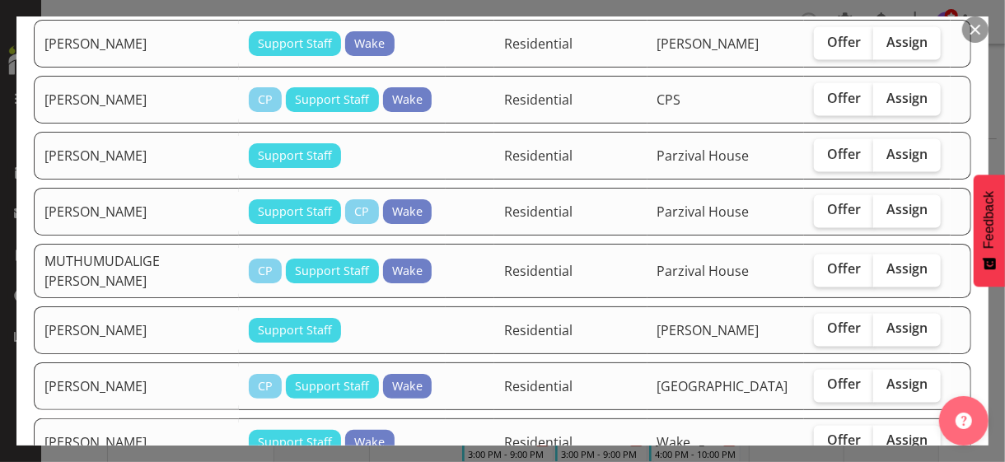
scroll to position [1566, 0]
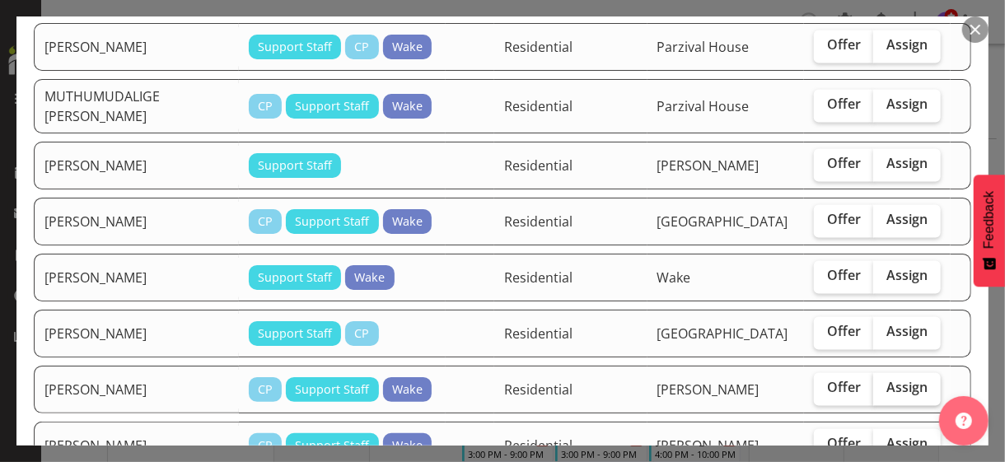
click at [904, 380] on span "Assign" at bounding box center [907, 388] width 41 height 16
click at [884, 383] on input "Assign" at bounding box center [878, 388] width 11 height 11
checkbox input "true"
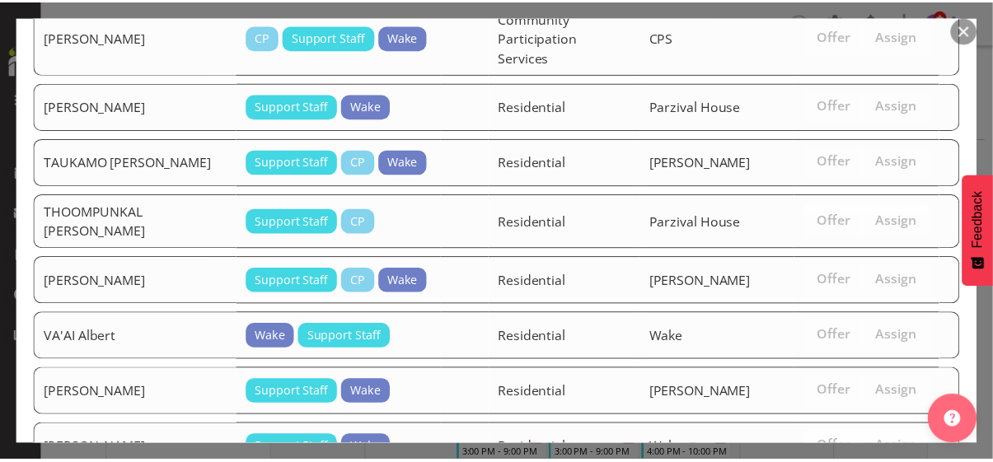
scroll to position [2766, 0]
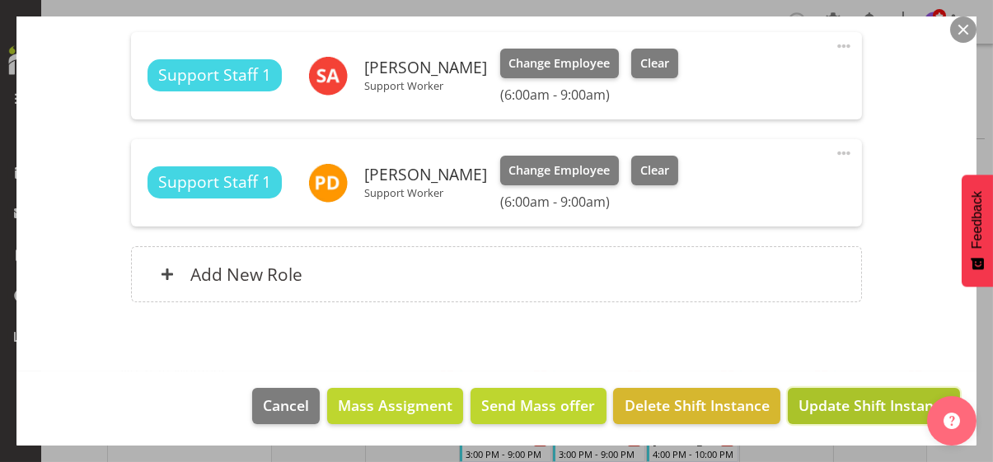
click at [848, 403] on span "Update Shift Instance" at bounding box center [874, 405] width 151 height 21
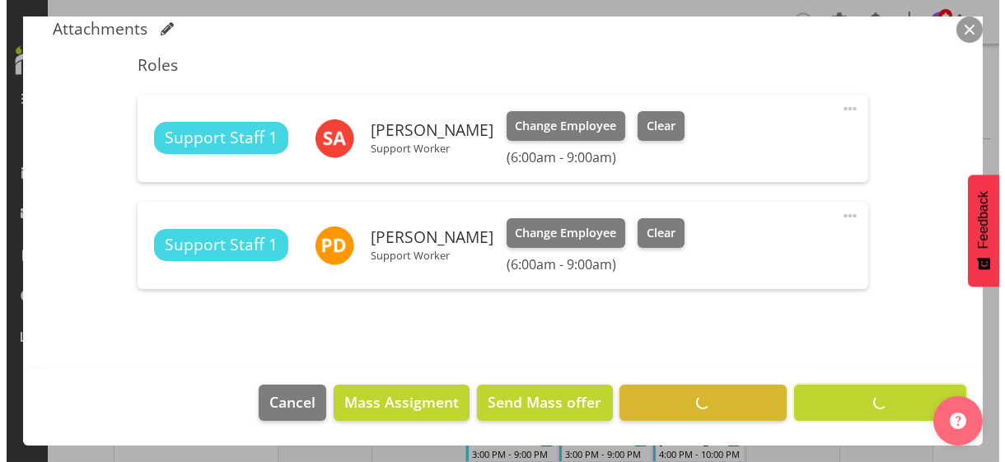
scroll to position [438, 0]
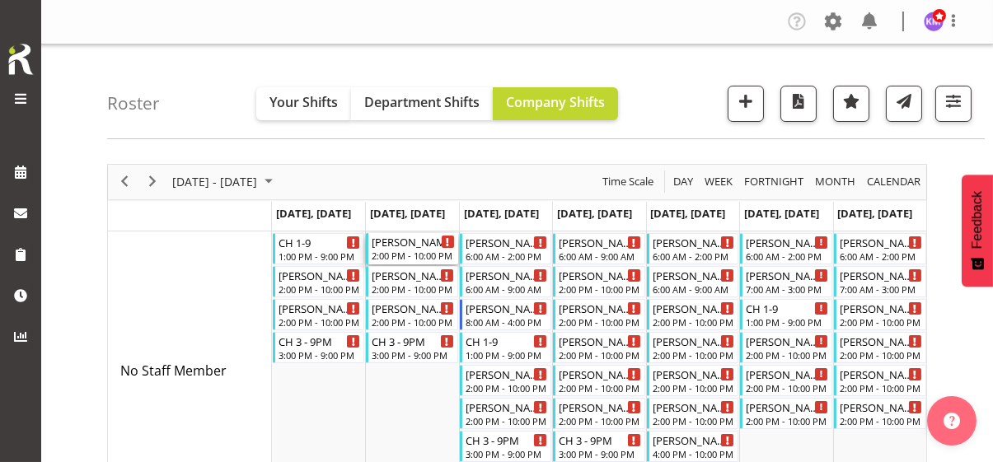
click at [414, 253] on div "2:00 PM - 10:00 PM" at bounding box center [413, 255] width 83 height 13
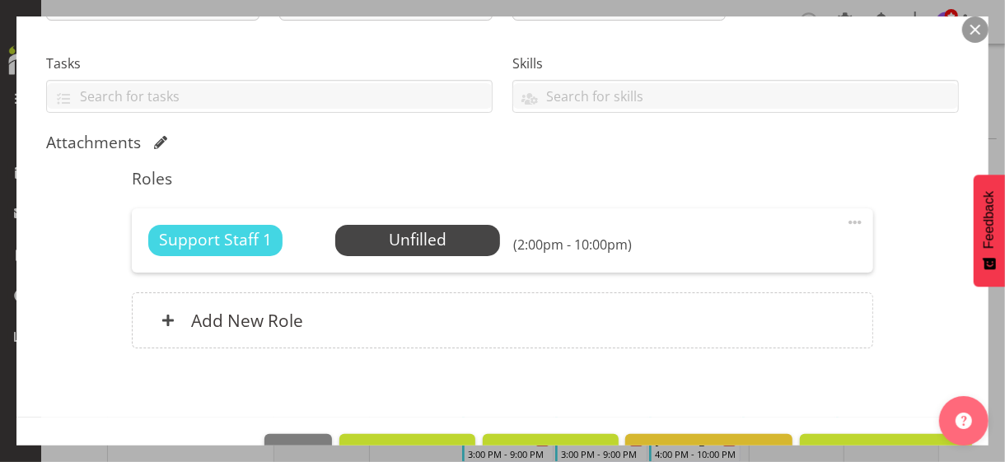
scroll to position [330, 0]
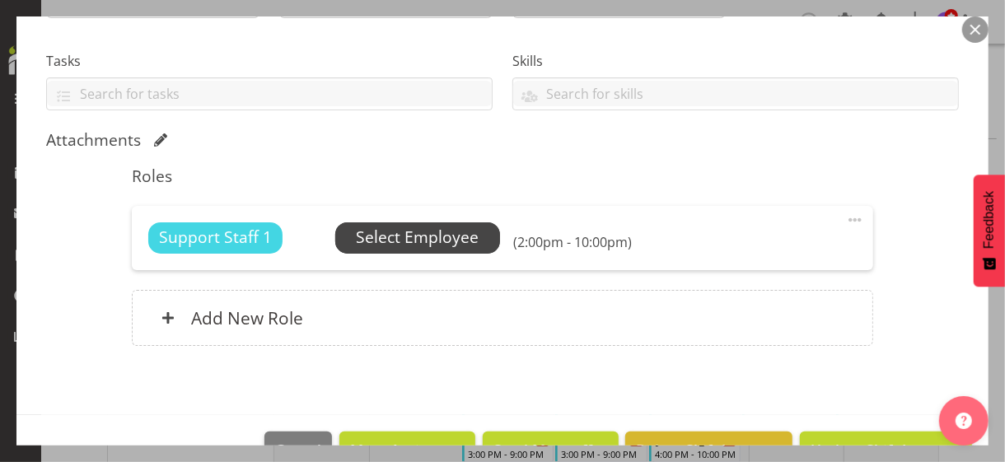
click at [400, 238] on span "Select Employee" at bounding box center [417, 238] width 123 height 24
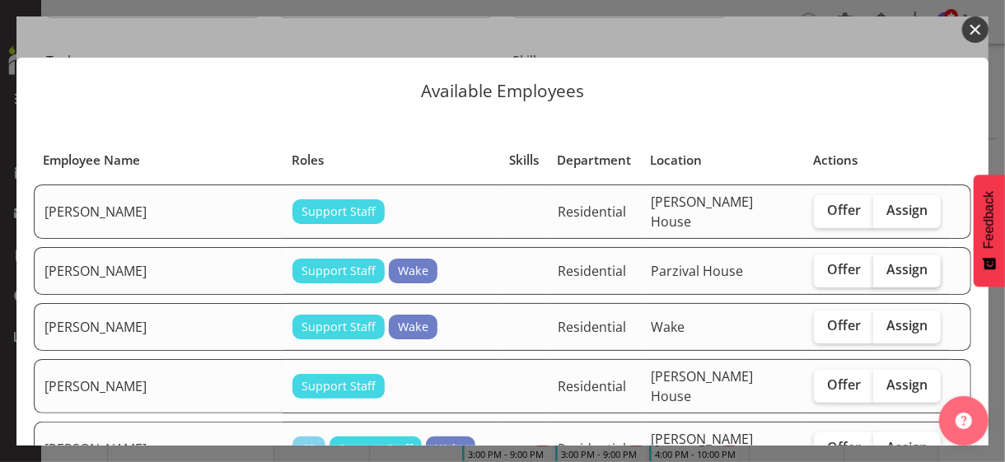
click at [897, 265] on span "Assign" at bounding box center [907, 269] width 41 height 16
click at [884, 265] on input "Assign" at bounding box center [878, 270] width 11 height 11
checkbox input "true"
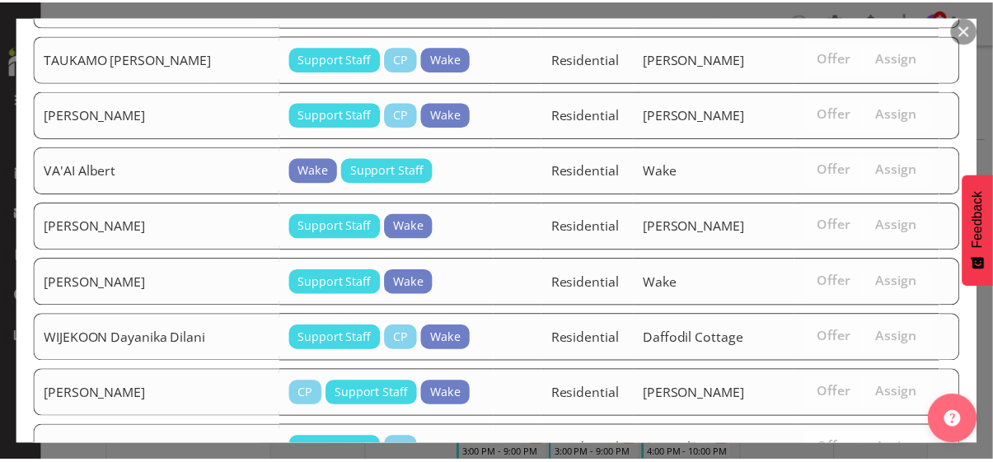
scroll to position [2363, 0]
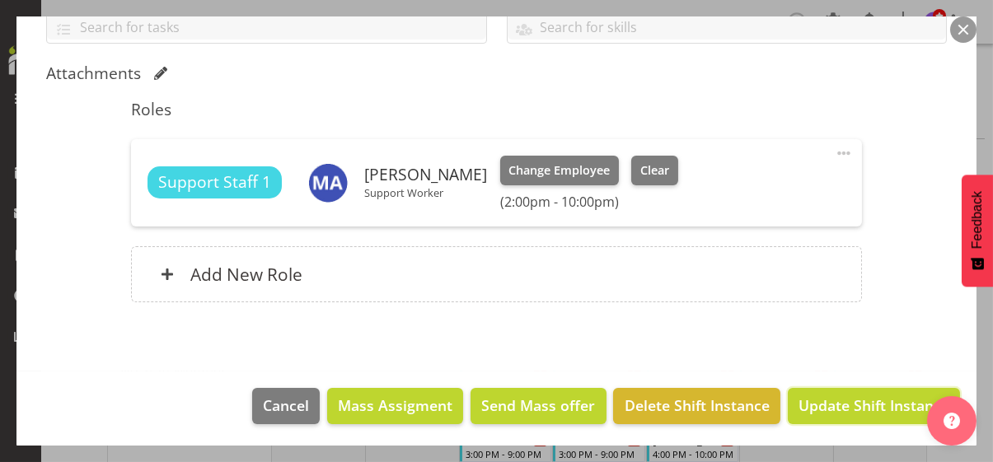
click at [862, 402] on span "Update Shift Instance" at bounding box center [874, 405] width 151 height 21
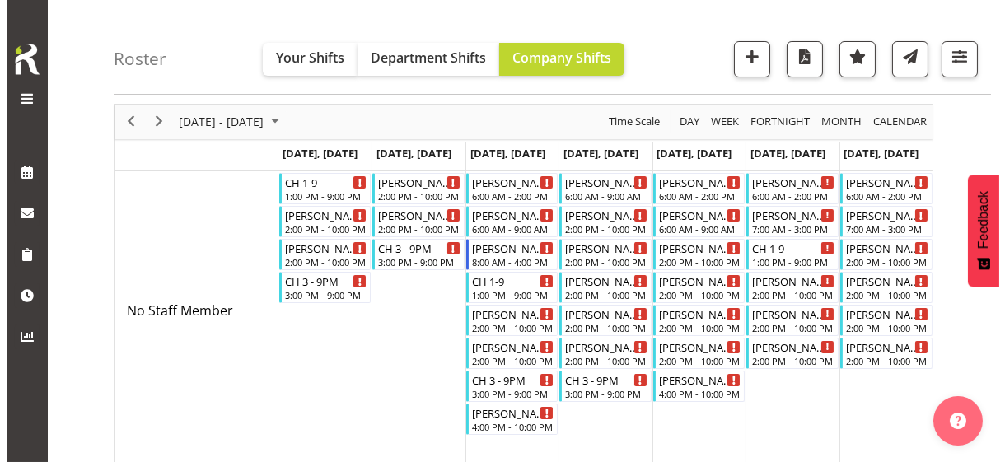
scroll to position [0, 0]
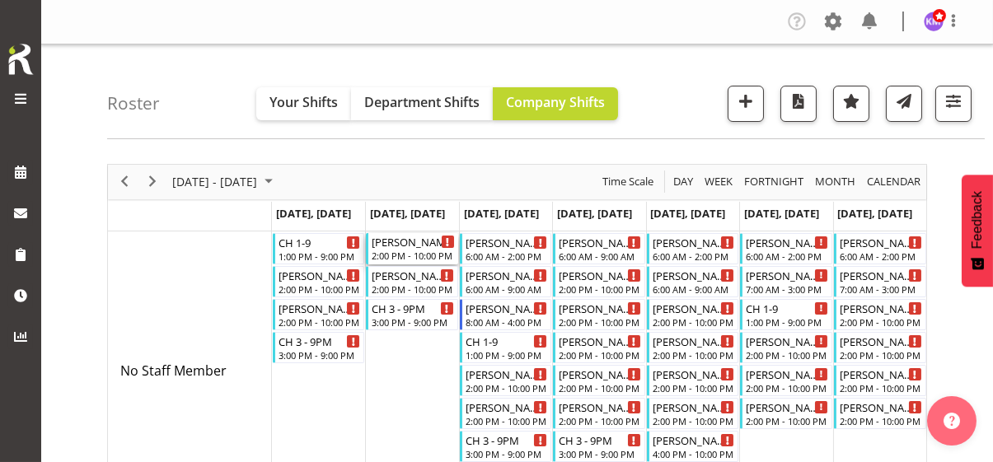
click at [409, 246] on div "[PERSON_NAME] PM" at bounding box center [413, 241] width 83 height 16
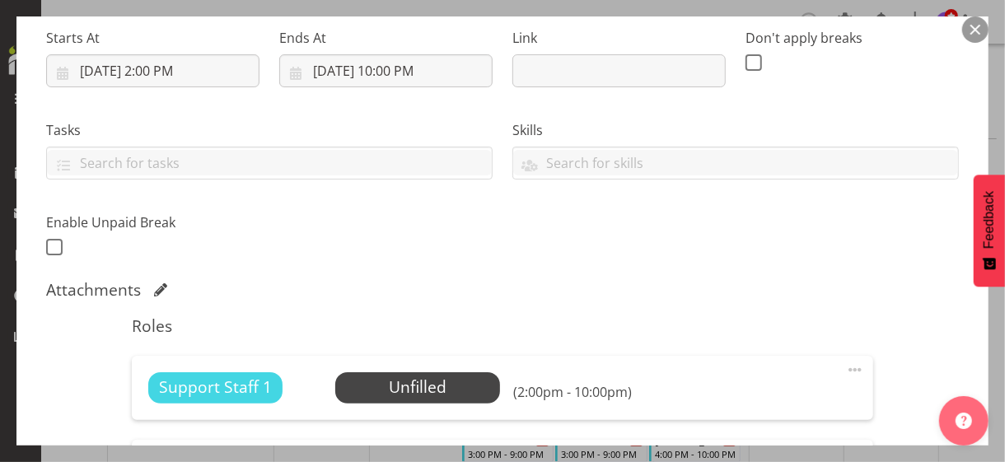
scroll to position [330, 0]
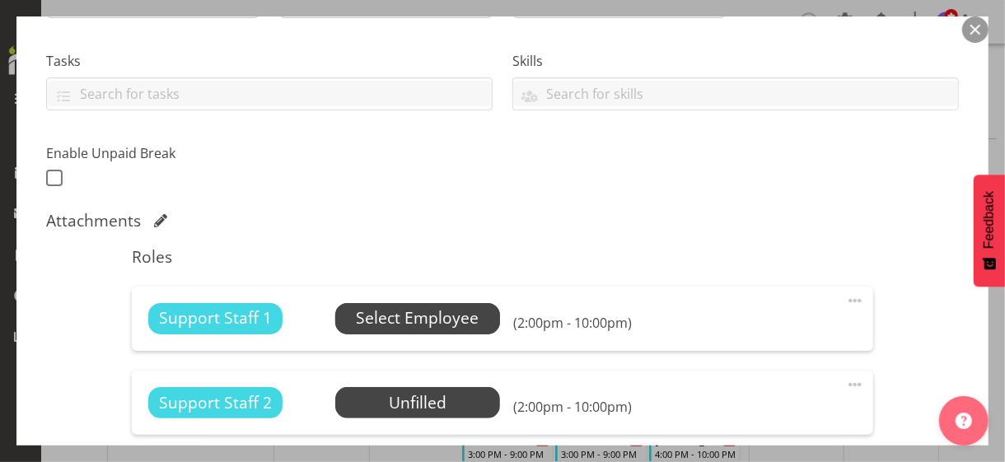
click at [420, 315] on span "Select Employee" at bounding box center [417, 319] width 123 height 24
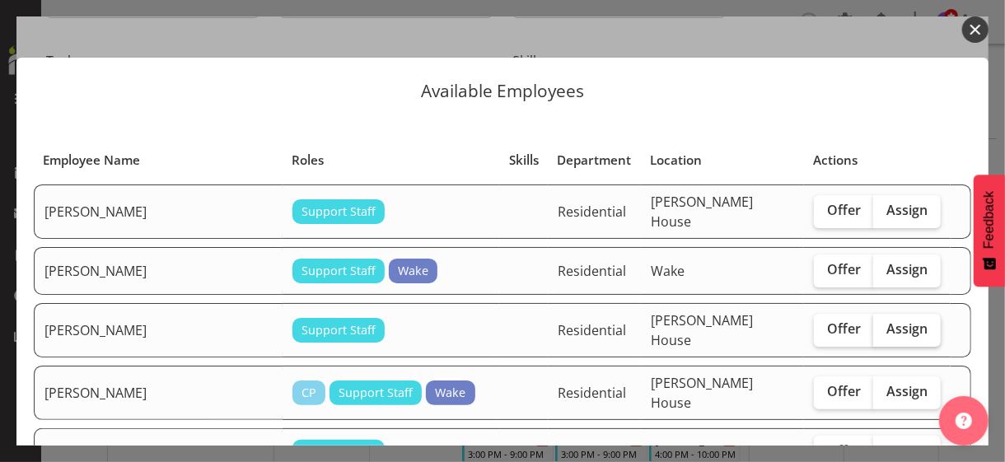
click at [906, 327] on label "Assign" at bounding box center [907, 330] width 68 height 33
click at [884, 327] on input "Assign" at bounding box center [878, 329] width 11 height 11
checkbox input "true"
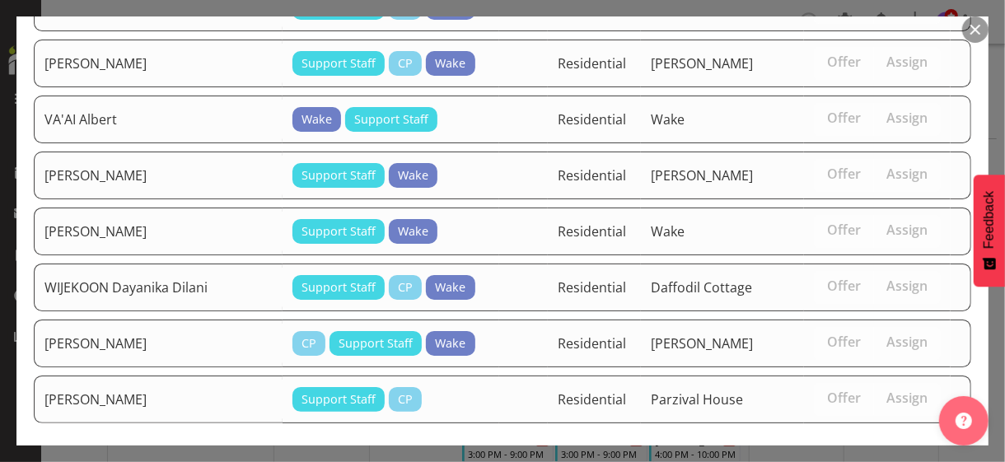
scroll to position [2307, 0]
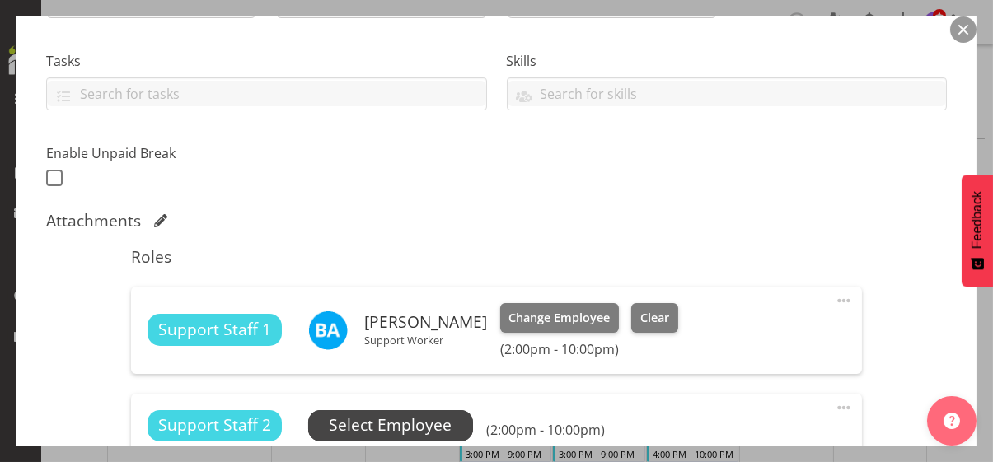
click at [452, 421] on span "Select Employee" at bounding box center [390, 426] width 123 height 24
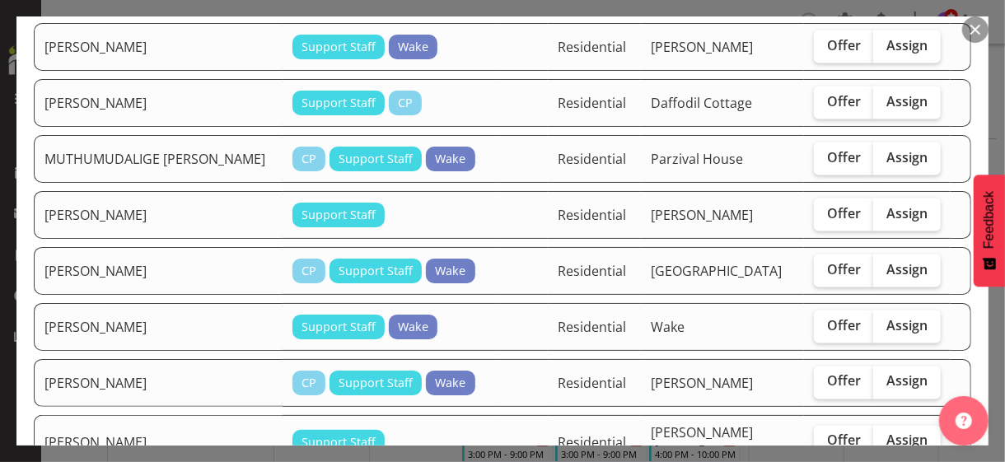
scroll to position [1318, 0]
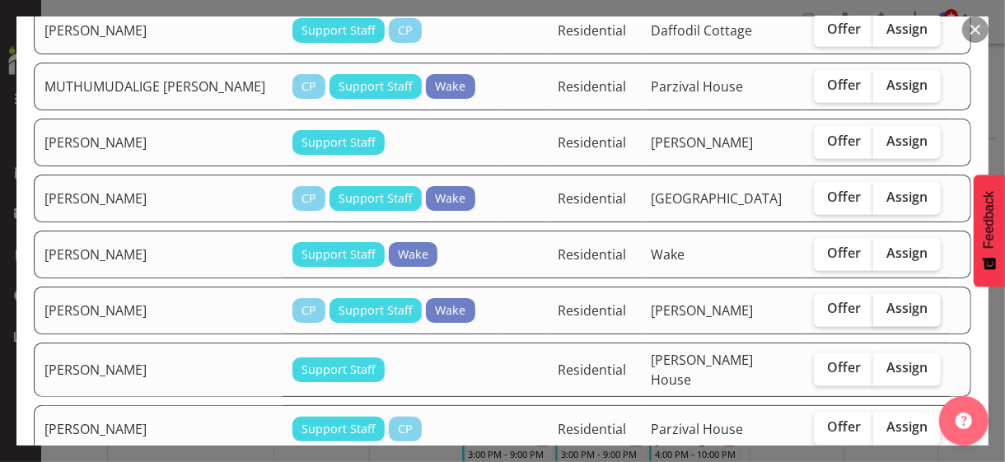
click at [896, 301] on span "Assign" at bounding box center [907, 309] width 41 height 16
click at [884, 304] on input "Assign" at bounding box center [878, 309] width 11 height 11
checkbox input "true"
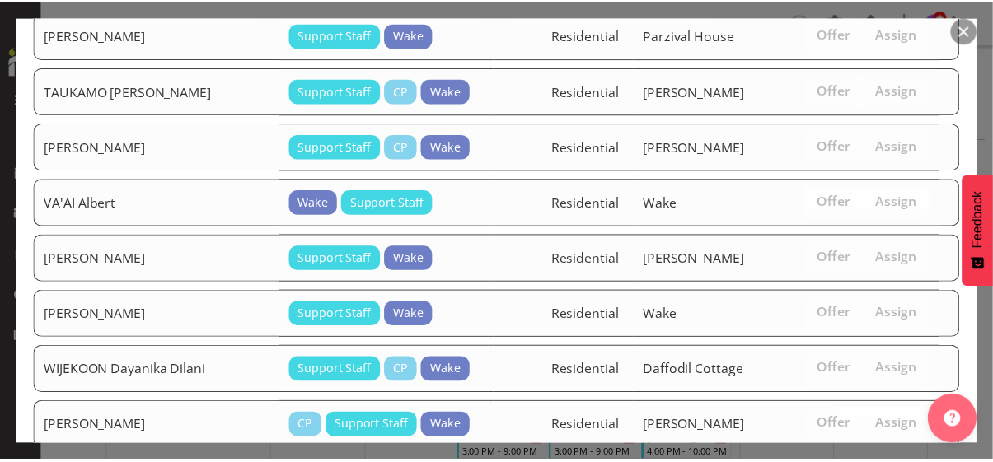
scroll to position [2252, 0]
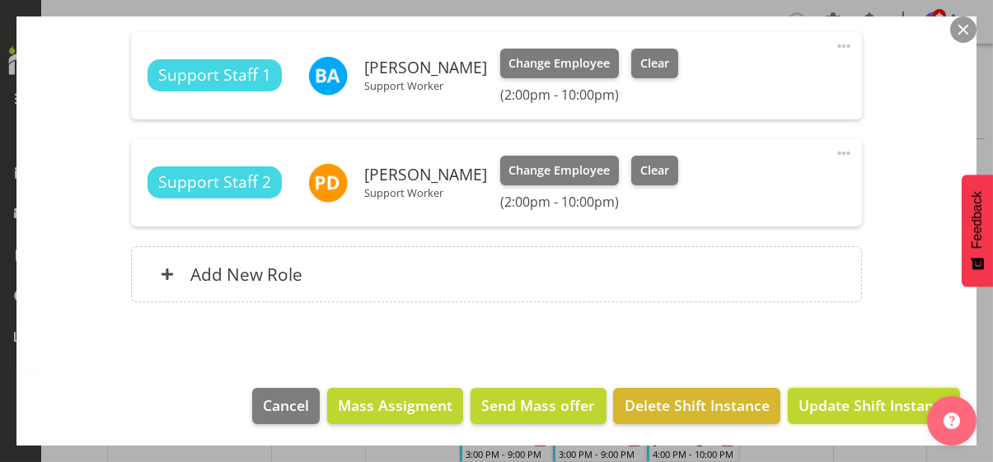
click at [855, 402] on span "Update Shift Instance" at bounding box center [874, 405] width 151 height 21
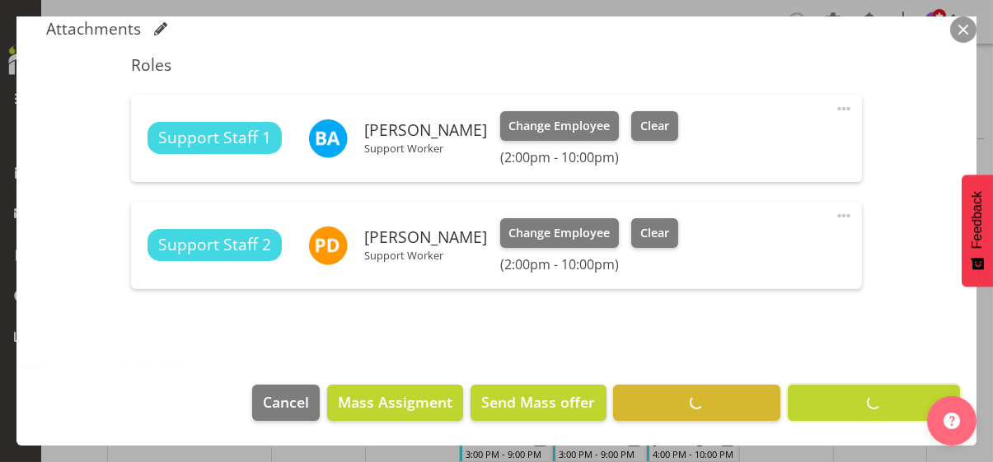
scroll to position [520, 0]
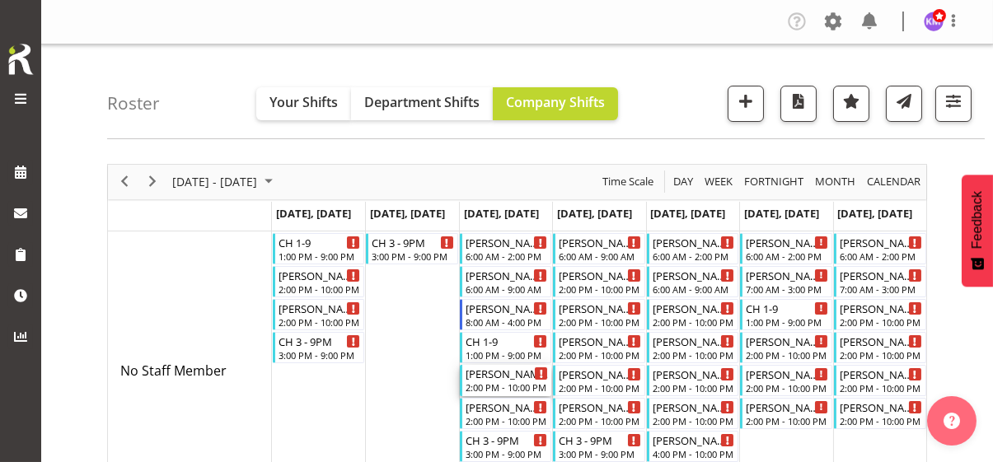
click at [499, 380] on div "Christopher PM 2:00 PM - 10:00 PM" at bounding box center [507, 380] width 83 height 31
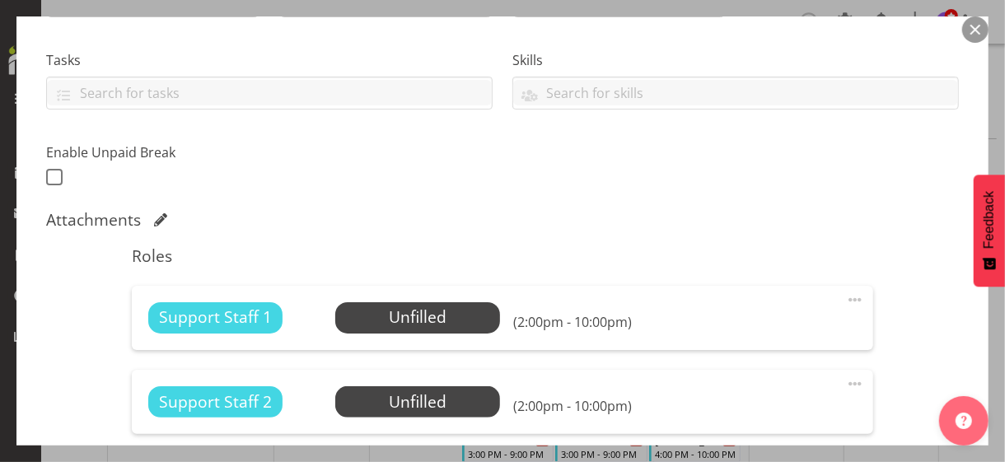
scroll to position [494, 0]
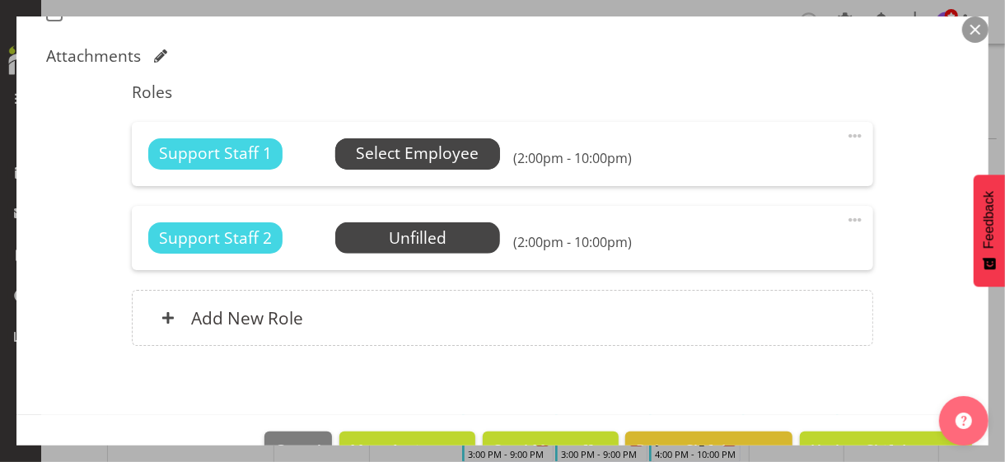
click at [417, 150] on span "Select Employee" at bounding box center [417, 154] width 123 height 24
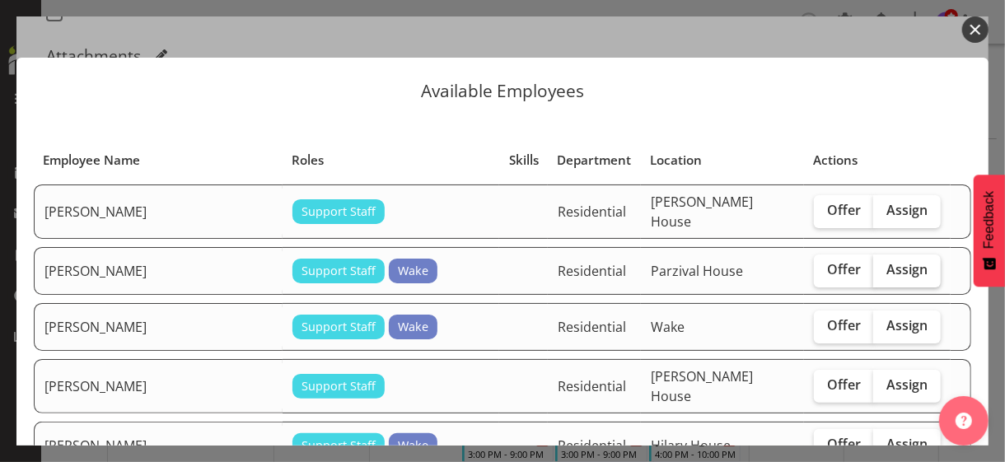
click at [888, 265] on span "Assign" at bounding box center [907, 269] width 41 height 16
click at [884, 265] on input "Assign" at bounding box center [878, 270] width 11 height 11
checkbox input "true"
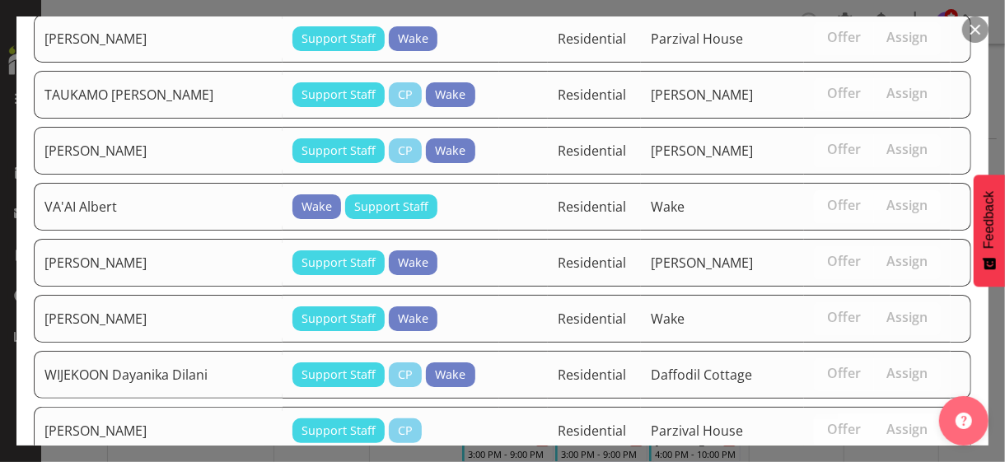
scroll to position [2363, 0]
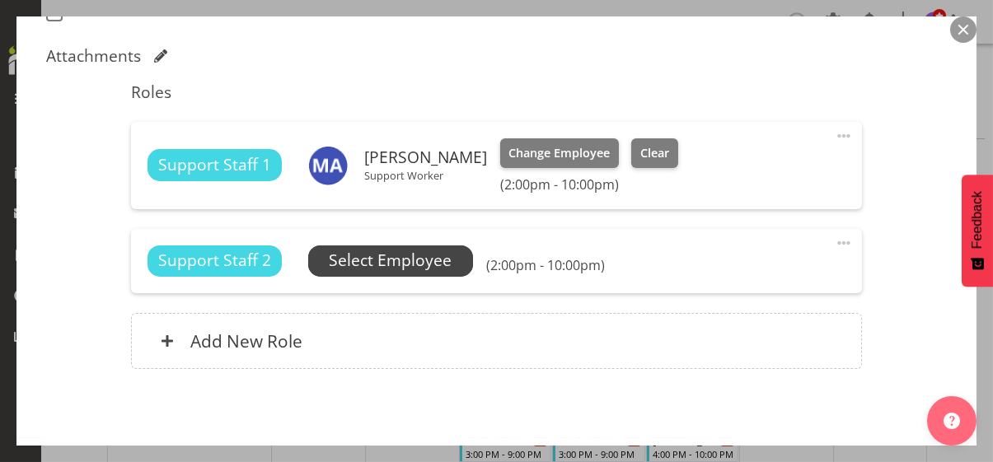
click at [427, 257] on span "Select Employee" at bounding box center [390, 261] width 123 height 24
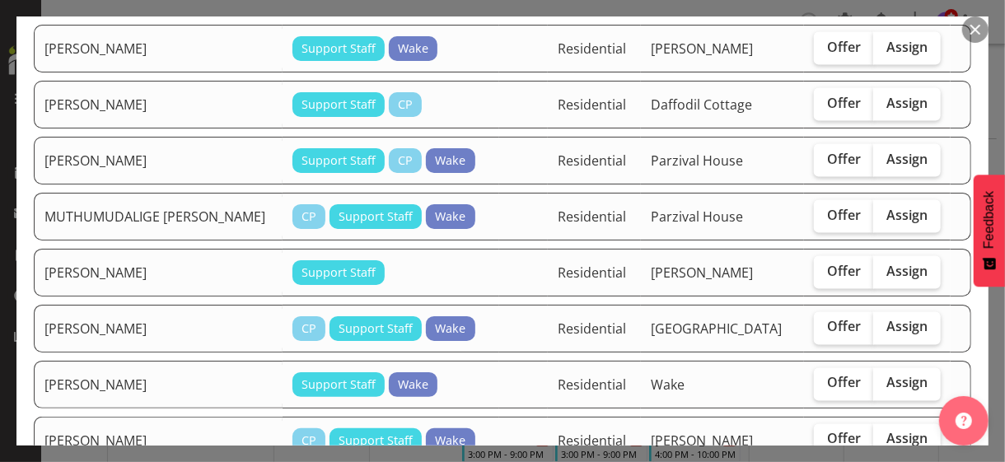
scroll to position [1483, 0]
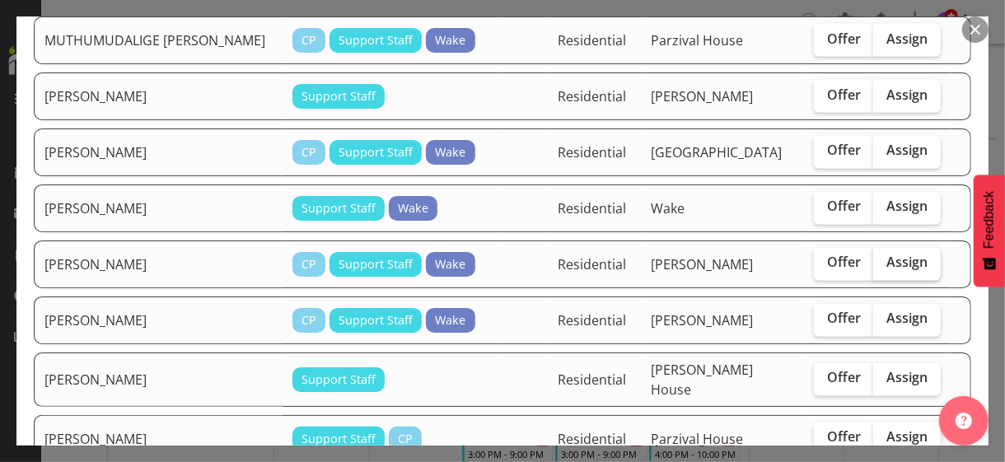
click at [903, 255] on span "Assign" at bounding box center [907, 263] width 41 height 16
click at [884, 258] on input "Assign" at bounding box center [878, 263] width 11 height 11
checkbox input "true"
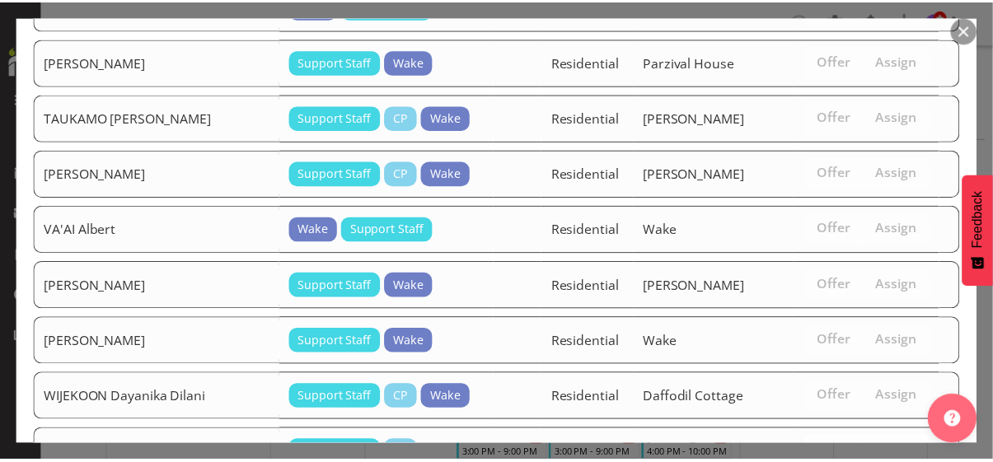
scroll to position [2307, 0]
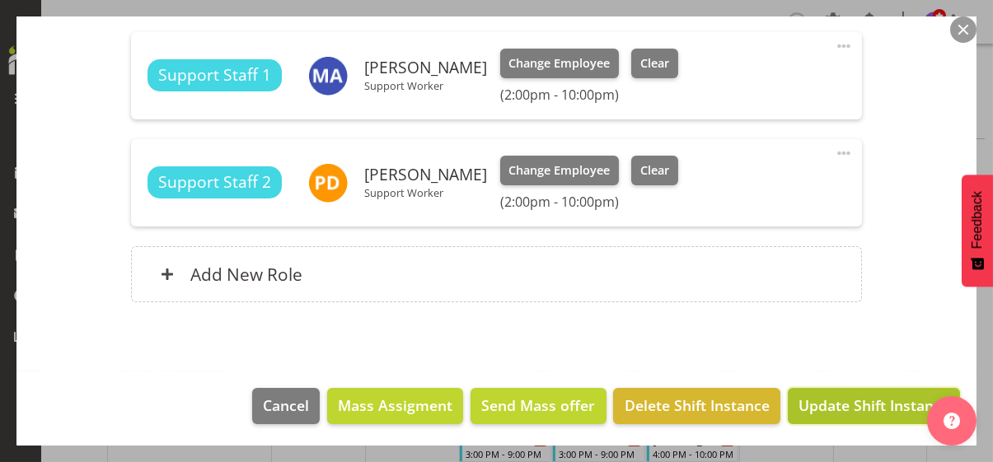
click at [870, 404] on span "Update Shift Instance" at bounding box center [874, 405] width 151 height 21
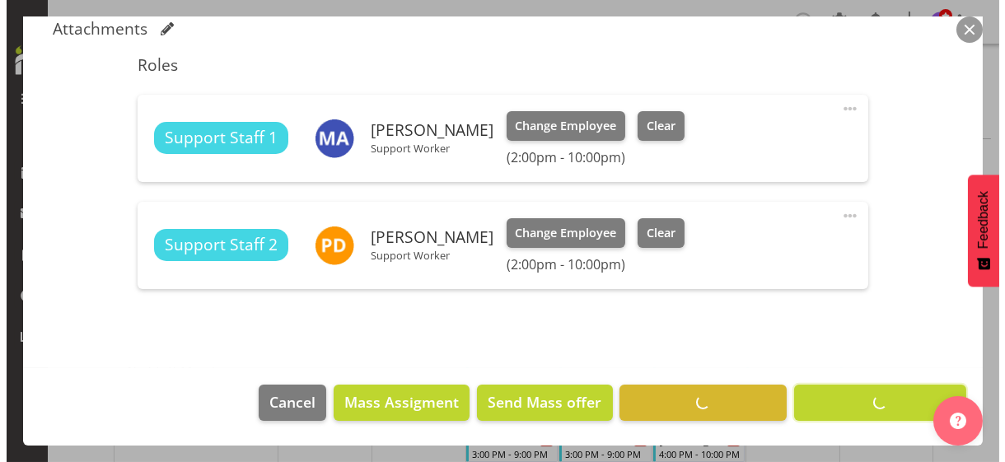
scroll to position [520, 0]
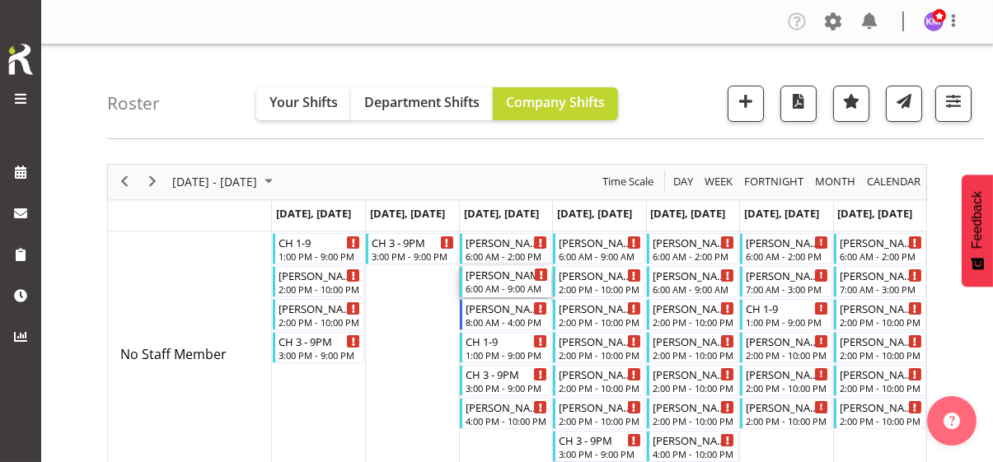
click at [509, 282] on div "6:00 AM - 9:00 AM" at bounding box center [507, 288] width 83 height 13
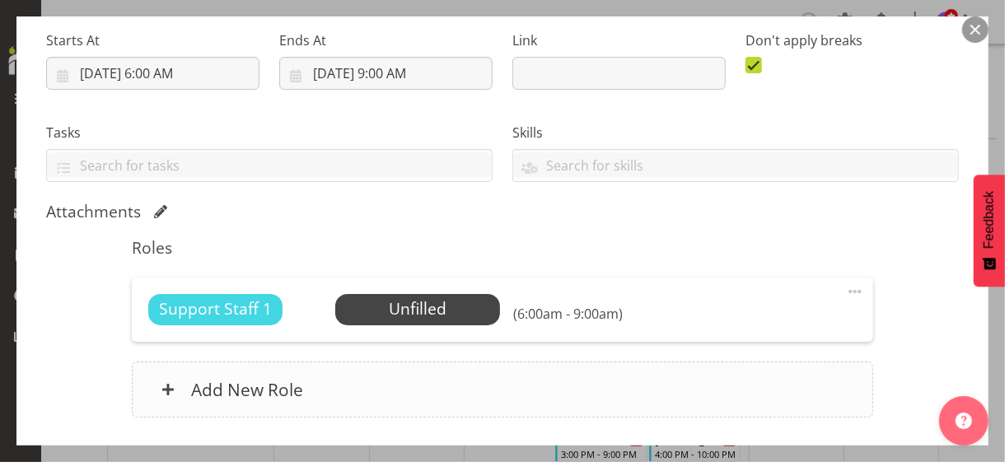
scroll to position [373, 0]
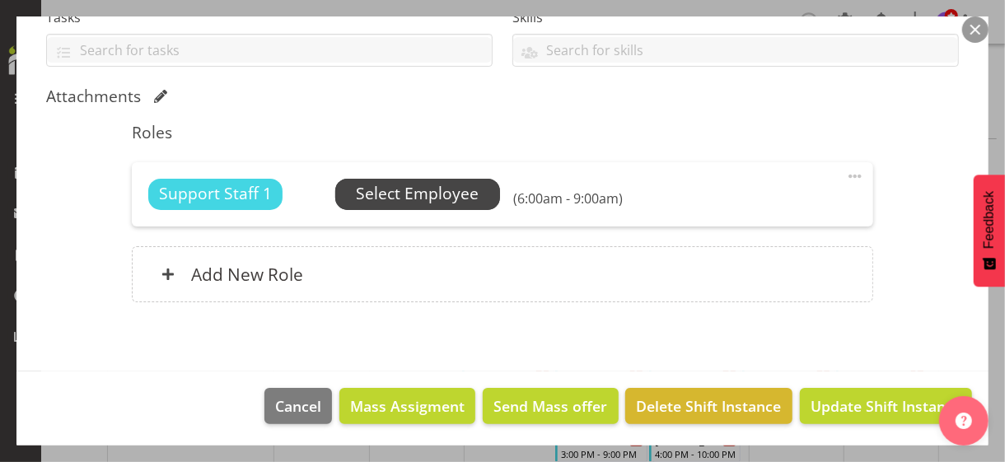
click at [412, 199] on span "Select Employee" at bounding box center [417, 194] width 123 height 24
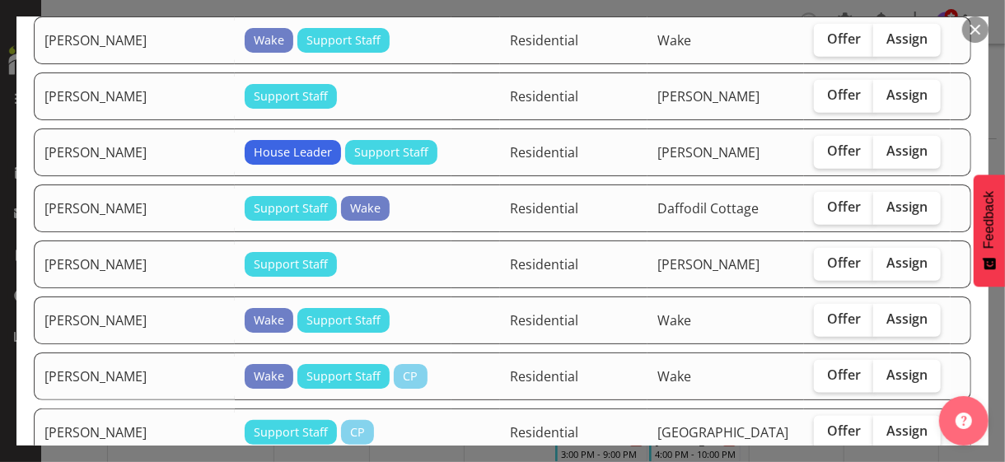
scroll to position [906, 0]
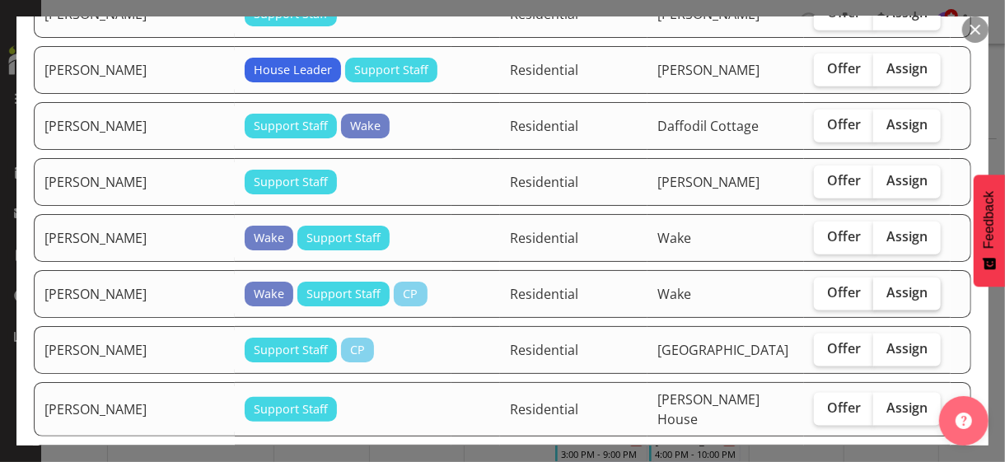
click at [873, 278] on label "Assign" at bounding box center [907, 294] width 68 height 33
click at [873, 288] on input "Assign" at bounding box center [878, 293] width 11 height 11
checkbox input "true"
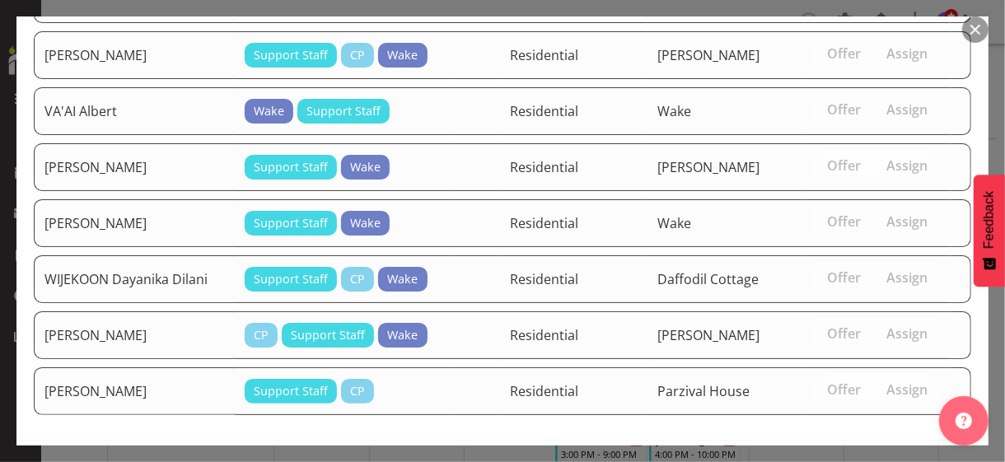
scroll to position [2805, 0]
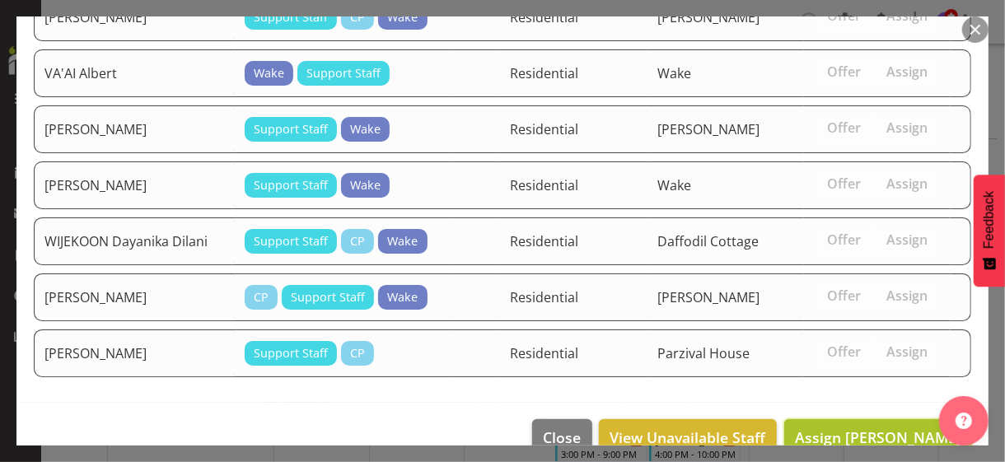
click at [878, 428] on span "Assign [PERSON_NAME]" at bounding box center [878, 438] width 166 height 20
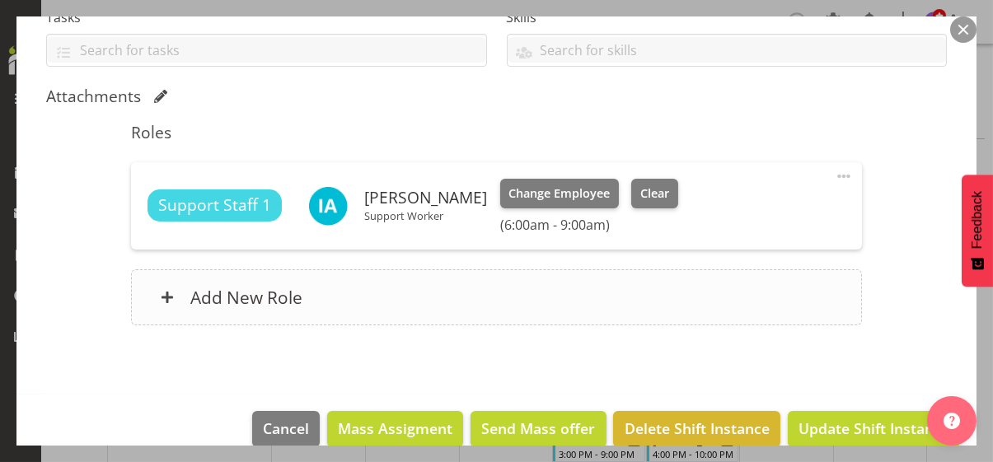
click at [480, 300] on div "Add New Role" at bounding box center [496, 297] width 731 height 56
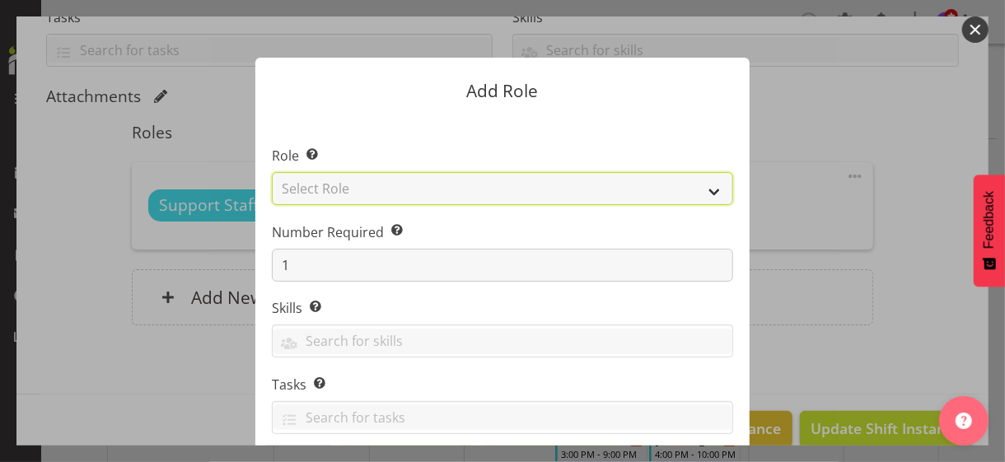
drag, startPoint x: 346, startPoint y: 186, endPoint x: 345, endPoint y: 194, distance: 8.3
click at [346, 187] on select "Select Role CP House Leader Support Staff Wake" at bounding box center [502, 188] width 461 height 33
select select "1091"
click at [272, 172] on select "Select Role CP House Leader Support Staff Wake" at bounding box center [502, 188] width 461 height 33
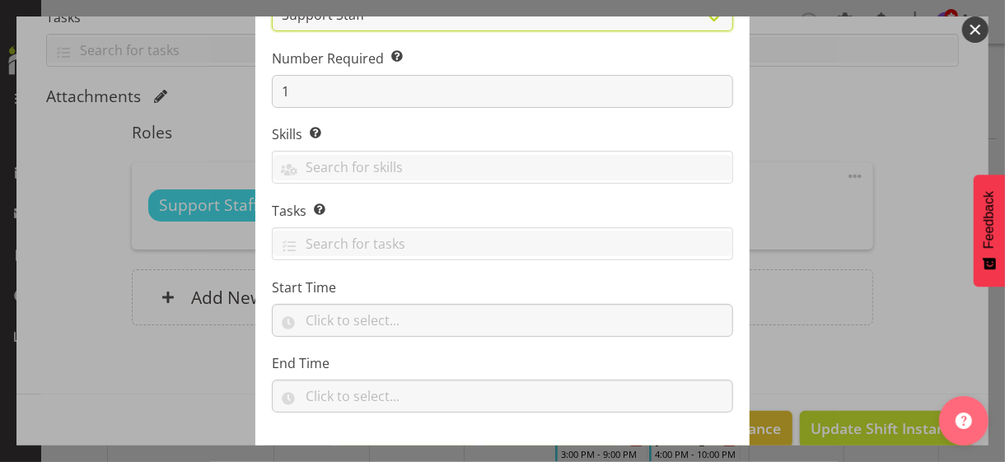
scroll to position [251, 0]
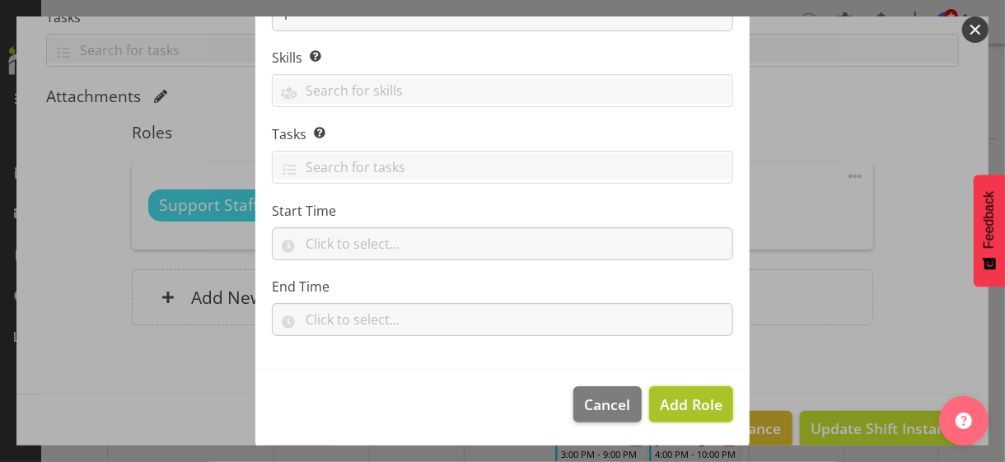
click at [685, 406] on span "Add Role" at bounding box center [691, 405] width 63 height 20
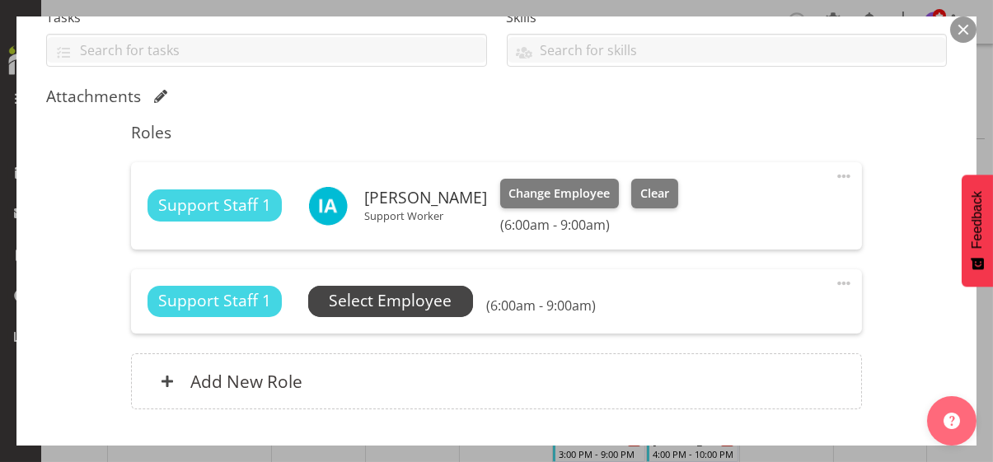
click at [452, 297] on span "Select Employee" at bounding box center [390, 301] width 123 height 24
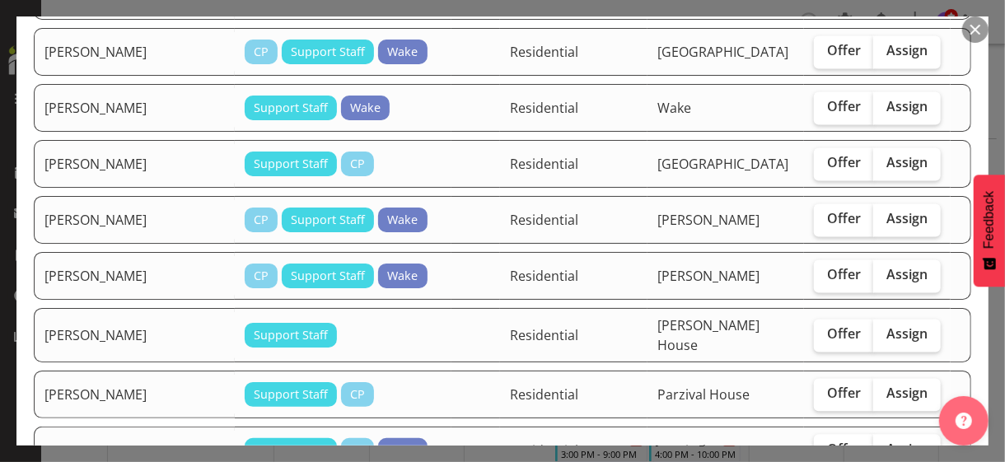
scroll to position [1648, 0]
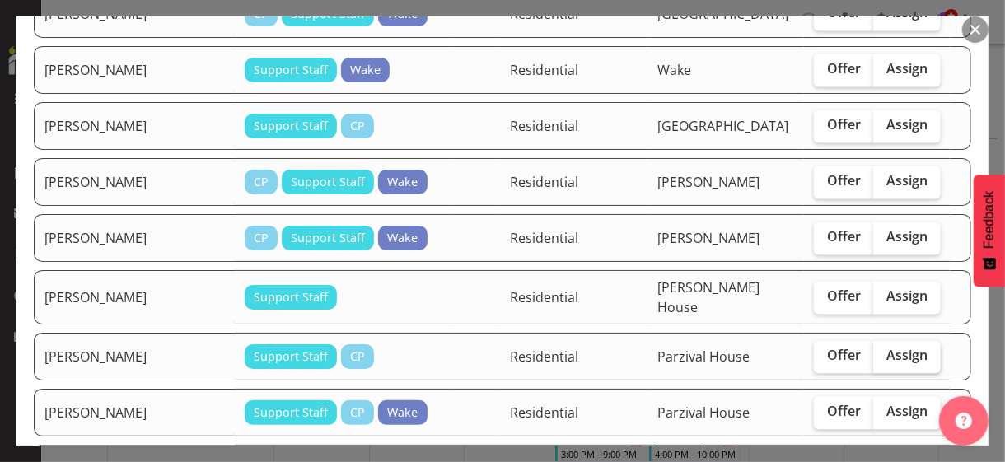
click at [887, 347] on span "Assign" at bounding box center [907, 355] width 41 height 16
click at [884, 350] on input "Assign" at bounding box center [878, 355] width 11 height 11
checkbox input "true"
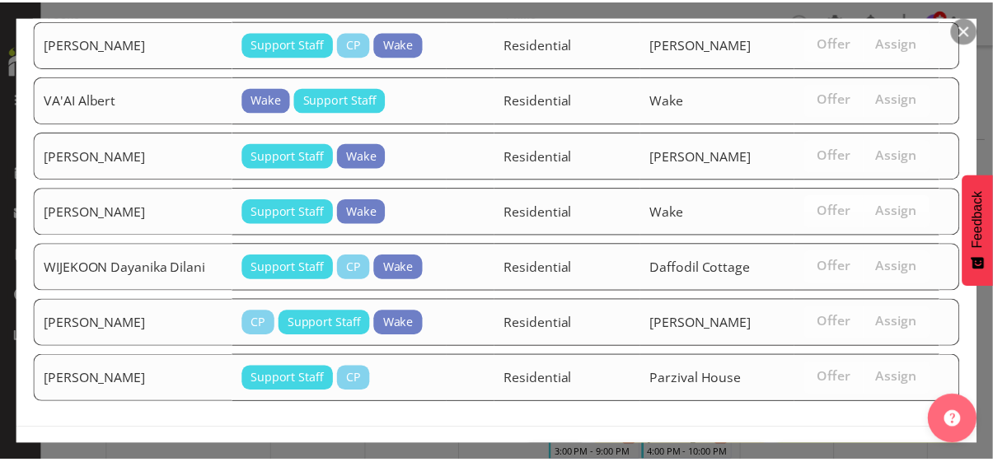
scroll to position [2750, 0]
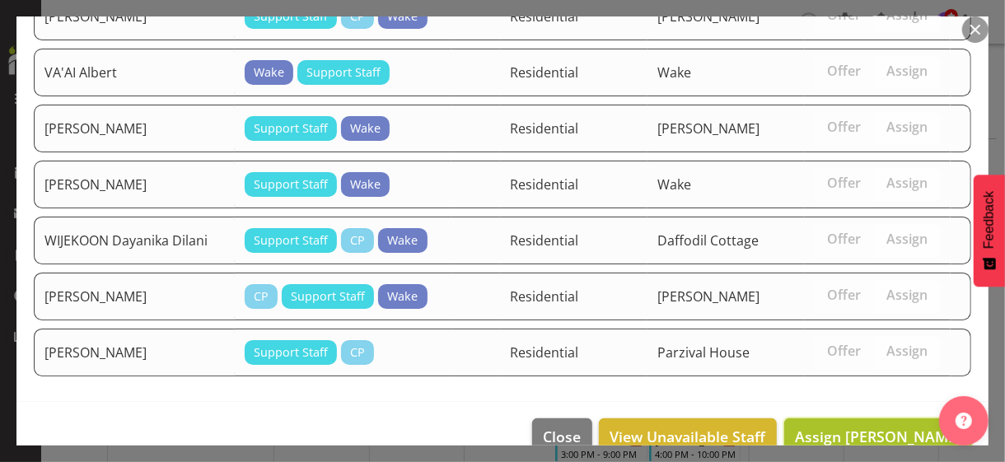
click at [871, 427] on span "Assign [PERSON_NAME]" at bounding box center [878, 437] width 166 height 20
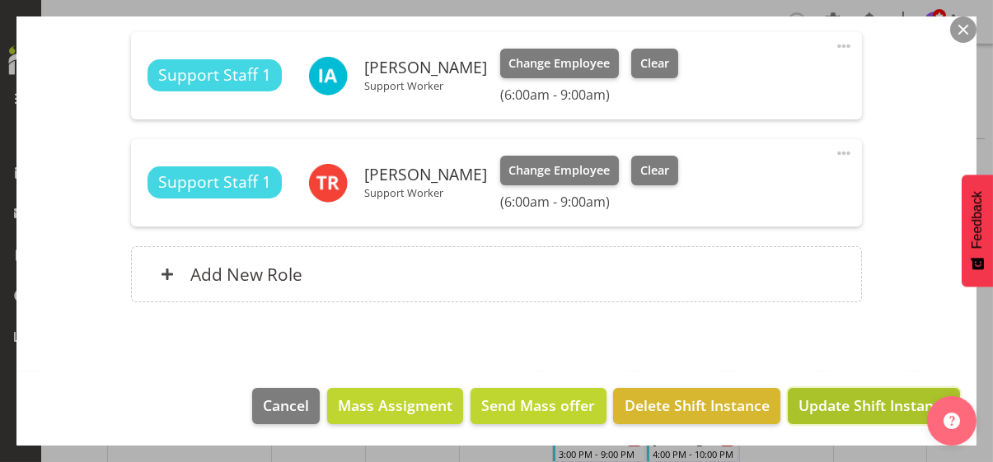
click at [866, 400] on span "Update Shift Instance" at bounding box center [874, 405] width 151 height 21
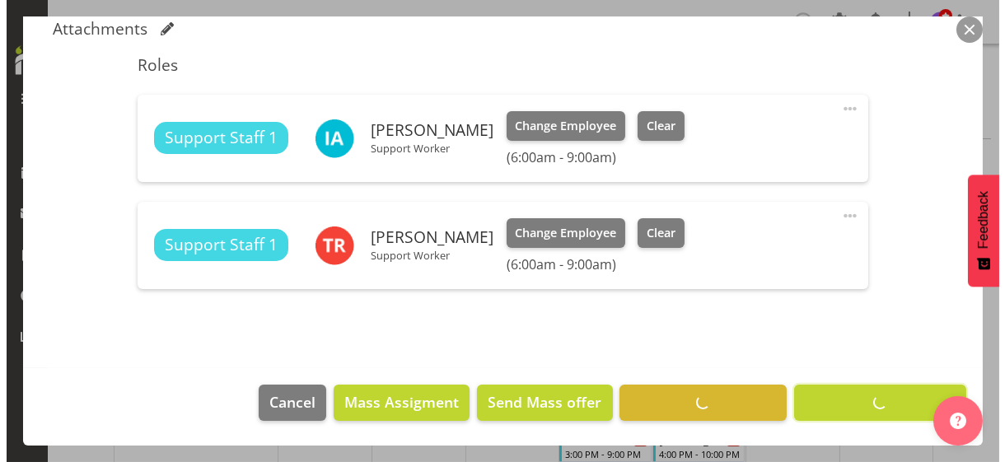
scroll to position [438, 0]
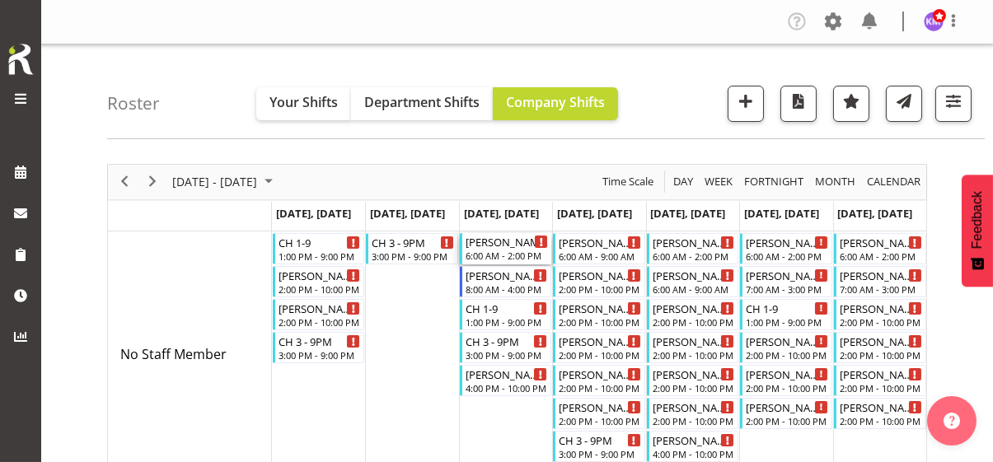
click at [499, 257] on div "6:00 AM - 2:00 PM" at bounding box center [507, 255] width 83 height 13
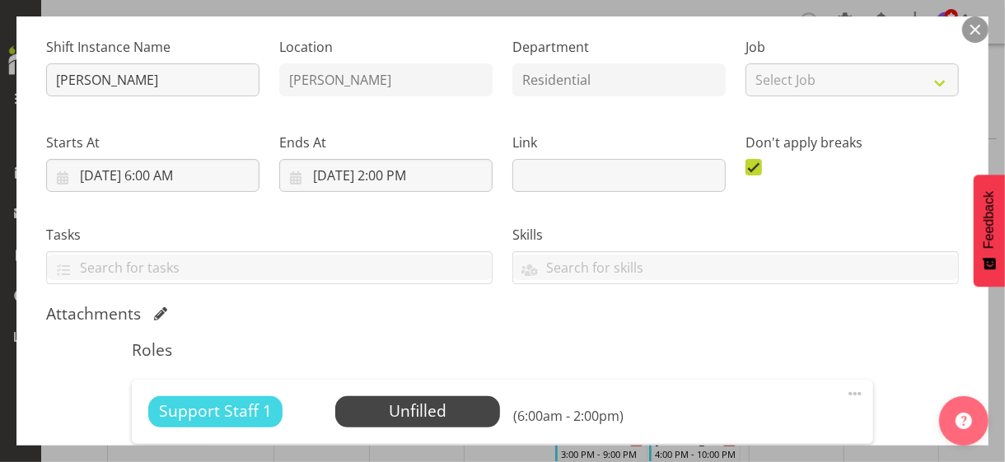
scroll to position [330, 0]
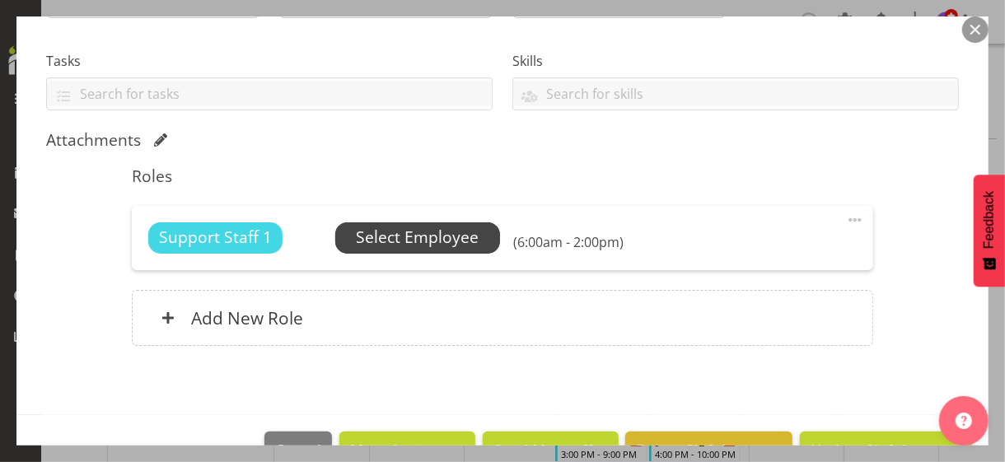
click at [424, 237] on span "Select Employee" at bounding box center [417, 238] width 123 height 24
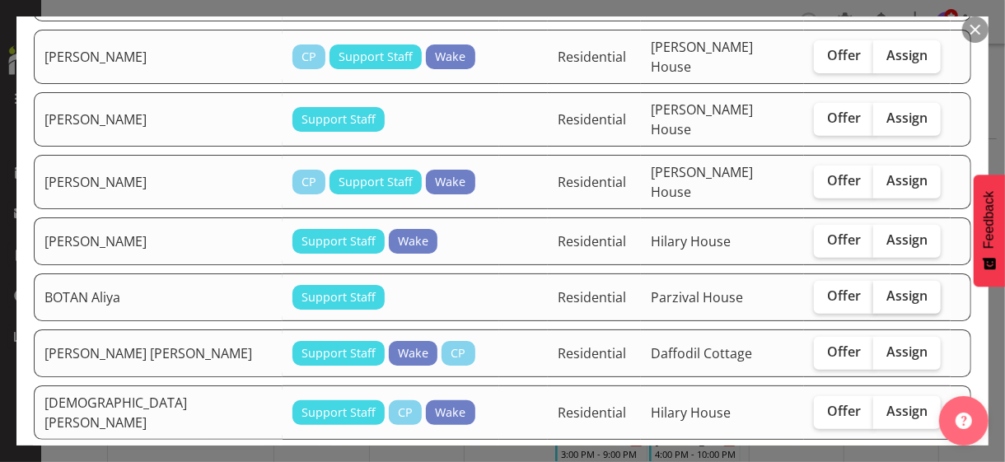
click at [892, 288] on span "Assign" at bounding box center [907, 296] width 41 height 16
click at [884, 291] on input "Assign" at bounding box center [878, 296] width 11 height 11
checkbox input "true"
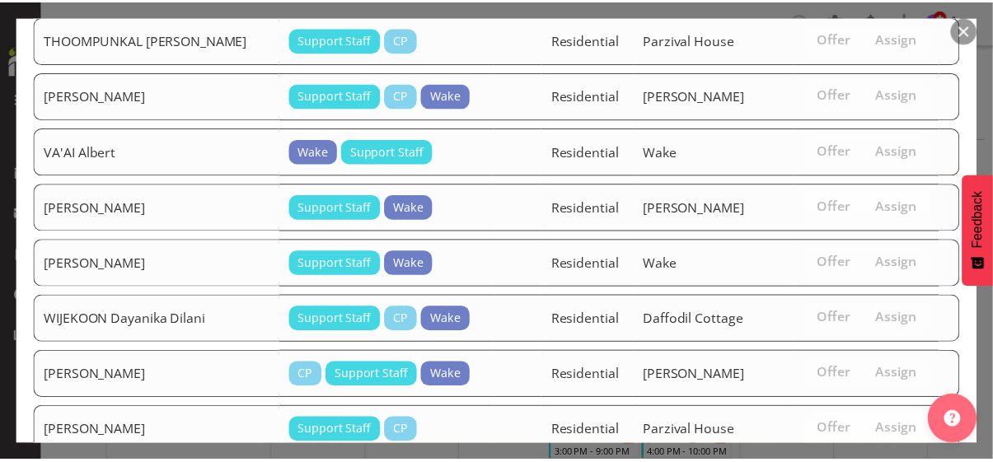
scroll to position [2418, 0]
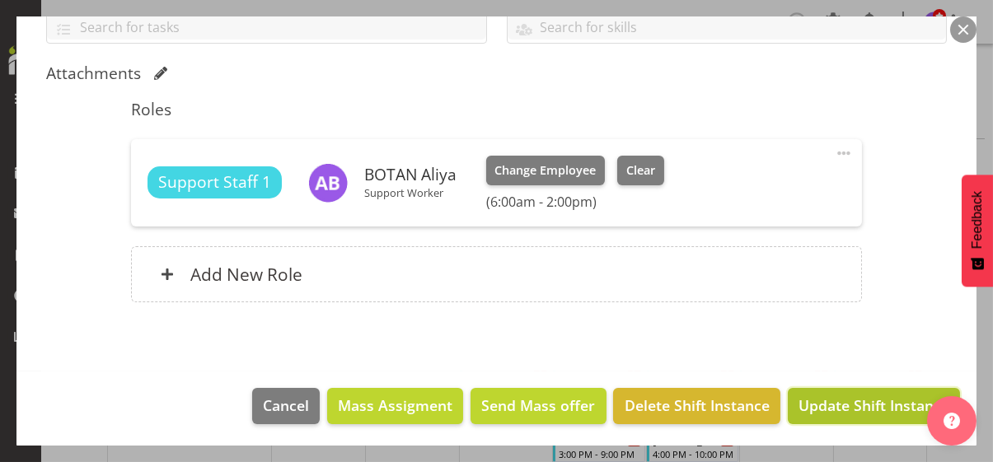
click at [871, 405] on span "Update Shift Instance" at bounding box center [874, 405] width 151 height 21
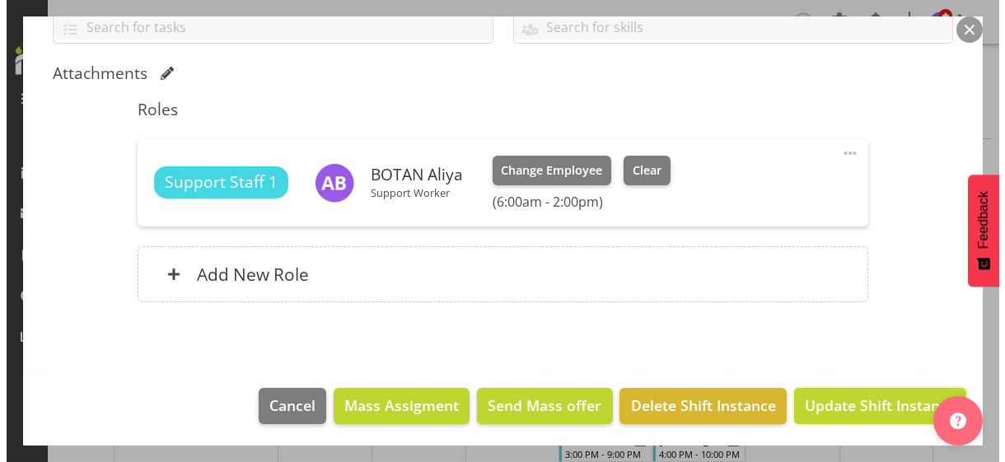
scroll to position [331, 0]
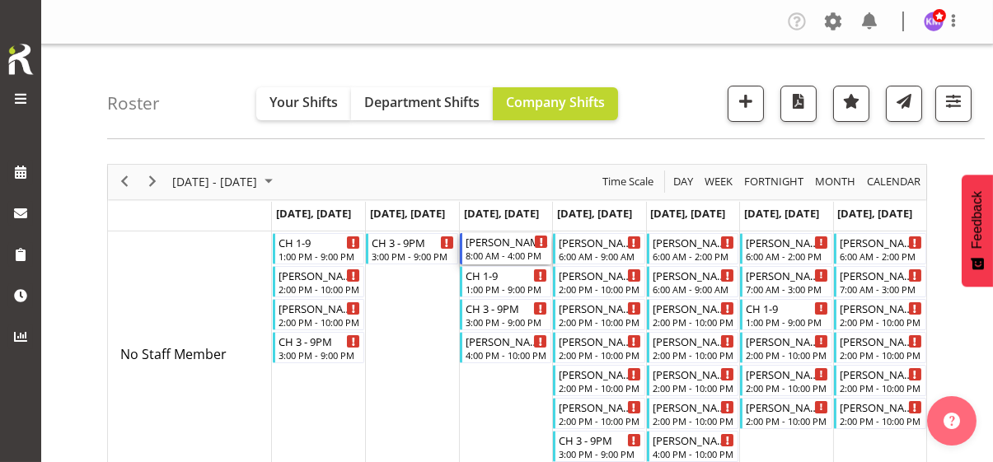
click at [508, 251] on div "8:00 AM - 4:00 PM" at bounding box center [507, 255] width 83 height 13
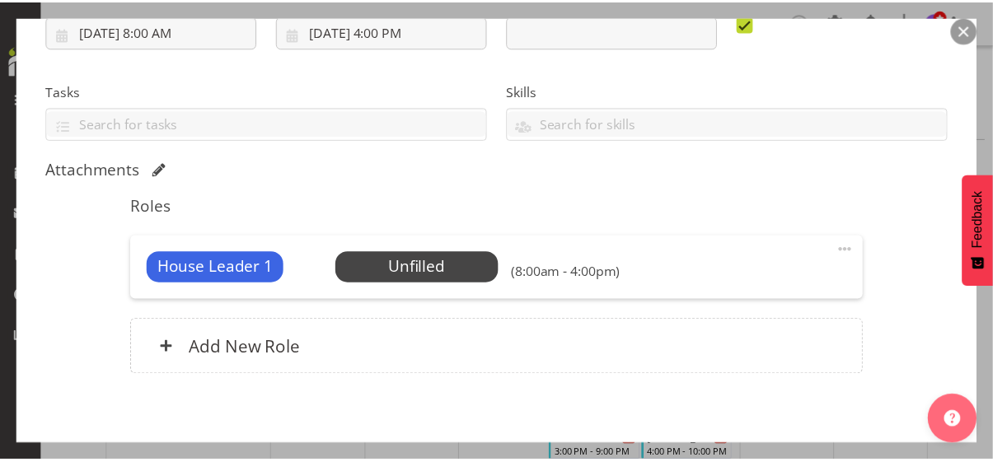
scroll to position [373, 0]
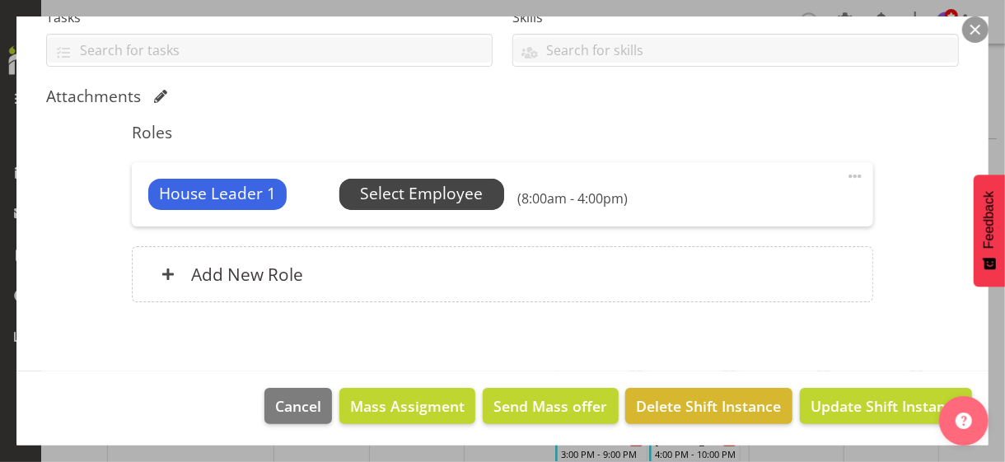
click at [410, 191] on span "Select Employee" at bounding box center [421, 194] width 123 height 24
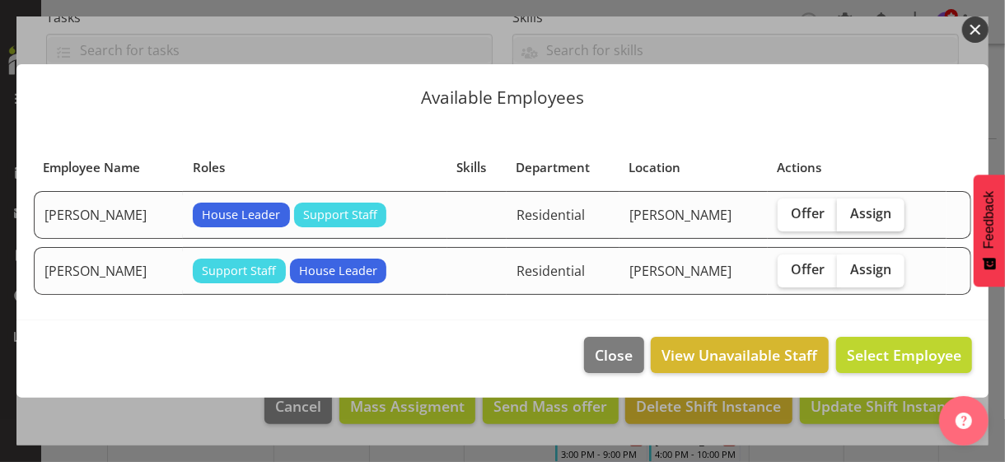
click at [877, 220] on span "Assign" at bounding box center [870, 213] width 41 height 16
click at [848, 219] on input "Assign" at bounding box center [842, 213] width 11 height 11
checkbox input "true"
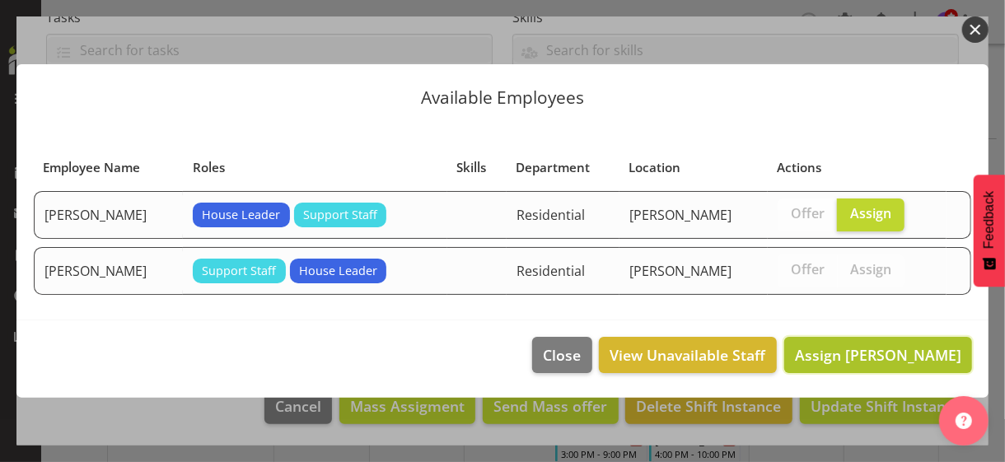
click at [869, 347] on span "Assign [PERSON_NAME]" at bounding box center [878, 355] width 166 height 20
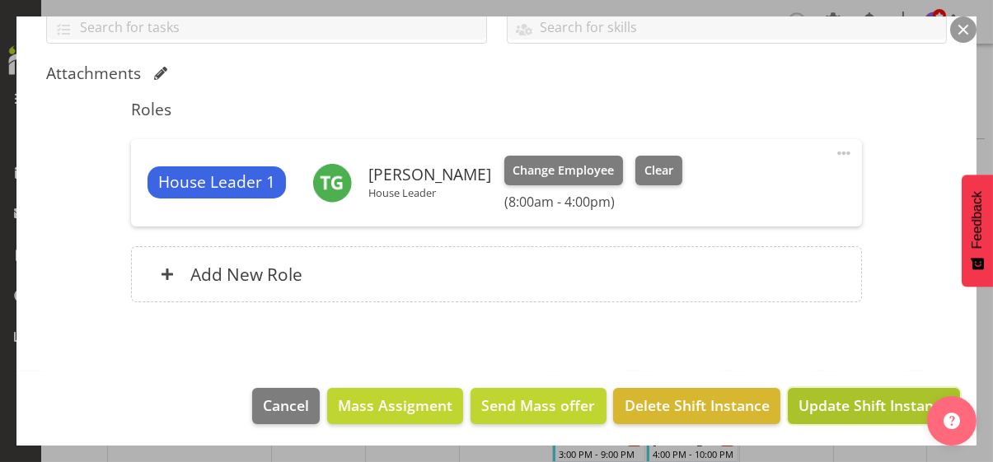
click at [862, 398] on span "Update Shift Instance" at bounding box center [874, 405] width 151 height 21
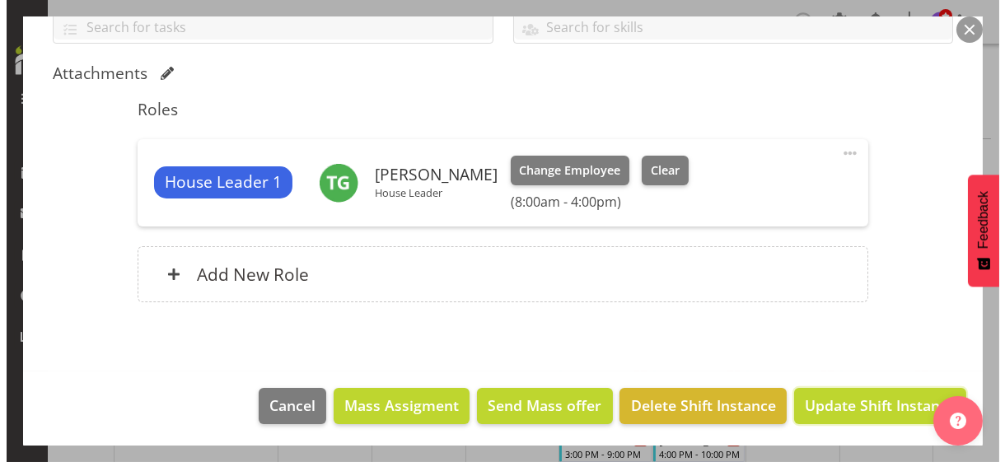
scroll to position [331, 0]
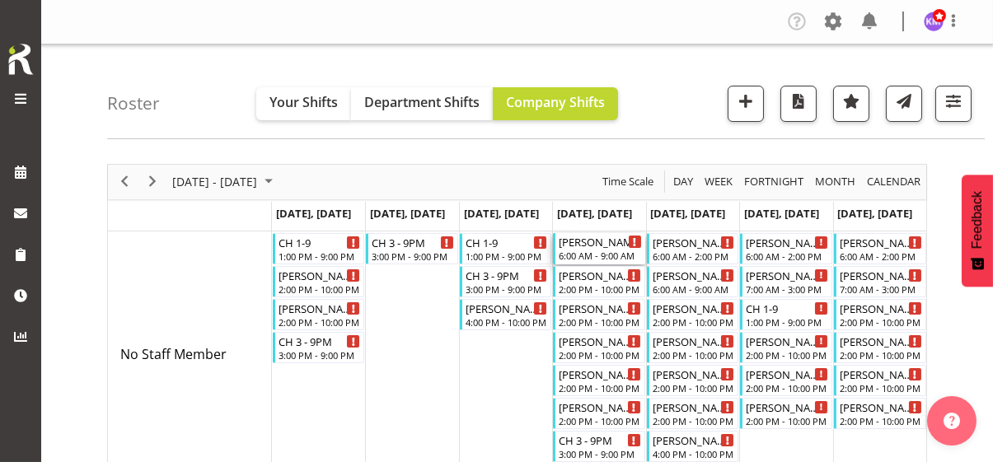
click at [598, 251] on div "6:00 AM - 9:00 AM" at bounding box center [600, 255] width 83 height 13
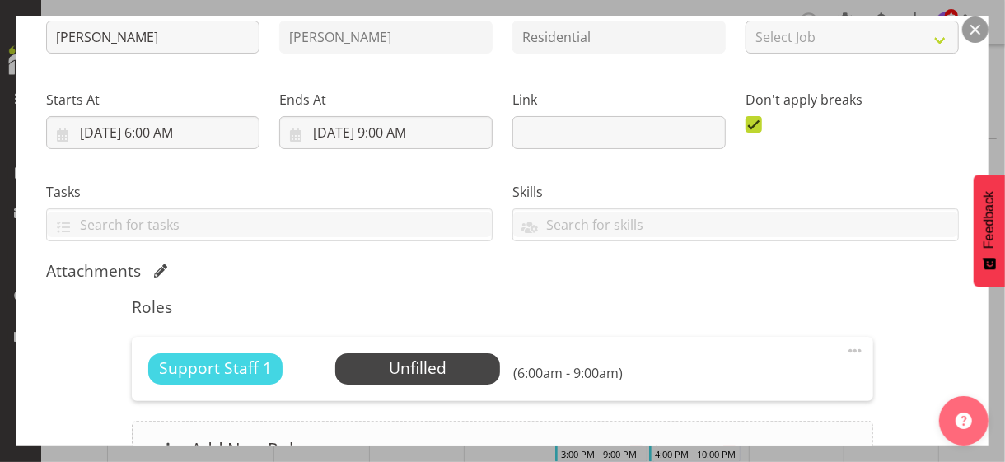
scroll to position [330, 0]
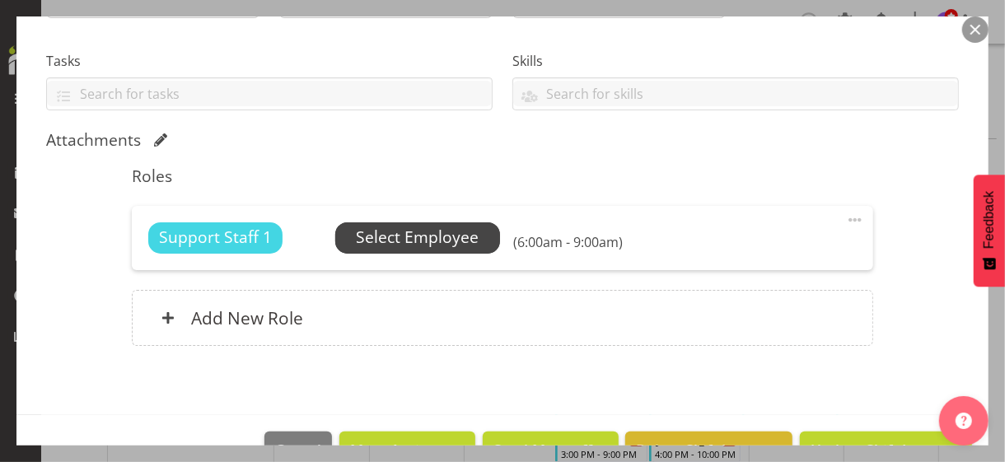
click at [424, 237] on span "Select Employee" at bounding box center [417, 238] width 123 height 24
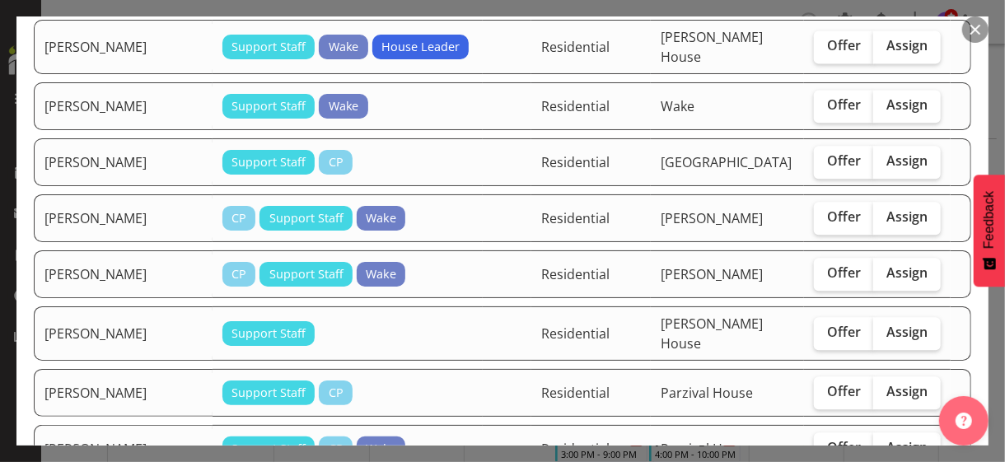
scroll to position [1895, 0]
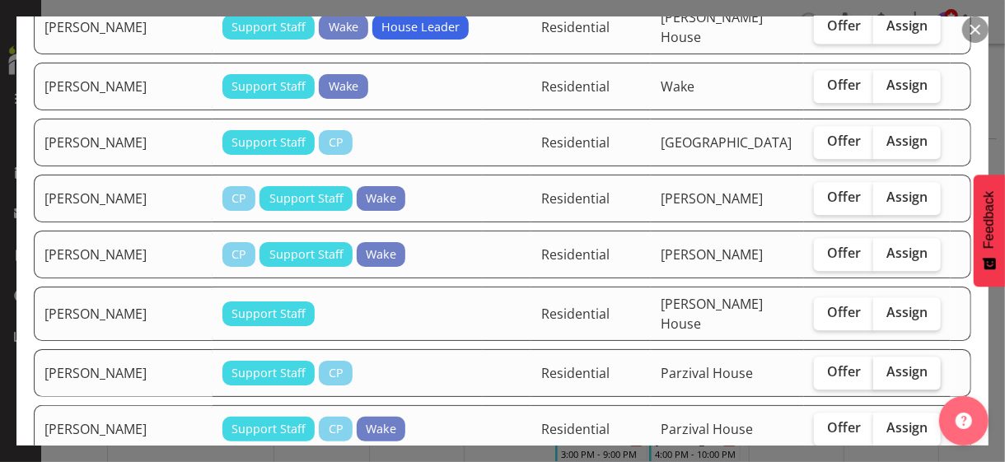
click at [887, 363] on span "Assign" at bounding box center [907, 371] width 41 height 16
click at [884, 367] on input "Assign" at bounding box center [878, 372] width 11 height 11
checkbox input "true"
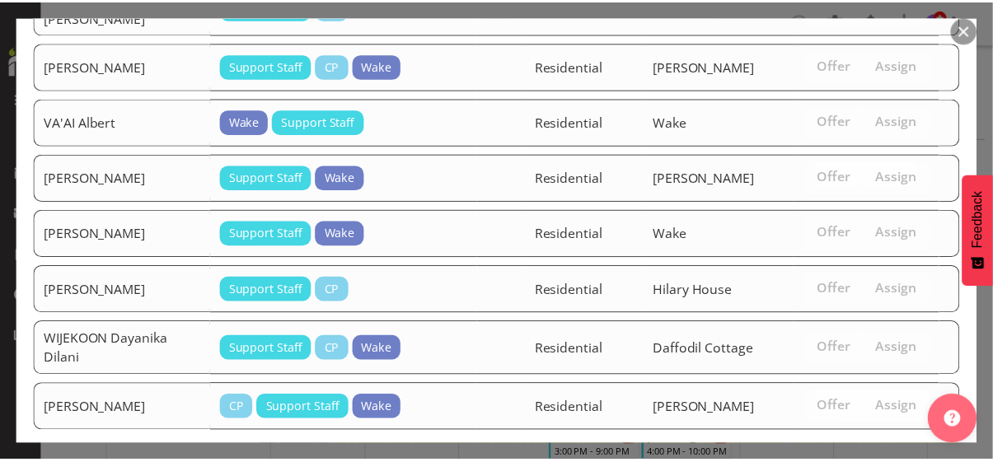
scroll to position [3146, 0]
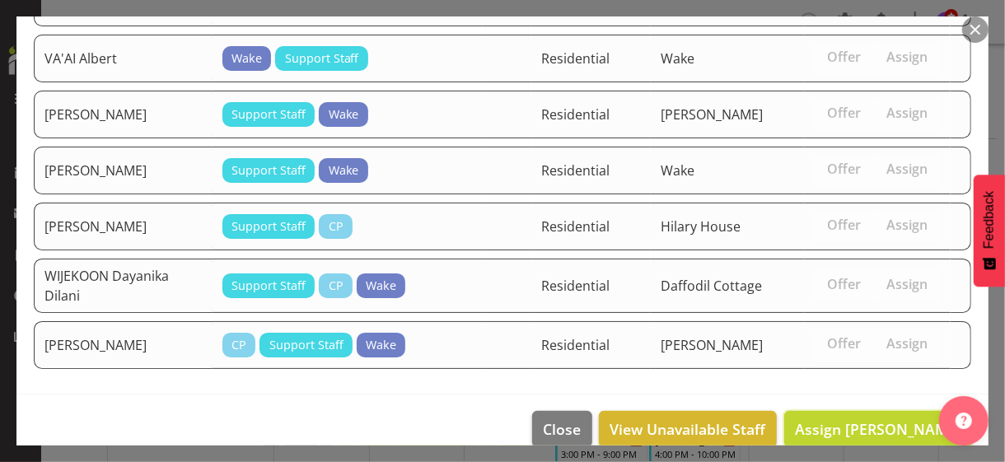
click at [880, 419] on span "Assign [PERSON_NAME]" at bounding box center [878, 429] width 166 height 20
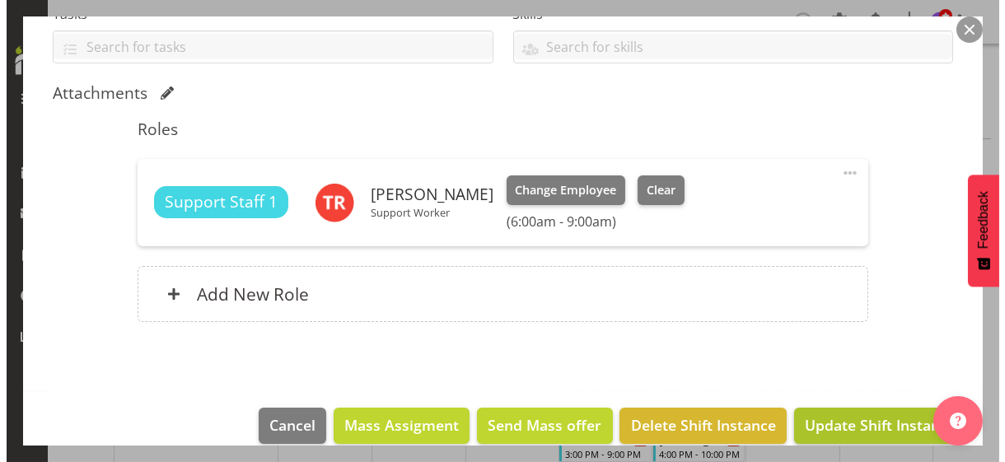
scroll to position [396, 0]
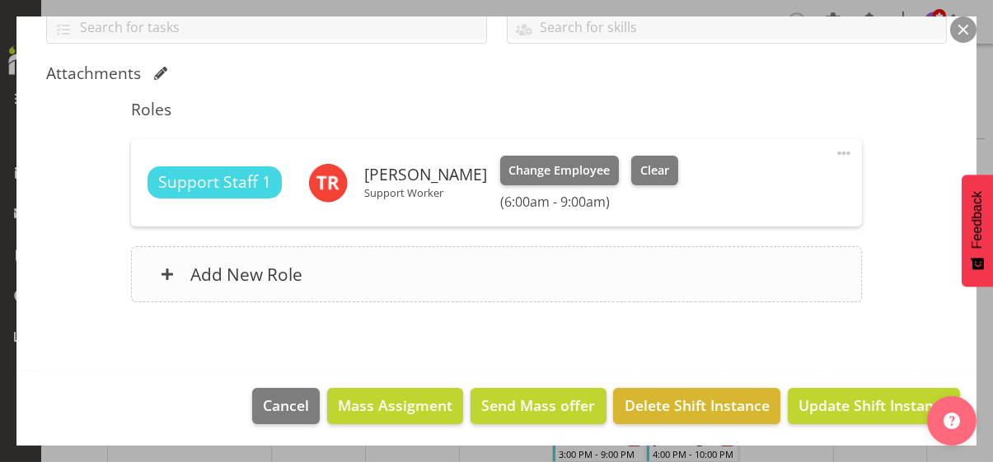
click at [510, 270] on div "Add New Role" at bounding box center [496, 274] width 731 height 56
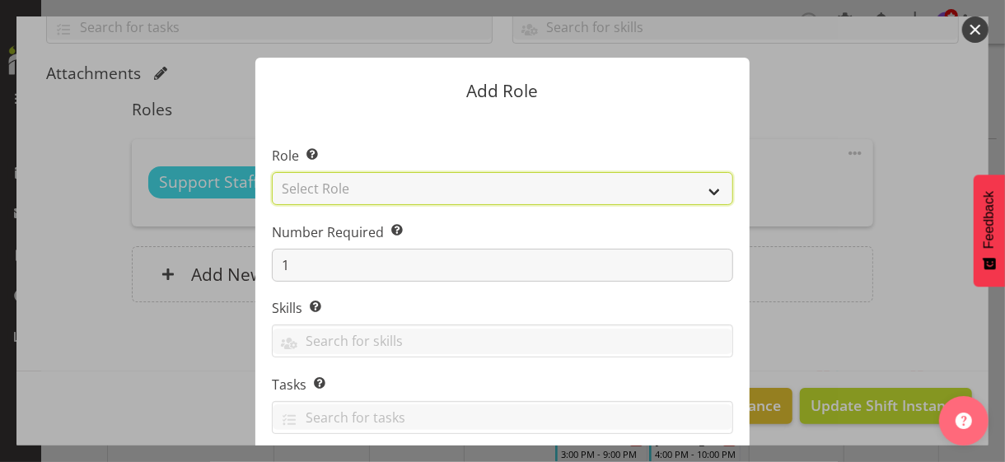
click at [355, 186] on select "Select Role CP House Leader Support Staff Wake" at bounding box center [502, 188] width 461 height 33
select select "1091"
click at [272, 172] on select "Select Role CP House Leader Support Staff Wake" at bounding box center [502, 188] width 461 height 33
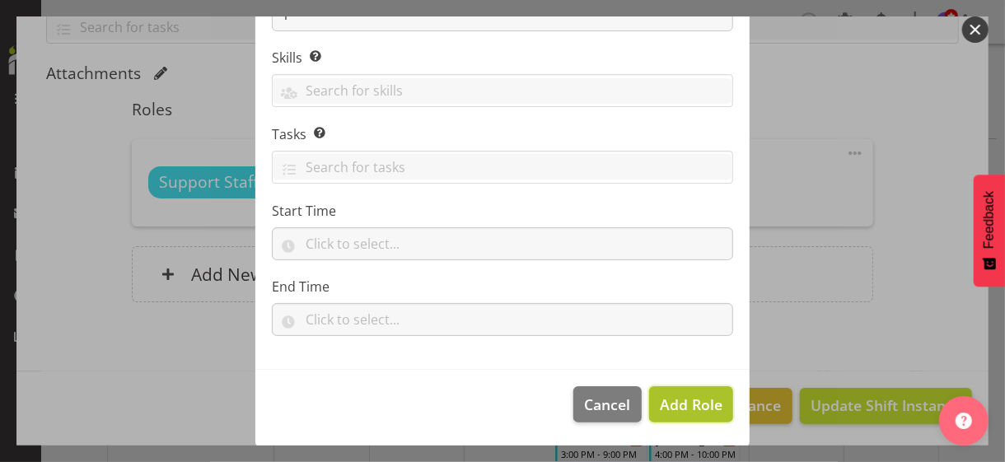
click at [672, 398] on span "Add Role" at bounding box center [691, 405] width 63 height 20
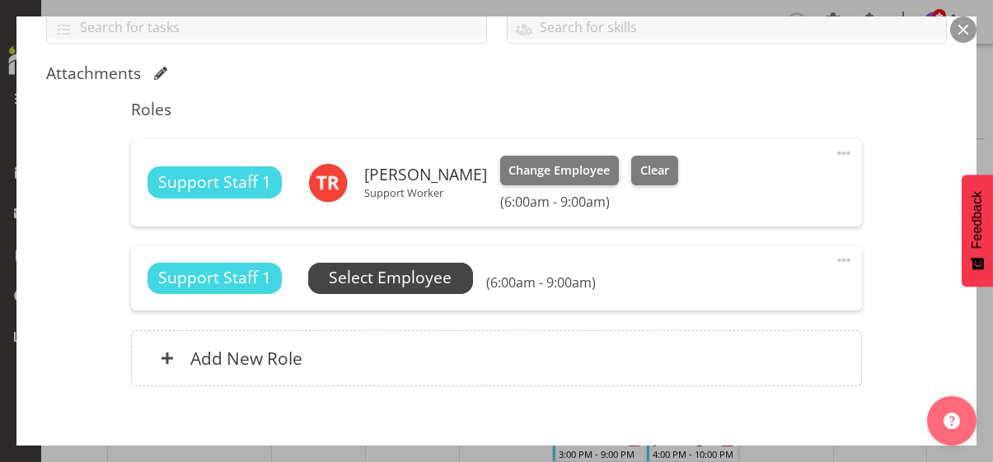
click at [400, 278] on span "Select Employee" at bounding box center [390, 278] width 123 height 24
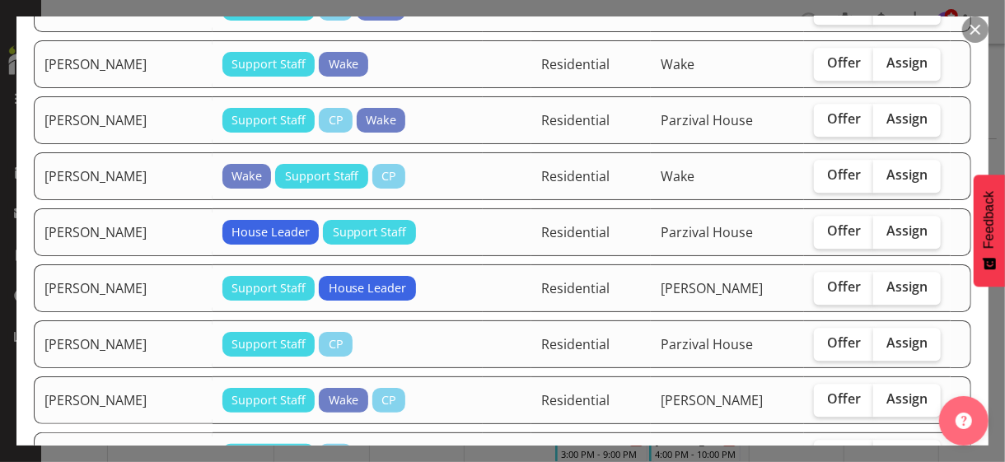
scroll to position [2390, 0]
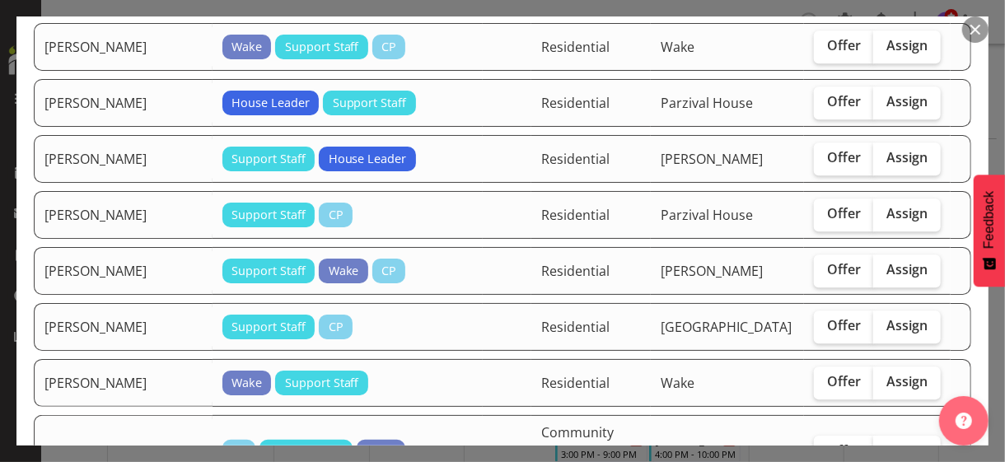
drag, startPoint x: 895, startPoint y: 247, endPoint x: 899, endPoint y: 269, distance: 21.8
click at [896, 261] on span "Assign" at bounding box center [907, 269] width 41 height 16
click at [884, 265] on input "Assign" at bounding box center [878, 270] width 11 height 11
checkbox input "true"
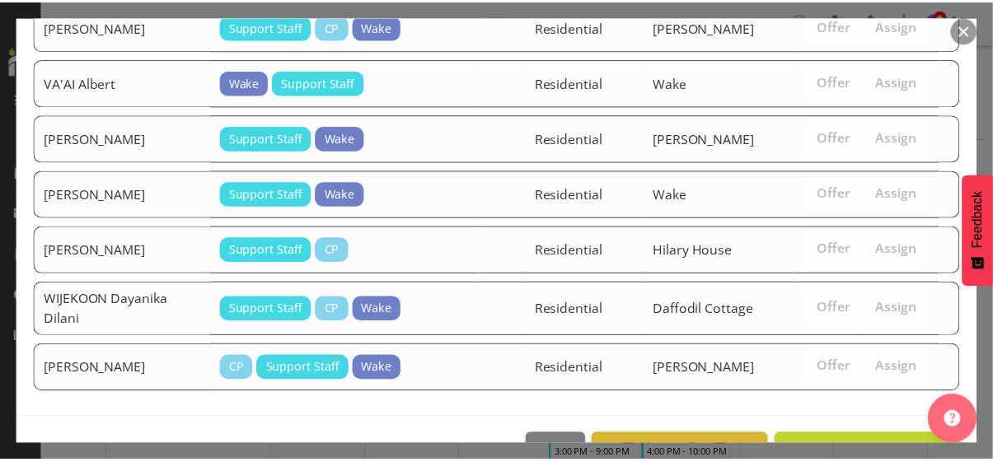
scroll to position [3091, 0]
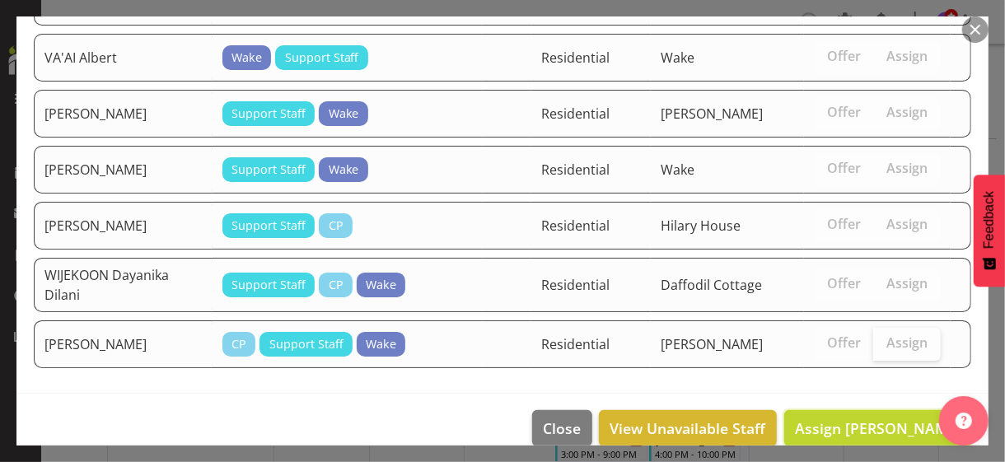
click at [857, 419] on span "Assign [PERSON_NAME]" at bounding box center [878, 429] width 166 height 20
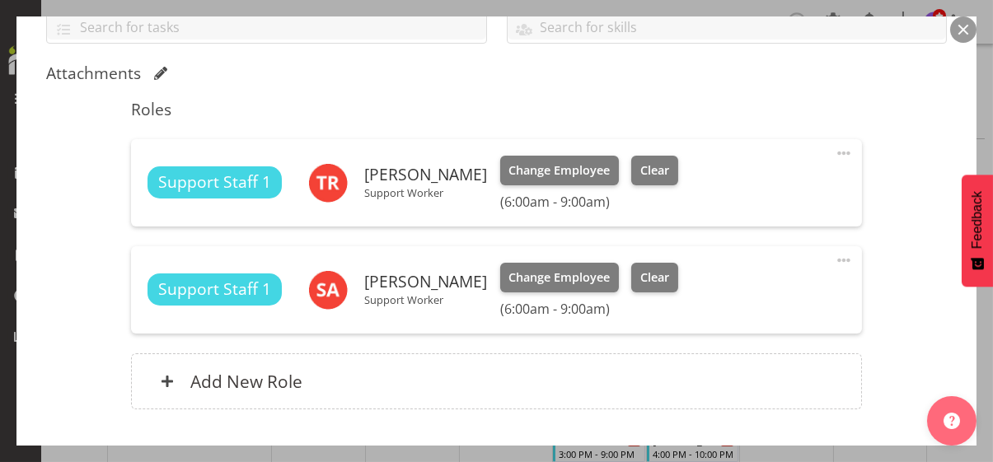
click at [894, 351] on div "Shift Instance Name Christopher AM Location Christopher House Department Reside…" at bounding box center [496, 106] width 901 height 646
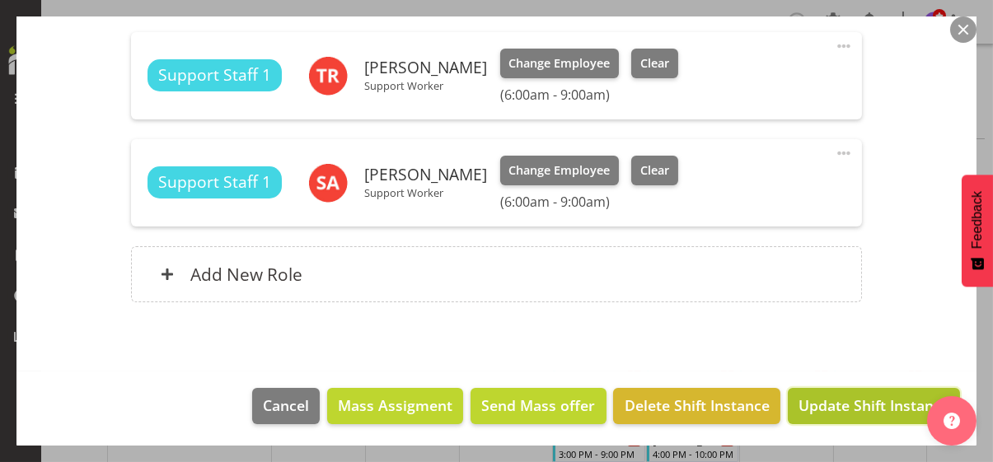
click at [856, 408] on span "Update Shift Instance" at bounding box center [874, 405] width 151 height 21
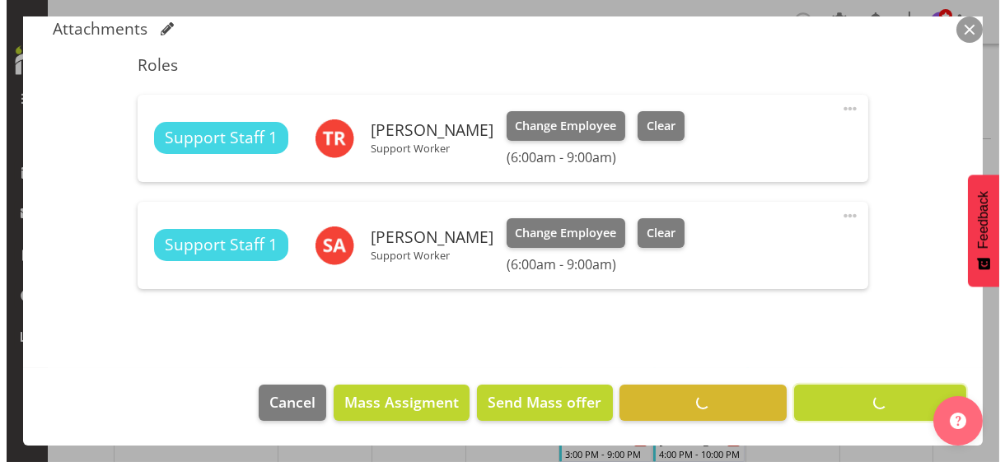
scroll to position [438, 0]
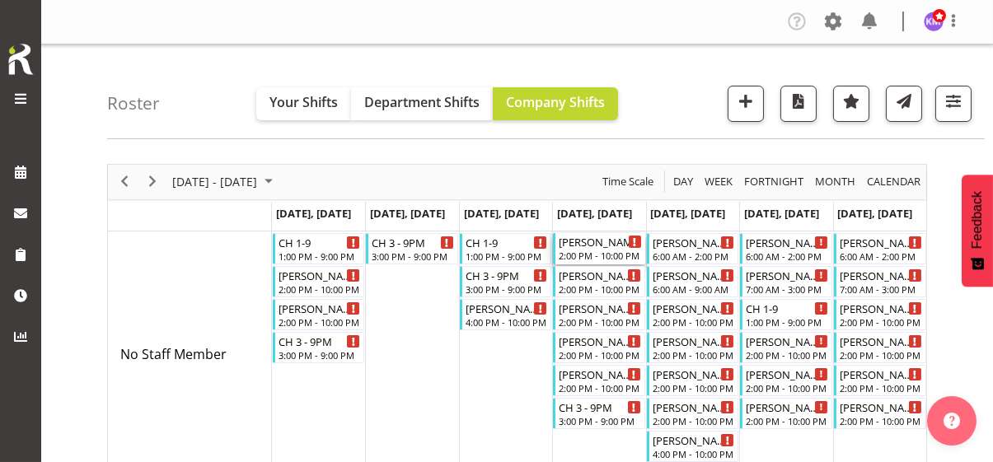
click at [597, 251] on div "2:00 PM - 10:00 PM" at bounding box center [600, 255] width 83 height 13
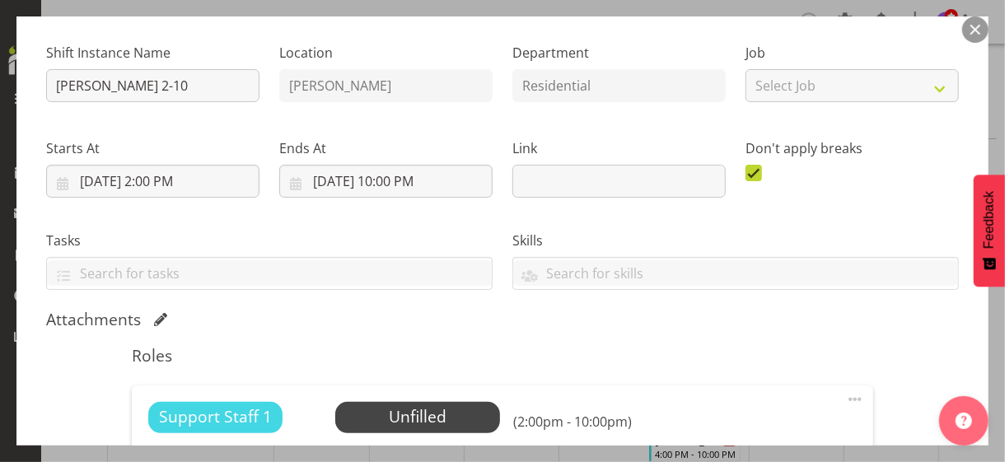
scroll to position [247, 0]
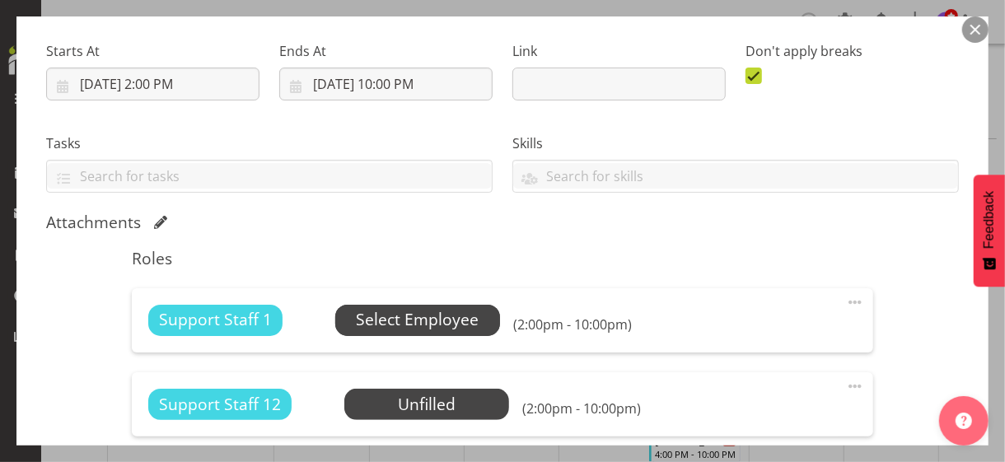
click at [419, 320] on span "Select Employee" at bounding box center [417, 320] width 123 height 24
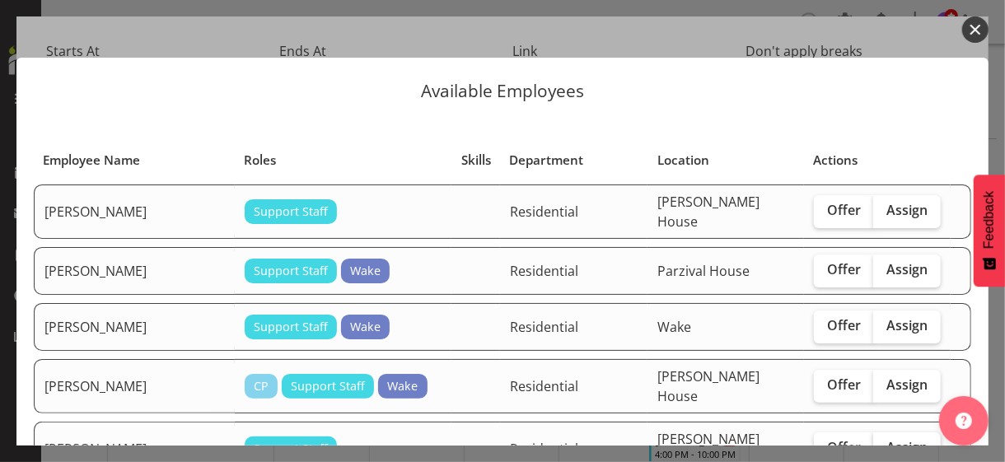
click at [892, 439] on span "Assign" at bounding box center [907, 447] width 41 height 16
click at [884, 443] on input "Assign" at bounding box center [878, 448] width 11 height 11
checkbox input "true"
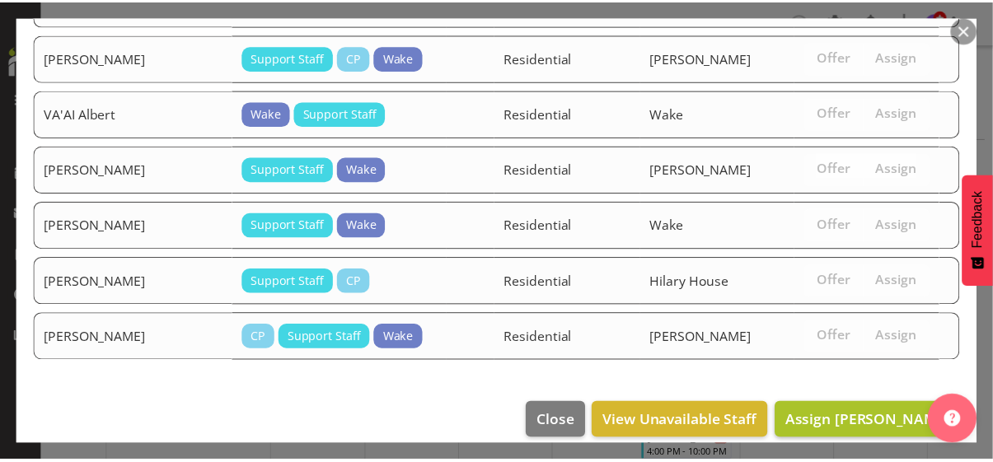
scroll to position [2639, 0]
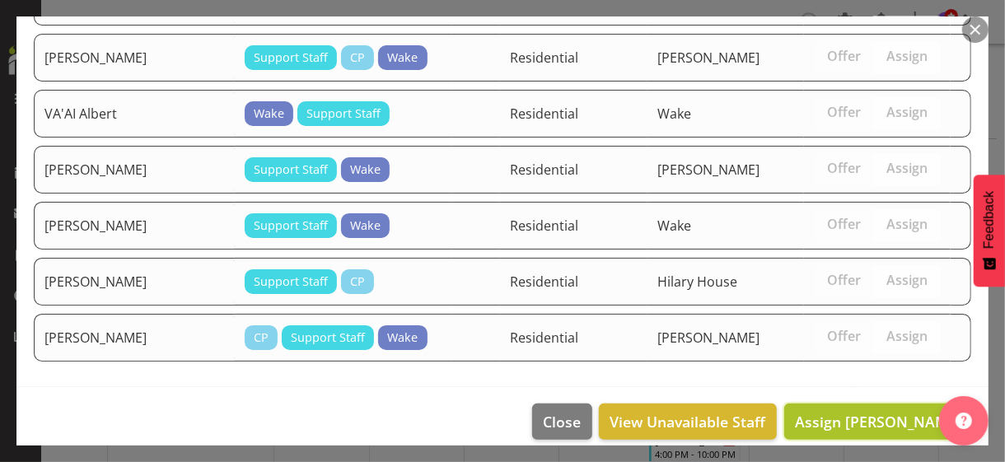
click at [871, 412] on span "Assign [PERSON_NAME]" at bounding box center [878, 422] width 166 height 20
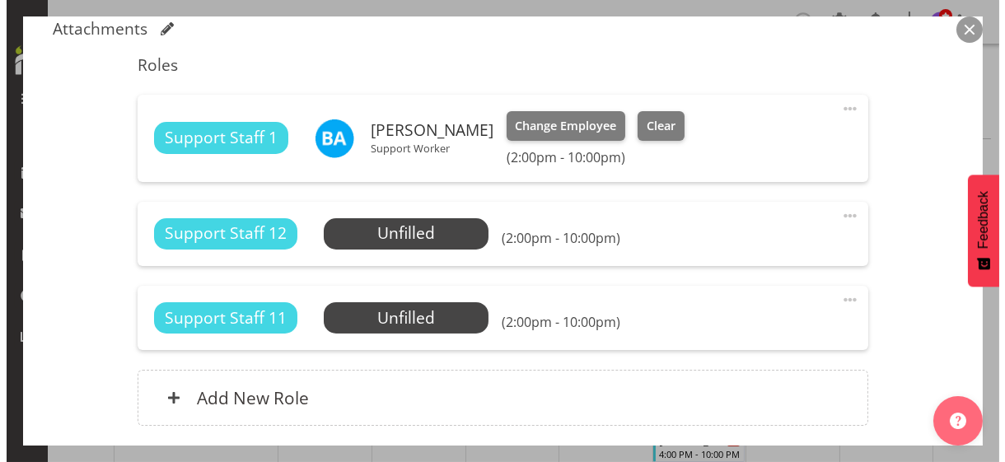
scroll to position [494, 0]
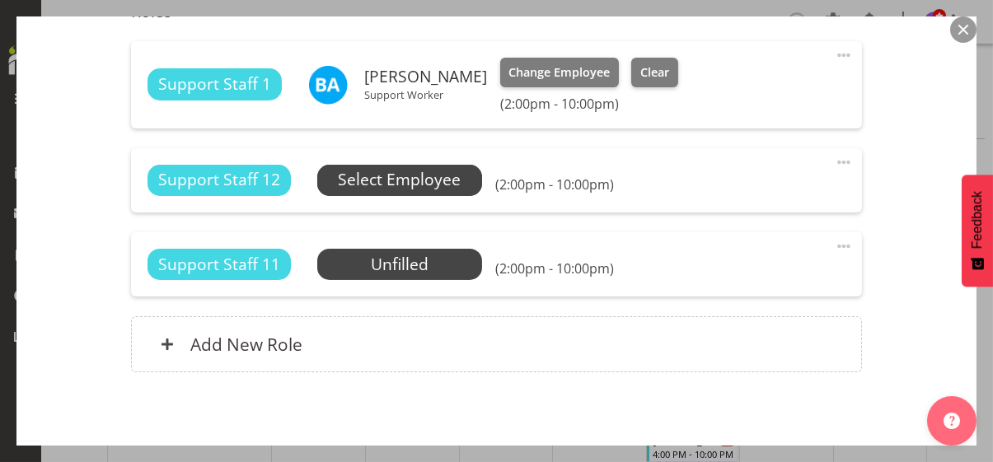
click at [415, 177] on span "Select Employee" at bounding box center [399, 180] width 123 height 24
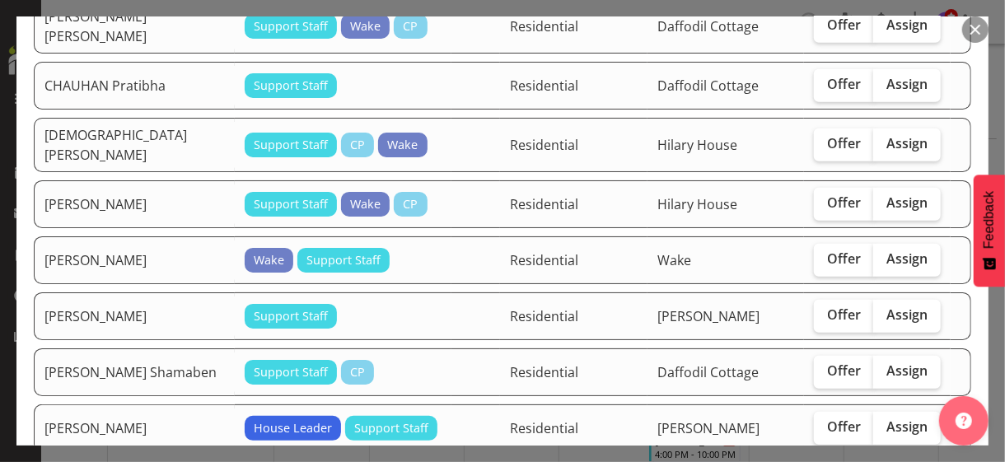
scroll to position [824, 0]
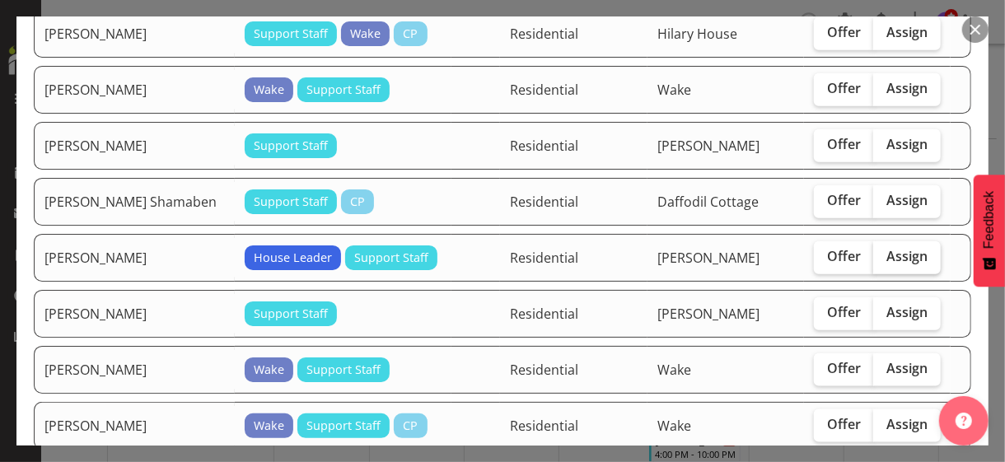
click at [904, 248] on span "Assign" at bounding box center [907, 256] width 41 height 16
click at [884, 251] on input "Assign" at bounding box center [878, 256] width 11 height 11
checkbox input "true"
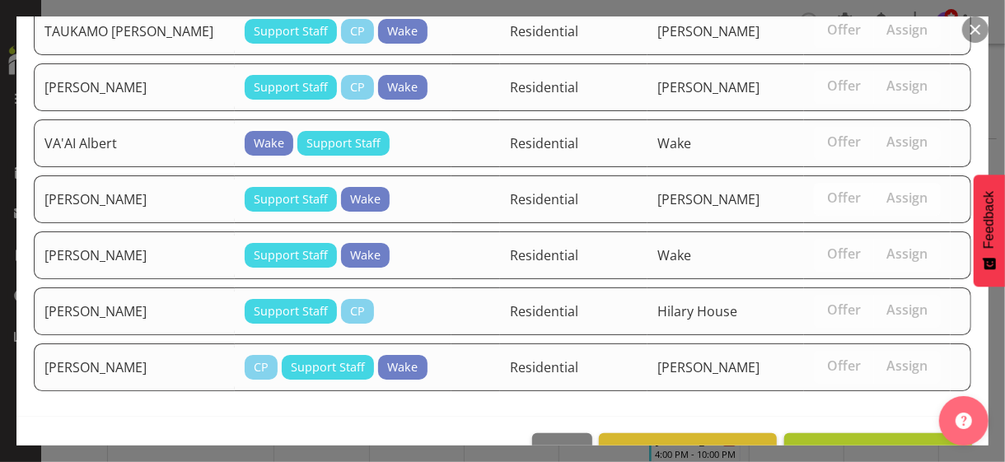
scroll to position [2585, 0]
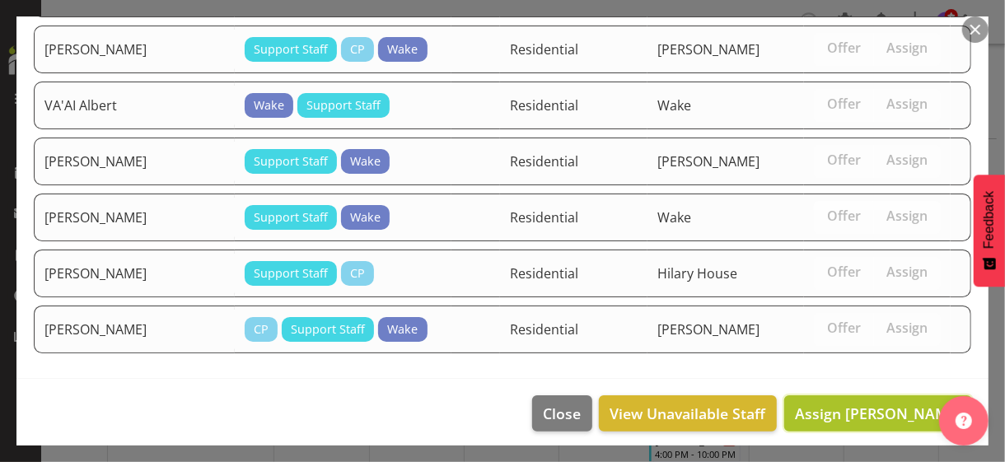
click at [868, 404] on span "Assign [PERSON_NAME]" at bounding box center [878, 414] width 166 height 20
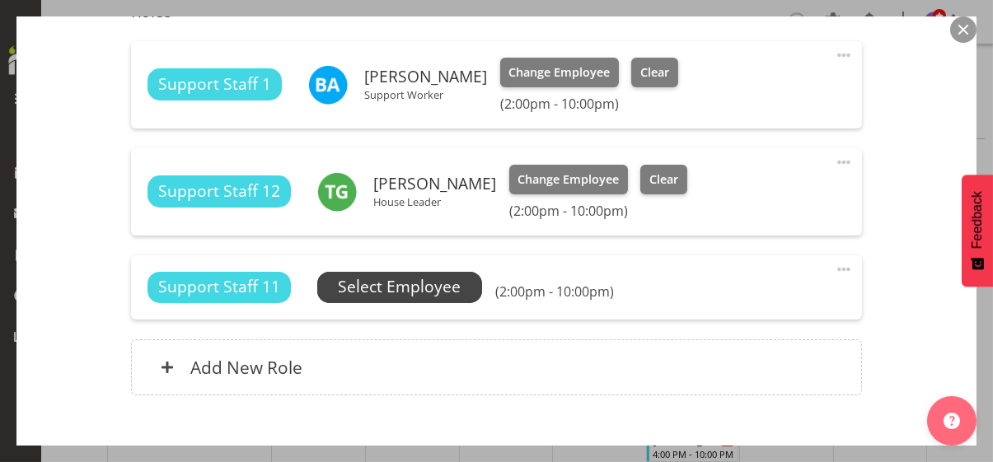
click at [422, 297] on span "Select Employee" at bounding box center [399, 287] width 165 height 31
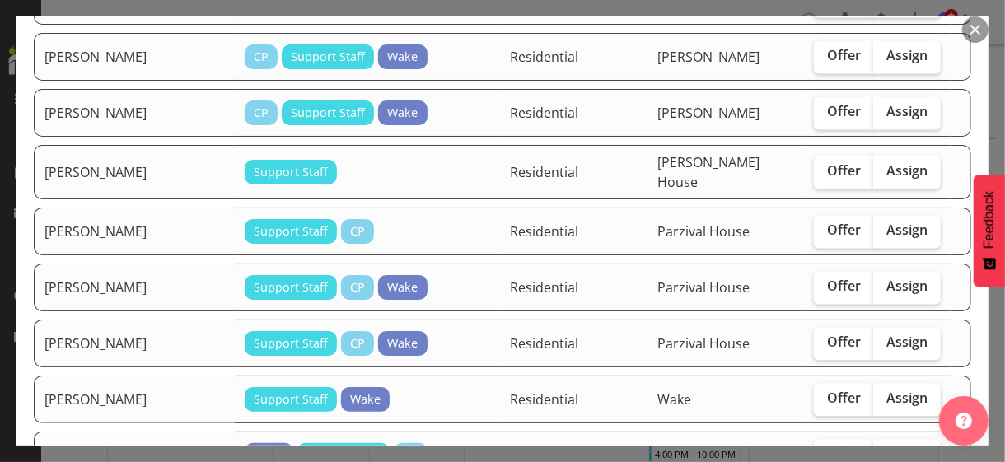
scroll to position [1566, 0]
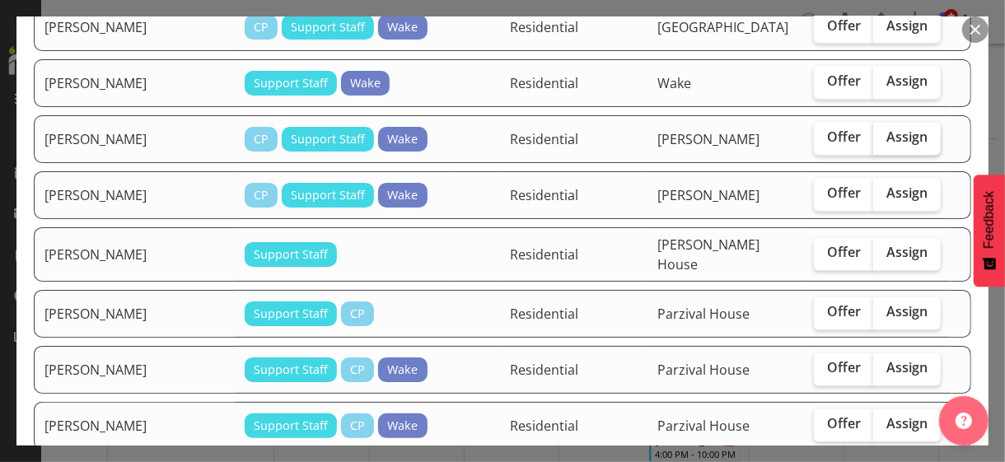
click at [903, 143] on span "Assign" at bounding box center [907, 137] width 41 height 16
click at [884, 143] on input "Assign" at bounding box center [878, 138] width 11 height 11
checkbox input "true"
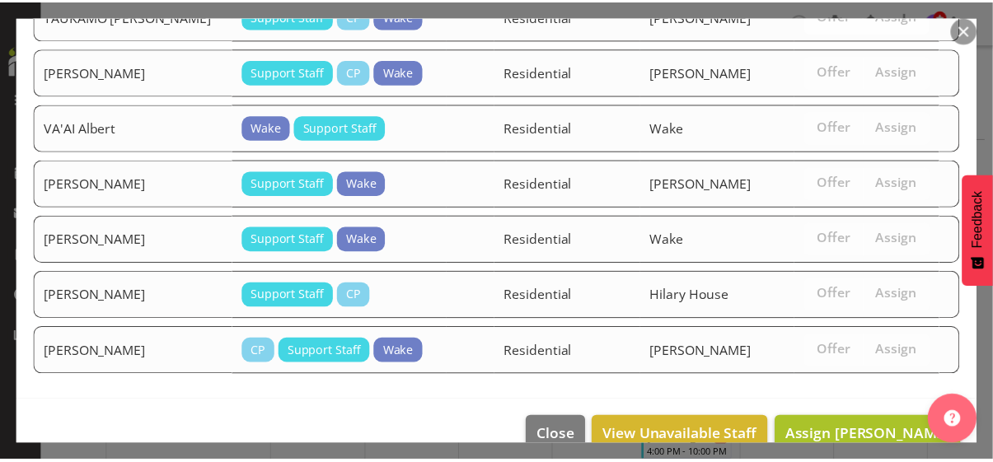
scroll to position [2523, 0]
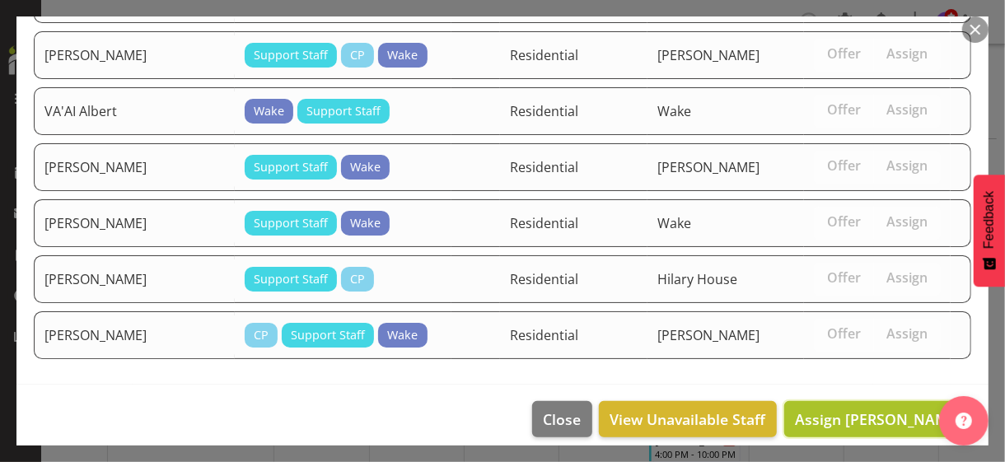
click at [870, 410] on span "Assign [PERSON_NAME]" at bounding box center [878, 420] width 166 height 20
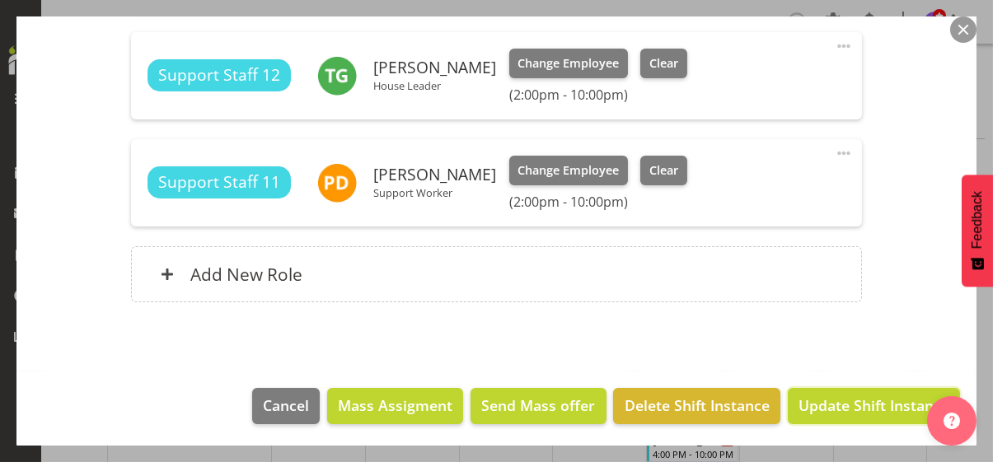
drag, startPoint x: 867, startPoint y: 406, endPoint x: 895, endPoint y: 385, distance: 35.3
click at [867, 406] on span "Update Shift Instance" at bounding box center [874, 405] width 151 height 21
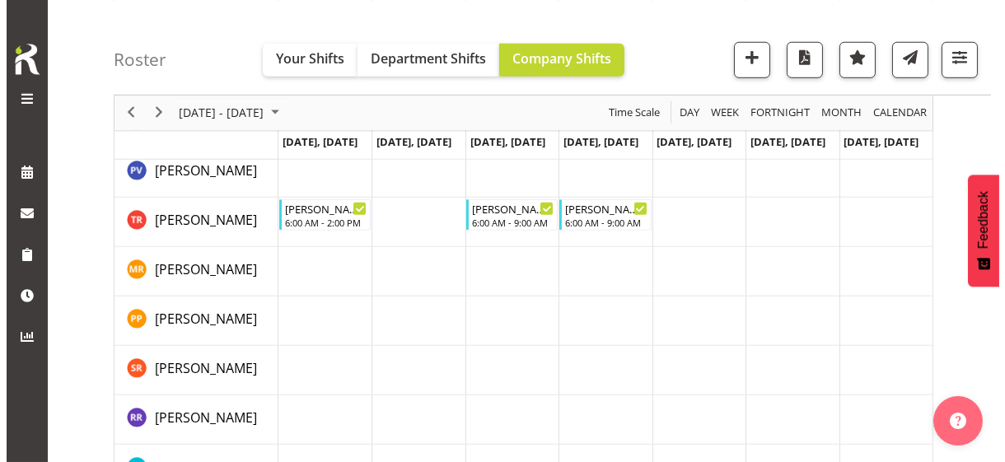
scroll to position [2637, 0]
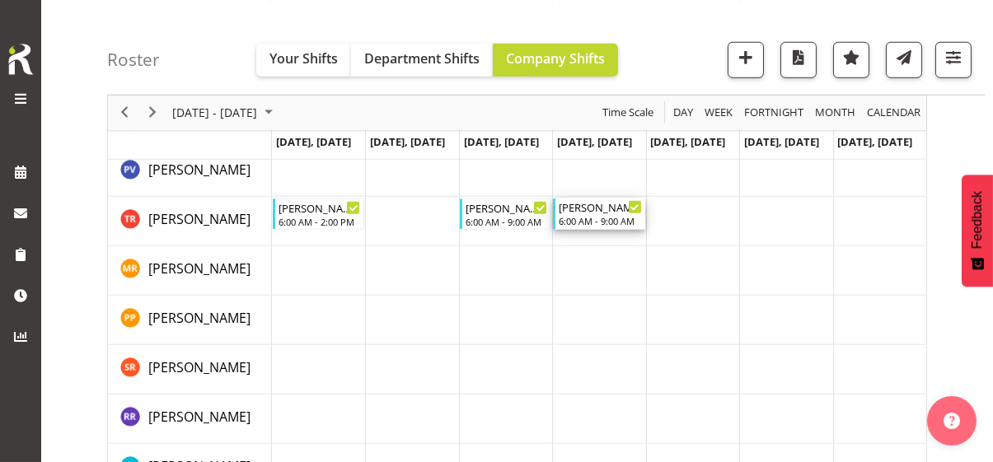
click at [594, 216] on div "6:00 AM - 9:00 AM" at bounding box center [600, 220] width 83 height 13
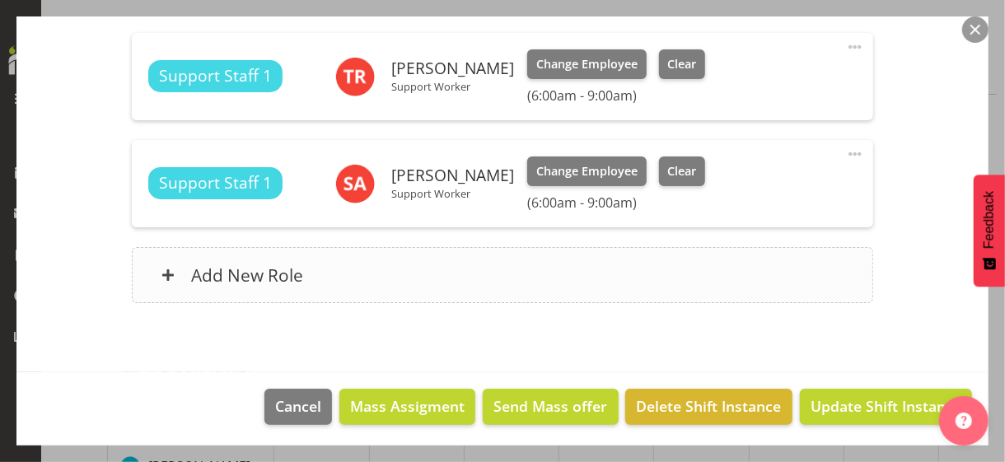
scroll to position [503, 0]
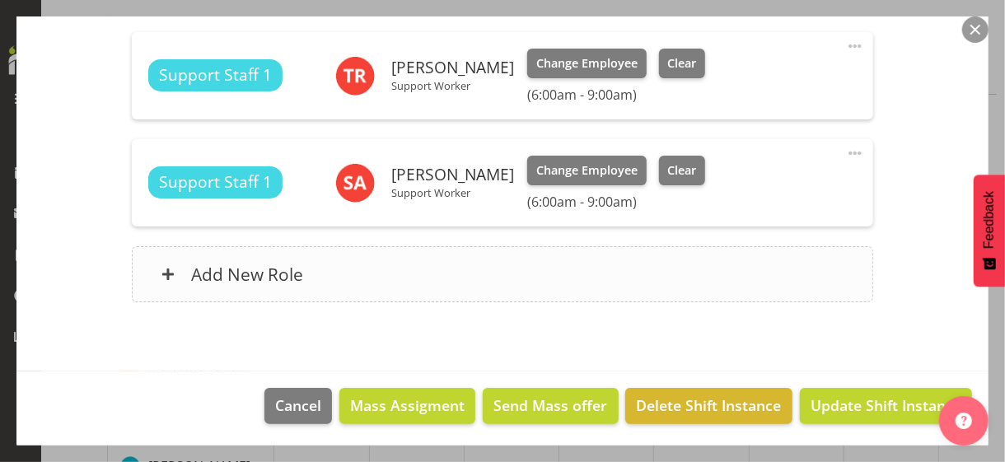
click at [451, 269] on div "Add New Role" at bounding box center [502, 274] width 741 height 56
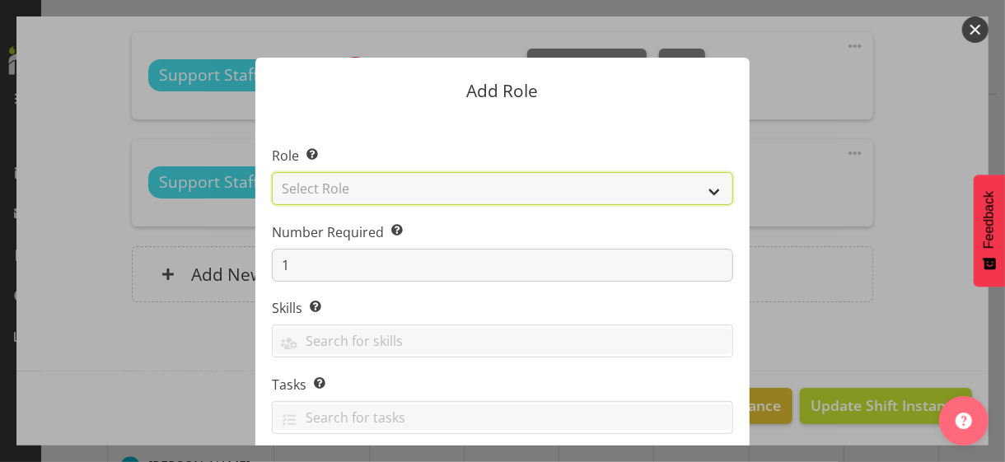
click at [379, 202] on select "Select Role CP House Leader Support Staff Wake" at bounding box center [502, 188] width 461 height 33
select select "1091"
click at [272, 172] on select "Select Role CP House Leader Support Staff Wake" at bounding box center [502, 188] width 461 height 33
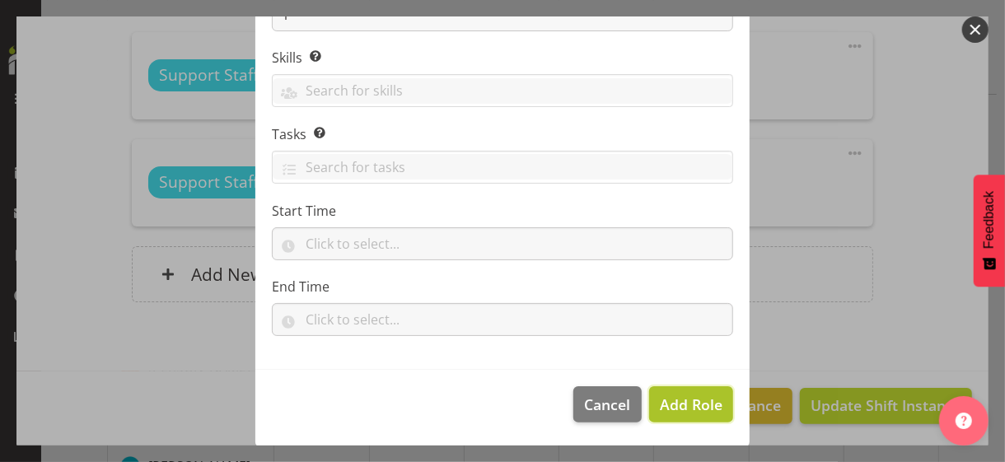
click at [682, 388] on button "Add Role" at bounding box center [691, 404] width 84 height 36
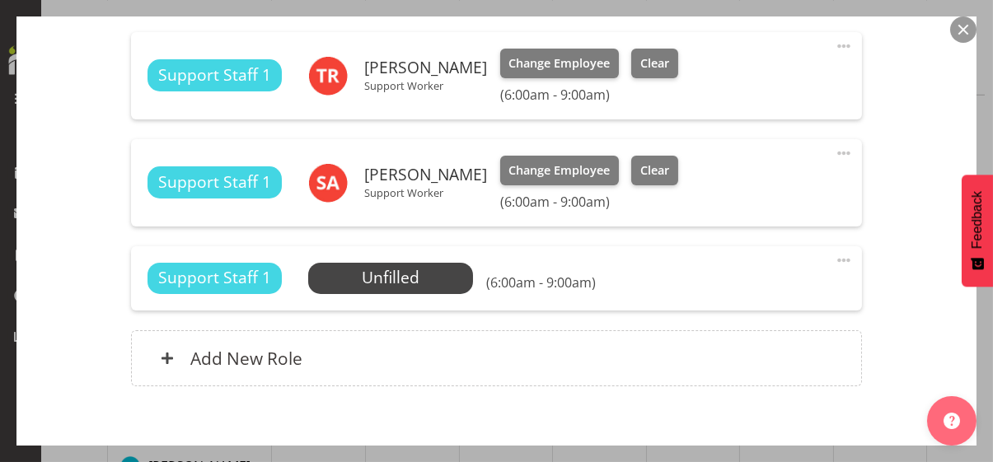
click at [834, 253] on span at bounding box center [844, 261] width 20 height 20
click at [739, 297] on link "Edit" at bounding box center [775, 297] width 158 height 30
select select "7"
select select "2025"
select select "9"
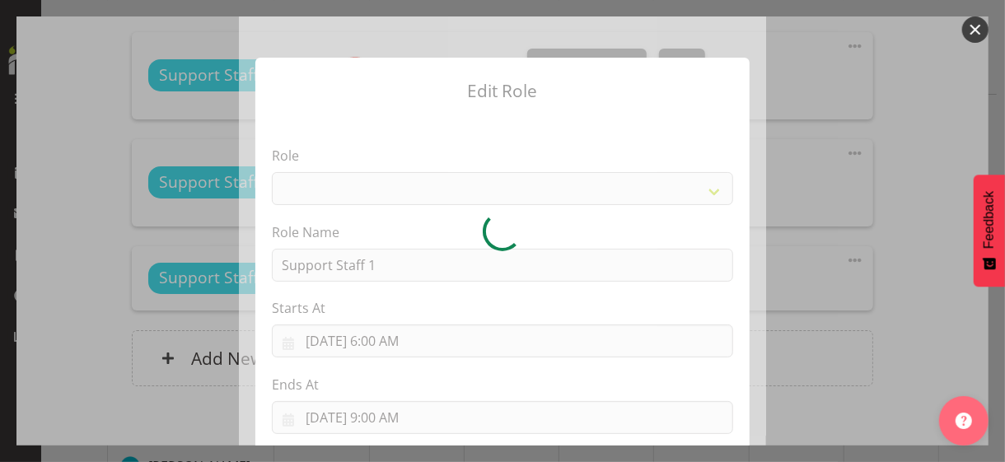
select select "1091"
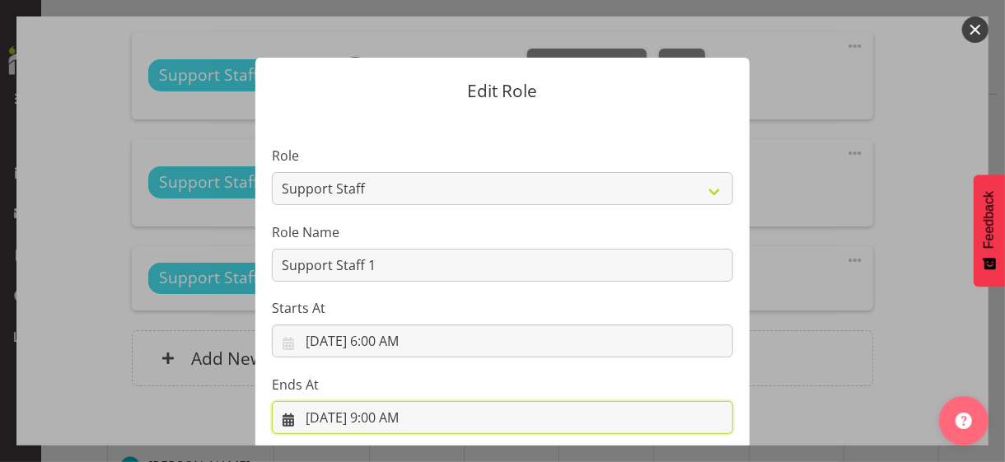
click at [396, 413] on input "[DATE] 9:00 AM" at bounding box center [502, 417] width 461 height 33
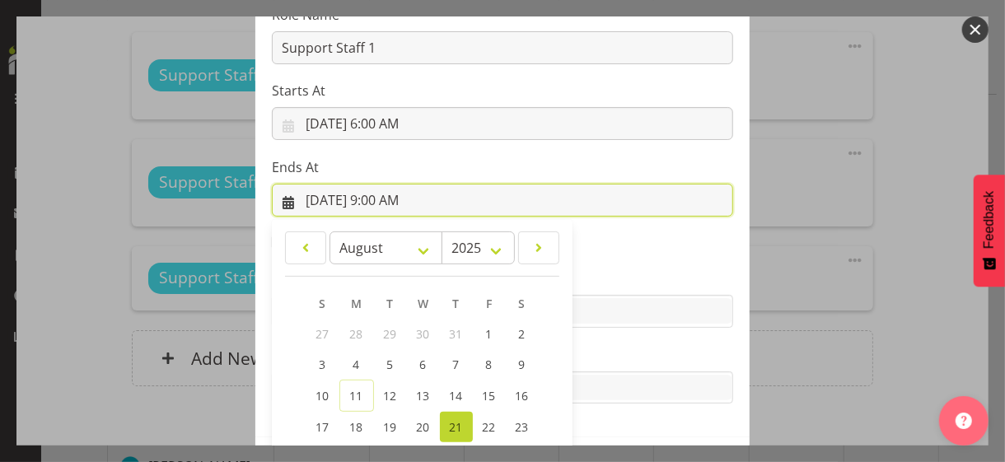
scroll to position [363, 0]
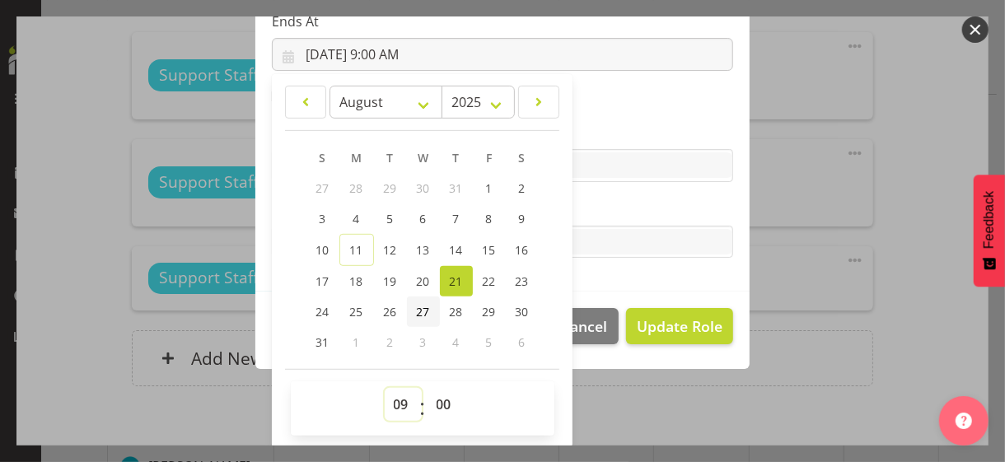
drag, startPoint x: 392, startPoint y: 405, endPoint x: 405, endPoint y: 322, distance: 84.3
click at [392, 404] on select "00 01 02 03 04 05 06 07 08 09 10 11 12 13 14 15 16 17 18 19 20 21 22 23" at bounding box center [403, 404] width 37 height 33
click at [396, 396] on select "00 01 02 03 04 05 06 07 08 09 10 11 12 13 14 15 16 17 18 19 20 21 22 23" at bounding box center [403, 404] width 37 height 33
select select "14"
click at [385, 388] on select "00 01 02 03 04 05 06 07 08 09 10 11 12 13 14 15 16 17 18 19 20 21 22 23" at bounding box center [403, 404] width 37 height 33
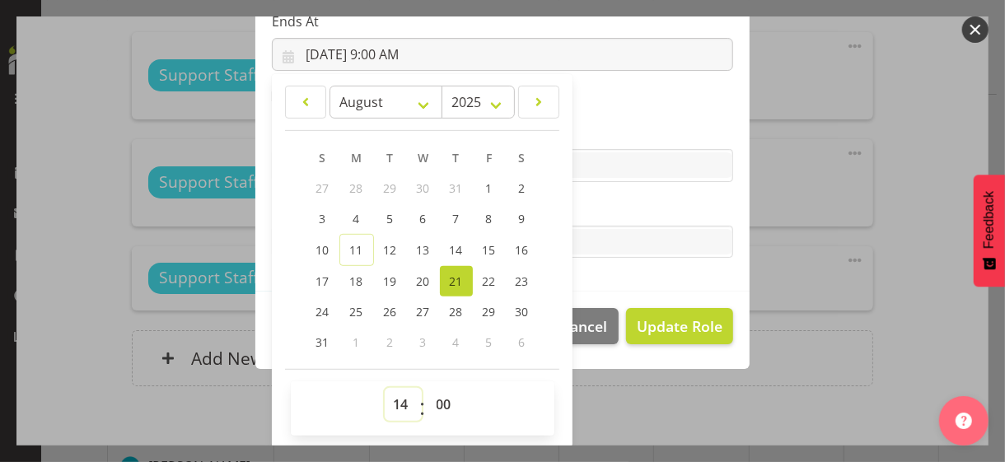
type input "8/21/2025, 2:00 PM"
click at [597, 202] on label "Tasks" at bounding box center [502, 209] width 461 height 20
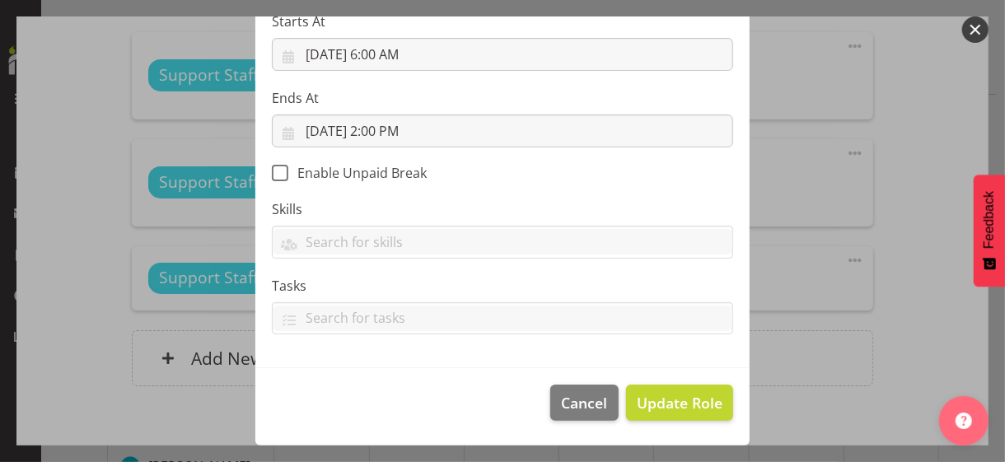
scroll to position [285, 0]
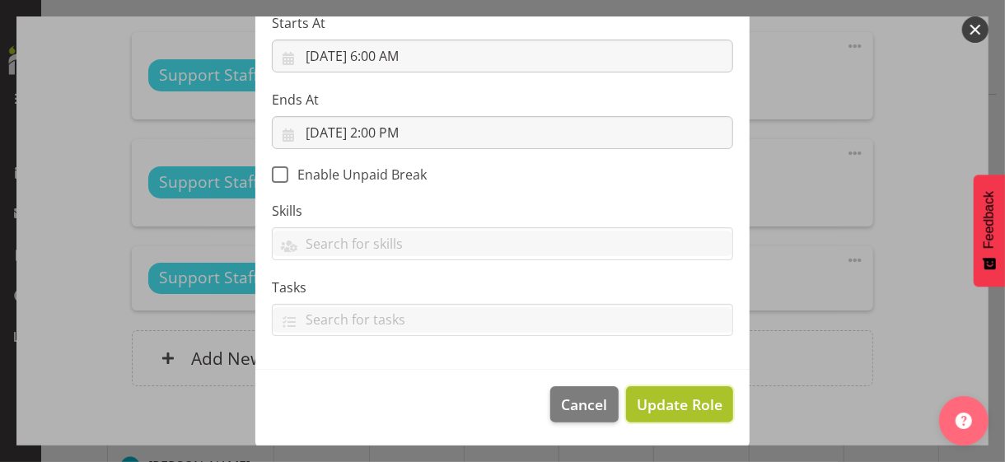
click at [674, 399] on span "Update Role" at bounding box center [680, 404] width 86 height 21
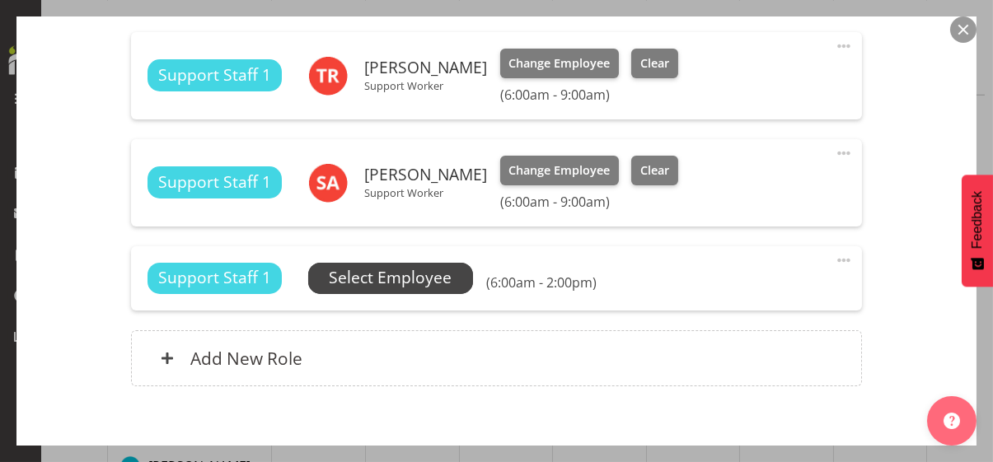
click at [394, 277] on span "Select Employee" at bounding box center [390, 278] width 123 height 24
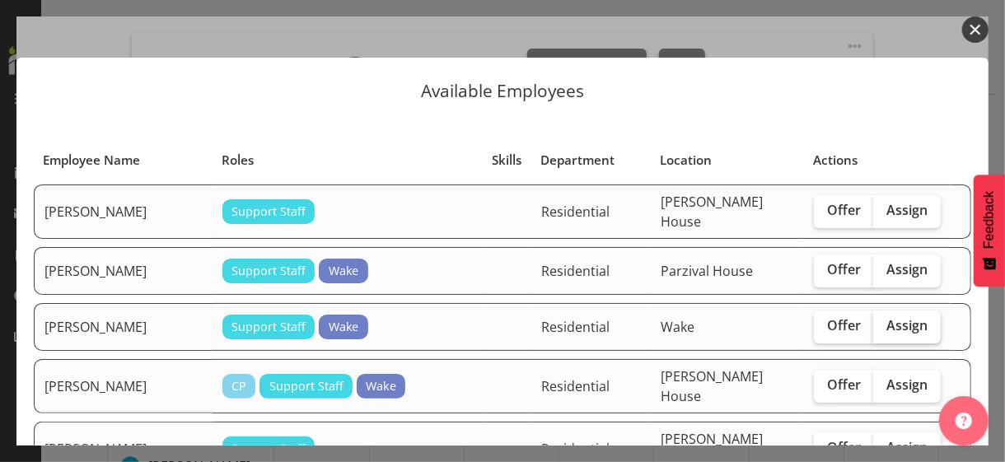
click at [905, 323] on span "Assign" at bounding box center [907, 325] width 41 height 16
click at [884, 323] on input "Assign" at bounding box center [878, 326] width 11 height 11
checkbox input "true"
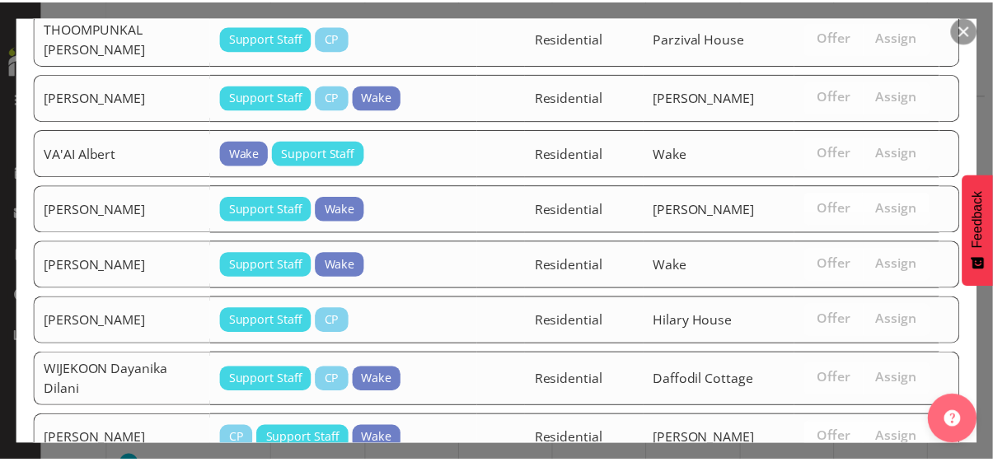
scroll to position [2721, 0]
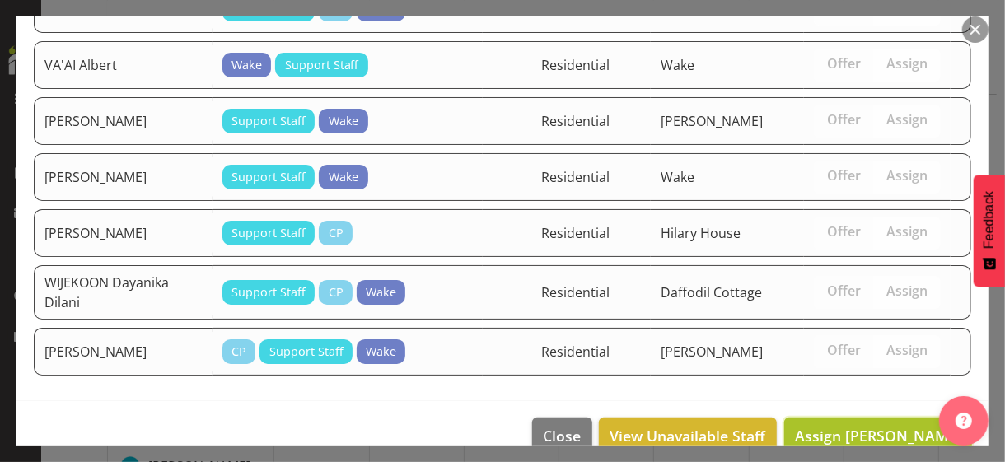
click at [862, 426] on span "Assign [PERSON_NAME]" at bounding box center [878, 436] width 166 height 20
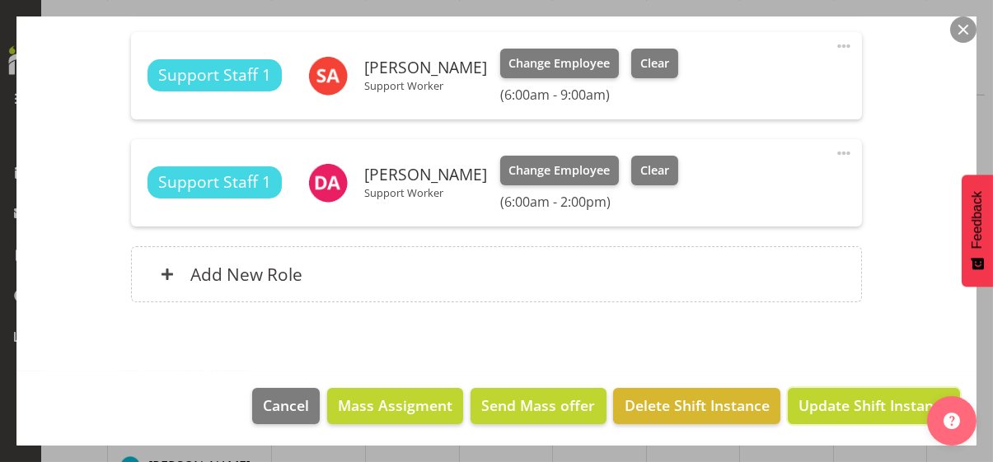
click at [865, 404] on span "Update Shift Instance" at bounding box center [874, 405] width 151 height 21
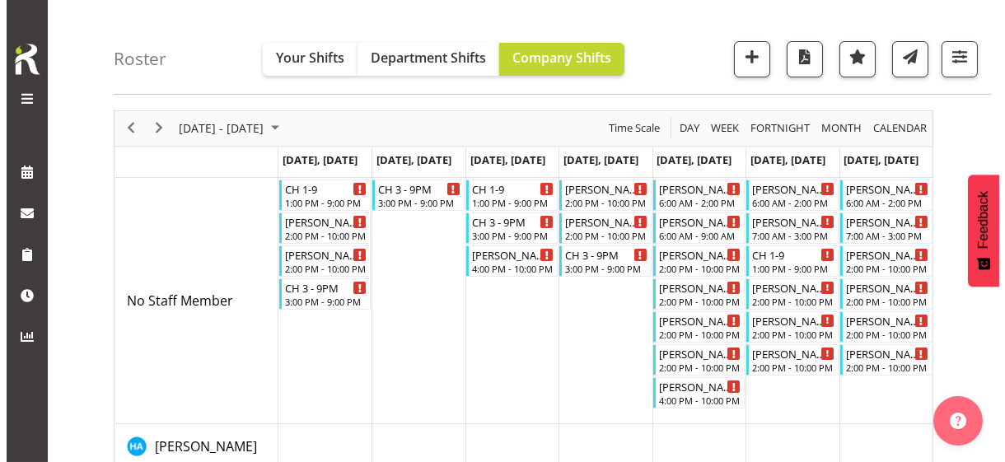
scroll to position [0, 0]
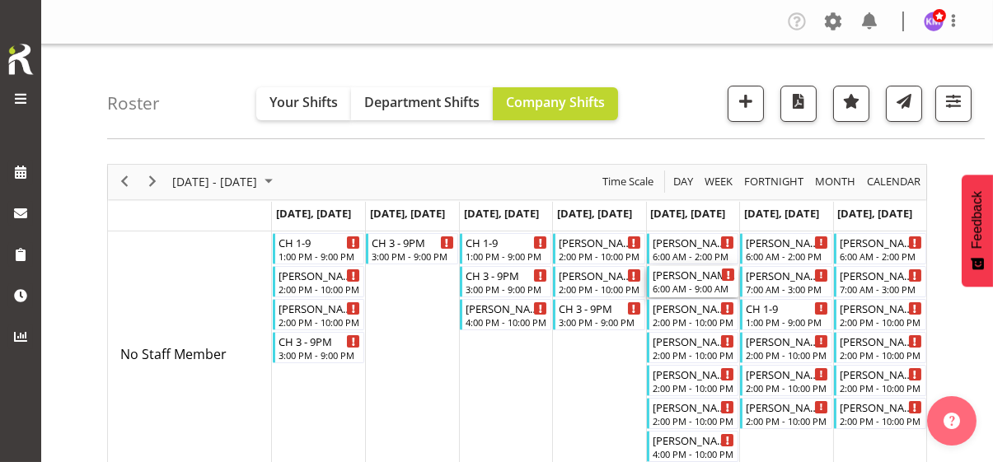
click at [686, 285] on div "6:00 AM - 9:00 AM" at bounding box center [694, 288] width 83 height 13
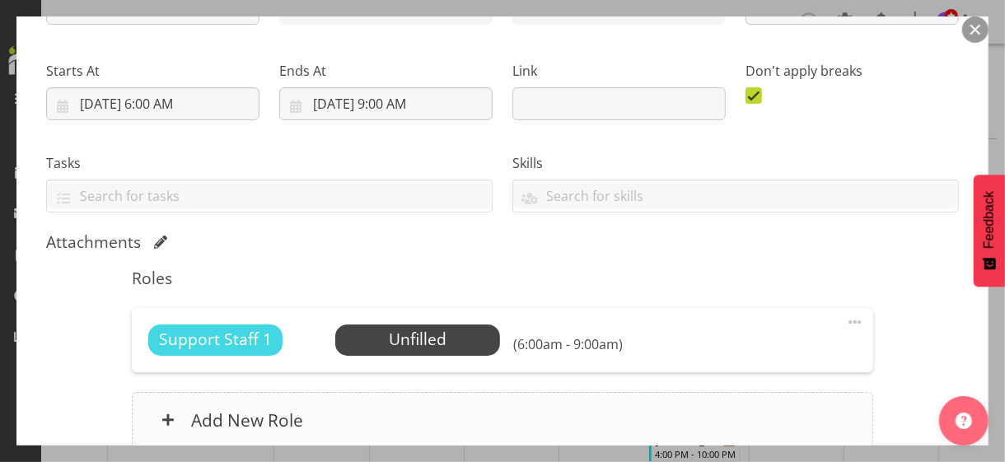
scroll to position [373, 0]
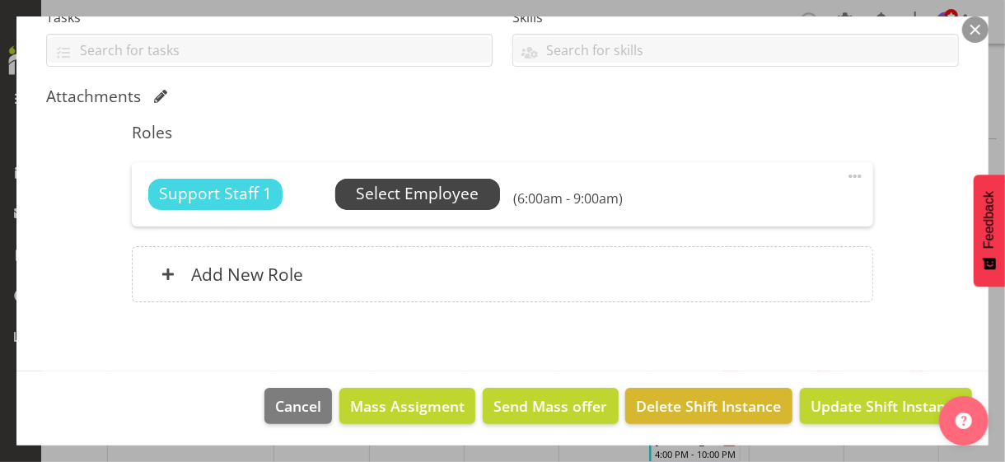
click at [439, 201] on span "Select Employee" at bounding box center [417, 194] width 123 height 24
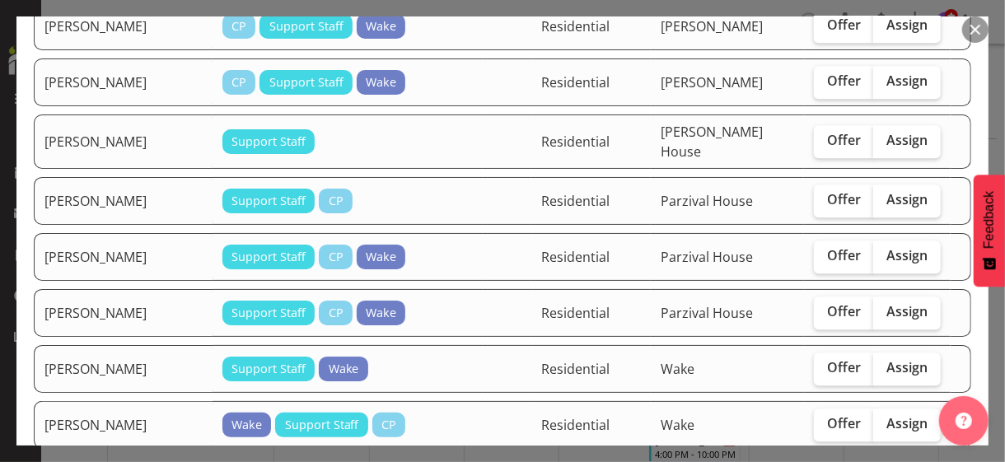
scroll to position [2143, 0]
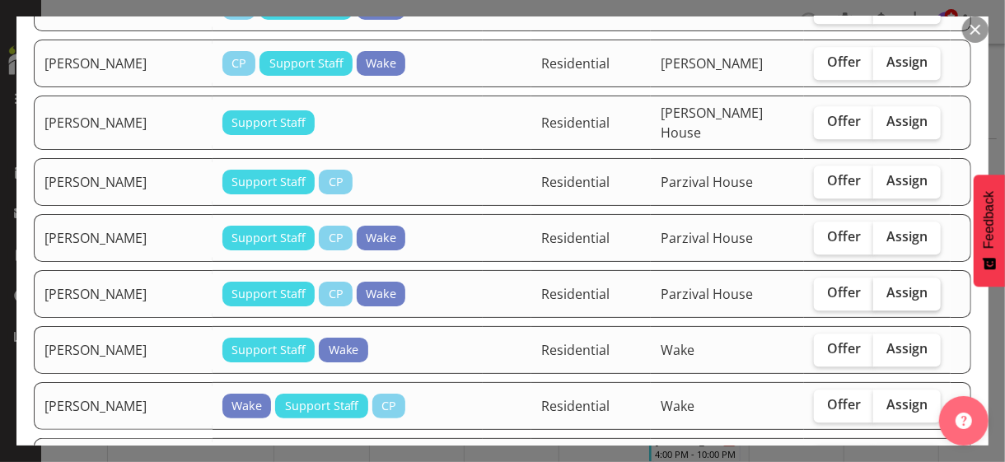
click at [891, 284] on span "Assign" at bounding box center [907, 292] width 41 height 16
click at [884, 288] on input "Assign" at bounding box center [878, 293] width 11 height 11
checkbox input "true"
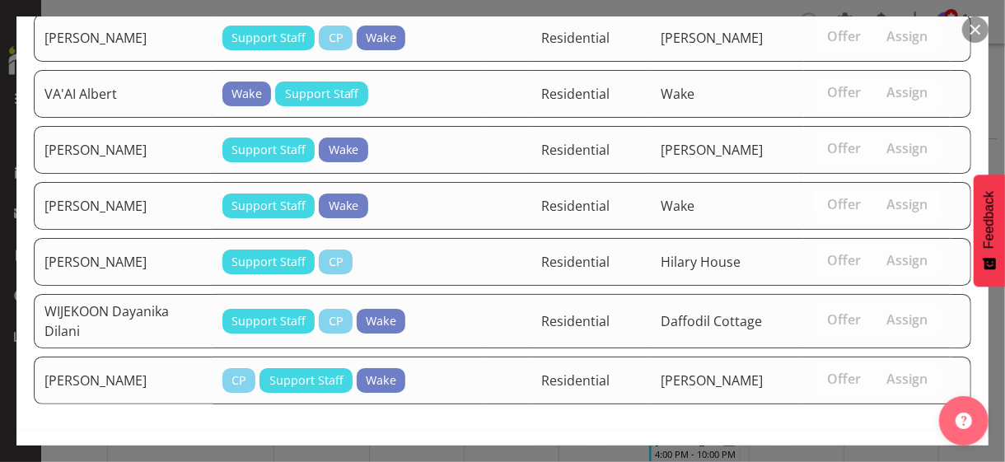
scroll to position [3078, 0]
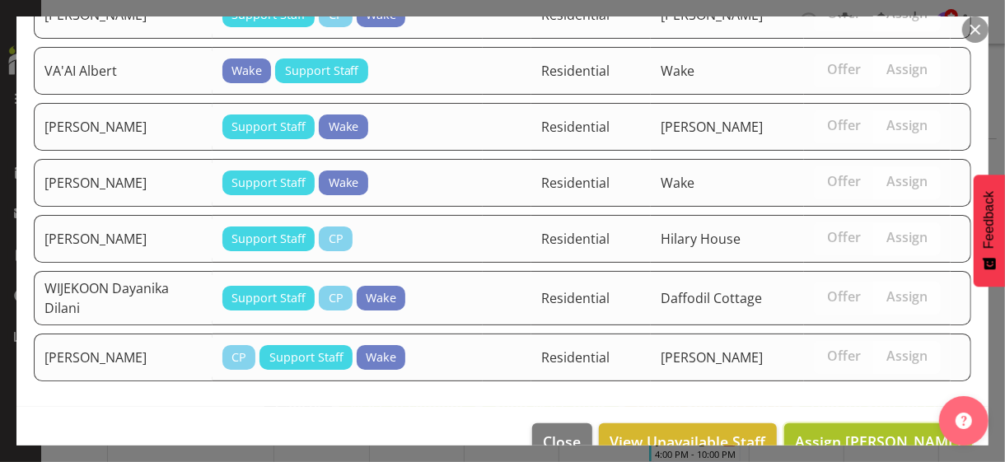
click at [879, 432] on span "Assign [PERSON_NAME]" at bounding box center [878, 442] width 166 height 20
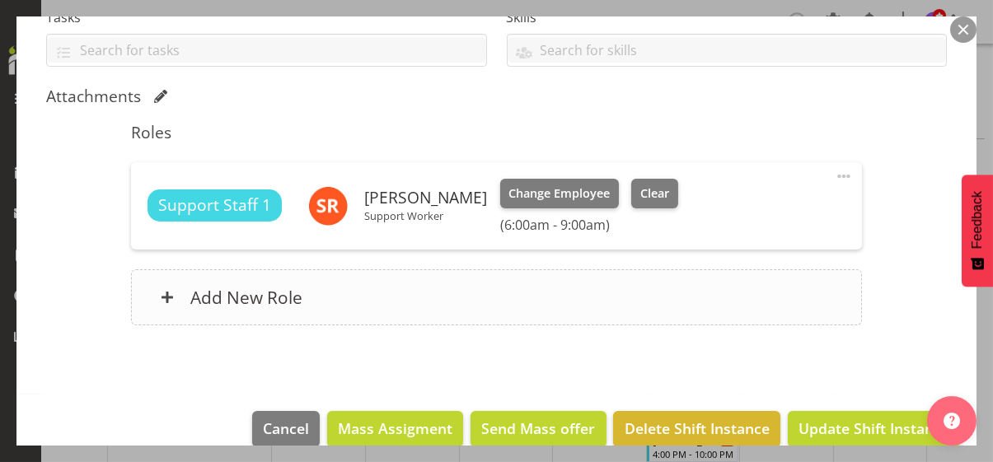
click at [514, 305] on div "Add New Role" at bounding box center [496, 297] width 731 height 56
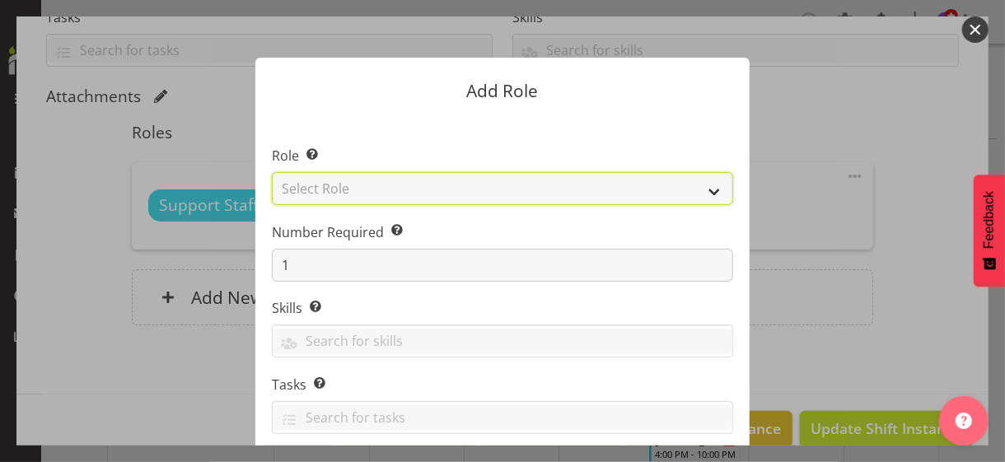
click at [423, 187] on select "Select Role CP House Leader Support Staff Wake" at bounding box center [502, 188] width 461 height 33
select select "1091"
click at [272, 172] on select "Select Role CP House Leader Support Staff Wake" at bounding box center [502, 188] width 461 height 33
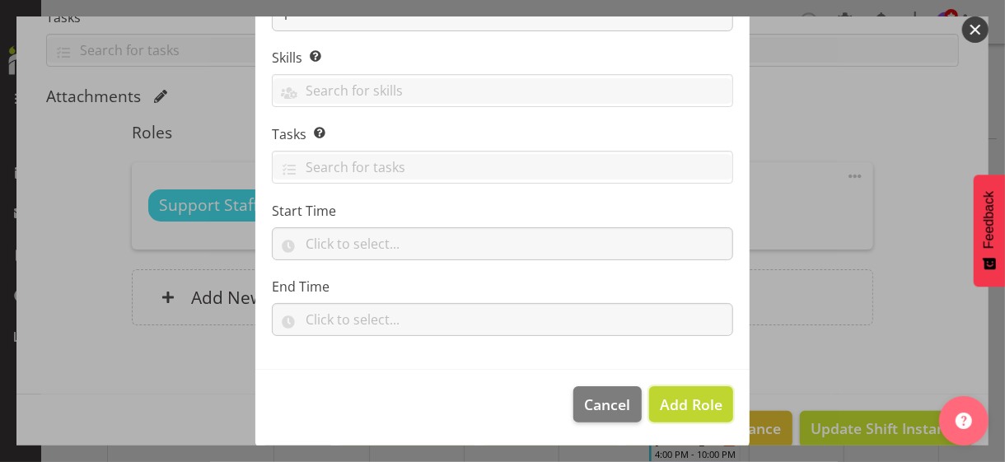
drag, startPoint x: 679, startPoint y: 396, endPoint x: 691, endPoint y: 385, distance: 16.3
click at [679, 396] on span "Add Role" at bounding box center [691, 405] width 63 height 20
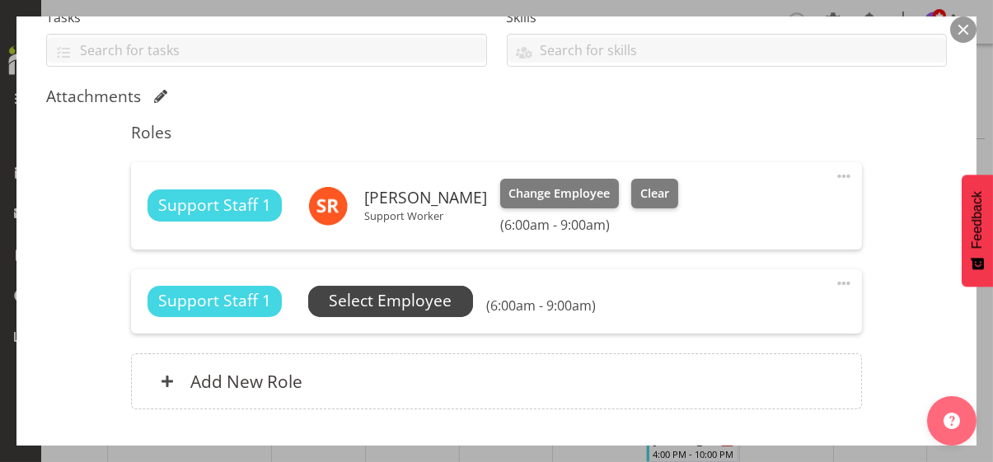
click at [438, 301] on span "Select Employee" at bounding box center [390, 301] width 123 height 24
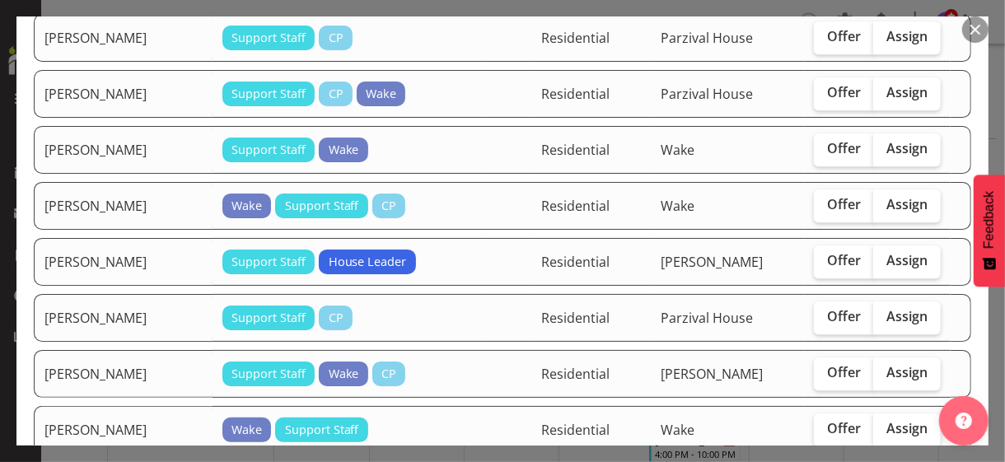
scroll to position [2390, 0]
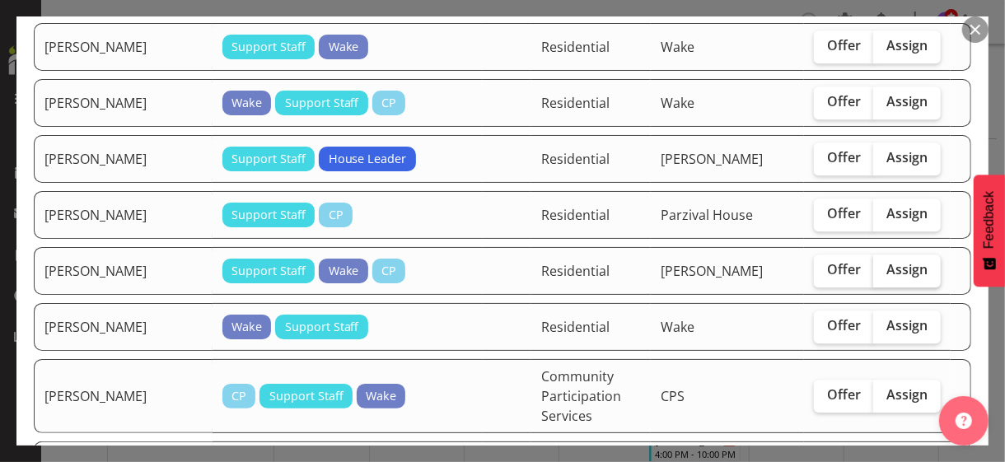
click at [887, 261] on span "Assign" at bounding box center [907, 269] width 41 height 16
click at [878, 265] on input "Assign" at bounding box center [878, 270] width 11 height 11
checkbox input "true"
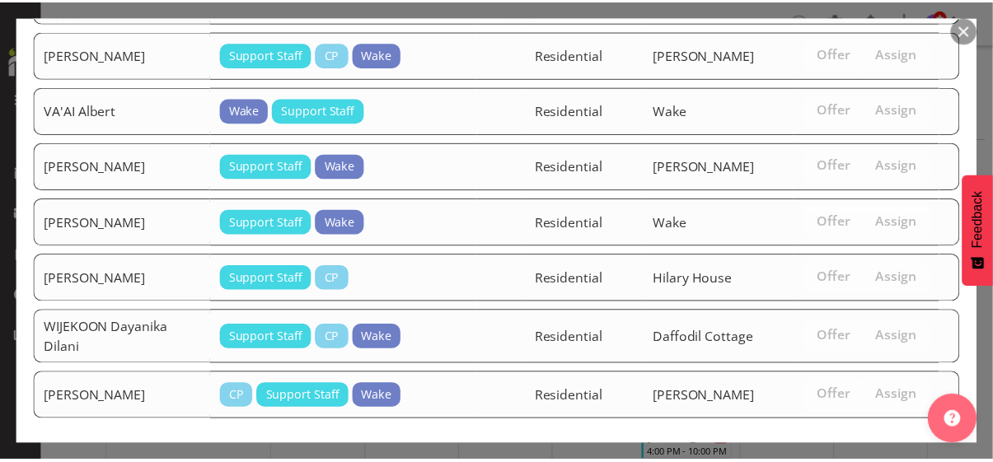
scroll to position [3023, 0]
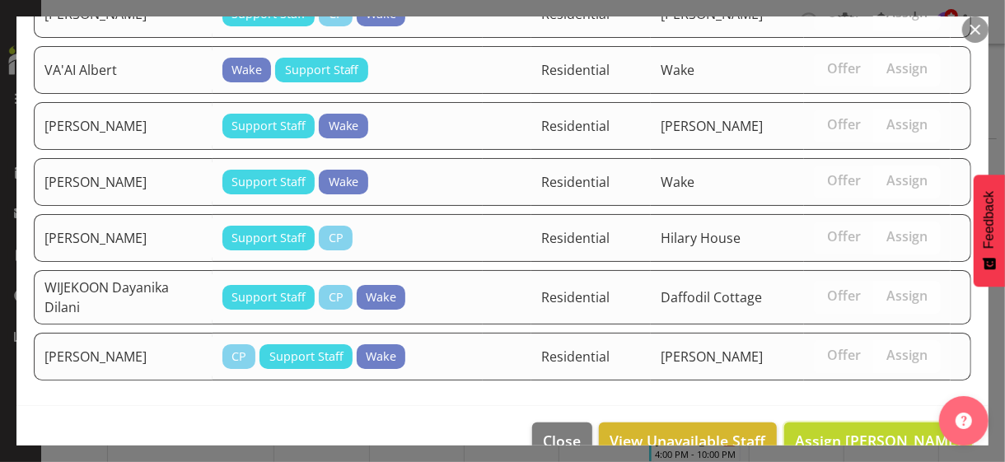
drag, startPoint x: 874, startPoint y: 402, endPoint x: 873, endPoint y: 394, distance: 8.3
click at [873, 431] on span "Assign [PERSON_NAME]" at bounding box center [878, 441] width 166 height 20
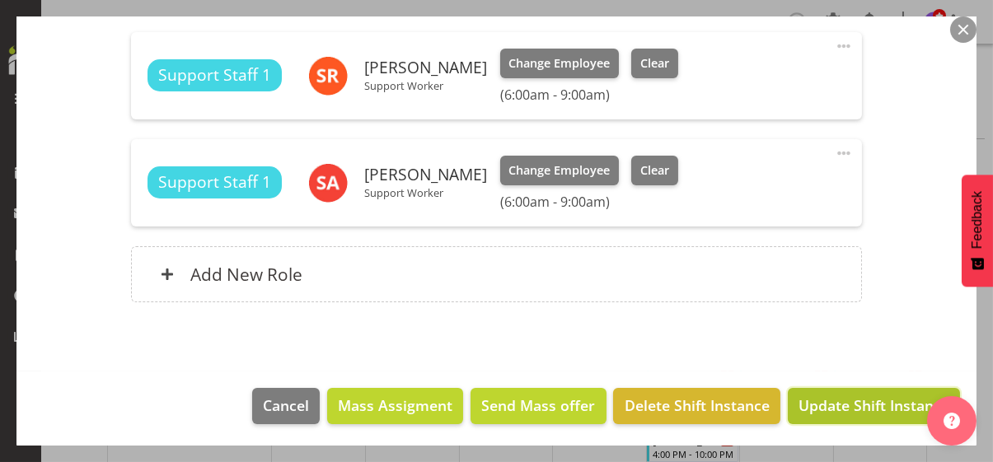
click at [857, 403] on span "Update Shift Instance" at bounding box center [874, 405] width 151 height 21
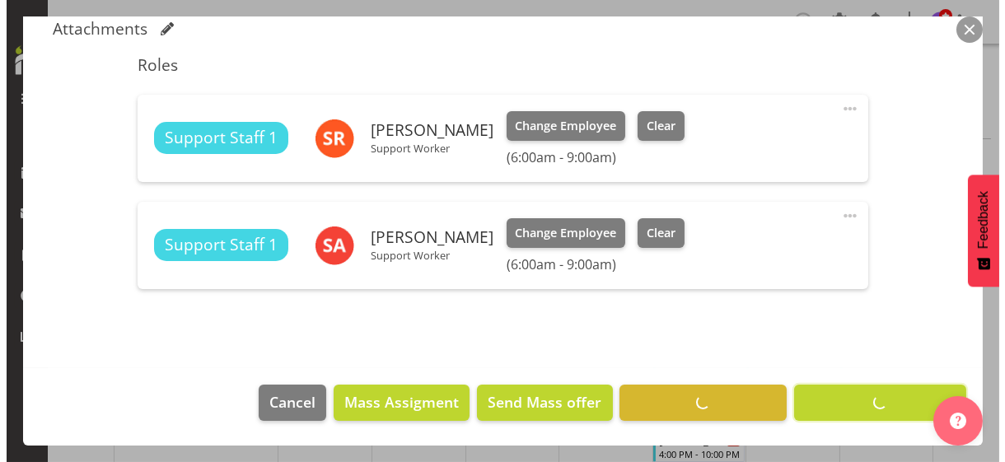
scroll to position [438, 0]
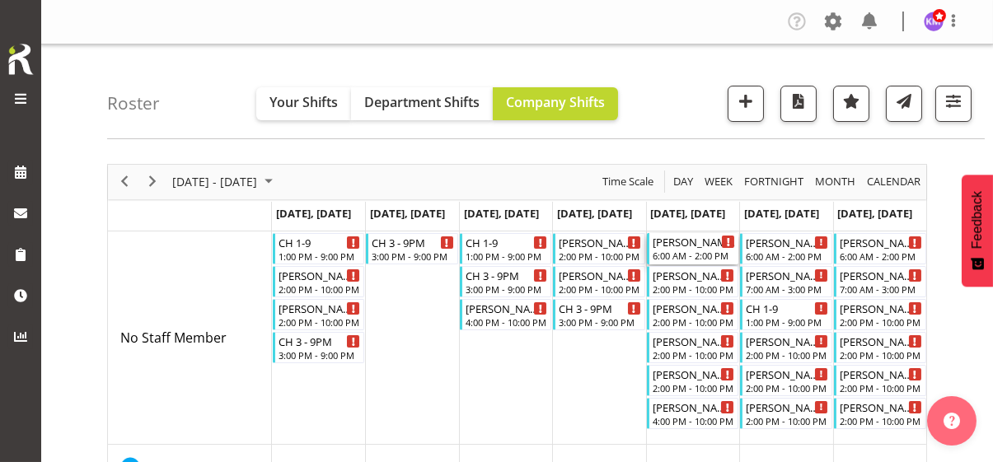
click at [696, 252] on div "6:00 AM - 2:00 PM" at bounding box center [694, 255] width 83 height 13
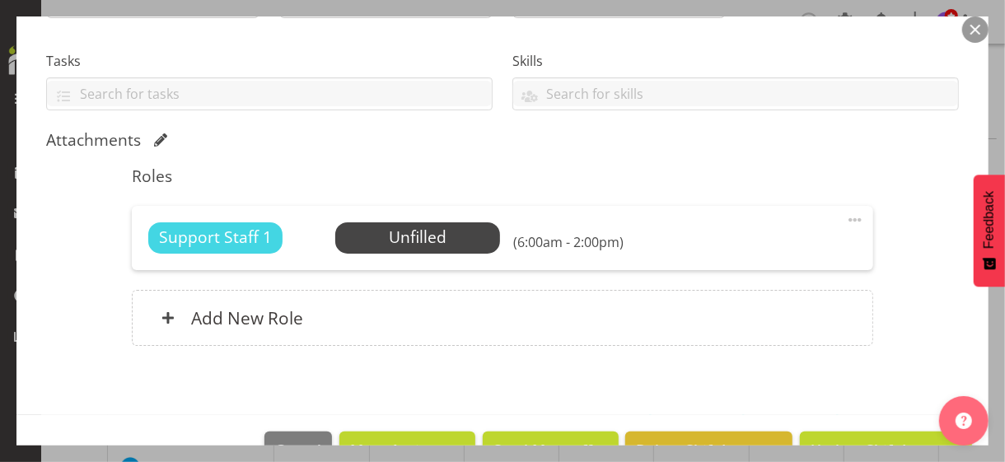
scroll to position [373, 0]
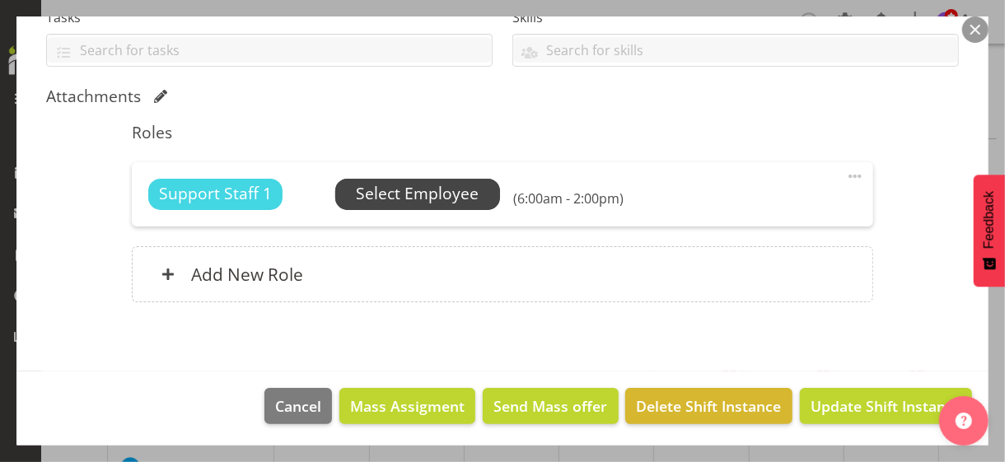
click at [400, 200] on span "Select Employee" at bounding box center [417, 194] width 123 height 24
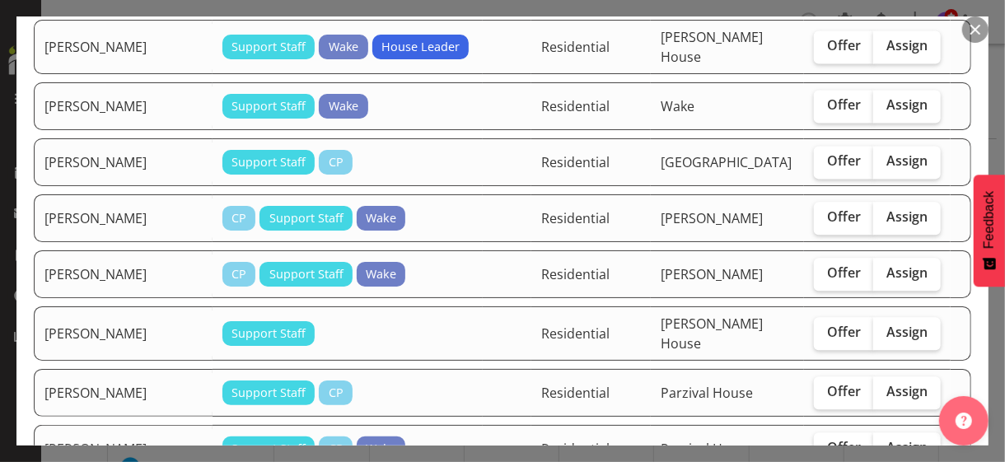
scroll to position [1895, 0]
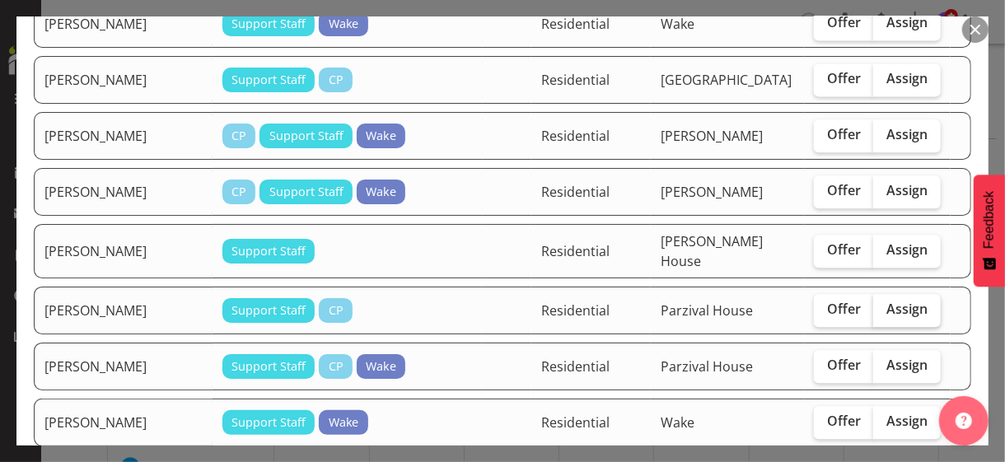
click at [889, 301] on span "Assign" at bounding box center [907, 309] width 41 height 16
click at [884, 304] on input "Assign" at bounding box center [878, 309] width 11 height 11
checkbox input "true"
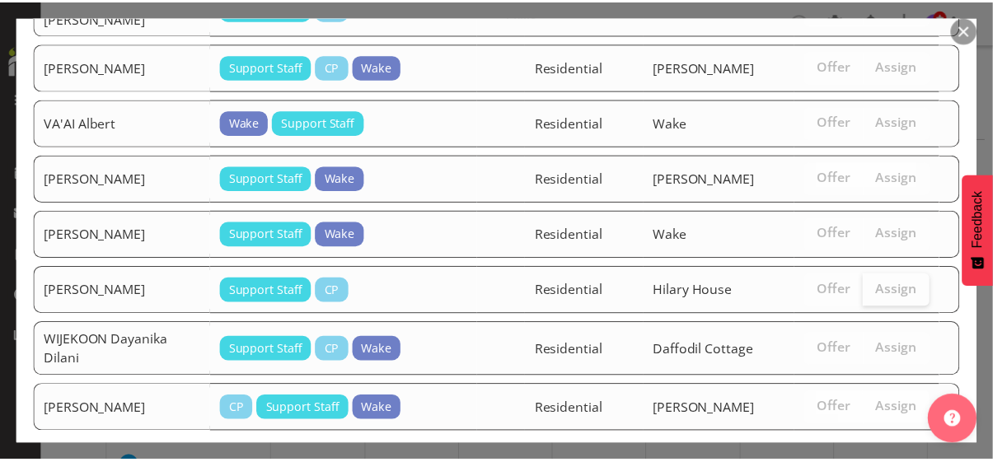
scroll to position [2763, 0]
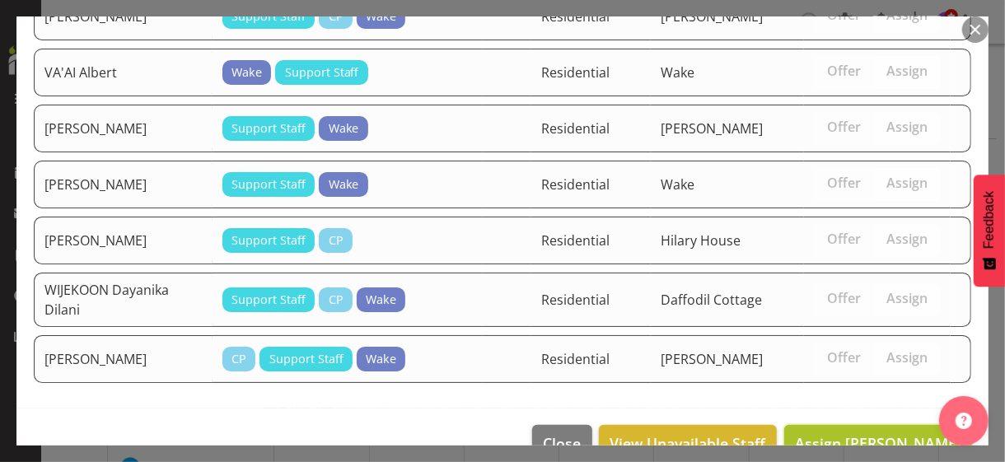
click at [862, 433] on span "Assign [PERSON_NAME]" at bounding box center [878, 443] width 166 height 20
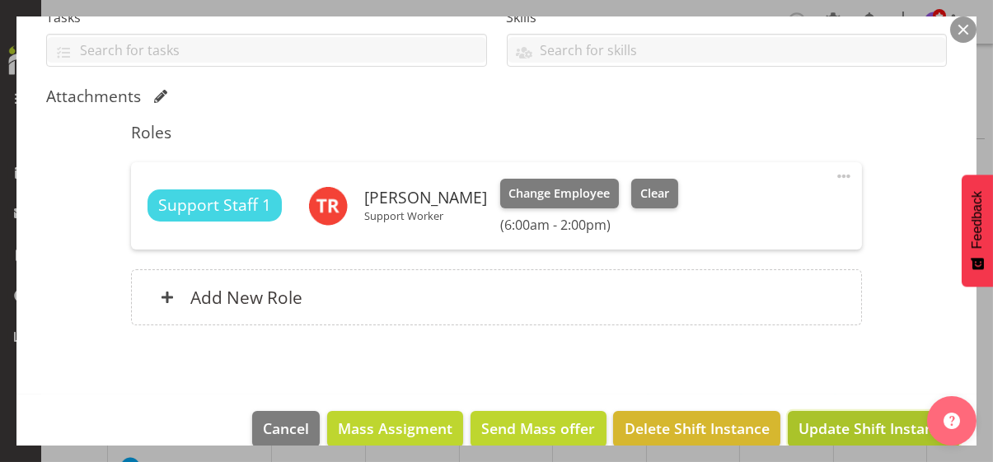
drag, startPoint x: 861, startPoint y: 424, endPoint x: 925, endPoint y: 382, distance: 75.7
click at [862, 423] on span "Update Shift Instance" at bounding box center [874, 428] width 151 height 21
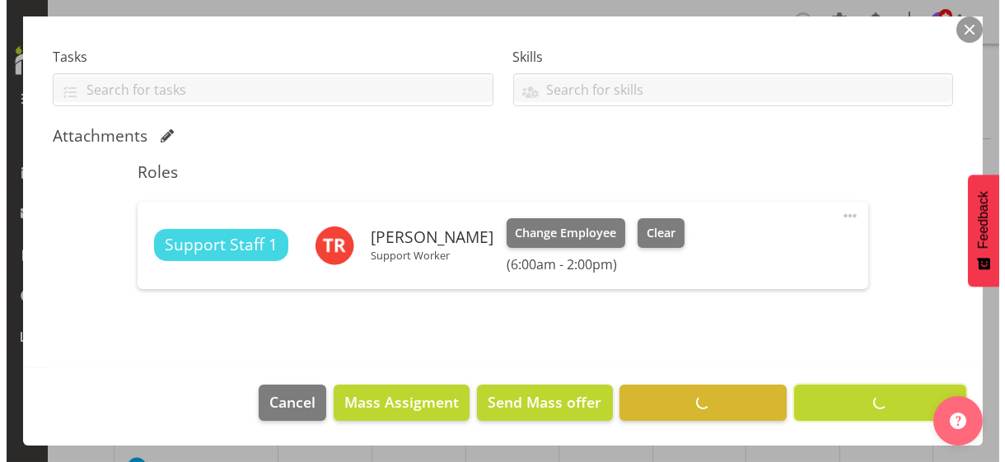
scroll to position [331, 0]
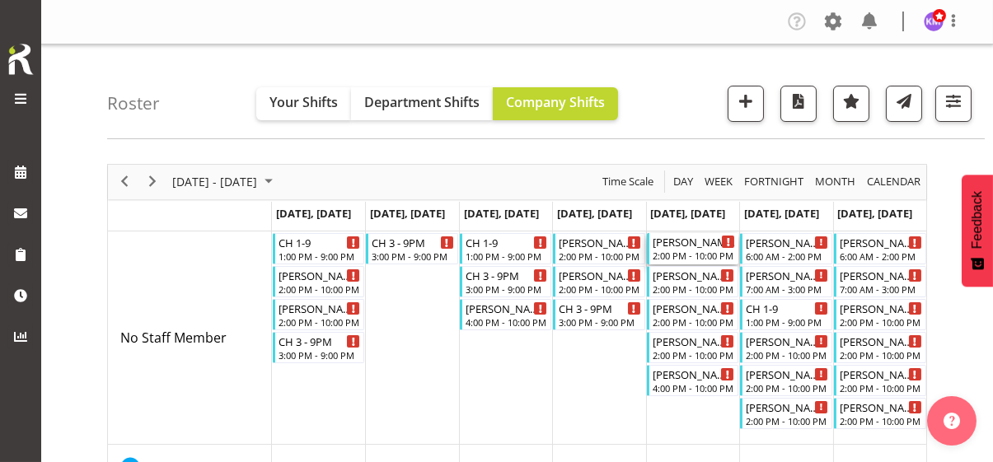
click at [693, 251] on div "2:00 PM - 10:00 PM" at bounding box center [694, 255] width 83 height 13
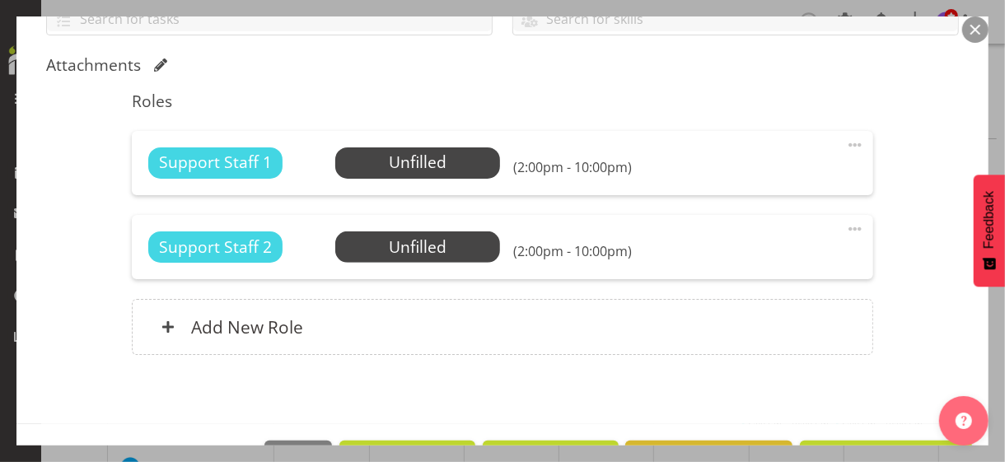
scroll to position [412, 0]
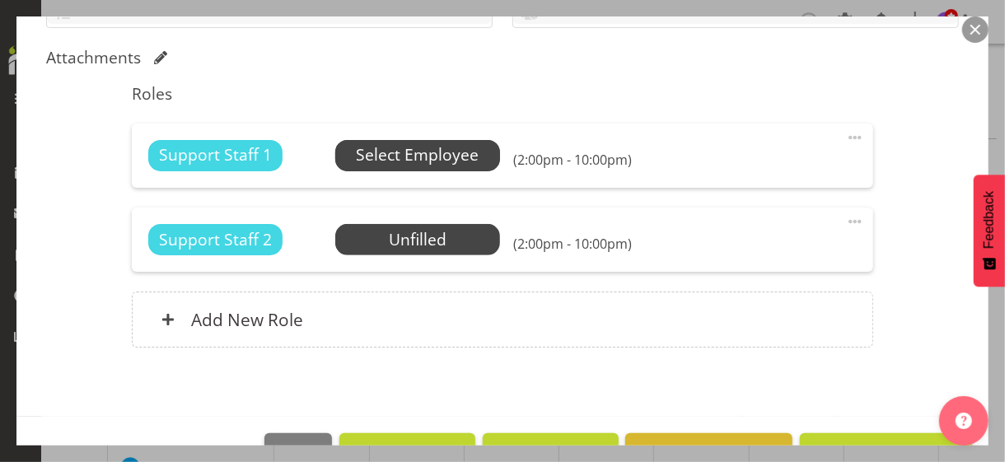
click at [400, 155] on span "Select Employee" at bounding box center [417, 155] width 123 height 24
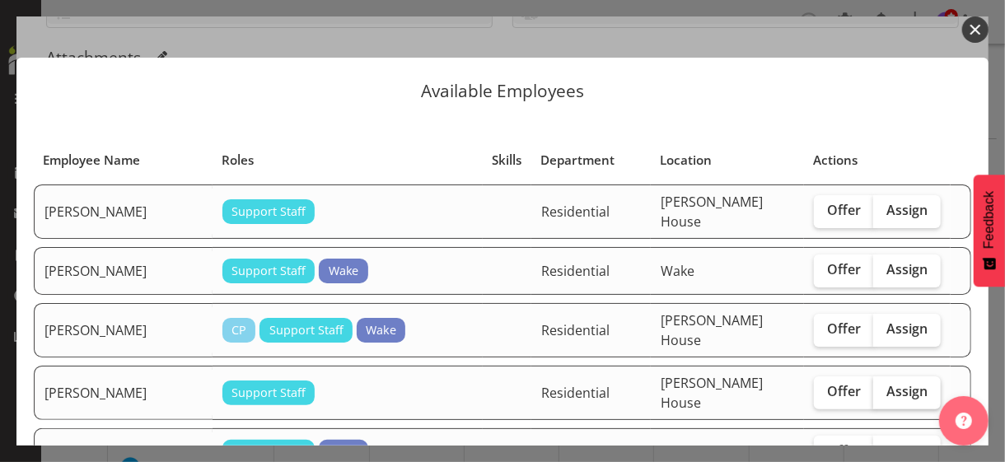
click at [887, 383] on span "Assign" at bounding box center [907, 391] width 41 height 16
click at [881, 386] on input "Assign" at bounding box center [878, 391] width 11 height 11
checkbox input "true"
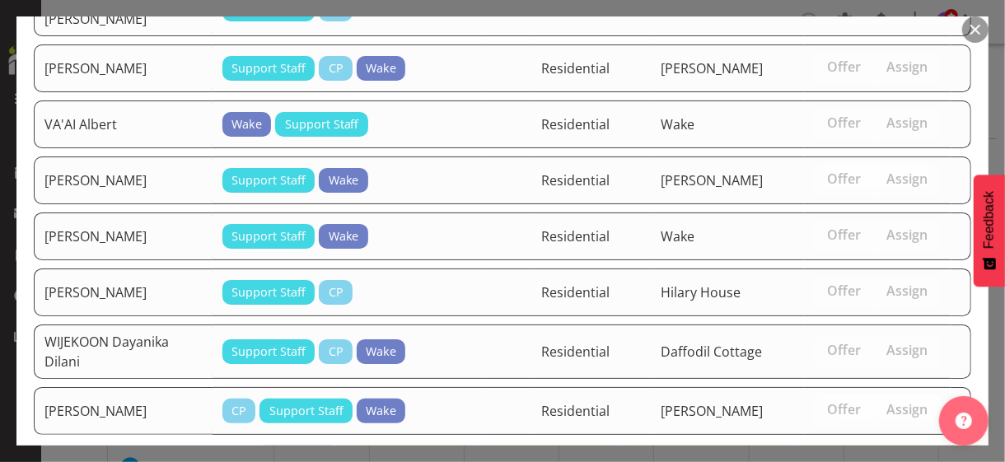
scroll to position [2763, 0]
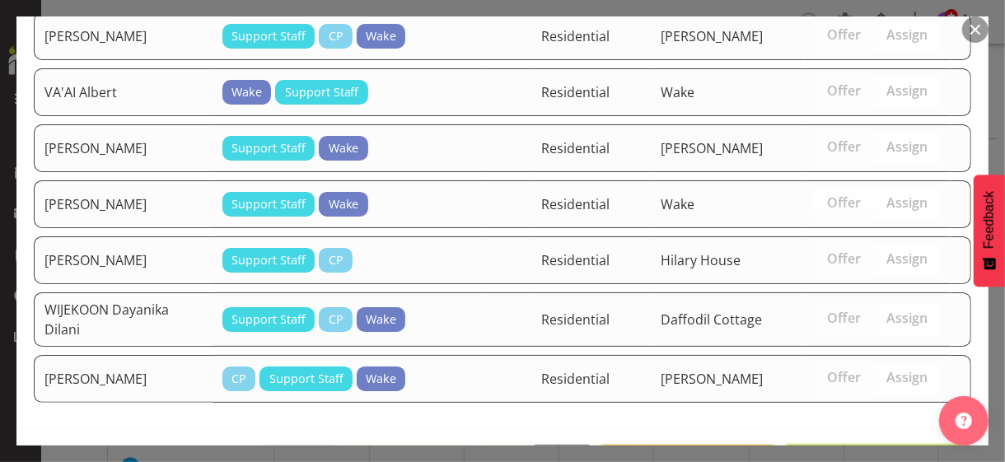
drag, startPoint x: 855, startPoint y: 413, endPoint x: 849, endPoint y: 398, distance: 16.2
click at [855, 452] on span "Assign [PERSON_NAME]" at bounding box center [878, 462] width 166 height 21
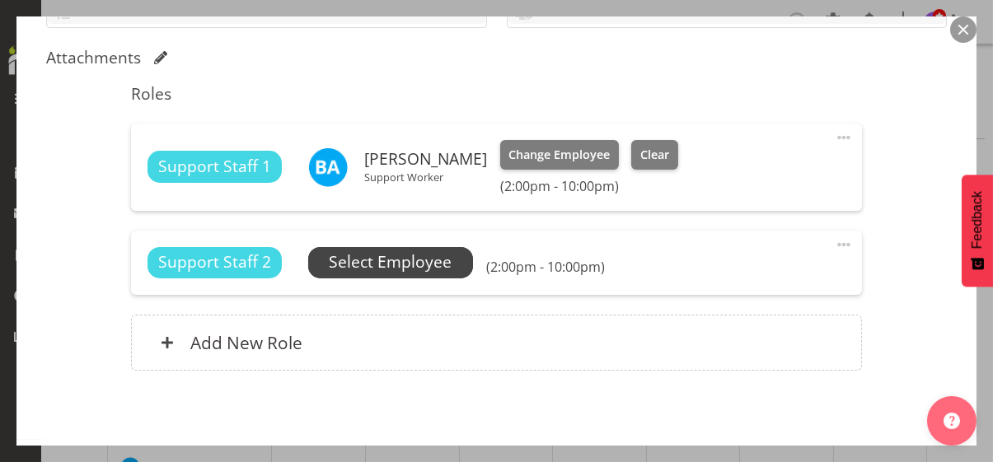
click at [439, 259] on span "Select Employee" at bounding box center [390, 263] width 123 height 24
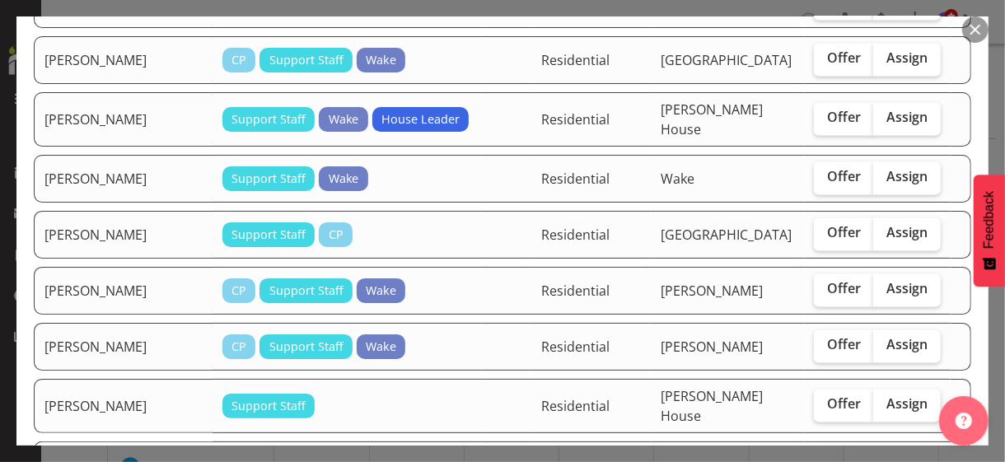
scroll to position [1648, 0]
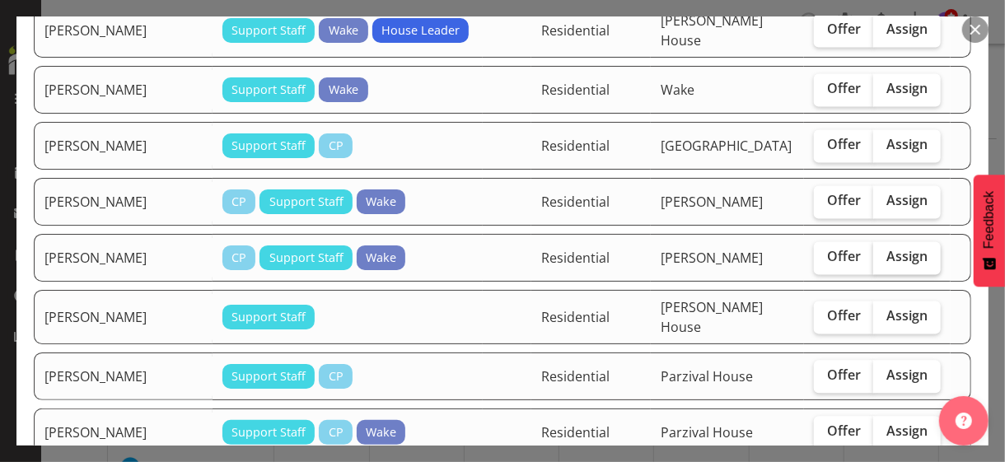
click at [892, 248] on span "Assign" at bounding box center [907, 256] width 41 height 16
click at [884, 251] on input "Assign" at bounding box center [878, 256] width 11 height 11
checkbox input "true"
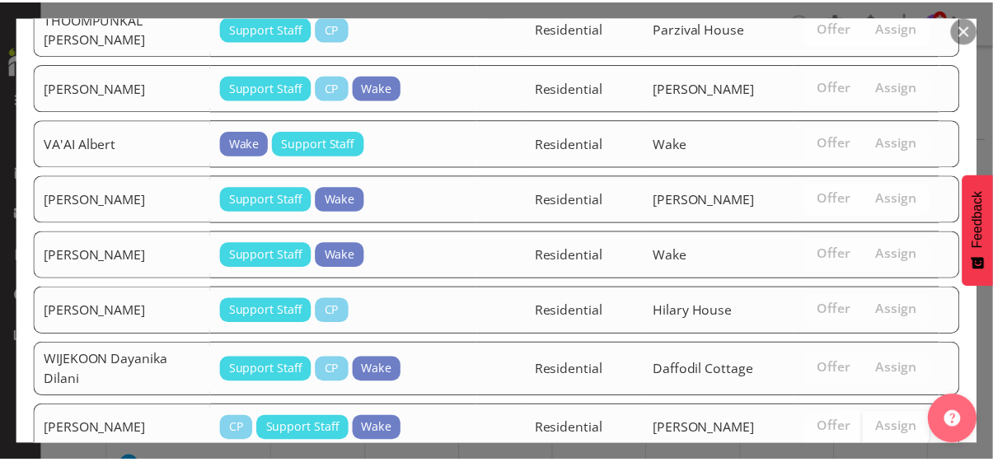
scroll to position [2708, 0]
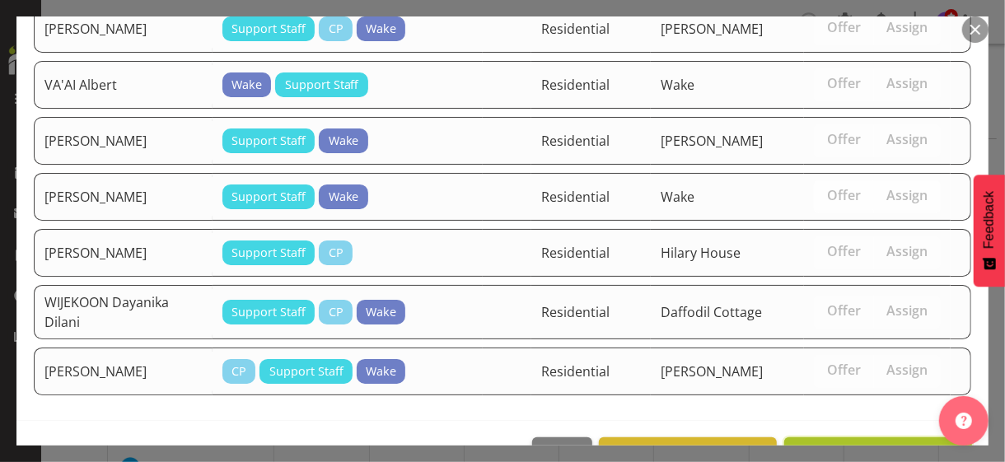
click at [873, 446] on span "Assign [PERSON_NAME]" at bounding box center [878, 456] width 166 height 20
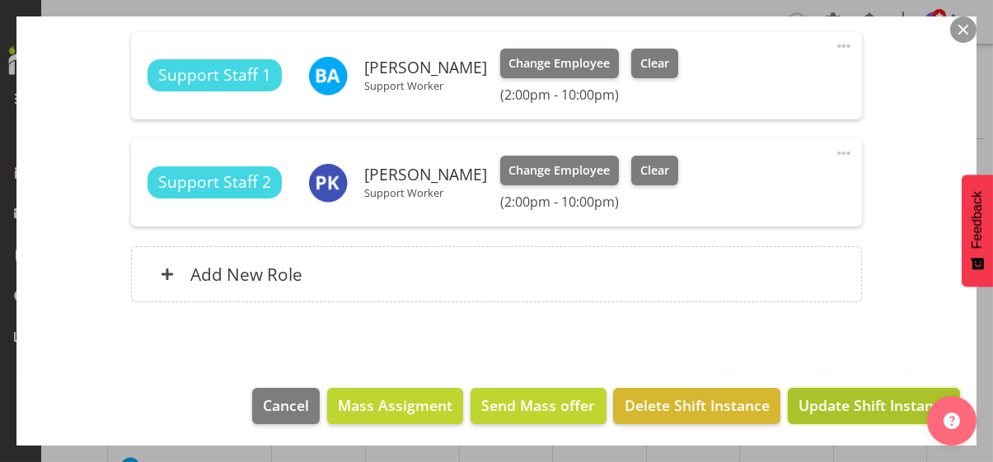
click at [846, 400] on span "Update Shift Instance" at bounding box center [874, 405] width 151 height 21
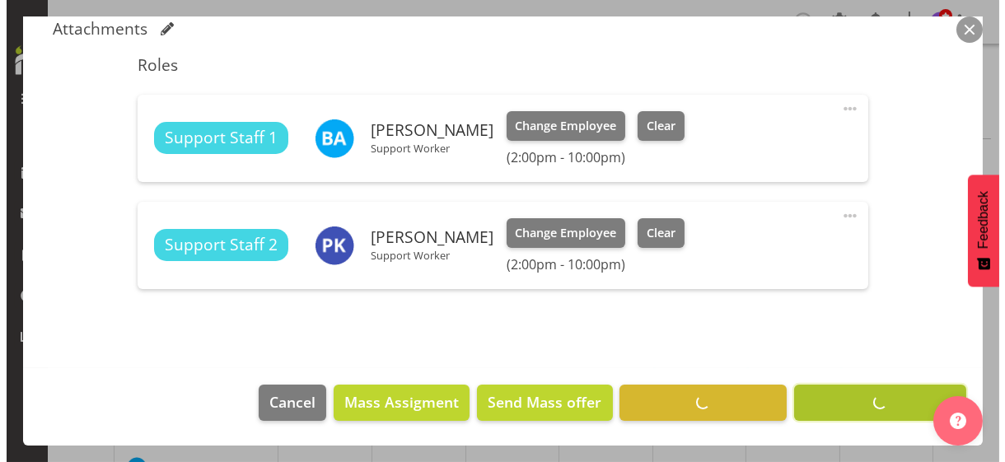
scroll to position [438, 0]
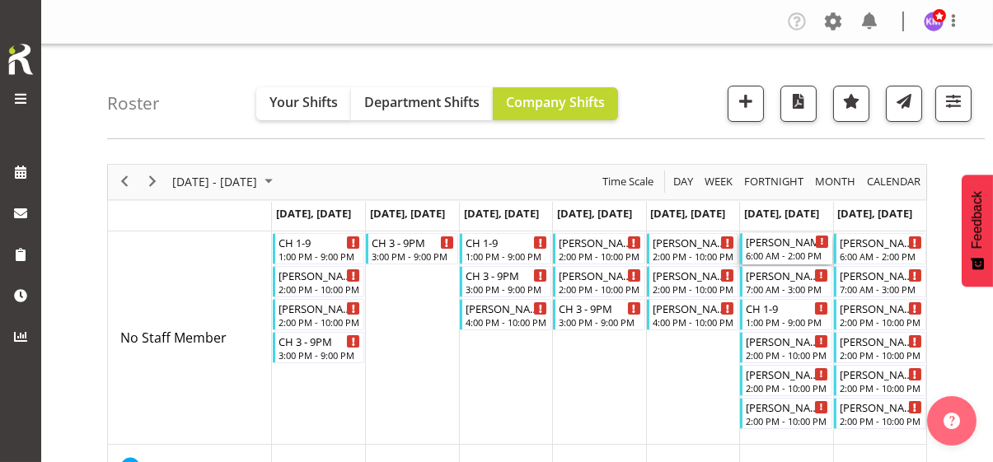
click at [786, 247] on div "[PERSON_NAME]" at bounding box center [787, 241] width 83 height 16
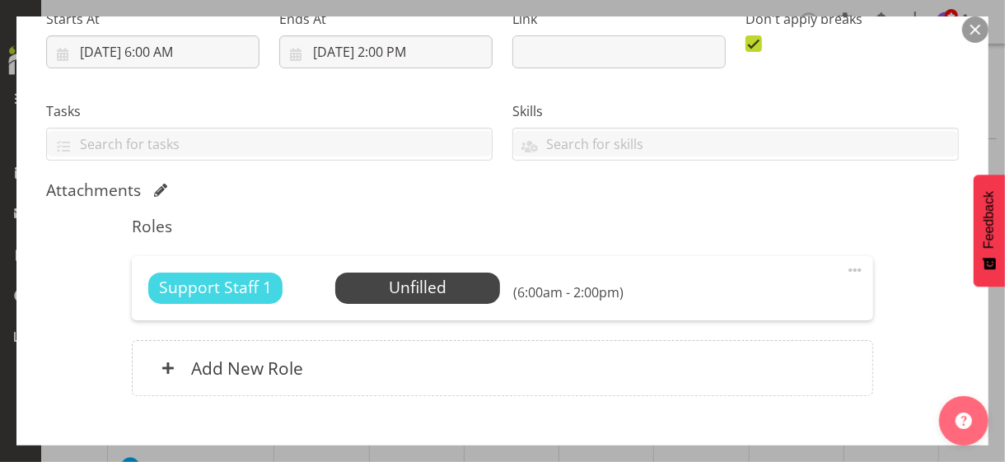
scroll to position [330, 0]
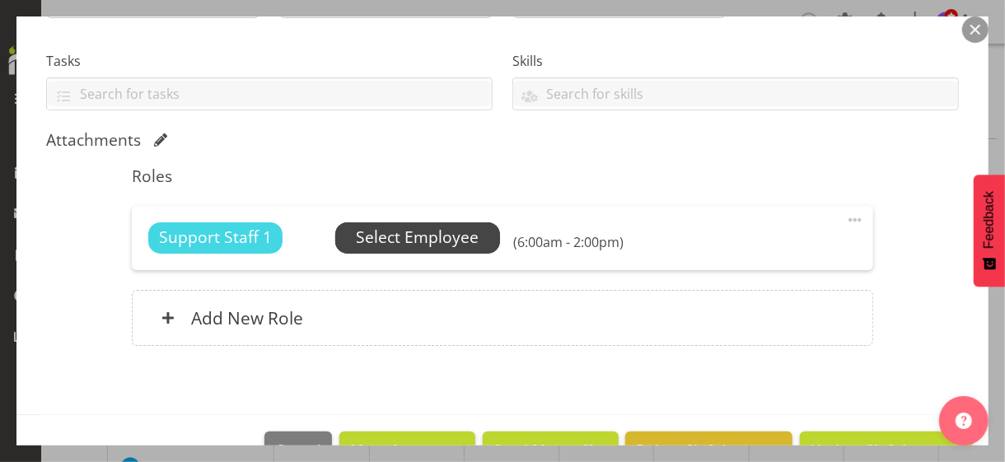
click at [392, 242] on span "Select Employee" at bounding box center [417, 238] width 123 height 24
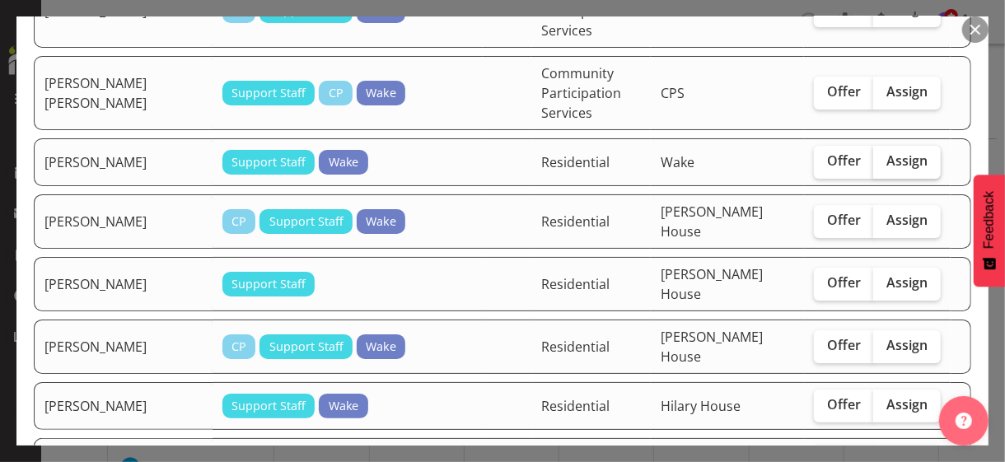
click at [902, 152] on span "Assign" at bounding box center [907, 160] width 41 height 16
click at [884, 156] on input "Assign" at bounding box center [878, 161] width 11 height 11
checkbox input "true"
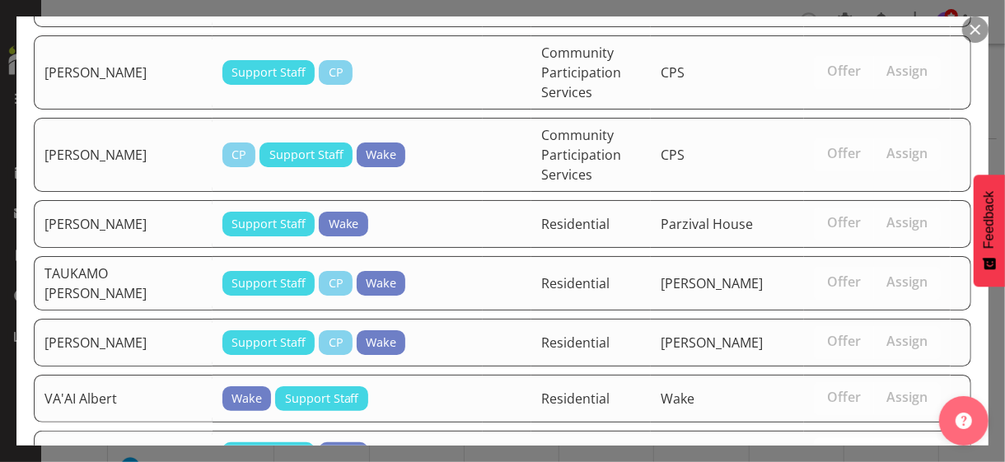
scroll to position [3464, 0]
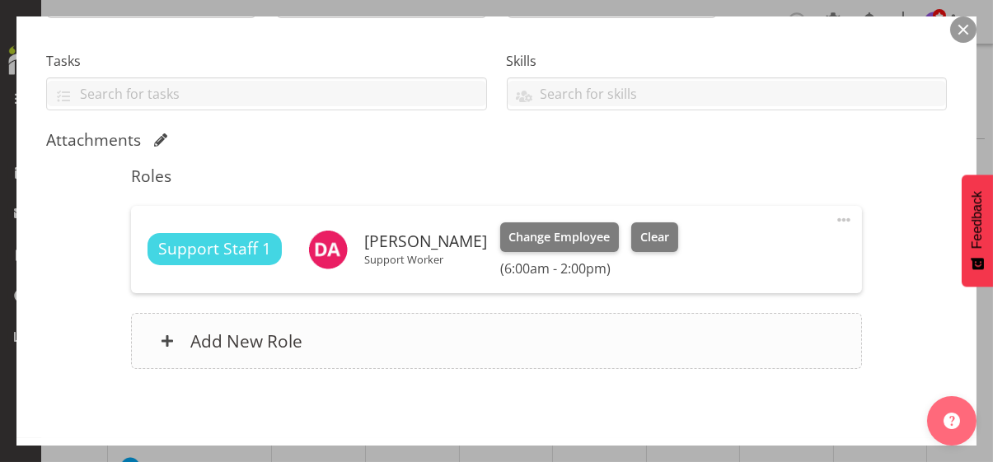
click at [531, 342] on div "Add New Role" at bounding box center [496, 341] width 731 height 56
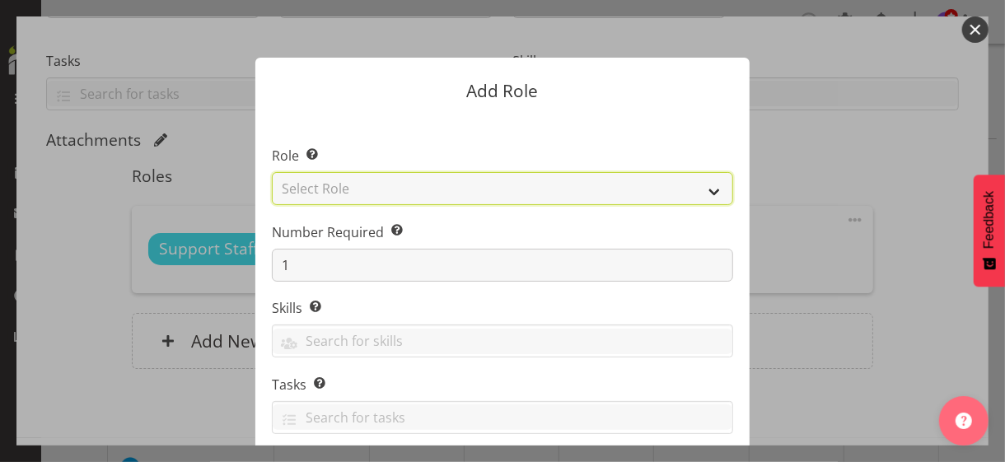
click at [389, 189] on select "Select Role CP House Leader Support Staff Wake" at bounding box center [502, 188] width 461 height 33
select select "1091"
click at [272, 172] on select "Select Role CP House Leader Support Staff Wake" at bounding box center [502, 188] width 461 height 33
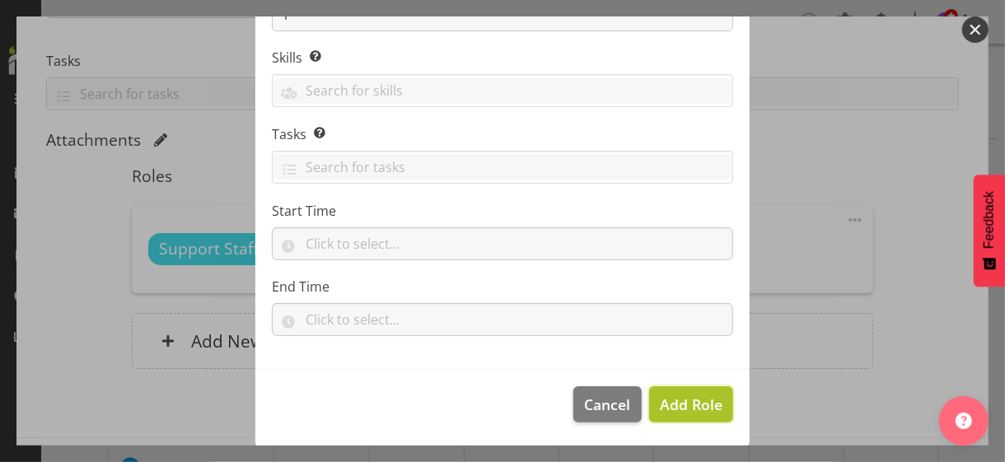
click at [681, 402] on span "Add Role" at bounding box center [691, 405] width 63 height 20
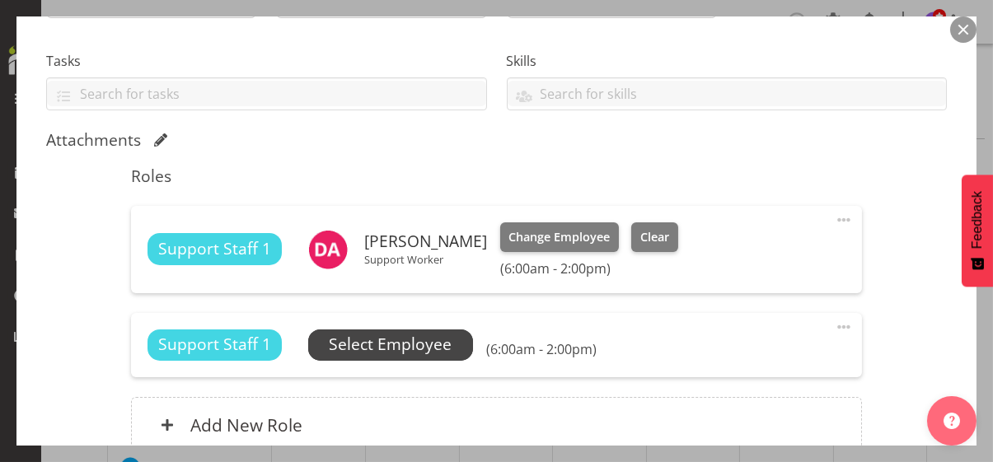
click at [452, 344] on span "Select Employee" at bounding box center [390, 345] width 123 height 24
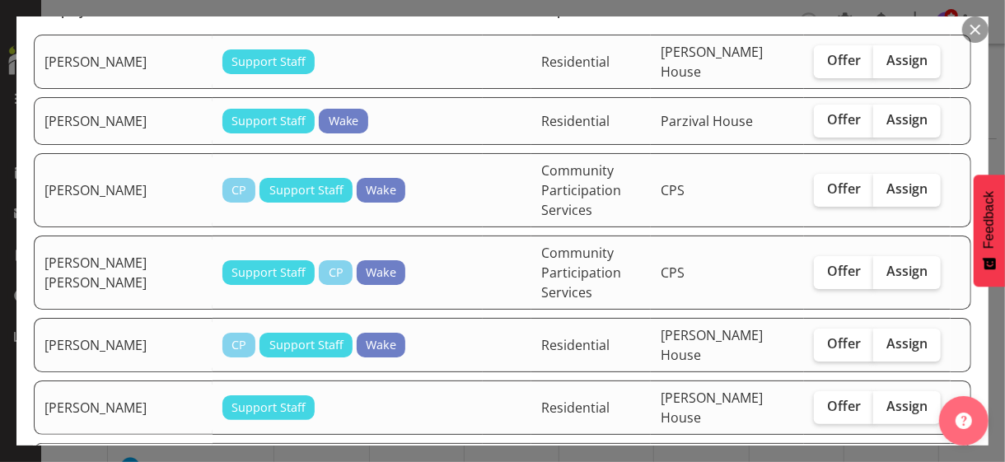
scroll to position [165, 0]
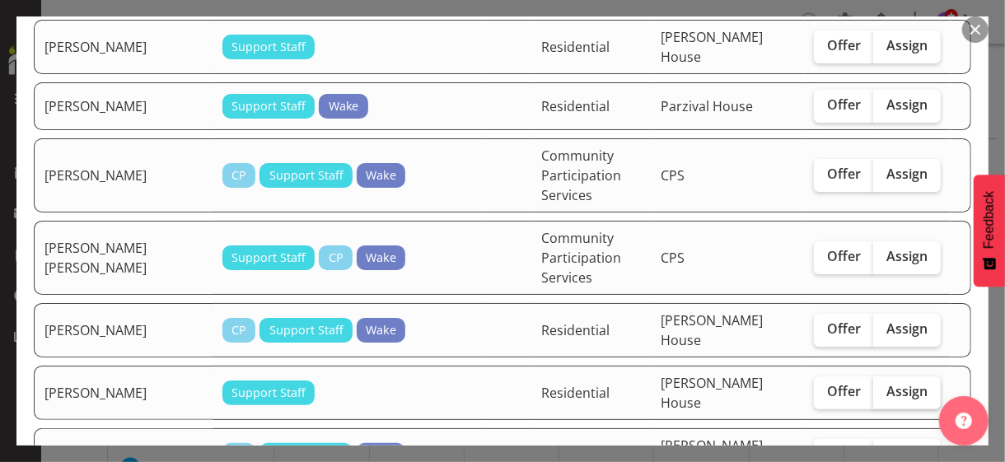
click at [888, 383] on span "Assign" at bounding box center [907, 391] width 41 height 16
click at [884, 386] on input "Assign" at bounding box center [878, 391] width 11 height 11
checkbox input "true"
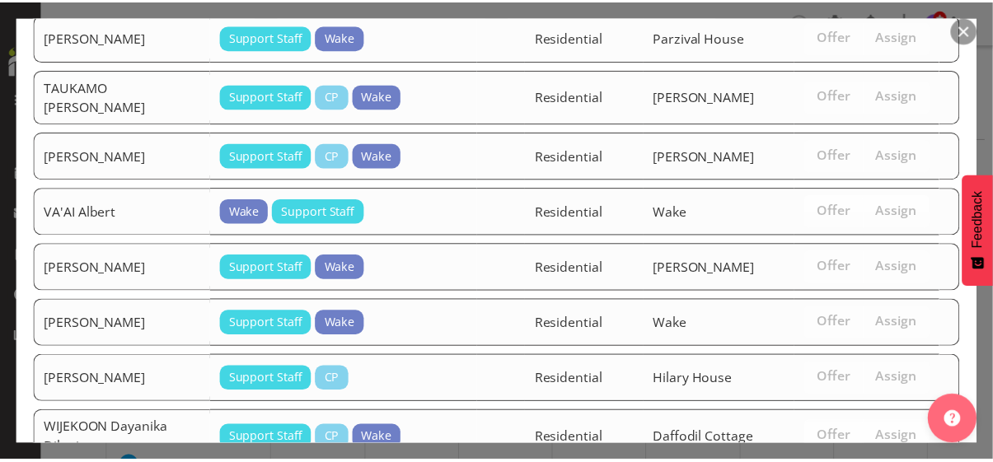
scroll to position [3407, 0]
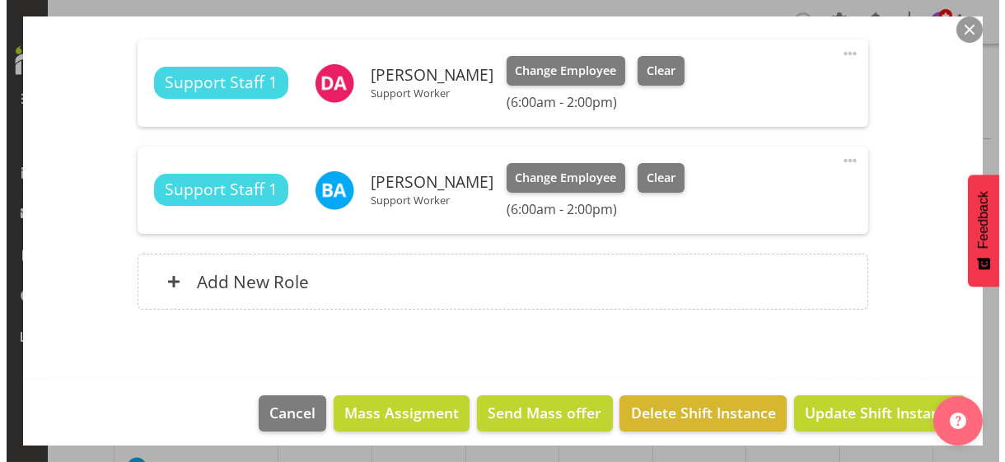
scroll to position [503, 0]
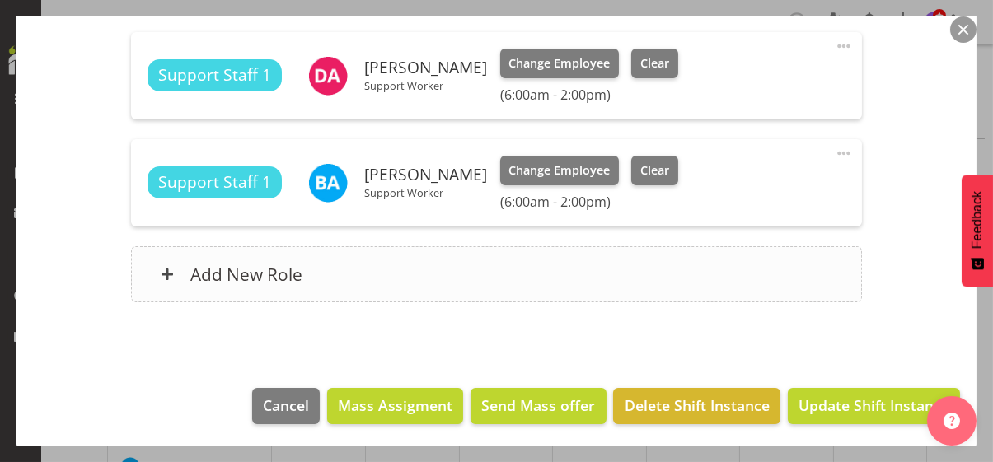
click at [456, 265] on div "Add New Role" at bounding box center [496, 274] width 731 height 56
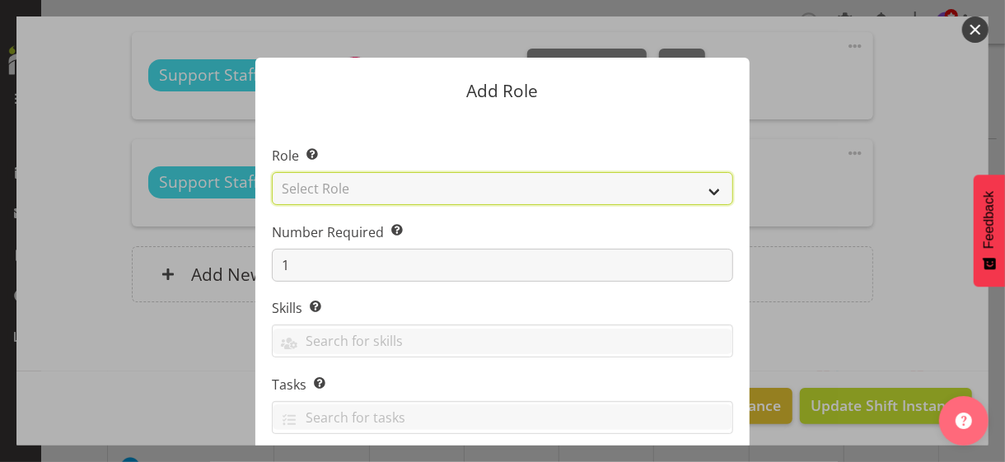
click at [328, 188] on select "Select Role CP House Leader Support Staff Wake" at bounding box center [502, 188] width 461 height 33
select select "1091"
click at [272, 172] on select "Select Role CP House Leader Support Staff Wake" at bounding box center [502, 188] width 461 height 33
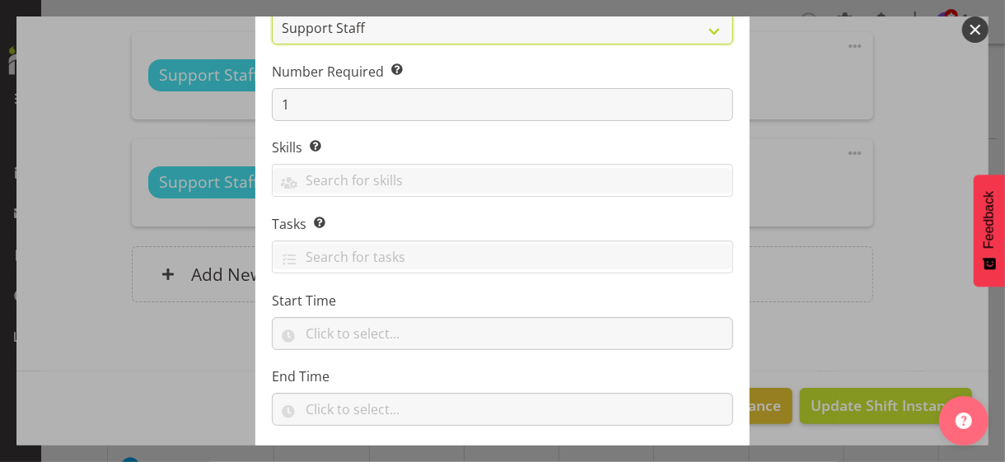
scroll to position [251, 0]
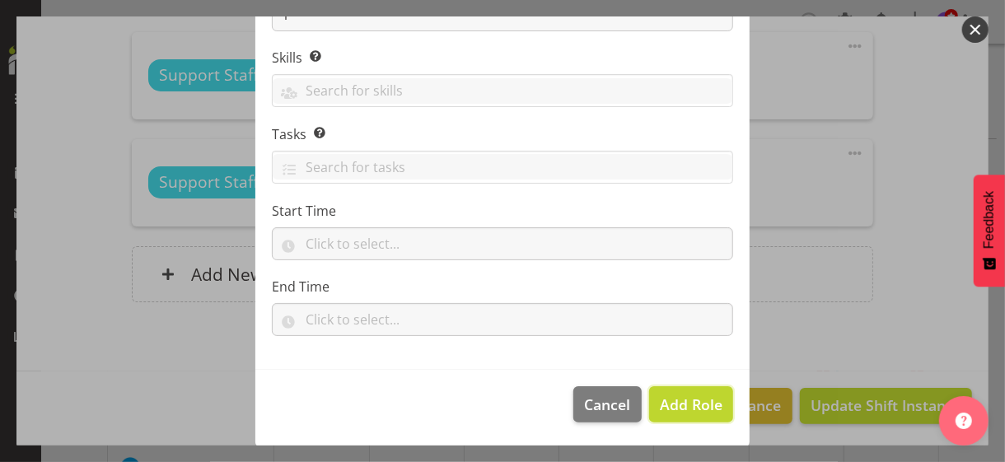
click at [681, 396] on span "Add Role" at bounding box center [691, 405] width 63 height 20
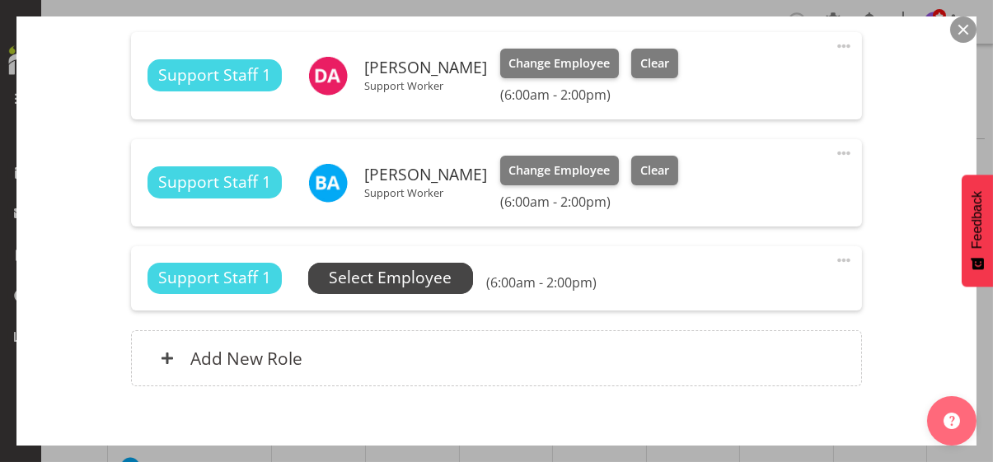
click at [437, 274] on span "Select Employee" at bounding box center [390, 278] width 123 height 24
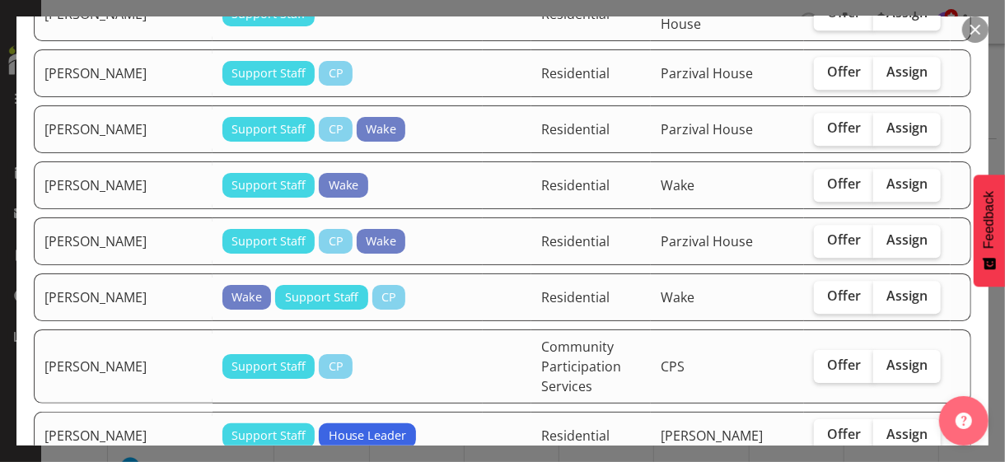
scroll to position [2637, 0]
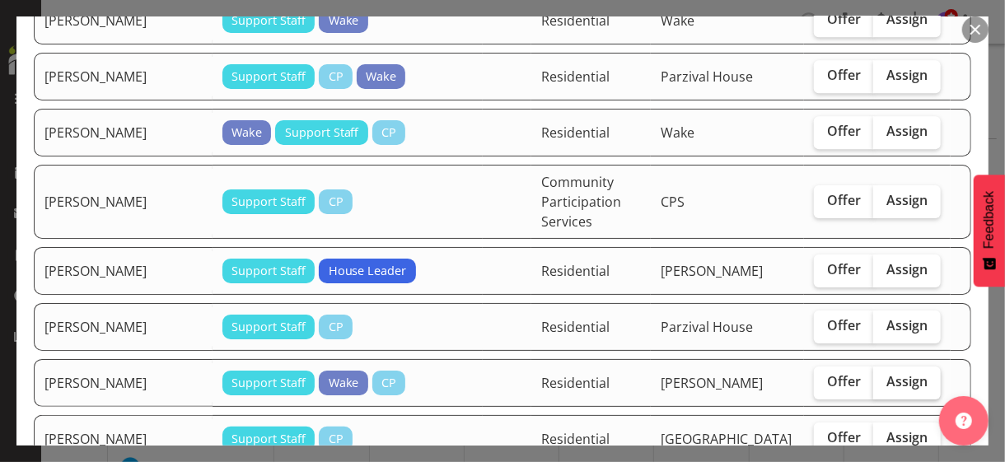
drag, startPoint x: 895, startPoint y: 283, endPoint x: 880, endPoint y: 301, distance: 22.8
click at [895, 373] on span "Assign" at bounding box center [907, 381] width 41 height 16
click at [884, 377] on input "Assign" at bounding box center [878, 382] width 11 height 11
checkbox input "true"
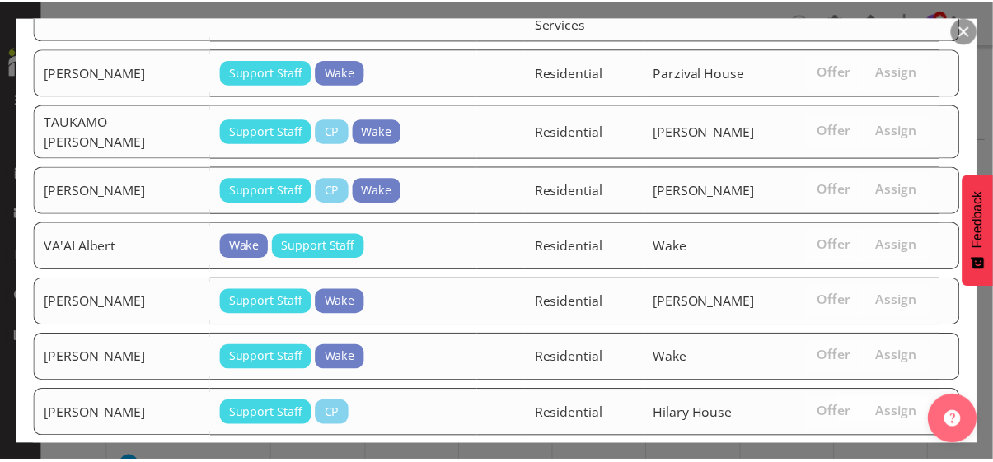
scroll to position [3353, 0]
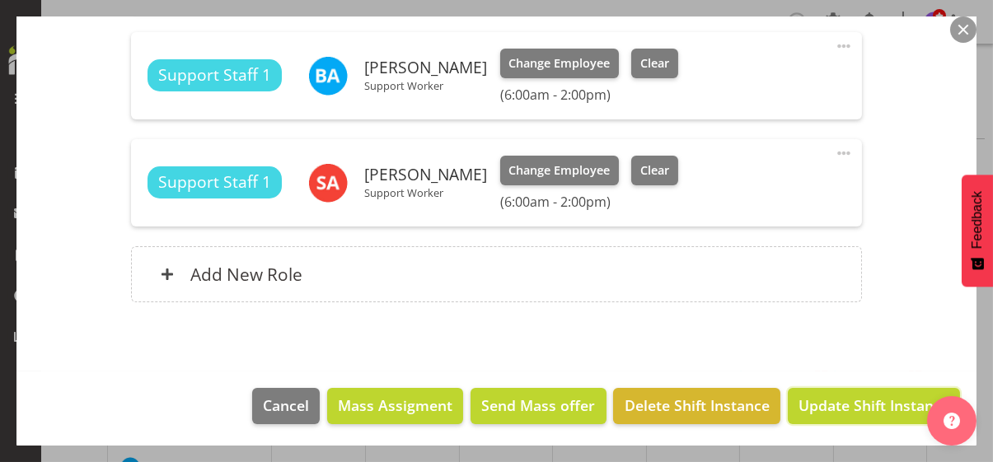
drag, startPoint x: 842, startPoint y: 408, endPoint x: 961, endPoint y: 332, distance: 140.8
click at [842, 408] on span "Update Shift Instance" at bounding box center [874, 405] width 151 height 21
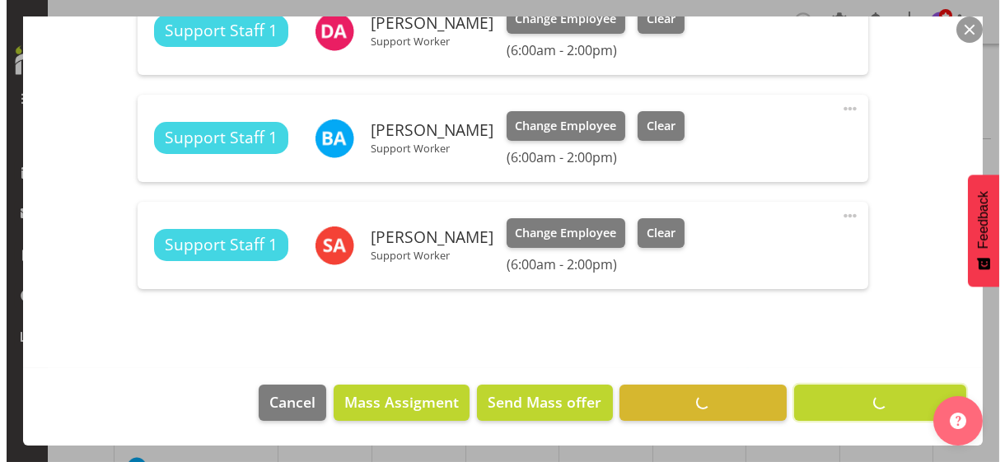
scroll to position [546, 0]
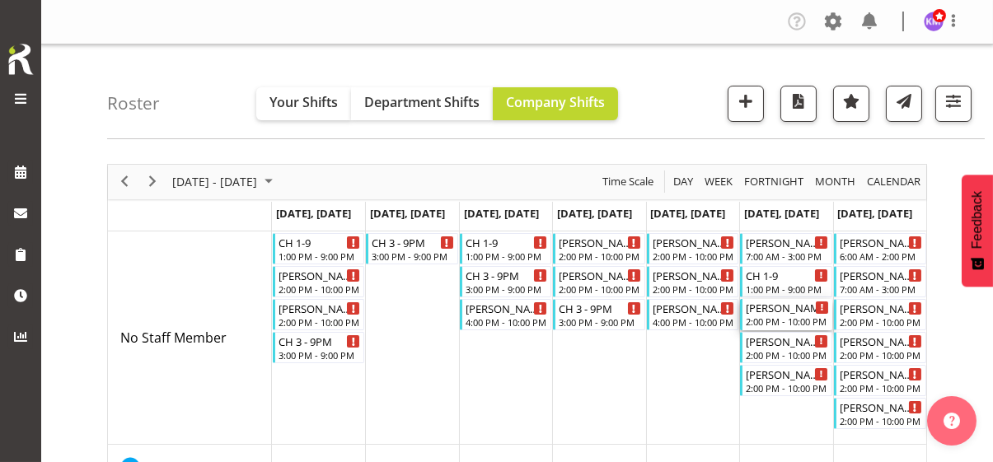
click at [780, 312] on div "[PERSON_NAME] 2-10" at bounding box center [787, 307] width 83 height 16
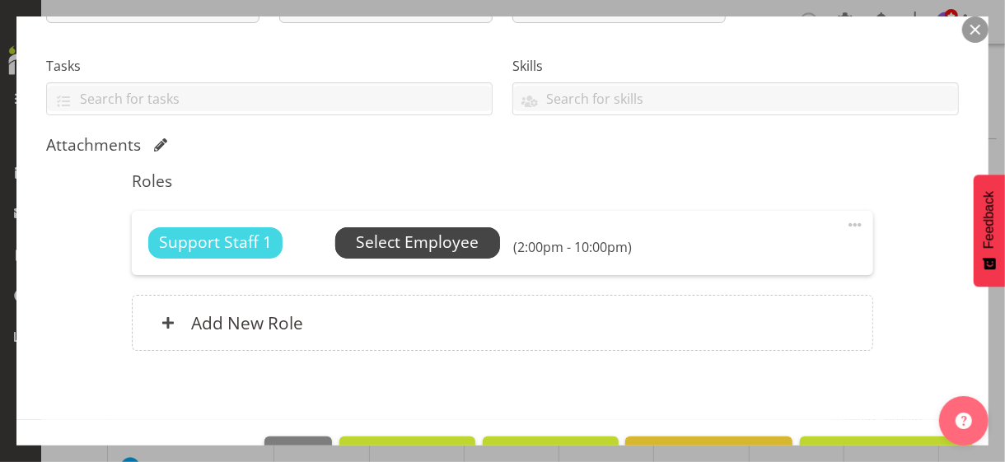
scroll to position [330, 0]
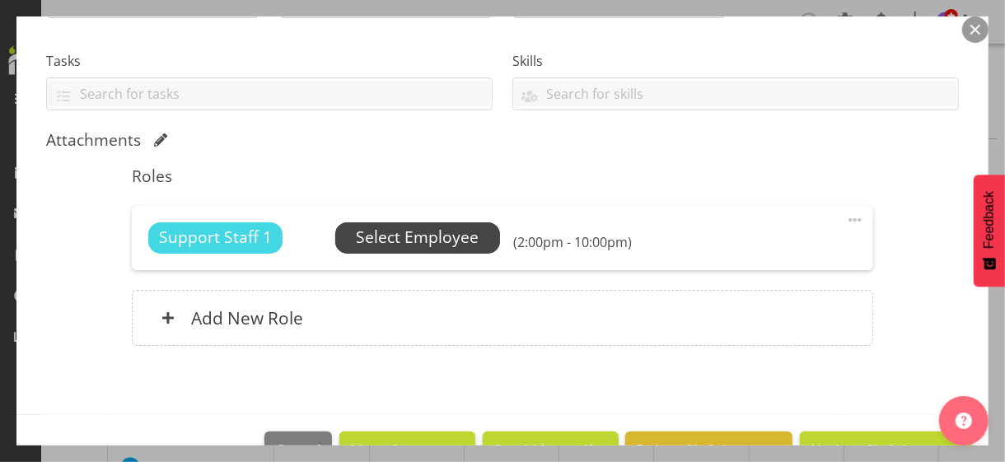
click at [410, 249] on span "Select Employee" at bounding box center [417, 237] width 165 height 31
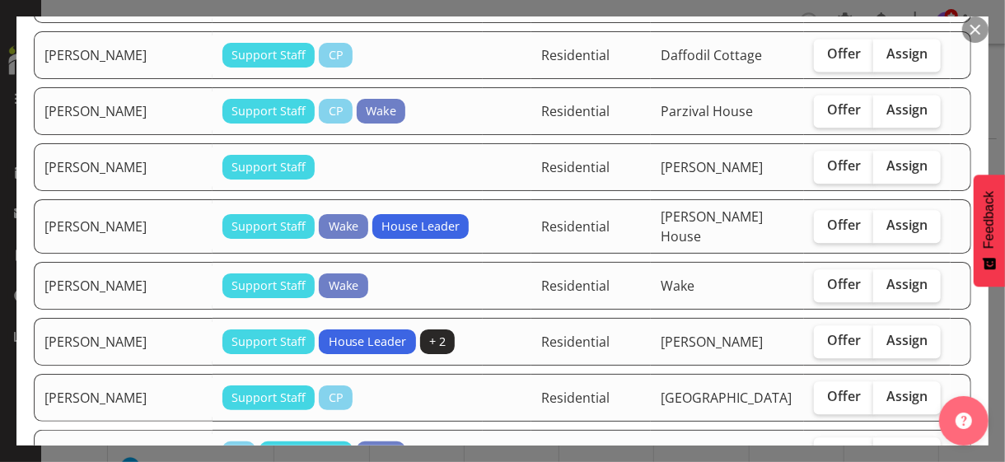
scroll to position [1978, 0]
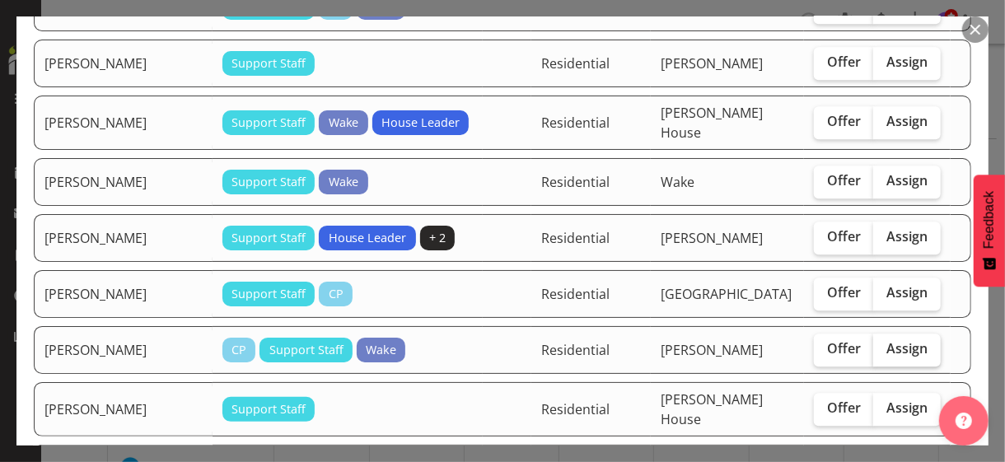
click at [887, 340] on span "Assign" at bounding box center [907, 348] width 41 height 16
click at [884, 344] on input "Assign" at bounding box center [878, 349] width 11 height 11
checkbox input "true"
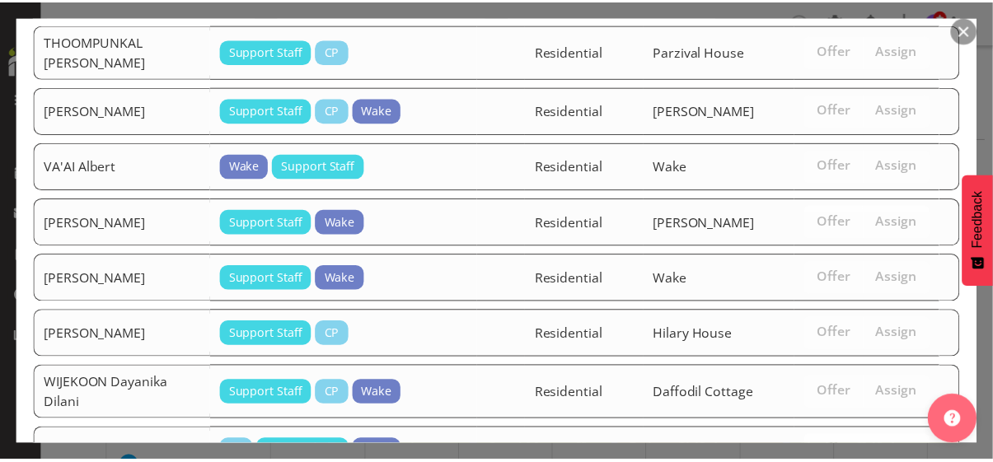
scroll to position [3353, 0]
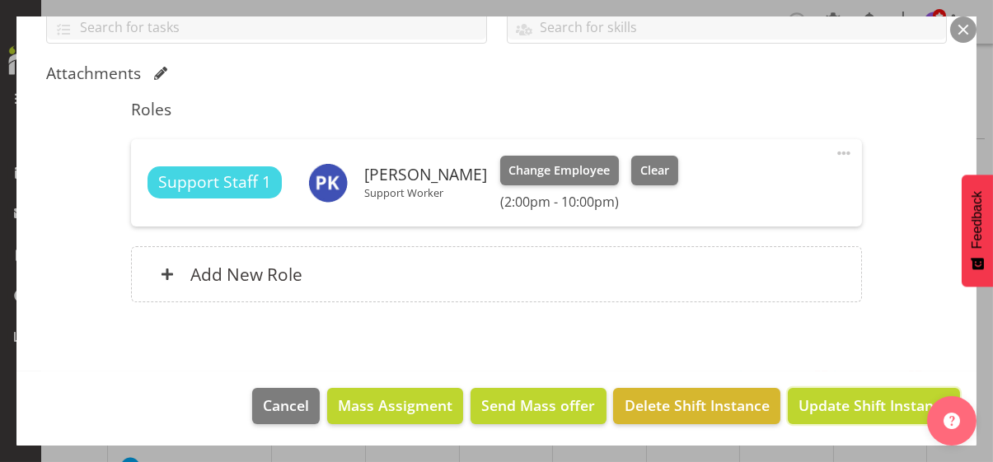
click at [869, 400] on span "Update Shift Instance" at bounding box center [874, 405] width 151 height 21
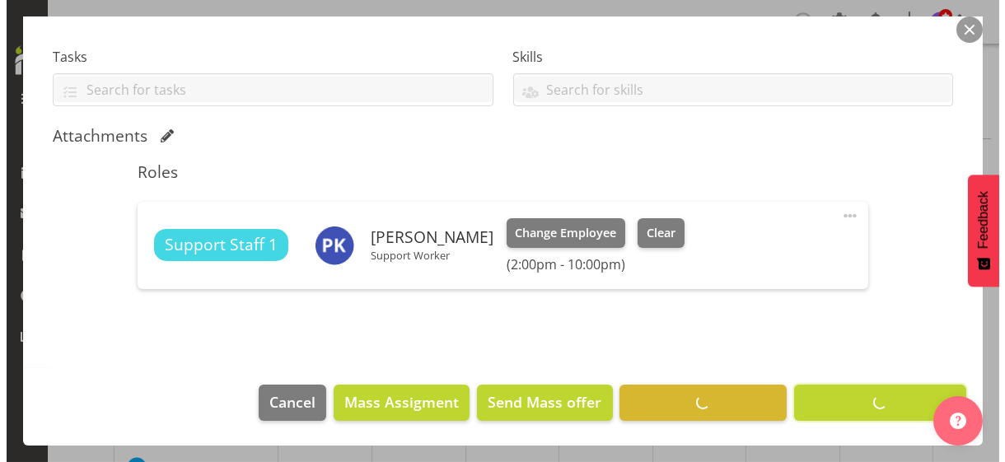
scroll to position [331, 0]
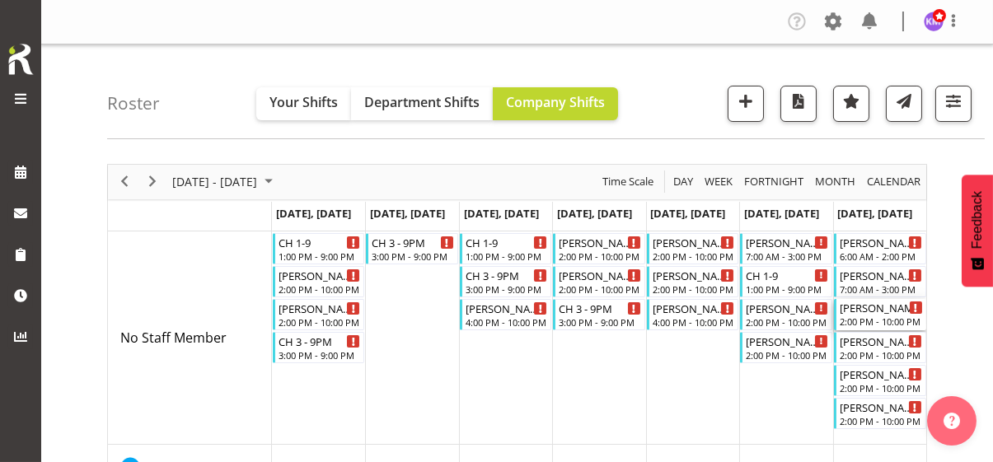
click at [884, 322] on div "2:00 PM - 10:00 PM" at bounding box center [881, 321] width 83 height 13
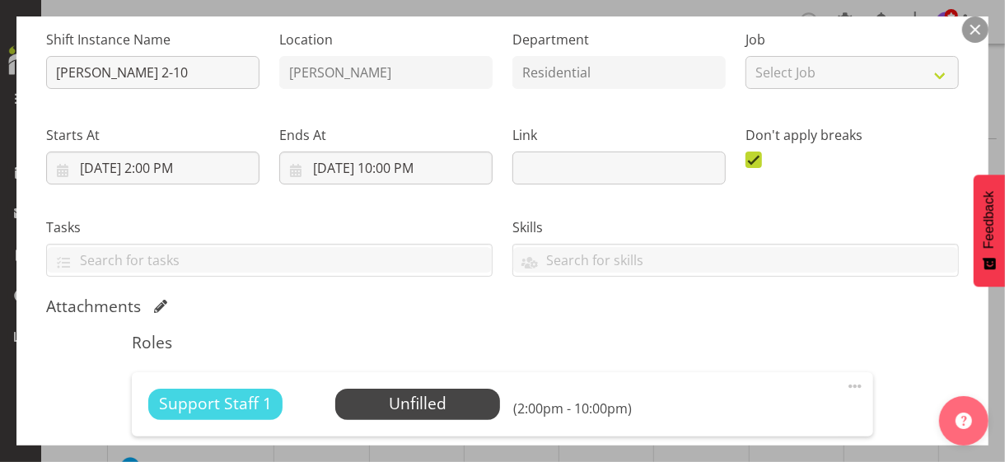
scroll to position [330, 0]
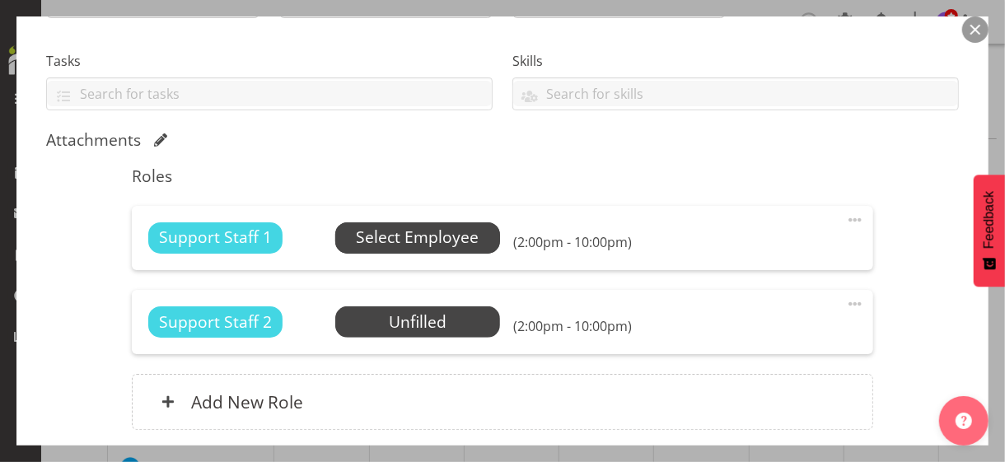
click at [415, 239] on span "Select Employee" at bounding box center [417, 238] width 123 height 24
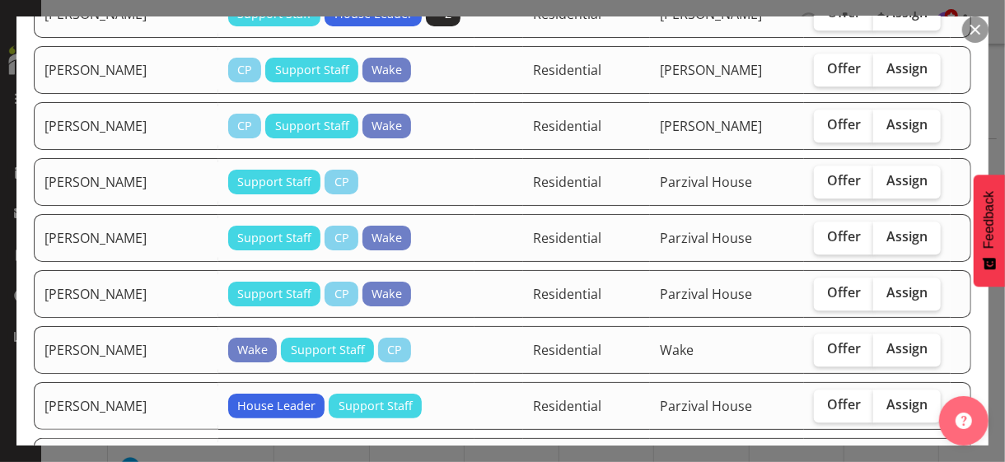
scroll to position [2143, 0]
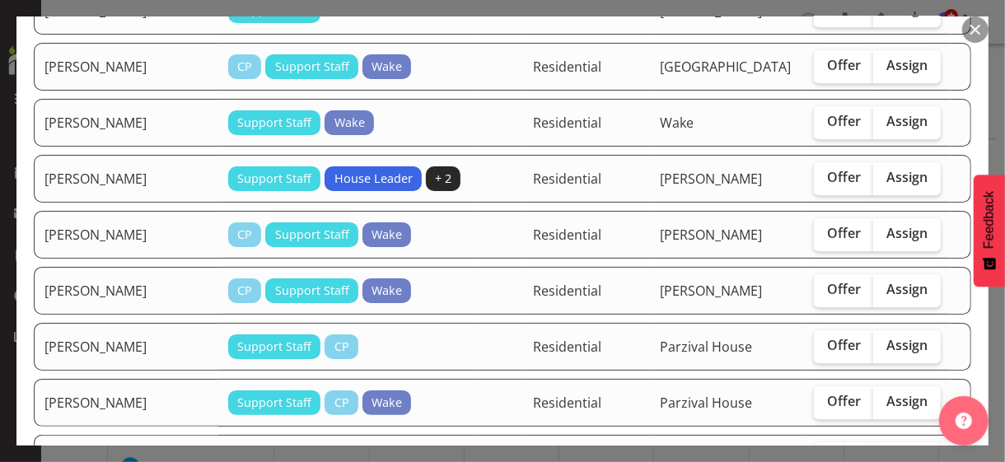
drag, startPoint x: 900, startPoint y: 166, endPoint x: 876, endPoint y: 194, distance: 37.5
click at [899, 225] on span "Assign" at bounding box center [907, 233] width 41 height 16
click at [884, 228] on input "Assign" at bounding box center [878, 233] width 11 height 11
checkbox input "true"
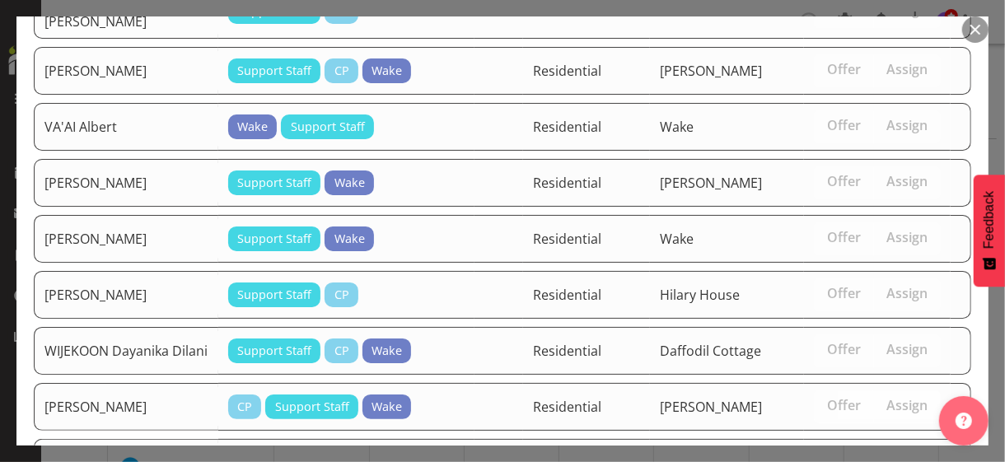
scroll to position [3421, 0]
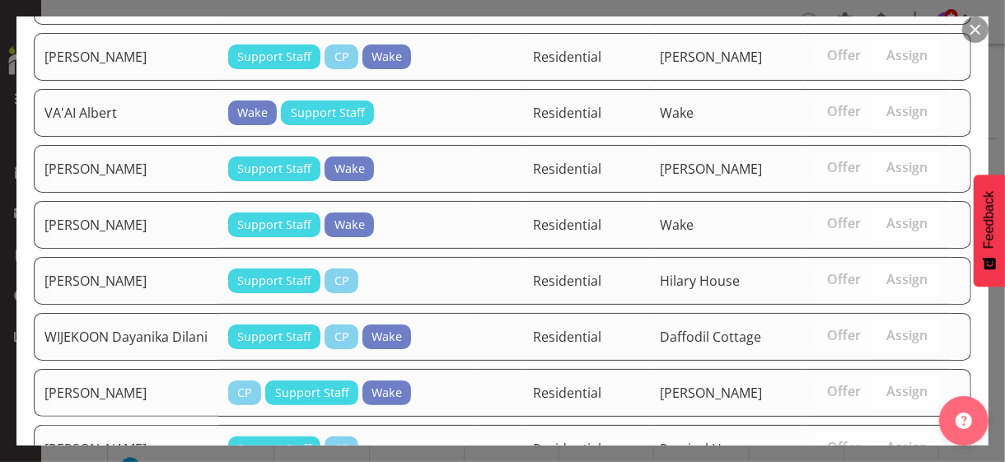
drag, startPoint x: 890, startPoint y: 400, endPoint x: 733, endPoint y: 368, distance: 159.8
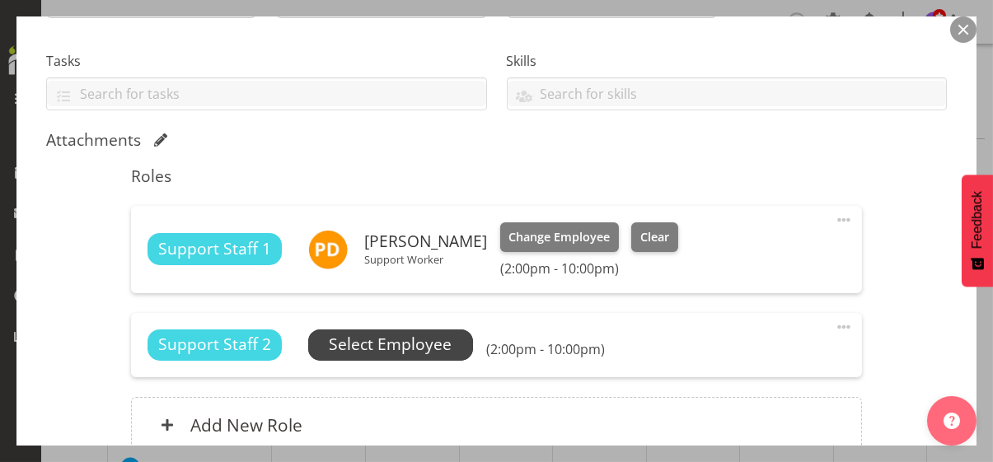
click at [452, 349] on span "Select Employee" at bounding box center [390, 345] width 123 height 24
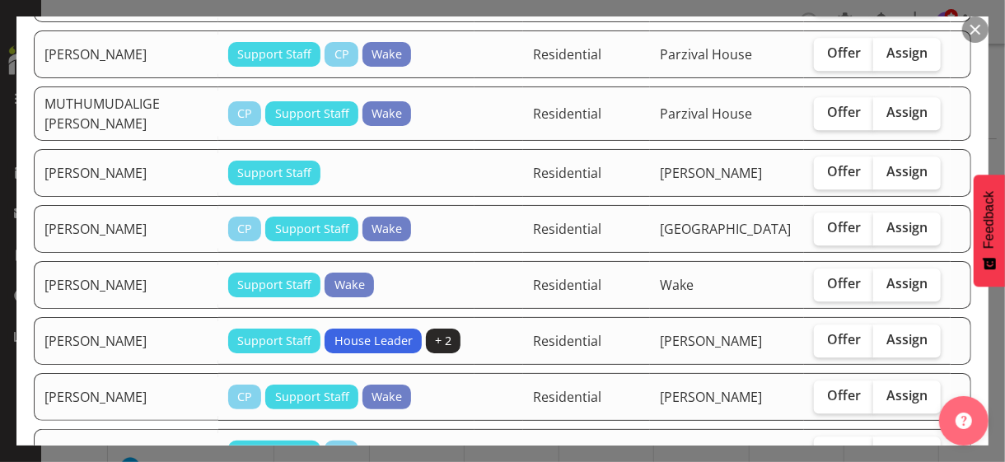
scroll to position [2143, 0]
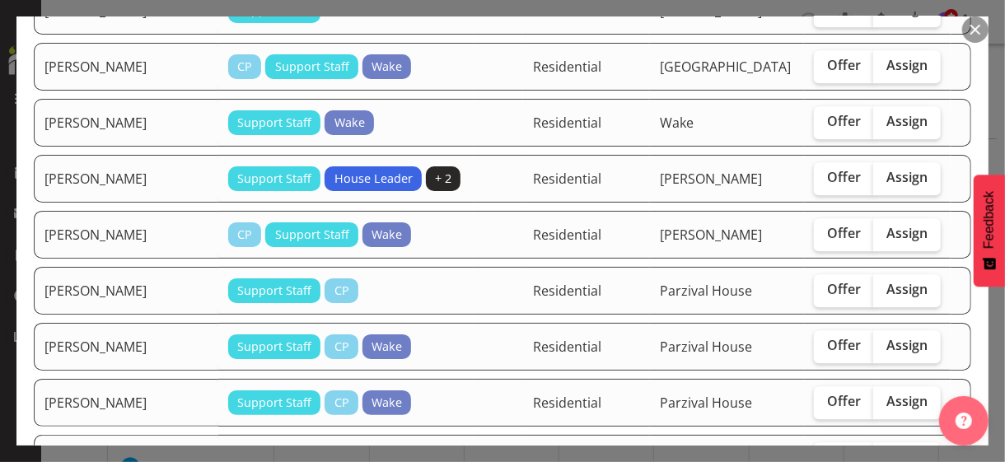
drag, startPoint x: 904, startPoint y: 163, endPoint x: 865, endPoint y: 185, distance: 44.7
click at [903, 225] on span "Assign" at bounding box center [907, 233] width 41 height 16
click at [884, 228] on input "Assign" at bounding box center [878, 233] width 11 height 11
checkbox input "true"
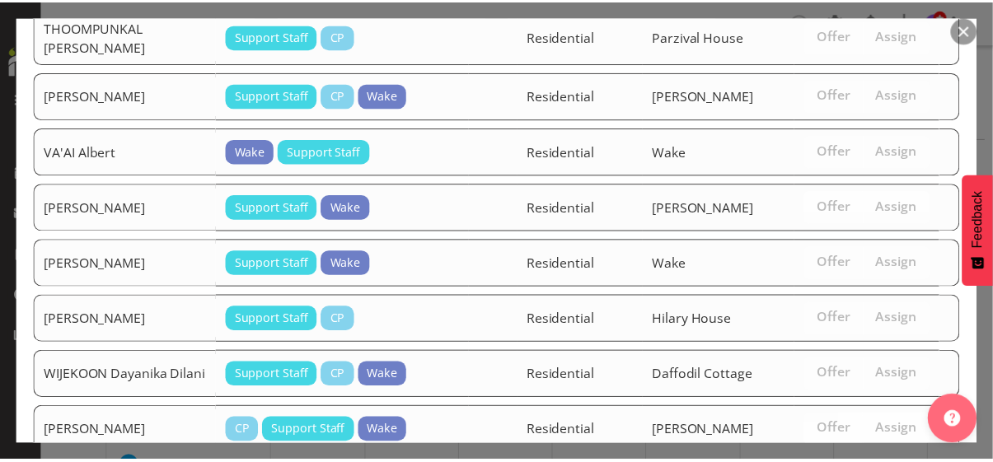
scroll to position [3360, 0]
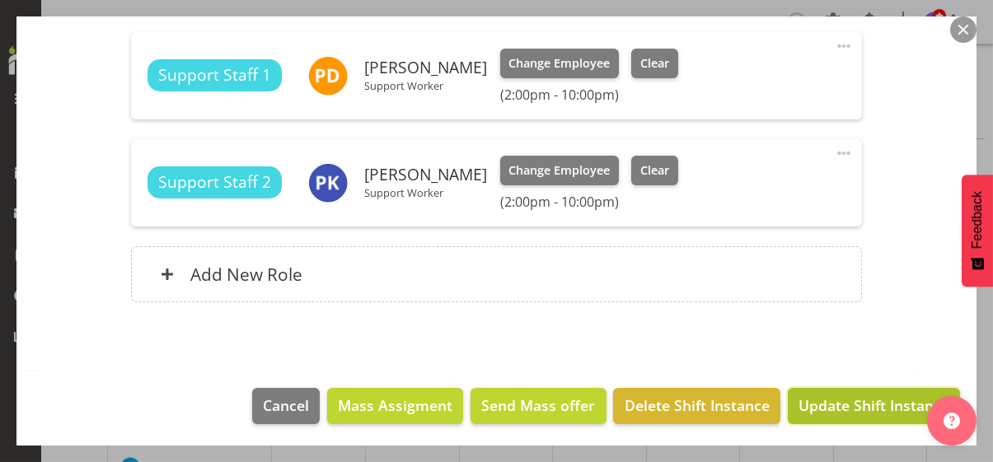
click at [861, 405] on span "Update Shift Instance" at bounding box center [874, 405] width 151 height 21
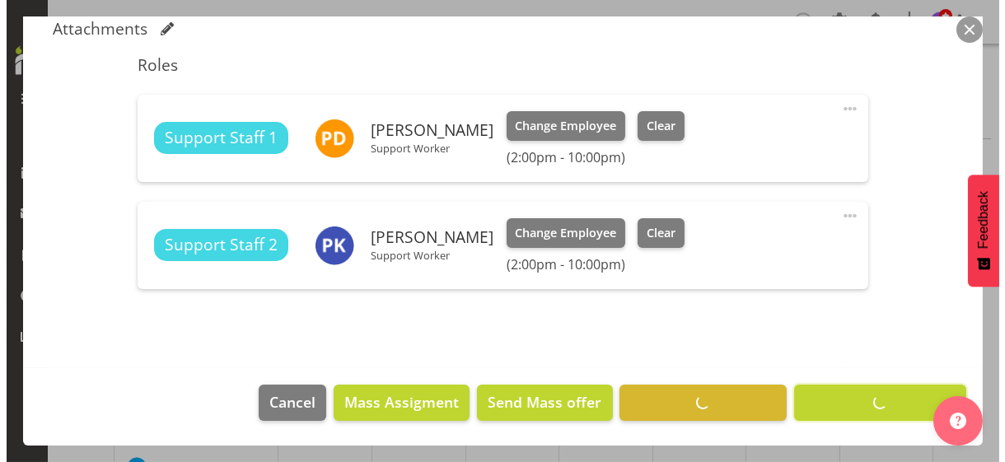
scroll to position [438, 0]
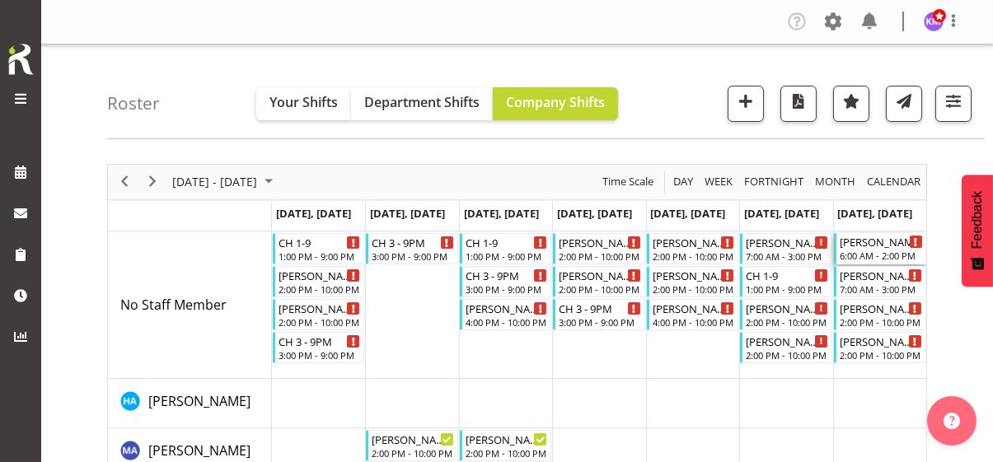
click at [883, 253] on div "6:00 AM - 2:00 PM" at bounding box center [881, 255] width 83 height 13
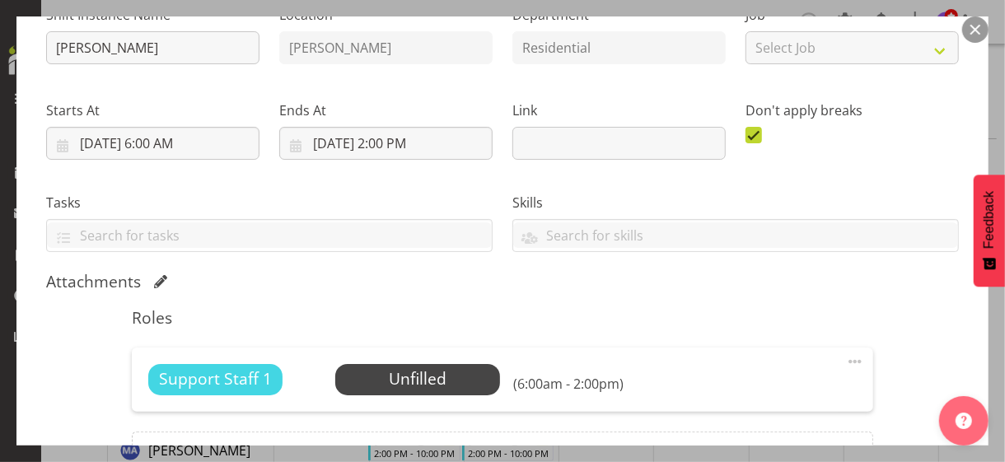
scroll to position [330, 0]
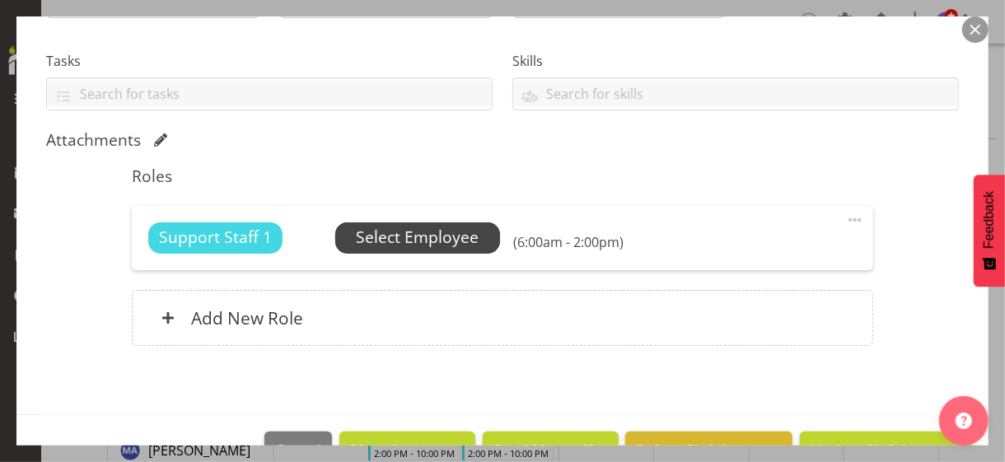
click at [425, 237] on span "Select Employee" at bounding box center [417, 238] width 123 height 24
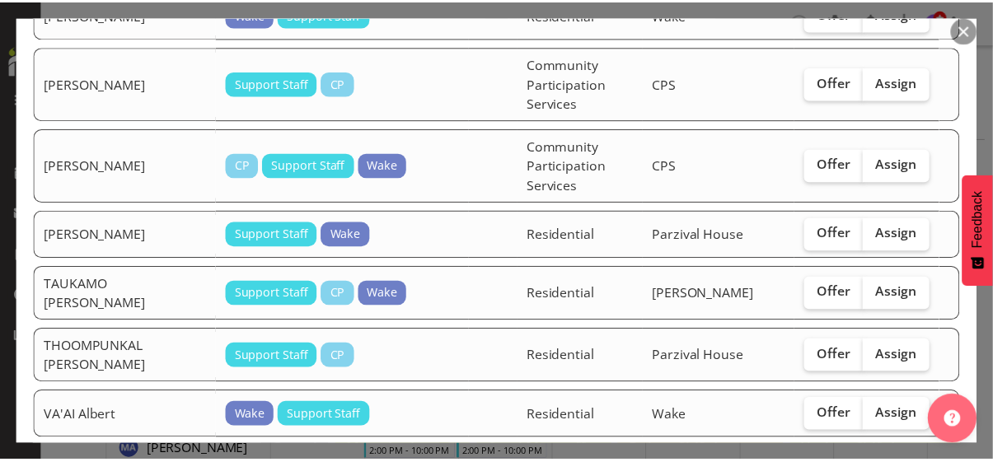
scroll to position [3456, 0]
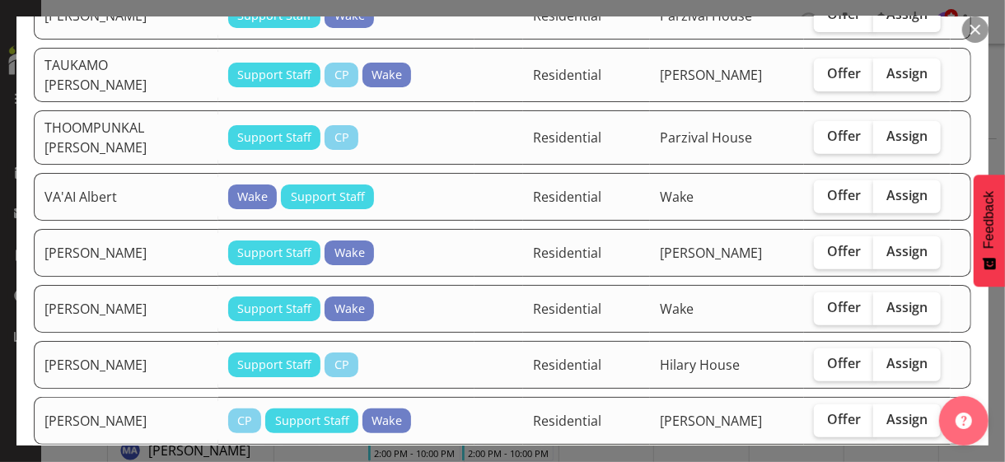
drag, startPoint x: 900, startPoint y: 312, endPoint x: 900, endPoint y: 321, distance: 9.1
checkbox input "true"
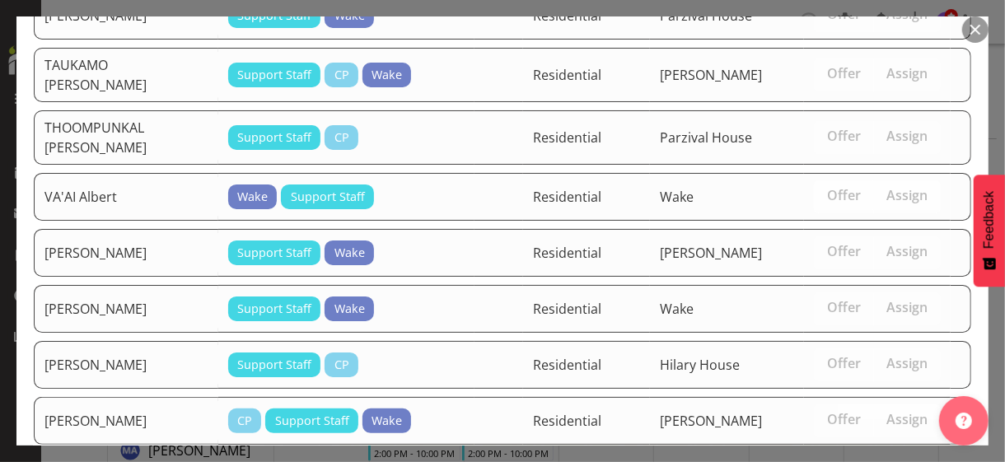
drag, startPoint x: 889, startPoint y: 392, endPoint x: 887, endPoint y: 400, distance: 8.6
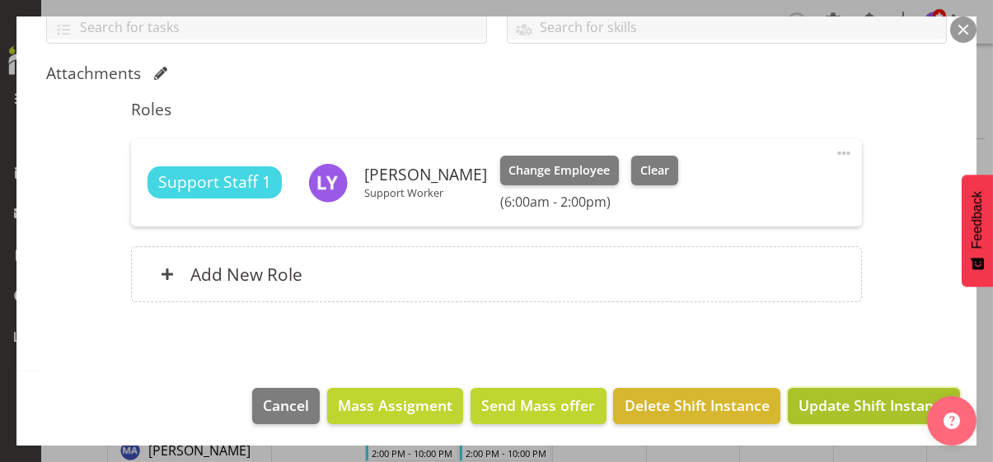
click at [862, 410] on span "Update Shift Instance" at bounding box center [874, 405] width 151 height 21
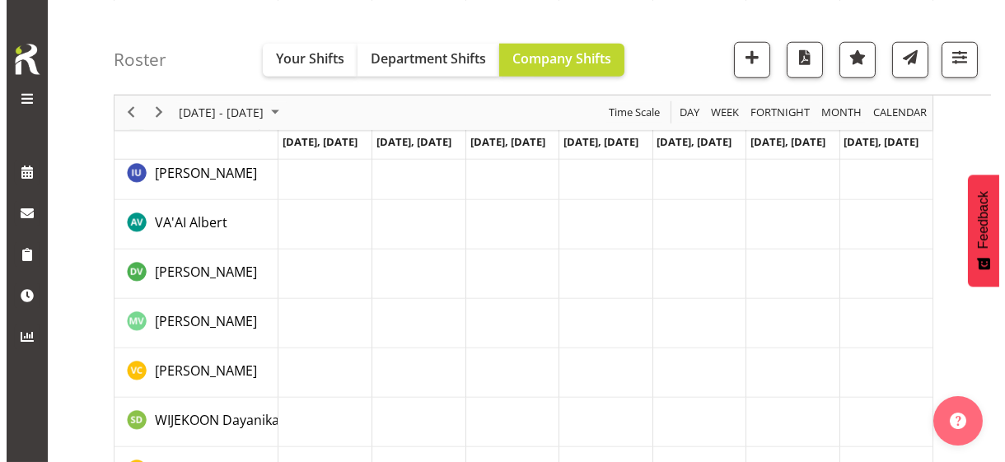
scroll to position [3520, 0]
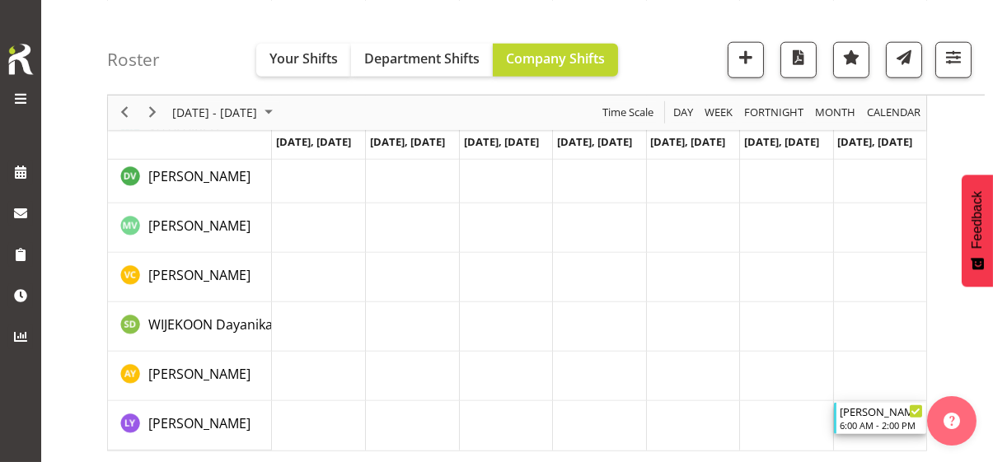
click at [883, 420] on div "6:00 AM - 2:00 PM" at bounding box center [881, 425] width 83 height 13
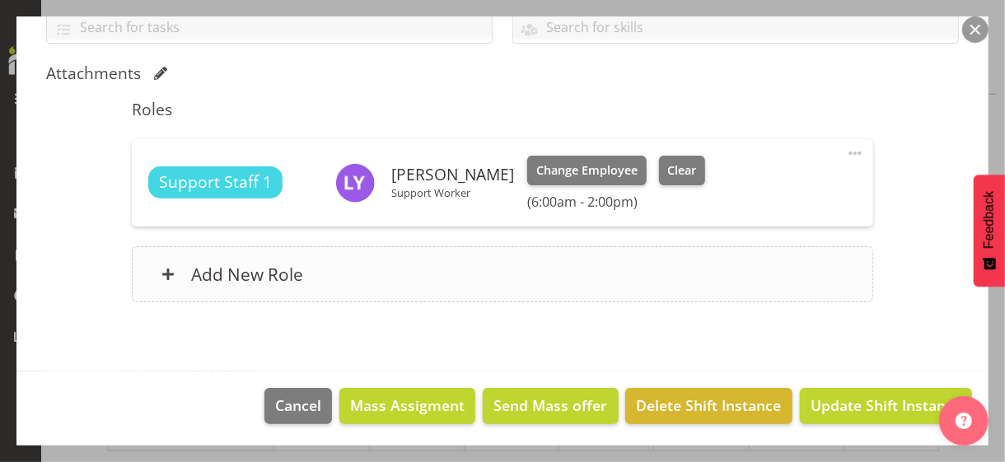
scroll to position [396, 0]
click at [484, 282] on div "Add New Role" at bounding box center [502, 274] width 741 height 56
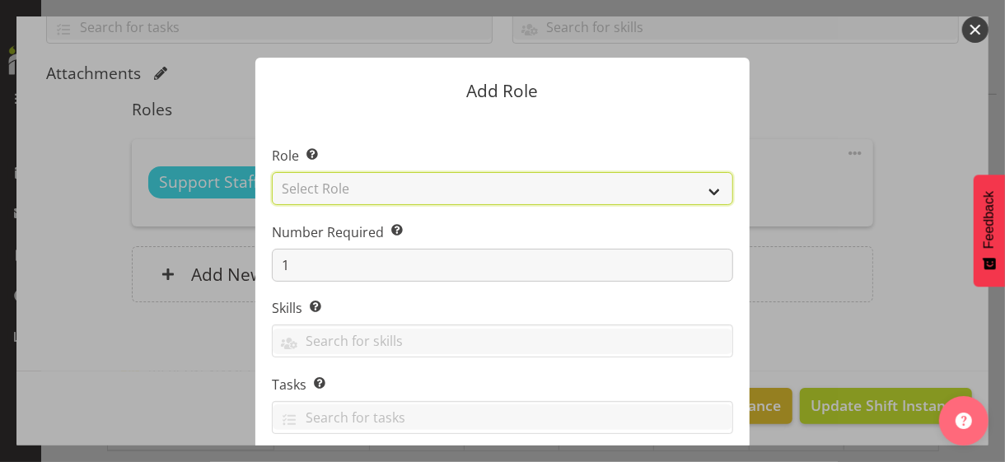
drag, startPoint x: 385, startPoint y: 187, endPoint x: 386, endPoint y: 203, distance: 15.7
click at [386, 188] on select "Select Role CP House Leader Support Staff Wake" at bounding box center [502, 188] width 461 height 33
select select "1091"
click at [272, 172] on select "Select Role CP House Leader Support Staff Wake" at bounding box center [502, 188] width 461 height 33
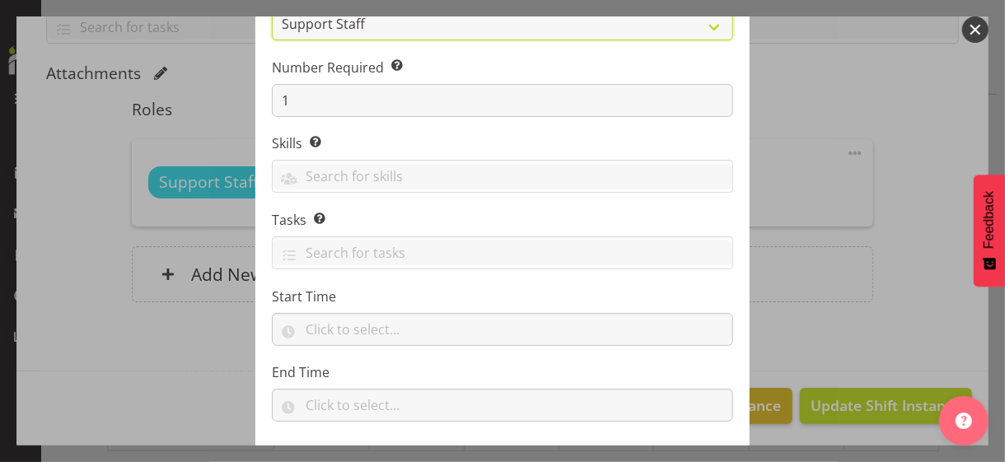
scroll to position [251, 0]
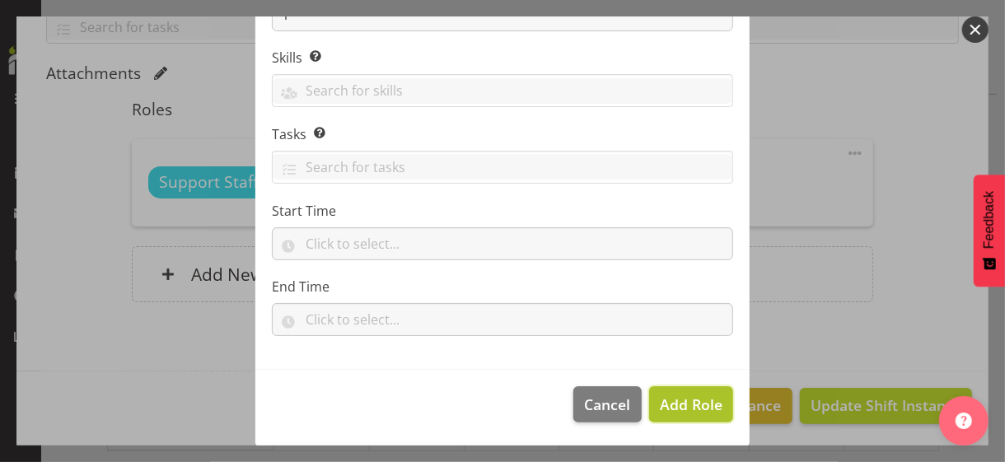
click at [679, 406] on span "Add Role" at bounding box center [691, 405] width 63 height 20
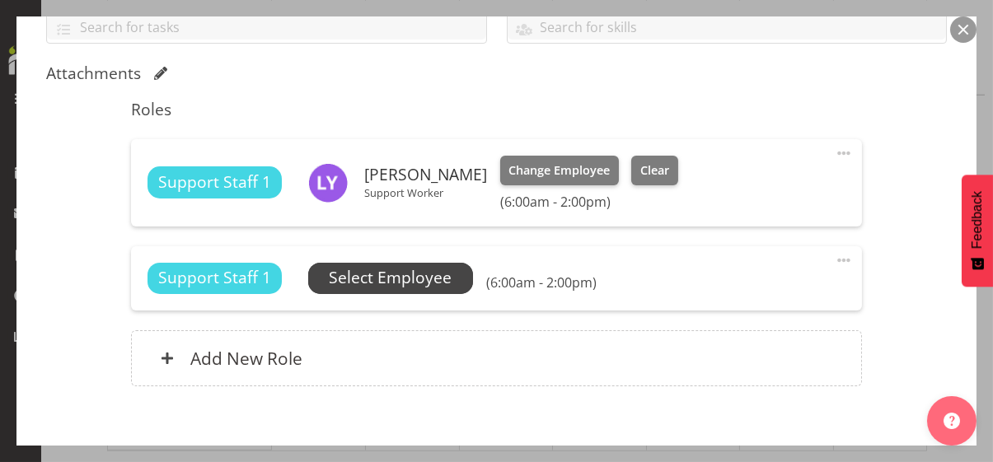
click at [436, 274] on span "Select Employee" at bounding box center [390, 278] width 123 height 24
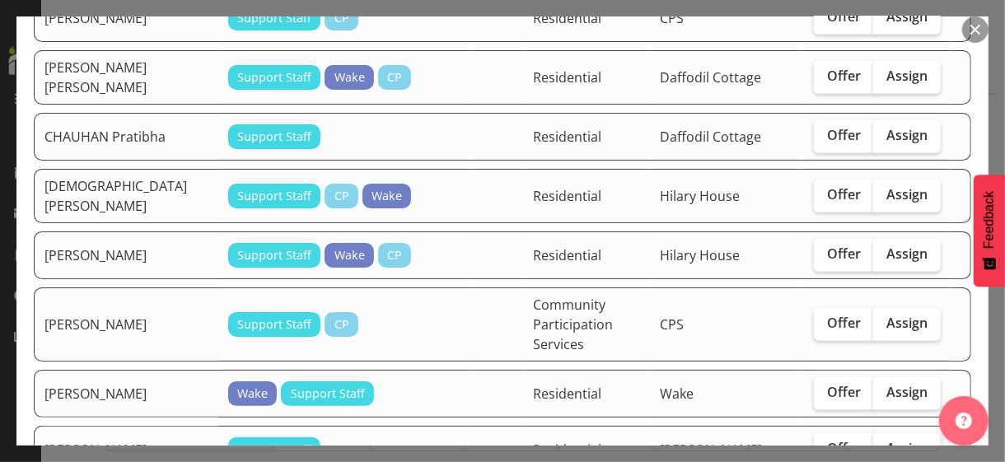
scroll to position [906, 0]
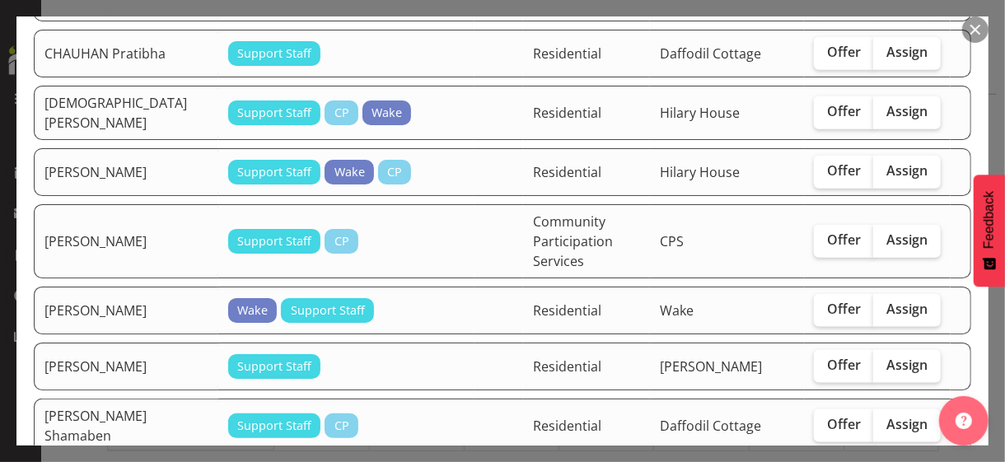
checkbox input "true"
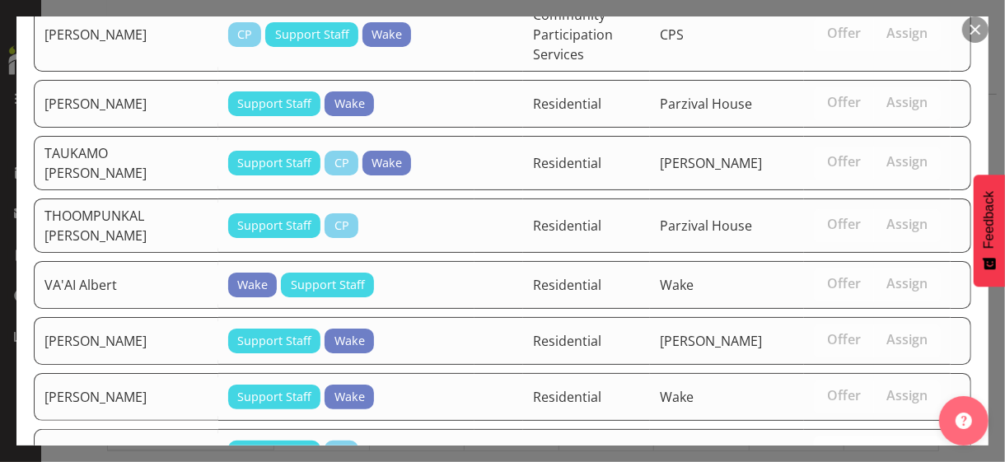
scroll to position [3402, 0]
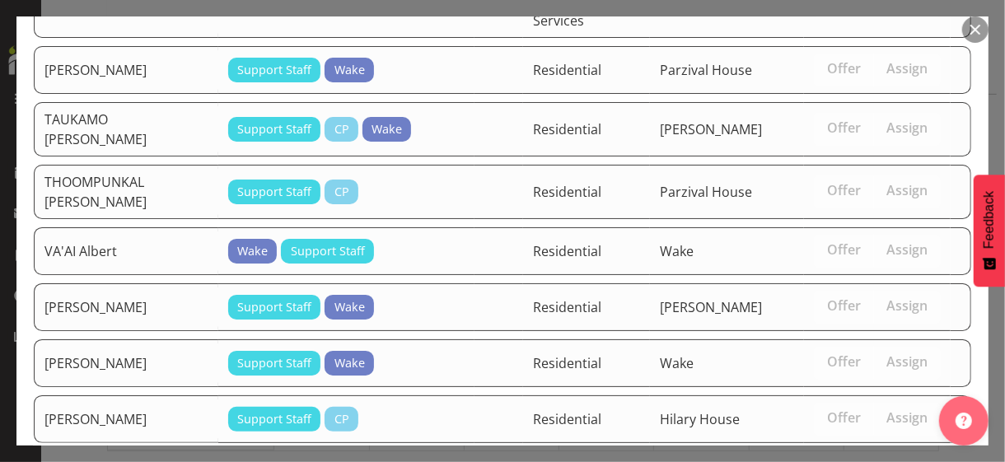
drag, startPoint x: 878, startPoint y: 398, endPoint x: 871, endPoint y: 392, distance: 8.8
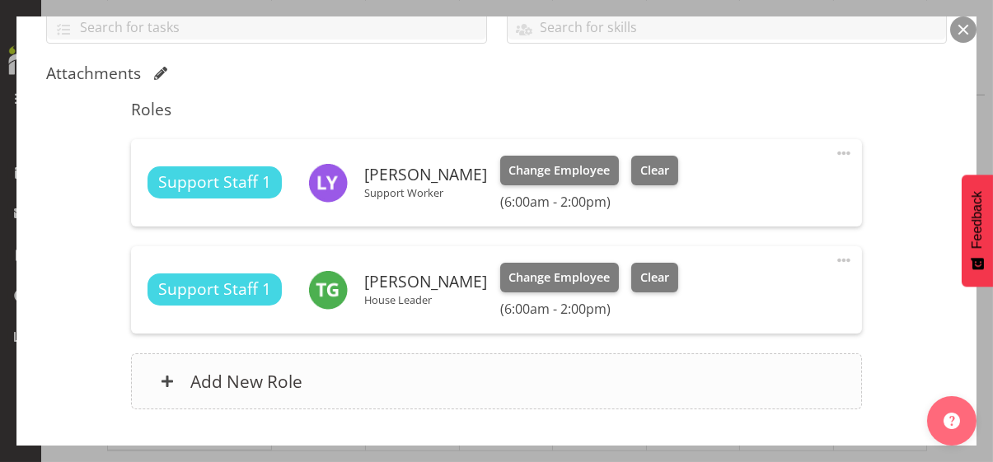
click at [538, 370] on div "Add New Role" at bounding box center [496, 382] width 731 height 56
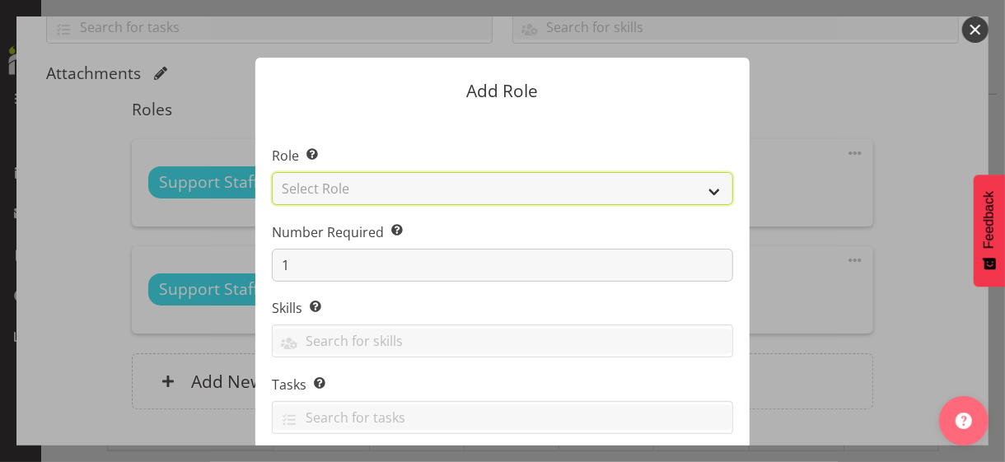
click at [360, 185] on select "Select Role CP House Leader Support Staff Wake" at bounding box center [502, 188] width 461 height 33
select select "1091"
click at [272, 172] on select "Select Role CP House Leader Support Staff Wake" at bounding box center [502, 188] width 461 height 33
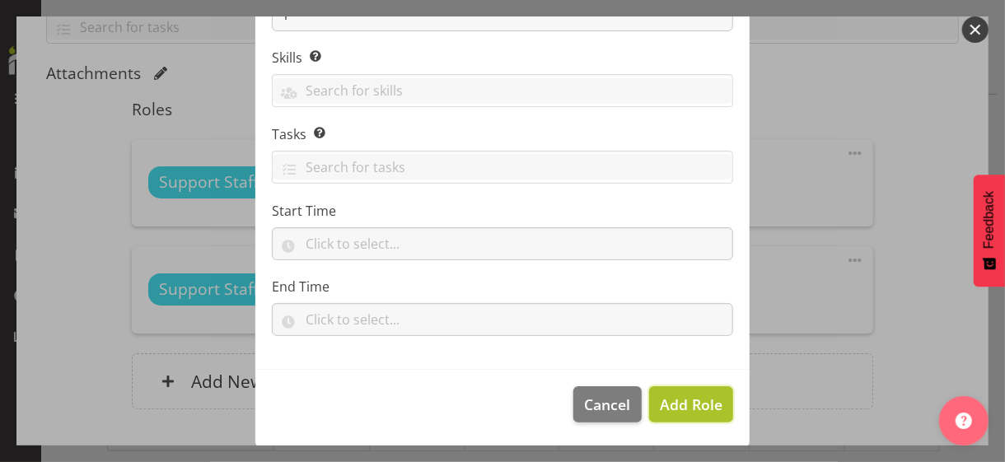
click at [675, 398] on span "Add Role" at bounding box center [691, 405] width 63 height 20
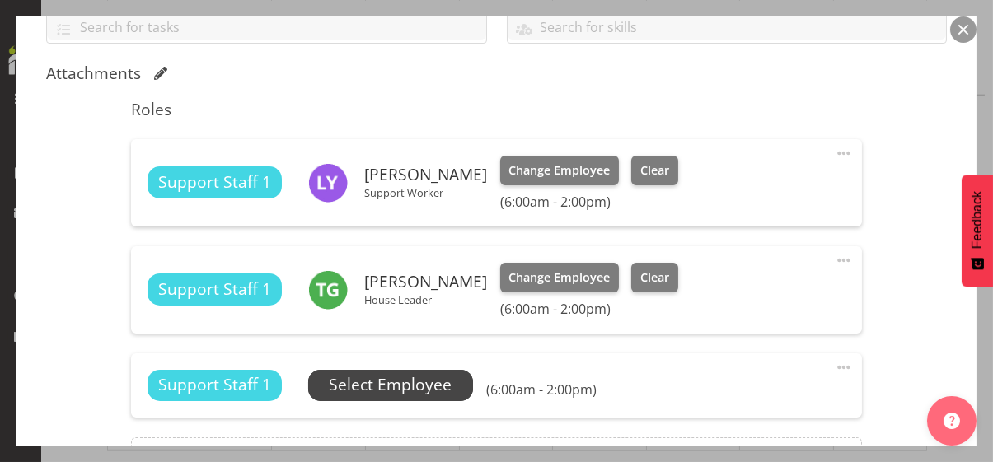
click at [452, 382] on span "Select Employee" at bounding box center [390, 385] width 123 height 24
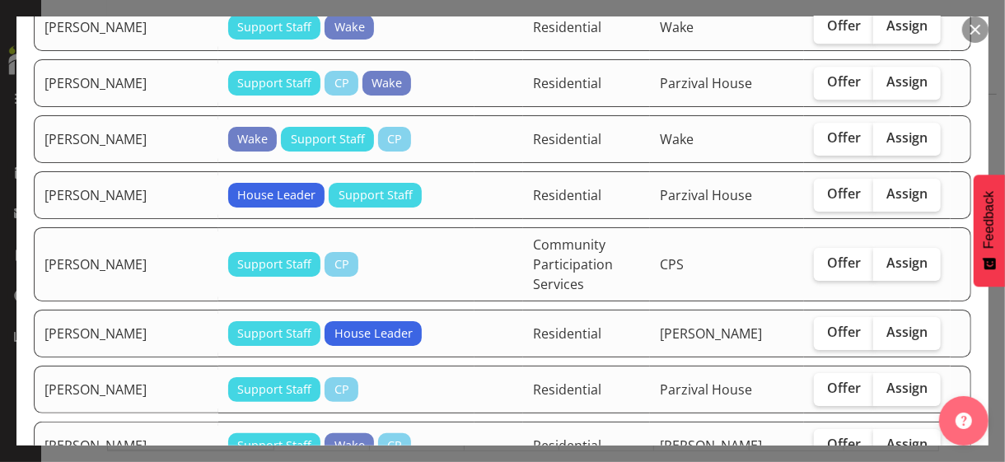
scroll to position [2719, 0]
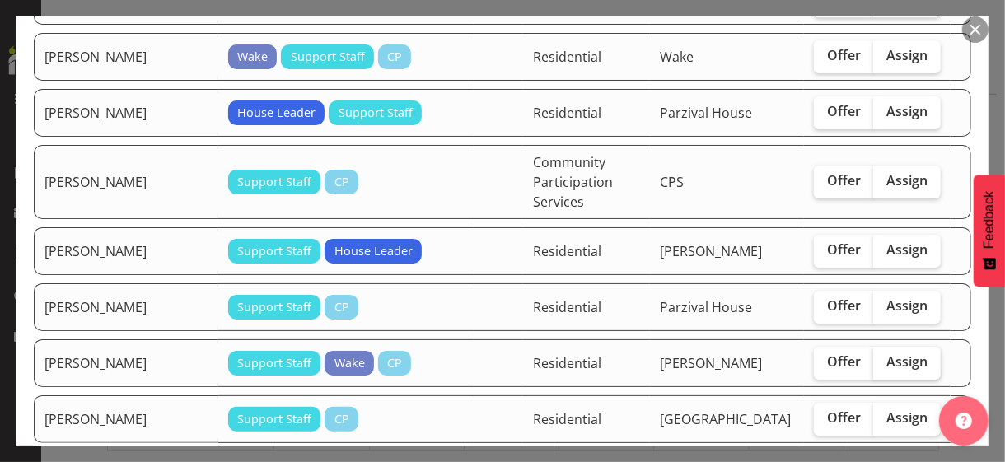
click at [893, 354] on span "Assign" at bounding box center [907, 362] width 41 height 16
click at [884, 357] on input "Assign" at bounding box center [878, 362] width 11 height 11
checkbox input "true"
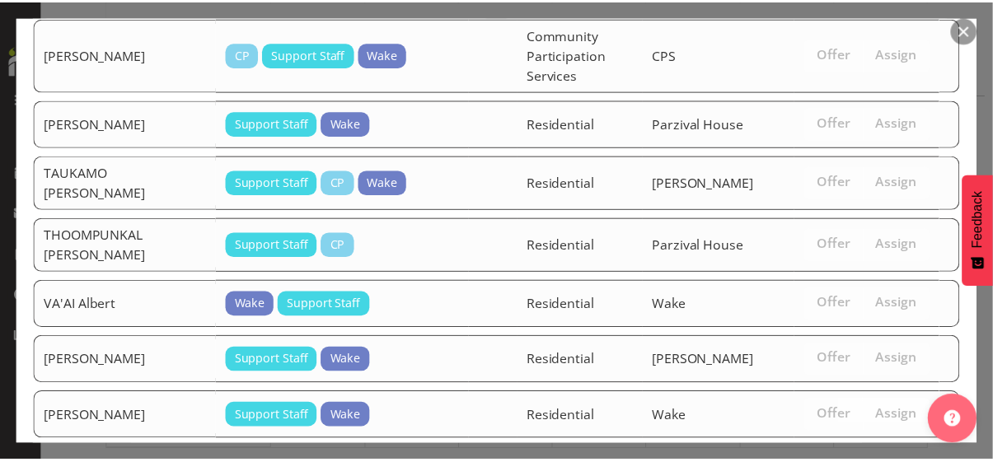
scroll to position [3340, 0]
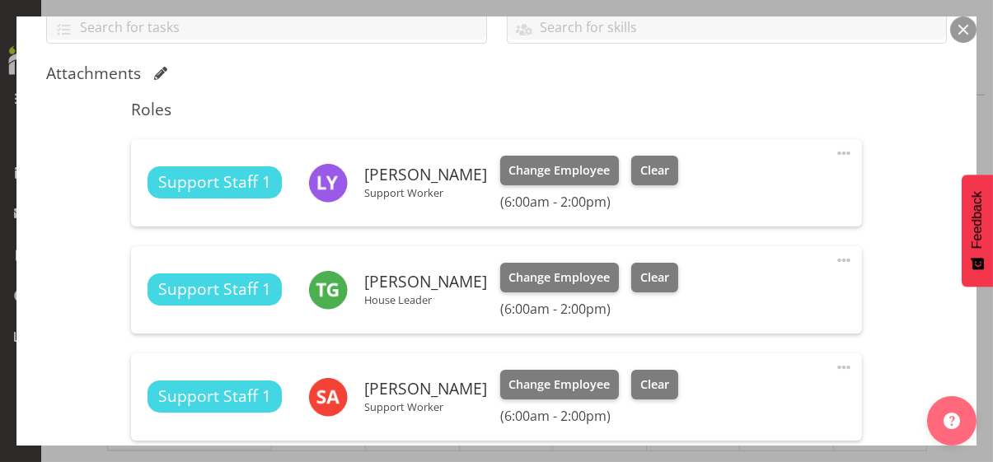
scroll to position [480, 0]
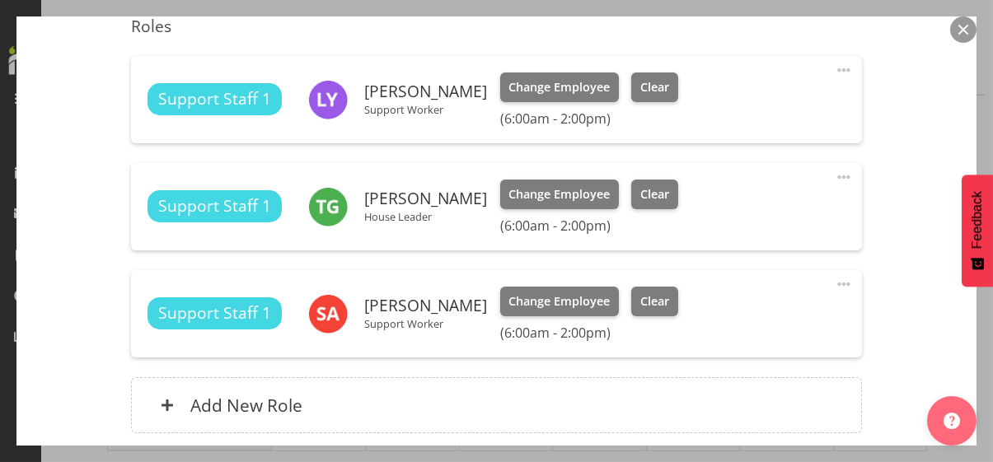
click at [875, 175] on div "Shift Instance Name Christopher AM Location Christopher House Department Reside…" at bounding box center [496, 76] width 901 height 753
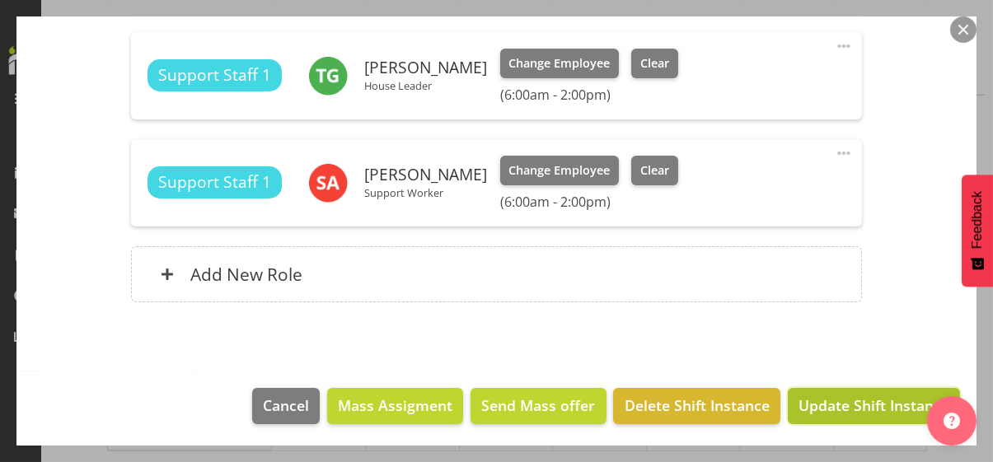
click at [857, 404] on span "Update Shift Instance" at bounding box center [874, 405] width 151 height 21
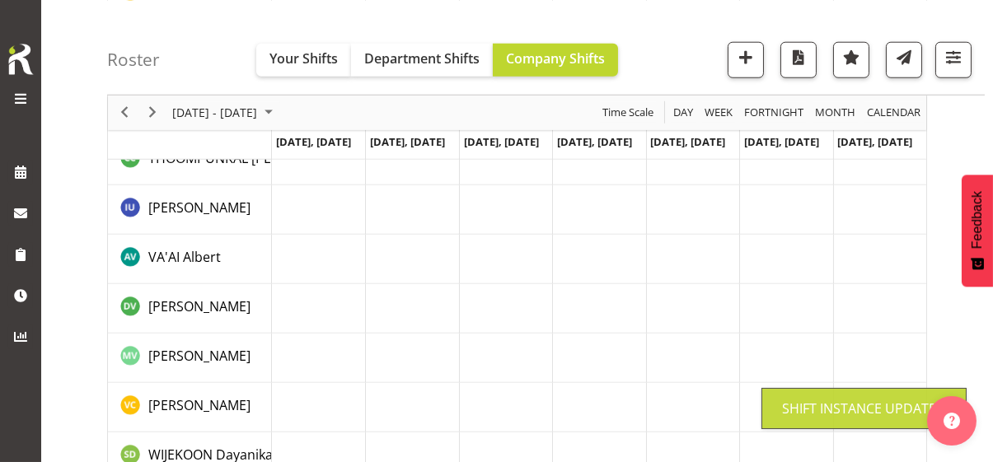
scroll to position [3520, 0]
